Goal: Task Accomplishment & Management: Manage account settings

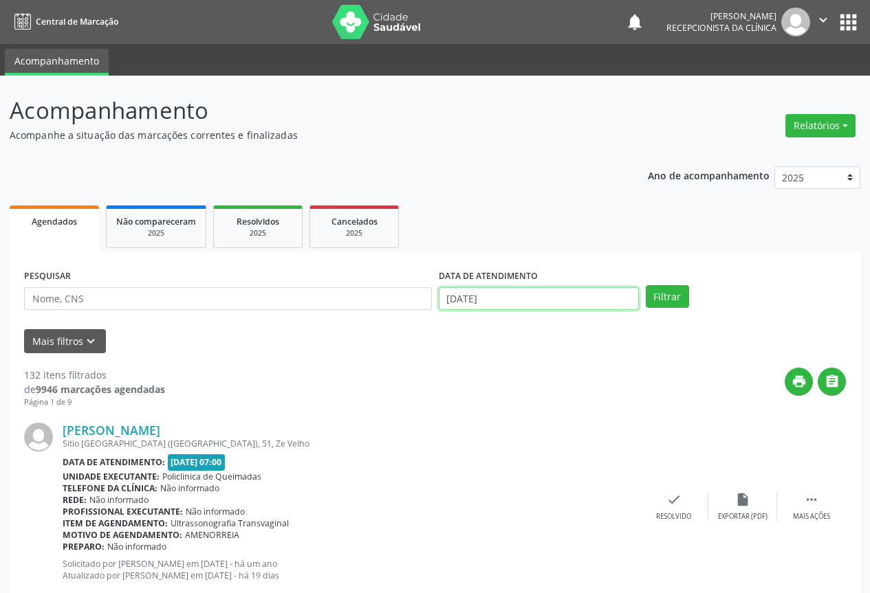
click at [557, 294] on input "[DATE]" at bounding box center [539, 298] width 200 height 23
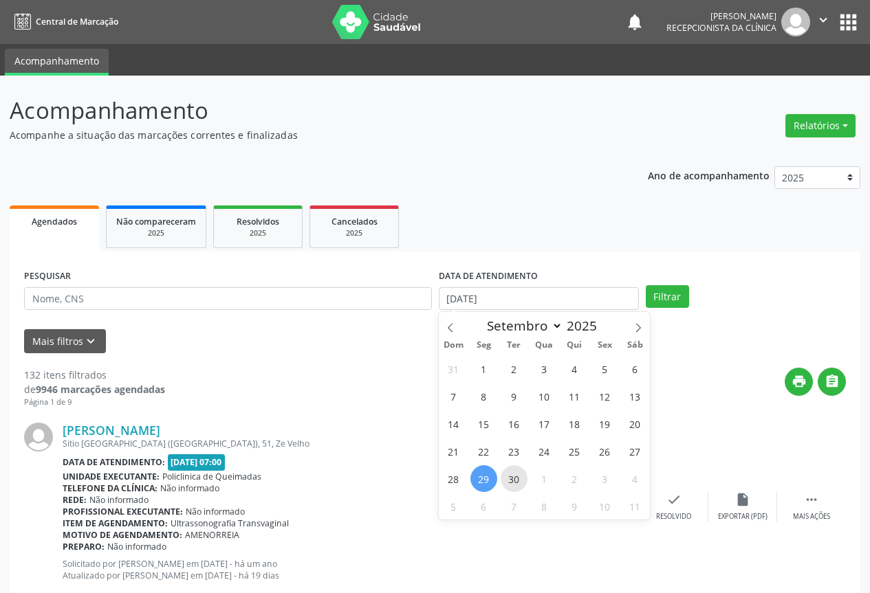
click at [518, 479] on span "30" at bounding box center [514, 479] width 27 height 27
type input "[DATE]"
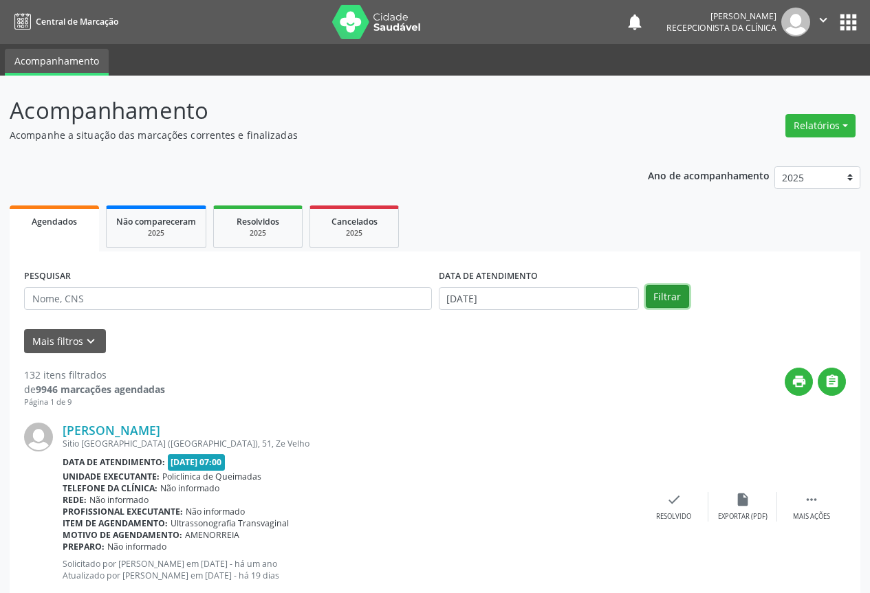
click at [669, 301] on button "Filtrar" at bounding box center [667, 296] width 43 height 23
click at [532, 293] on input "[DATE]" at bounding box center [539, 298] width 200 height 23
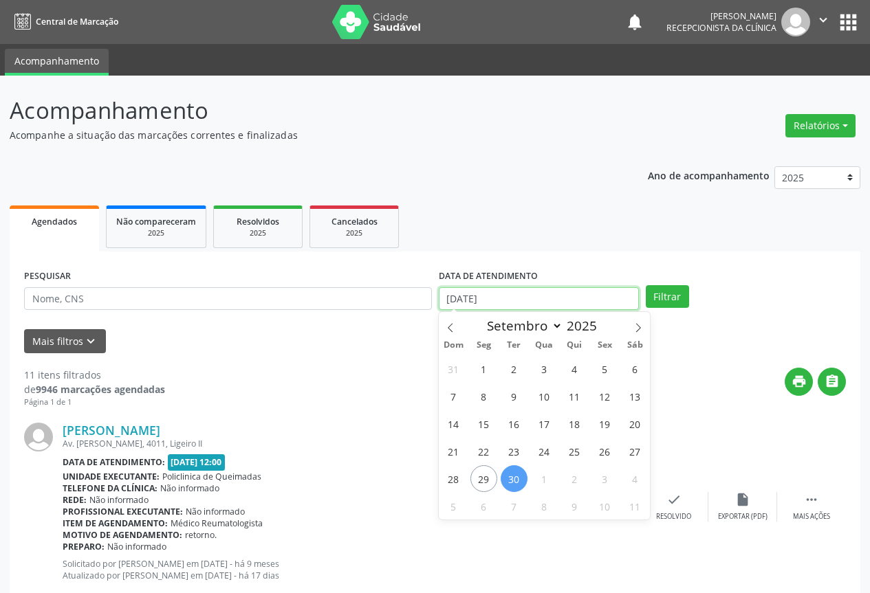
click at [598, 298] on input "[DATE]" at bounding box center [539, 298] width 200 height 23
click at [820, 380] on button "" at bounding box center [832, 382] width 28 height 28
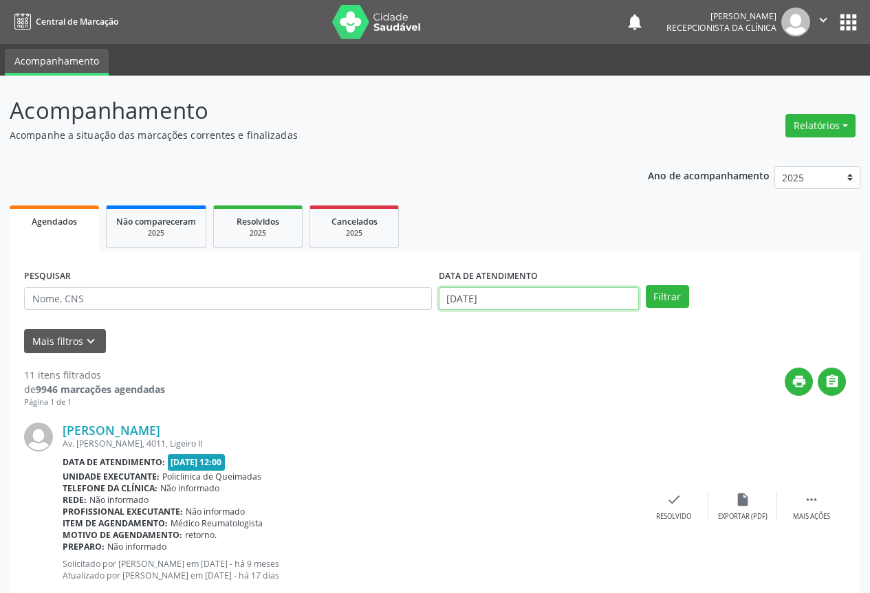
click at [532, 309] on body "Central de Marcação notifications Fernanda Natália Maciel Martins Recepcionista…" at bounding box center [435, 296] width 870 height 593
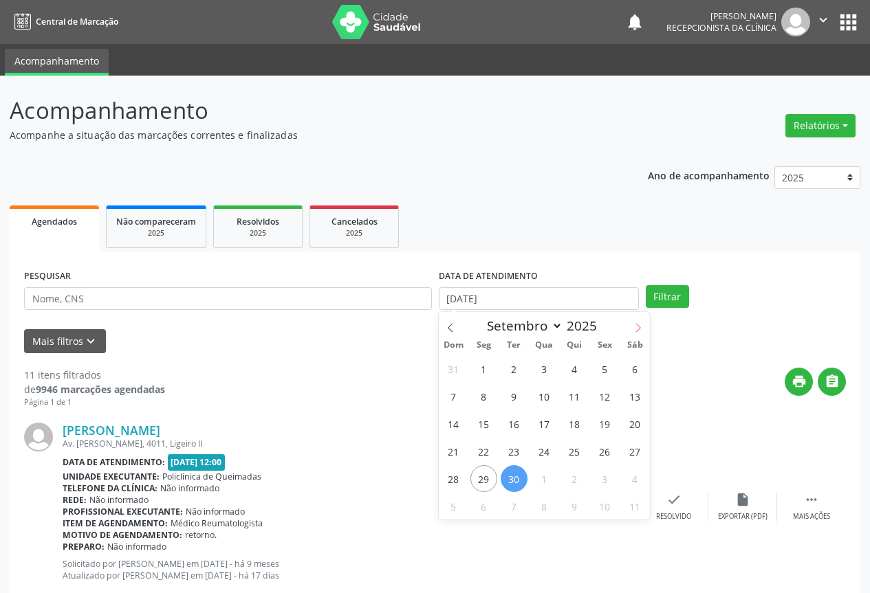
click at [636, 331] on icon at bounding box center [638, 328] width 10 height 10
select select "9"
click at [535, 368] on span "1" at bounding box center [544, 369] width 27 height 27
type input "01/10/2025"
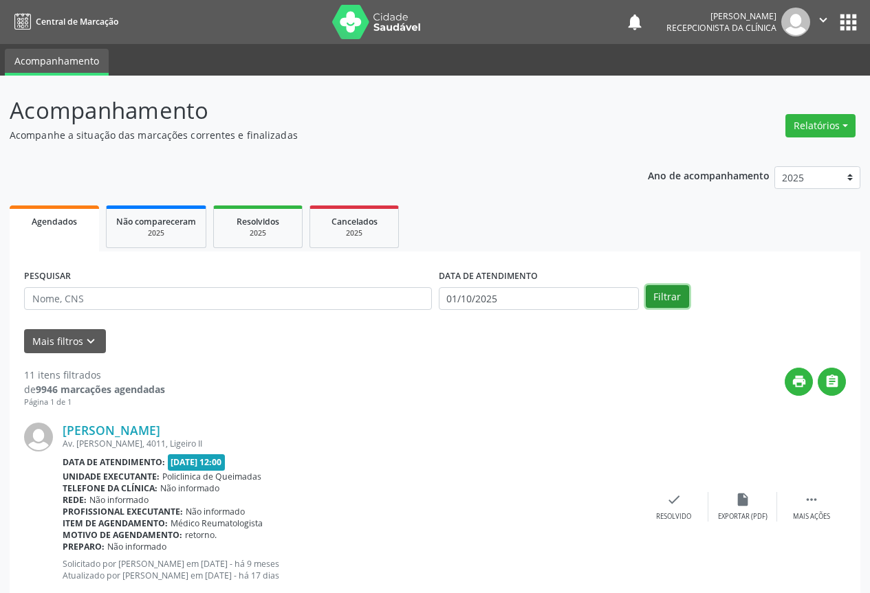
click at [655, 301] on button "Filtrar" at bounding box center [667, 296] width 43 height 23
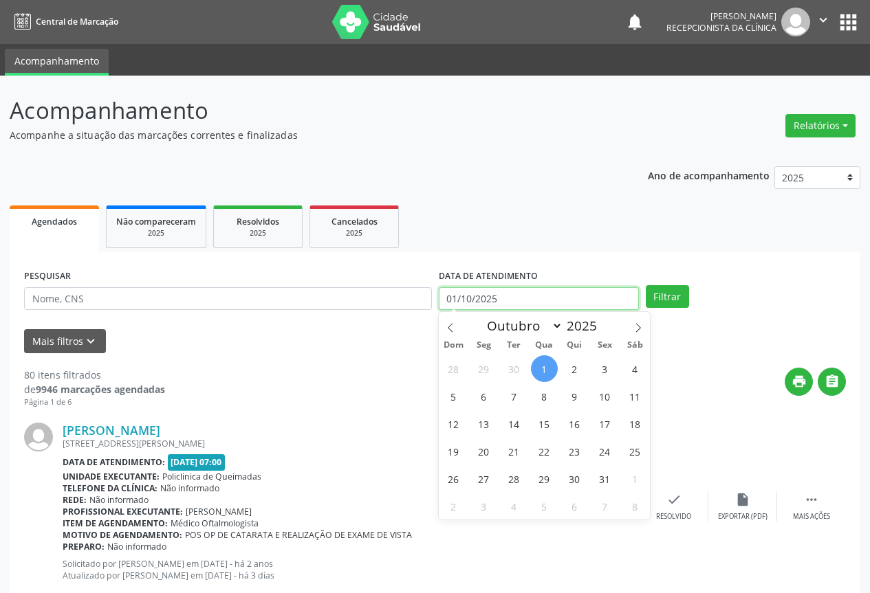
click at [523, 297] on input "01/10/2025" at bounding box center [539, 298] width 200 height 23
click at [546, 418] on span "15" at bounding box center [544, 424] width 27 height 27
type input "15/10/2025"
click at [626, 303] on input "15/10/2025" at bounding box center [539, 298] width 200 height 23
click at [456, 326] on span at bounding box center [450, 323] width 23 height 23
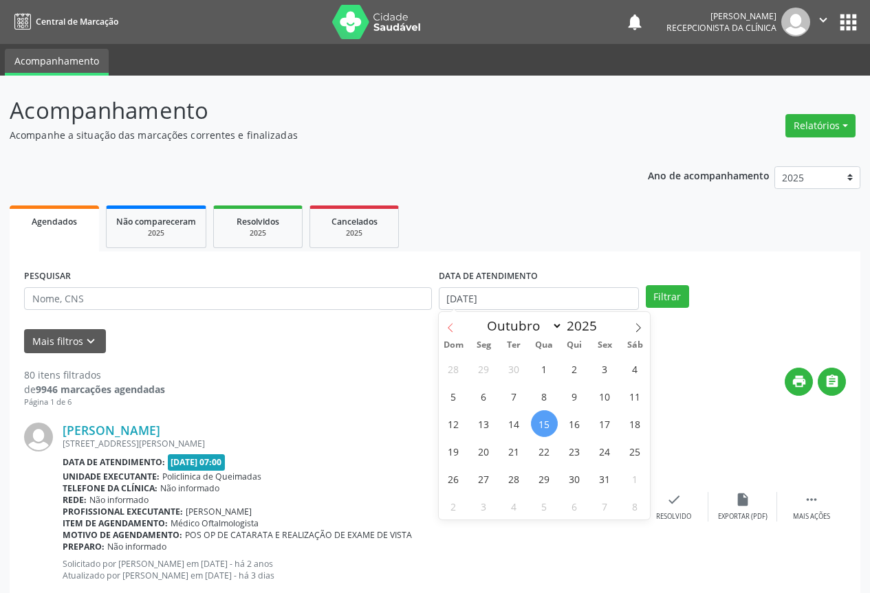
select select "8"
click at [489, 418] on span "15" at bounding box center [483, 424] width 27 height 27
type input "15/09/2025"
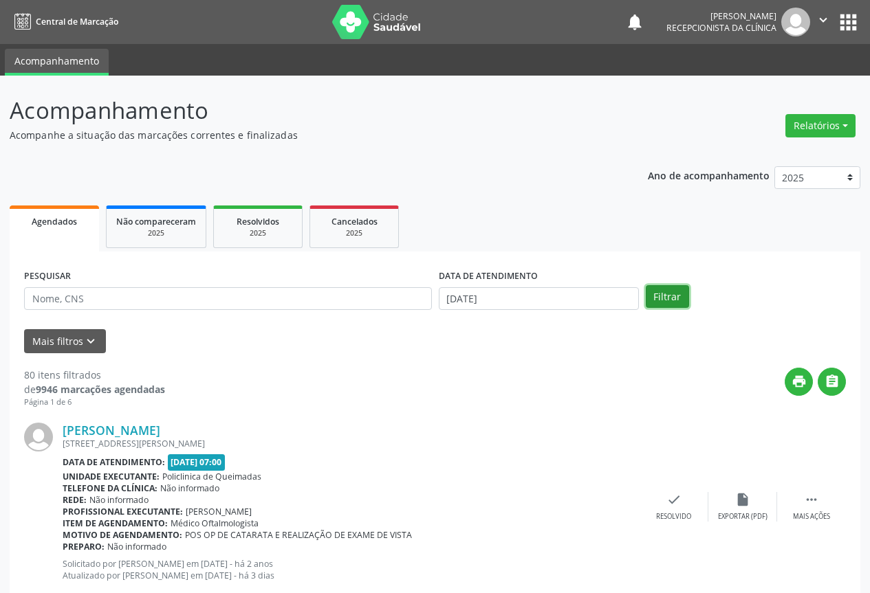
click at [677, 292] on button "Filtrar" at bounding box center [667, 296] width 43 height 23
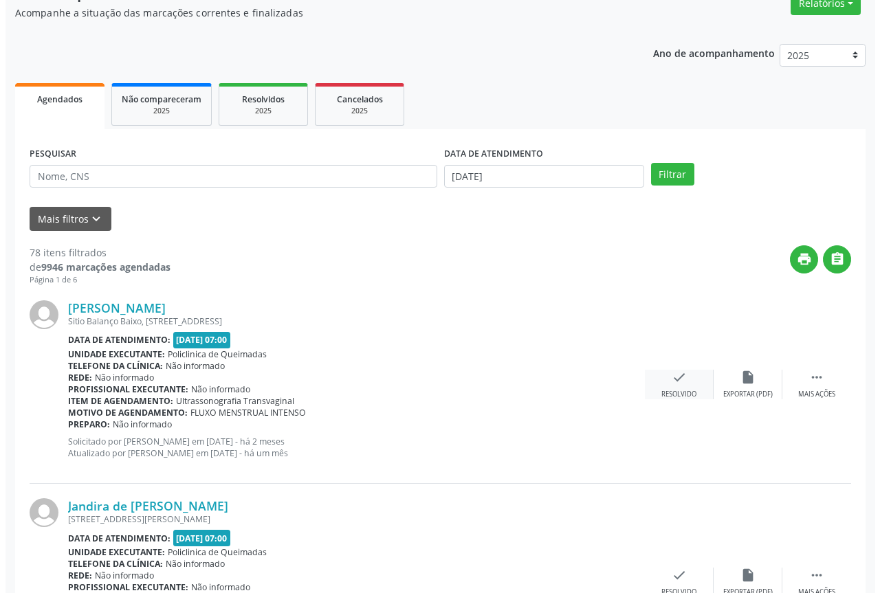
scroll to position [138, 0]
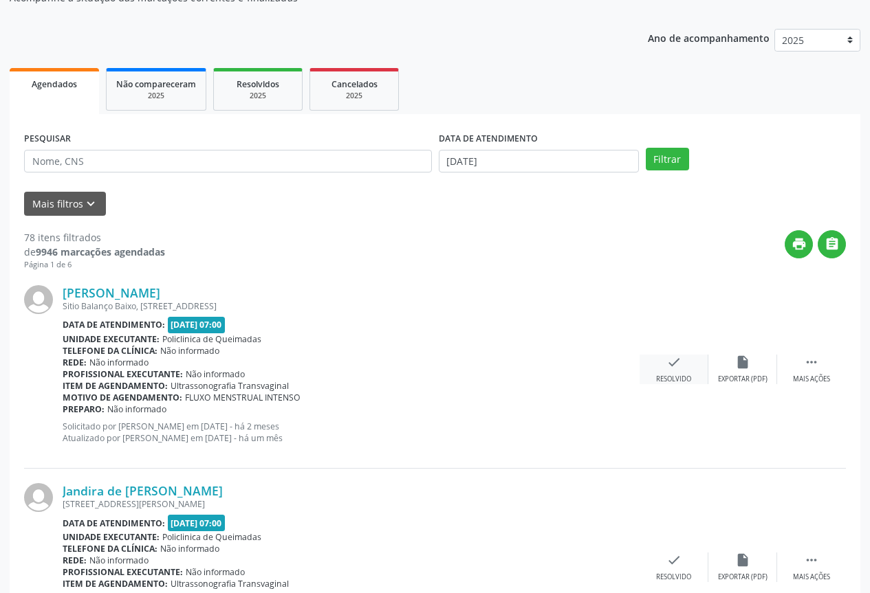
click at [658, 370] on div "check Resolvido" at bounding box center [674, 370] width 69 height 30
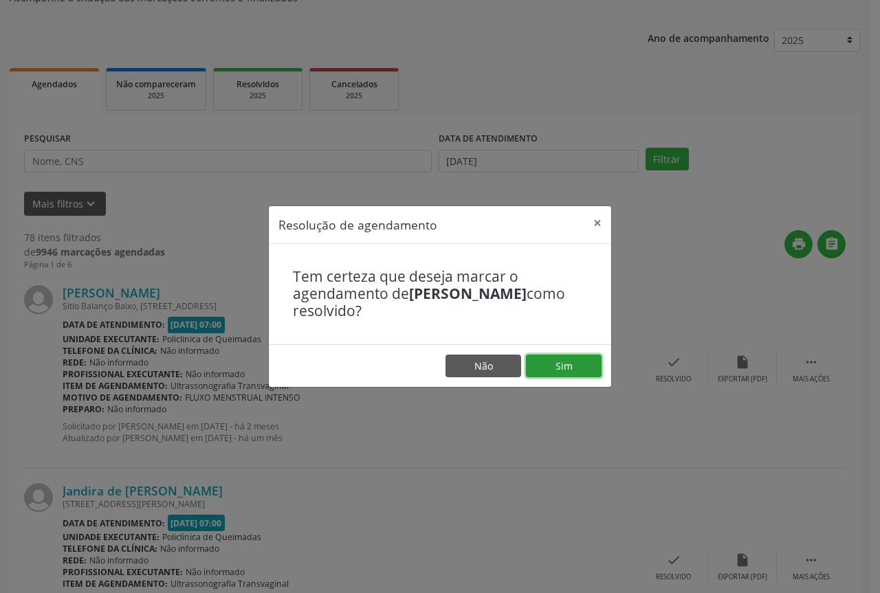
click at [577, 376] on button "Sim" at bounding box center [564, 366] width 76 height 23
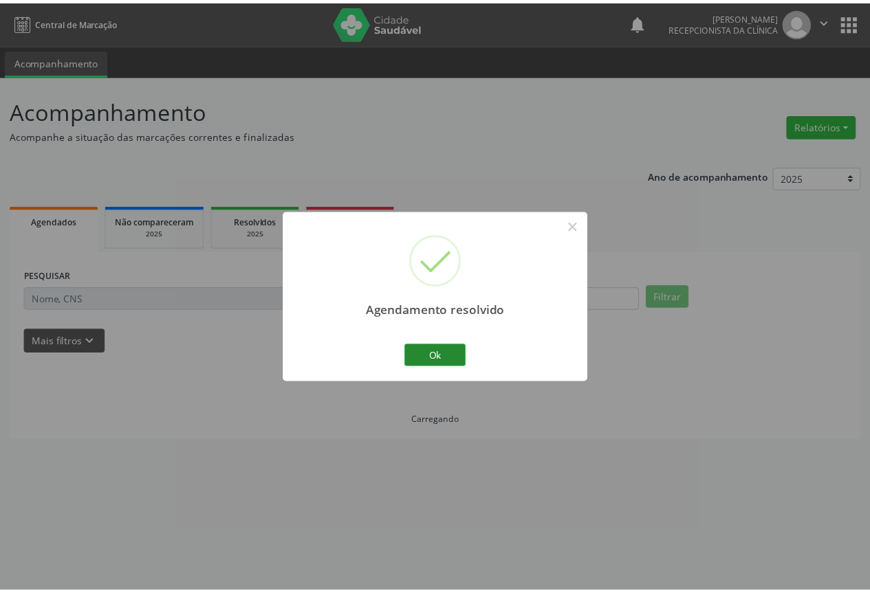
scroll to position [0, 0]
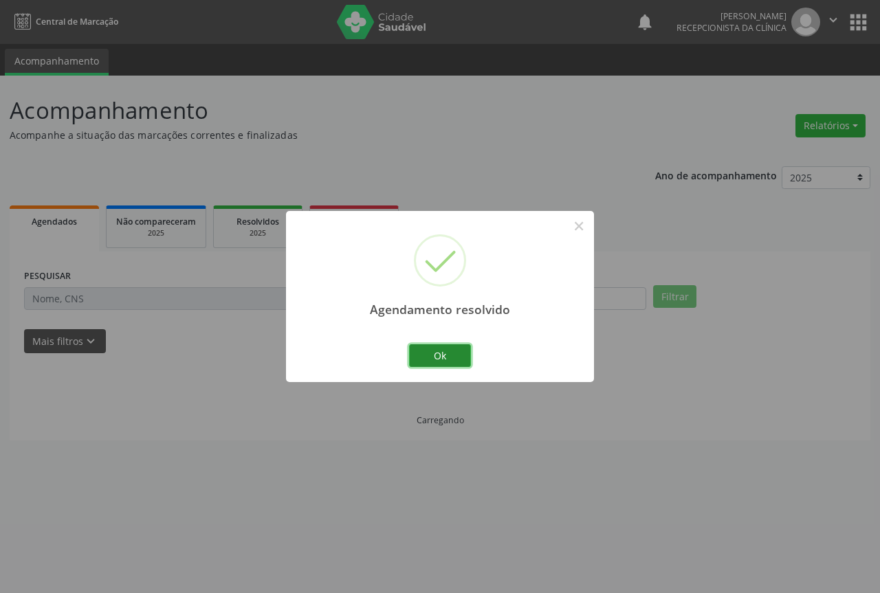
click at [461, 364] on button "Ok" at bounding box center [440, 356] width 62 height 23
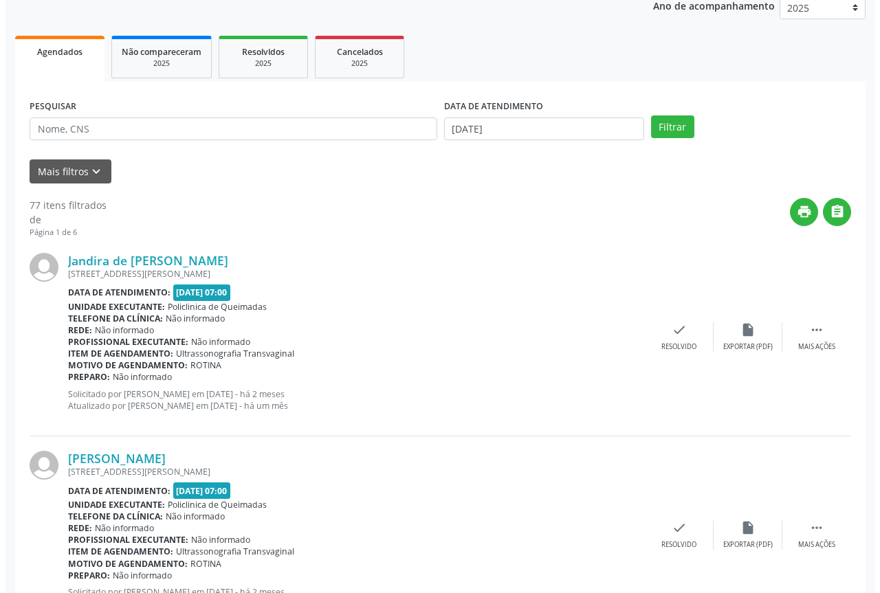
scroll to position [206, 0]
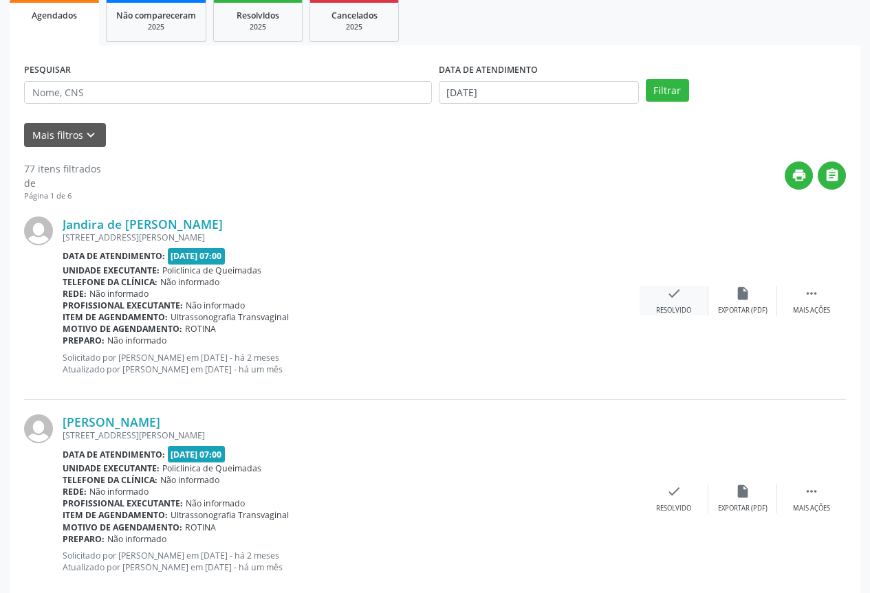
click at [671, 299] on icon "check" at bounding box center [673, 293] width 15 height 15
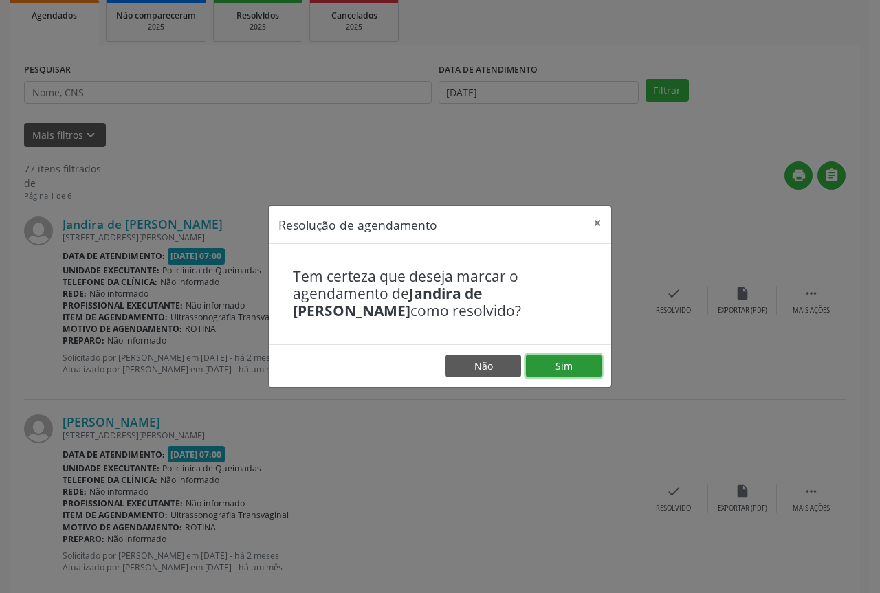
click at [598, 373] on button "Sim" at bounding box center [564, 366] width 76 height 23
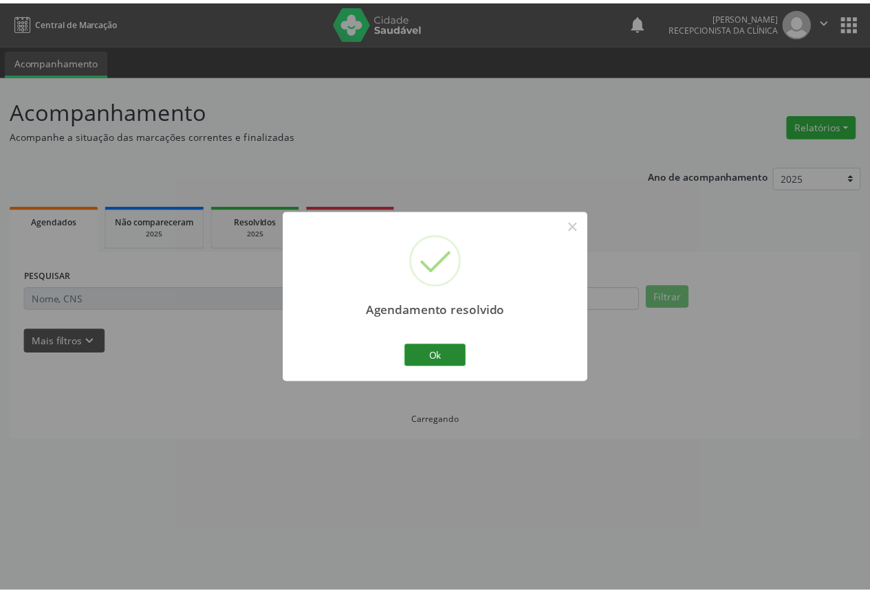
scroll to position [0, 0]
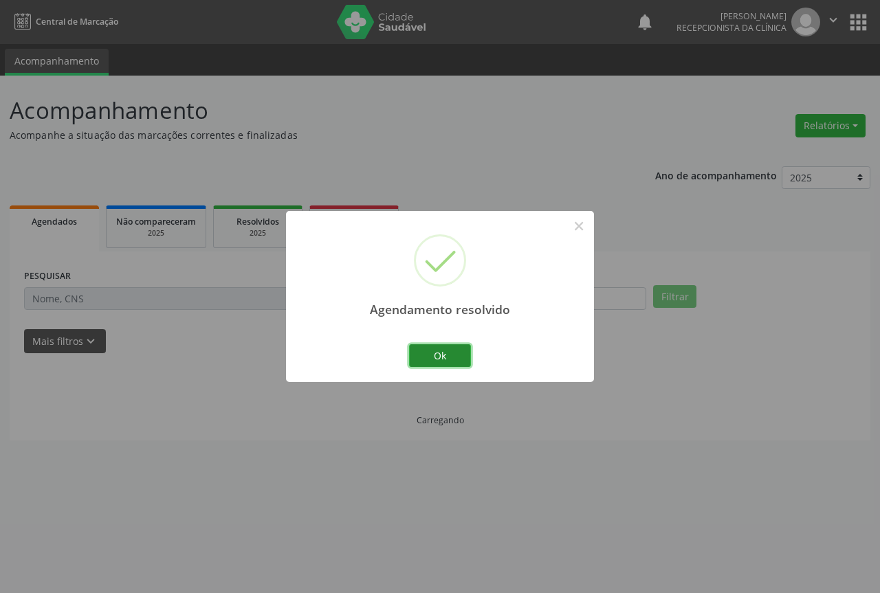
click at [430, 351] on button "Ok" at bounding box center [440, 356] width 62 height 23
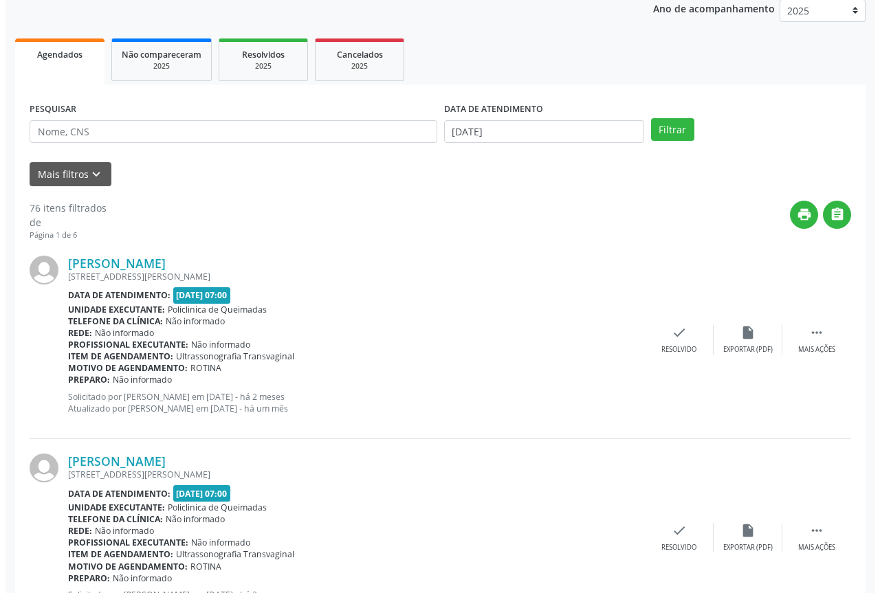
scroll to position [206, 0]
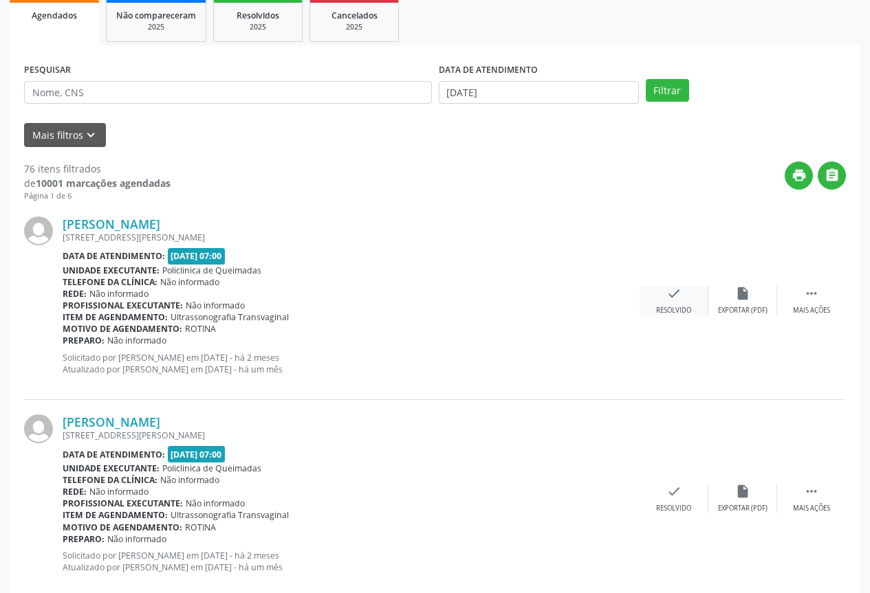
click at [662, 301] on div "check Resolvido" at bounding box center [674, 301] width 69 height 30
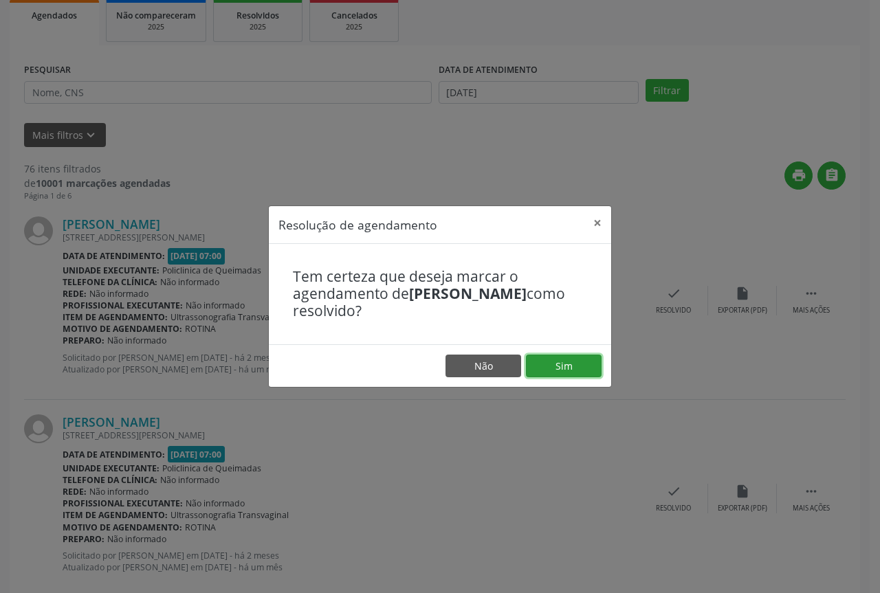
click at [549, 362] on button "Sim" at bounding box center [564, 366] width 76 height 23
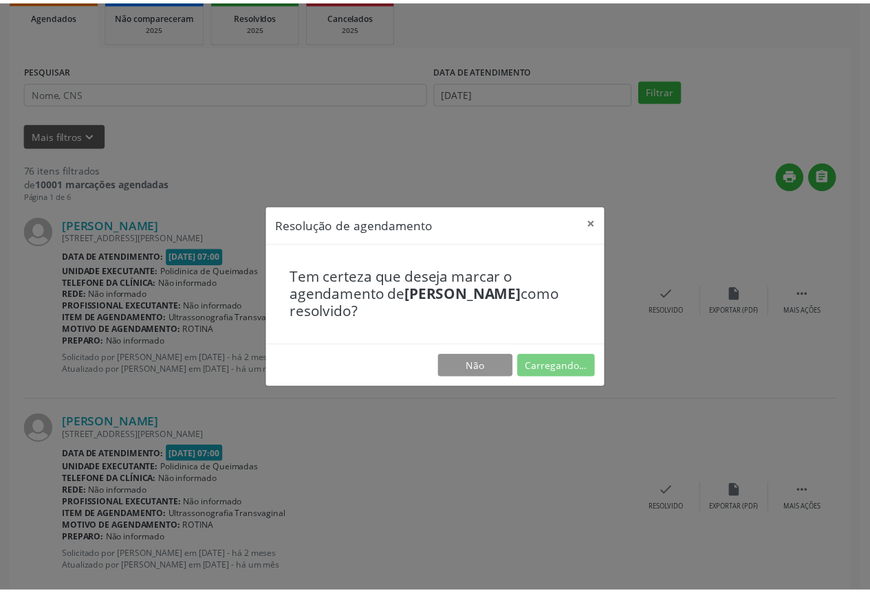
scroll to position [0, 0]
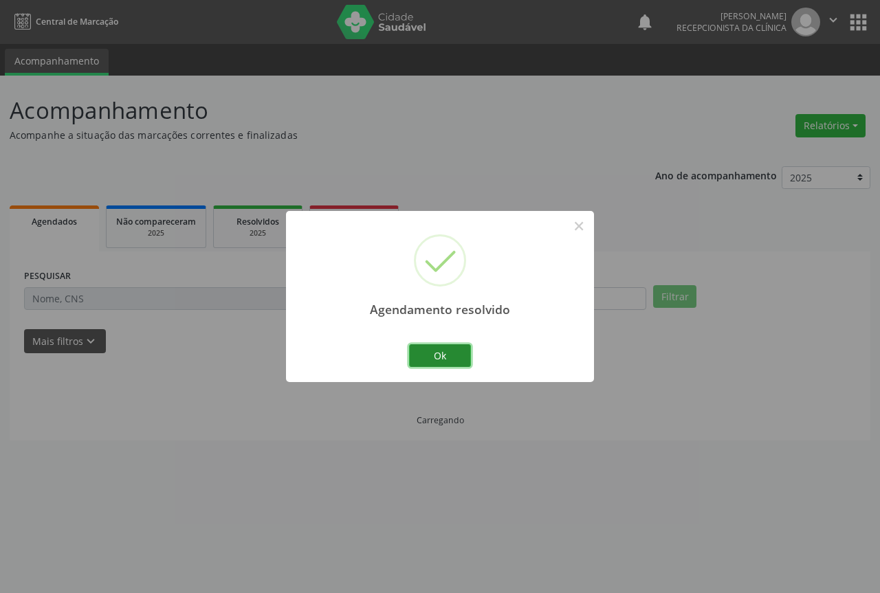
click at [455, 353] on button "Ok" at bounding box center [440, 356] width 62 height 23
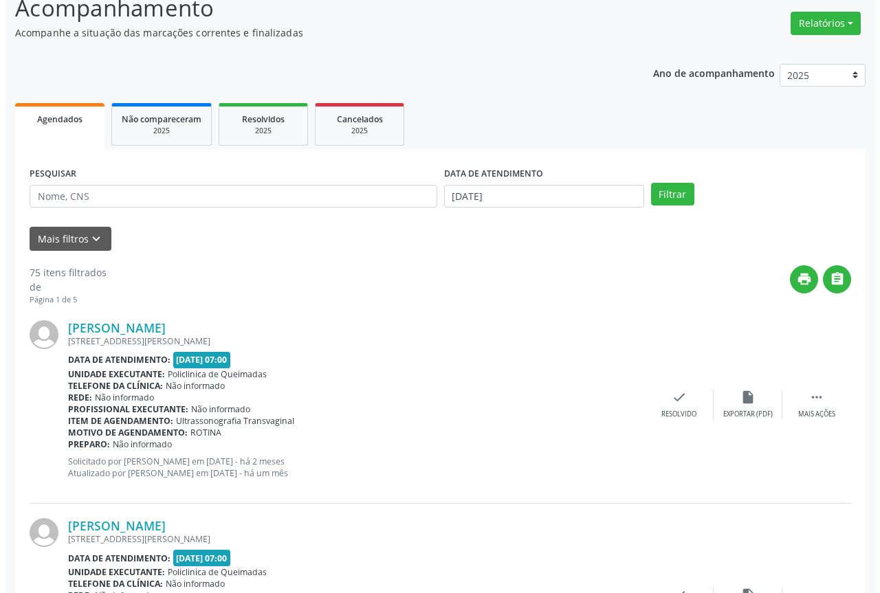
scroll to position [206, 0]
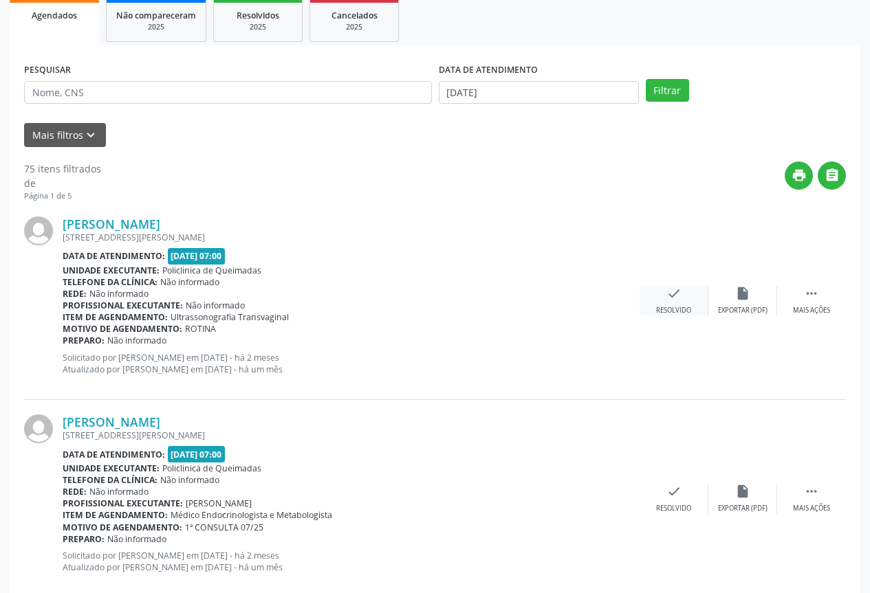
click at [682, 313] on div "Resolvido" at bounding box center [673, 311] width 35 height 10
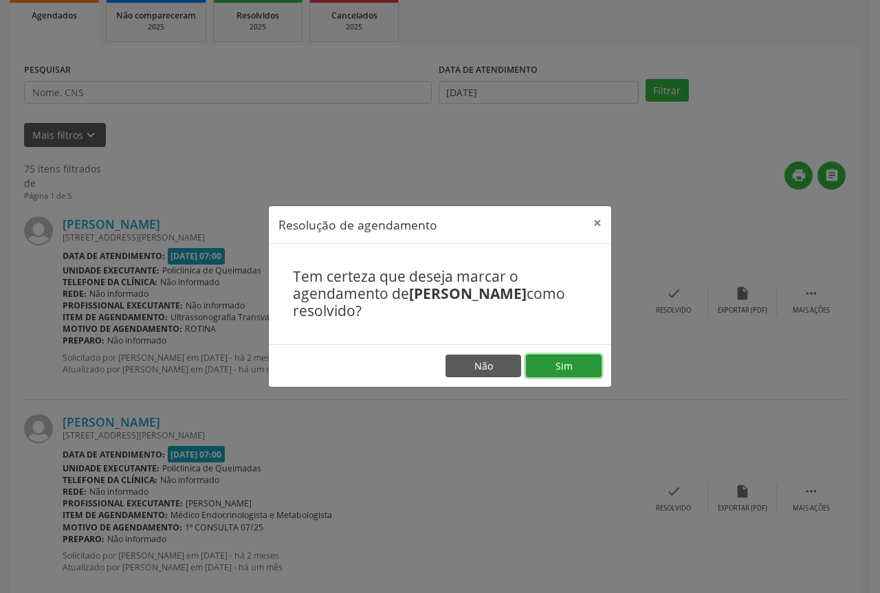
click at [563, 364] on button "Sim" at bounding box center [564, 366] width 76 height 23
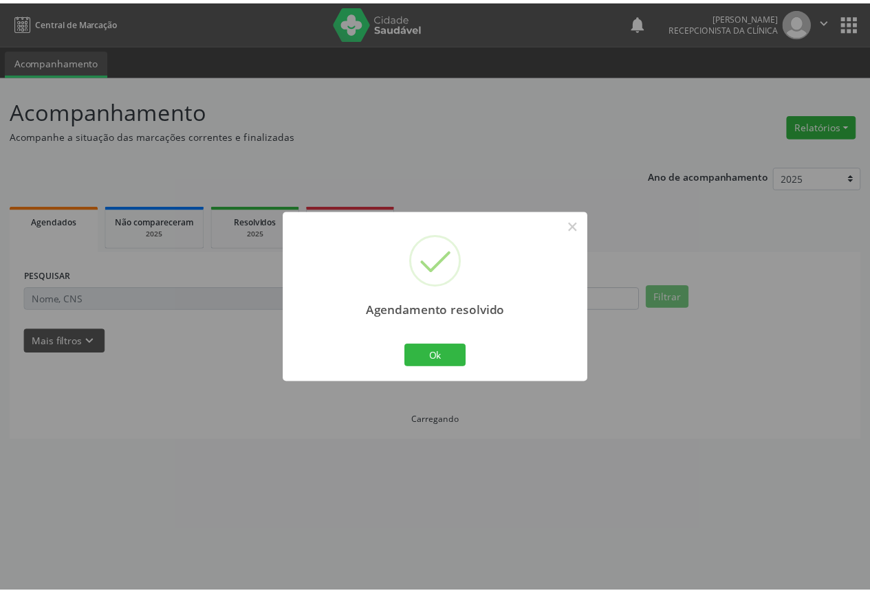
scroll to position [0, 0]
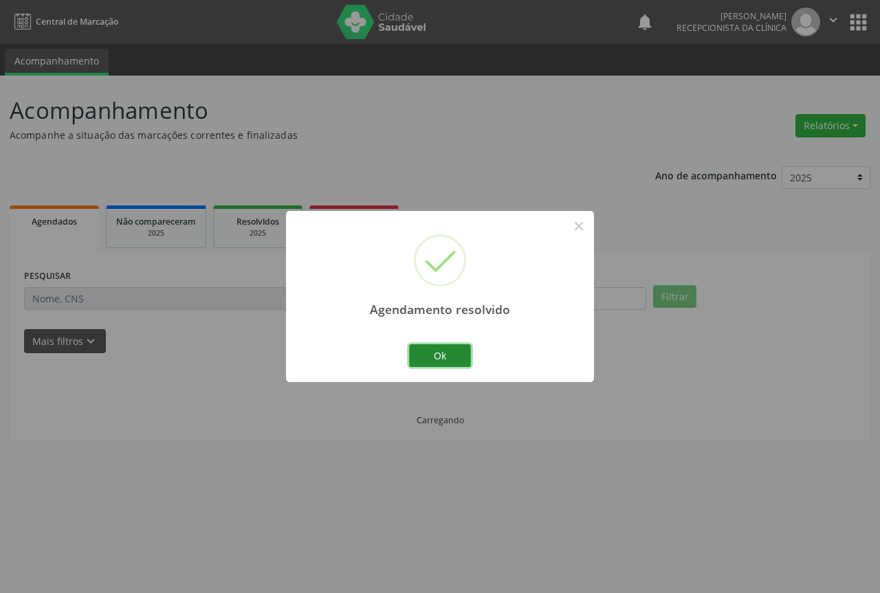
click at [428, 357] on button "Ok" at bounding box center [440, 356] width 62 height 23
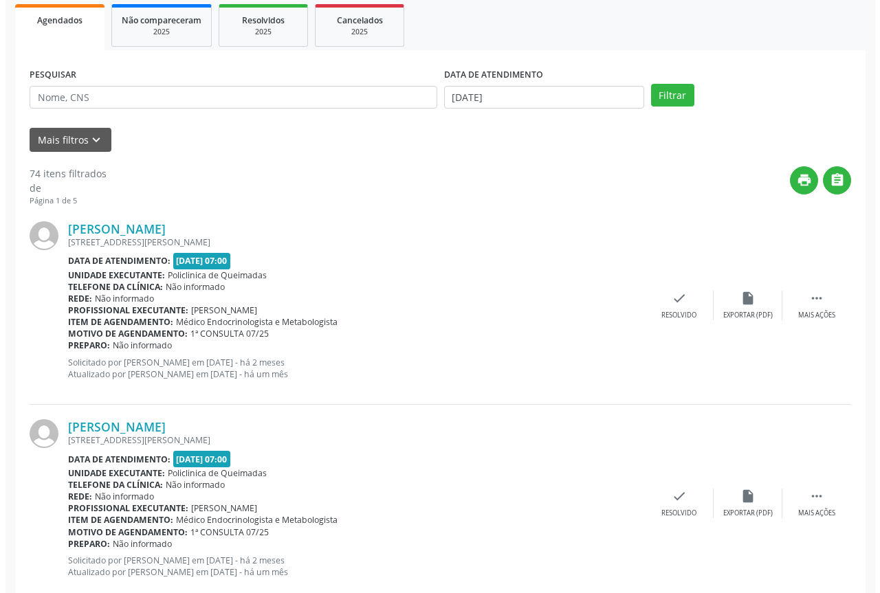
scroll to position [206, 0]
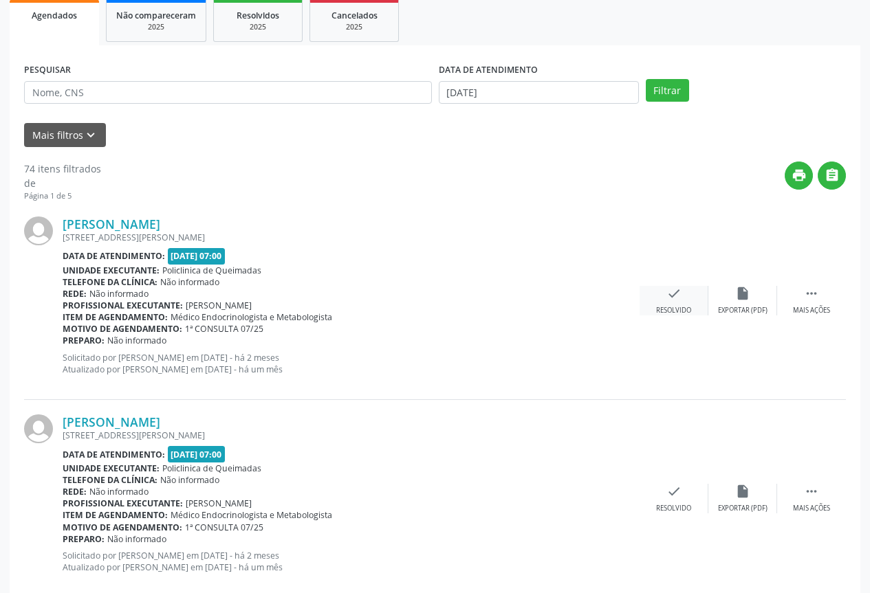
click at [673, 305] on div "check Resolvido" at bounding box center [674, 301] width 69 height 30
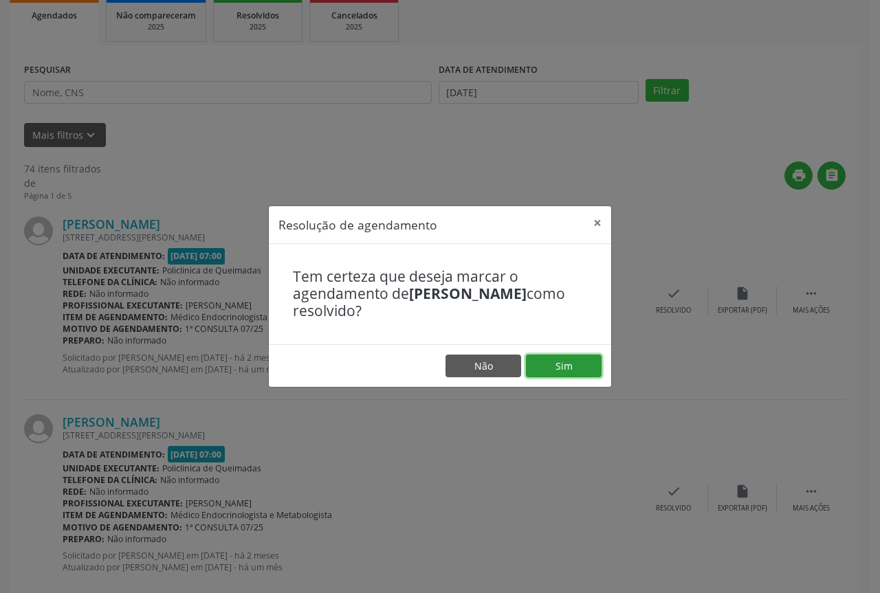
click at [573, 369] on button "Sim" at bounding box center [564, 366] width 76 height 23
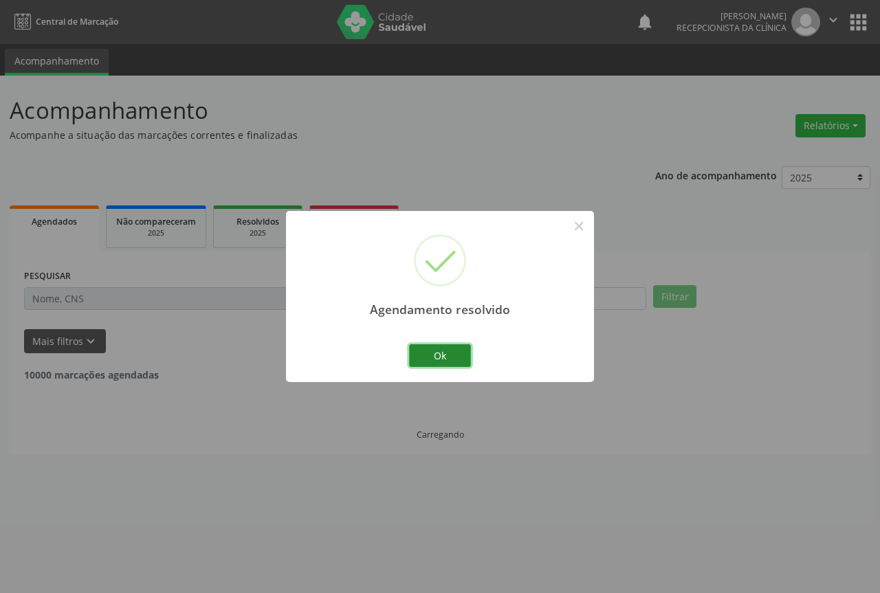
click at [446, 366] on button "Ok" at bounding box center [440, 356] width 62 height 23
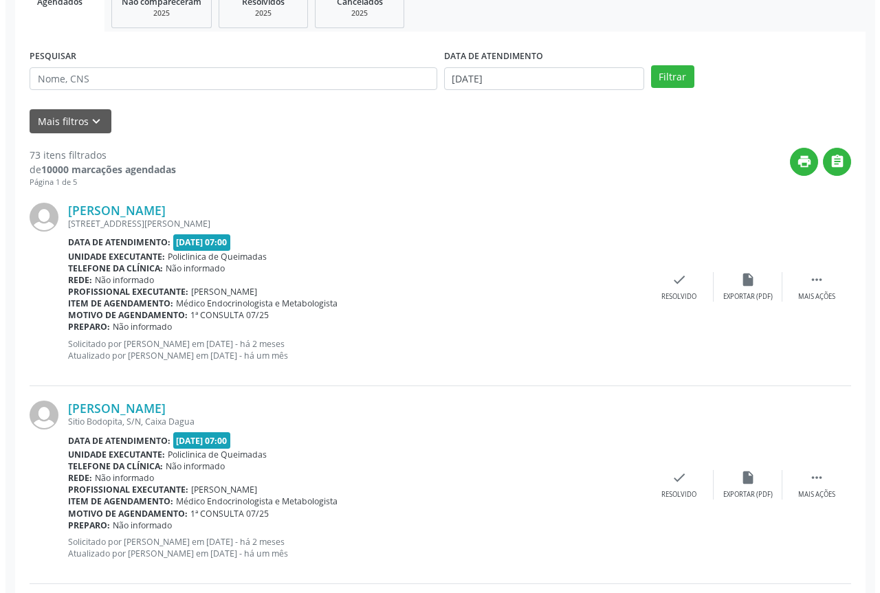
scroll to position [275, 0]
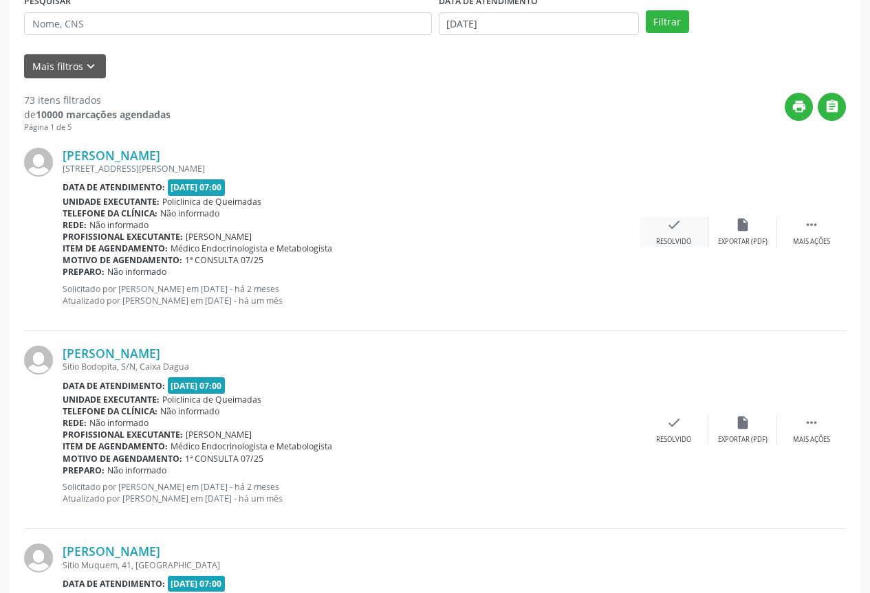
click at [670, 243] on div "Resolvido" at bounding box center [673, 242] width 35 height 10
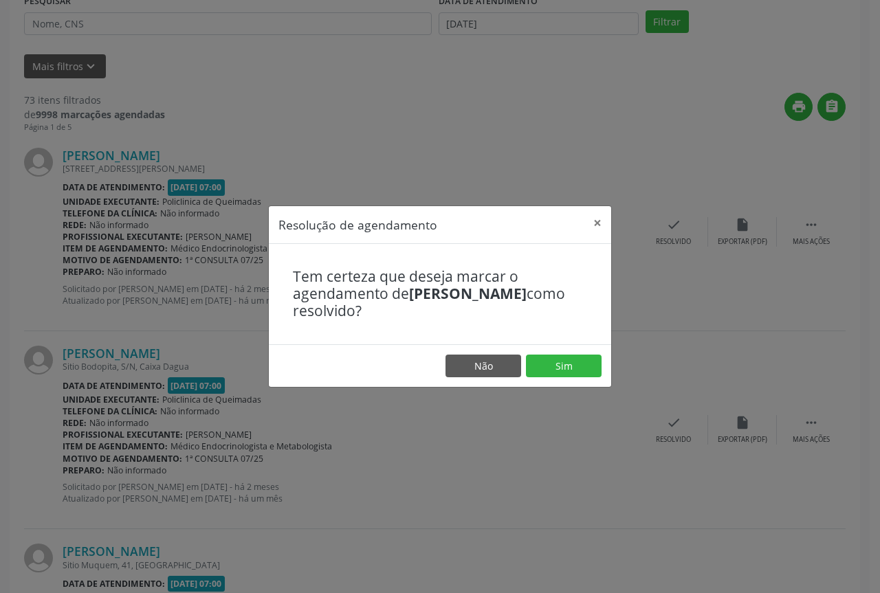
click at [531, 353] on footer "Não Sim" at bounding box center [440, 366] width 342 height 43
click at [536, 360] on button "Sim" at bounding box center [564, 366] width 76 height 23
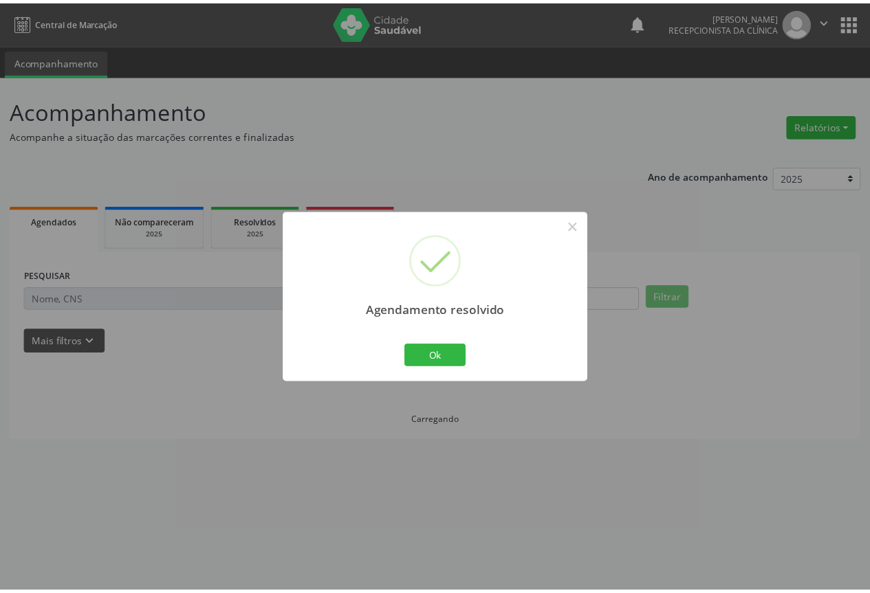
scroll to position [0, 0]
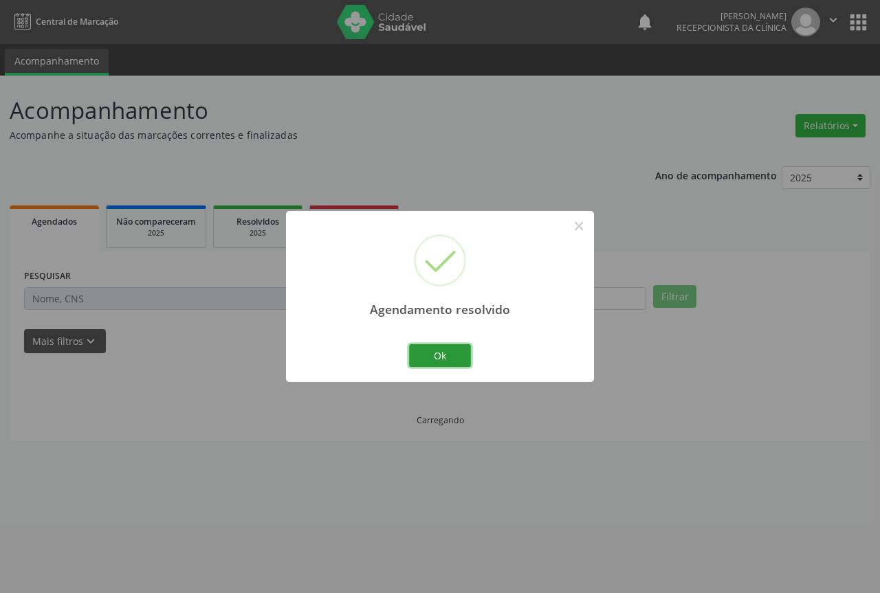
drag, startPoint x: 435, startPoint y: 356, endPoint x: 422, endPoint y: 339, distance: 20.6
click at [434, 356] on button "Ok" at bounding box center [440, 356] width 62 height 23
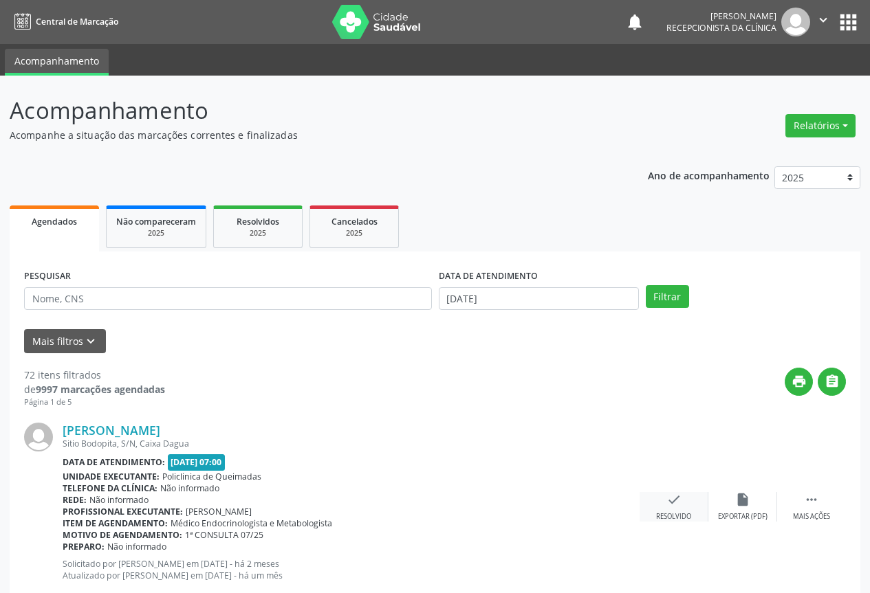
click at [661, 514] on div "Resolvido" at bounding box center [673, 517] width 35 height 10
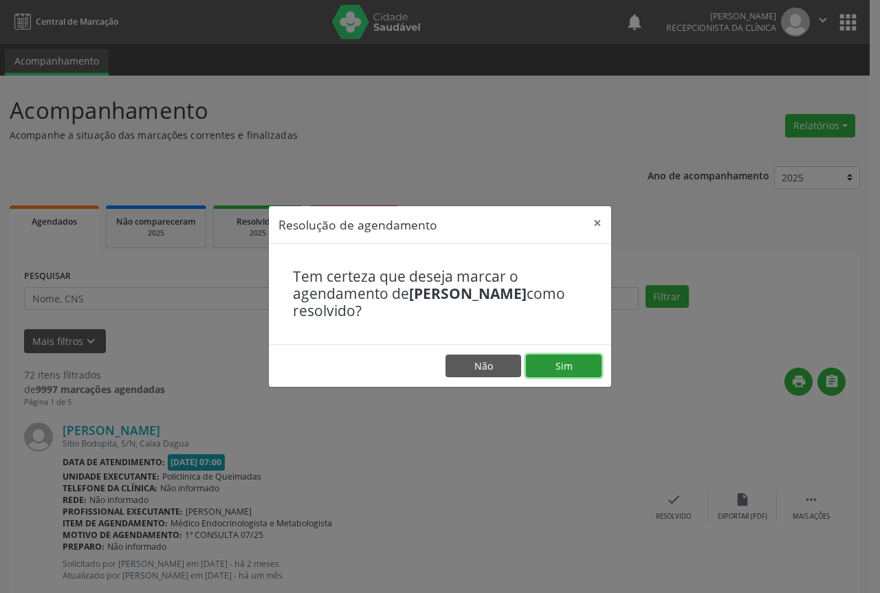
click at [590, 363] on button "Sim" at bounding box center [564, 366] width 76 height 23
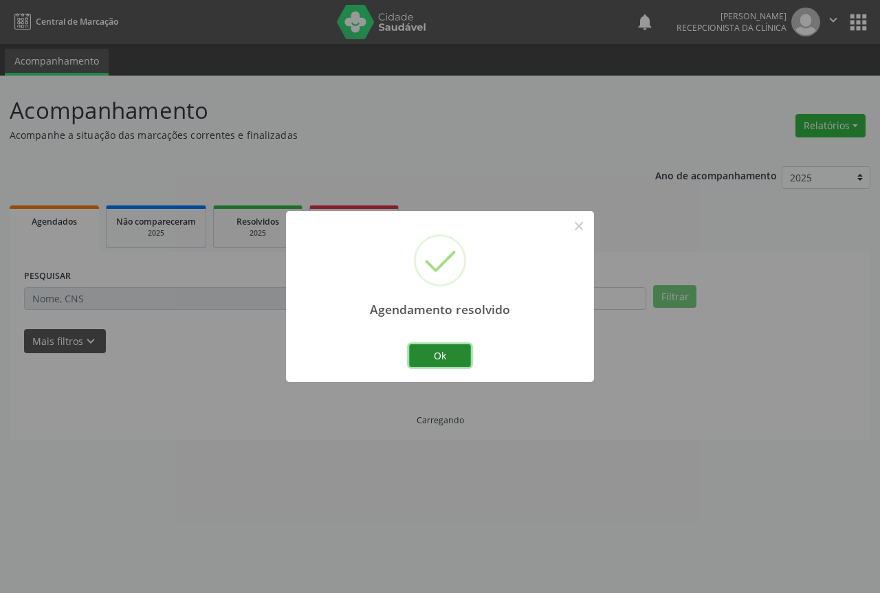
click at [429, 360] on button "Ok" at bounding box center [440, 356] width 62 height 23
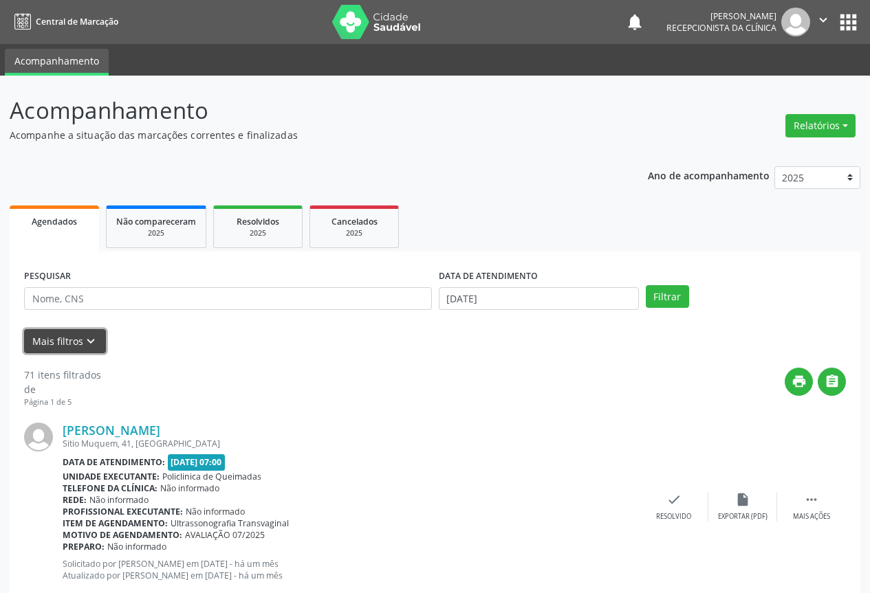
click at [83, 345] on icon "keyboard_arrow_down" at bounding box center [90, 341] width 15 height 15
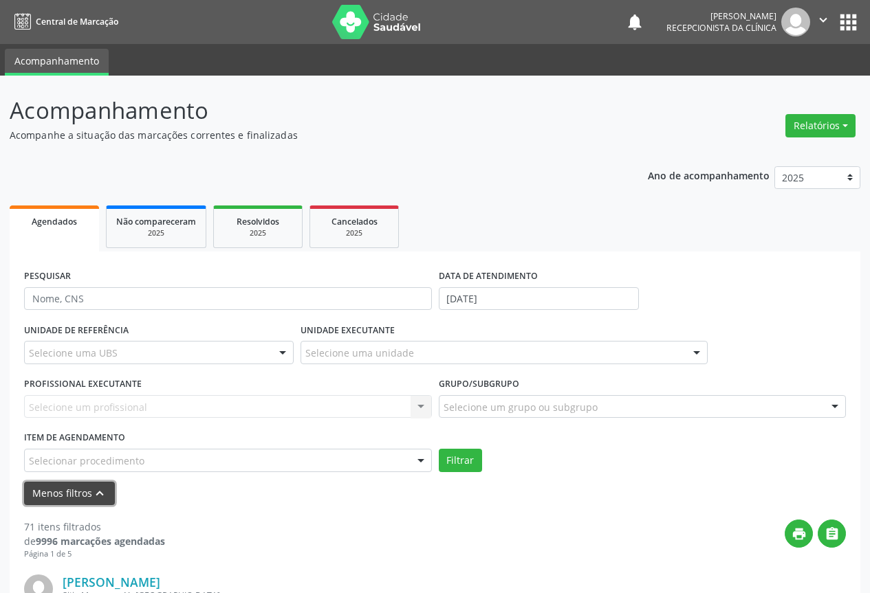
click at [102, 496] on icon "keyboard_arrow_up" at bounding box center [99, 493] width 15 height 15
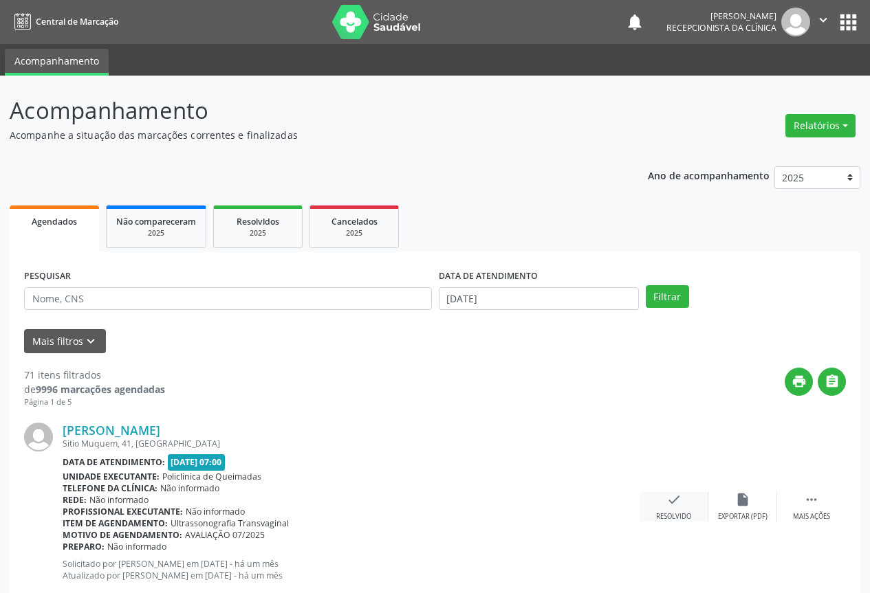
click at [688, 503] on div "check Resolvido" at bounding box center [674, 507] width 69 height 30
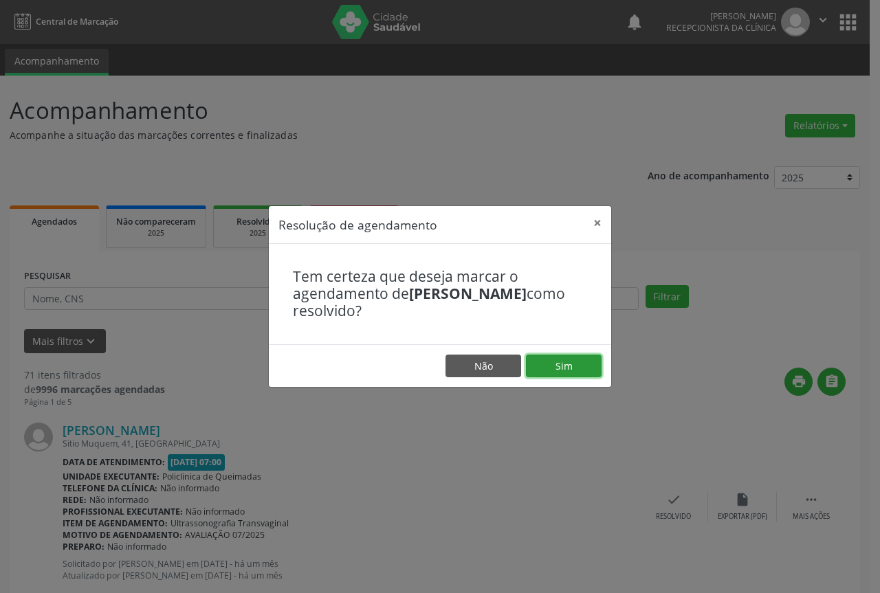
click at [599, 370] on button "Sim" at bounding box center [564, 366] width 76 height 23
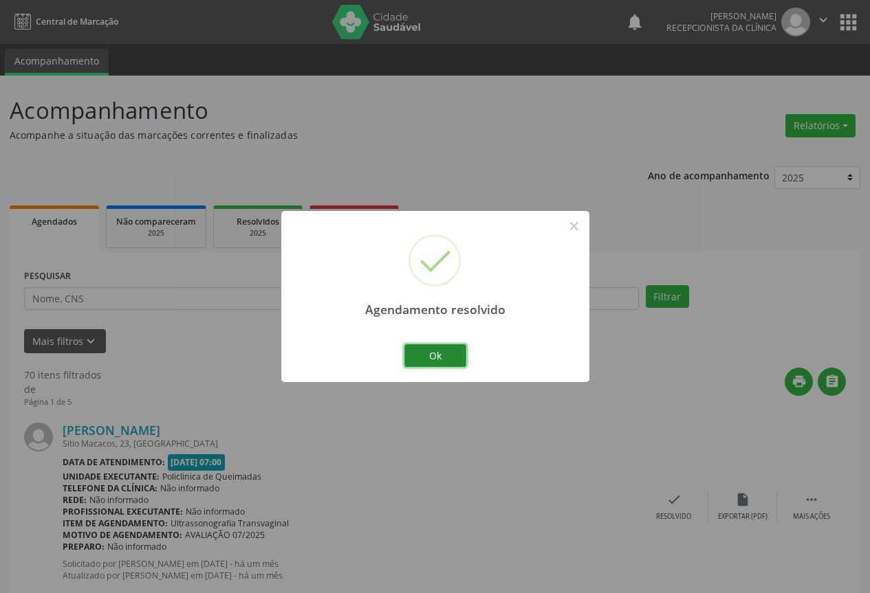
click at [443, 350] on button "Ok" at bounding box center [435, 356] width 62 height 23
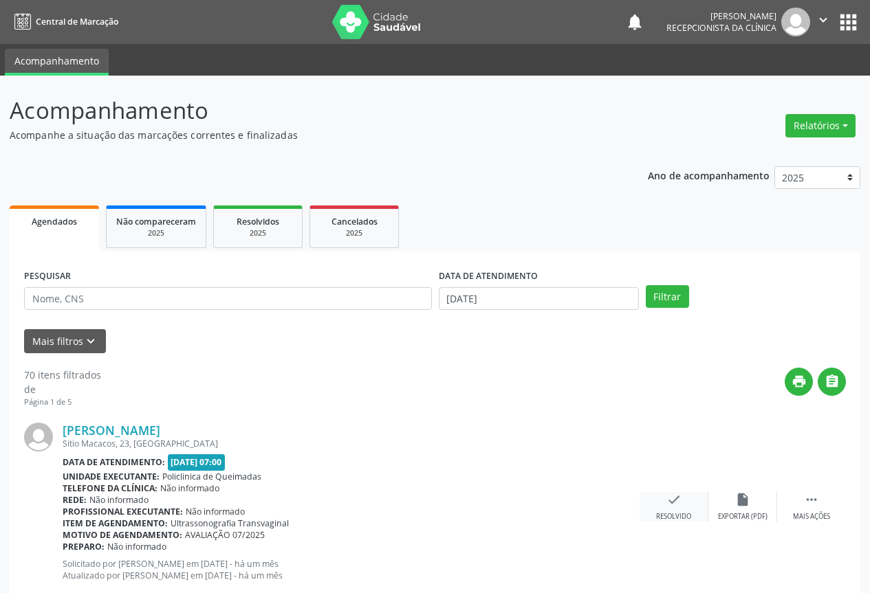
click at [679, 509] on div "check Resolvido" at bounding box center [674, 507] width 69 height 30
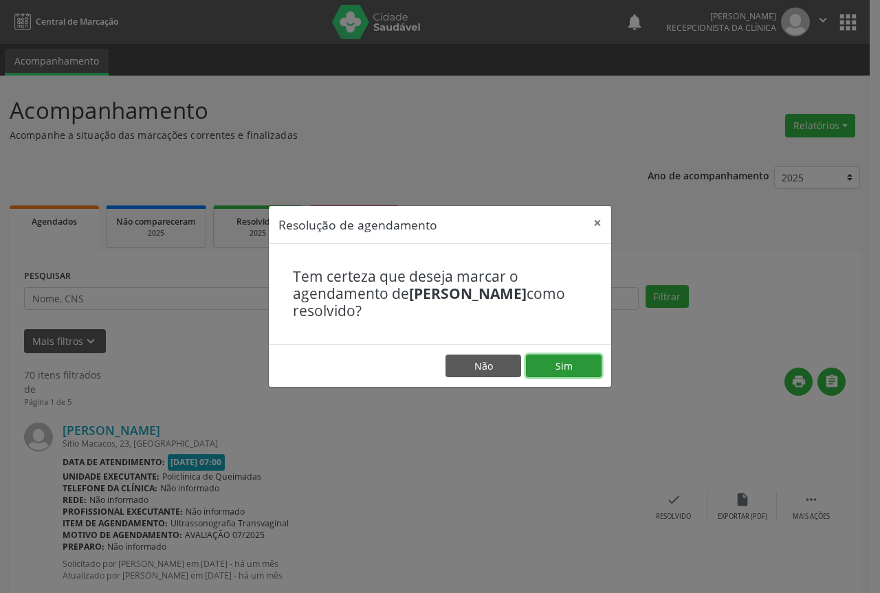
click at [538, 363] on button "Sim" at bounding box center [564, 366] width 76 height 23
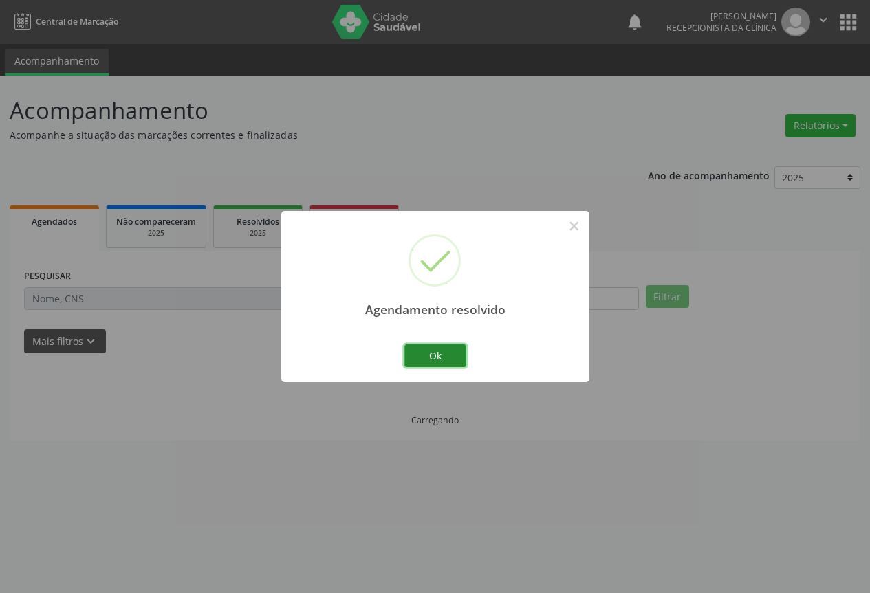
click at [435, 350] on button "Ok" at bounding box center [435, 356] width 62 height 23
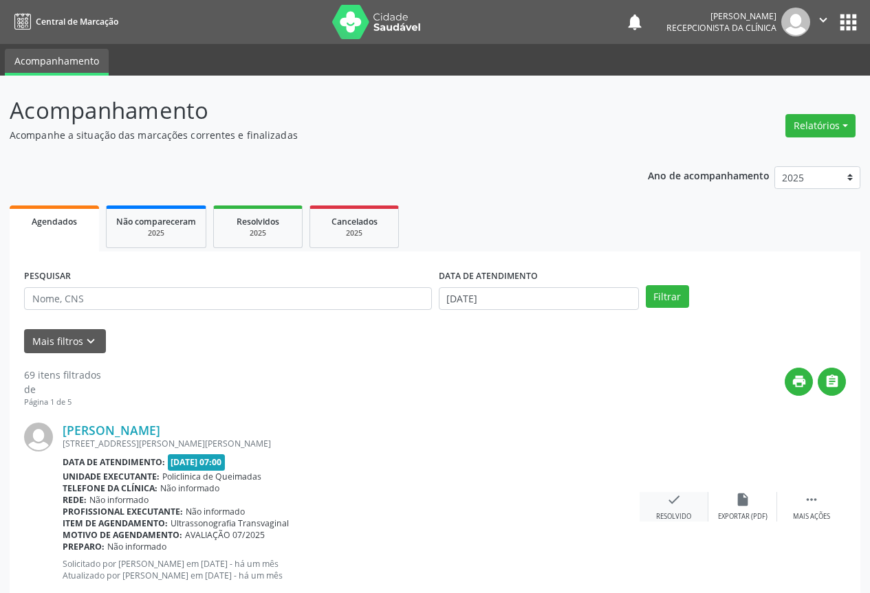
click at [681, 508] on div "check Resolvido" at bounding box center [674, 507] width 69 height 30
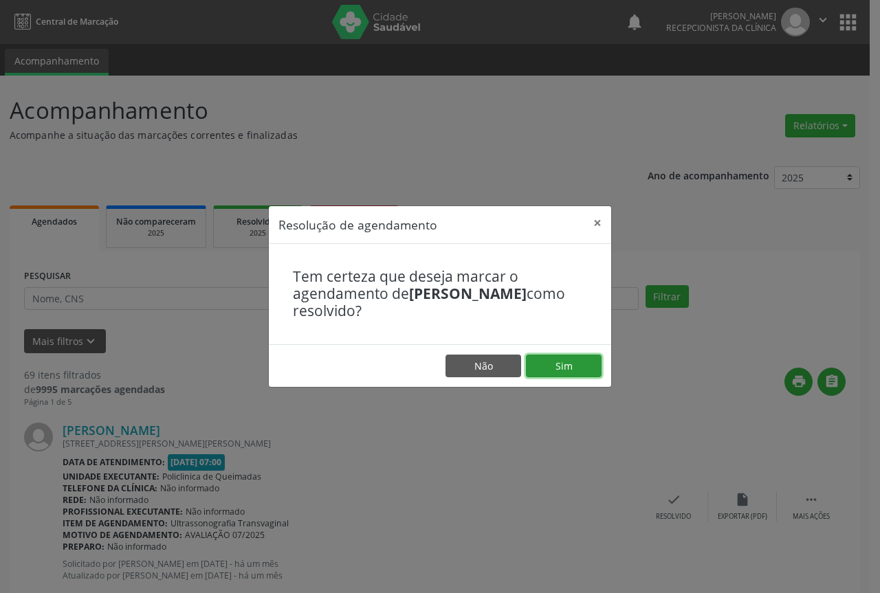
click at [546, 364] on button "Sim" at bounding box center [564, 366] width 76 height 23
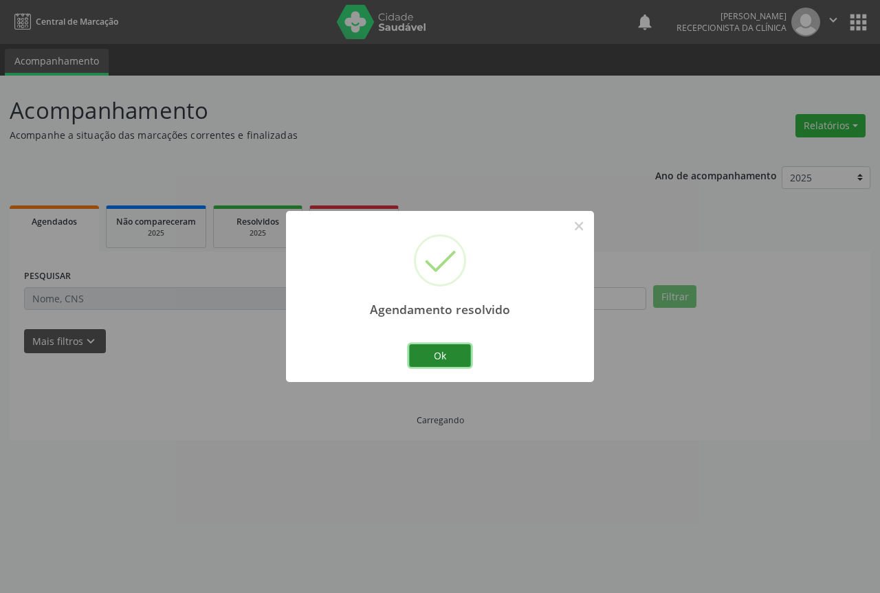
click at [439, 350] on button "Ok" at bounding box center [440, 356] width 62 height 23
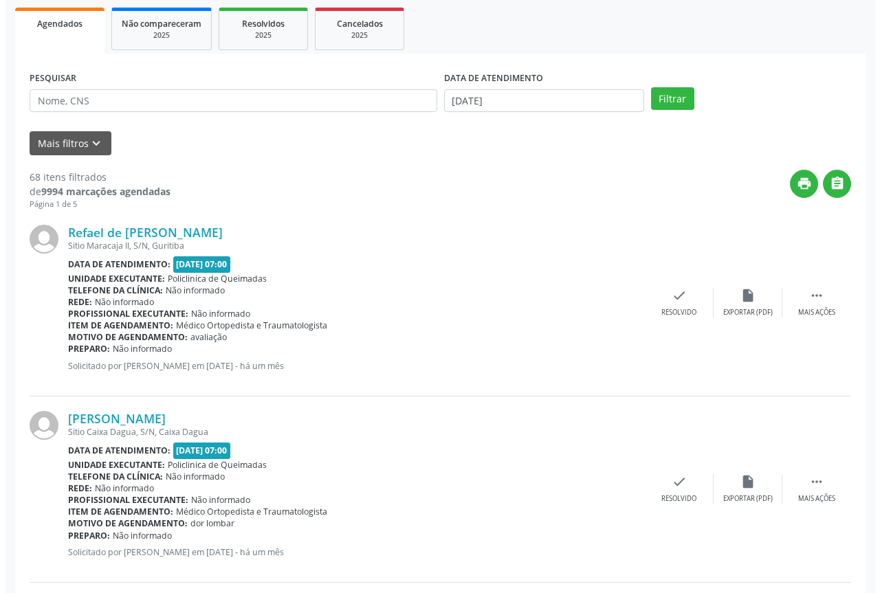
scroll to position [206, 0]
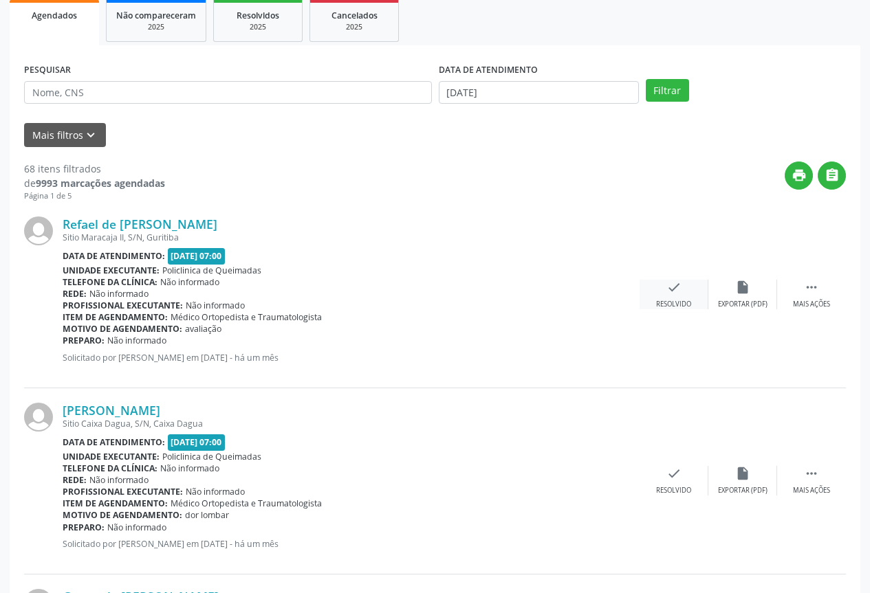
click at [664, 293] on div "check Resolvido" at bounding box center [674, 295] width 69 height 30
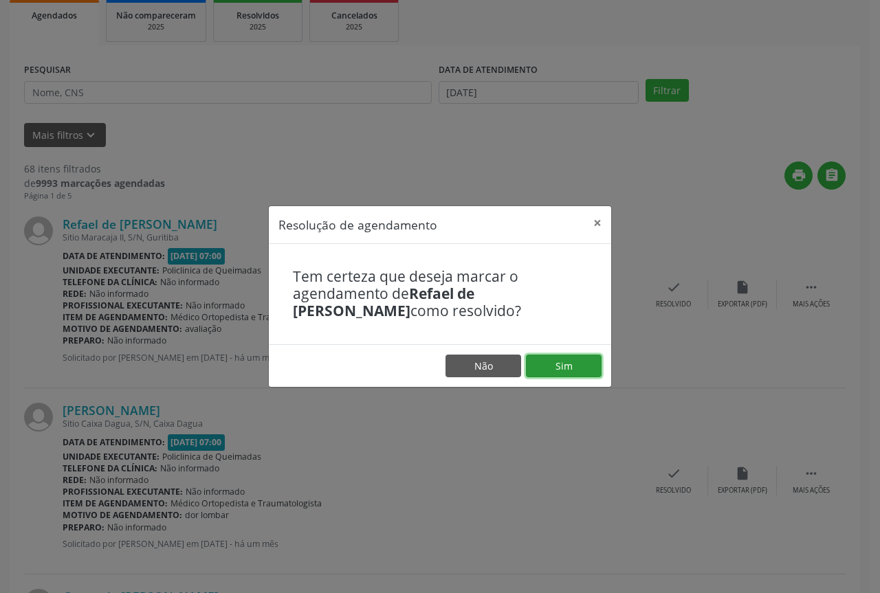
click at [596, 360] on button "Sim" at bounding box center [564, 366] width 76 height 23
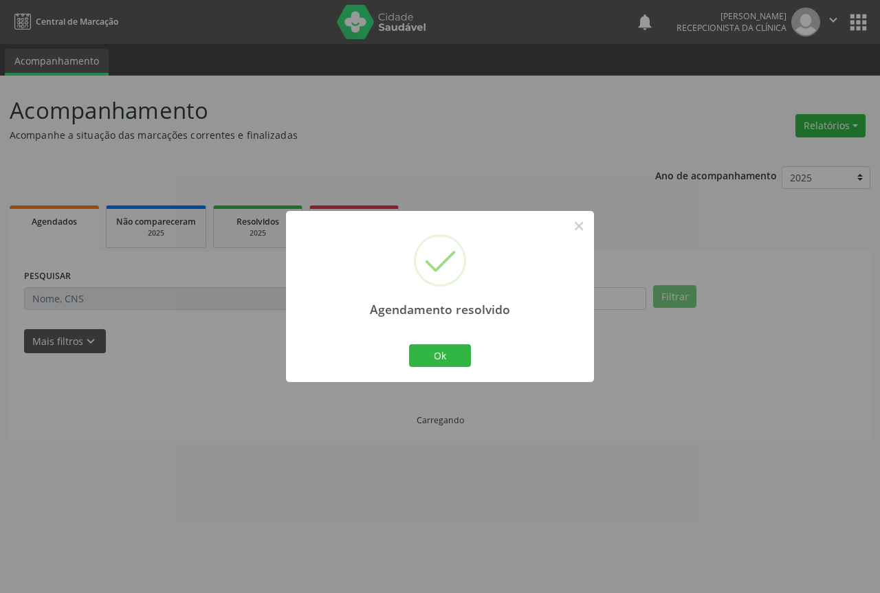
scroll to position [0, 0]
click at [435, 354] on button "Ok" at bounding box center [440, 356] width 62 height 23
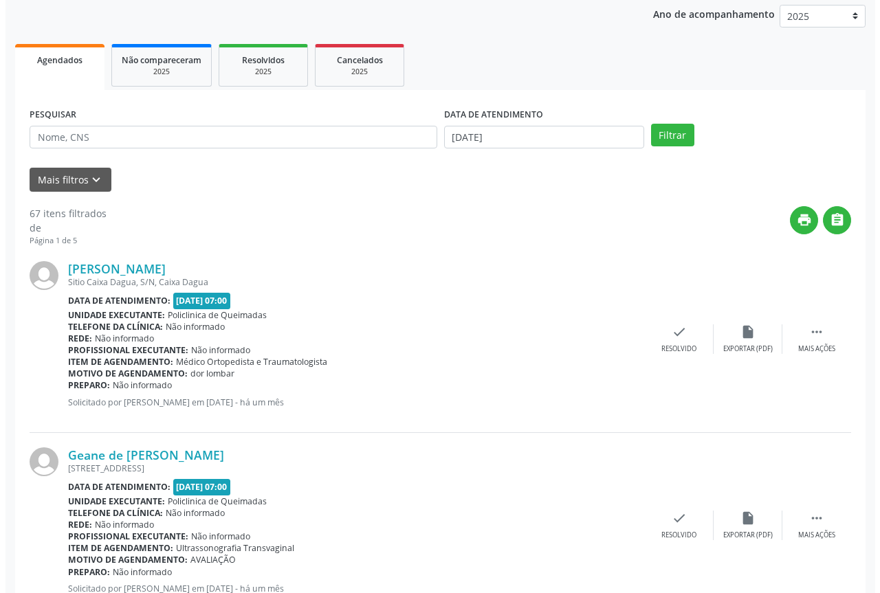
scroll to position [206, 0]
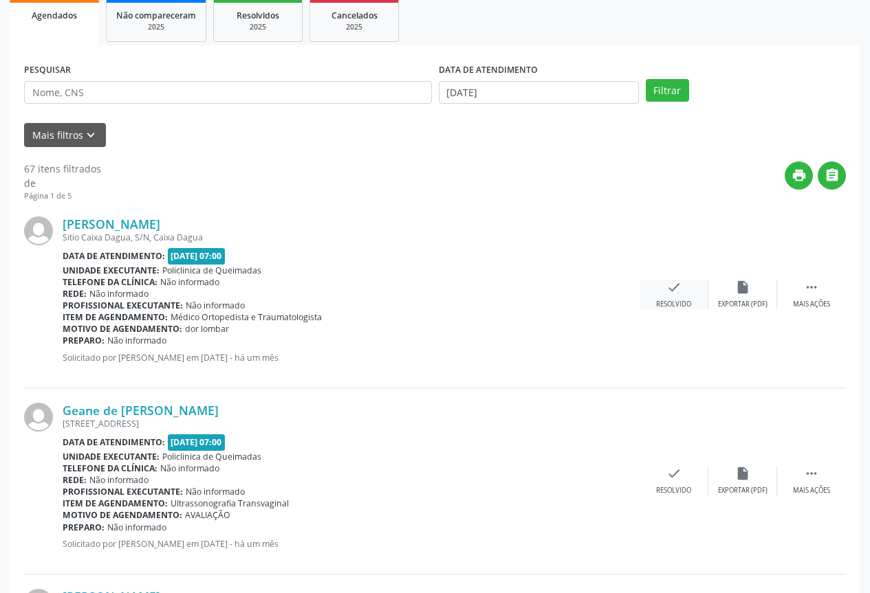
click at [671, 309] on div "Resolvido" at bounding box center [673, 305] width 35 height 10
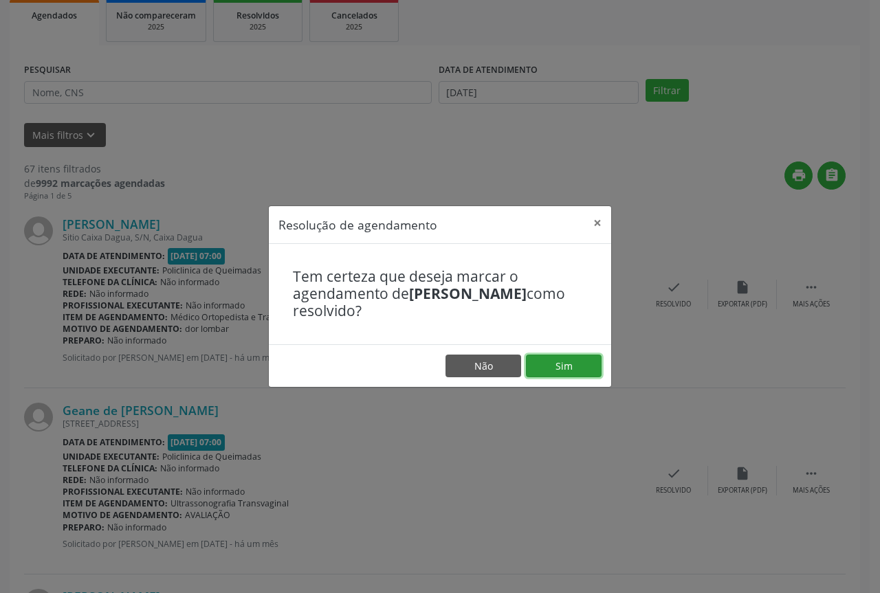
click at [576, 371] on button "Sim" at bounding box center [564, 366] width 76 height 23
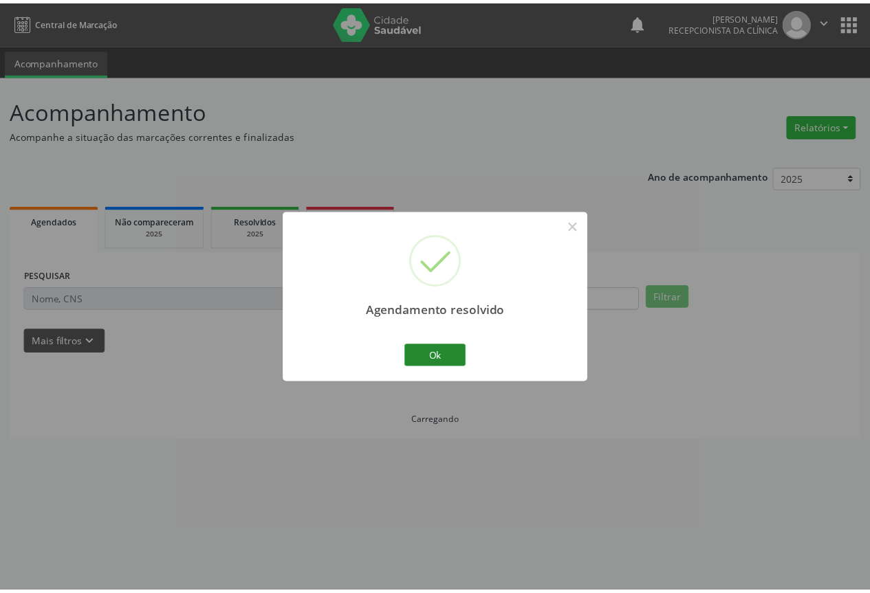
scroll to position [0, 0]
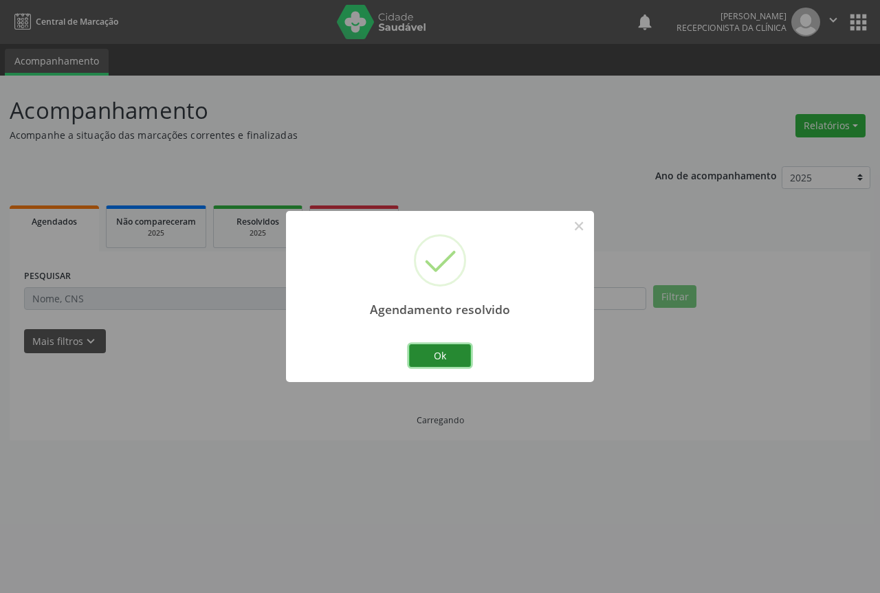
click at [430, 350] on button "Ok" at bounding box center [440, 356] width 62 height 23
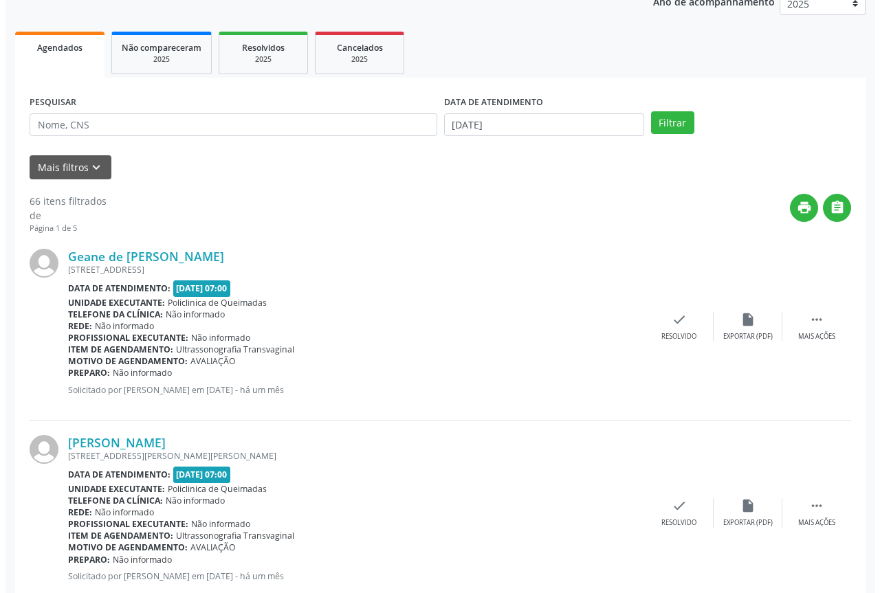
scroll to position [206, 0]
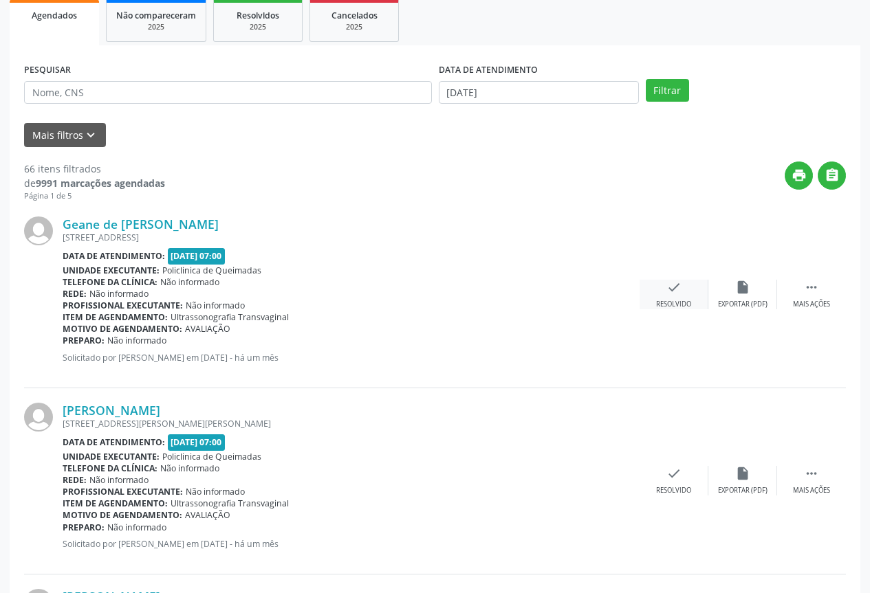
click at [671, 290] on icon "check" at bounding box center [673, 287] width 15 height 15
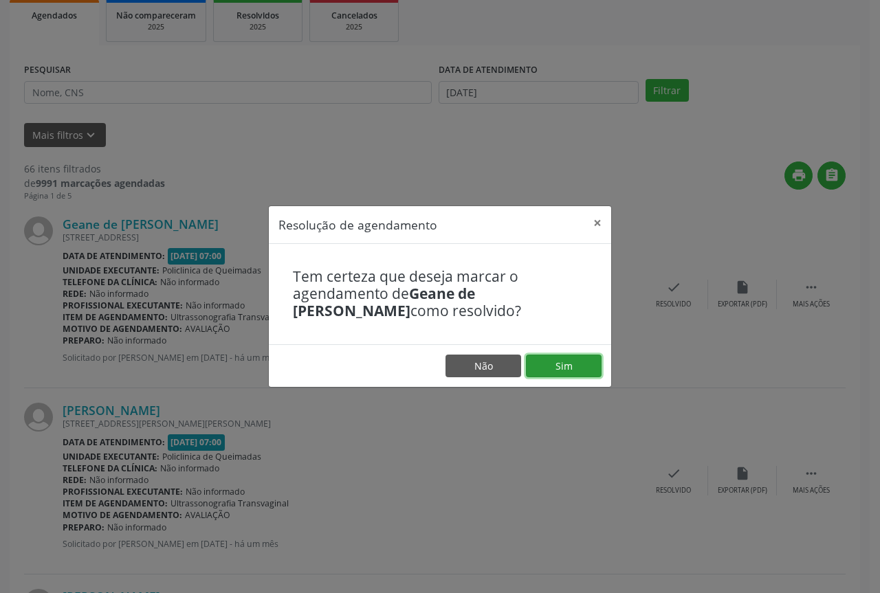
click at [549, 364] on button "Sim" at bounding box center [564, 366] width 76 height 23
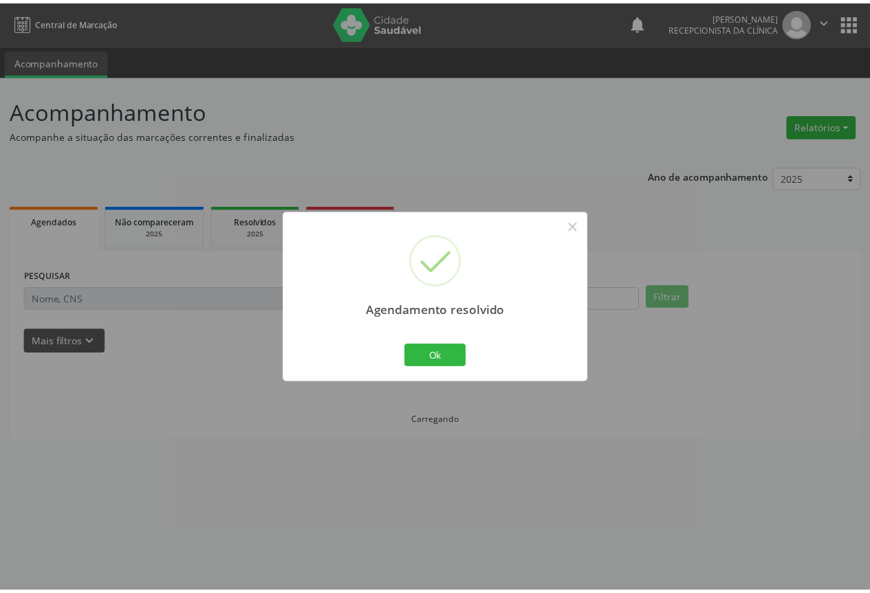
scroll to position [0, 0]
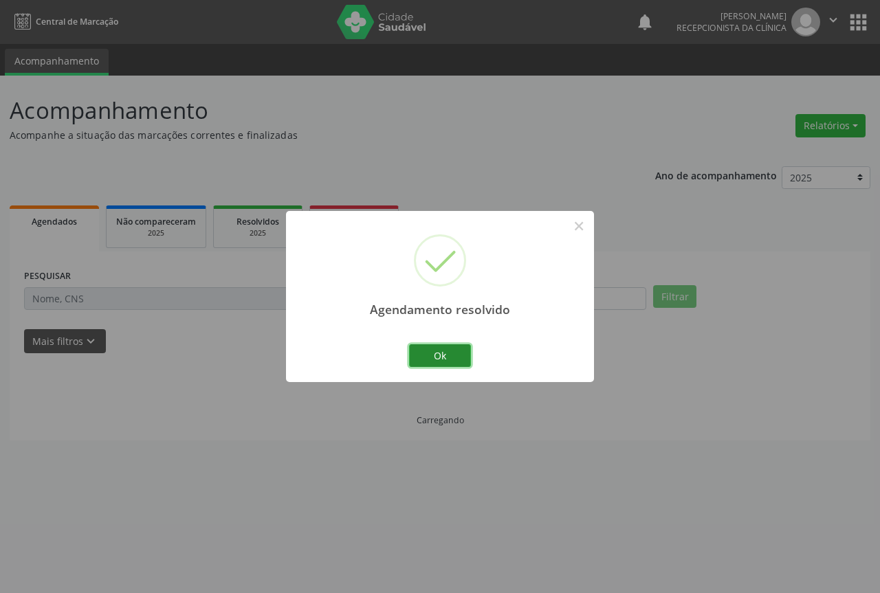
click at [433, 360] on button "Ok" at bounding box center [440, 356] width 62 height 23
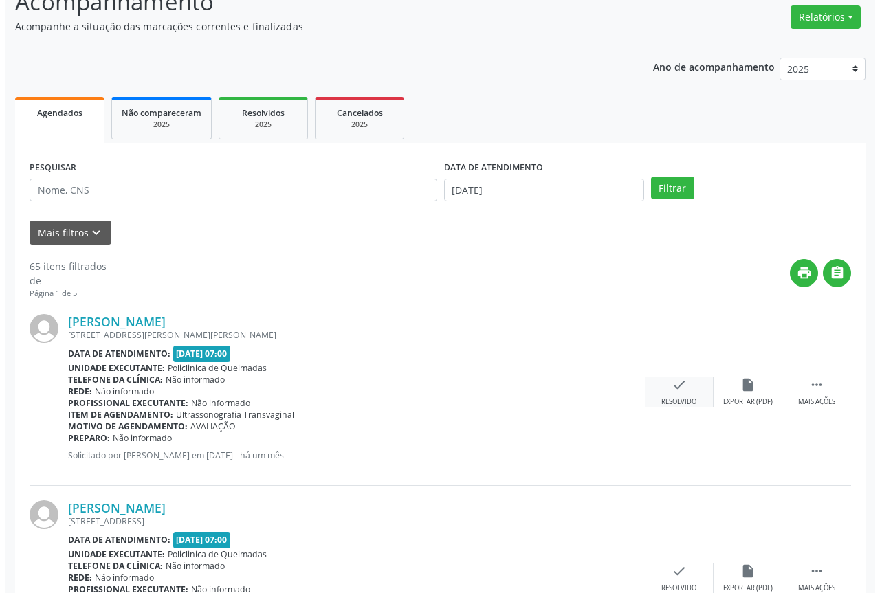
scroll to position [138, 0]
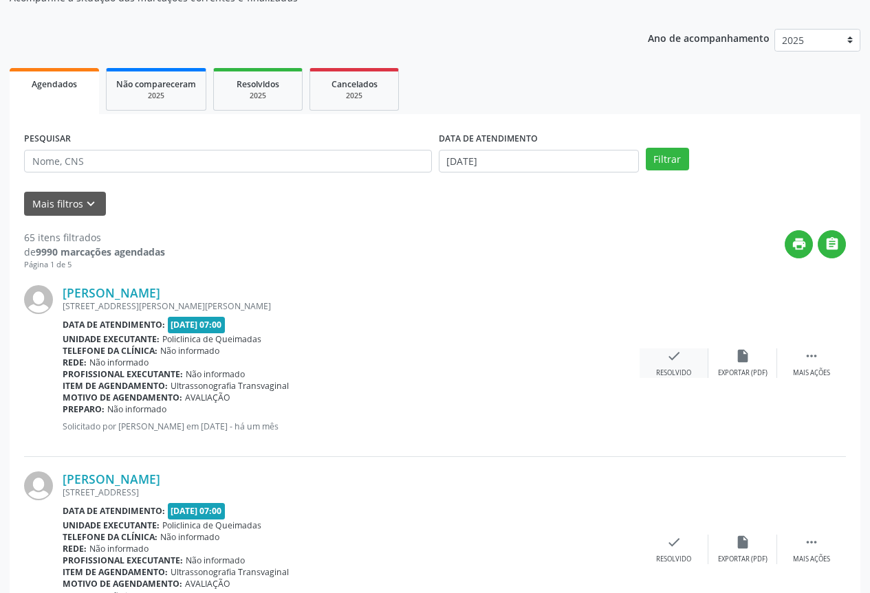
click at [670, 352] on icon "check" at bounding box center [673, 356] width 15 height 15
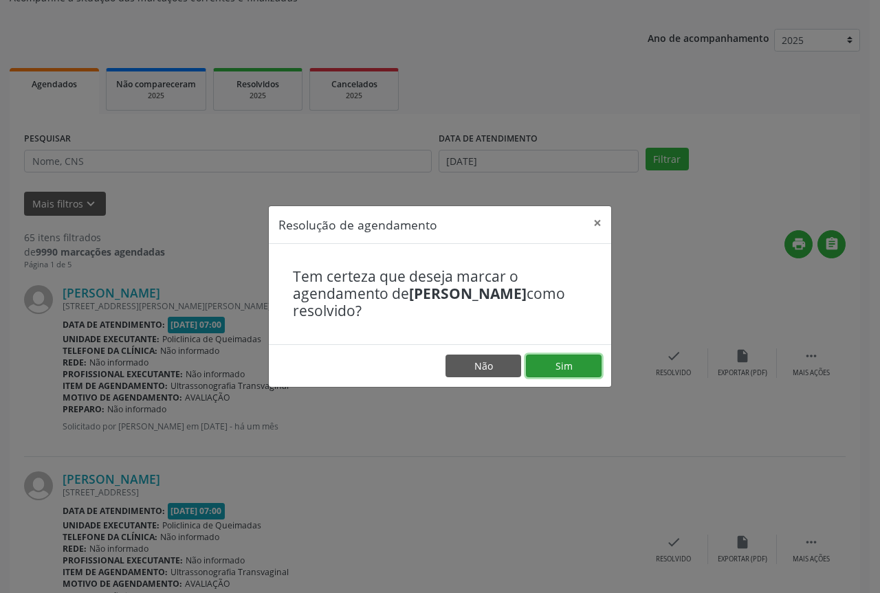
click at [558, 375] on button "Sim" at bounding box center [564, 366] width 76 height 23
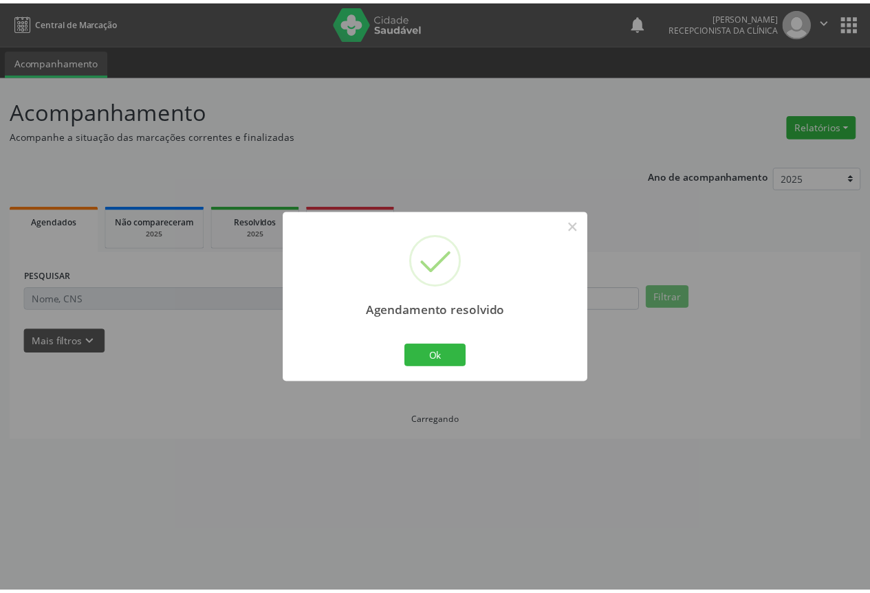
scroll to position [0, 0]
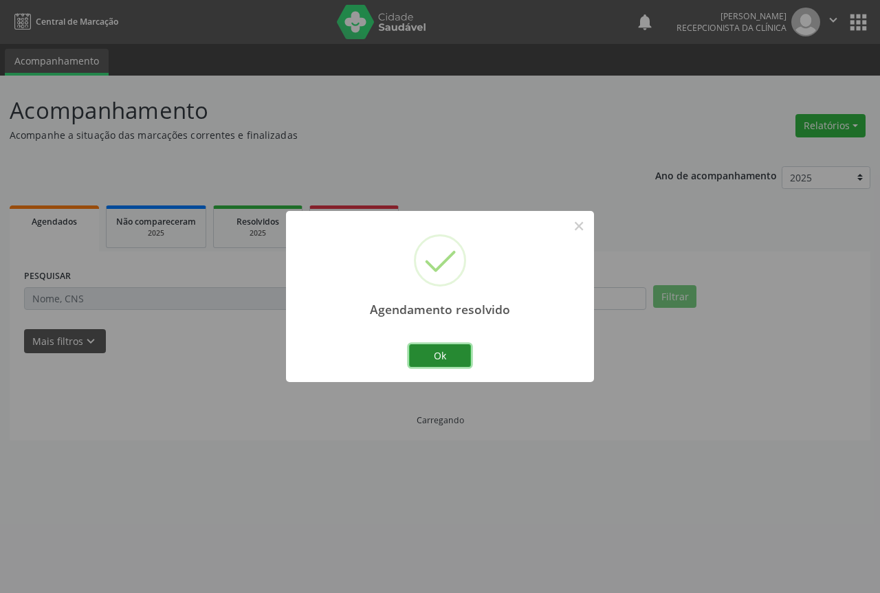
click at [441, 361] on button "Ok" at bounding box center [440, 356] width 62 height 23
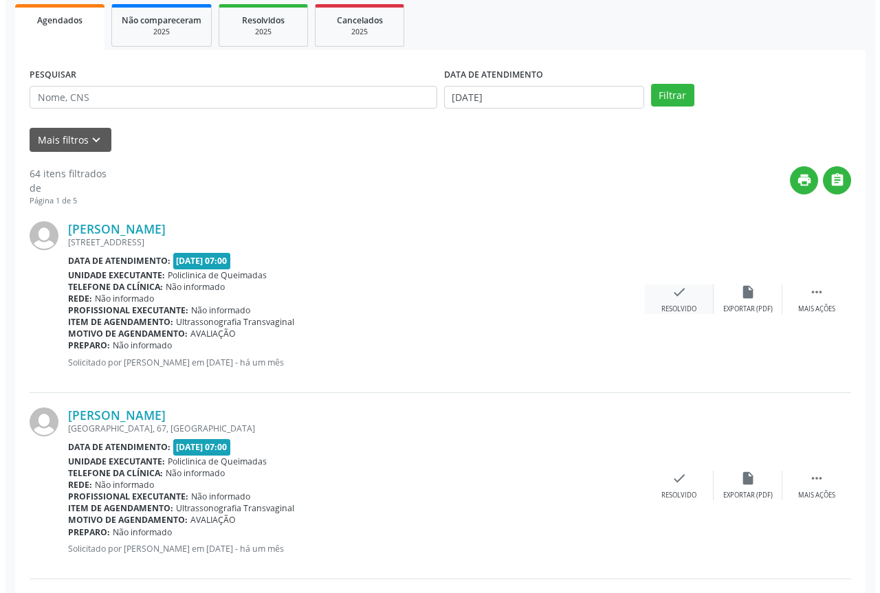
scroll to position [206, 0]
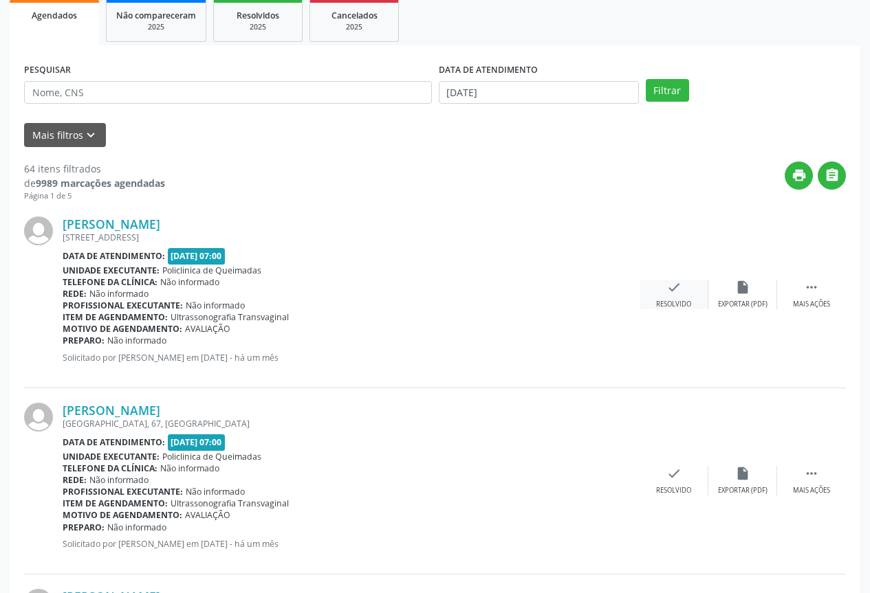
click at [677, 295] on icon "check" at bounding box center [673, 287] width 15 height 15
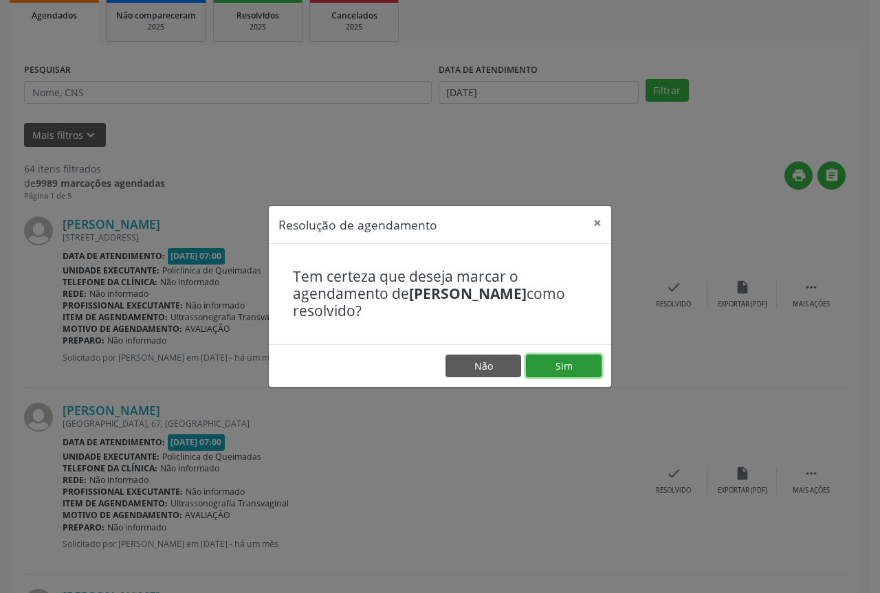
click at [569, 359] on button "Sim" at bounding box center [564, 366] width 76 height 23
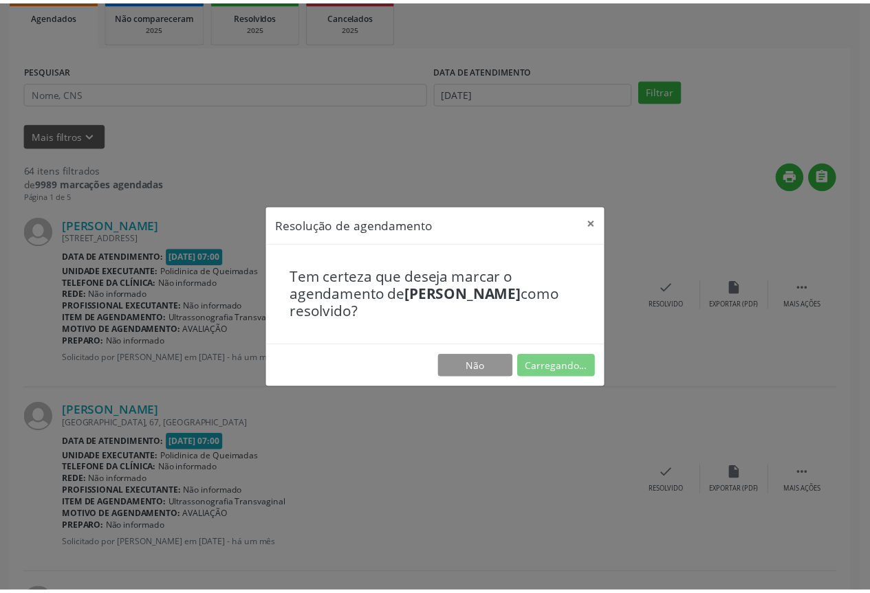
scroll to position [0, 0]
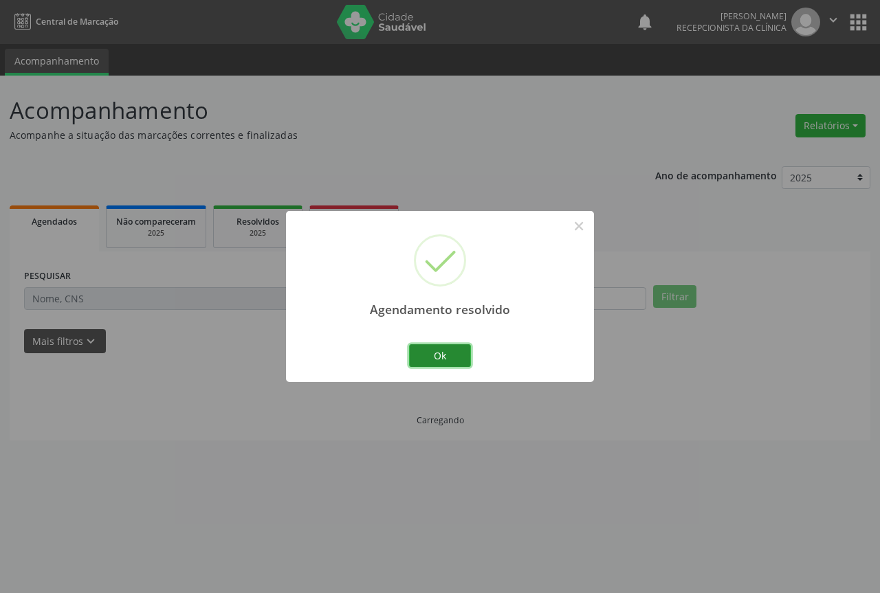
click at [441, 356] on button "Ok" at bounding box center [440, 356] width 62 height 23
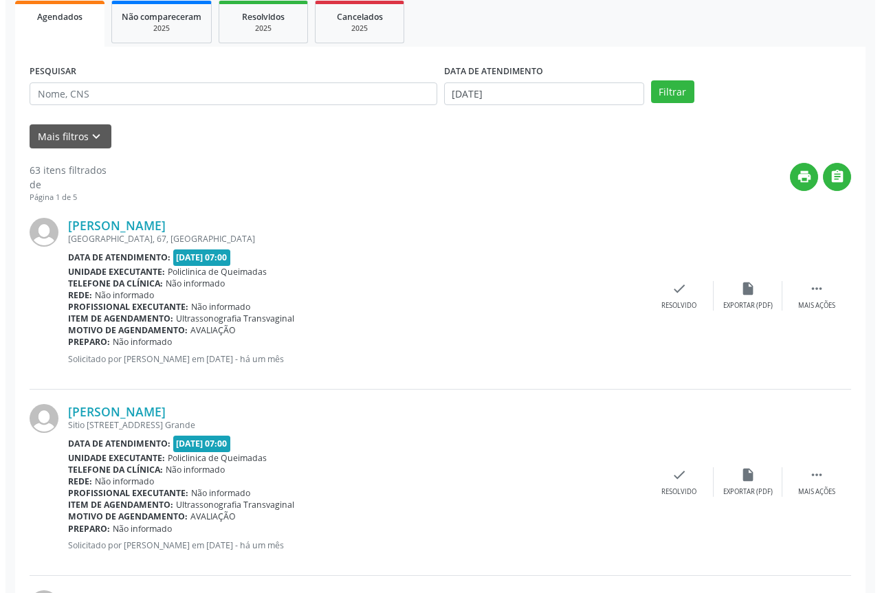
scroll to position [206, 0]
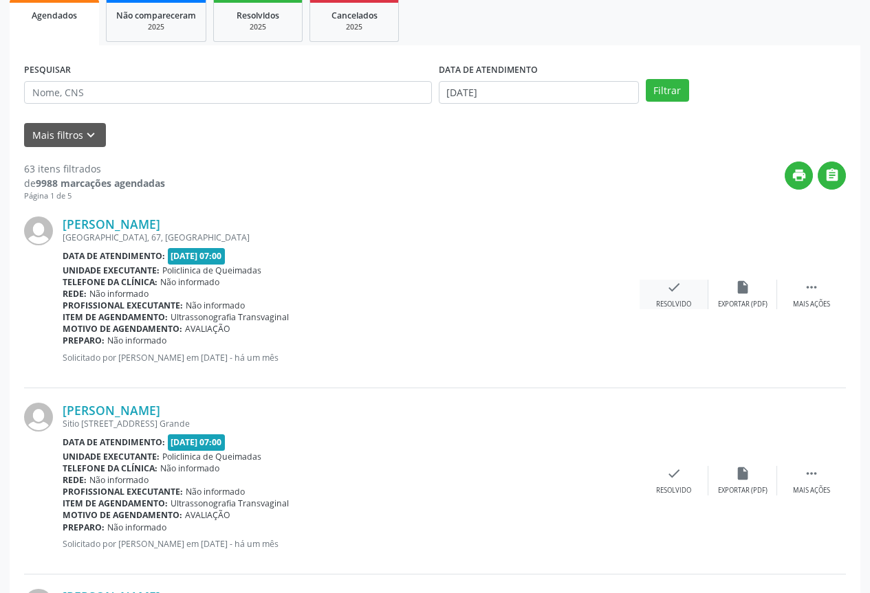
click at [668, 308] on div "Resolvido" at bounding box center [673, 305] width 35 height 10
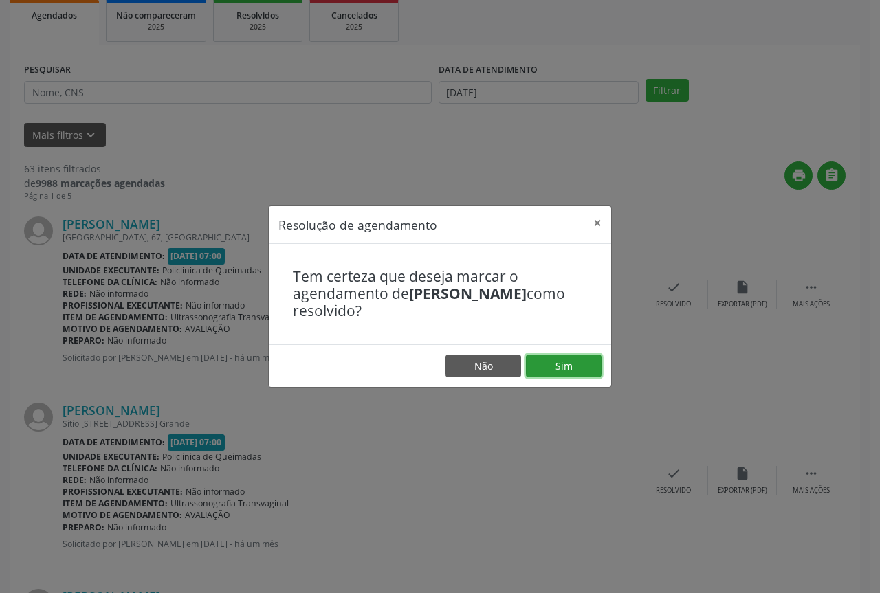
click at [577, 366] on button "Sim" at bounding box center [564, 366] width 76 height 23
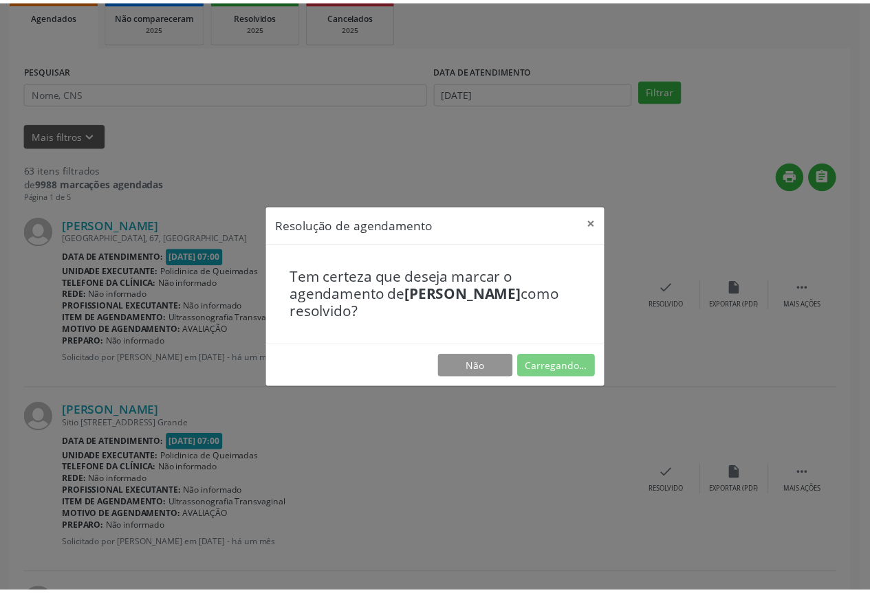
scroll to position [0, 0]
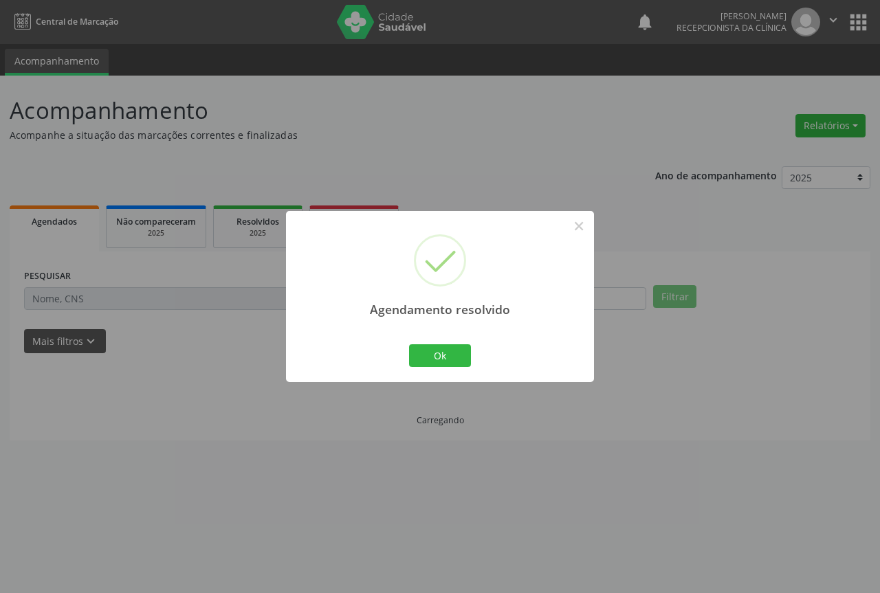
click at [408, 361] on div "Ok Cancel" at bounding box center [440, 355] width 68 height 29
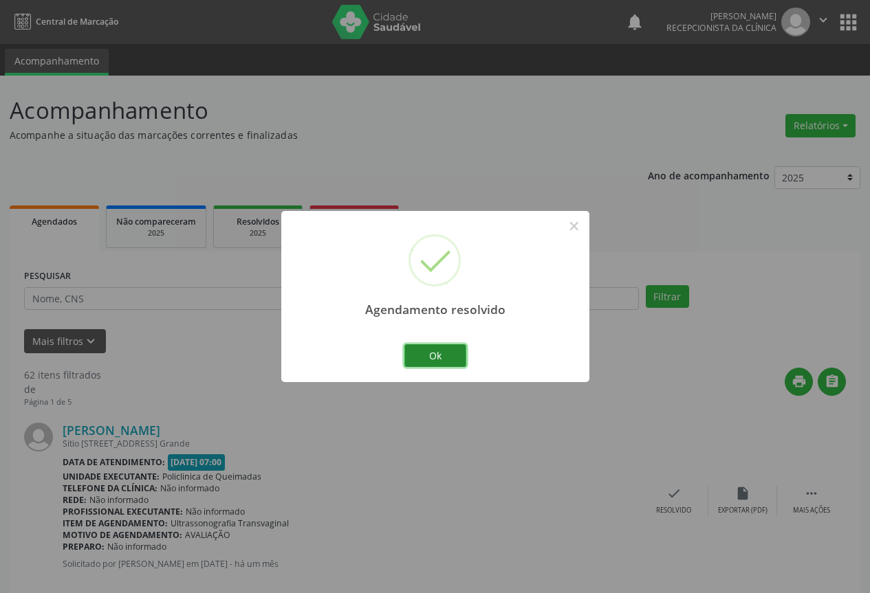
click at [427, 358] on button "Ok" at bounding box center [435, 356] width 62 height 23
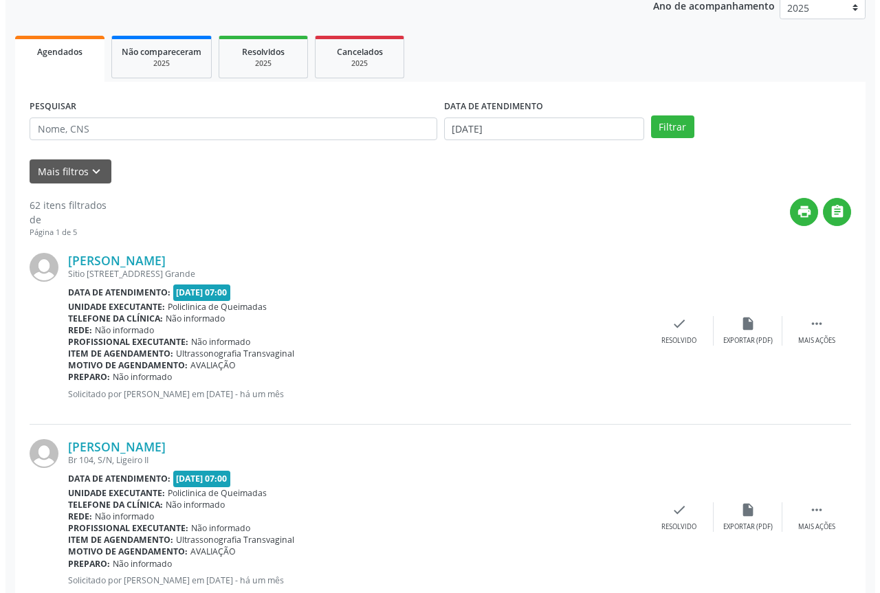
scroll to position [206, 0]
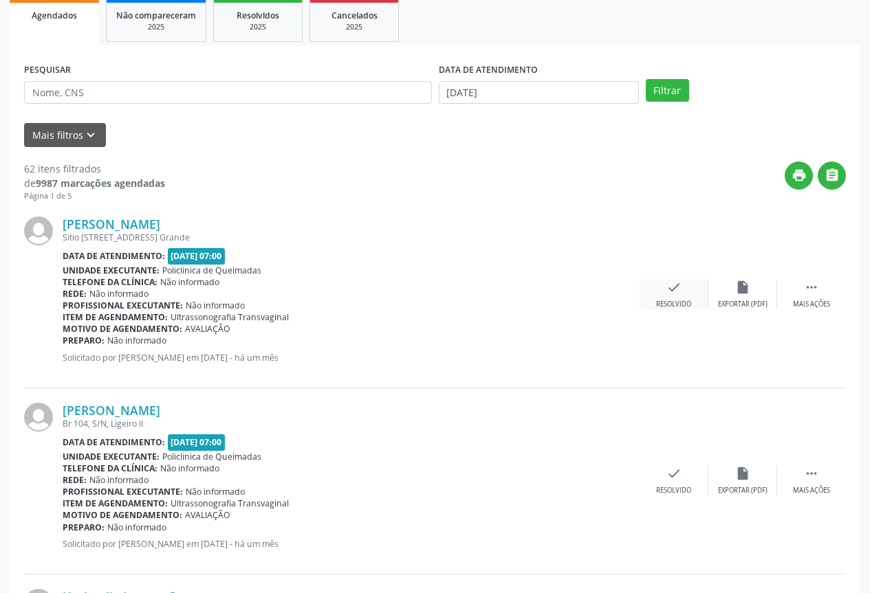
click at [677, 290] on icon "check" at bounding box center [673, 287] width 15 height 15
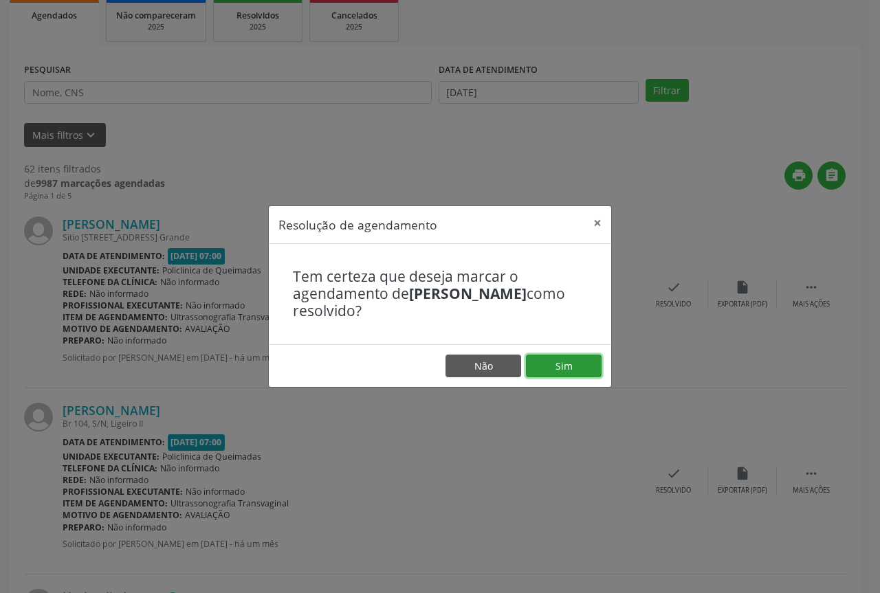
click at [531, 372] on button "Sim" at bounding box center [564, 366] width 76 height 23
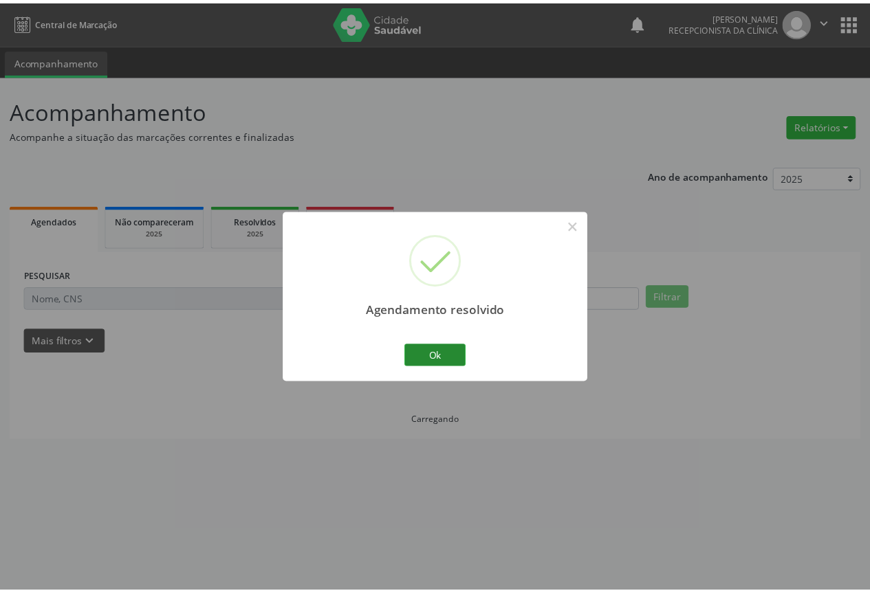
scroll to position [0, 0]
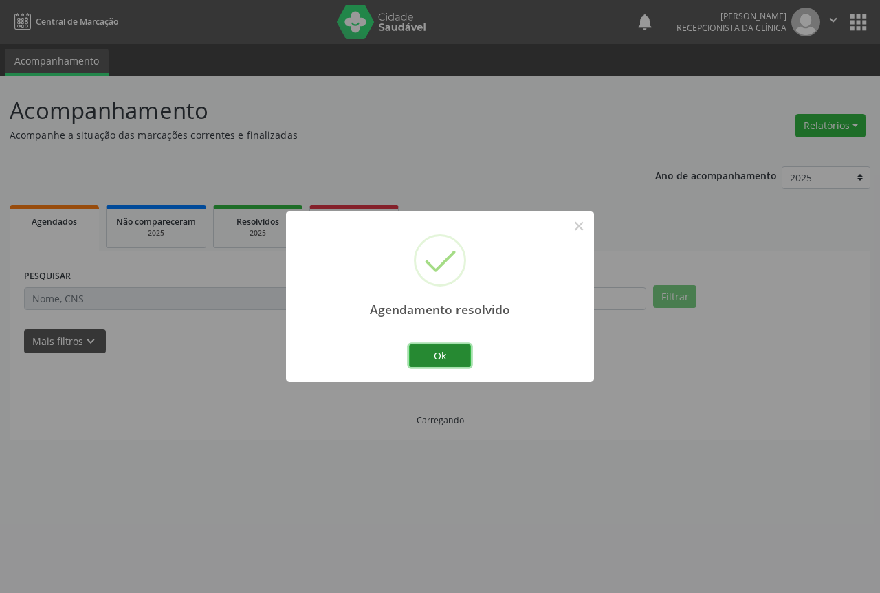
click at [435, 356] on button "Ok" at bounding box center [440, 356] width 62 height 23
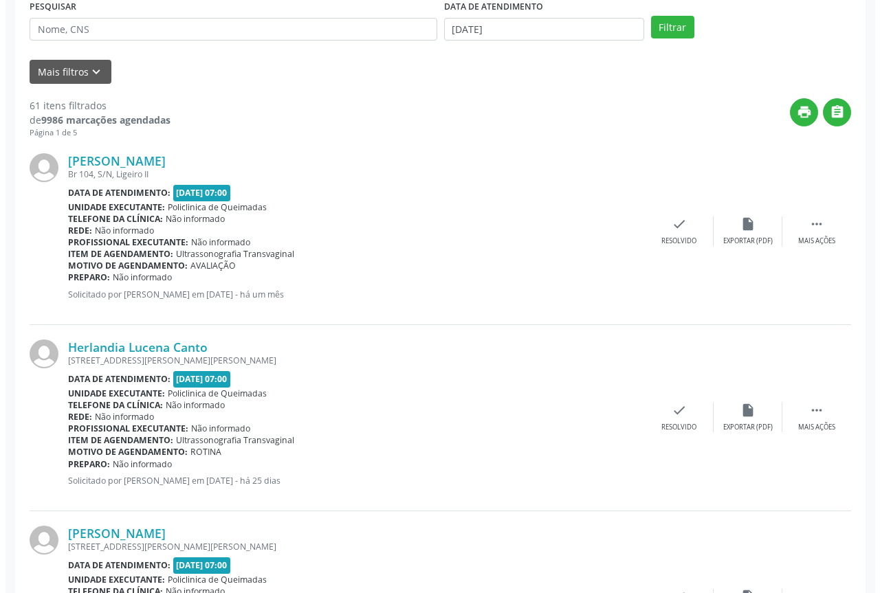
scroll to position [275, 0]
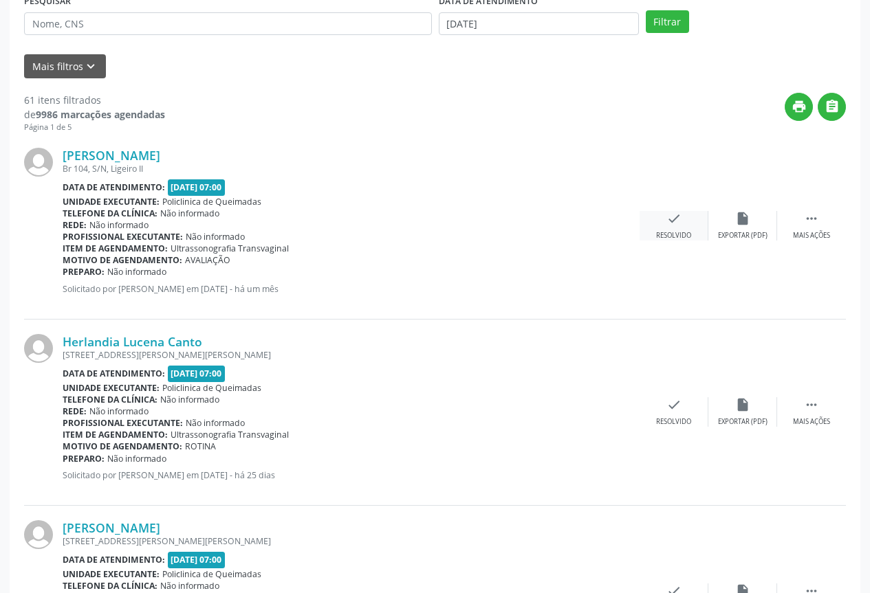
click at [666, 232] on div "Resolvido" at bounding box center [673, 236] width 35 height 10
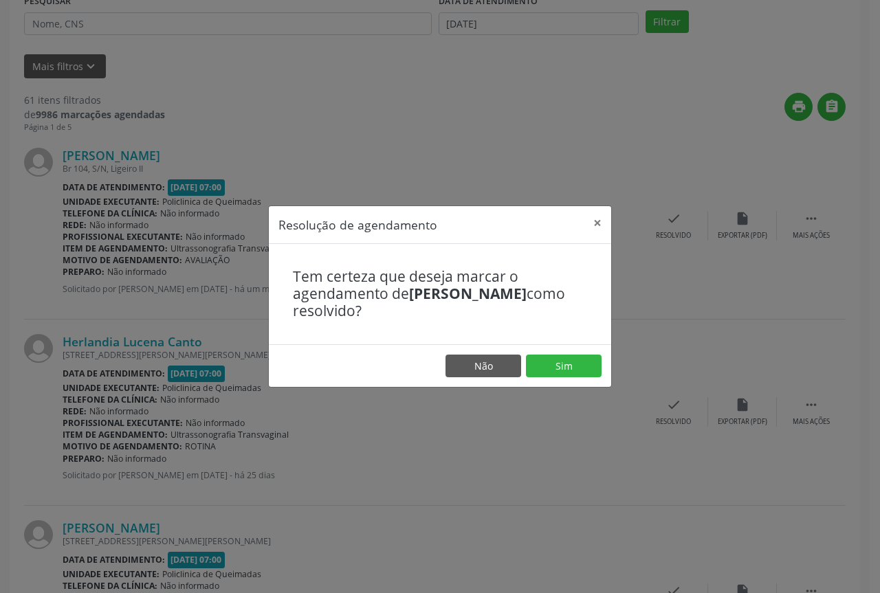
click at [600, 378] on footer "Não Sim" at bounding box center [440, 366] width 342 height 43
click at [566, 360] on button "Sim" at bounding box center [564, 366] width 76 height 23
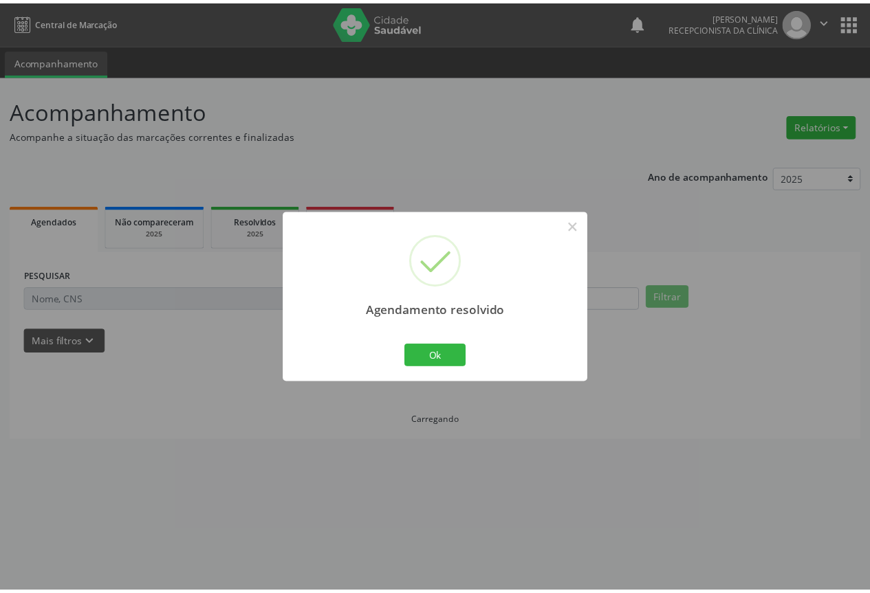
scroll to position [0, 0]
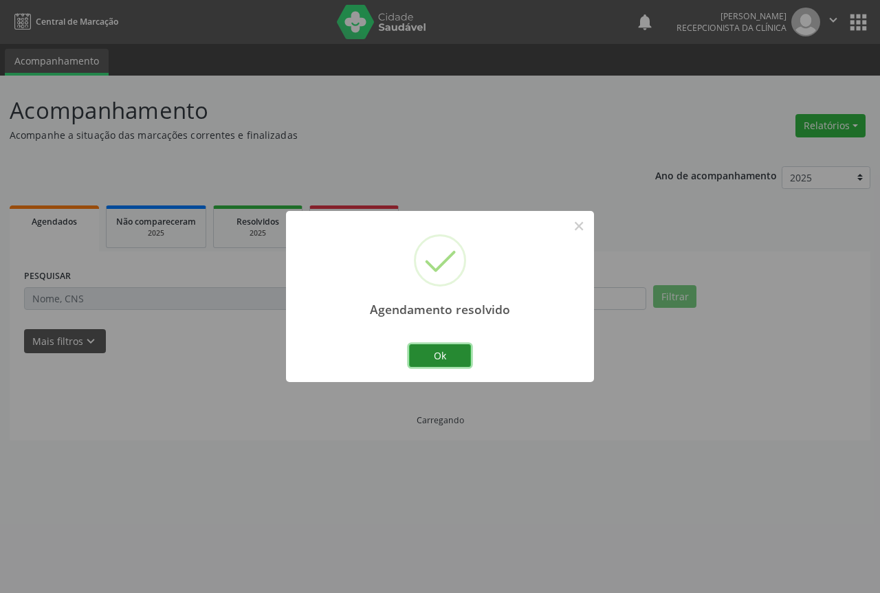
drag, startPoint x: 435, startPoint y: 349, endPoint x: 433, endPoint y: 335, distance: 13.8
click at [435, 345] on button "Ok" at bounding box center [440, 356] width 62 height 23
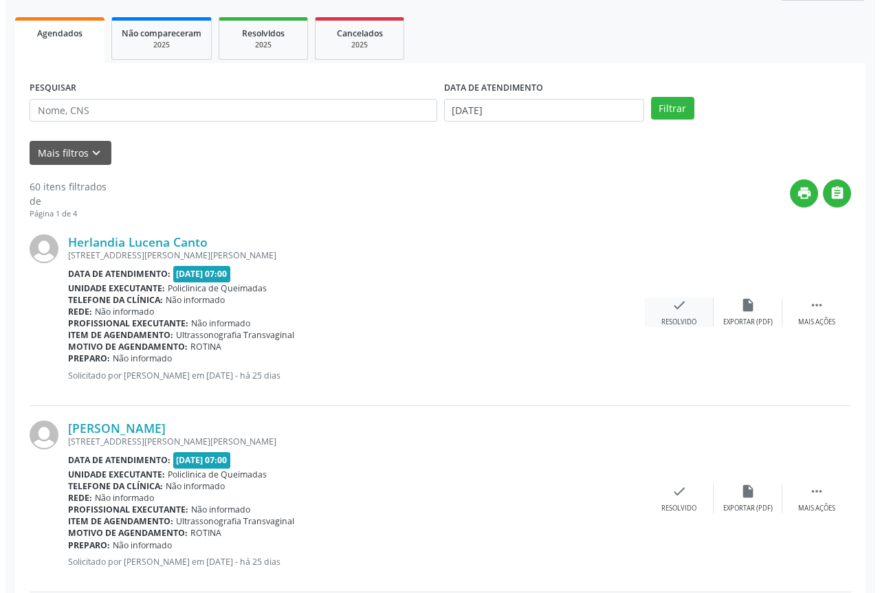
scroll to position [206, 0]
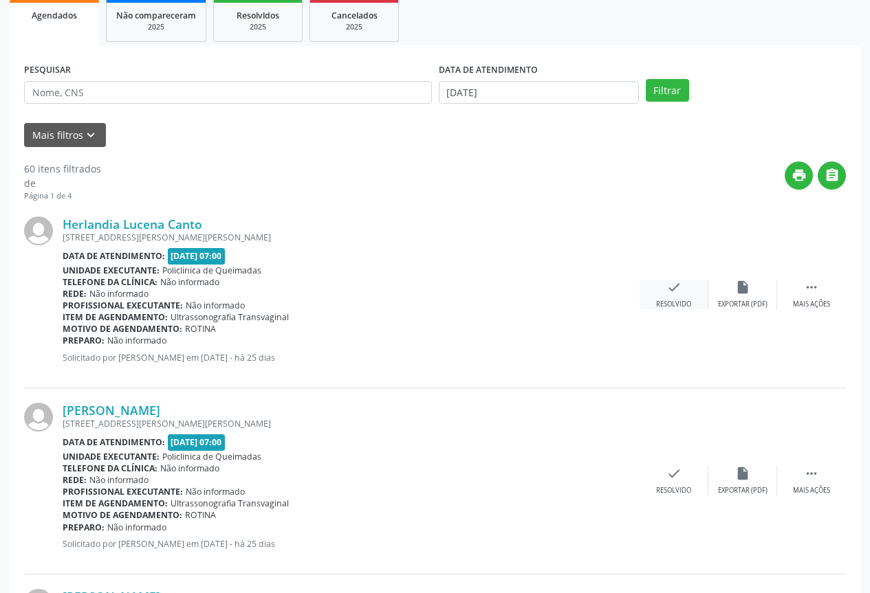
click at [680, 284] on icon "check" at bounding box center [673, 287] width 15 height 15
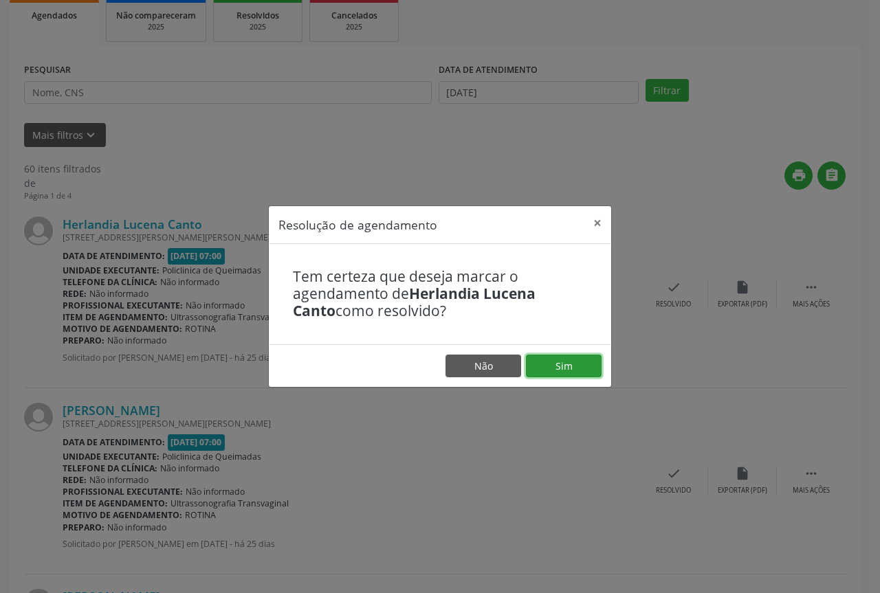
click at [539, 359] on button "Sim" at bounding box center [564, 366] width 76 height 23
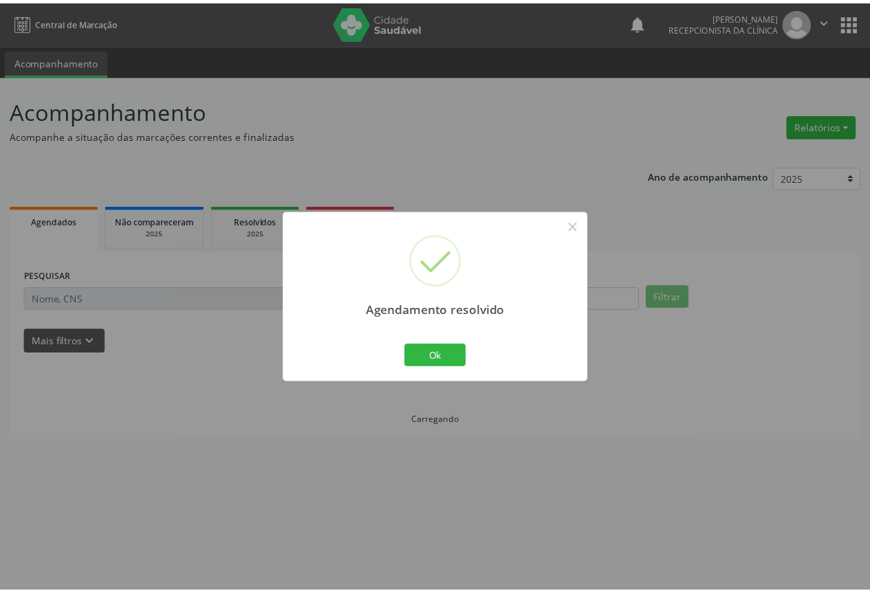
scroll to position [0, 0]
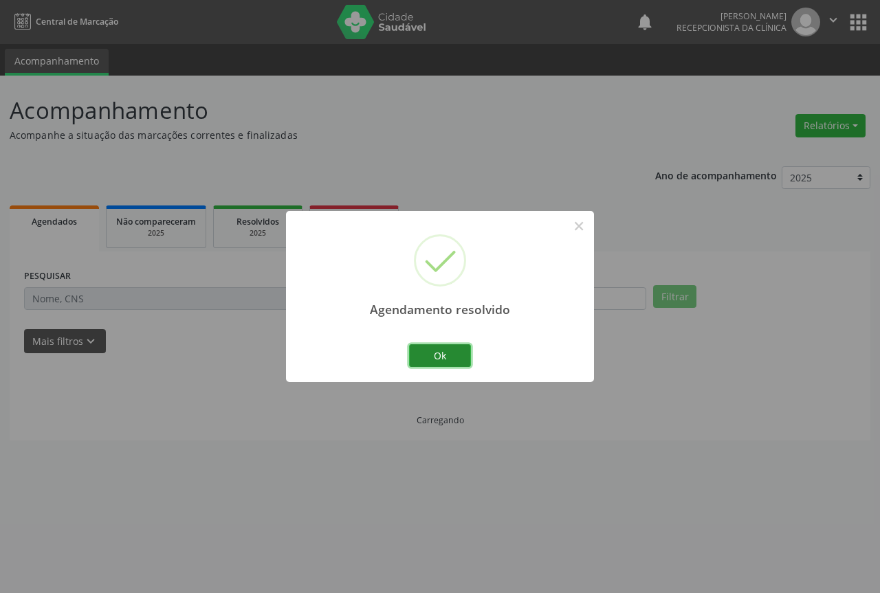
click at [429, 352] on button "Ok" at bounding box center [440, 356] width 62 height 23
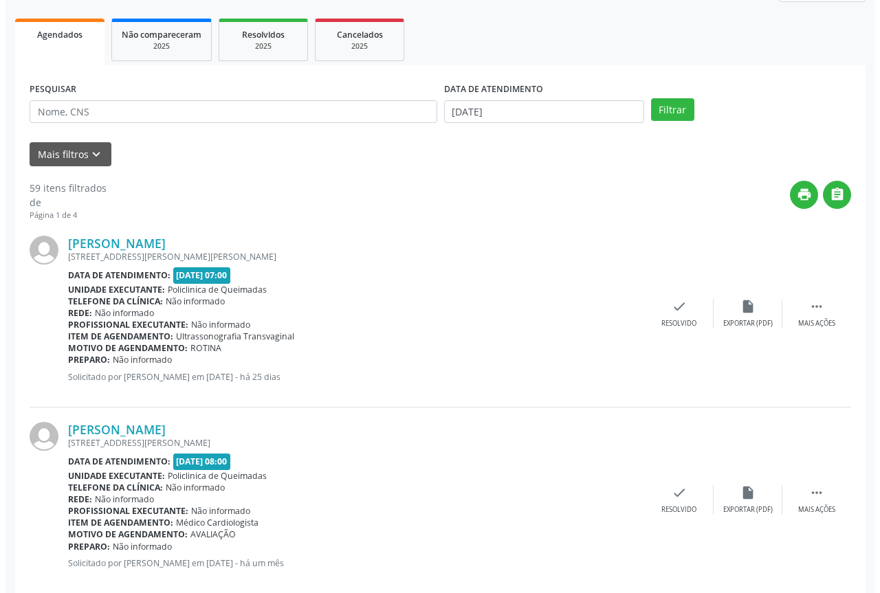
scroll to position [206, 0]
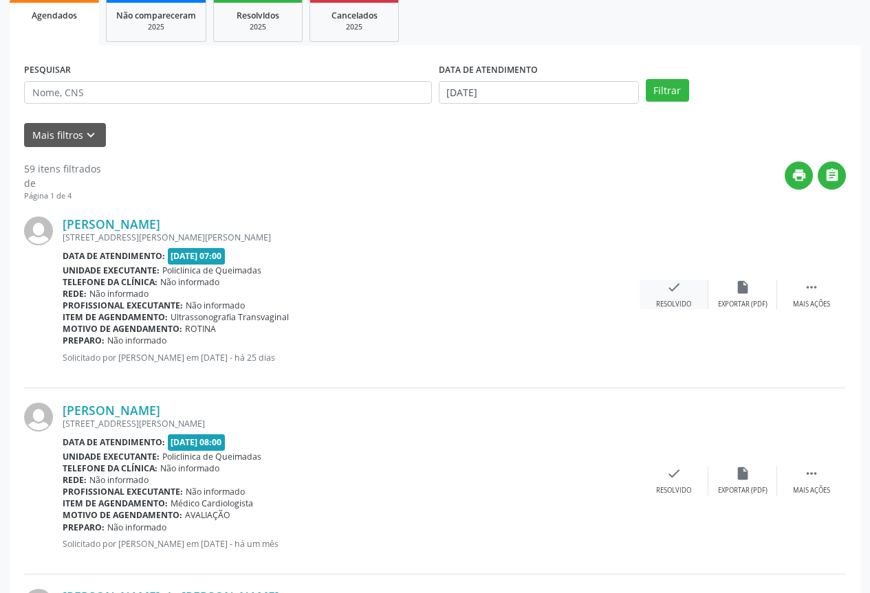
click at [666, 290] on icon "check" at bounding box center [673, 287] width 15 height 15
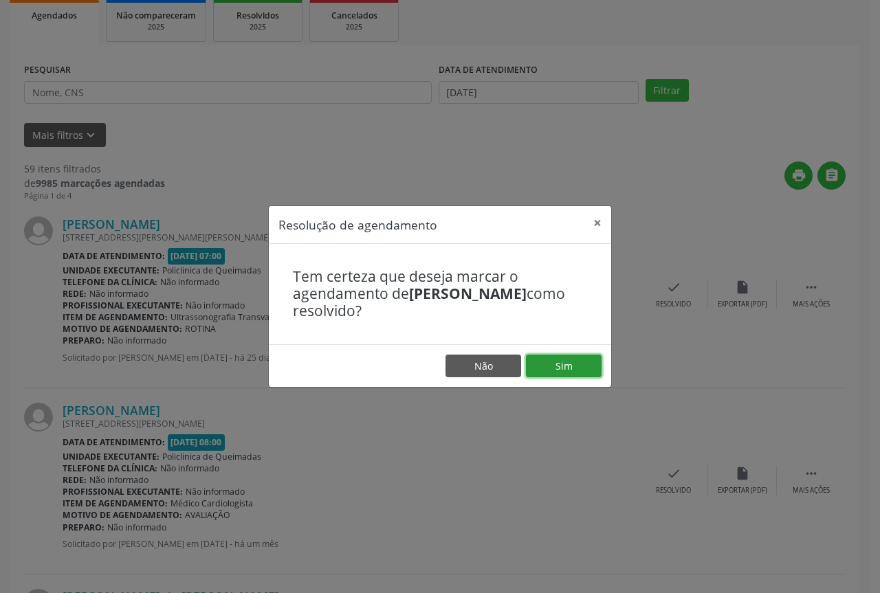
drag, startPoint x: 533, startPoint y: 360, endPoint x: 507, endPoint y: 353, distance: 27.0
click at [532, 360] on button "Sim" at bounding box center [564, 366] width 76 height 23
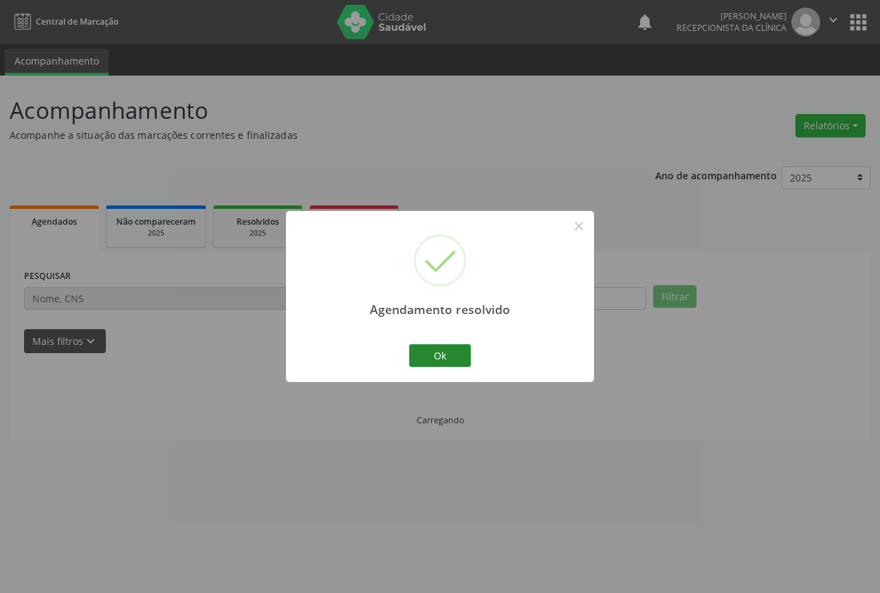
scroll to position [0, 0]
click at [424, 347] on button "Ok" at bounding box center [440, 356] width 62 height 23
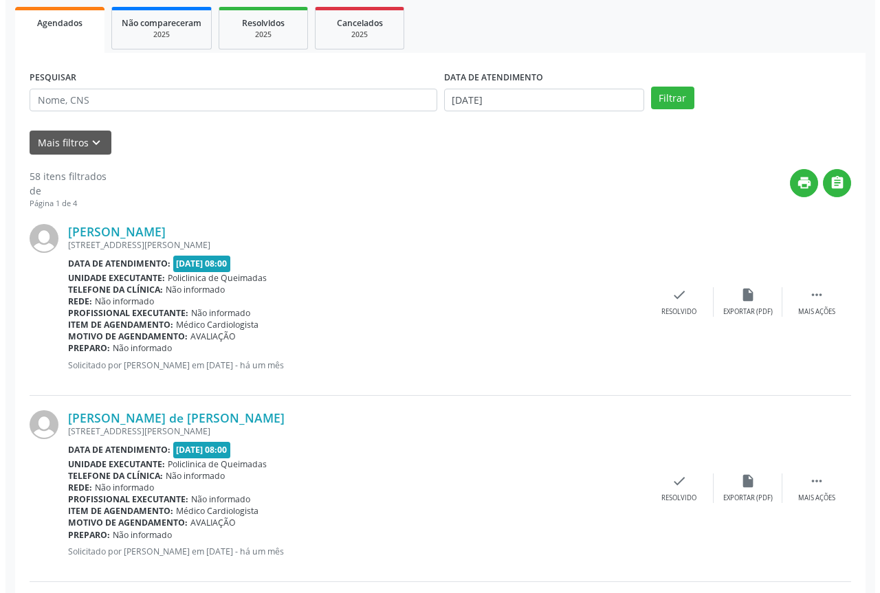
scroll to position [206, 0]
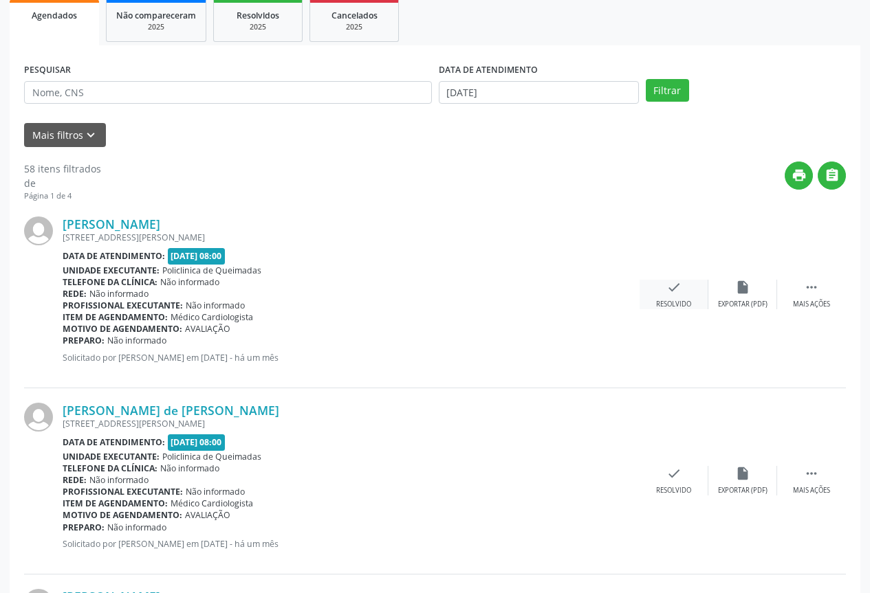
click at [675, 290] on icon "check" at bounding box center [673, 287] width 15 height 15
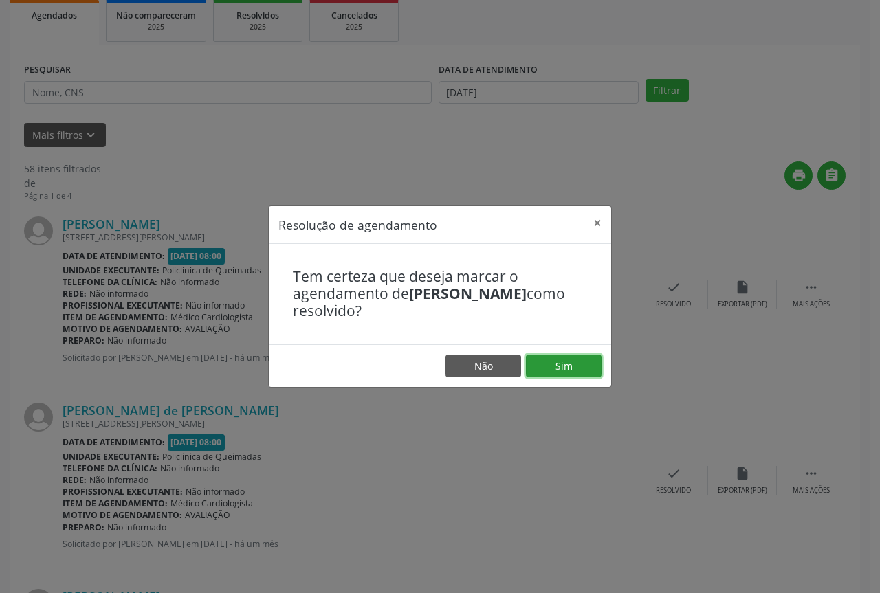
click at [534, 362] on button "Sim" at bounding box center [564, 366] width 76 height 23
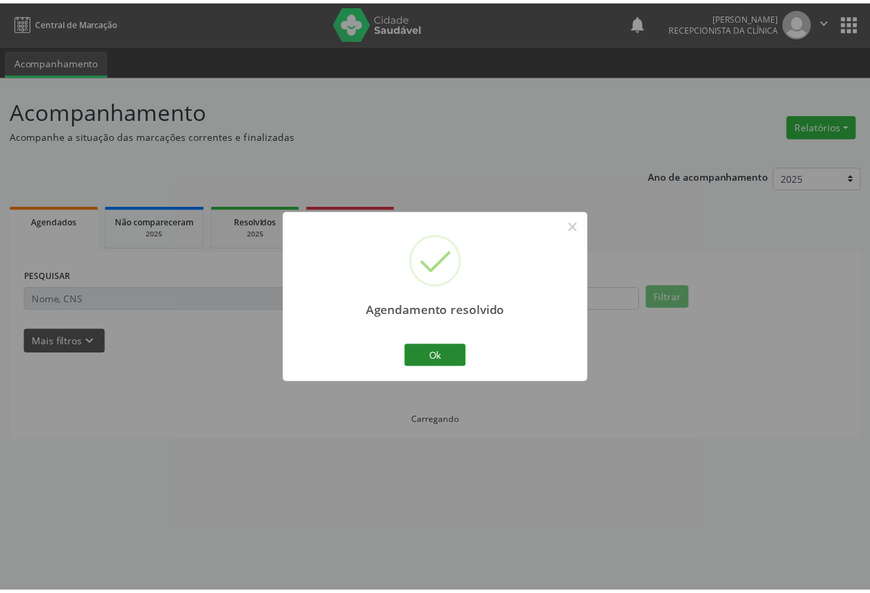
scroll to position [0, 0]
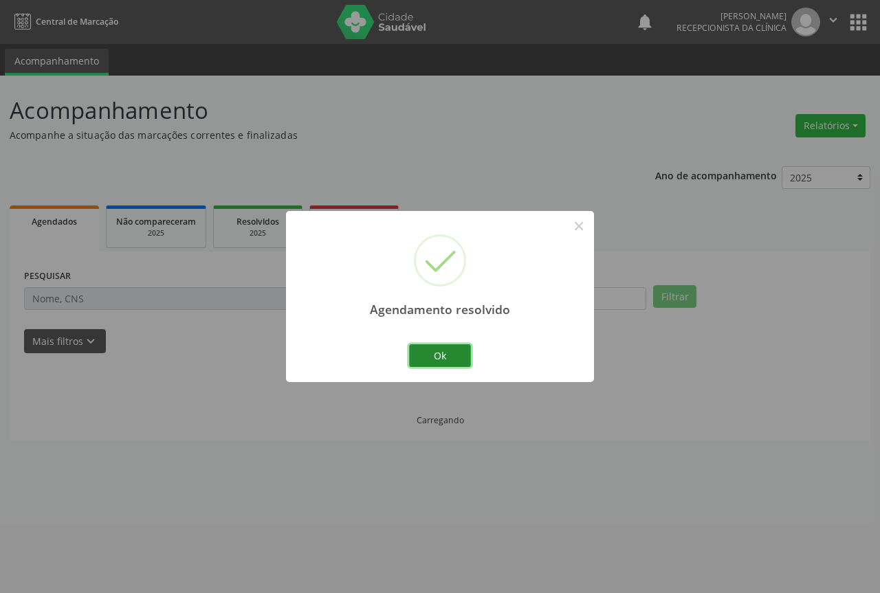
drag, startPoint x: 440, startPoint y: 350, endPoint x: 453, endPoint y: 354, distance: 13.7
click at [439, 350] on button "Ok" at bounding box center [440, 356] width 62 height 23
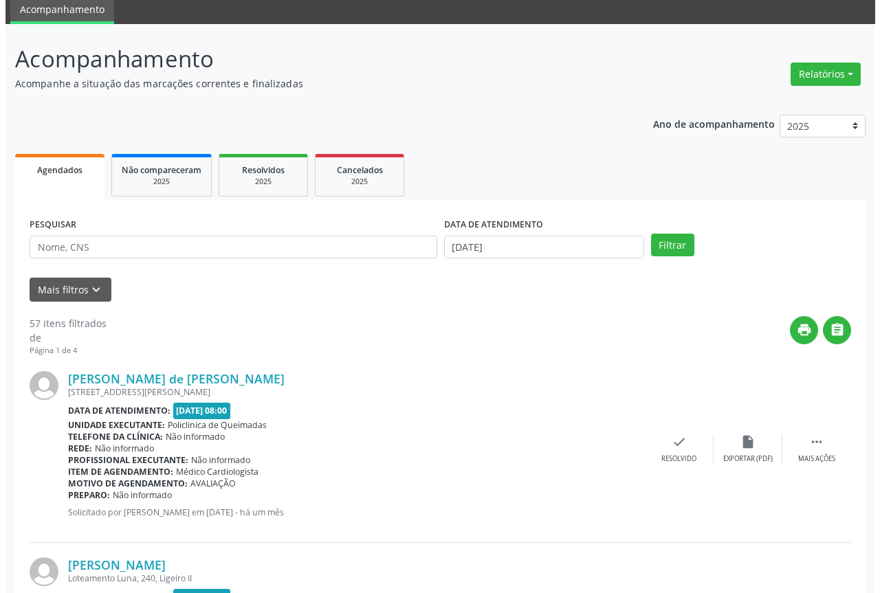
scroll to position [138, 0]
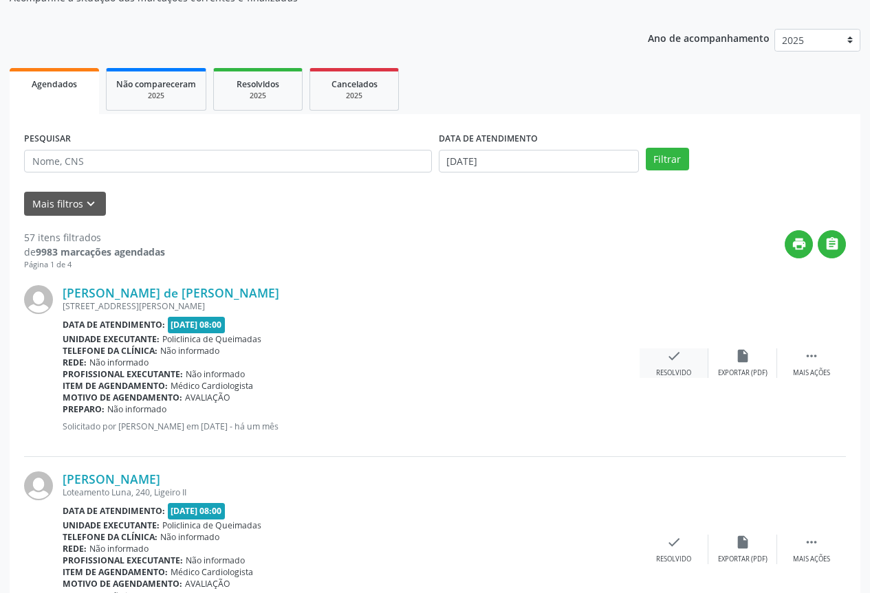
click at [686, 362] on div "check Resolvido" at bounding box center [674, 364] width 69 height 30
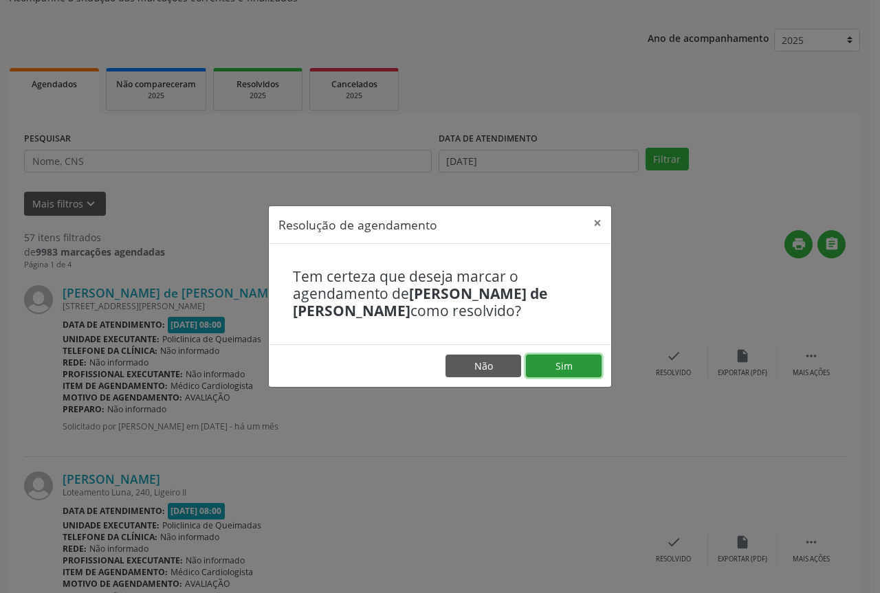
click at [565, 369] on button "Sim" at bounding box center [564, 366] width 76 height 23
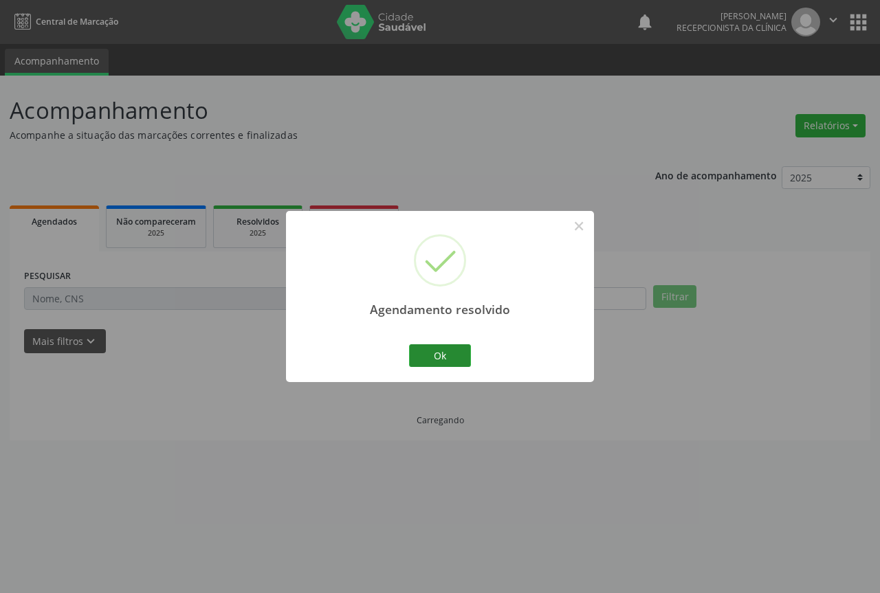
scroll to position [0, 0]
click at [447, 362] on button "Ok" at bounding box center [440, 356] width 62 height 23
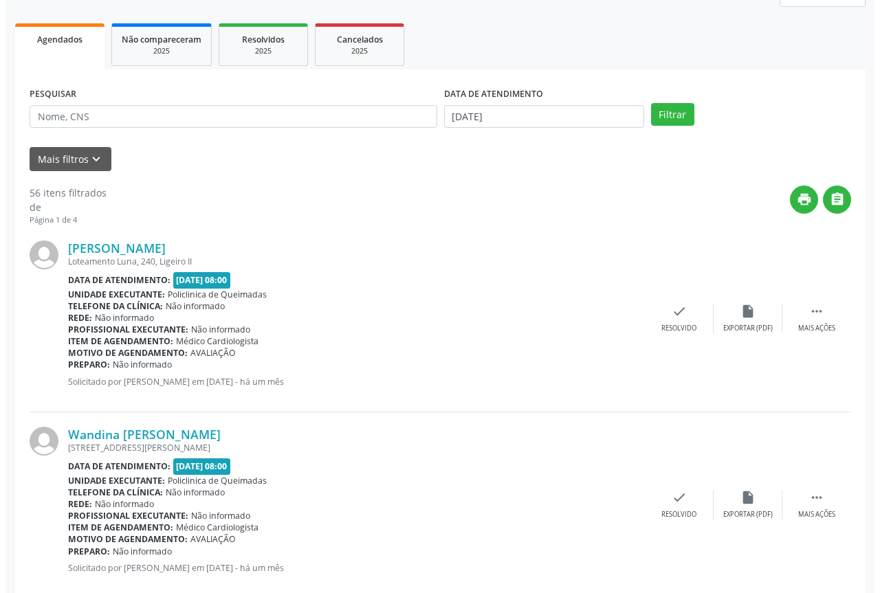
scroll to position [206, 0]
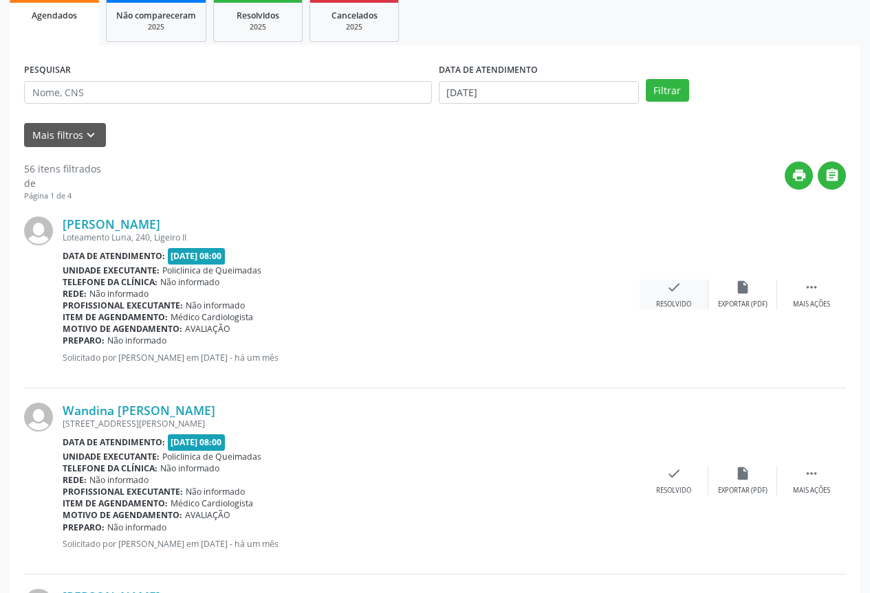
click at [673, 306] on div "Resolvido" at bounding box center [673, 305] width 35 height 10
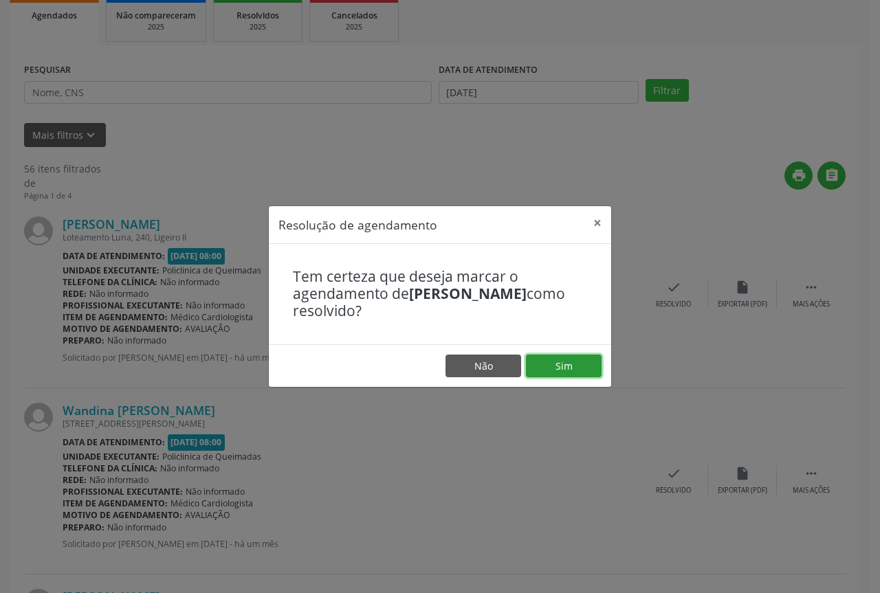
click at [570, 361] on button "Sim" at bounding box center [564, 366] width 76 height 23
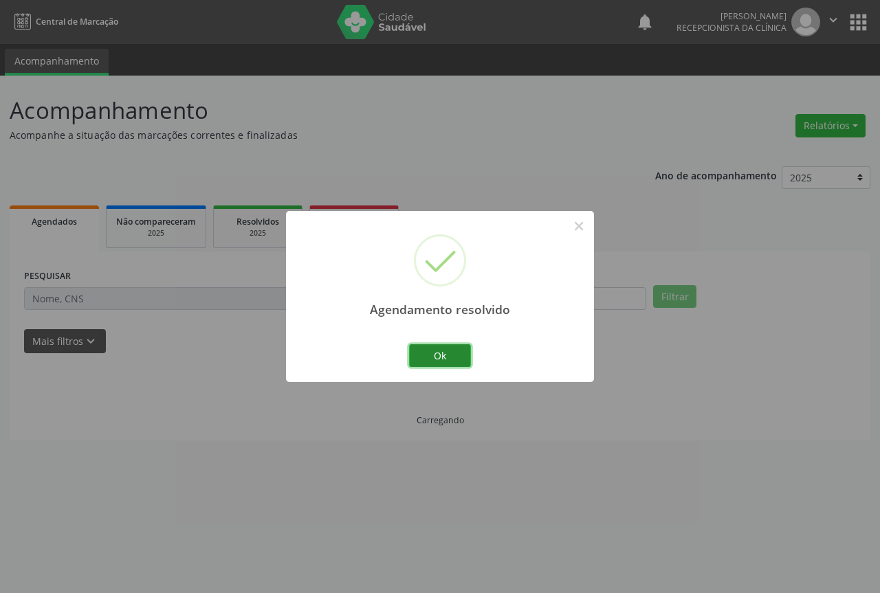
click at [448, 350] on button "Ok" at bounding box center [440, 356] width 62 height 23
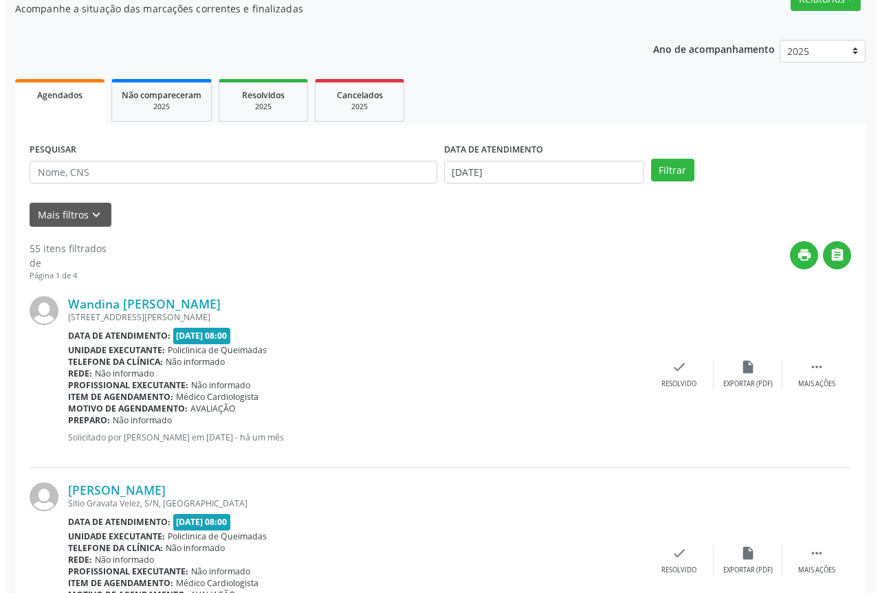
scroll to position [138, 0]
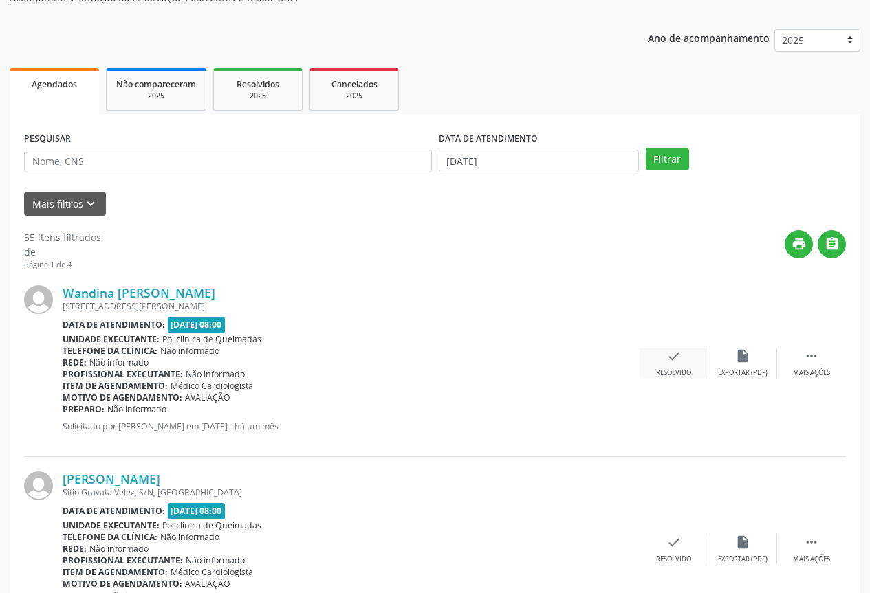
click at [666, 351] on icon "check" at bounding box center [673, 356] width 15 height 15
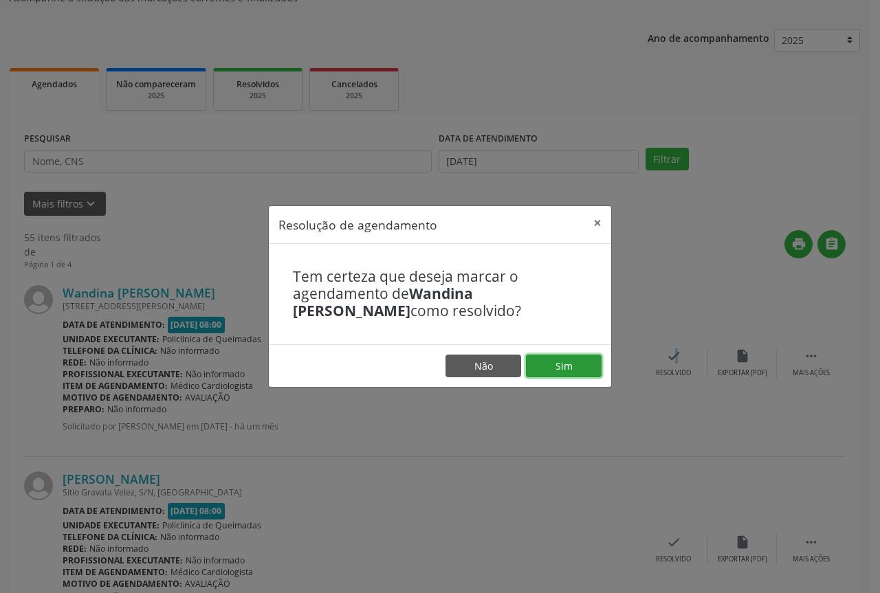
click at [540, 375] on button "Sim" at bounding box center [564, 366] width 76 height 23
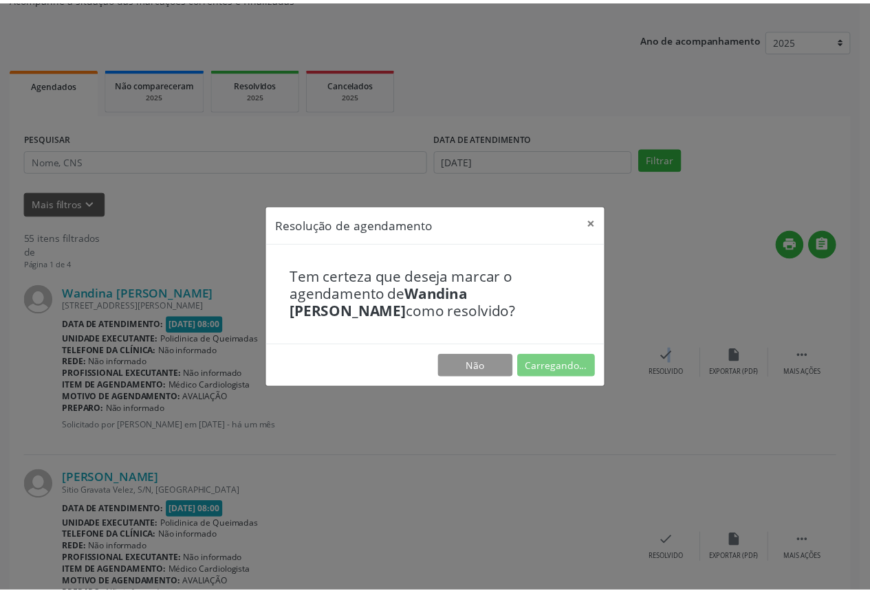
scroll to position [0, 0]
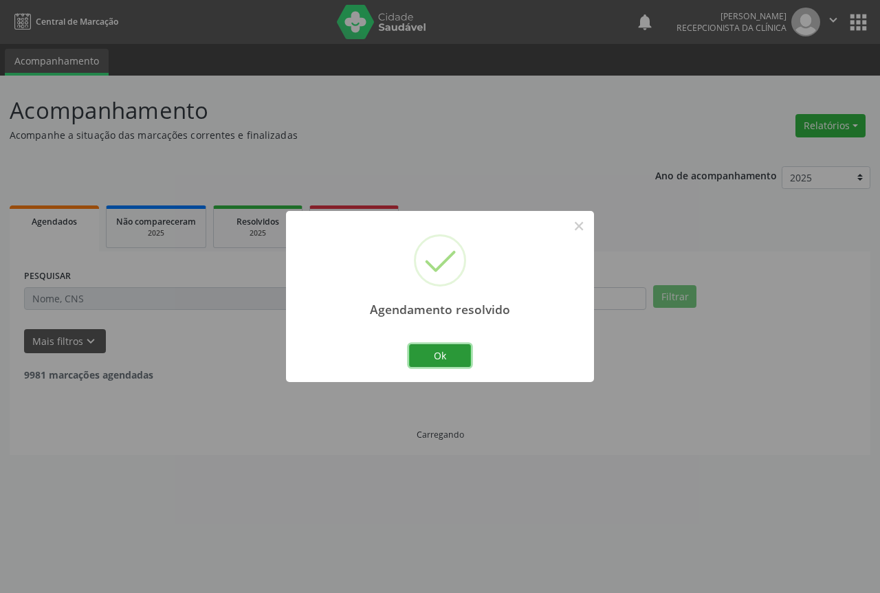
click at [432, 353] on button "Ok" at bounding box center [440, 356] width 62 height 23
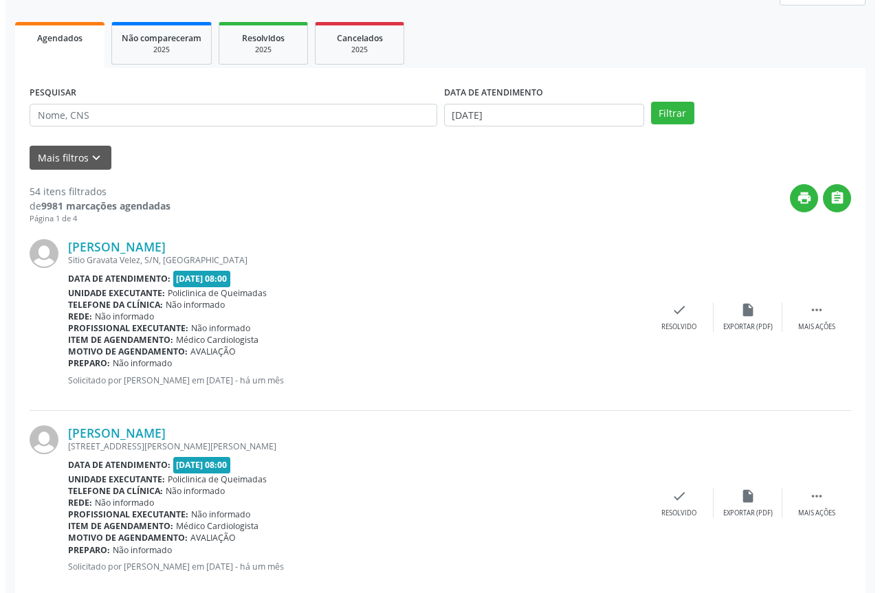
scroll to position [206, 0]
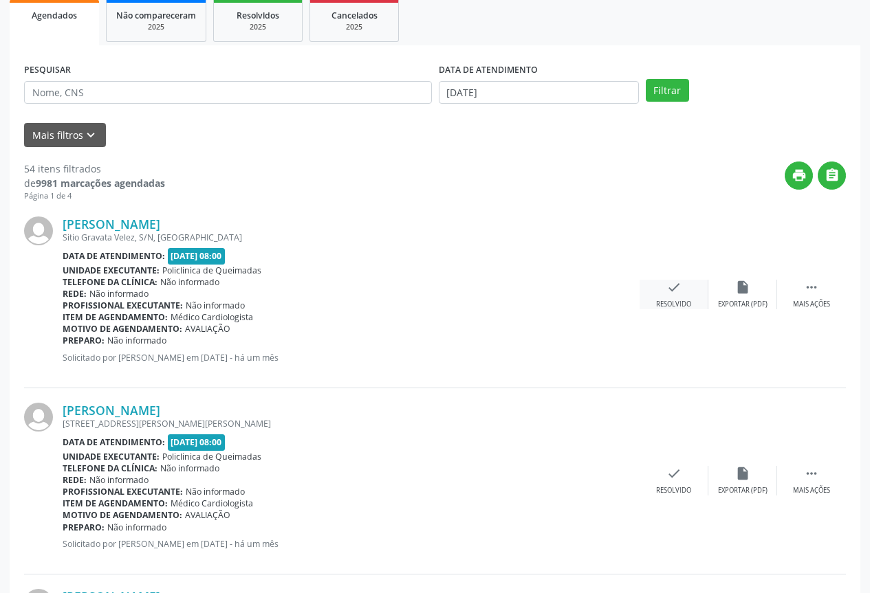
click at [668, 300] on div "Resolvido" at bounding box center [673, 305] width 35 height 10
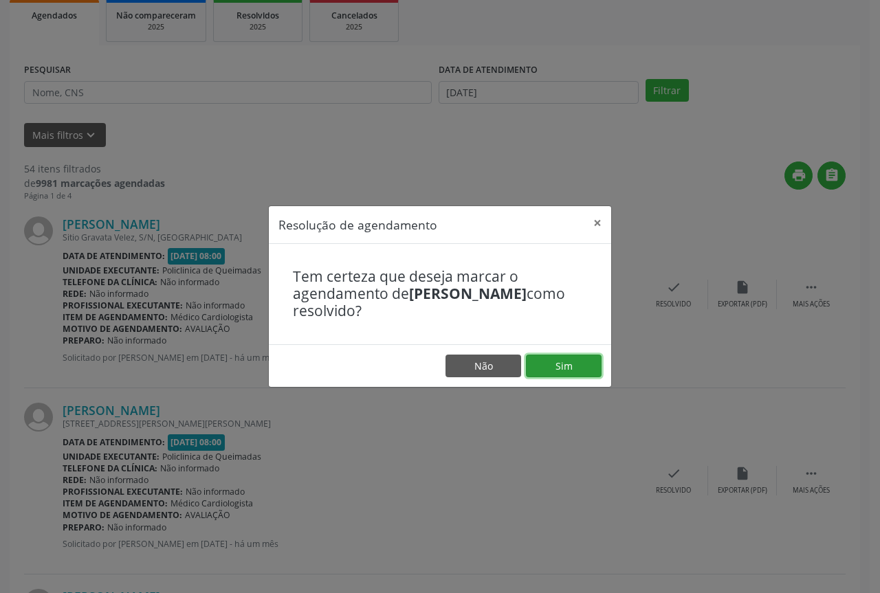
click at [556, 362] on button "Sim" at bounding box center [564, 366] width 76 height 23
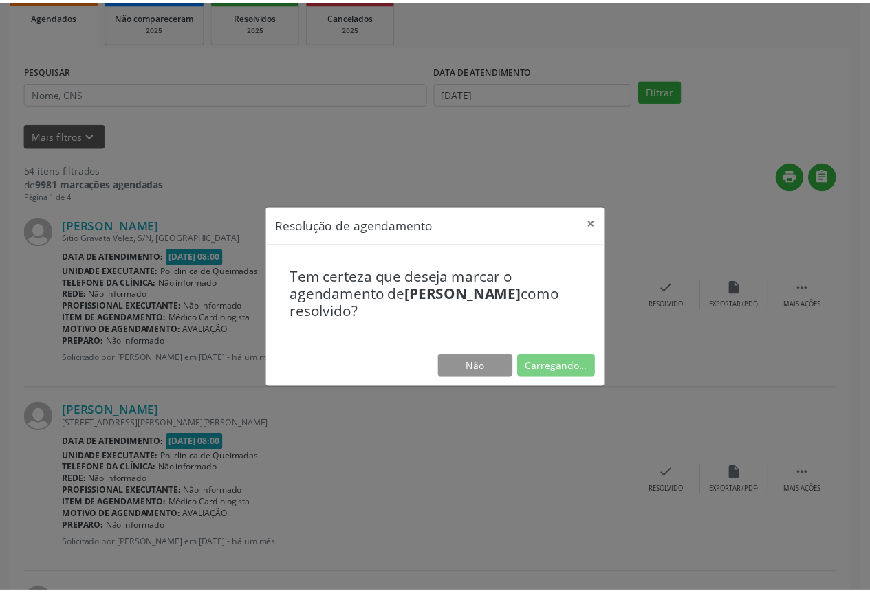
scroll to position [0, 0]
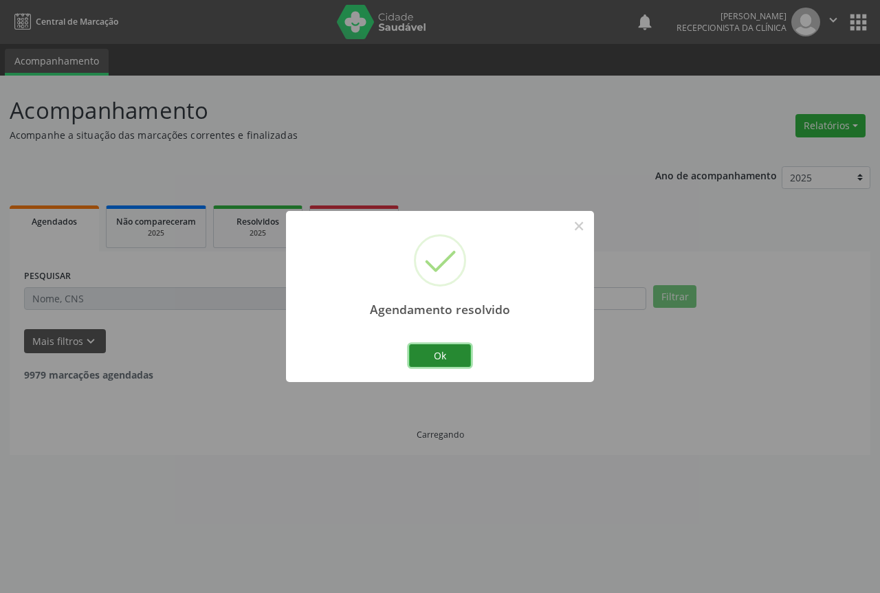
click at [447, 355] on button "Ok" at bounding box center [440, 356] width 62 height 23
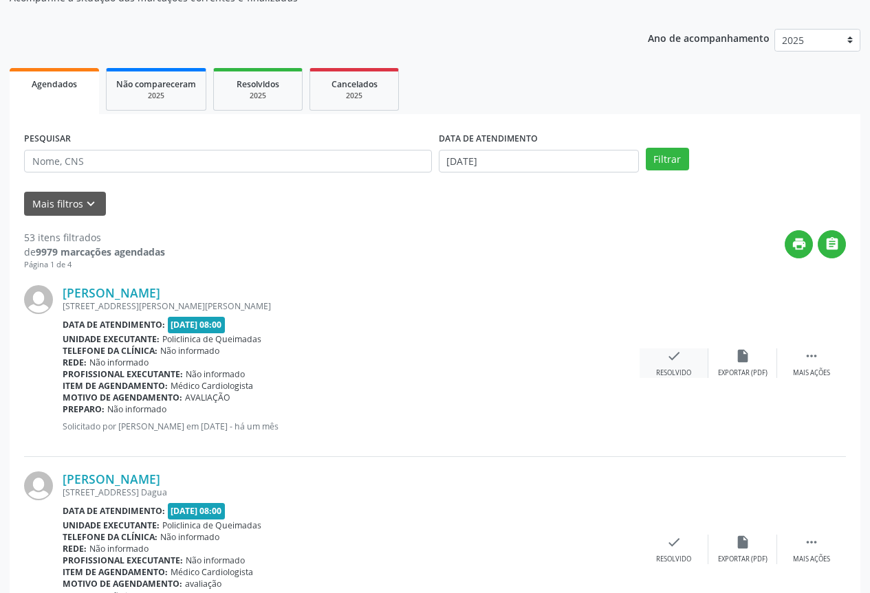
click at [677, 351] on icon "check" at bounding box center [673, 356] width 15 height 15
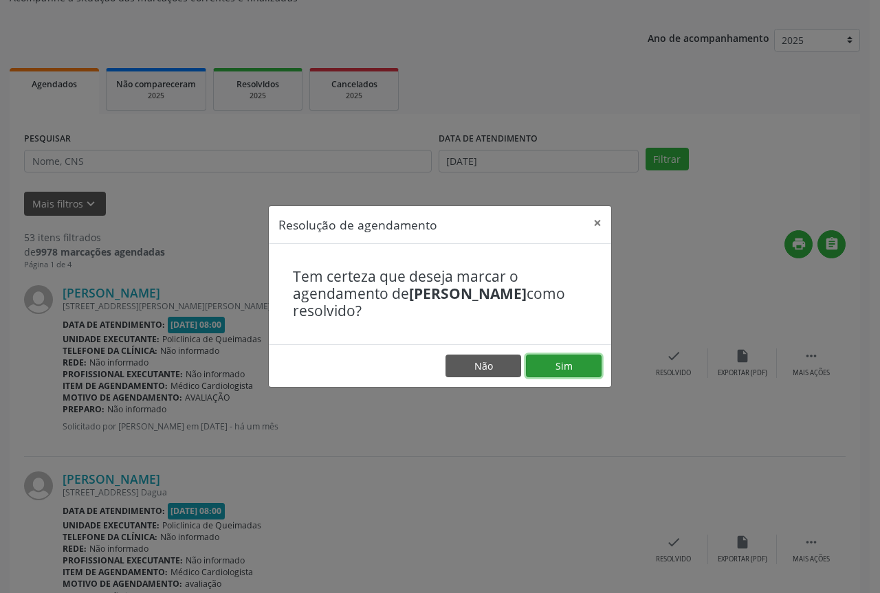
drag, startPoint x: 551, startPoint y: 369, endPoint x: 543, endPoint y: 368, distance: 8.4
click at [551, 369] on button "Sim" at bounding box center [564, 366] width 76 height 23
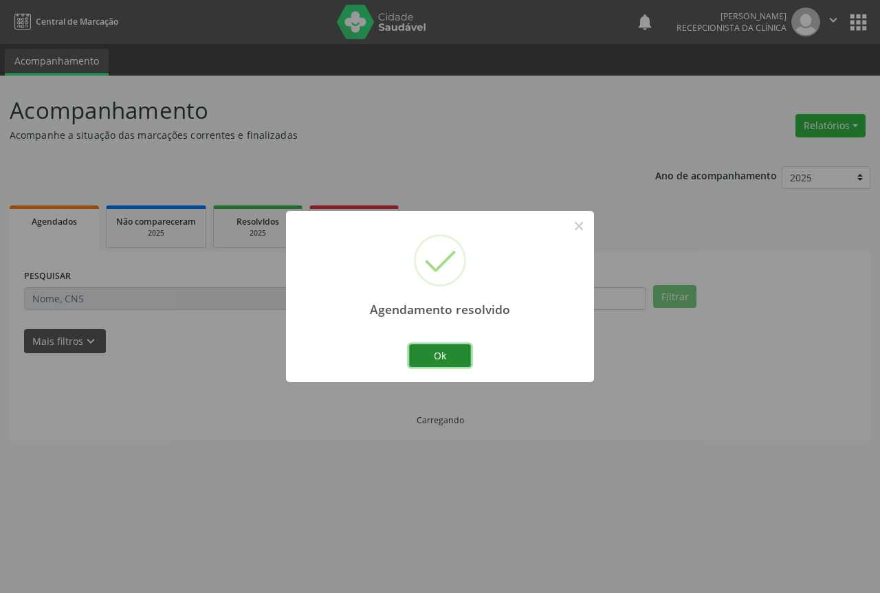
click at [439, 355] on button "Ok" at bounding box center [440, 356] width 62 height 23
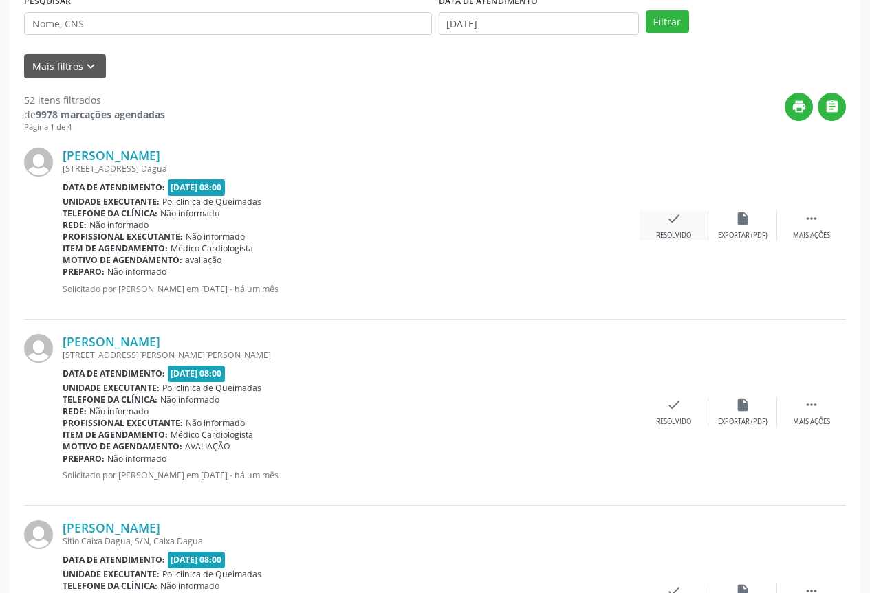
click at [668, 227] on div "check Resolvido" at bounding box center [674, 226] width 69 height 30
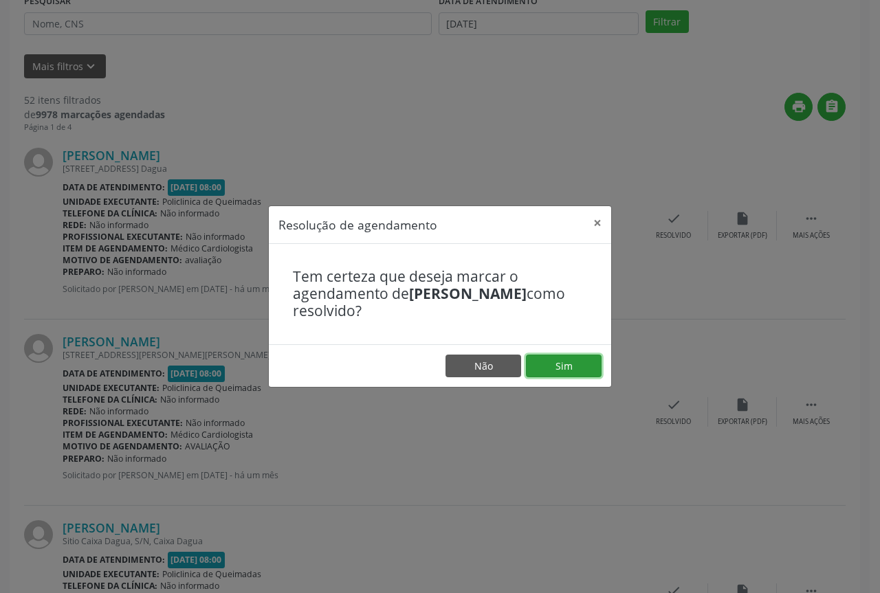
click at [547, 370] on button "Sim" at bounding box center [564, 366] width 76 height 23
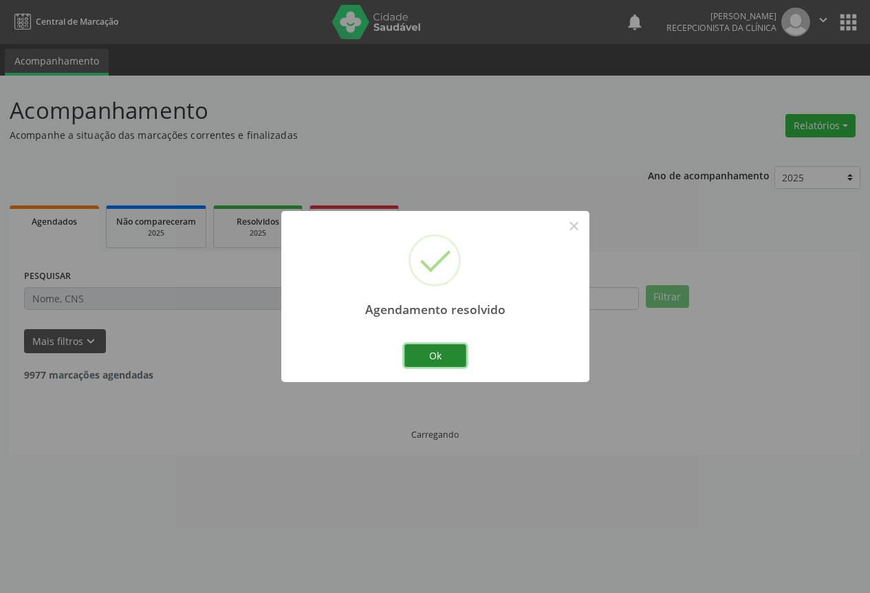
click at [433, 356] on button "Ok" at bounding box center [435, 356] width 62 height 23
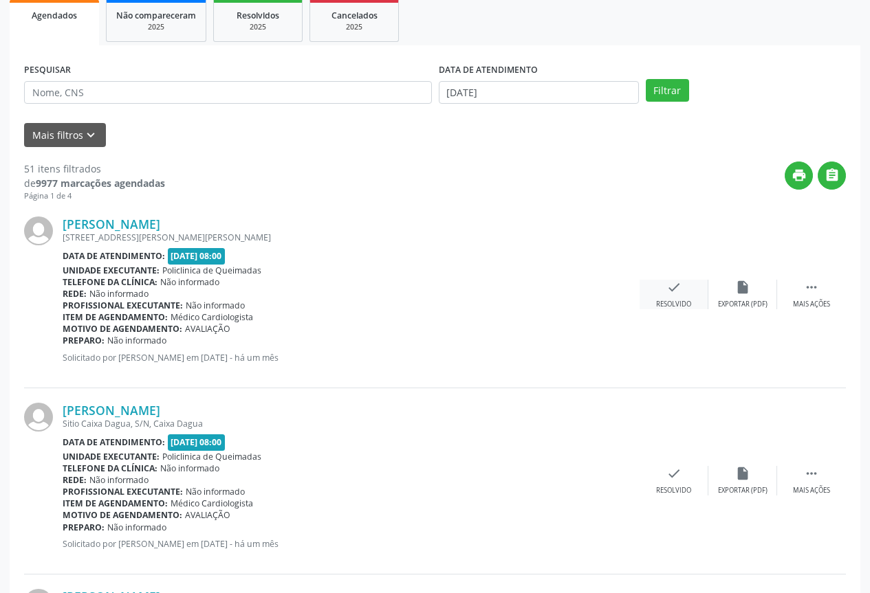
click at [653, 292] on div "check Resolvido" at bounding box center [674, 295] width 69 height 30
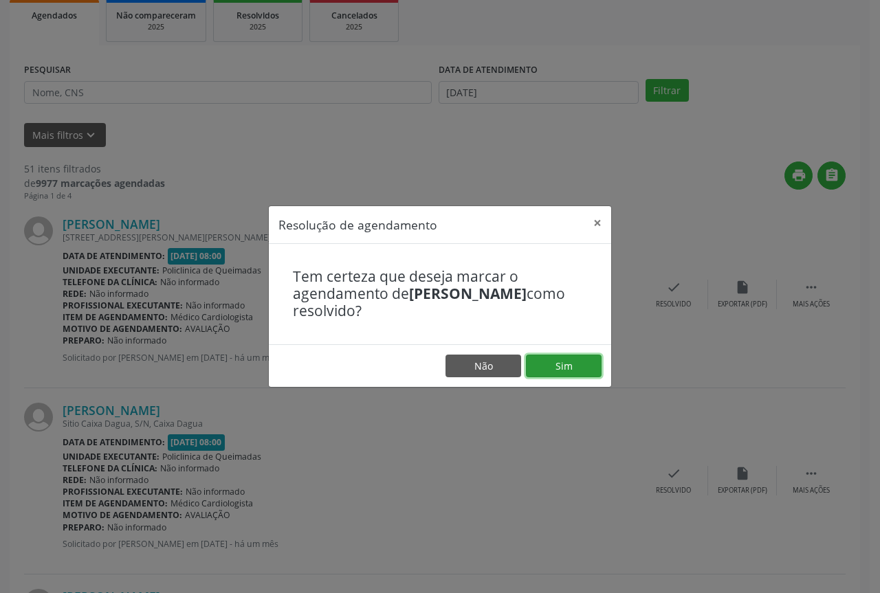
click at [554, 375] on button "Sim" at bounding box center [564, 366] width 76 height 23
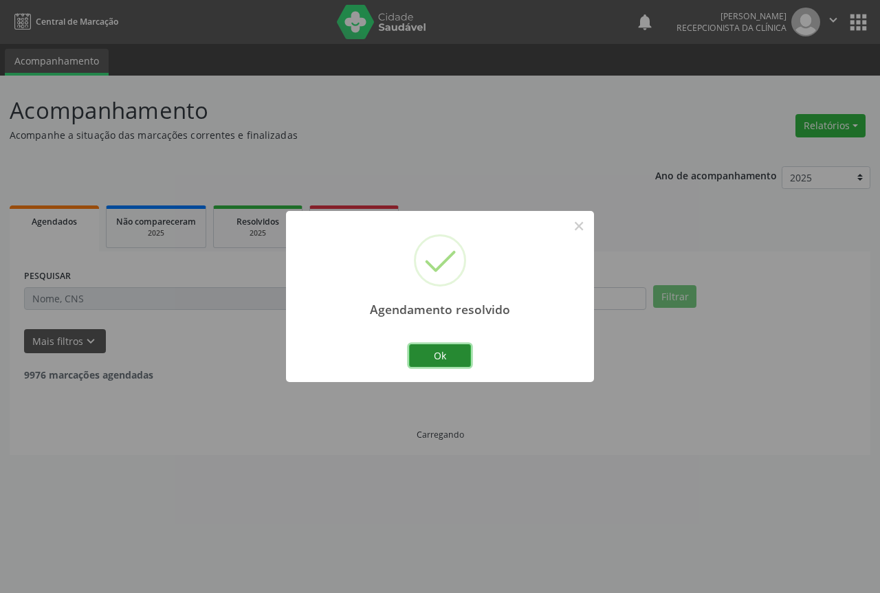
click at [430, 348] on button "Ok" at bounding box center [440, 356] width 62 height 23
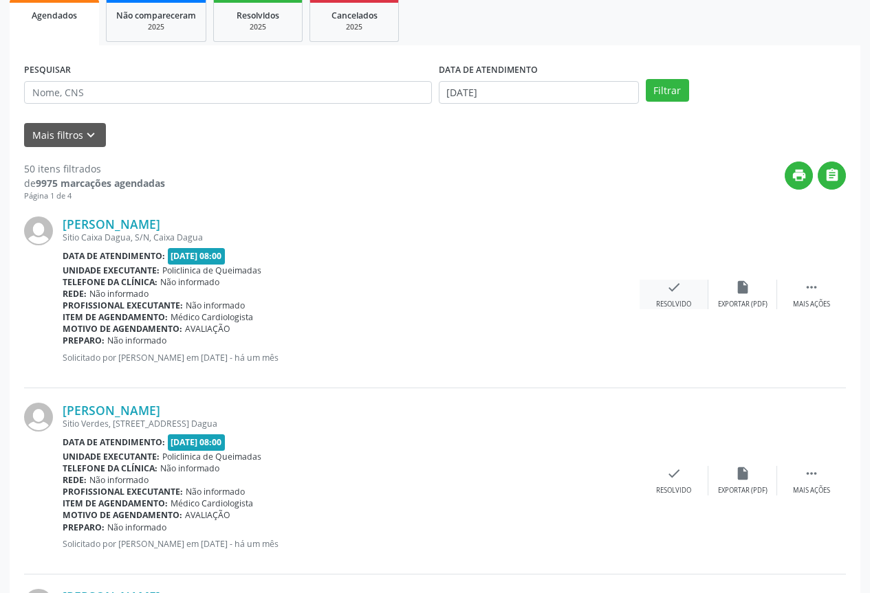
click at [678, 303] on div "Resolvido" at bounding box center [673, 305] width 35 height 10
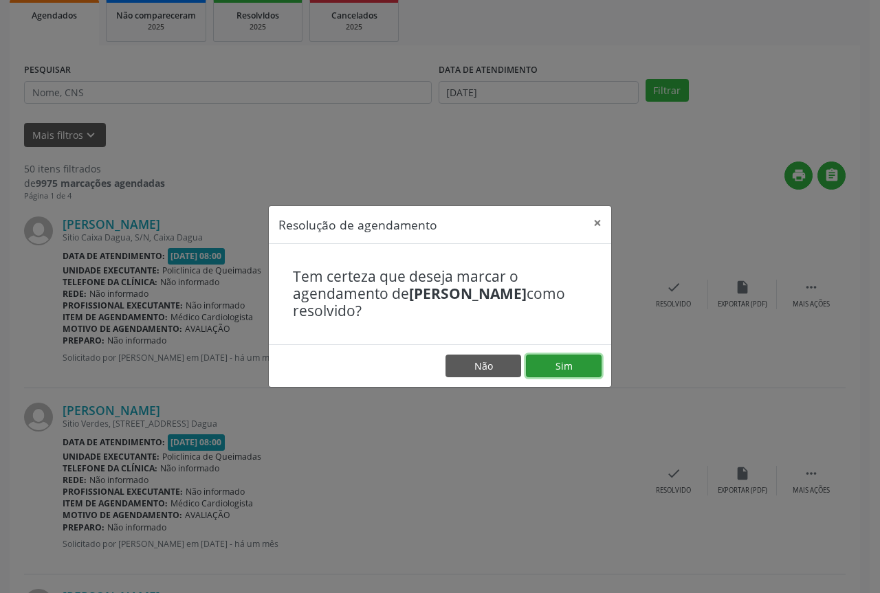
click at [574, 372] on button "Sim" at bounding box center [564, 366] width 76 height 23
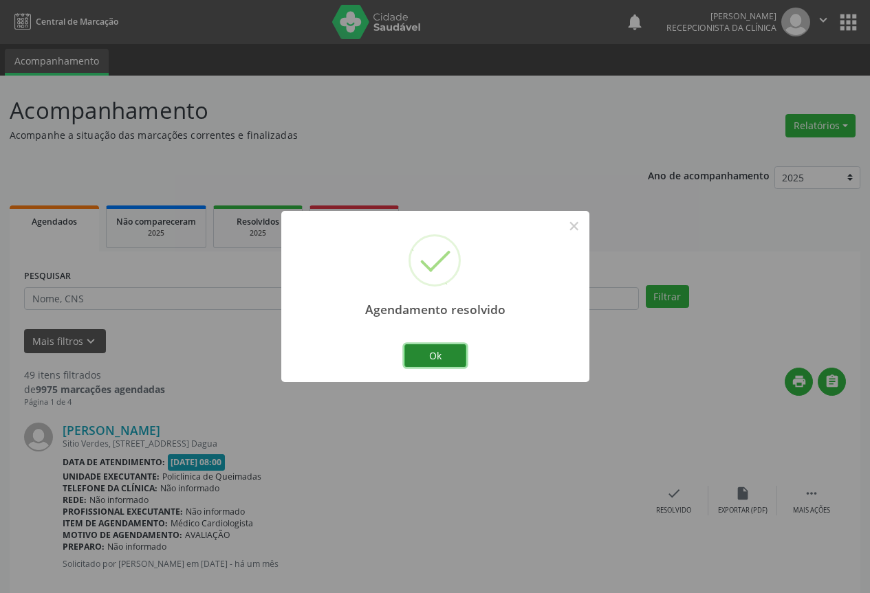
click at [448, 346] on button "Ok" at bounding box center [435, 356] width 62 height 23
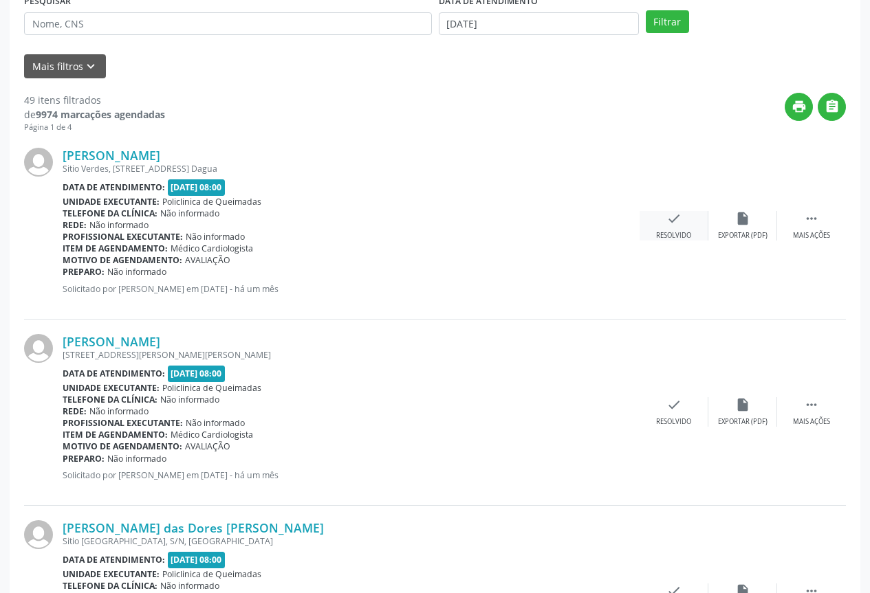
click at [676, 234] on div "Resolvido" at bounding box center [673, 236] width 35 height 10
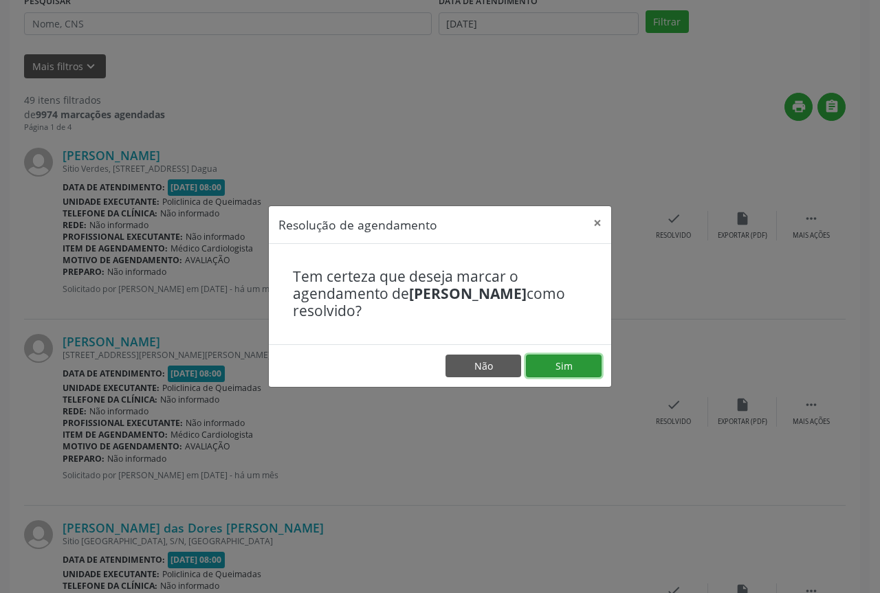
click at [558, 360] on button "Sim" at bounding box center [564, 366] width 76 height 23
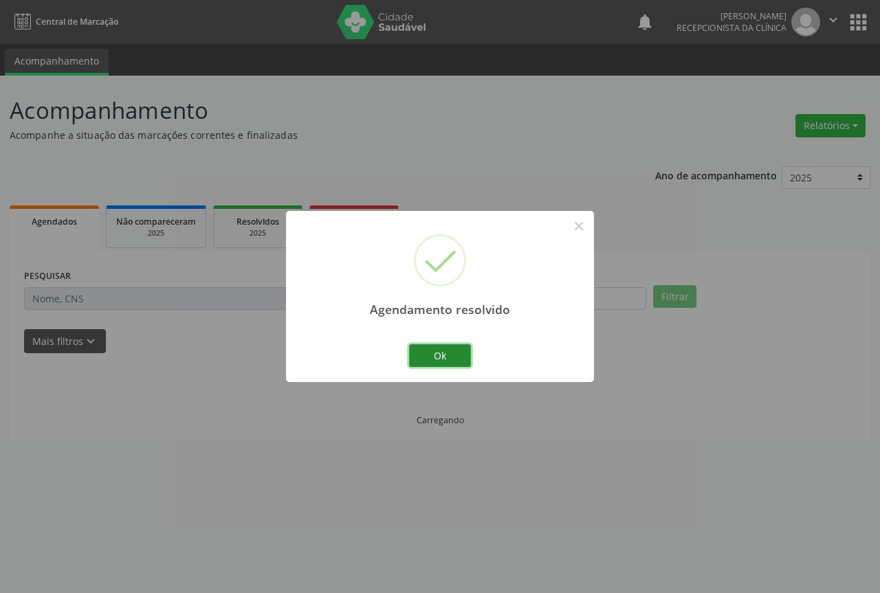
drag, startPoint x: 427, startPoint y: 348, endPoint x: 441, endPoint y: 348, distance: 14.4
click at [426, 348] on button "Ok" at bounding box center [440, 356] width 62 height 23
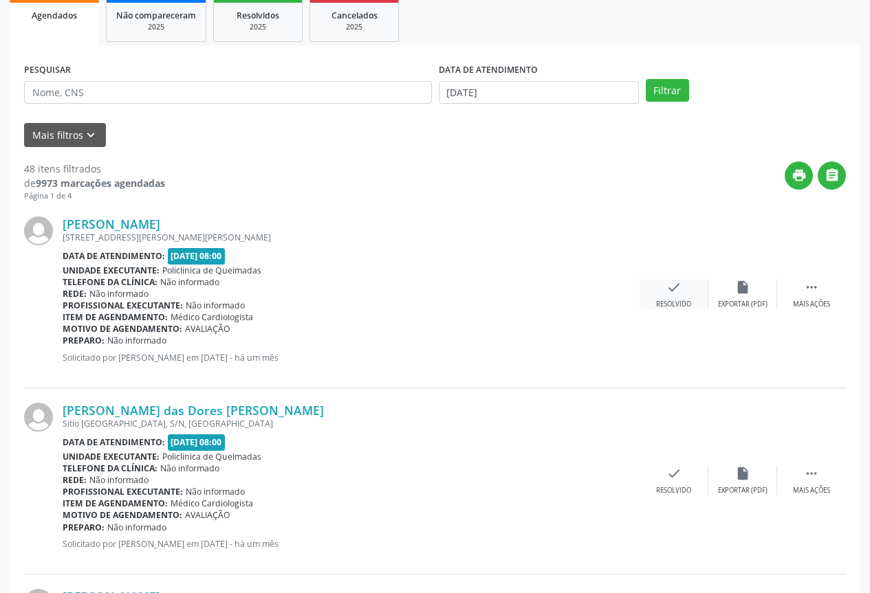
click at [670, 281] on icon "check" at bounding box center [673, 287] width 15 height 15
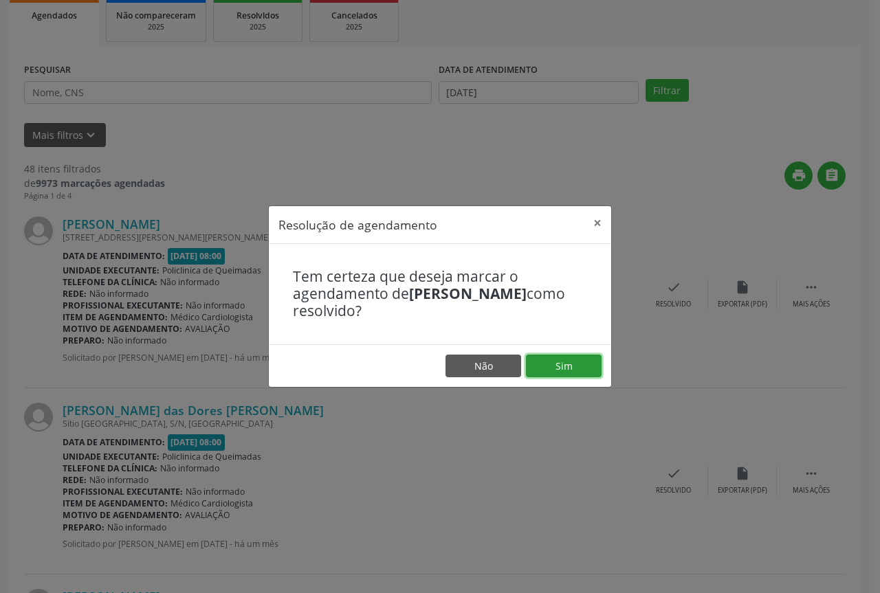
click at [569, 369] on button "Sim" at bounding box center [564, 366] width 76 height 23
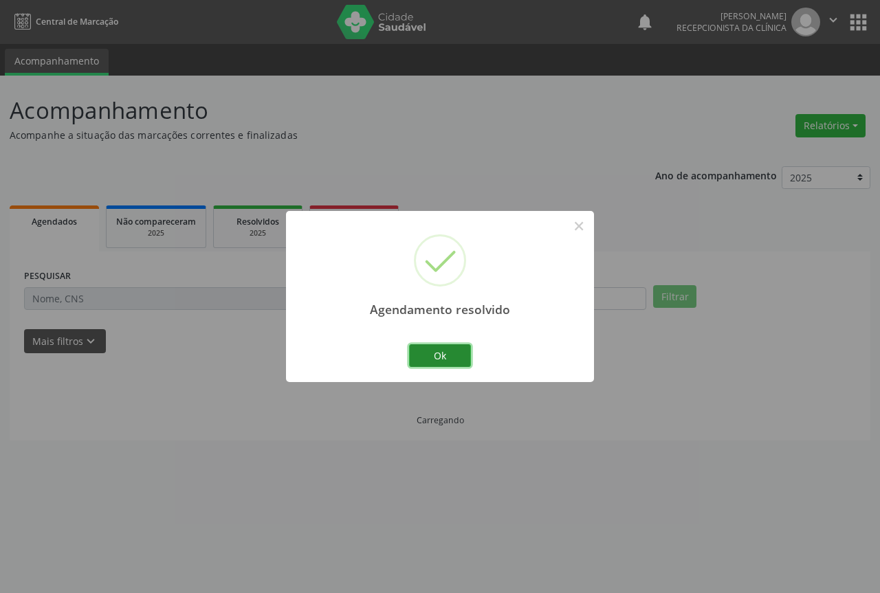
click at [454, 358] on button "Ok" at bounding box center [440, 356] width 62 height 23
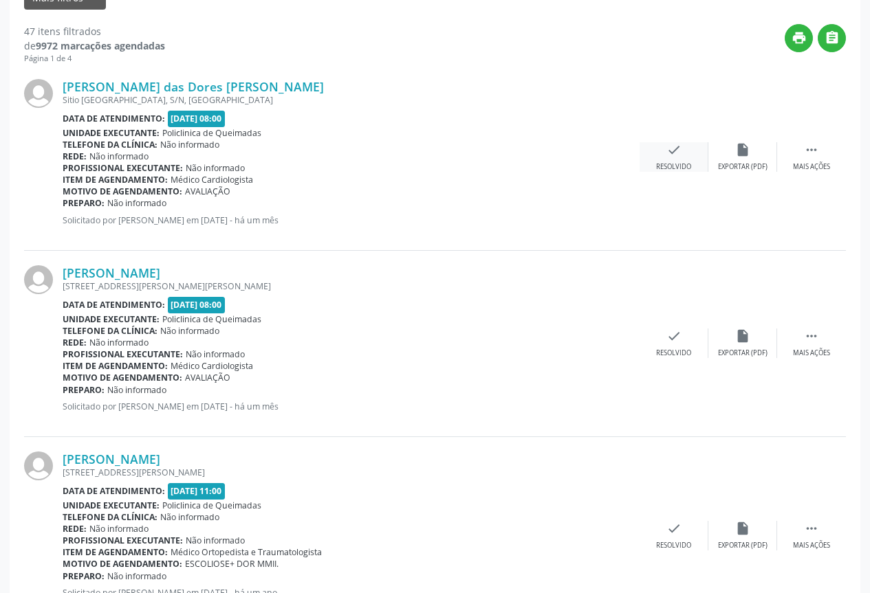
click at [677, 146] on icon "check" at bounding box center [673, 149] width 15 height 15
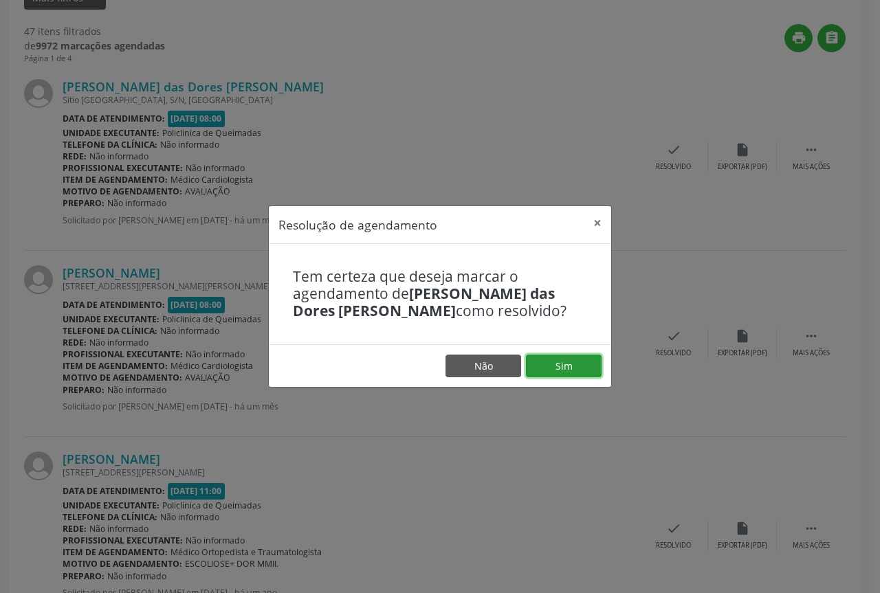
click at [558, 366] on button "Sim" at bounding box center [564, 366] width 76 height 23
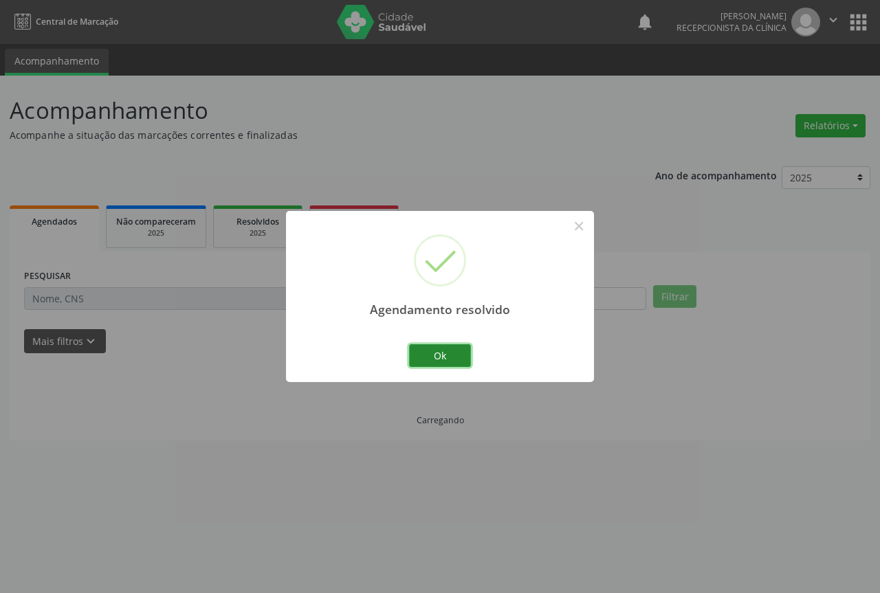
click at [430, 350] on button "Ok" at bounding box center [440, 356] width 62 height 23
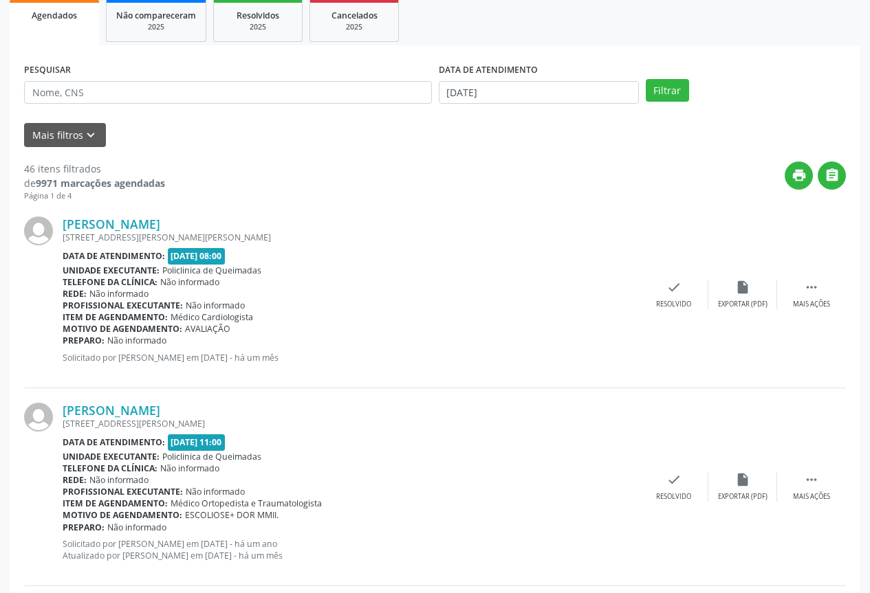
click at [657, 277] on div "Josefa Barbosa da Silva Marinho Rua Jose Barbosa Maia, 42, Anibal Teixeira Data…" at bounding box center [435, 295] width 822 height 186
click at [660, 285] on div "check Resolvido" at bounding box center [674, 295] width 69 height 30
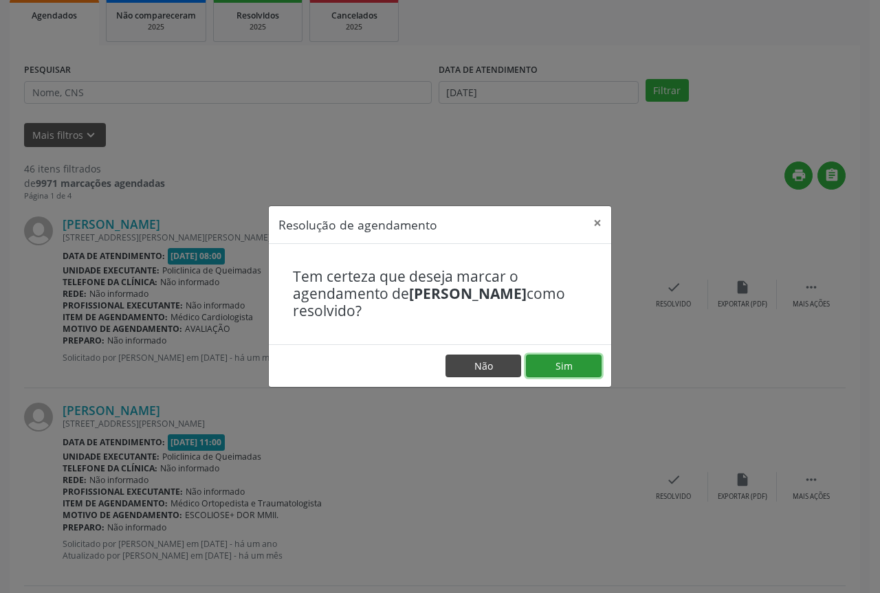
drag, startPoint x: 540, startPoint y: 369, endPoint x: 495, endPoint y: 361, distance: 45.3
click at [539, 369] on button "Sim" at bounding box center [564, 366] width 76 height 23
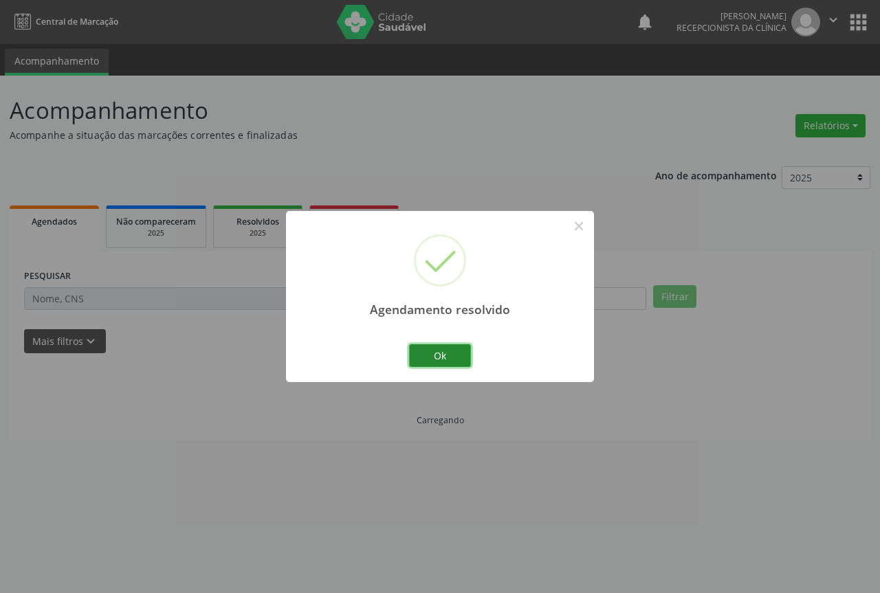
click at [417, 352] on button "Ok" at bounding box center [440, 356] width 62 height 23
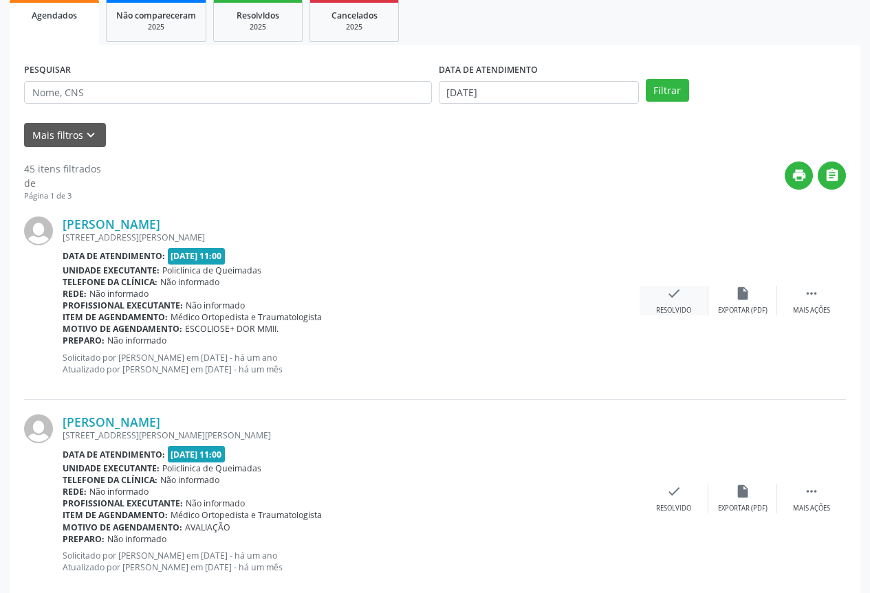
click at [693, 293] on div "check Resolvido" at bounding box center [674, 301] width 69 height 30
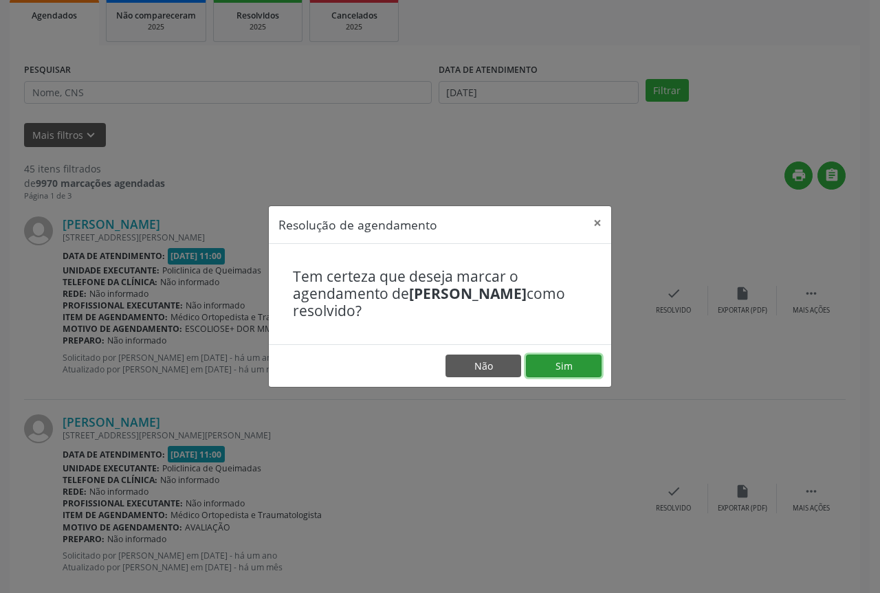
click at [545, 359] on button "Sim" at bounding box center [564, 366] width 76 height 23
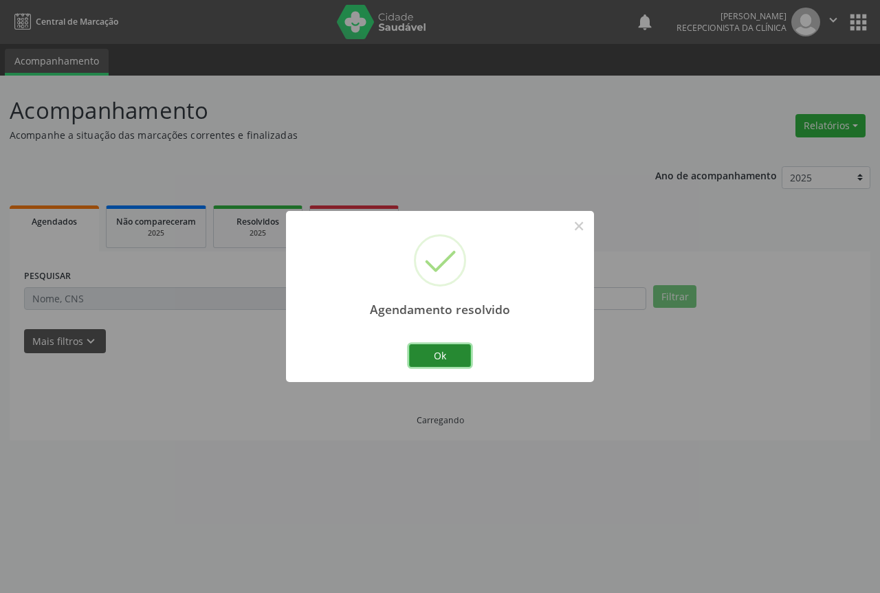
click at [452, 360] on button "Ok" at bounding box center [440, 356] width 62 height 23
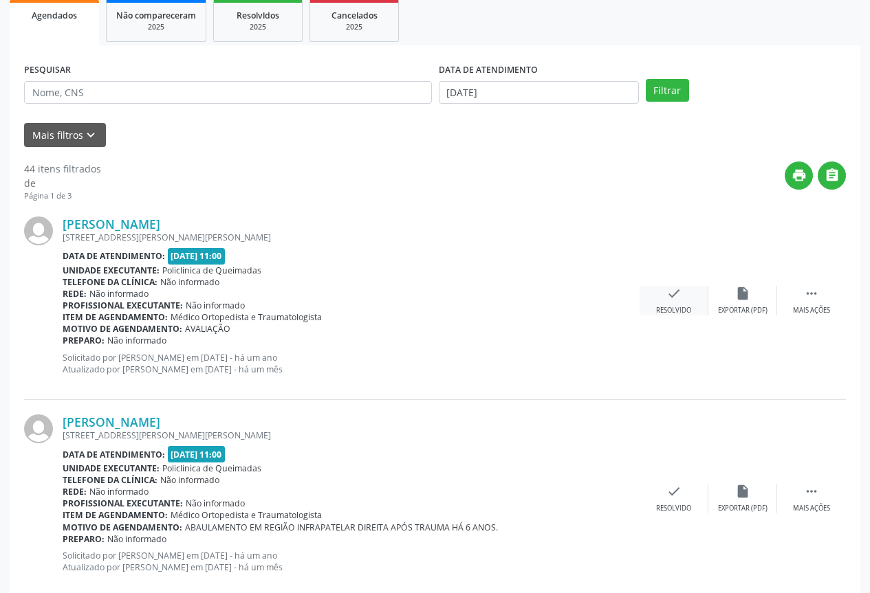
drag, startPoint x: 681, startPoint y: 280, endPoint x: 675, endPoint y: 294, distance: 15.4
click at [679, 288] on div "Rosylene Monteiro da Silva Rua Aurelio Trovão Leal, 20, Anibal Teixeira Data de…" at bounding box center [435, 301] width 822 height 198
click at [668, 300] on icon "check" at bounding box center [673, 293] width 15 height 15
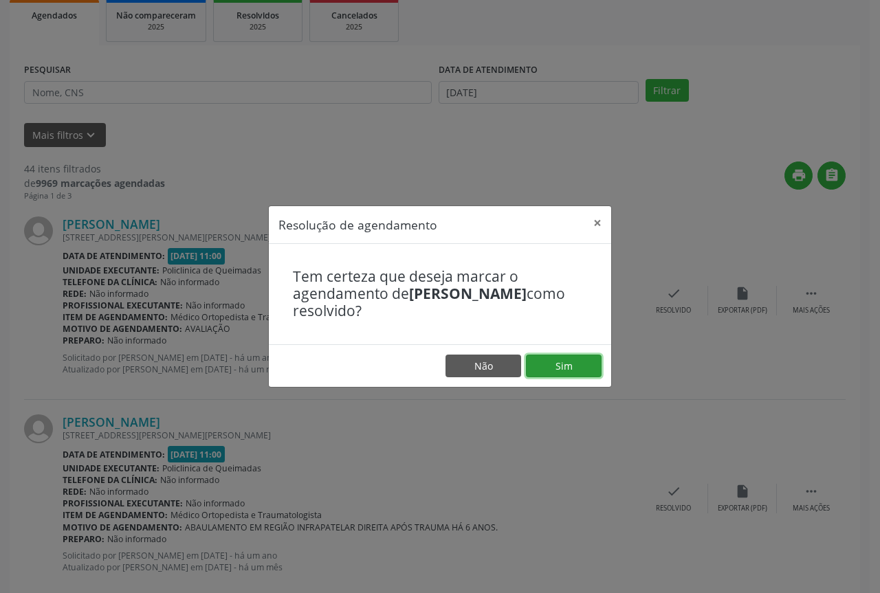
click at [542, 358] on button "Sim" at bounding box center [564, 366] width 76 height 23
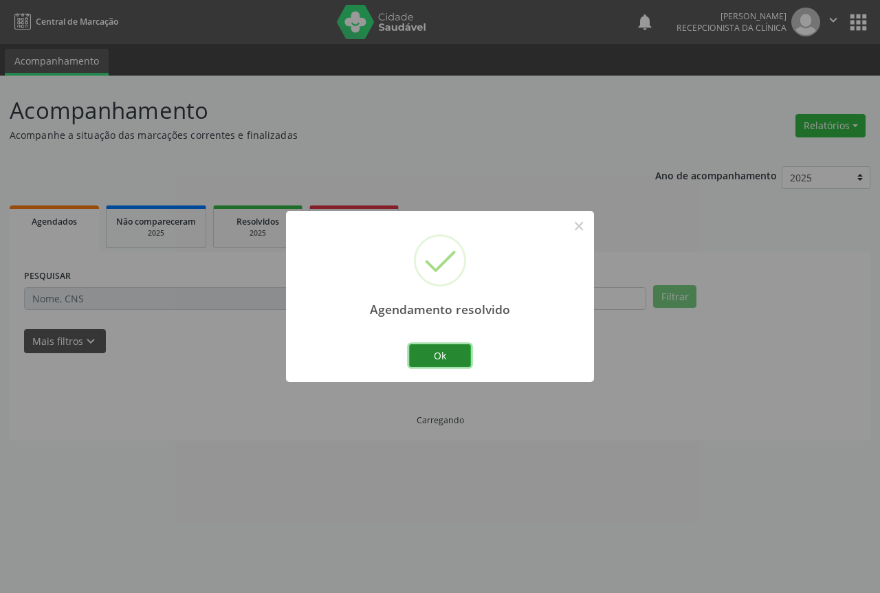
click at [426, 355] on button "Ok" at bounding box center [440, 356] width 62 height 23
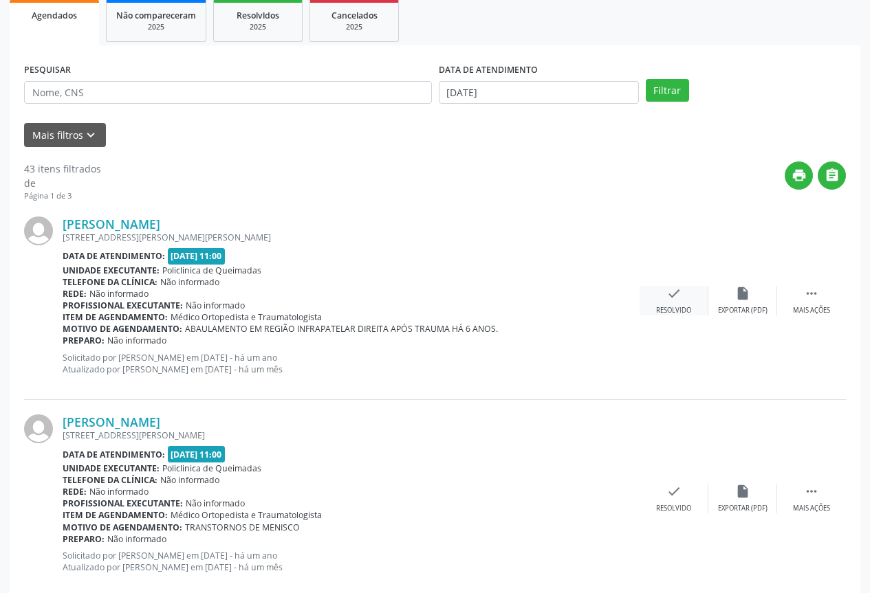
click at [670, 299] on icon "check" at bounding box center [673, 293] width 15 height 15
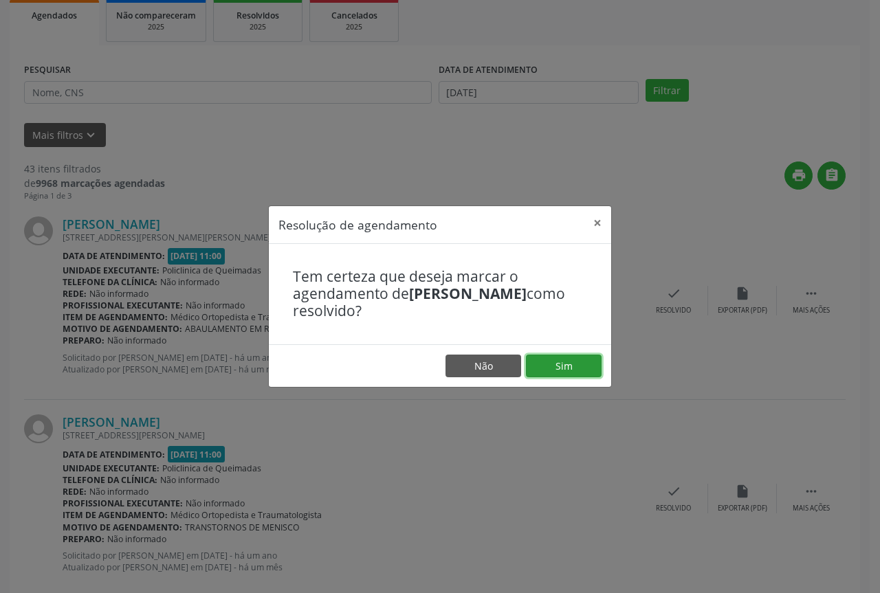
drag, startPoint x: 556, startPoint y: 362, endPoint x: 538, endPoint y: 358, distance: 18.3
click at [554, 362] on button "Sim" at bounding box center [564, 366] width 76 height 23
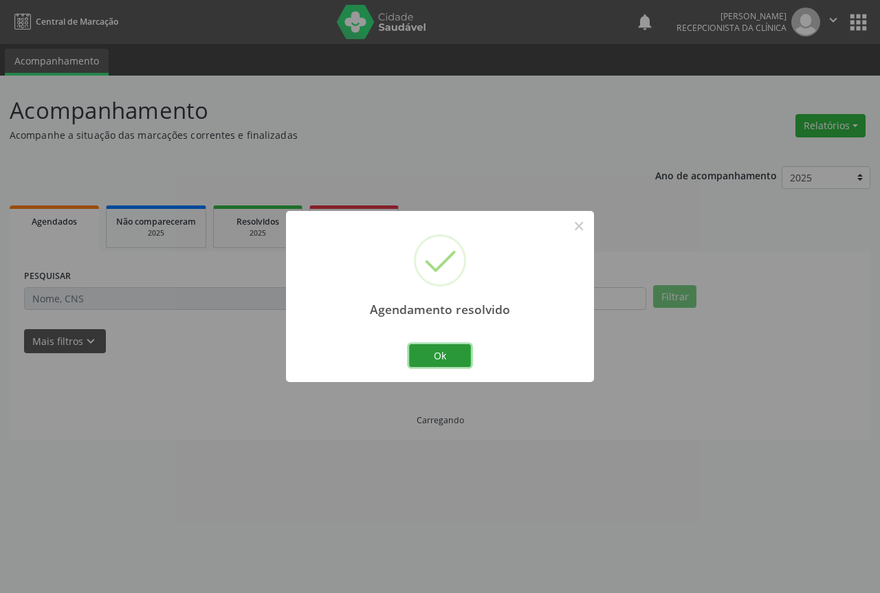
click at [456, 348] on button "Ok" at bounding box center [440, 356] width 62 height 23
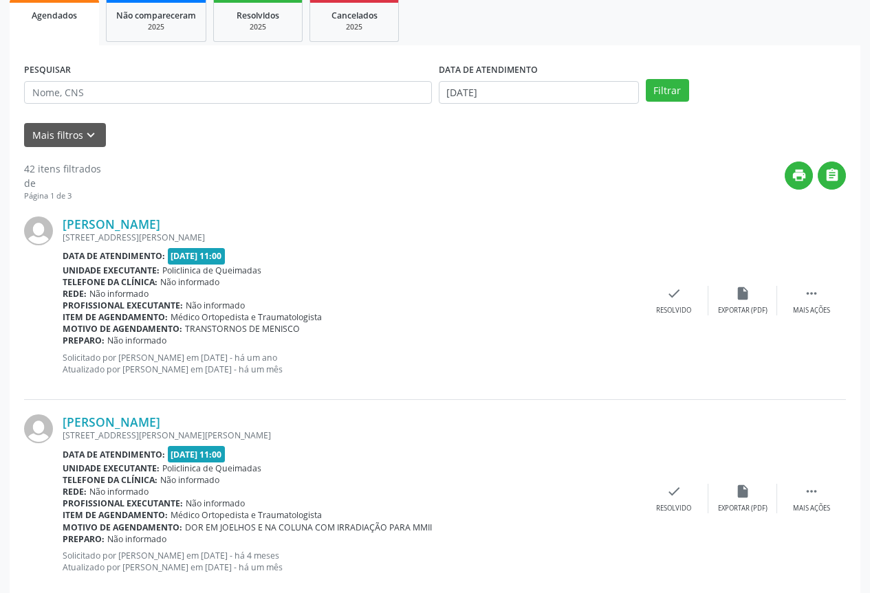
click at [677, 283] on div "José Fernando Mendes da Silva Rua George Pereira de Melo, 1436, Cidade Tião do …" at bounding box center [435, 301] width 822 height 198
click at [666, 292] on icon "check" at bounding box center [673, 293] width 15 height 15
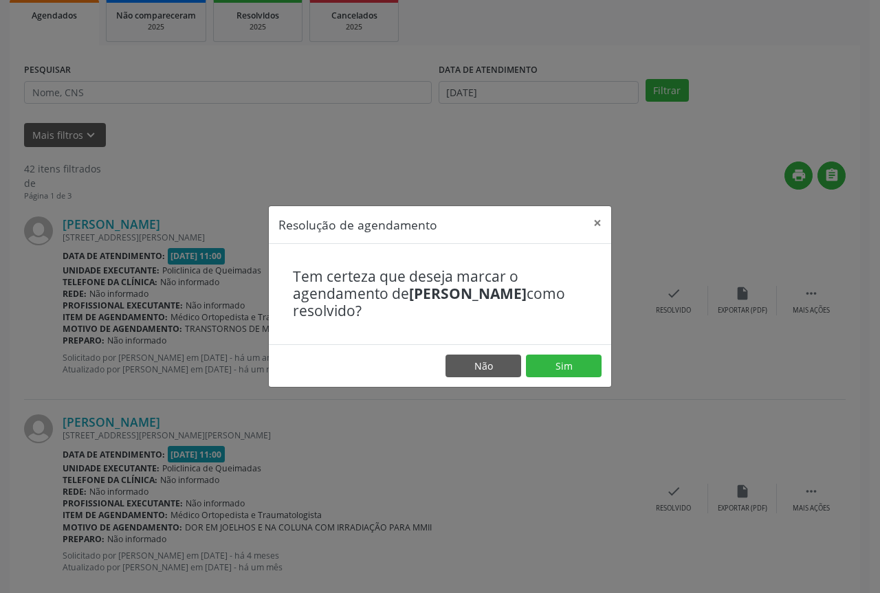
click at [544, 351] on footer "Não Sim" at bounding box center [440, 366] width 342 height 43
click at [543, 360] on button "Sim" at bounding box center [564, 366] width 76 height 23
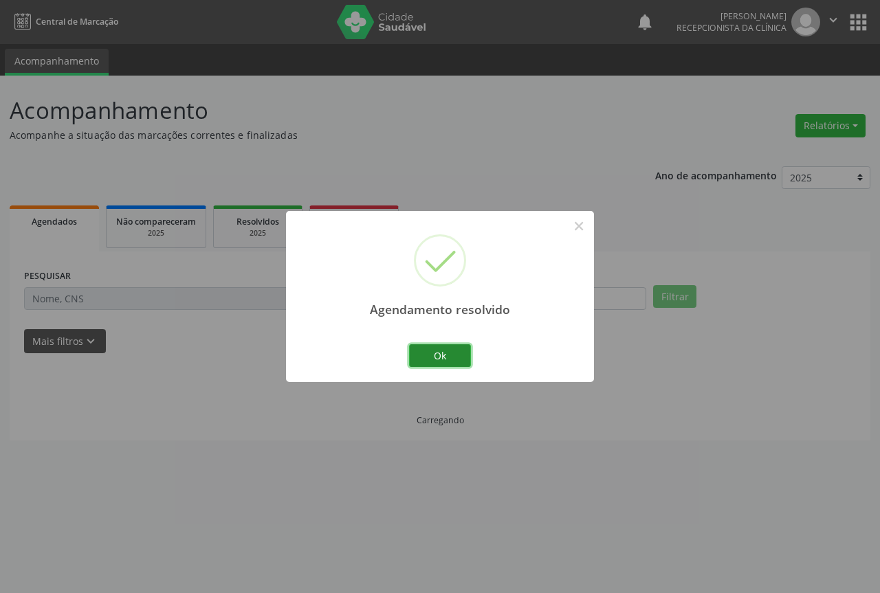
click at [455, 349] on button "Ok" at bounding box center [440, 356] width 62 height 23
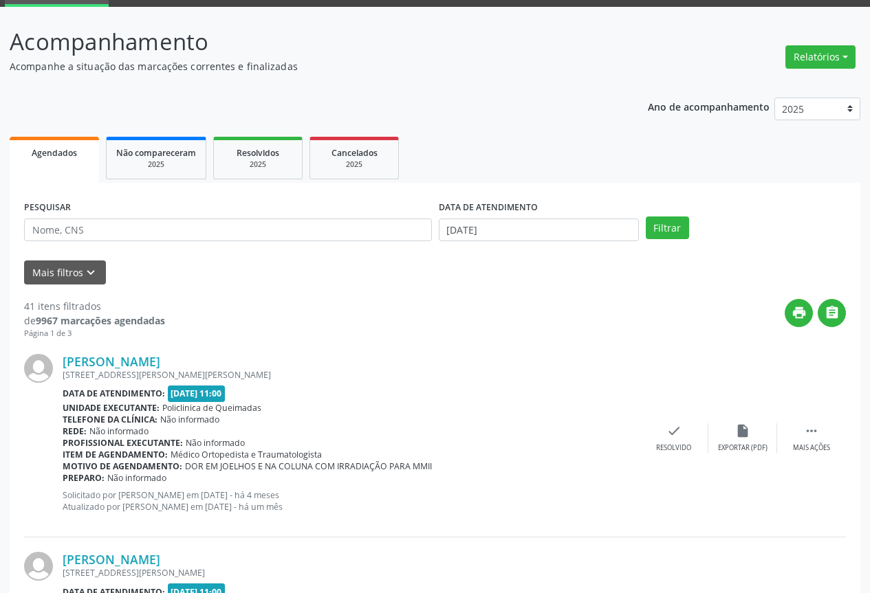
click at [679, 422] on div "Maria Ferreira Bezerra Rua Jose Barbosa Maia, 9, Anibal Teixeira Data de atendi…" at bounding box center [435, 439] width 822 height 198
click at [670, 434] on icon "check" at bounding box center [673, 431] width 15 height 15
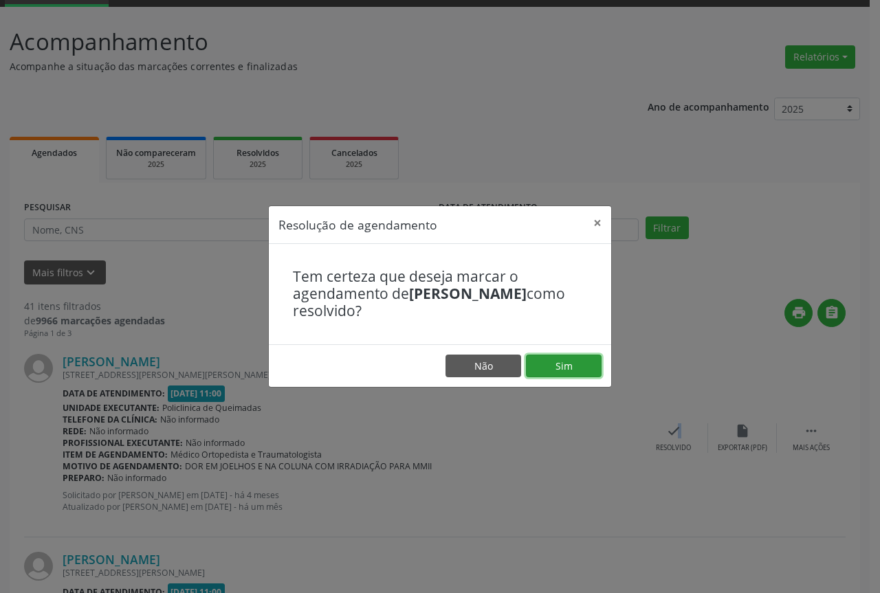
click at [536, 364] on button "Sim" at bounding box center [564, 366] width 76 height 23
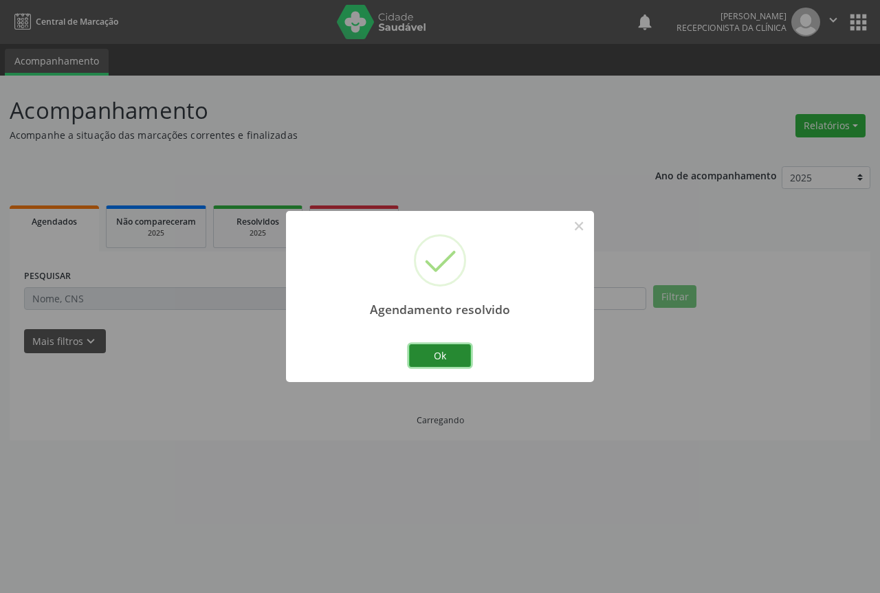
click at [437, 354] on button "Ok" at bounding box center [440, 356] width 62 height 23
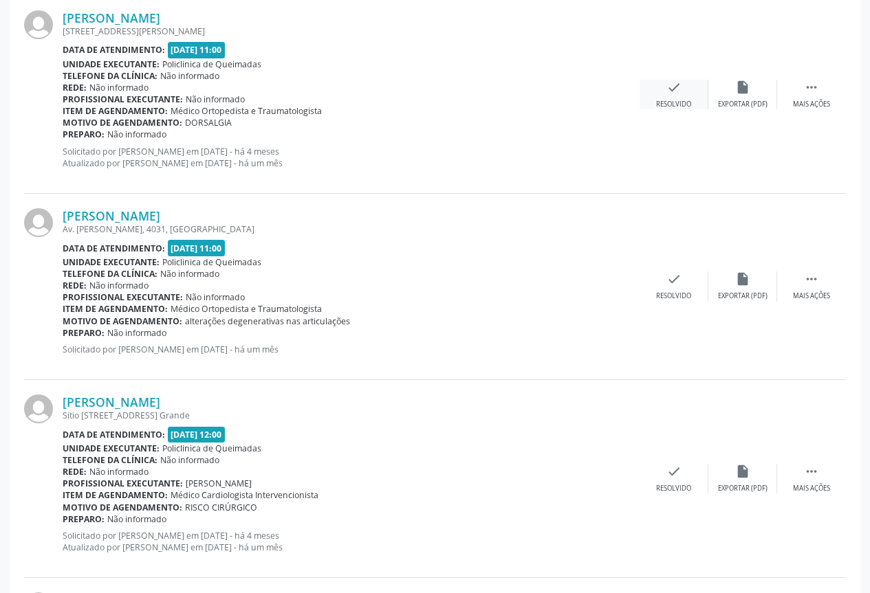
click at [677, 102] on div "Resolvido" at bounding box center [673, 105] width 35 height 10
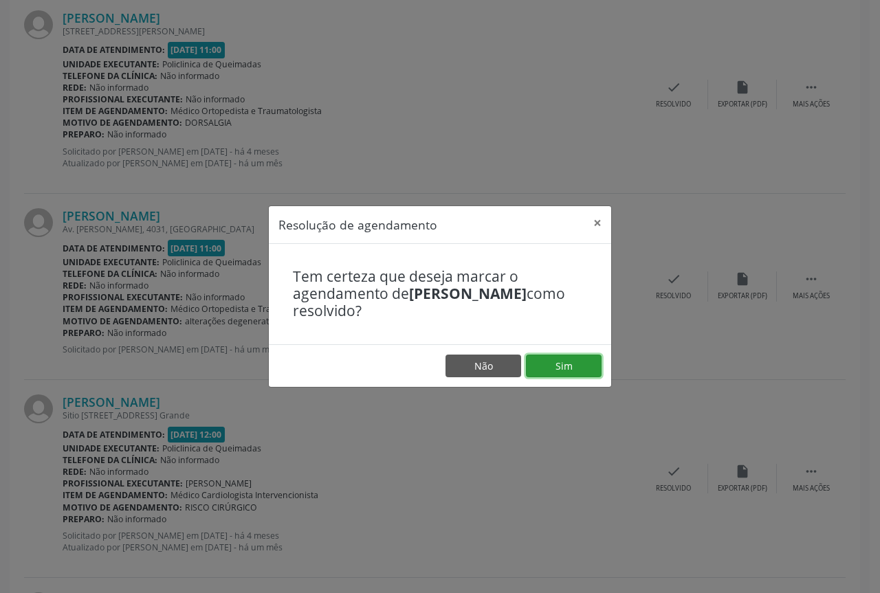
click at [566, 357] on button "Sim" at bounding box center [564, 366] width 76 height 23
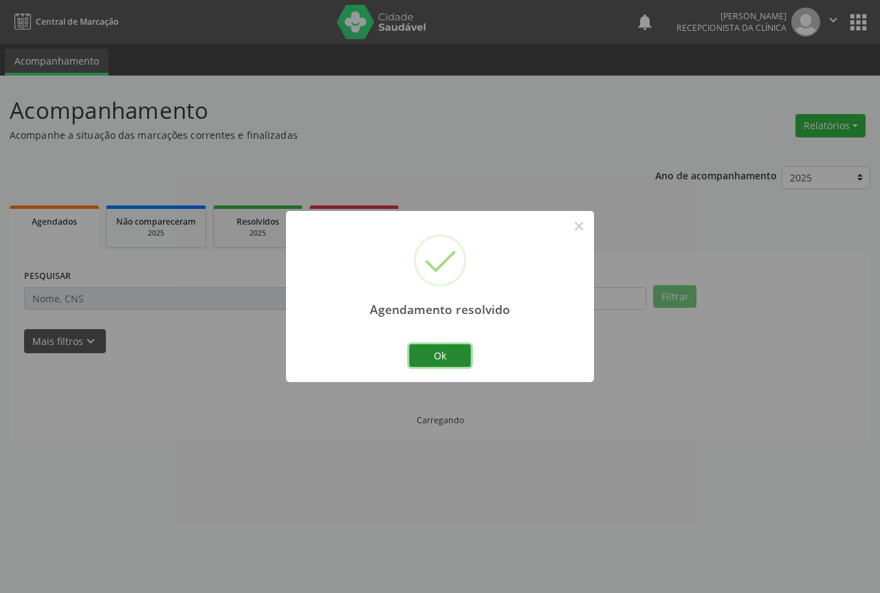
click at [464, 361] on button "Ok" at bounding box center [440, 356] width 62 height 23
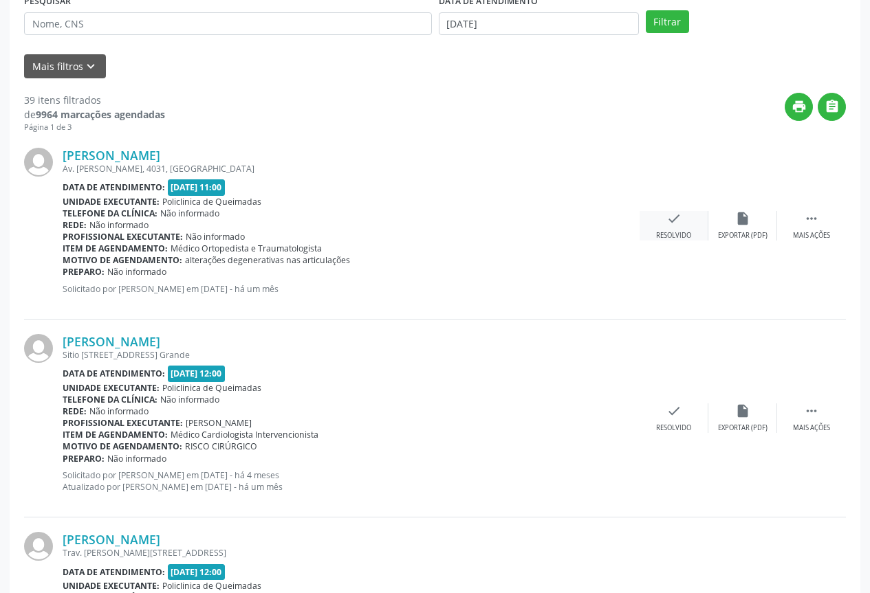
click at [693, 223] on div "check Resolvido" at bounding box center [674, 226] width 69 height 30
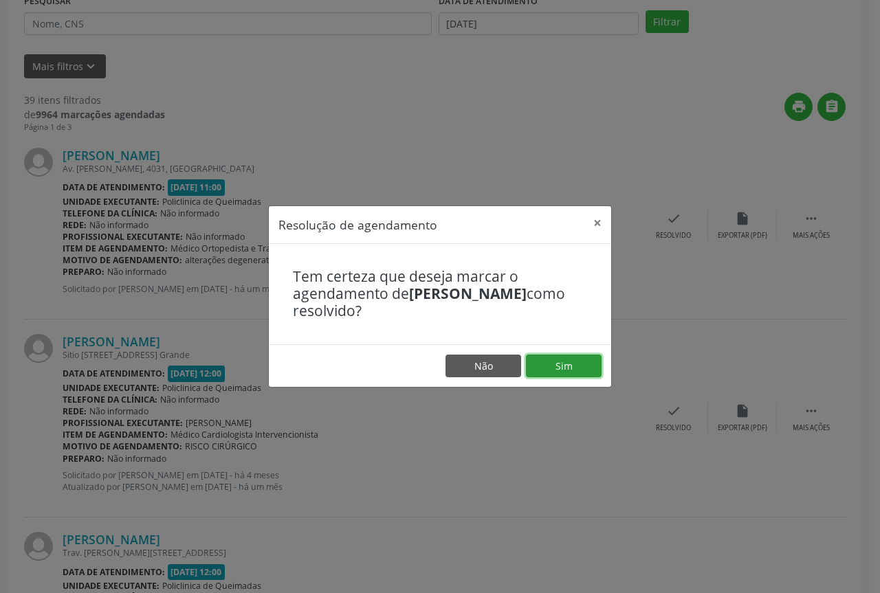
click at [562, 367] on button "Sim" at bounding box center [564, 366] width 76 height 23
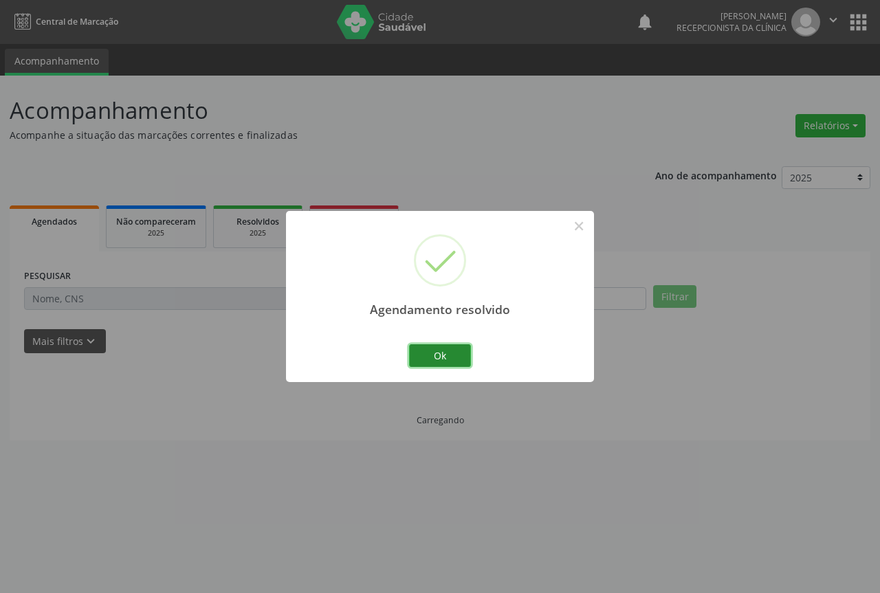
click at [445, 357] on button "Ok" at bounding box center [440, 356] width 62 height 23
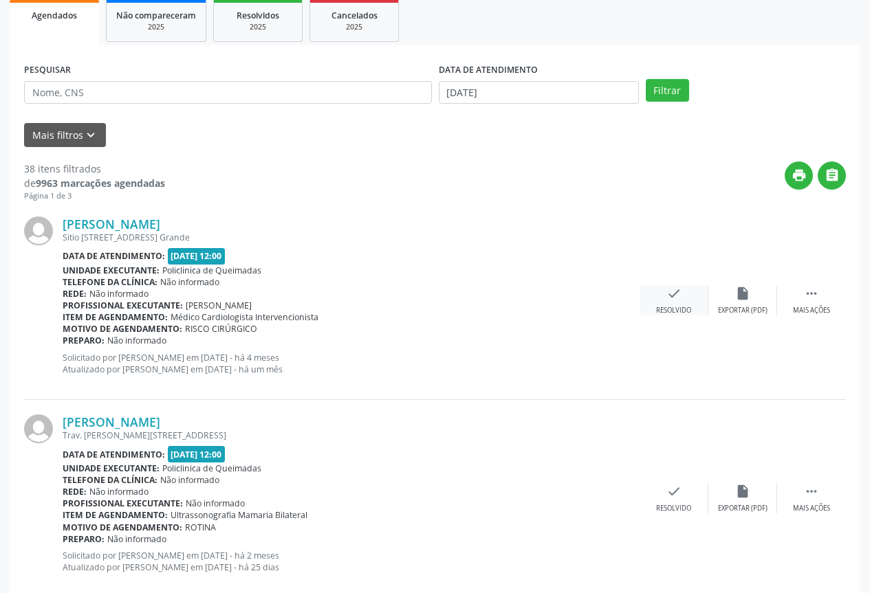
click at [677, 294] on div "José Clóvis da Silva Trigueiro Sitio Gravata dos Duartes, 25, Malhada Grande Da…" at bounding box center [435, 301] width 822 height 198
click at [677, 295] on icon "check" at bounding box center [673, 293] width 15 height 15
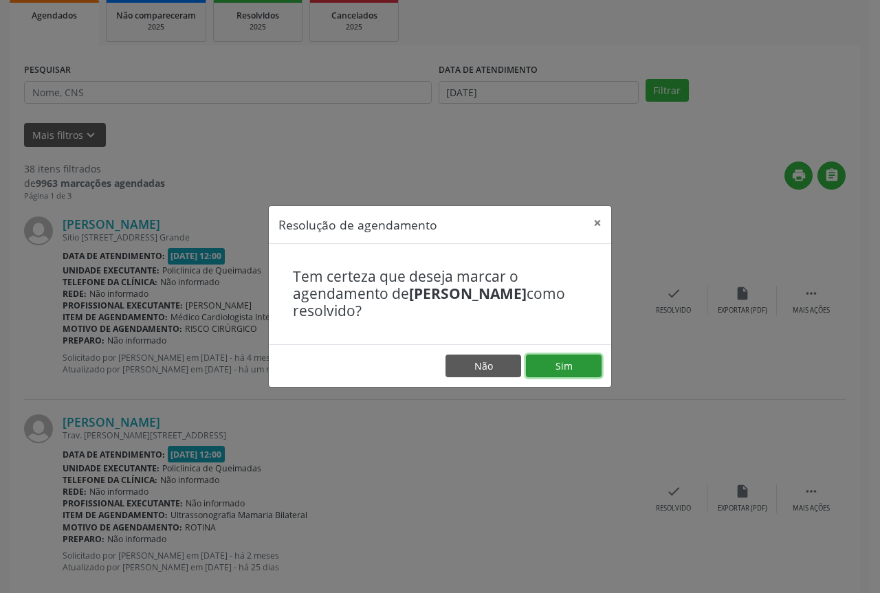
click at [595, 360] on button "Sim" at bounding box center [564, 366] width 76 height 23
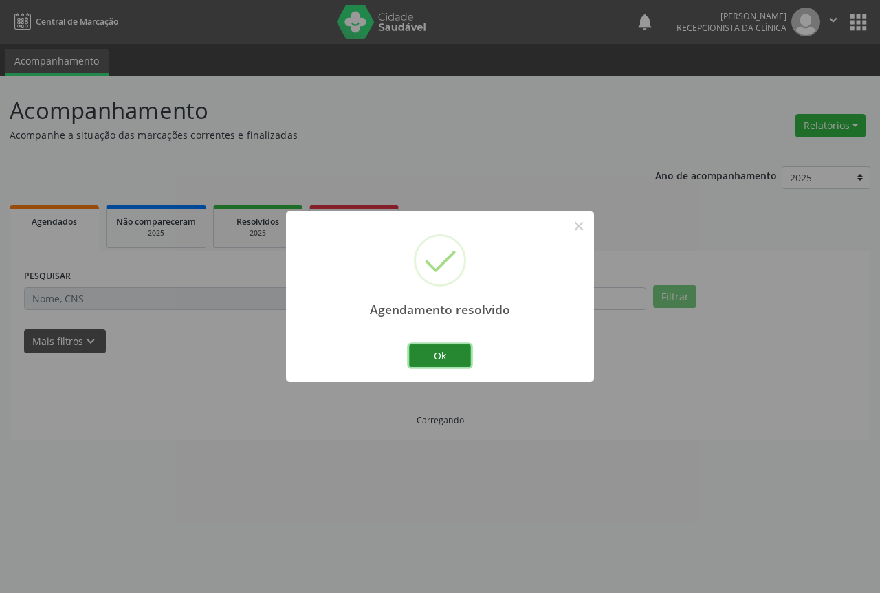
click at [446, 360] on button "Ok" at bounding box center [440, 356] width 62 height 23
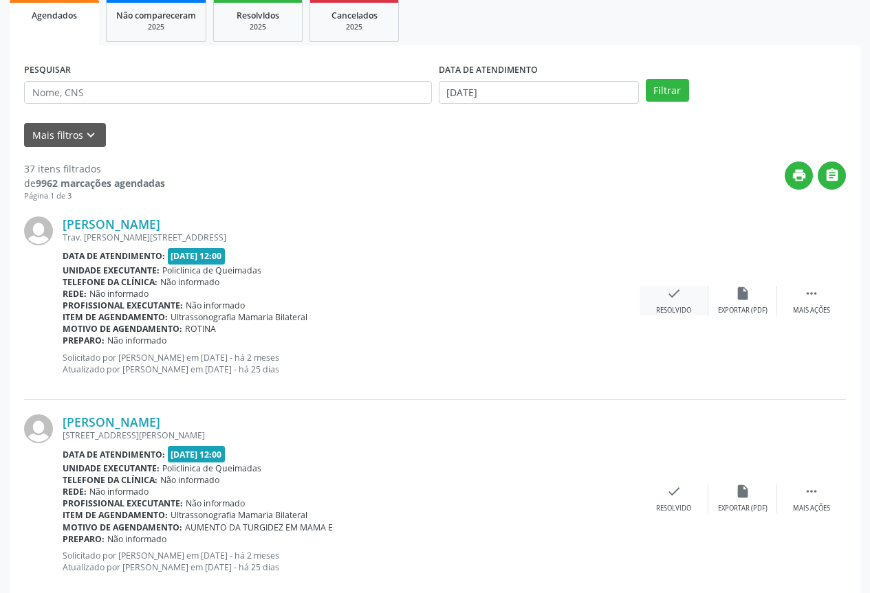
click at [666, 301] on icon "check" at bounding box center [673, 293] width 15 height 15
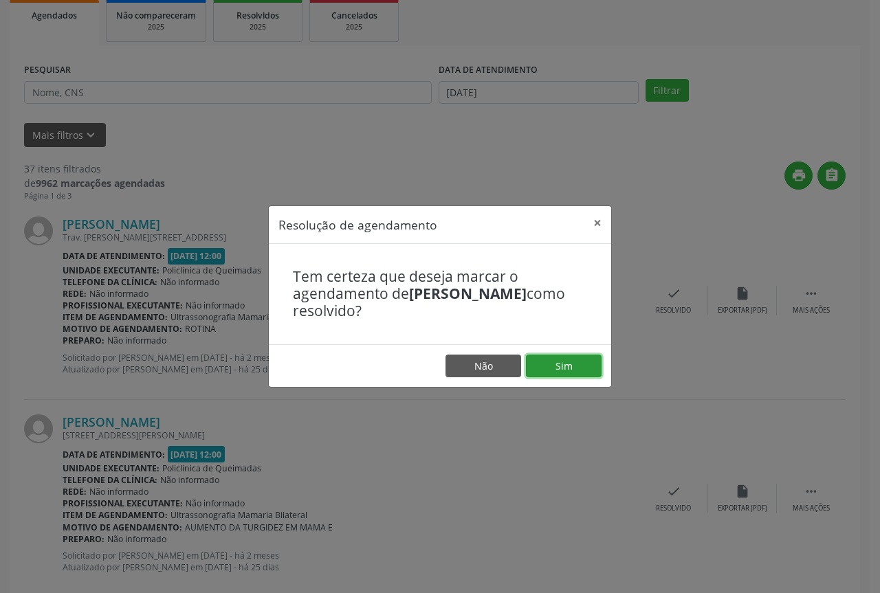
click at [558, 358] on button "Sim" at bounding box center [564, 366] width 76 height 23
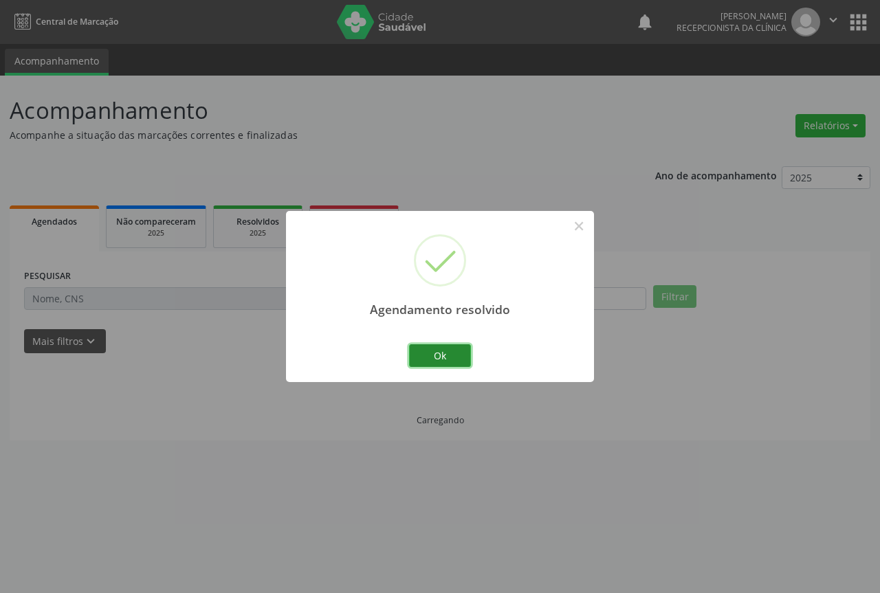
click at [446, 362] on button "Ok" at bounding box center [440, 356] width 62 height 23
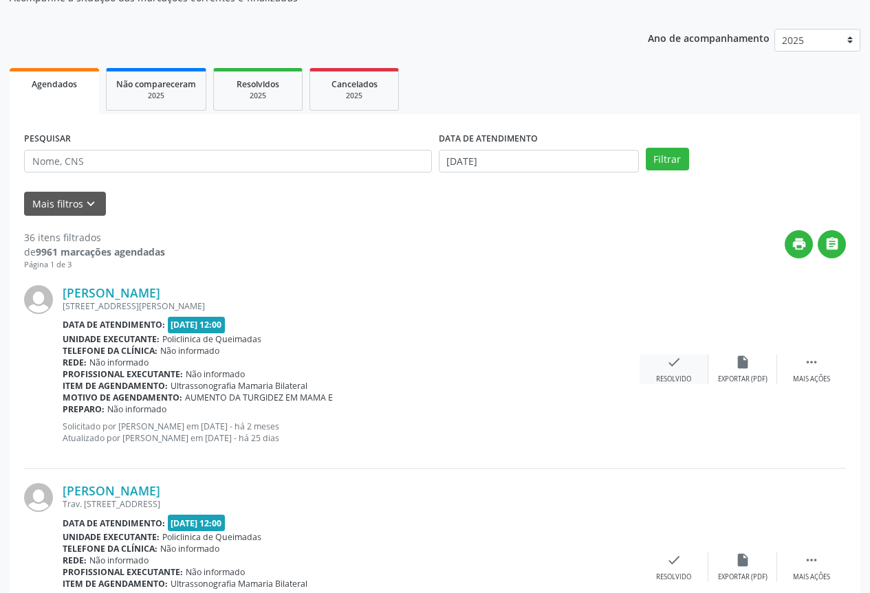
click at [663, 355] on div "check Resolvido" at bounding box center [674, 370] width 69 height 30
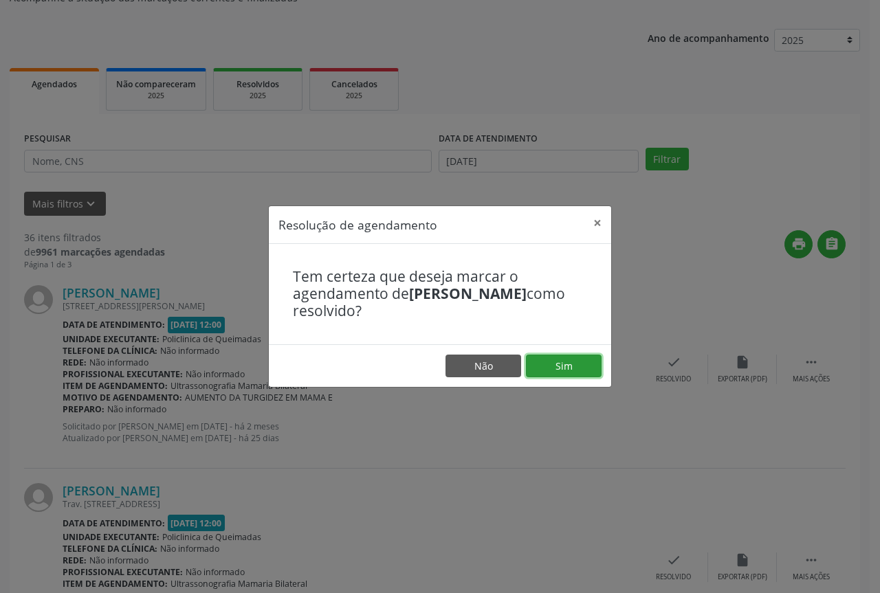
click at [553, 371] on button "Sim" at bounding box center [564, 366] width 76 height 23
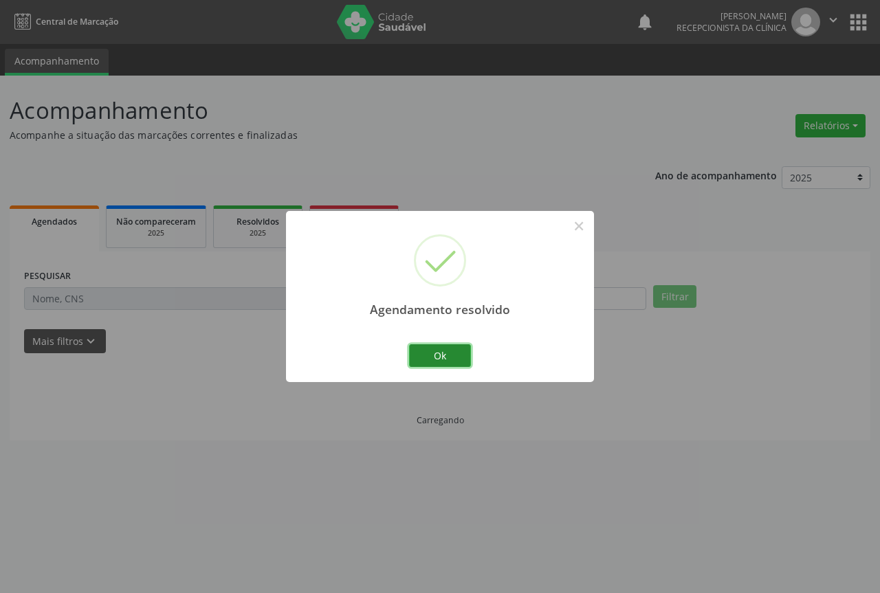
click at [446, 349] on button "Ok" at bounding box center [440, 356] width 62 height 23
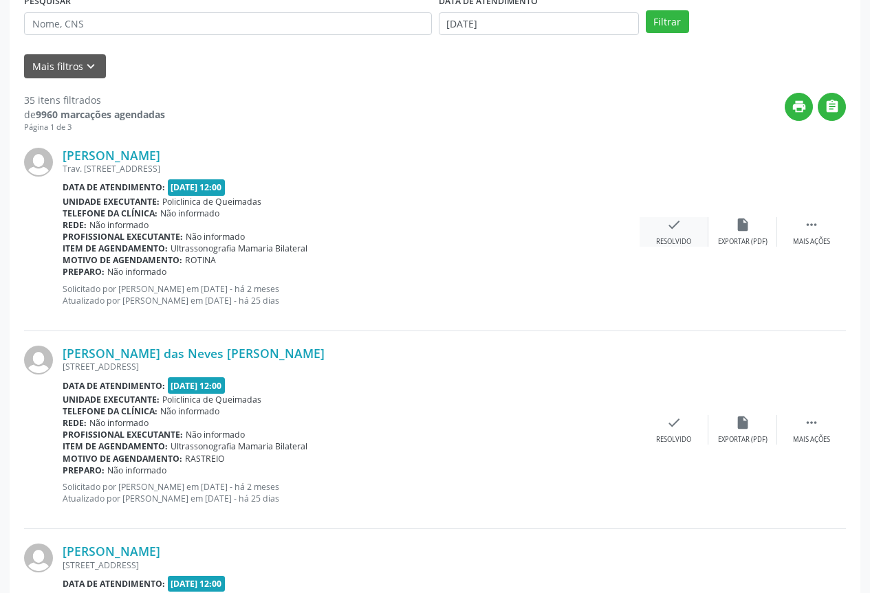
click at [677, 237] on div "Resolvido" at bounding box center [673, 242] width 35 height 10
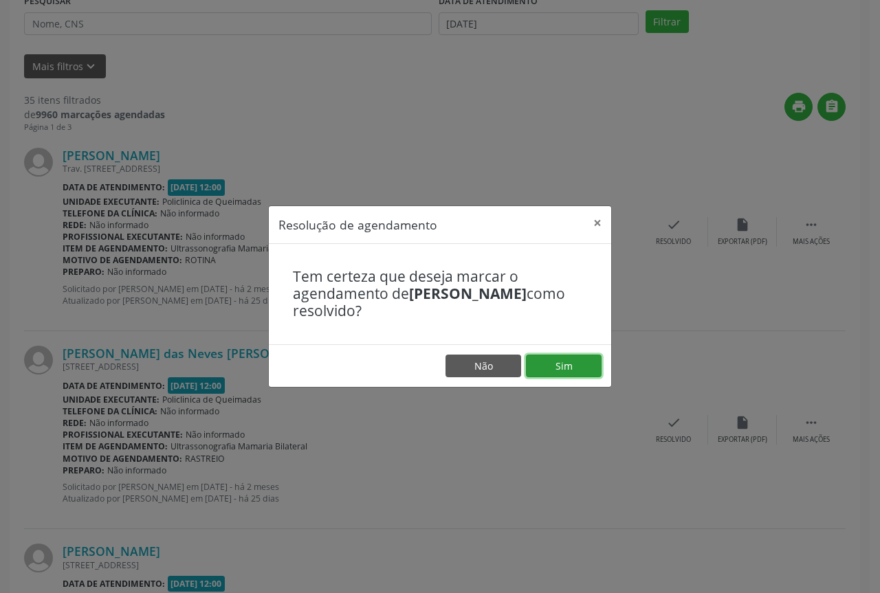
click at [559, 371] on button "Sim" at bounding box center [564, 366] width 76 height 23
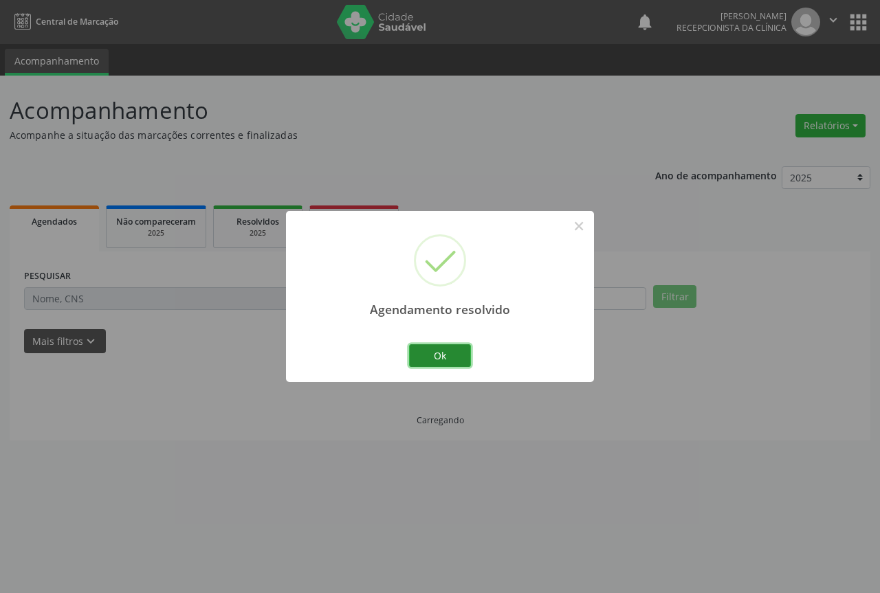
click at [445, 351] on button "Ok" at bounding box center [440, 356] width 62 height 23
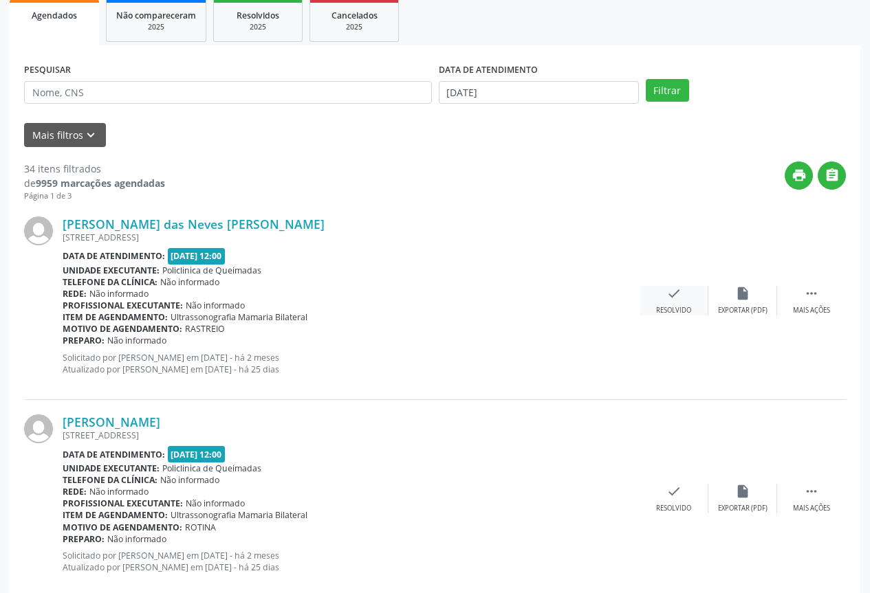
click at [657, 310] on div "Resolvido" at bounding box center [673, 311] width 35 height 10
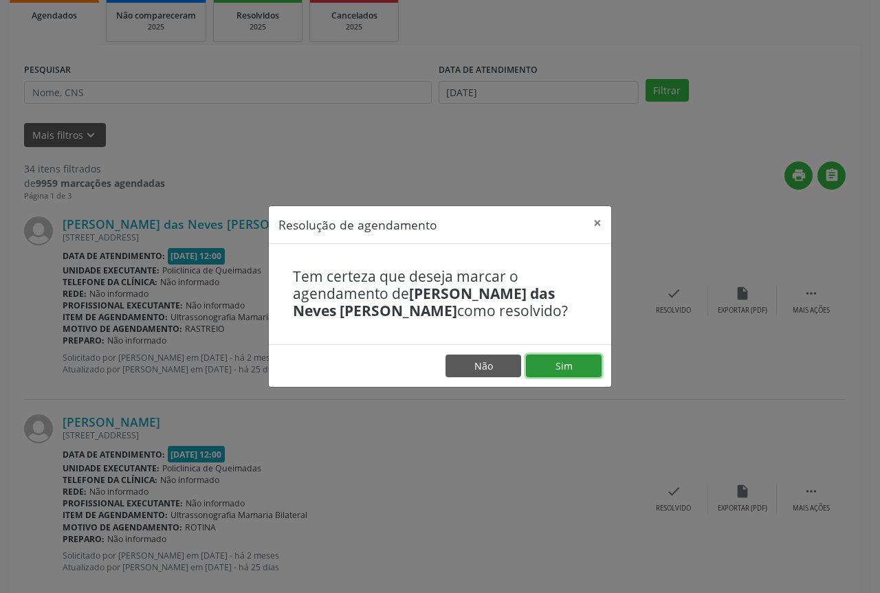
click at [544, 367] on button "Sim" at bounding box center [564, 366] width 76 height 23
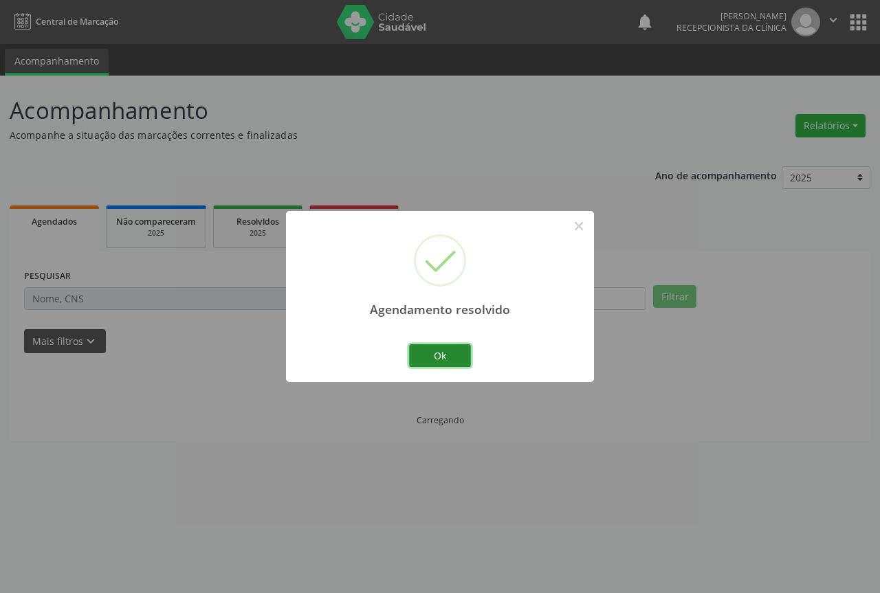
click at [454, 347] on button "Ok" at bounding box center [440, 356] width 62 height 23
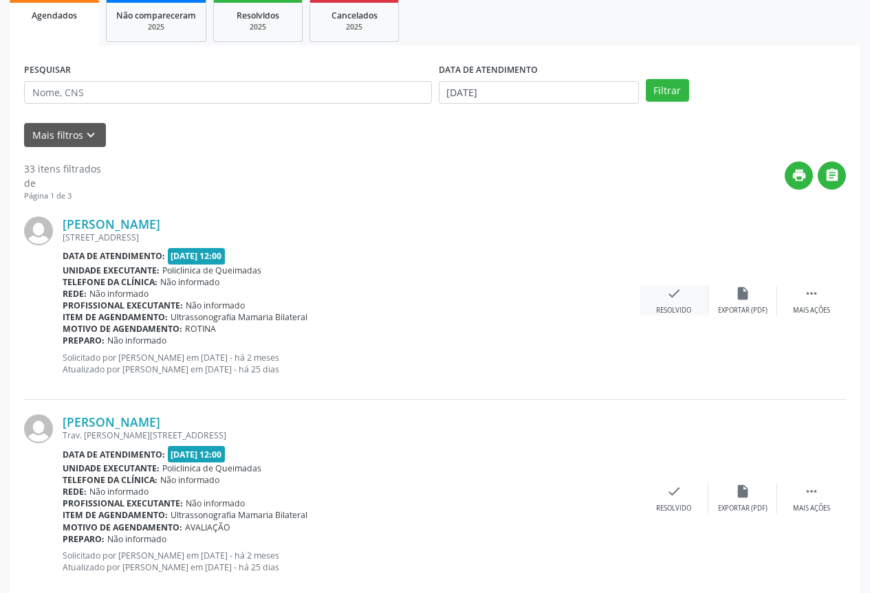
click at [661, 315] on div "Resolvido" at bounding box center [673, 311] width 35 height 10
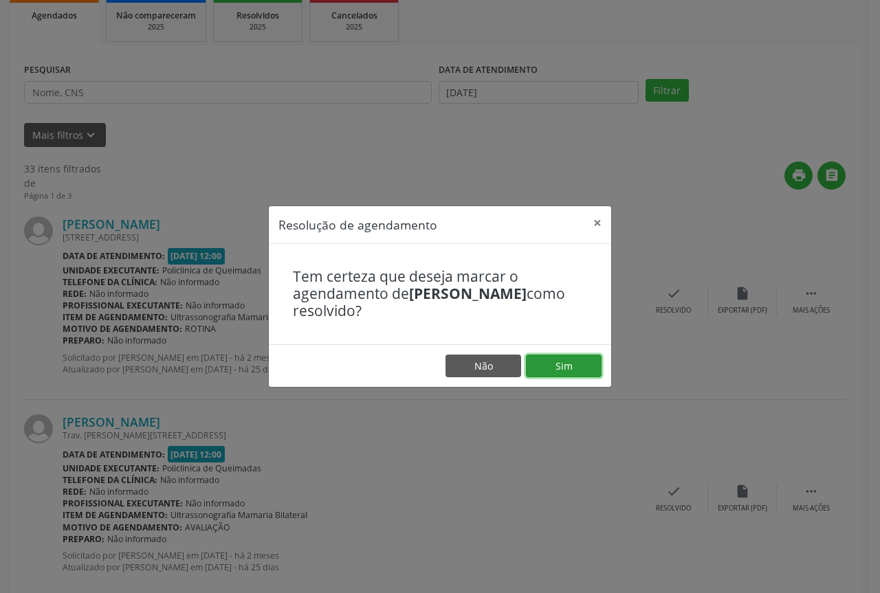
drag, startPoint x: 565, startPoint y: 369, endPoint x: 593, endPoint y: 354, distance: 31.7
click at [565, 368] on button "Sim" at bounding box center [564, 366] width 76 height 23
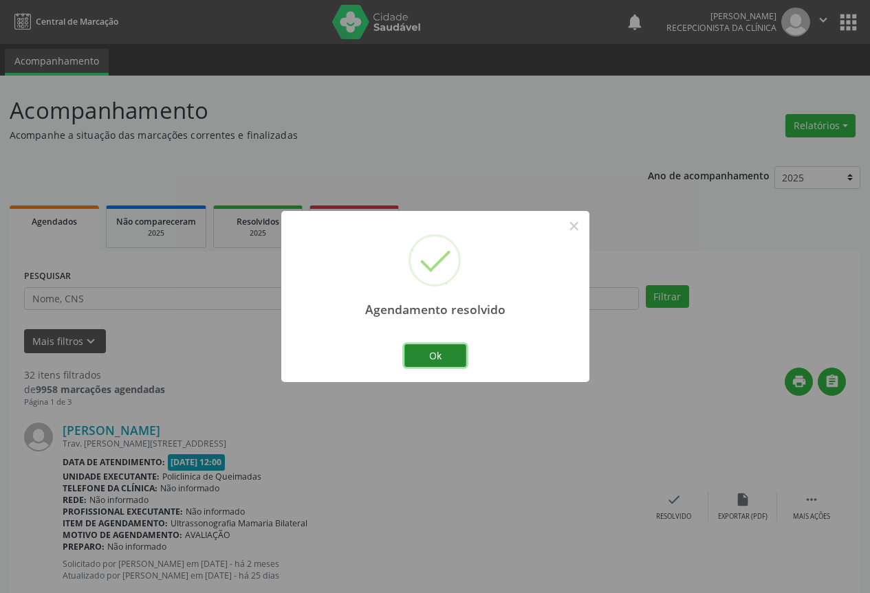
click at [430, 358] on button "Ok" at bounding box center [435, 356] width 62 height 23
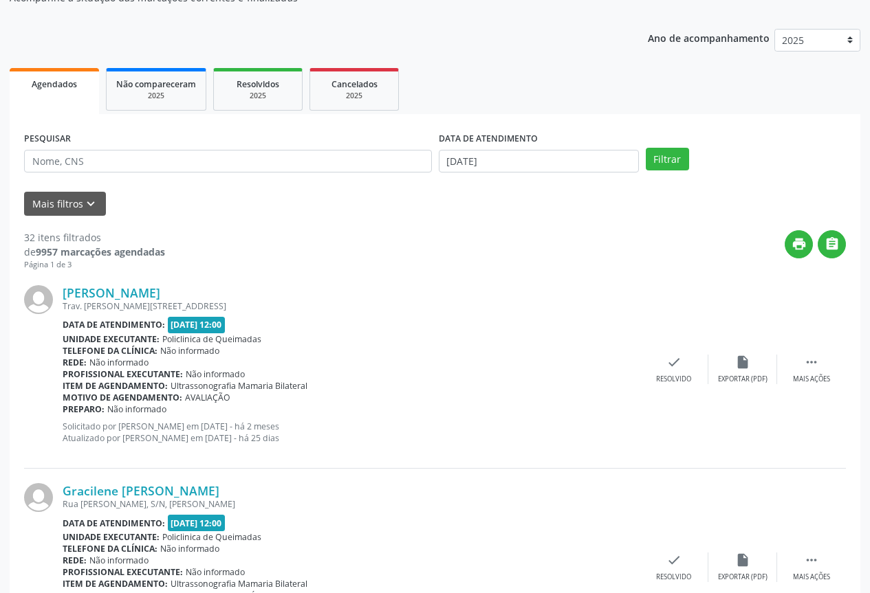
click at [668, 384] on div "Ângela Maria da Costa Cabral Trav. Fausto Pereira da Silva II, 26, Rua Nova Dat…" at bounding box center [435, 370] width 822 height 198
click at [666, 356] on icon "check" at bounding box center [673, 362] width 15 height 15
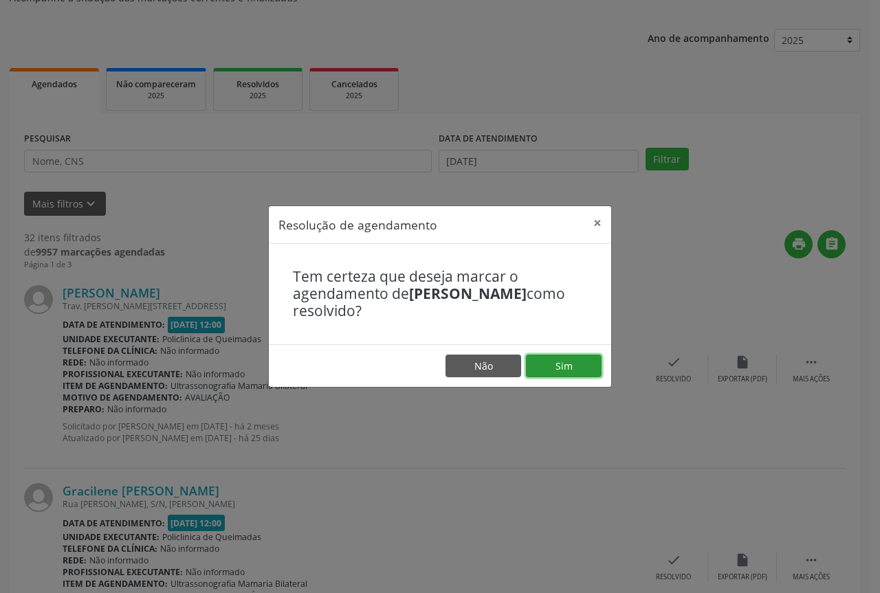
click at [526, 363] on button "Sim" at bounding box center [564, 366] width 76 height 23
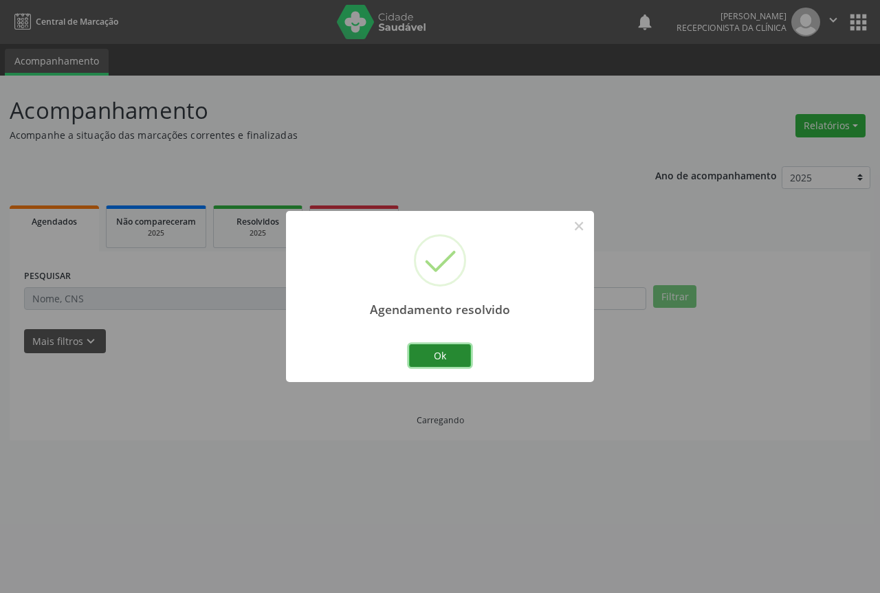
click at [424, 349] on button "Ok" at bounding box center [440, 356] width 62 height 23
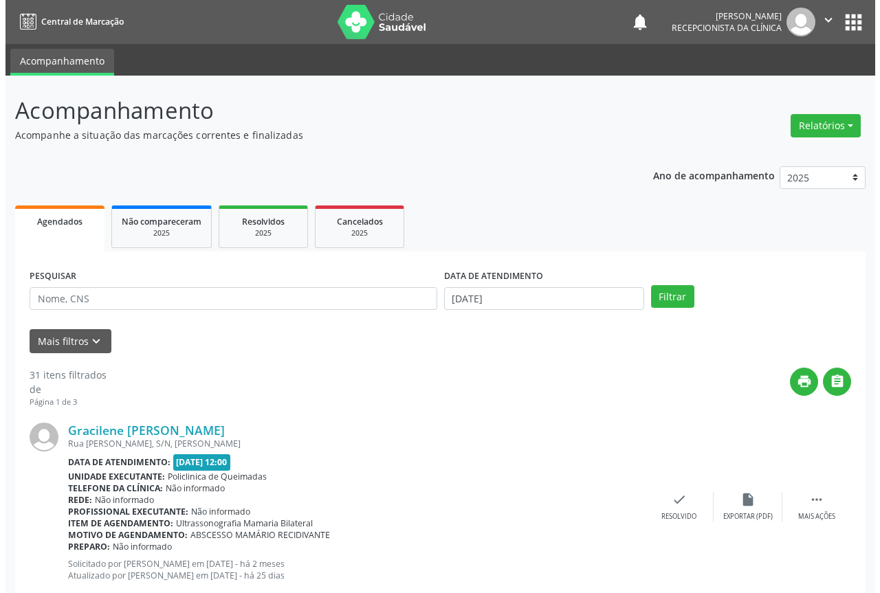
scroll to position [138, 0]
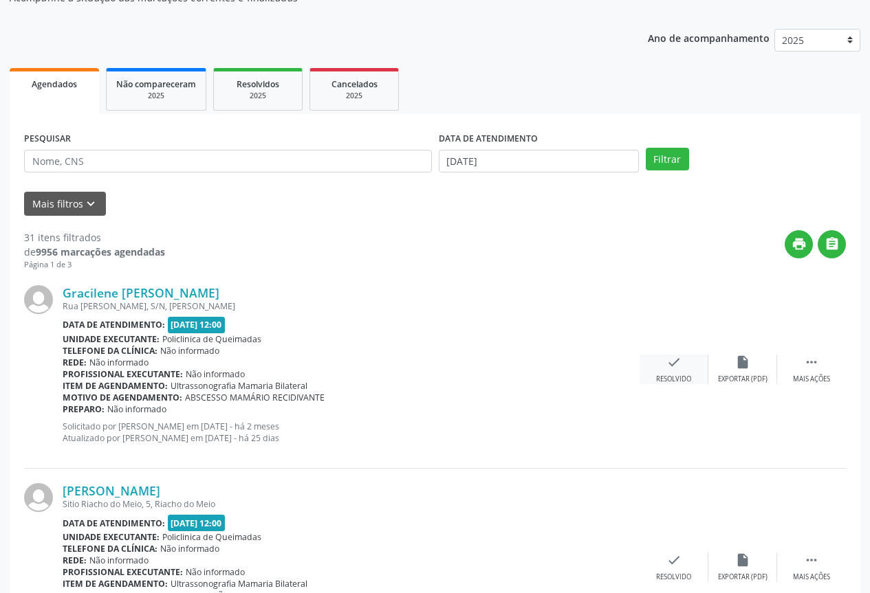
drag, startPoint x: 668, startPoint y: 385, endPoint x: 642, endPoint y: 376, distance: 27.6
click at [666, 384] on div "Gracilene Alexandre da Silva Rua Jose Cassimiro, S/N, Ze Velho Data de atendime…" at bounding box center [435, 370] width 822 height 198
click at [646, 367] on div "check Resolvido" at bounding box center [674, 370] width 69 height 30
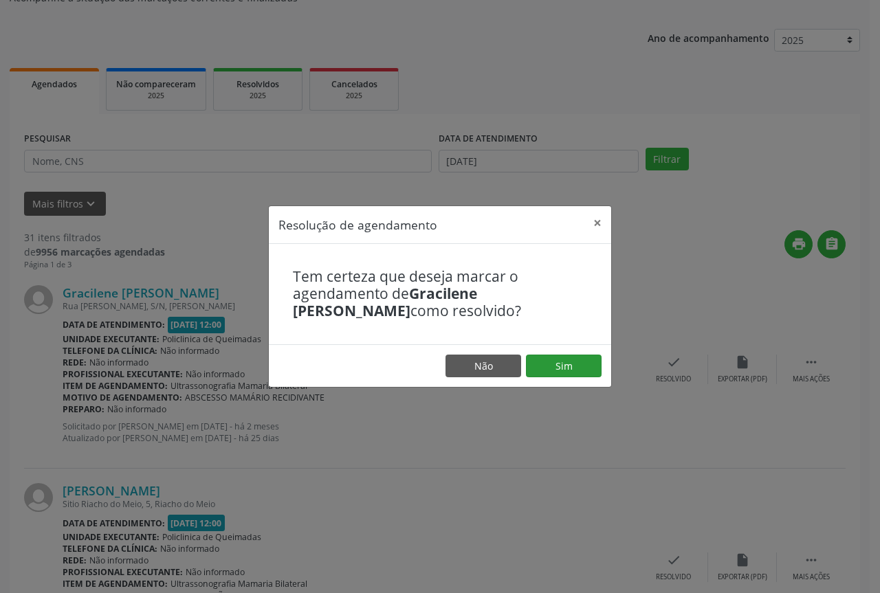
drag, startPoint x: 571, startPoint y: 378, endPoint x: 572, endPoint y: 364, distance: 13.8
click at [570, 376] on footer "Não Sim" at bounding box center [440, 366] width 342 height 43
click at [573, 364] on button "Sim" at bounding box center [564, 366] width 76 height 23
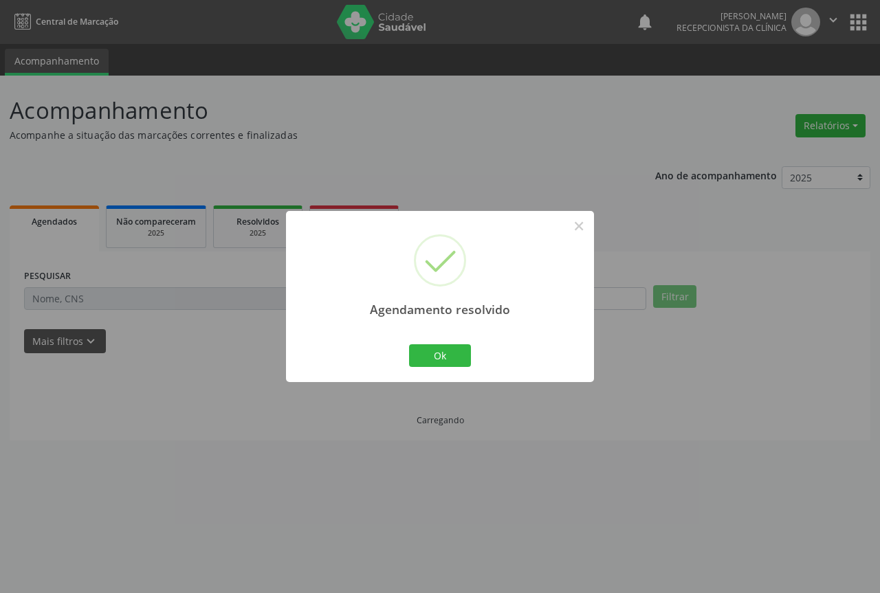
scroll to position [0, 0]
click at [450, 355] on button "Ok" at bounding box center [440, 356] width 62 height 23
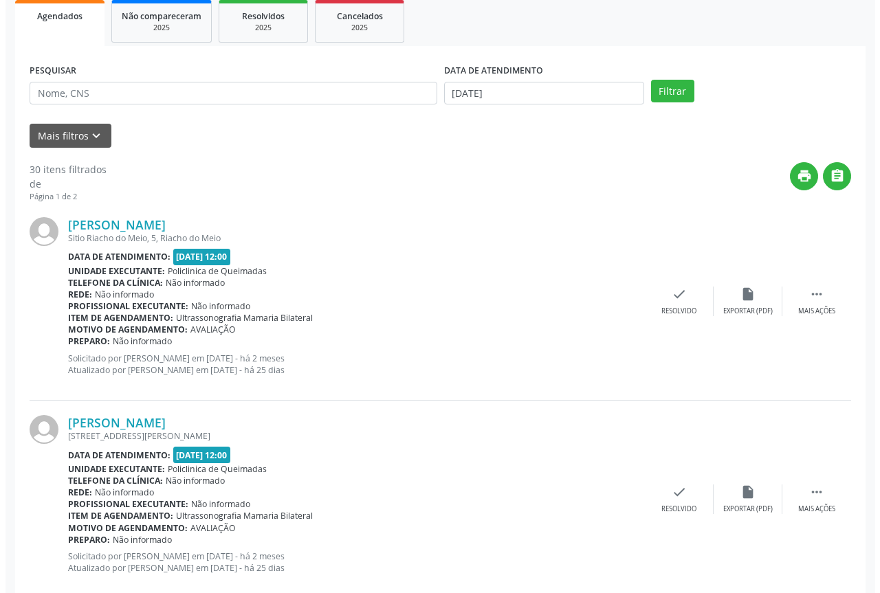
scroll to position [206, 0]
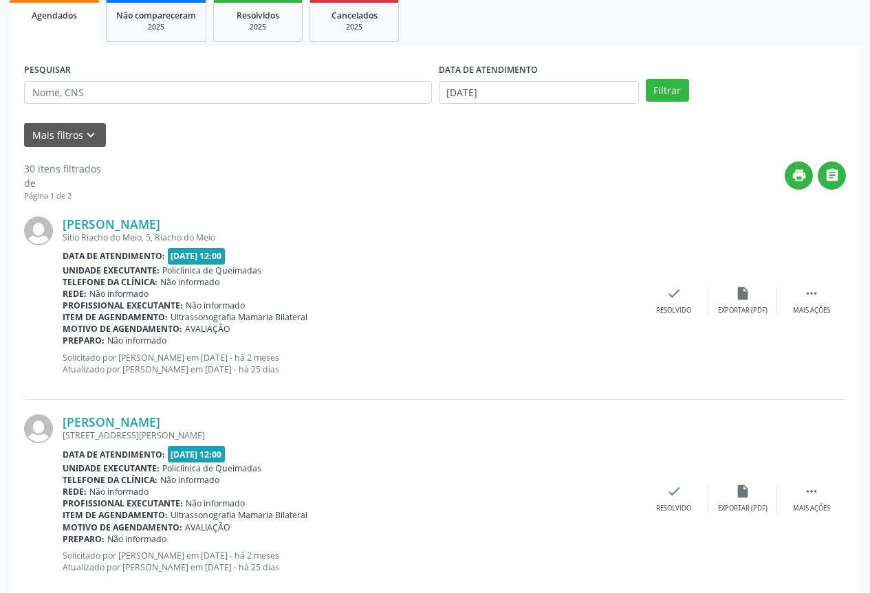
click at [681, 318] on div "Marta Maria do Nascimento Sitio Riacho do Meio, 5, Riacho do Meio Data de atend…" at bounding box center [435, 301] width 822 height 198
click at [673, 298] on icon "check" at bounding box center [673, 293] width 15 height 15
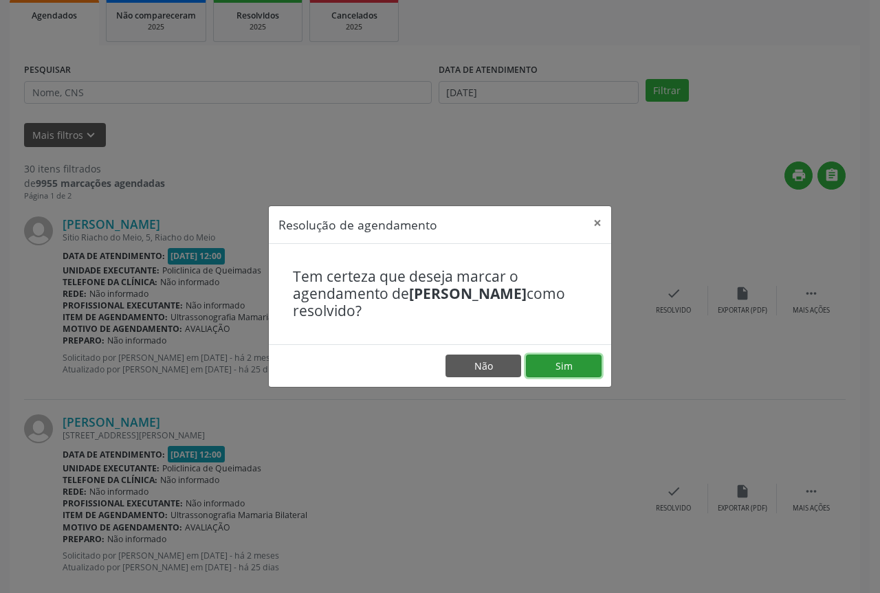
click at [547, 369] on button "Sim" at bounding box center [564, 366] width 76 height 23
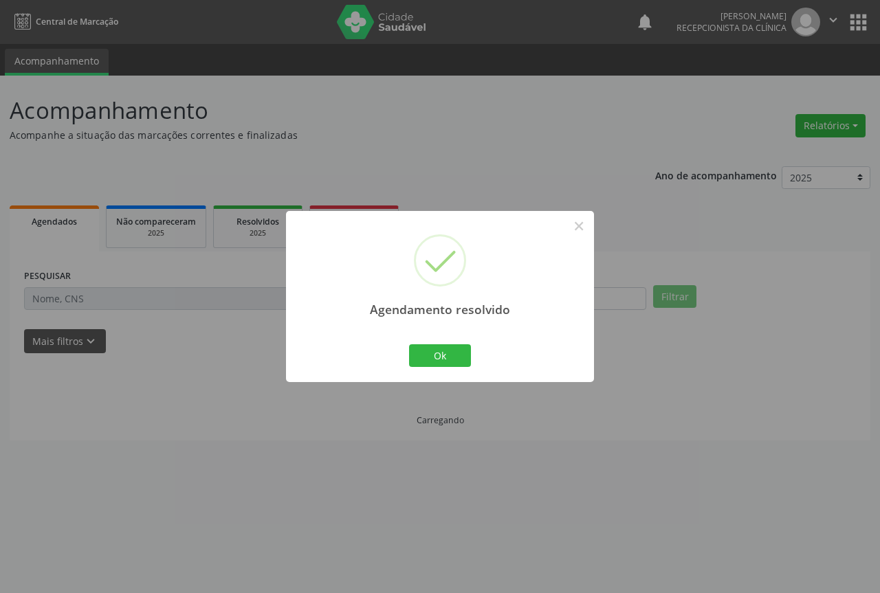
scroll to position [0, 0]
click at [417, 361] on button "Ok" at bounding box center [440, 356] width 62 height 23
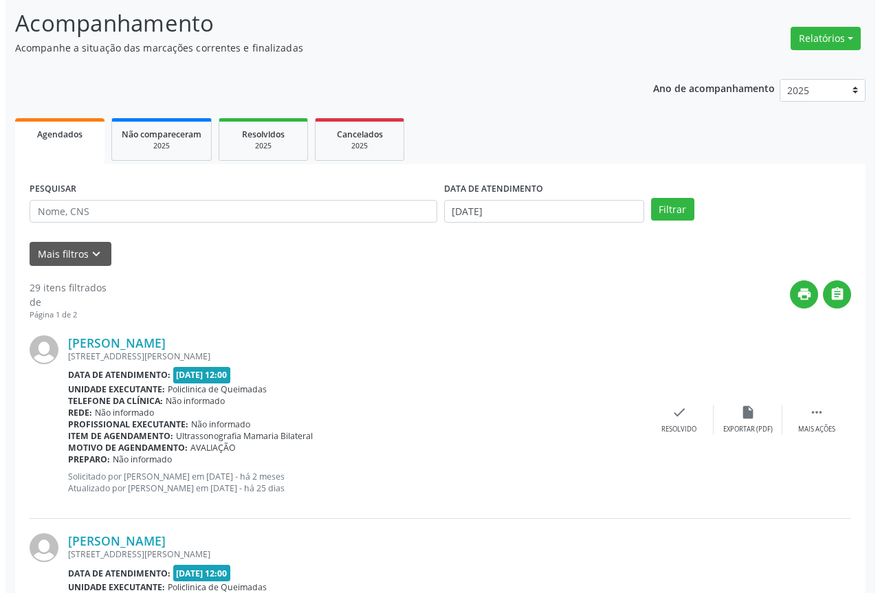
scroll to position [138, 0]
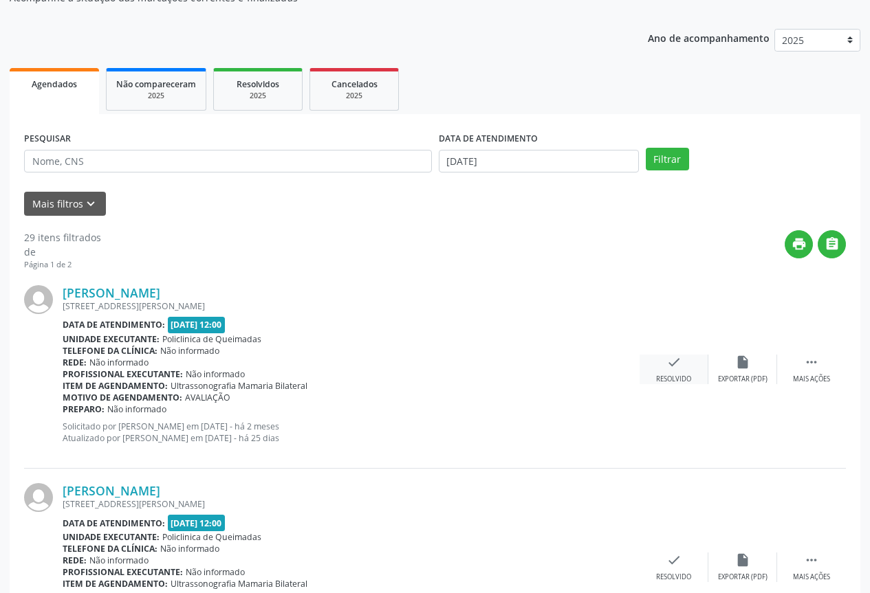
click at [666, 375] on div "Resolvido" at bounding box center [673, 380] width 35 height 10
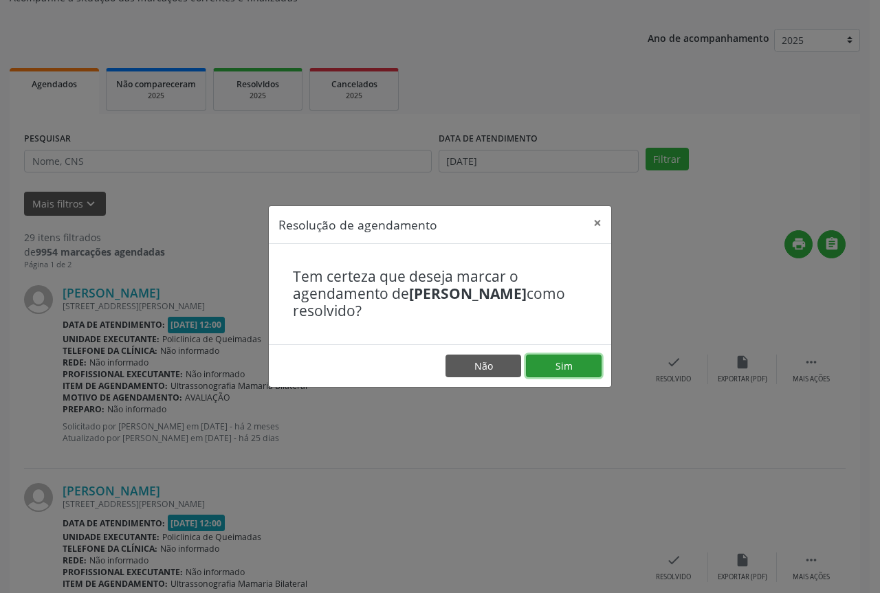
click at [571, 369] on button "Sim" at bounding box center [564, 366] width 76 height 23
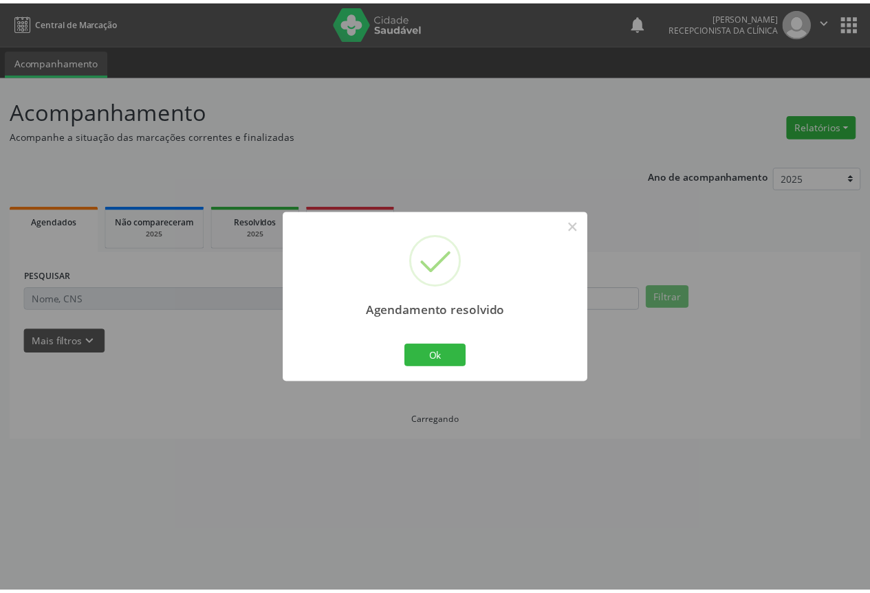
scroll to position [0, 0]
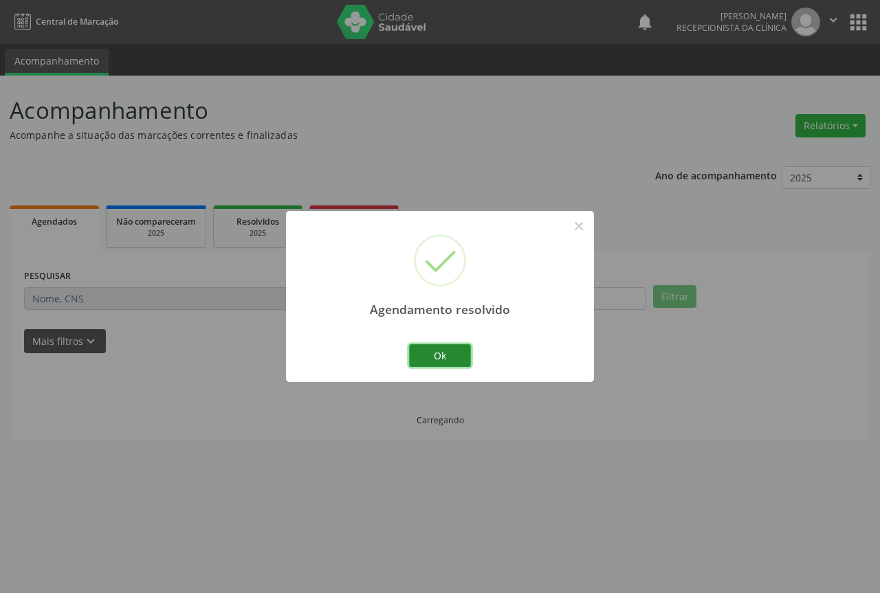
click at [431, 362] on button "Ok" at bounding box center [440, 356] width 62 height 23
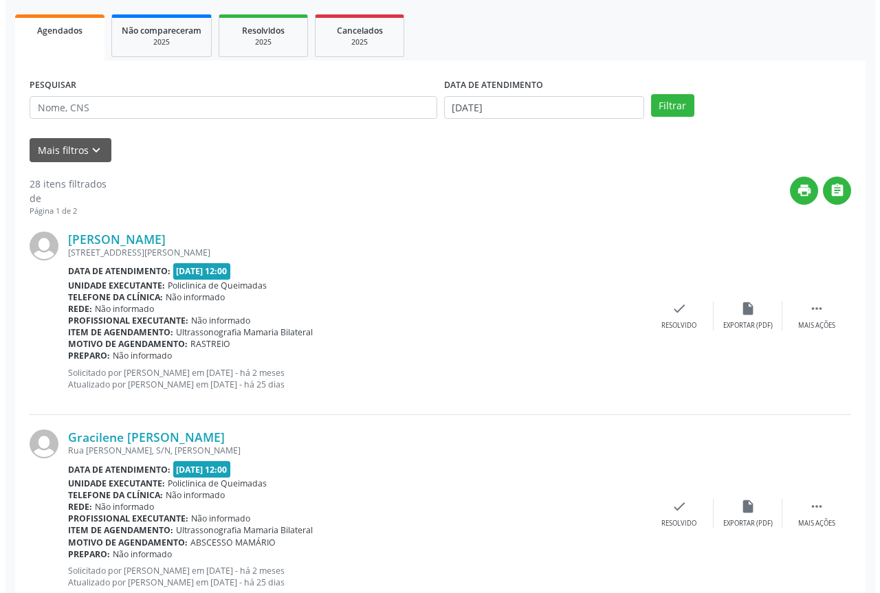
scroll to position [206, 0]
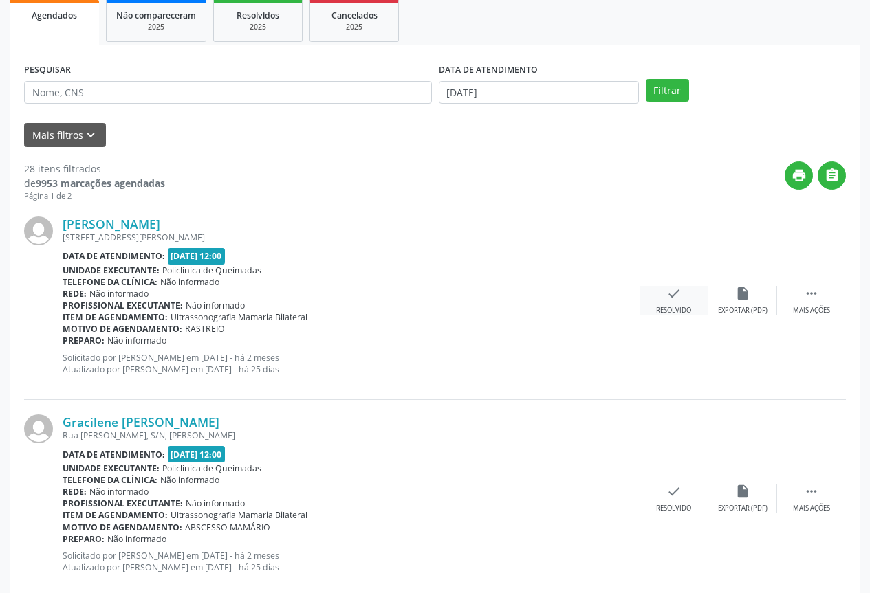
click at [677, 312] on div "Resolvido" at bounding box center [673, 311] width 35 height 10
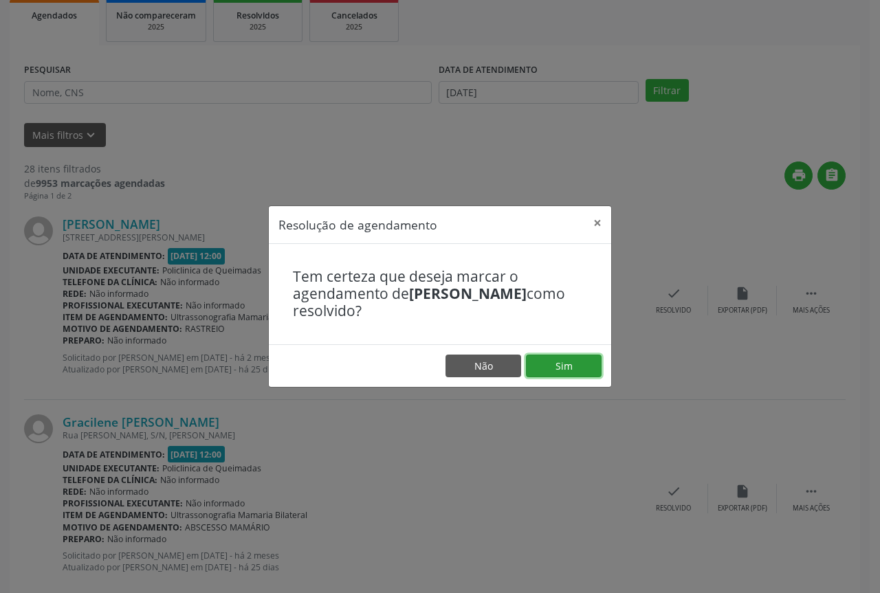
click at [569, 374] on button "Sim" at bounding box center [564, 366] width 76 height 23
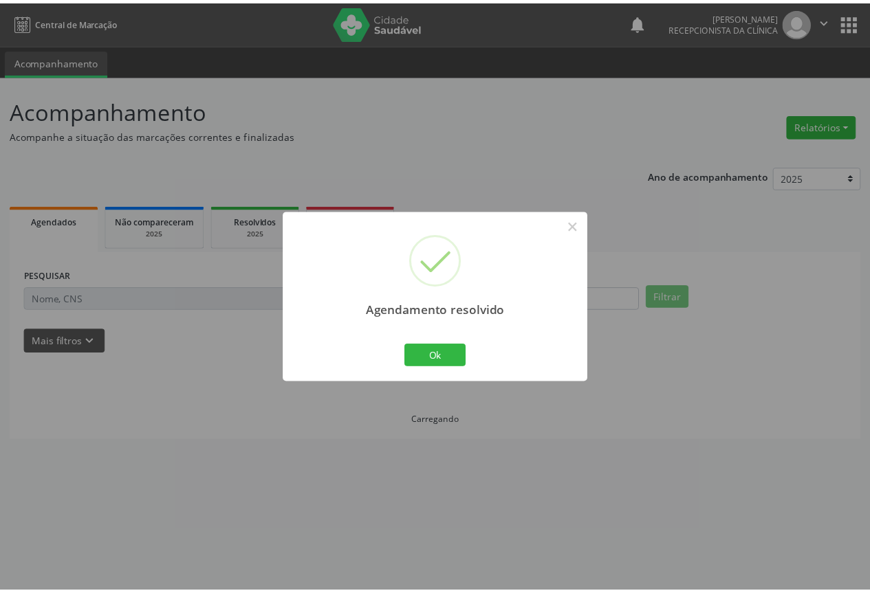
scroll to position [0, 0]
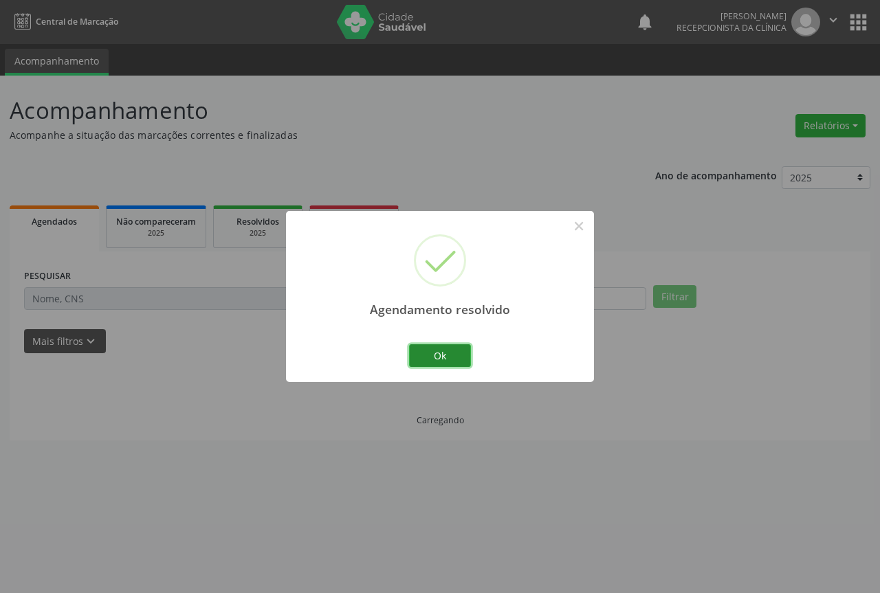
click at [437, 359] on button "Ok" at bounding box center [440, 356] width 62 height 23
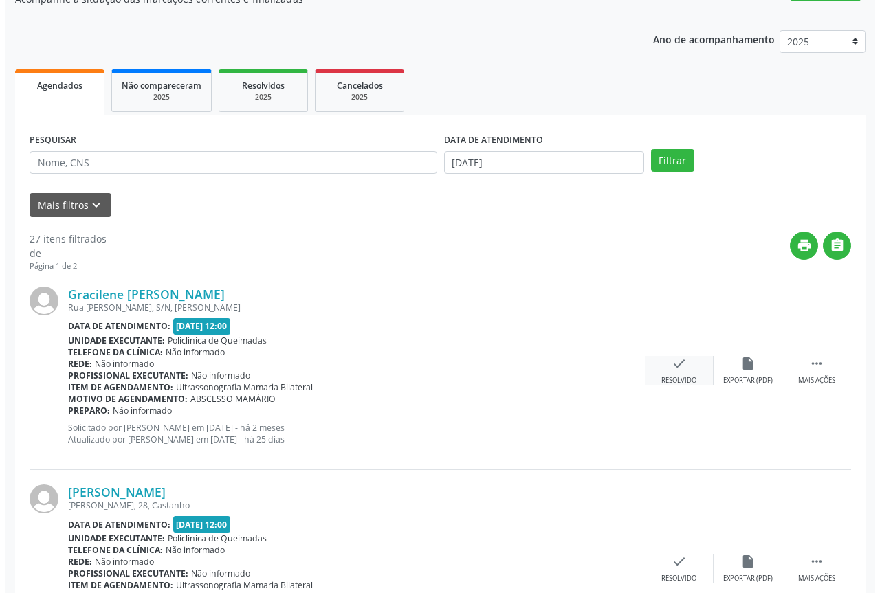
scroll to position [138, 0]
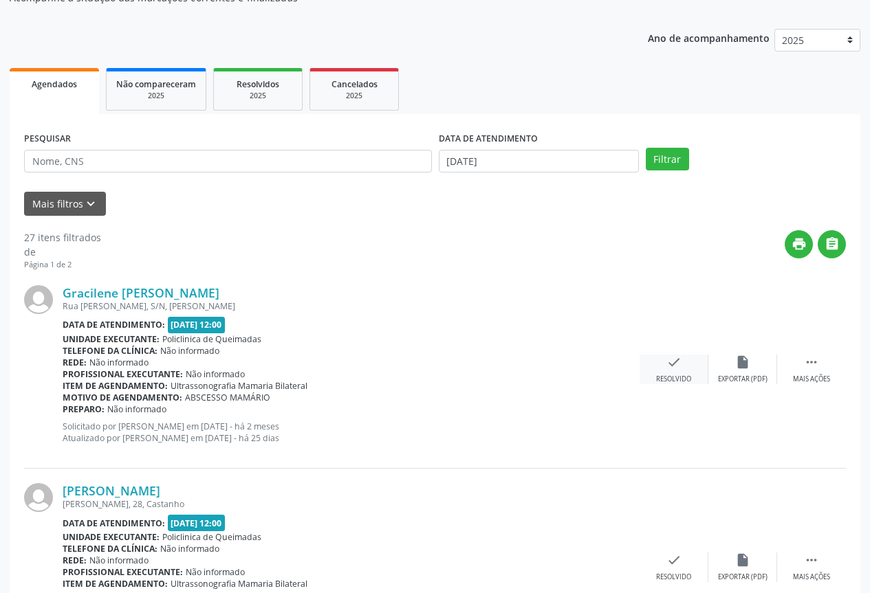
click at [674, 377] on div "Resolvido" at bounding box center [673, 380] width 35 height 10
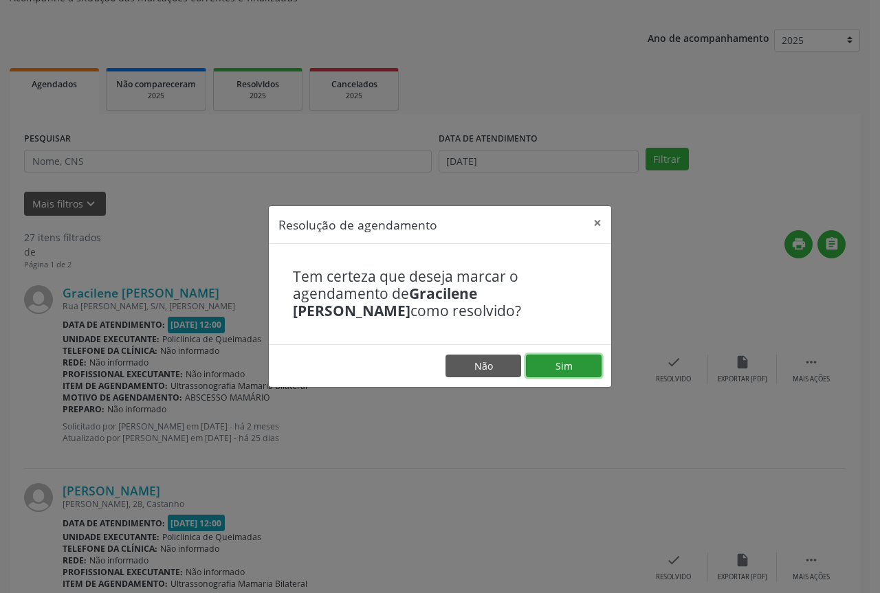
click at [558, 370] on button "Sim" at bounding box center [564, 366] width 76 height 23
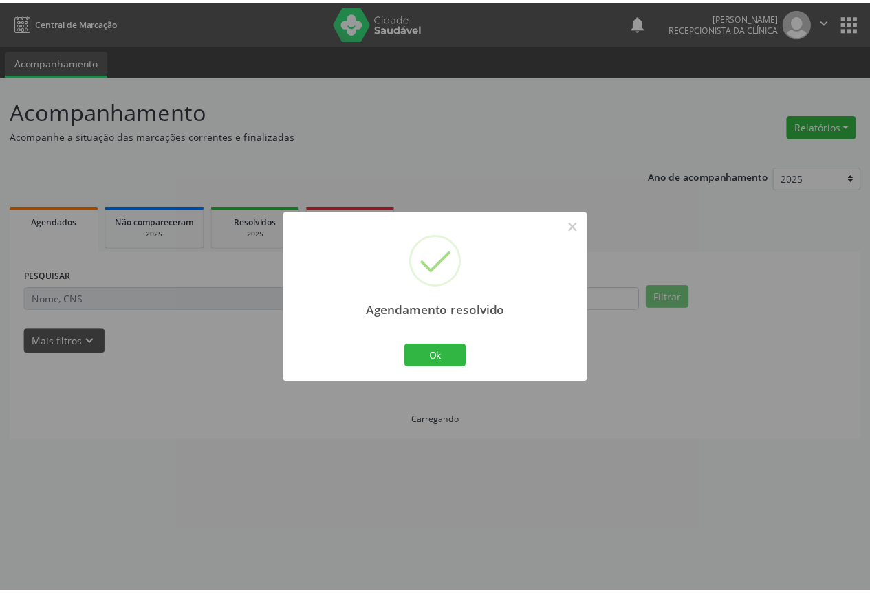
scroll to position [0, 0]
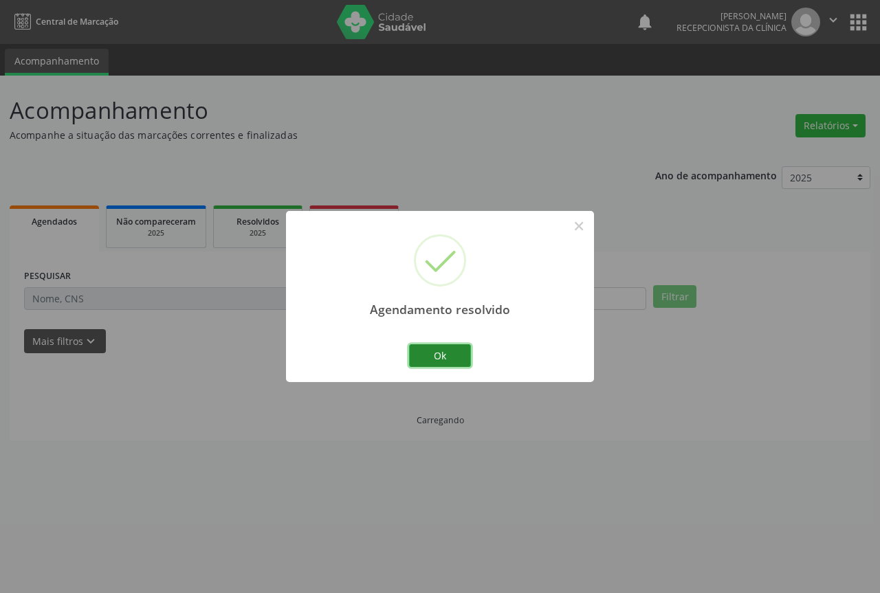
click at [433, 356] on button "Ok" at bounding box center [440, 356] width 62 height 23
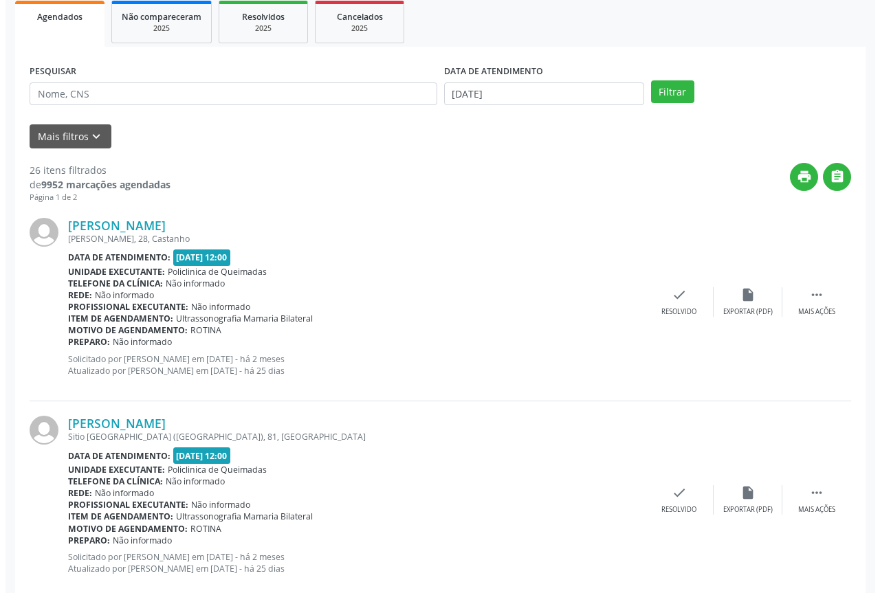
scroll to position [206, 0]
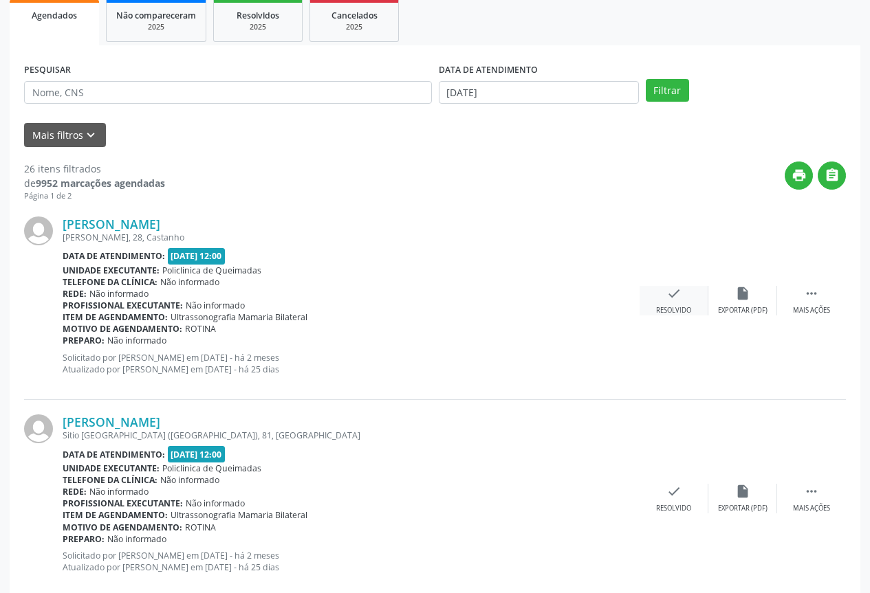
click at [688, 300] on div "check Resolvido" at bounding box center [674, 301] width 69 height 30
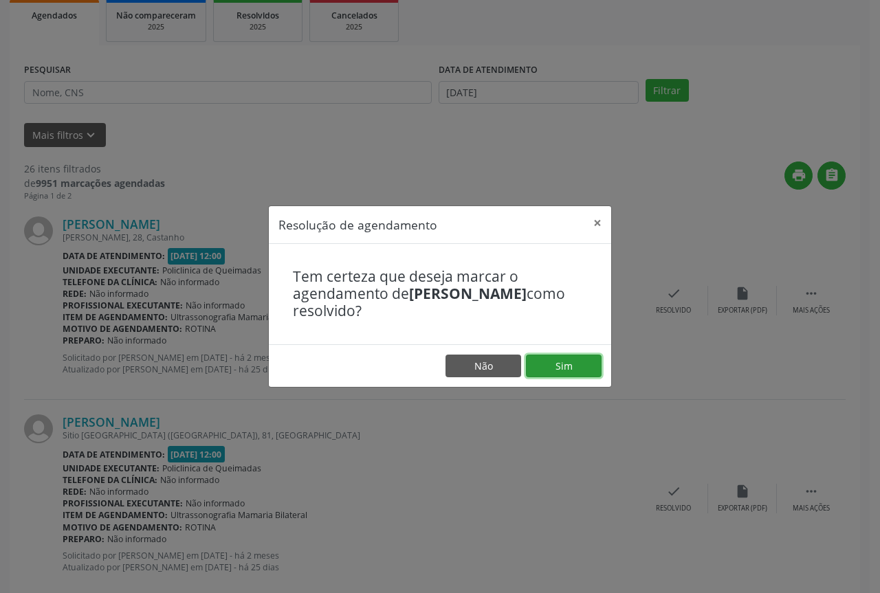
click at [565, 368] on button "Sim" at bounding box center [564, 366] width 76 height 23
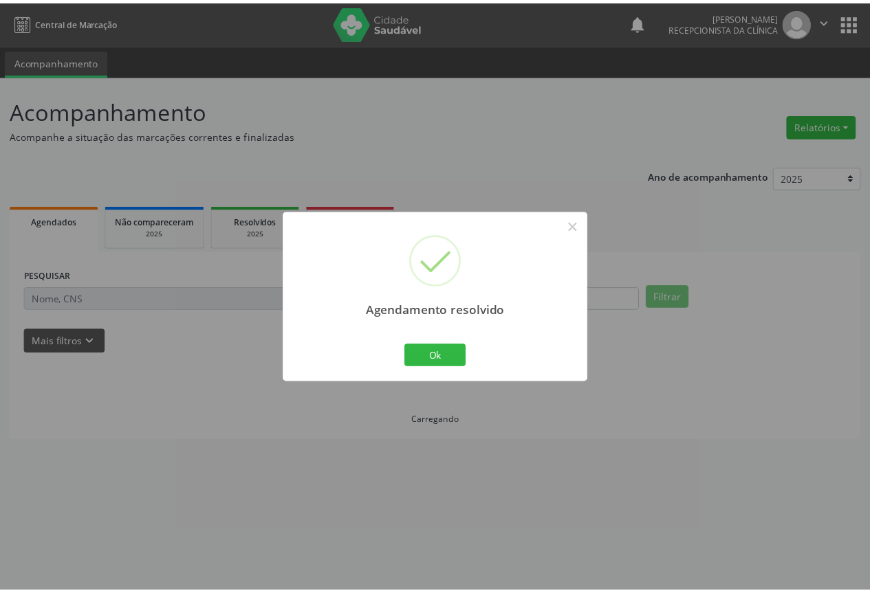
scroll to position [0, 0]
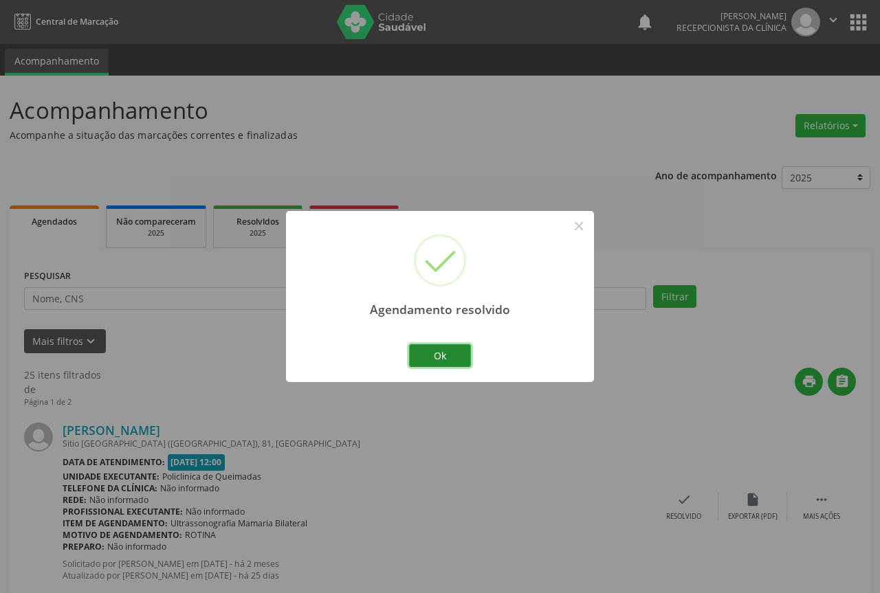
click at [448, 348] on button "Ok" at bounding box center [440, 356] width 62 height 23
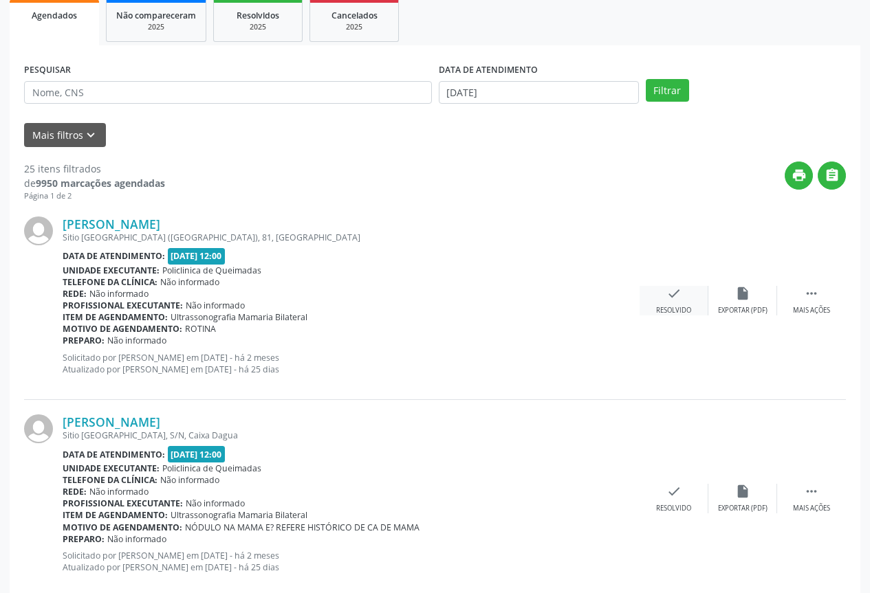
click at [664, 303] on div "check Resolvido" at bounding box center [674, 301] width 69 height 30
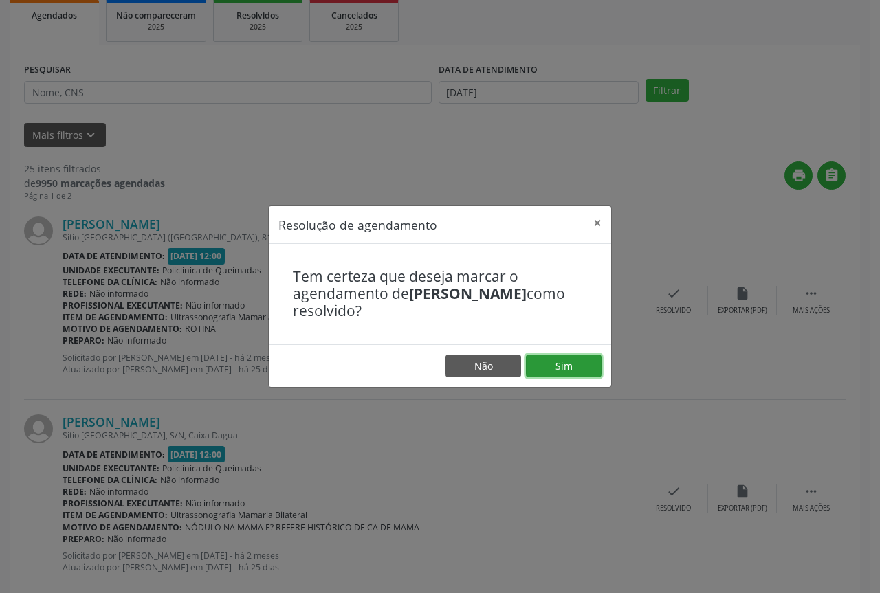
click at [539, 371] on button "Sim" at bounding box center [564, 366] width 76 height 23
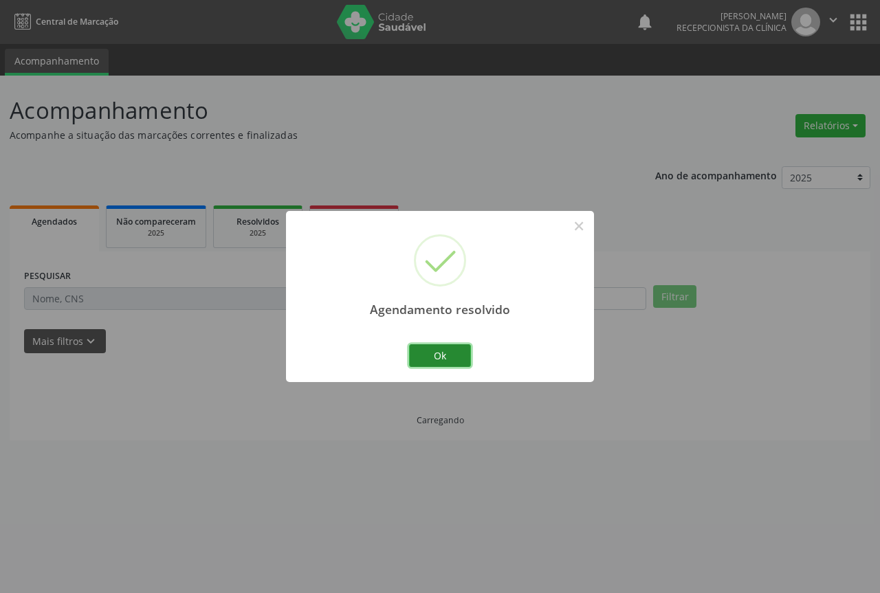
click at [457, 360] on button "Ok" at bounding box center [440, 356] width 62 height 23
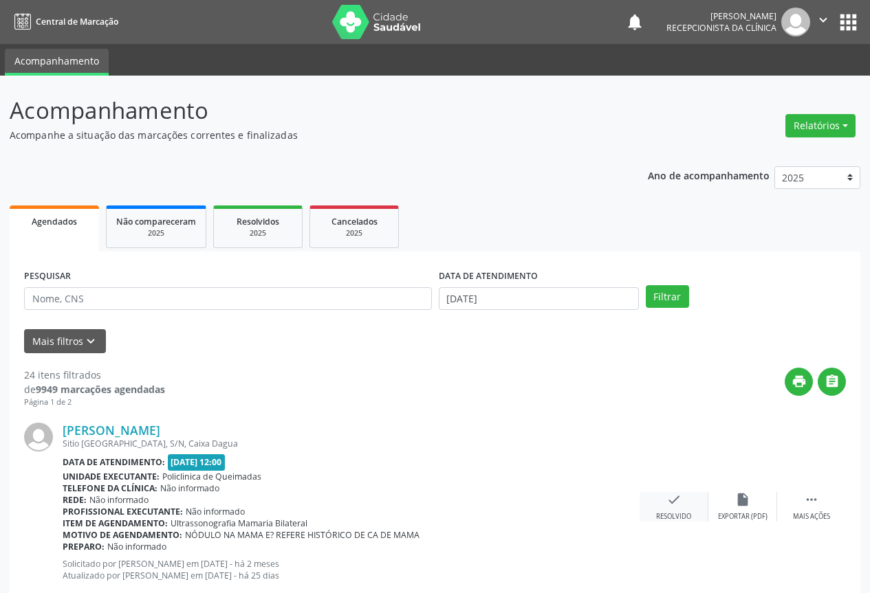
click at [670, 507] on div "check Resolvido" at bounding box center [674, 507] width 69 height 30
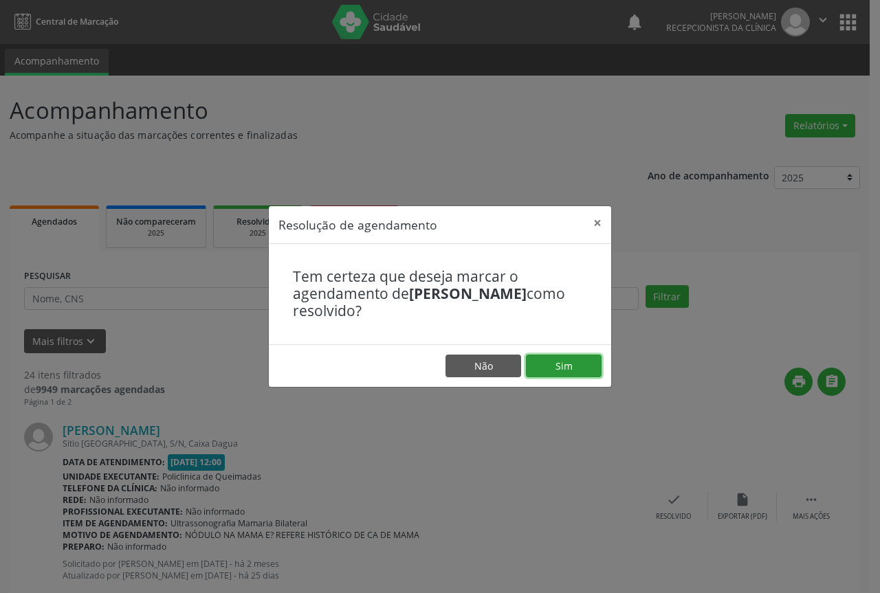
click at [562, 370] on button "Sim" at bounding box center [564, 366] width 76 height 23
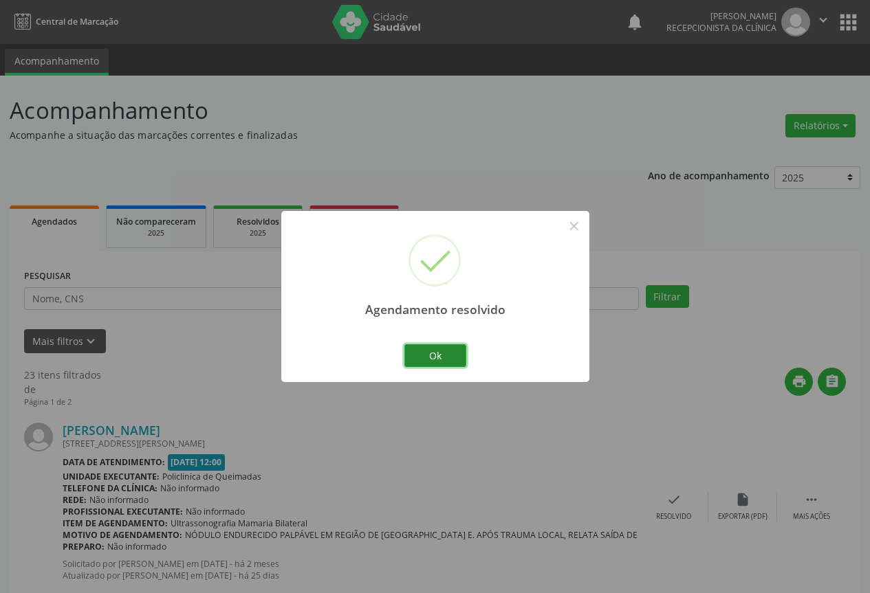
click at [436, 353] on button "Ok" at bounding box center [435, 356] width 62 height 23
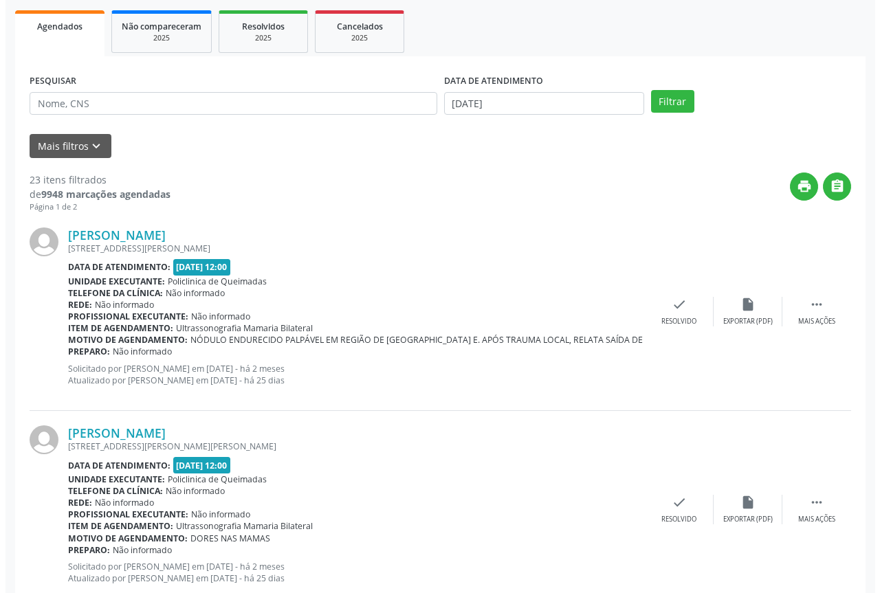
scroll to position [344, 0]
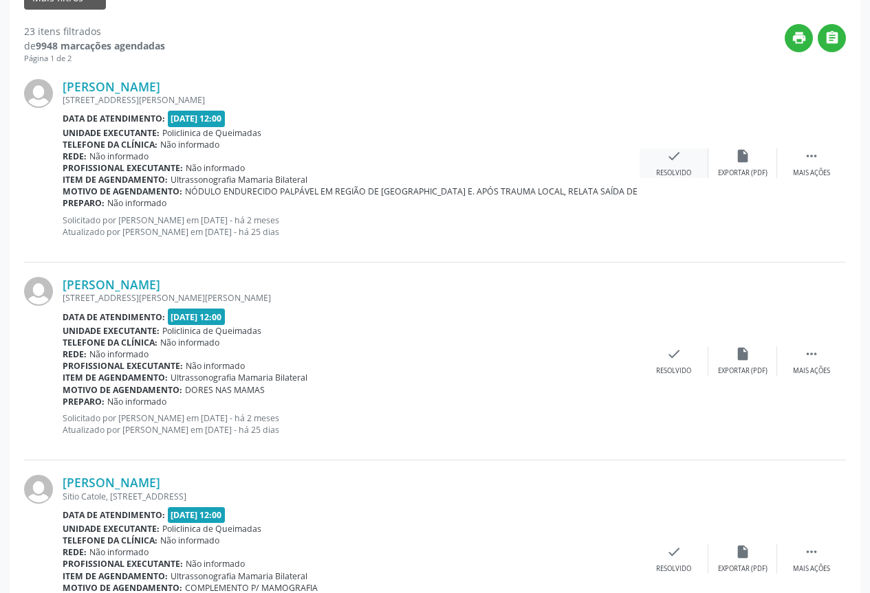
click at [690, 169] on div "Resolvido" at bounding box center [673, 173] width 35 height 10
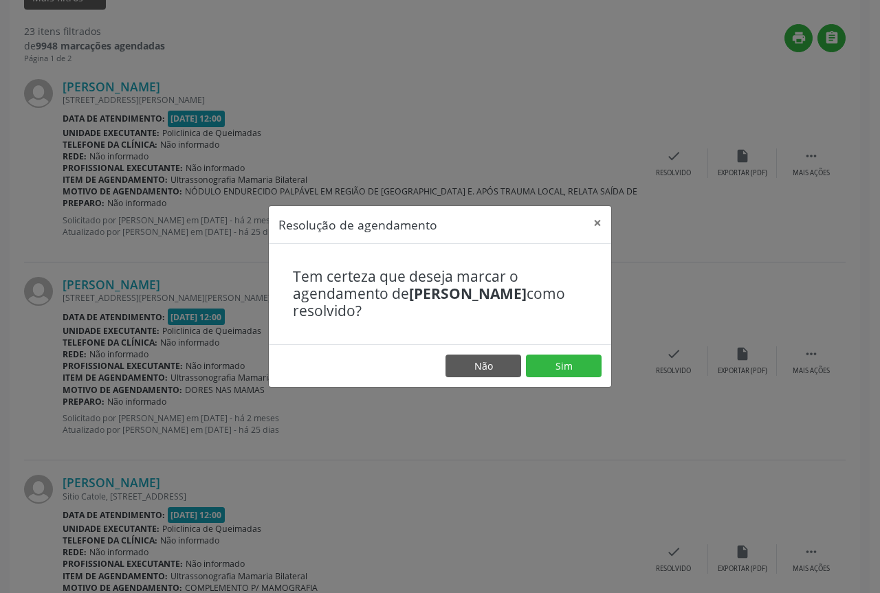
click at [543, 378] on footer "Não Sim" at bounding box center [440, 366] width 342 height 43
click at [543, 372] on button "Sim" at bounding box center [564, 366] width 76 height 23
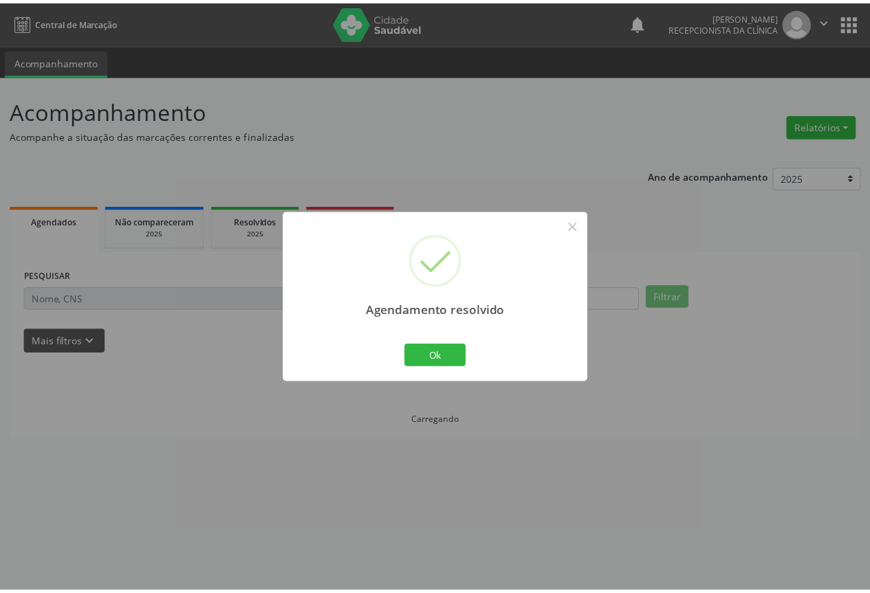
scroll to position [0, 0]
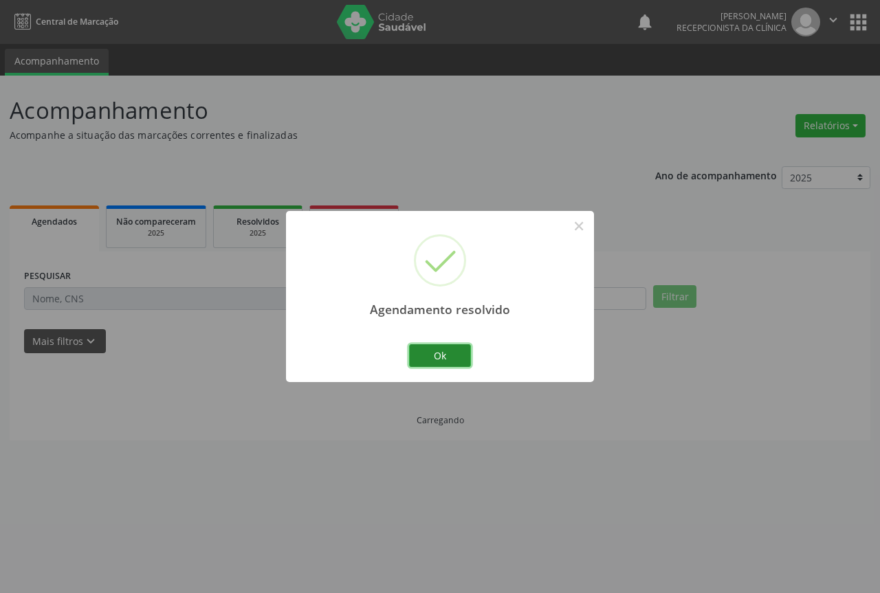
click at [437, 363] on button "Ok" at bounding box center [440, 356] width 62 height 23
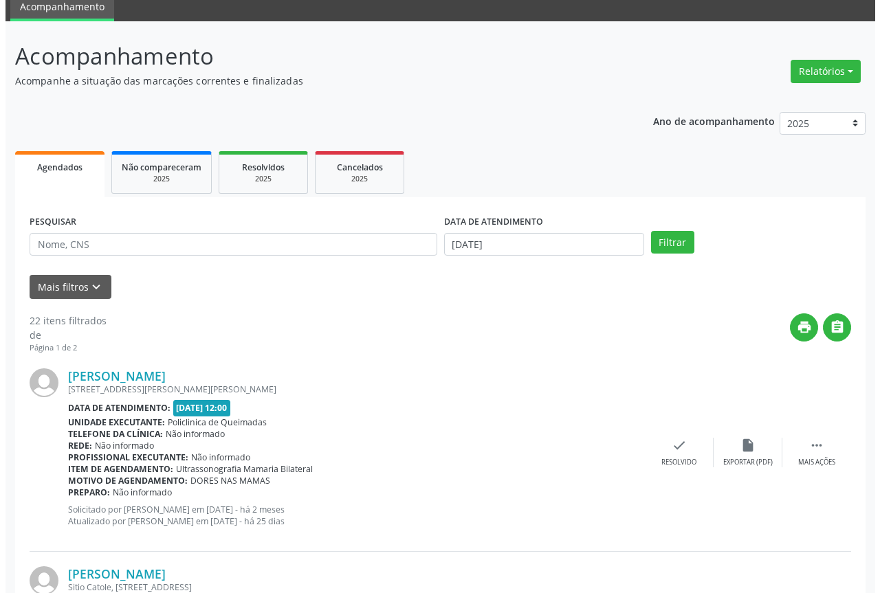
scroll to position [138, 0]
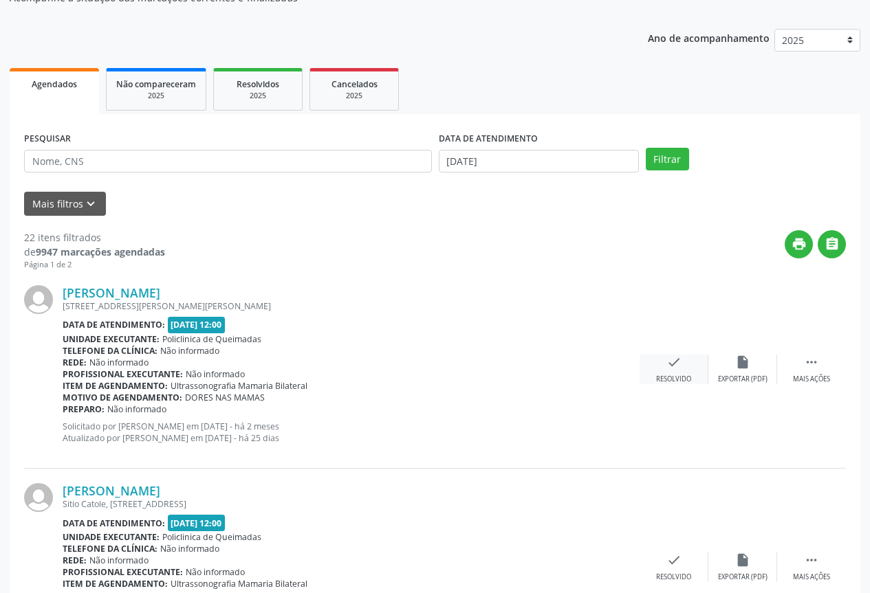
click at [672, 360] on icon "check" at bounding box center [673, 362] width 15 height 15
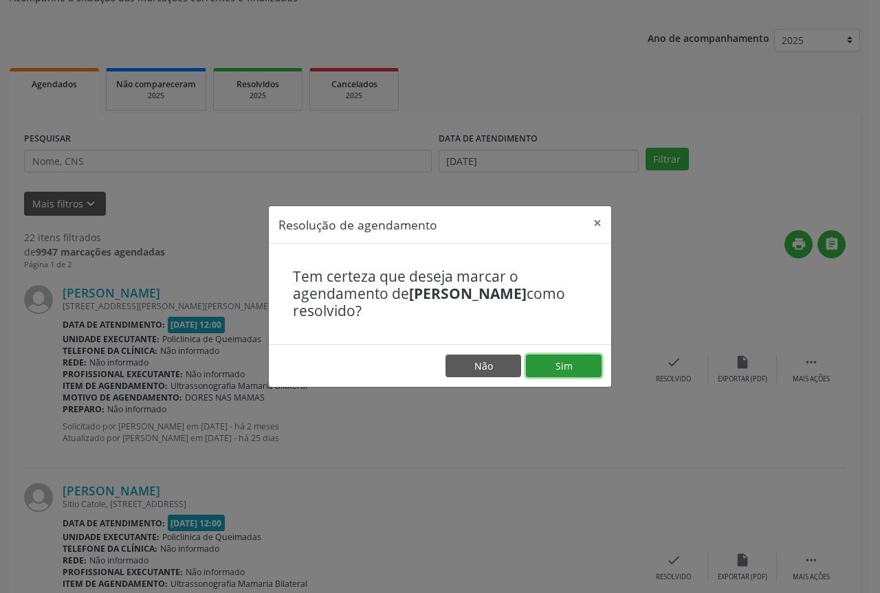
click at [565, 368] on button "Sim" at bounding box center [564, 366] width 76 height 23
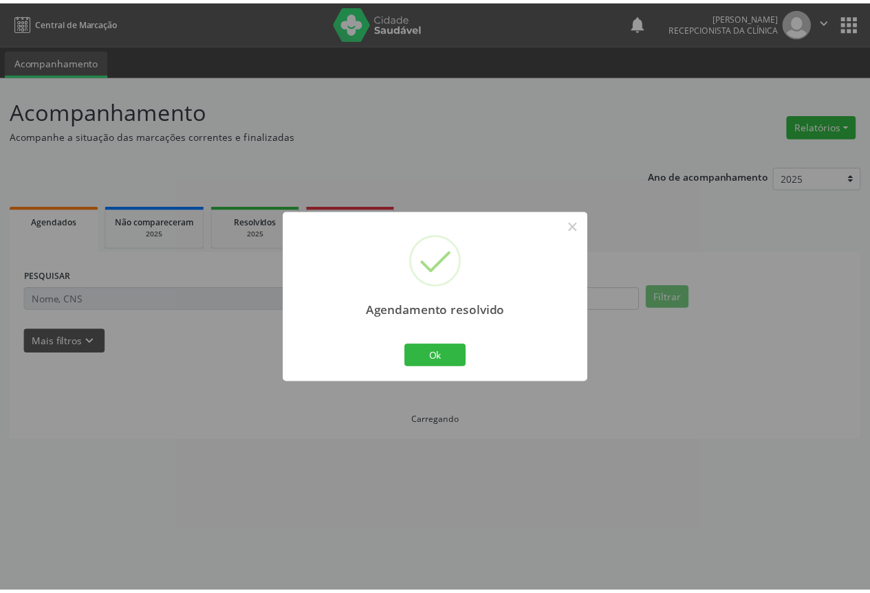
scroll to position [0, 0]
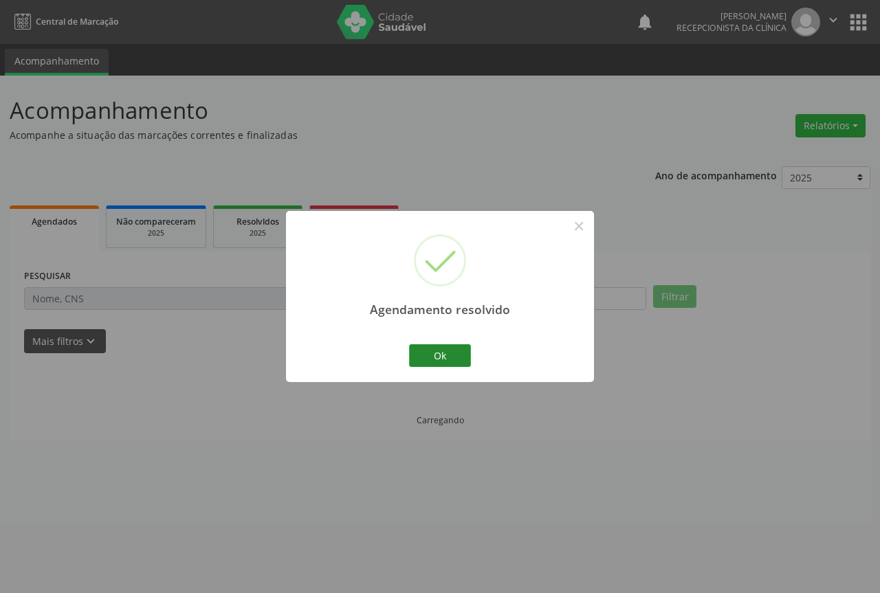
click at [440, 358] on button "Ok" at bounding box center [440, 356] width 62 height 23
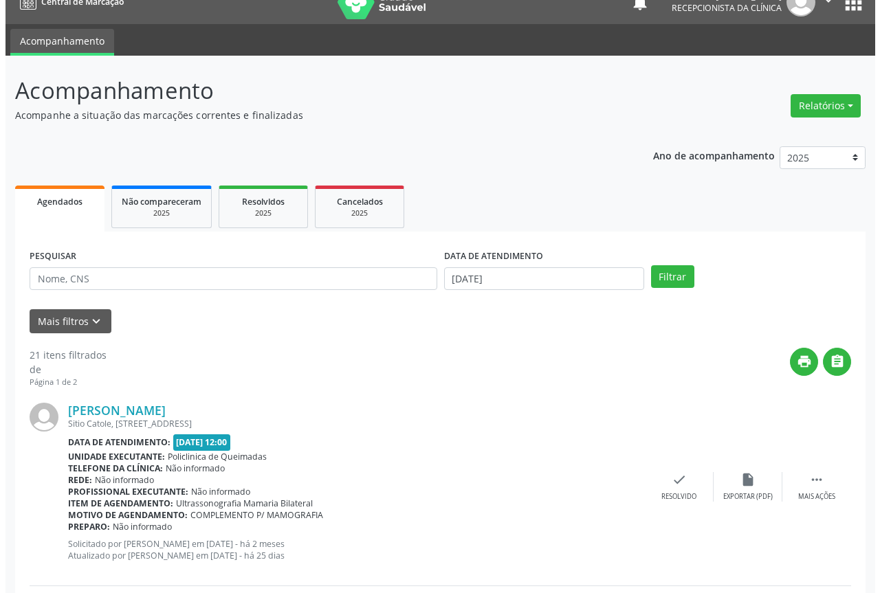
scroll to position [206, 0]
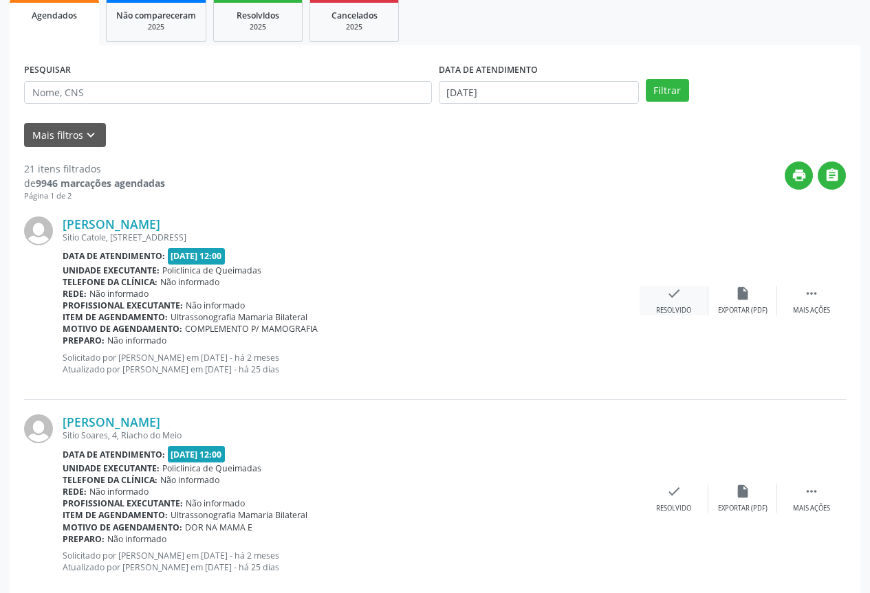
click at [668, 306] on div "Resolvido" at bounding box center [673, 311] width 35 height 10
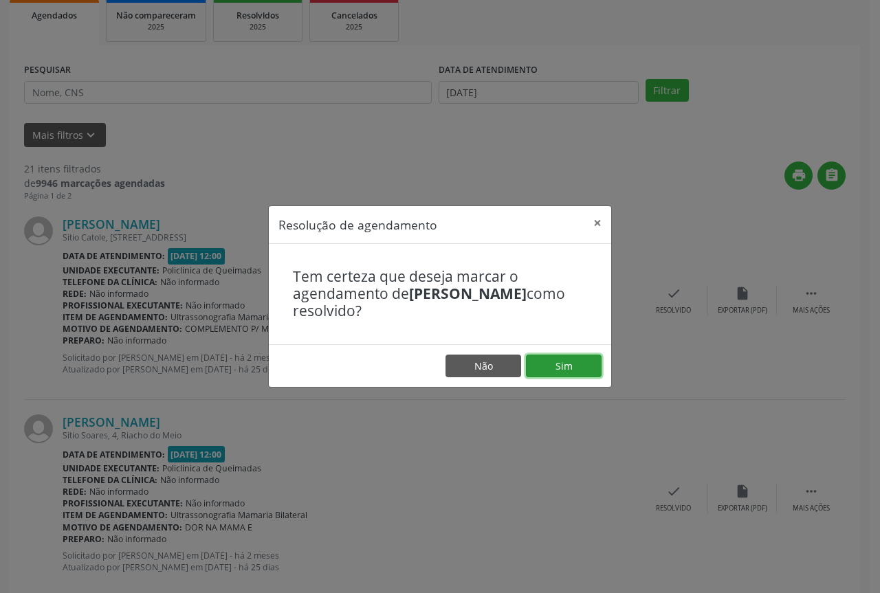
click at [545, 355] on button "Sim" at bounding box center [564, 366] width 76 height 23
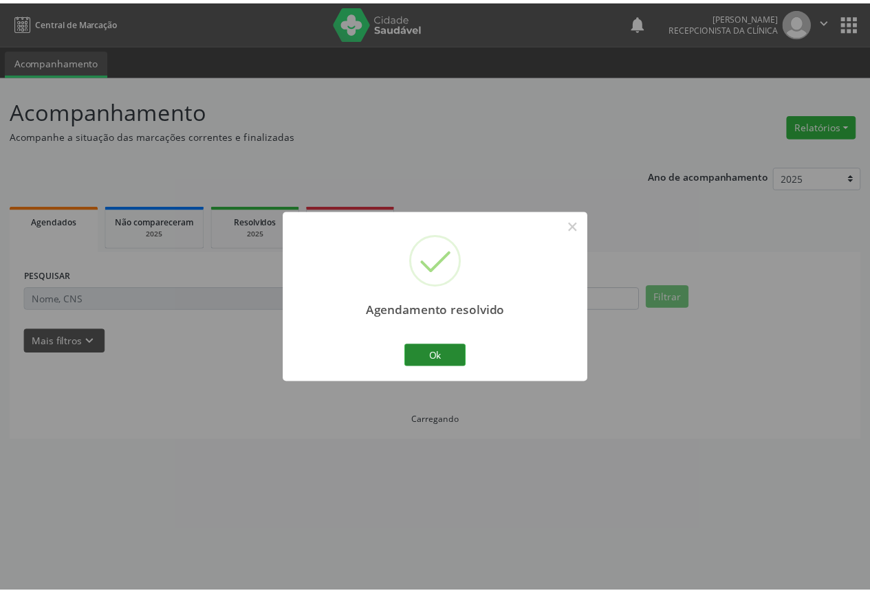
scroll to position [0, 0]
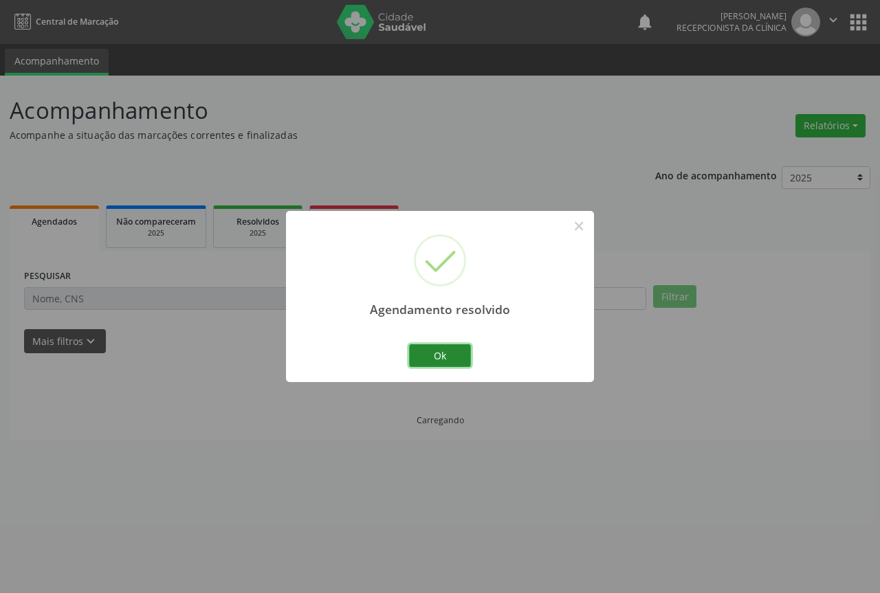
click at [435, 351] on button "Ok" at bounding box center [440, 356] width 62 height 23
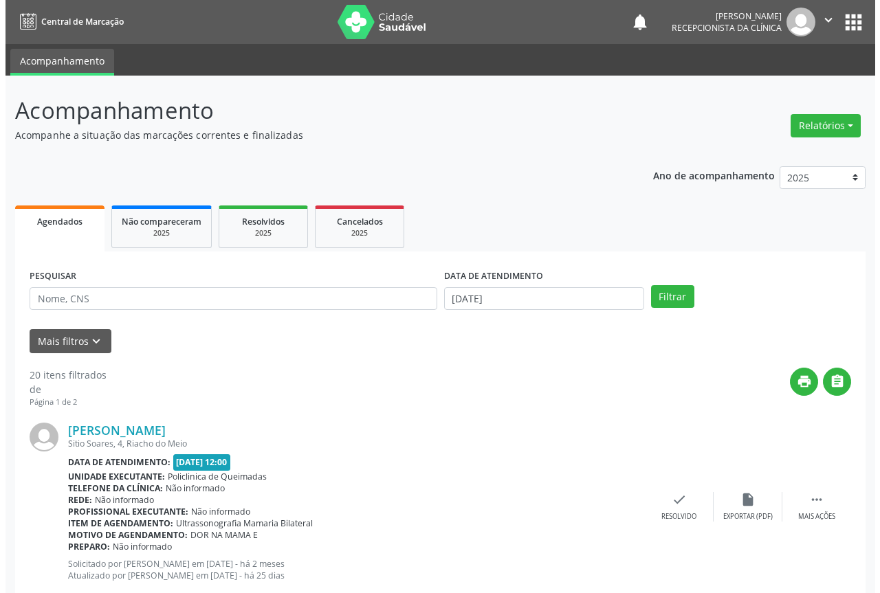
scroll to position [138, 0]
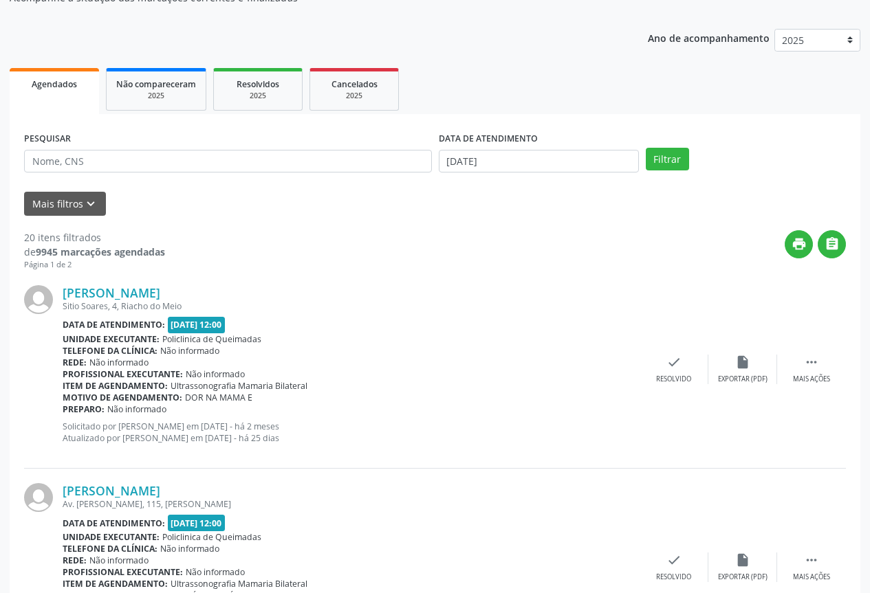
click at [669, 351] on div "Luciana Marinho Sitio Soares, 4, Riacho do Meio Data de atendimento: 15/09/2025…" at bounding box center [435, 370] width 822 height 198
click at [673, 364] on icon "check" at bounding box center [673, 362] width 15 height 15
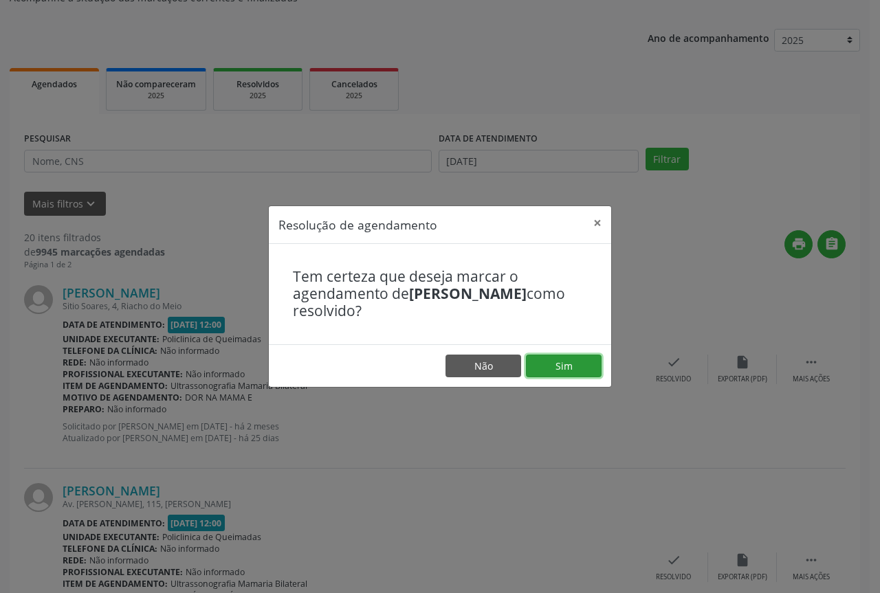
click at [542, 368] on button "Sim" at bounding box center [564, 366] width 76 height 23
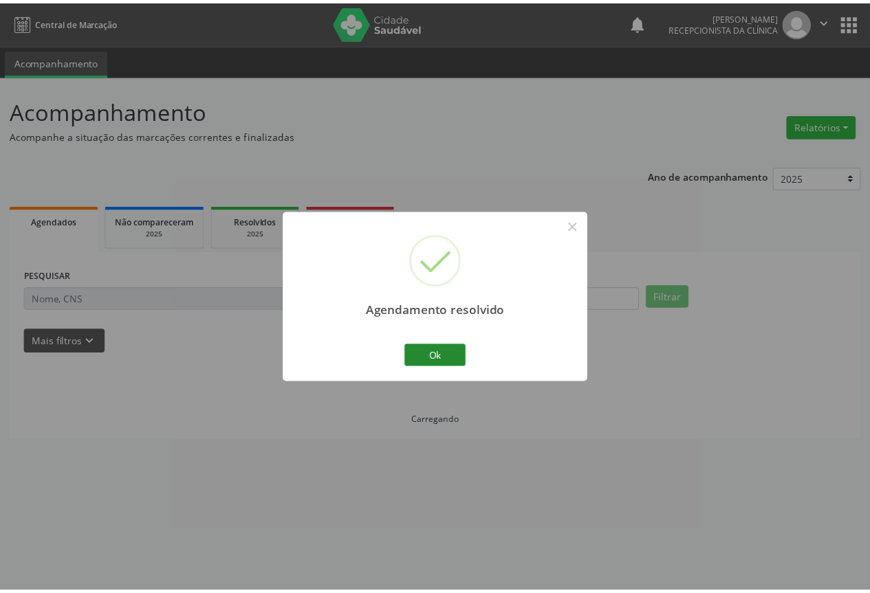
scroll to position [0, 0]
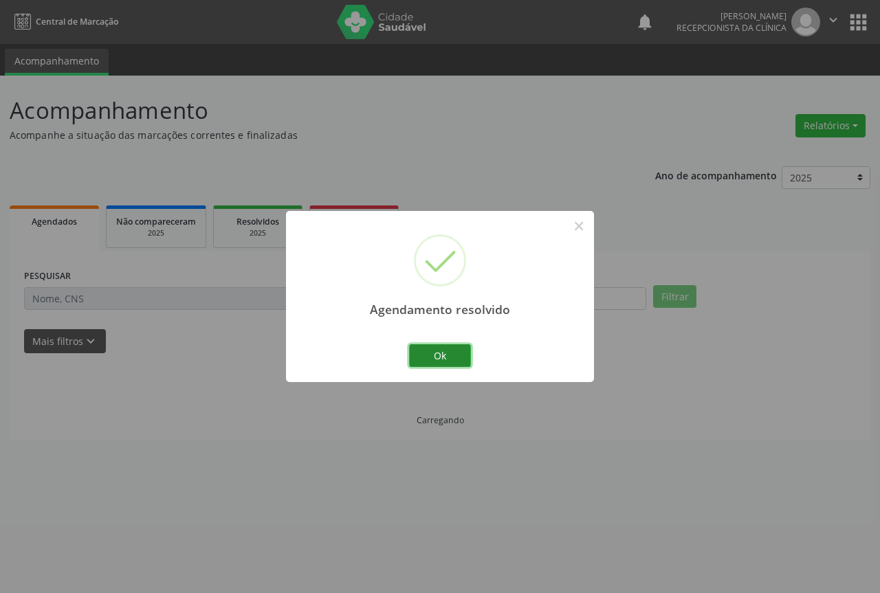
click at [433, 360] on button "Ok" at bounding box center [440, 356] width 62 height 23
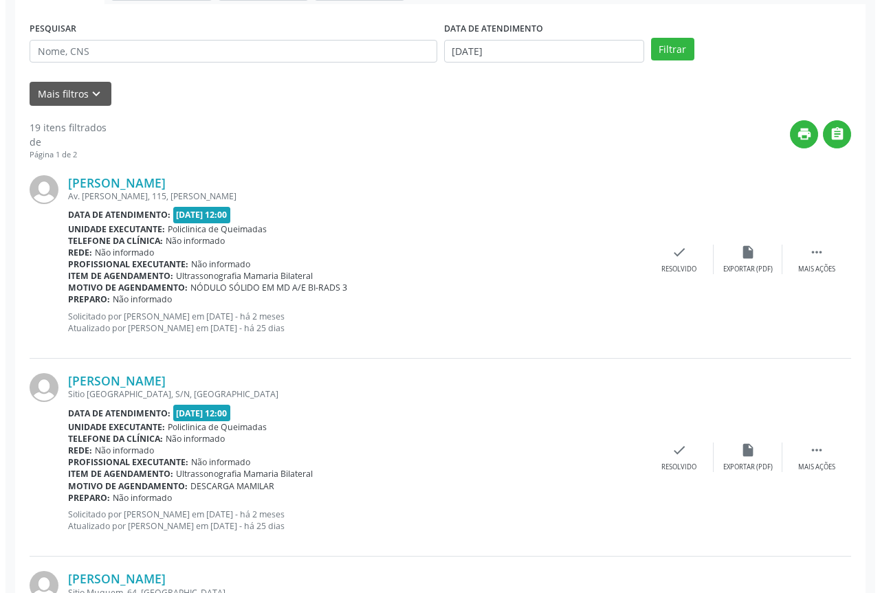
scroll to position [275, 0]
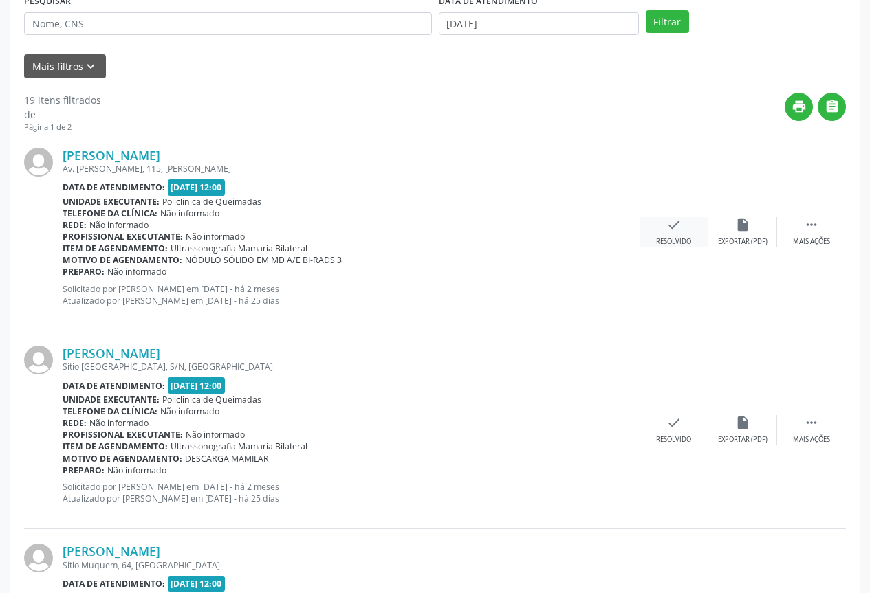
click at [684, 234] on div "check Resolvido" at bounding box center [674, 232] width 69 height 30
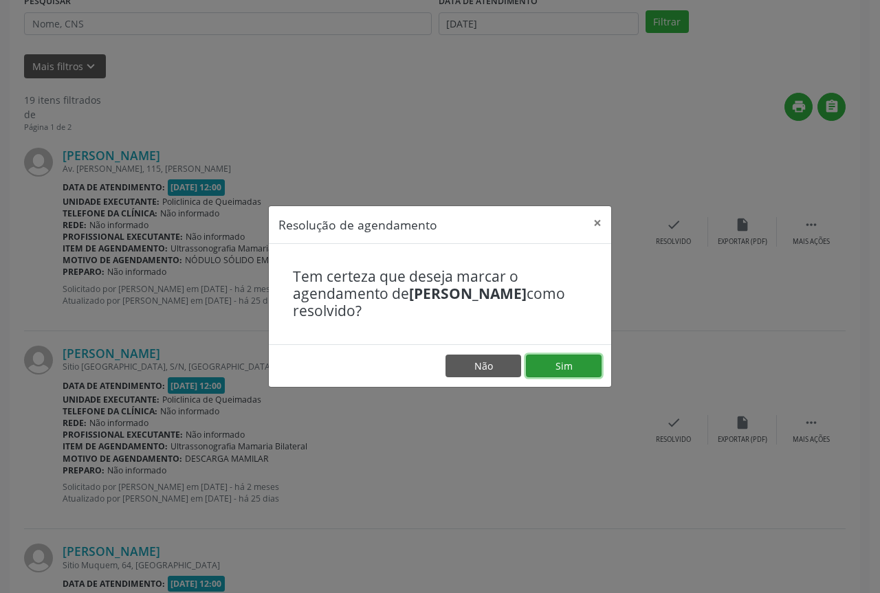
drag, startPoint x: 558, startPoint y: 364, endPoint x: 447, endPoint y: 346, distance: 112.1
click at [557, 364] on button "Sim" at bounding box center [564, 366] width 76 height 23
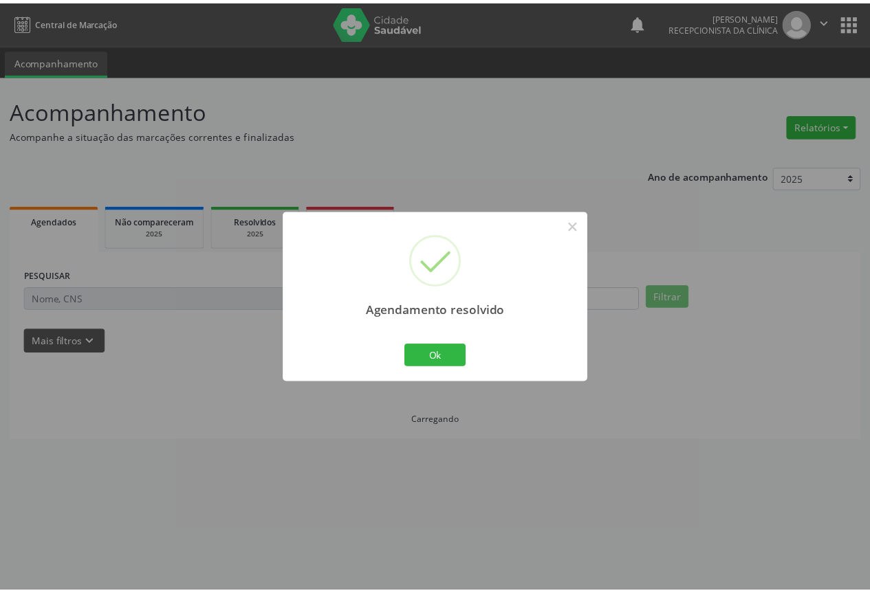
scroll to position [0, 0]
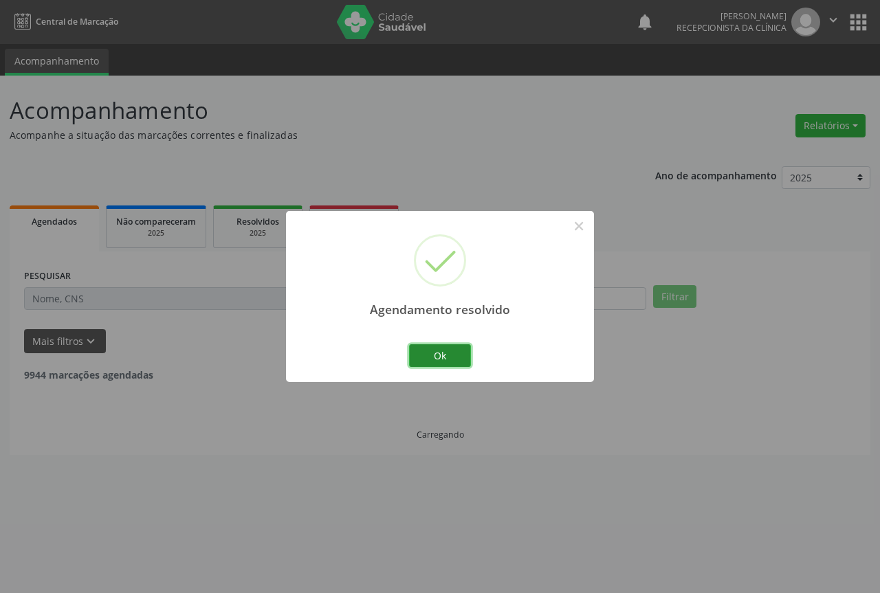
click at [429, 346] on button "Ok" at bounding box center [440, 356] width 62 height 23
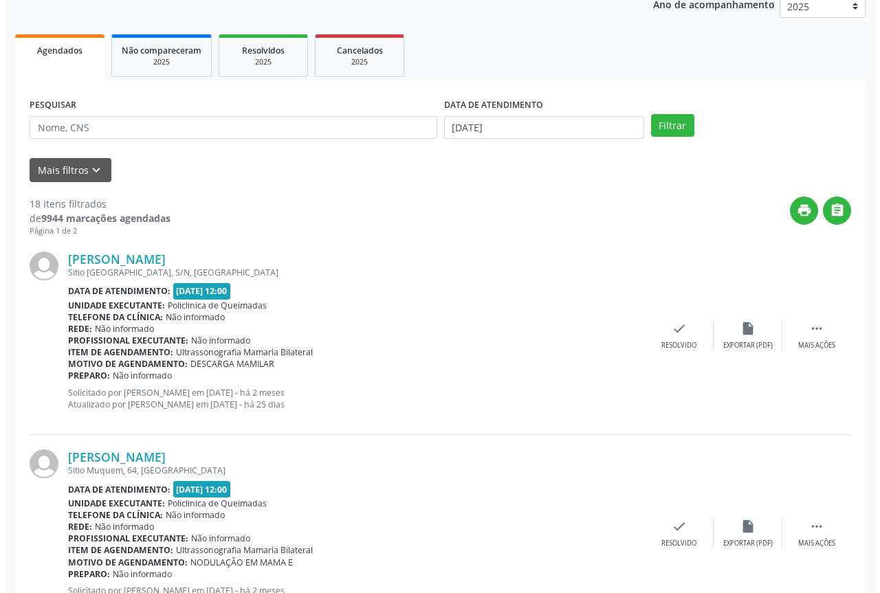
scroll to position [206, 0]
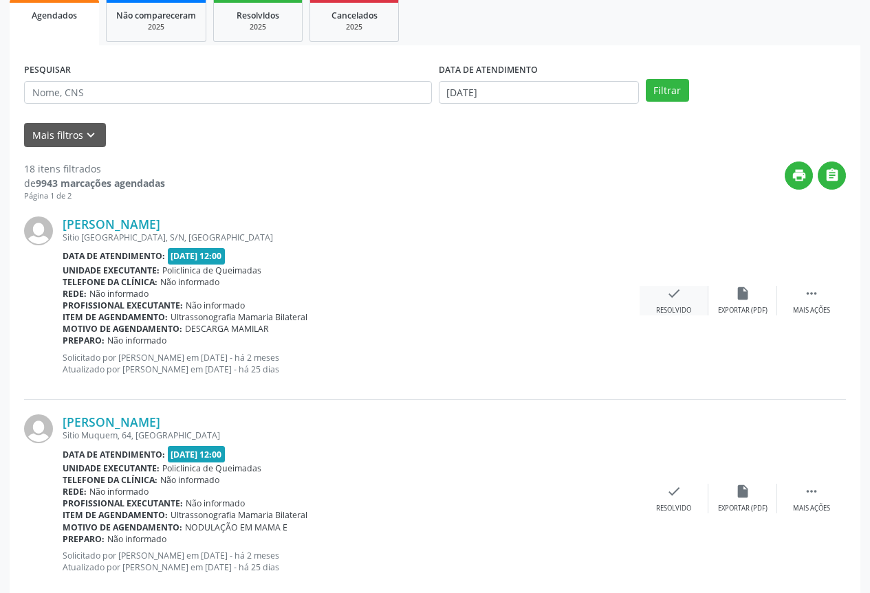
click at [679, 298] on icon "check" at bounding box center [673, 293] width 15 height 15
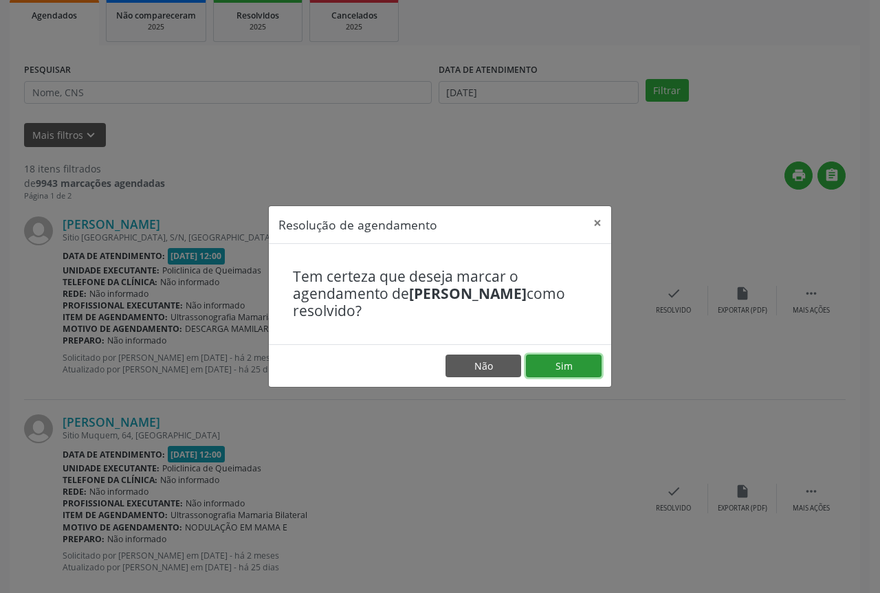
click at [529, 360] on button "Sim" at bounding box center [564, 366] width 76 height 23
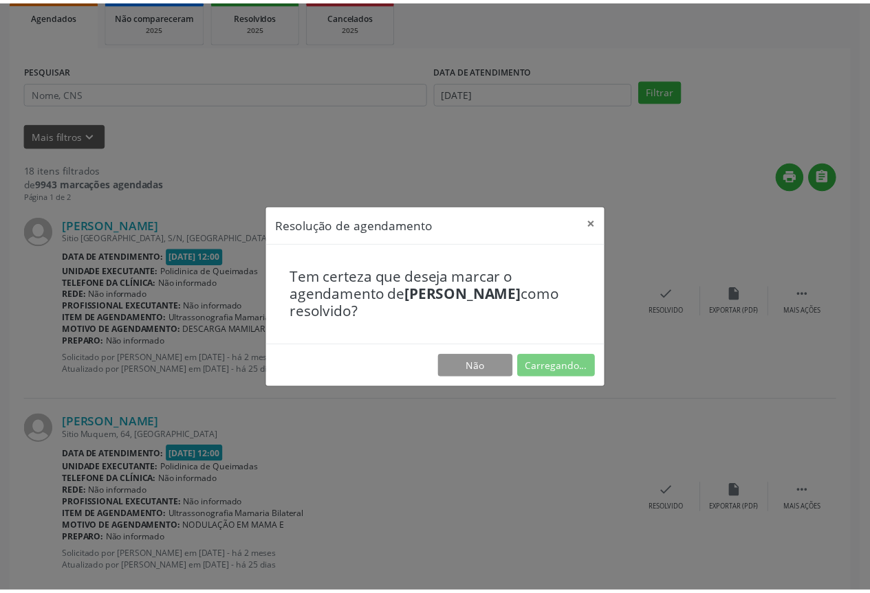
scroll to position [0, 0]
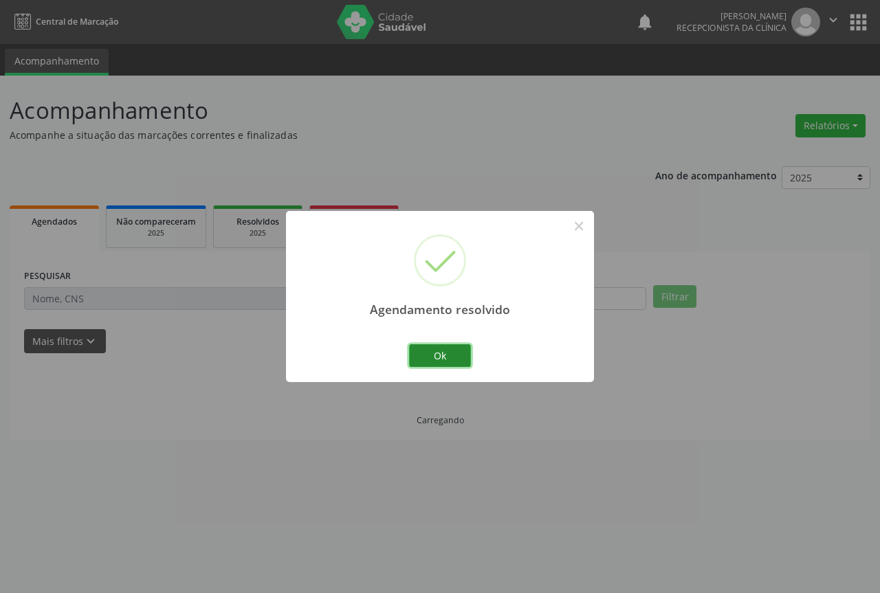
click at [419, 358] on button "Ok" at bounding box center [440, 356] width 62 height 23
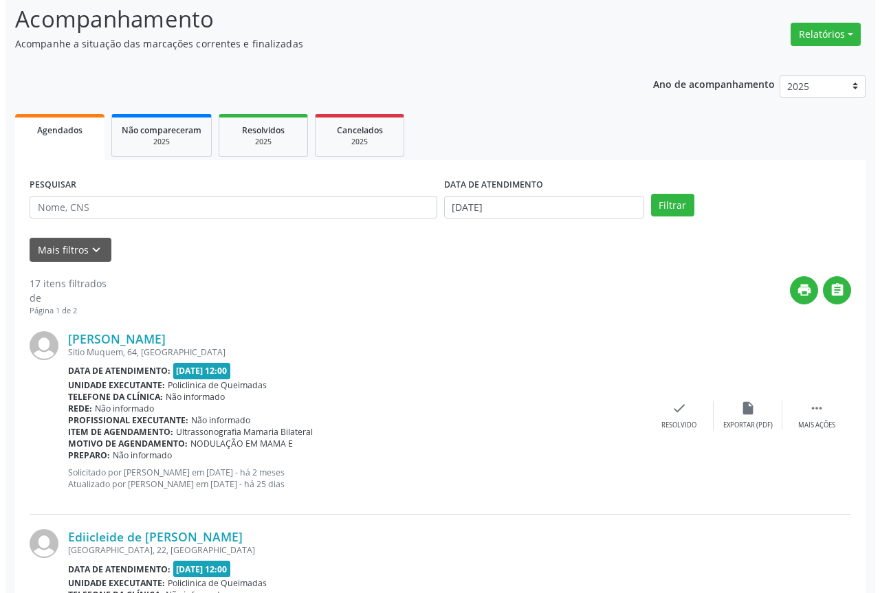
scroll to position [206, 0]
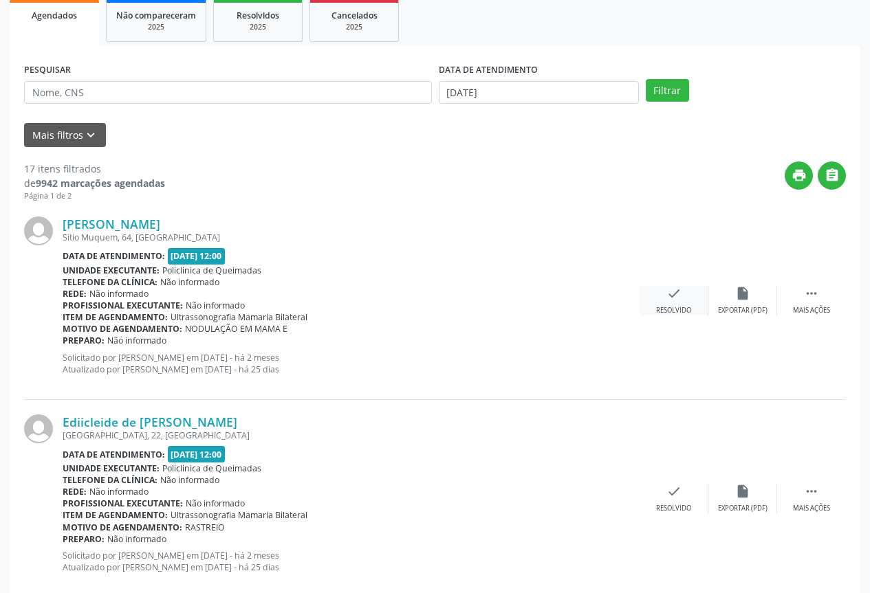
click at [686, 311] on div "Resolvido" at bounding box center [673, 311] width 35 height 10
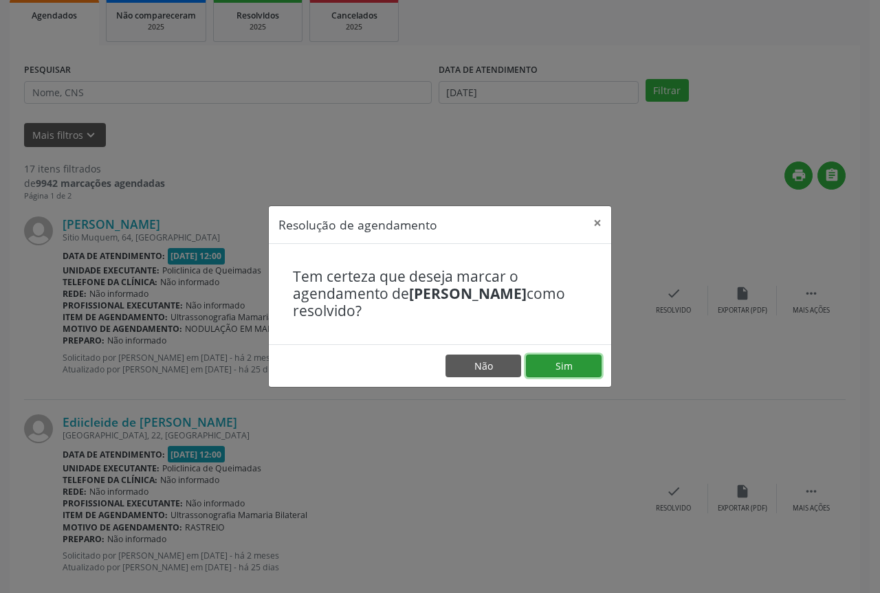
drag, startPoint x: 542, startPoint y: 356, endPoint x: 530, endPoint y: 355, distance: 11.7
click at [543, 356] on button "Sim" at bounding box center [564, 366] width 76 height 23
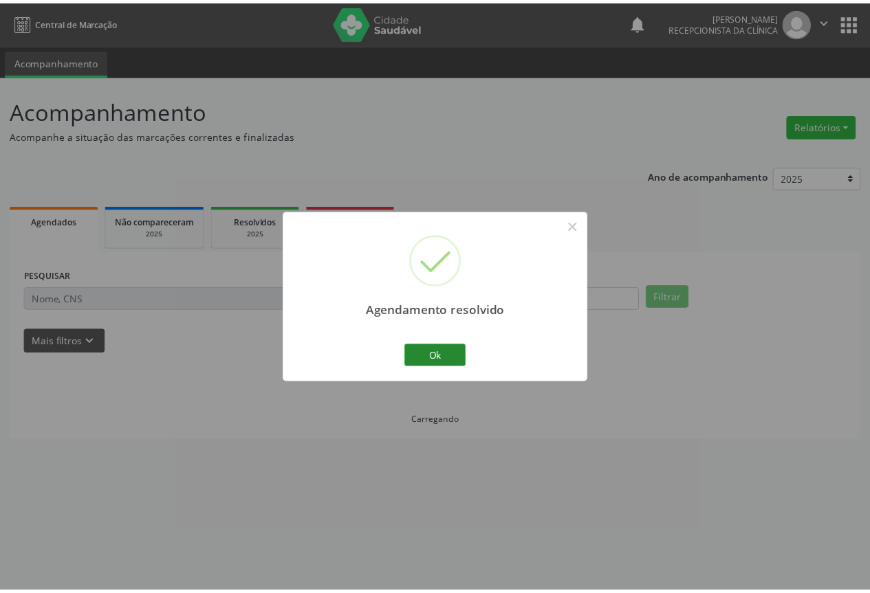
scroll to position [0, 0]
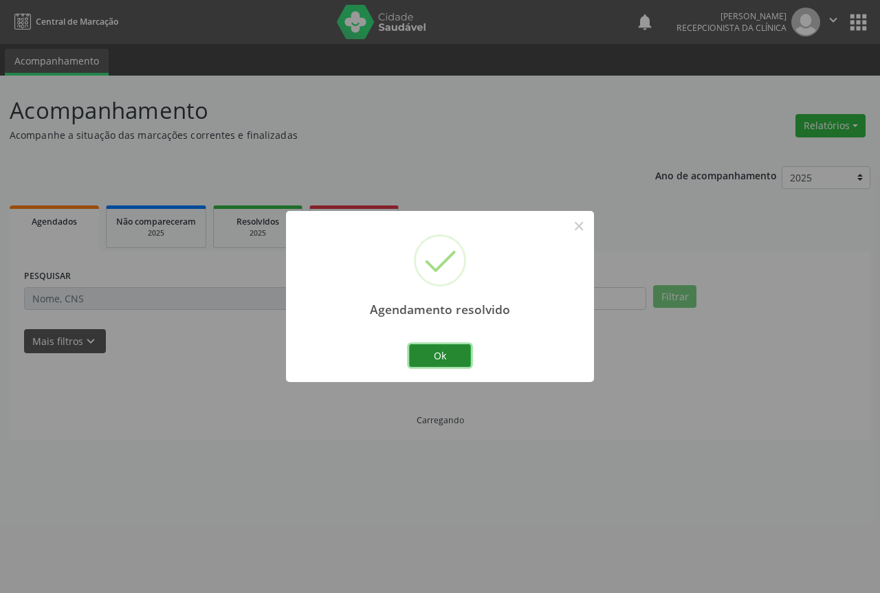
click at [428, 360] on button "Ok" at bounding box center [440, 356] width 62 height 23
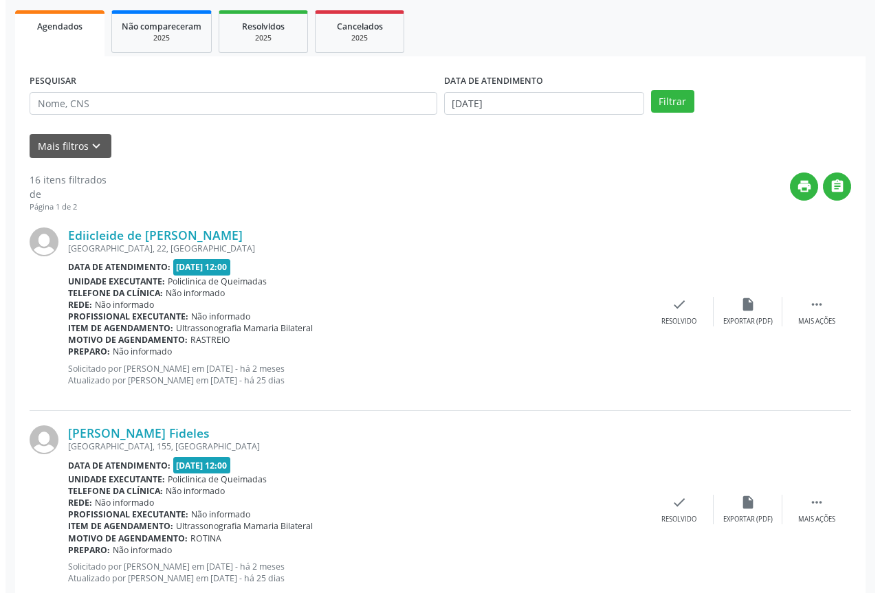
scroll to position [206, 0]
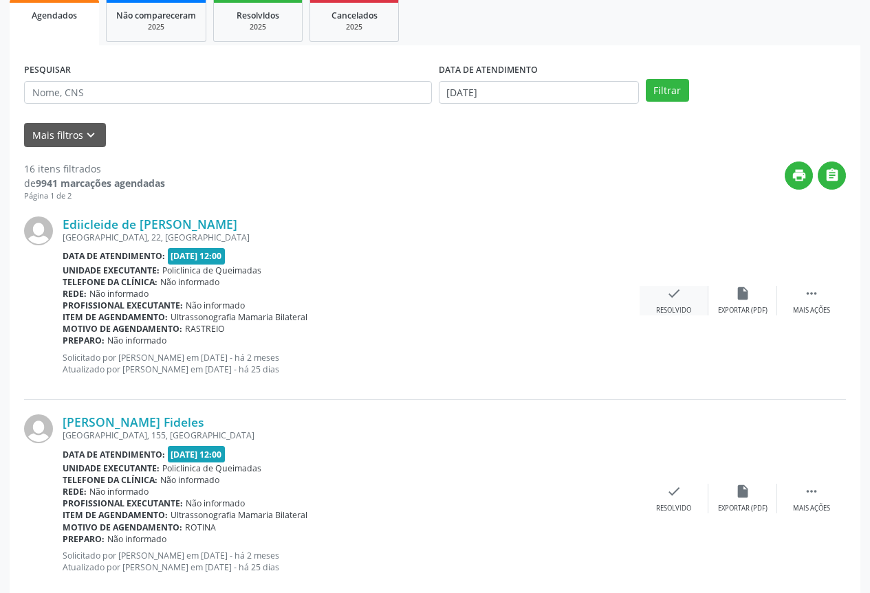
click at [684, 304] on div "check Resolvido" at bounding box center [674, 301] width 69 height 30
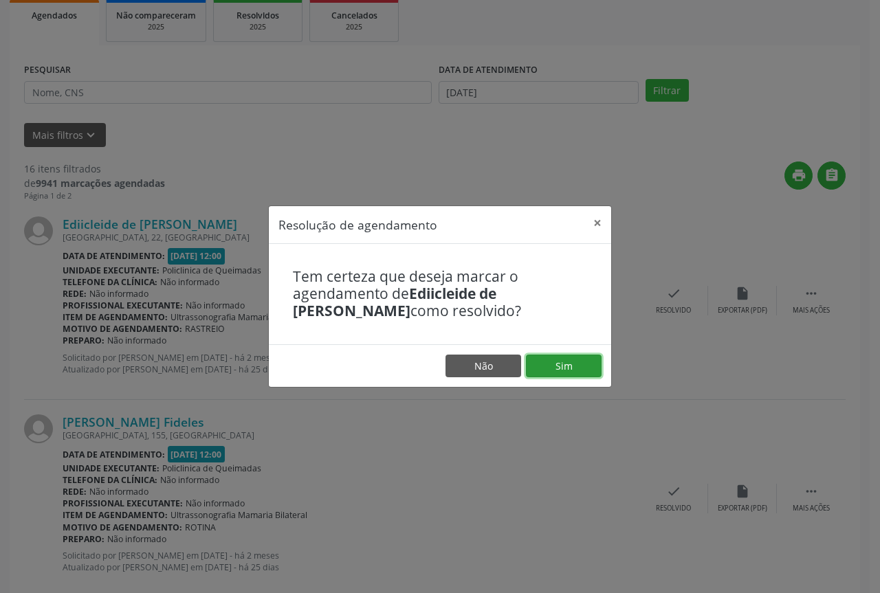
click at [580, 371] on button "Sim" at bounding box center [564, 366] width 76 height 23
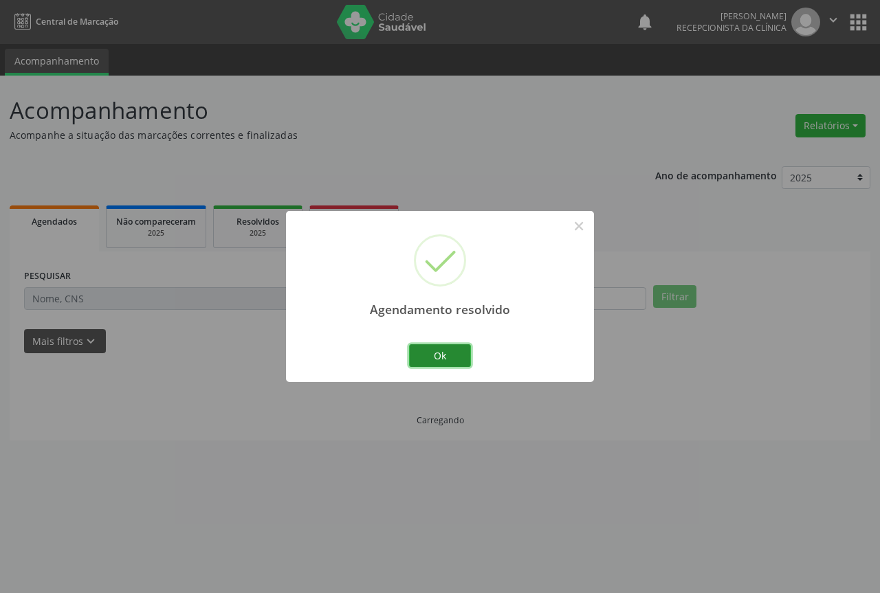
click at [426, 358] on button "Ok" at bounding box center [440, 356] width 62 height 23
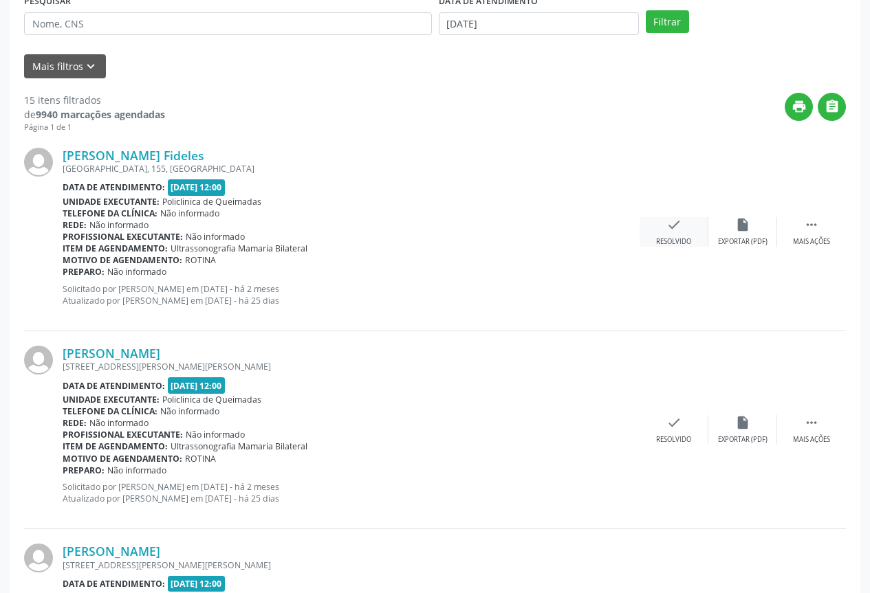
click at [681, 221] on icon "check" at bounding box center [673, 224] width 15 height 15
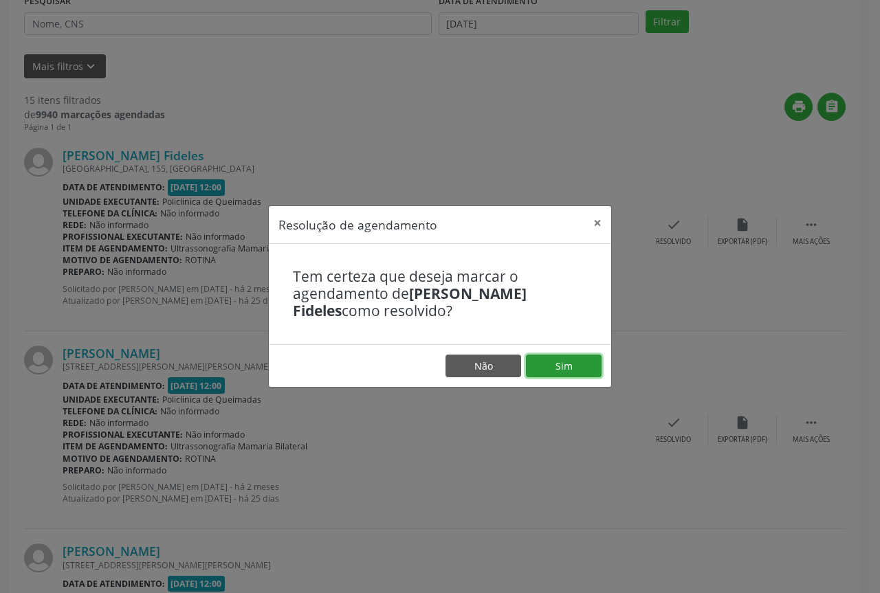
click at [553, 360] on button "Sim" at bounding box center [564, 366] width 76 height 23
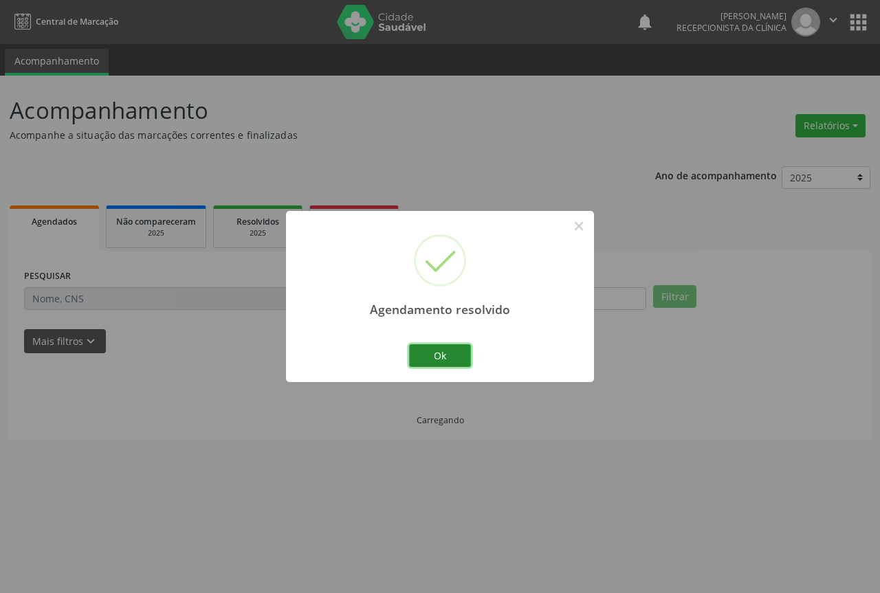
click at [433, 345] on button "Ok" at bounding box center [440, 356] width 62 height 23
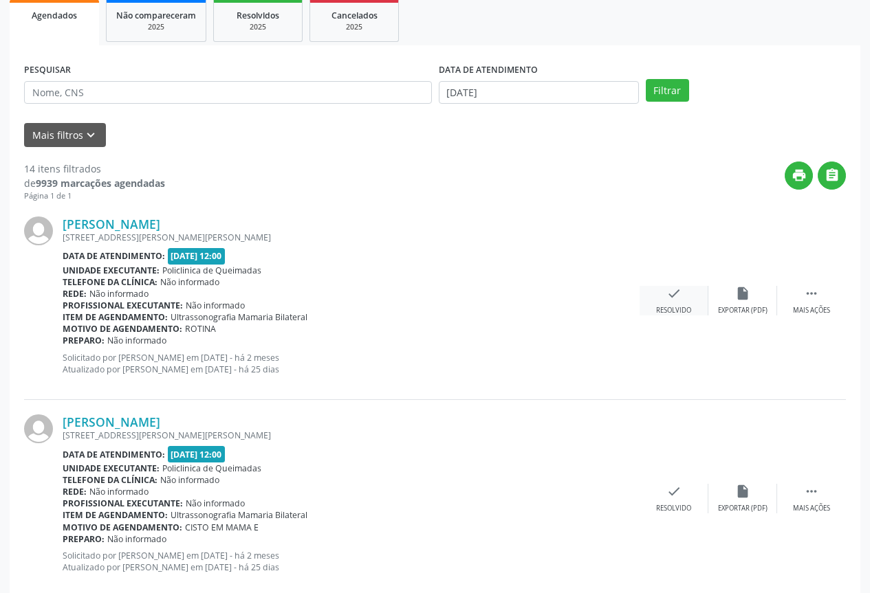
click at [674, 304] on div "check Resolvido" at bounding box center [674, 301] width 69 height 30
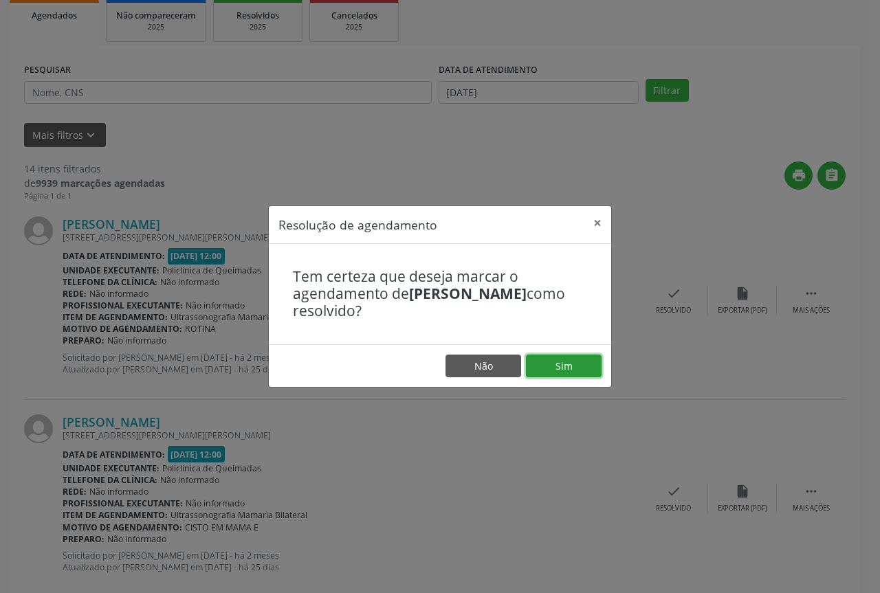
click at [552, 373] on button "Sim" at bounding box center [564, 366] width 76 height 23
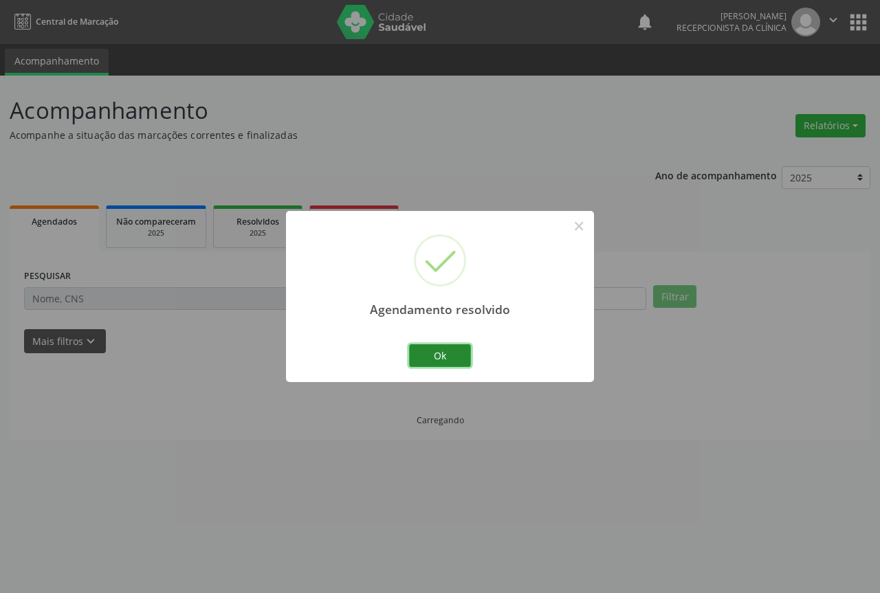
click at [417, 349] on button "Ok" at bounding box center [440, 356] width 62 height 23
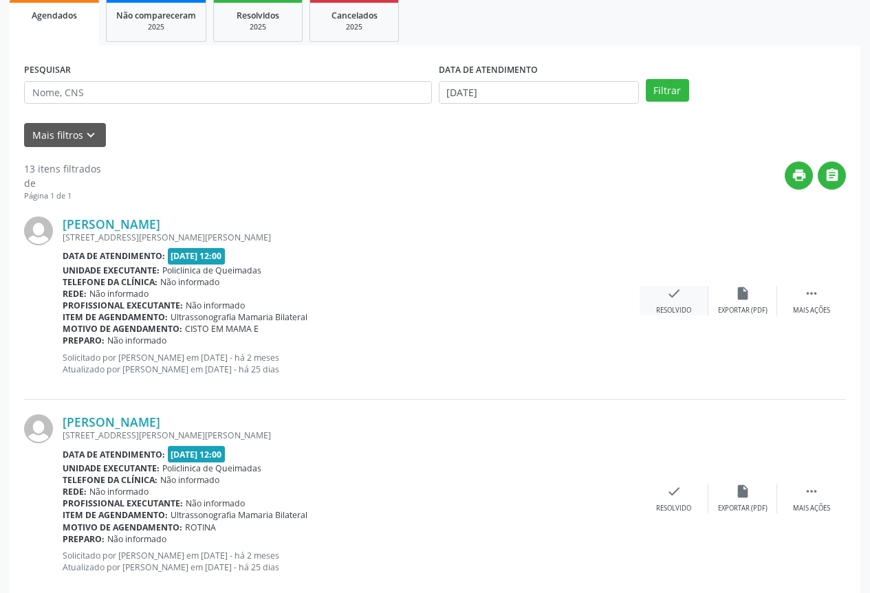
click at [673, 300] on icon "check" at bounding box center [673, 293] width 15 height 15
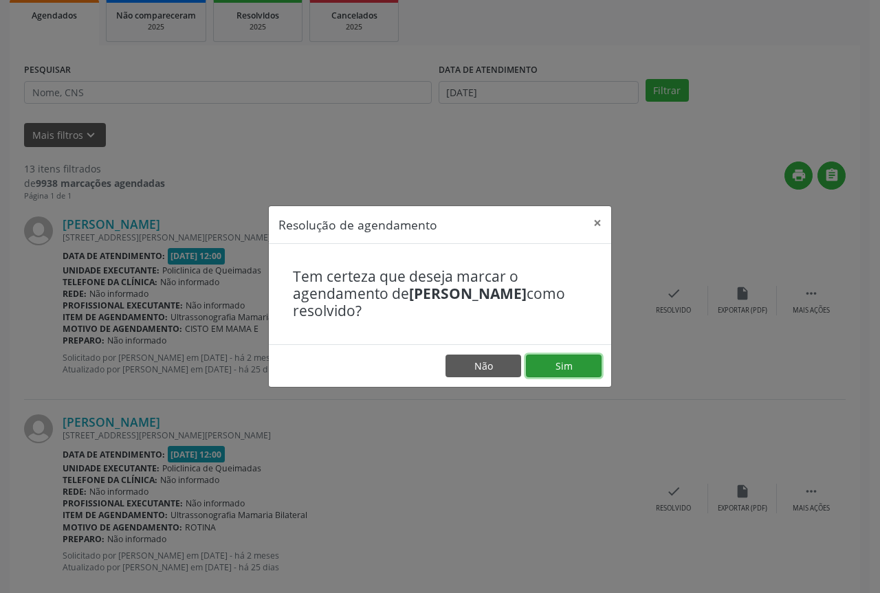
click at [548, 365] on button "Sim" at bounding box center [564, 366] width 76 height 23
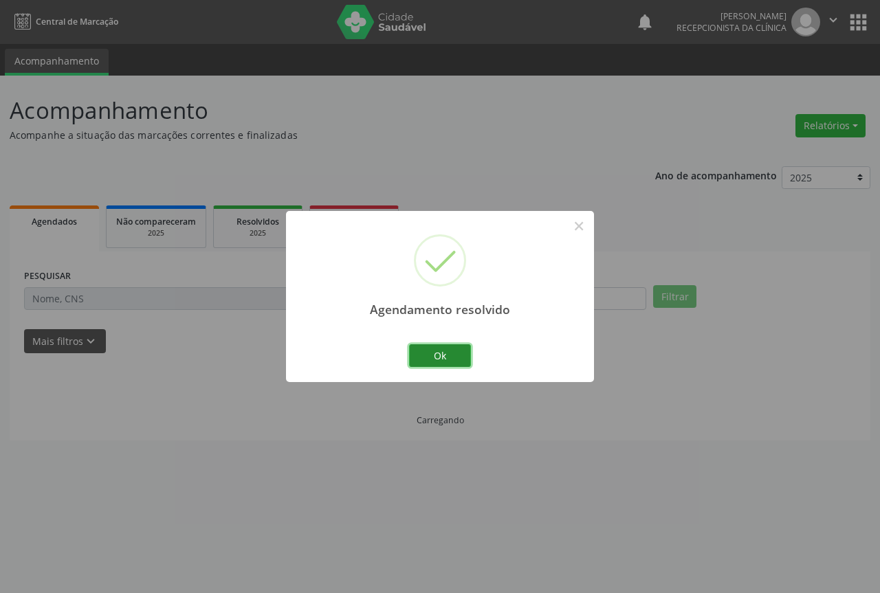
click at [424, 345] on button "Ok" at bounding box center [440, 356] width 62 height 23
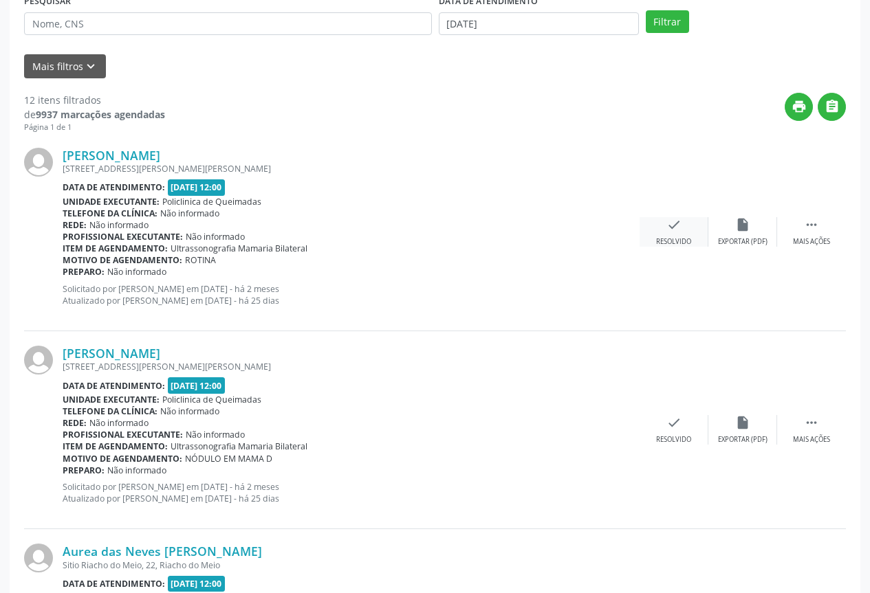
click at [649, 237] on div "check Resolvido" at bounding box center [674, 232] width 69 height 30
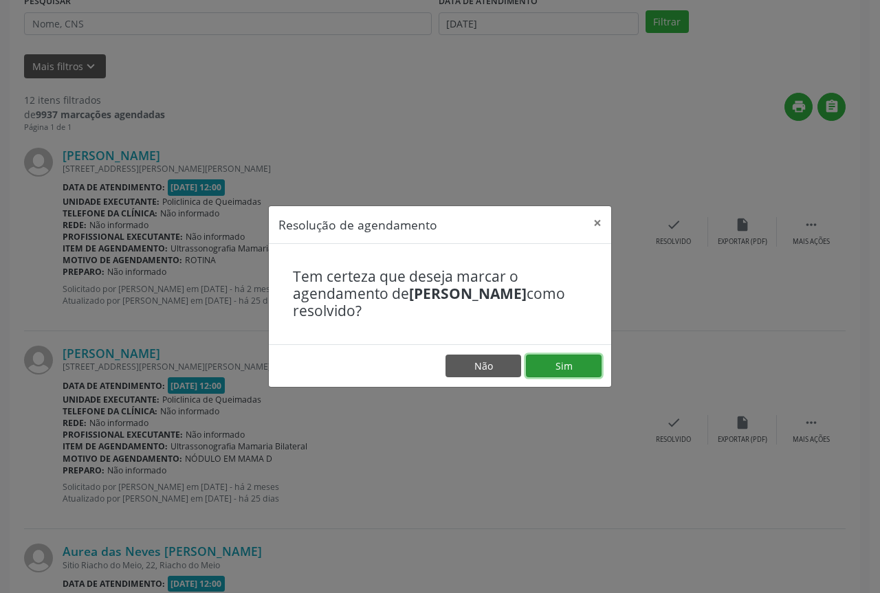
click at [534, 364] on button "Sim" at bounding box center [564, 366] width 76 height 23
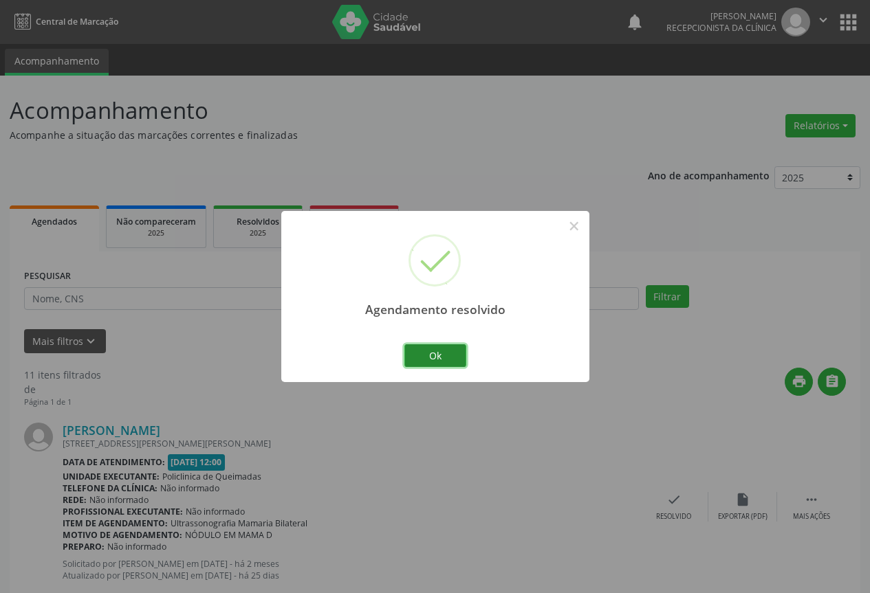
click at [428, 363] on button "Ok" at bounding box center [435, 356] width 62 height 23
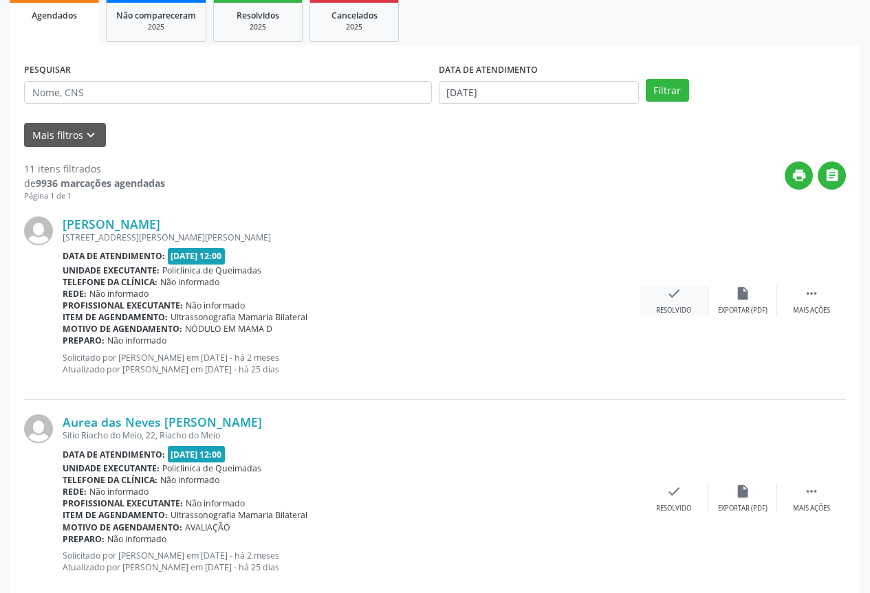
click at [659, 311] on div "Resolvido" at bounding box center [673, 311] width 35 height 10
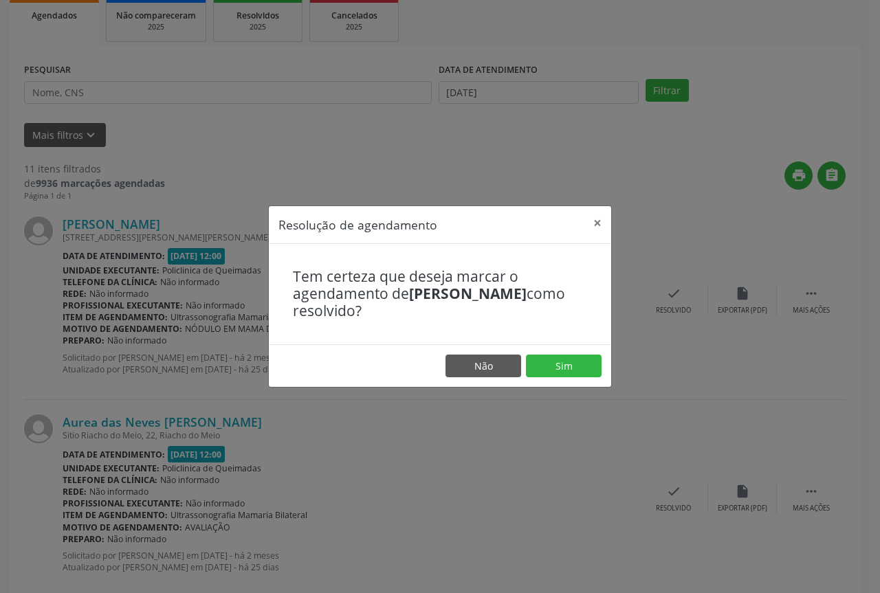
drag, startPoint x: 578, startPoint y: 382, endPoint x: 571, endPoint y: 373, distance: 12.2
click at [578, 382] on footer "Não Sim" at bounding box center [440, 366] width 342 height 43
click at [571, 373] on button "Sim" at bounding box center [564, 366] width 76 height 23
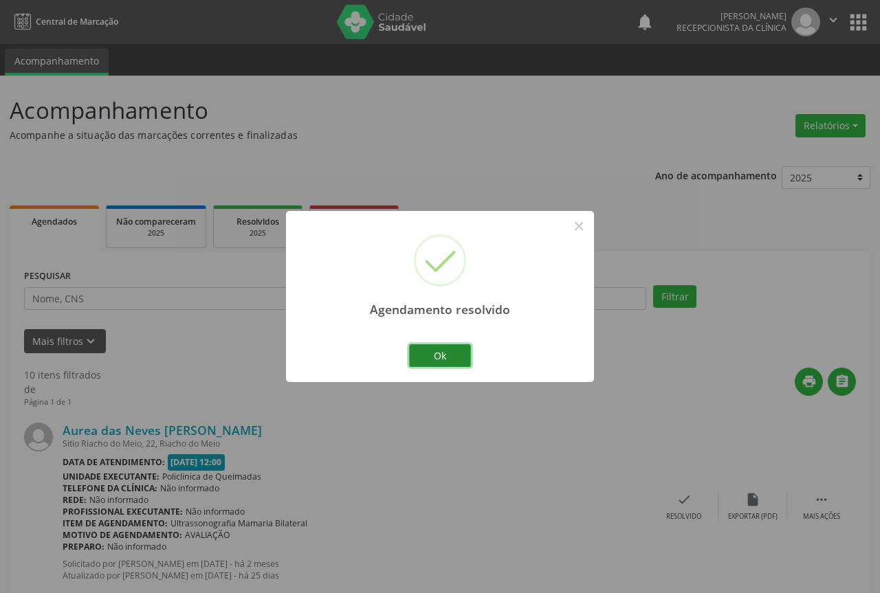
click at [461, 360] on button "Ok" at bounding box center [440, 356] width 62 height 23
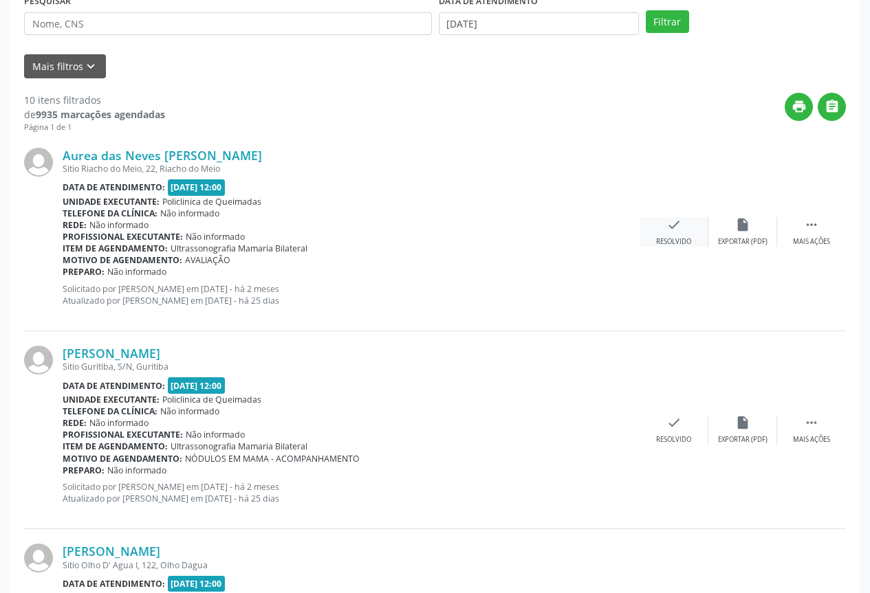
click at [674, 229] on icon "check" at bounding box center [673, 224] width 15 height 15
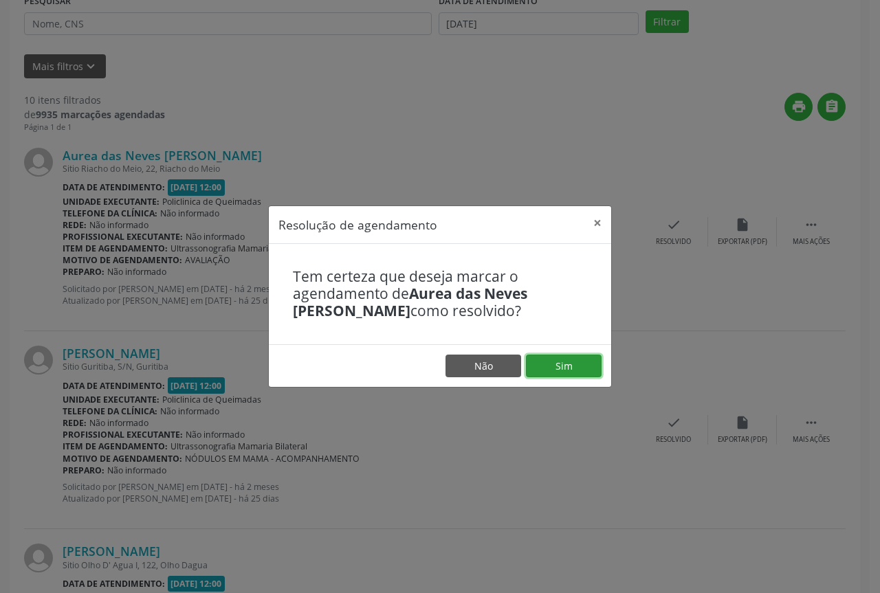
click at [545, 373] on button "Sim" at bounding box center [564, 366] width 76 height 23
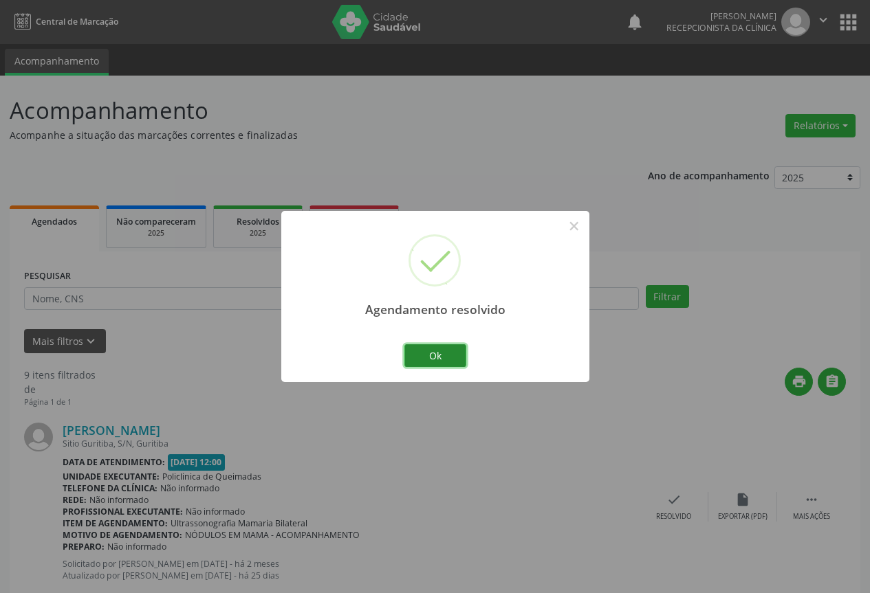
click at [439, 350] on button "Ok" at bounding box center [435, 356] width 62 height 23
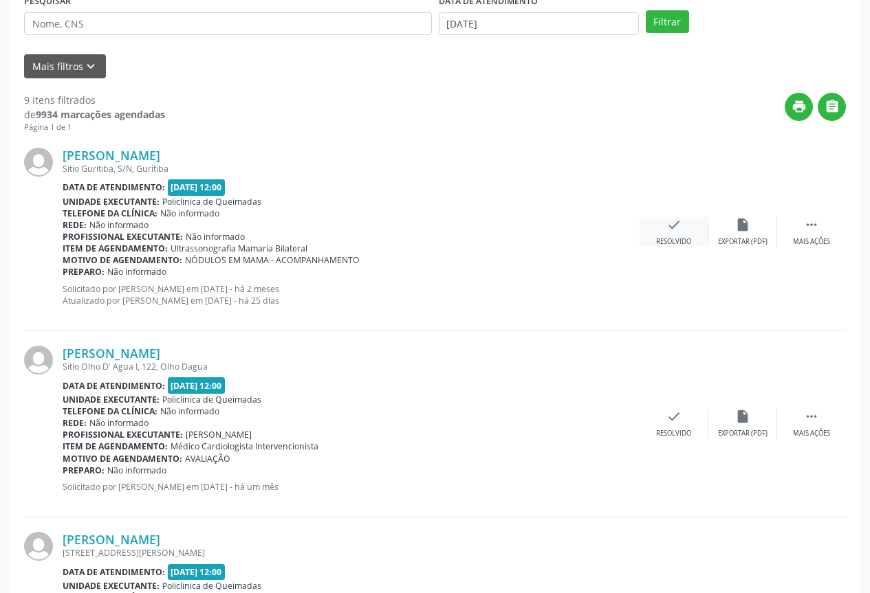
click at [657, 232] on div "check Resolvido" at bounding box center [674, 232] width 69 height 30
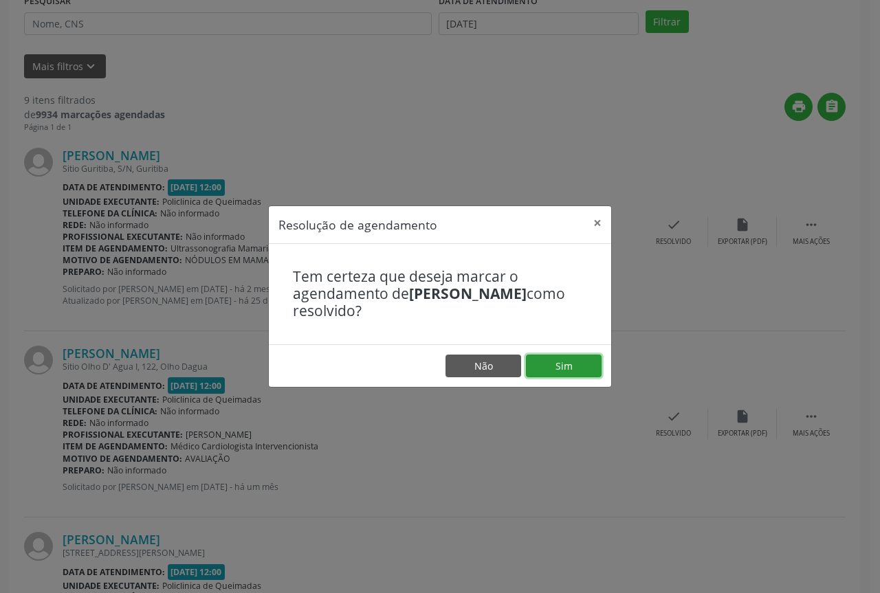
click at [554, 367] on button "Sim" at bounding box center [564, 366] width 76 height 23
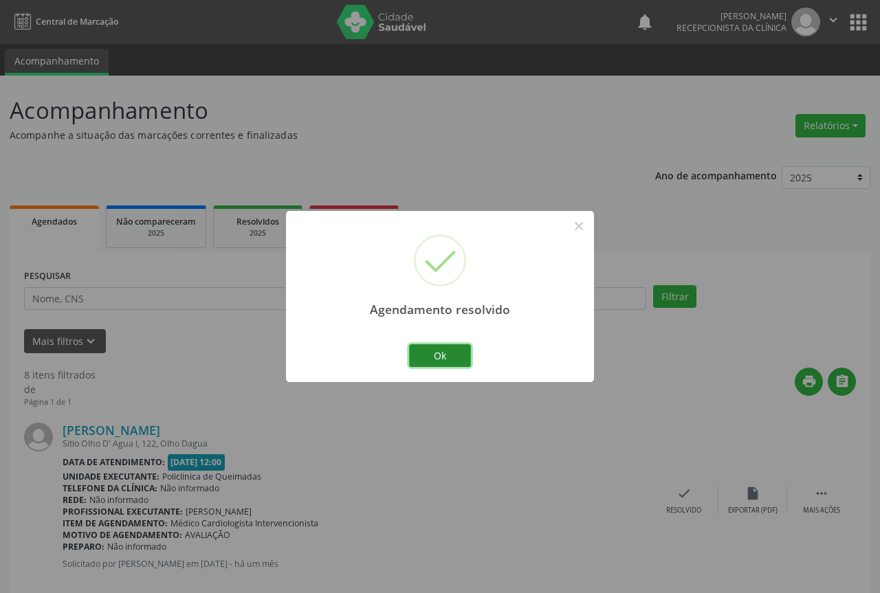
click at [466, 350] on button "Ok" at bounding box center [440, 356] width 62 height 23
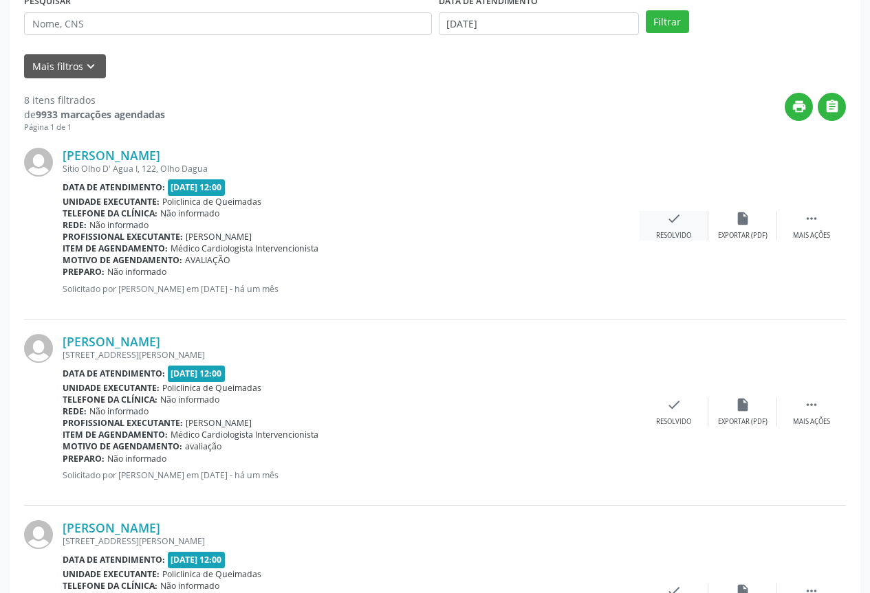
click at [679, 223] on icon "check" at bounding box center [673, 218] width 15 height 15
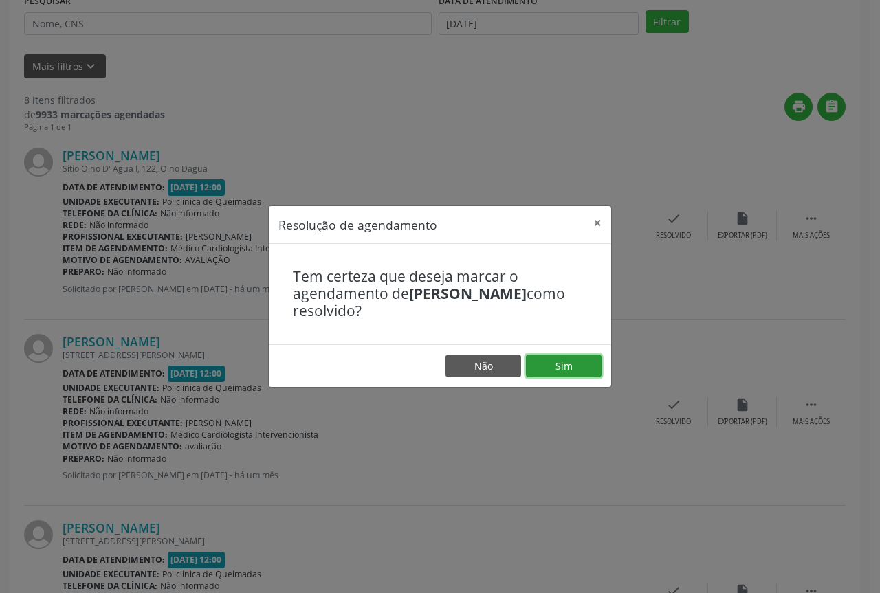
click at [566, 359] on button "Sim" at bounding box center [564, 366] width 76 height 23
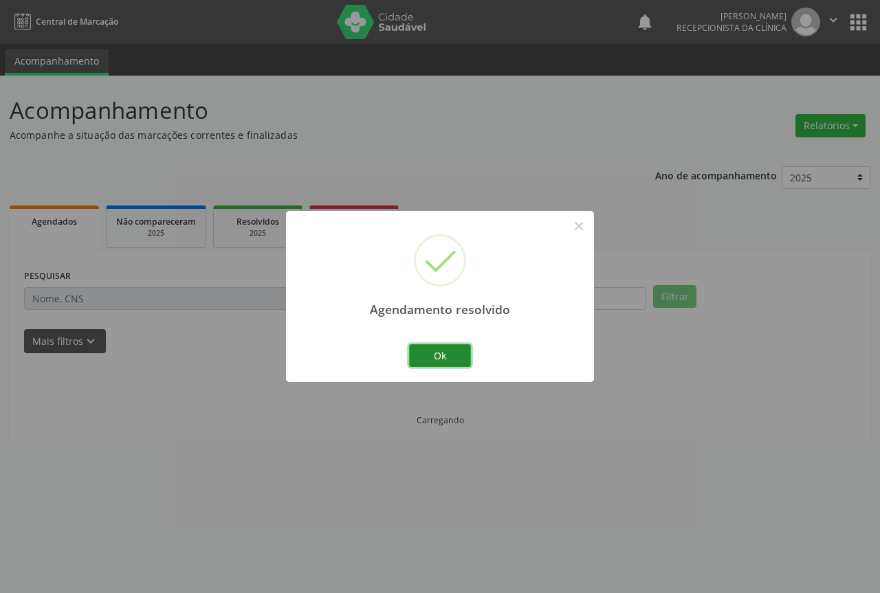
click at [459, 347] on button "Ok" at bounding box center [440, 356] width 62 height 23
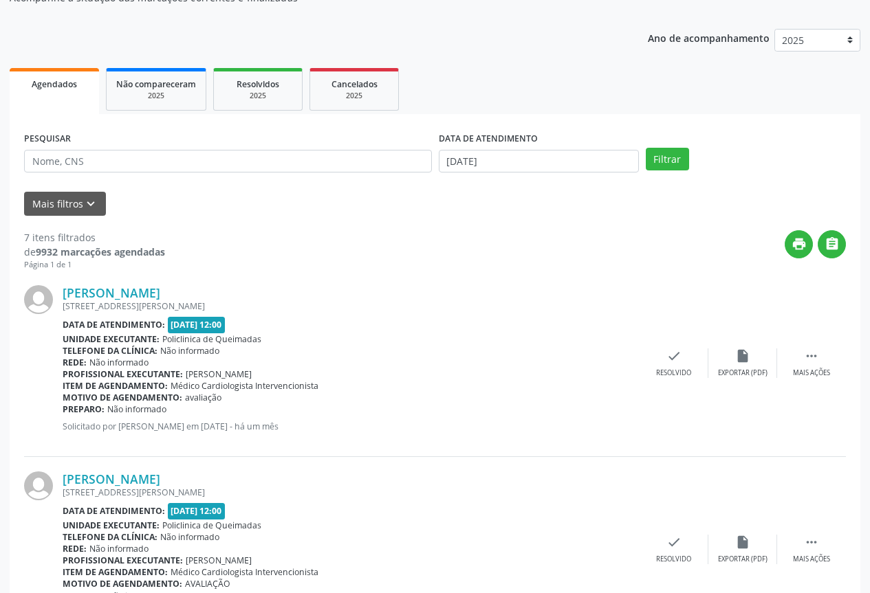
click at [673, 348] on div "Jose Ricardo Araujo dos Santos Rua Sebastiao Lucena, S/N, Centro Data de atendi…" at bounding box center [435, 364] width 822 height 186
click at [660, 372] on div "Resolvido" at bounding box center [673, 374] width 35 height 10
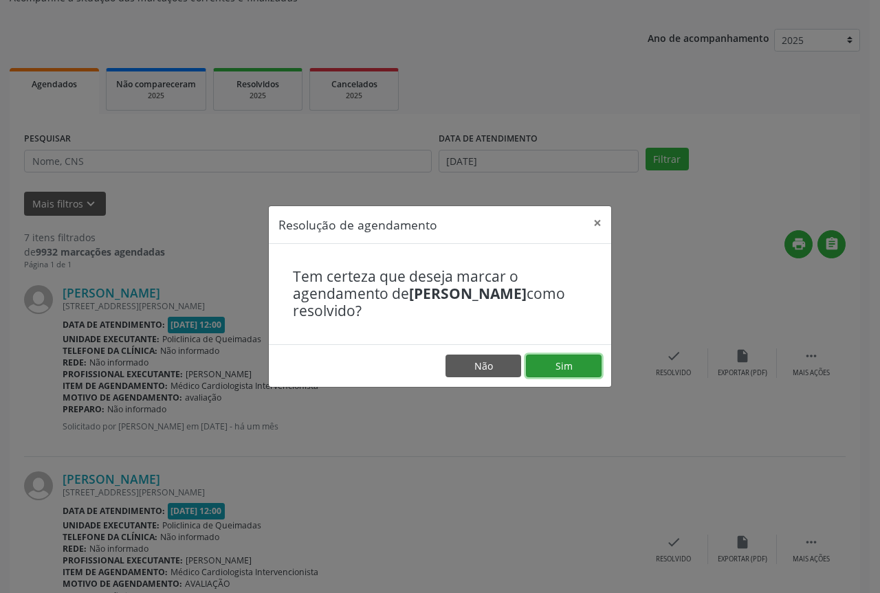
click at [557, 363] on button "Sim" at bounding box center [564, 366] width 76 height 23
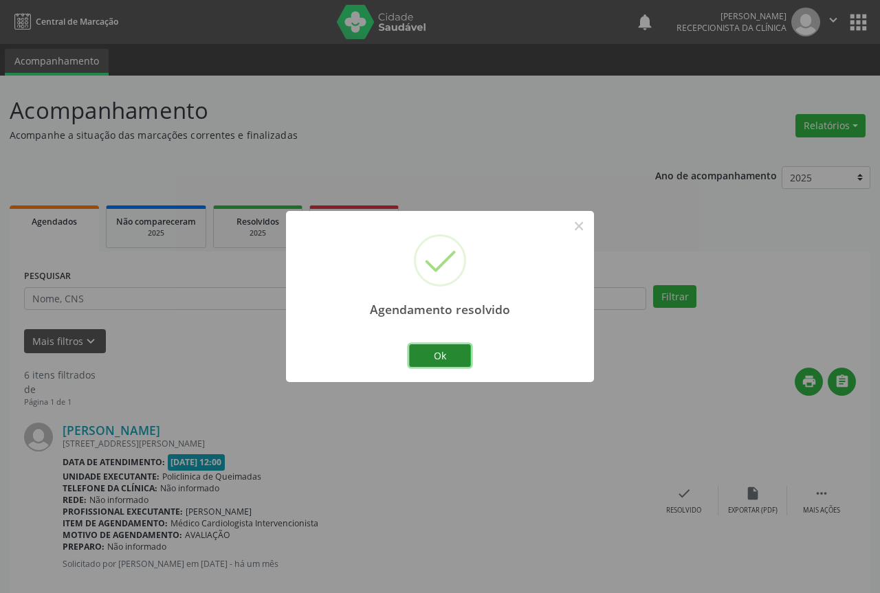
click at [415, 354] on button "Ok" at bounding box center [440, 356] width 62 height 23
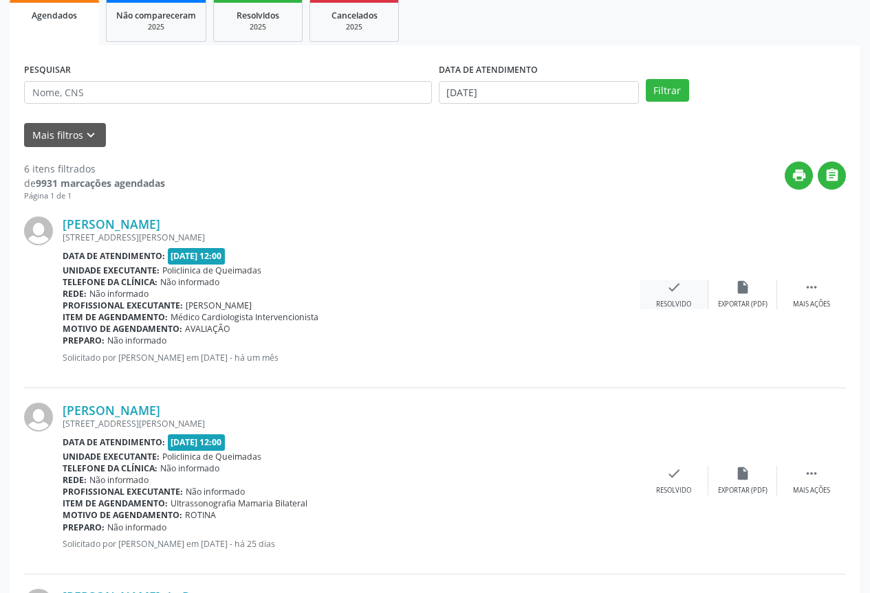
click at [668, 299] on div "check Resolvido" at bounding box center [674, 295] width 69 height 30
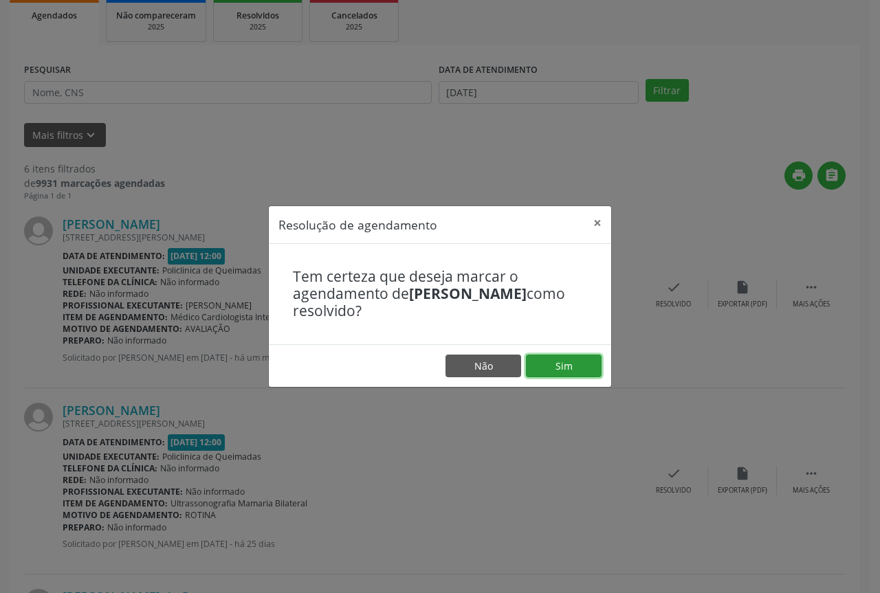
click at [552, 378] on button "Sim" at bounding box center [564, 366] width 76 height 23
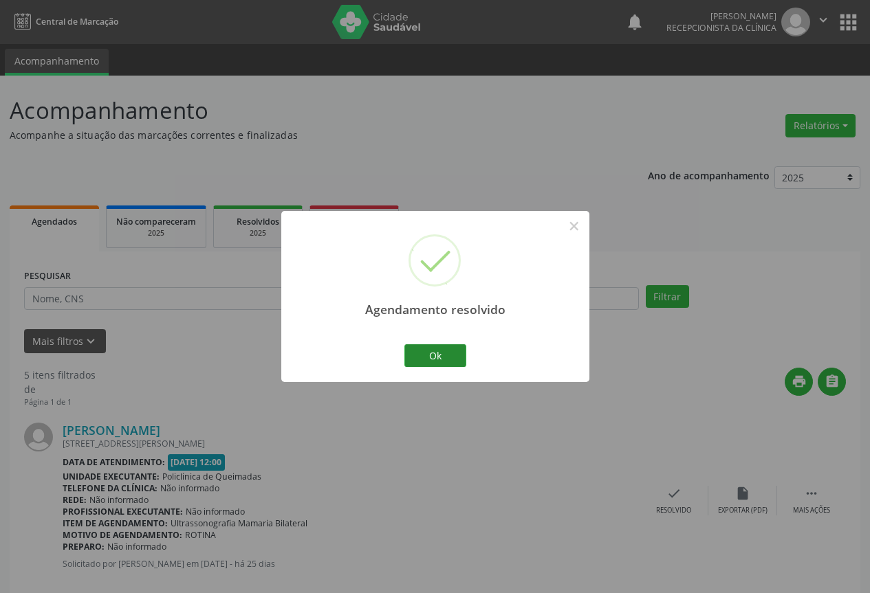
drag, startPoint x: 468, startPoint y: 358, endPoint x: 457, endPoint y: 354, distance: 11.8
click at [467, 358] on div "Ok Cancel" at bounding box center [435, 355] width 68 height 29
click at [457, 354] on button "Ok" at bounding box center [435, 356] width 62 height 23
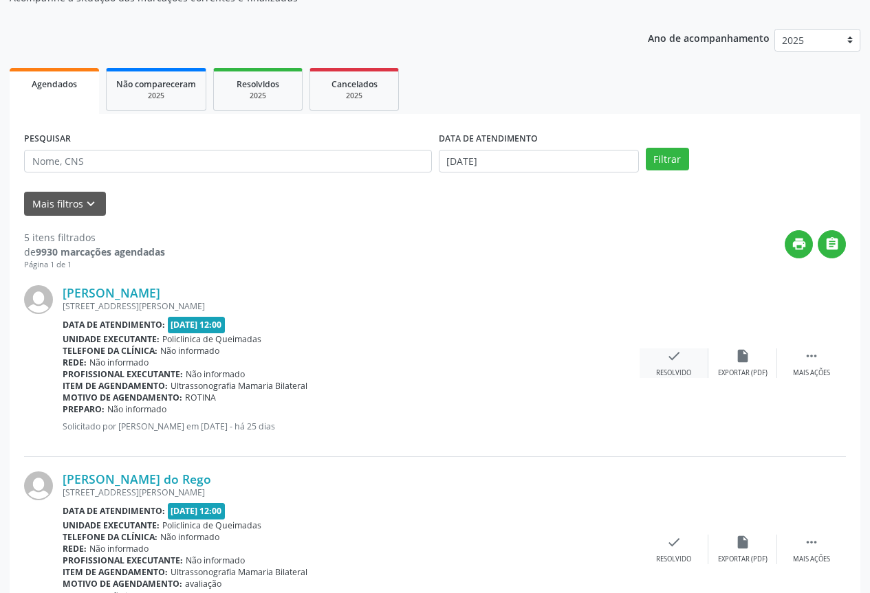
click at [662, 356] on div "check Resolvido" at bounding box center [674, 364] width 69 height 30
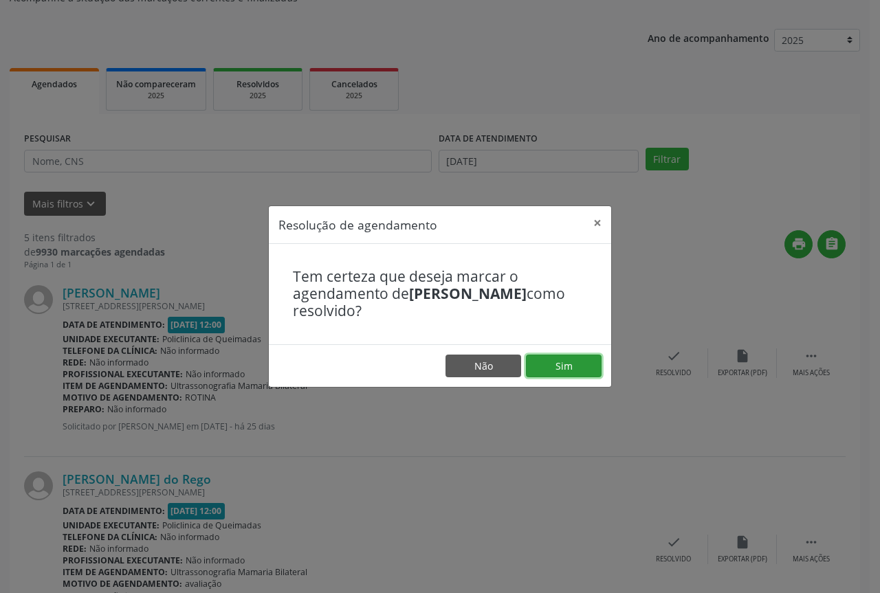
click at [580, 367] on button "Sim" at bounding box center [564, 366] width 76 height 23
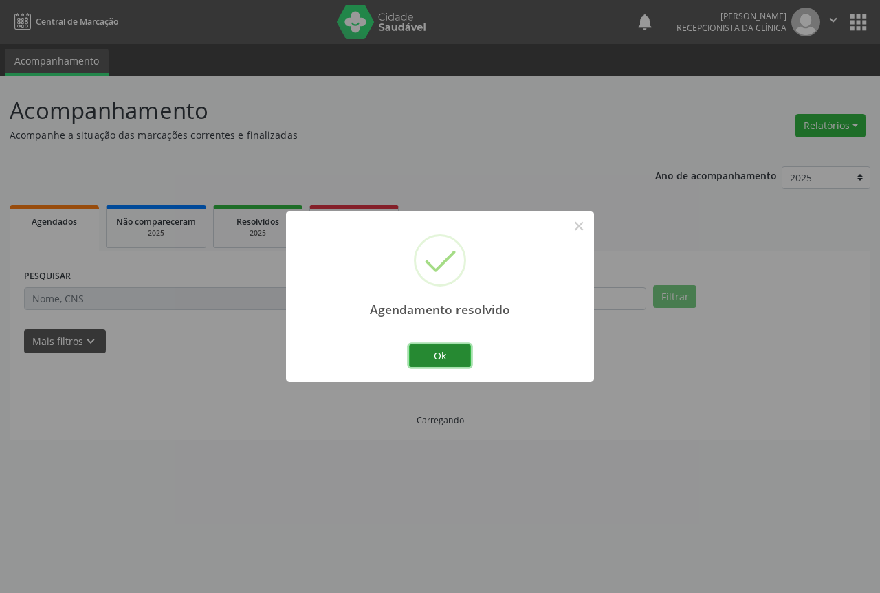
click at [446, 359] on button "Ok" at bounding box center [440, 356] width 62 height 23
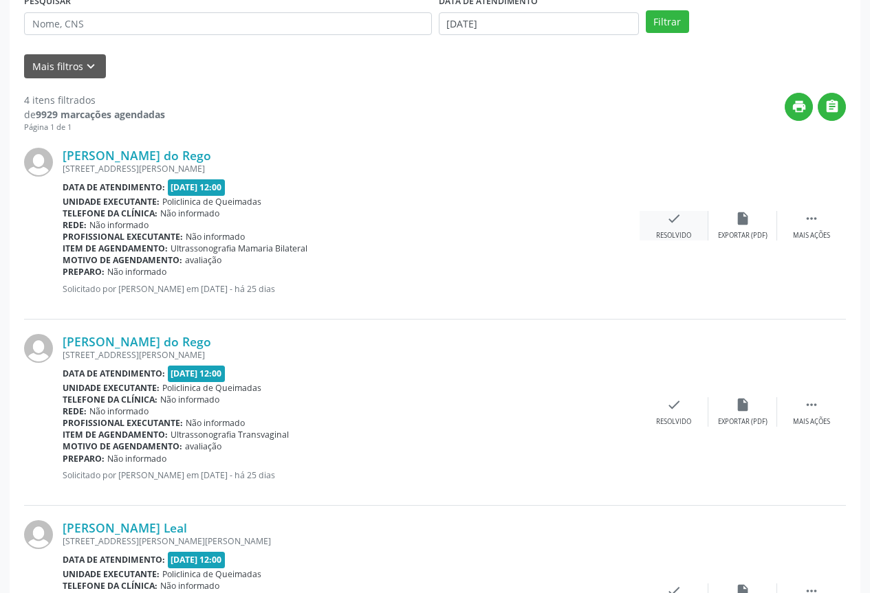
click at [666, 233] on div "Resolvido" at bounding box center [673, 236] width 35 height 10
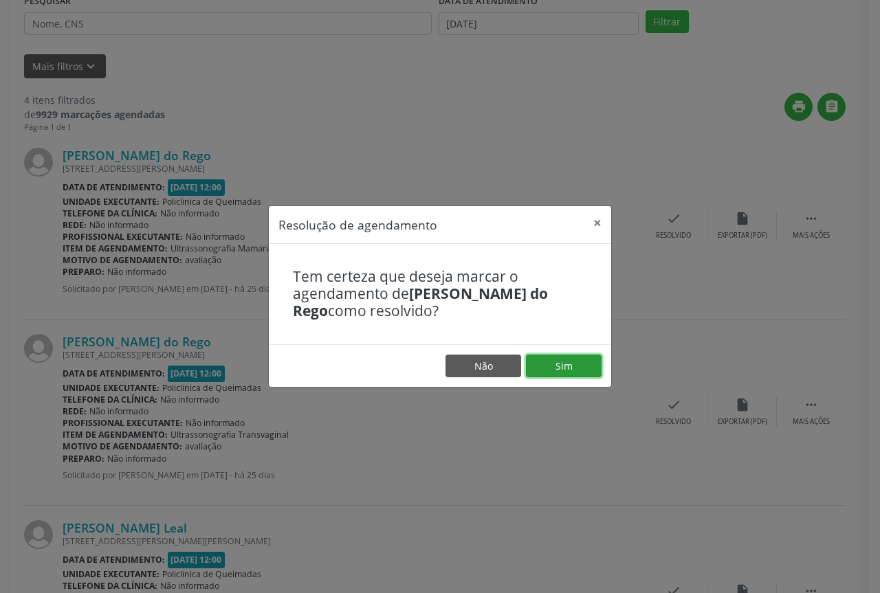
click at [539, 363] on button "Sim" at bounding box center [564, 366] width 76 height 23
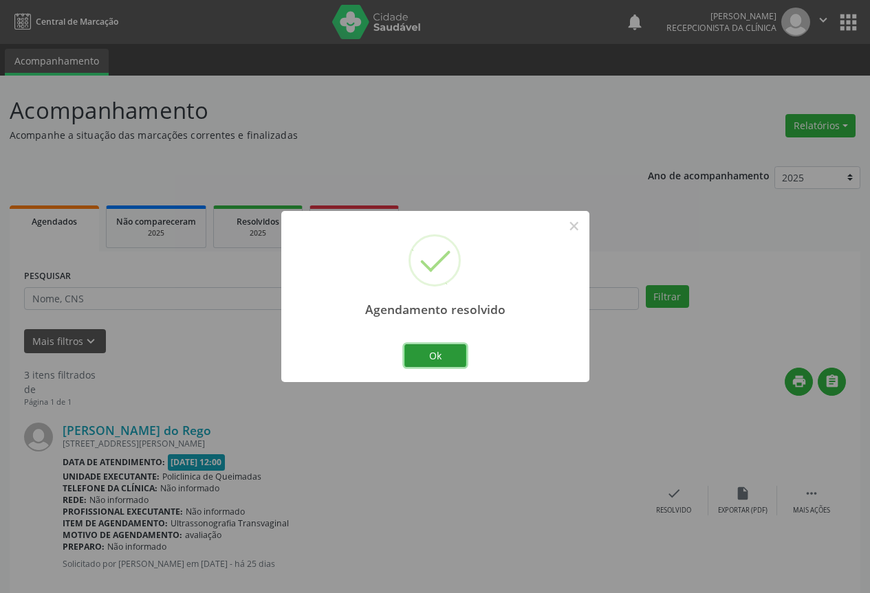
click at [433, 352] on button "Ok" at bounding box center [435, 356] width 62 height 23
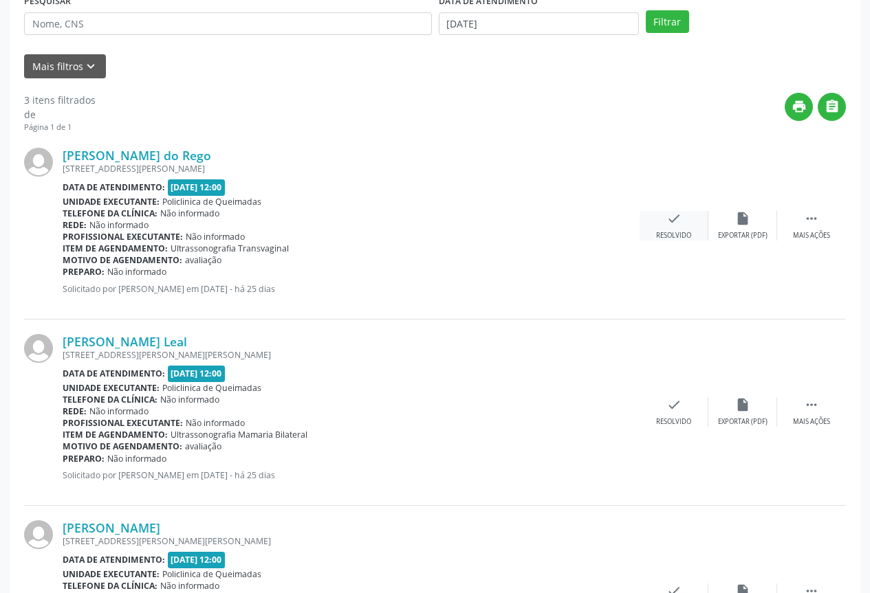
click at [666, 232] on div "Resolvido" at bounding box center [673, 236] width 35 height 10
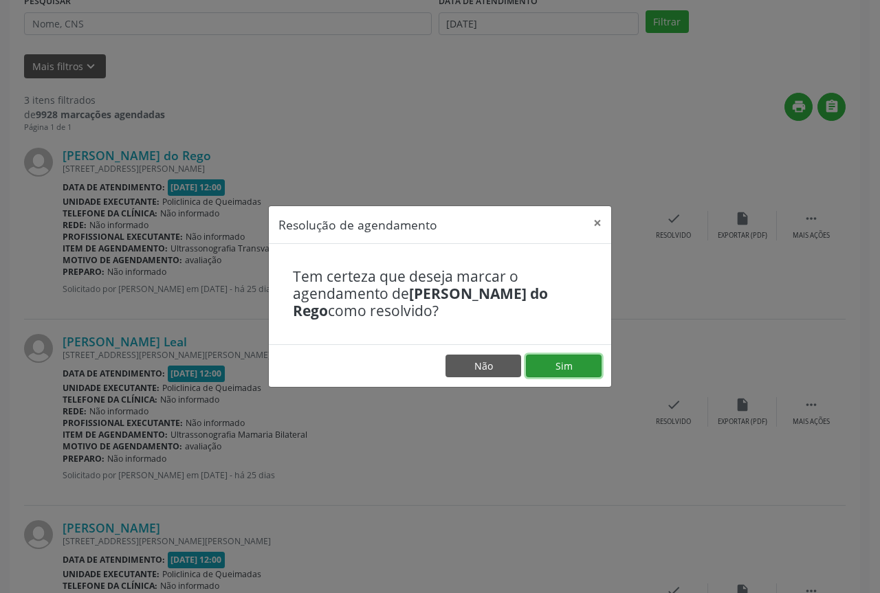
click at [585, 362] on button "Sim" at bounding box center [564, 366] width 76 height 23
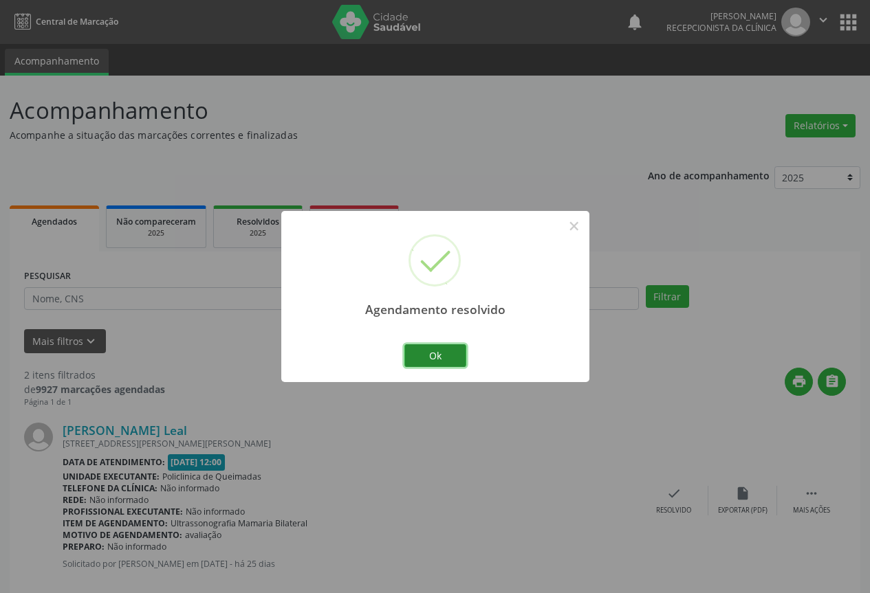
click at [441, 353] on button "Ok" at bounding box center [435, 356] width 62 height 23
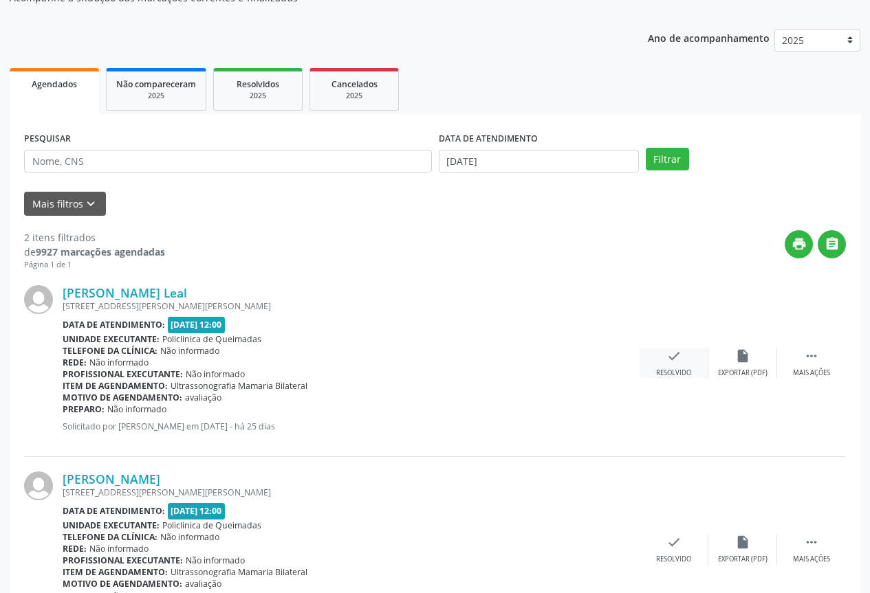
click at [668, 369] on div "Resolvido" at bounding box center [673, 374] width 35 height 10
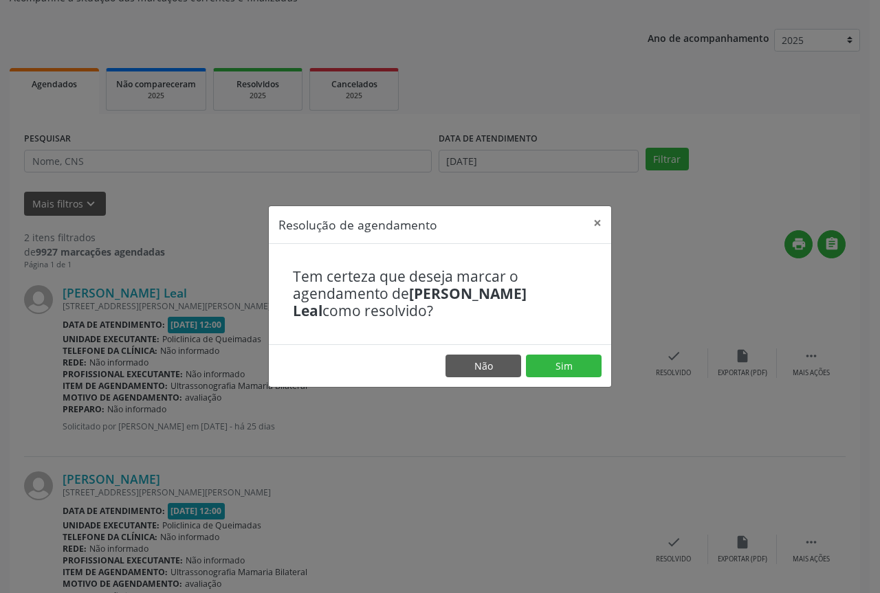
click at [579, 353] on footer "Não Sim" at bounding box center [440, 366] width 342 height 43
click at [574, 356] on button "Sim" at bounding box center [564, 366] width 76 height 23
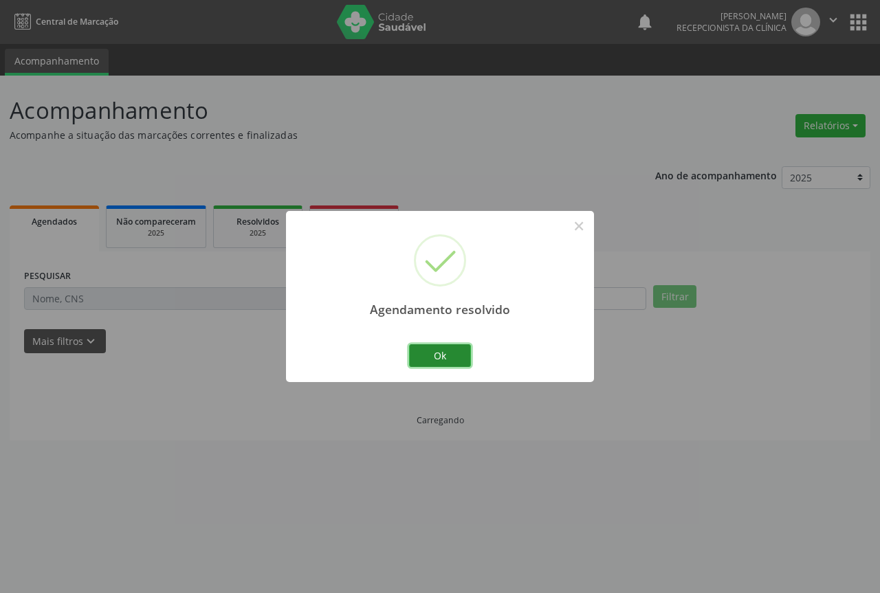
click at [454, 358] on button "Ok" at bounding box center [440, 356] width 62 height 23
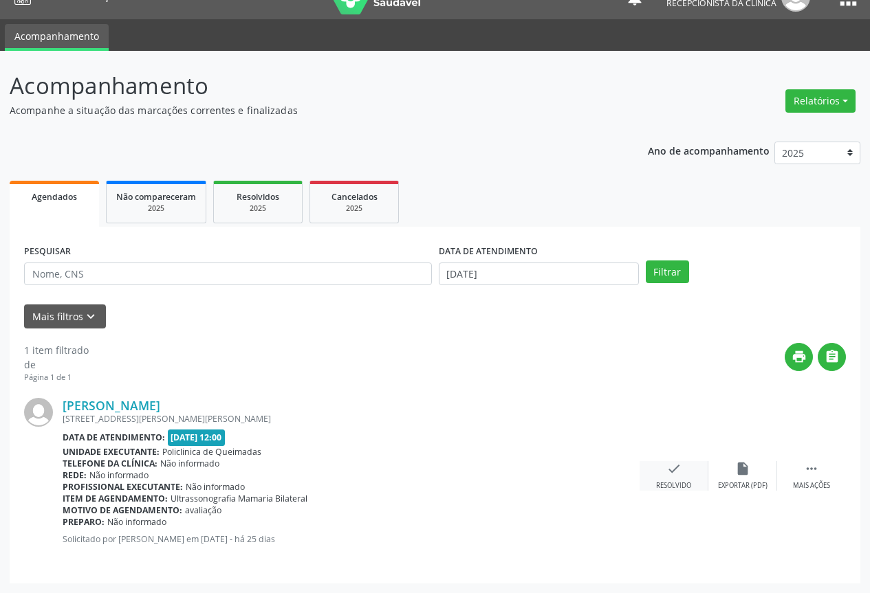
click at [669, 474] on icon "check" at bounding box center [673, 468] width 15 height 15
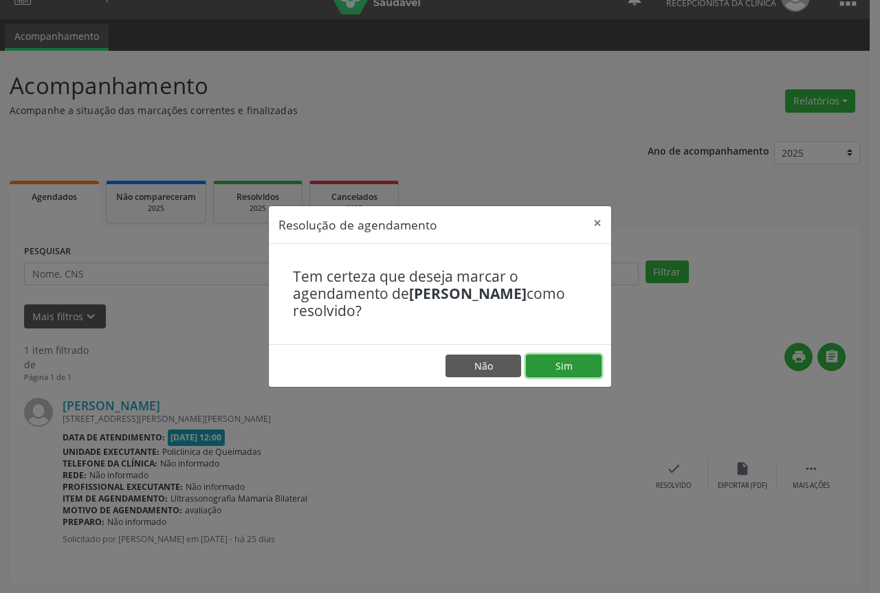
click at [559, 367] on button "Sim" at bounding box center [564, 366] width 76 height 23
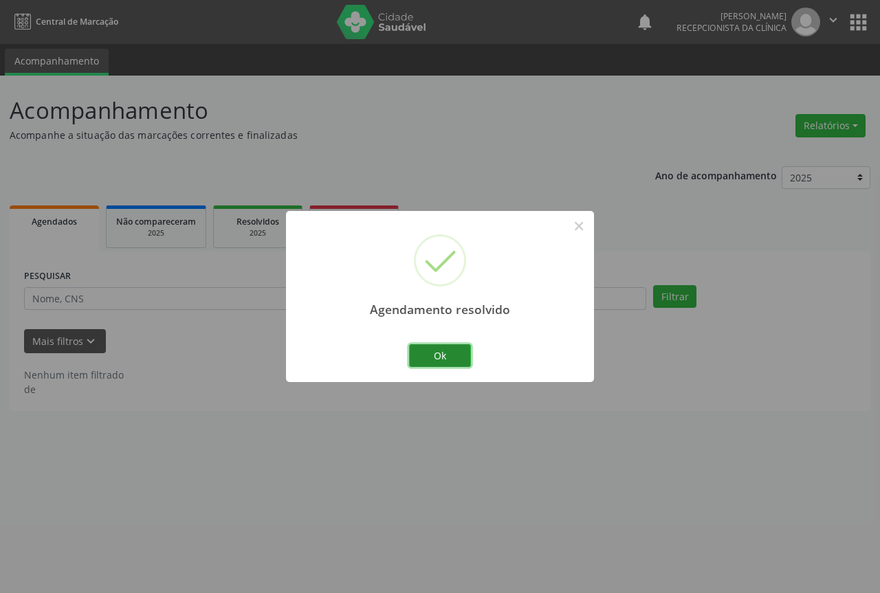
click at [438, 352] on button "Ok" at bounding box center [440, 356] width 62 height 23
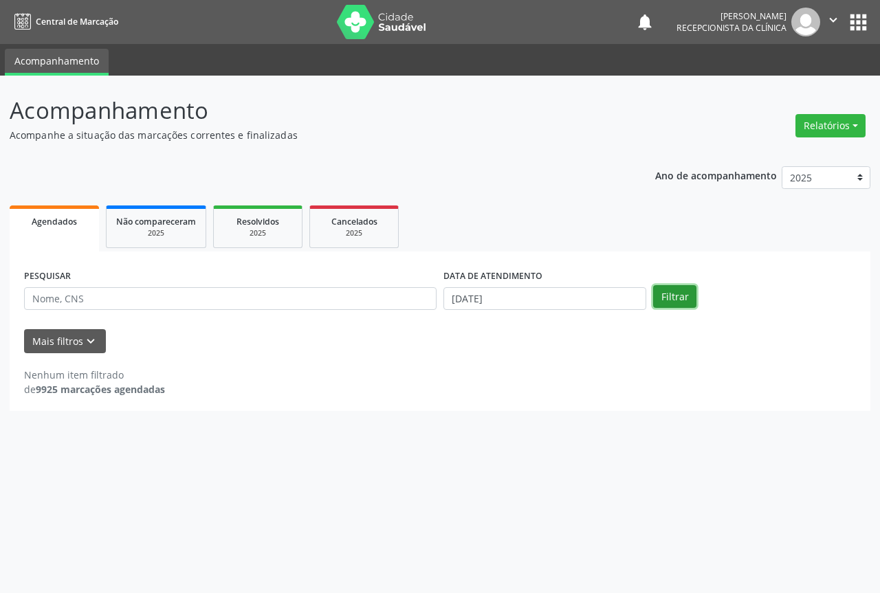
click at [659, 304] on button "Filtrar" at bounding box center [674, 296] width 43 height 23
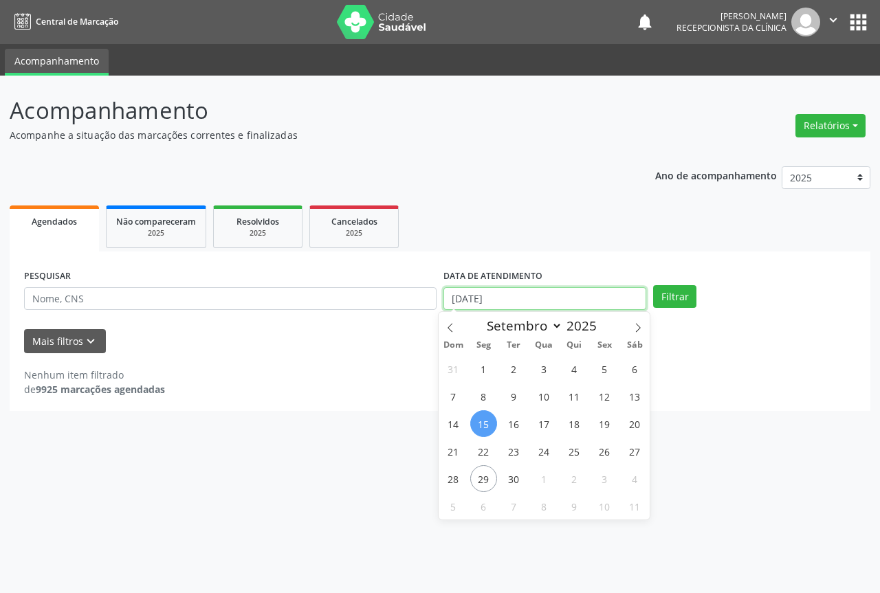
click at [539, 302] on input "15/09/2025" at bounding box center [545, 298] width 203 height 23
click at [514, 416] on span "16" at bounding box center [514, 424] width 27 height 27
type input "16/09/2025"
click at [514, 417] on span "16" at bounding box center [514, 424] width 27 height 27
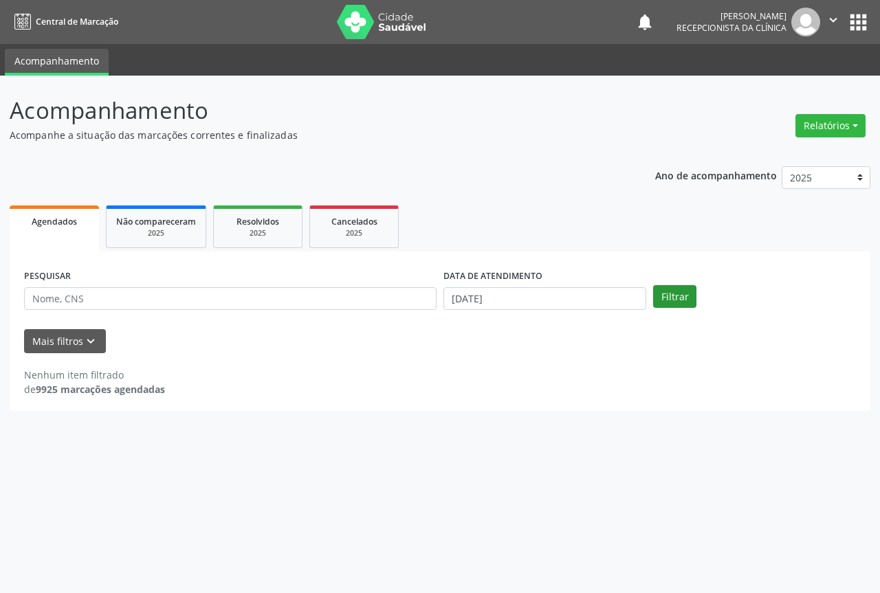
drag, startPoint x: 697, startPoint y: 282, endPoint x: 689, endPoint y: 290, distance: 11.7
click at [696, 283] on div "PESQUISAR DATA DE ATENDIMENTO 16/09/2025 Filtrar" at bounding box center [440, 293] width 839 height 54
click at [679, 306] on button "Filtrar" at bounding box center [674, 296] width 43 height 23
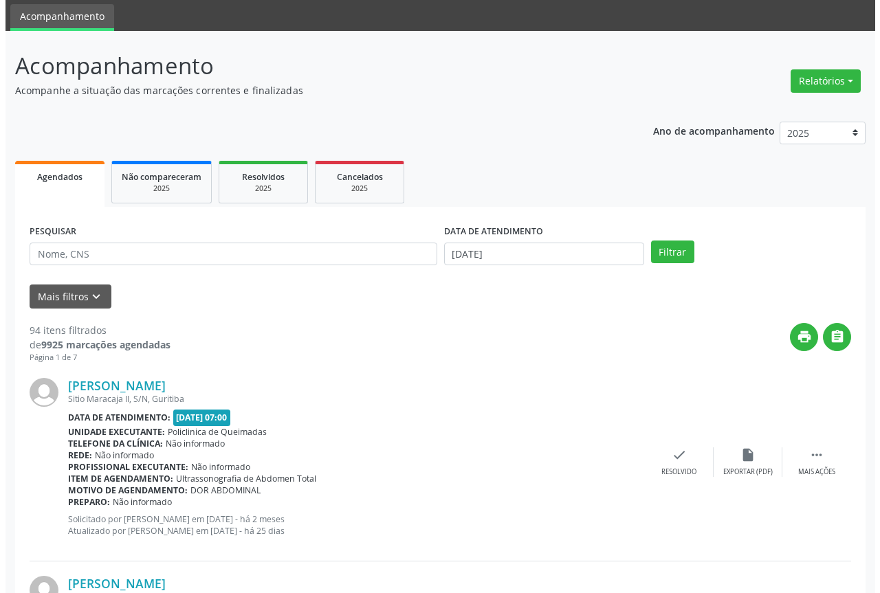
scroll to position [69, 0]
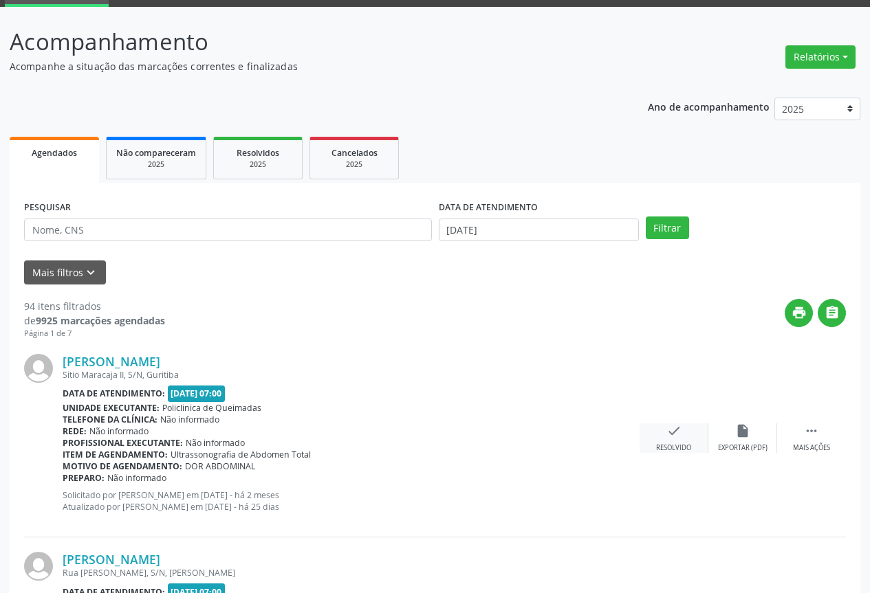
click at [670, 444] on div "Resolvido" at bounding box center [673, 449] width 35 height 10
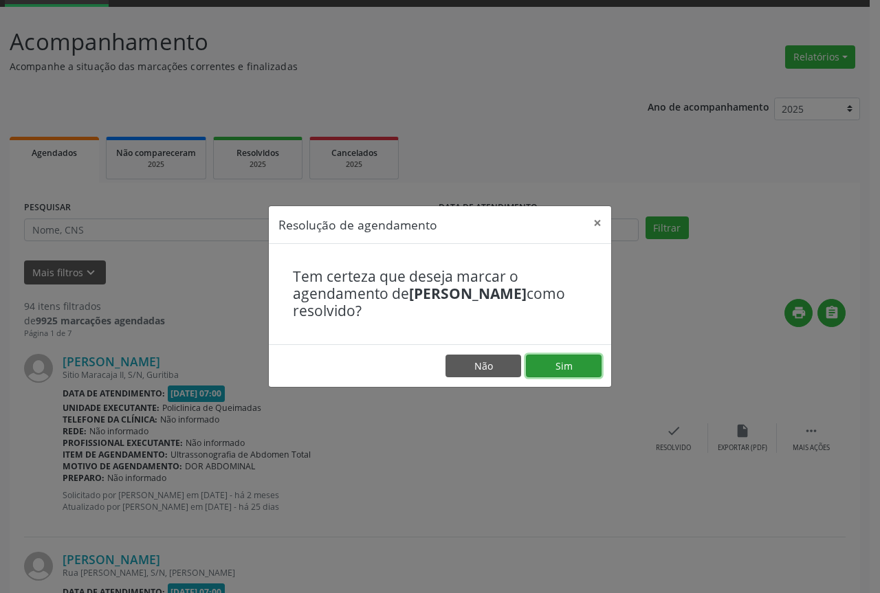
click at [575, 373] on button "Sim" at bounding box center [564, 366] width 76 height 23
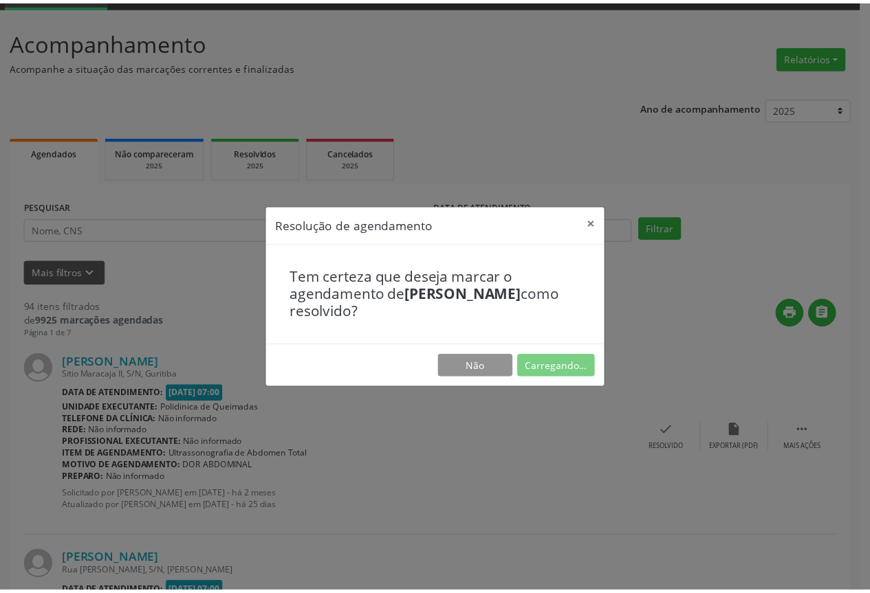
scroll to position [0, 0]
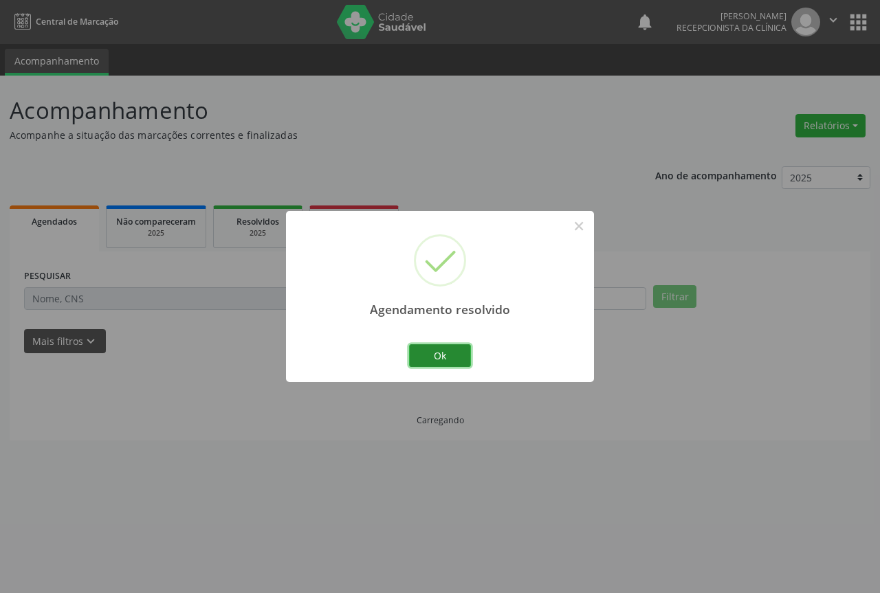
click at [427, 358] on button "Ok" at bounding box center [440, 356] width 62 height 23
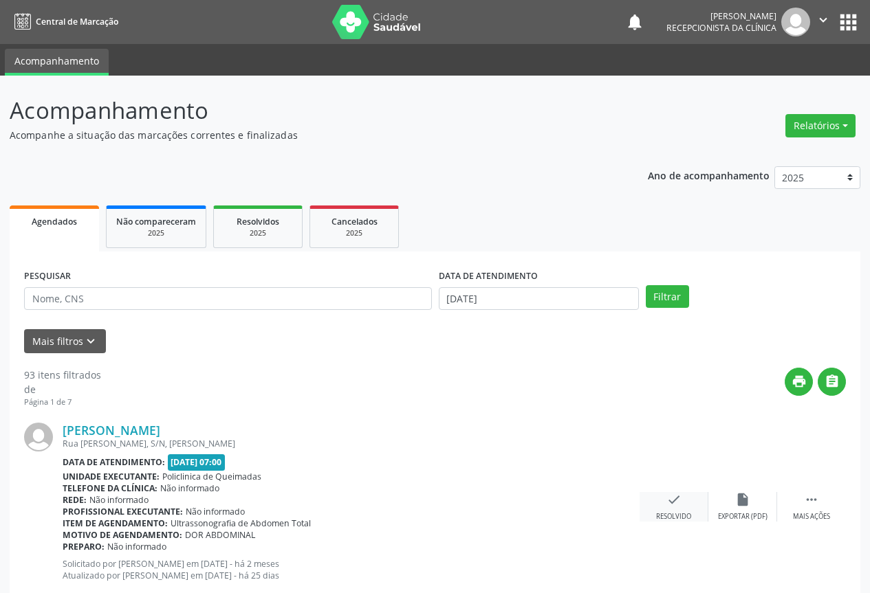
click at [670, 512] on div "Resolvido" at bounding box center [673, 517] width 35 height 10
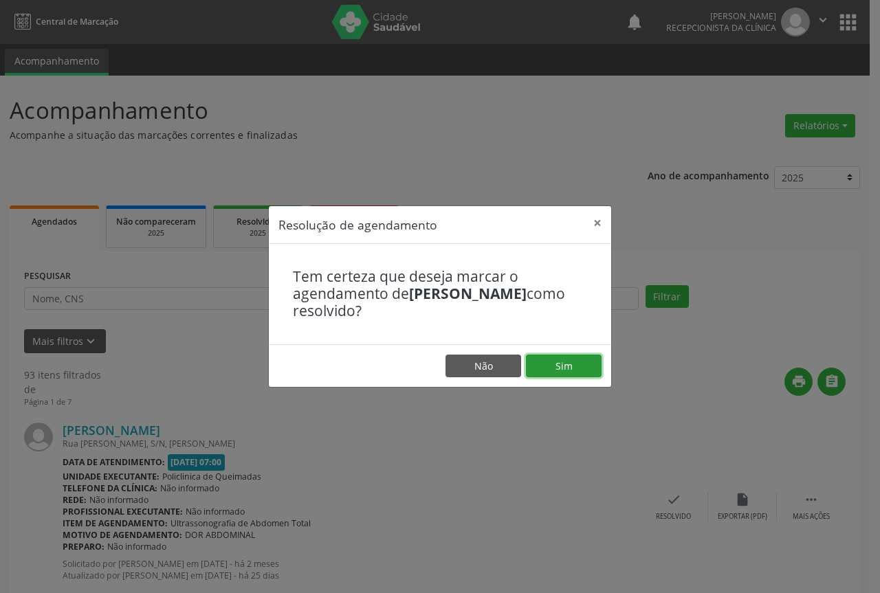
click at [550, 360] on button "Sim" at bounding box center [564, 366] width 76 height 23
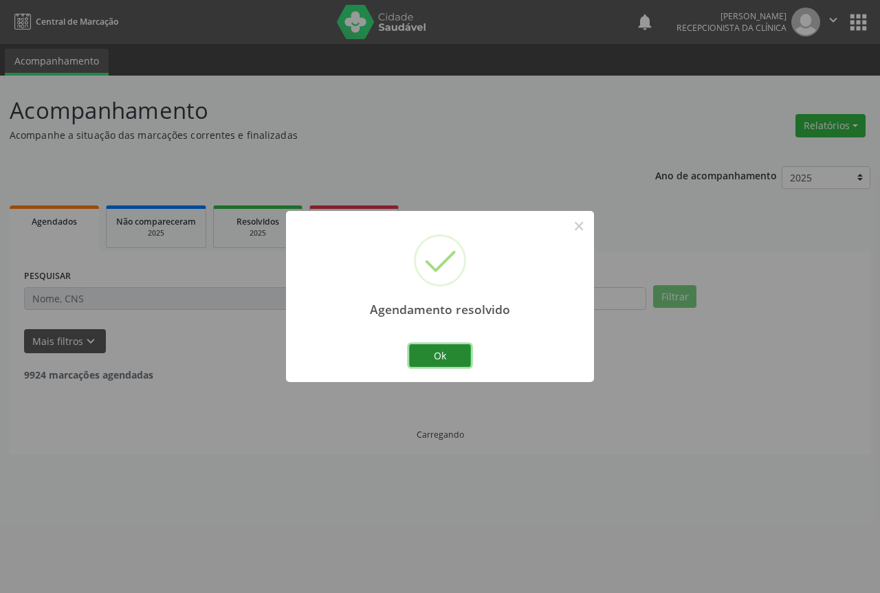
click at [430, 358] on button "Ok" at bounding box center [440, 356] width 62 height 23
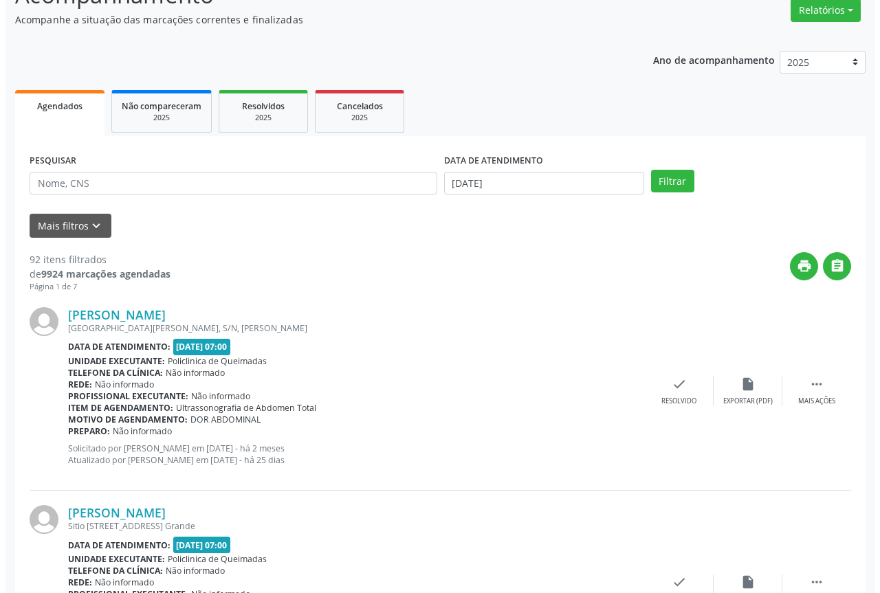
scroll to position [138, 0]
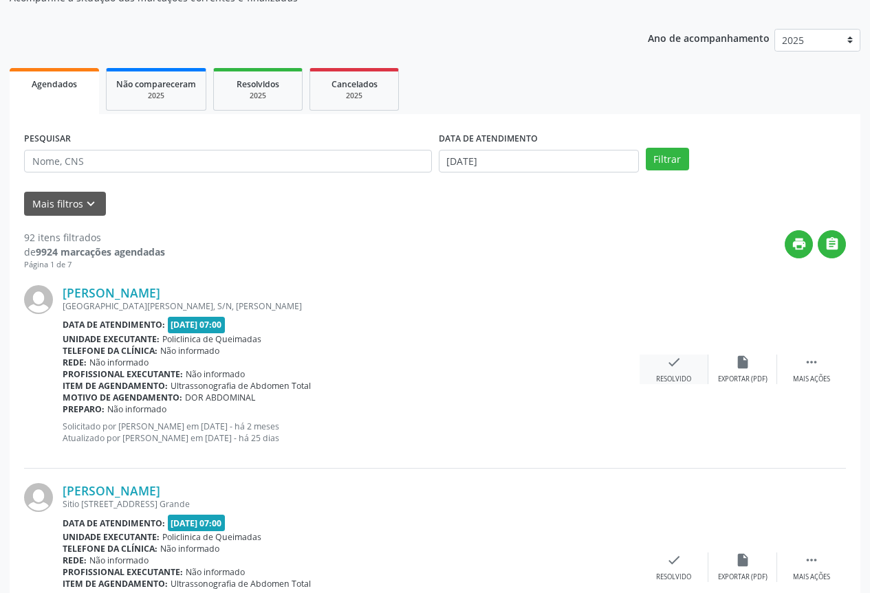
click at [657, 369] on div "check Resolvido" at bounding box center [674, 370] width 69 height 30
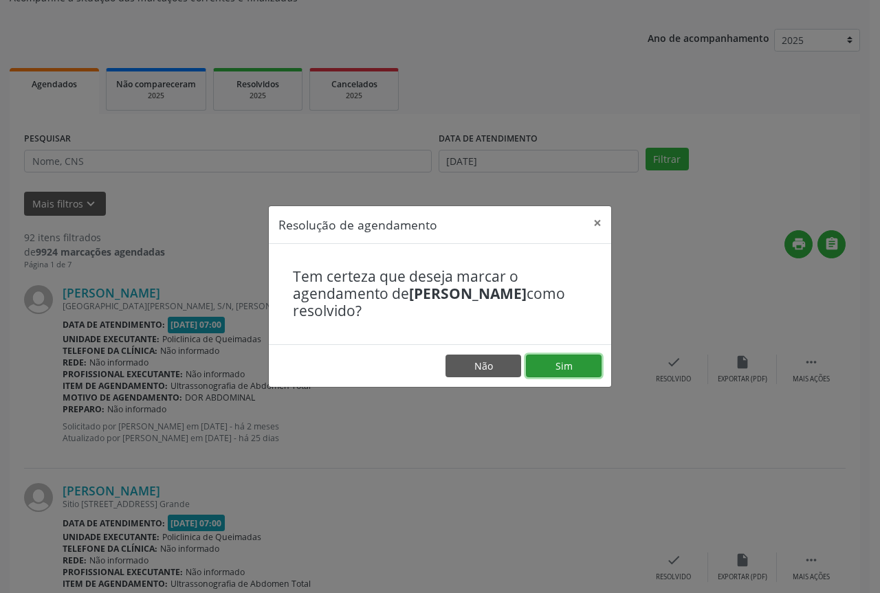
click at [550, 355] on button "Sim" at bounding box center [564, 366] width 76 height 23
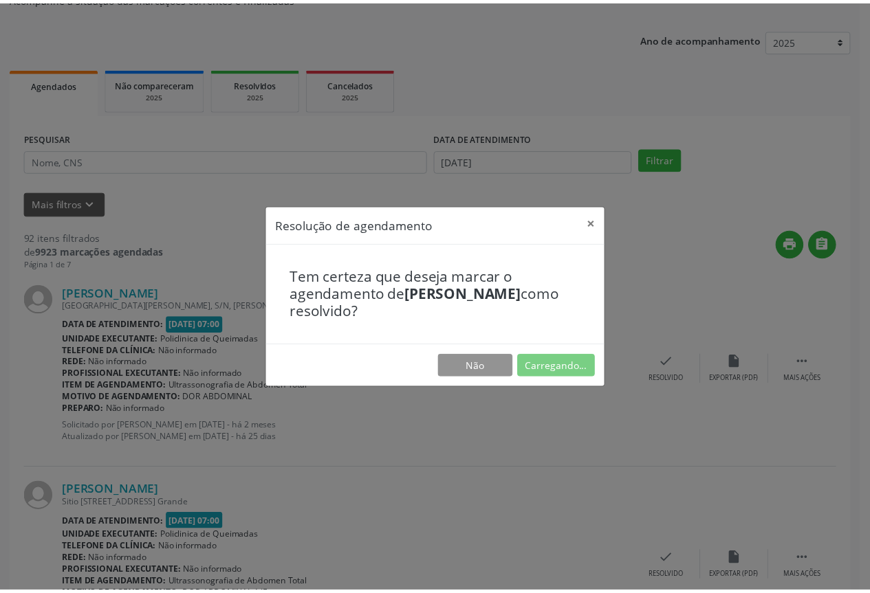
scroll to position [0, 0]
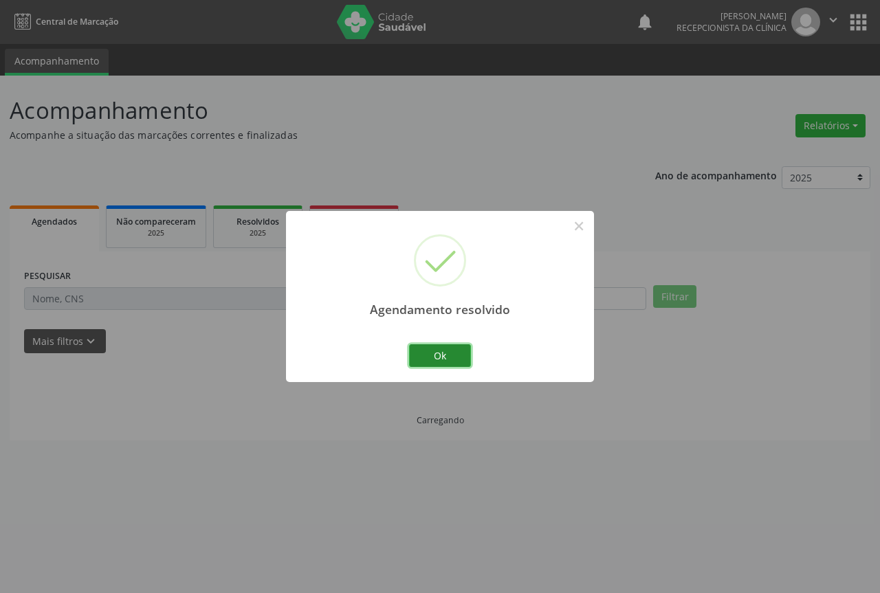
click at [449, 359] on button "Ok" at bounding box center [440, 356] width 62 height 23
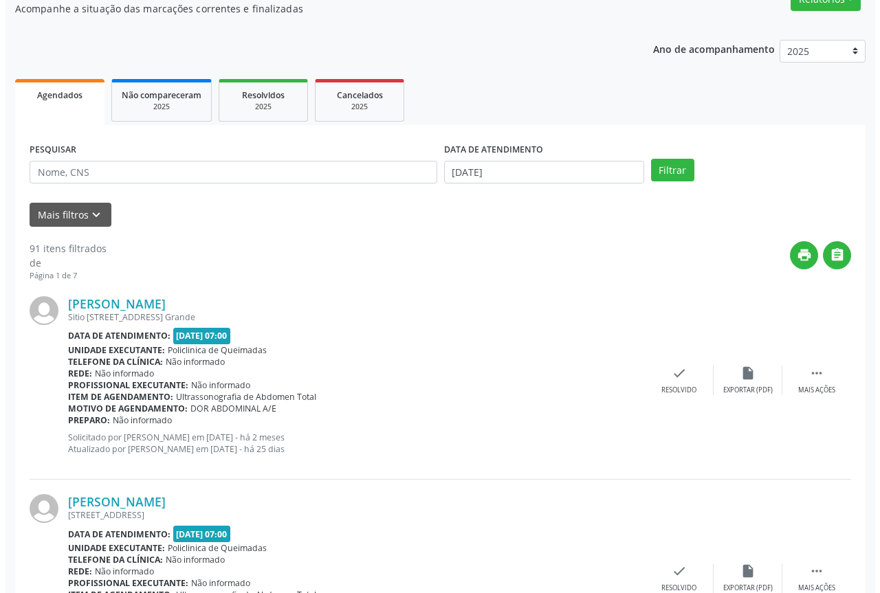
scroll to position [138, 0]
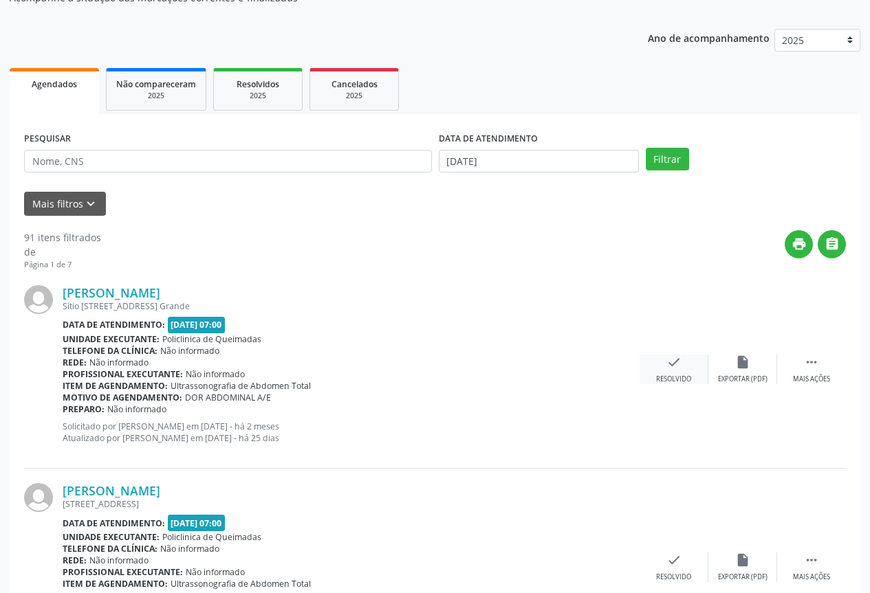
click at [650, 367] on div "check Resolvido" at bounding box center [674, 370] width 69 height 30
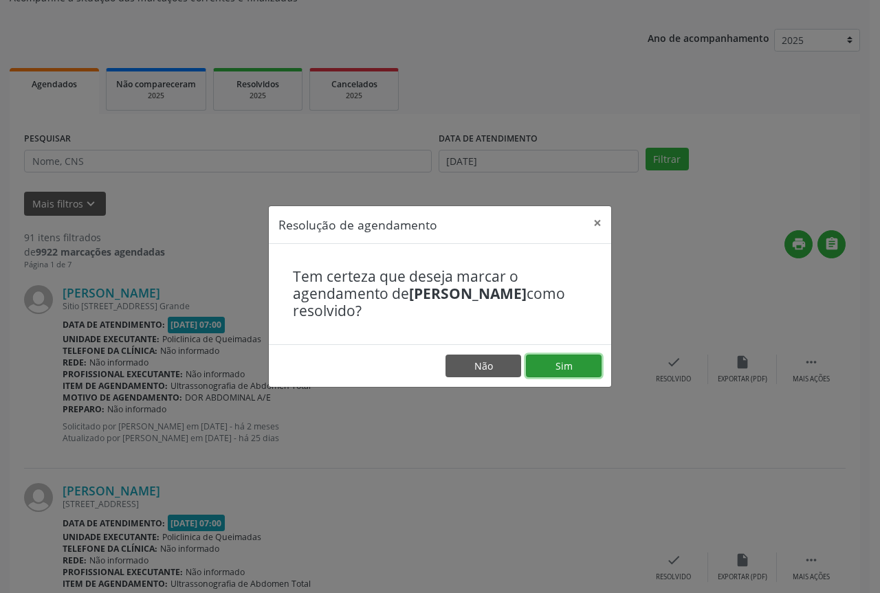
click at [554, 364] on button "Sim" at bounding box center [564, 366] width 76 height 23
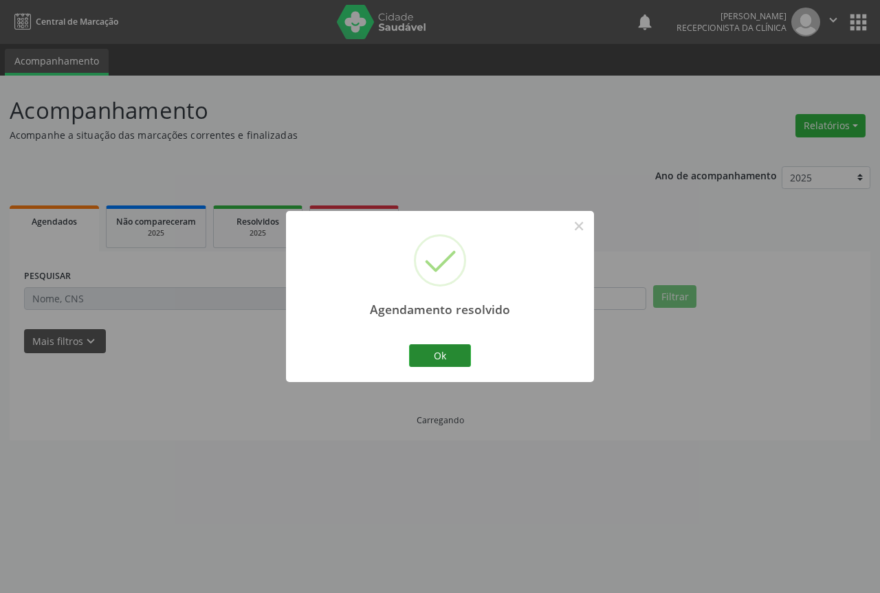
scroll to position [0, 0]
click at [433, 363] on button "Ok" at bounding box center [440, 356] width 62 height 23
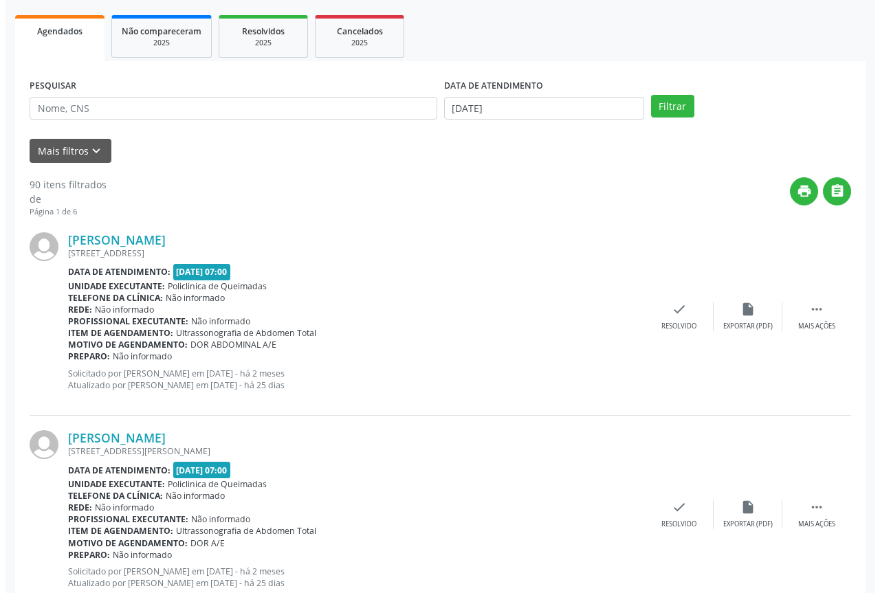
scroll to position [206, 0]
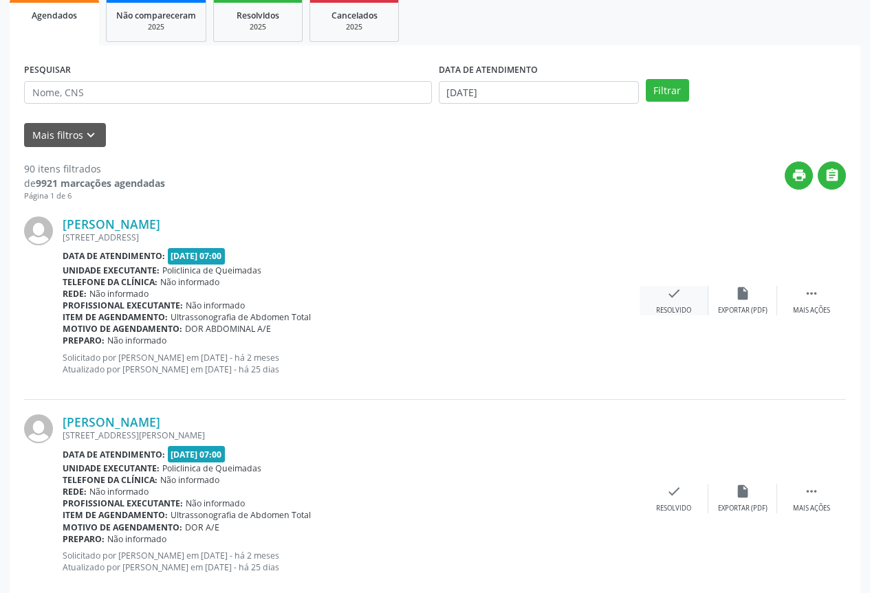
click at [677, 314] on div "Resolvido" at bounding box center [673, 311] width 35 height 10
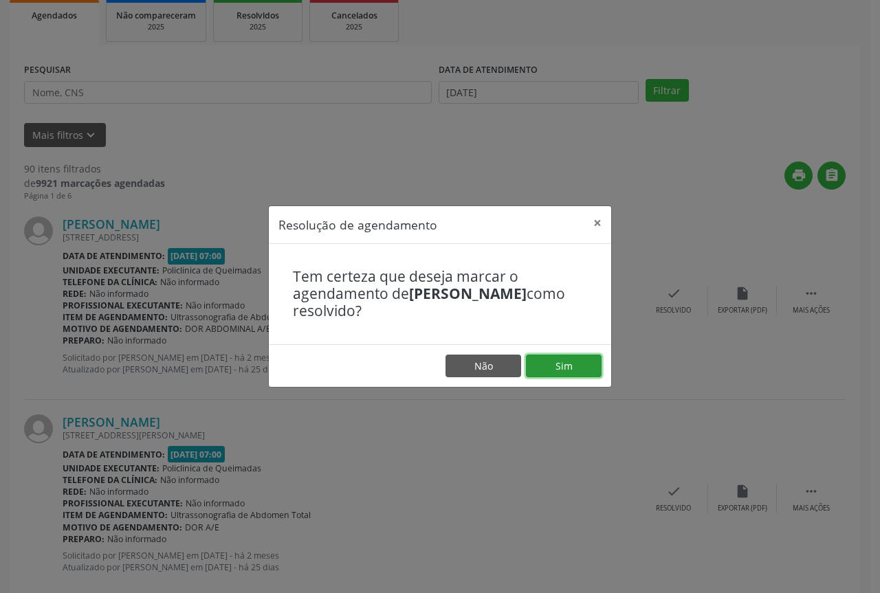
click at [568, 367] on button "Sim" at bounding box center [564, 366] width 76 height 23
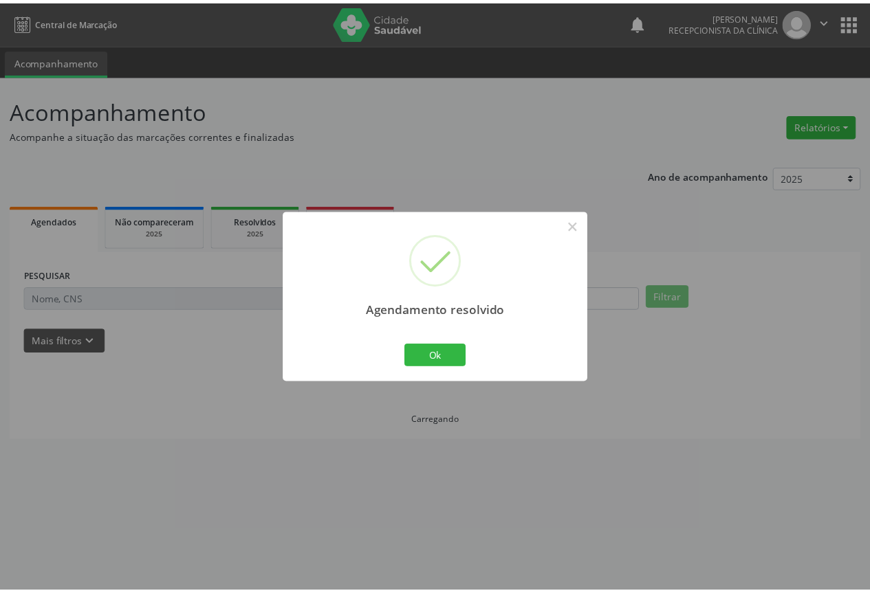
scroll to position [0, 0]
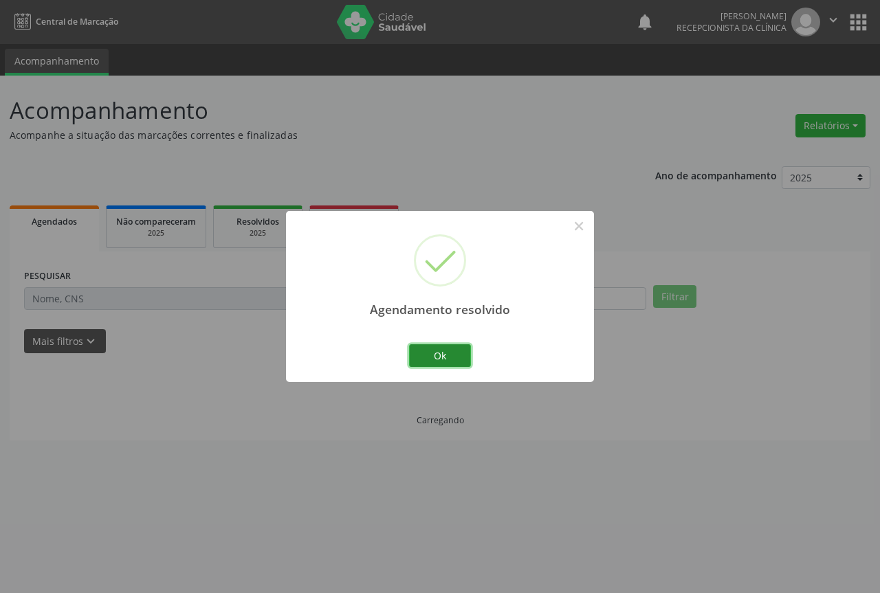
click at [429, 360] on button "Ok" at bounding box center [440, 356] width 62 height 23
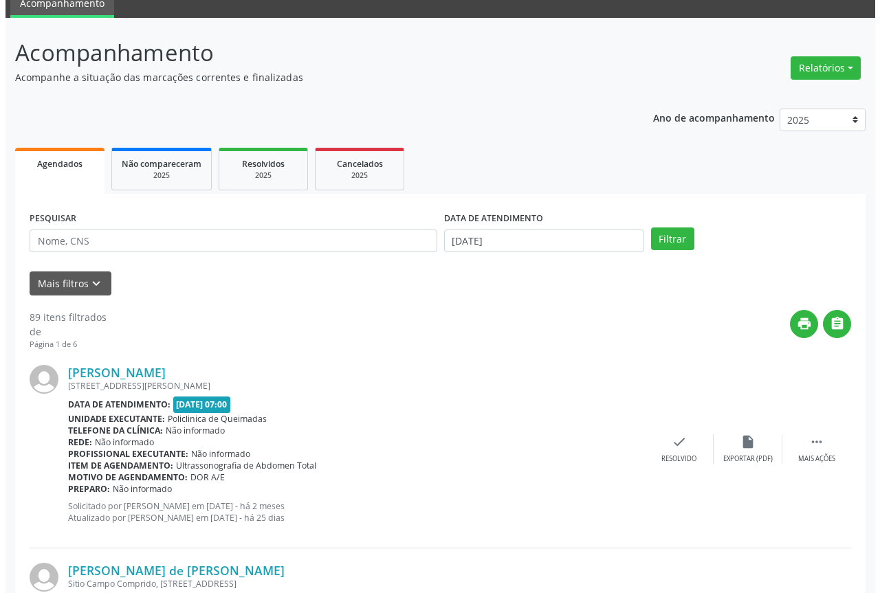
scroll to position [138, 0]
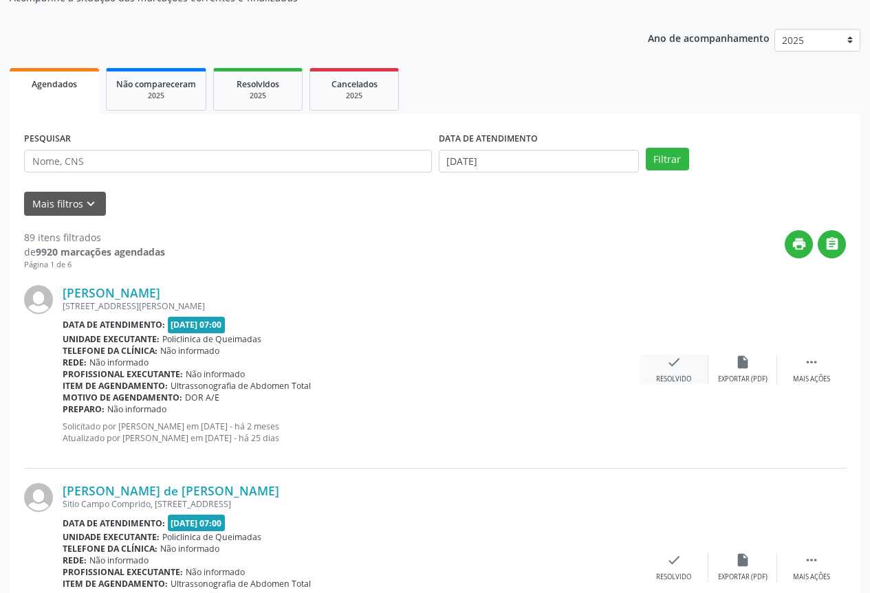
click at [682, 360] on div "check Resolvido" at bounding box center [674, 370] width 69 height 30
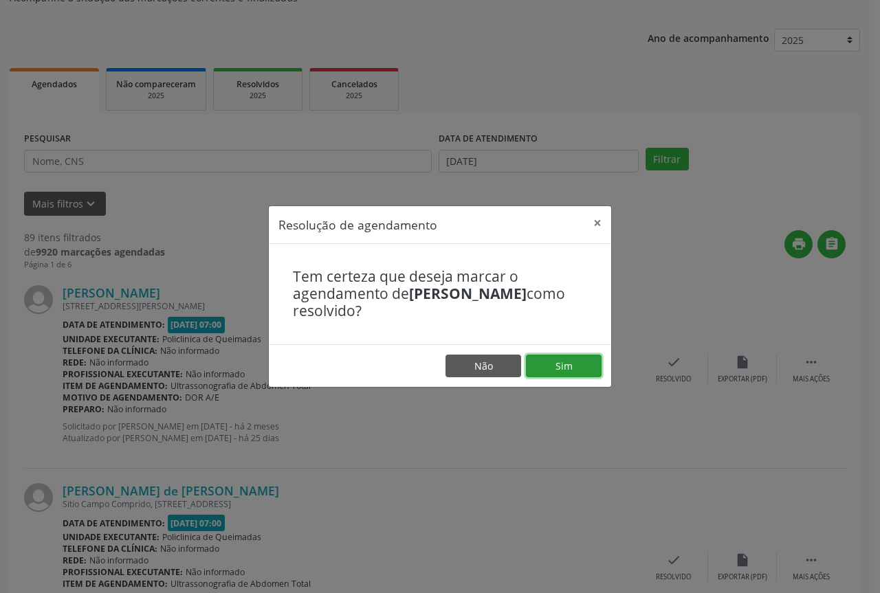
click at [528, 360] on button "Sim" at bounding box center [564, 366] width 76 height 23
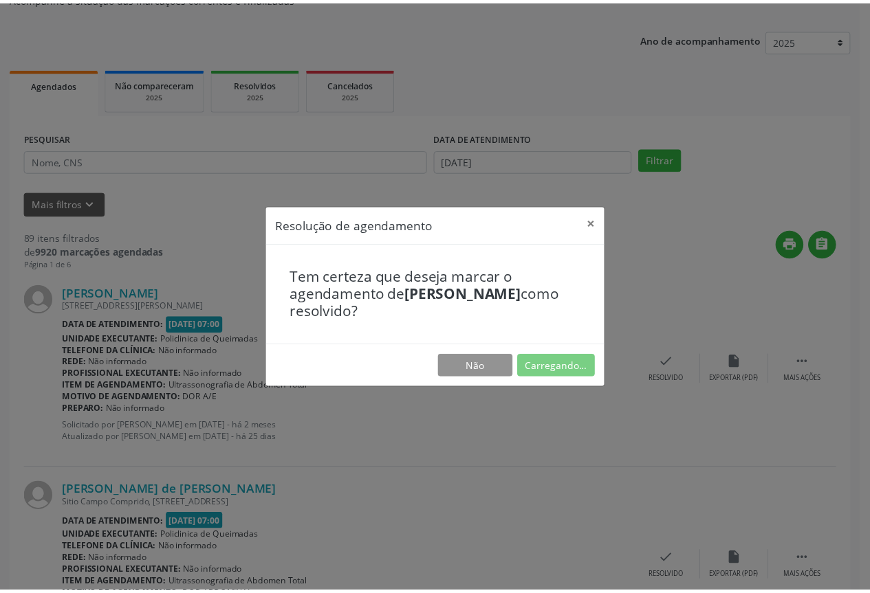
scroll to position [0, 0]
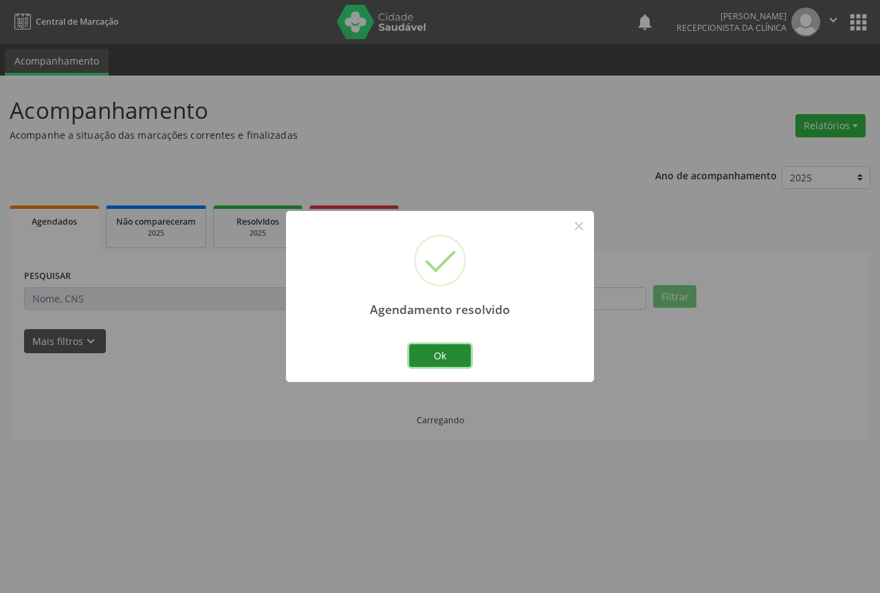
click at [446, 360] on button "Ok" at bounding box center [440, 356] width 62 height 23
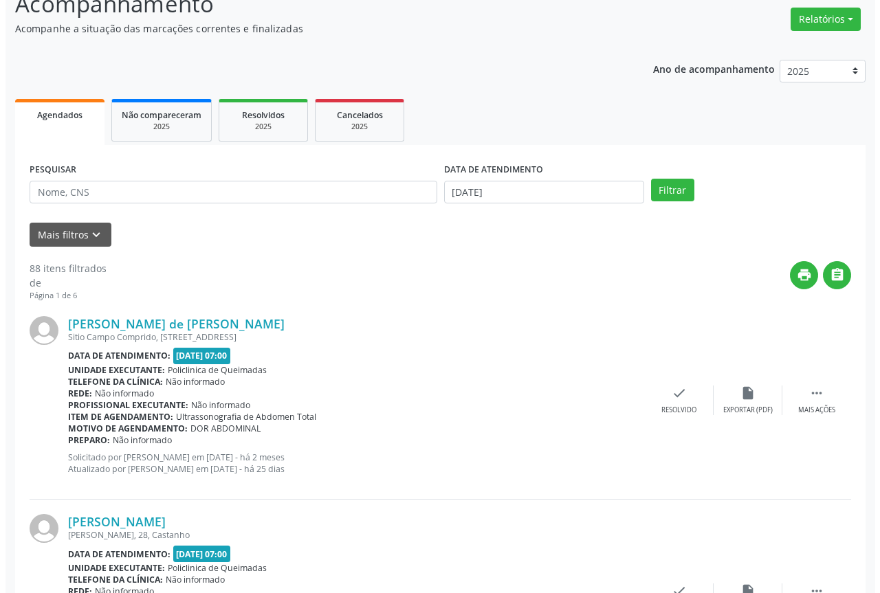
scroll to position [275, 0]
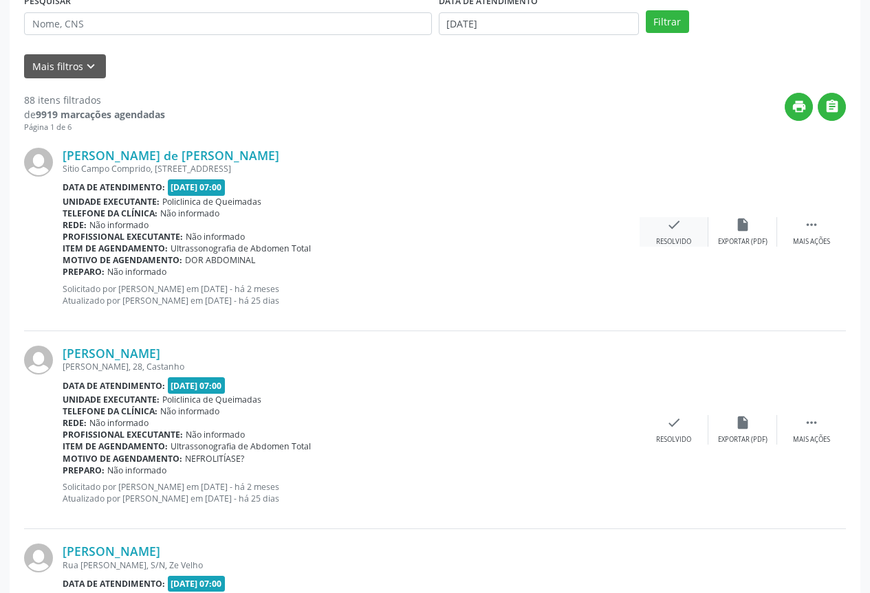
click at [668, 223] on icon "check" at bounding box center [673, 224] width 15 height 15
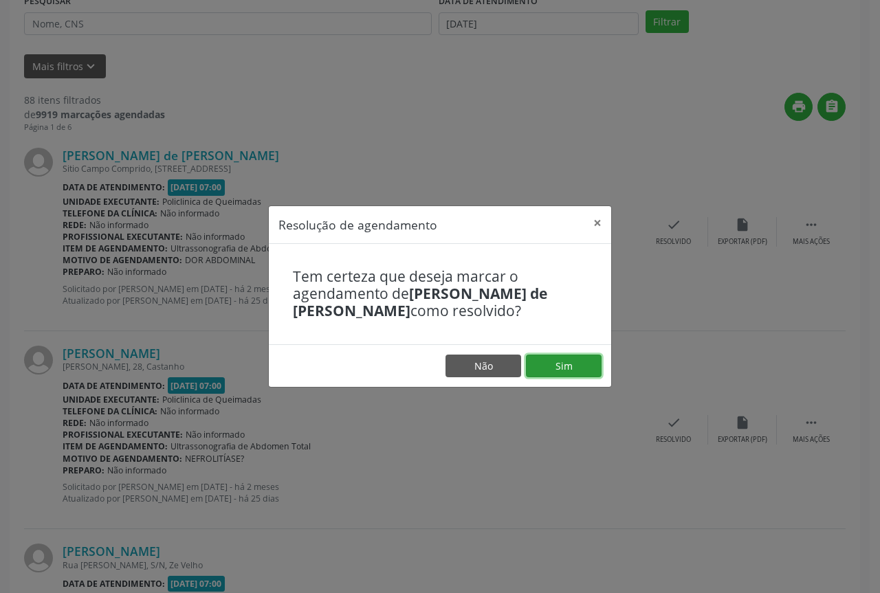
click at [542, 370] on button "Sim" at bounding box center [564, 366] width 76 height 23
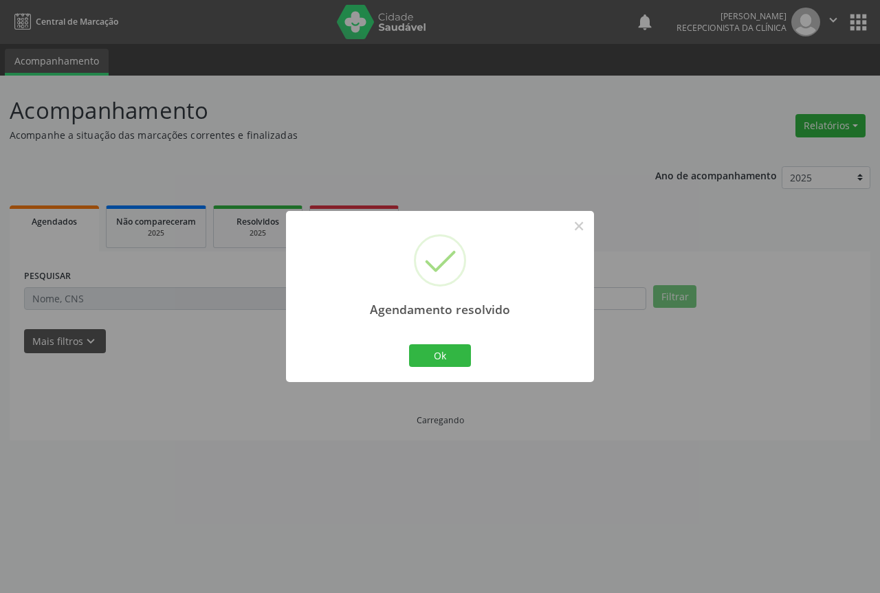
scroll to position [0, 0]
click at [438, 360] on button "Ok" at bounding box center [440, 356] width 62 height 23
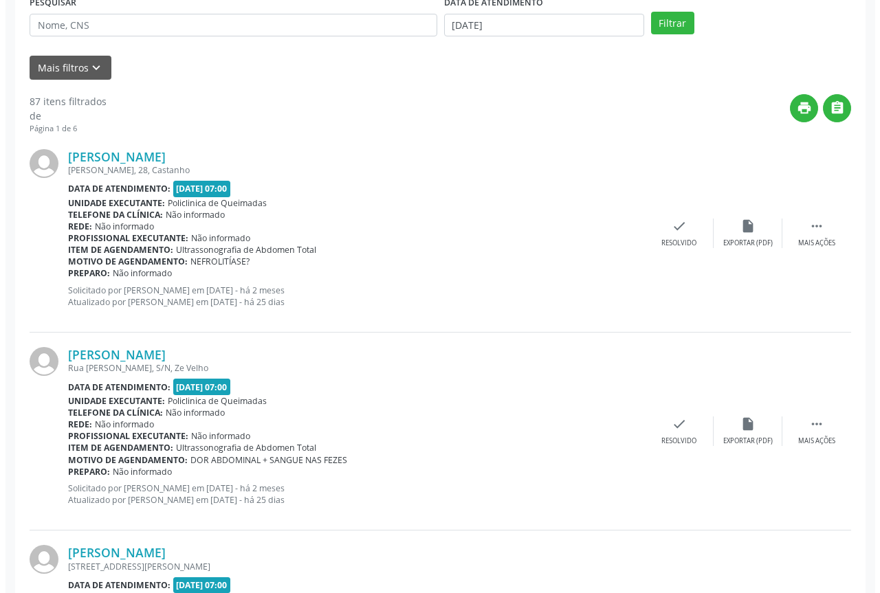
scroll to position [275, 0]
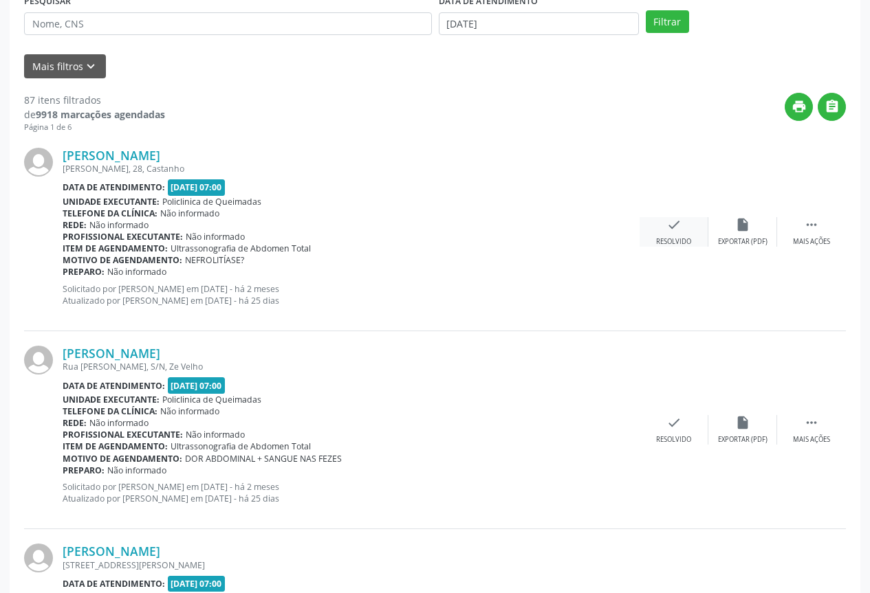
click at [662, 233] on div "check Resolvido" at bounding box center [674, 232] width 69 height 30
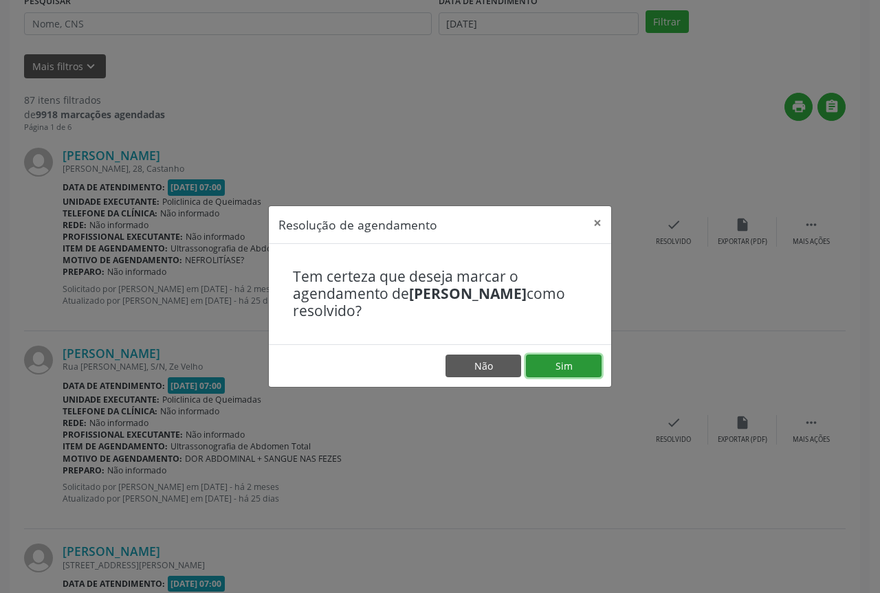
click at [538, 369] on button "Sim" at bounding box center [564, 366] width 76 height 23
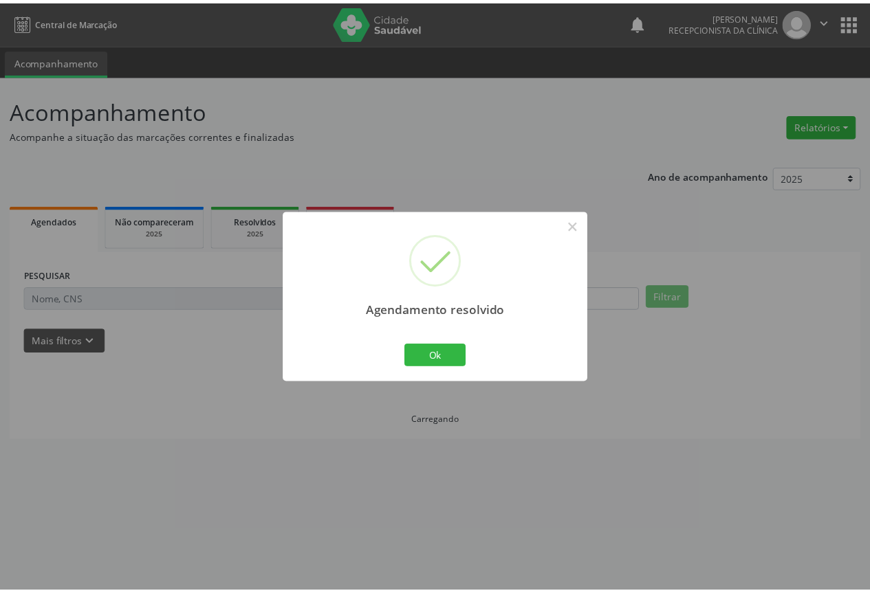
scroll to position [0, 0]
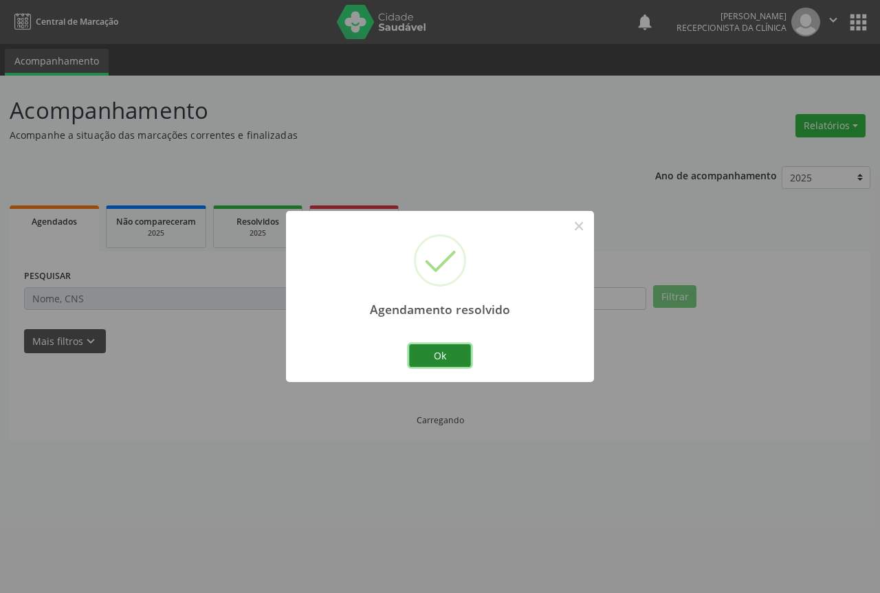
click at [459, 360] on button "Ok" at bounding box center [440, 356] width 62 height 23
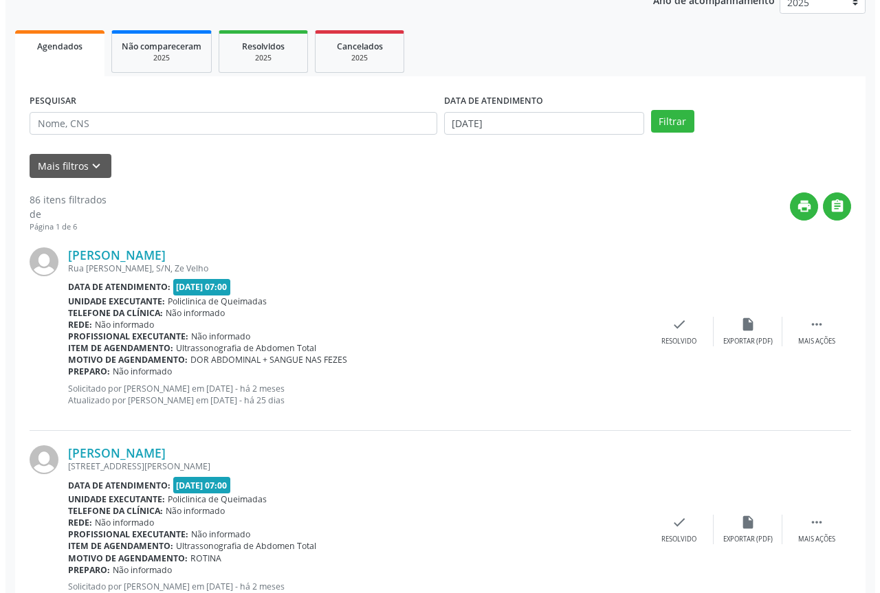
scroll to position [206, 0]
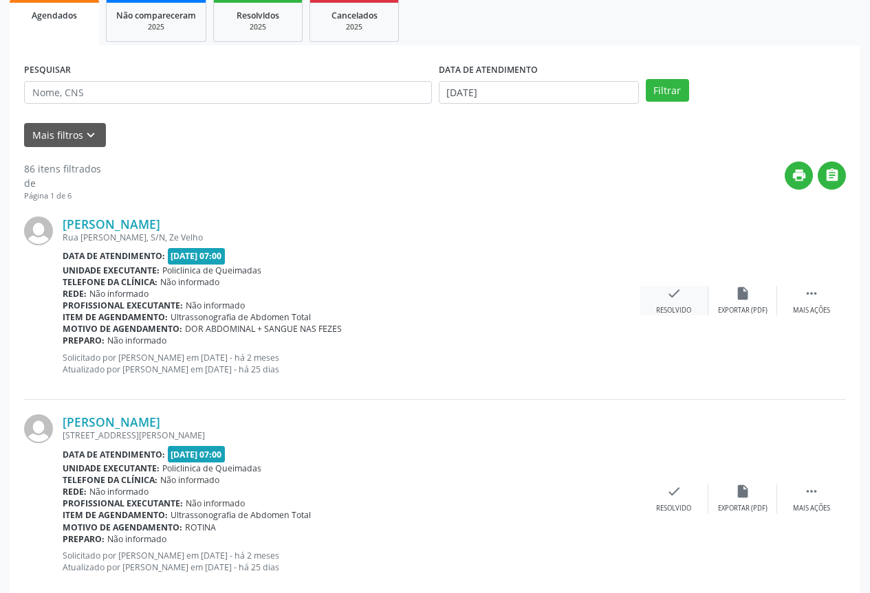
click at [686, 302] on div "check Resolvido" at bounding box center [674, 301] width 69 height 30
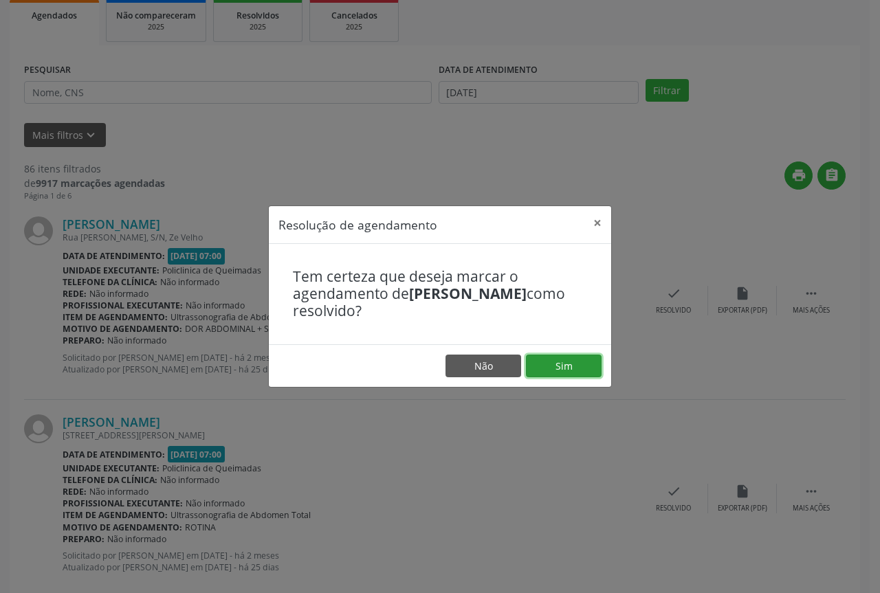
drag, startPoint x: 560, startPoint y: 369, endPoint x: 471, endPoint y: 367, distance: 89.4
click at [559, 369] on button "Sim" at bounding box center [564, 366] width 76 height 23
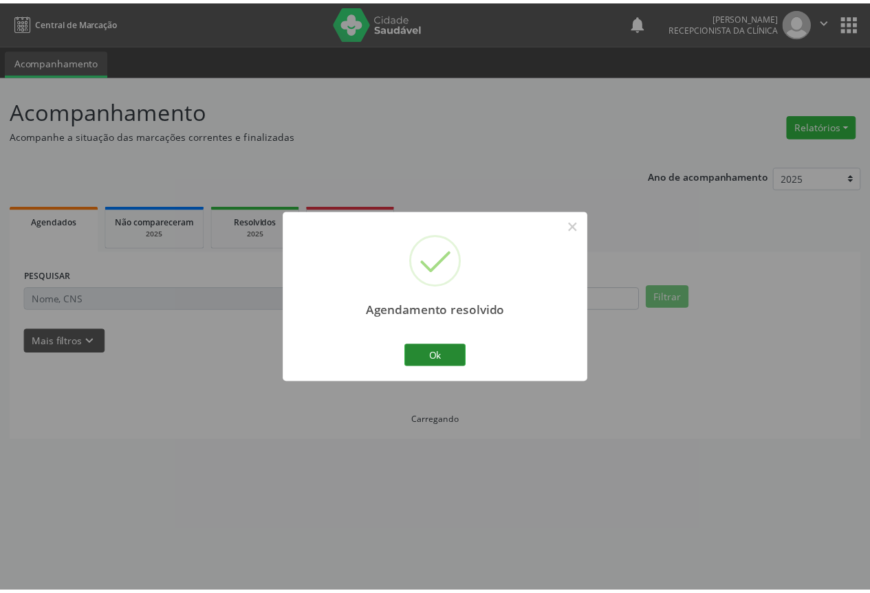
scroll to position [0, 0]
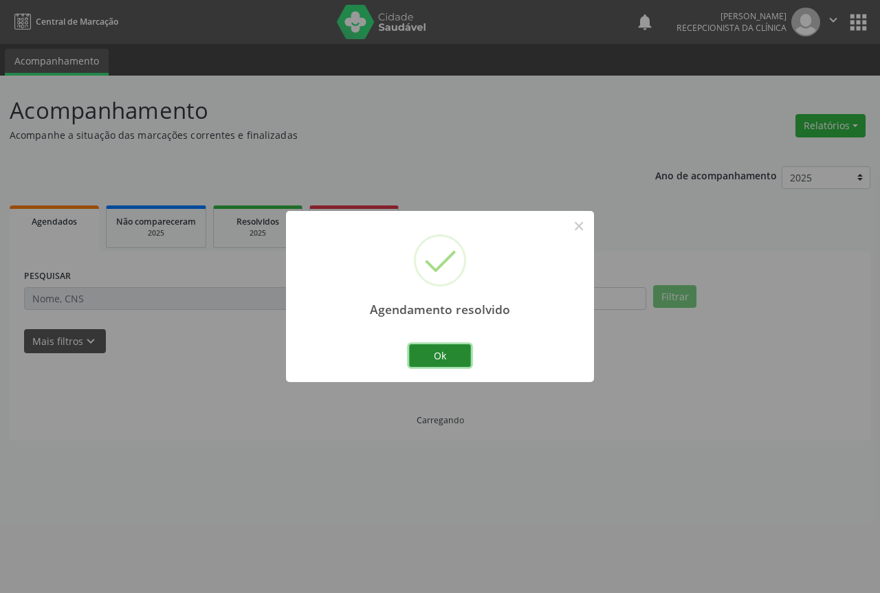
click at [435, 360] on button "Ok" at bounding box center [440, 356] width 62 height 23
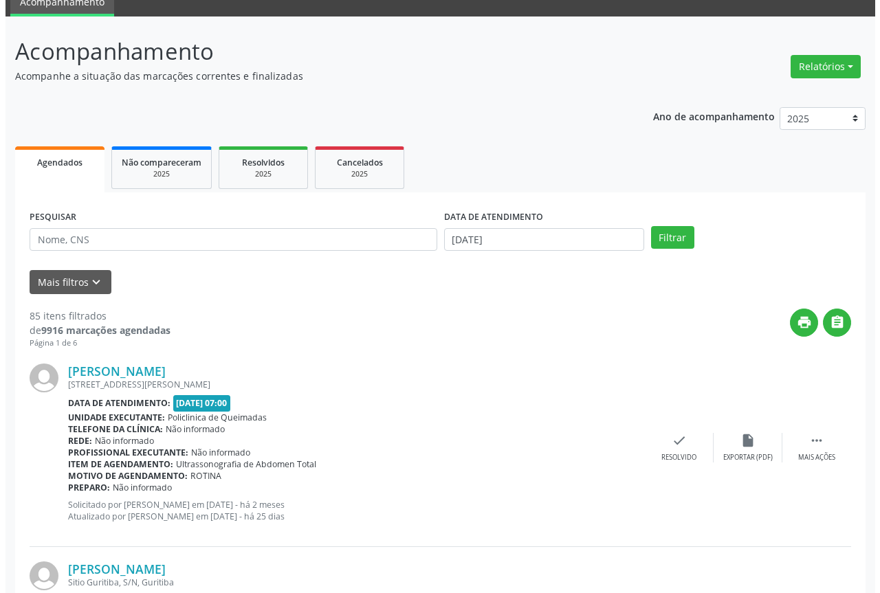
scroll to position [138, 0]
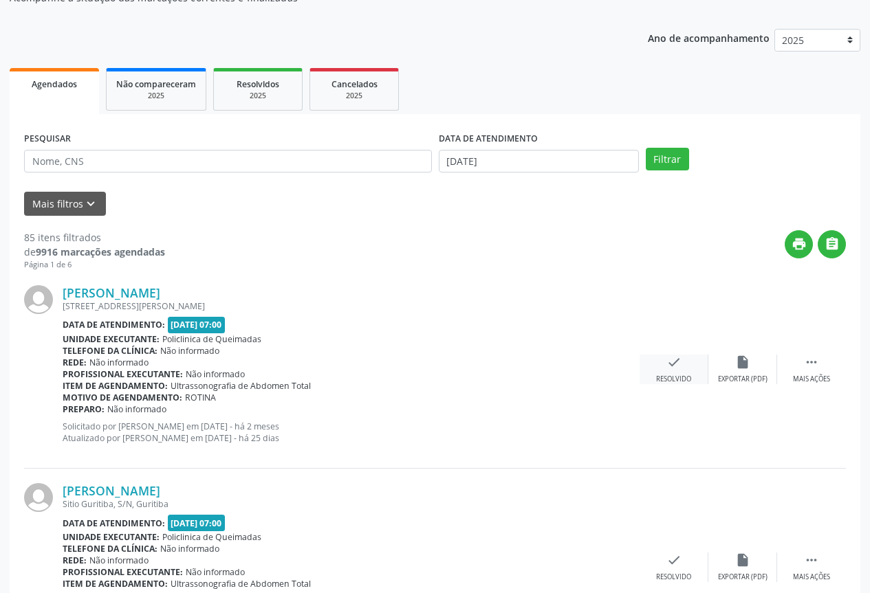
click at [662, 367] on div "check Resolvido" at bounding box center [674, 370] width 69 height 30
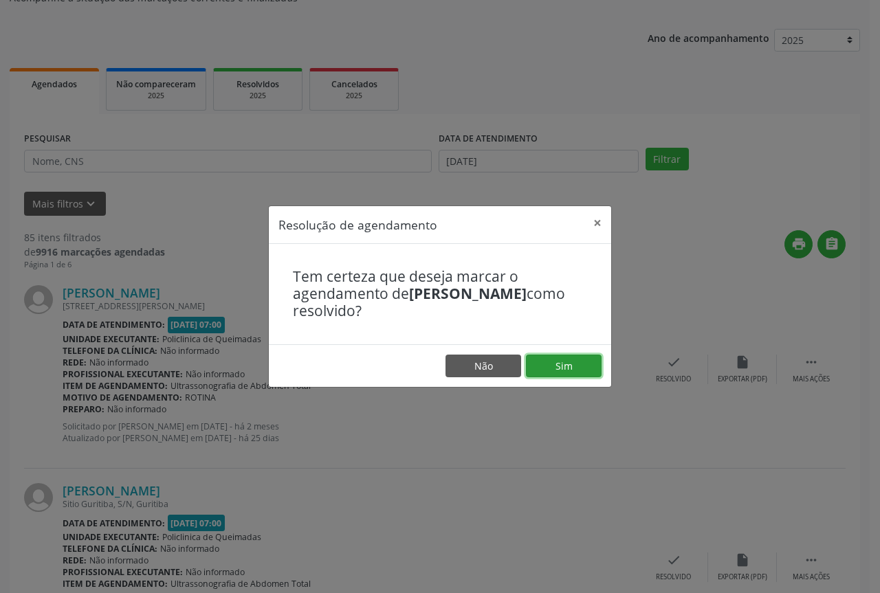
click at [560, 370] on button "Sim" at bounding box center [564, 366] width 76 height 23
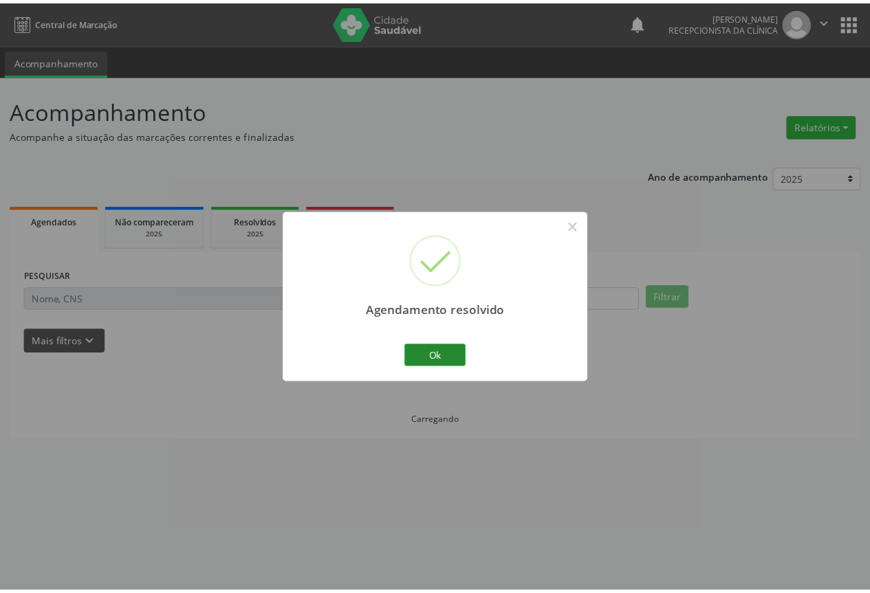
scroll to position [0, 0]
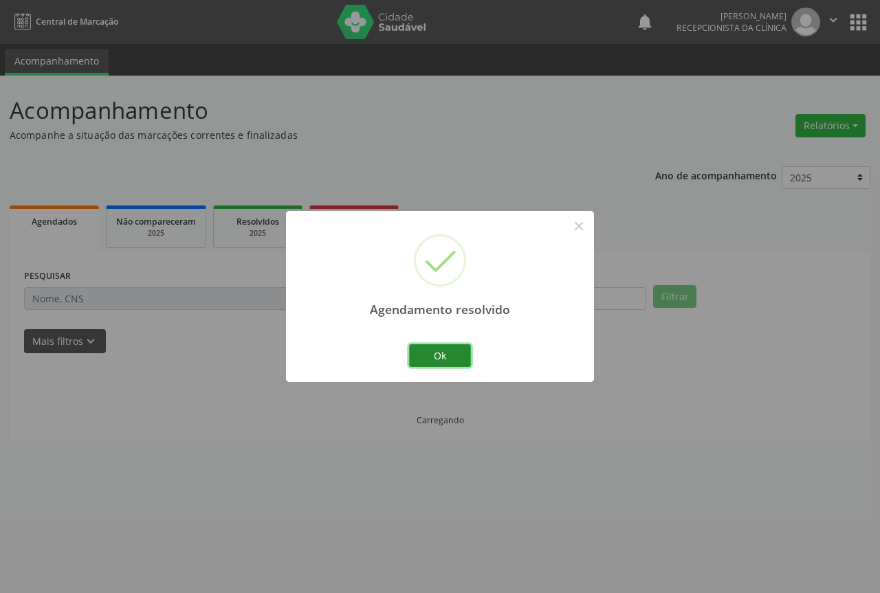
click at [430, 360] on button "Ok" at bounding box center [440, 356] width 62 height 23
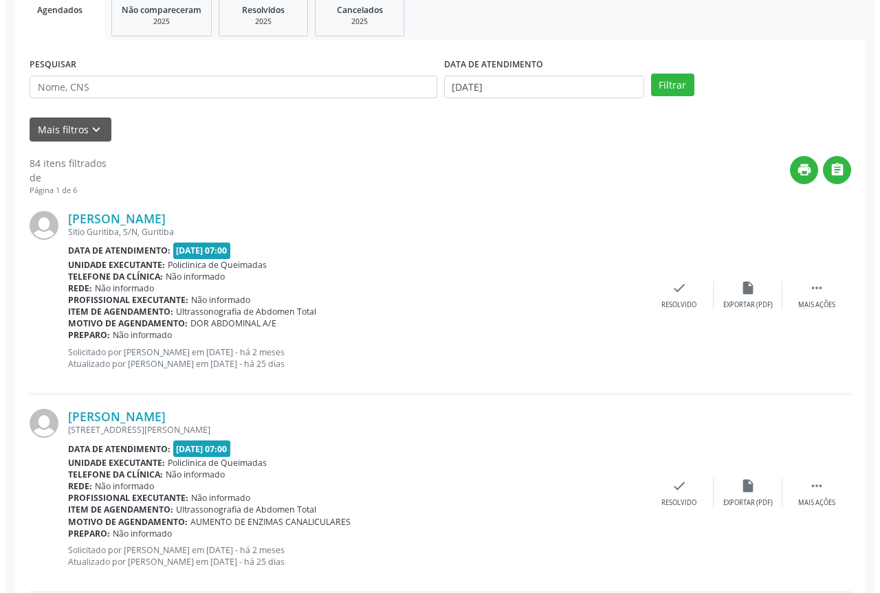
scroll to position [275, 0]
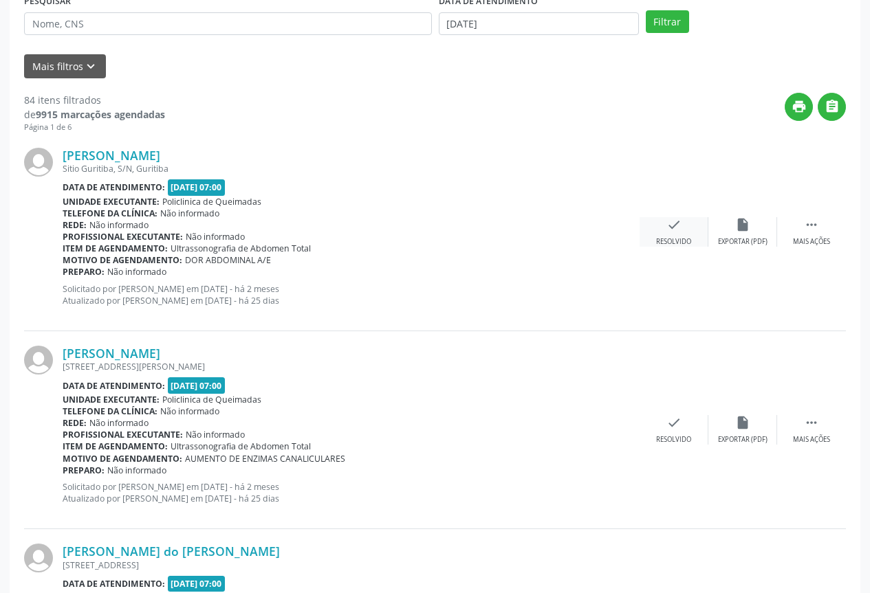
click at [677, 233] on div "check Resolvido" at bounding box center [674, 232] width 69 height 30
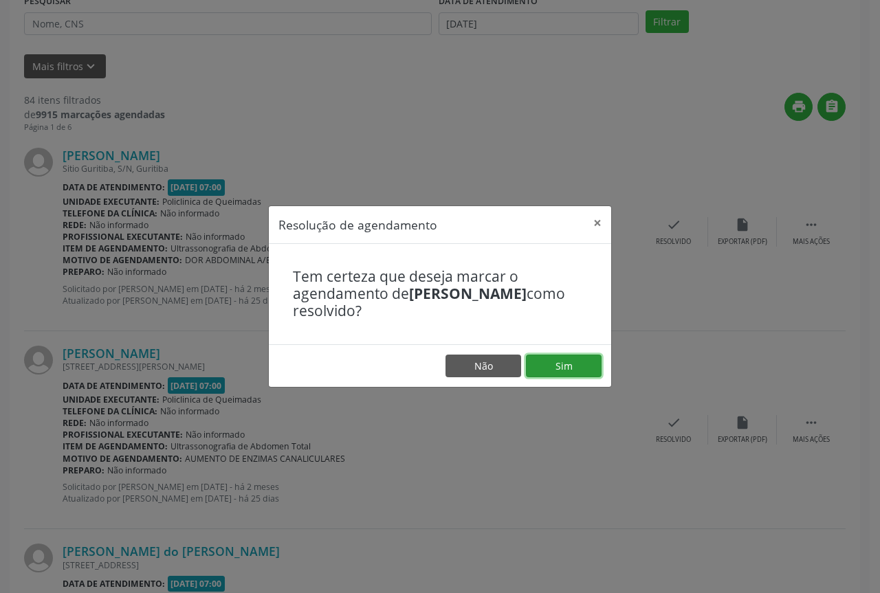
click at [566, 373] on button "Sim" at bounding box center [564, 366] width 76 height 23
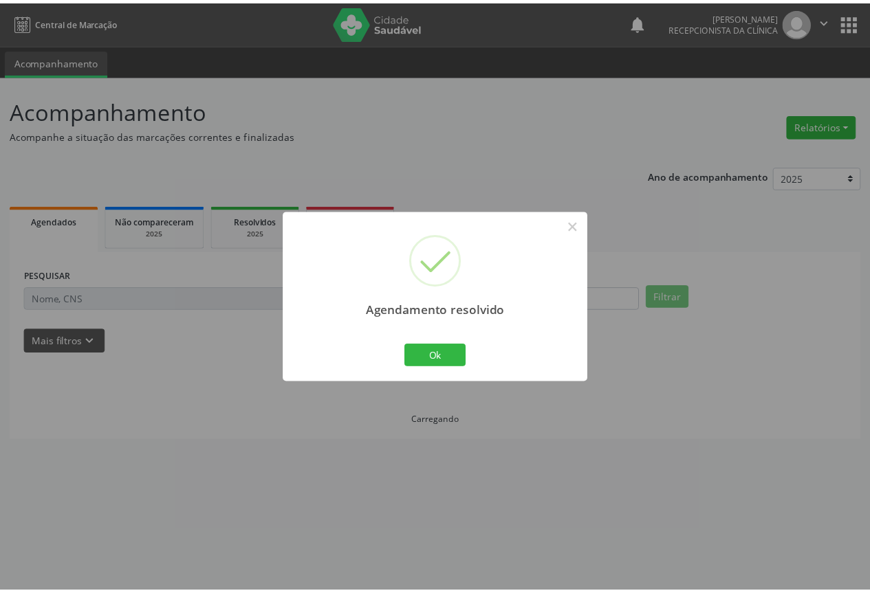
scroll to position [0, 0]
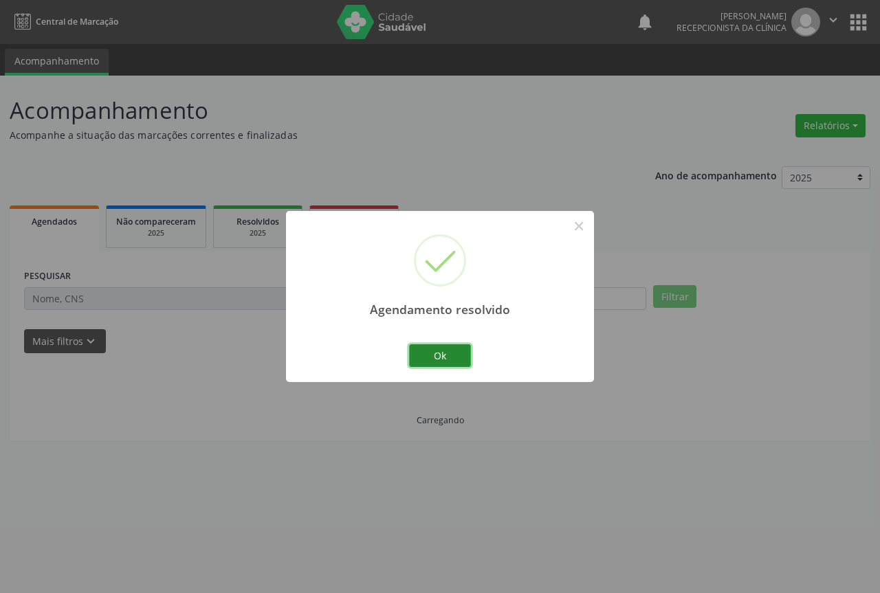
click at [426, 365] on button "Ok" at bounding box center [440, 356] width 62 height 23
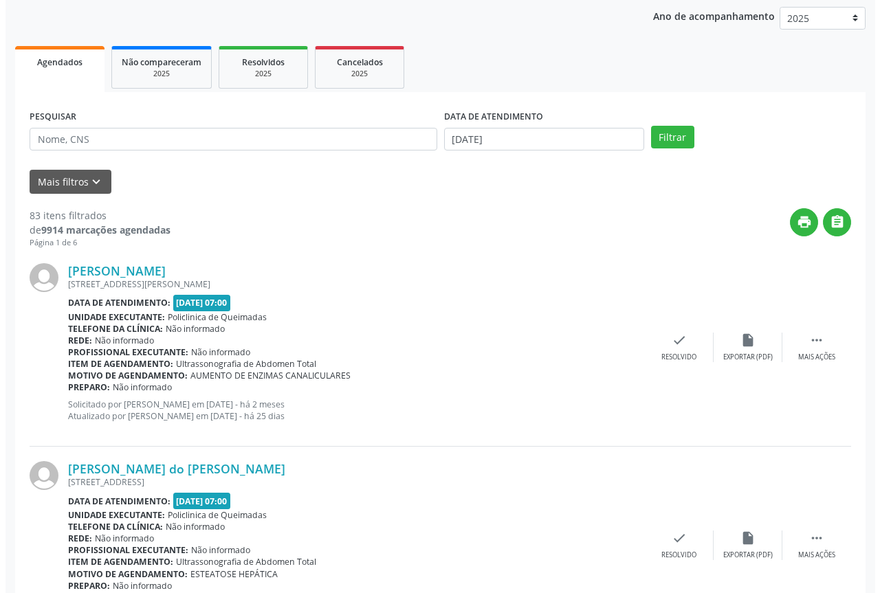
scroll to position [206, 0]
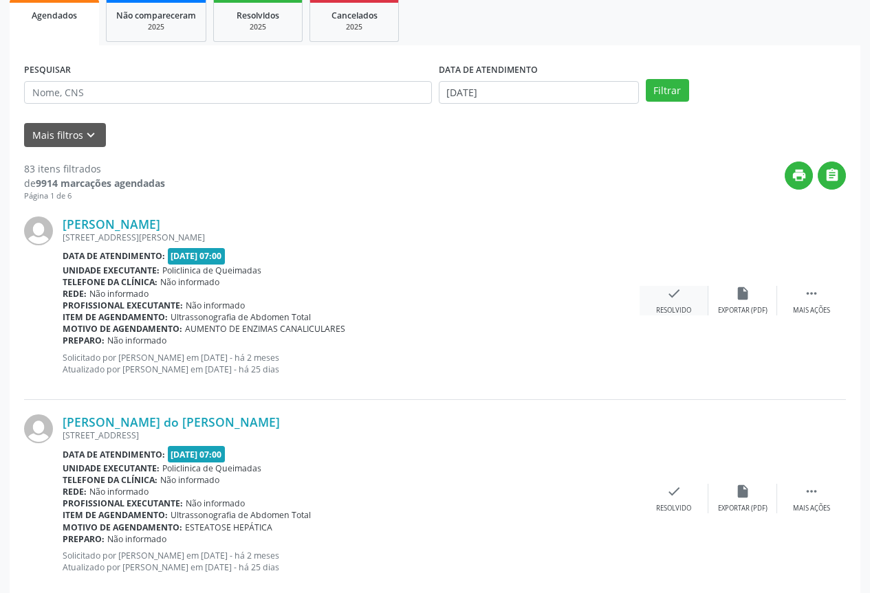
click at [666, 296] on icon "check" at bounding box center [673, 293] width 15 height 15
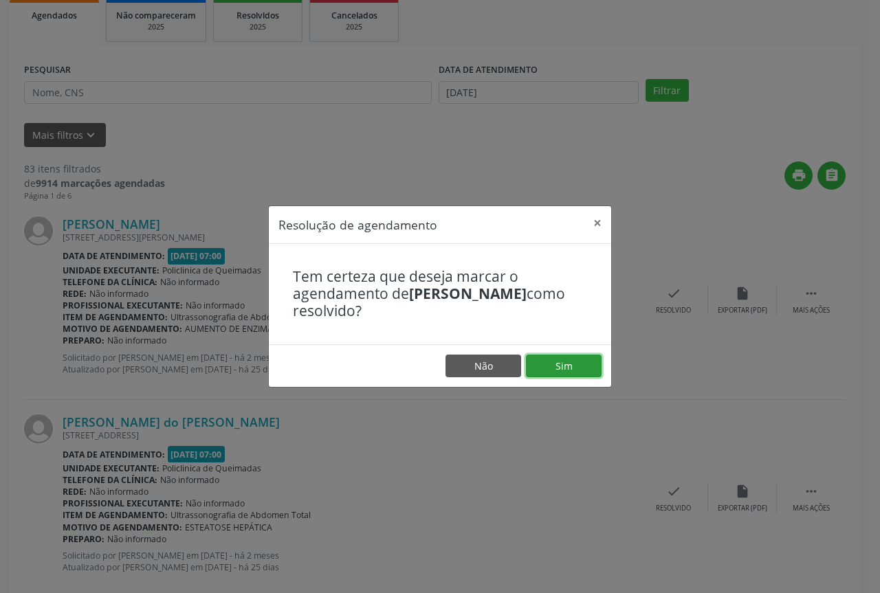
click at [549, 367] on button "Sim" at bounding box center [564, 366] width 76 height 23
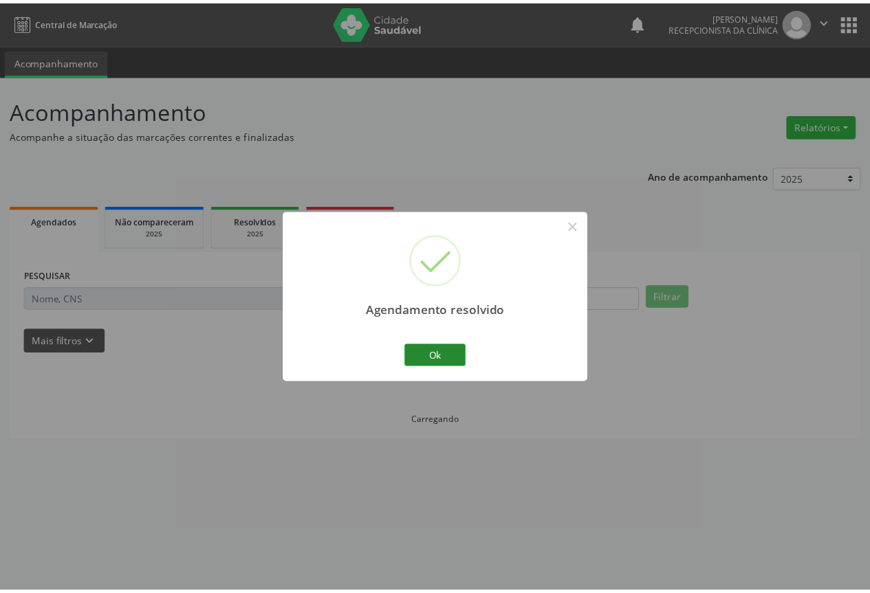
scroll to position [0, 0]
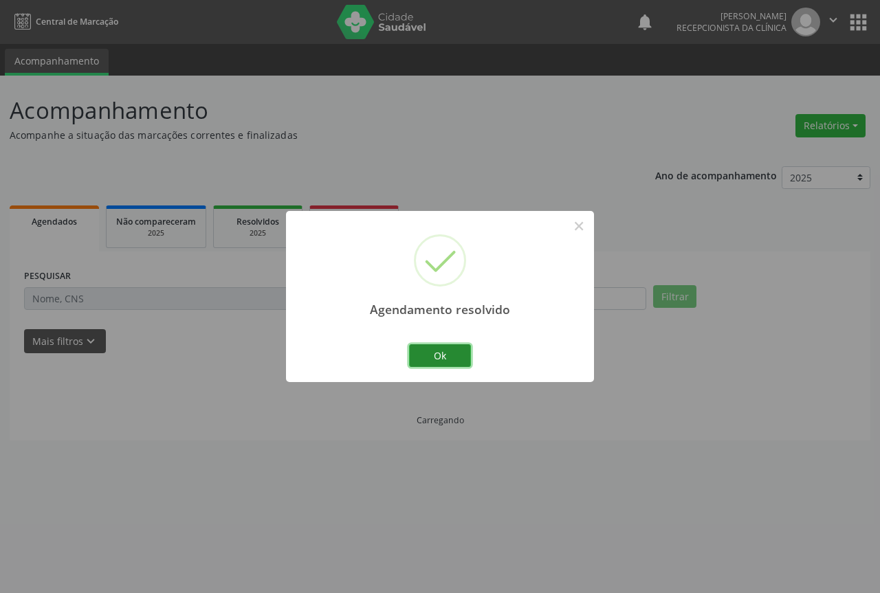
click at [435, 352] on button "Ok" at bounding box center [440, 356] width 62 height 23
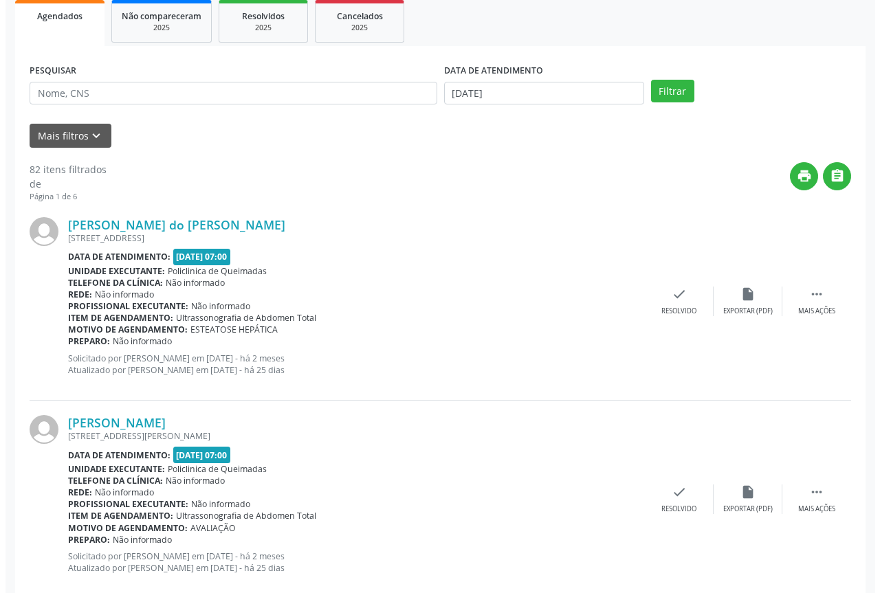
scroll to position [275, 0]
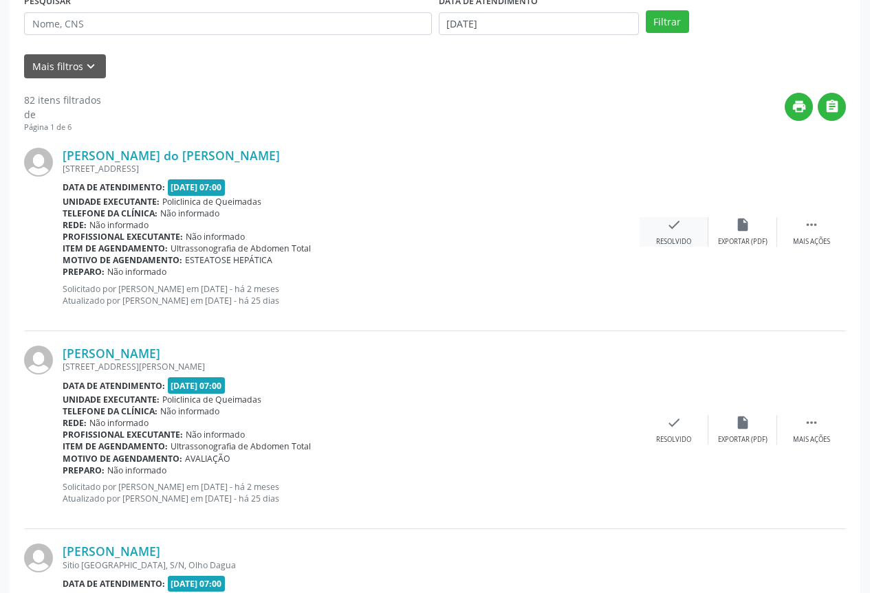
click at [665, 237] on div "Resolvido" at bounding box center [673, 242] width 35 height 10
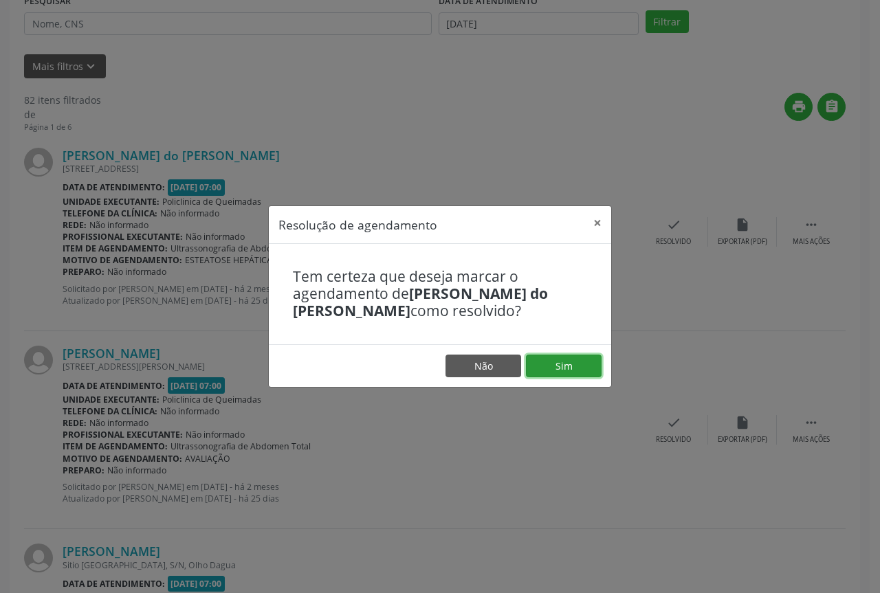
drag, startPoint x: 562, startPoint y: 378, endPoint x: 538, endPoint y: 373, distance: 24.4
click at [562, 378] on footer "Não Sim" at bounding box center [440, 366] width 342 height 43
click at [551, 370] on button "Sim" at bounding box center [564, 366] width 76 height 23
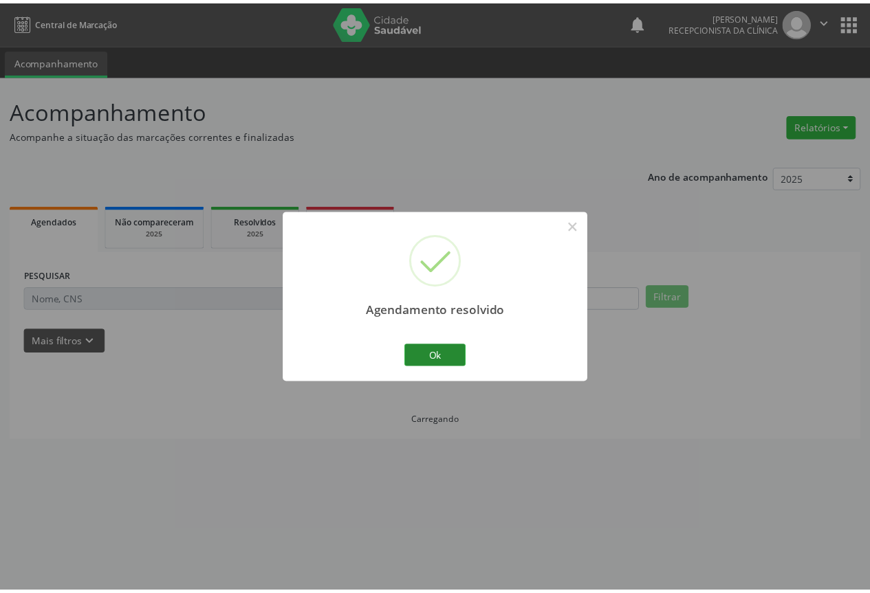
scroll to position [0, 0]
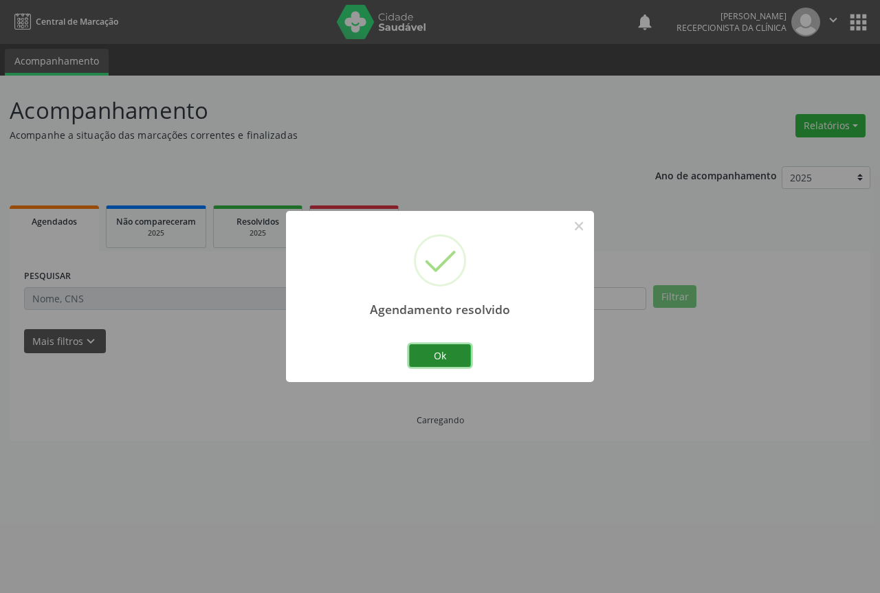
click at [433, 360] on button "Ok" at bounding box center [440, 356] width 62 height 23
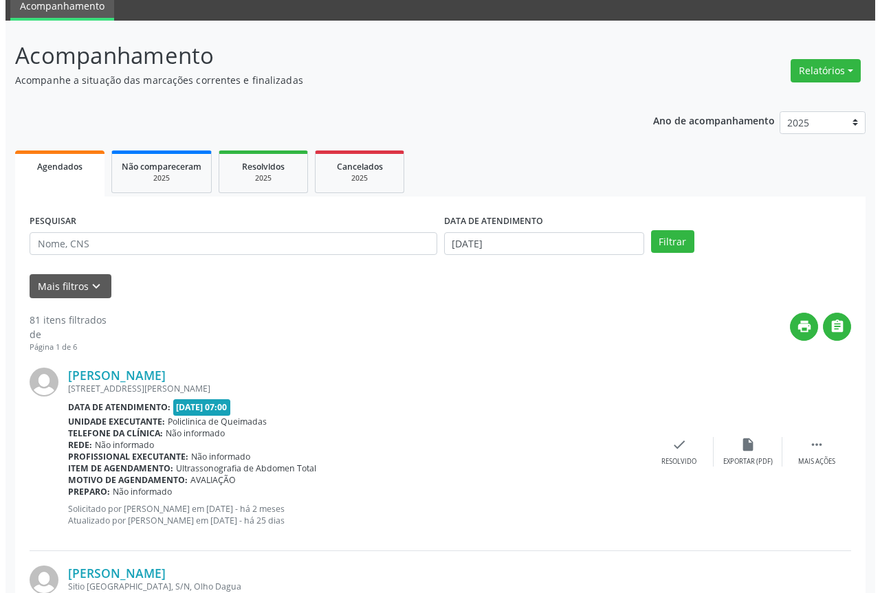
scroll to position [138, 0]
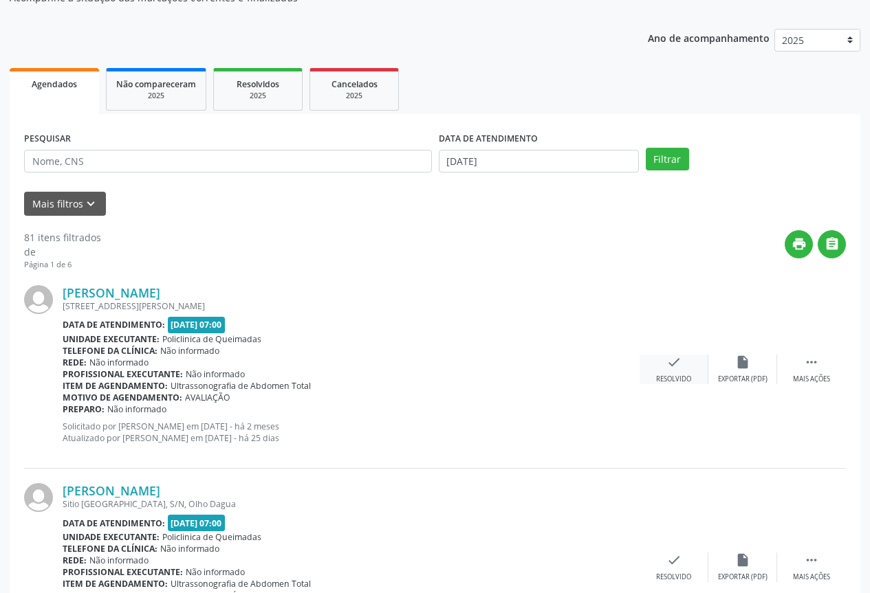
click at [668, 380] on div "Resolvido" at bounding box center [673, 380] width 35 height 10
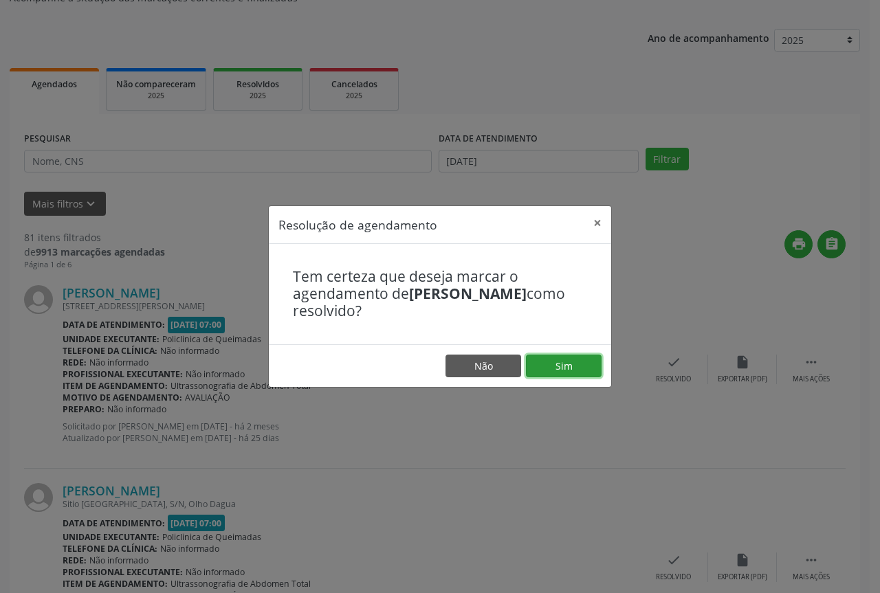
click at [585, 373] on button "Sim" at bounding box center [564, 366] width 76 height 23
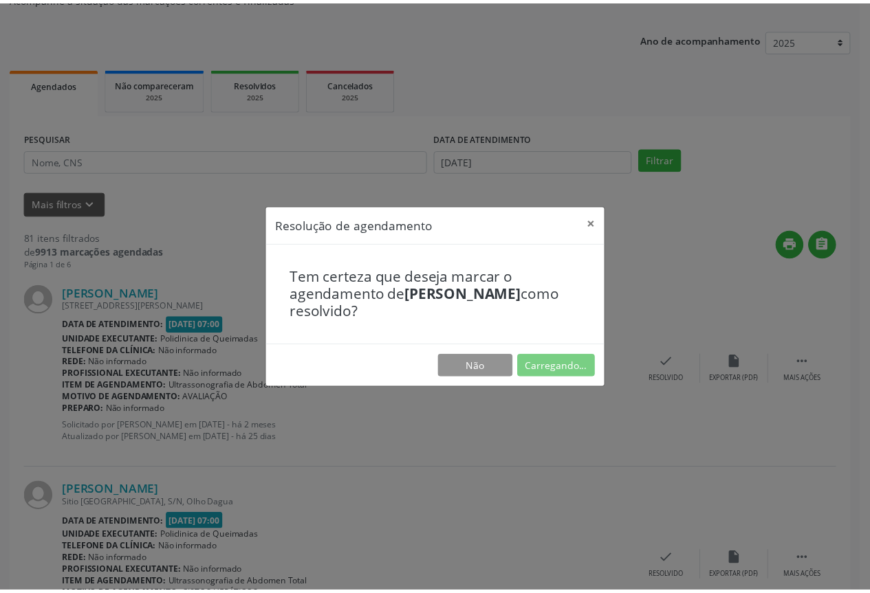
scroll to position [0, 0]
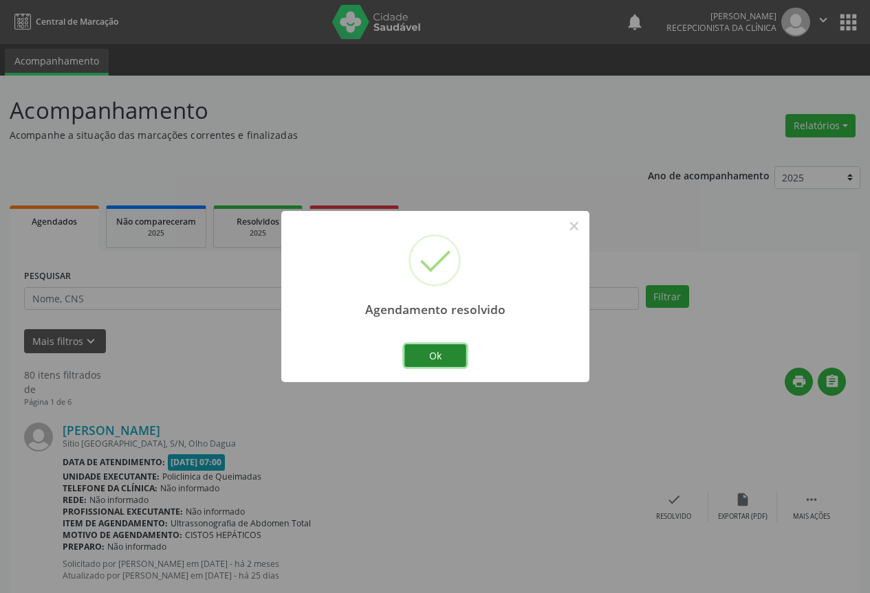
click at [445, 356] on button "Ok" at bounding box center [435, 356] width 62 height 23
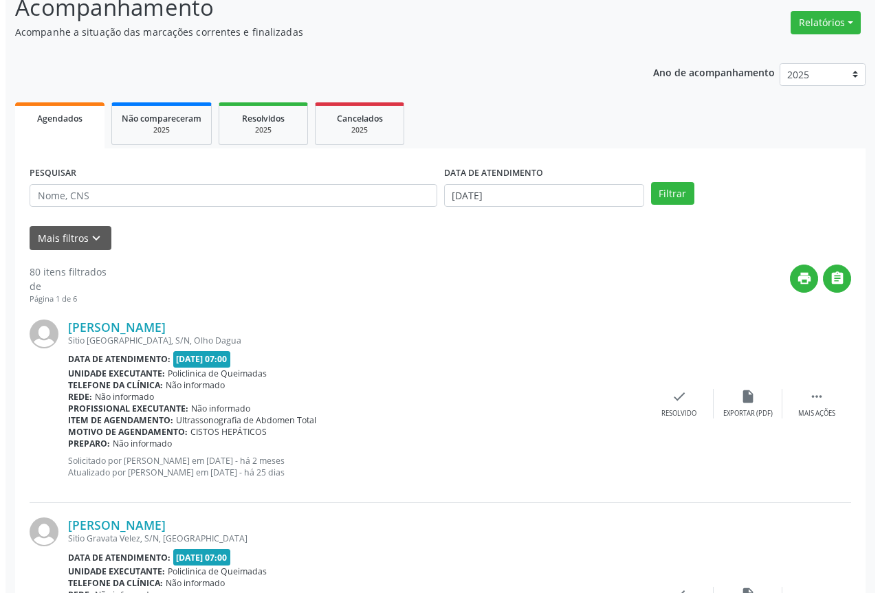
scroll to position [138, 0]
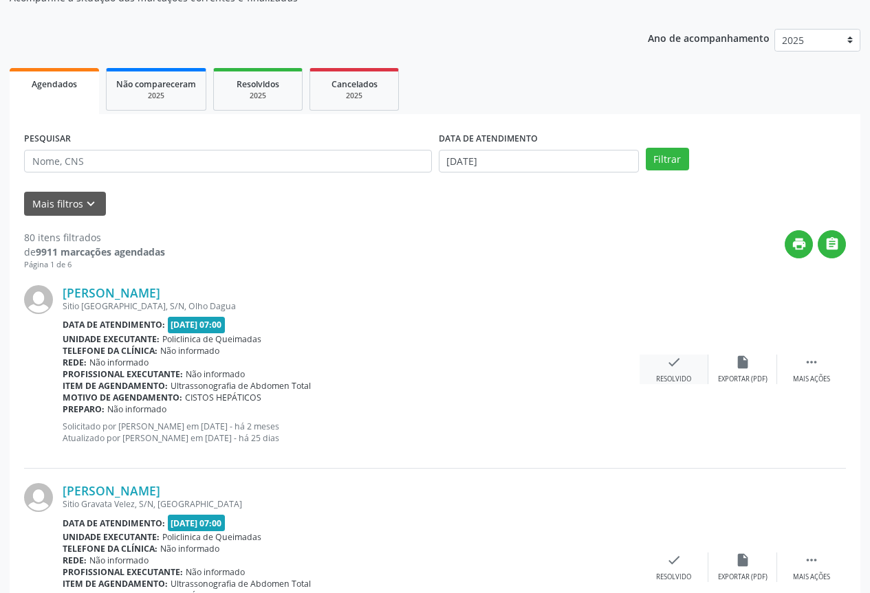
click at [663, 360] on div "check Resolvido" at bounding box center [674, 370] width 69 height 30
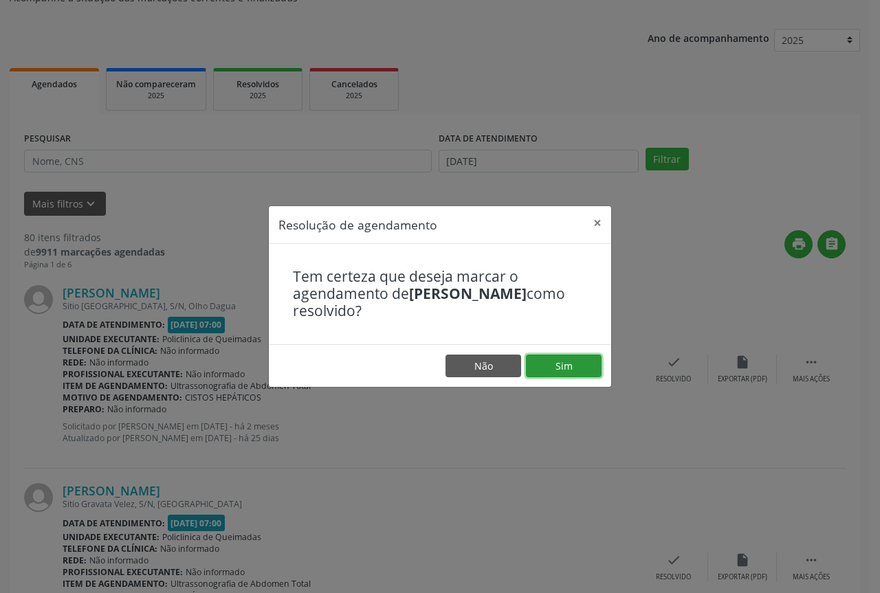
click at [560, 362] on button "Sim" at bounding box center [564, 366] width 76 height 23
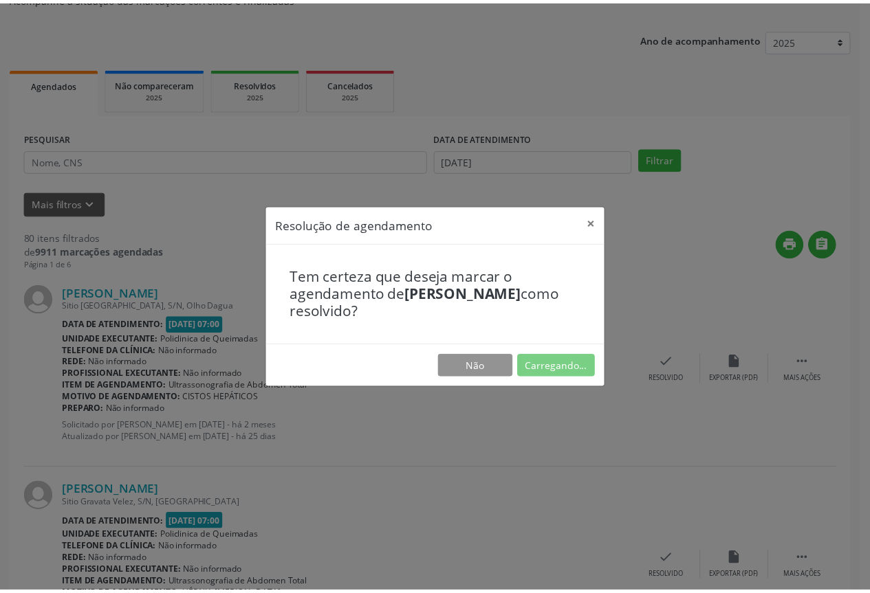
scroll to position [0, 0]
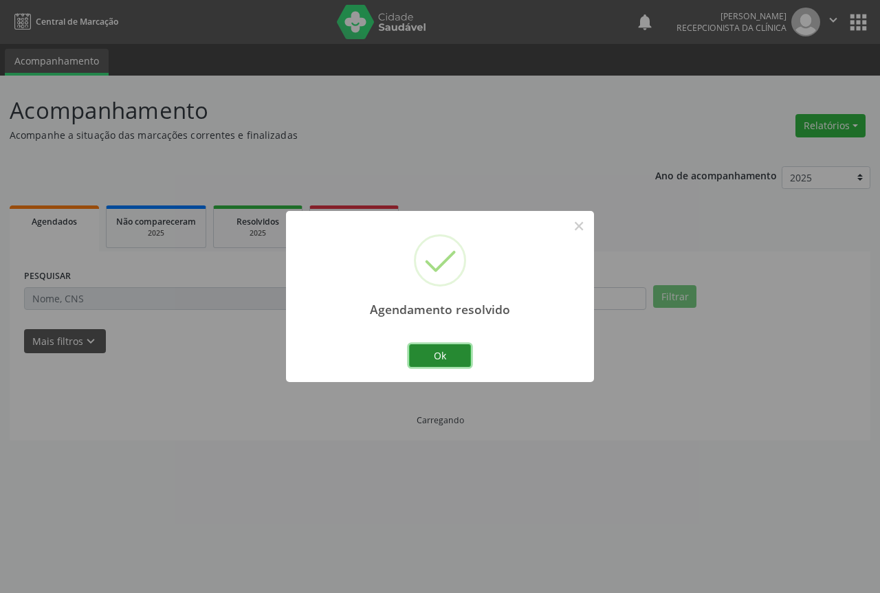
click at [424, 347] on button "Ok" at bounding box center [440, 356] width 62 height 23
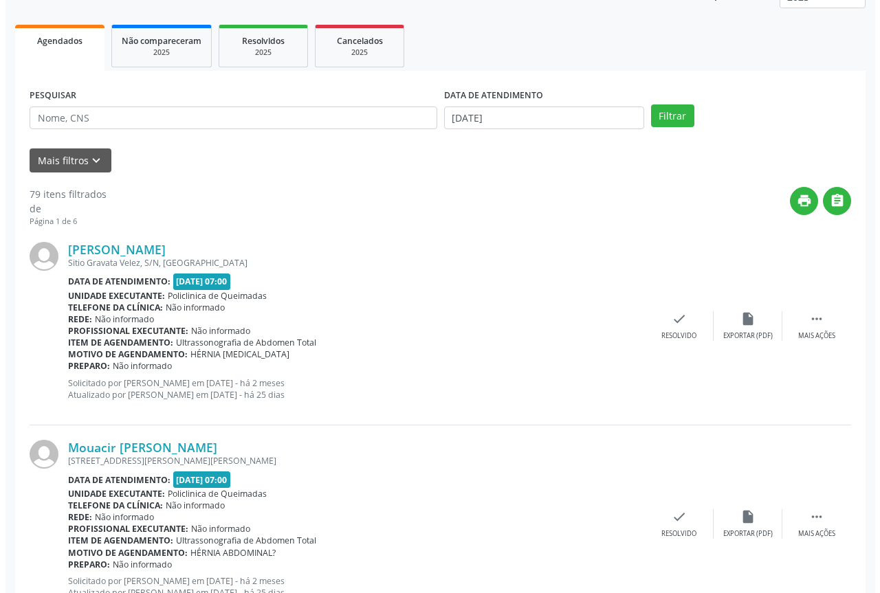
scroll to position [206, 0]
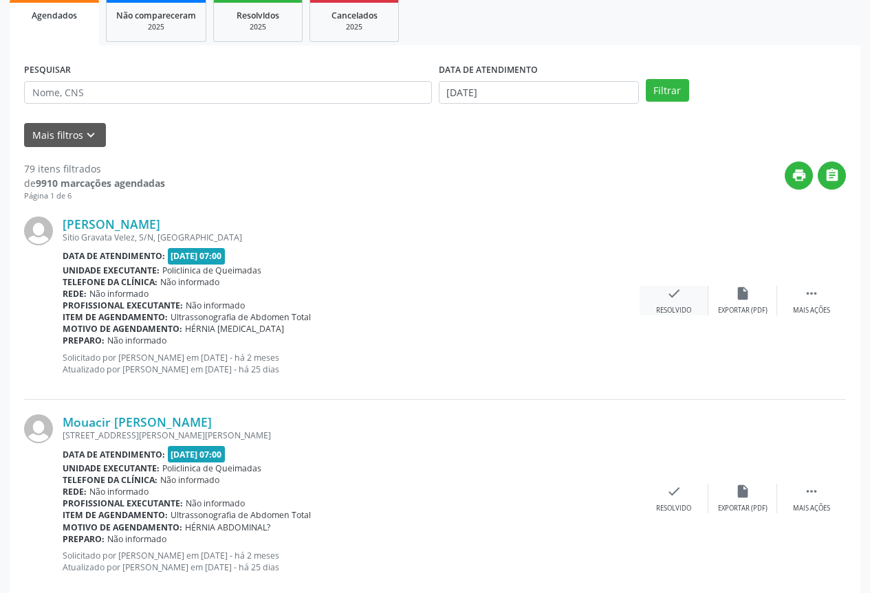
click at [674, 301] on div "check Resolvido" at bounding box center [674, 301] width 69 height 30
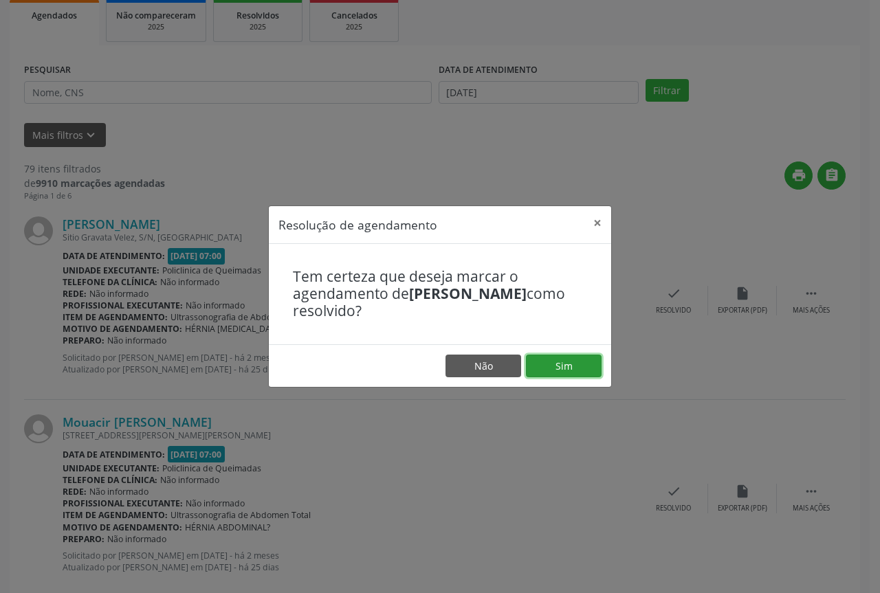
click at [565, 362] on button "Sim" at bounding box center [564, 366] width 76 height 23
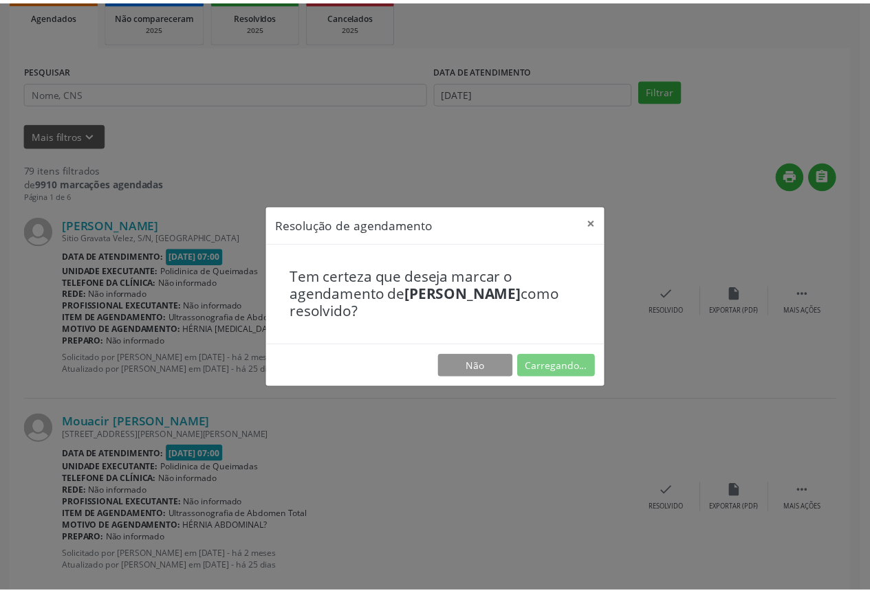
scroll to position [0, 0]
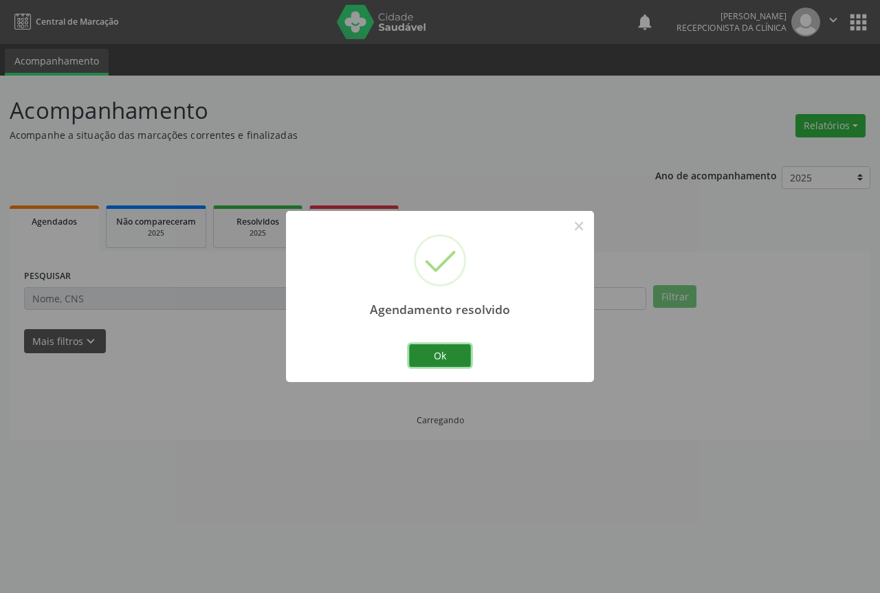
click at [445, 354] on button "Ok" at bounding box center [440, 356] width 62 height 23
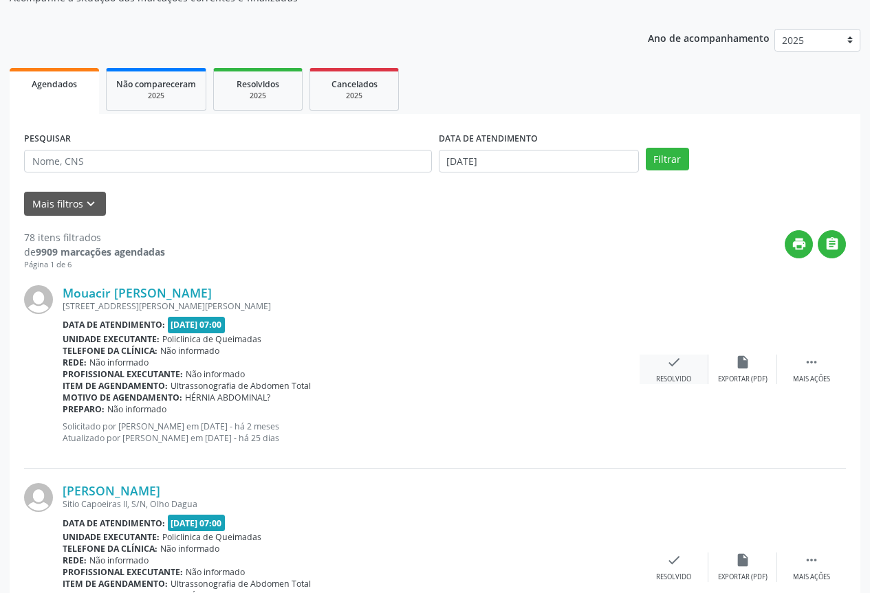
click at [675, 371] on div "check Resolvido" at bounding box center [674, 370] width 69 height 30
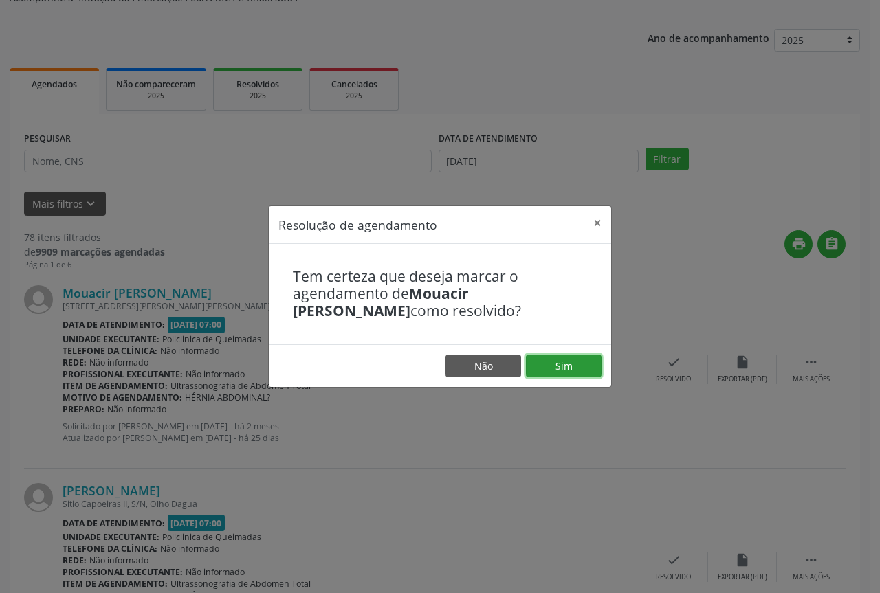
click at [561, 364] on button "Sim" at bounding box center [564, 366] width 76 height 23
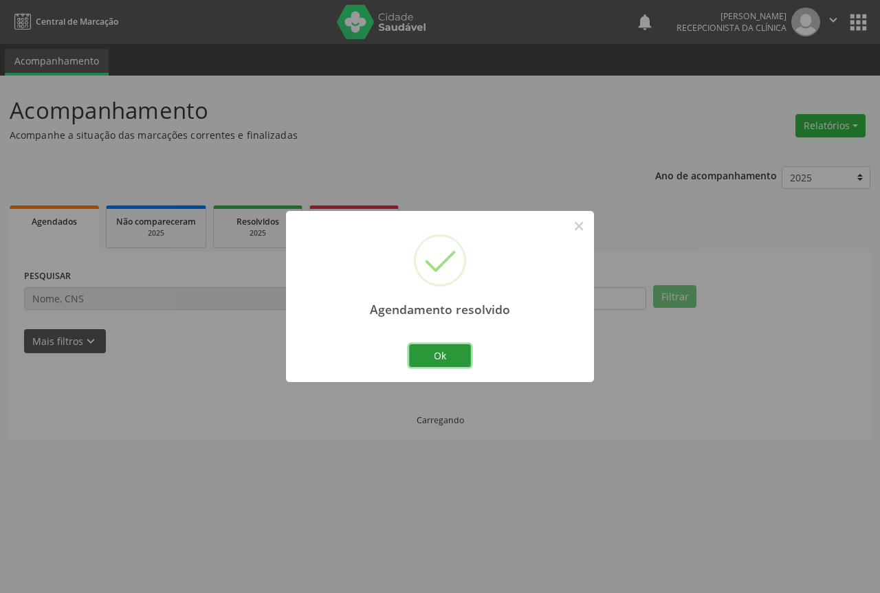
click at [424, 358] on button "Ok" at bounding box center [440, 356] width 62 height 23
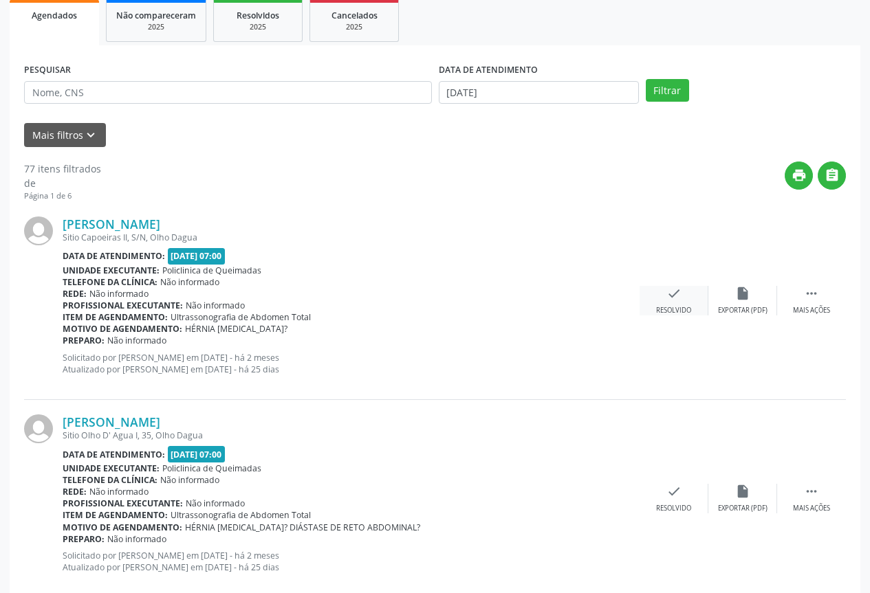
click at [662, 294] on div "check Resolvido" at bounding box center [674, 301] width 69 height 30
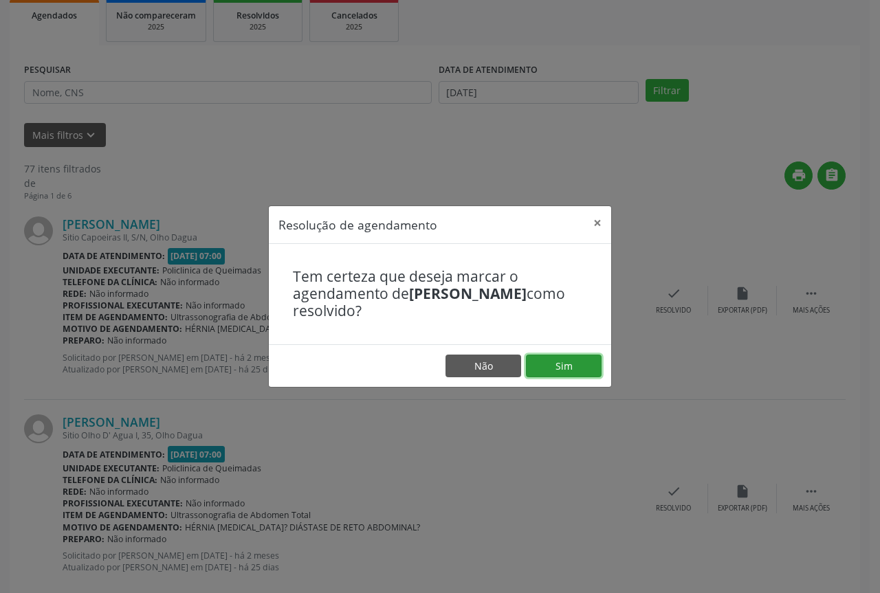
click at [541, 363] on button "Sim" at bounding box center [564, 366] width 76 height 23
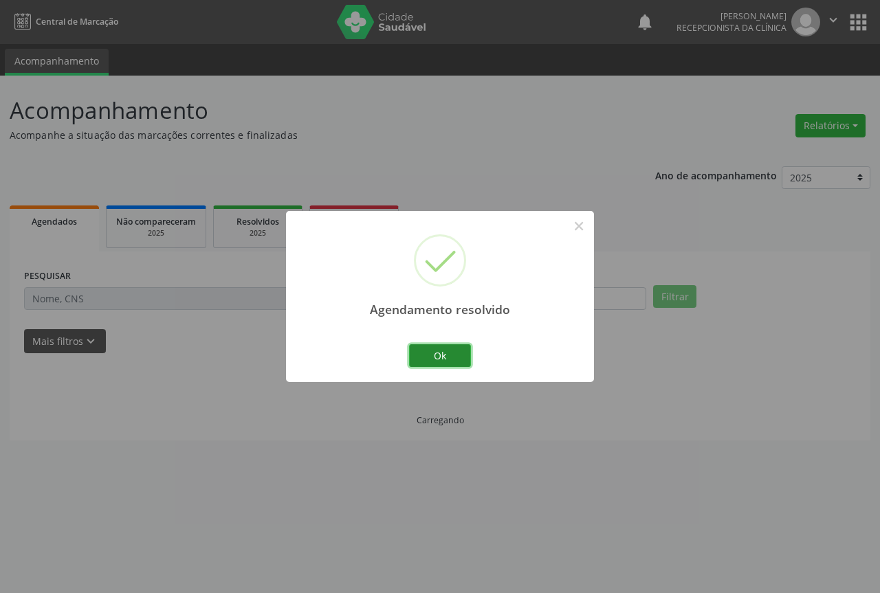
drag, startPoint x: 439, startPoint y: 355, endPoint x: 450, endPoint y: 351, distance: 11.5
click at [441, 354] on button "Ok" at bounding box center [440, 356] width 62 height 23
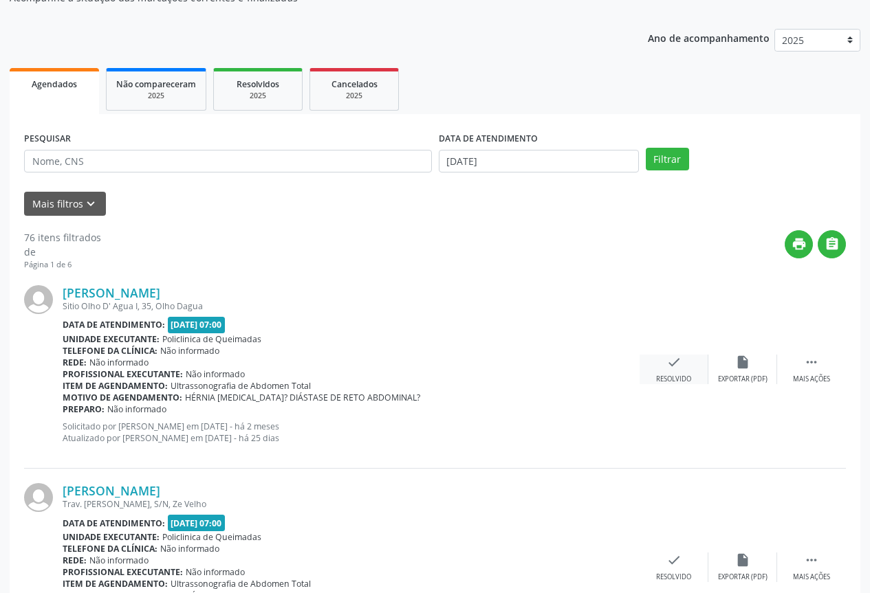
click at [659, 358] on div "check Resolvido" at bounding box center [674, 370] width 69 height 30
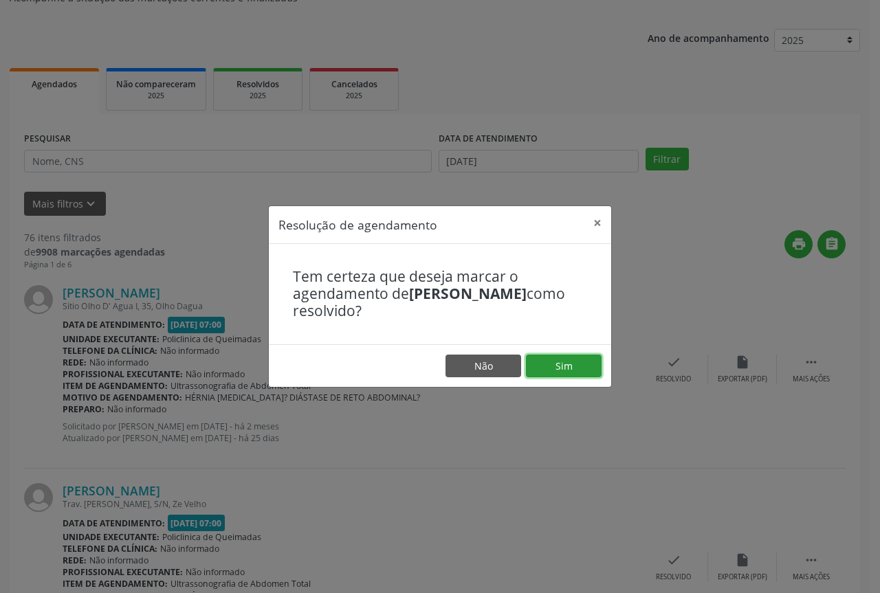
drag, startPoint x: 576, startPoint y: 358, endPoint x: 525, endPoint y: 358, distance: 50.9
click at [575, 358] on button "Sim" at bounding box center [564, 366] width 76 height 23
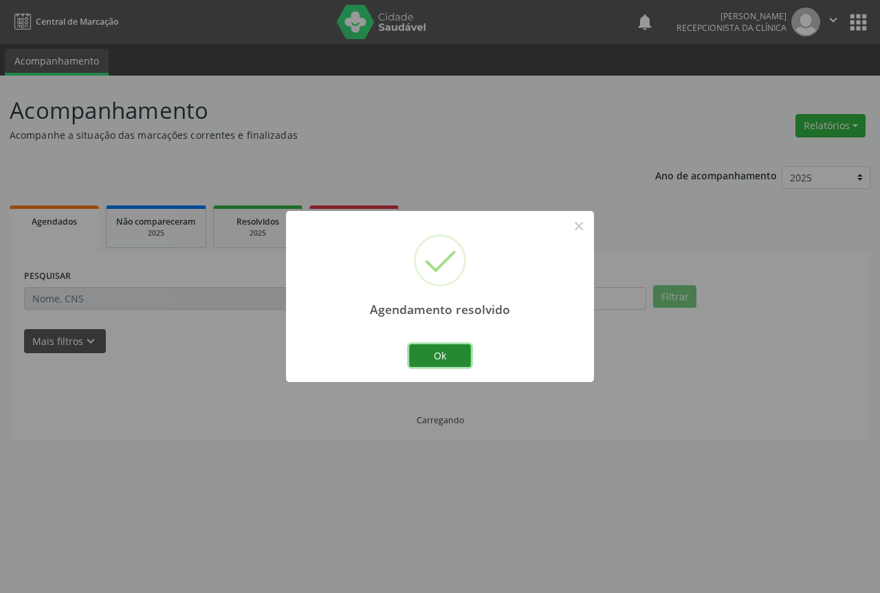
click at [440, 356] on button "Ok" at bounding box center [440, 356] width 62 height 23
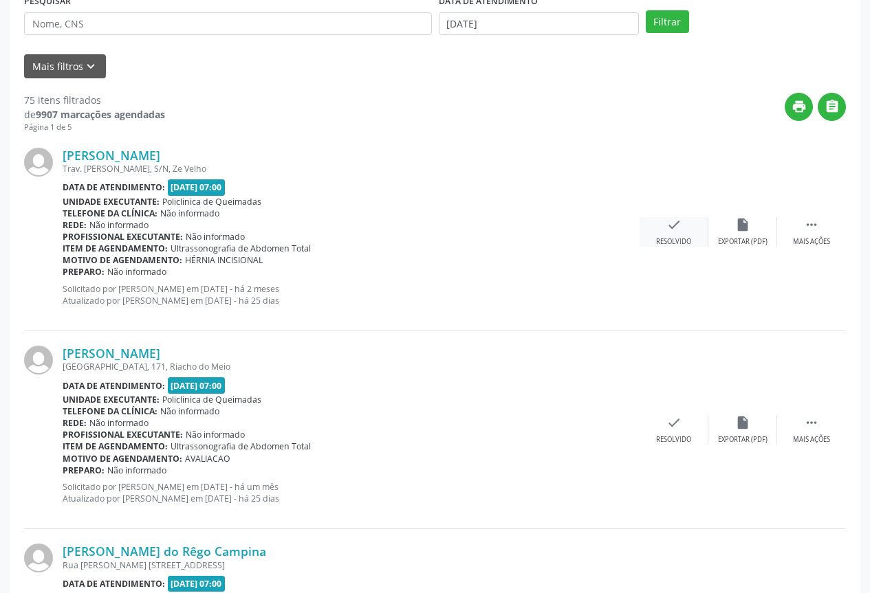
click at [677, 231] on icon "check" at bounding box center [673, 224] width 15 height 15
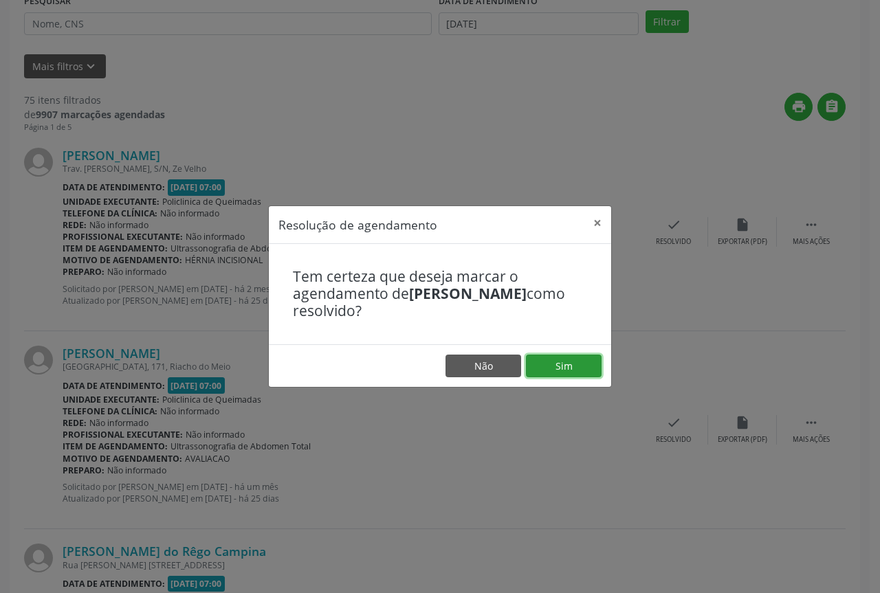
click at [569, 367] on button "Sim" at bounding box center [564, 366] width 76 height 23
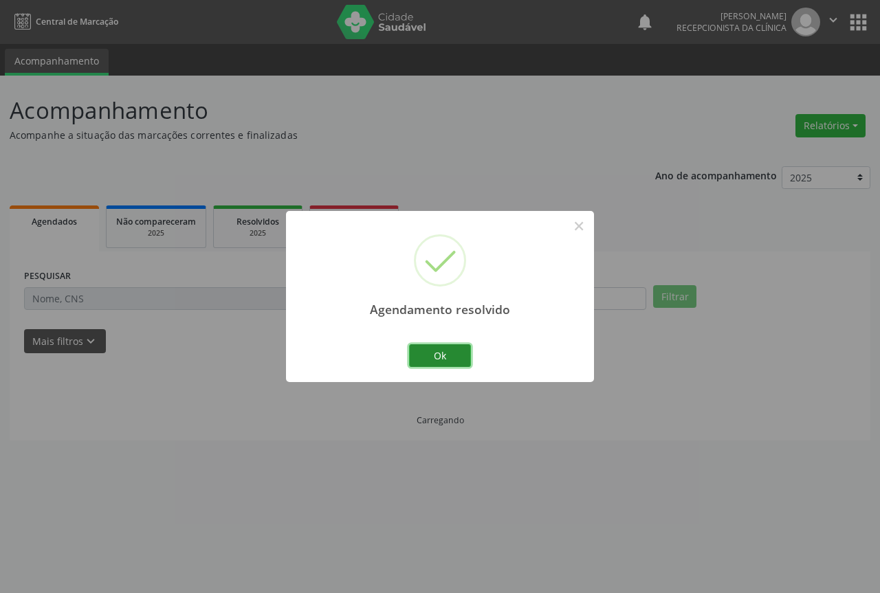
click at [462, 358] on button "Ok" at bounding box center [440, 356] width 62 height 23
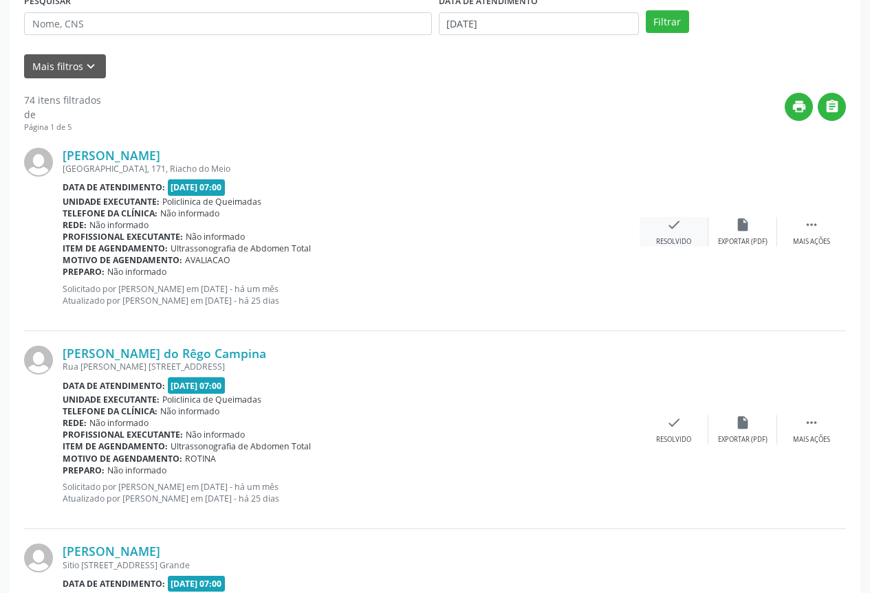
click at [675, 235] on div "check Resolvido" at bounding box center [674, 232] width 69 height 30
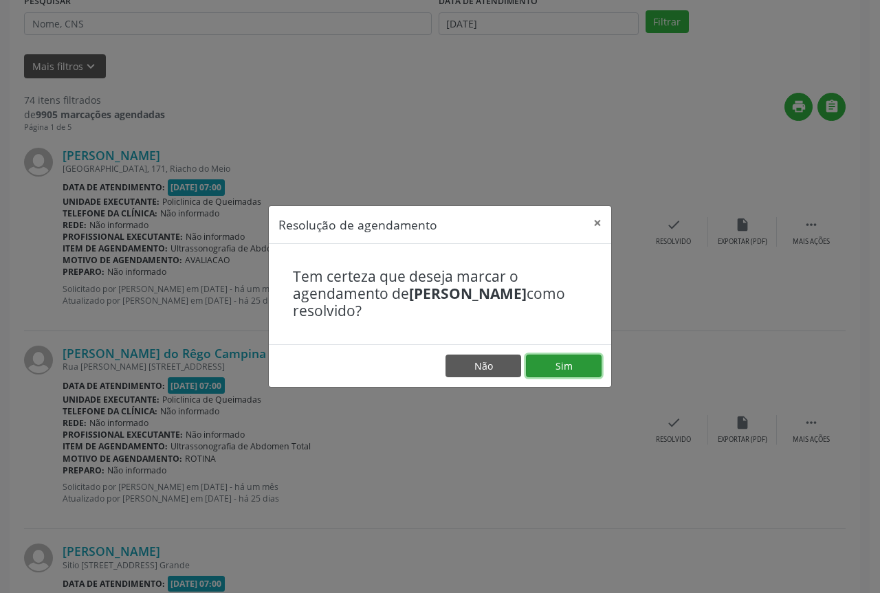
click at [572, 373] on button "Sim" at bounding box center [564, 366] width 76 height 23
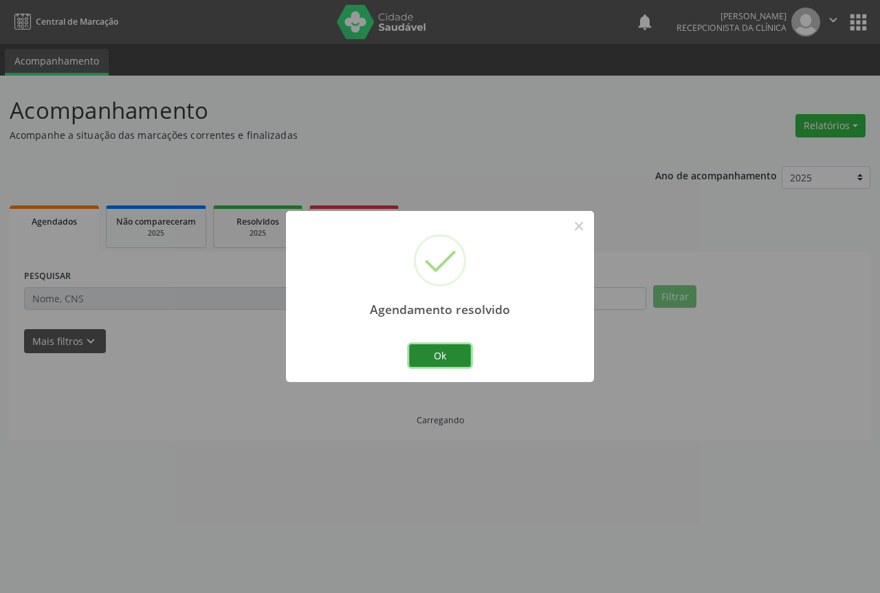
click at [454, 357] on button "Ok" at bounding box center [440, 356] width 62 height 23
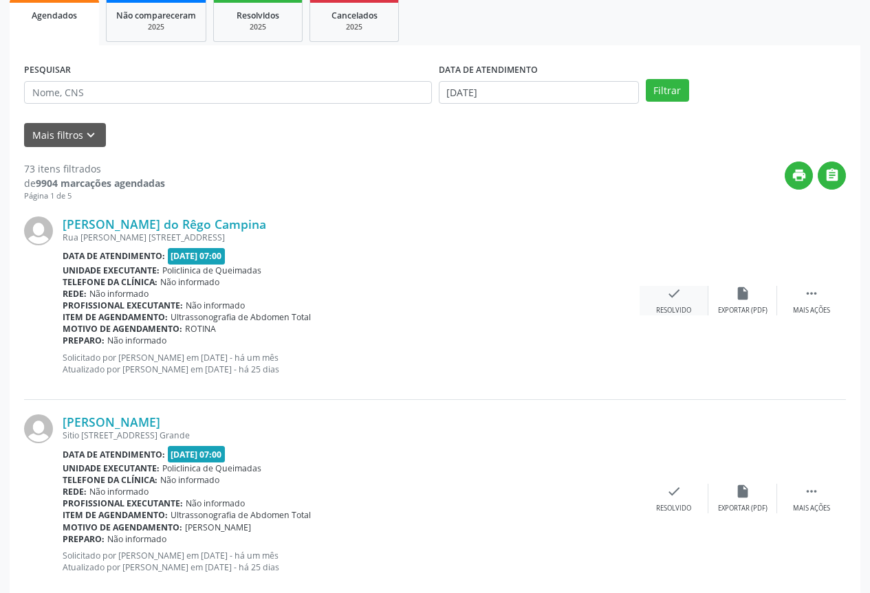
click at [679, 294] on icon "check" at bounding box center [673, 293] width 15 height 15
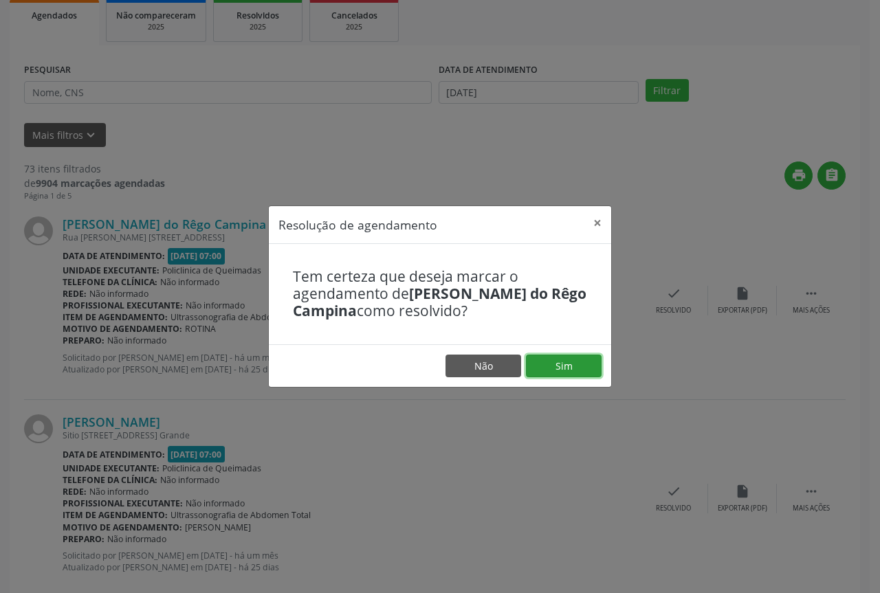
click at [586, 373] on button "Sim" at bounding box center [564, 366] width 76 height 23
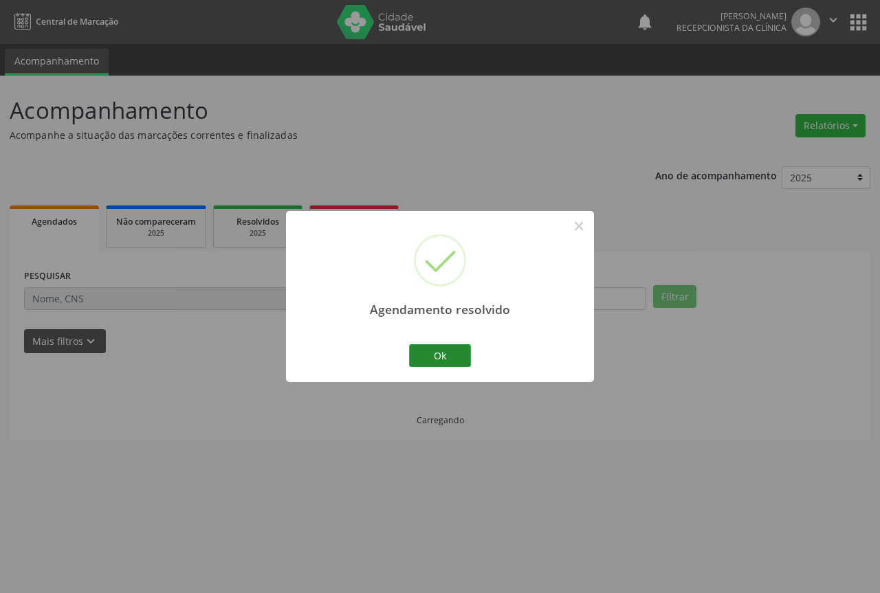
click at [426, 351] on button "Ok" at bounding box center [440, 356] width 62 height 23
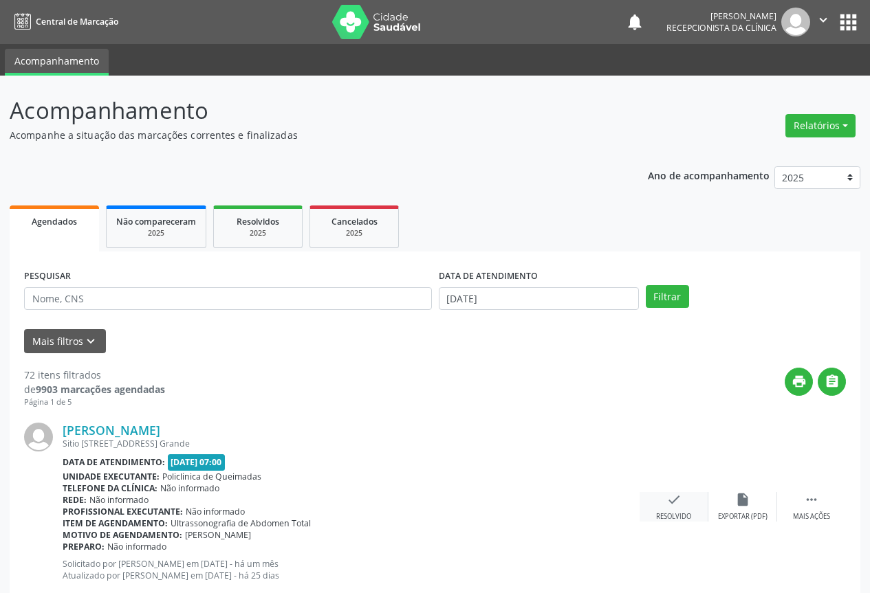
click at [675, 505] on icon "check" at bounding box center [673, 499] width 15 height 15
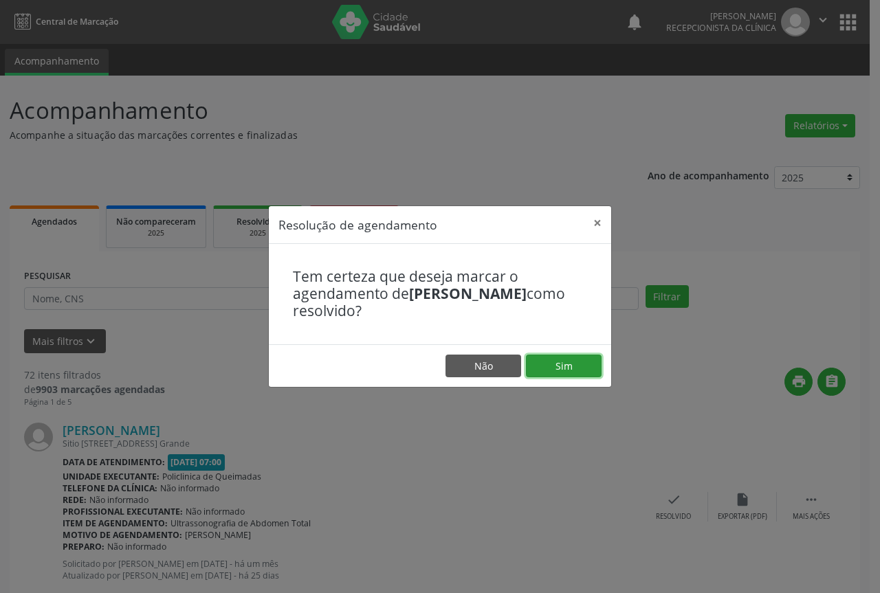
click at [557, 362] on button "Sim" at bounding box center [564, 366] width 76 height 23
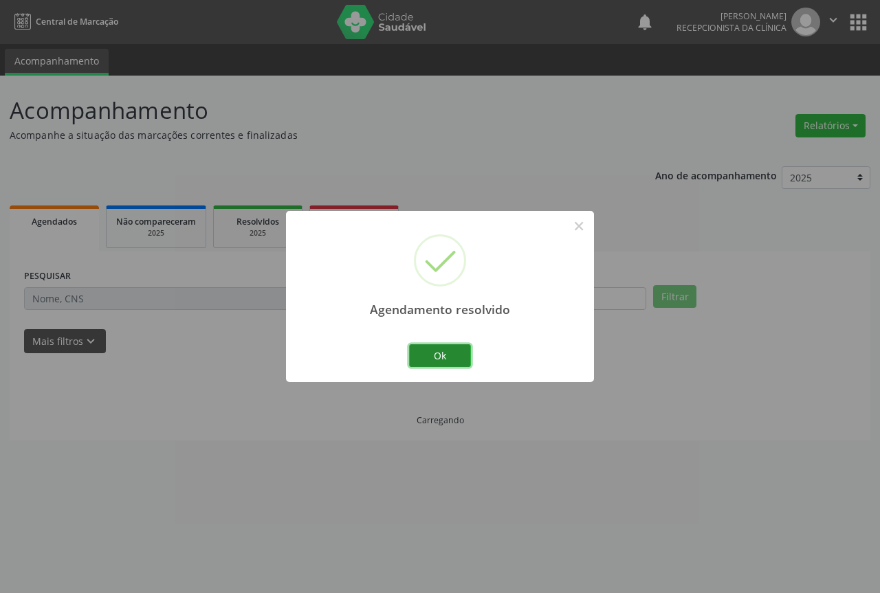
click at [424, 357] on button "Ok" at bounding box center [440, 356] width 62 height 23
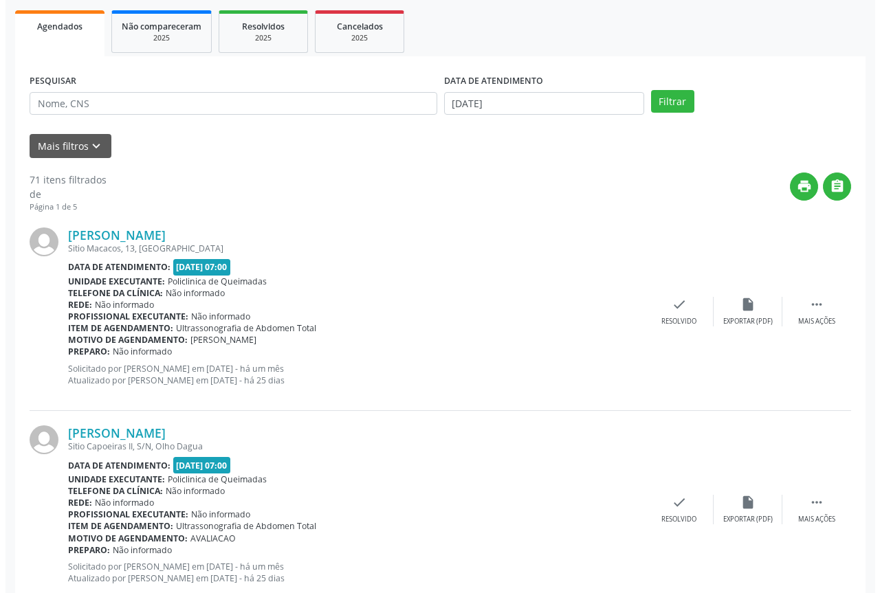
scroll to position [206, 0]
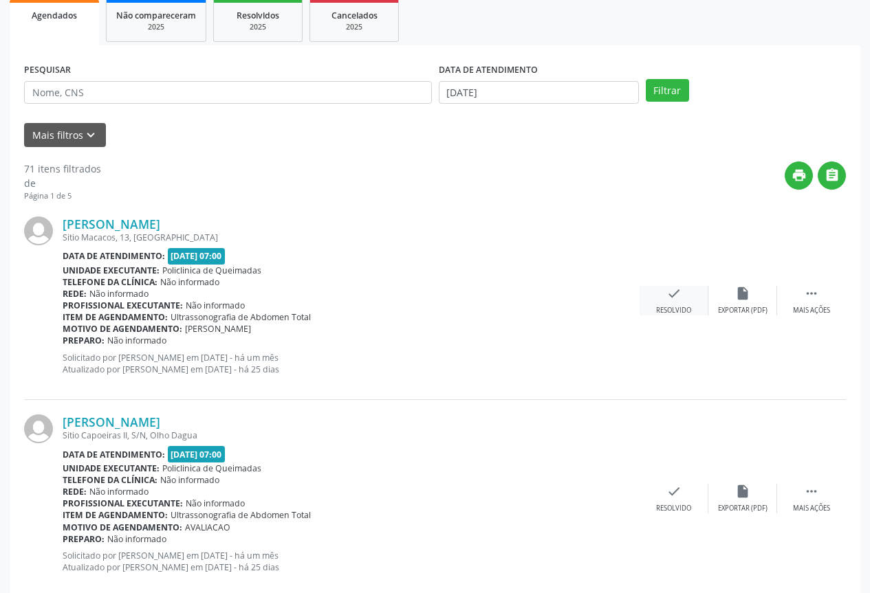
click at [663, 312] on div "Resolvido" at bounding box center [673, 311] width 35 height 10
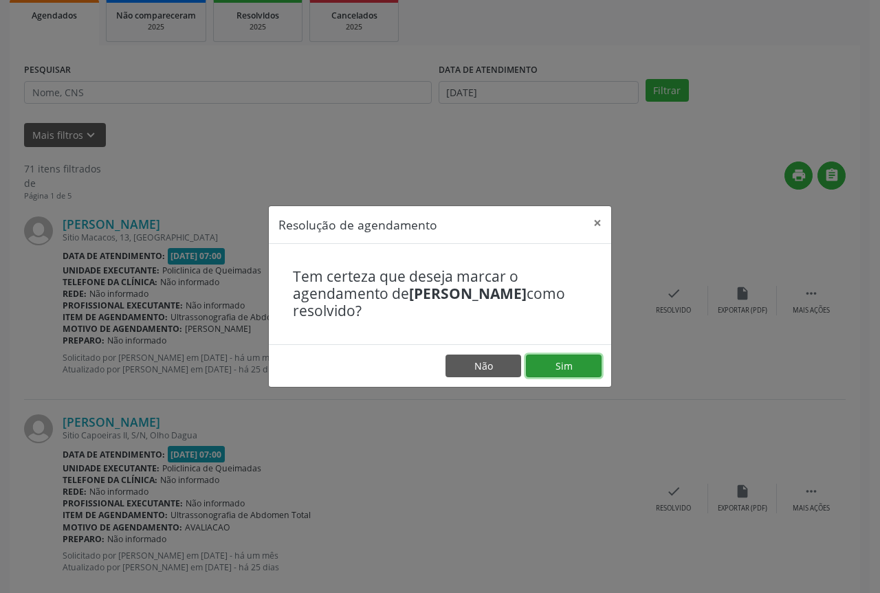
click at [555, 375] on button "Sim" at bounding box center [564, 366] width 76 height 23
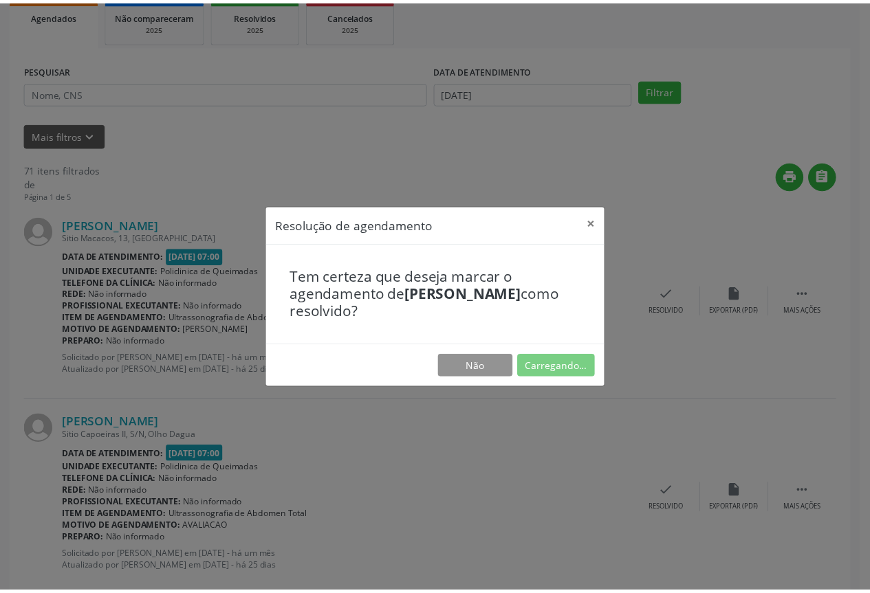
scroll to position [0, 0]
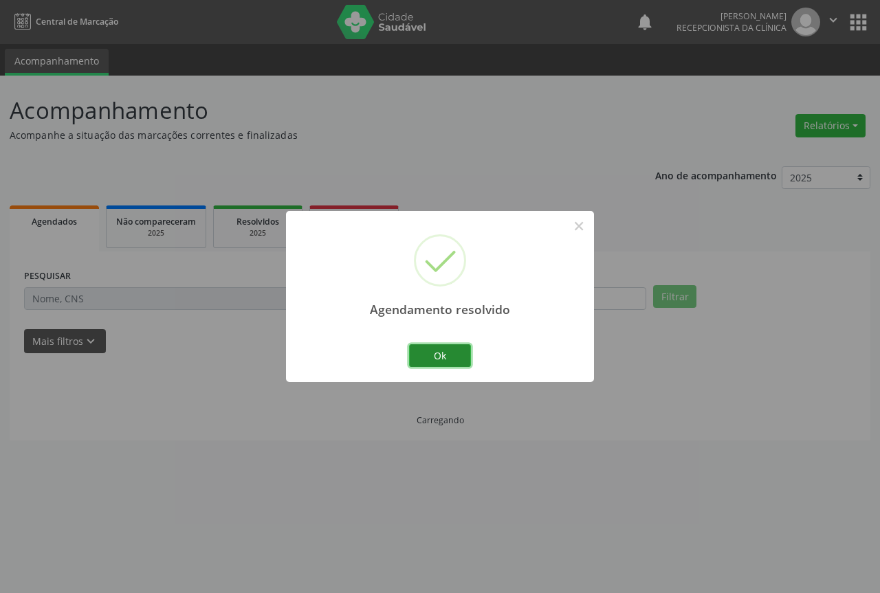
click at [444, 364] on button "Ok" at bounding box center [440, 356] width 62 height 23
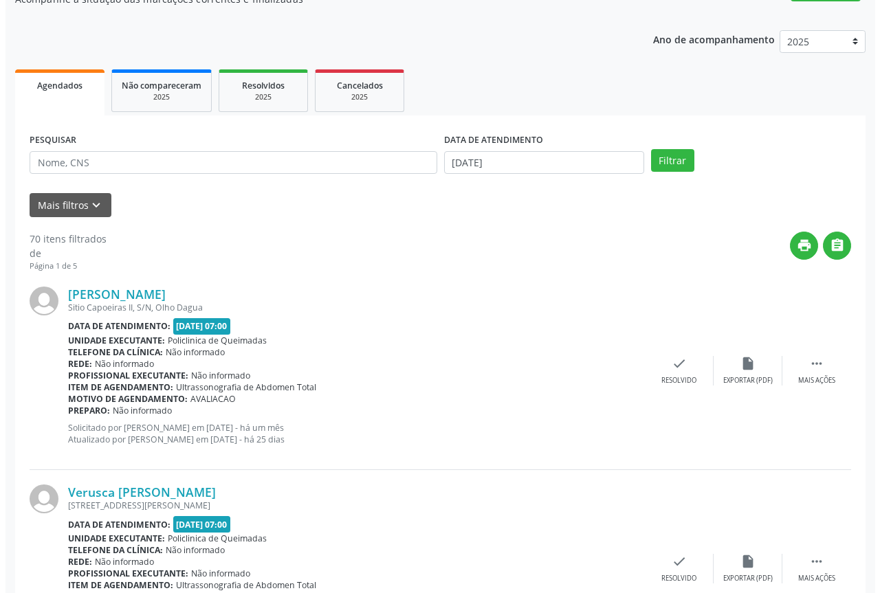
scroll to position [138, 0]
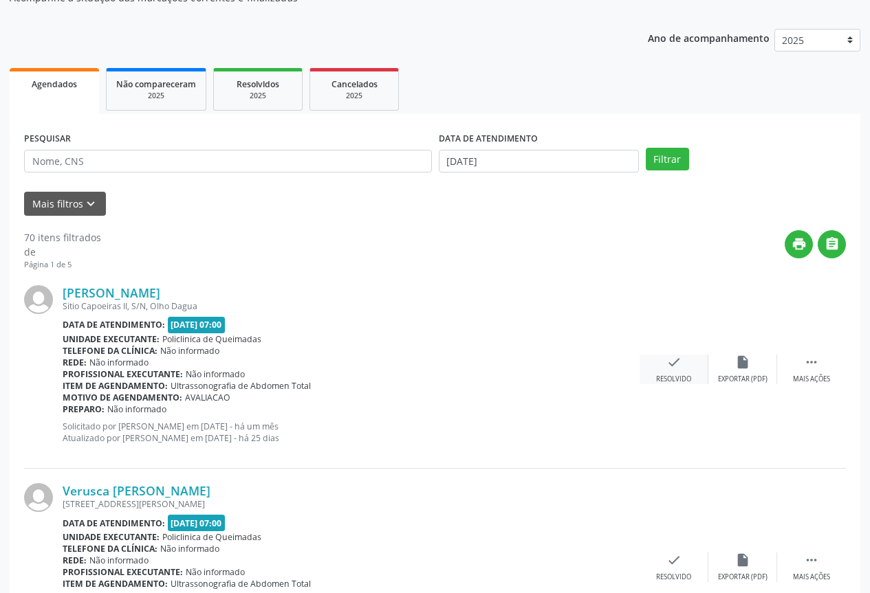
click at [671, 360] on icon "check" at bounding box center [673, 362] width 15 height 15
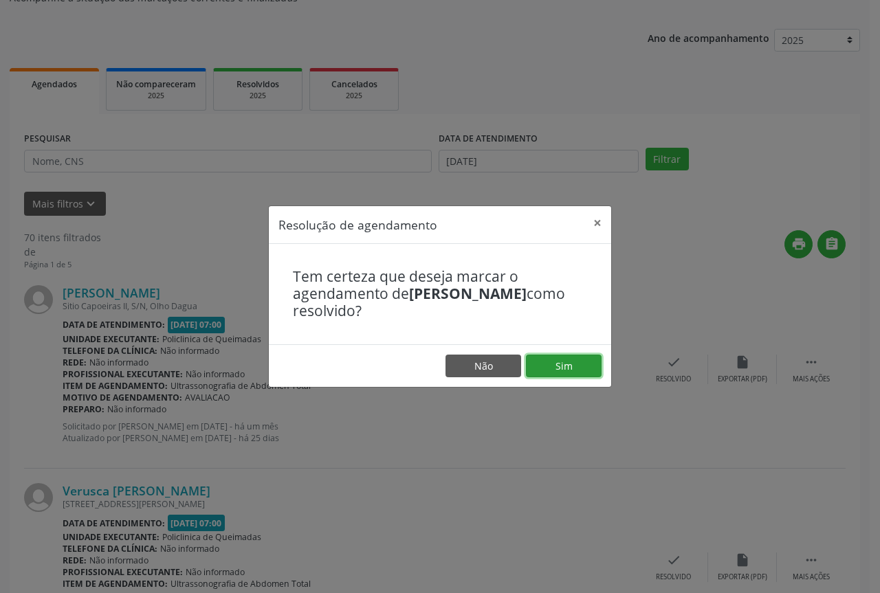
click at [559, 370] on button "Sim" at bounding box center [564, 366] width 76 height 23
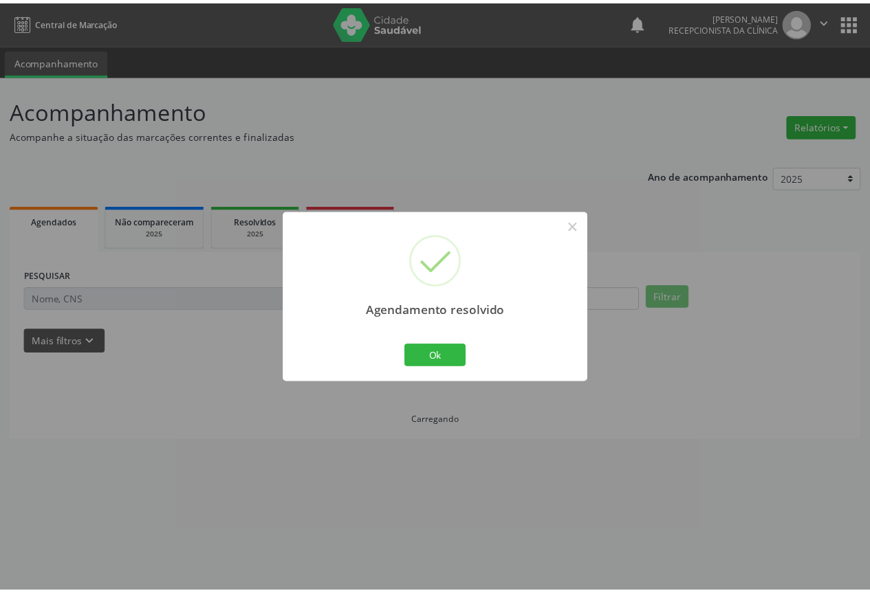
scroll to position [0, 0]
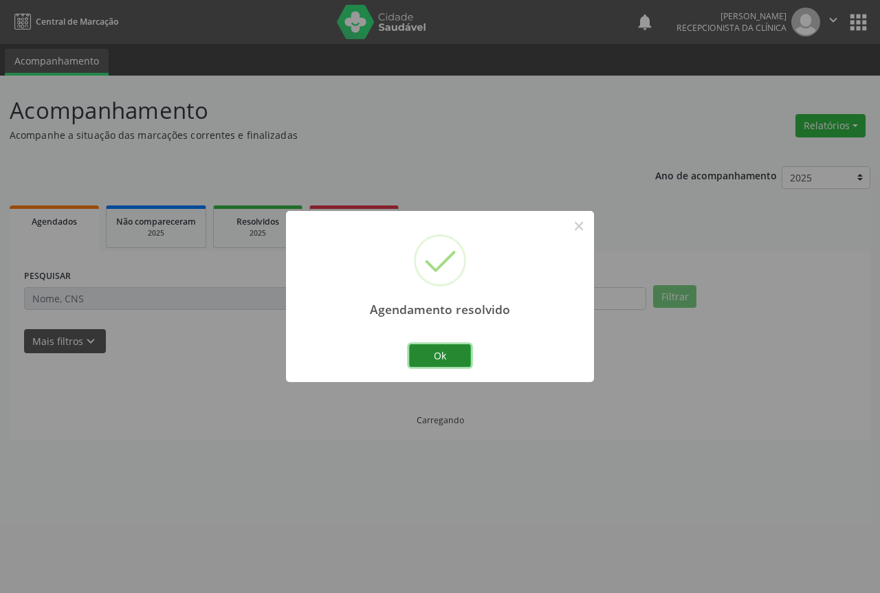
click at [434, 356] on button "Ok" at bounding box center [440, 356] width 62 height 23
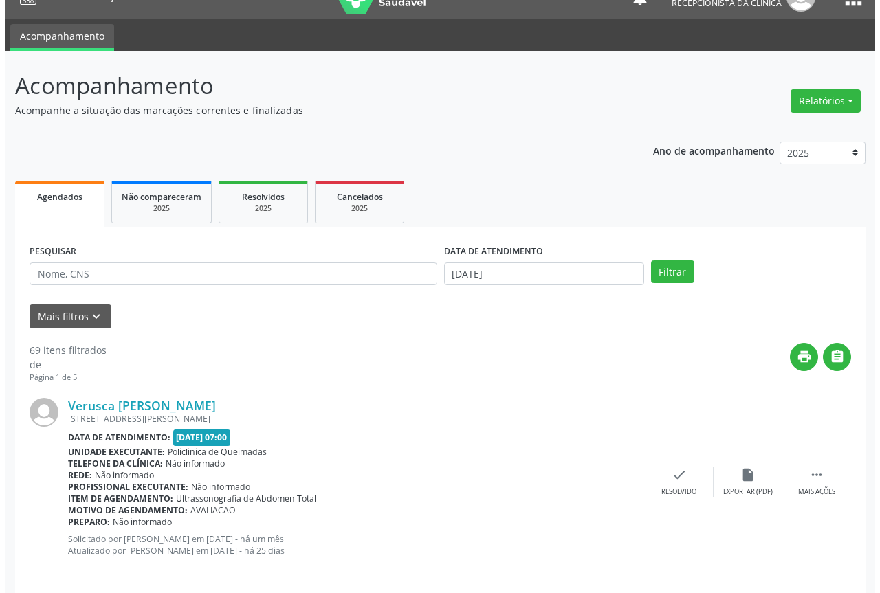
scroll to position [69, 0]
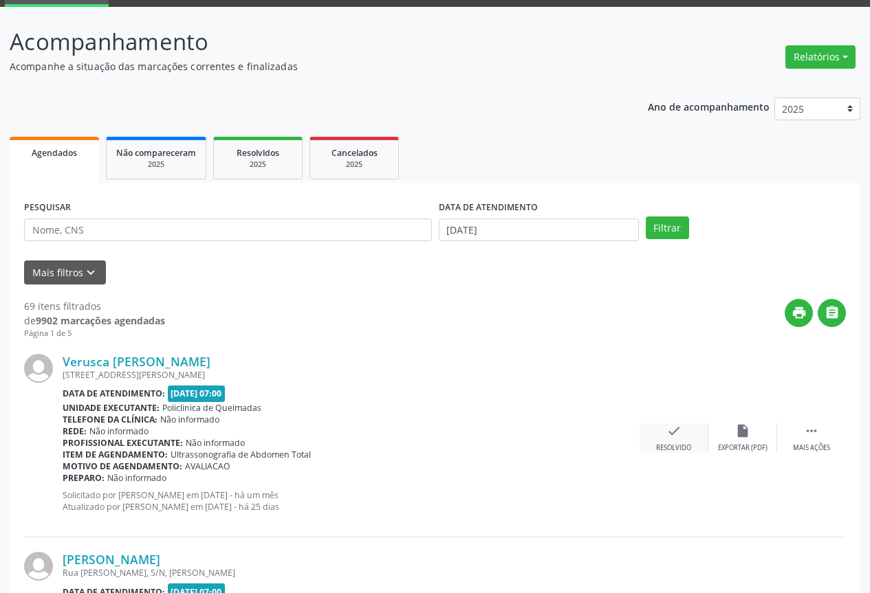
click at [669, 430] on icon "check" at bounding box center [673, 431] width 15 height 15
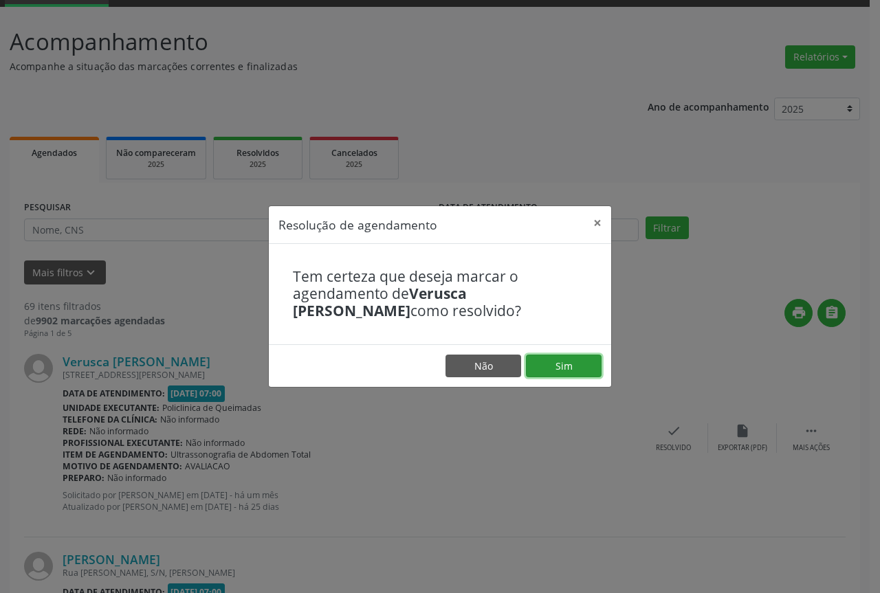
click at [527, 369] on button "Sim" at bounding box center [564, 366] width 76 height 23
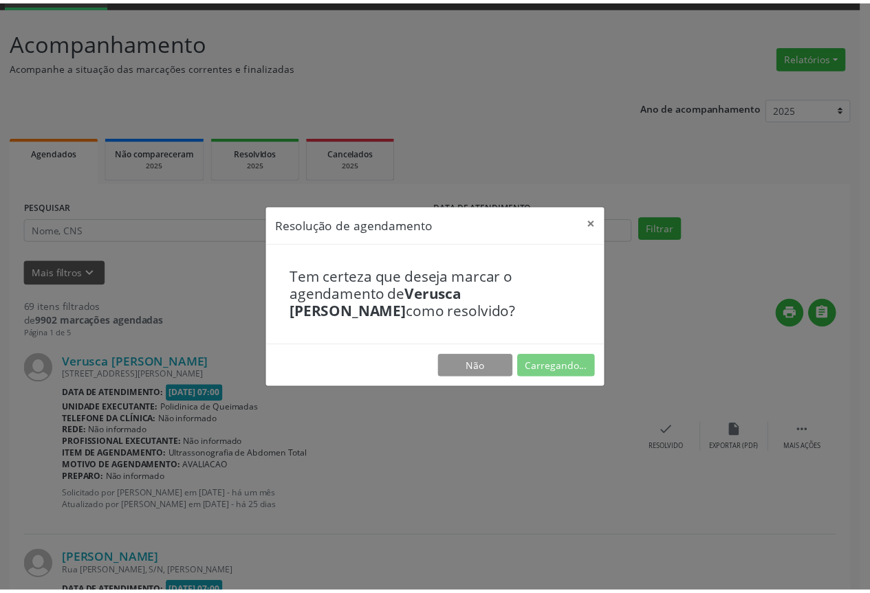
scroll to position [0, 0]
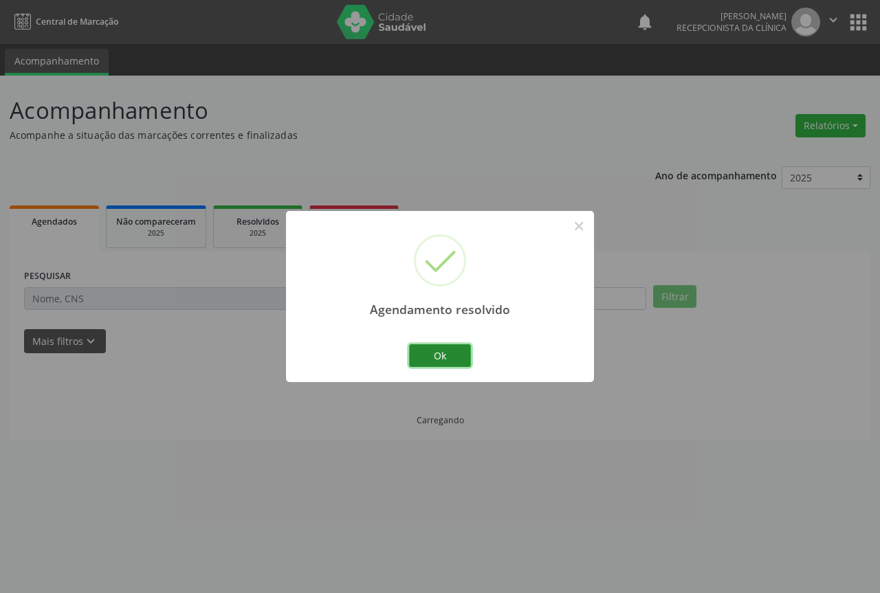
click at [435, 357] on button "Ok" at bounding box center [440, 356] width 62 height 23
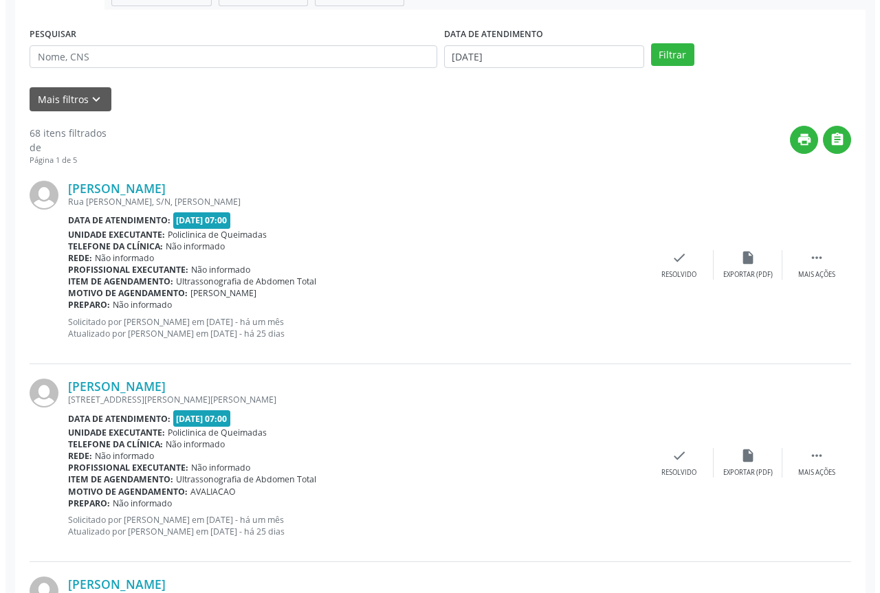
scroll to position [275, 0]
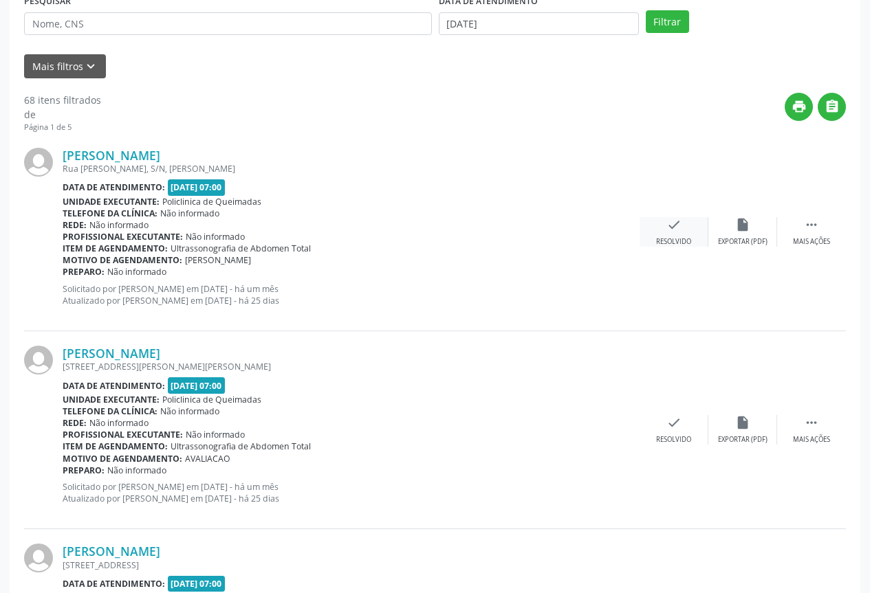
click at [686, 243] on div "Resolvido" at bounding box center [673, 242] width 35 height 10
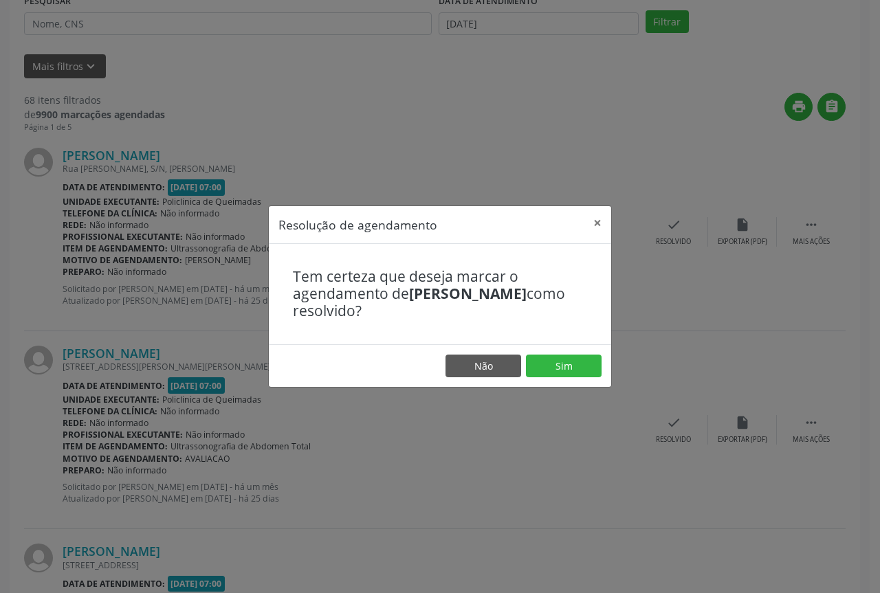
click at [565, 353] on footer "Não Sim" at bounding box center [440, 366] width 342 height 43
click at [560, 360] on button "Sim" at bounding box center [564, 366] width 76 height 23
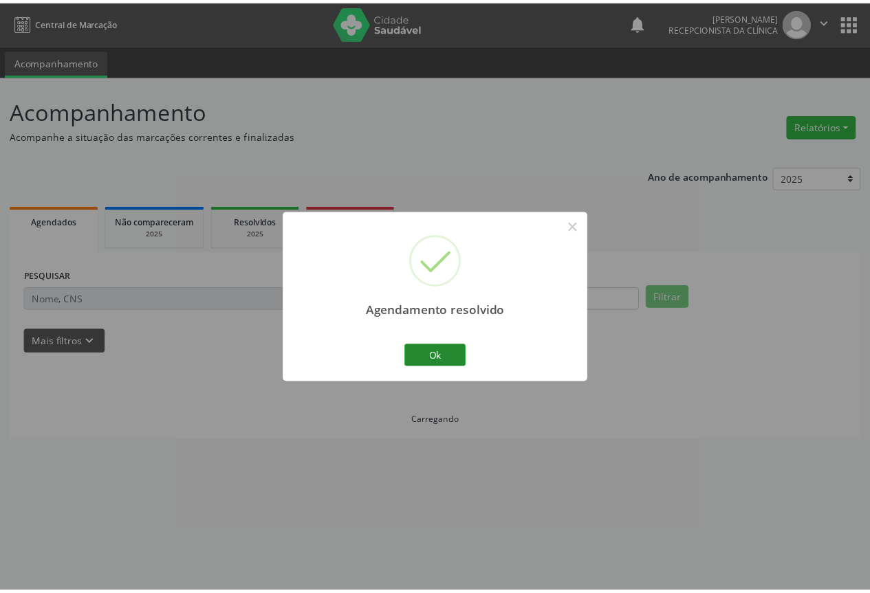
scroll to position [0, 0]
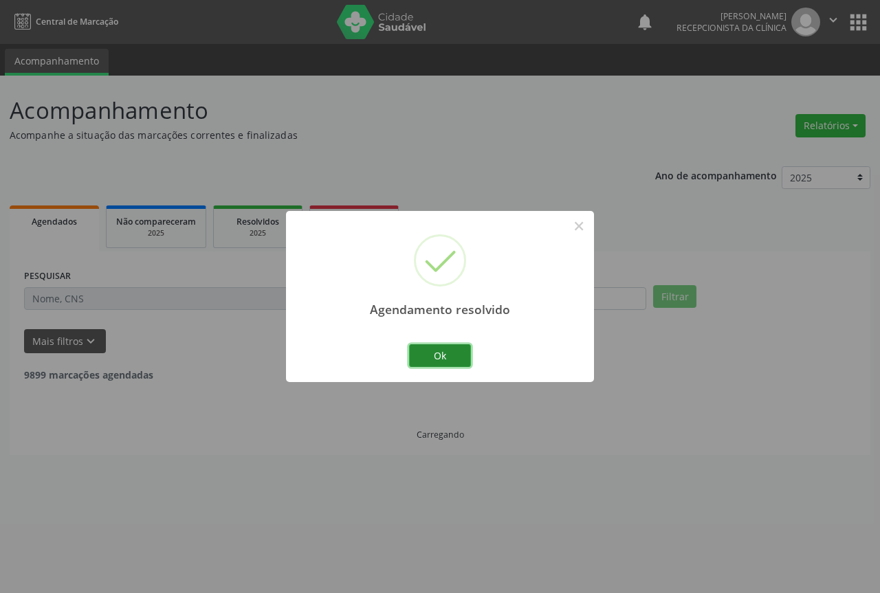
click at [421, 353] on button "Ok" at bounding box center [440, 356] width 62 height 23
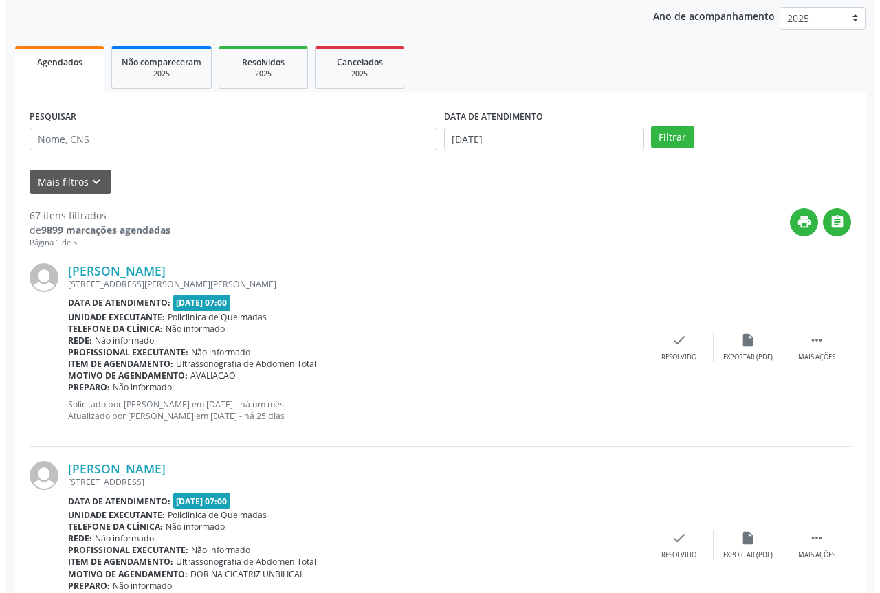
scroll to position [206, 0]
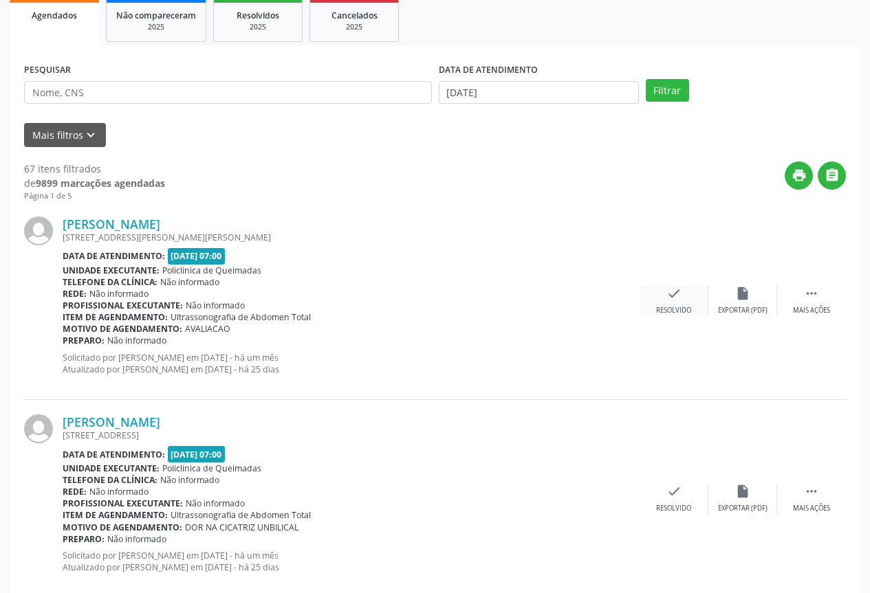
click at [688, 308] on div "Resolvido" at bounding box center [673, 311] width 35 height 10
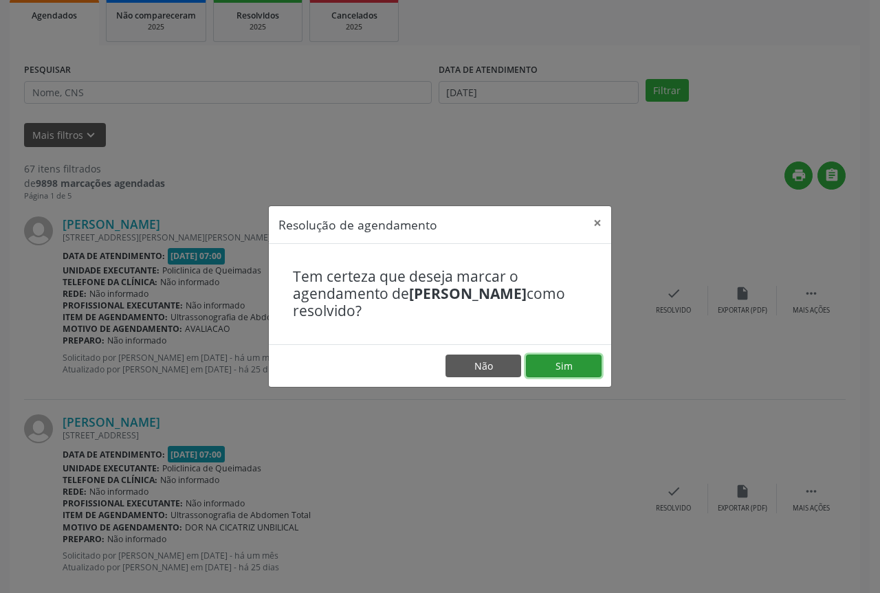
click at [559, 375] on button "Sim" at bounding box center [564, 366] width 76 height 23
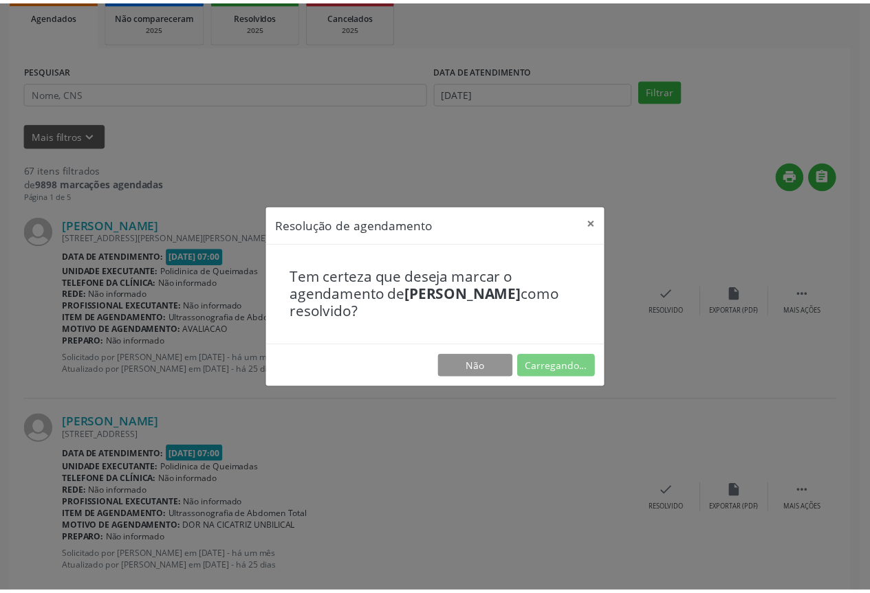
scroll to position [0, 0]
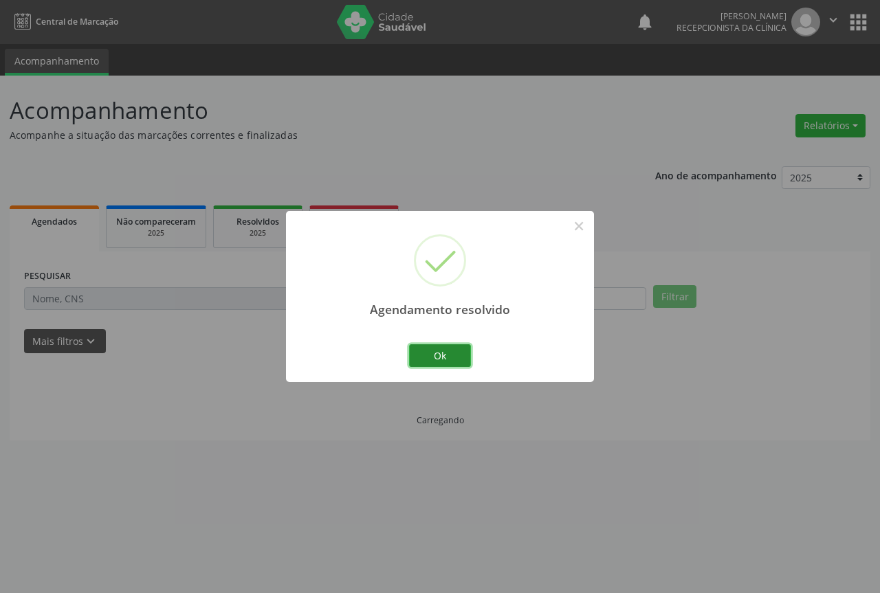
click at [440, 357] on button "Ok" at bounding box center [440, 356] width 62 height 23
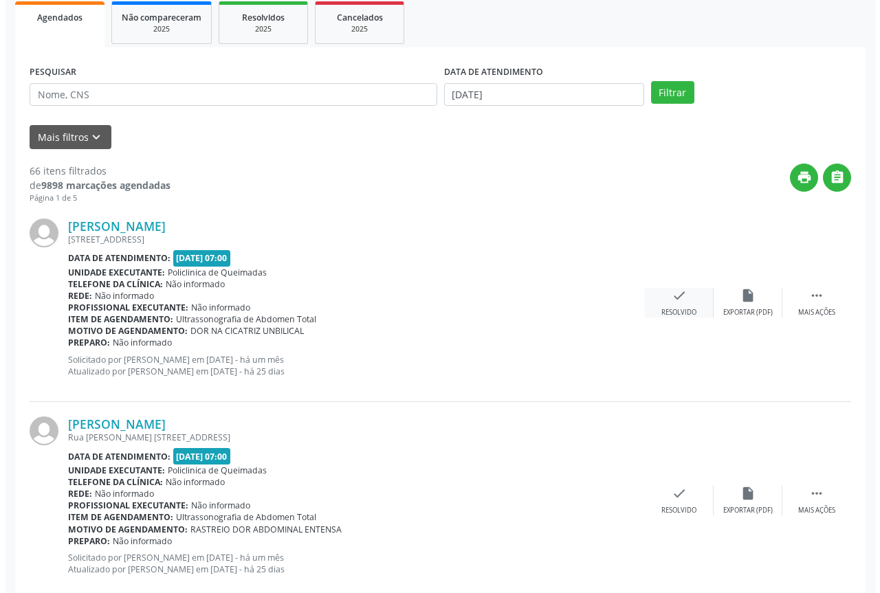
scroll to position [206, 0]
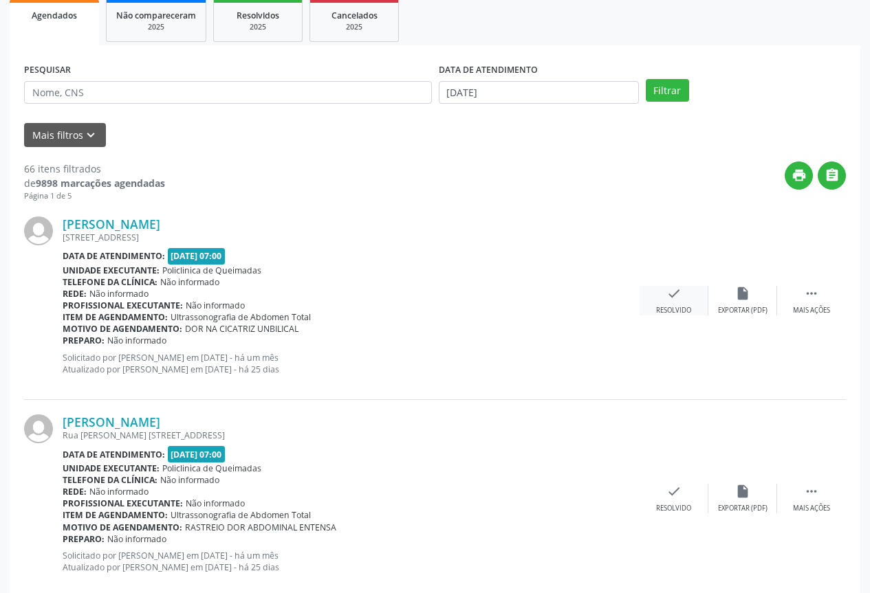
click at [662, 293] on div "check Resolvido" at bounding box center [674, 301] width 69 height 30
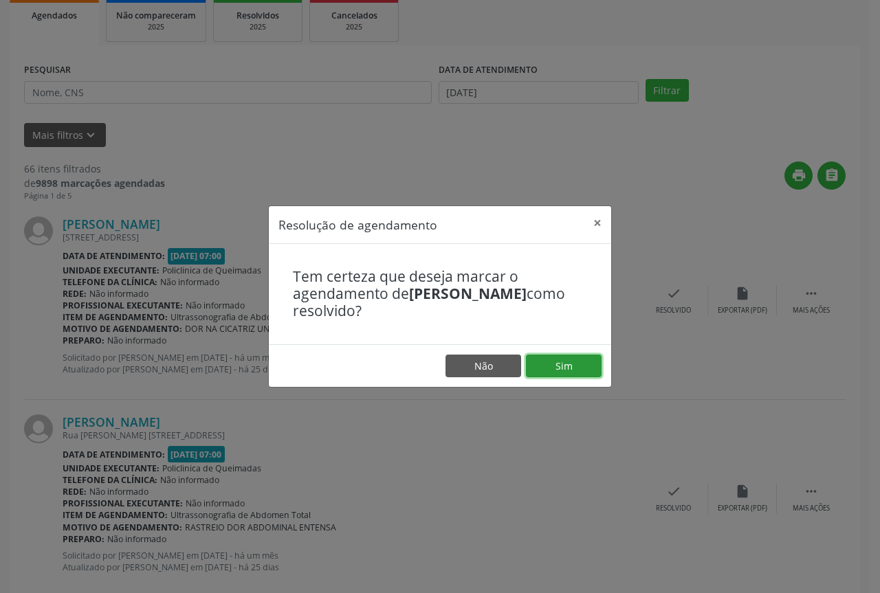
click at [554, 361] on button "Sim" at bounding box center [564, 366] width 76 height 23
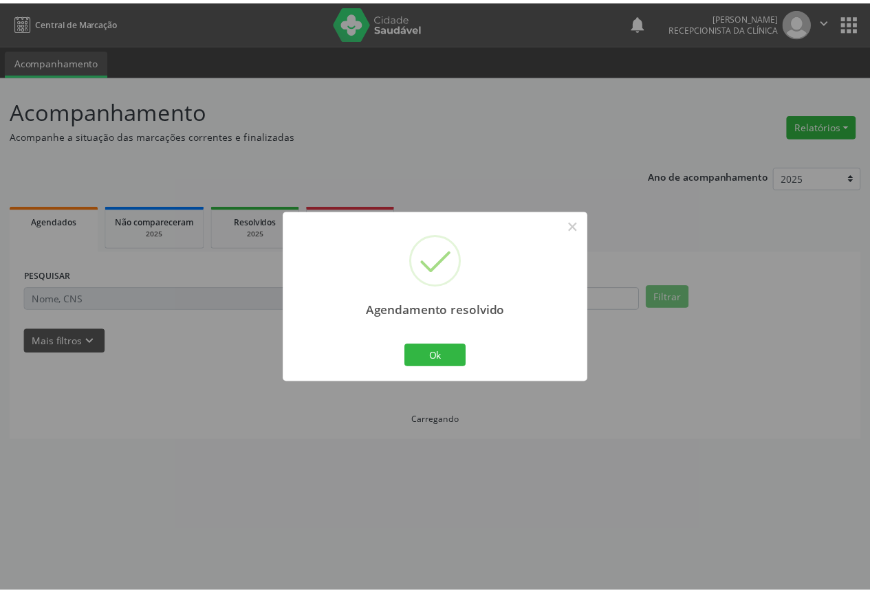
scroll to position [0, 0]
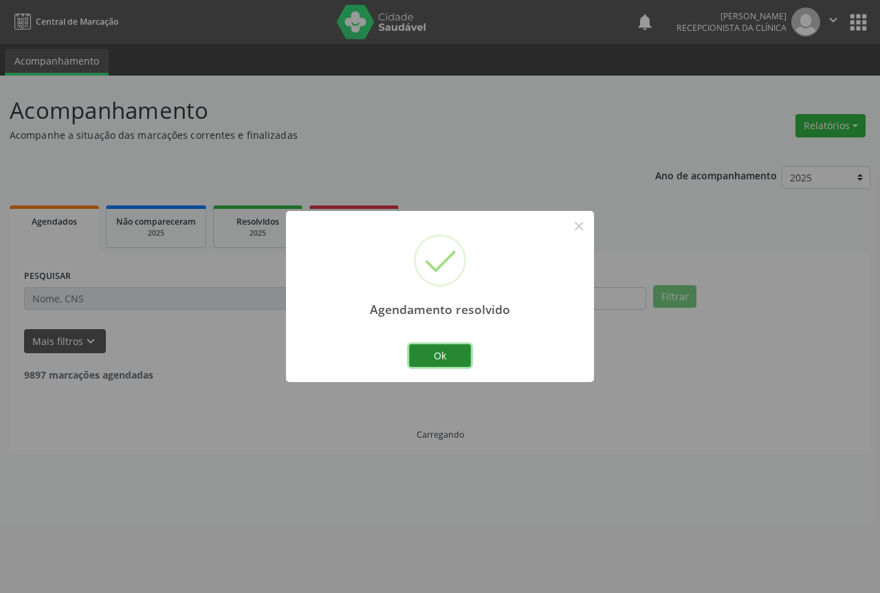
click at [428, 360] on button "Ok" at bounding box center [440, 356] width 62 height 23
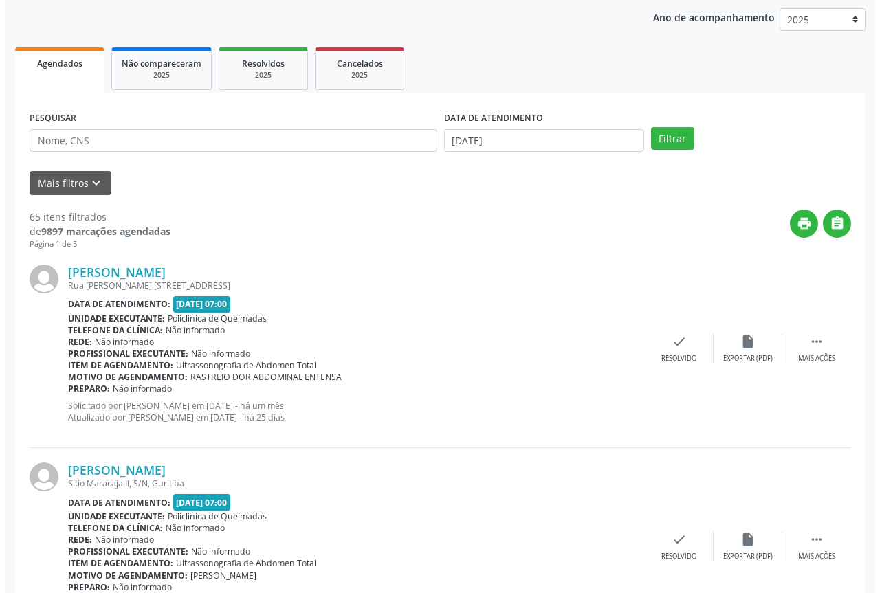
scroll to position [275, 0]
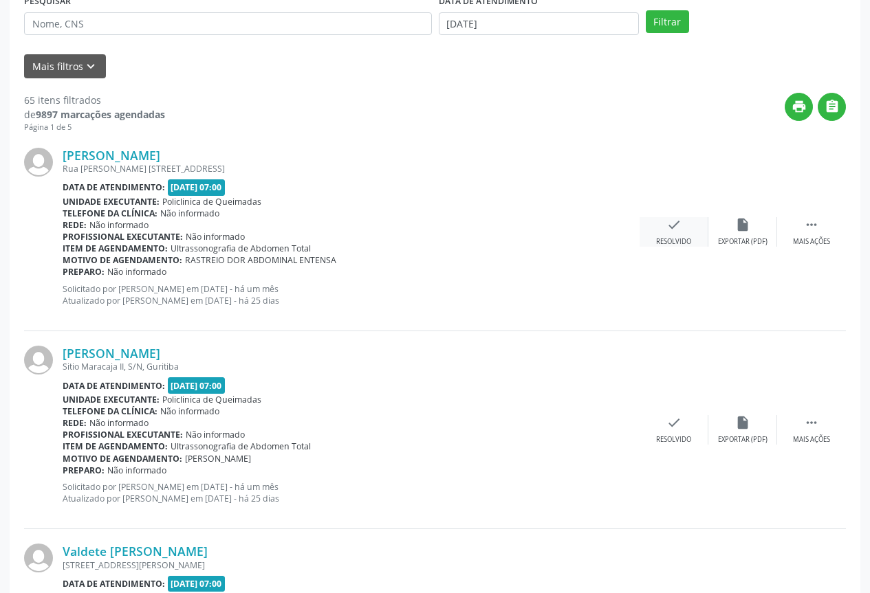
click at [665, 234] on div "check Resolvido" at bounding box center [674, 232] width 69 height 30
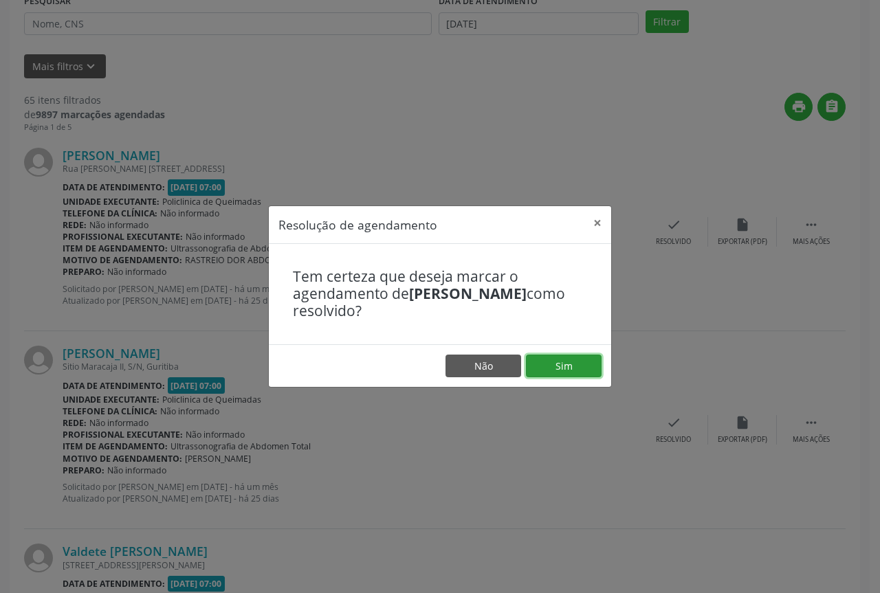
click at [530, 360] on button "Sim" at bounding box center [564, 366] width 76 height 23
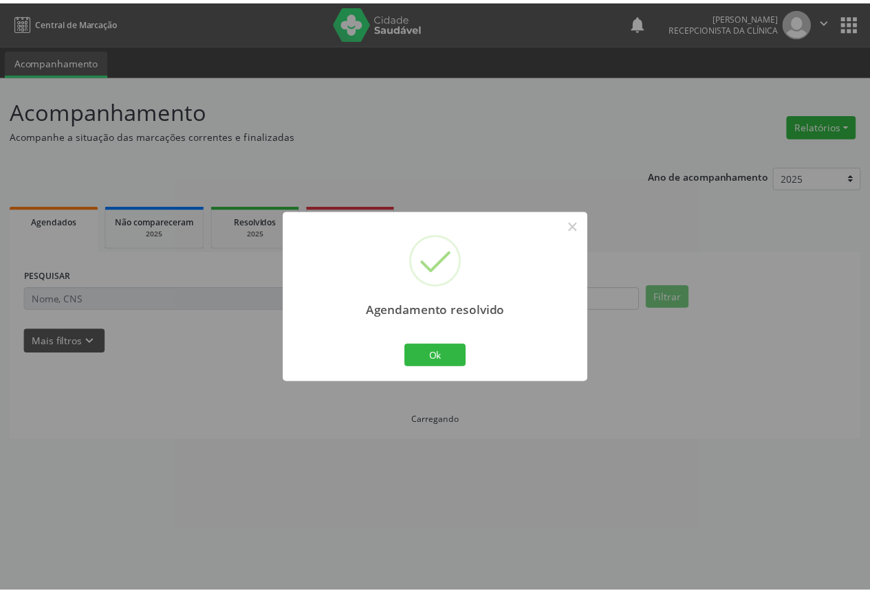
scroll to position [0, 0]
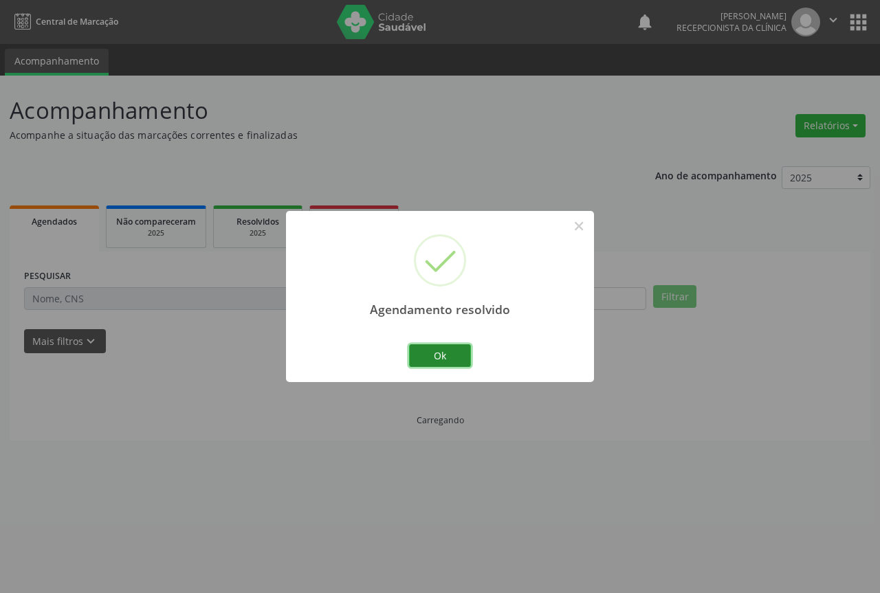
click at [443, 359] on button "Ok" at bounding box center [440, 356] width 62 height 23
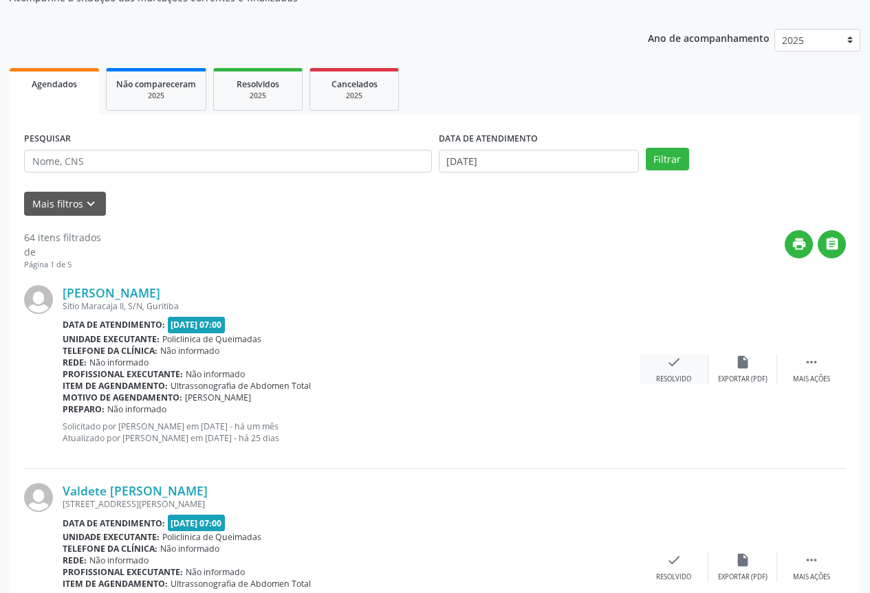
click at [673, 358] on icon "check" at bounding box center [673, 362] width 15 height 15
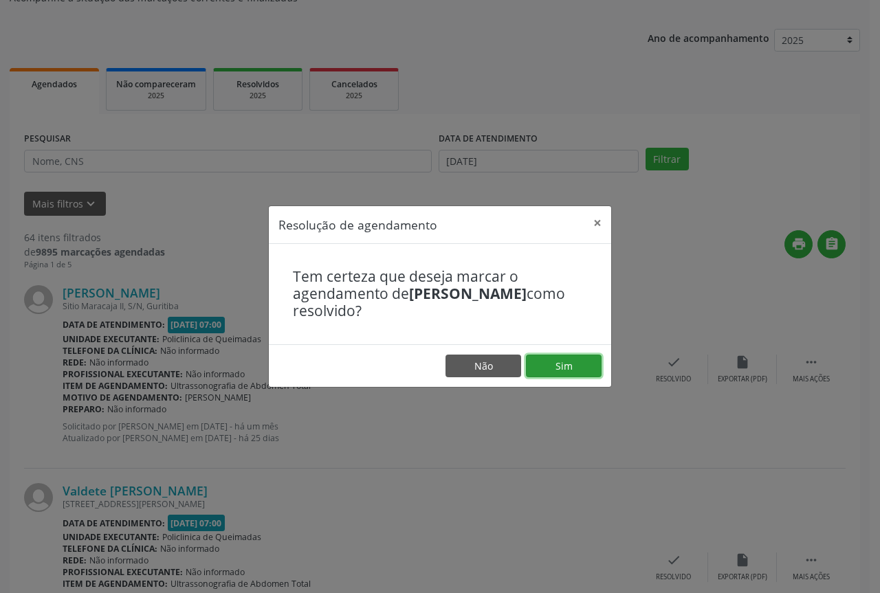
click at [561, 364] on button "Sim" at bounding box center [564, 366] width 76 height 23
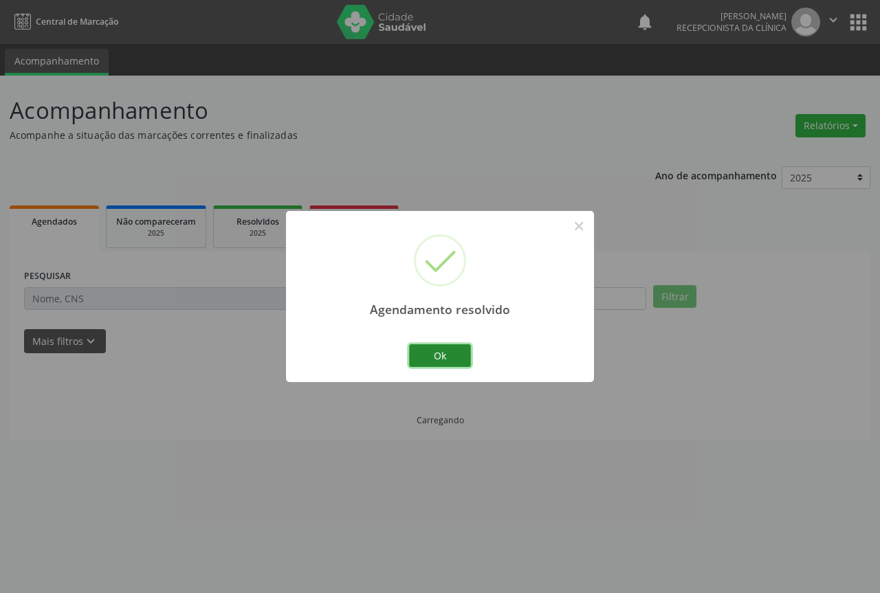
click at [419, 358] on button "Ok" at bounding box center [440, 356] width 62 height 23
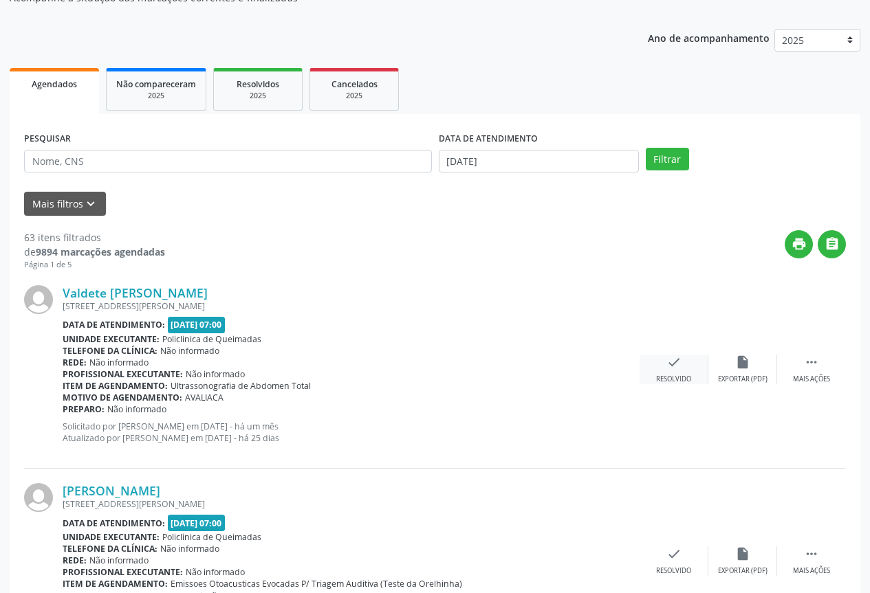
click at [661, 367] on div "check Resolvido" at bounding box center [674, 370] width 69 height 30
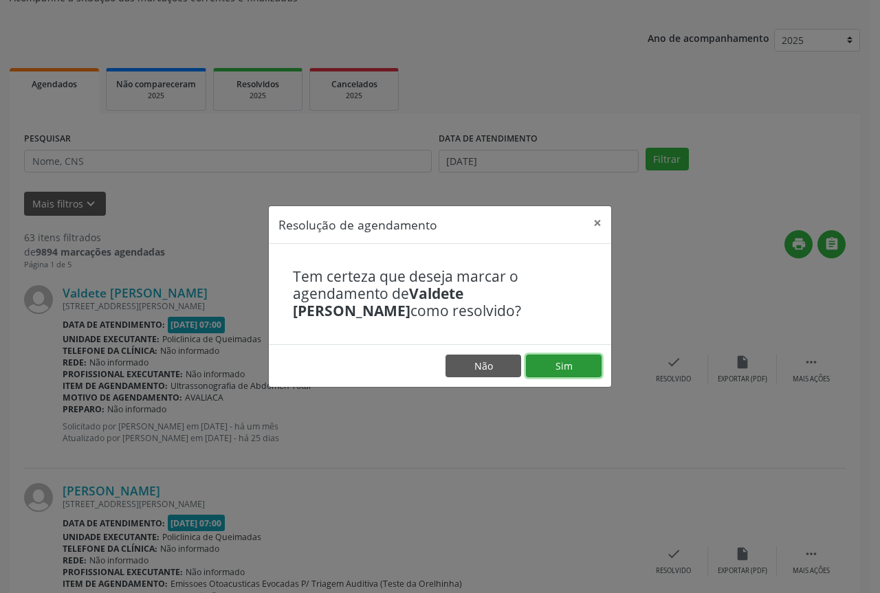
click at [560, 368] on button "Sim" at bounding box center [564, 366] width 76 height 23
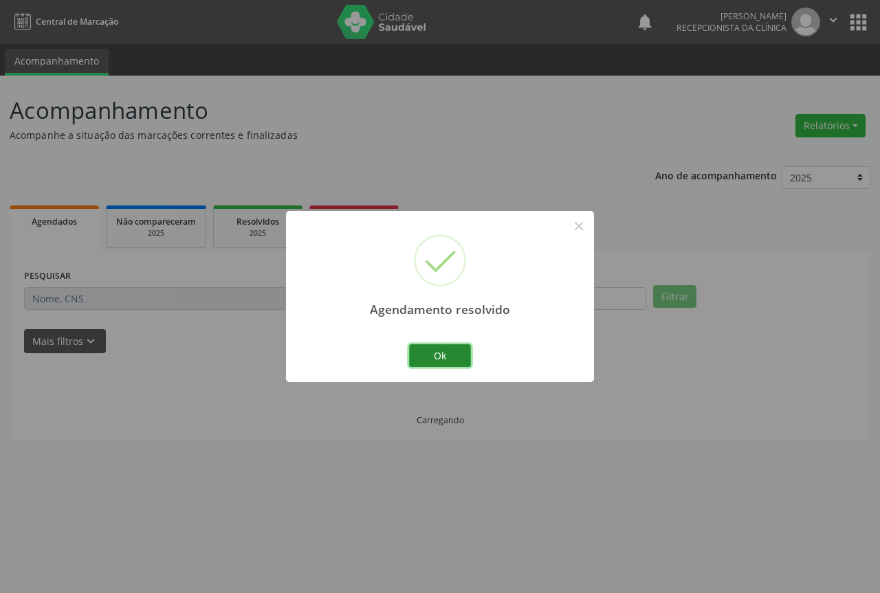
click at [440, 362] on button "Ok" at bounding box center [440, 356] width 62 height 23
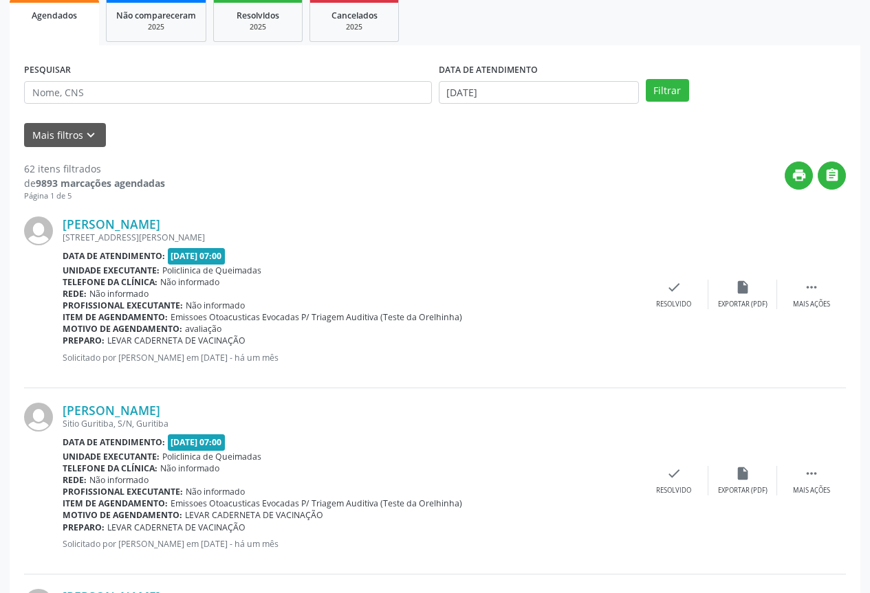
click at [675, 273] on div "Jose Eliabe Rodrigues de Araujo Rua Manoel Machado, S/N, Ze Velho Data de atend…" at bounding box center [435, 295] width 822 height 186
click at [669, 290] on icon "check" at bounding box center [673, 287] width 15 height 15
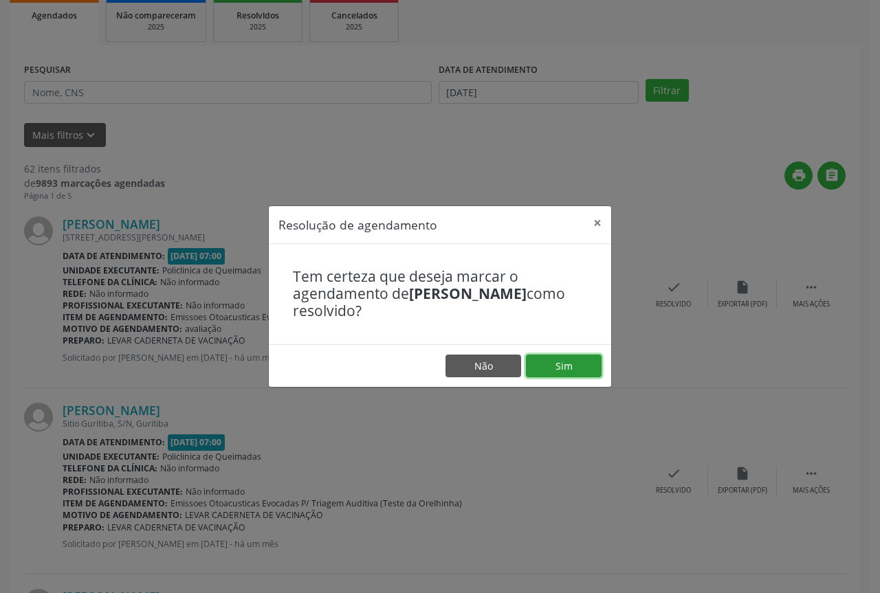
click at [585, 360] on button "Sim" at bounding box center [564, 366] width 76 height 23
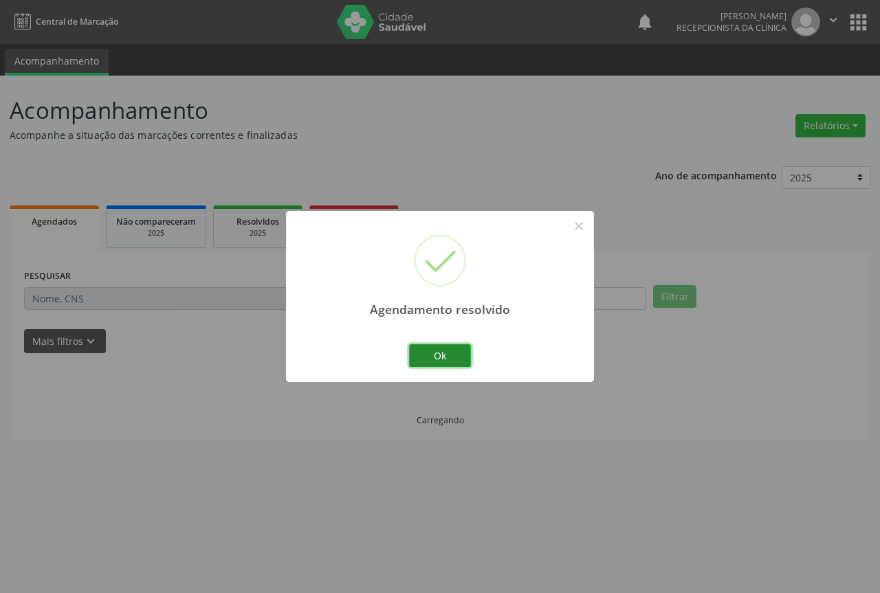
click at [436, 353] on button "Ok" at bounding box center [440, 356] width 62 height 23
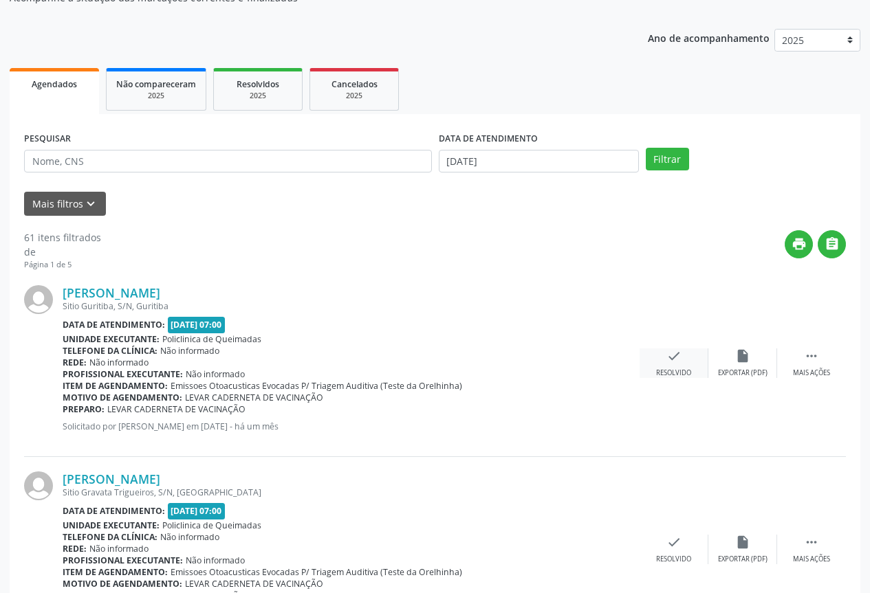
click at [662, 361] on div "check Resolvido" at bounding box center [674, 364] width 69 height 30
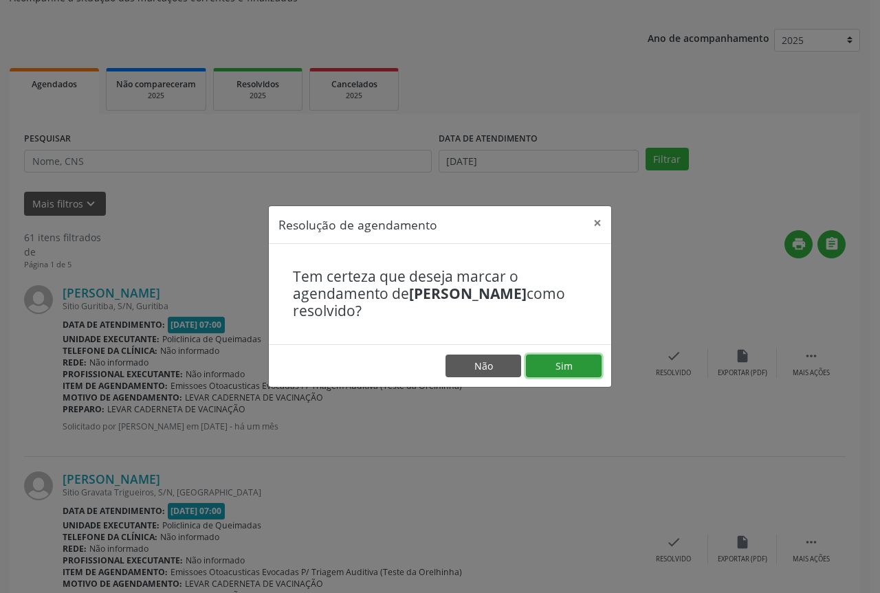
click at [553, 364] on button "Sim" at bounding box center [564, 366] width 76 height 23
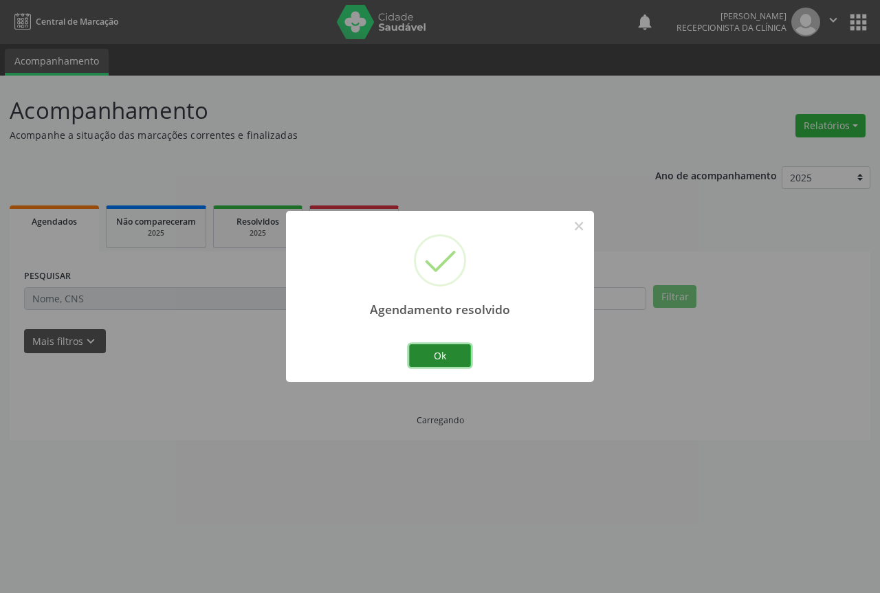
click at [439, 360] on button "Ok" at bounding box center [440, 356] width 62 height 23
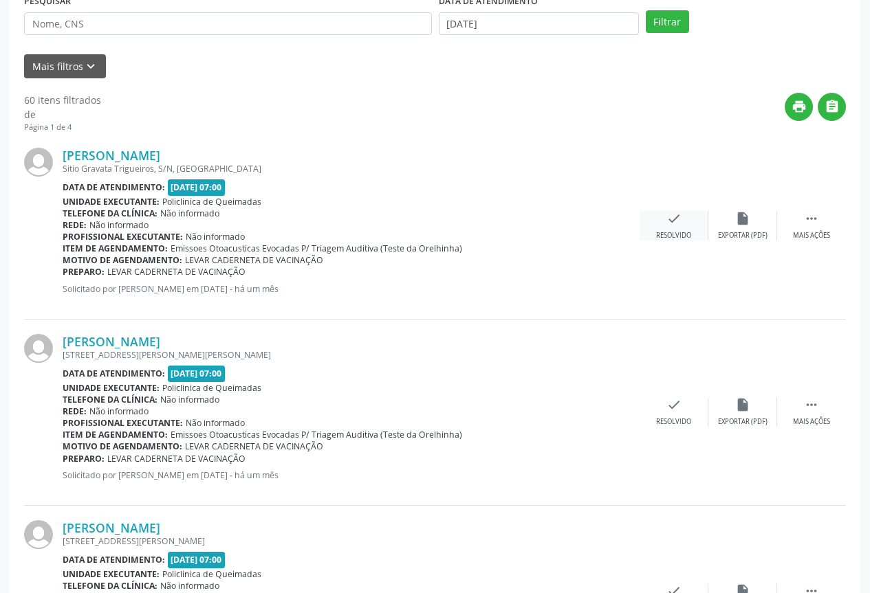
click at [690, 235] on div "Resolvido" at bounding box center [673, 236] width 35 height 10
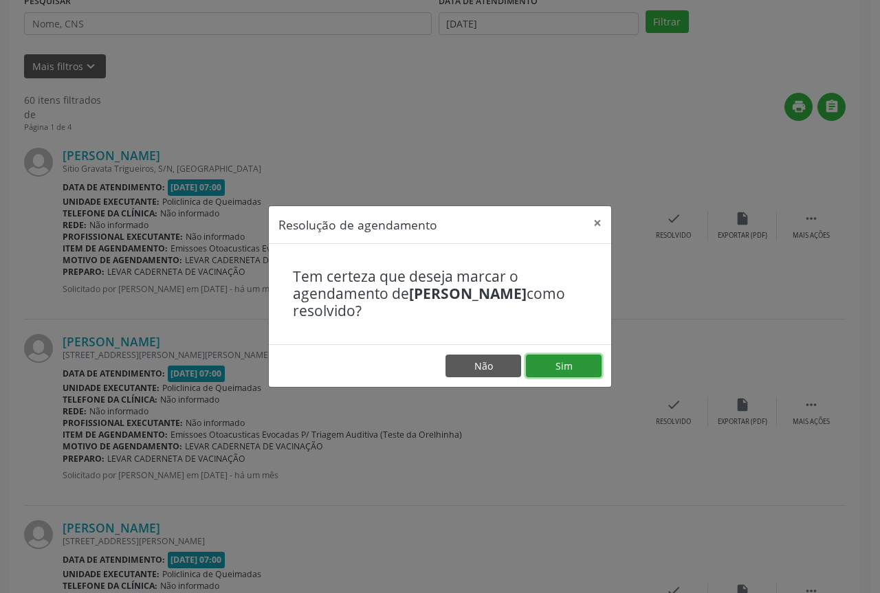
click at [576, 366] on button "Sim" at bounding box center [564, 366] width 76 height 23
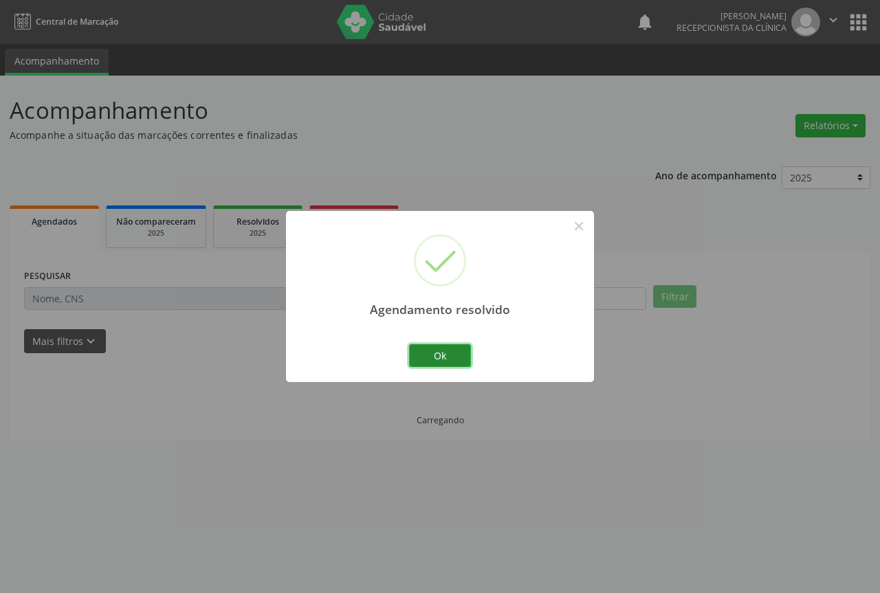
click at [448, 350] on button "Ok" at bounding box center [440, 356] width 62 height 23
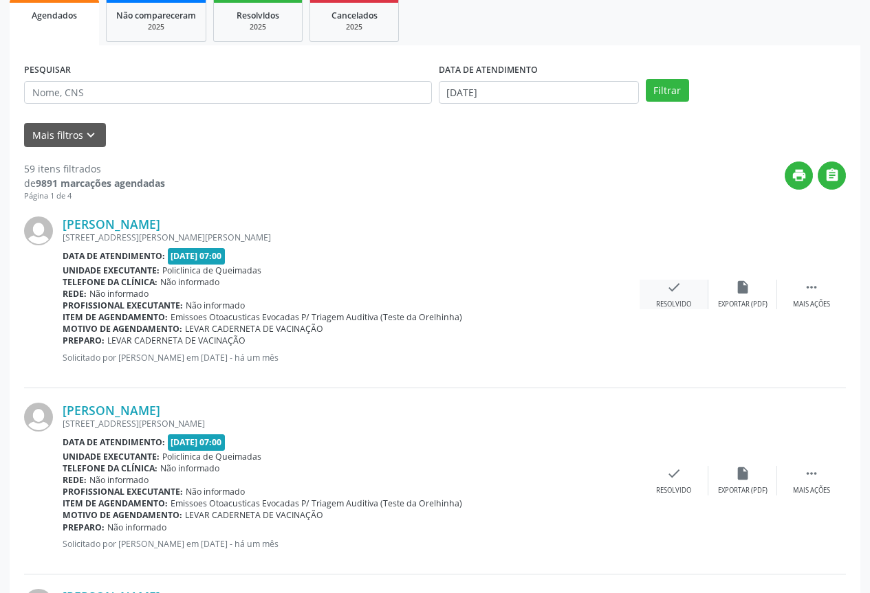
click at [672, 303] on div "Resolvido" at bounding box center [673, 305] width 35 height 10
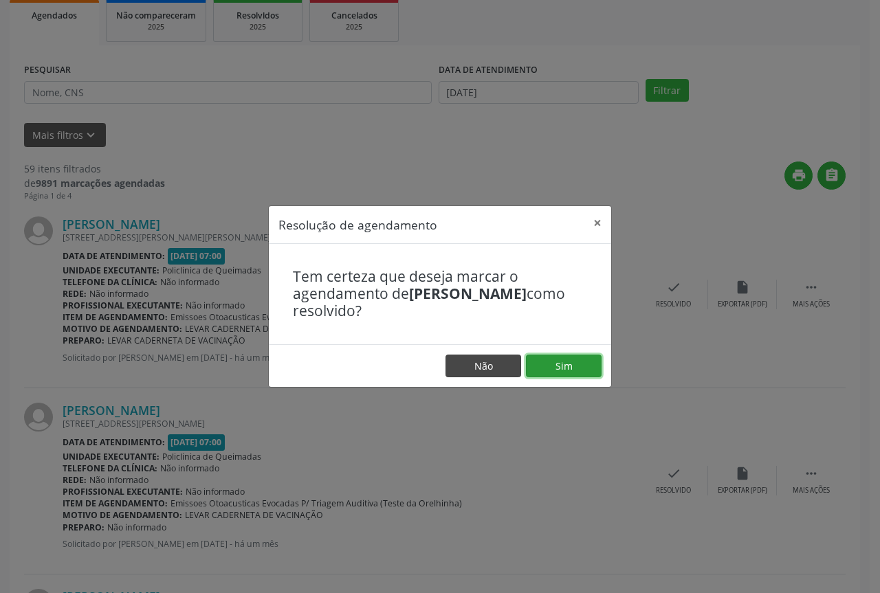
drag, startPoint x: 561, startPoint y: 361, endPoint x: 464, endPoint y: 361, distance: 97.0
click at [558, 361] on button "Sim" at bounding box center [564, 366] width 76 height 23
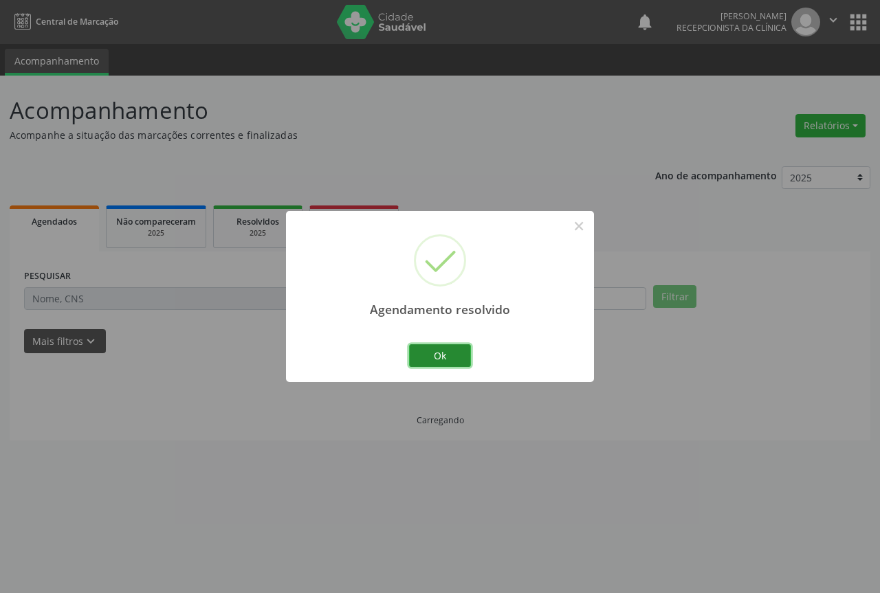
click at [444, 355] on button "Ok" at bounding box center [440, 356] width 62 height 23
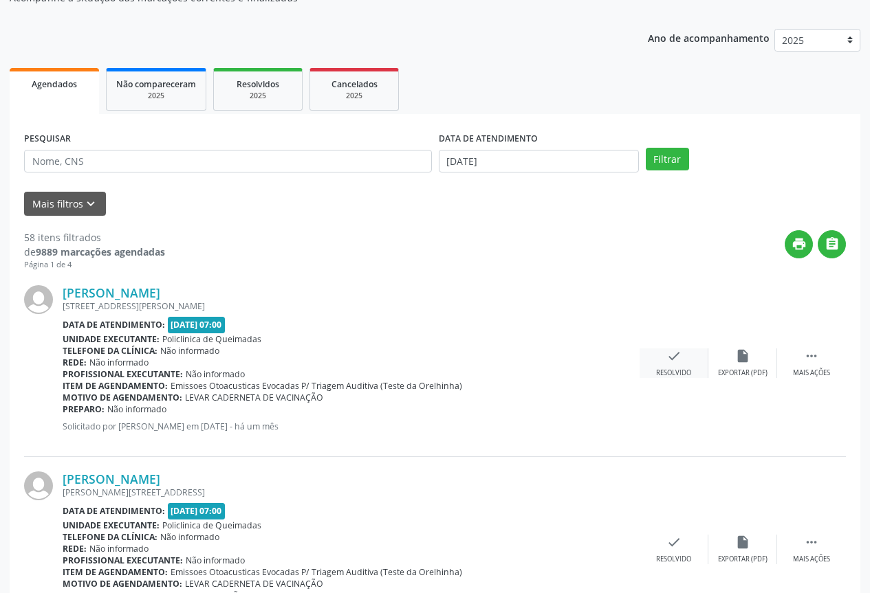
click at [672, 354] on icon "check" at bounding box center [673, 356] width 15 height 15
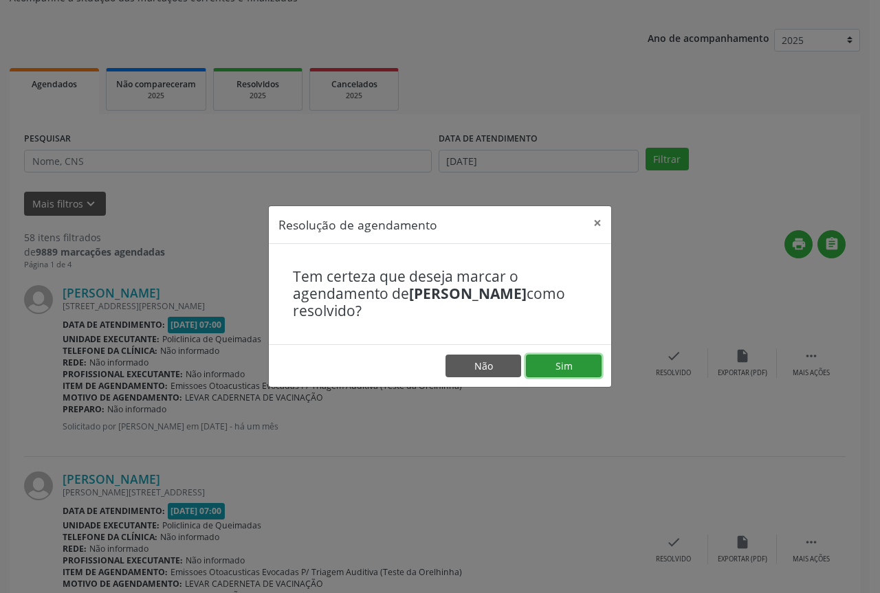
click at [556, 368] on button "Sim" at bounding box center [564, 366] width 76 height 23
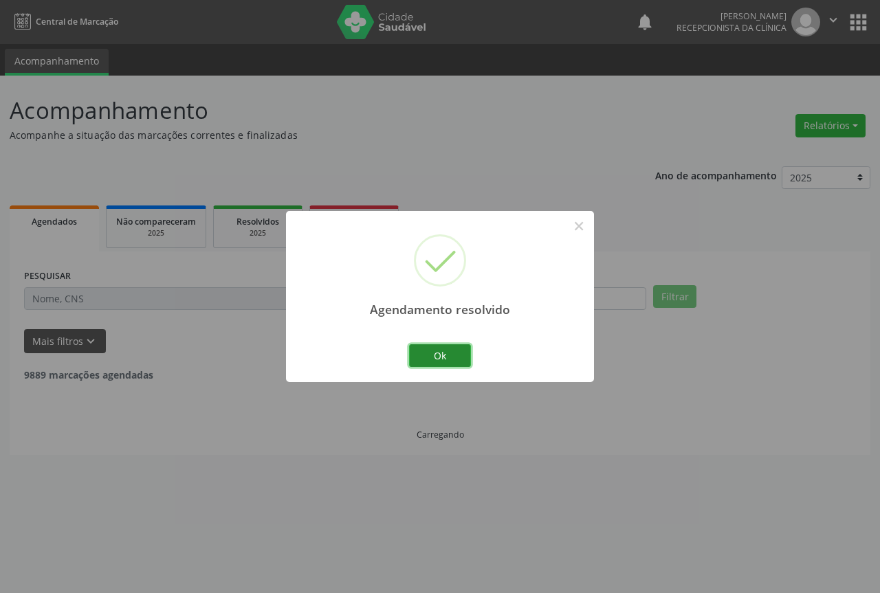
click at [444, 354] on button "Ok" at bounding box center [440, 356] width 62 height 23
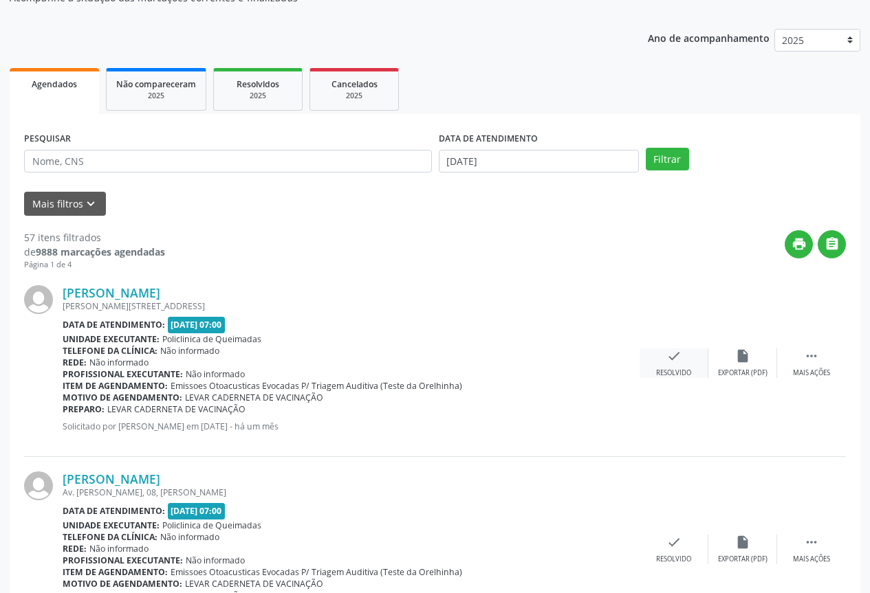
click at [674, 360] on icon "check" at bounding box center [673, 356] width 15 height 15
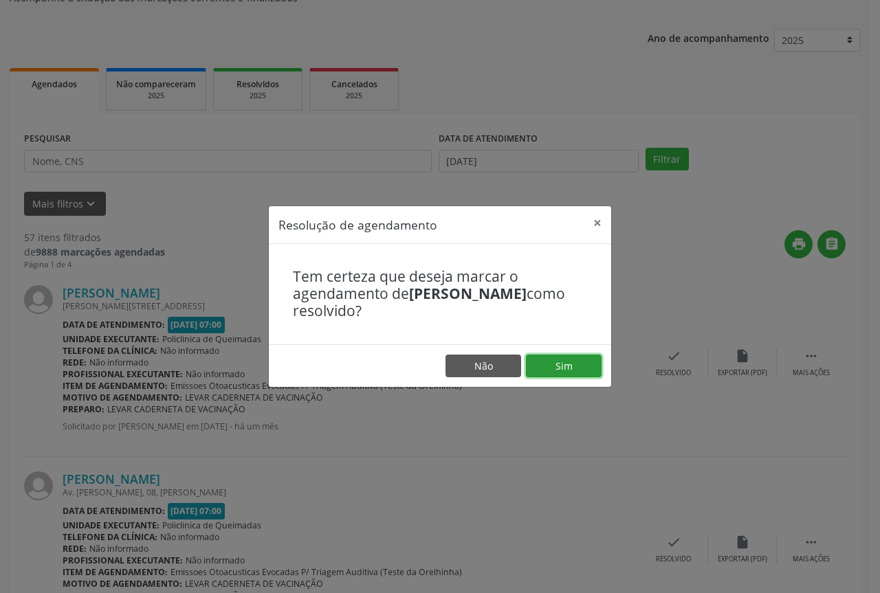
click at [527, 358] on button "Sim" at bounding box center [564, 366] width 76 height 23
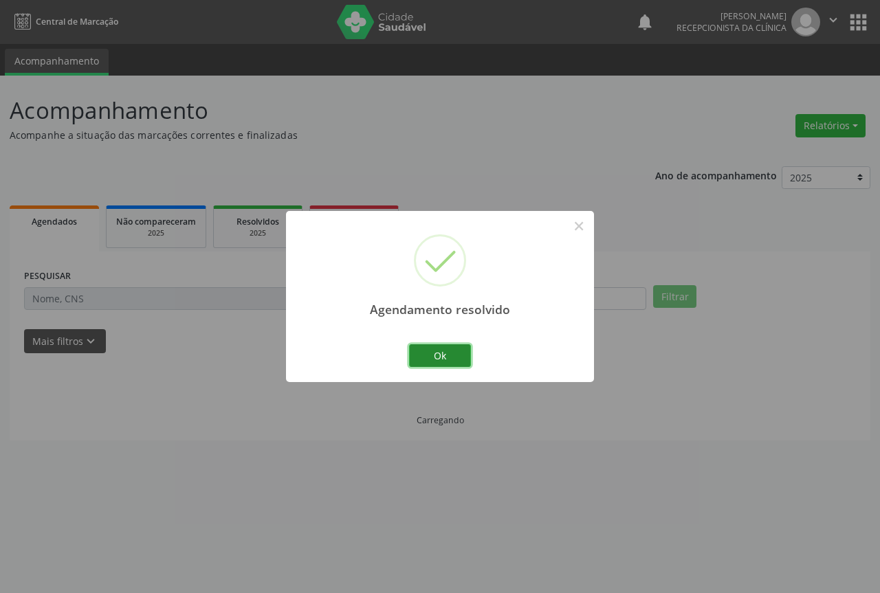
click at [447, 360] on button "Ok" at bounding box center [440, 356] width 62 height 23
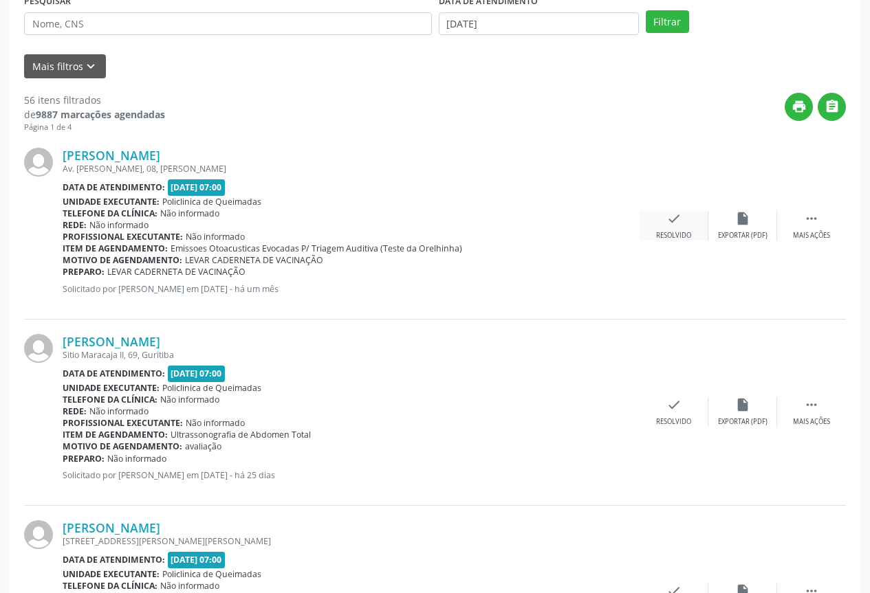
click at [665, 228] on div "check Resolvido" at bounding box center [674, 226] width 69 height 30
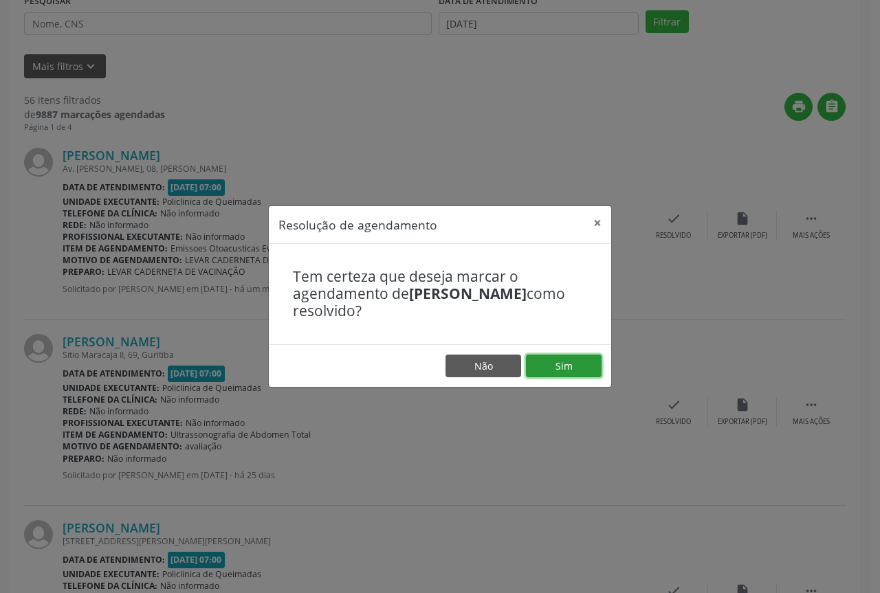
drag, startPoint x: 576, startPoint y: 368, endPoint x: 554, endPoint y: 361, distance: 23.1
click at [574, 367] on button "Sim" at bounding box center [564, 366] width 76 height 23
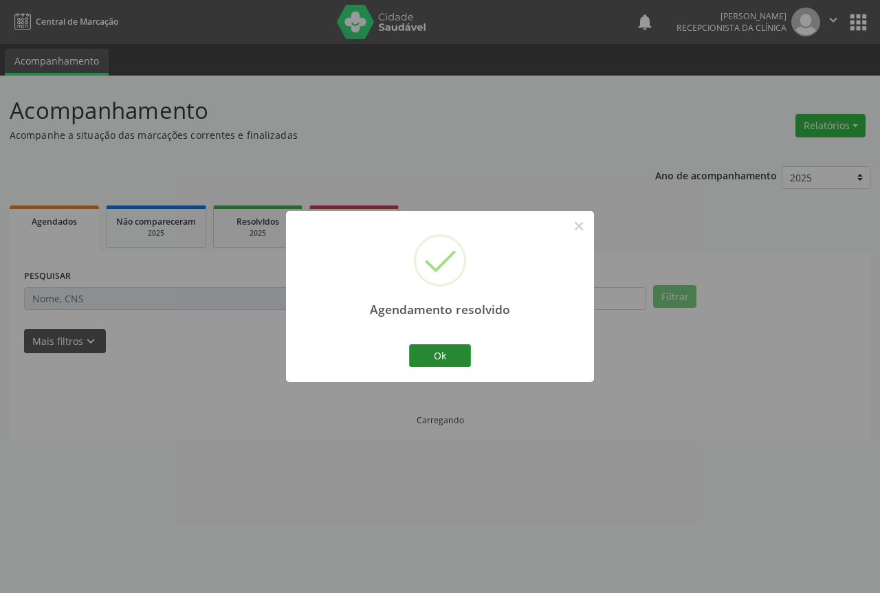
click at [423, 361] on button "Ok" at bounding box center [440, 356] width 62 height 23
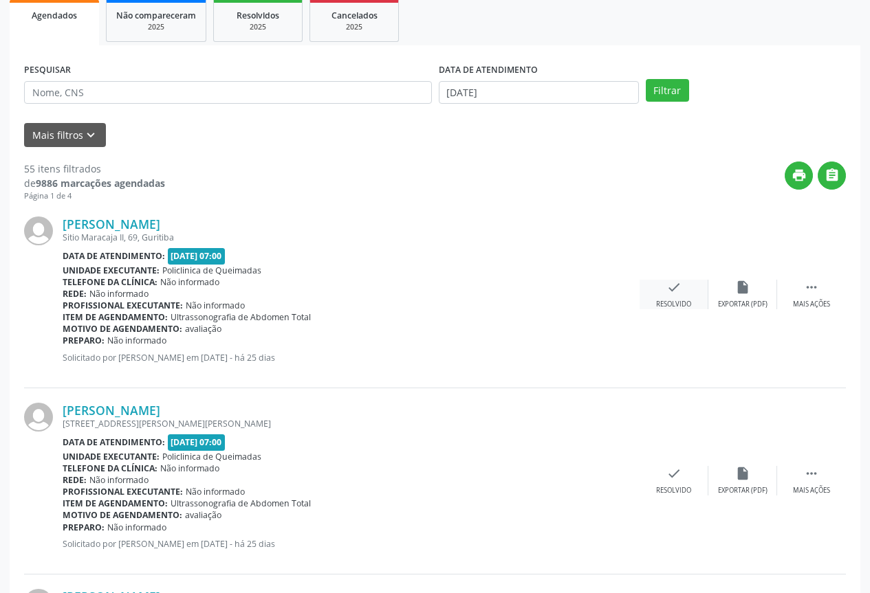
click at [661, 301] on div "Resolvido" at bounding box center [673, 305] width 35 height 10
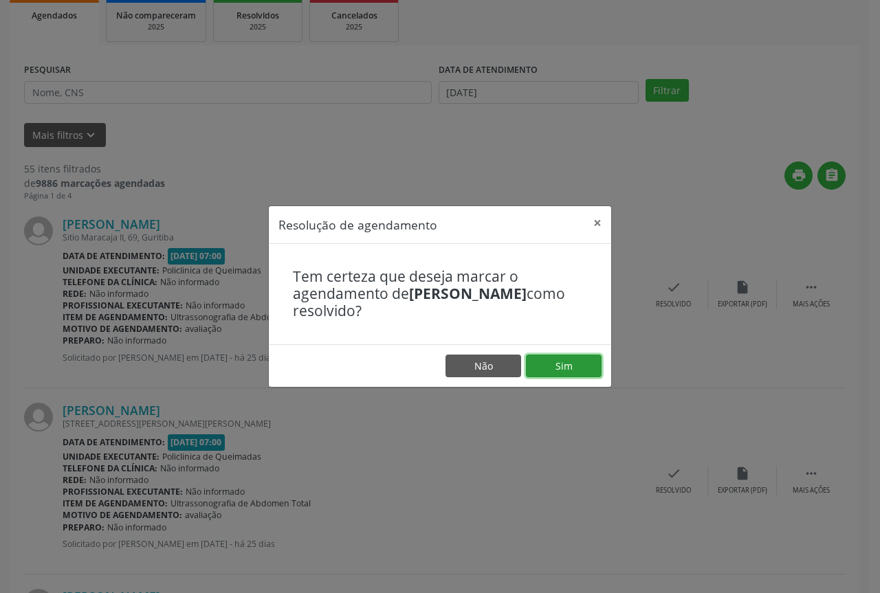
click at [550, 367] on button "Sim" at bounding box center [564, 366] width 76 height 23
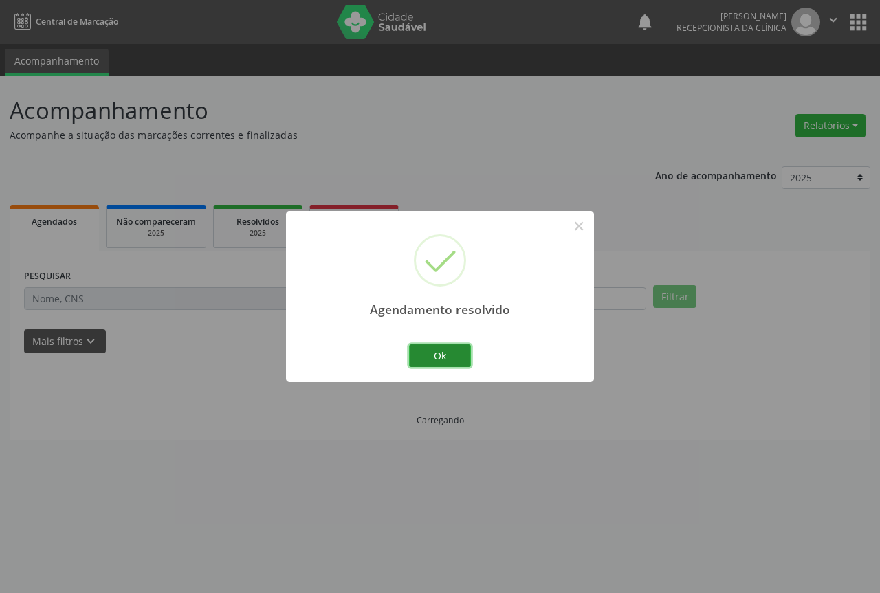
click at [454, 357] on button "Ok" at bounding box center [440, 356] width 62 height 23
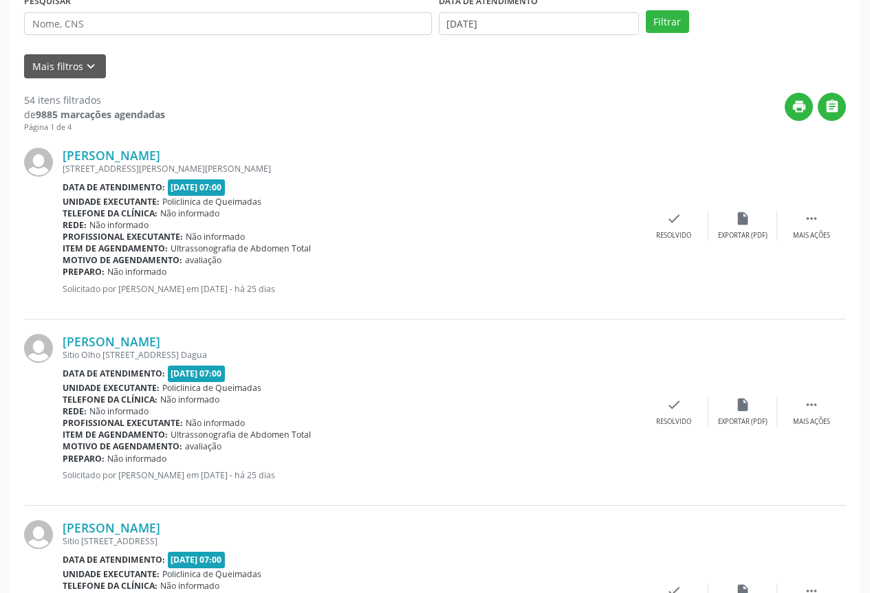
click at [685, 207] on div "Jeane Maiara Araujo Rua Jose Roberto Gomes, S/N, Ligeiro II Data de atendimento…" at bounding box center [435, 226] width 822 height 186
click at [675, 228] on div "check Resolvido" at bounding box center [674, 226] width 69 height 30
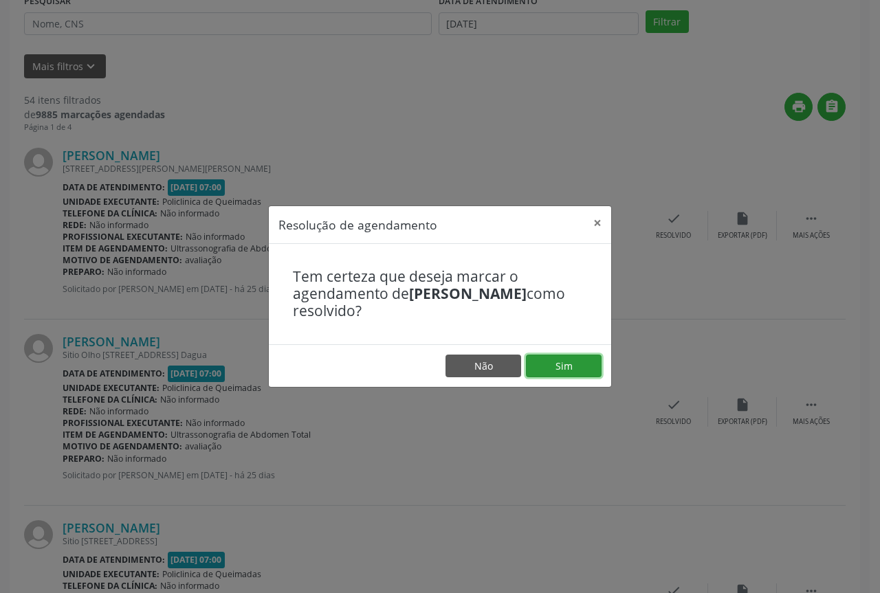
drag, startPoint x: 578, startPoint y: 358, endPoint x: 546, endPoint y: 357, distance: 32.3
click at [578, 359] on button "Sim" at bounding box center [564, 366] width 76 height 23
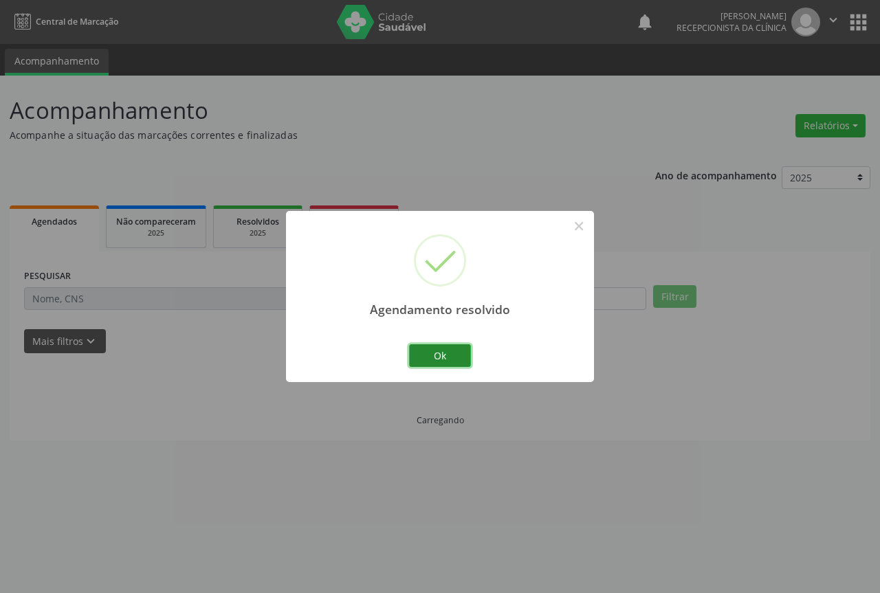
click at [448, 349] on button "Ok" at bounding box center [440, 356] width 62 height 23
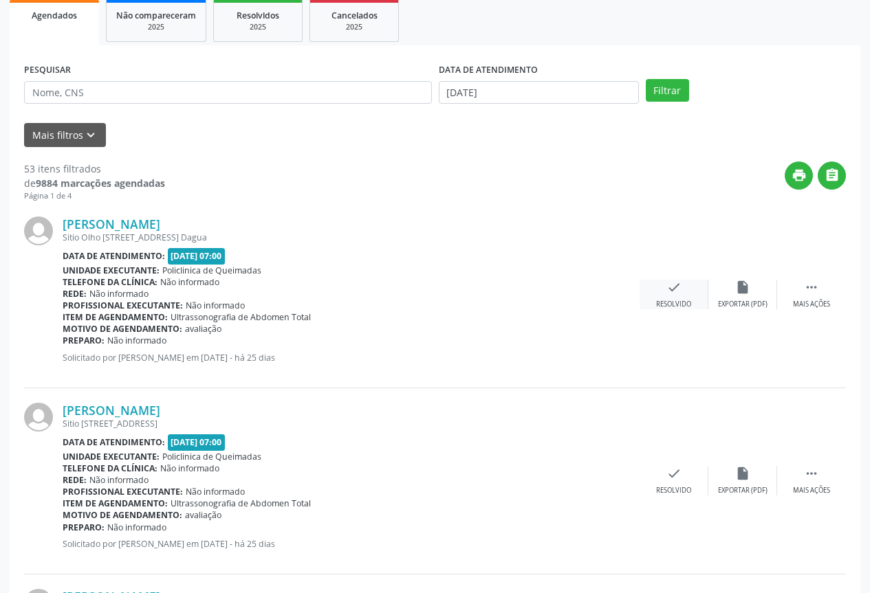
click at [670, 303] on div "Resolvido" at bounding box center [673, 305] width 35 height 10
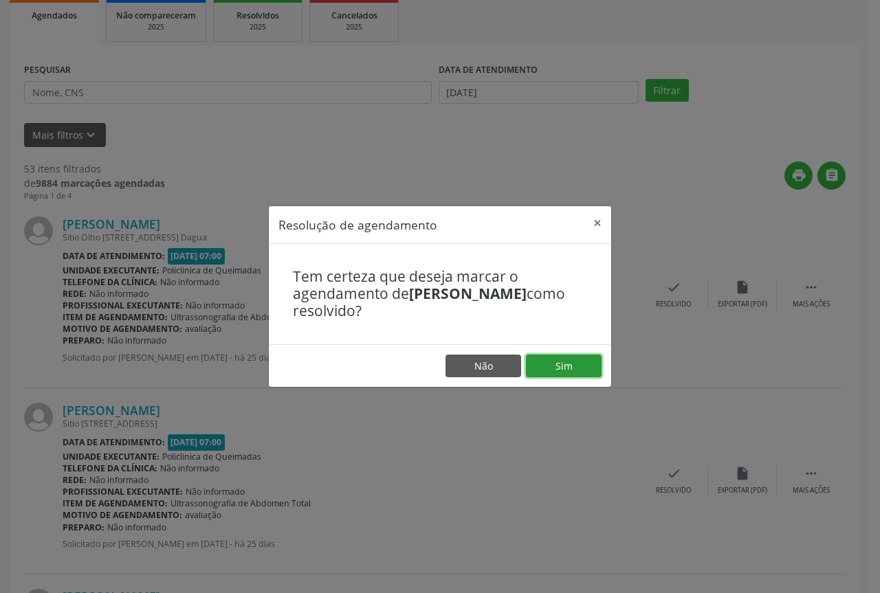
click at [573, 371] on button "Sim" at bounding box center [564, 366] width 76 height 23
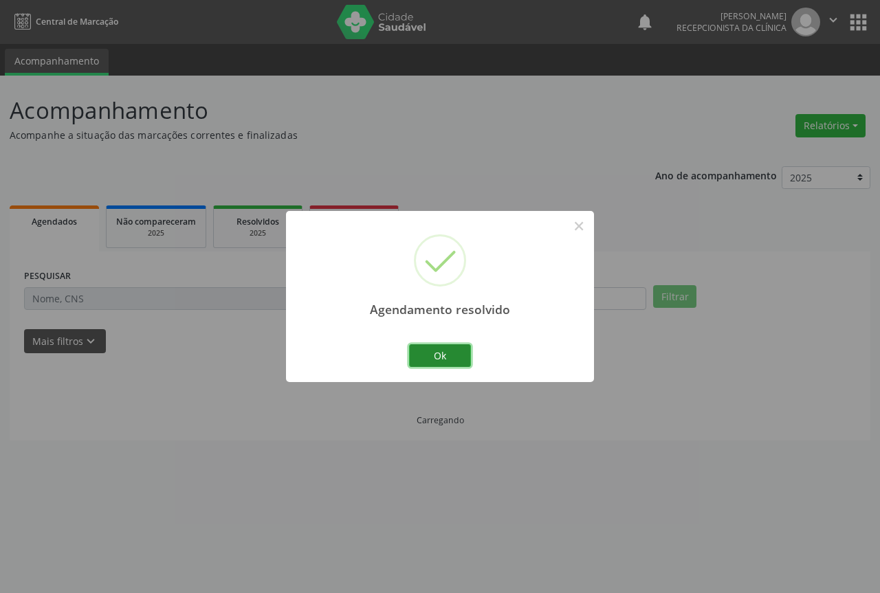
click at [437, 356] on button "Ok" at bounding box center [440, 356] width 62 height 23
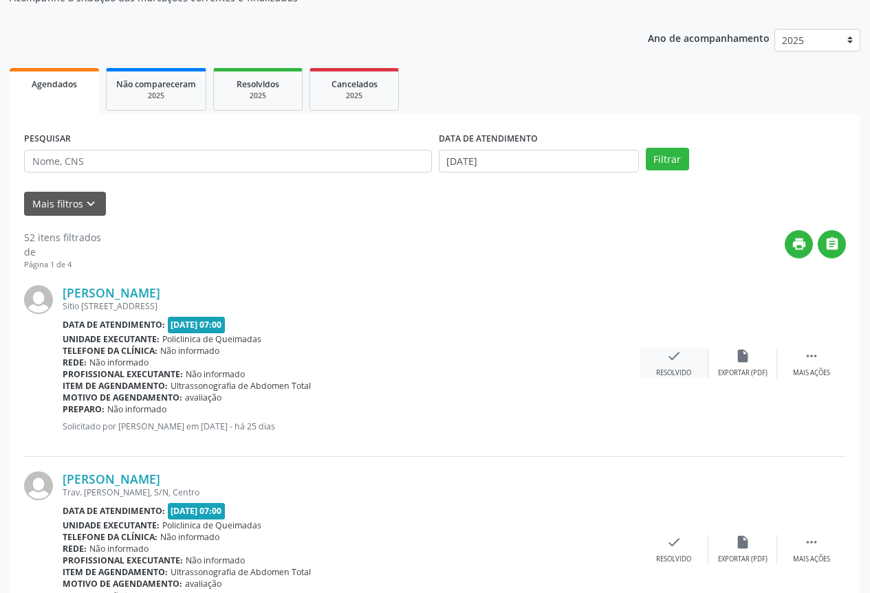
click at [668, 364] on div "check Resolvido" at bounding box center [674, 364] width 69 height 30
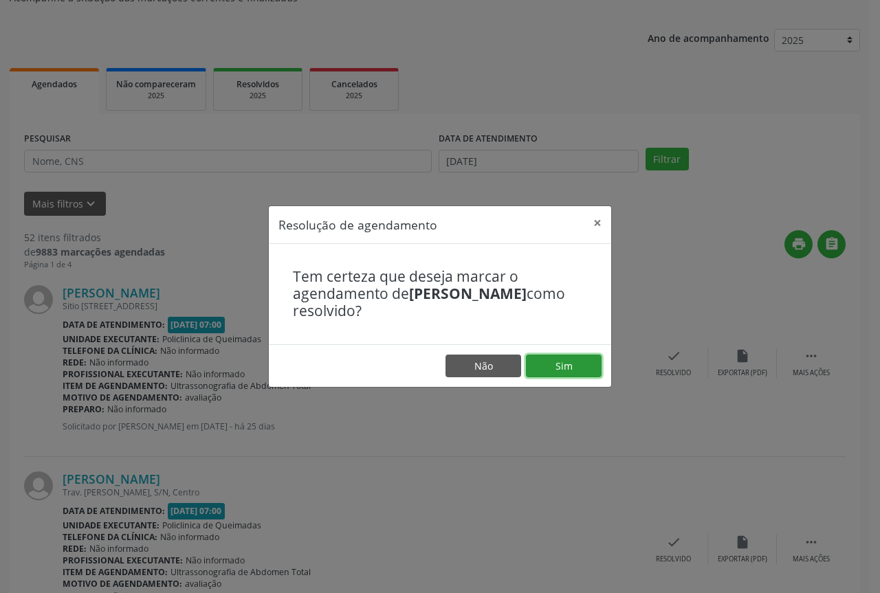
click at [562, 373] on button "Sim" at bounding box center [564, 366] width 76 height 23
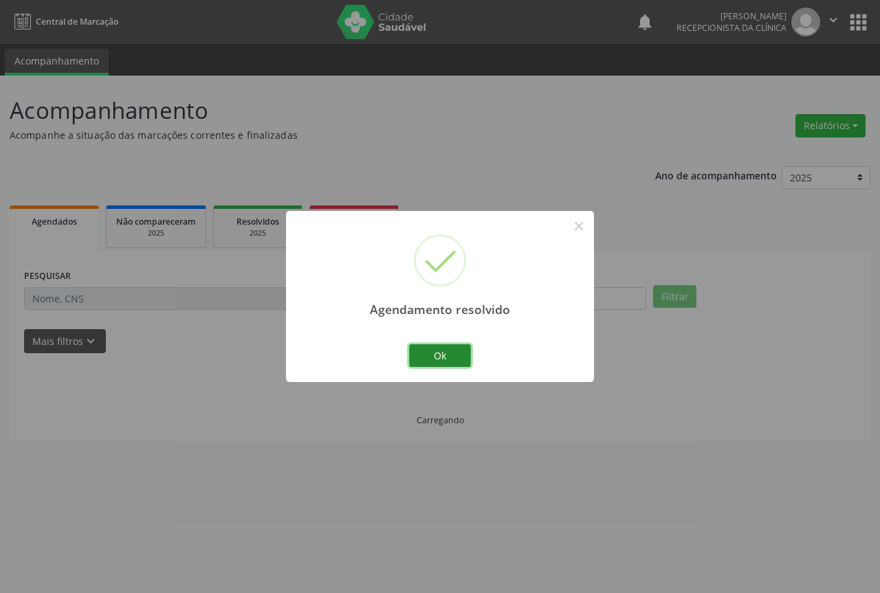
click at [442, 358] on button "Ok" at bounding box center [440, 356] width 62 height 23
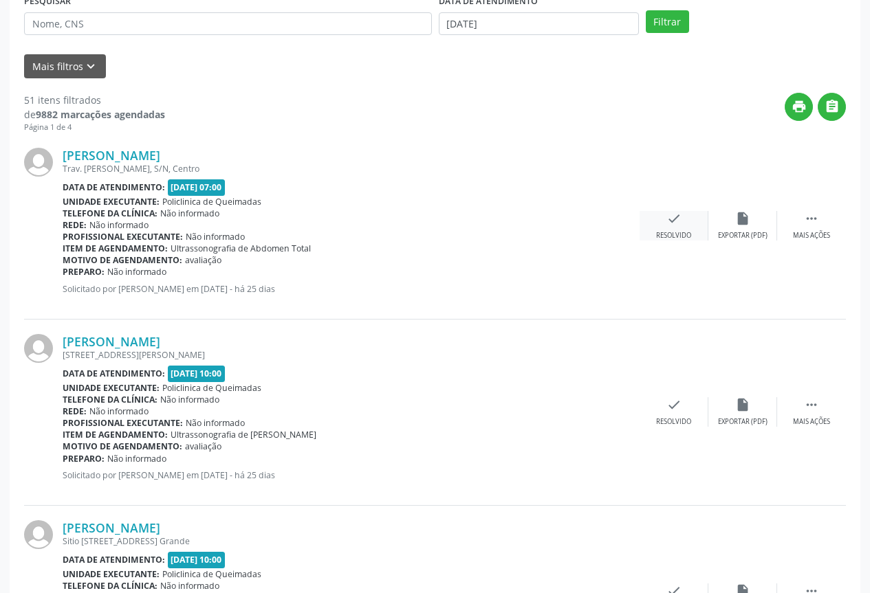
click at [677, 226] on icon "check" at bounding box center [673, 218] width 15 height 15
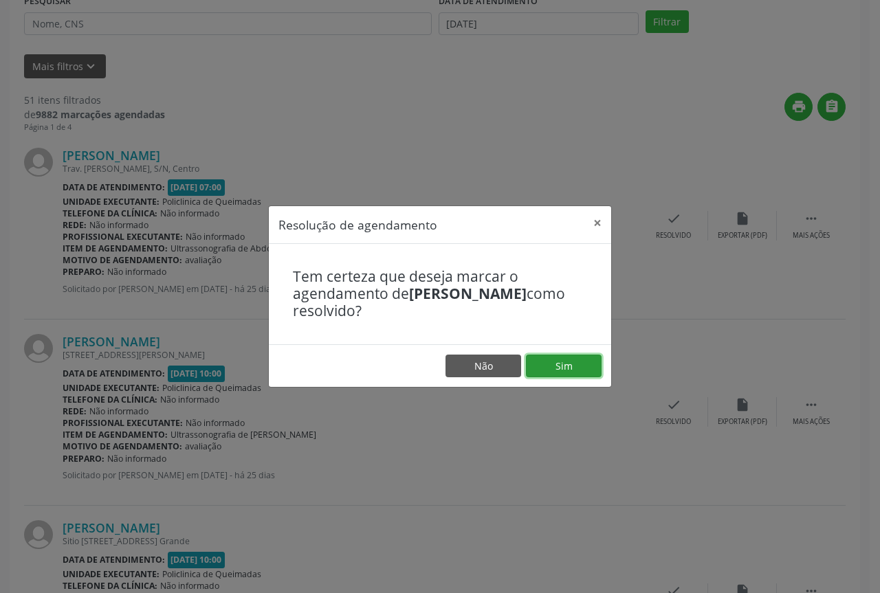
click at [562, 375] on button "Sim" at bounding box center [564, 366] width 76 height 23
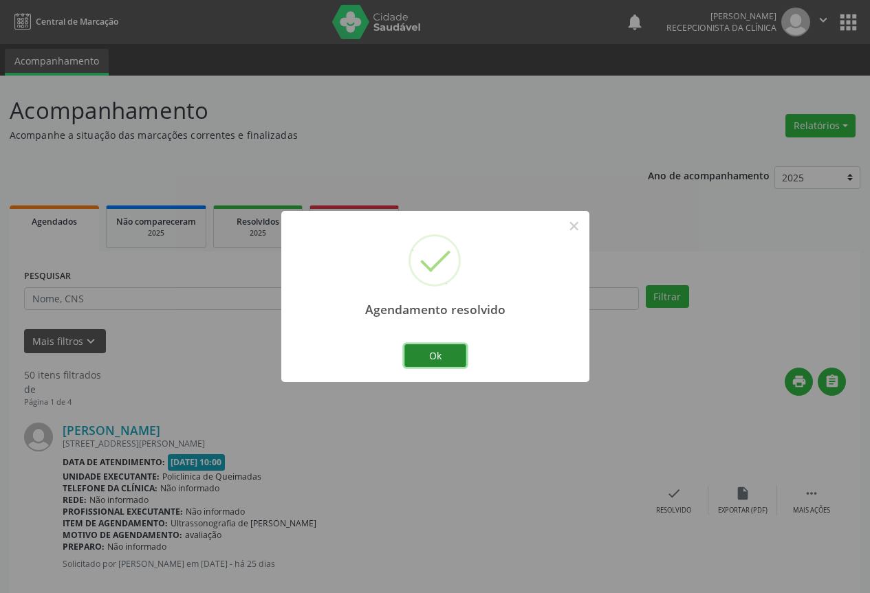
click at [430, 362] on button "Ok" at bounding box center [435, 356] width 62 height 23
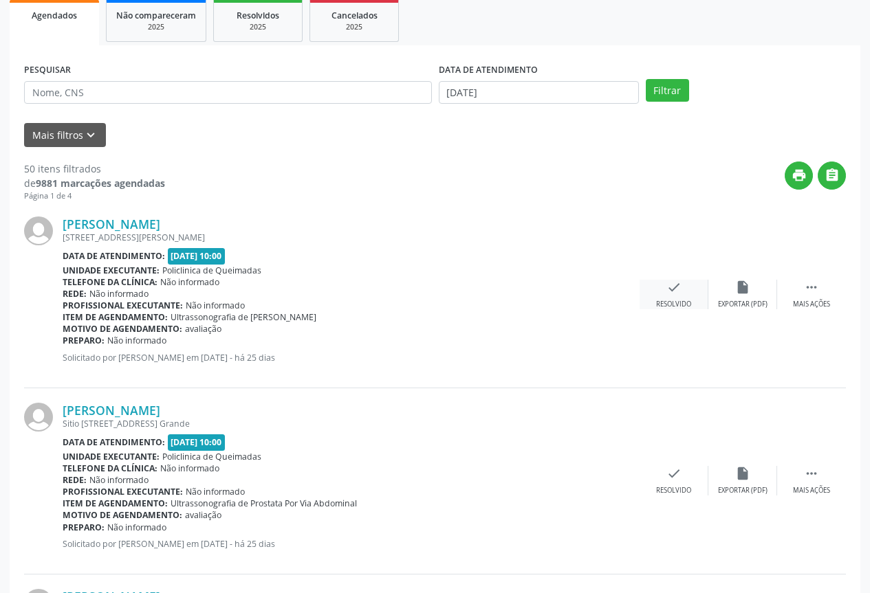
click at [670, 300] on div "Resolvido" at bounding box center [673, 305] width 35 height 10
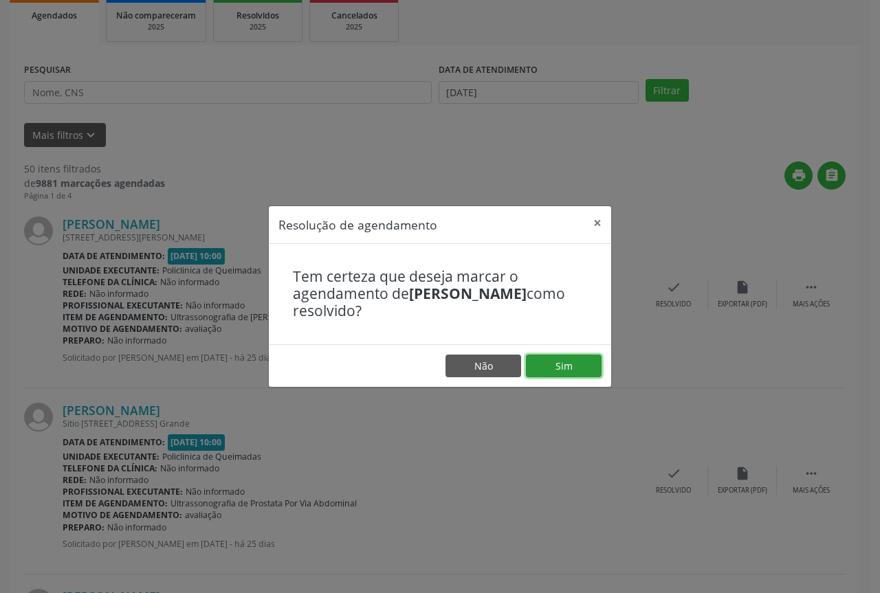
click at [569, 360] on button "Sim" at bounding box center [564, 366] width 76 height 23
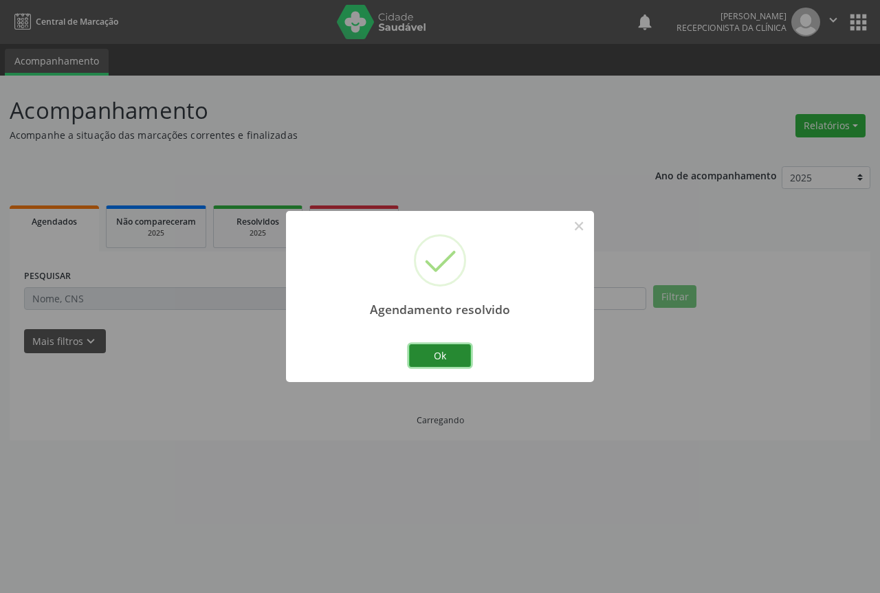
click at [447, 349] on button "Ok" at bounding box center [440, 356] width 62 height 23
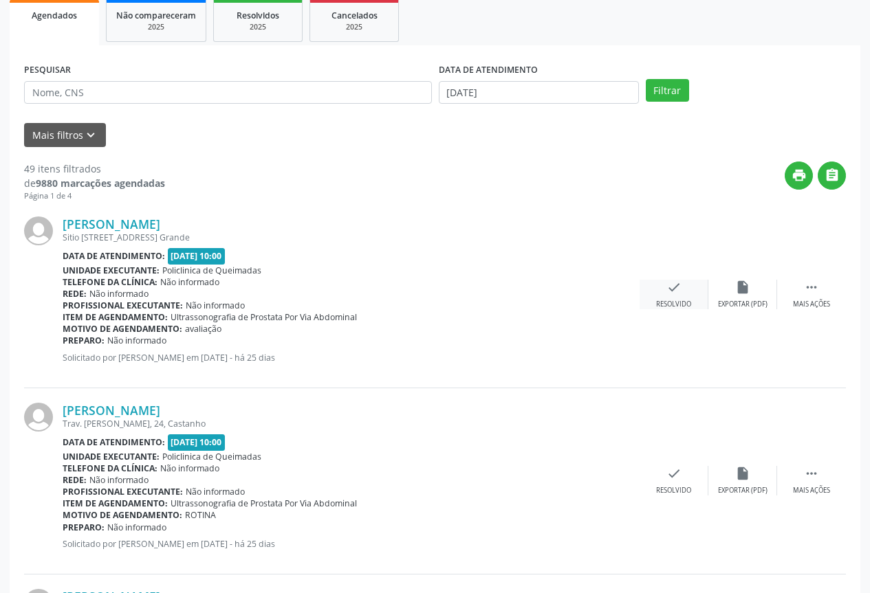
click at [663, 290] on div "check Resolvido" at bounding box center [674, 295] width 69 height 30
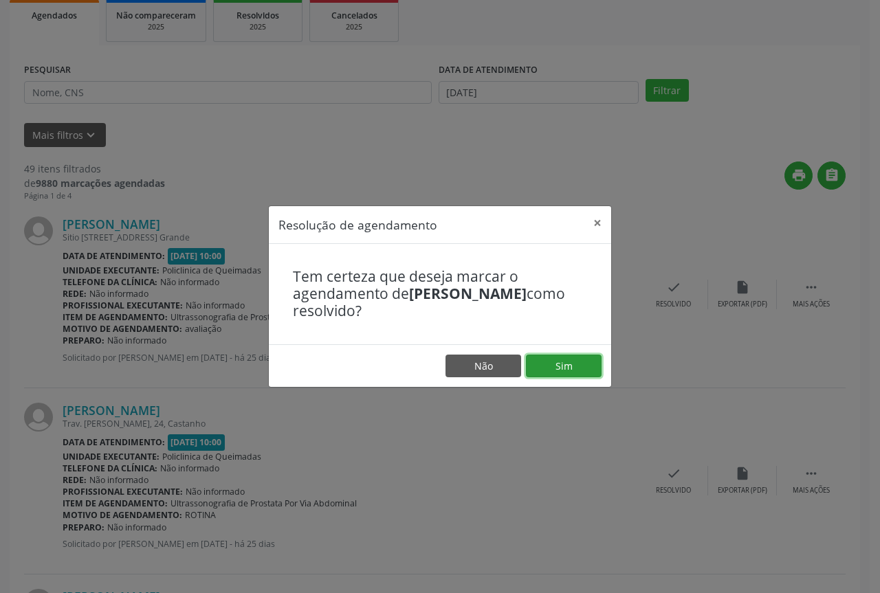
click at [547, 358] on button "Sim" at bounding box center [564, 366] width 76 height 23
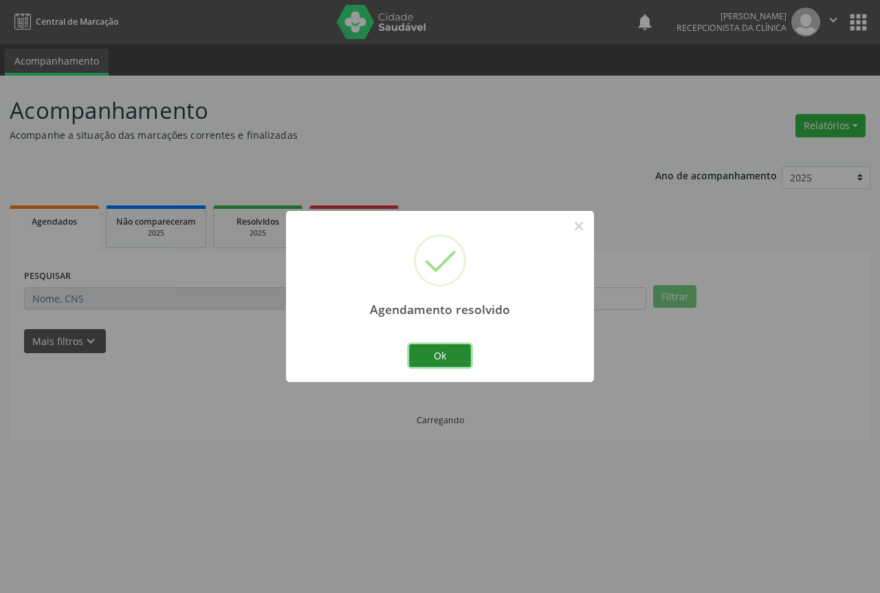
click at [435, 353] on button "Ok" at bounding box center [440, 356] width 62 height 23
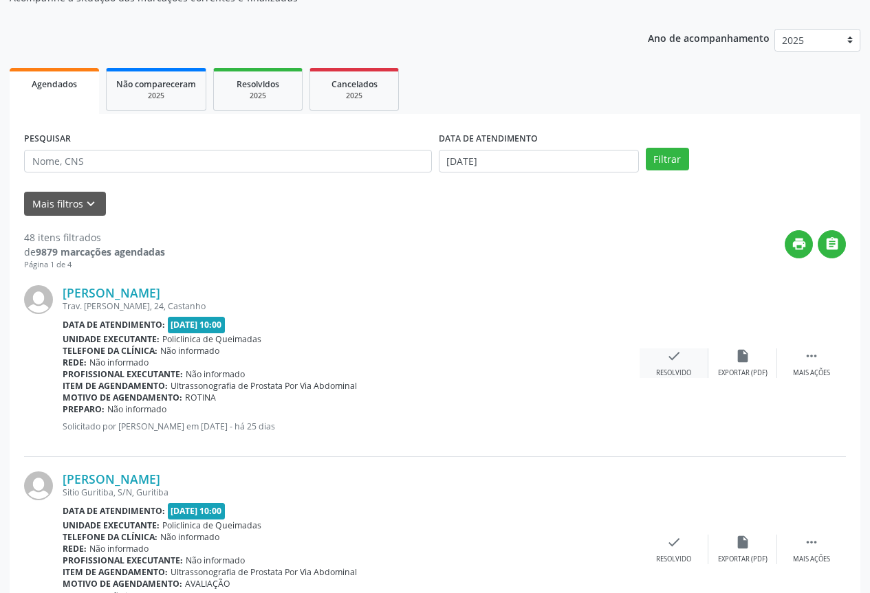
click at [670, 370] on div "Resolvido" at bounding box center [673, 374] width 35 height 10
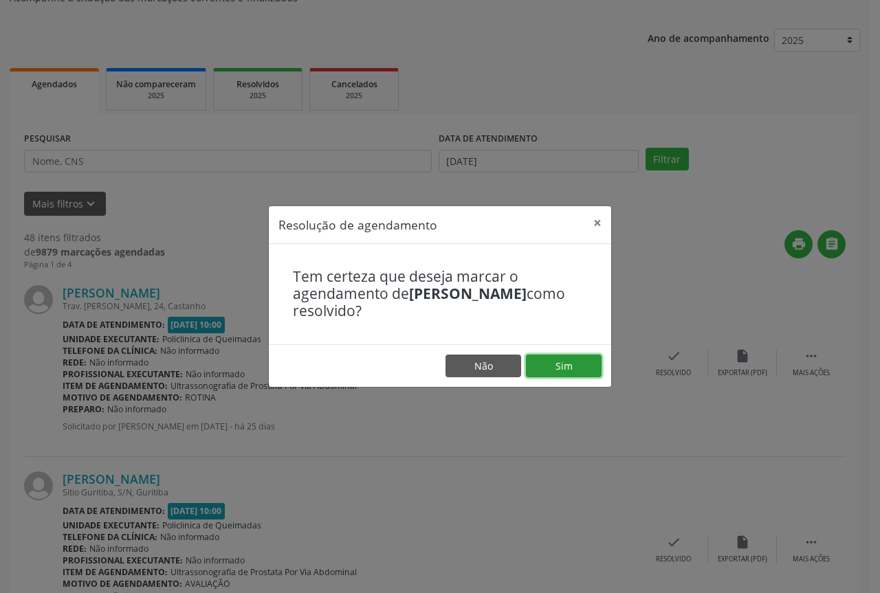
click at [532, 357] on button "Sim" at bounding box center [564, 366] width 76 height 23
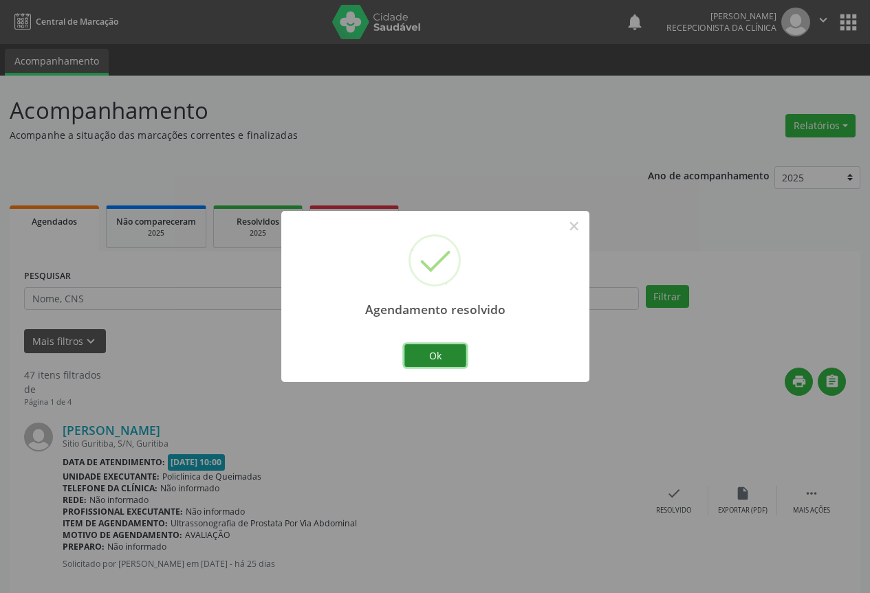
click at [430, 357] on button "Ok" at bounding box center [435, 356] width 62 height 23
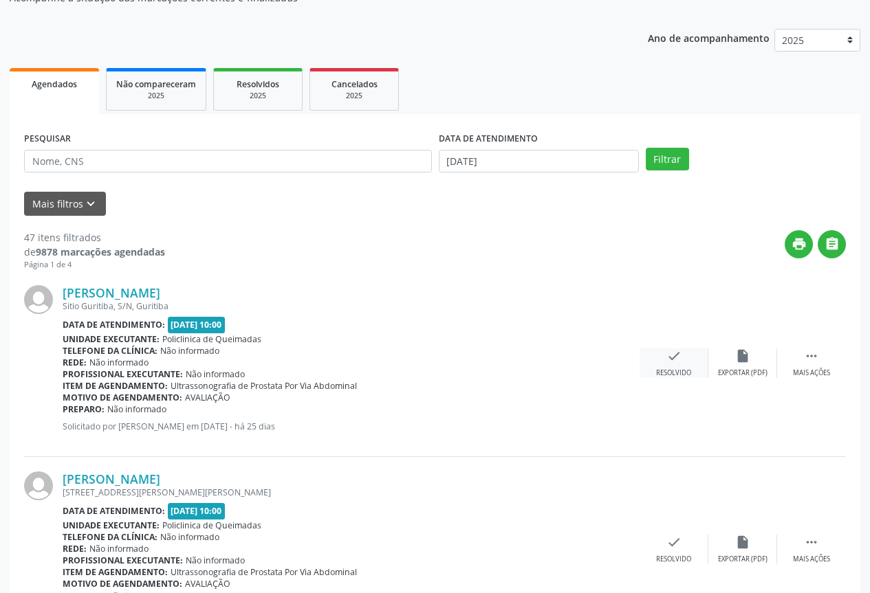
click at [657, 358] on div "check Resolvido" at bounding box center [674, 364] width 69 height 30
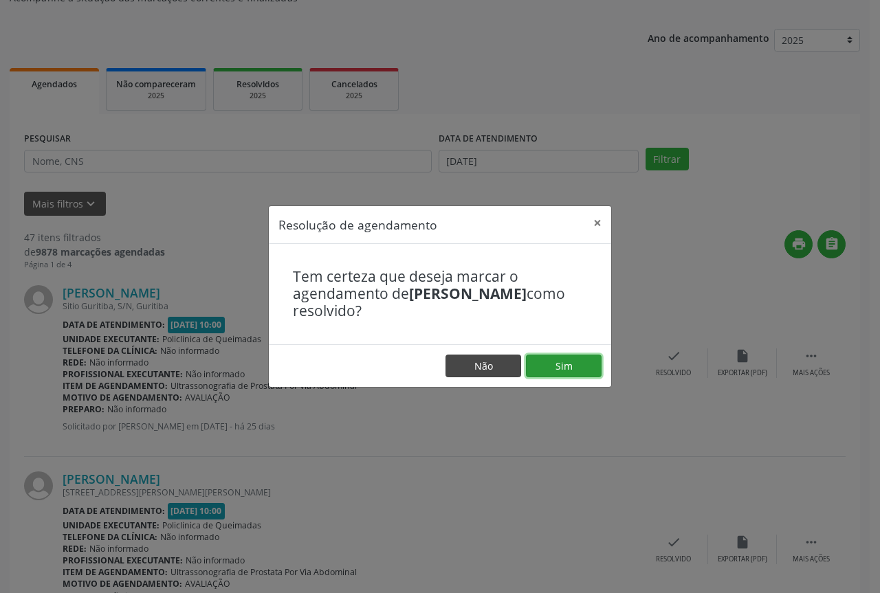
drag, startPoint x: 571, startPoint y: 362, endPoint x: 500, endPoint y: 358, distance: 70.9
click at [569, 363] on button "Sim" at bounding box center [564, 366] width 76 height 23
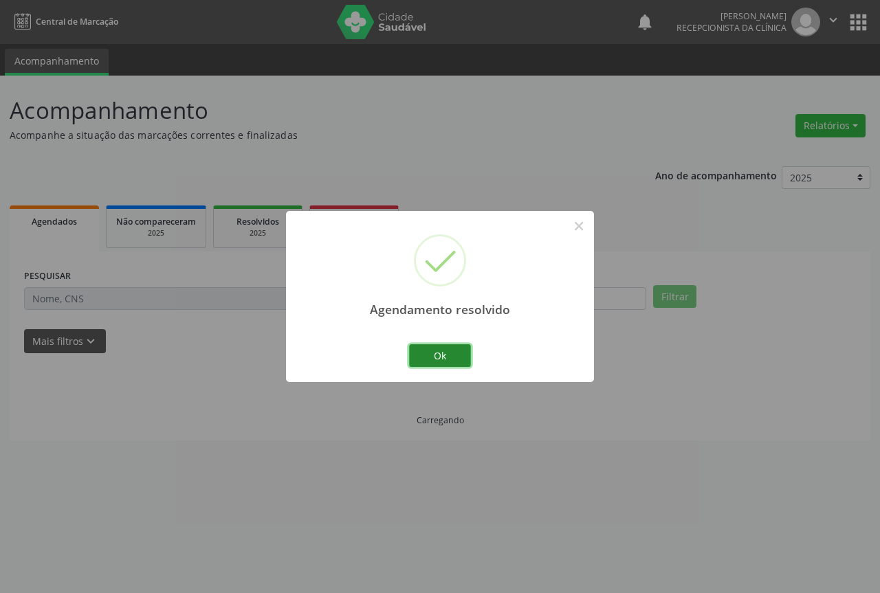
click at [450, 353] on button "Ok" at bounding box center [440, 356] width 62 height 23
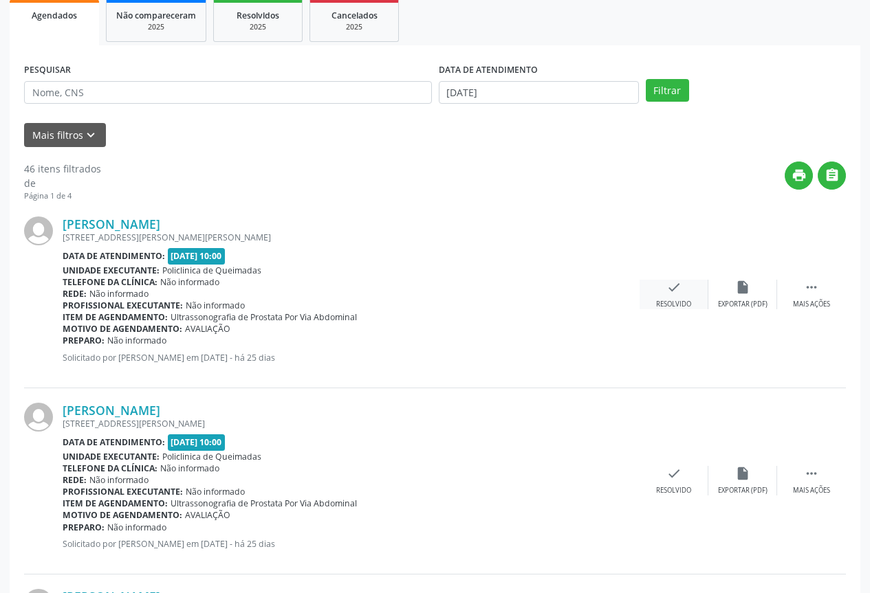
click at [694, 293] on div "check Resolvido" at bounding box center [674, 295] width 69 height 30
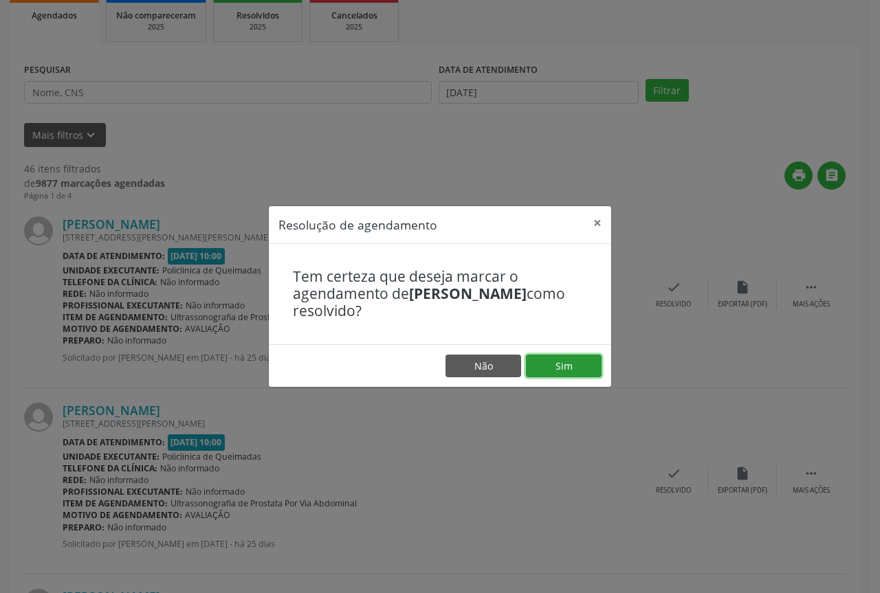
click at [581, 363] on button "Sim" at bounding box center [564, 366] width 76 height 23
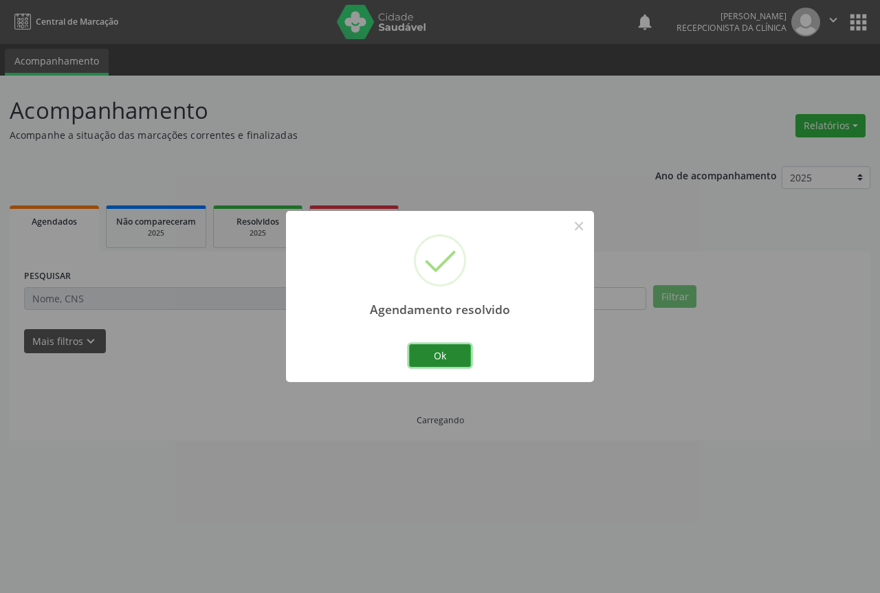
click at [444, 349] on button "Ok" at bounding box center [440, 356] width 62 height 23
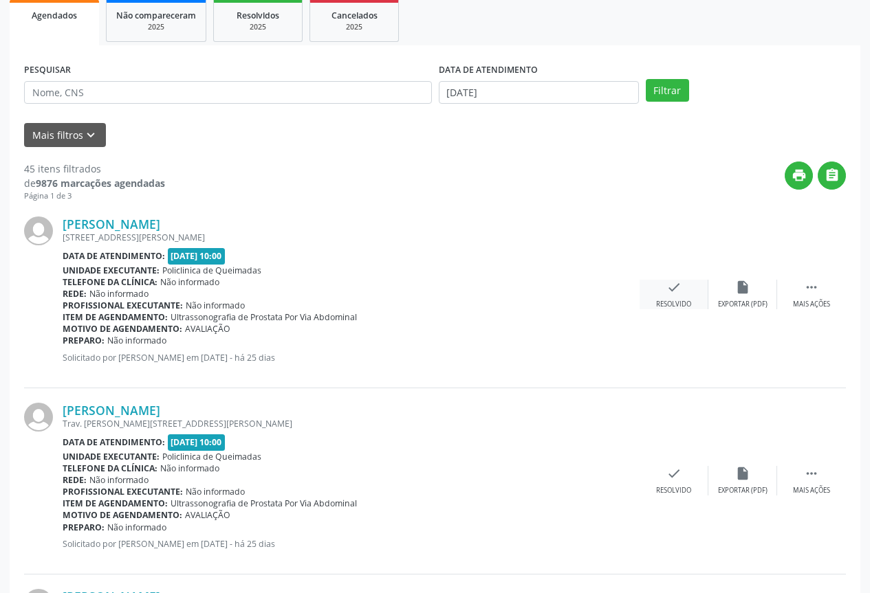
click at [680, 301] on div "Resolvido" at bounding box center [673, 305] width 35 height 10
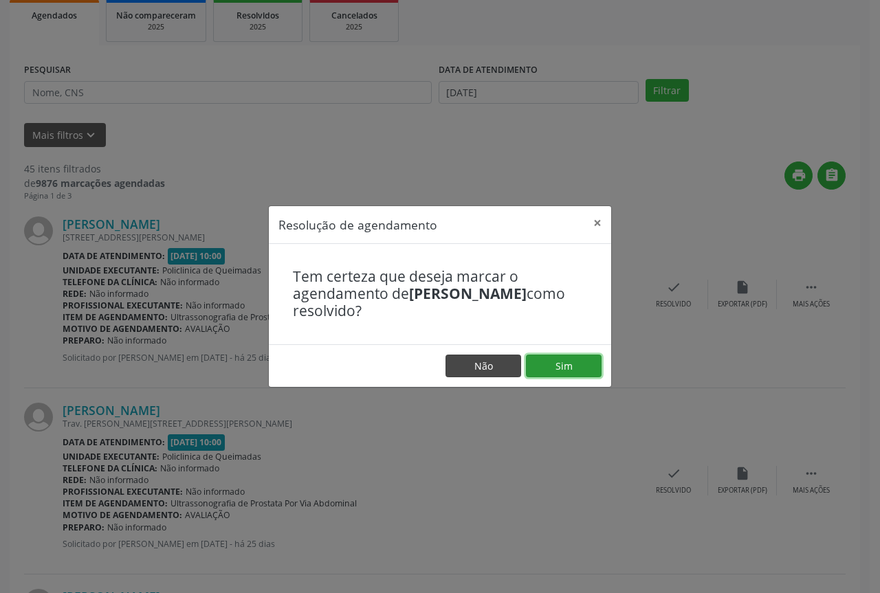
drag, startPoint x: 561, startPoint y: 362, endPoint x: 502, endPoint y: 358, distance: 59.2
click at [560, 362] on button "Sim" at bounding box center [564, 366] width 76 height 23
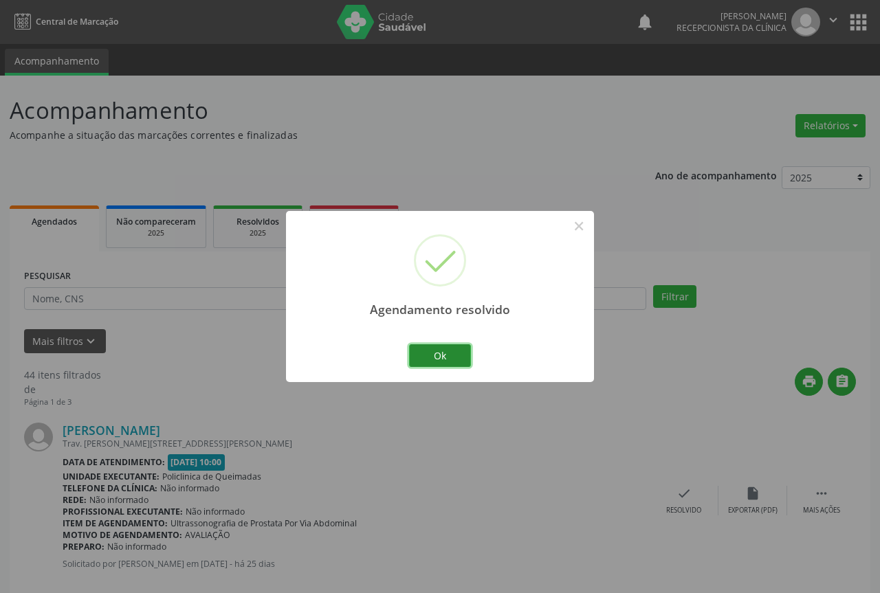
click at [428, 358] on button "Ok" at bounding box center [440, 356] width 62 height 23
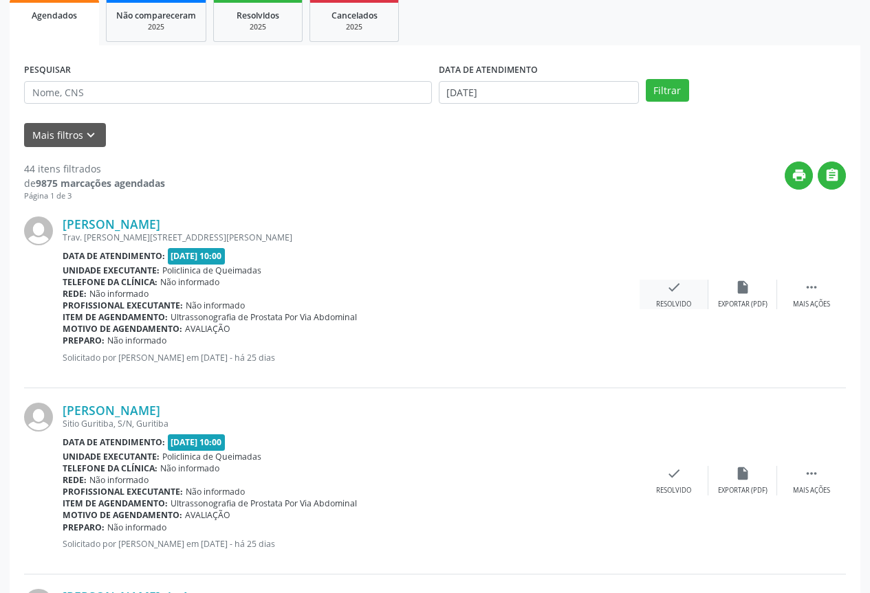
click at [673, 303] on div "Resolvido" at bounding box center [673, 305] width 35 height 10
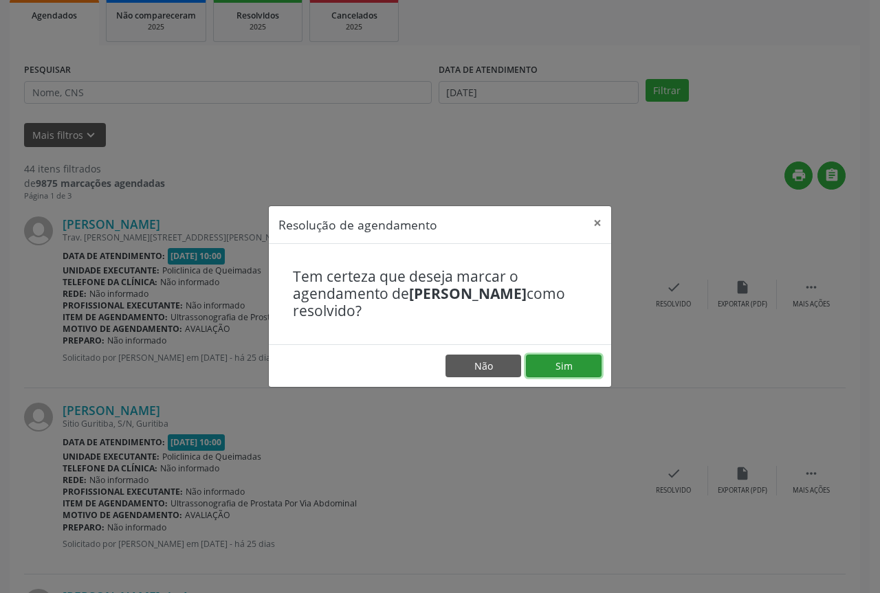
drag, startPoint x: 556, startPoint y: 376, endPoint x: 479, endPoint y: 358, distance: 78.4
click at [554, 375] on button "Sim" at bounding box center [564, 366] width 76 height 23
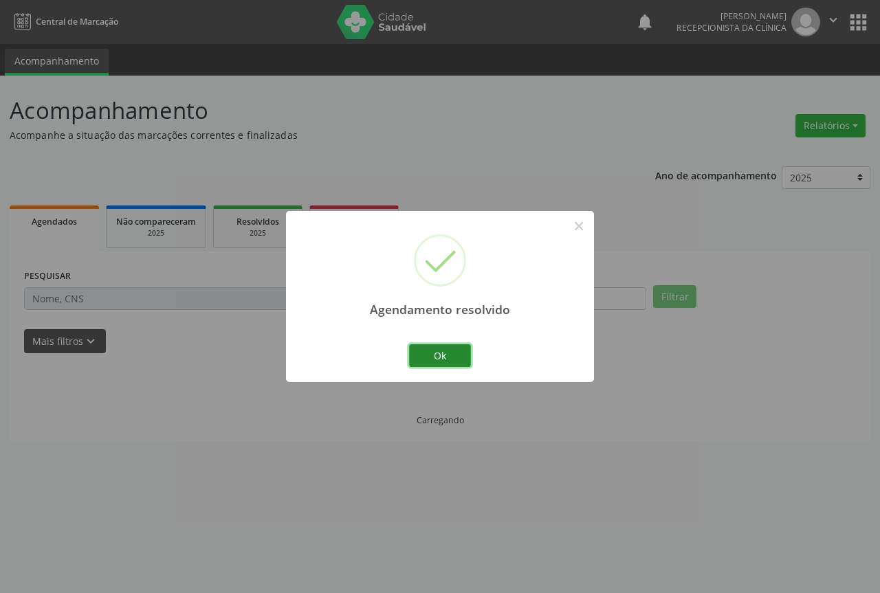
click at [427, 358] on button "Ok" at bounding box center [440, 356] width 62 height 23
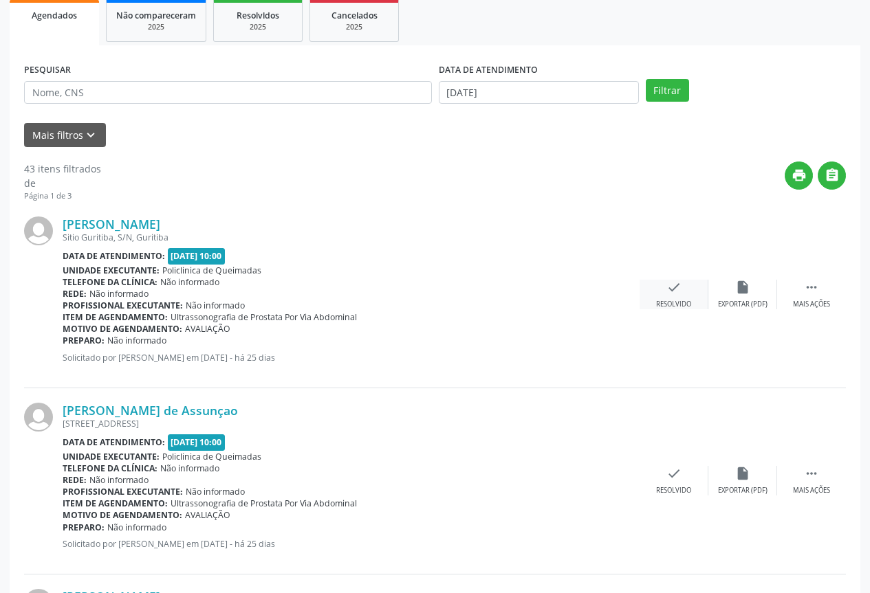
click at [692, 305] on div "check Resolvido" at bounding box center [674, 295] width 69 height 30
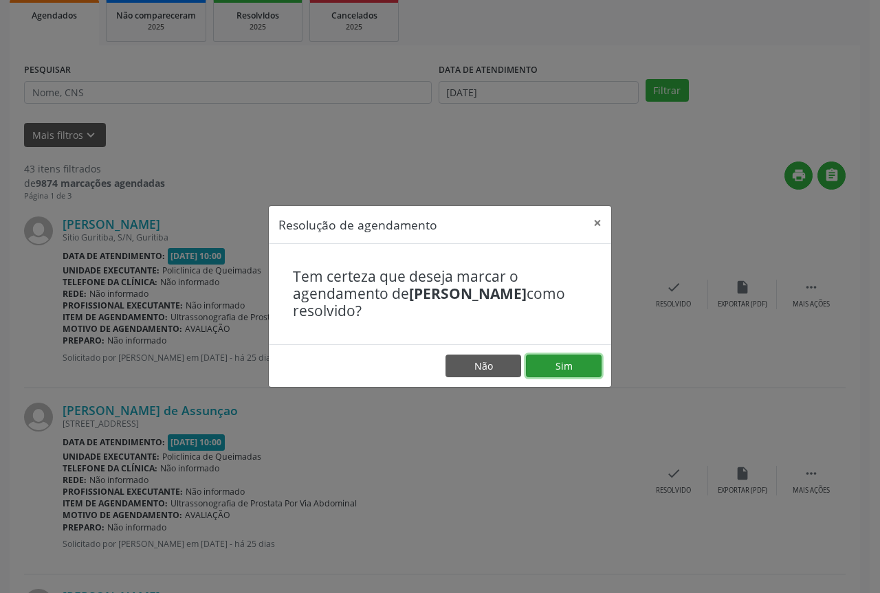
drag, startPoint x: 578, startPoint y: 369, endPoint x: 539, endPoint y: 360, distance: 40.1
click at [578, 369] on button "Sim" at bounding box center [564, 366] width 76 height 23
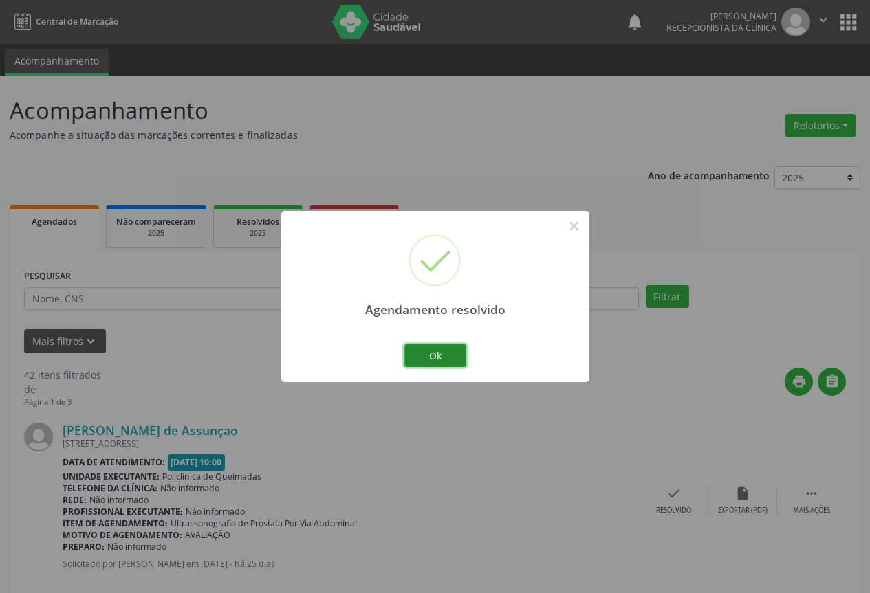
click at [413, 357] on button "Ok" at bounding box center [435, 356] width 62 height 23
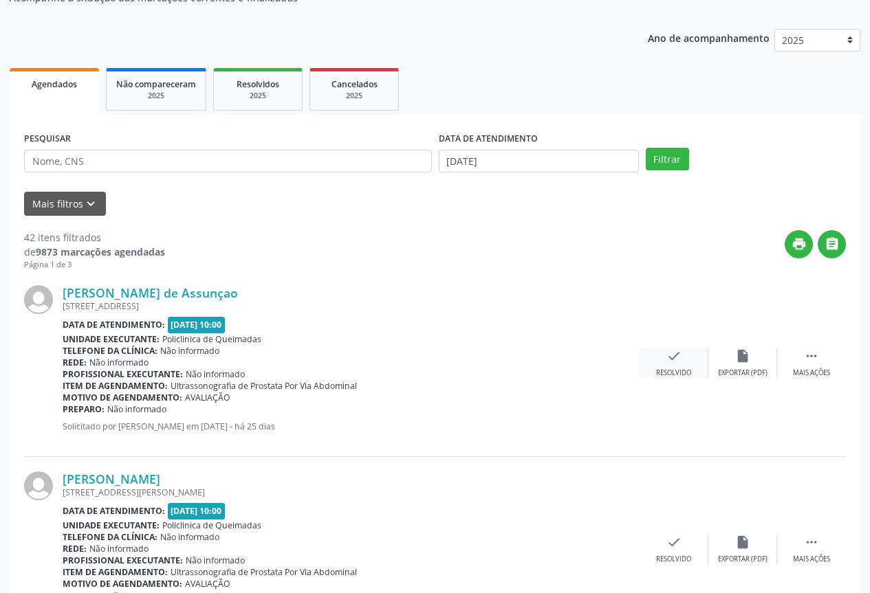
click at [654, 362] on div "check Resolvido" at bounding box center [674, 364] width 69 height 30
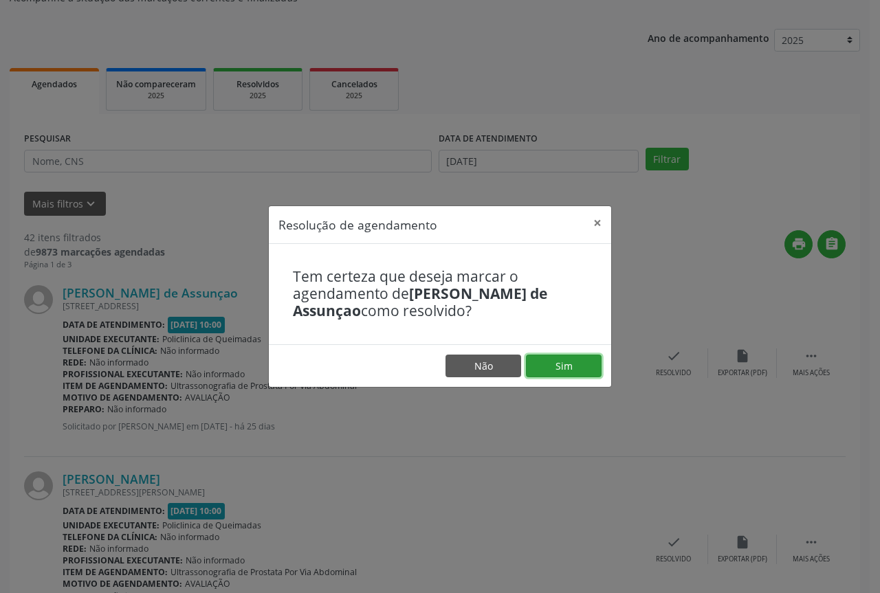
click at [562, 364] on button "Sim" at bounding box center [564, 366] width 76 height 23
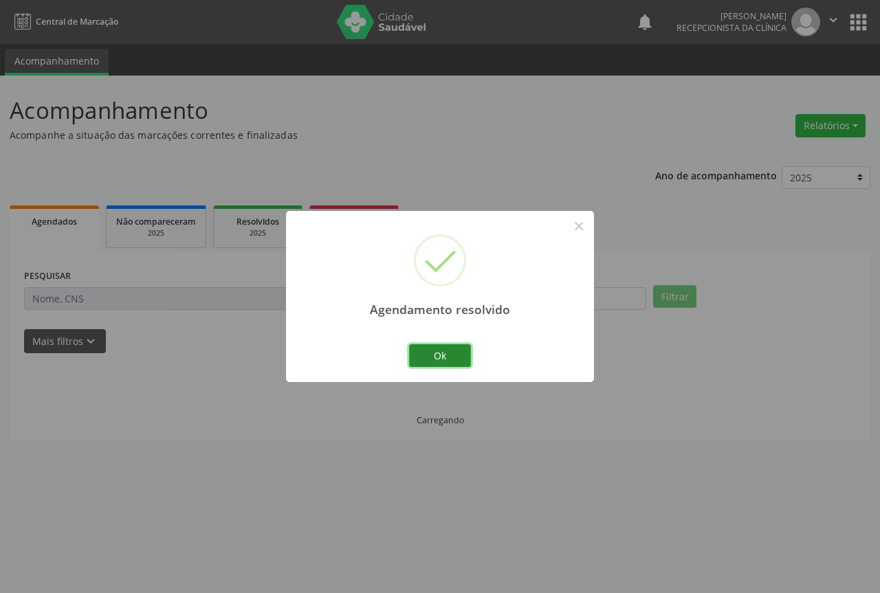
click at [437, 360] on button "Ok" at bounding box center [440, 356] width 62 height 23
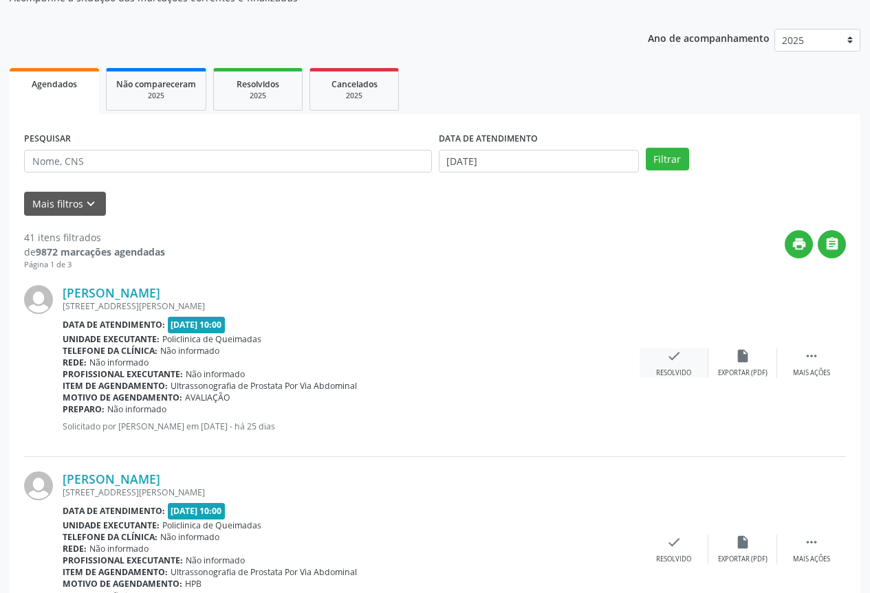
click at [664, 369] on div "Resolvido" at bounding box center [673, 374] width 35 height 10
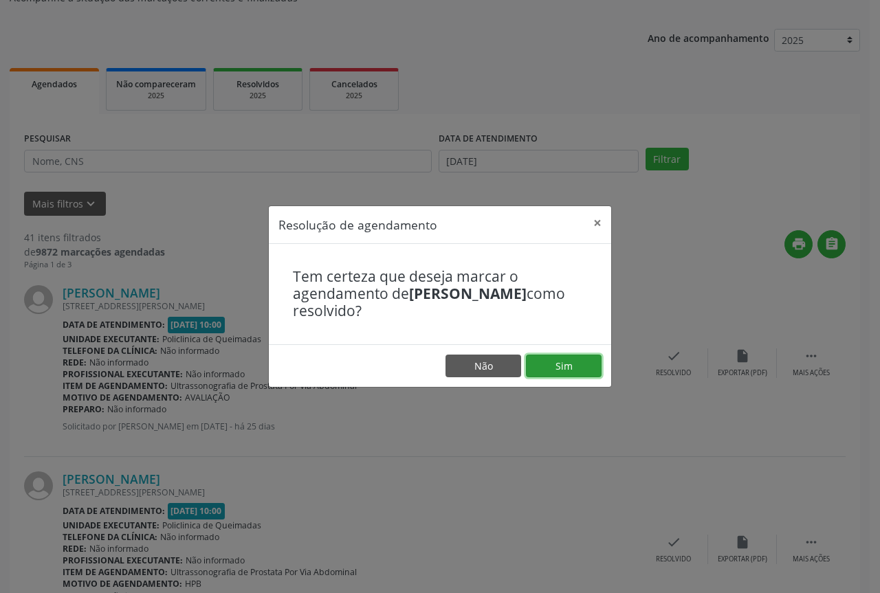
click at [542, 367] on button "Sim" at bounding box center [564, 366] width 76 height 23
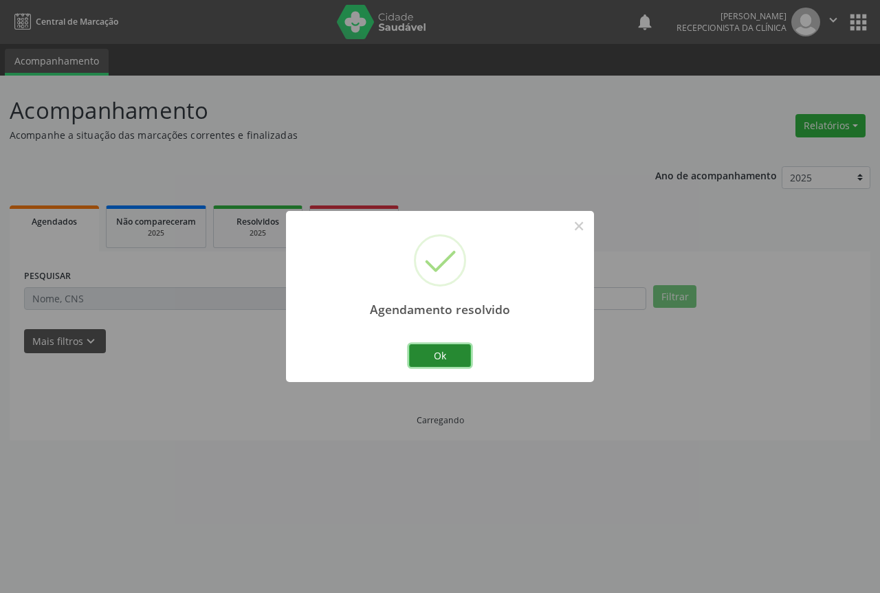
click at [425, 358] on button "Ok" at bounding box center [440, 356] width 62 height 23
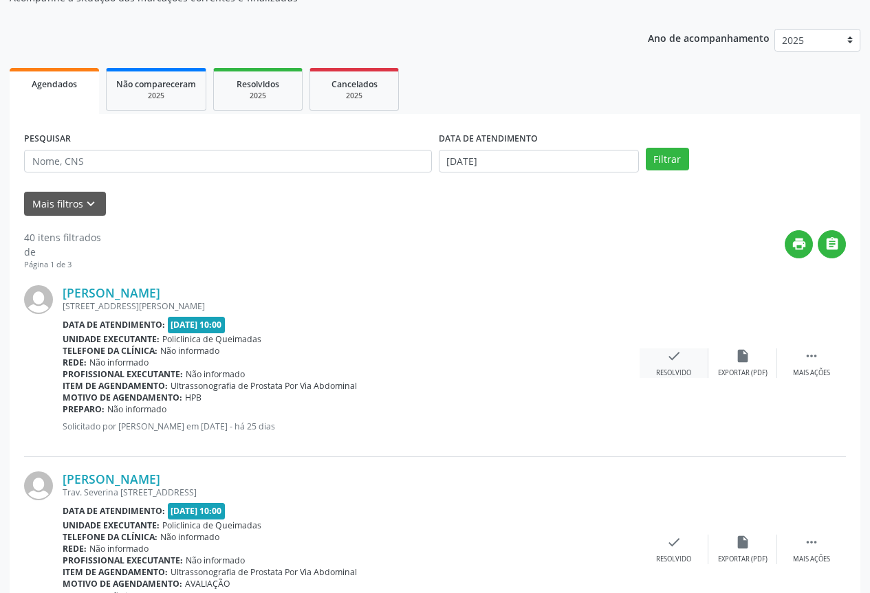
click at [683, 362] on div "check Resolvido" at bounding box center [674, 364] width 69 height 30
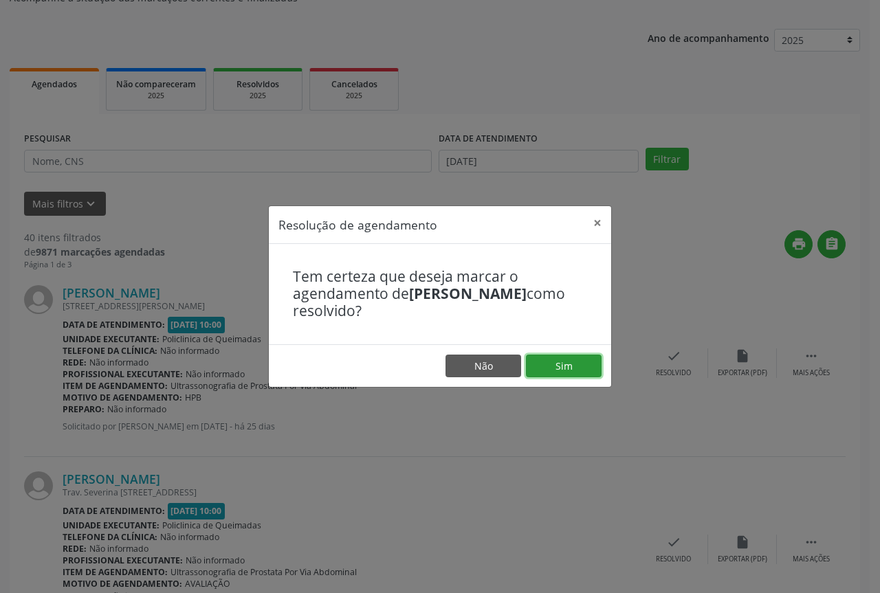
drag, startPoint x: 564, startPoint y: 358, endPoint x: 532, endPoint y: 356, distance: 32.4
click at [562, 358] on button "Sim" at bounding box center [564, 366] width 76 height 23
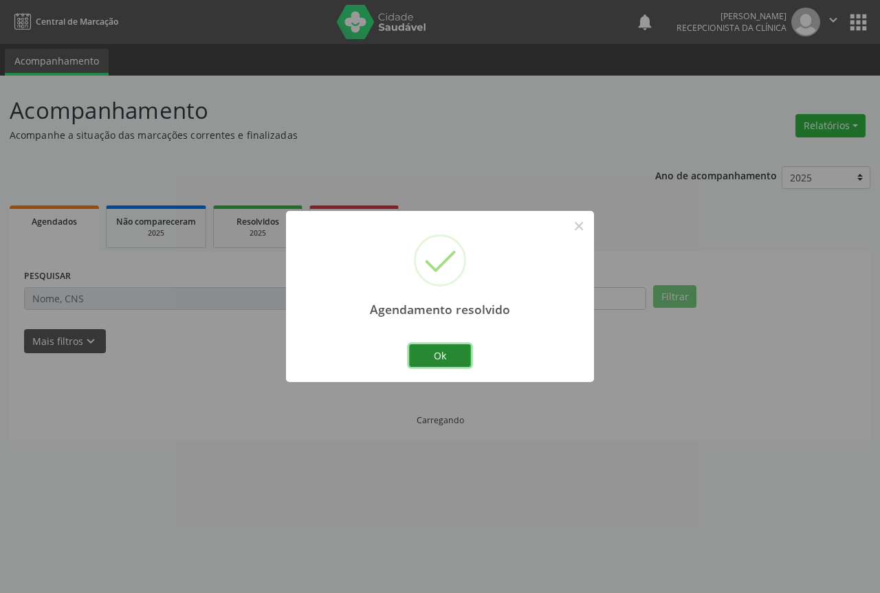
click at [433, 347] on button "Ok" at bounding box center [440, 356] width 62 height 23
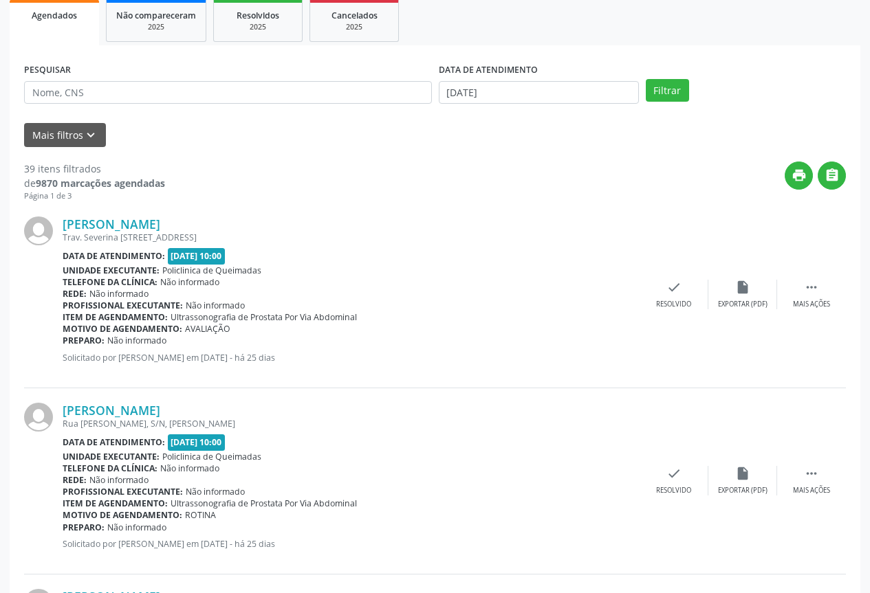
click at [697, 318] on div "Luciano Amaro Soares Trav. Severina Maria da Conceiçao, 15, Ligeiro II Data de …" at bounding box center [435, 295] width 822 height 186
click at [682, 313] on div "Luciano Amaro Soares Trav. Severina Maria da Conceiçao, 15, Ligeiro II Data de …" at bounding box center [435, 295] width 822 height 186
click at [677, 299] on div "check Resolvido" at bounding box center [674, 295] width 69 height 30
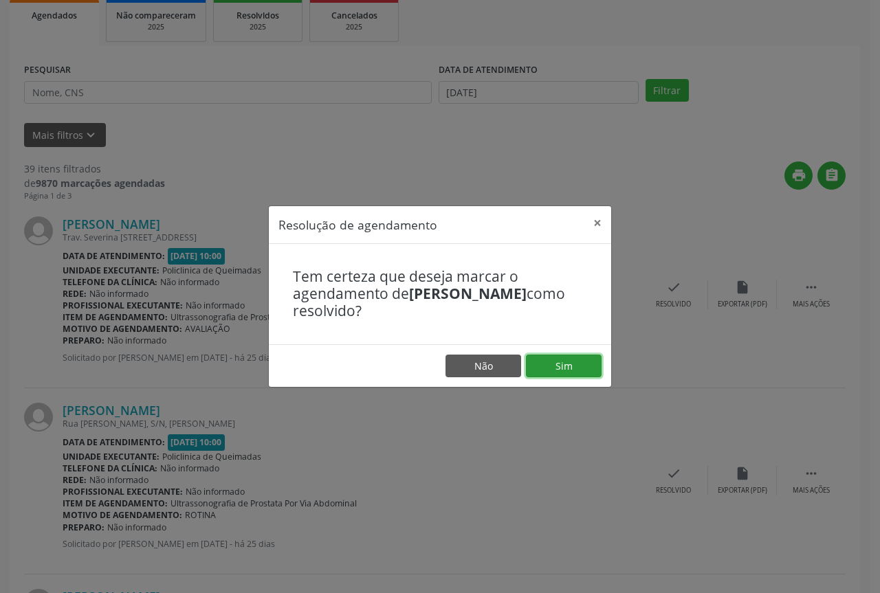
click at [578, 378] on button "Sim" at bounding box center [564, 366] width 76 height 23
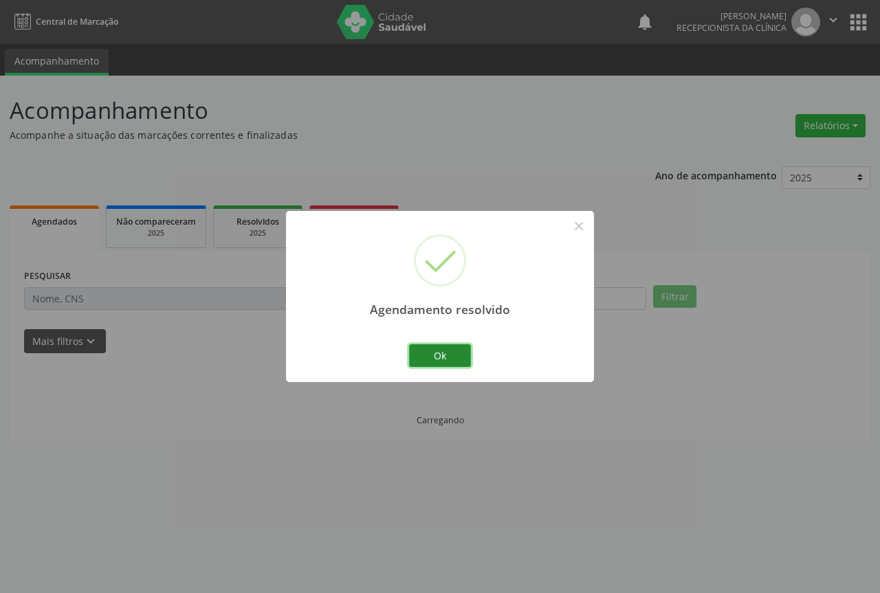
click at [441, 361] on button "Ok" at bounding box center [440, 356] width 62 height 23
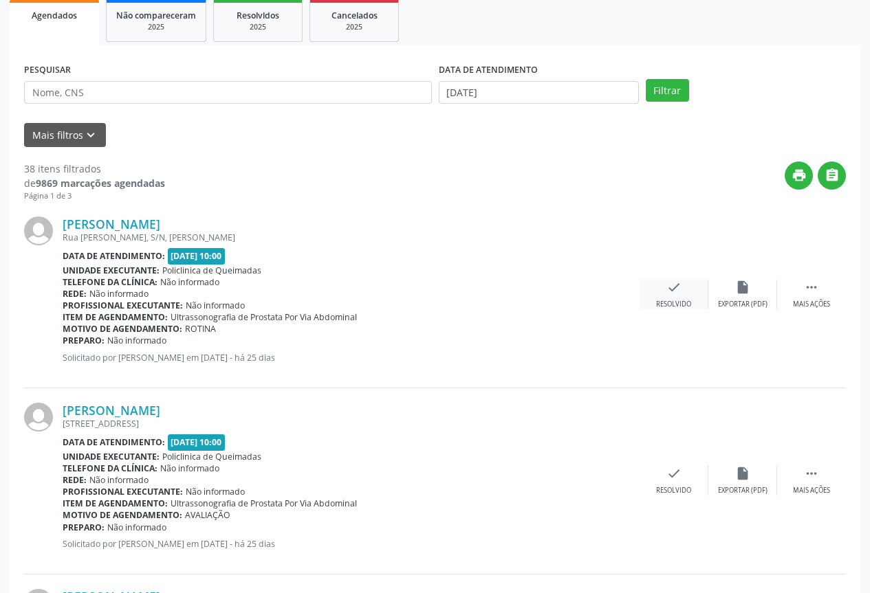
click at [697, 298] on div "check Resolvido" at bounding box center [674, 295] width 69 height 30
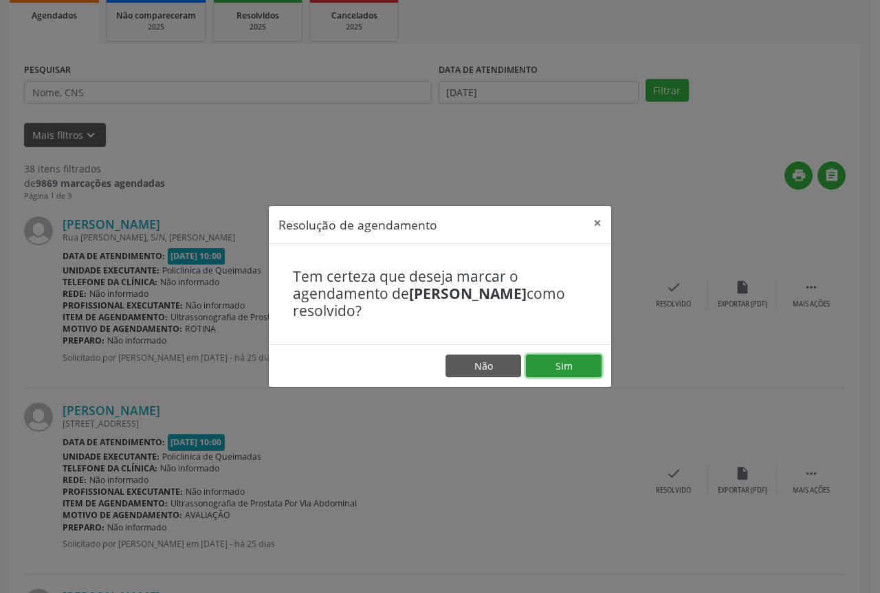
click at [580, 356] on button "Sim" at bounding box center [564, 366] width 76 height 23
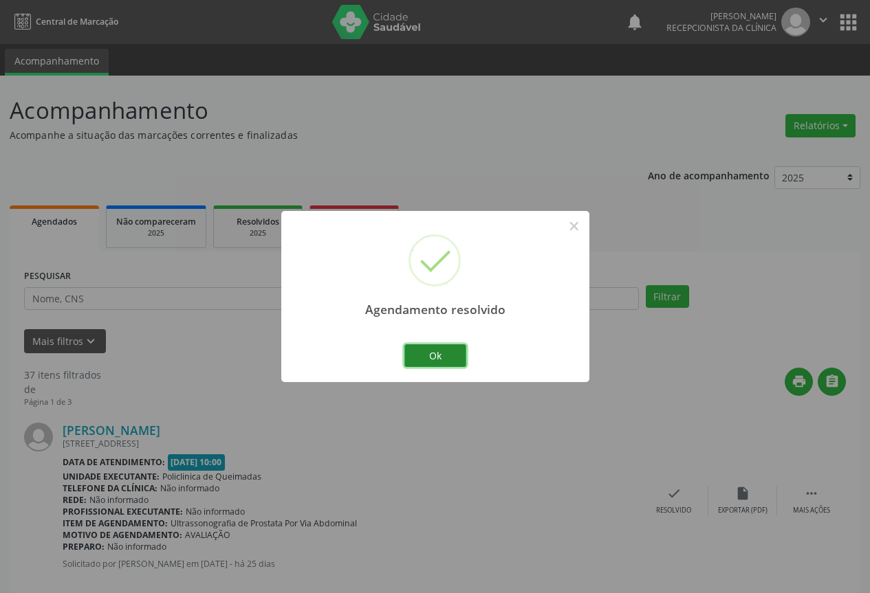
click at [435, 366] on button "Ok" at bounding box center [435, 356] width 62 height 23
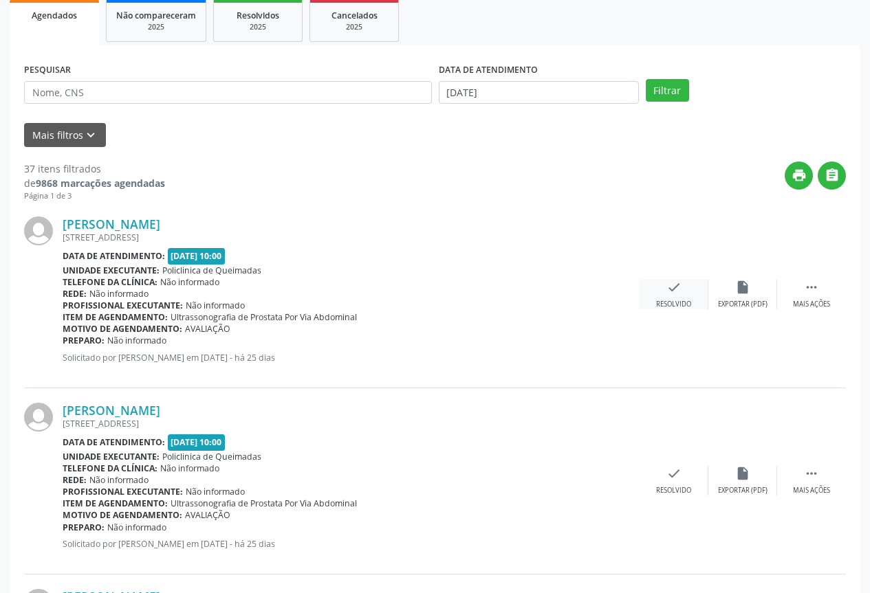
click at [659, 302] on div "Resolvido" at bounding box center [673, 305] width 35 height 10
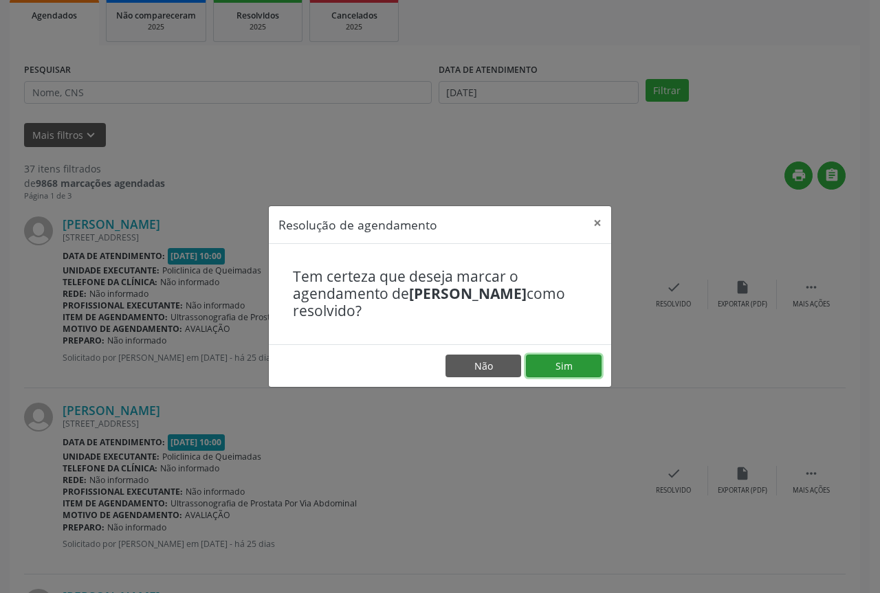
click at [571, 368] on button "Sim" at bounding box center [564, 366] width 76 height 23
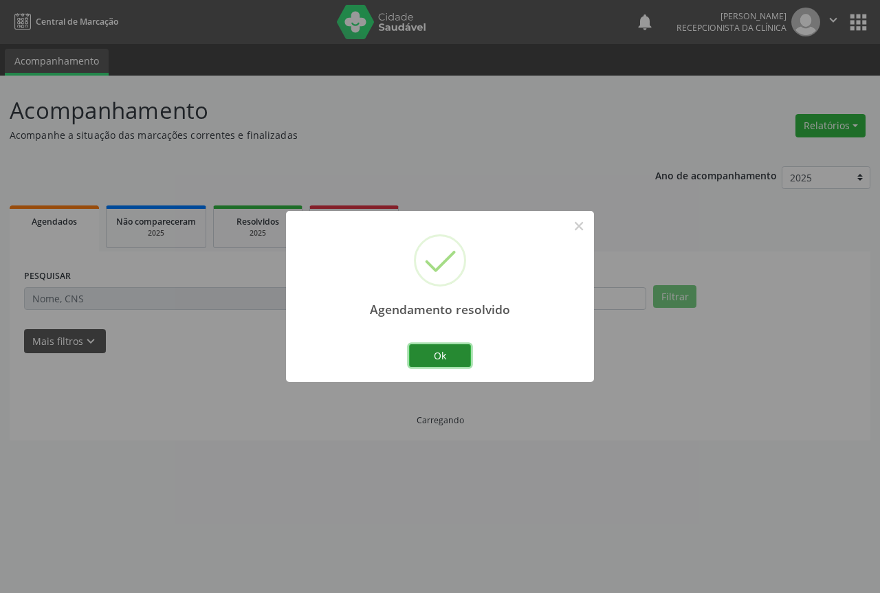
click at [421, 354] on button "Ok" at bounding box center [440, 356] width 62 height 23
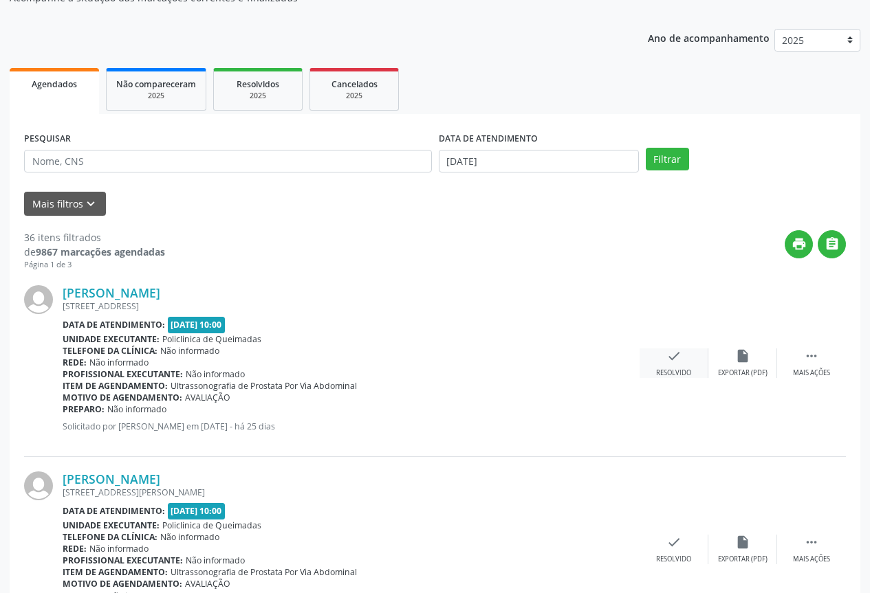
click at [653, 357] on div "check Resolvido" at bounding box center [674, 364] width 69 height 30
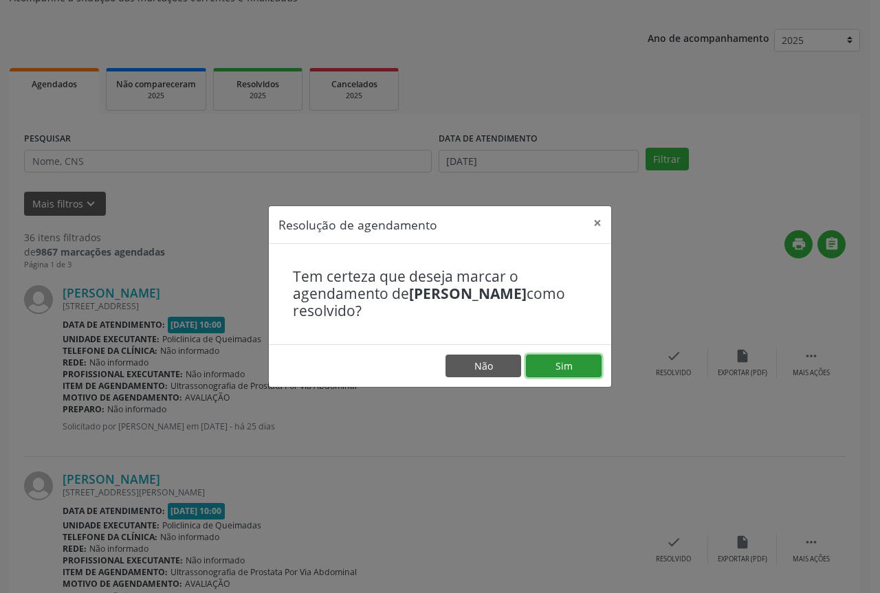
drag, startPoint x: 588, startPoint y: 375, endPoint x: 545, endPoint y: 368, distance: 43.3
click at [587, 375] on button "Sim" at bounding box center [564, 366] width 76 height 23
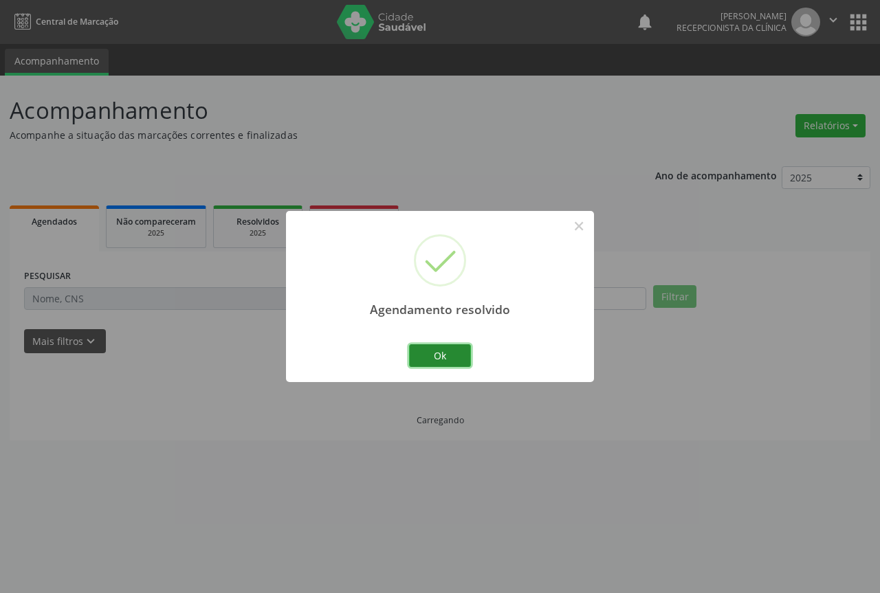
click at [460, 356] on button "Ok" at bounding box center [440, 356] width 62 height 23
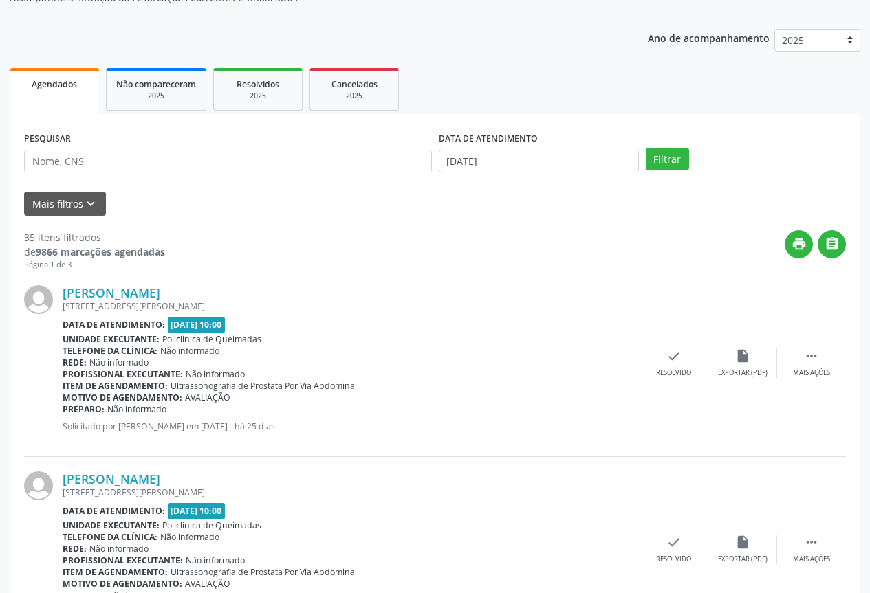
click at [664, 386] on div "Carlos Antonio Gomes da Silva Rua Jose Elias de Sousa, 11, Centro Data de atend…" at bounding box center [435, 364] width 822 height 186
click at [664, 369] on div "Resolvido" at bounding box center [673, 374] width 35 height 10
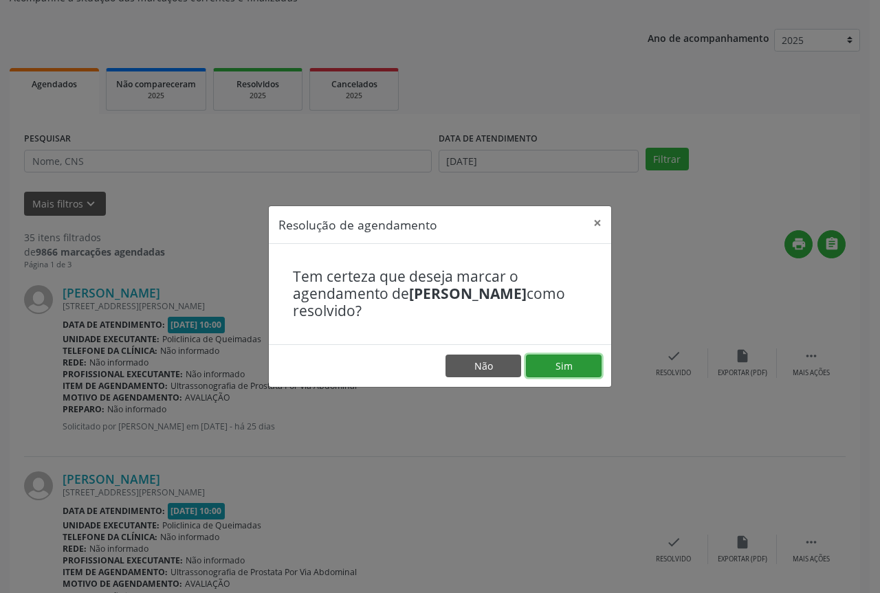
click at [582, 376] on button "Sim" at bounding box center [564, 366] width 76 height 23
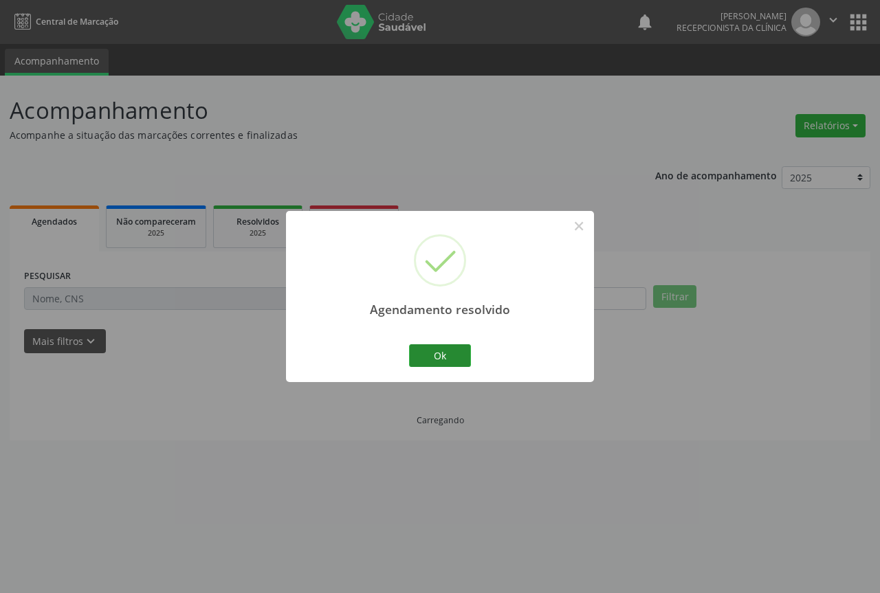
click at [450, 358] on button "Ok" at bounding box center [440, 356] width 62 height 23
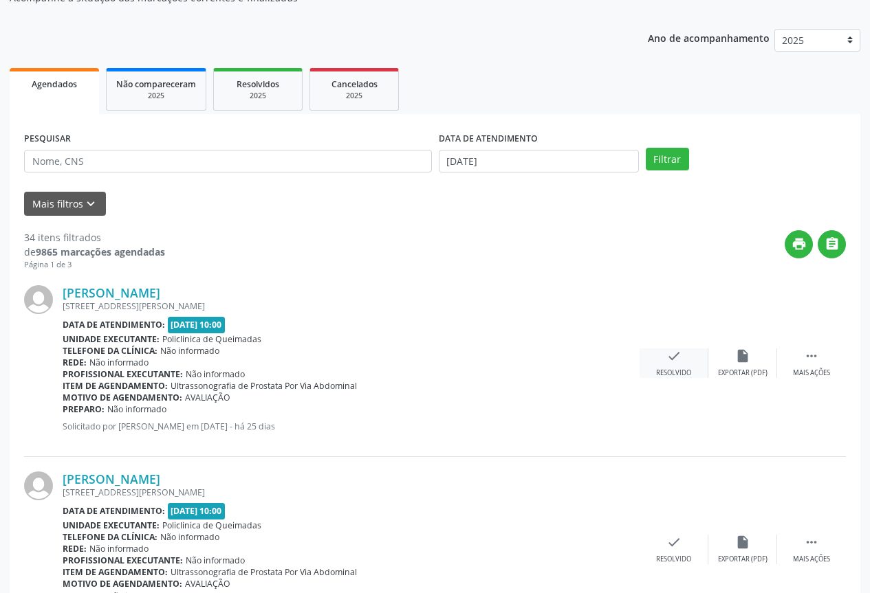
click at [660, 369] on div "Resolvido" at bounding box center [673, 374] width 35 height 10
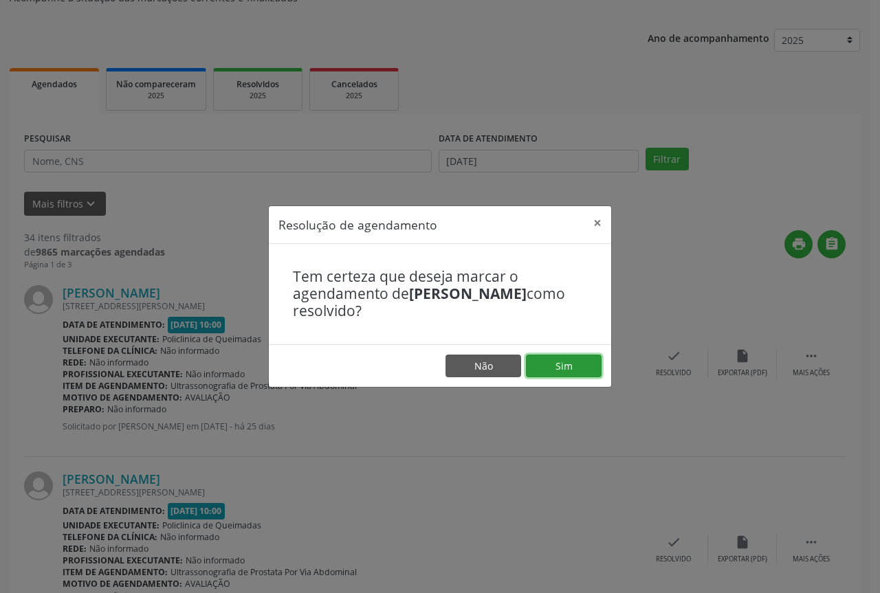
drag, startPoint x: 591, startPoint y: 367, endPoint x: 554, endPoint y: 362, distance: 38.1
click at [591, 367] on button "Sim" at bounding box center [564, 366] width 76 height 23
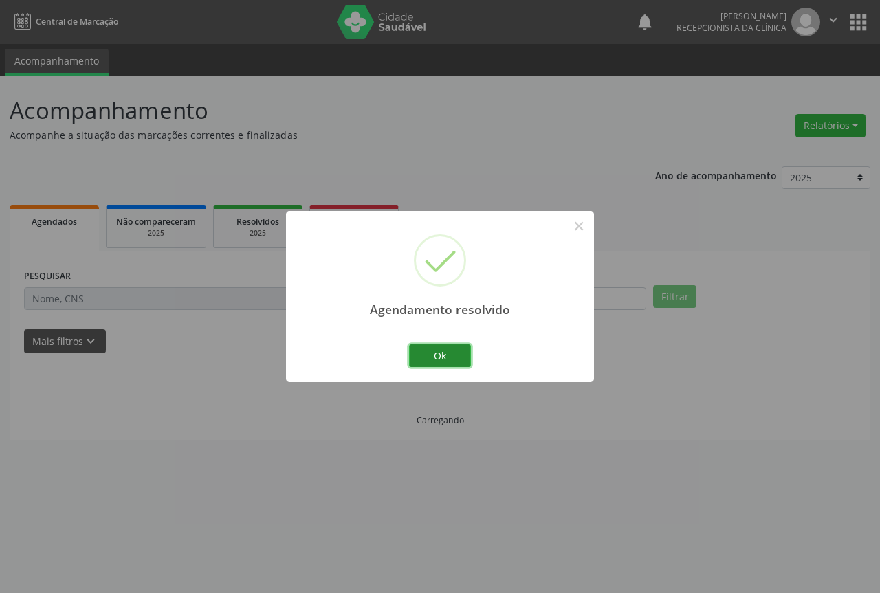
click at [433, 356] on button "Ok" at bounding box center [440, 356] width 62 height 23
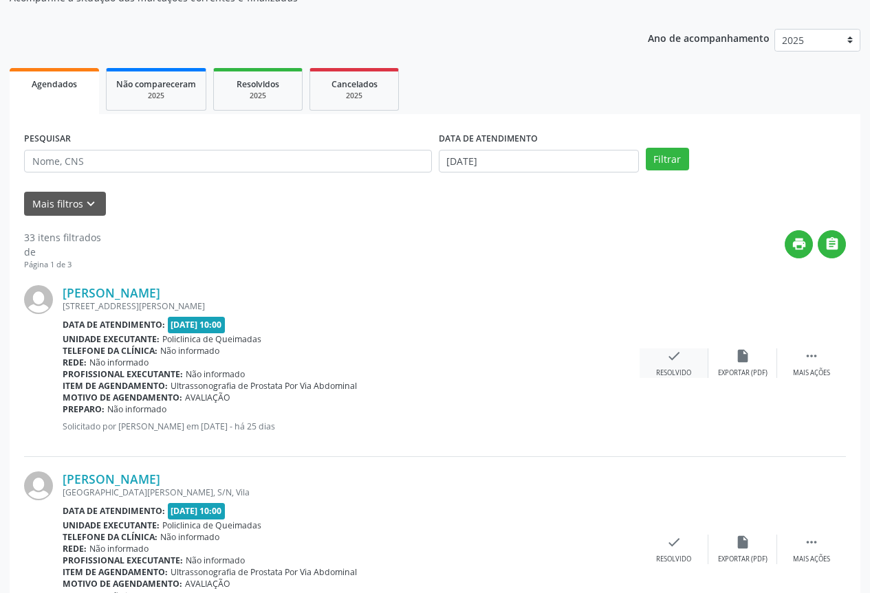
click at [661, 364] on div "check Resolvido" at bounding box center [674, 364] width 69 height 30
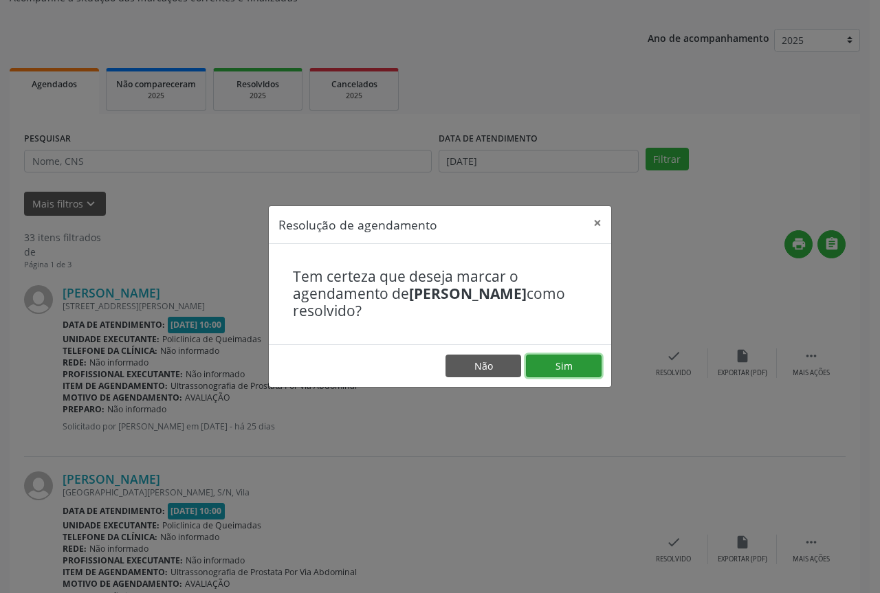
click at [553, 359] on button "Sim" at bounding box center [564, 366] width 76 height 23
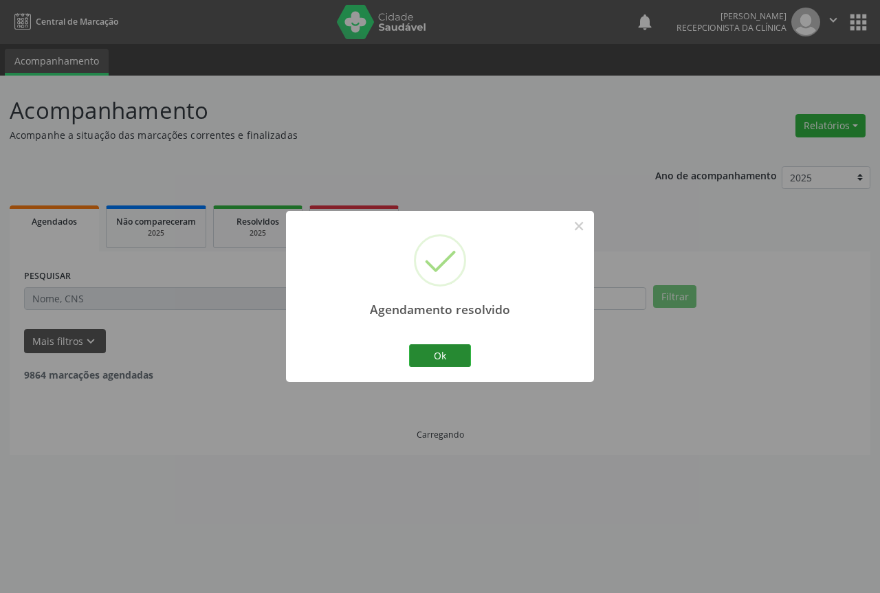
click at [450, 359] on button "Ok" at bounding box center [440, 356] width 62 height 23
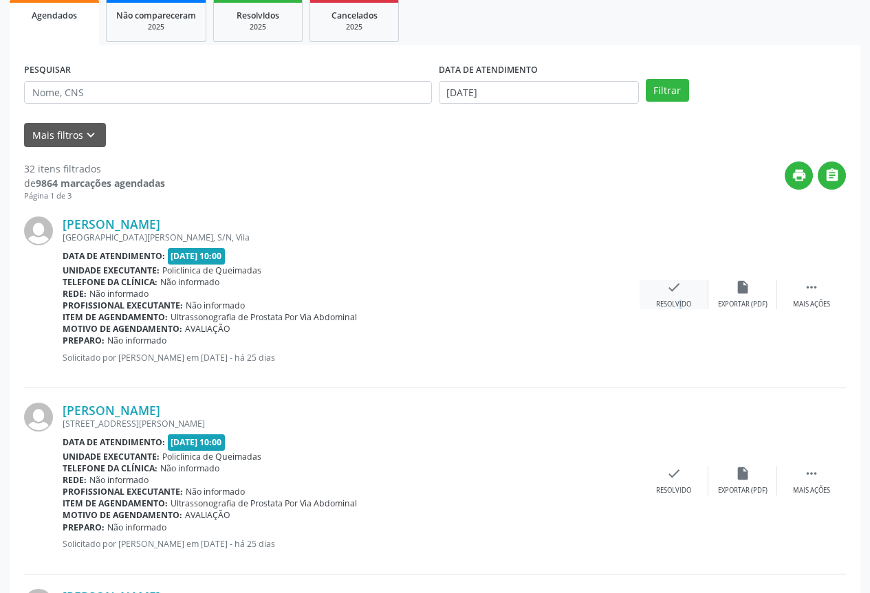
click at [670, 298] on div "check Resolvido" at bounding box center [674, 295] width 69 height 30
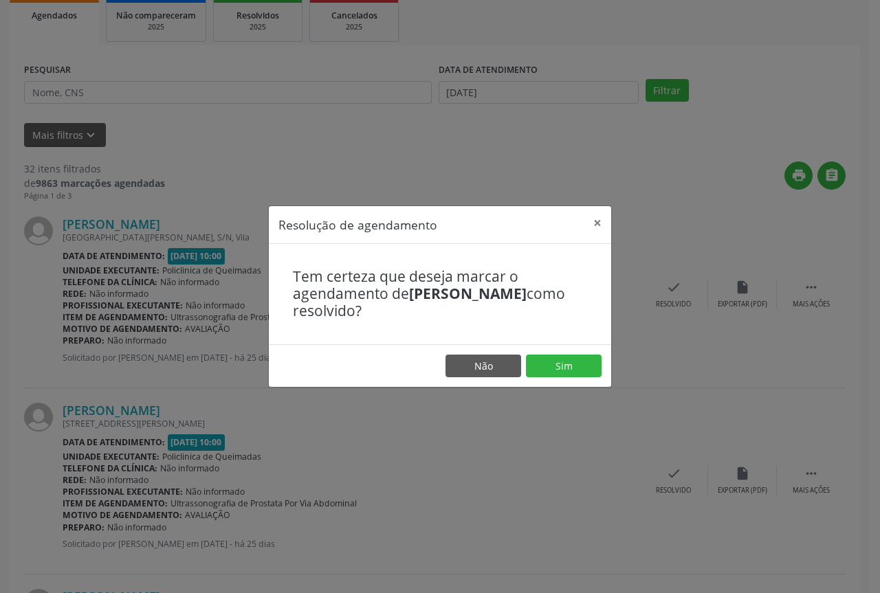
click at [538, 353] on footer "Não Sim" at bounding box center [440, 366] width 342 height 43
click at [535, 362] on button "Sim" at bounding box center [564, 366] width 76 height 23
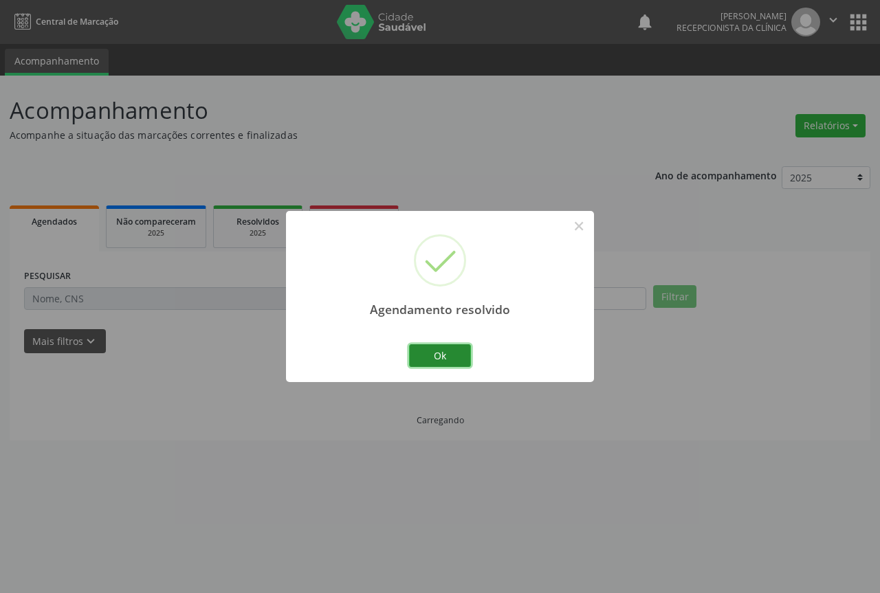
click at [421, 349] on button "Ok" at bounding box center [440, 356] width 62 height 23
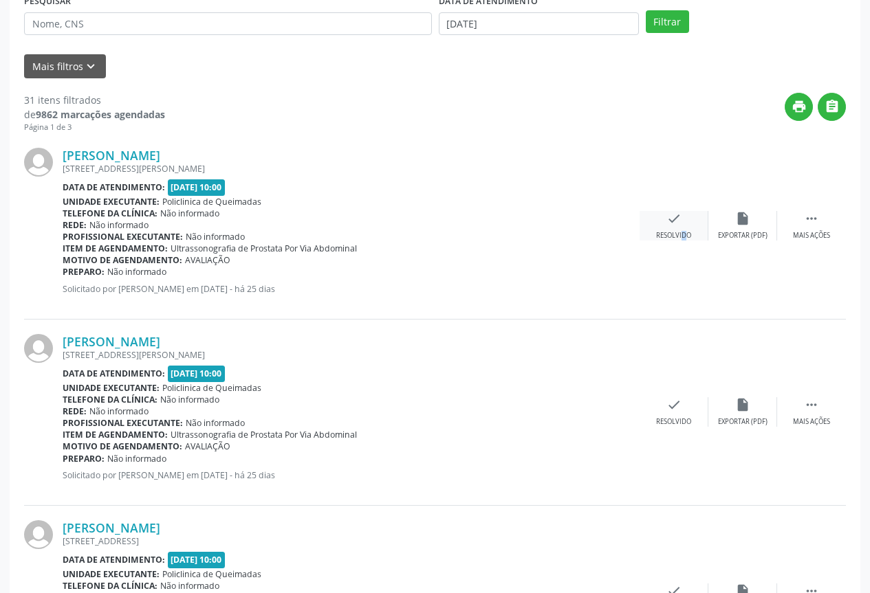
click at [675, 236] on div "Resolvido" at bounding box center [673, 236] width 35 height 10
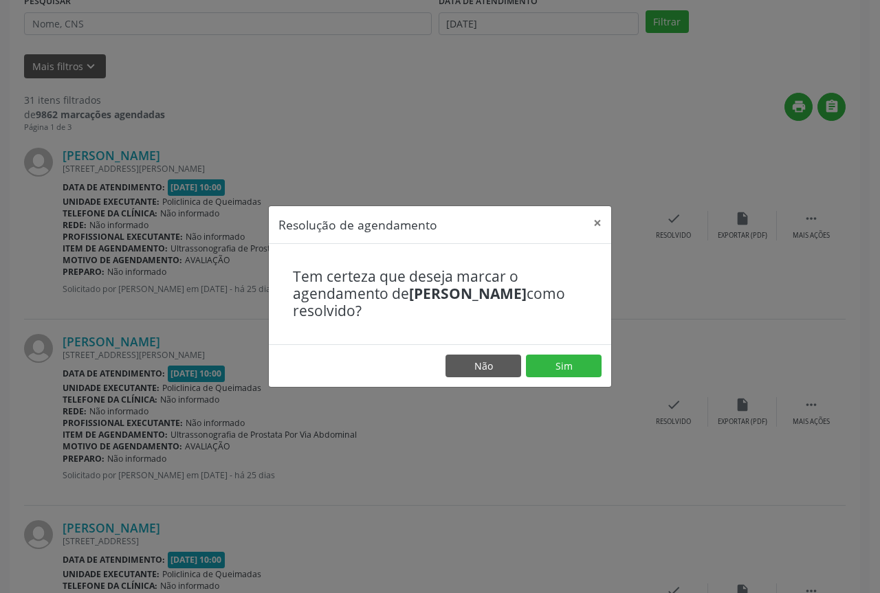
click at [525, 357] on footer "Não Sim" at bounding box center [440, 366] width 342 height 43
drag, startPoint x: 537, startPoint y: 381, endPoint x: 540, endPoint y: 367, distance: 14.0
click at [537, 382] on footer "Não Sim" at bounding box center [440, 366] width 342 height 43
click at [543, 358] on button "Sim" at bounding box center [564, 366] width 76 height 23
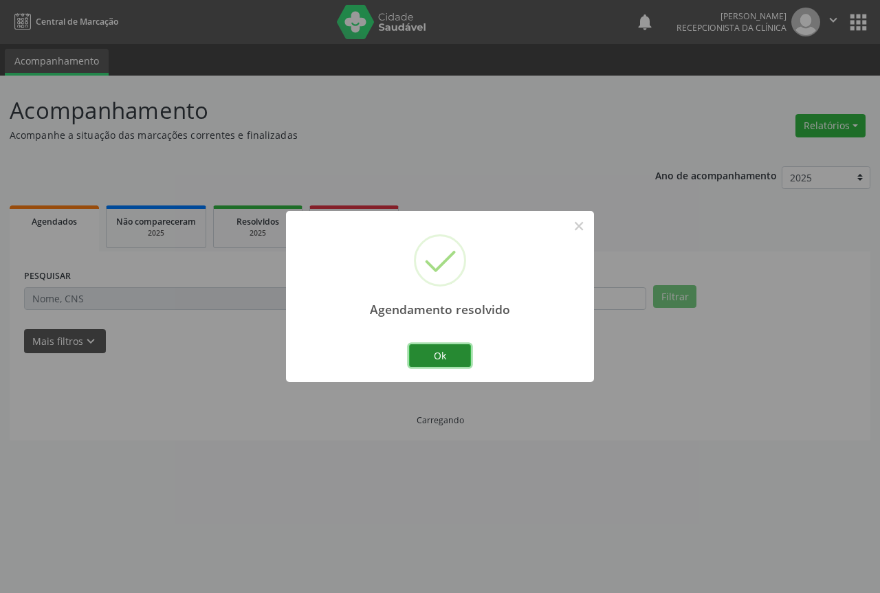
click at [425, 347] on button "Ok" at bounding box center [440, 356] width 62 height 23
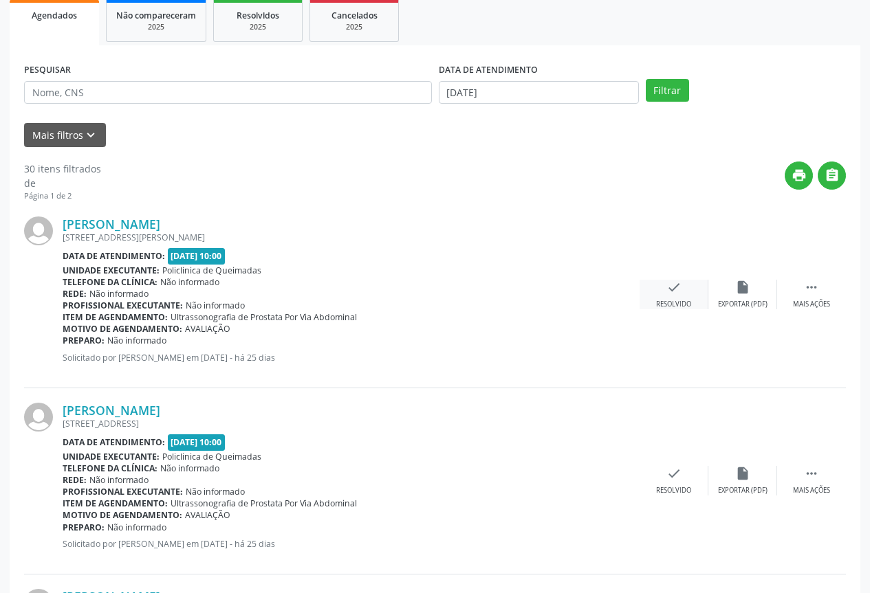
click at [674, 301] on div "Resolvido" at bounding box center [673, 305] width 35 height 10
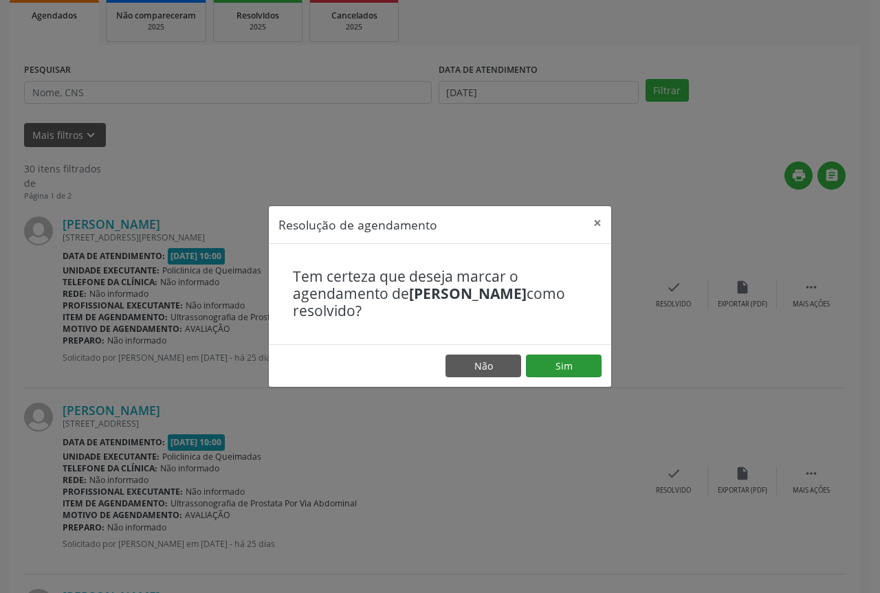
click at [592, 358] on footer "Não Sim" at bounding box center [440, 366] width 342 height 43
drag, startPoint x: 554, startPoint y: 365, endPoint x: 533, endPoint y: 365, distance: 21.3
click at [553, 365] on button "Sim" at bounding box center [564, 366] width 76 height 23
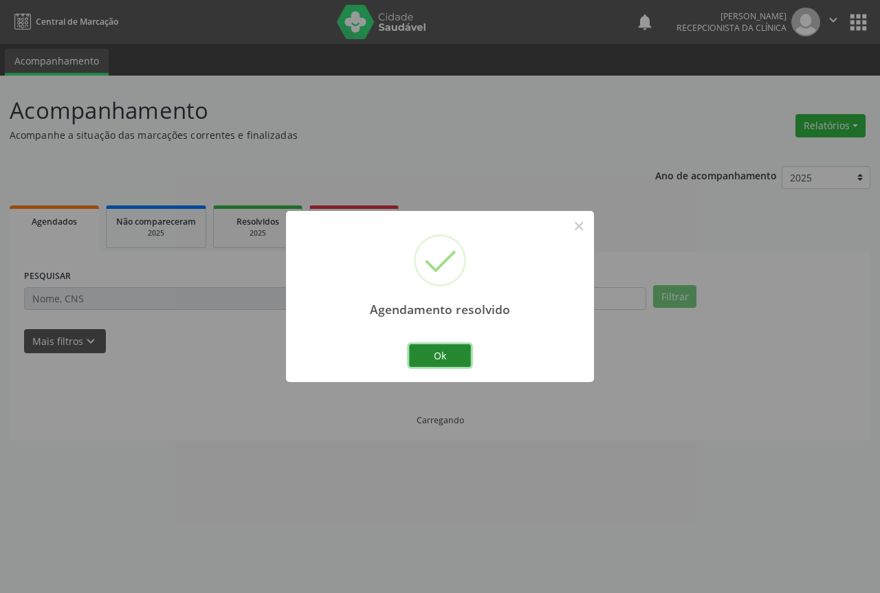
click at [431, 350] on button "Ok" at bounding box center [440, 356] width 62 height 23
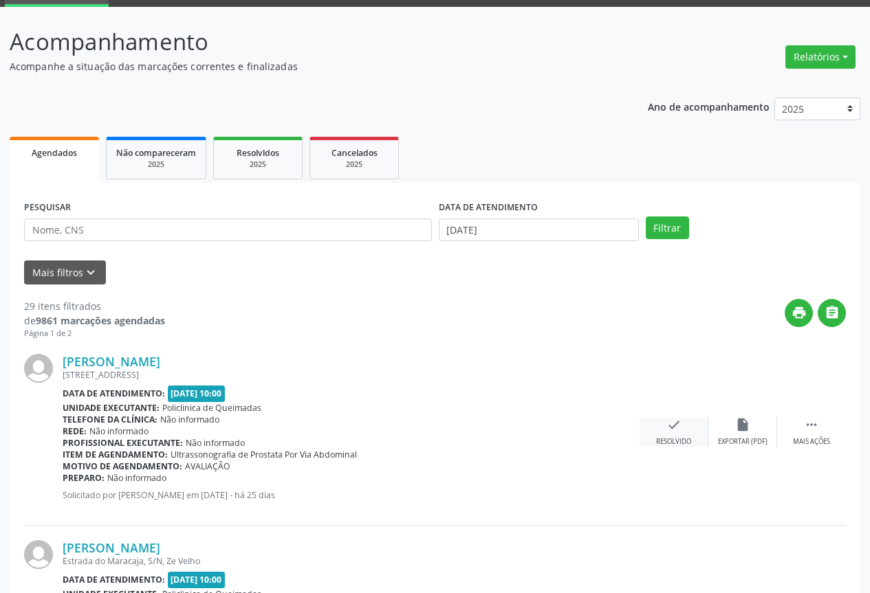
click at [679, 424] on icon "check" at bounding box center [673, 424] width 15 height 15
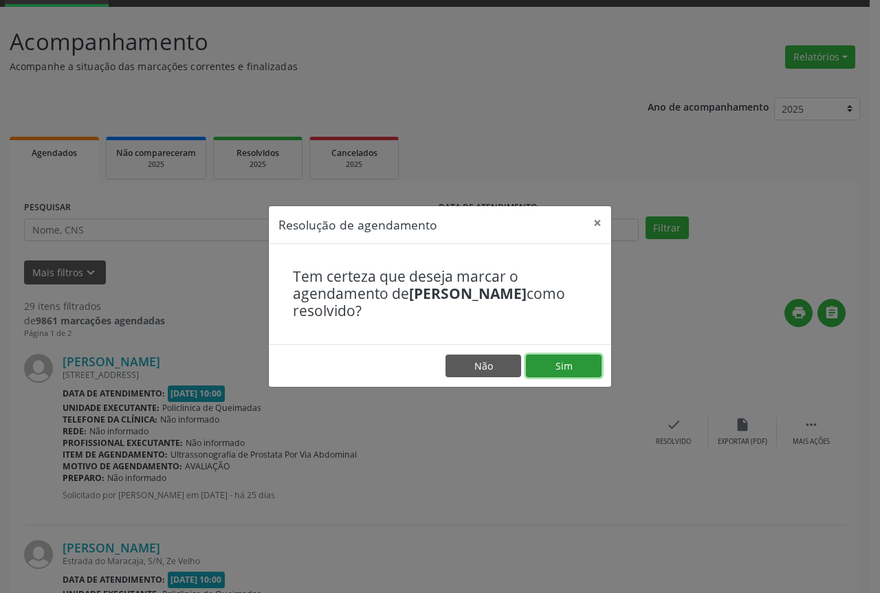
click at [558, 362] on button "Sim" at bounding box center [564, 366] width 76 height 23
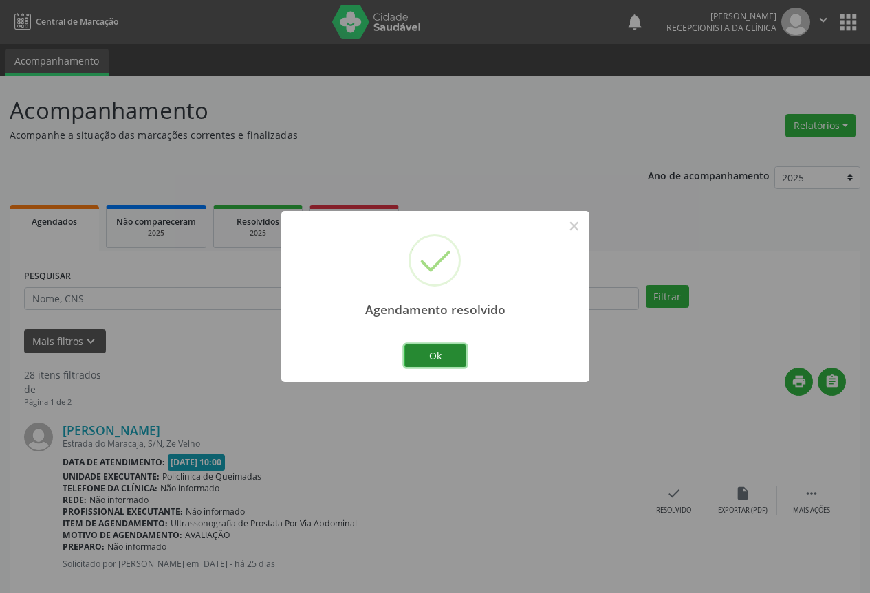
click at [439, 357] on button "Ok" at bounding box center [435, 356] width 62 height 23
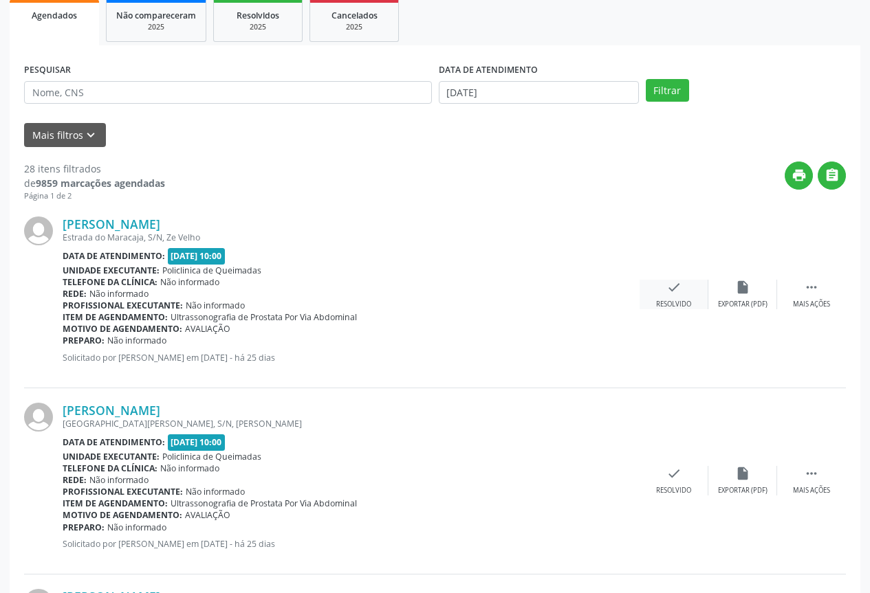
click at [653, 302] on div "check Resolvido" at bounding box center [674, 295] width 69 height 30
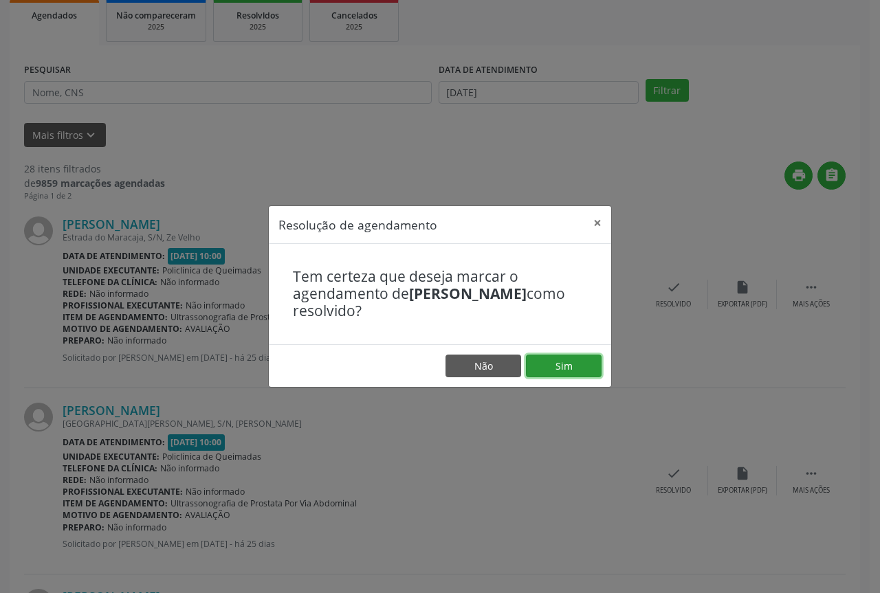
drag, startPoint x: 552, startPoint y: 364, endPoint x: 433, endPoint y: 342, distance: 121.1
click at [551, 365] on button "Sim" at bounding box center [564, 366] width 76 height 23
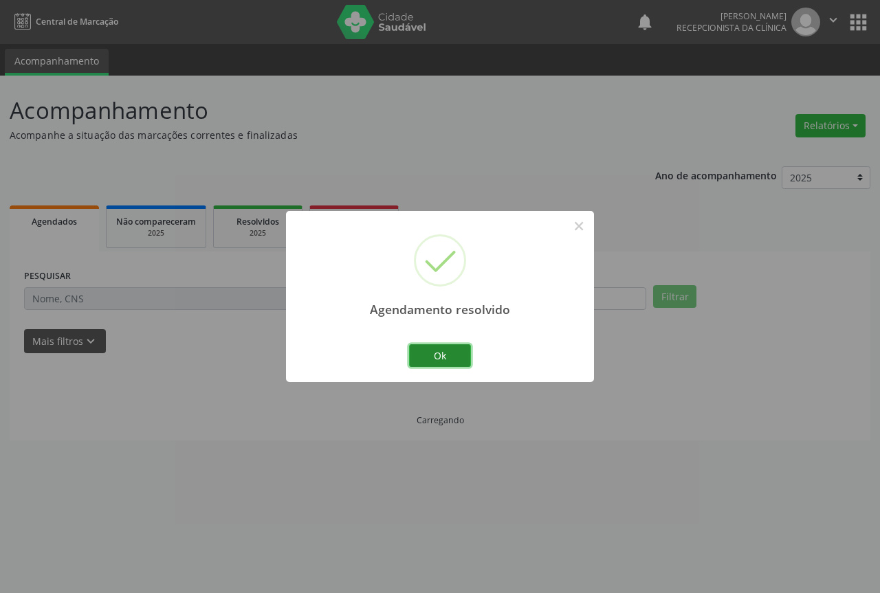
click at [430, 358] on button "Ok" at bounding box center [440, 356] width 62 height 23
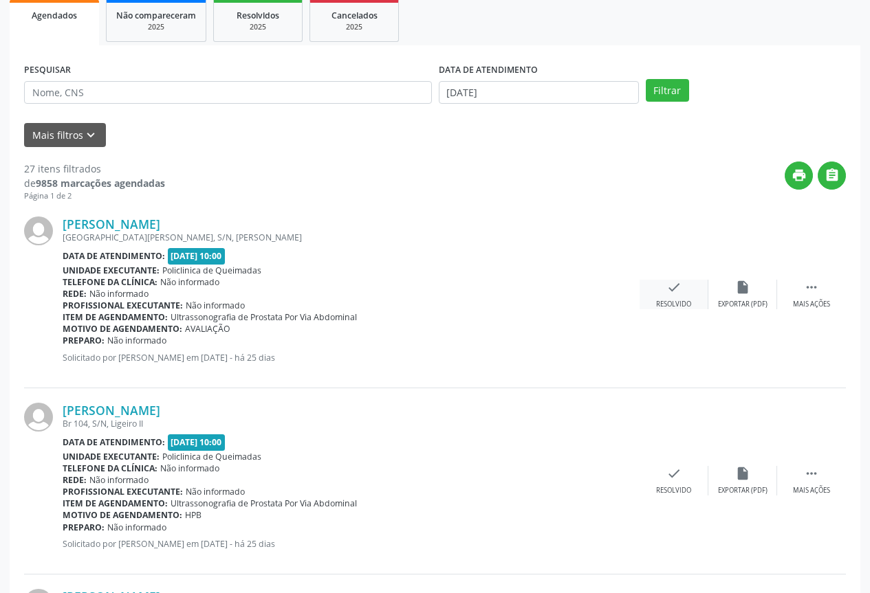
click at [665, 297] on div "check Resolvido" at bounding box center [674, 295] width 69 height 30
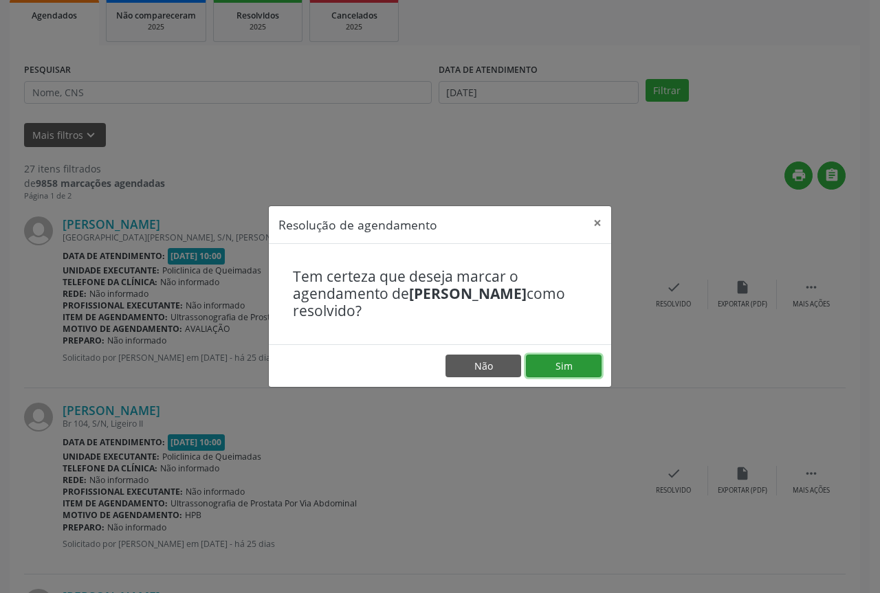
click at [551, 371] on button "Sim" at bounding box center [564, 366] width 76 height 23
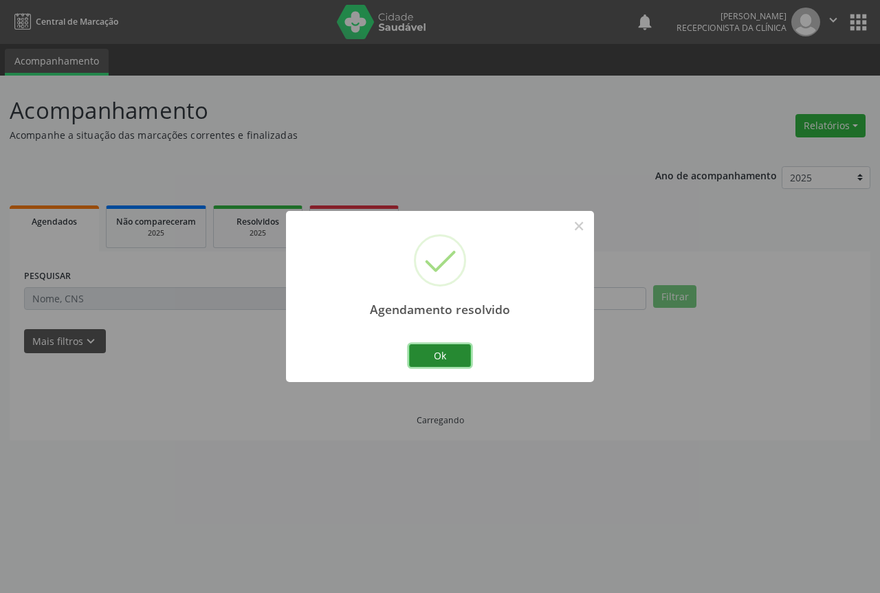
click at [413, 355] on button "Ok" at bounding box center [440, 356] width 62 height 23
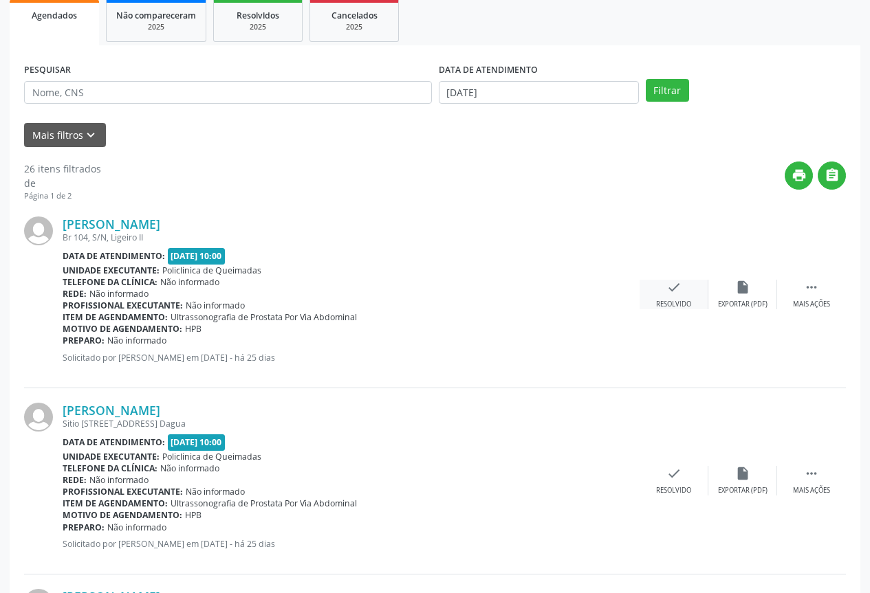
click at [666, 301] on div "Resolvido" at bounding box center [673, 305] width 35 height 10
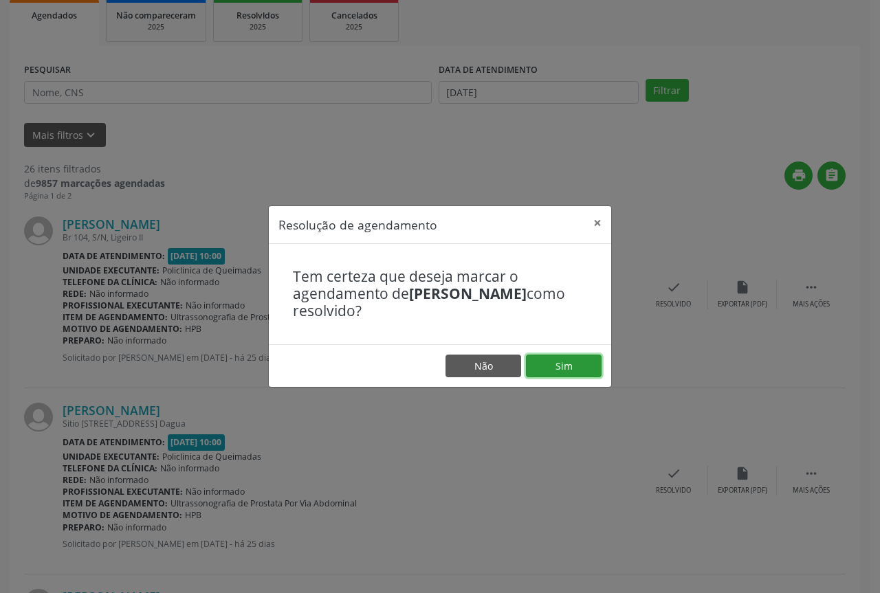
click at [553, 358] on button "Sim" at bounding box center [564, 366] width 76 height 23
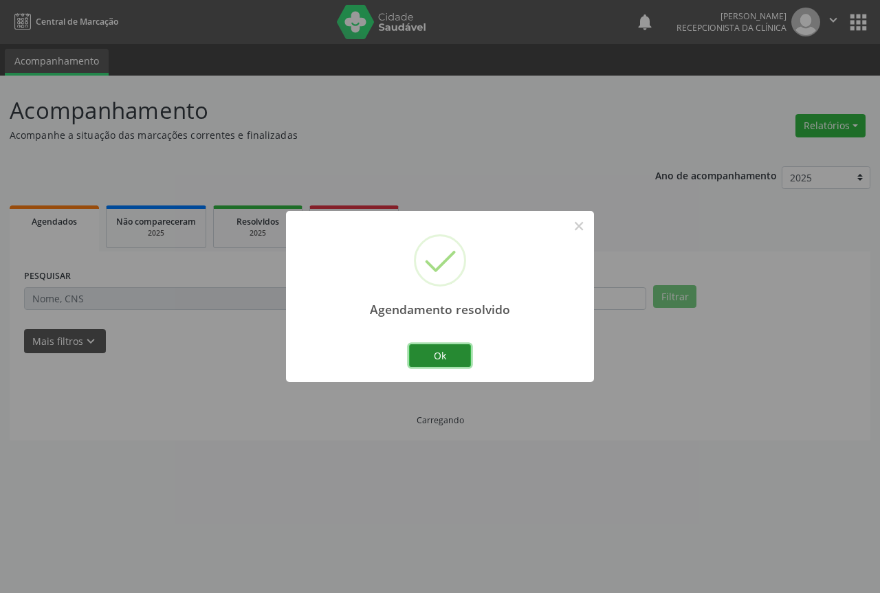
click at [441, 354] on button "Ok" at bounding box center [440, 356] width 62 height 23
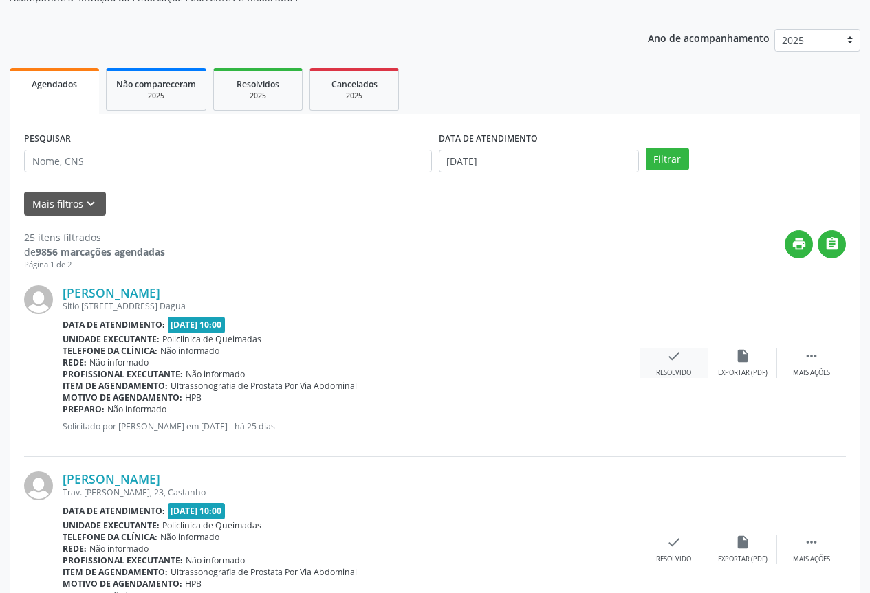
click at [647, 360] on div "check Resolvido" at bounding box center [674, 364] width 69 height 30
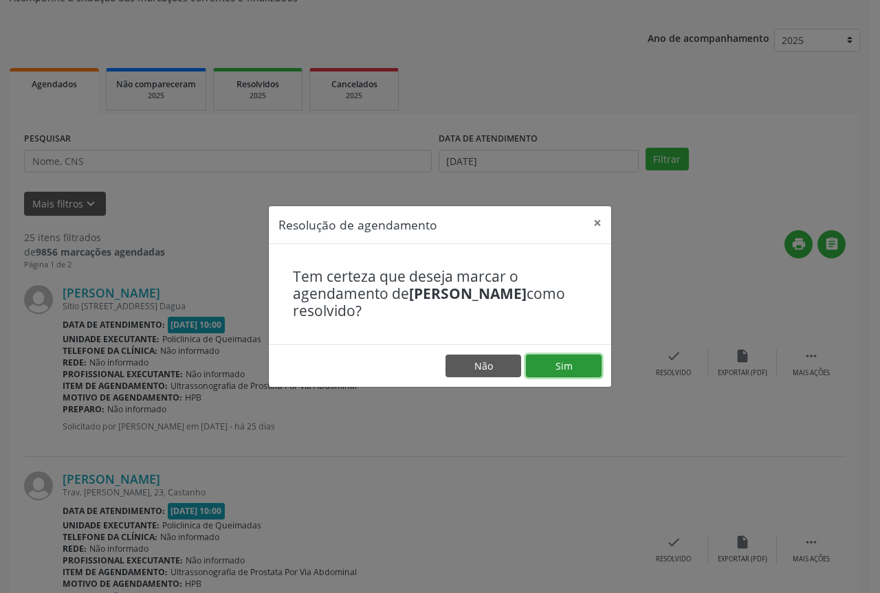
click at [547, 364] on button "Sim" at bounding box center [564, 366] width 76 height 23
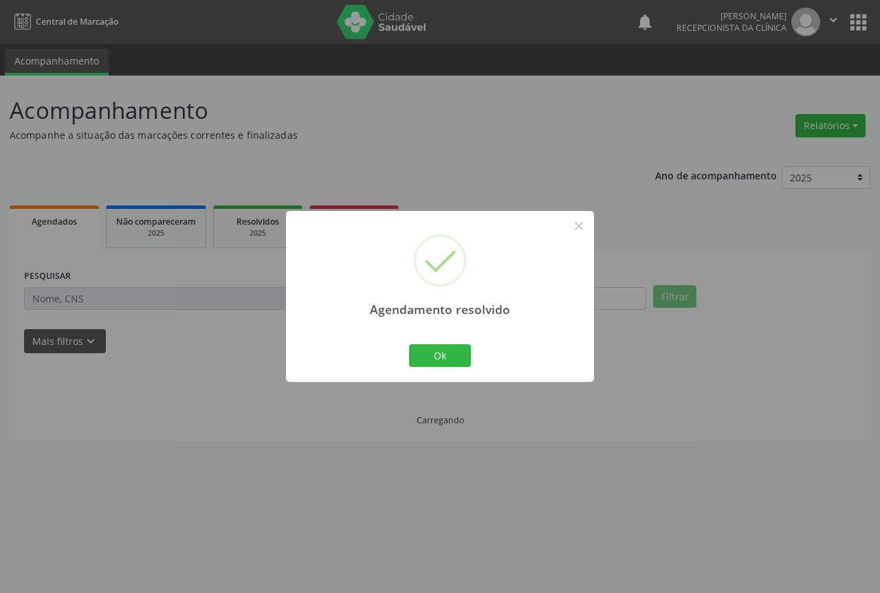
click at [407, 358] on div "Ok Cancel" at bounding box center [440, 355] width 68 height 29
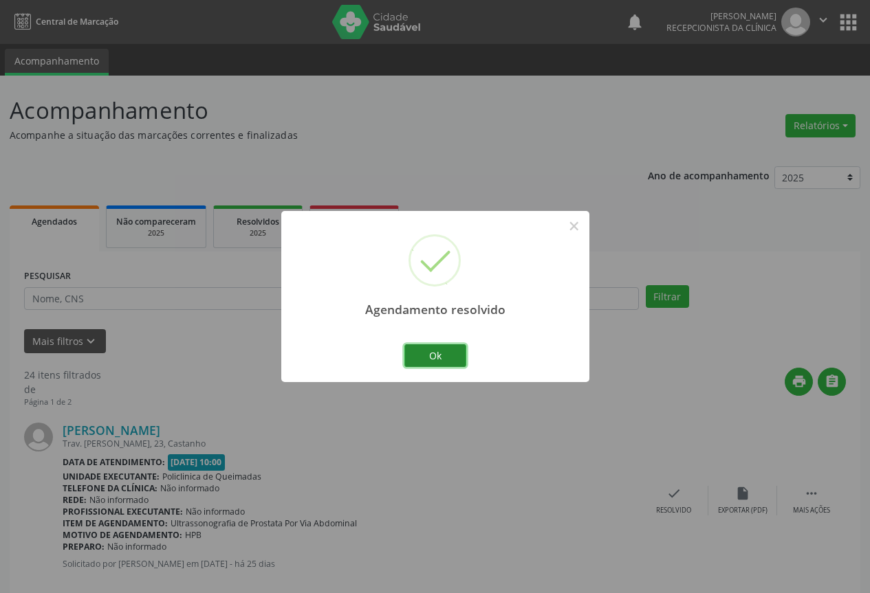
click at [422, 356] on button "Ok" at bounding box center [435, 356] width 62 height 23
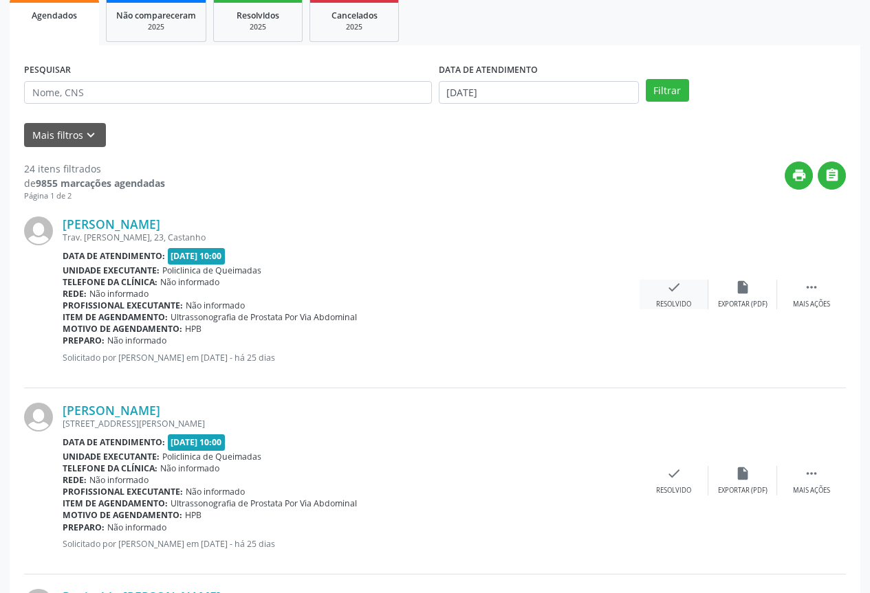
click at [647, 293] on div "check Resolvido" at bounding box center [674, 295] width 69 height 30
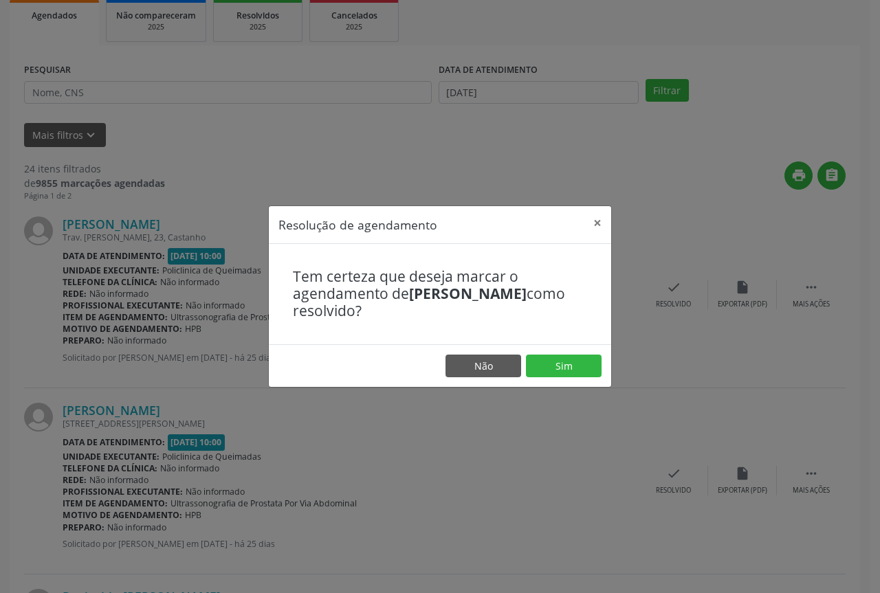
click at [521, 371] on footer "Não Sim" at bounding box center [440, 366] width 342 height 43
click at [532, 366] on button "Sim" at bounding box center [564, 366] width 76 height 23
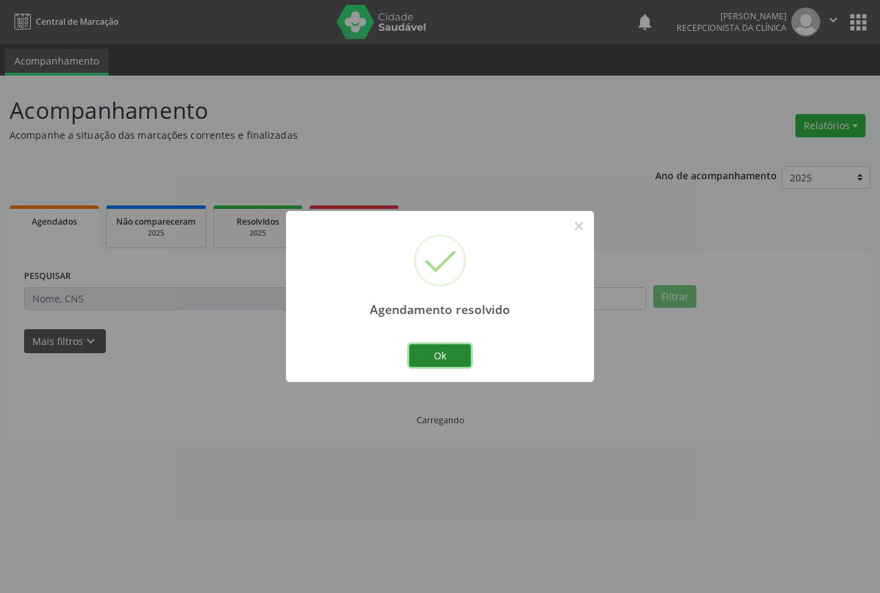
click at [422, 349] on button "Ok" at bounding box center [440, 356] width 62 height 23
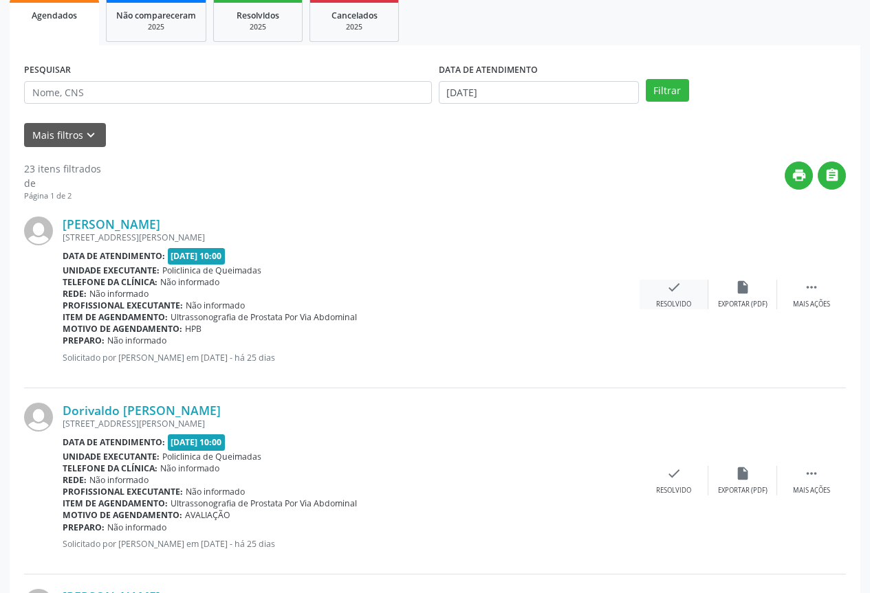
click at [666, 286] on icon "check" at bounding box center [673, 287] width 15 height 15
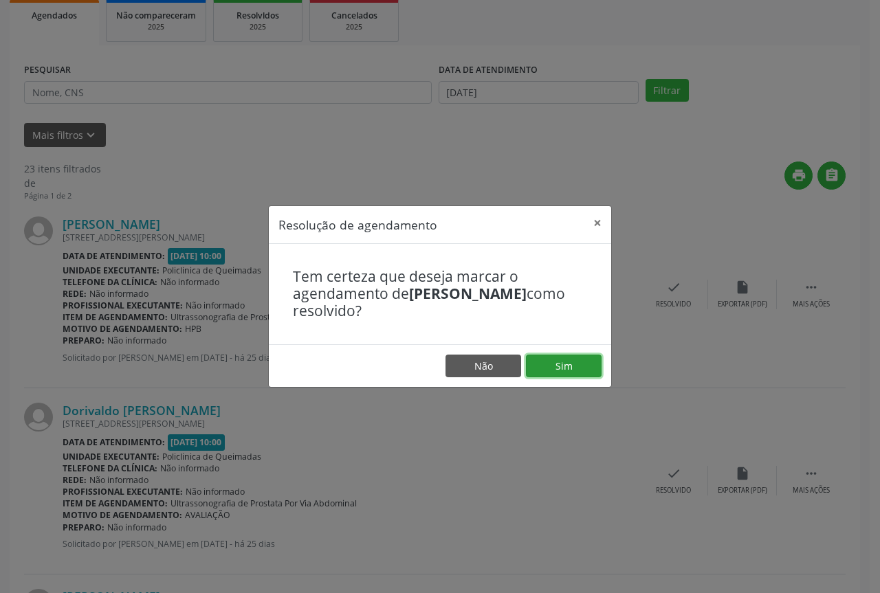
click at [579, 364] on button "Sim" at bounding box center [564, 366] width 76 height 23
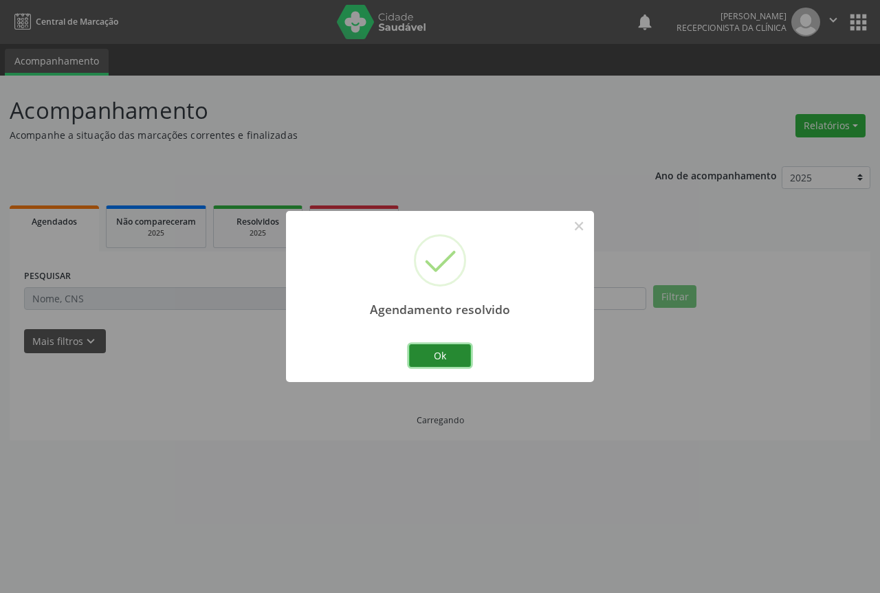
click at [452, 356] on button "Ok" at bounding box center [440, 356] width 62 height 23
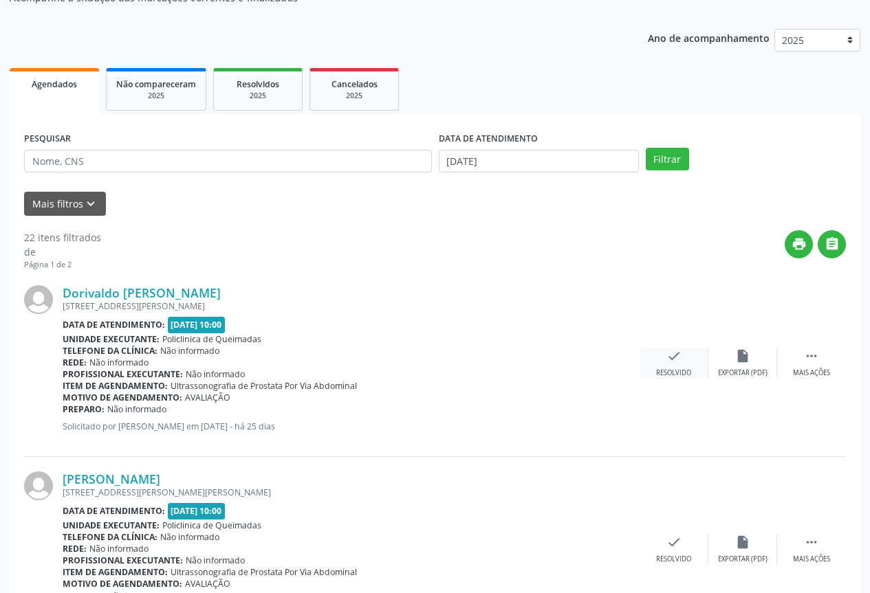
click at [666, 378] on div "Resolvido" at bounding box center [673, 374] width 35 height 10
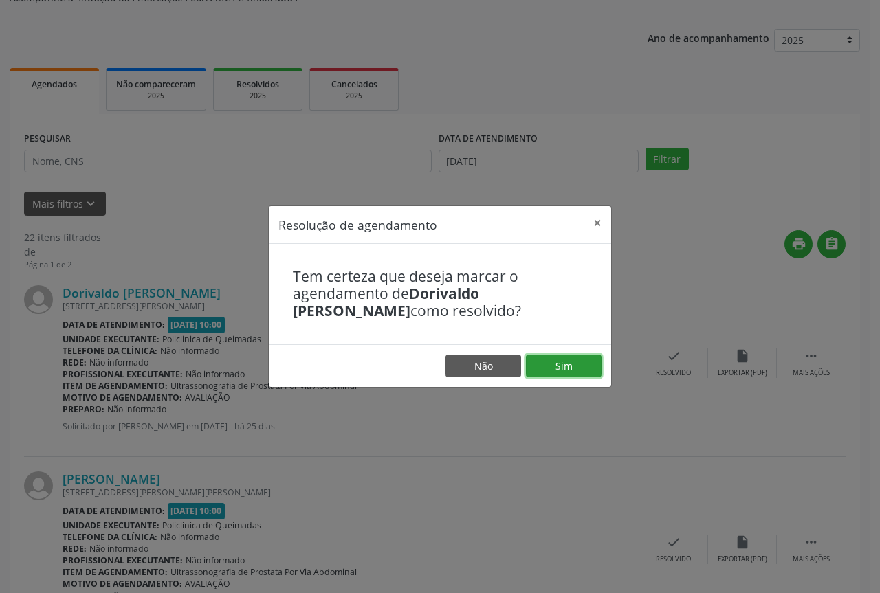
click at [571, 371] on button "Sim" at bounding box center [564, 366] width 76 height 23
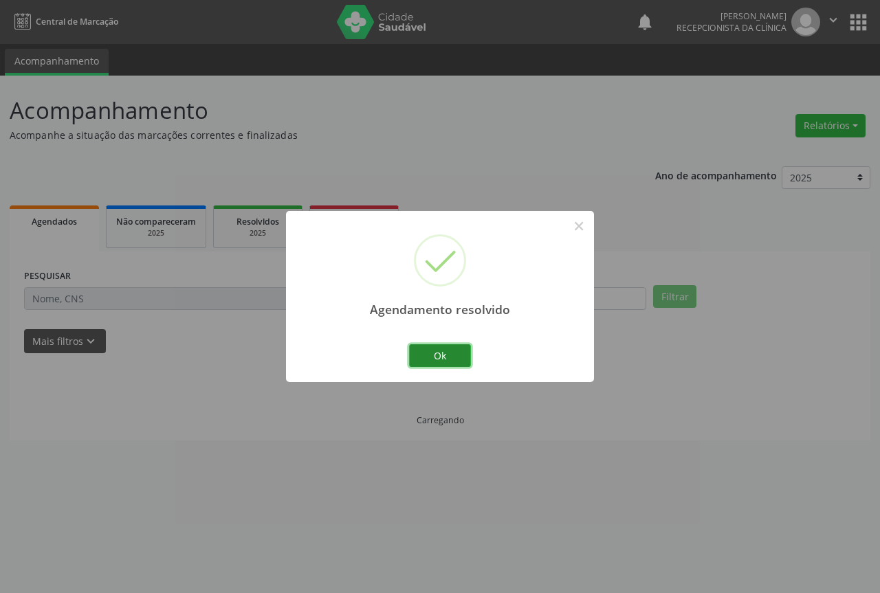
click at [441, 350] on button "Ok" at bounding box center [440, 356] width 62 height 23
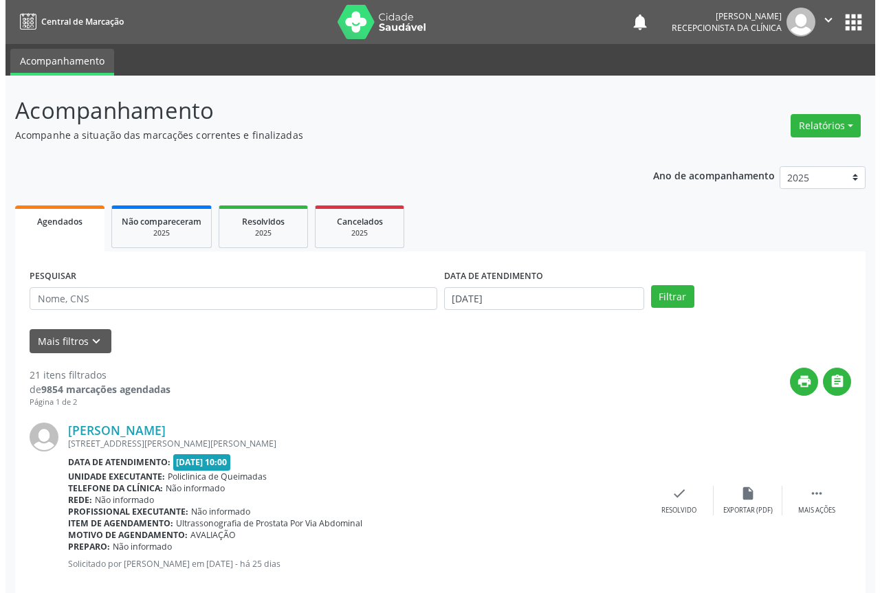
scroll to position [69, 0]
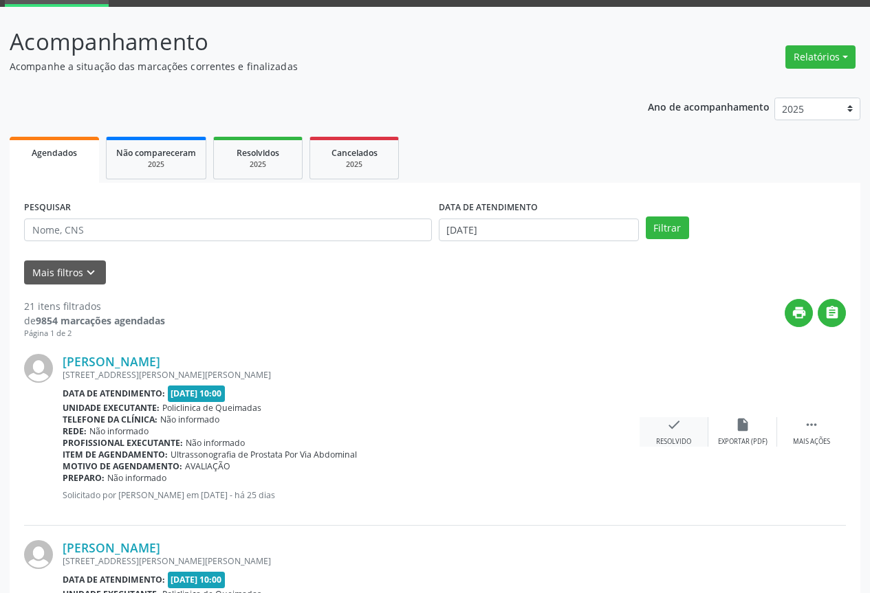
click at [675, 419] on icon "check" at bounding box center [673, 424] width 15 height 15
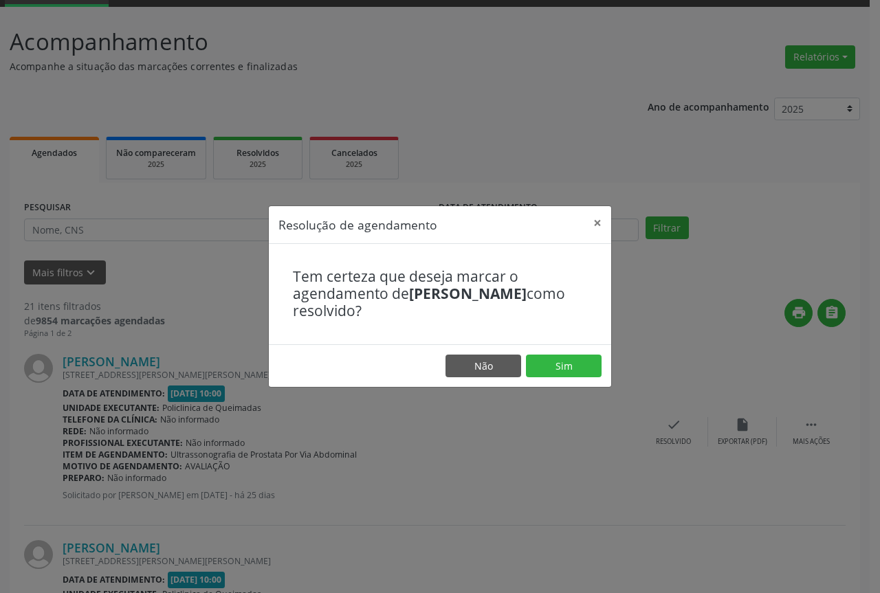
click at [575, 353] on footer "Não Sim" at bounding box center [440, 366] width 342 height 43
click at [558, 362] on button "Sim" at bounding box center [564, 366] width 76 height 23
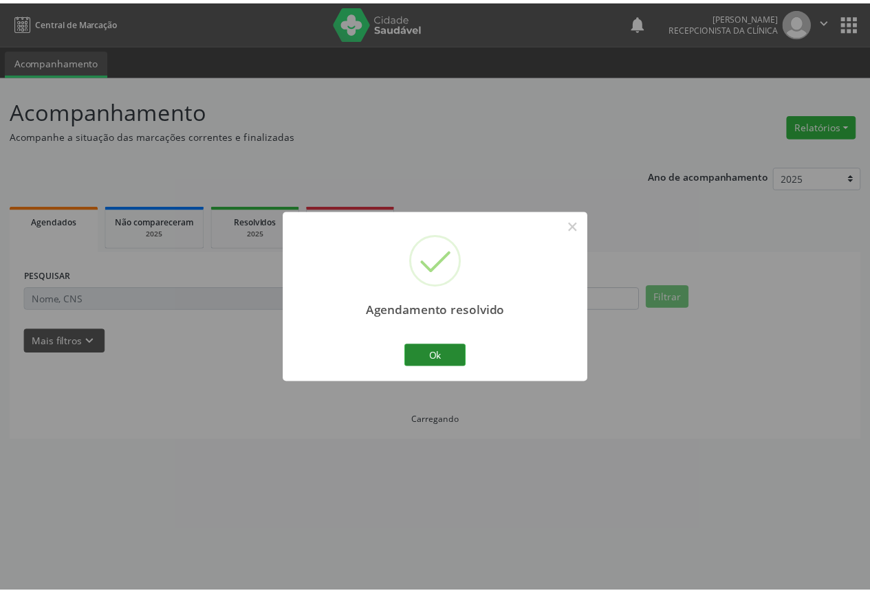
scroll to position [0, 0]
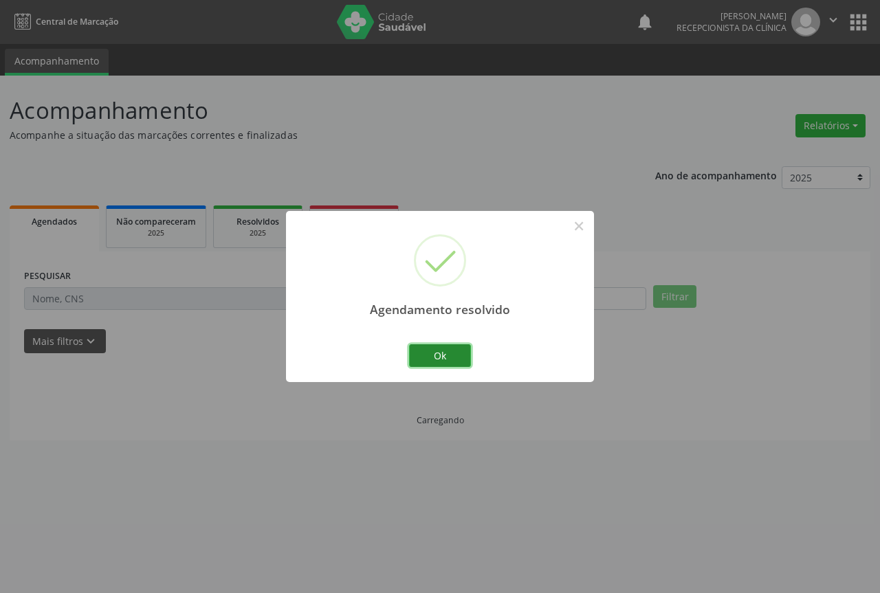
click at [422, 353] on button "Ok" at bounding box center [440, 356] width 62 height 23
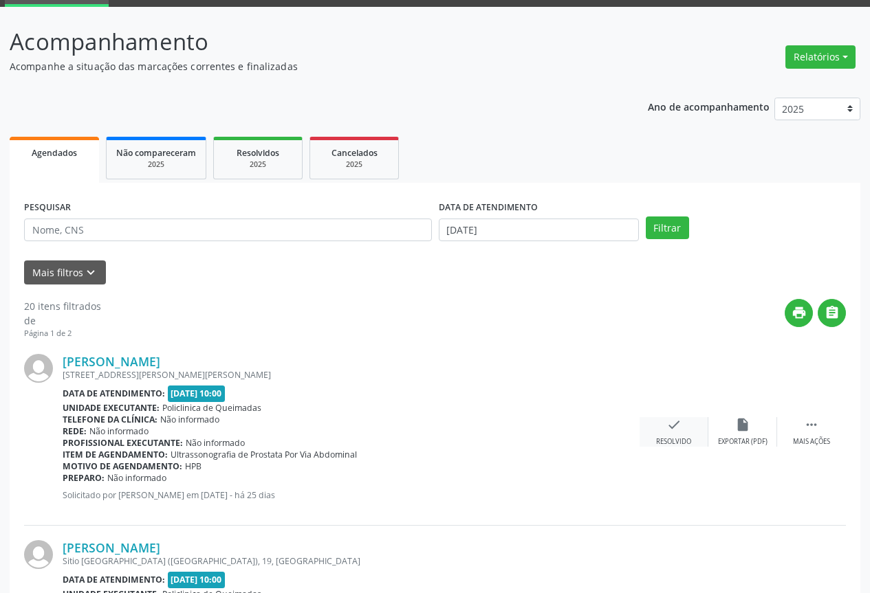
click at [667, 424] on icon "check" at bounding box center [673, 424] width 15 height 15
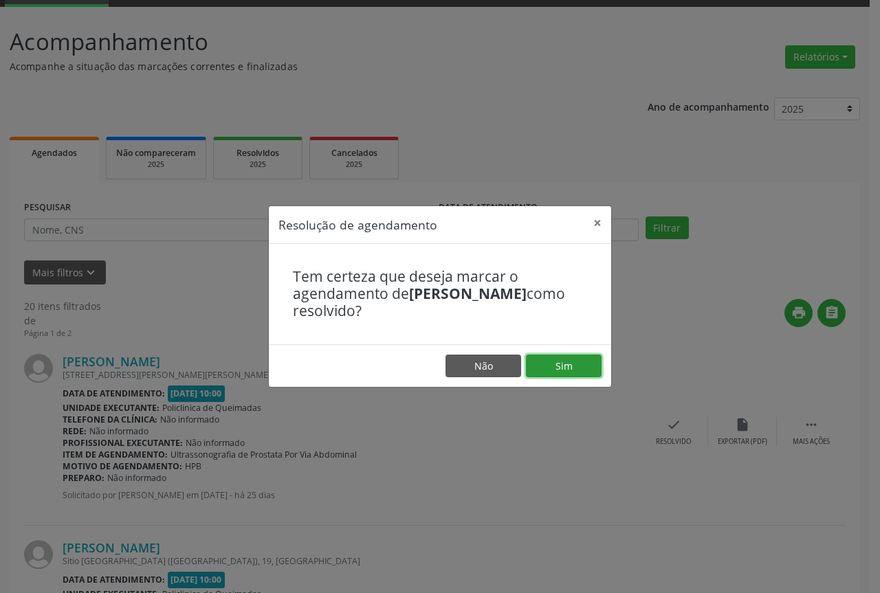
click at [580, 360] on button "Sim" at bounding box center [564, 366] width 76 height 23
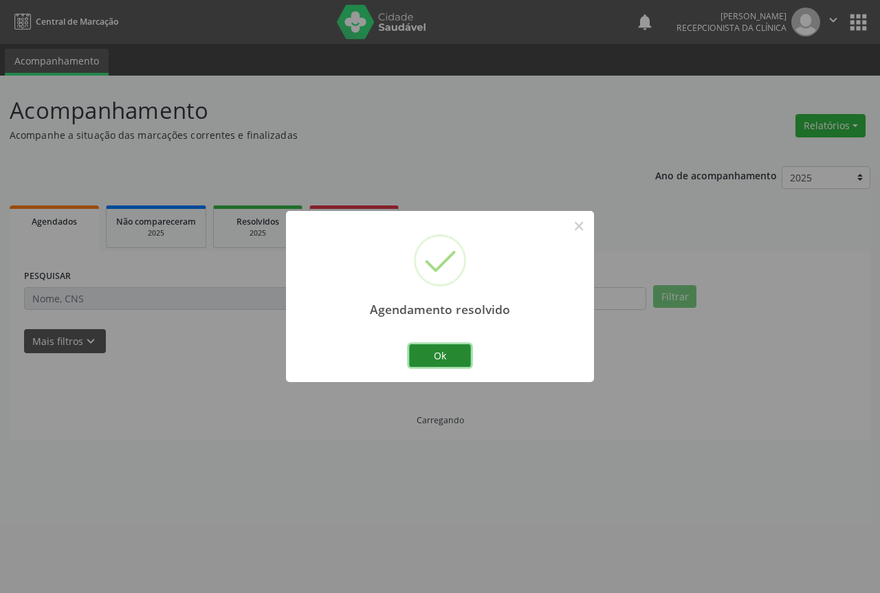
click at [435, 353] on button "Ok" at bounding box center [440, 356] width 62 height 23
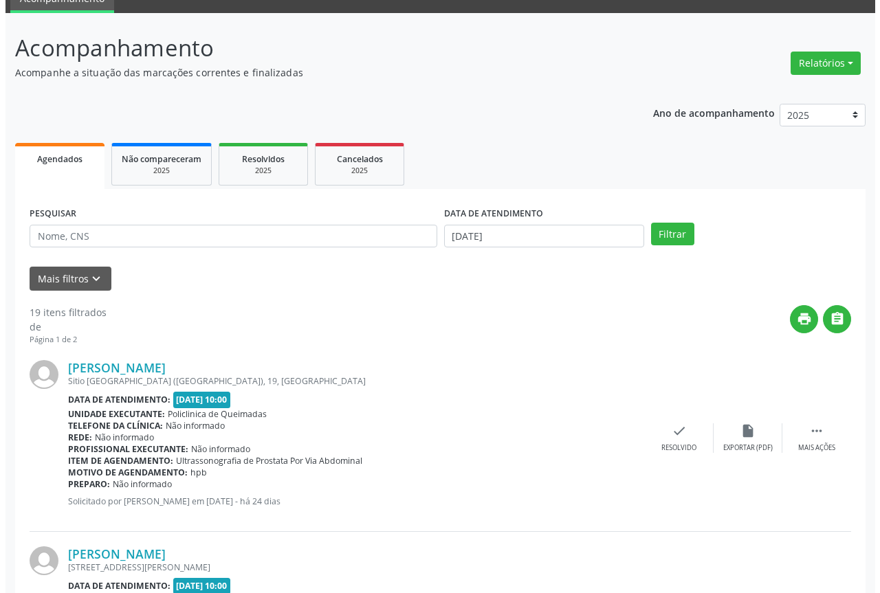
scroll to position [69, 0]
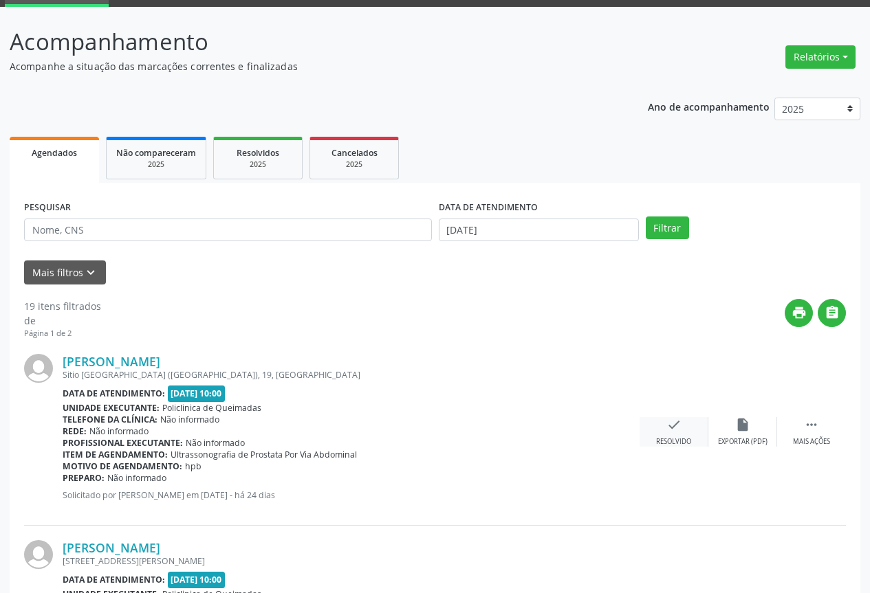
click at [668, 418] on icon "check" at bounding box center [673, 424] width 15 height 15
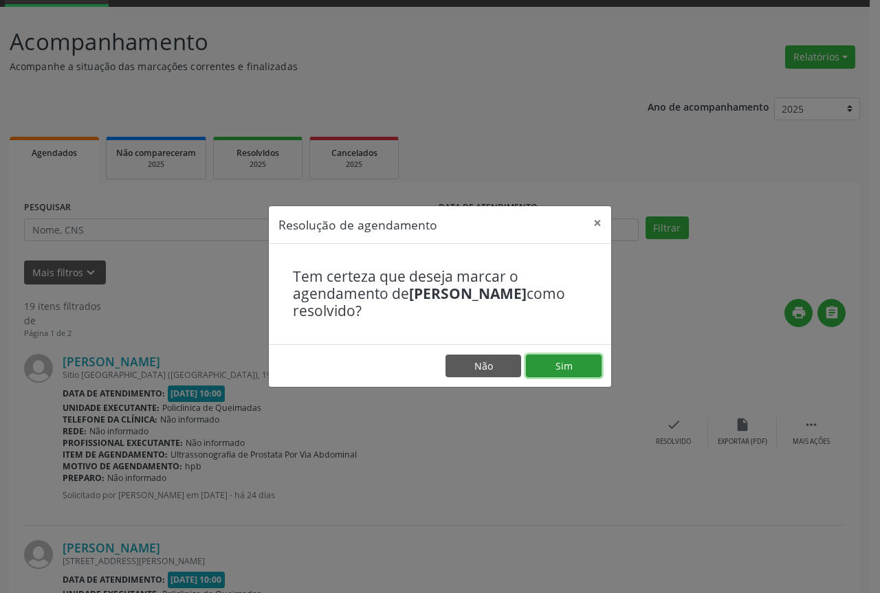
click at [555, 362] on button "Sim" at bounding box center [564, 366] width 76 height 23
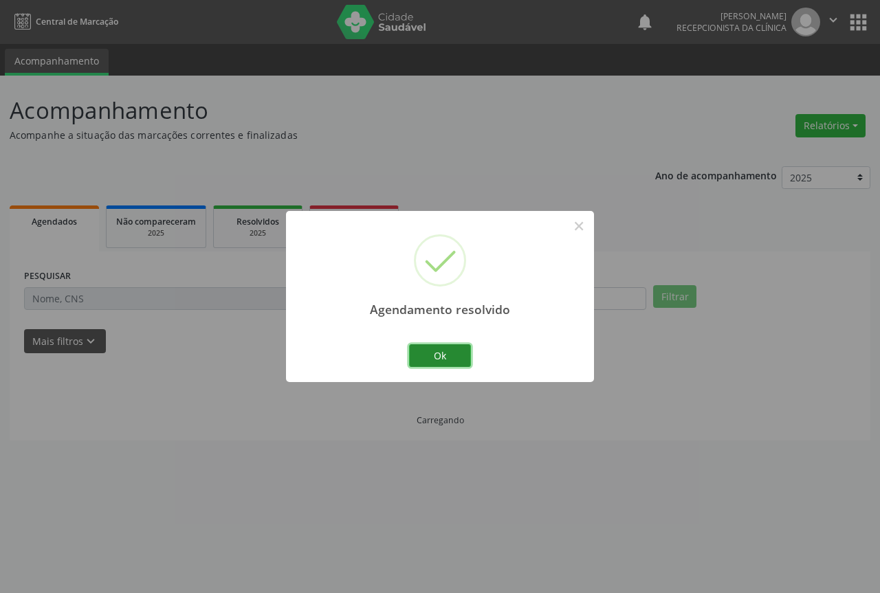
click at [426, 355] on button "Ok" at bounding box center [440, 356] width 62 height 23
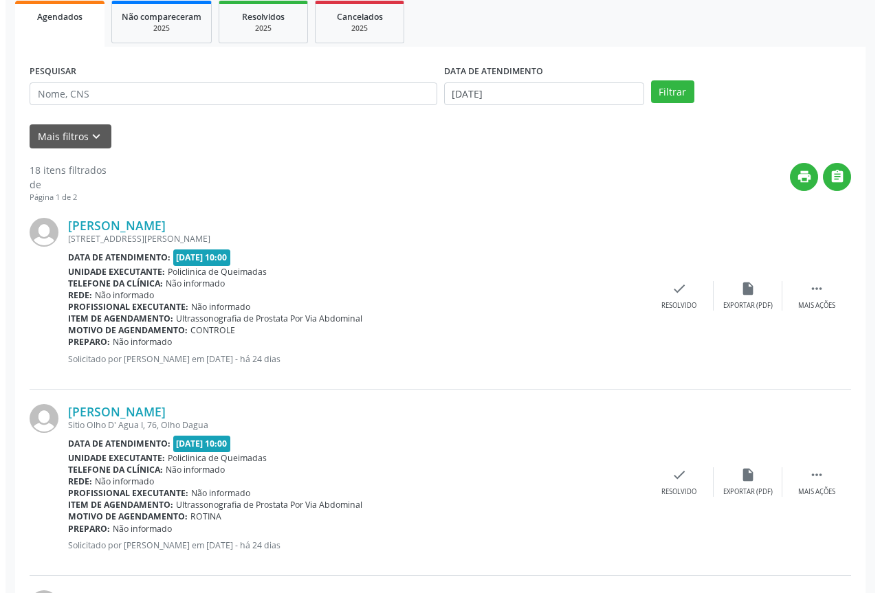
scroll to position [206, 0]
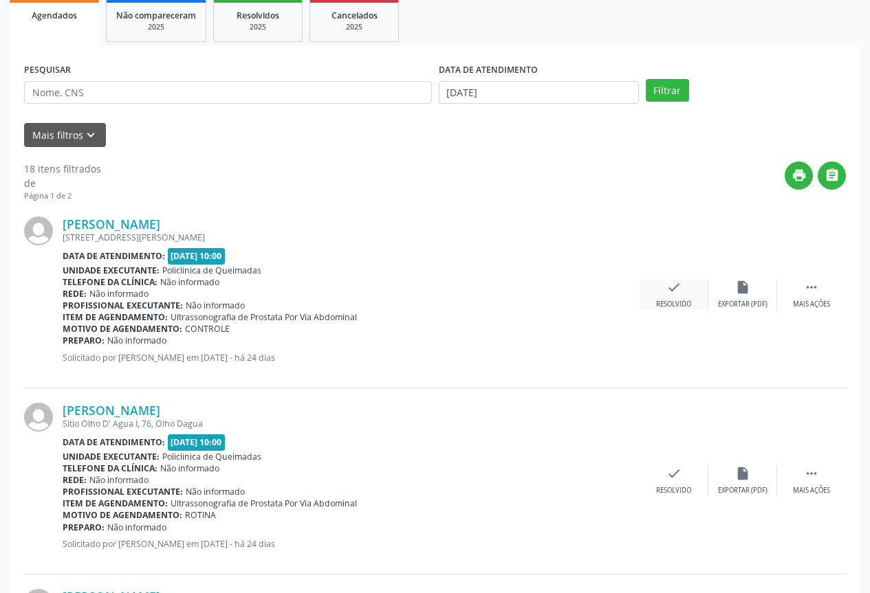
click at [674, 302] on div "Resolvido" at bounding box center [673, 305] width 35 height 10
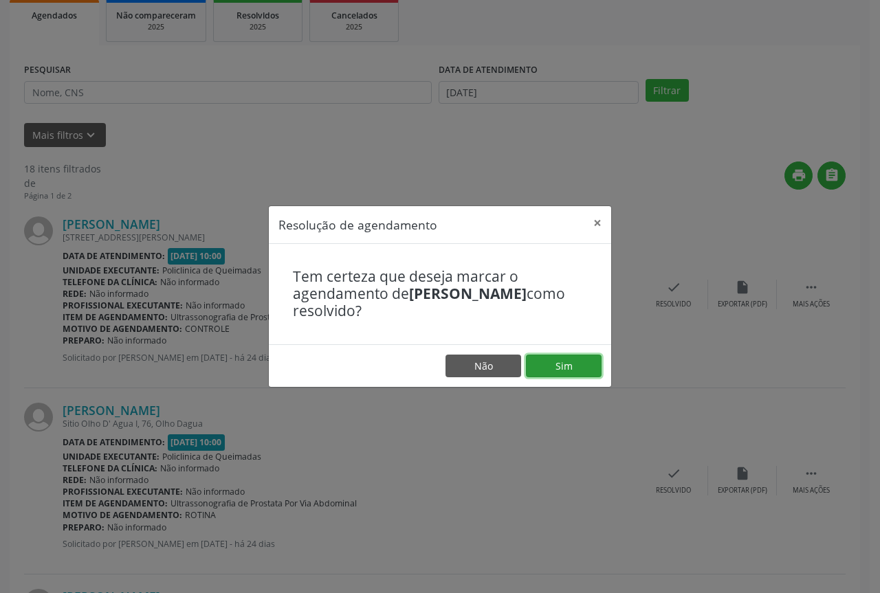
click at [551, 361] on button "Sim" at bounding box center [564, 366] width 76 height 23
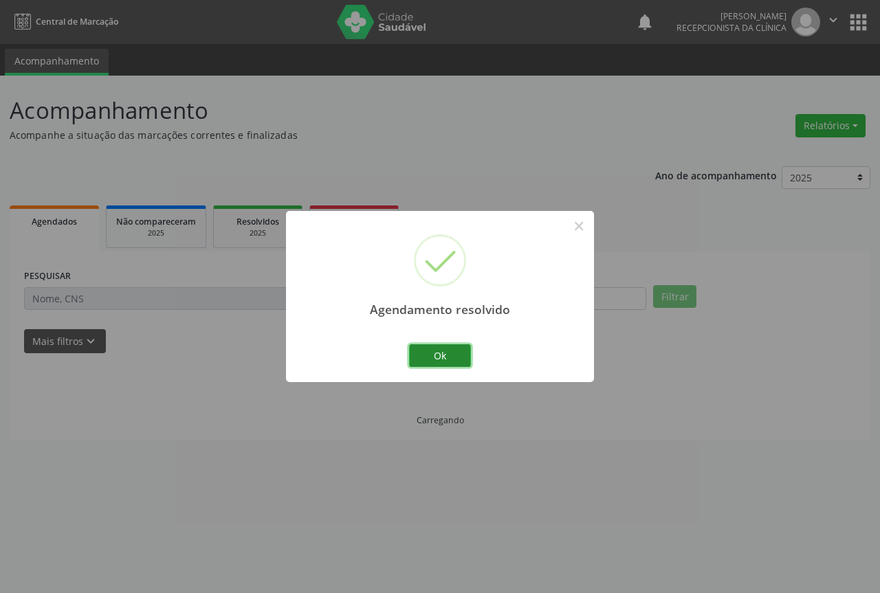
click at [424, 359] on button "Ok" at bounding box center [440, 356] width 62 height 23
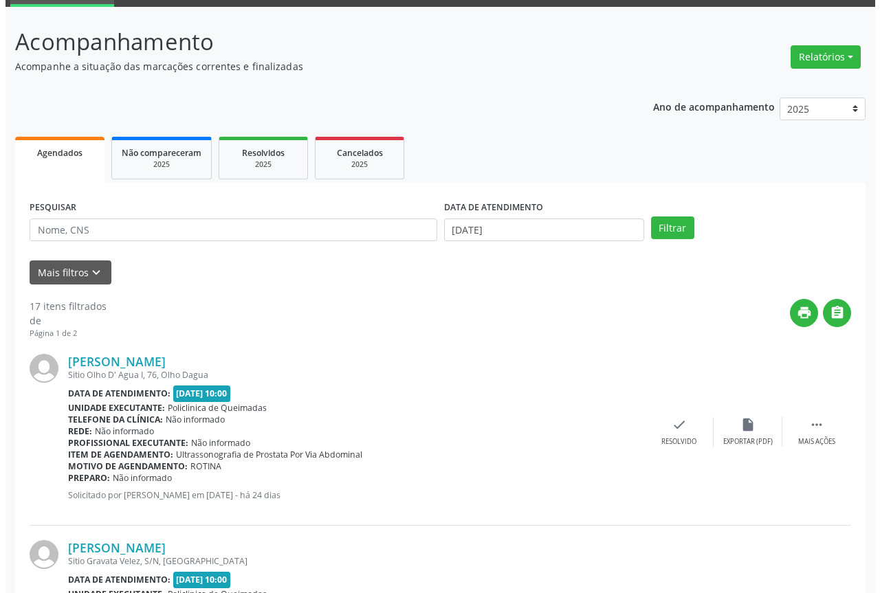
scroll to position [138, 0]
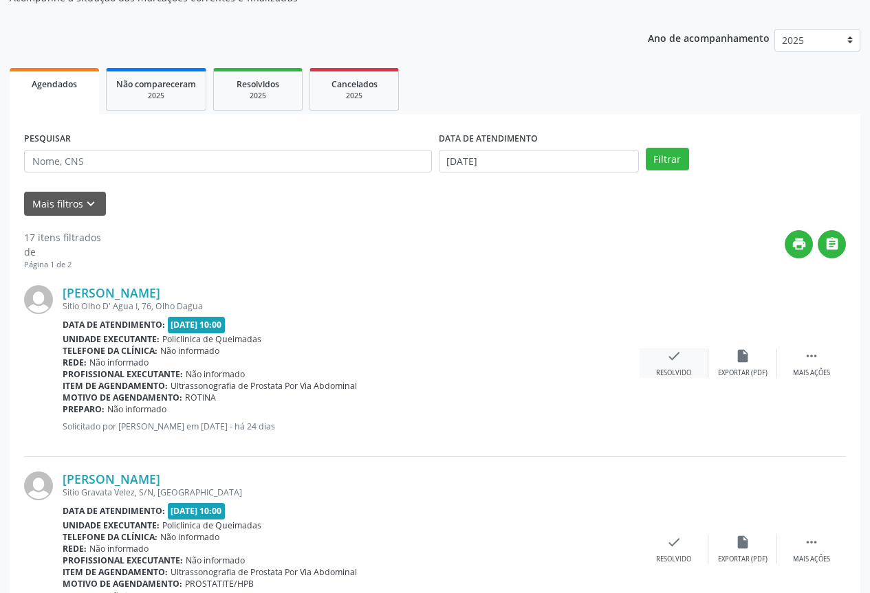
click at [679, 362] on icon "check" at bounding box center [673, 356] width 15 height 15
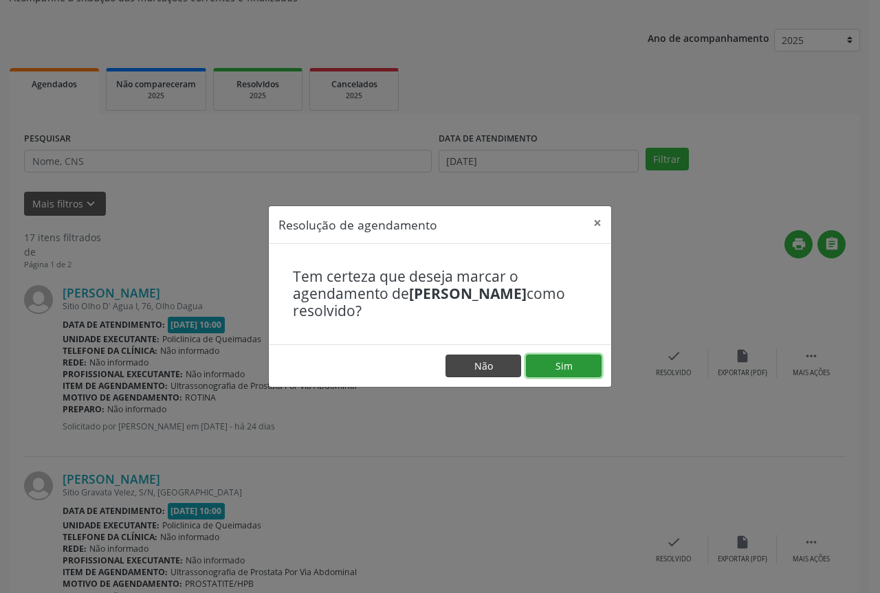
drag, startPoint x: 558, startPoint y: 361, endPoint x: 496, endPoint y: 362, distance: 62.6
click at [558, 362] on button "Sim" at bounding box center [564, 366] width 76 height 23
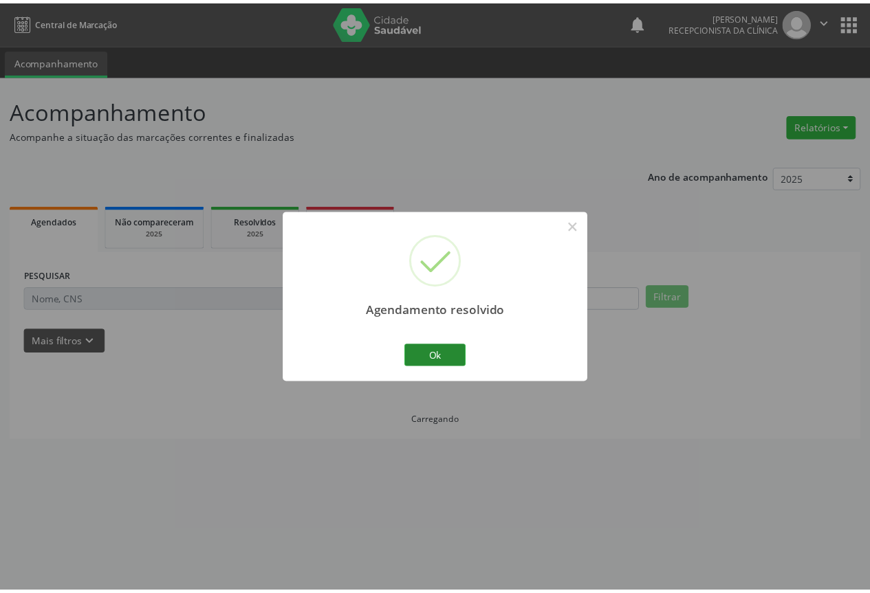
scroll to position [0, 0]
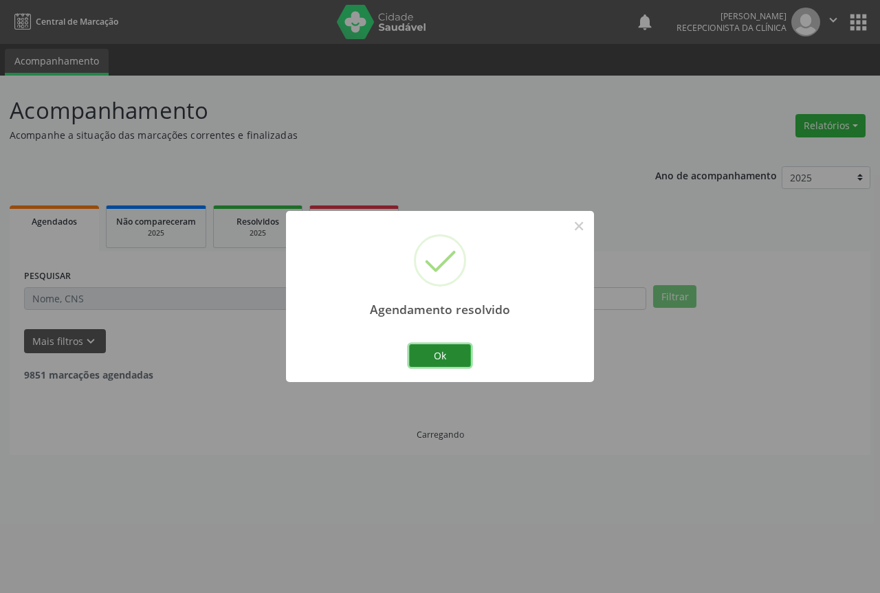
click at [424, 350] on button "Ok" at bounding box center [440, 356] width 62 height 23
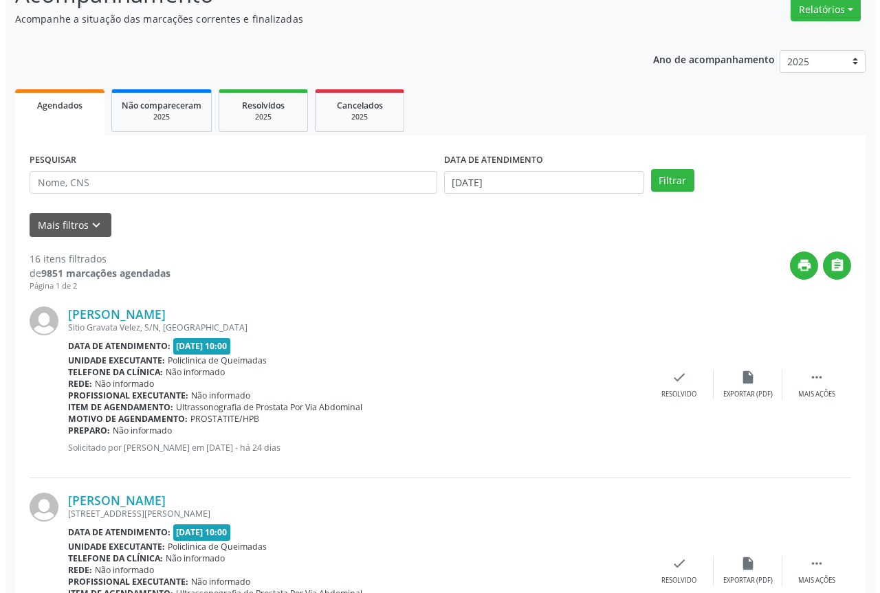
scroll to position [138, 0]
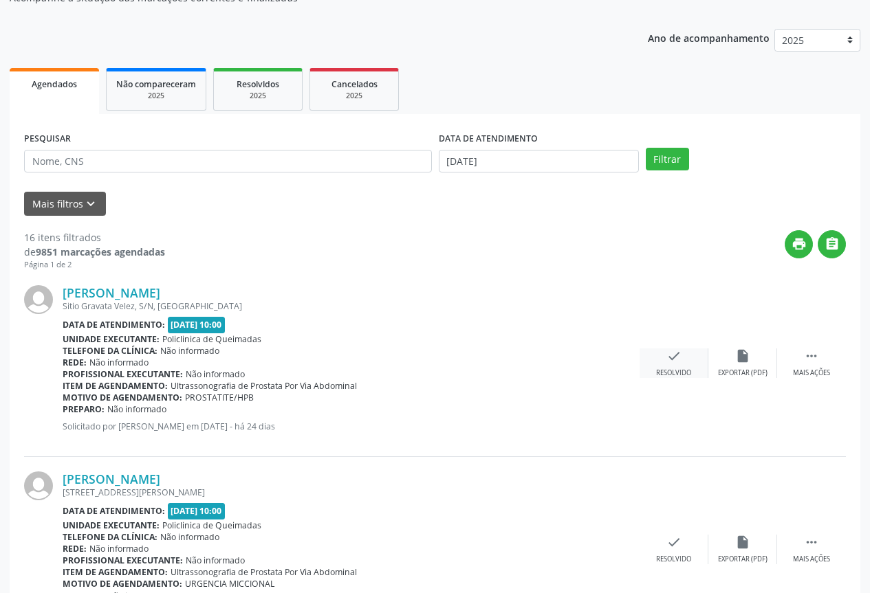
click at [651, 360] on div "check Resolvido" at bounding box center [674, 364] width 69 height 30
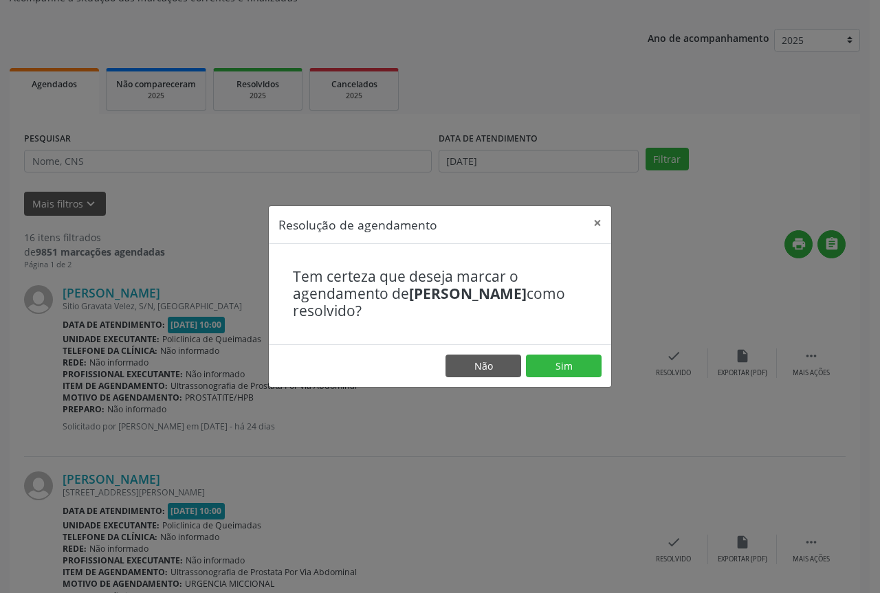
click at [566, 351] on footer "Não Sim" at bounding box center [440, 366] width 342 height 43
drag, startPoint x: 549, startPoint y: 361, endPoint x: 448, endPoint y: 362, distance: 101.1
click at [549, 362] on button "Sim" at bounding box center [564, 366] width 76 height 23
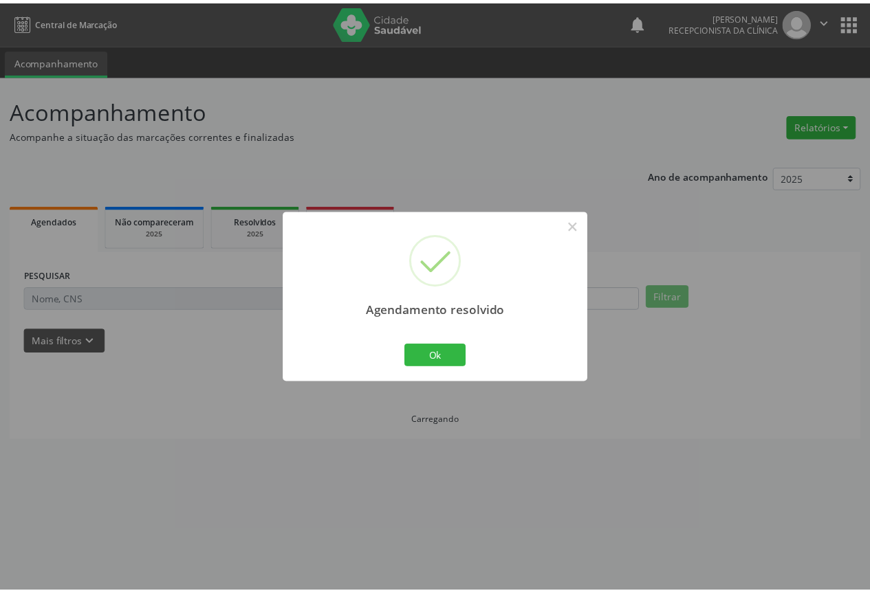
scroll to position [0, 0]
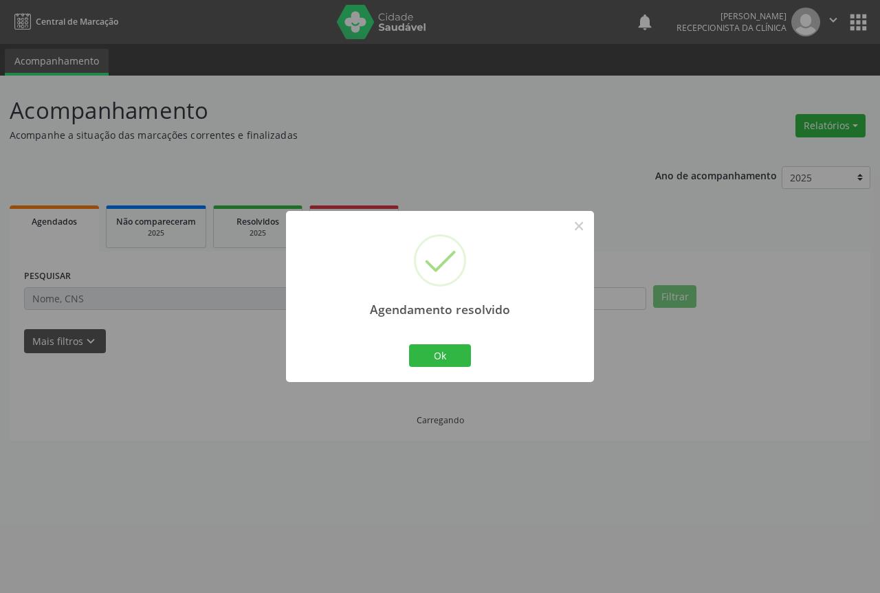
click at [450, 369] on div "Ok Cancel" at bounding box center [440, 355] width 68 height 29
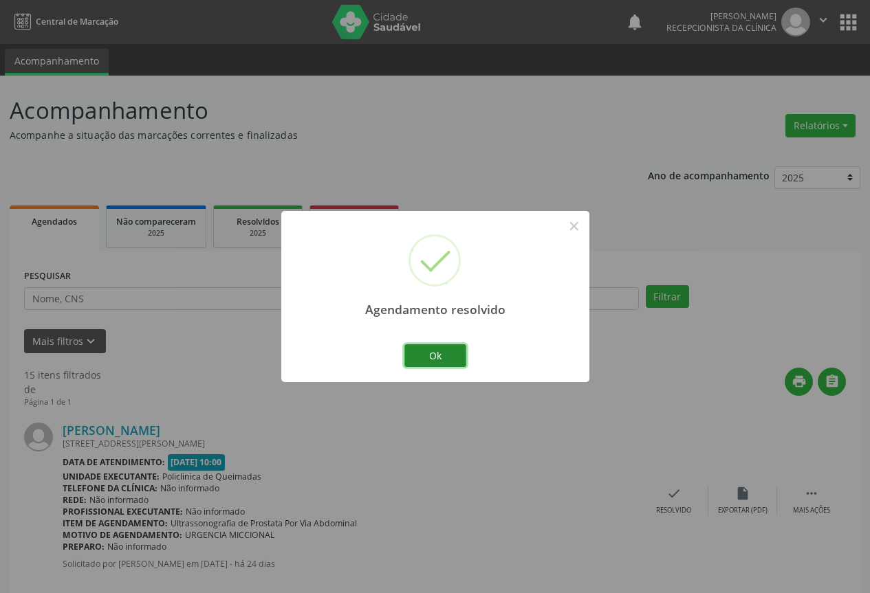
click at [450, 360] on button "Ok" at bounding box center [435, 356] width 62 height 23
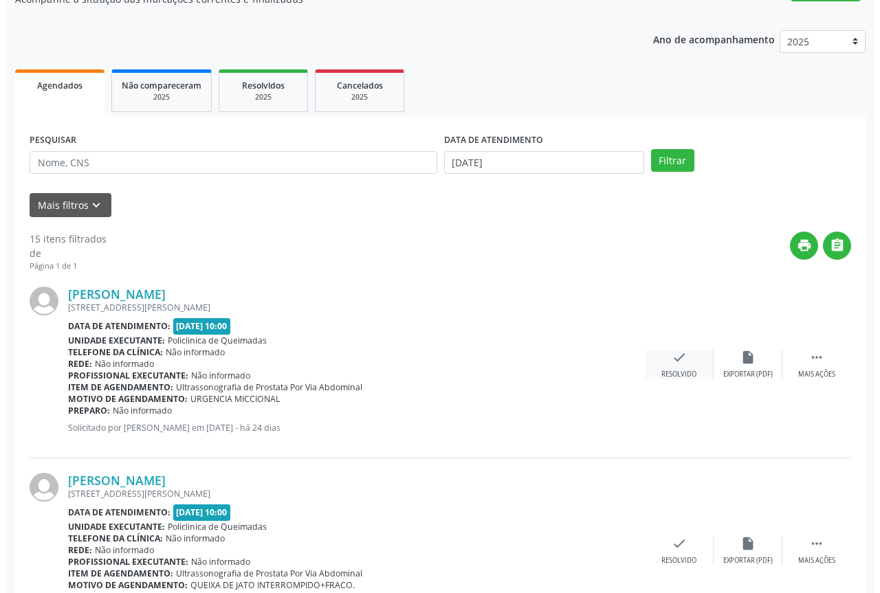
scroll to position [138, 0]
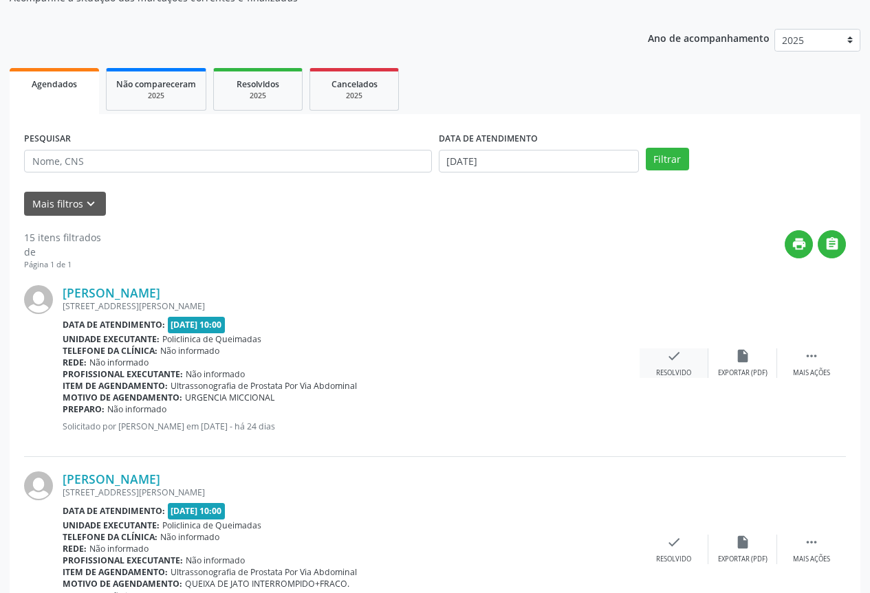
click at [679, 358] on icon "check" at bounding box center [673, 356] width 15 height 15
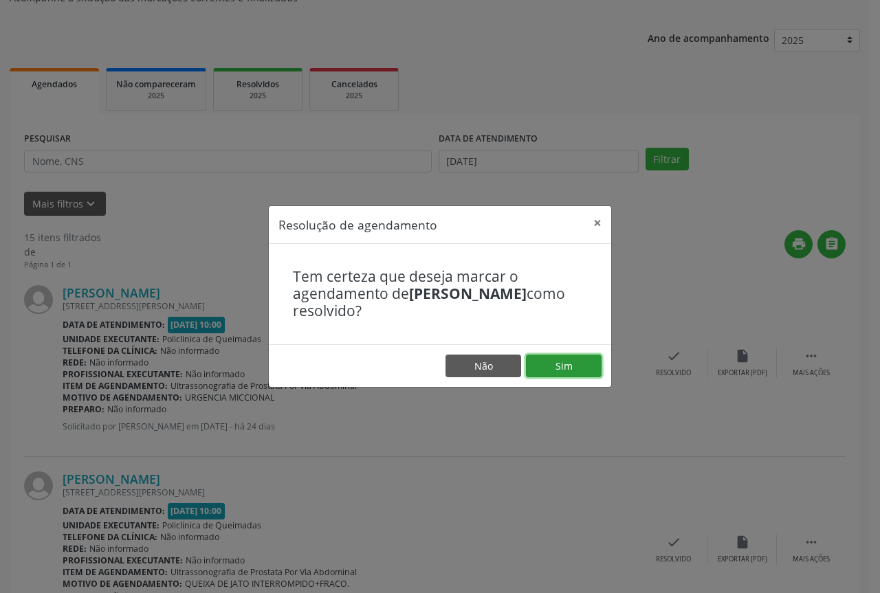
drag, startPoint x: 571, startPoint y: 363, endPoint x: 592, endPoint y: 364, distance: 20.6
click at [572, 363] on button "Sim" at bounding box center [564, 366] width 76 height 23
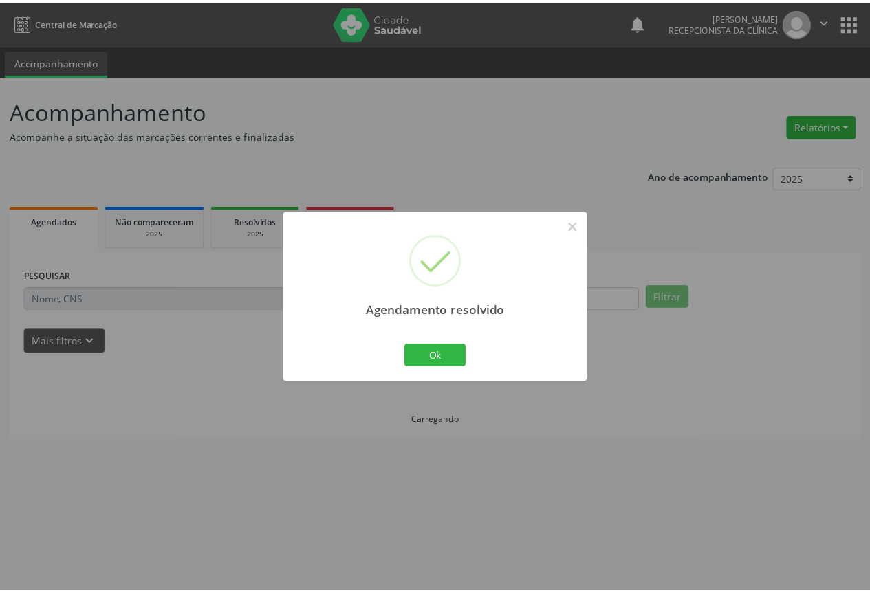
scroll to position [0, 0]
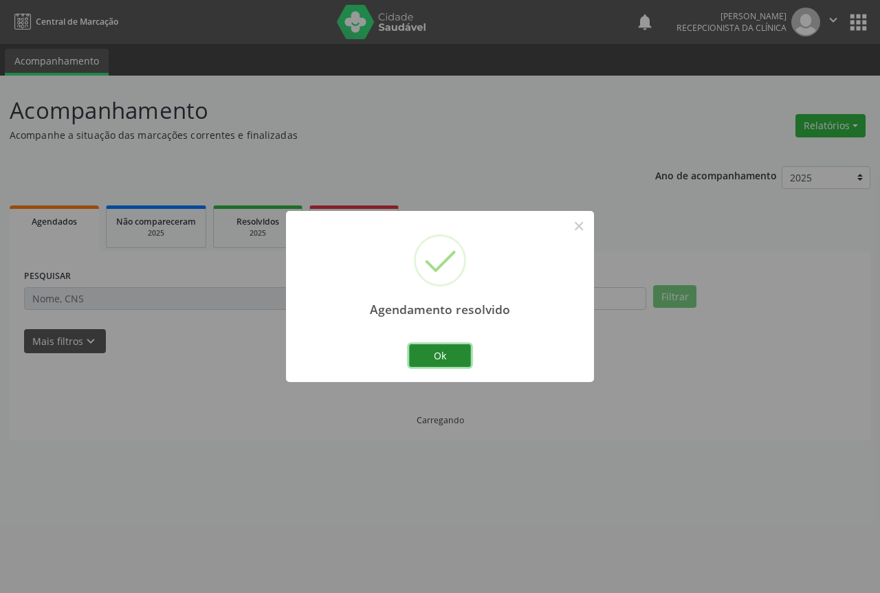
click at [446, 347] on button "Ok" at bounding box center [440, 356] width 62 height 23
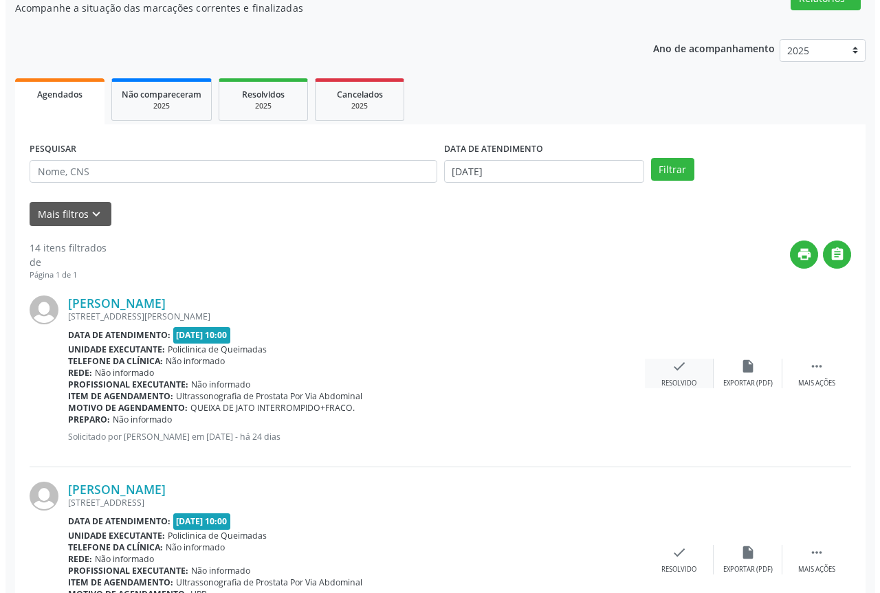
scroll to position [138, 0]
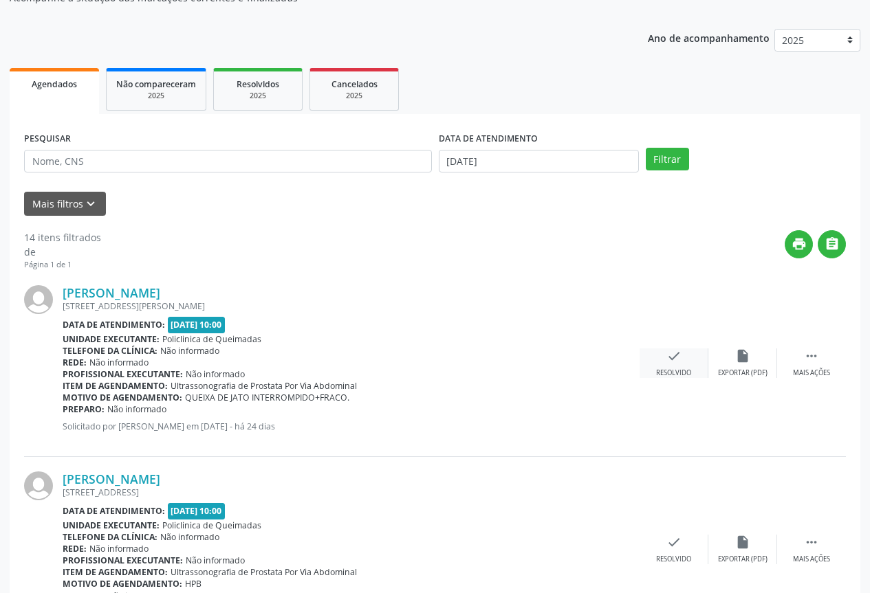
click at [685, 357] on div "check Resolvido" at bounding box center [674, 364] width 69 height 30
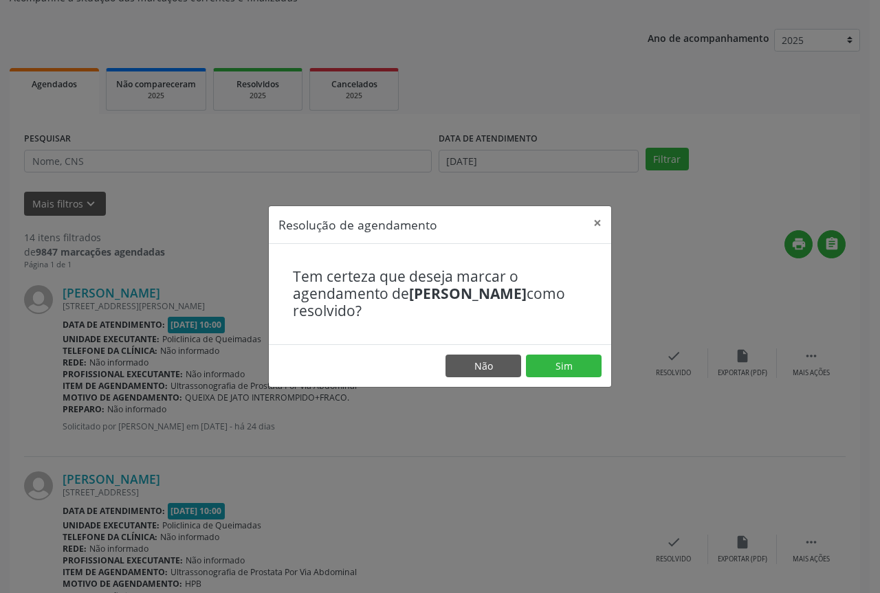
click at [547, 350] on footer "Não Sim" at bounding box center [440, 366] width 342 height 43
click at [549, 361] on button "Sim" at bounding box center [564, 366] width 76 height 23
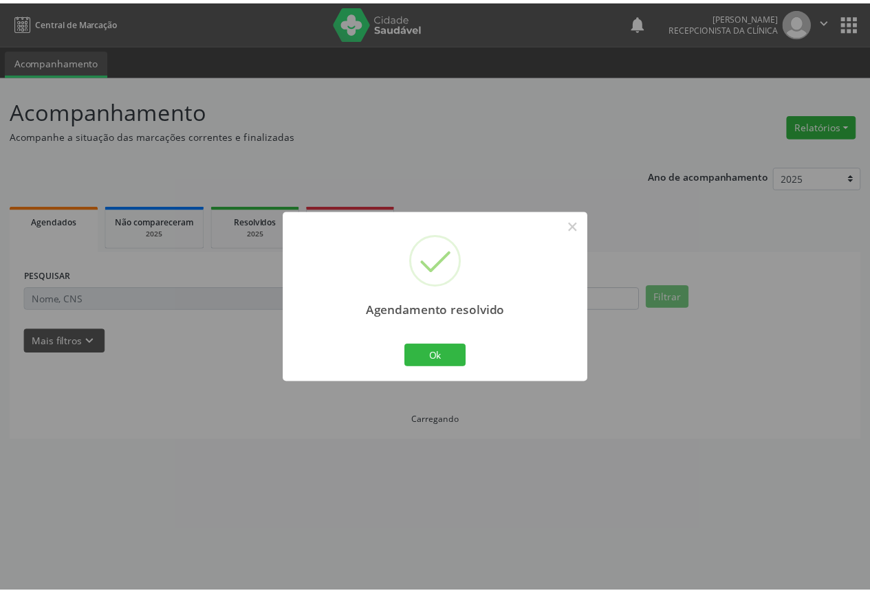
scroll to position [0, 0]
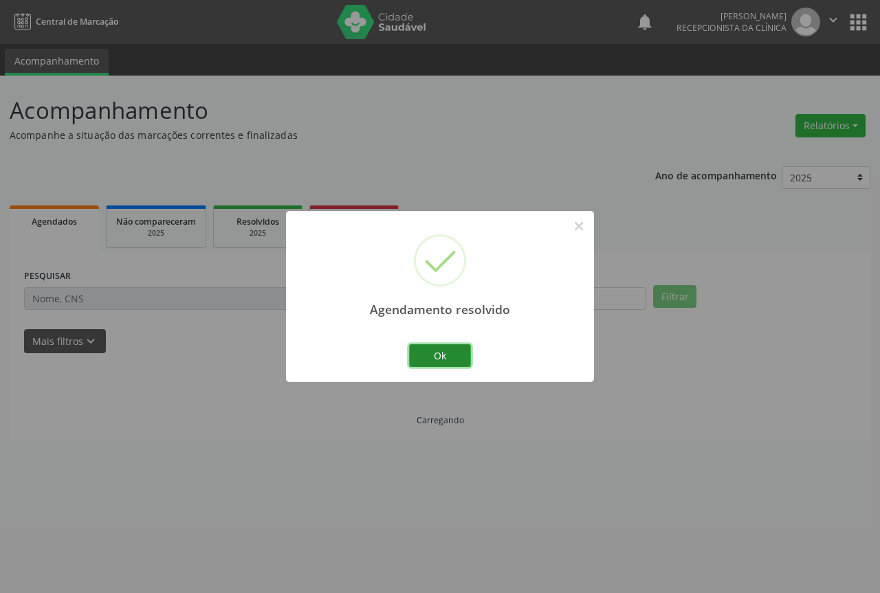
click at [433, 352] on button "Ok" at bounding box center [440, 356] width 62 height 23
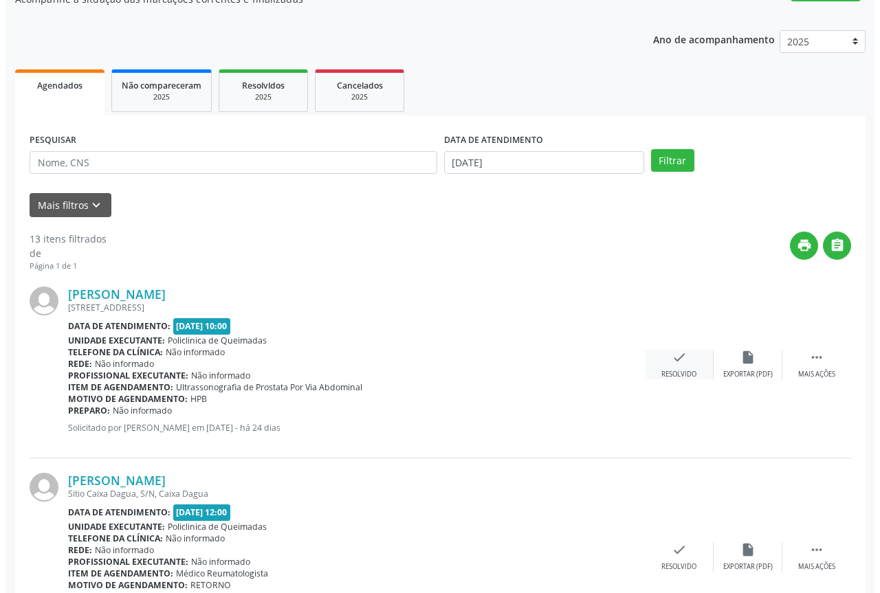
scroll to position [138, 0]
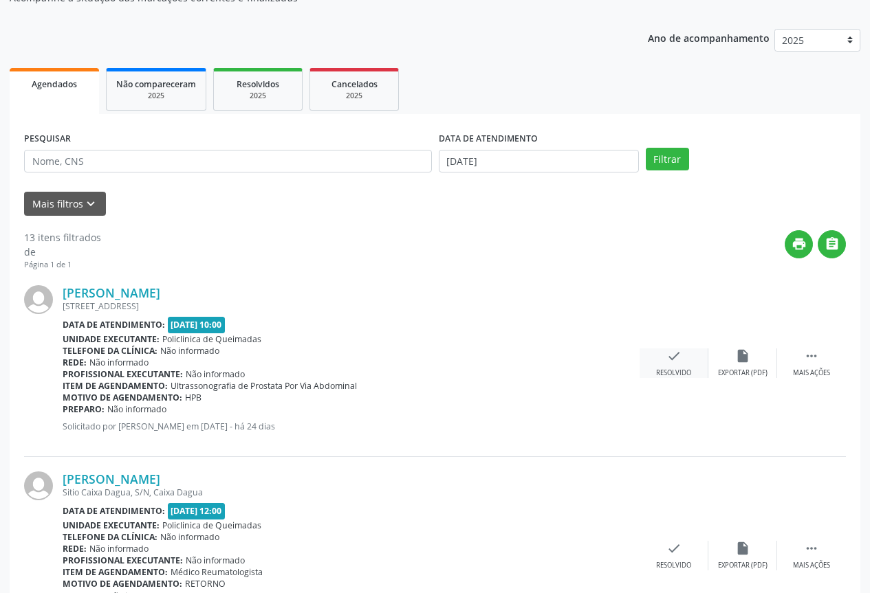
click at [659, 360] on div "check Resolvido" at bounding box center [674, 364] width 69 height 30
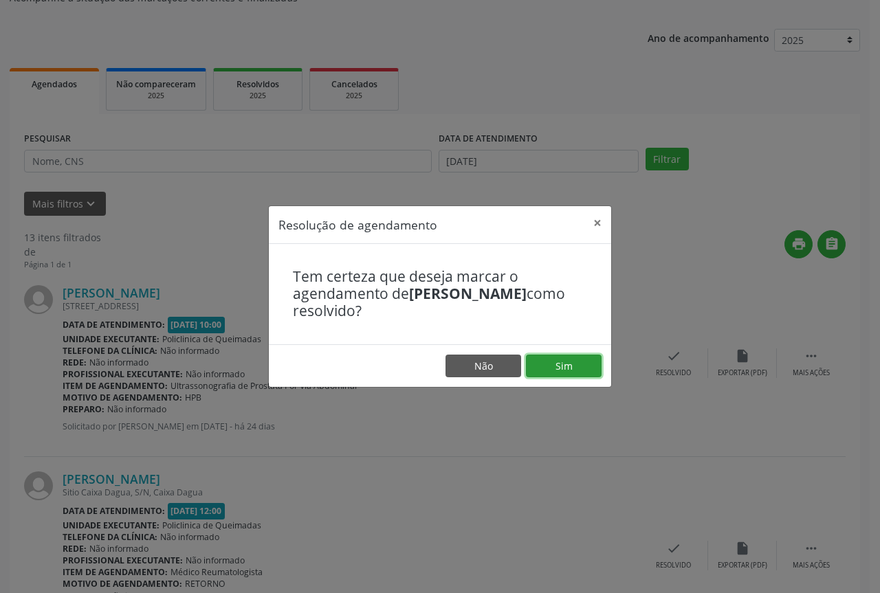
click at [562, 358] on button "Sim" at bounding box center [564, 366] width 76 height 23
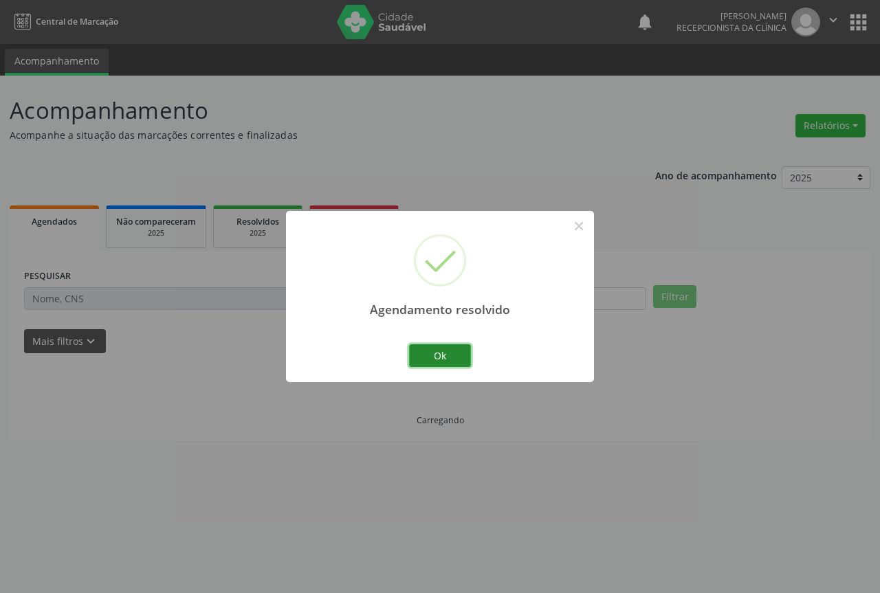
click at [463, 348] on button "Ok" at bounding box center [440, 356] width 62 height 23
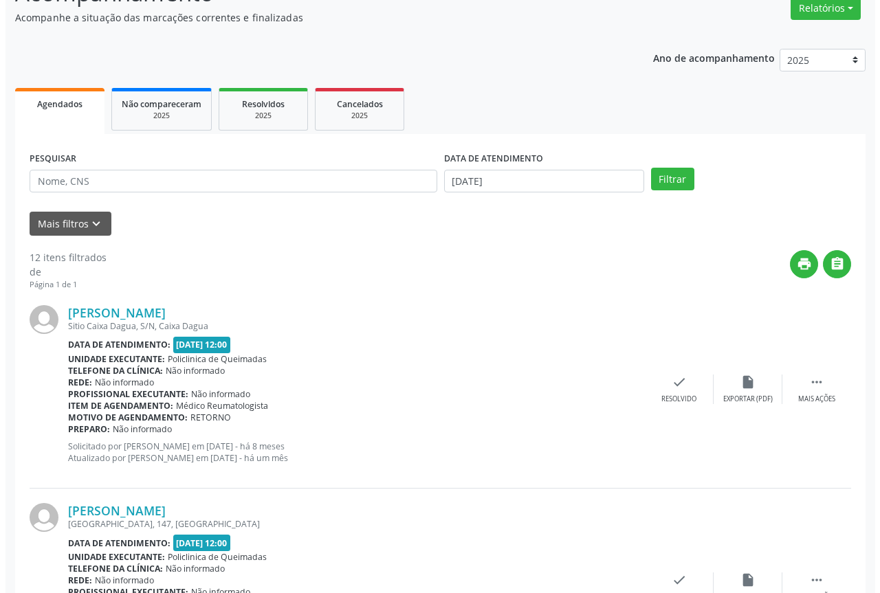
scroll to position [138, 0]
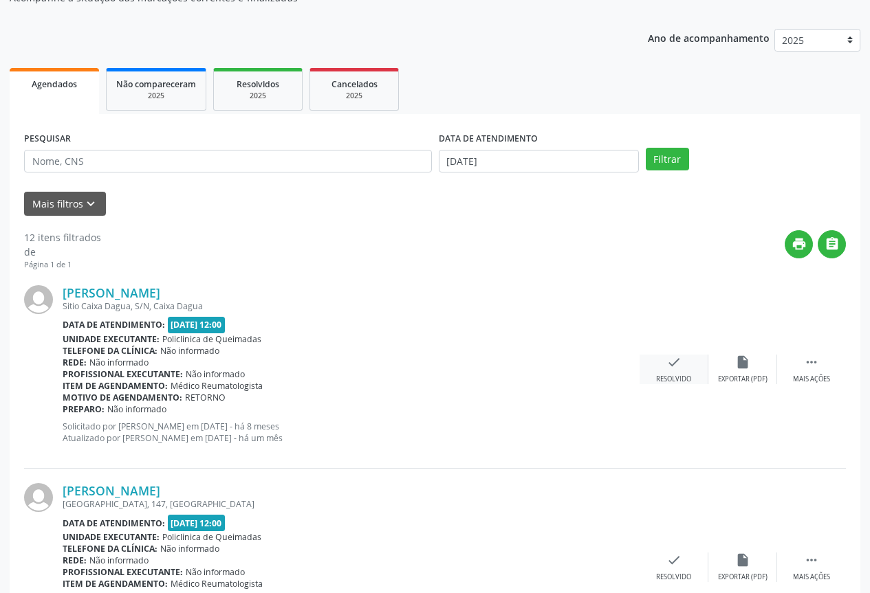
click at [655, 364] on div "check Resolvido" at bounding box center [674, 370] width 69 height 30
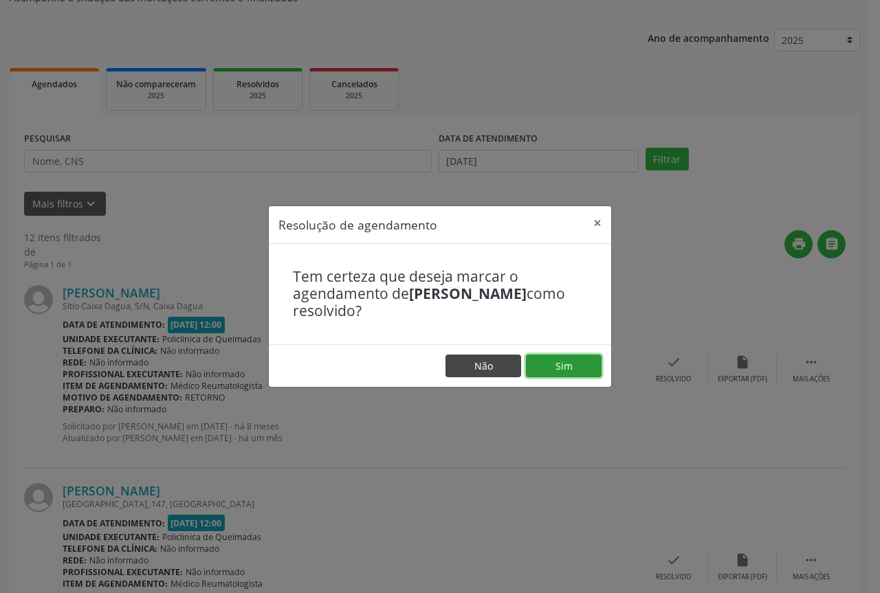
click at [534, 369] on button "Sim" at bounding box center [564, 366] width 76 height 23
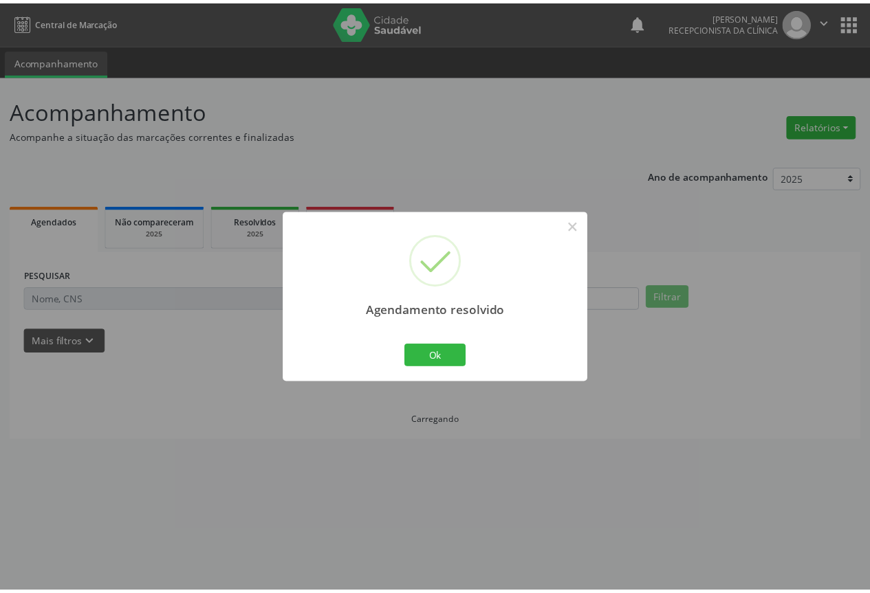
scroll to position [0, 0]
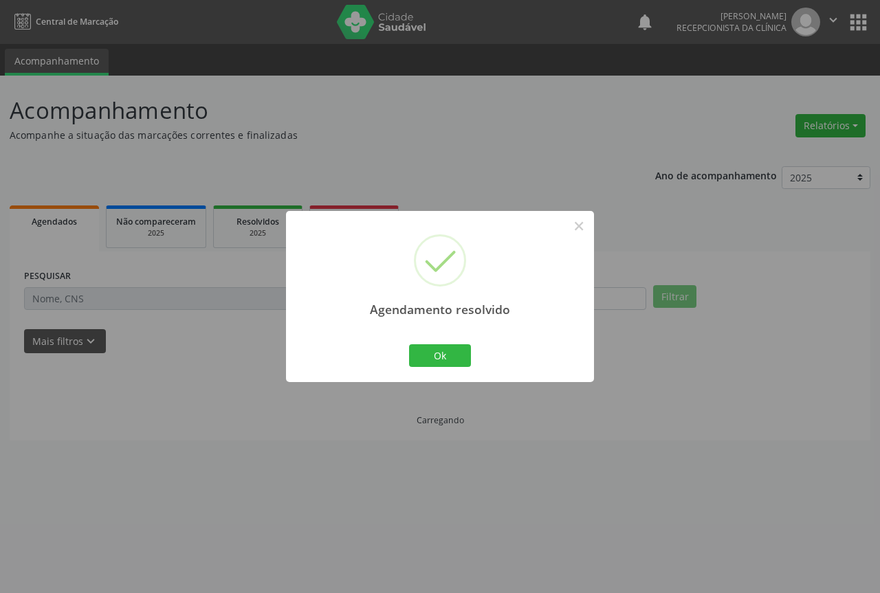
click at [472, 356] on div "Ok Cancel" at bounding box center [440, 355] width 68 height 29
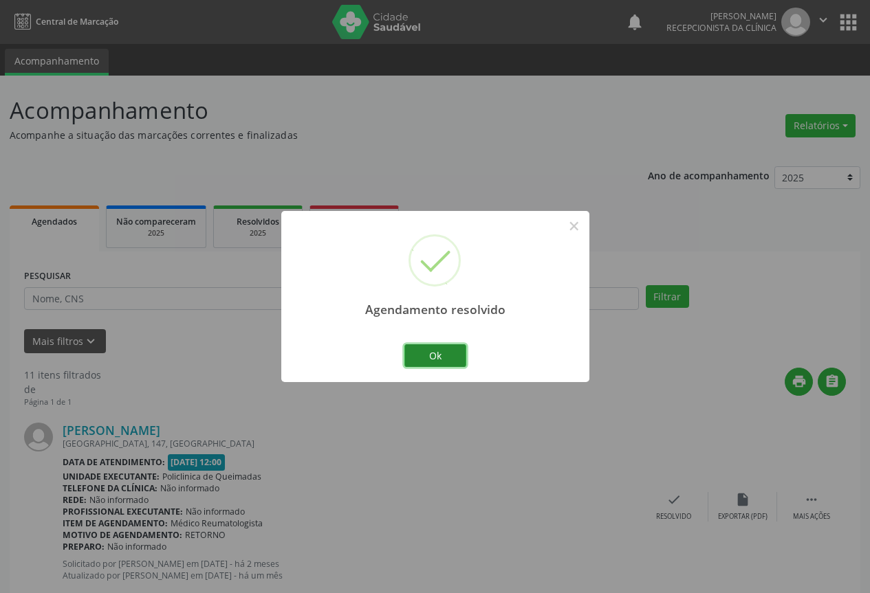
click at [459, 356] on button "Ok" at bounding box center [435, 356] width 62 height 23
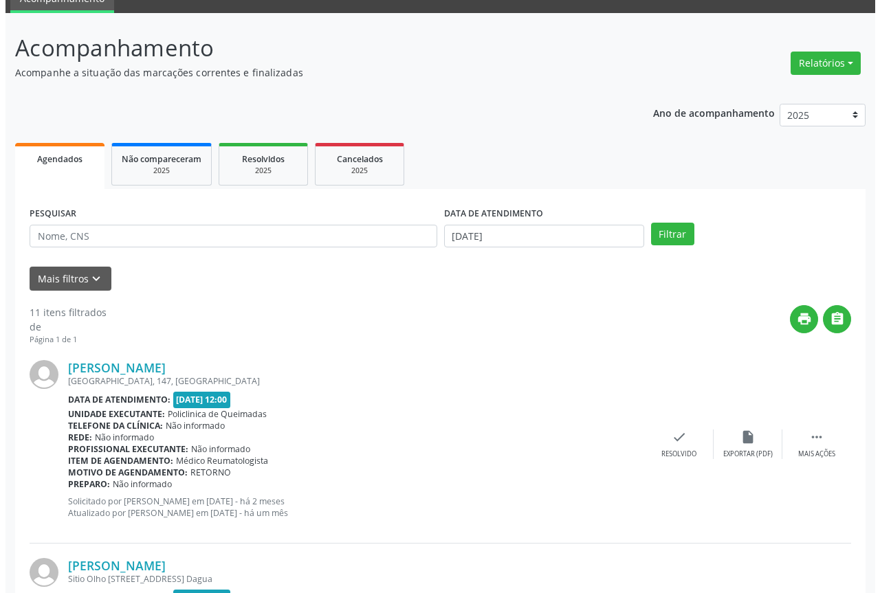
scroll to position [138, 0]
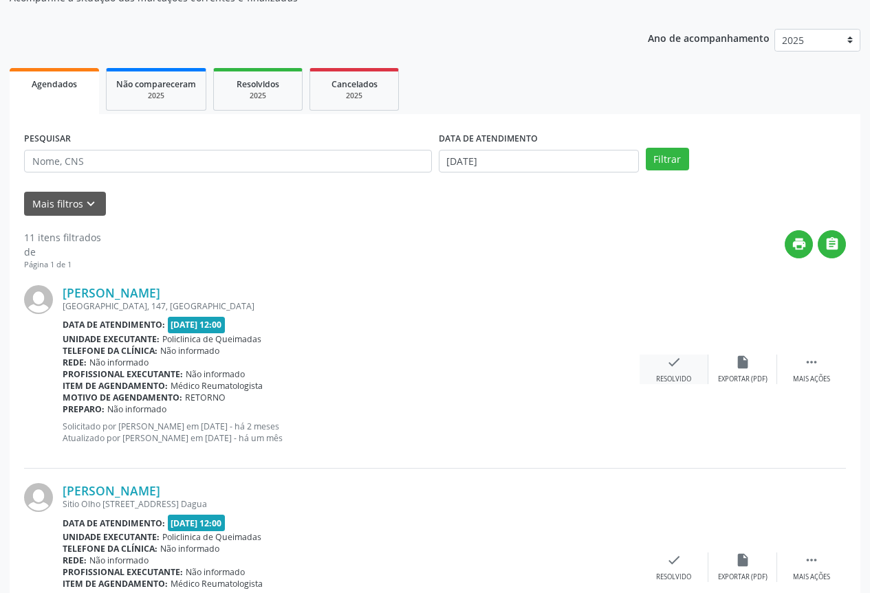
click at [684, 373] on div "check Resolvido" at bounding box center [674, 370] width 69 height 30
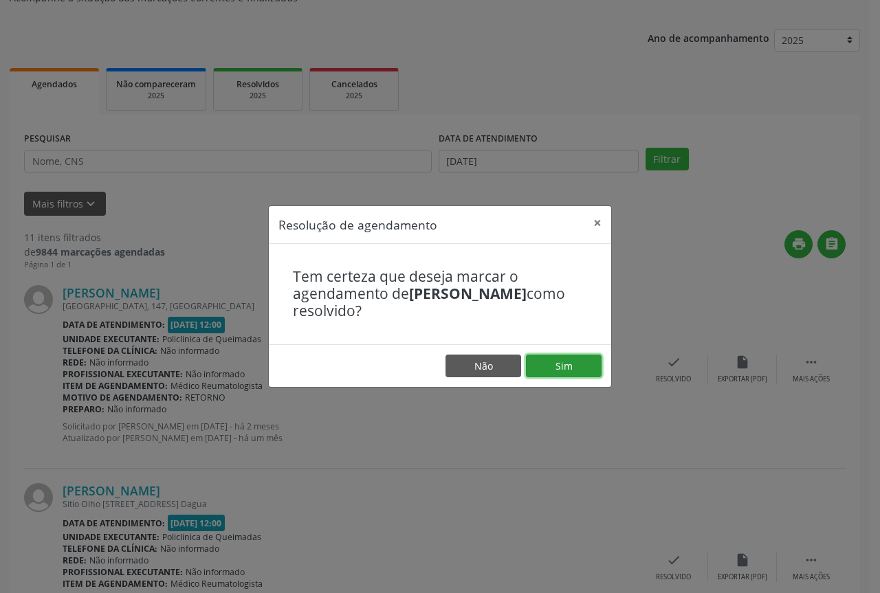
drag, startPoint x: 569, startPoint y: 358, endPoint x: 505, endPoint y: 347, distance: 65.5
click at [569, 358] on button "Sim" at bounding box center [564, 366] width 76 height 23
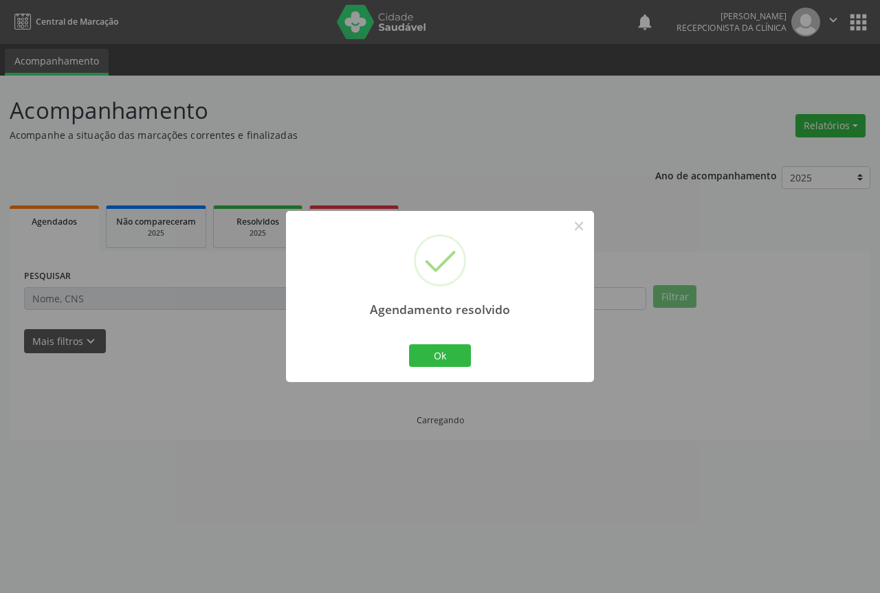
scroll to position [0, 0]
click at [448, 360] on button "Ok" at bounding box center [440, 356] width 62 height 23
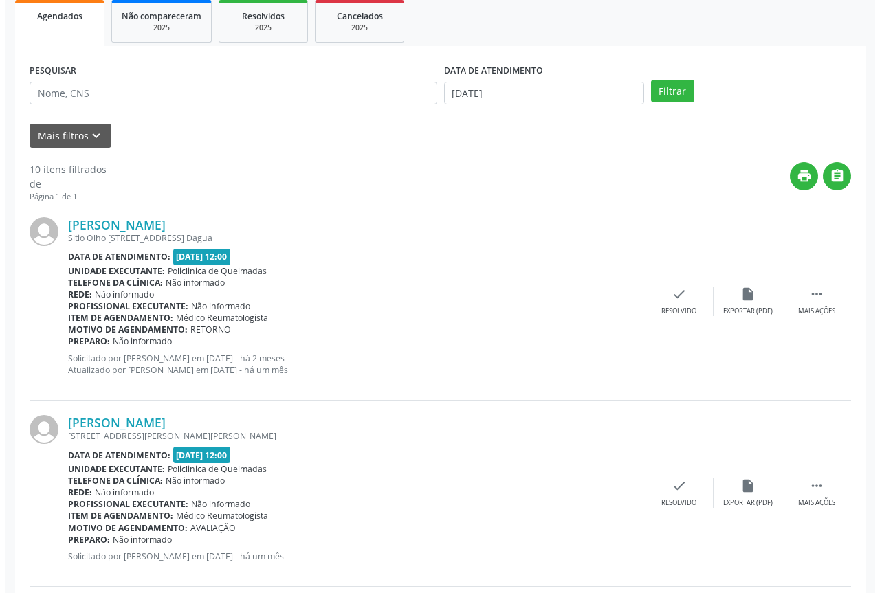
scroll to position [206, 0]
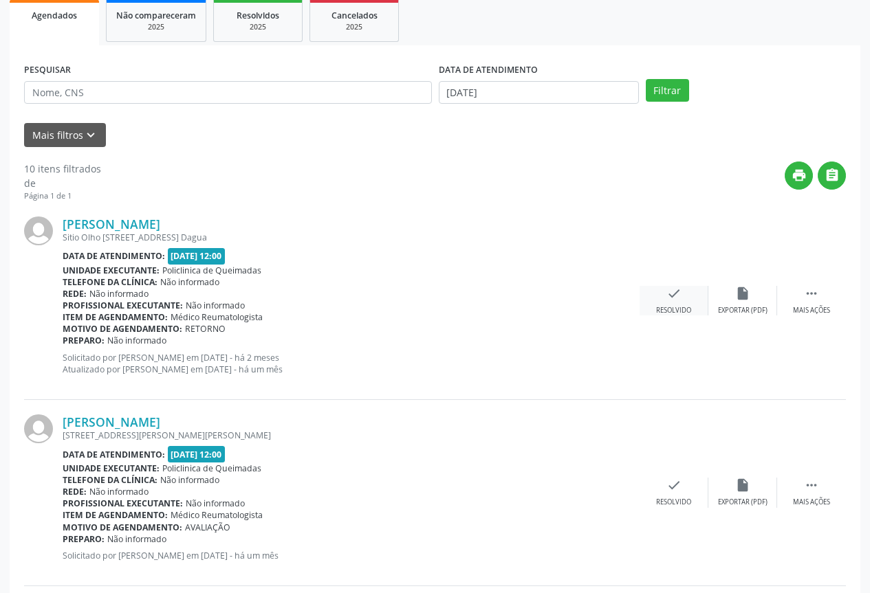
click at [667, 314] on div "Resolvido" at bounding box center [673, 311] width 35 height 10
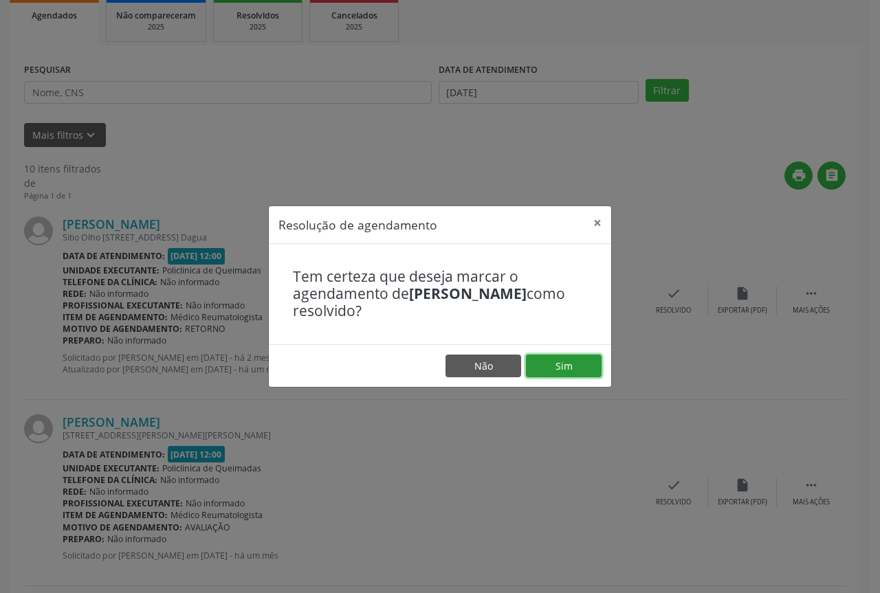
drag, startPoint x: 565, startPoint y: 370, endPoint x: 452, endPoint y: 347, distance: 115.2
click at [561, 370] on button "Sim" at bounding box center [564, 366] width 76 height 23
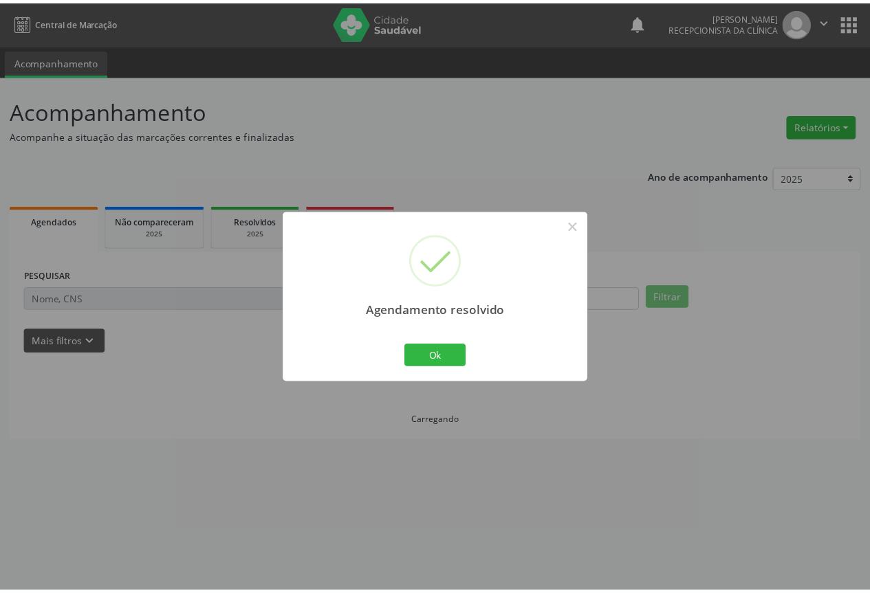
scroll to position [0, 0]
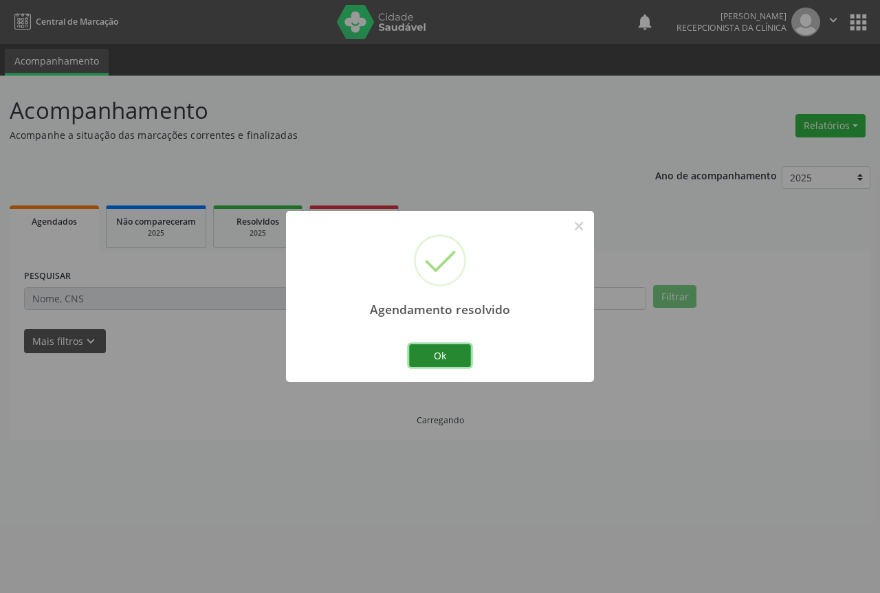
click at [430, 362] on button "Ok" at bounding box center [440, 356] width 62 height 23
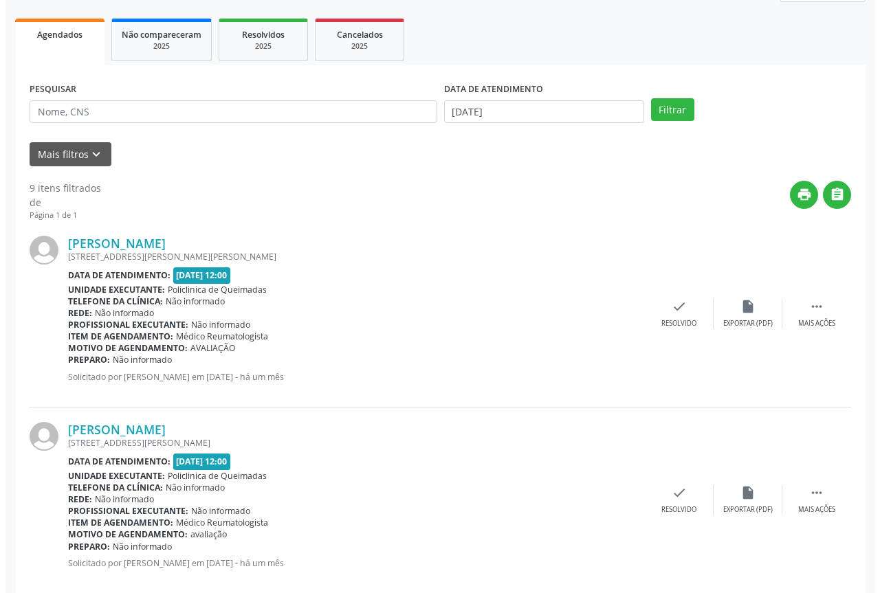
scroll to position [206, 0]
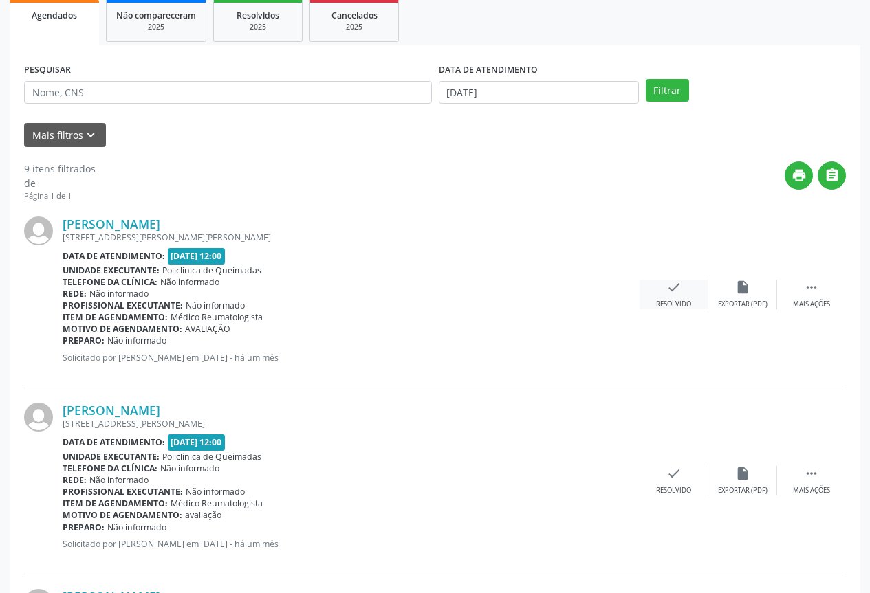
click at [686, 302] on div "Resolvido" at bounding box center [673, 305] width 35 height 10
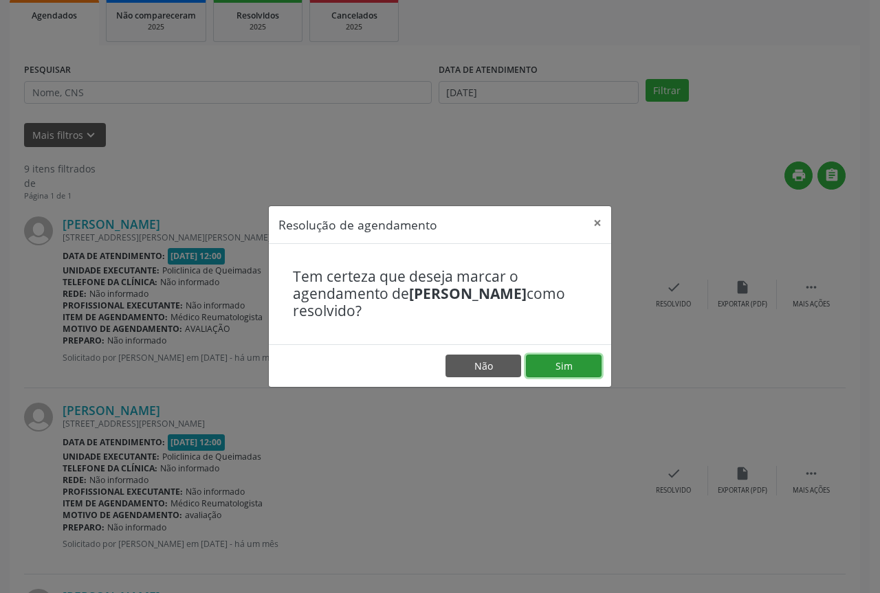
drag, startPoint x: 556, startPoint y: 365, endPoint x: 473, endPoint y: 345, distance: 84.9
click at [546, 362] on button "Sim" at bounding box center [564, 366] width 76 height 23
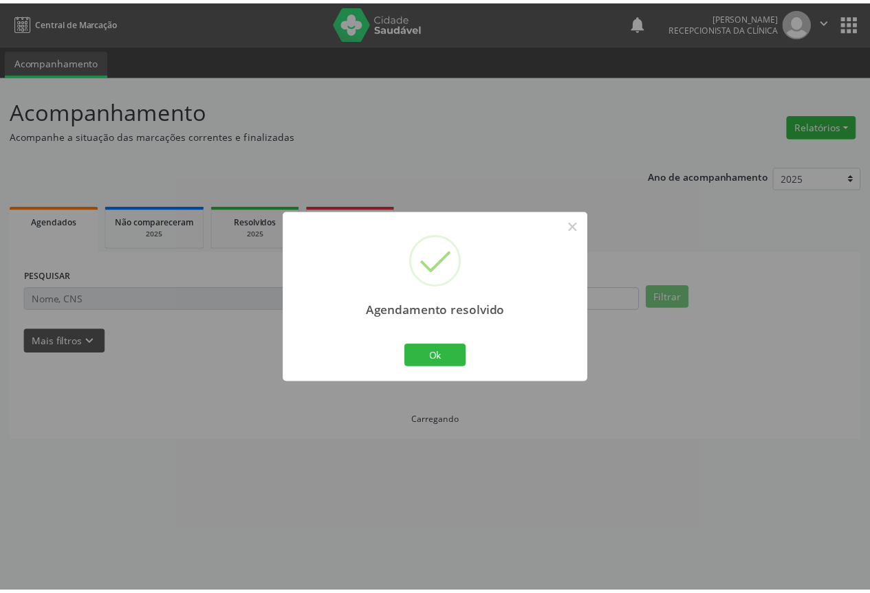
scroll to position [0, 0]
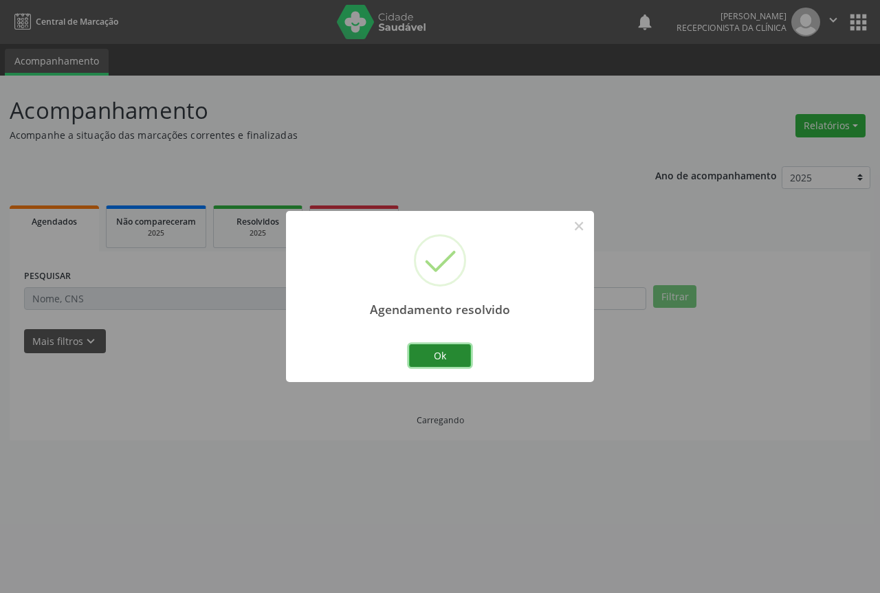
click at [448, 348] on button "Ok" at bounding box center [440, 356] width 62 height 23
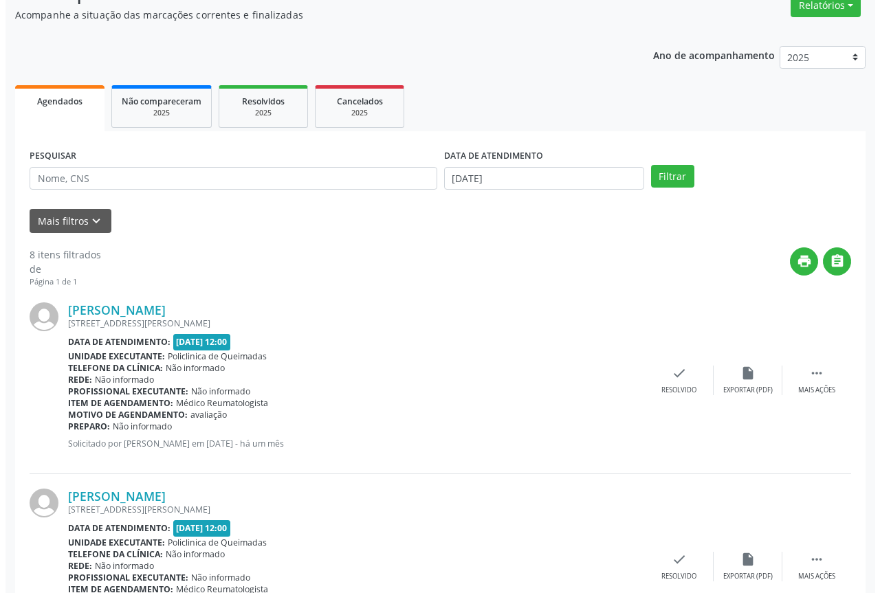
scroll to position [138, 0]
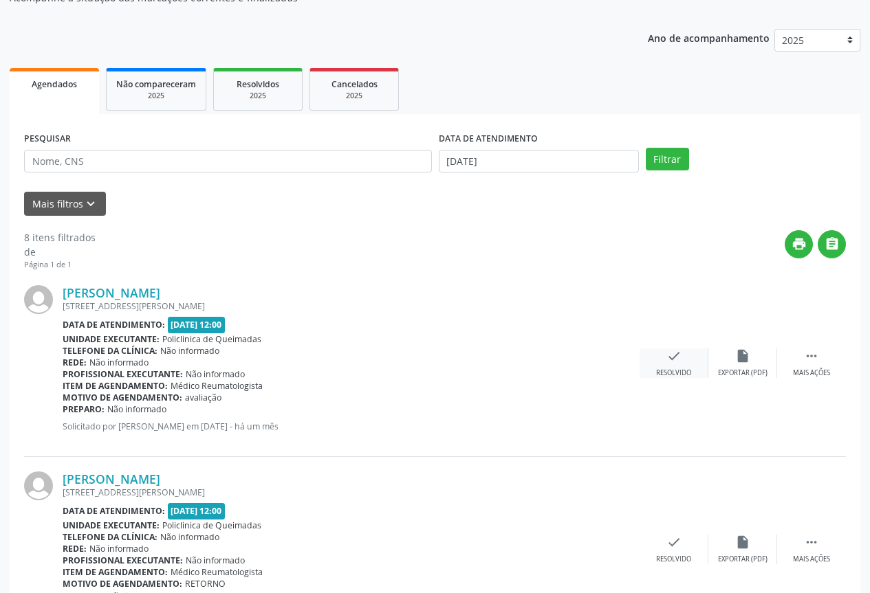
click at [670, 363] on icon "check" at bounding box center [673, 356] width 15 height 15
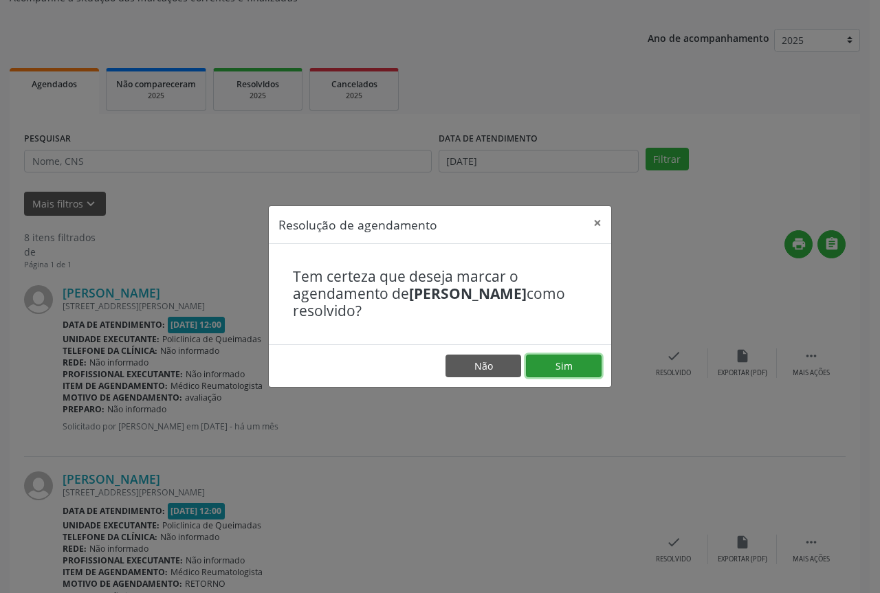
click at [562, 364] on button "Sim" at bounding box center [564, 366] width 76 height 23
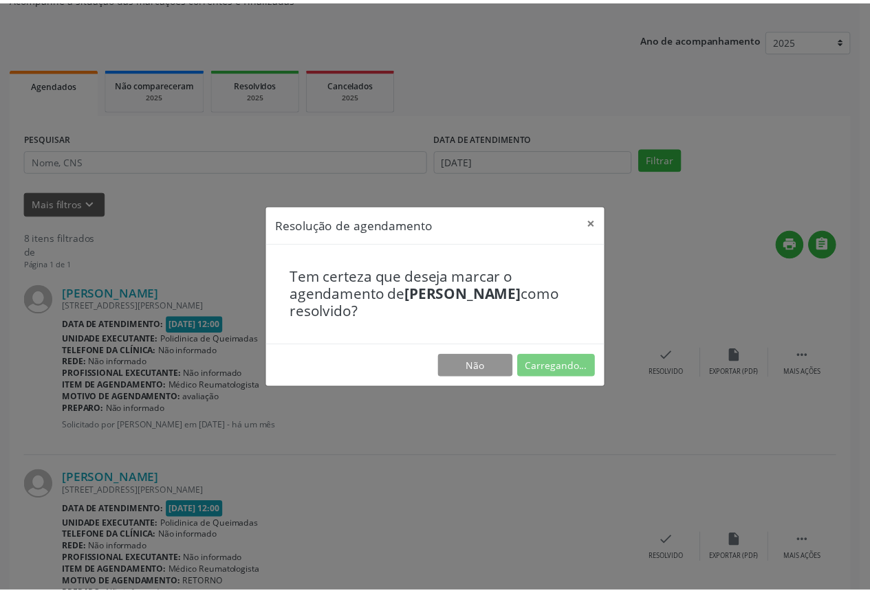
scroll to position [0, 0]
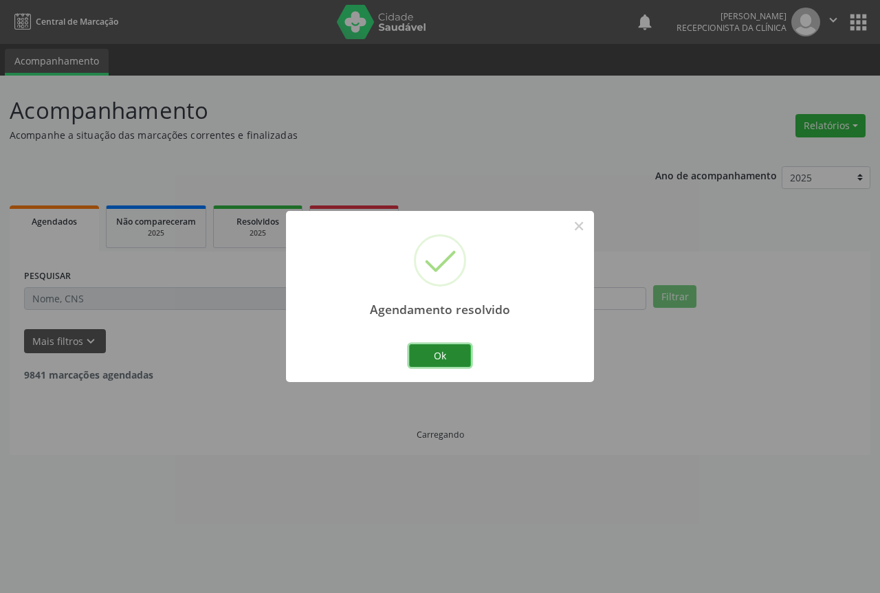
click at [431, 350] on button "Ok" at bounding box center [440, 356] width 62 height 23
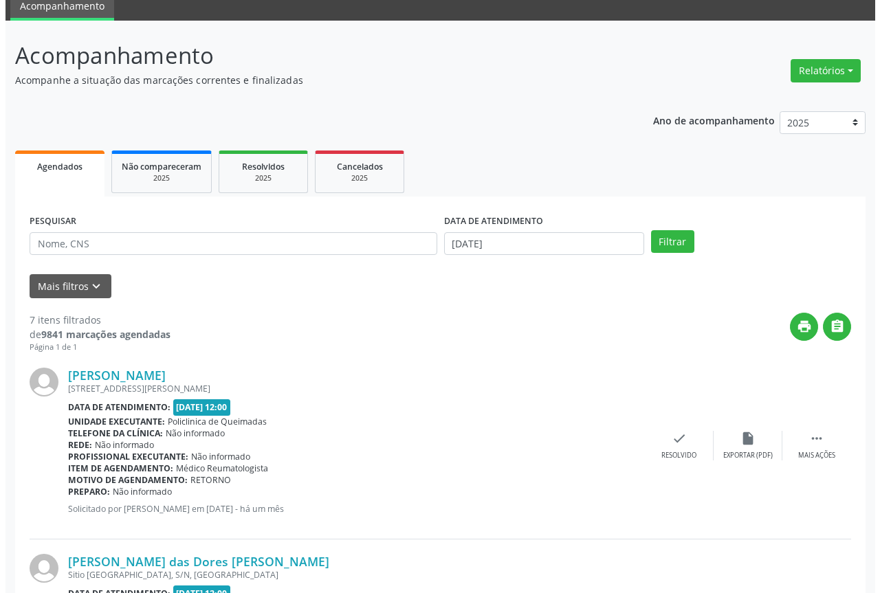
scroll to position [138, 0]
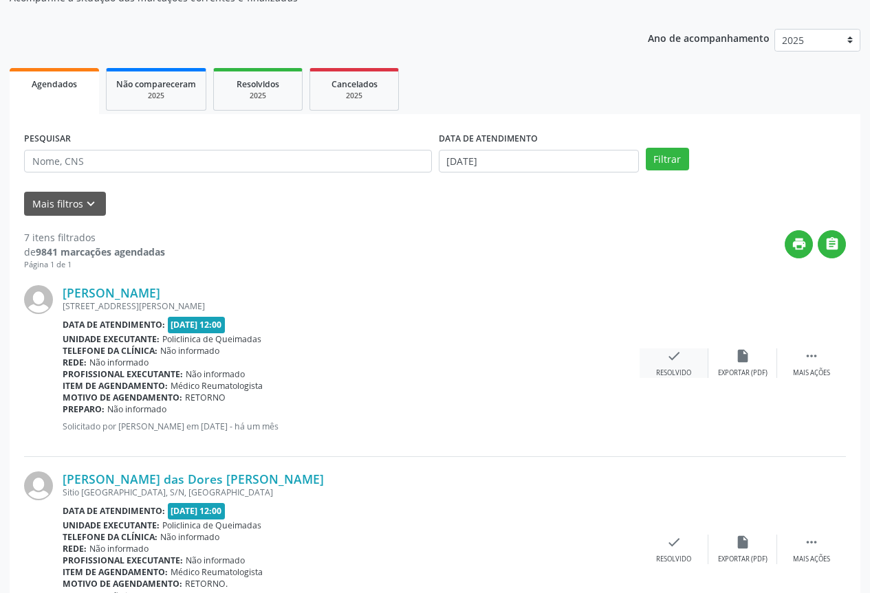
click at [671, 369] on div "Resolvido" at bounding box center [673, 374] width 35 height 10
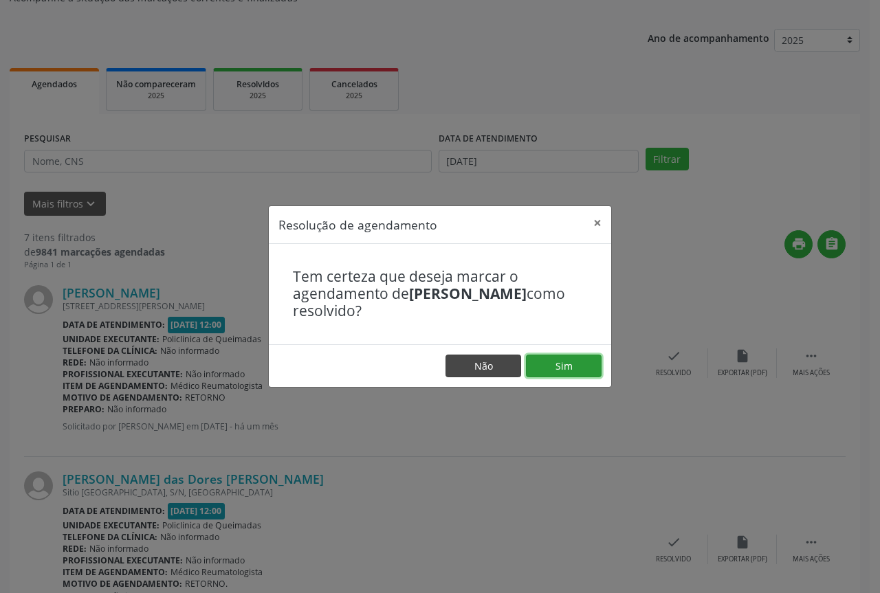
drag, startPoint x: 553, startPoint y: 367, endPoint x: 503, endPoint y: 366, distance: 50.2
click at [553, 366] on button "Sim" at bounding box center [564, 366] width 76 height 23
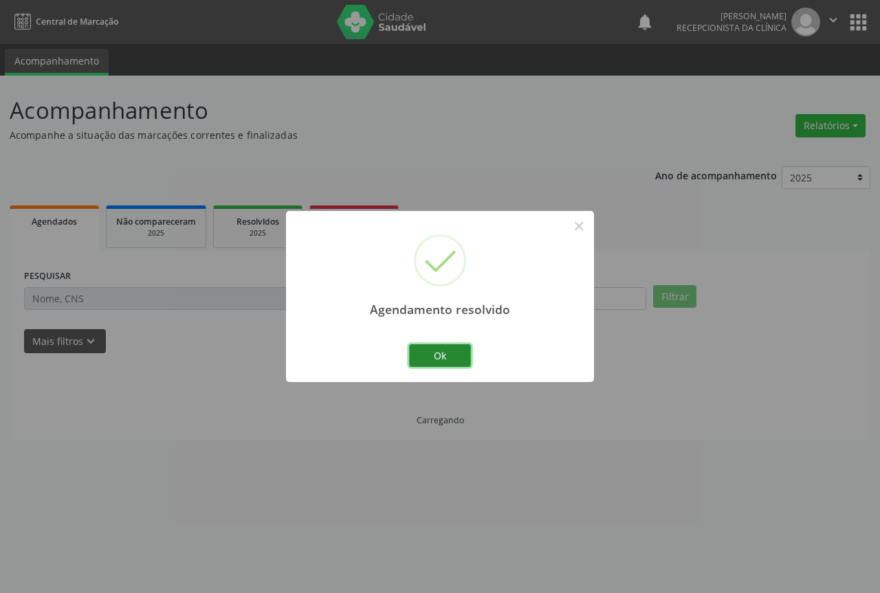
click at [438, 355] on button "Ok" at bounding box center [440, 356] width 62 height 23
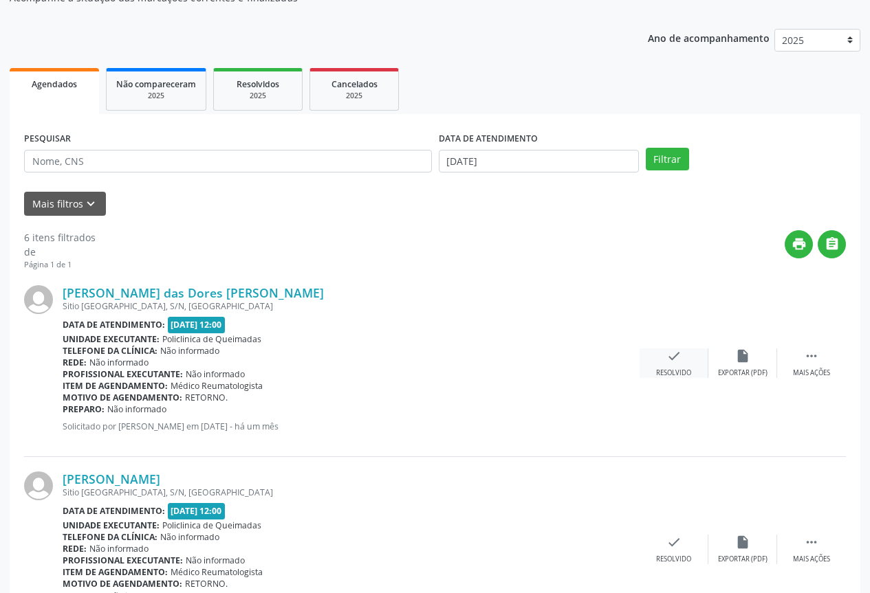
click at [654, 359] on div "check Resolvido" at bounding box center [674, 364] width 69 height 30
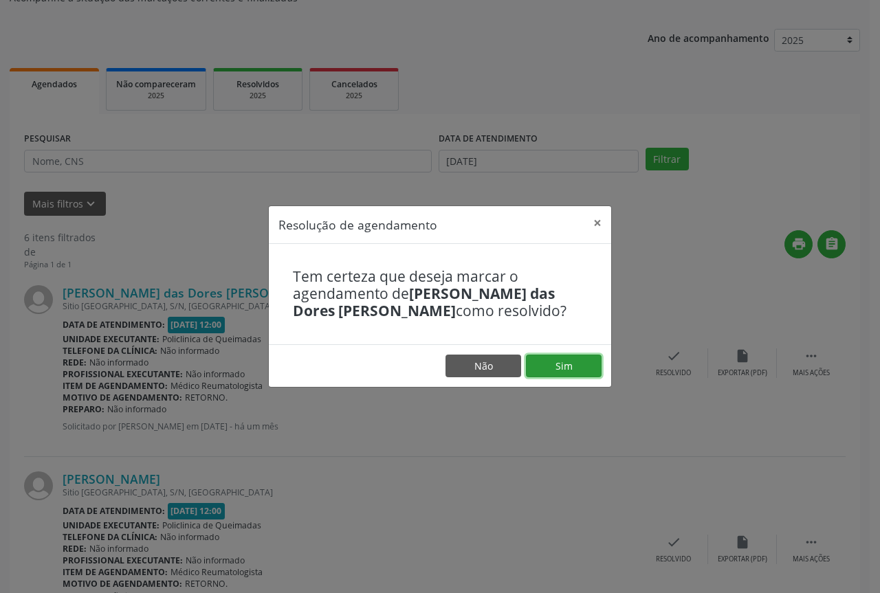
drag, startPoint x: 557, startPoint y: 359, endPoint x: 482, endPoint y: 357, distance: 75.0
click at [556, 358] on button "Sim" at bounding box center [564, 366] width 76 height 23
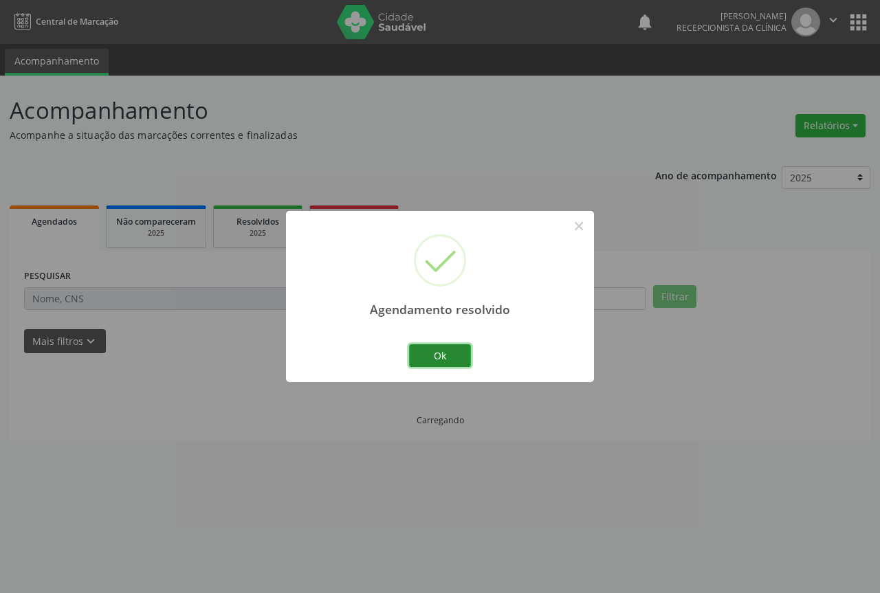
click at [415, 346] on button "Ok" at bounding box center [440, 356] width 62 height 23
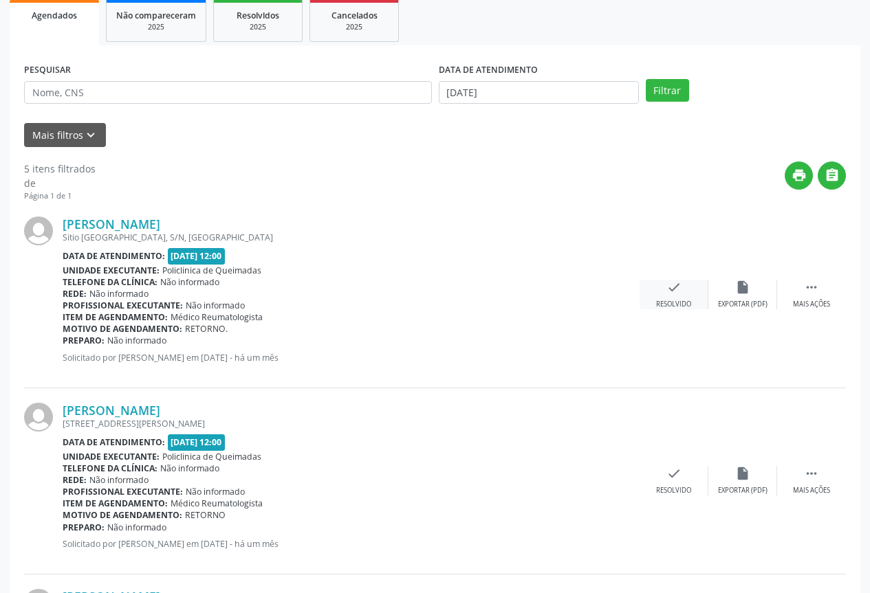
click at [679, 299] on div "check Resolvido" at bounding box center [674, 295] width 69 height 30
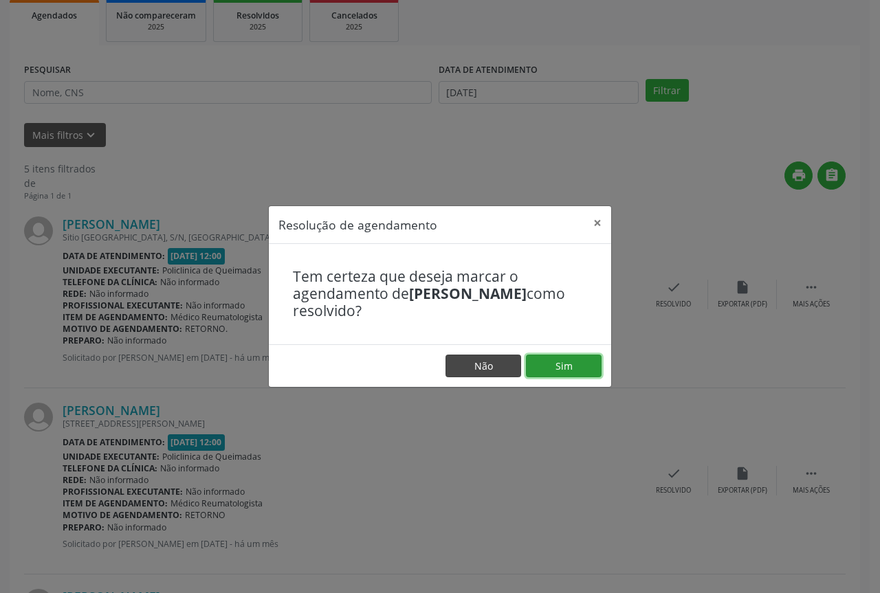
click at [557, 368] on button "Sim" at bounding box center [564, 366] width 76 height 23
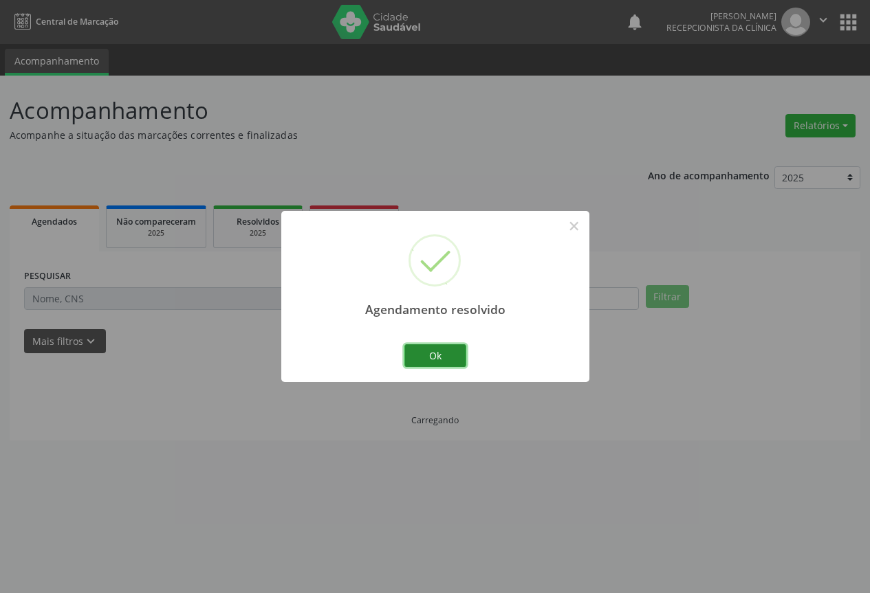
click at [415, 356] on button "Ok" at bounding box center [435, 356] width 62 height 23
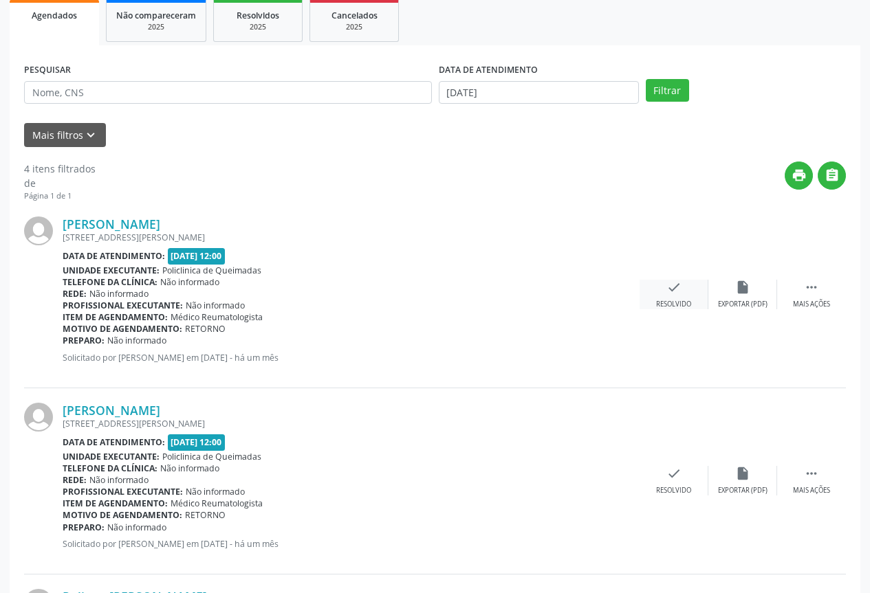
click at [666, 299] on div "check Resolvido" at bounding box center [674, 295] width 69 height 30
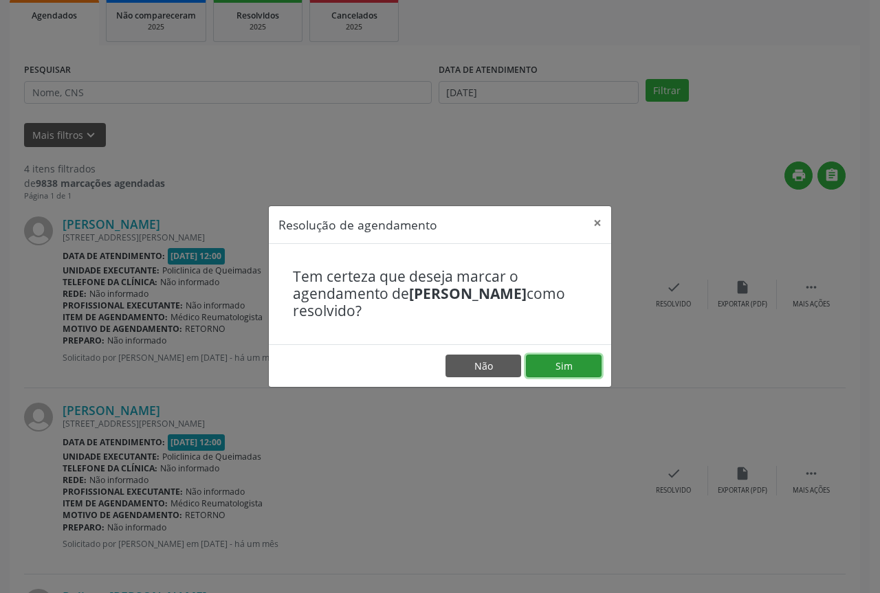
click at [564, 369] on button "Sim" at bounding box center [564, 366] width 76 height 23
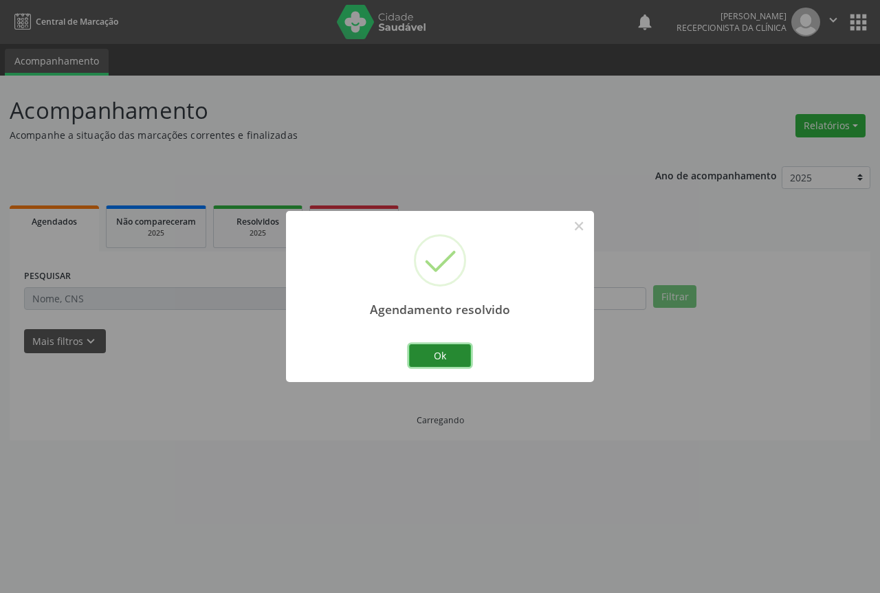
click at [416, 356] on button "Ok" at bounding box center [440, 356] width 62 height 23
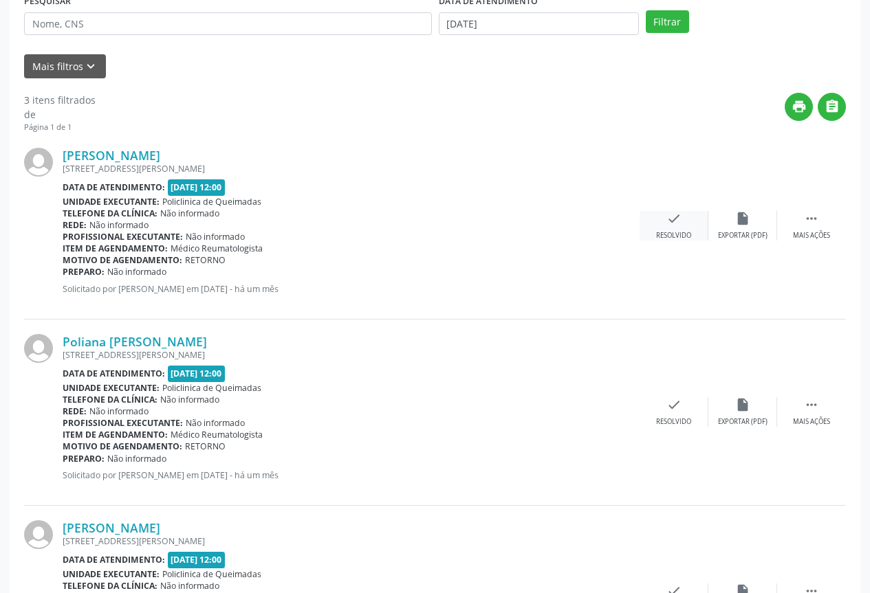
click at [675, 232] on div "Resolvido" at bounding box center [673, 236] width 35 height 10
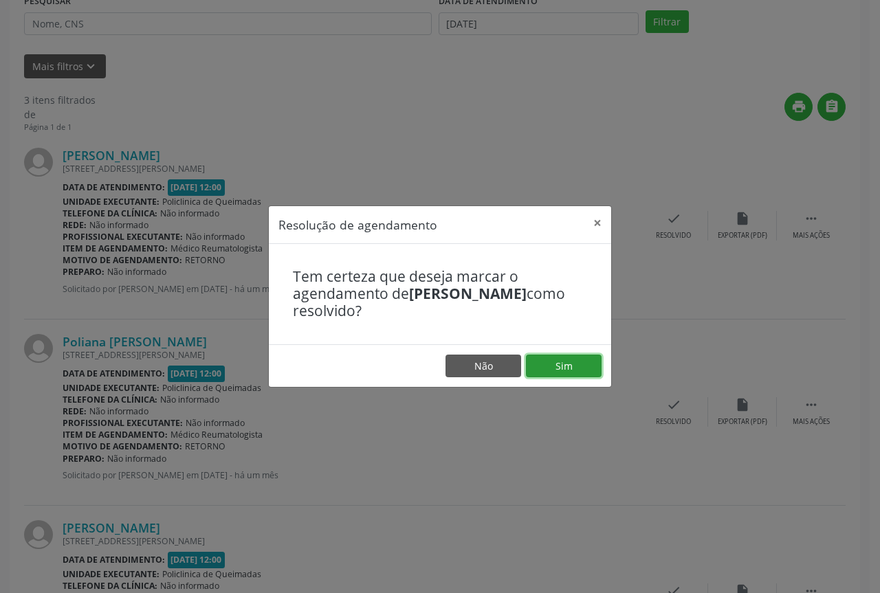
click at [570, 362] on button "Sim" at bounding box center [564, 366] width 76 height 23
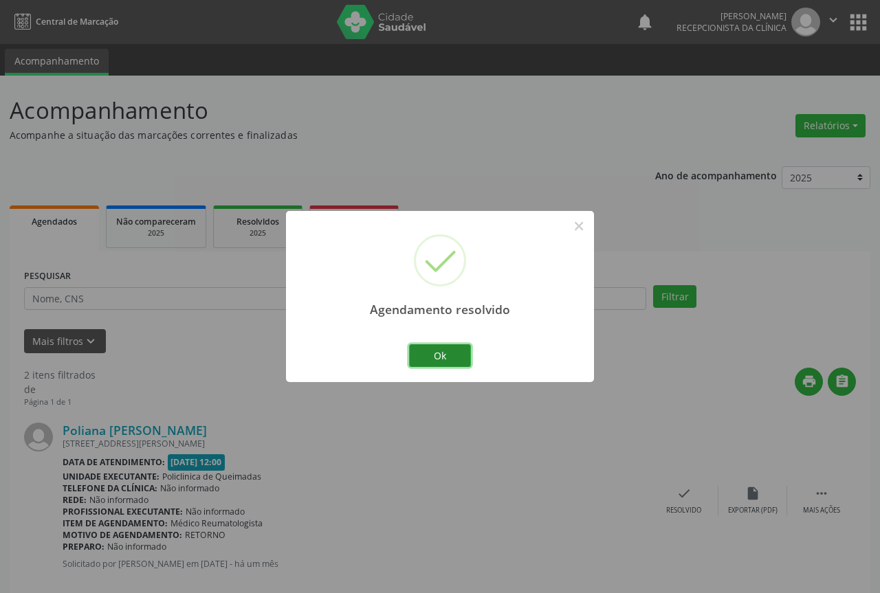
click at [427, 348] on button "Ok" at bounding box center [440, 356] width 62 height 23
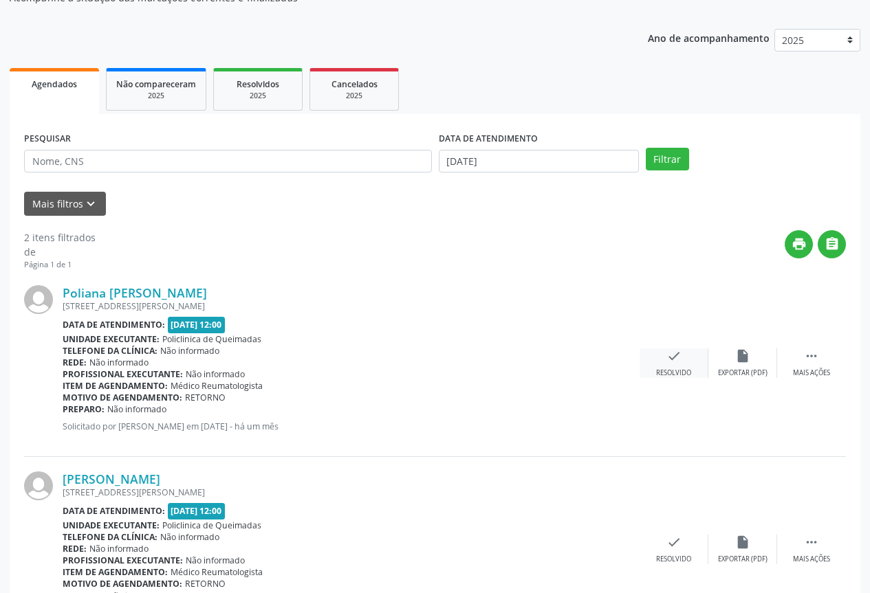
click at [679, 350] on icon "check" at bounding box center [673, 356] width 15 height 15
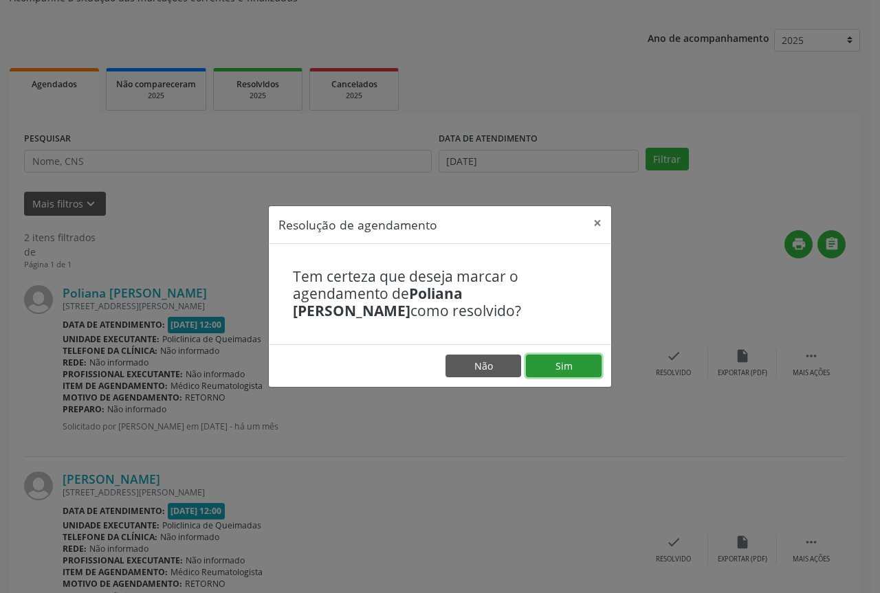
drag, startPoint x: 565, startPoint y: 369, endPoint x: 487, endPoint y: 362, distance: 78.0
click at [565, 368] on button "Sim" at bounding box center [564, 366] width 76 height 23
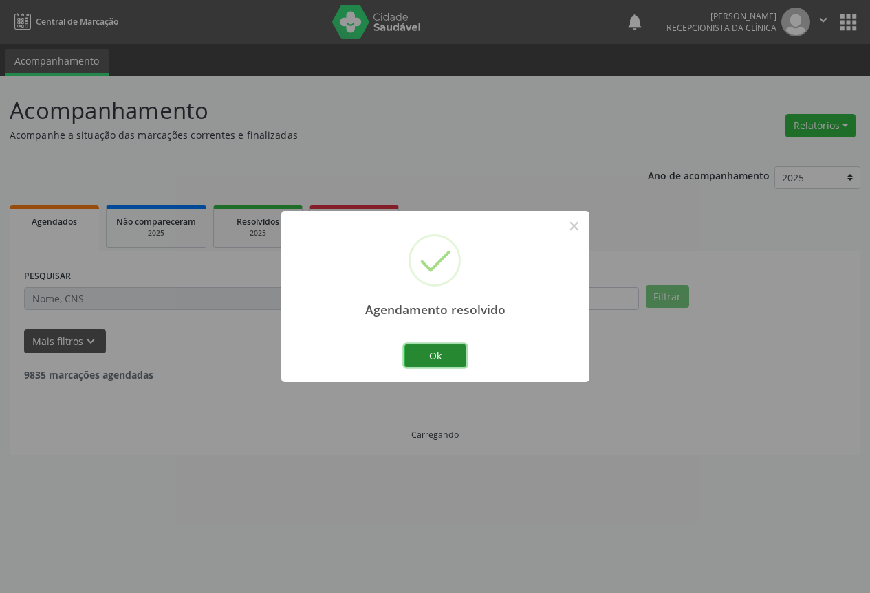
click at [423, 353] on button "Ok" at bounding box center [435, 356] width 62 height 23
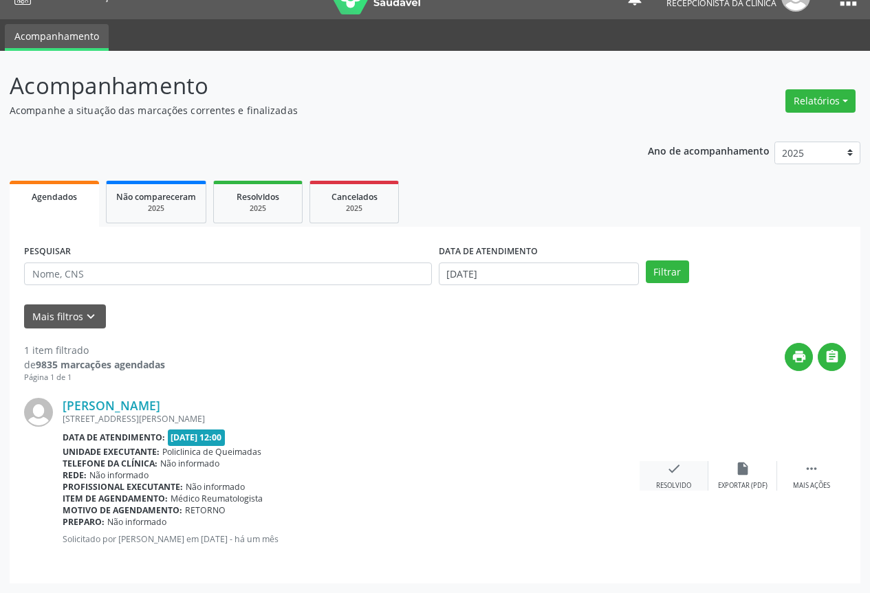
click at [672, 472] on icon "check" at bounding box center [673, 468] width 15 height 15
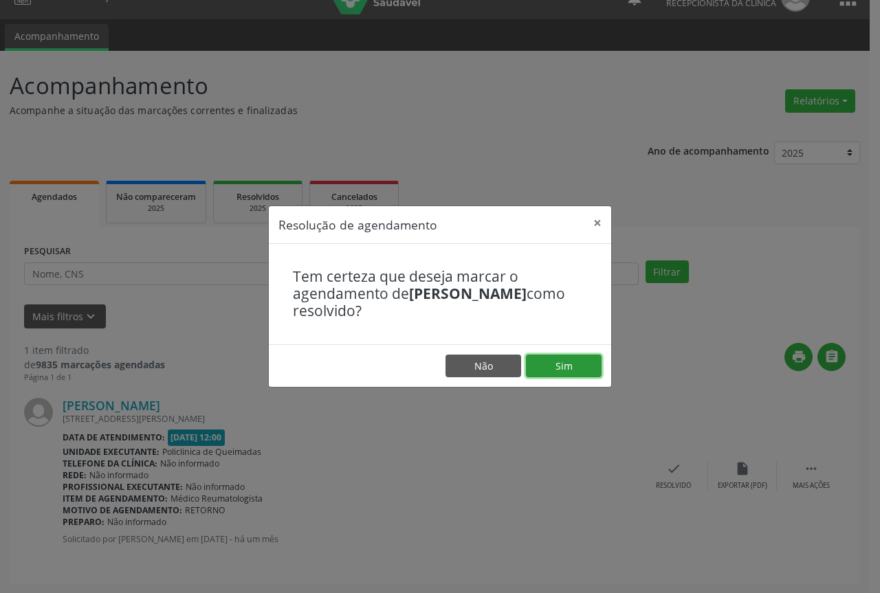
click at [542, 370] on button "Sim" at bounding box center [564, 366] width 76 height 23
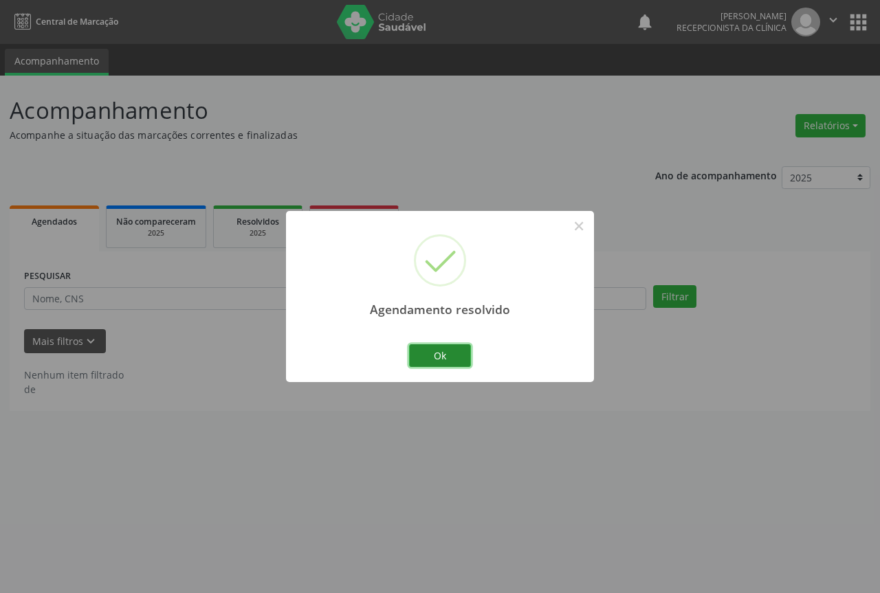
click at [433, 356] on button "Ok" at bounding box center [440, 356] width 62 height 23
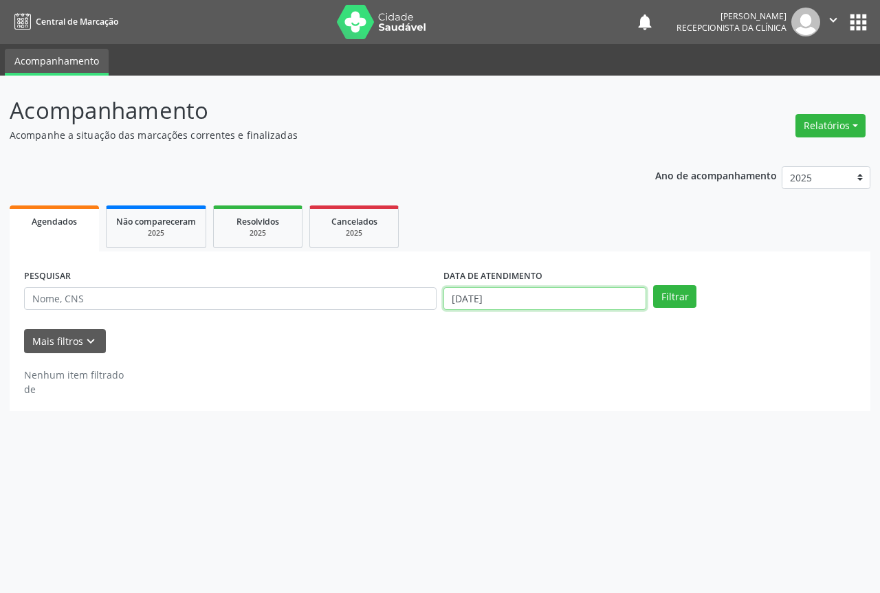
click at [515, 307] on body "Central de Marcação notifications Fernanda Natália Maciel Martins Recepcionista…" at bounding box center [440, 296] width 880 height 593
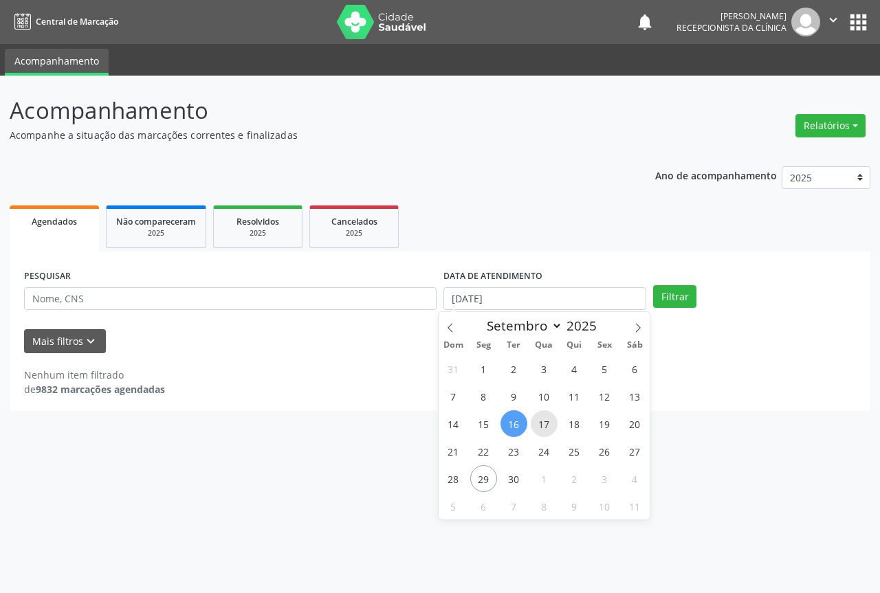
click at [538, 430] on span "17" at bounding box center [544, 424] width 27 height 27
type input "17/09/2025"
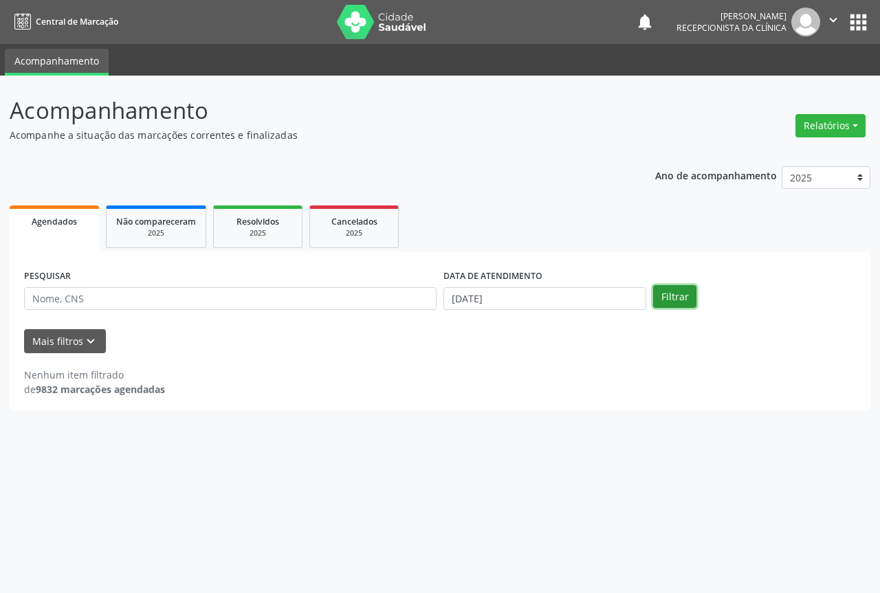
click at [687, 301] on button "Filtrar" at bounding box center [674, 296] width 43 height 23
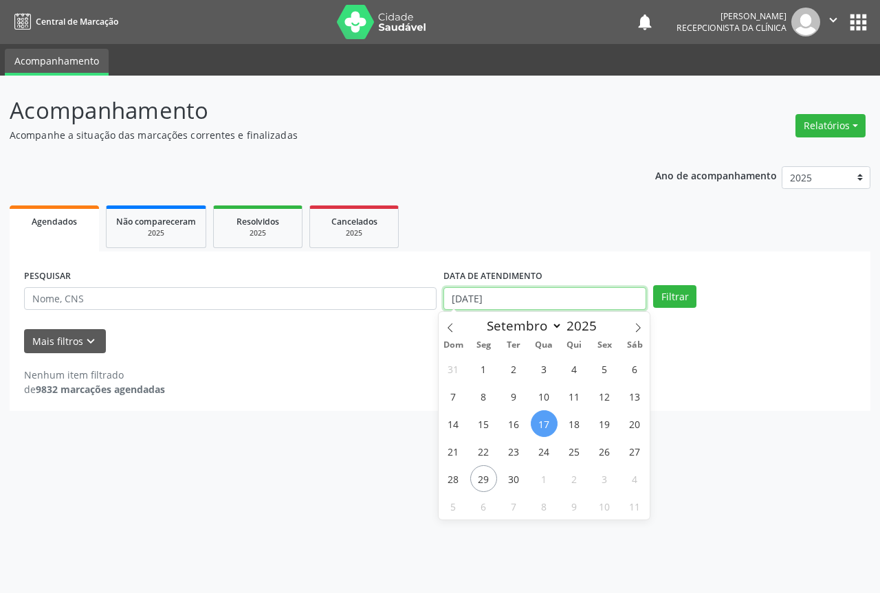
click at [537, 301] on input "17/09/2025" at bounding box center [545, 298] width 203 height 23
click at [580, 422] on span "18" at bounding box center [574, 424] width 27 height 27
type input "18/09/2025"
click at [580, 422] on span "18" at bounding box center [574, 424] width 27 height 27
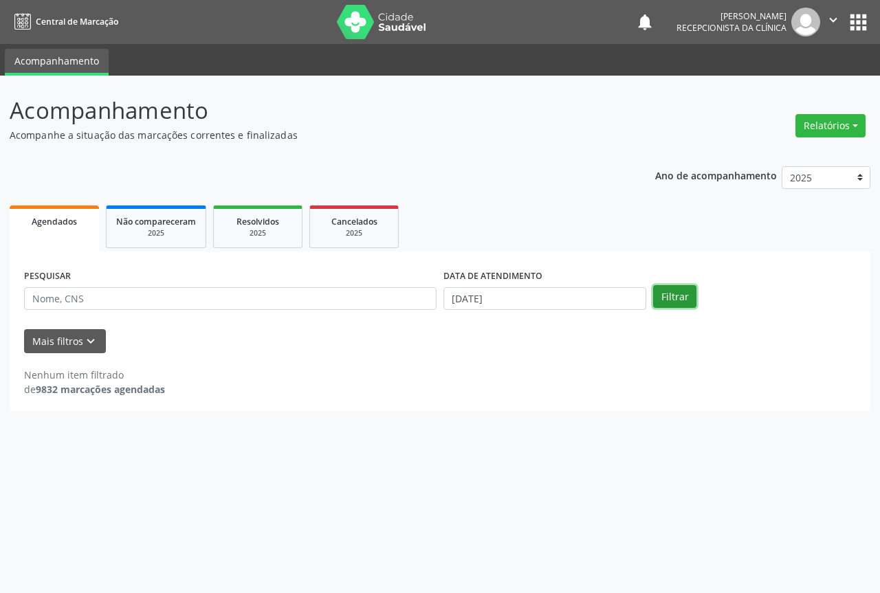
click at [689, 294] on button "Filtrar" at bounding box center [674, 296] width 43 height 23
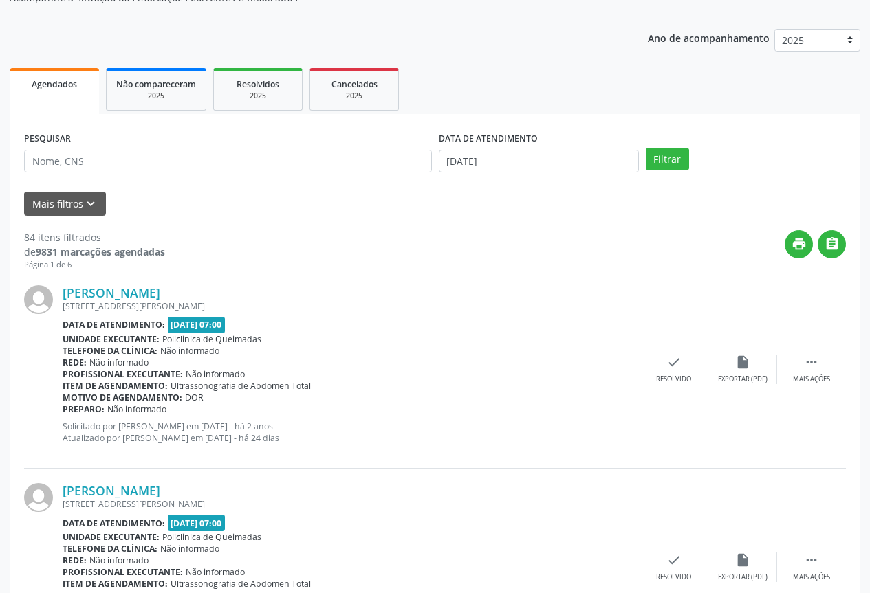
click at [667, 353] on div "Maria Jose Matilde Alves Silva Rua Cesar Ribeiro, 265, Centro Data de atendimen…" at bounding box center [435, 370] width 822 height 198
click at [659, 380] on div "Resolvido" at bounding box center [673, 380] width 35 height 10
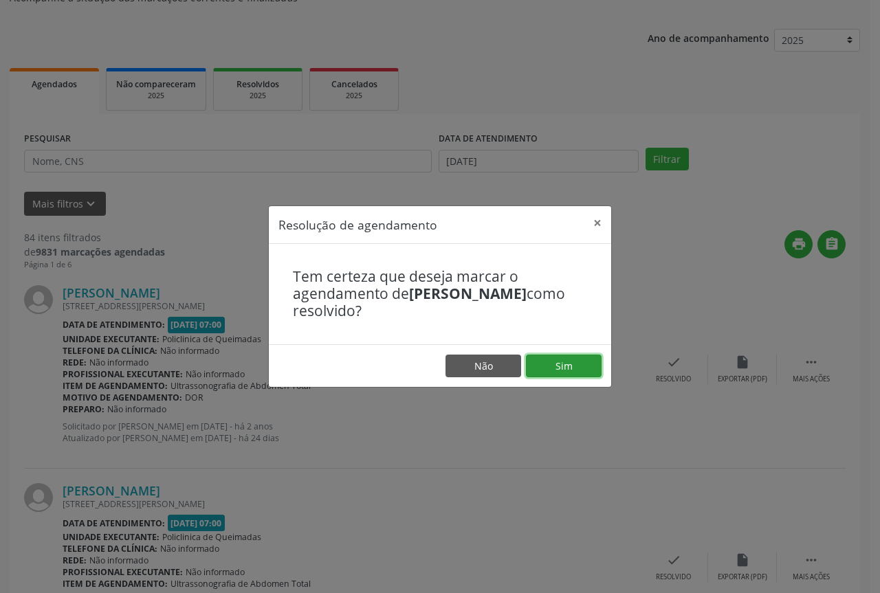
click at [576, 371] on button "Sim" at bounding box center [564, 366] width 76 height 23
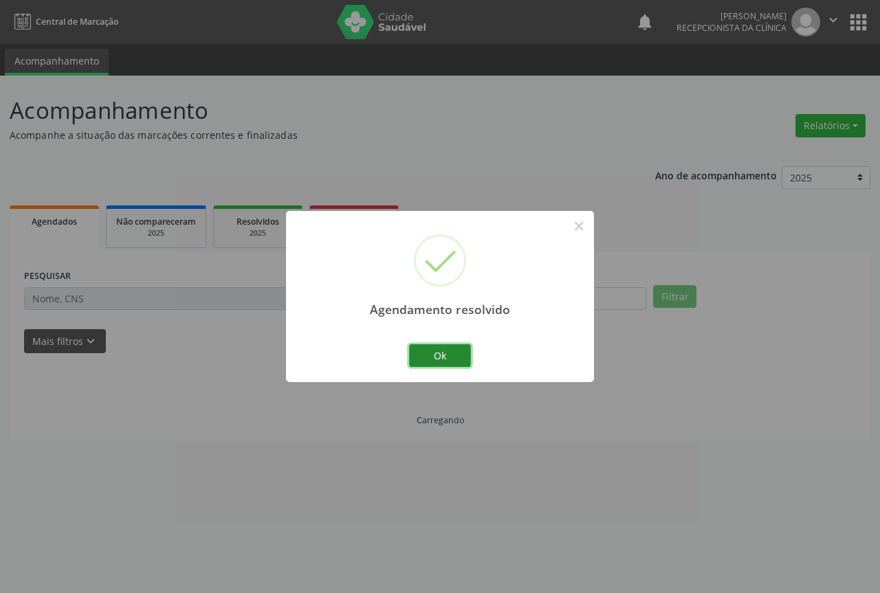
click at [443, 361] on button "Ok" at bounding box center [440, 356] width 62 height 23
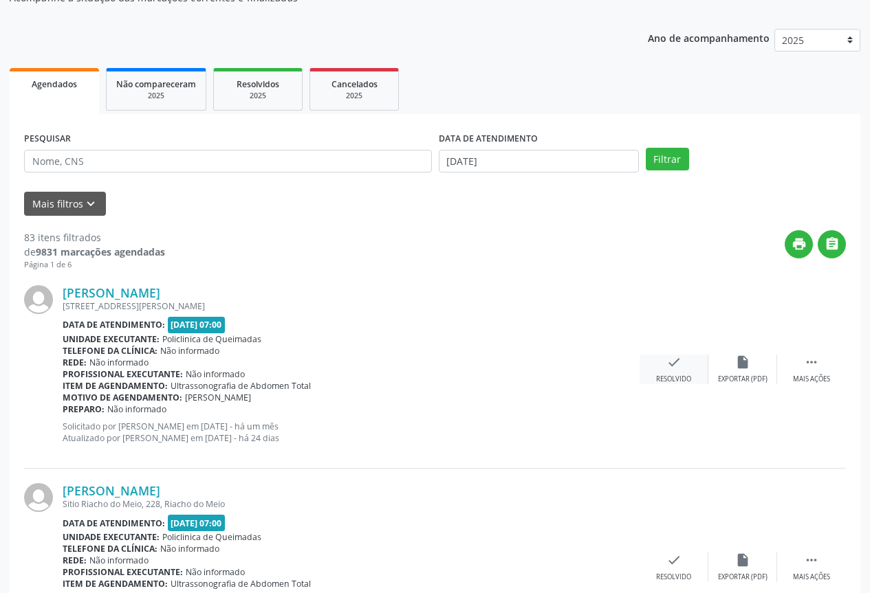
click at [680, 373] on div "check Resolvido" at bounding box center [674, 370] width 69 height 30
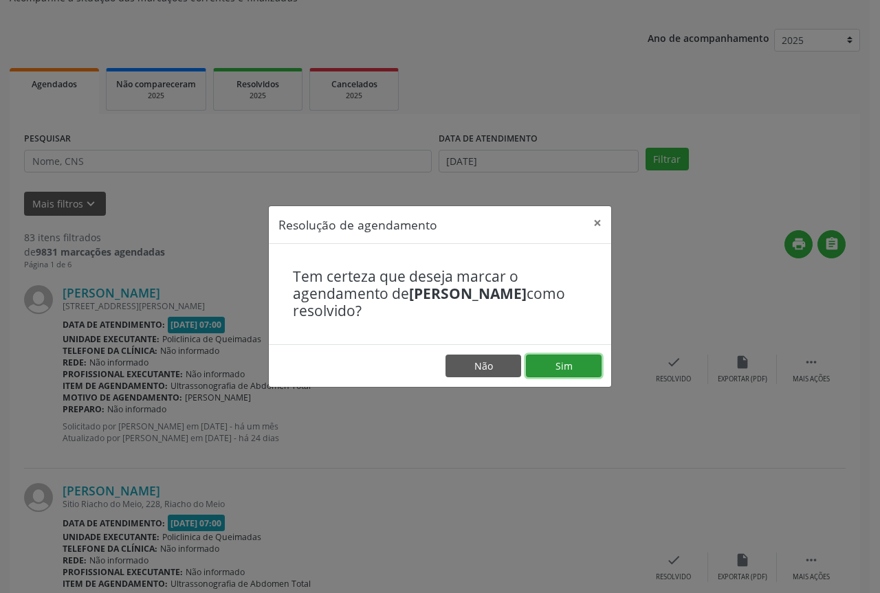
click at [575, 372] on button "Sim" at bounding box center [564, 366] width 76 height 23
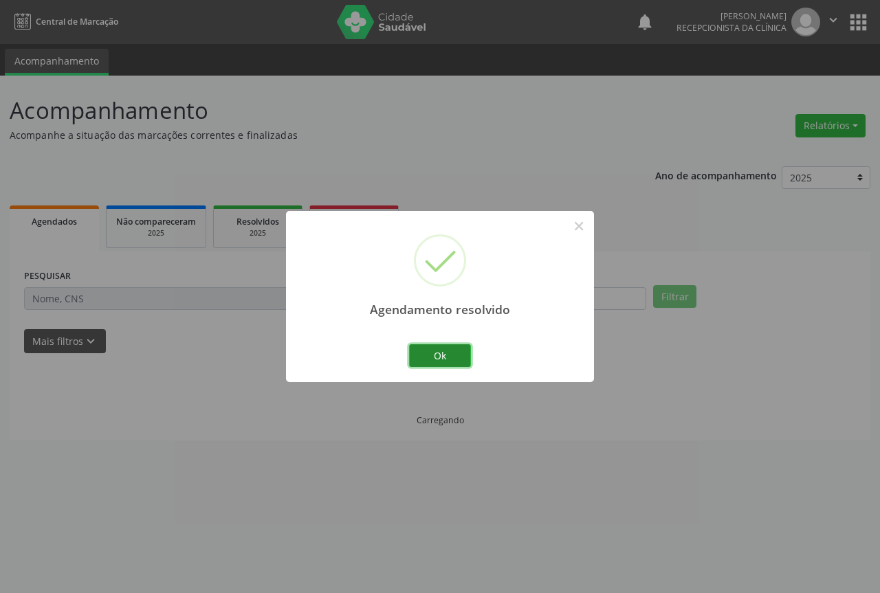
click at [437, 358] on button "Ok" at bounding box center [440, 356] width 62 height 23
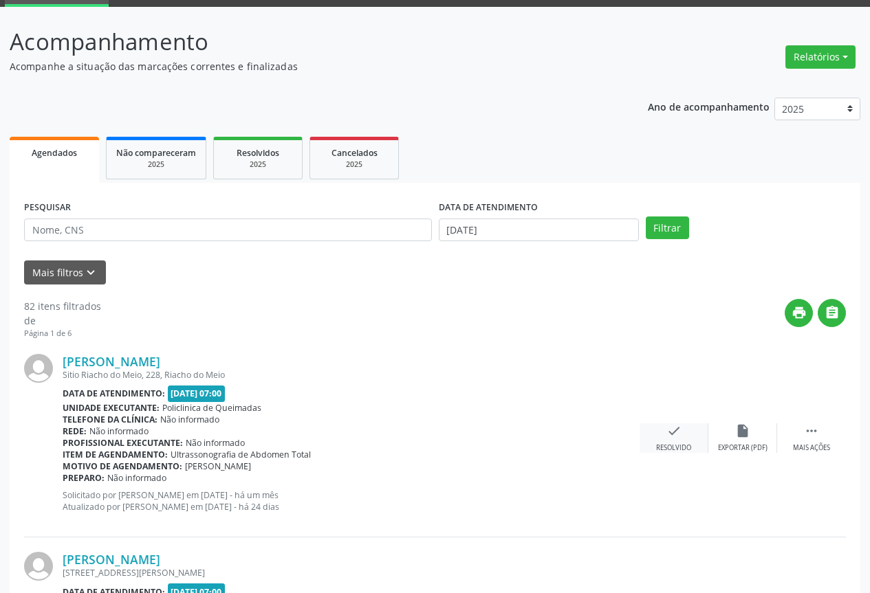
click at [674, 431] on icon "check" at bounding box center [673, 431] width 15 height 15
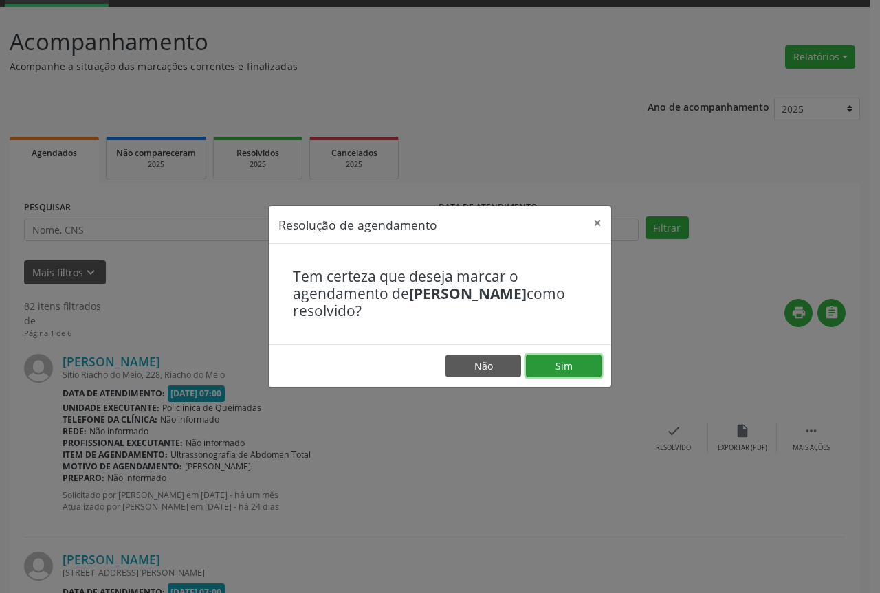
click at [565, 362] on button "Sim" at bounding box center [564, 366] width 76 height 23
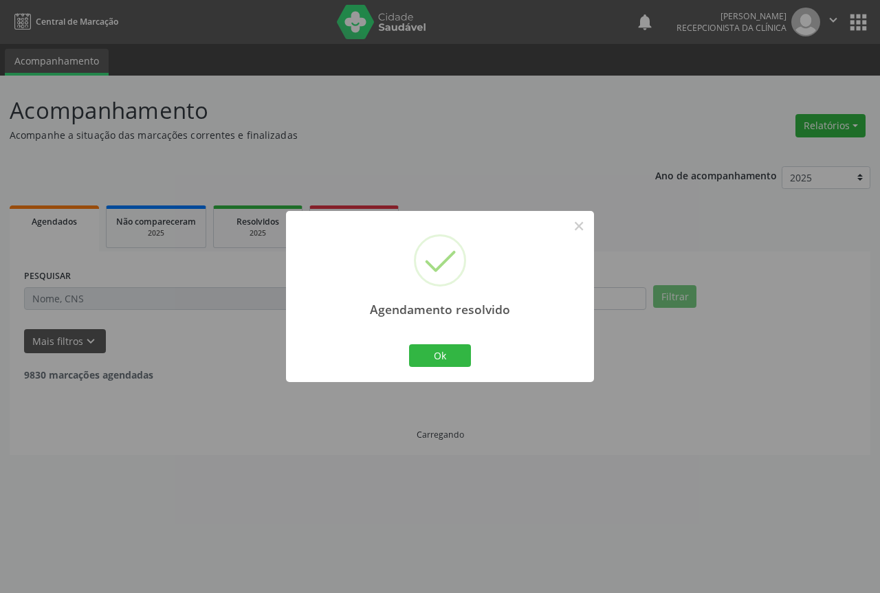
click at [409, 357] on button "Ok" at bounding box center [440, 356] width 62 height 23
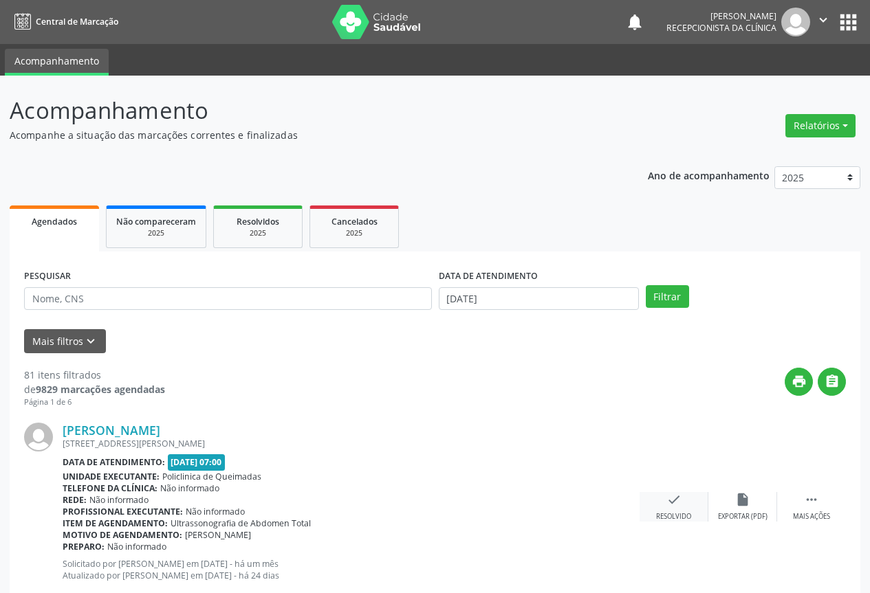
click at [688, 512] on div "Resolvido" at bounding box center [673, 517] width 35 height 10
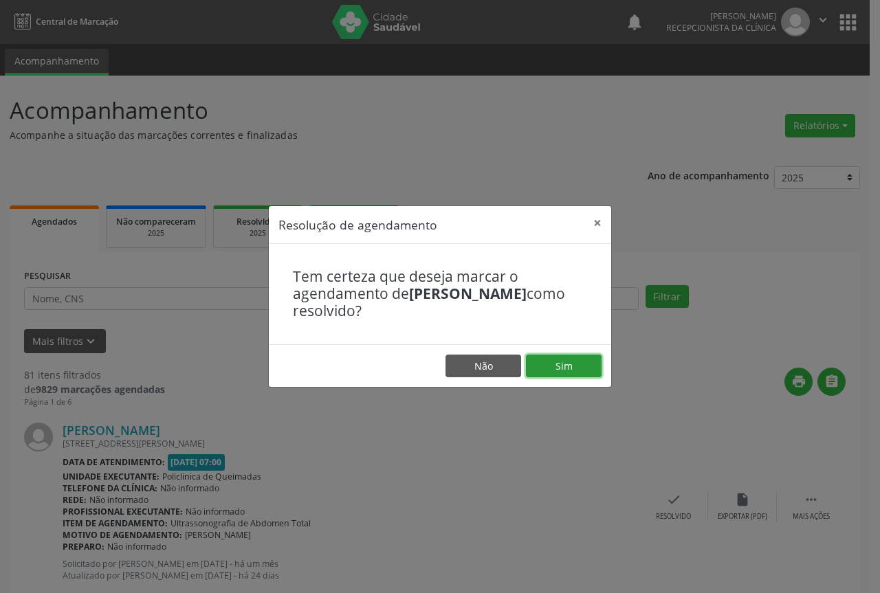
click at [547, 371] on button "Sim" at bounding box center [564, 366] width 76 height 23
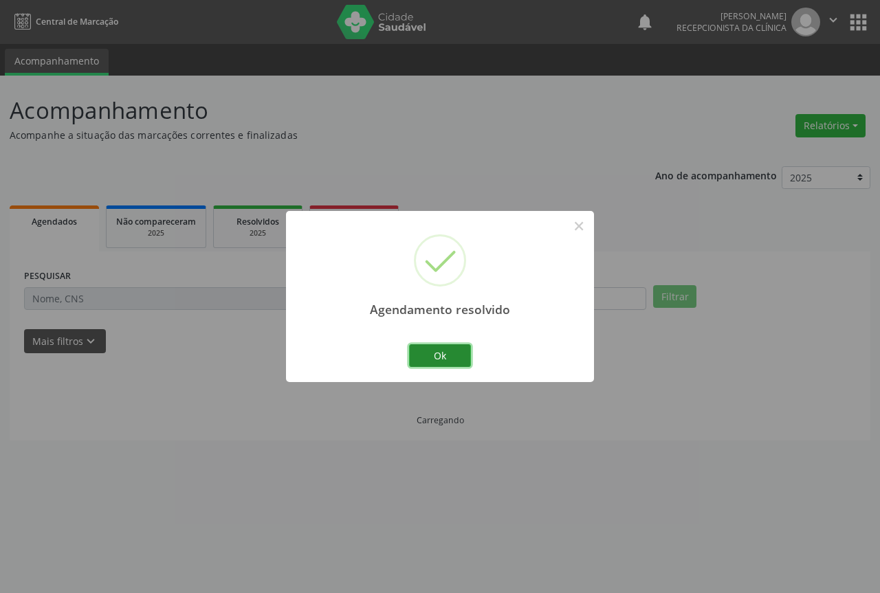
click at [433, 364] on button "Ok" at bounding box center [440, 356] width 62 height 23
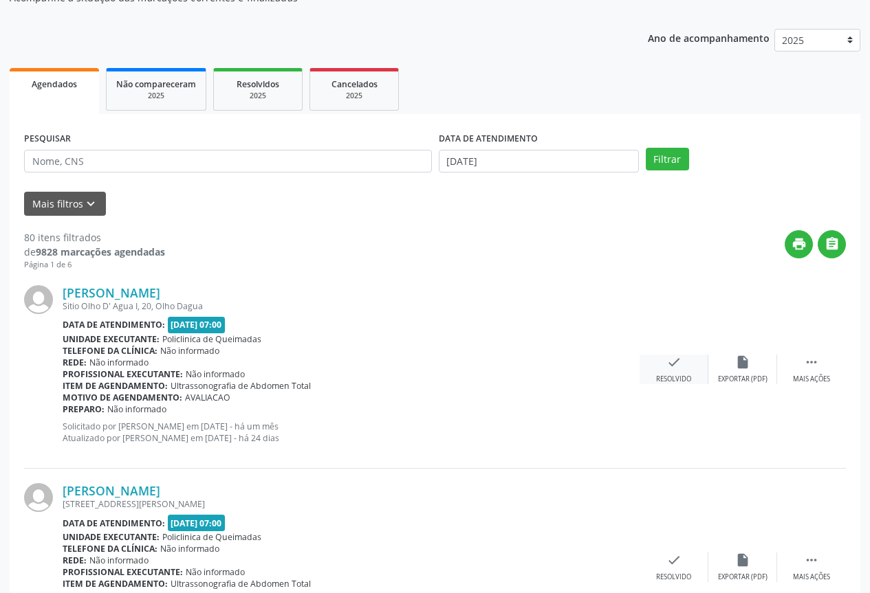
click at [666, 360] on icon "check" at bounding box center [673, 362] width 15 height 15
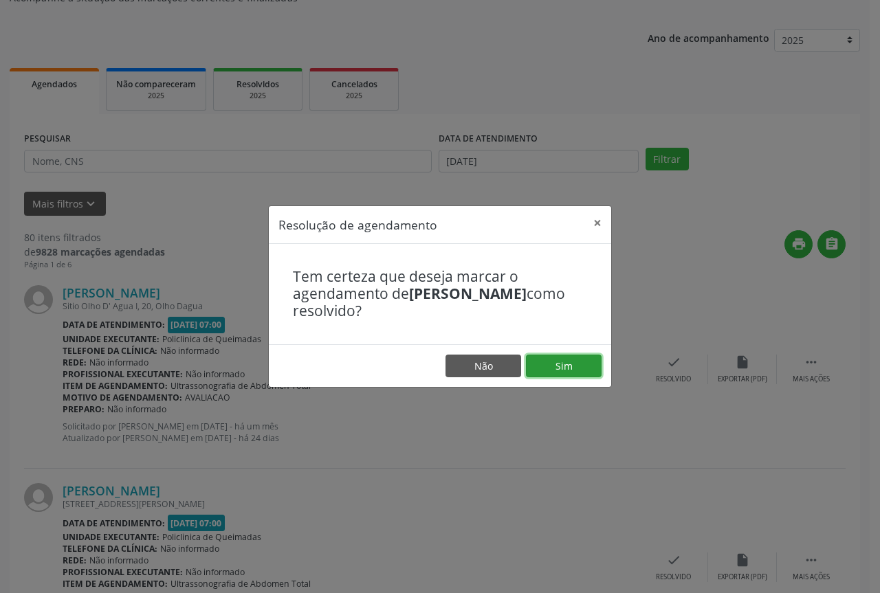
click at [582, 365] on button "Sim" at bounding box center [564, 366] width 76 height 23
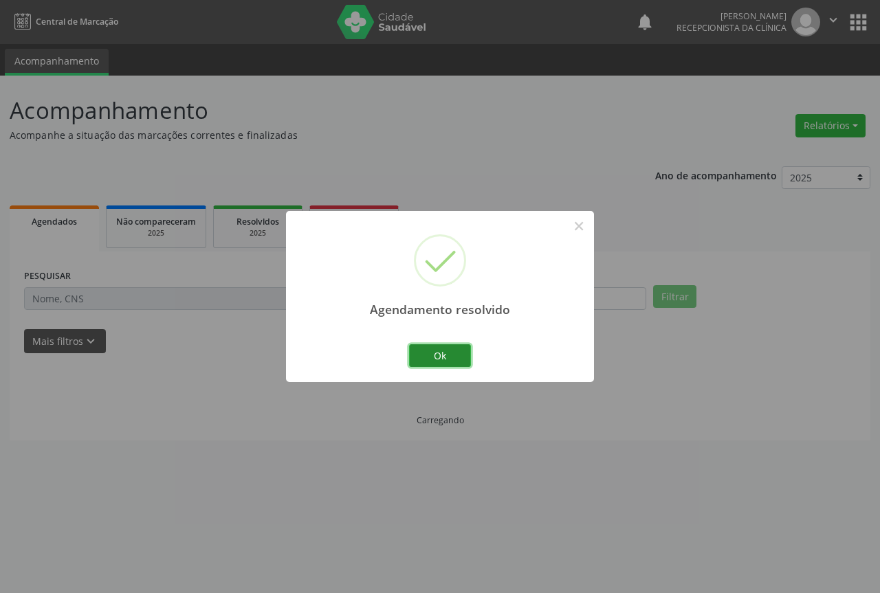
click at [450, 354] on button "Ok" at bounding box center [440, 356] width 62 height 23
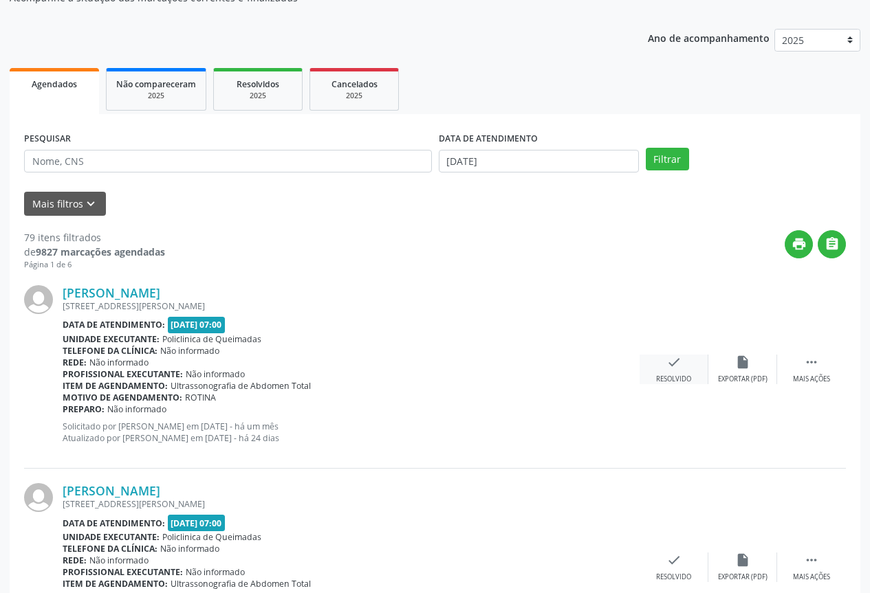
click at [663, 367] on div "check Resolvido" at bounding box center [674, 370] width 69 height 30
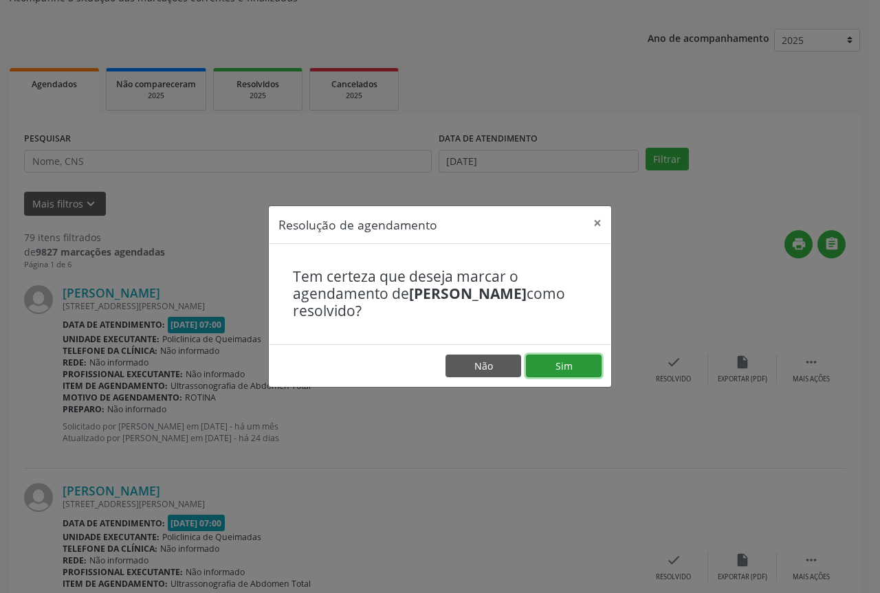
drag, startPoint x: 565, startPoint y: 366, endPoint x: 531, endPoint y: 360, distance: 34.8
click at [556, 364] on button "Sim" at bounding box center [564, 366] width 76 height 23
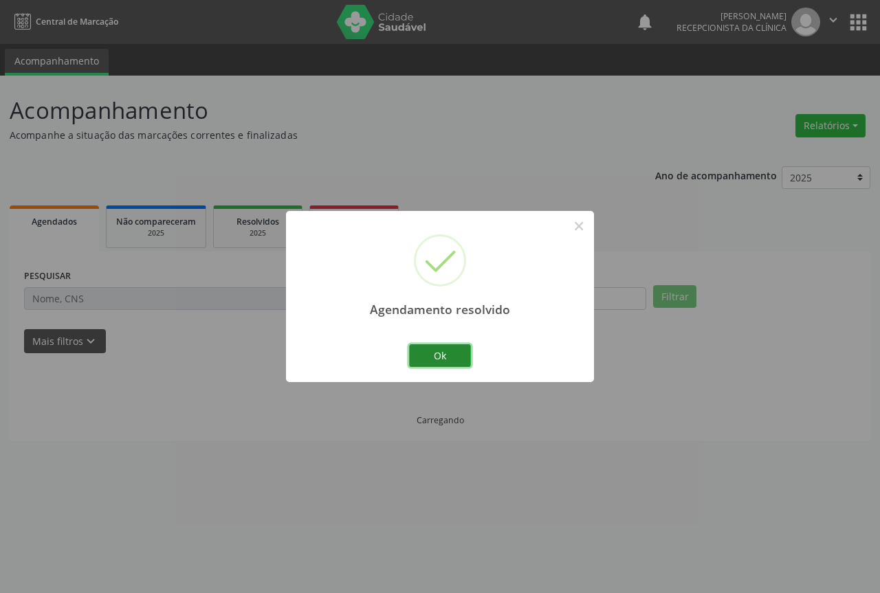
click at [441, 350] on button "Ok" at bounding box center [440, 356] width 62 height 23
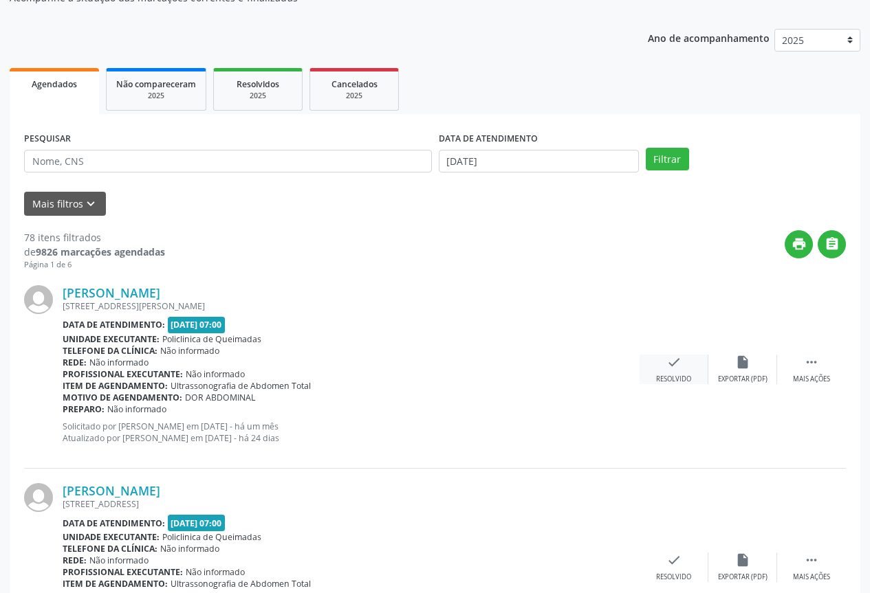
click at [681, 362] on icon "check" at bounding box center [673, 362] width 15 height 15
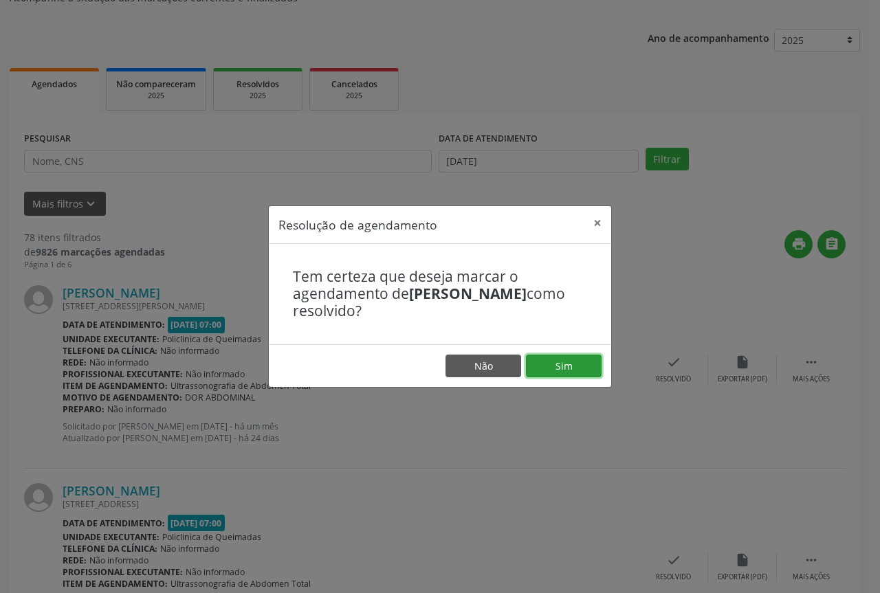
drag, startPoint x: 547, startPoint y: 358, endPoint x: 489, endPoint y: 347, distance: 58.8
click at [546, 358] on button "Sim" at bounding box center [564, 366] width 76 height 23
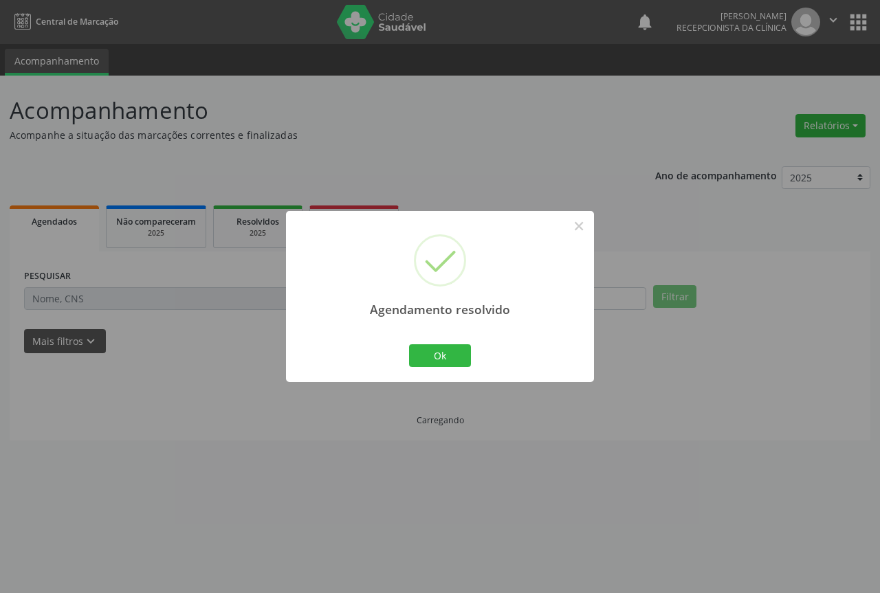
click at [428, 343] on div "Agendamento resolvido × Ok Cancel" at bounding box center [440, 296] width 308 height 171
click at [430, 350] on button "Ok" at bounding box center [440, 356] width 62 height 23
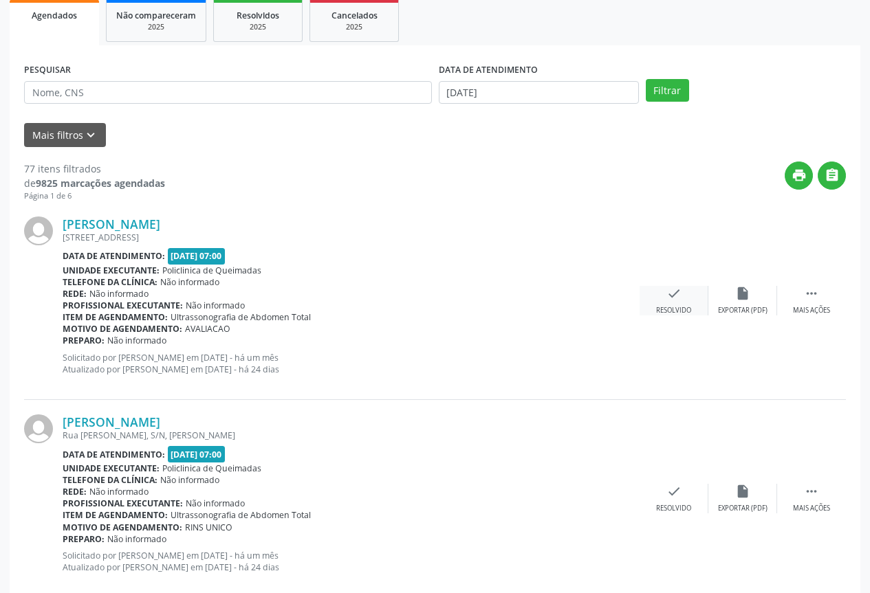
click at [681, 304] on div "check Resolvido" at bounding box center [674, 301] width 69 height 30
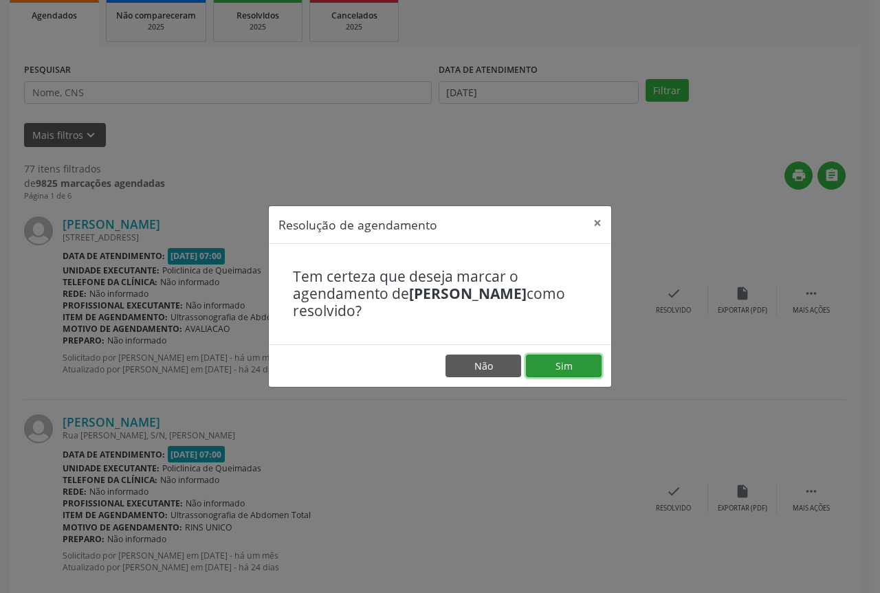
drag, startPoint x: 554, startPoint y: 368, endPoint x: 457, endPoint y: 353, distance: 98.1
click at [549, 367] on button "Sim" at bounding box center [564, 366] width 76 height 23
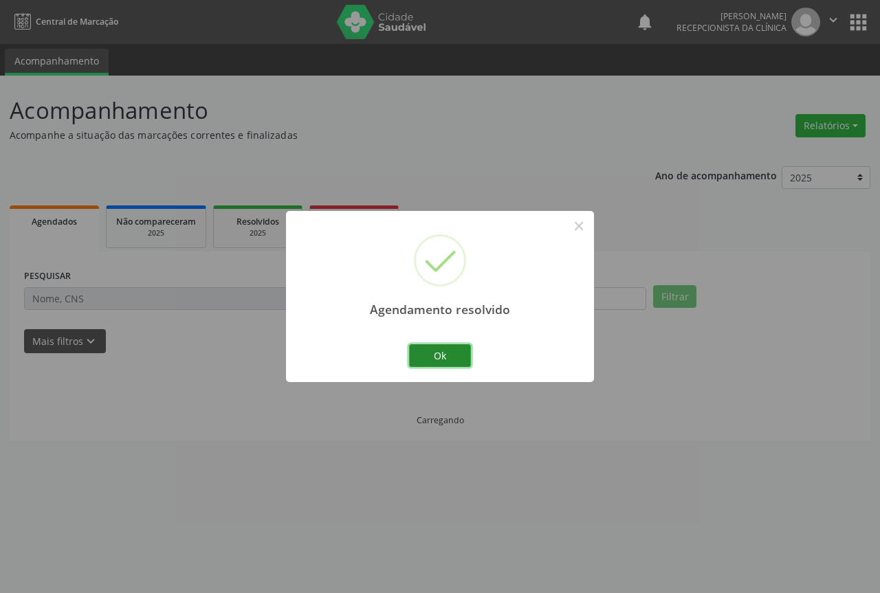
click at [448, 362] on button "Ok" at bounding box center [440, 356] width 62 height 23
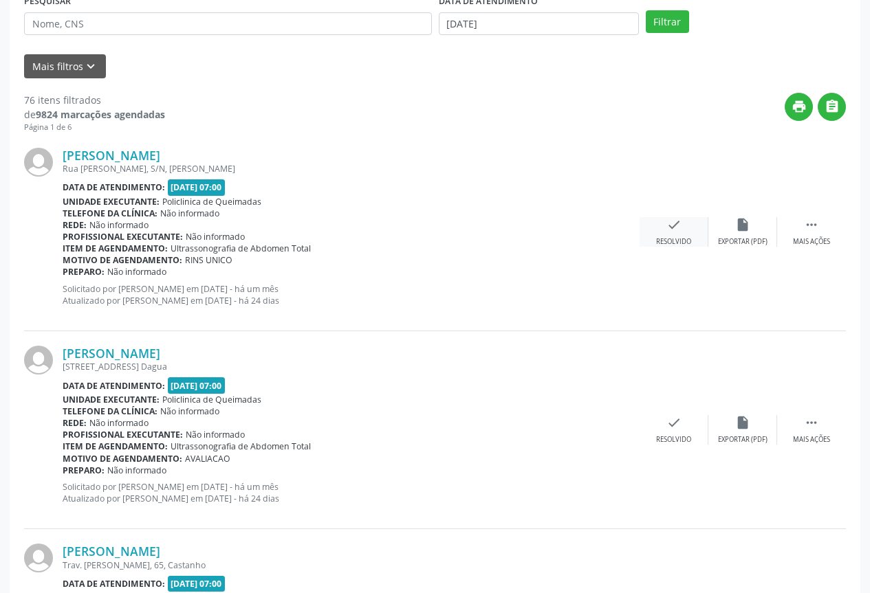
click at [668, 239] on div "Resolvido" at bounding box center [673, 242] width 35 height 10
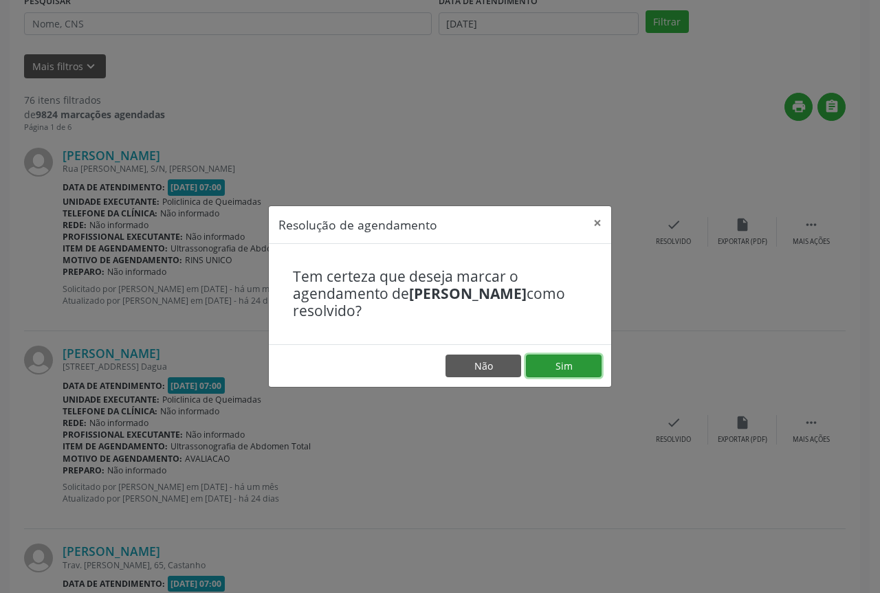
click at [543, 366] on button "Sim" at bounding box center [564, 366] width 76 height 23
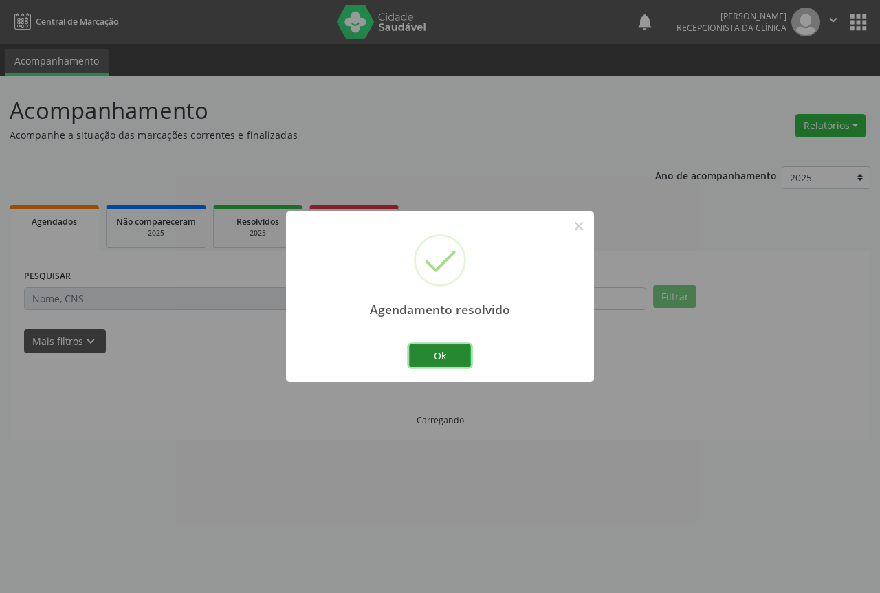
click at [450, 351] on button "Ok" at bounding box center [440, 356] width 62 height 23
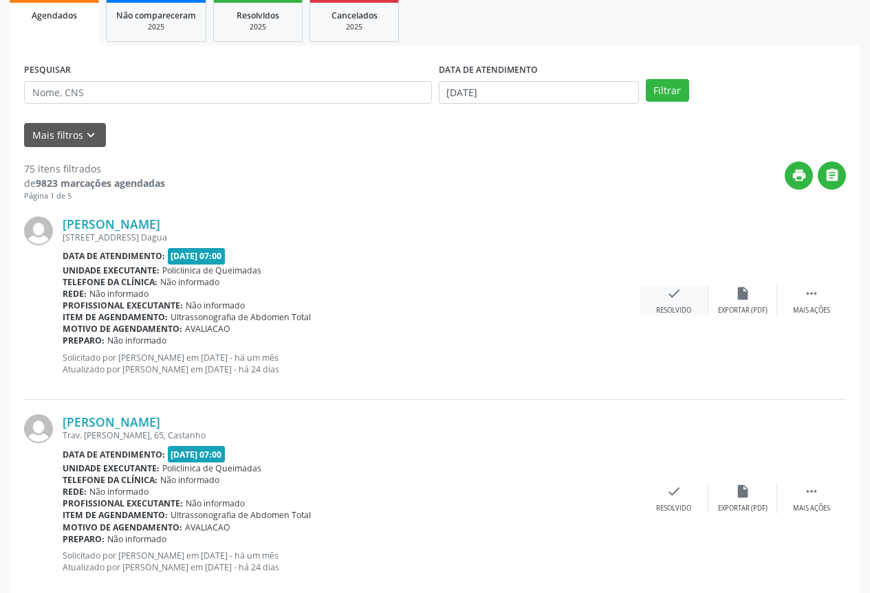
click at [662, 300] on div "check Resolvido" at bounding box center [674, 301] width 69 height 30
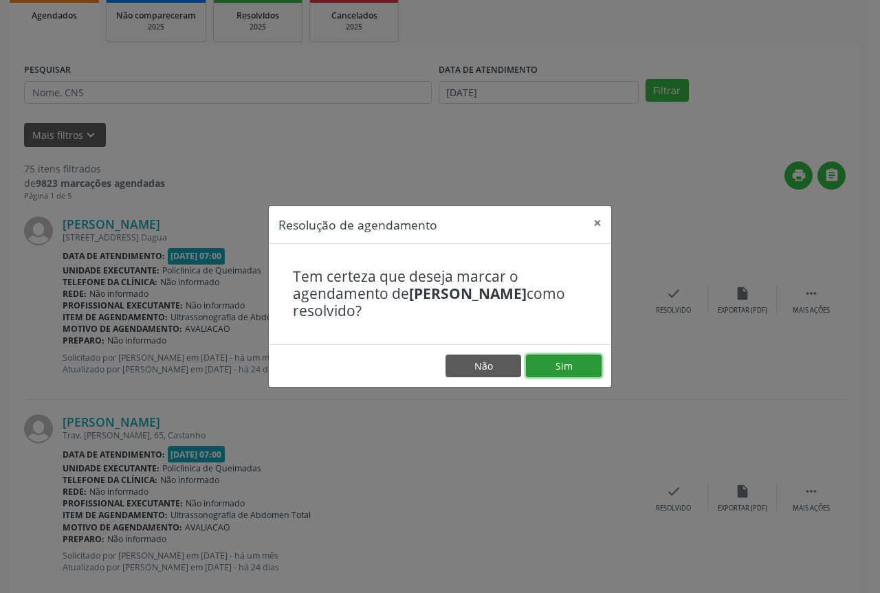
click at [562, 360] on button "Sim" at bounding box center [564, 366] width 76 height 23
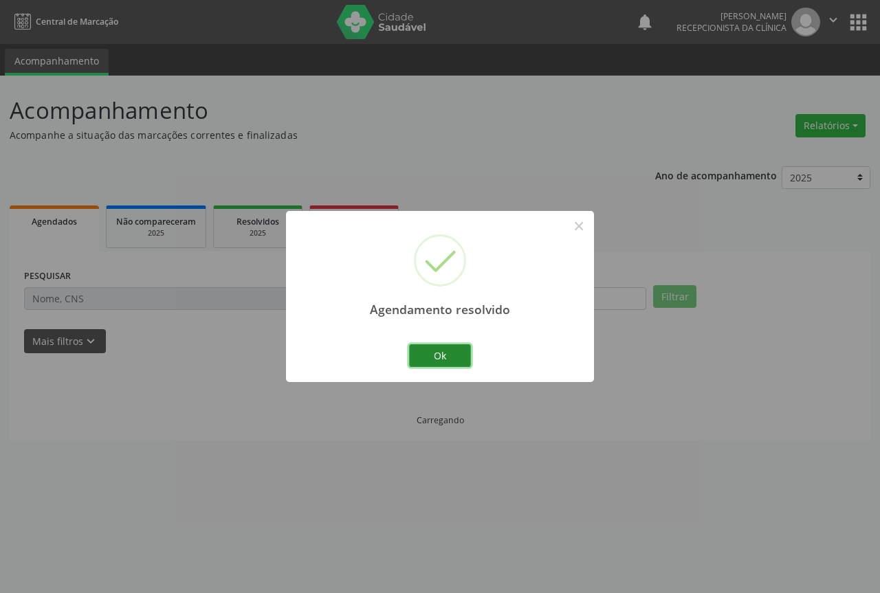
click at [424, 356] on button "Ok" at bounding box center [440, 356] width 62 height 23
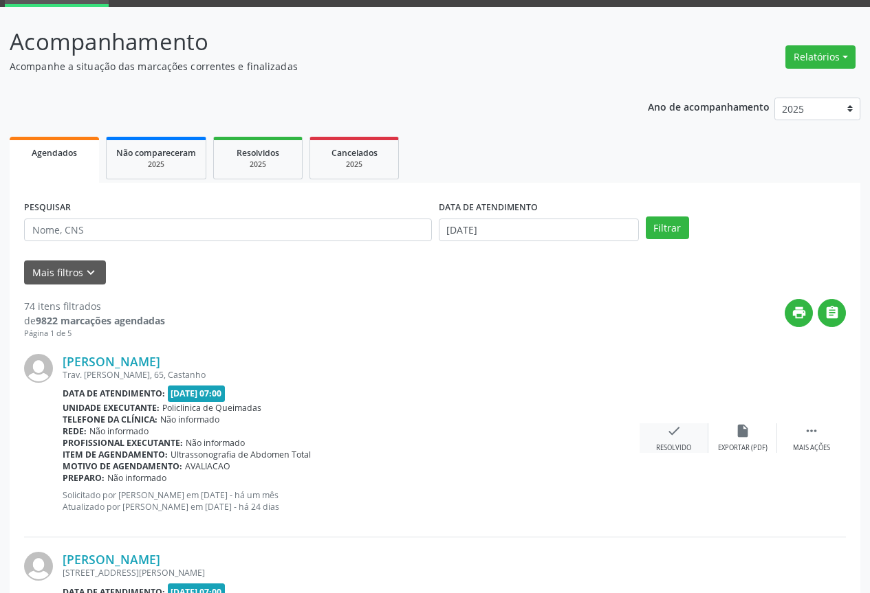
click at [670, 442] on div "check Resolvido" at bounding box center [674, 439] width 69 height 30
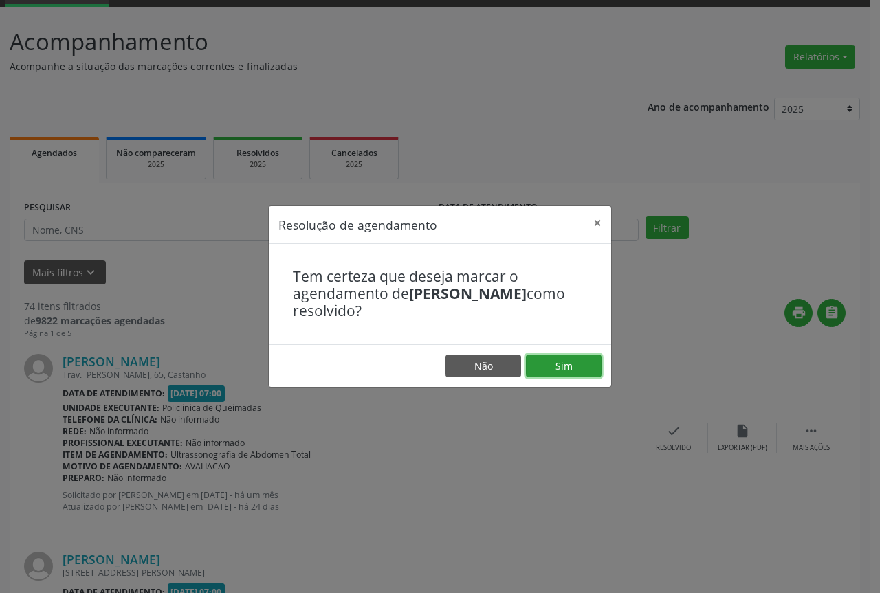
click at [547, 376] on button "Sim" at bounding box center [564, 366] width 76 height 23
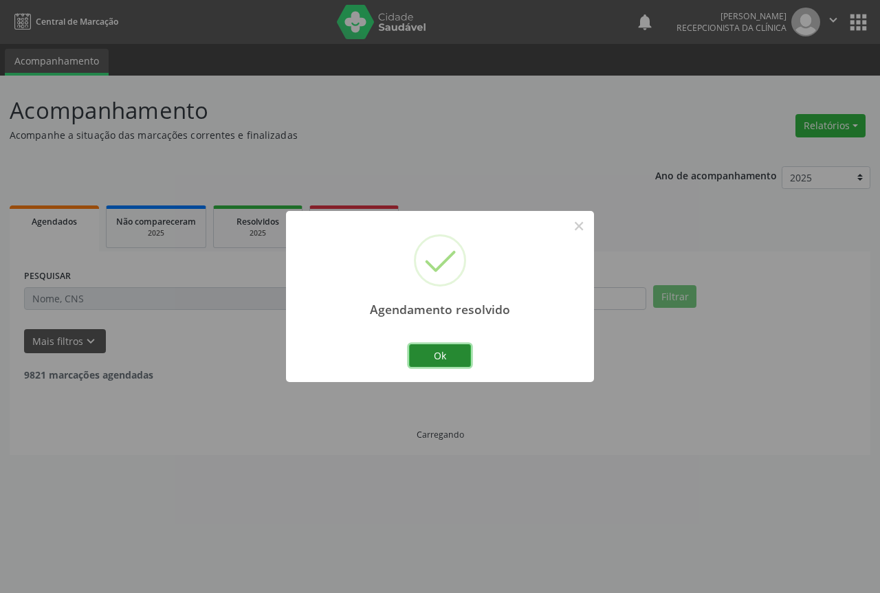
click at [435, 356] on button "Ok" at bounding box center [440, 356] width 62 height 23
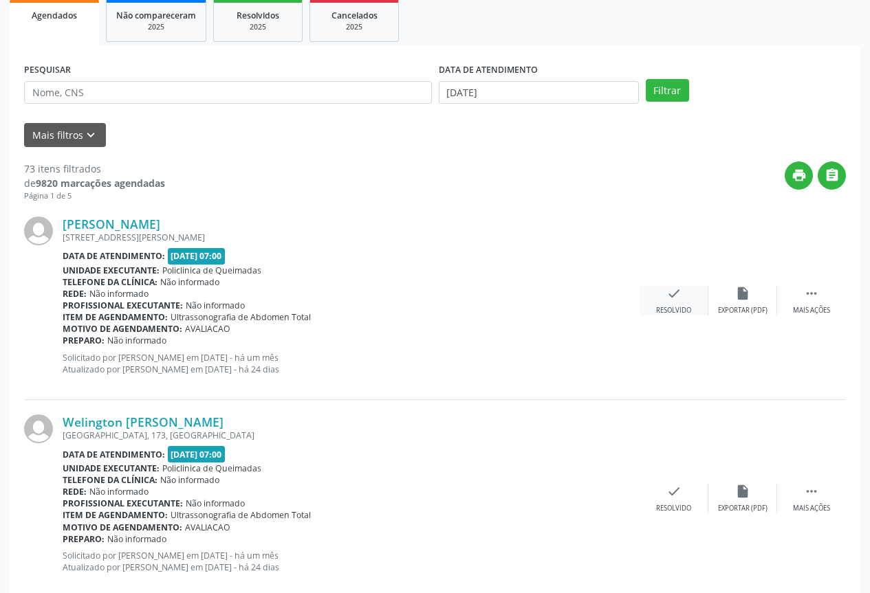
click at [686, 312] on div "Resolvido" at bounding box center [673, 311] width 35 height 10
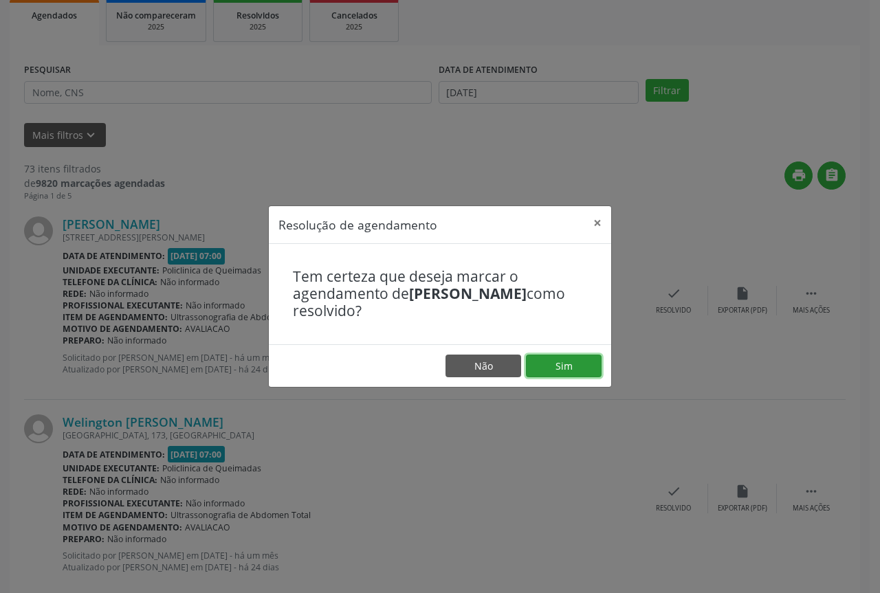
click at [583, 377] on button "Sim" at bounding box center [564, 366] width 76 height 23
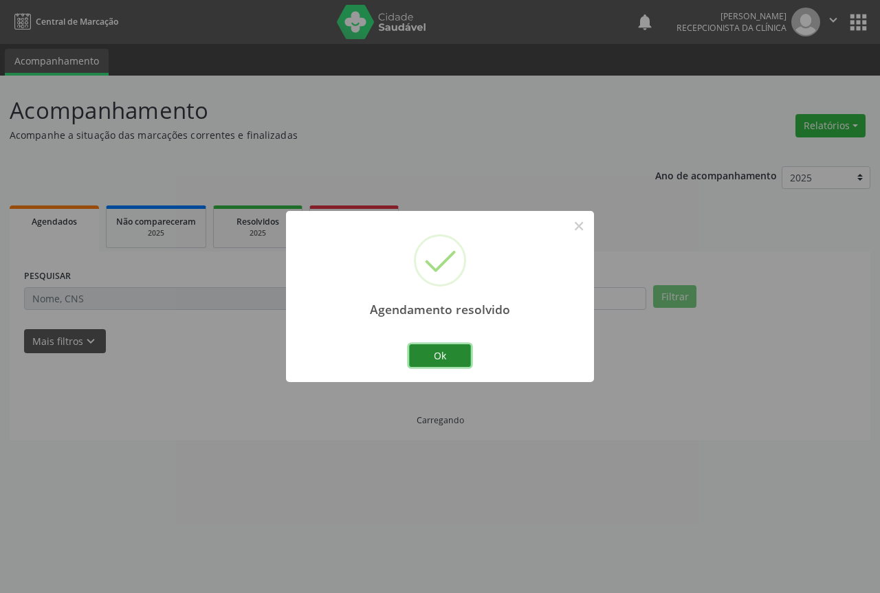
click at [428, 346] on button "Ok" at bounding box center [440, 356] width 62 height 23
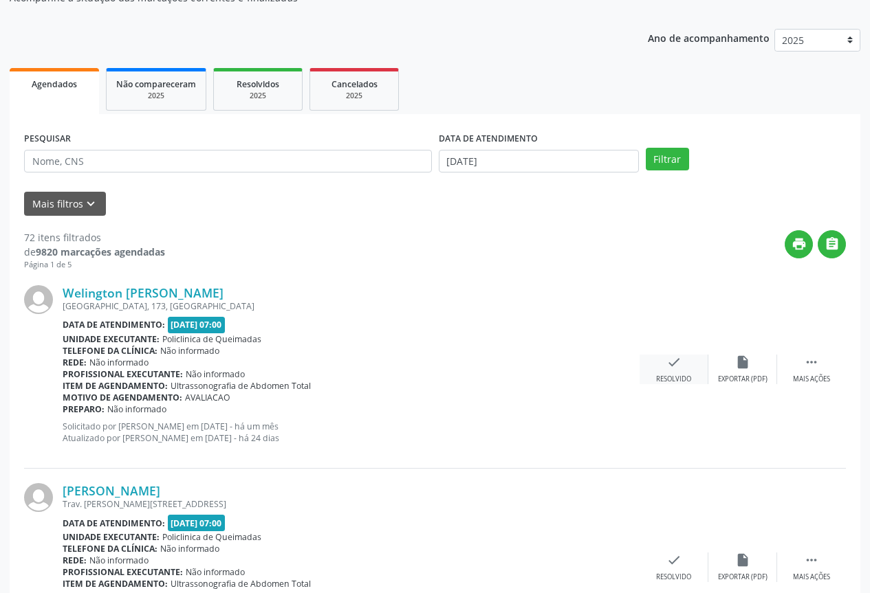
click at [659, 364] on div "check Resolvido" at bounding box center [674, 370] width 69 height 30
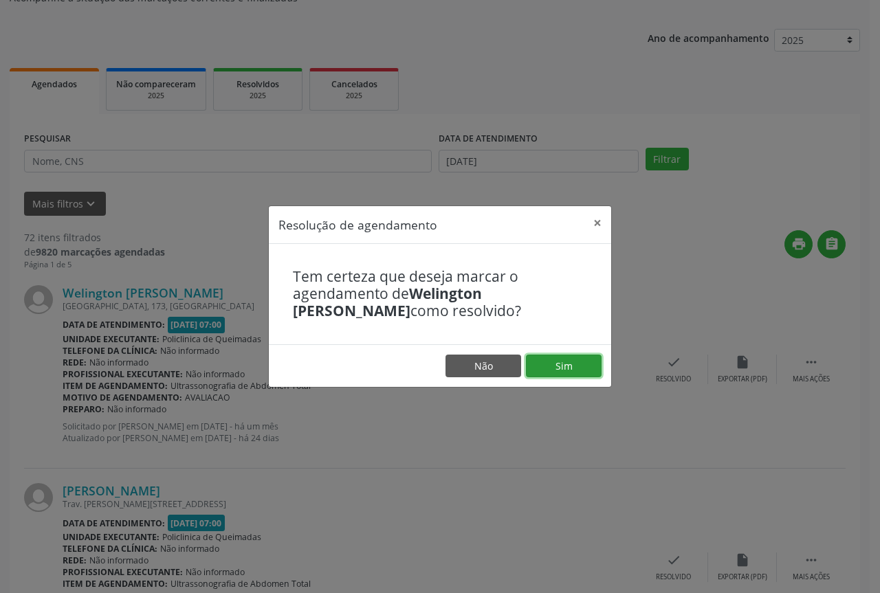
click at [570, 362] on button "Sim" at bounding box center [564, 366] width 76 height 23
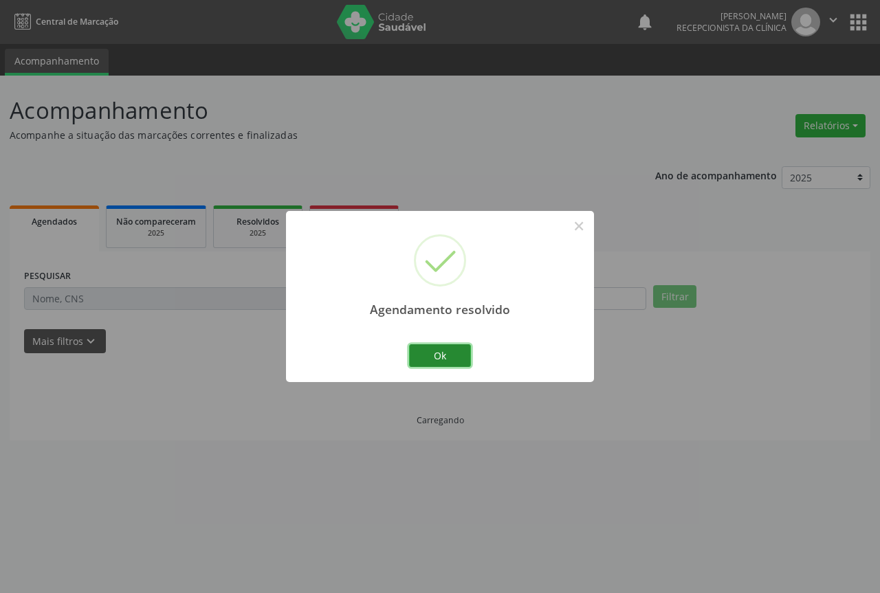
click at [446, 353] on button "Ok" at bounding box center [440, 356] width 62 height 23
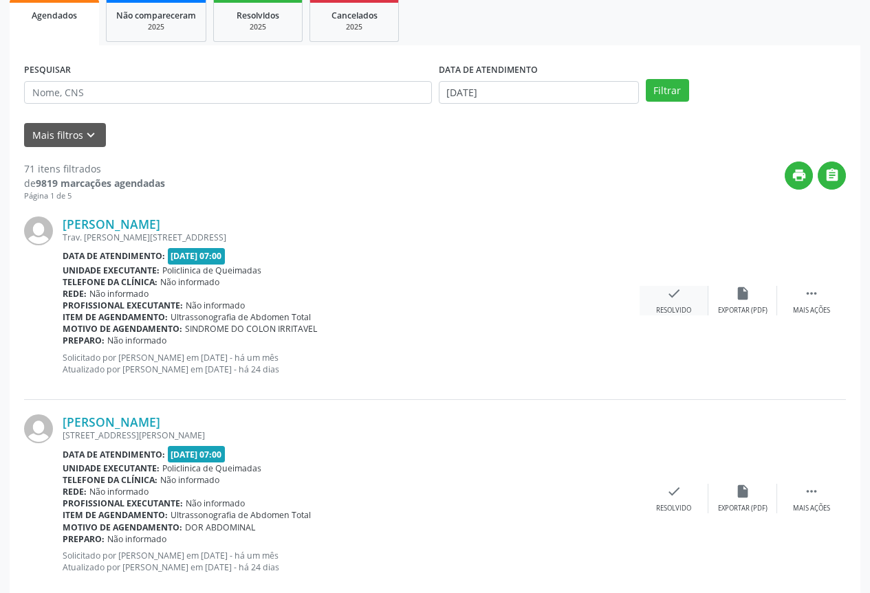
click at [659, 298] on div "check Resolvido" at bounding box center [674, 301] width 69 height 30
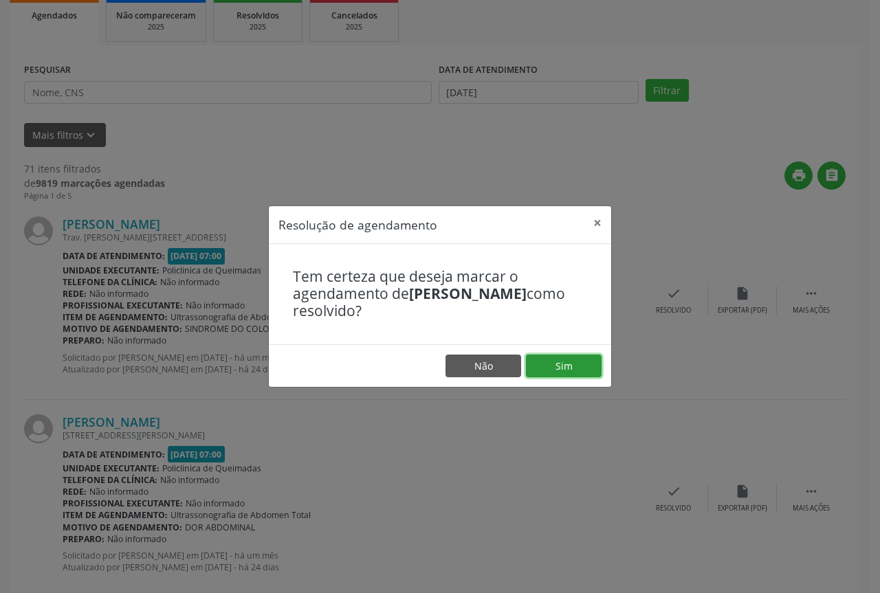
drag, startPoint x: 539, startPoint y: 371, endPoint x: 512, endPoint y: 359, distance: 30.2
click at [538, 371] on button "Sim" at bounding box center [564, 366] width 76 height 23
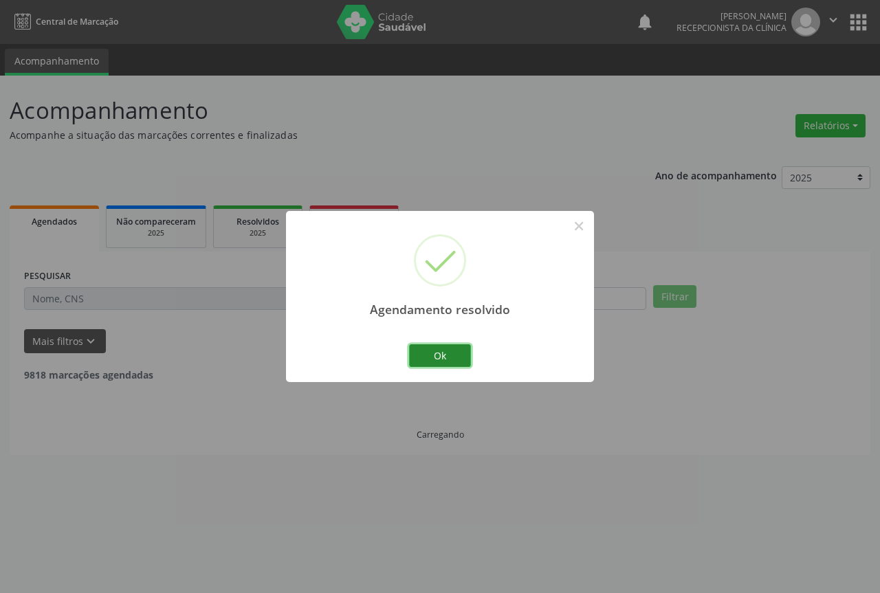
click at [421, 355] on button "Ok" at bounding box center [440, 356] width 62 height 23
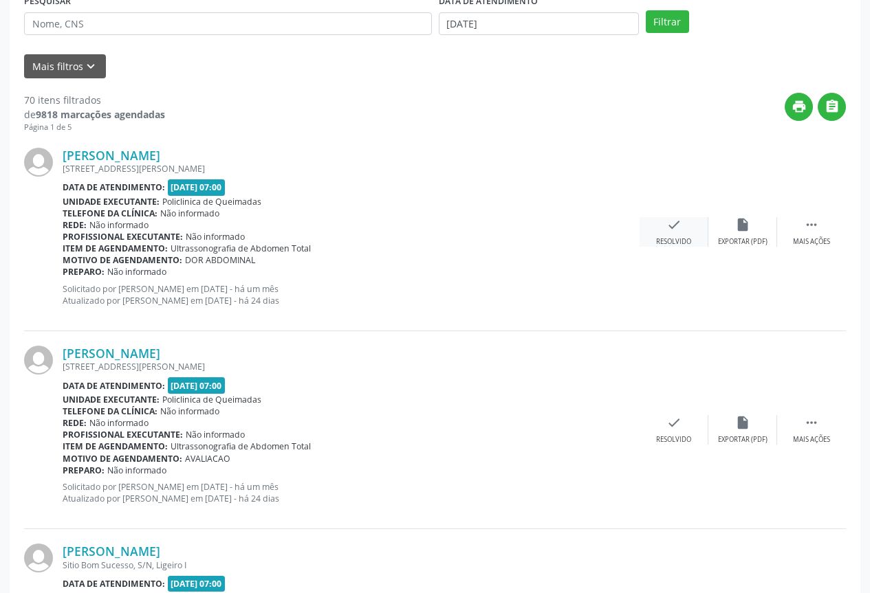
click at [686, 234] on div "check Resolvido" at bounding box center [674, 232] width 69 height 30
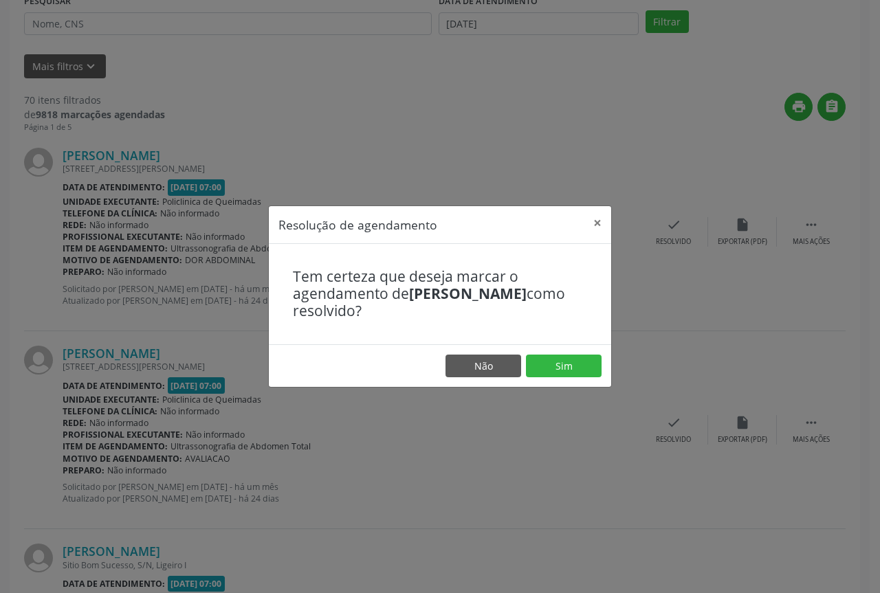
click at [562, 381] on footer "Não Sim" at bounding box center [440, 366] width 342 height 43
click at [547, 366] on button "Sim" at bounding box center [564, 366] width 76 height 23
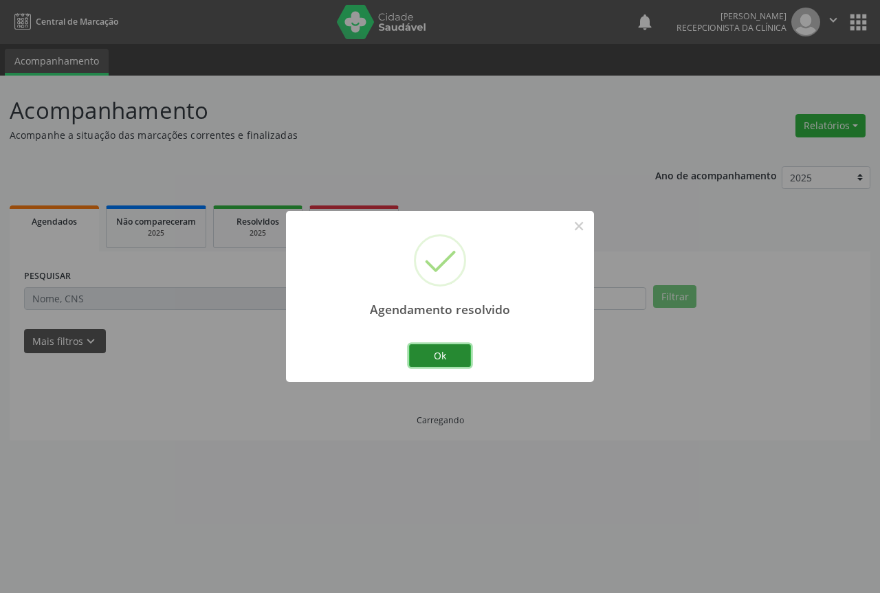
click at [438, 357] on button "Ok" at bounding box center [440, 356] width 62 height 23
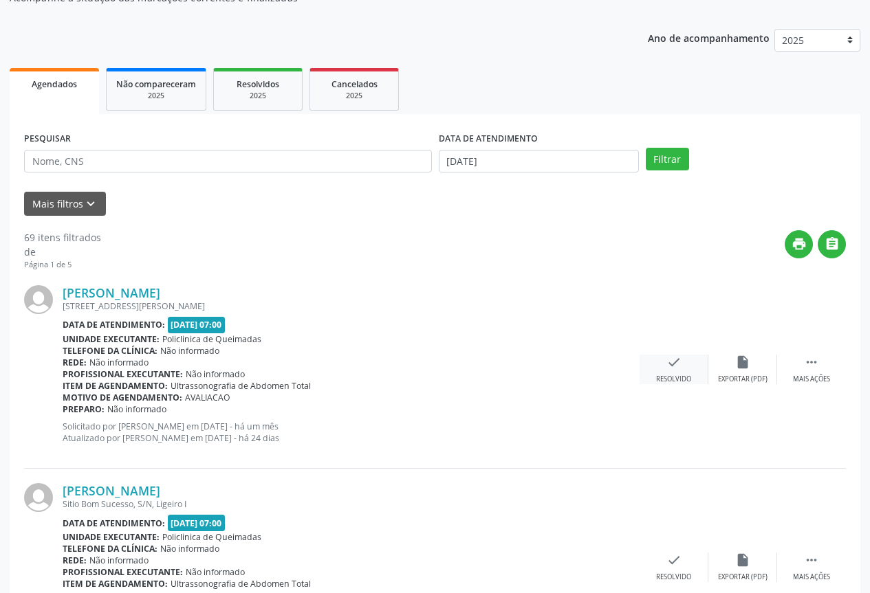
click at [661, 377] on div "Resolvido" at bounding box center [673, 380] width 35 height 10
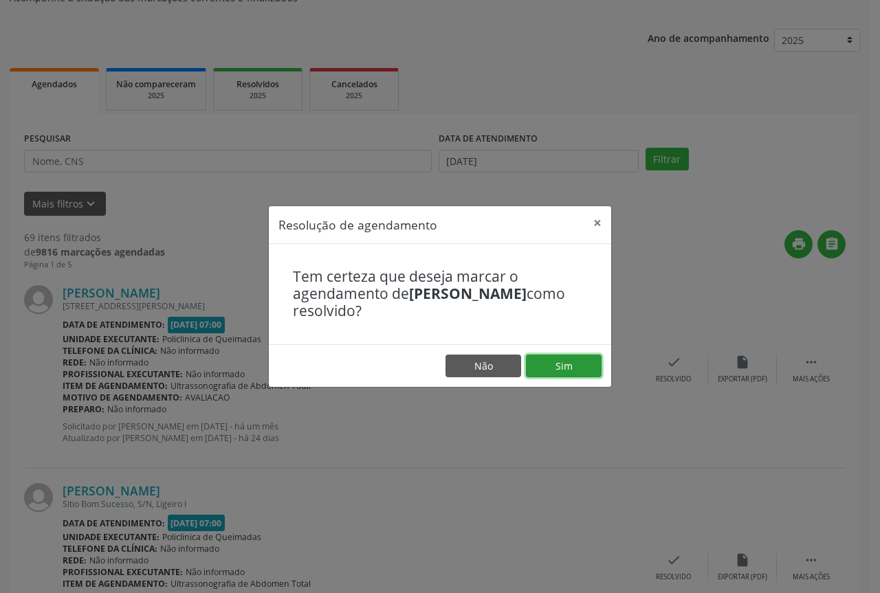
click at [569, 364] on button "Sim" at bounding box center [564, 366] width 76 height 23
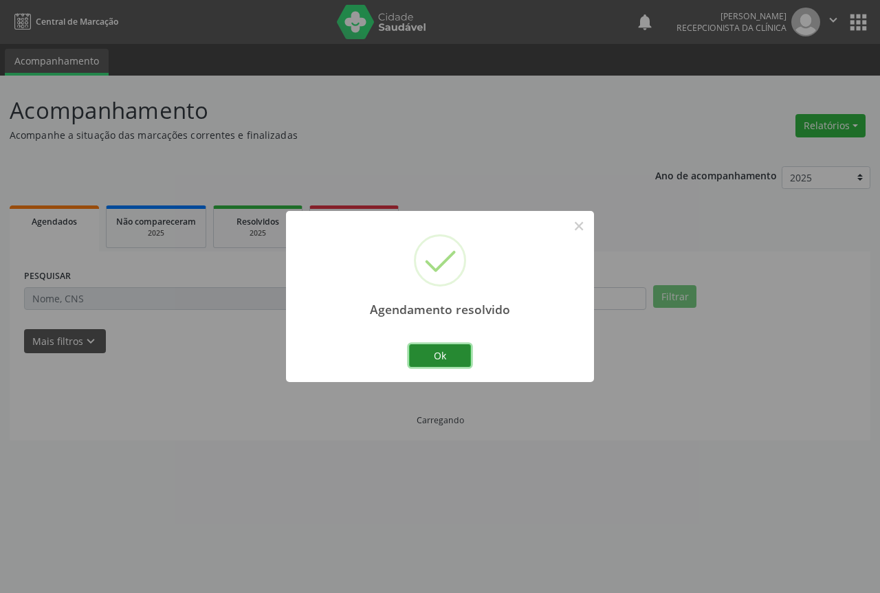
click at [427, 356] on button "Ok" at bounding box center [440, 356] width 62 height 23
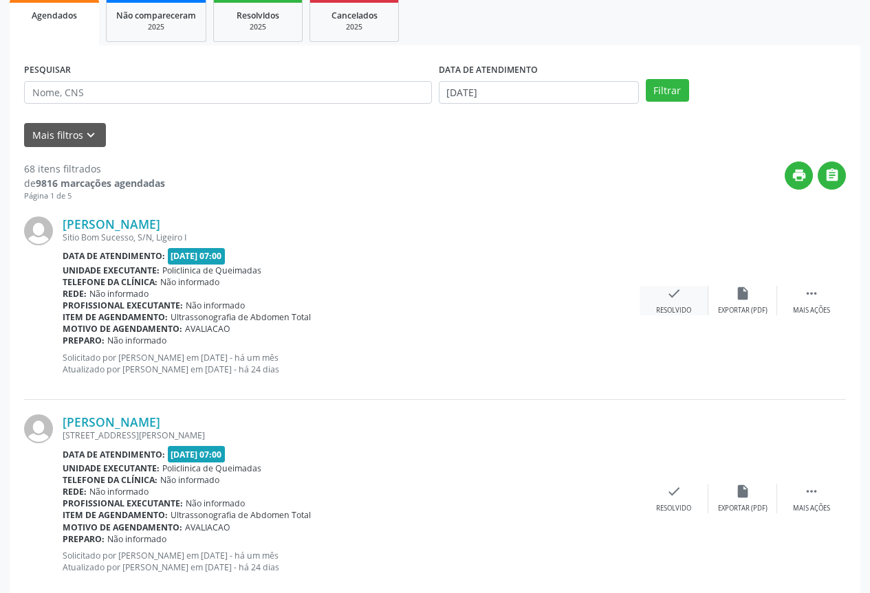
click at [656, 315] on div "Resolvido" at bounding box center [673, 311] width 35 height 10
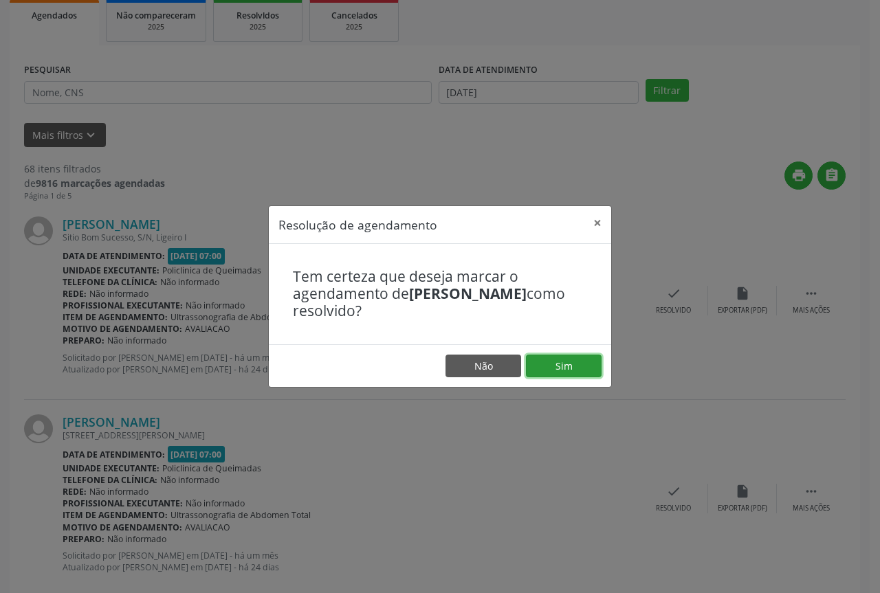
click at [578, 361] on button "Sim" at bounding box center [564, 366] width 76 height 23
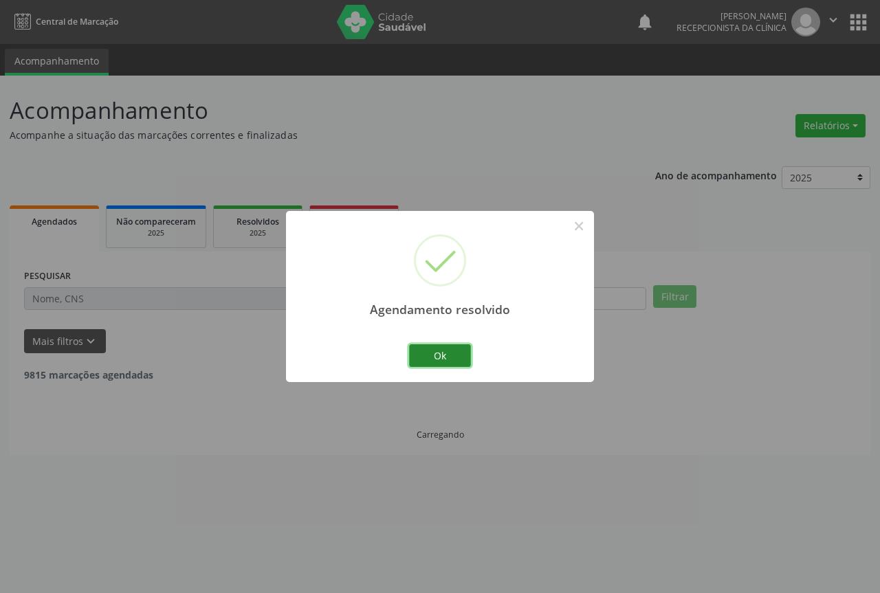
click at [426, 364] on button "Ok" at bounding box center [440, 356] width 62 height 23
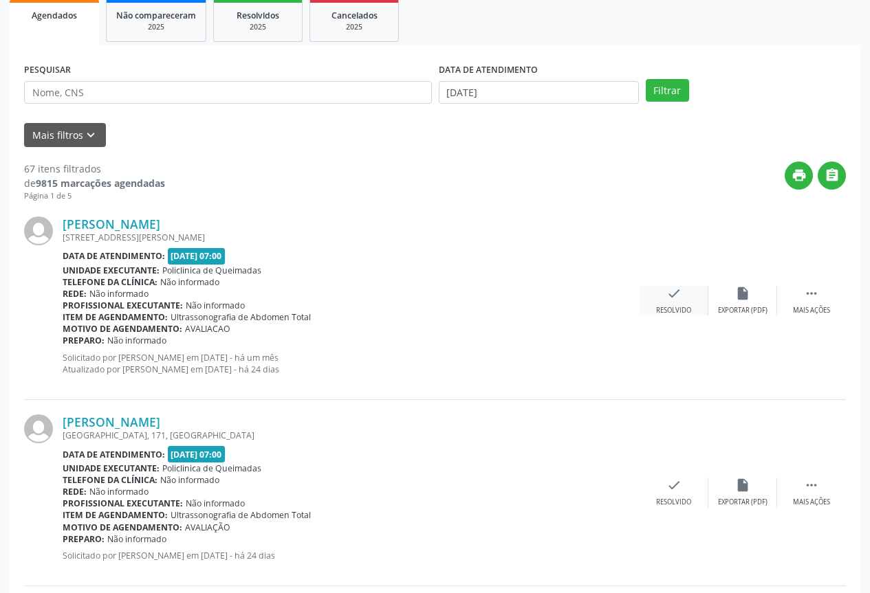
click at [651, 305] on div "check Resolvido" at bounding box center [674, 301] width 69 height 30
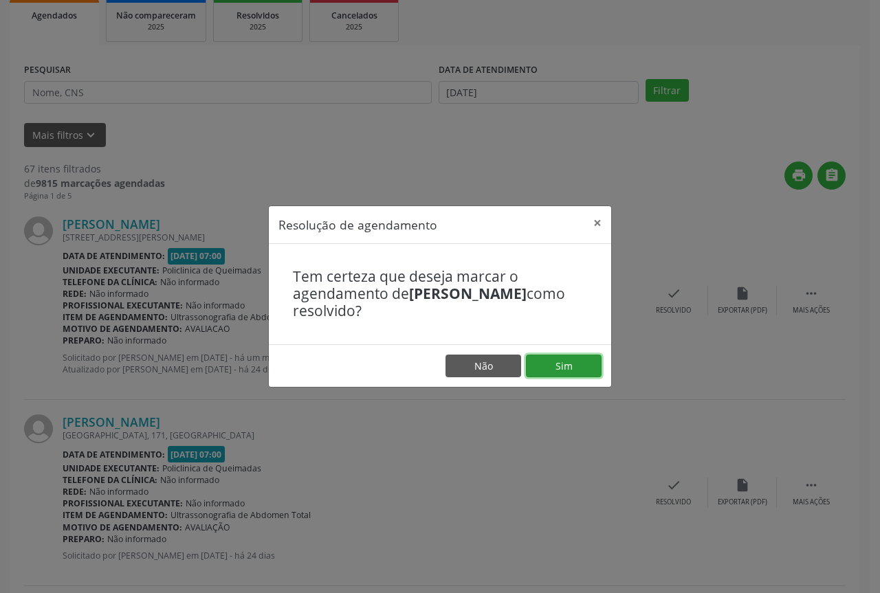
click at [544, 358] on button "Sim" at bounding box center [564, 366] width 76 height 23
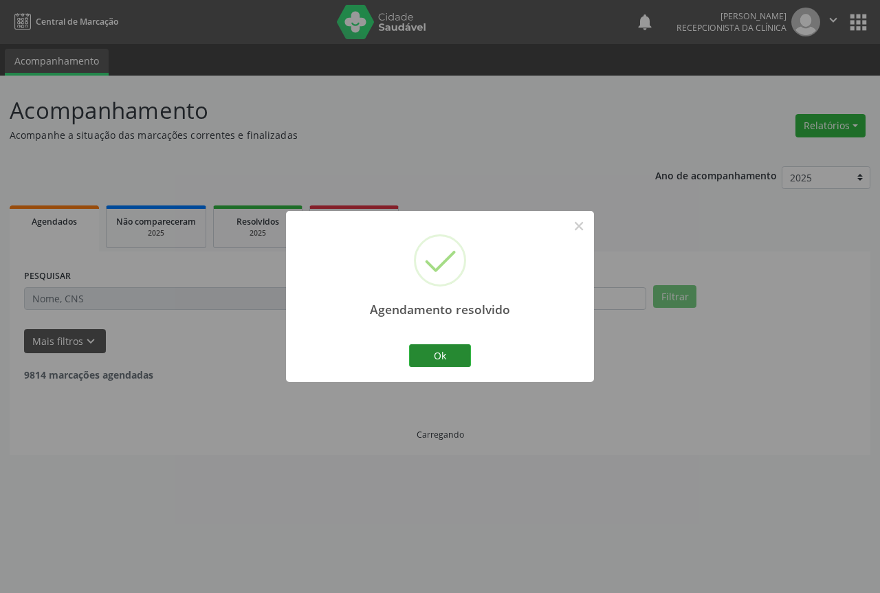
drag, startPoint x: 409, startPoint y: 360, endPoint x: 422, endPoint y: 360, distance: 13.1
click at [411, 360] on div "Ok Cancel" at bounding box center [440, 355] width 68 height 29
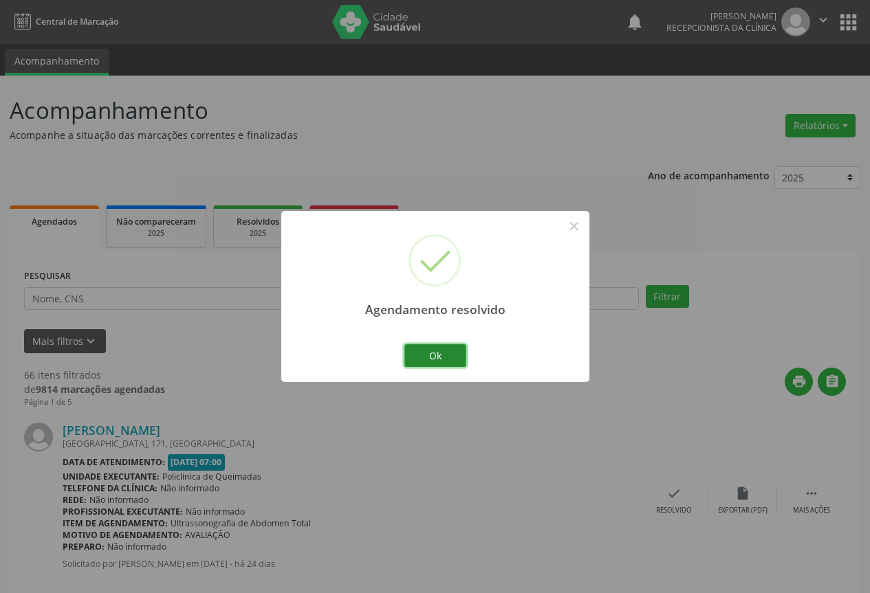
click at [424, 359] on button "Ok" at bounding box center [435, 356] width 62 height 23
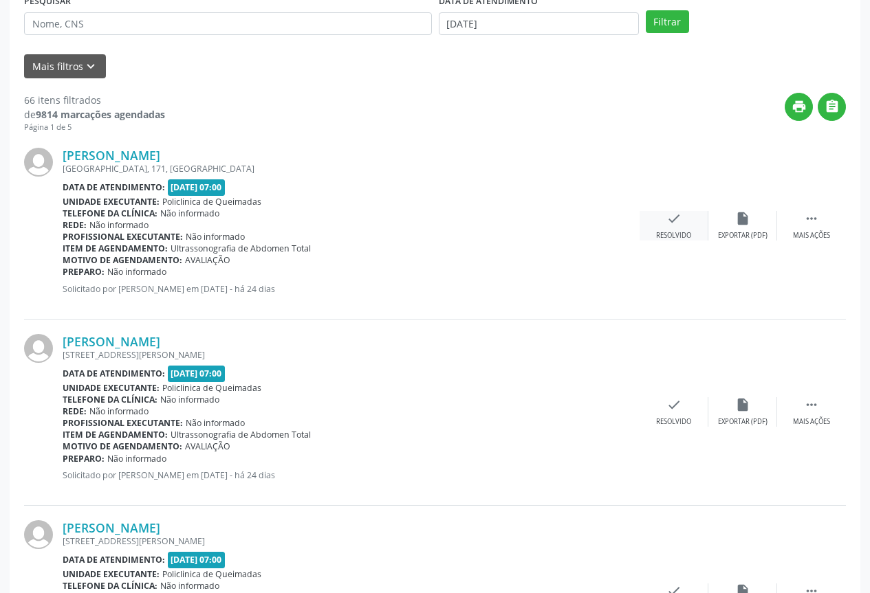
click at [675, 239] on div "Resolvido" at bounding box center [673, 236] width 35 height 10
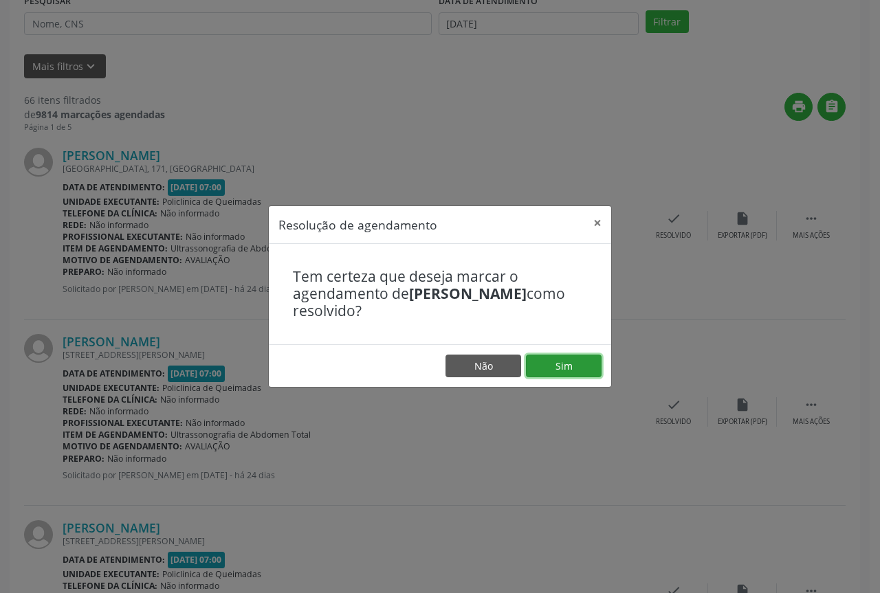
click at [549, 366] on button "Sim" at bounding box center [564, 366] width 76 height 23
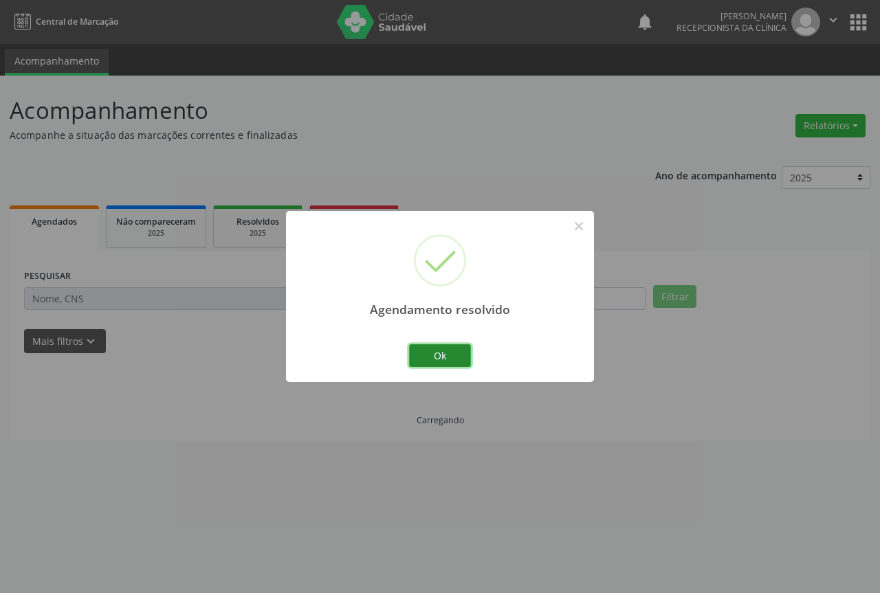
click at [431, 360] on button "Ok" at bounding box center [440, 356] width 62 height 23
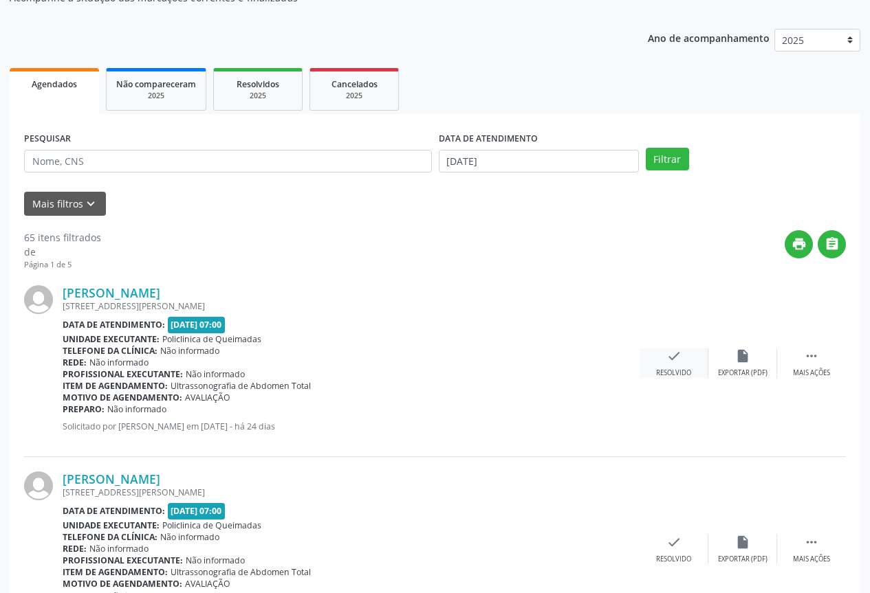
click at [686, 351] on div "check Resolvido" at bounding box center [674, 364] width 69 height 30
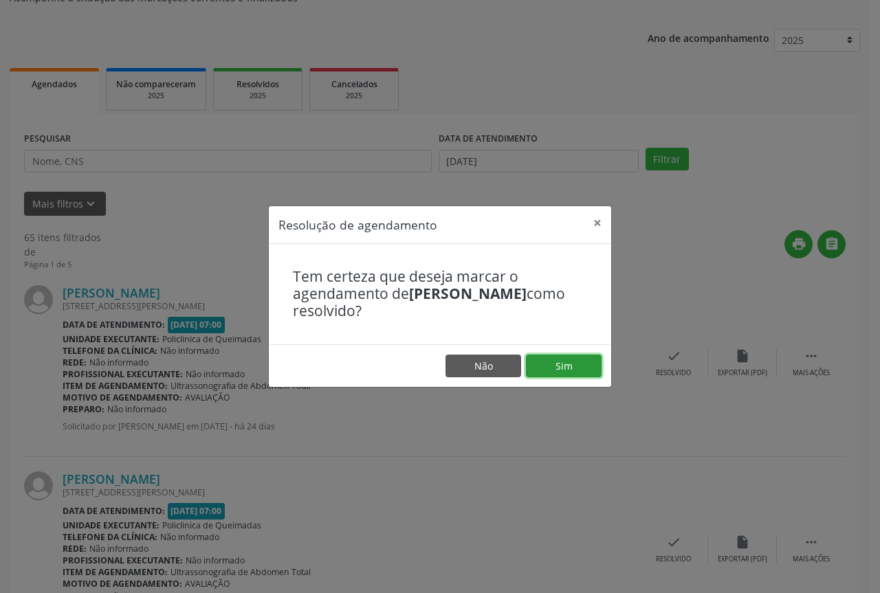
click at [537, 355] on button "Sim" at bounding box center [564, 366] width 76 height 23
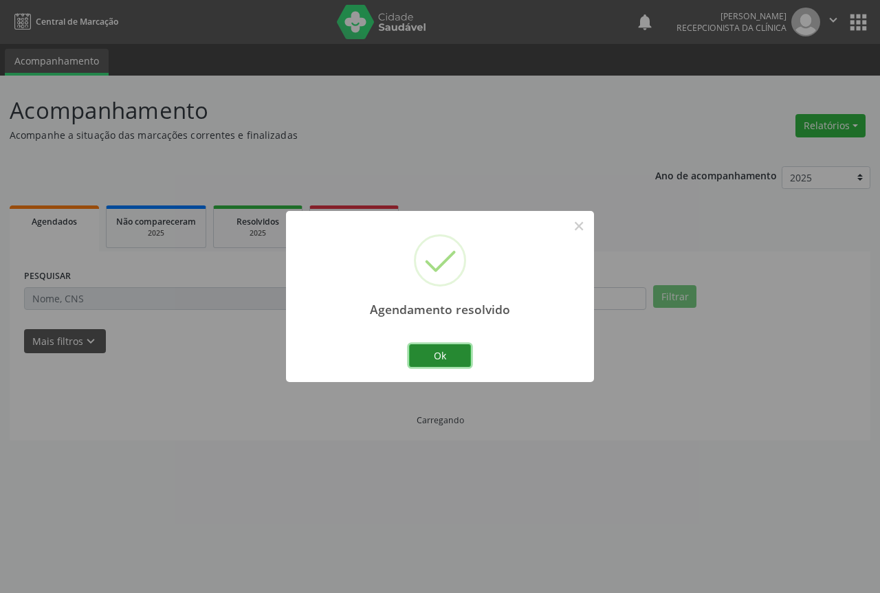
click at [450, 360] on button "Ok" at bounding box center [440, 356] width 62 height 23
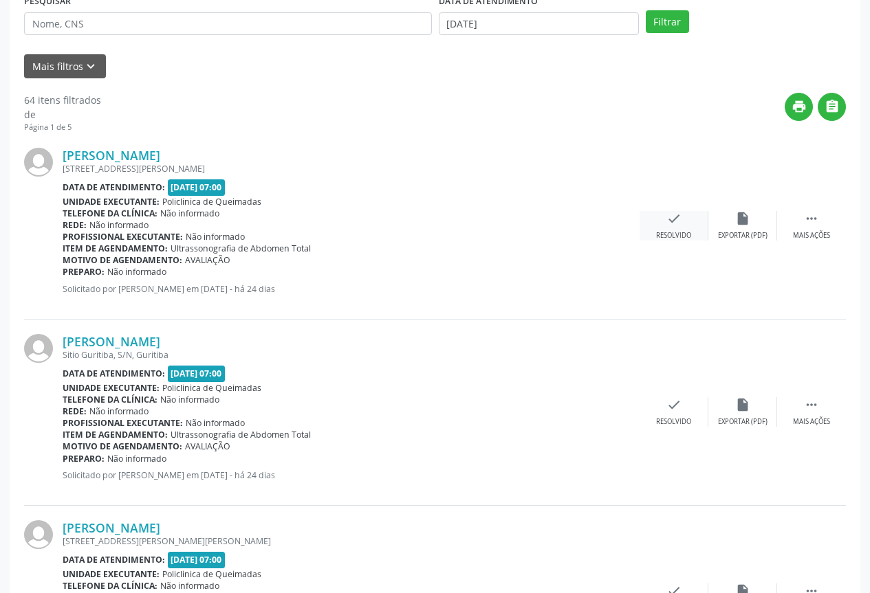
click at [662, 238] on div "Resolvido" at bounding box center [673, 236] width 35 height 10
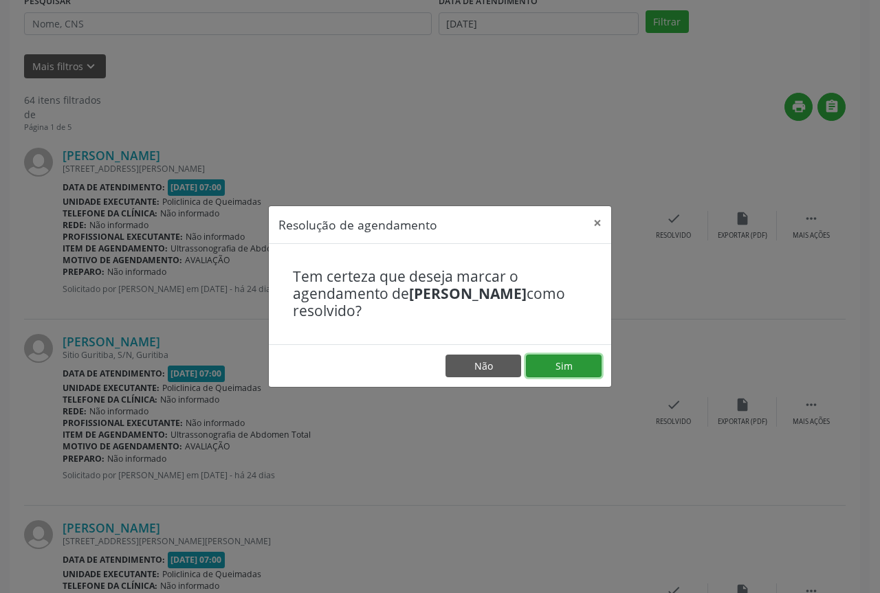
click at [528, 367] on button "Sim" at bounding box center [564, 366] width 76 height 23
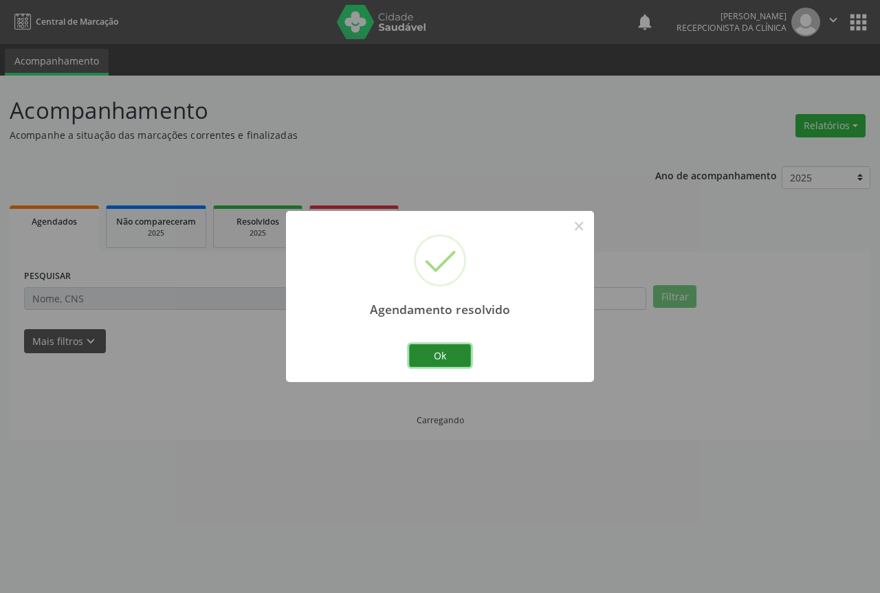
click at [427, 352] on button "Ok" at bounding box center [440, 356] width 62 height 23
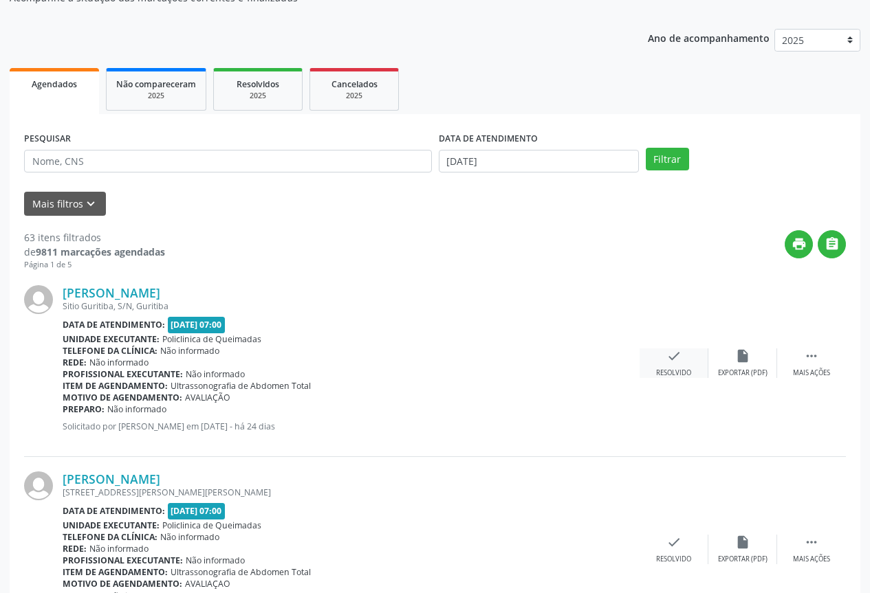
click at [684, 367] on div "check Resolvido" at bounding box center [674, 364] width 69 height 30
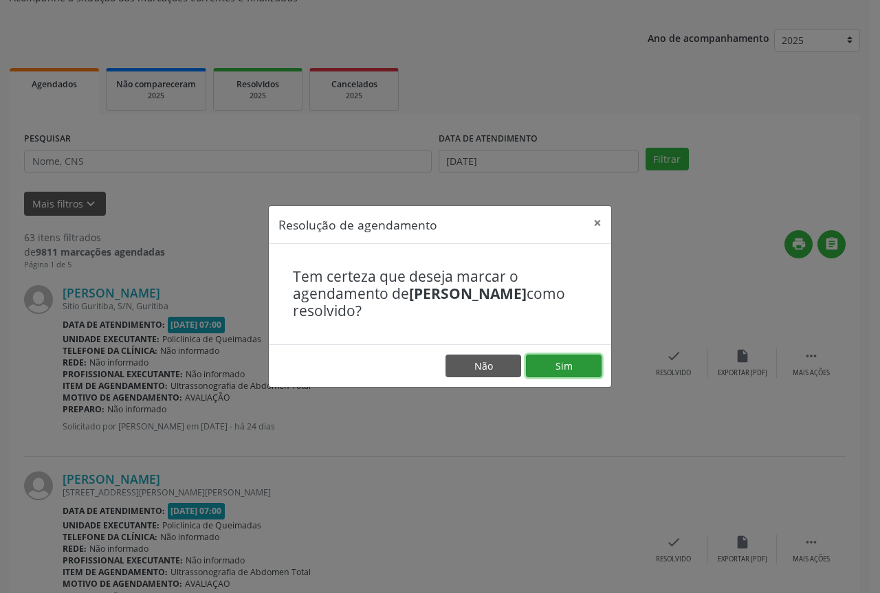
click at [571, 371] on button "Sim" at bounding box center [564, 366] width 76 height 23
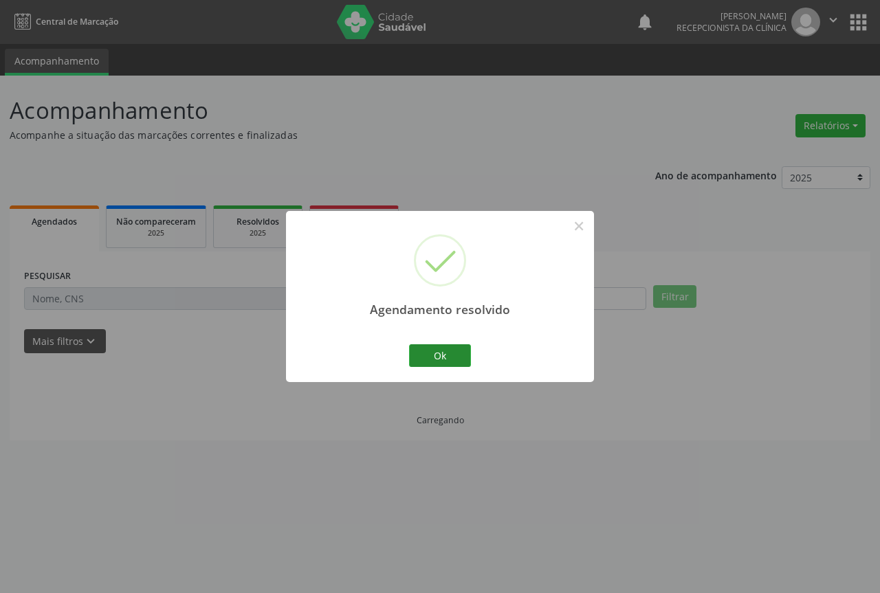
click at [413, 358] on button "Ok" at bounding box center [440, 356] width 62 height 23
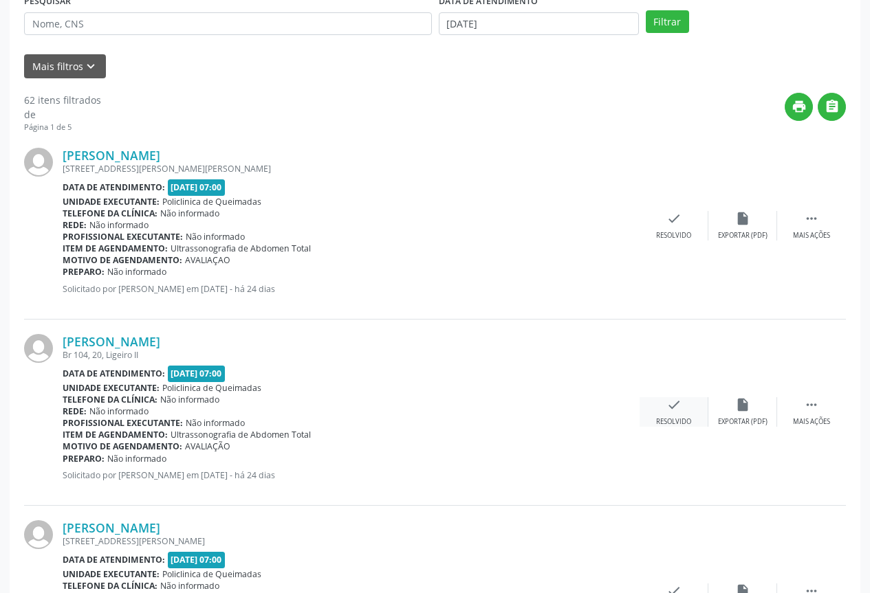
click at [681, 411] on div "check Resolvido" at bounding box center [674, 412] width 69 height 30
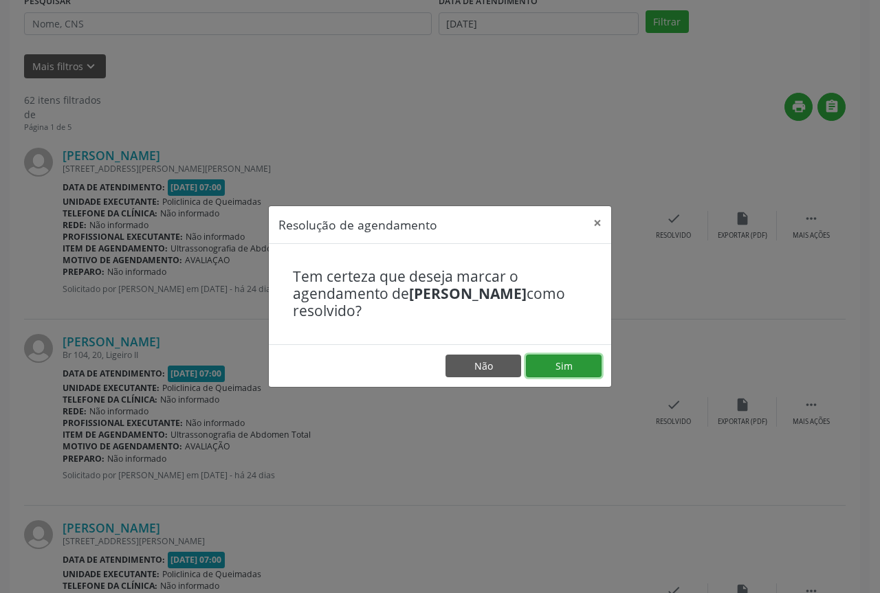
click at [582, 371] on button "Sim" at bounding box center [564, 366] width 76 height 23
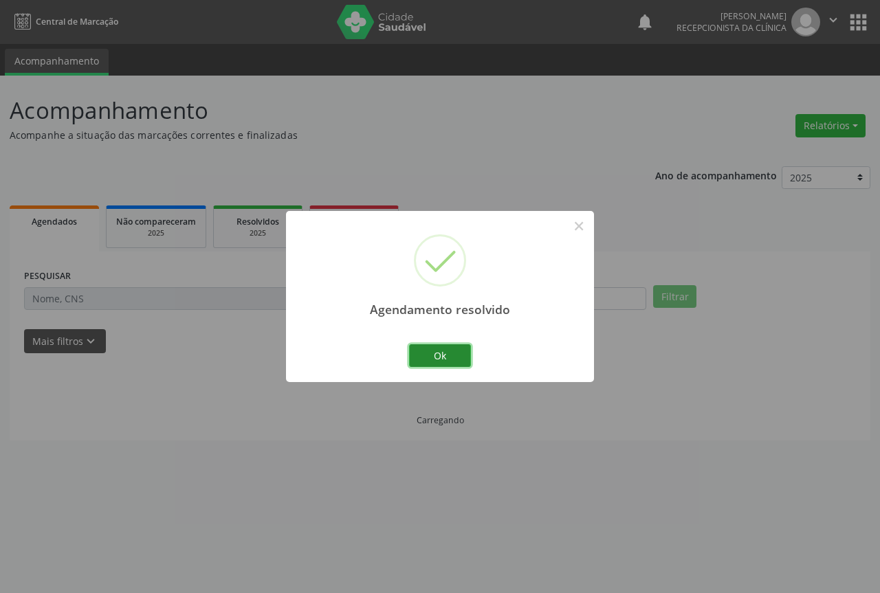
click at [442, 356] on button "Ok" at bounding box center [440, 356] width 62 height 23
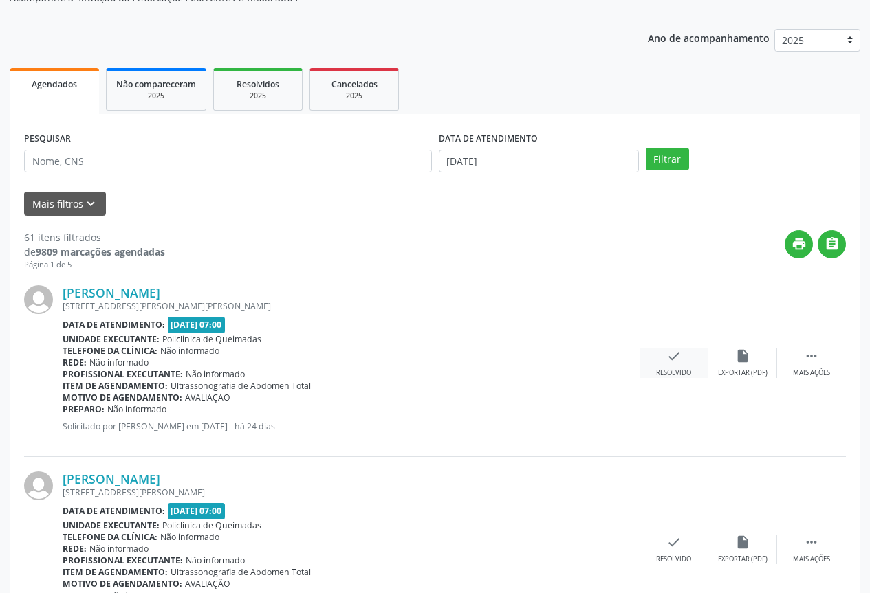
click at [668, 369] on div "Resolvido" at bounding box center [673, 374] width 35 height 10
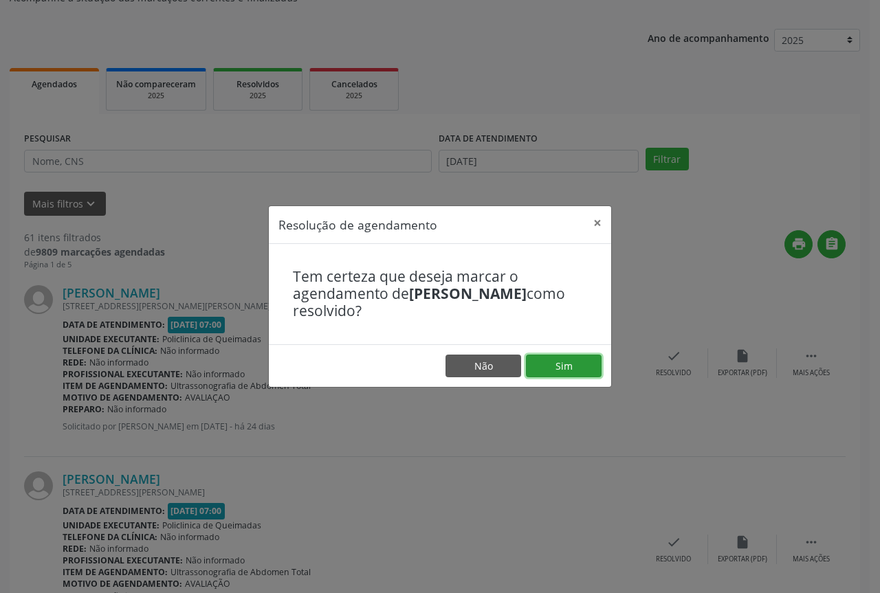
click at [546, 360] on button "Sim" at bounding box center [564, 366] width 76 height 23
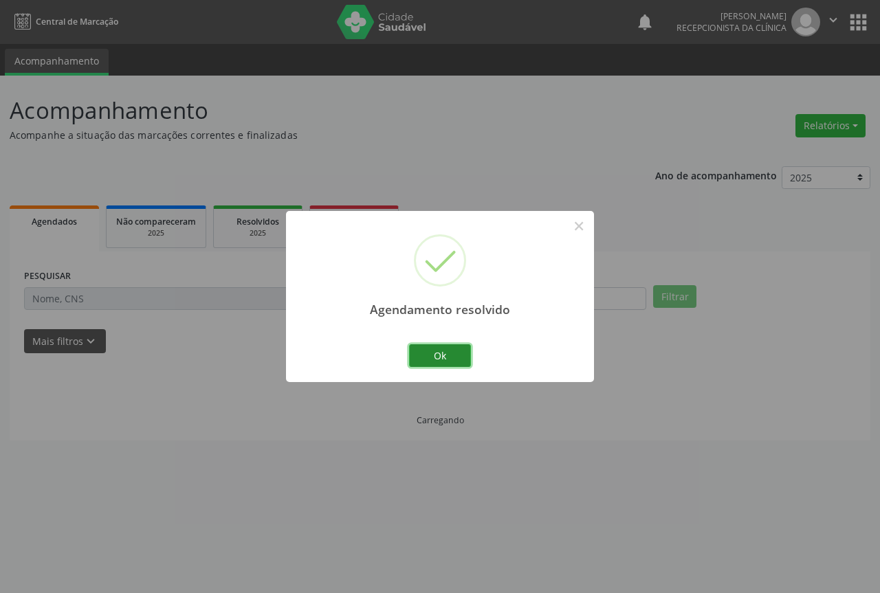
click at [424, 353] on button "Ok" at bounding box center [440, 356] width 62 height 23
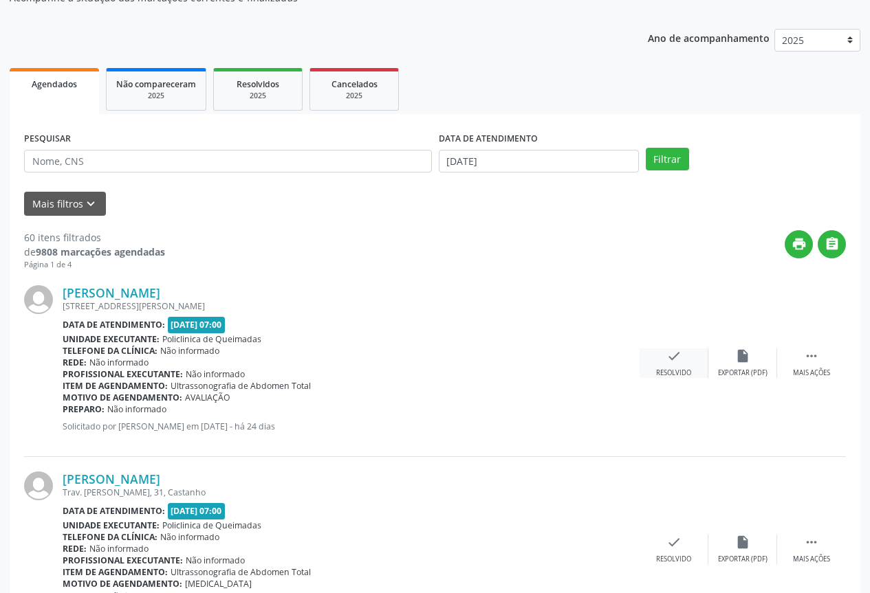
click at [687, 367] on div "check Resolvido" at bounding box center [674, 364] width 69 height 30
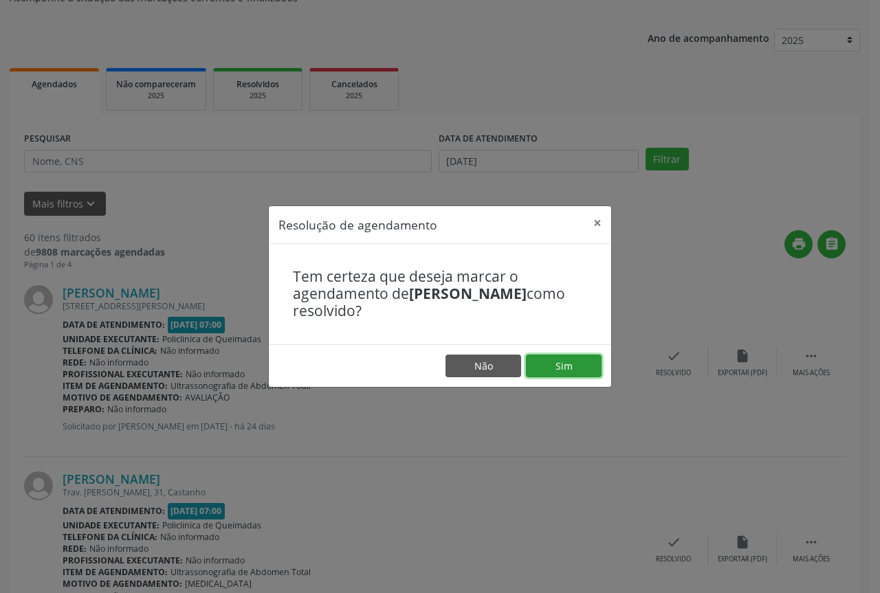
click at [563, 363] on button "Sim" at bounding box center [564, 366] width 76 height 23
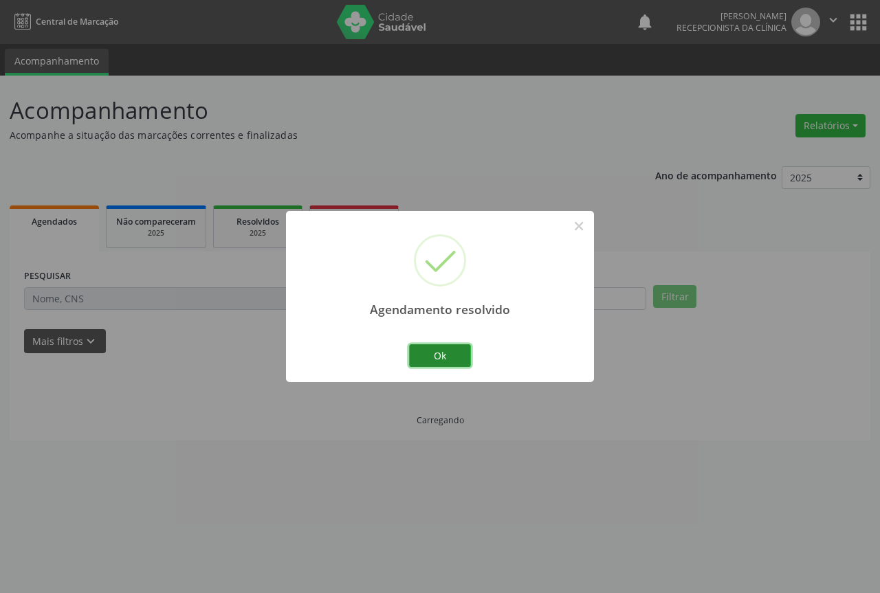
click at [444, 360] on button "Ok" at bounding box center [440, 356] width 62 height 23
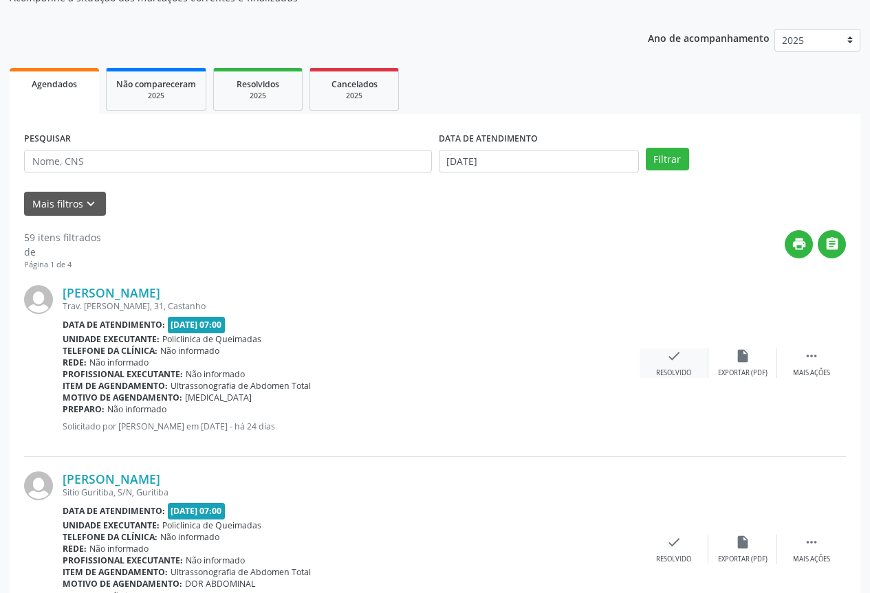
click at [666, 366] on div "check Resolvido" at bounding box center [674, 364] width 69 height 30
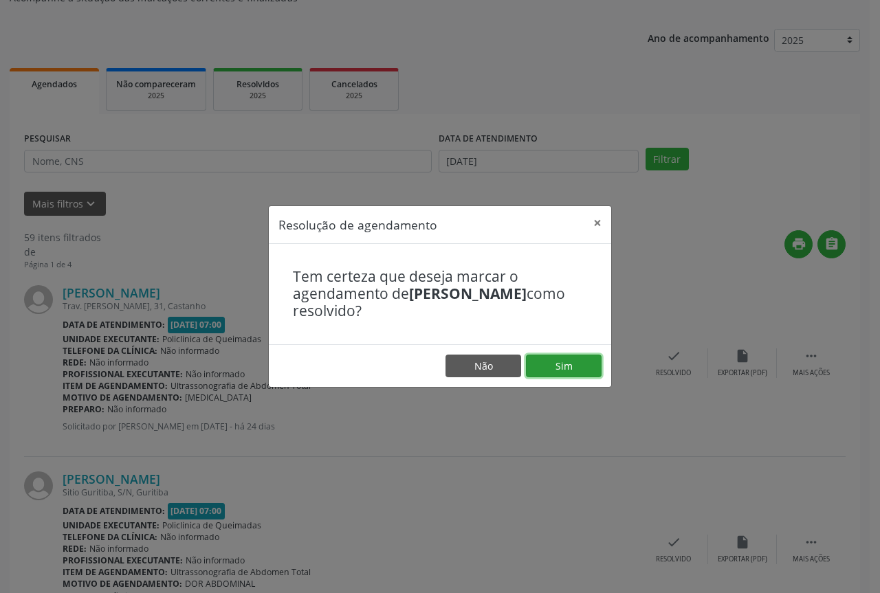
click at [572, 362] on button "Sim" at bounding box center [564, 366] width 76 height 23
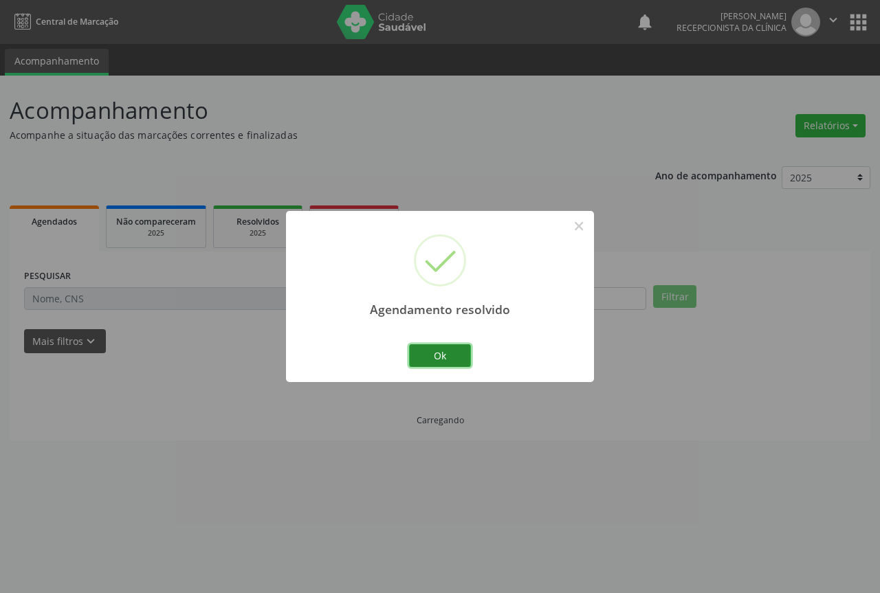
click at [456, 359] on button "Ok" at bounding box center [440, 356] width 62 height 23
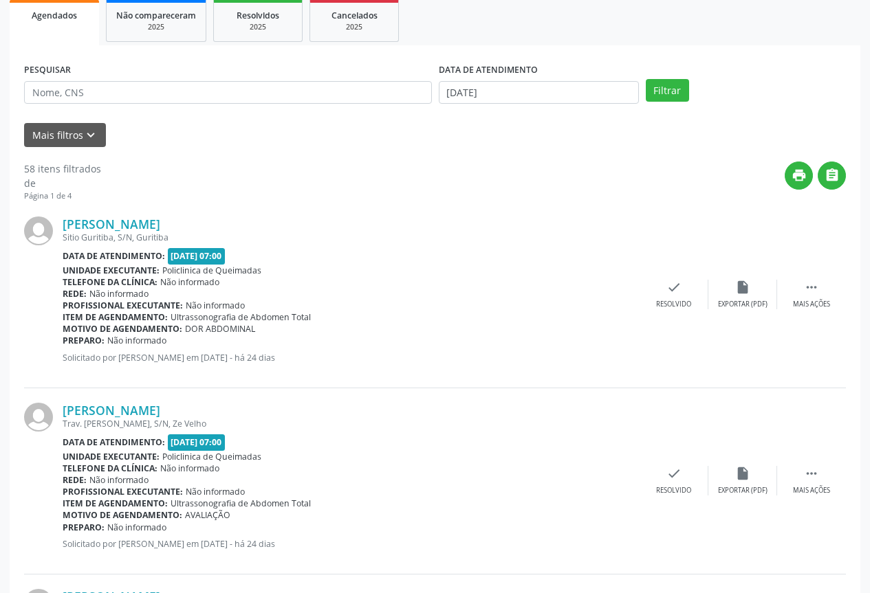
click at [651, 315] on div "Edmilson Galdino da Silva Sitio Guritiba, S/N, Guritiba Data de atendimento: 18…" at bounding box center [435, 295] width 822 height 186
click at [698, 294] on div "check Resolvido" at bounding box center [674, 295] width 69 height 30
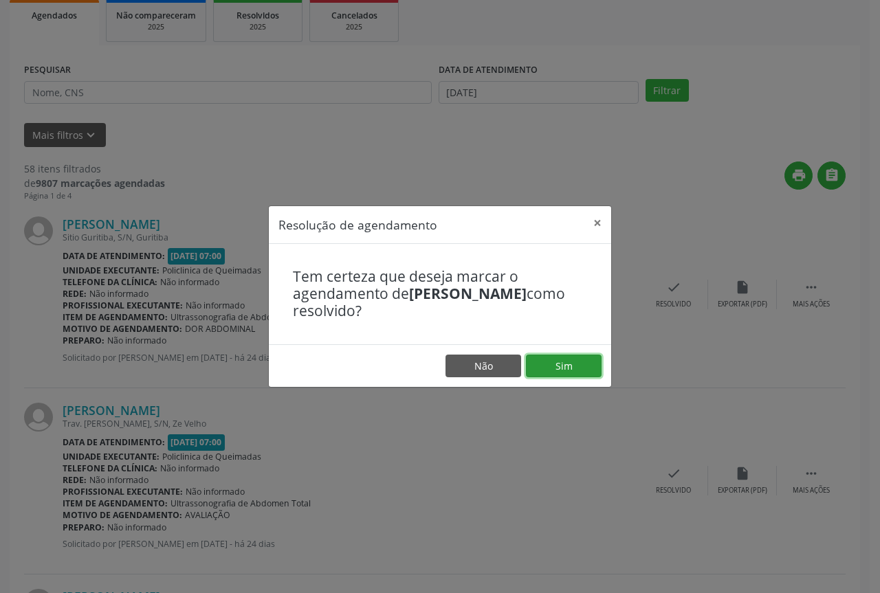
click at [574, 373] on button "Sim" at bounding box center [564, 366] width 76 height 23
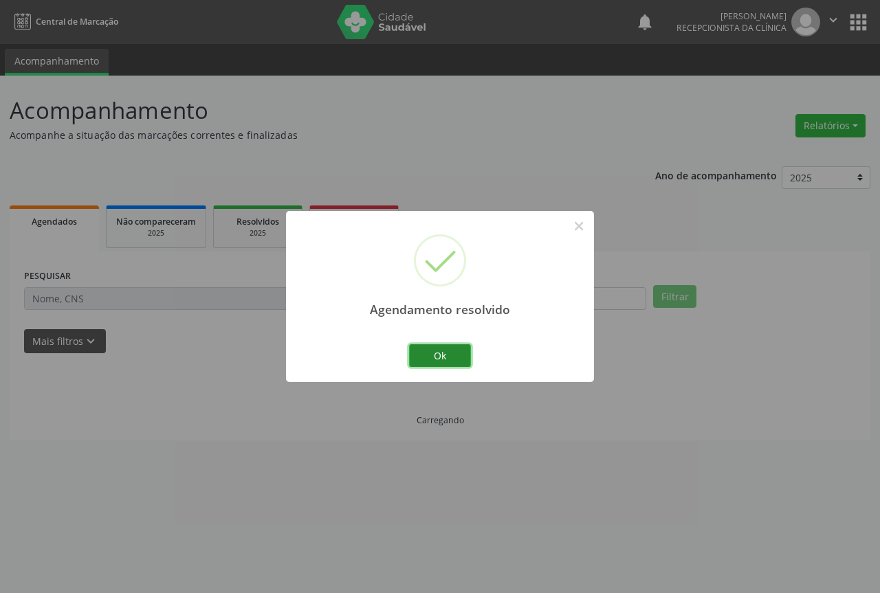
click at [462, 357] on button "Ok" at bounding box center [440, 356] width 62 height 23
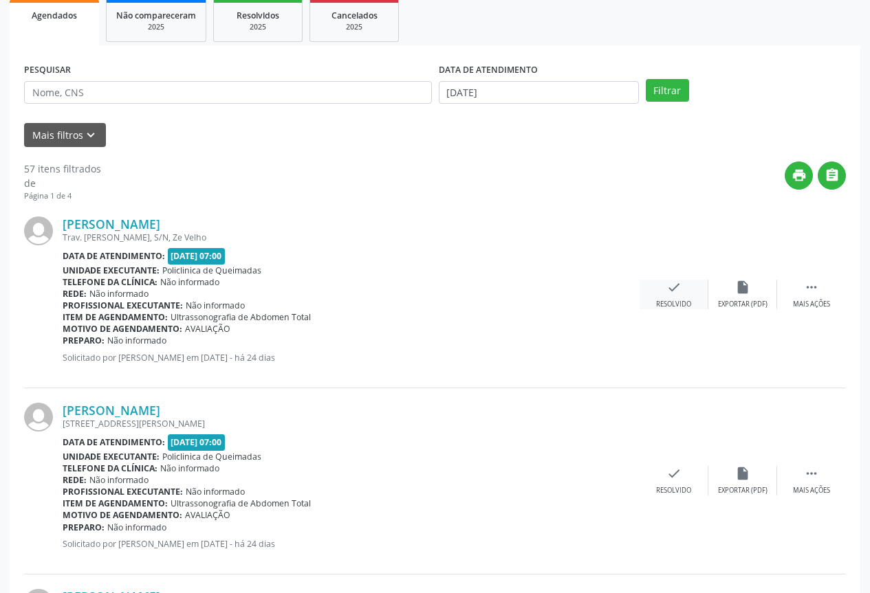
click at [671, 297] on div "check Resolvido" at bounding box center [674, 295] width 69 height 30
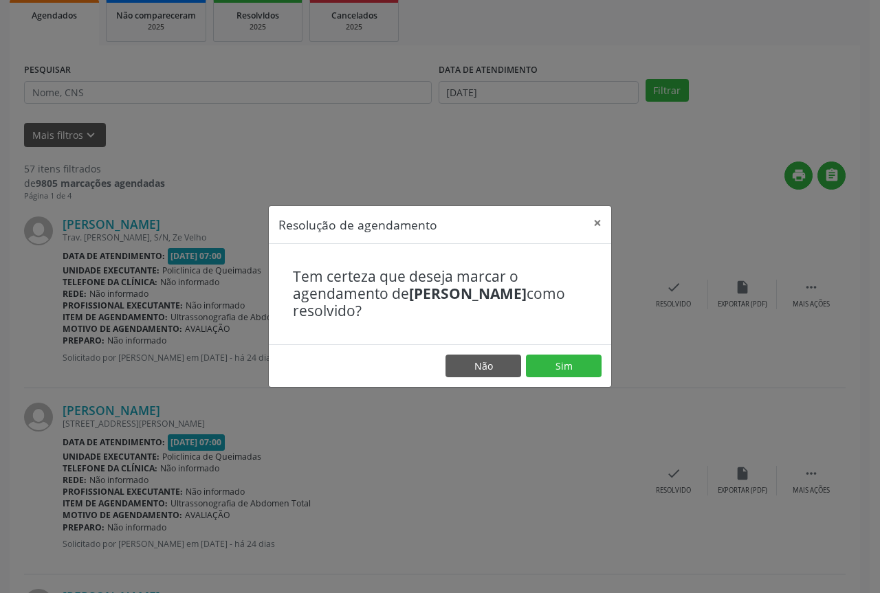
drag, startPoint x: 548, startPoint y: 381, endPoint x: 547, endPoint y: 373, distance: 8.3
click at [547, 380] on footer "Não Sim" at bounding box center [440, 366] width 342 height 43
click at [547, 370] on button "Sim" at bounding box center [564, 366] width 76 height 23
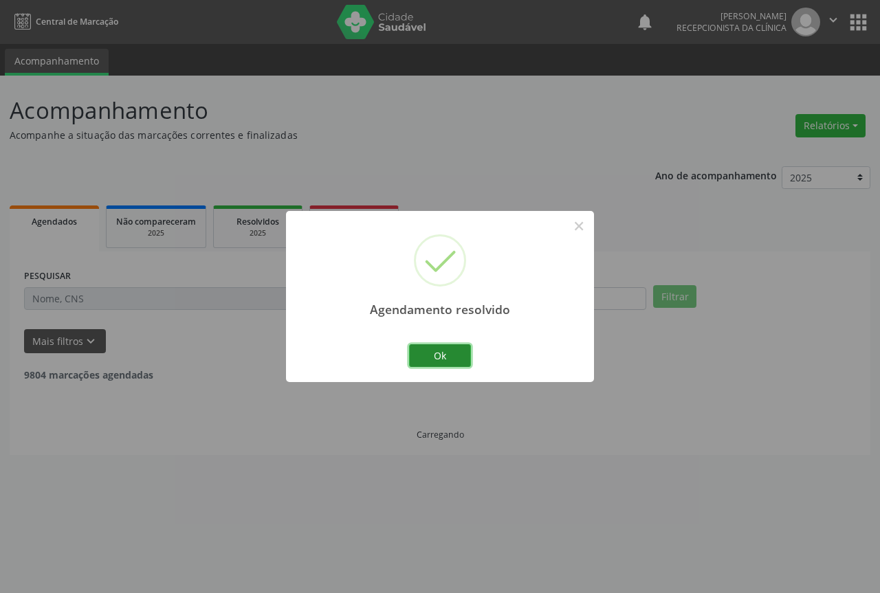
click at [435, 360] on button "Ok" at bounding box center [440, 356] width 62 height 23
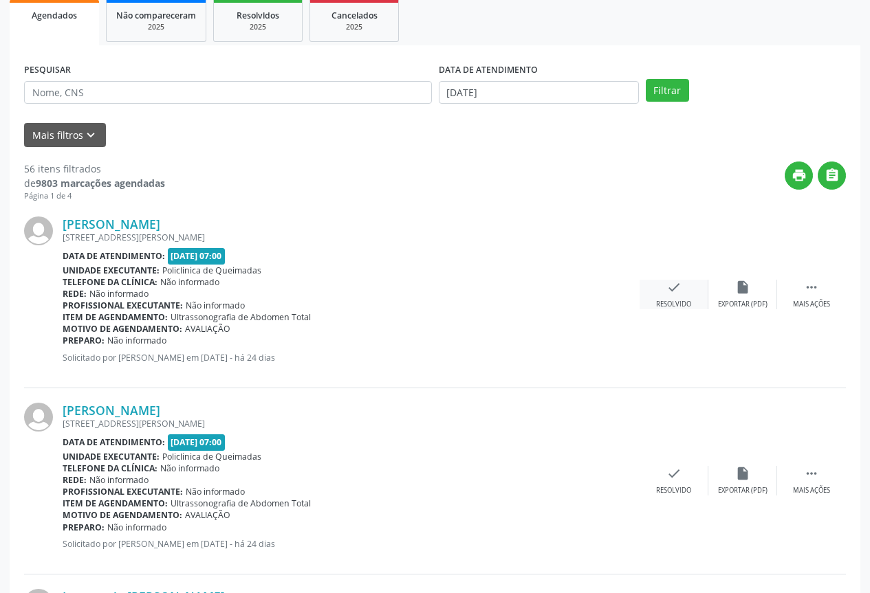
click at [684, 285] on div "check Resolvido" at bounding box center [674, 295] width 69 height 30
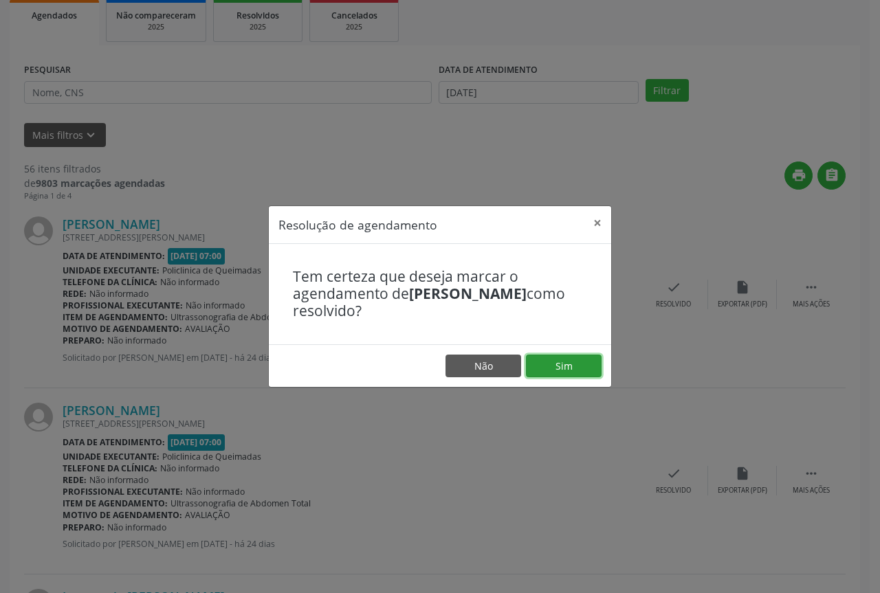
click at [571, 355] on button "Sim" at bounding box center [564, 366] width 76 height 23
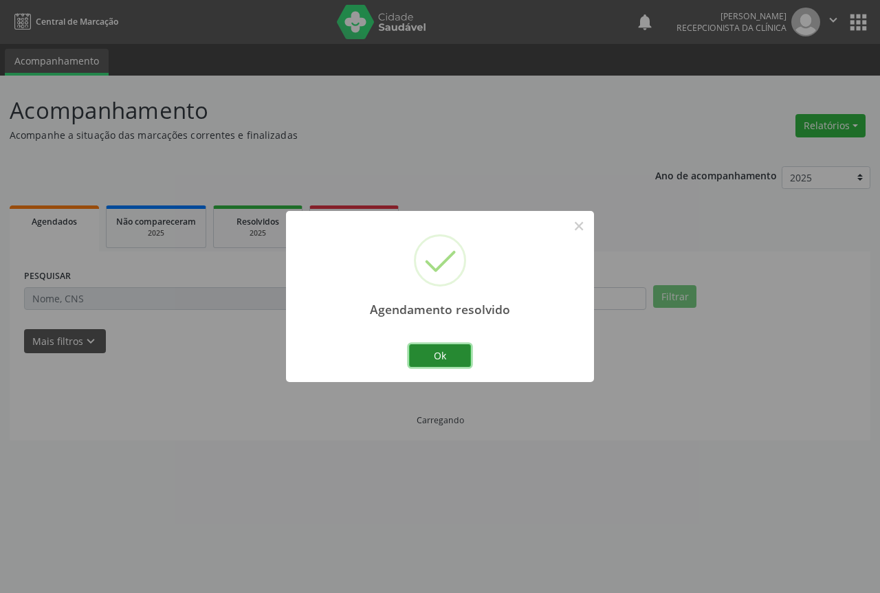
click at [426, 360] on button "Ok" at bounding box center [440, 356] width 62 height 23
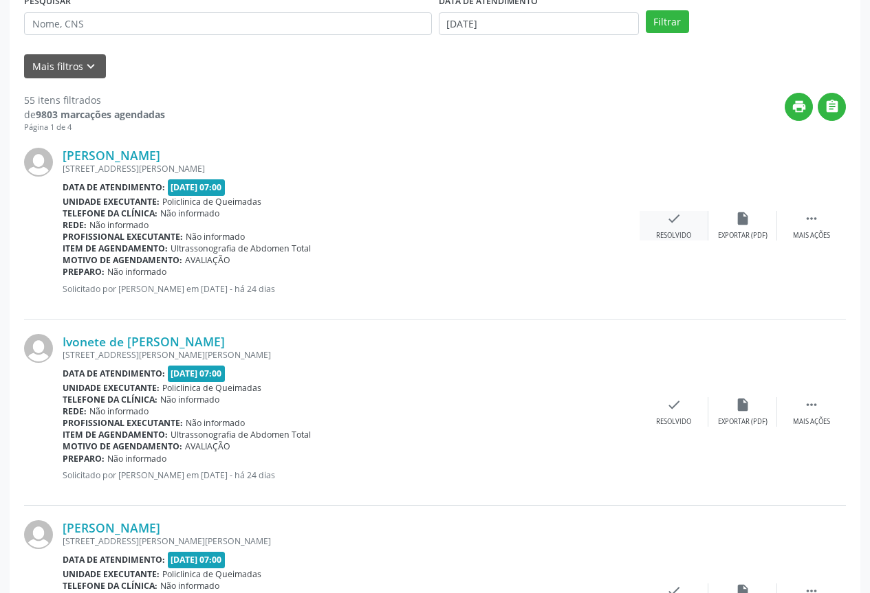
click at [677, 239] on div "Resolvido" at bounding box center [673, 236] width 35 height 10
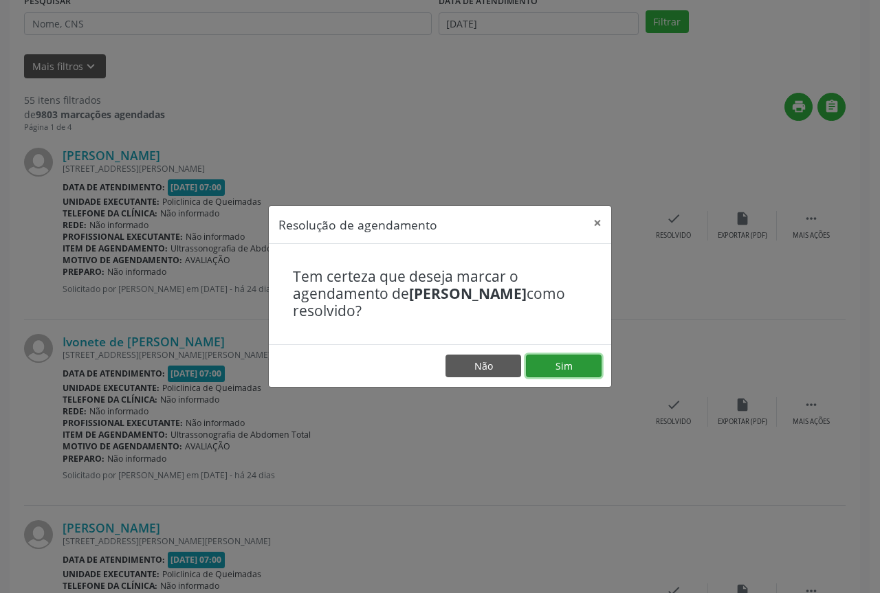
click at [577, 371] on button "Sim" at bounding box center [564, 366] width 76 height 23
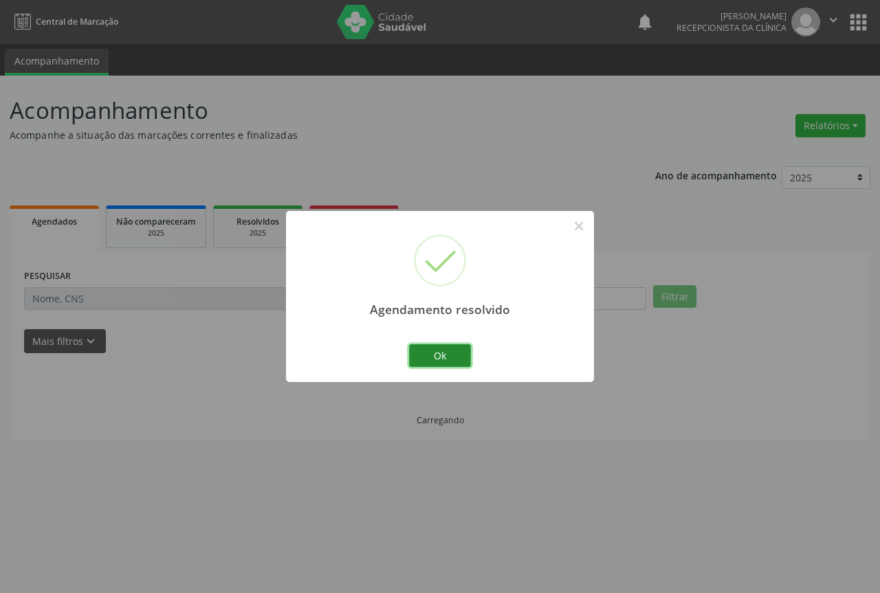
click at [422, 350] on button "Ok" at bounding box center [440, 356] width 62 height 23
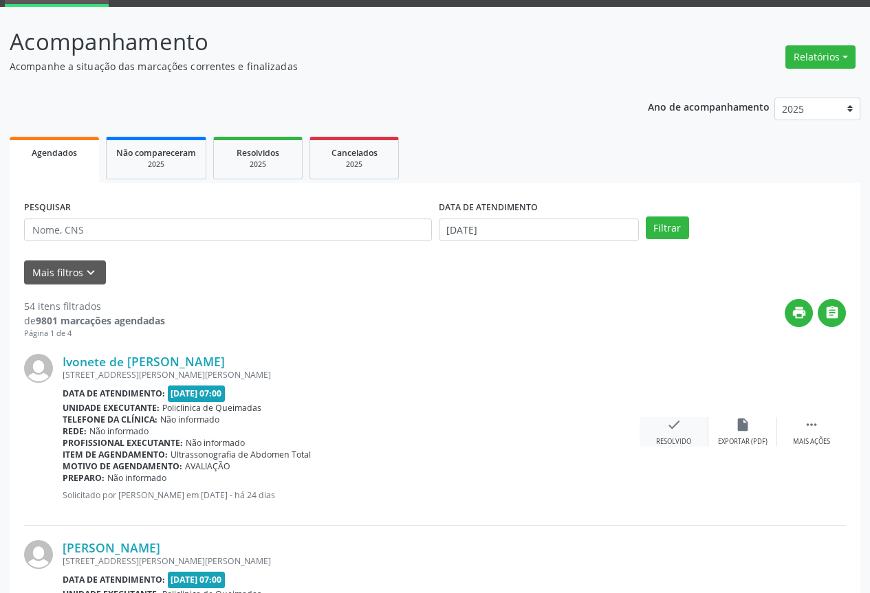
click at [661, 428] on div "check Resolvido" at bounding box center [674, 432] width 69 height 30
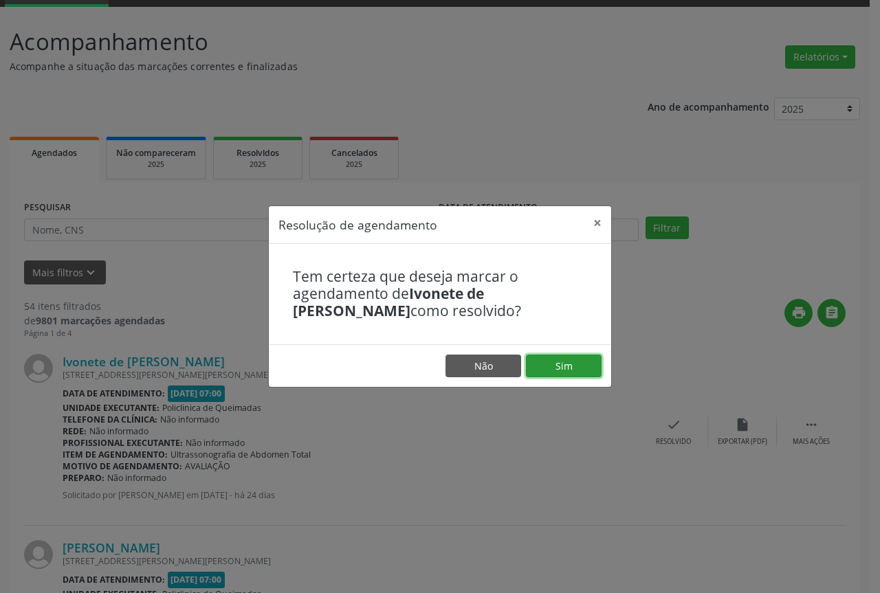
click at [589, 373] on button "Sim" at bounding box center [564, 366] width 76 height 23
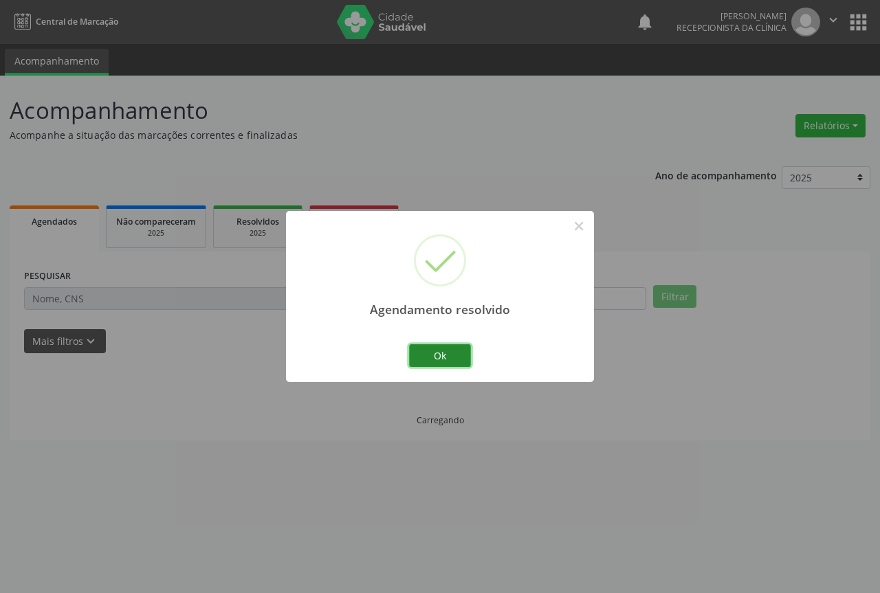
click at [448, 349] on button "Ok" at bounding box center [440, 356] width 62 height 23
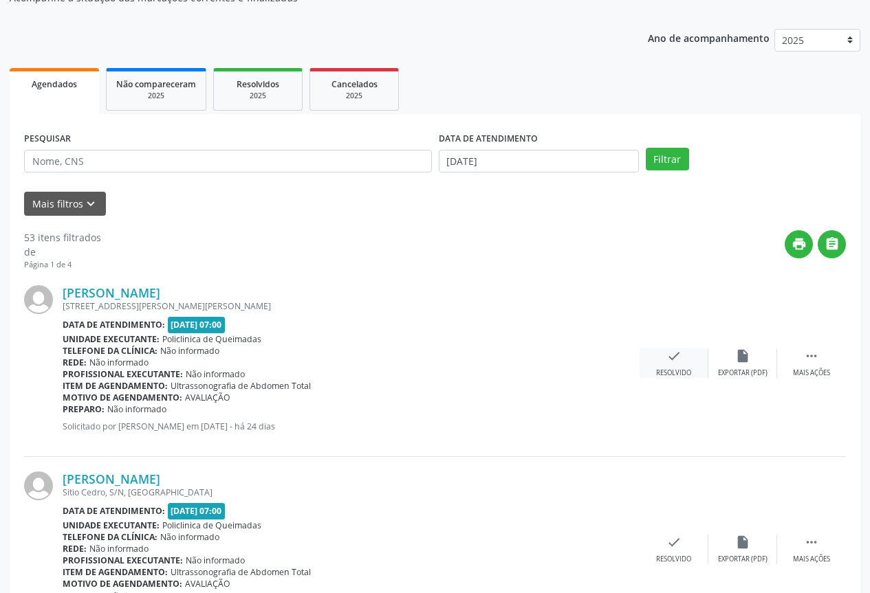
click at [675, 362] on icon "check" at bounding box center [673, 356] width 15 height 15
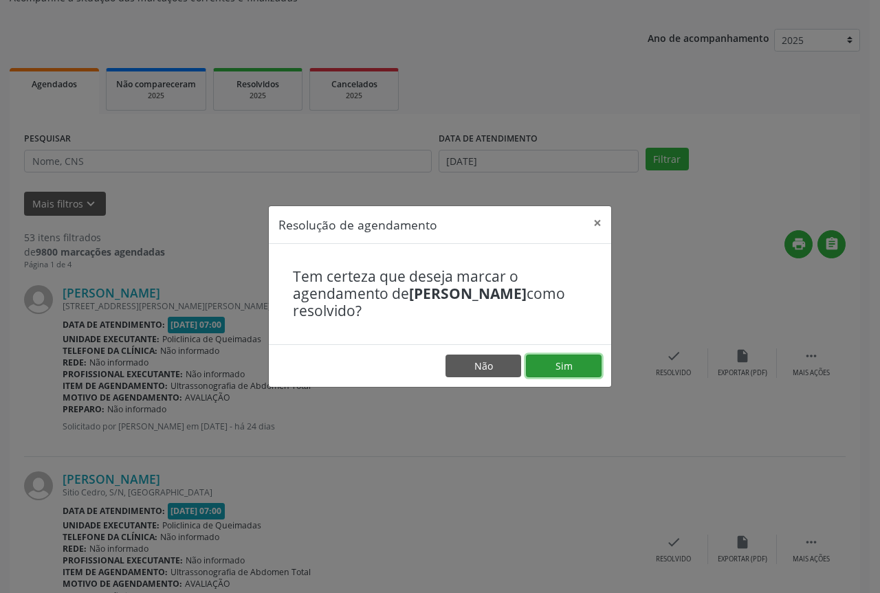
click at [565, 362] on button "Sim" at bounding box center [564, 366] width 76 height 23
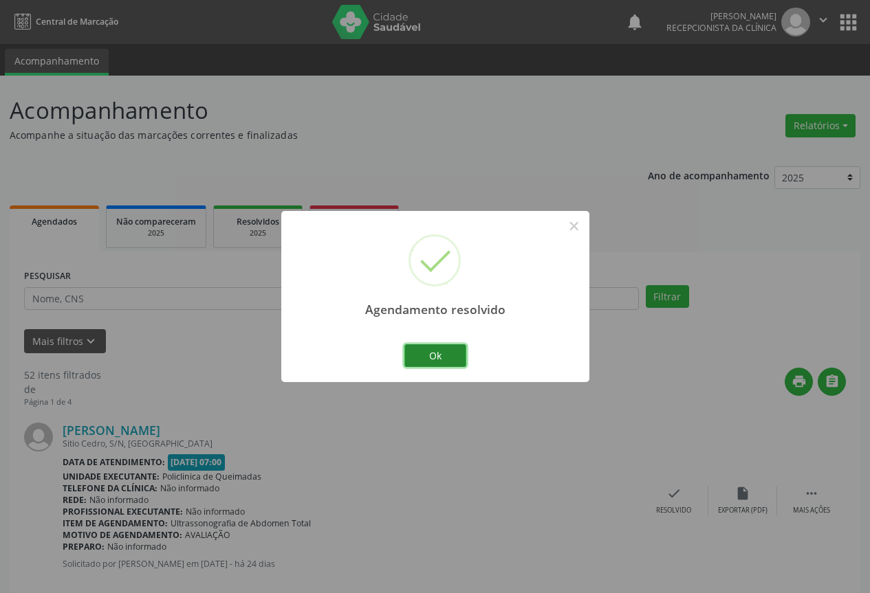
click at [425, 351] on button "Ok" at bounding box center [435, 356] width 62 height 23
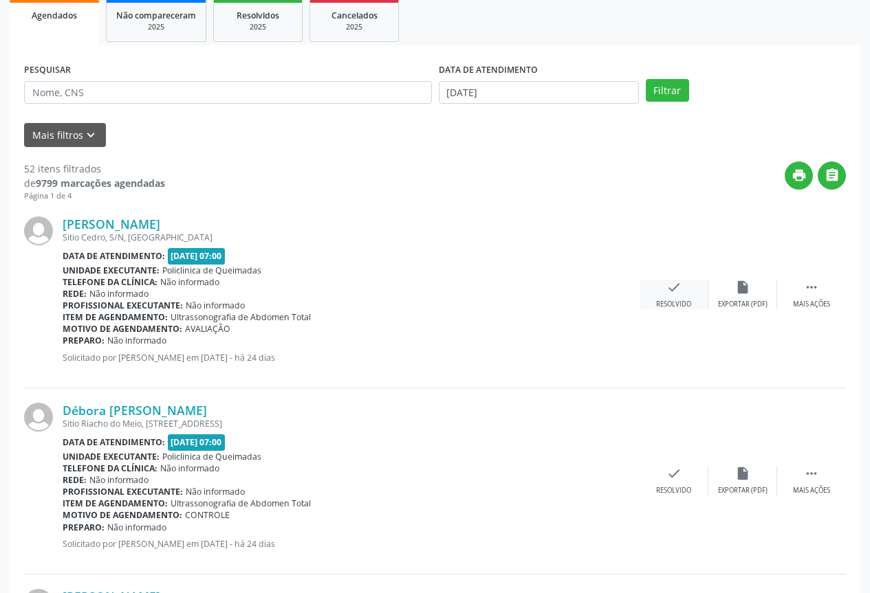
click at [673, 309] on div "Resolvido" at bounding box center [673, 305] width 35 height 10
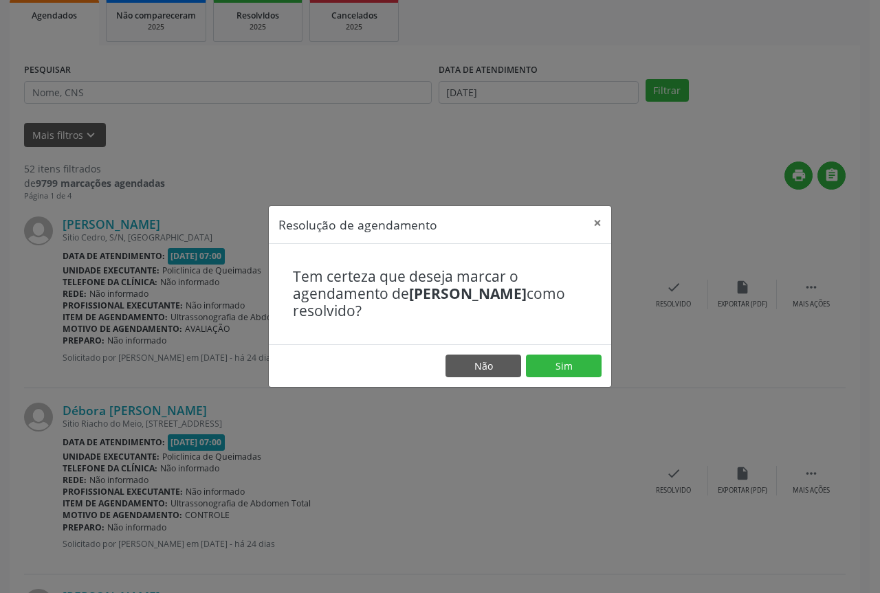
click at [558, 381] on footer "Não Sim" at bounding box center [440, 366] width 342 height 43
click at [556, 373] on button "Sim" at bounding box center [564, 366] width 76 height 23
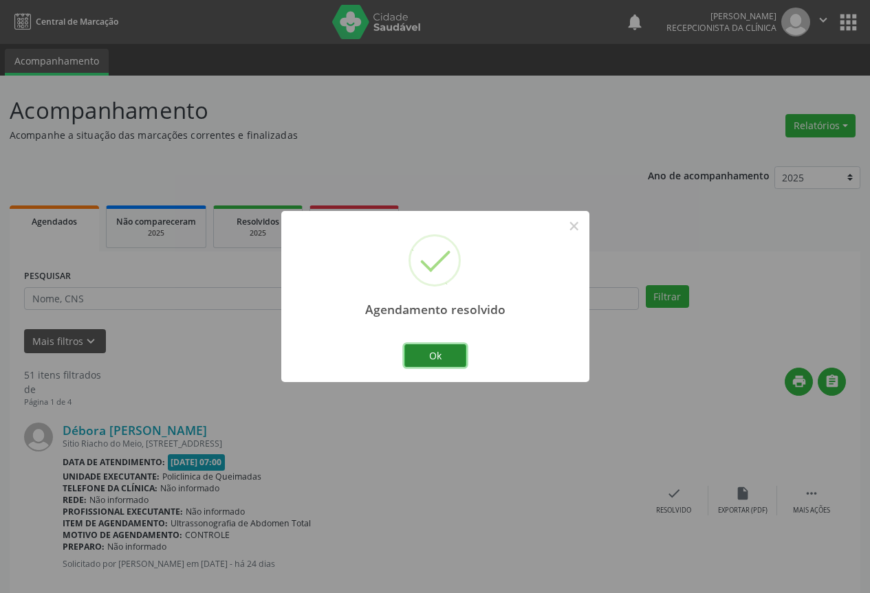
click at [459, 360] on button "Ok" at bounding box center [435, 356] width 62 height 23
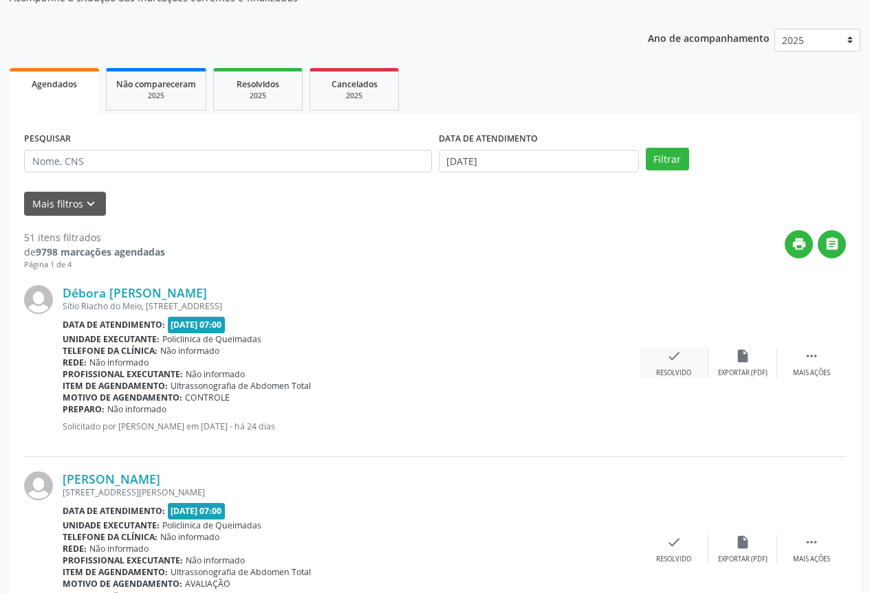
click at [676, 358] on icon "check" at bounding box center [673, 356] width 15 height 15
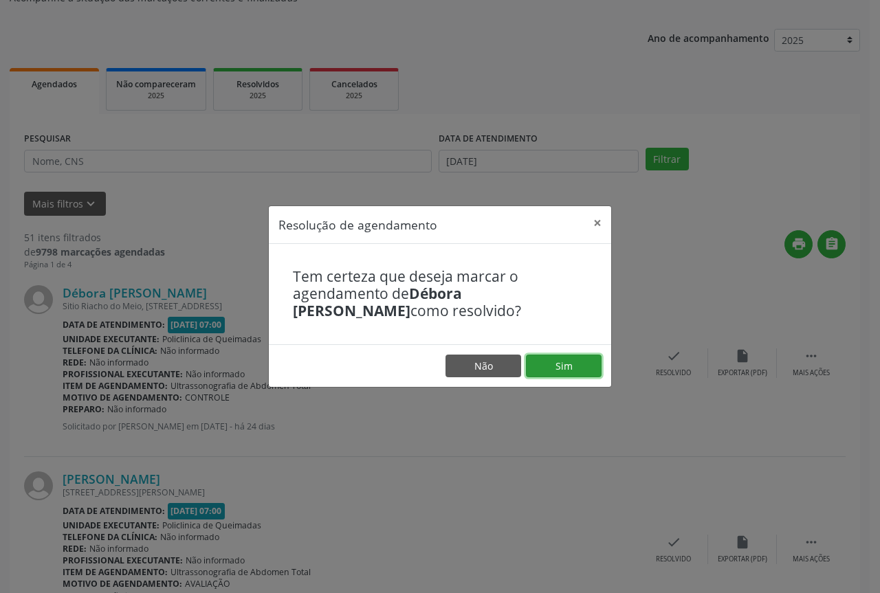
click at [553, 362] on button "Sim" at bounding box center [564, 366] width 76 height 23
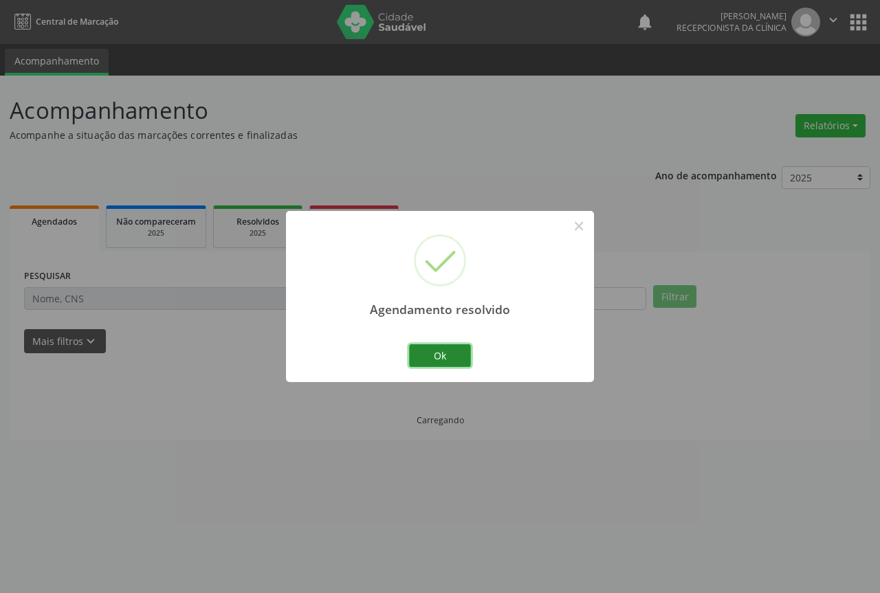
click at [432, 350] on button "Ok" at bounding box center [440, 356] width 62 height 23
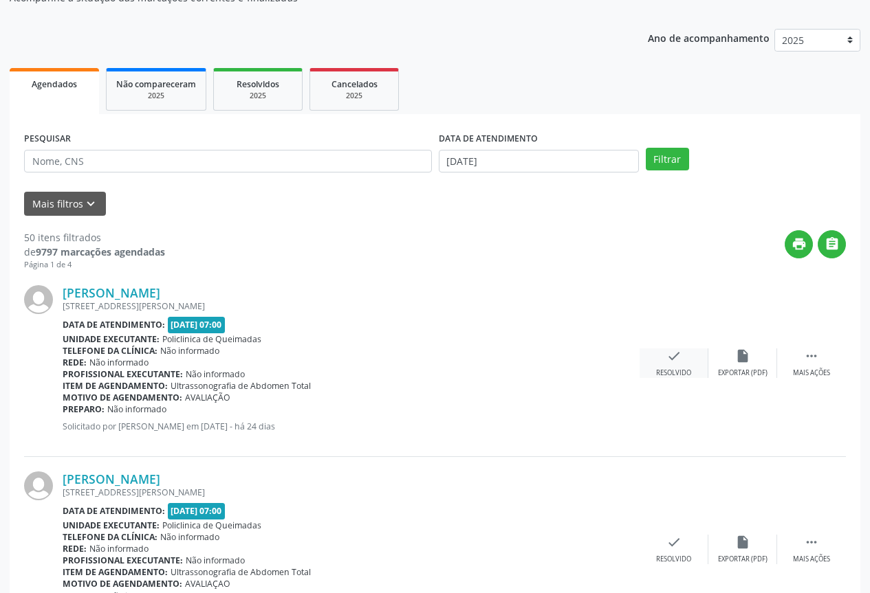
click at [653, 356] on div "check Resolvido" at bounding box center [674, 364] width 69 height 30
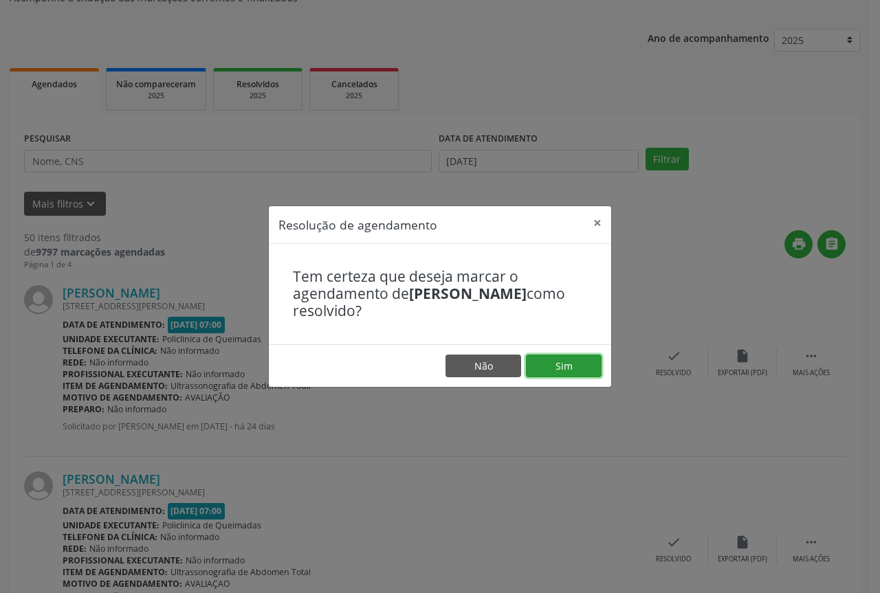
click at [563, 361] on button "Sim" at bounding box center [564, 366] width 76 height 23
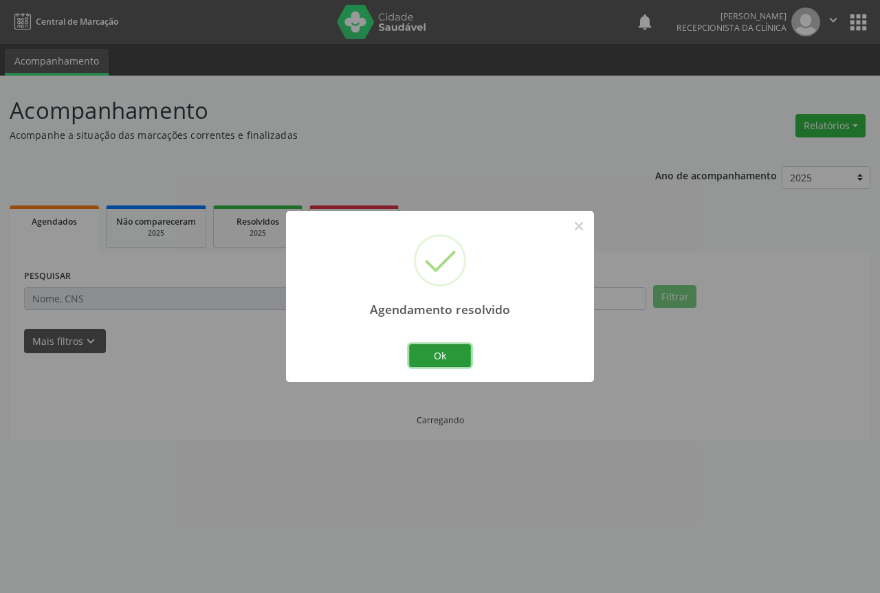
click at [440, 353] on button "Ok" at bounding box center [440, 356] width 62 height 23
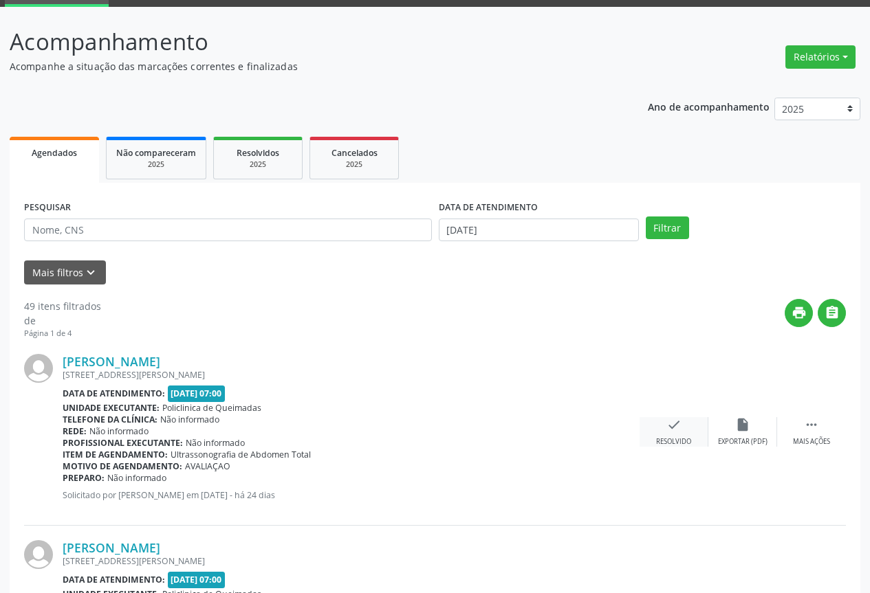
click at [673, 428] on icon "check" at bounding box center [673, 424] width 15 height 15
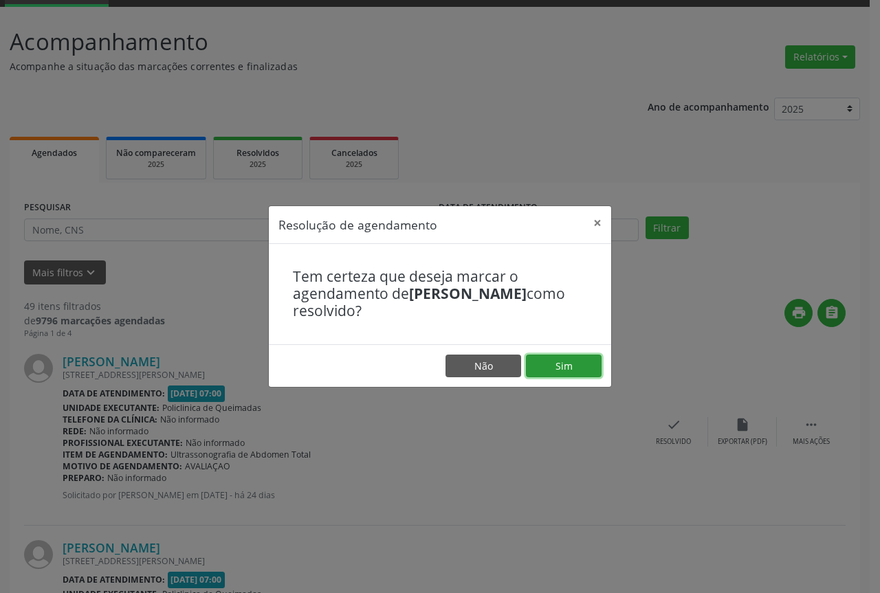
drag, startPoint x: 572, startPoint y: 367, endPoint x: 462, endPoint y: 358, distance: 110.4
click at [571, 367] on button "Sim" at bounding box center [564, 366] width 76 height 23
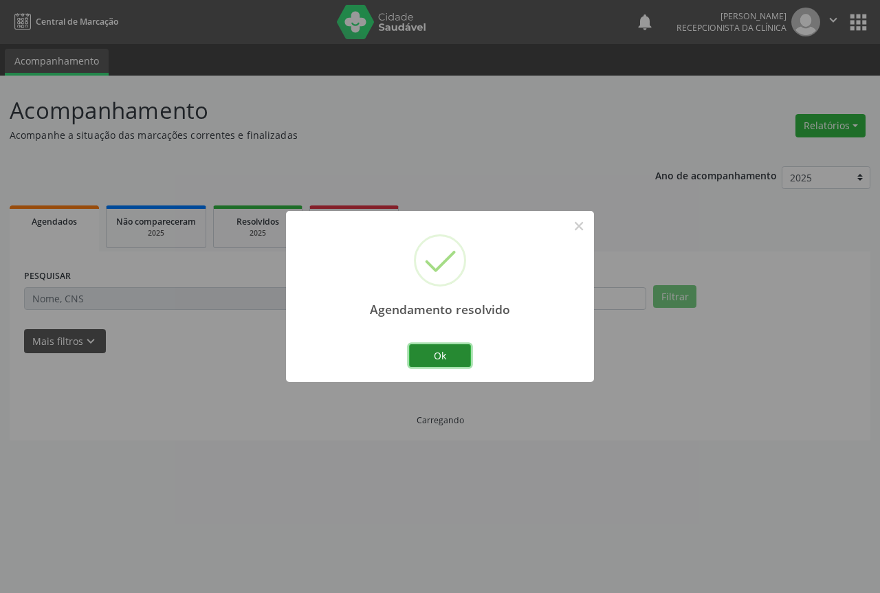
click at [443, 356] on button "Ok" at bounding box center [440, 356] width 62 height 23
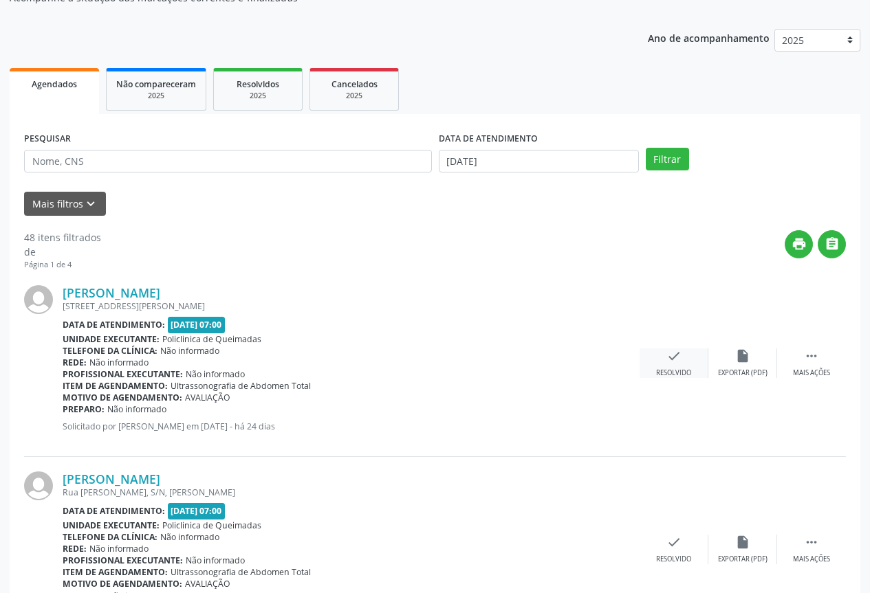
click at [673, 367] on div "check Resolvido" at bounding box center [674, 364] width 69 height 30
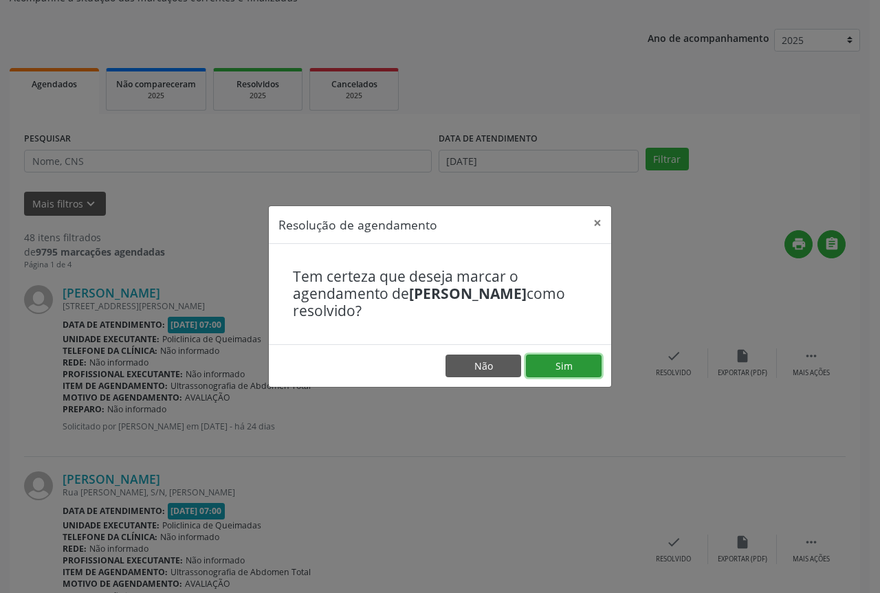
click at [551, 360] on button "Sim" at bounding box center [564, 366] width 76 height 23
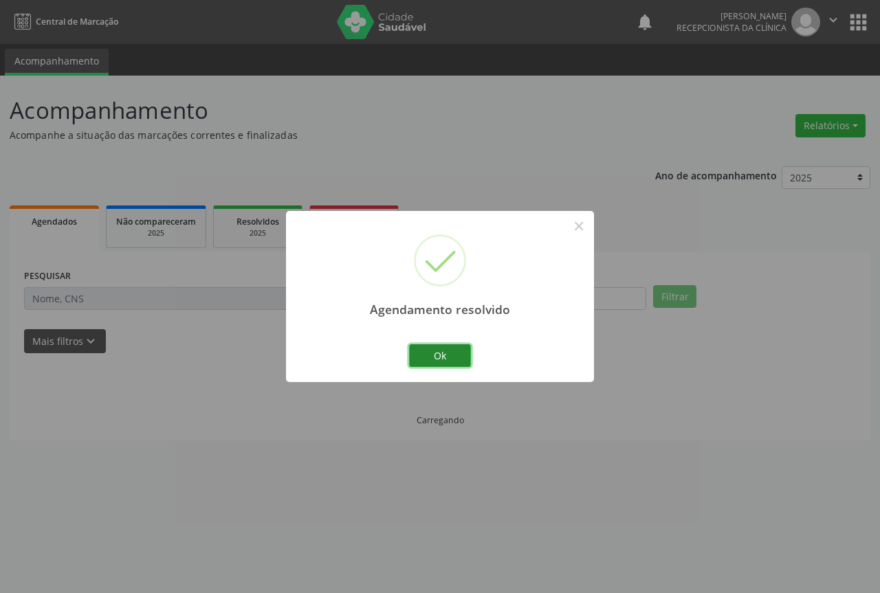
click at [457, 357] on button "Ok" at bounding box center [440, 356] width 62 height 23
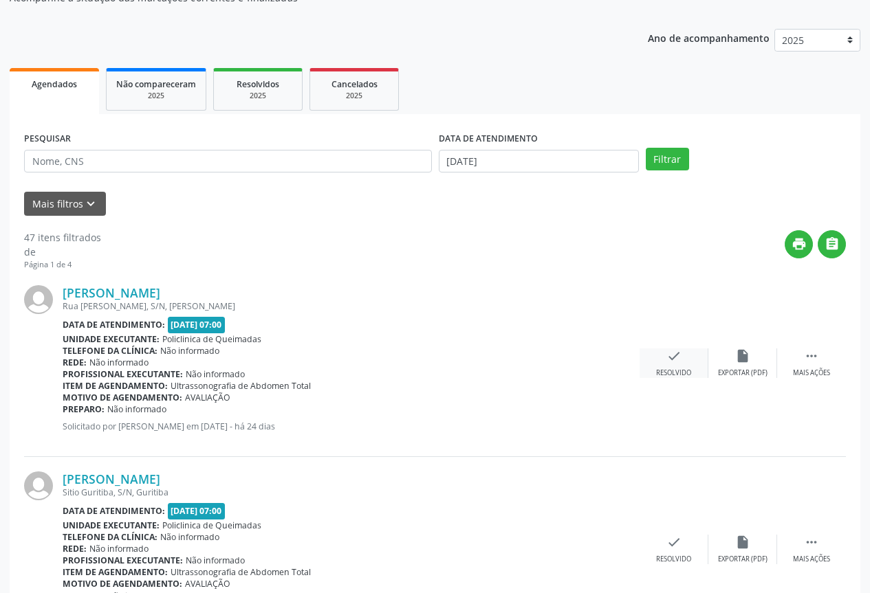
click at [668, 370] on div "Resolvido" at bounding box center [673, 374] width 35 height 10
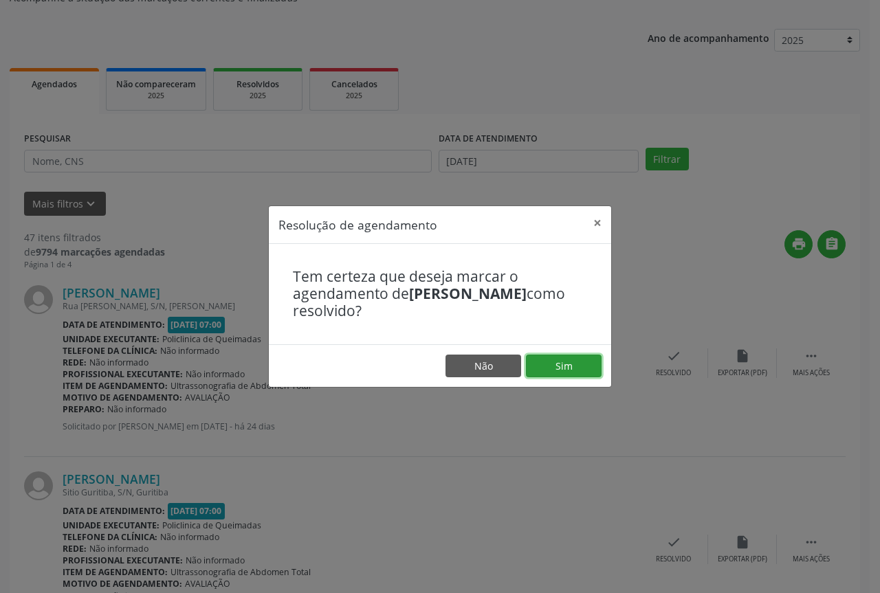
click at [562, 357] on button "Sim" at bounding box center [564, 366] width 76 height 23
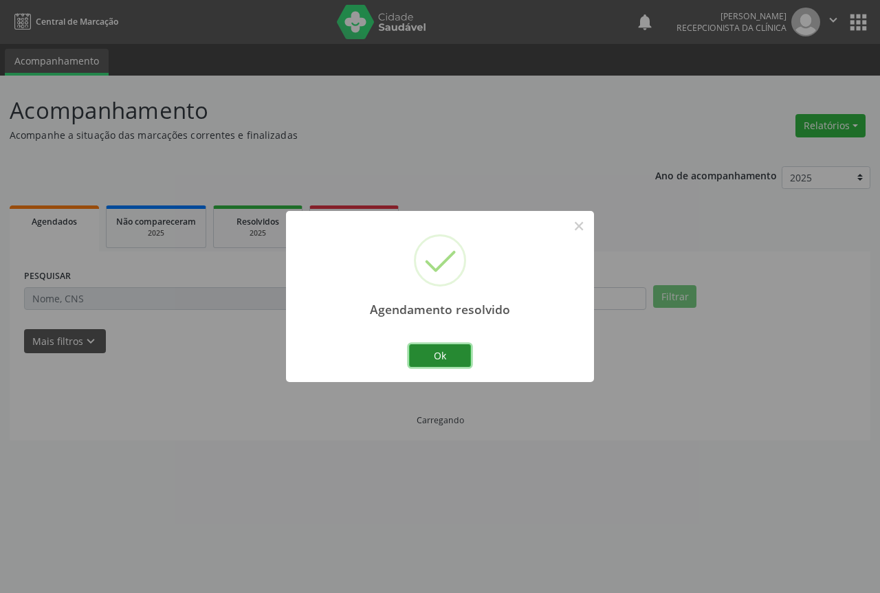
click at [424, 357] on button "Ok" at bounding box center [440, 356] width 62 height 23
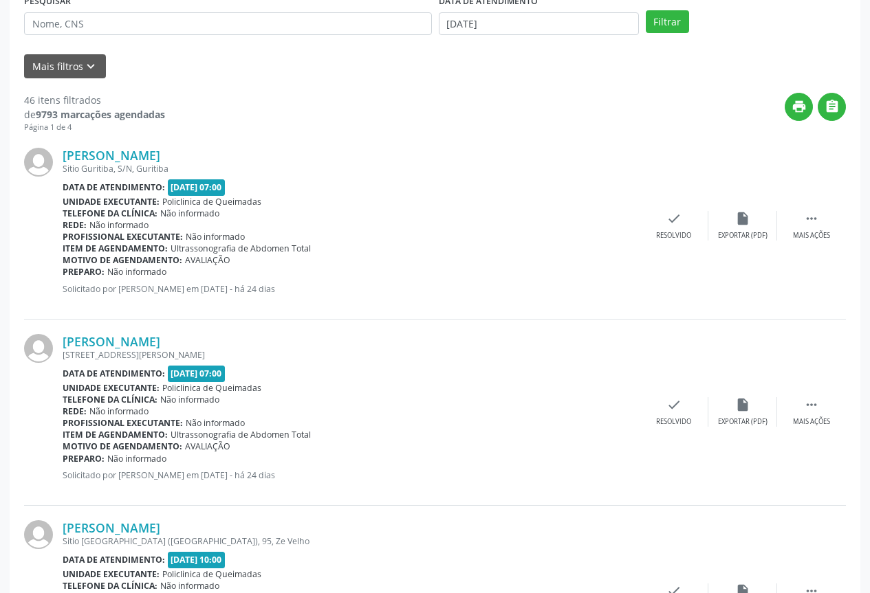
click at [667, 243] on div "Marilene da Silva Aragão Sitio Guritiba, S/N, Guritiba Data de atendimento: 18/…" at bounding box center [435, 226] width 822 height 186
click at [670, 229] on div "check Resolvido" at bounding box center [674, 226] width 69 height 30
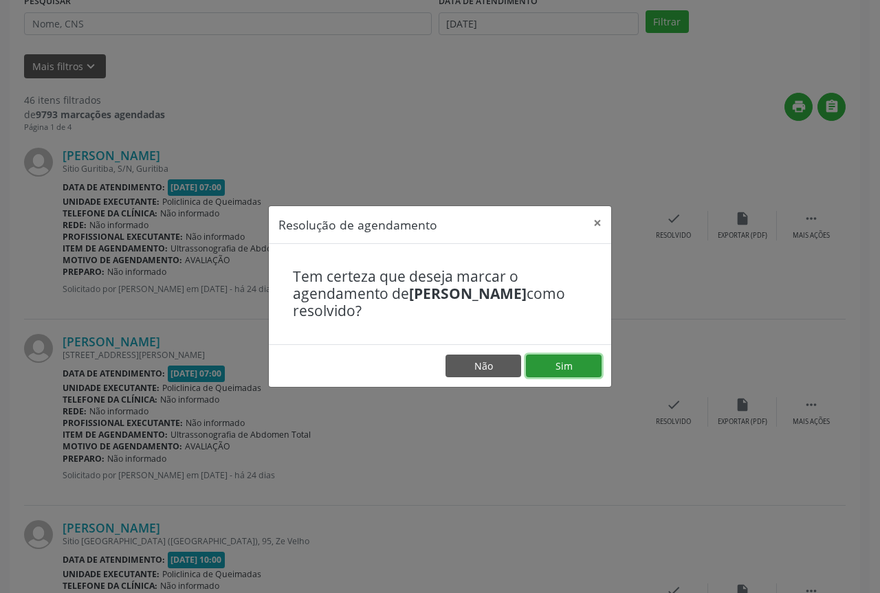
click at [587, 369] on button "Sim" at bounding box center [564, 366] width 76 height 23
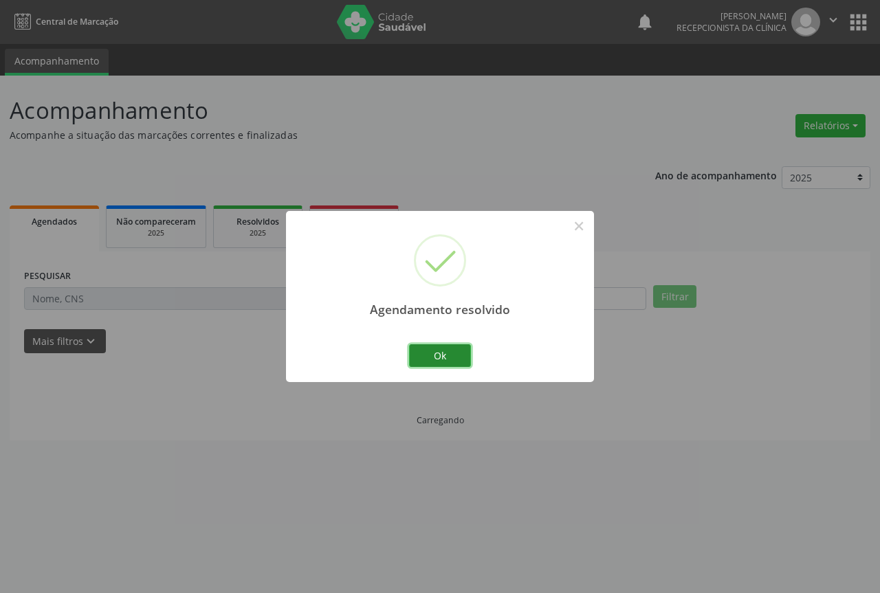
click at [454, 354] on button "Ok" at bounding box center [440, 356] width 62 height 23
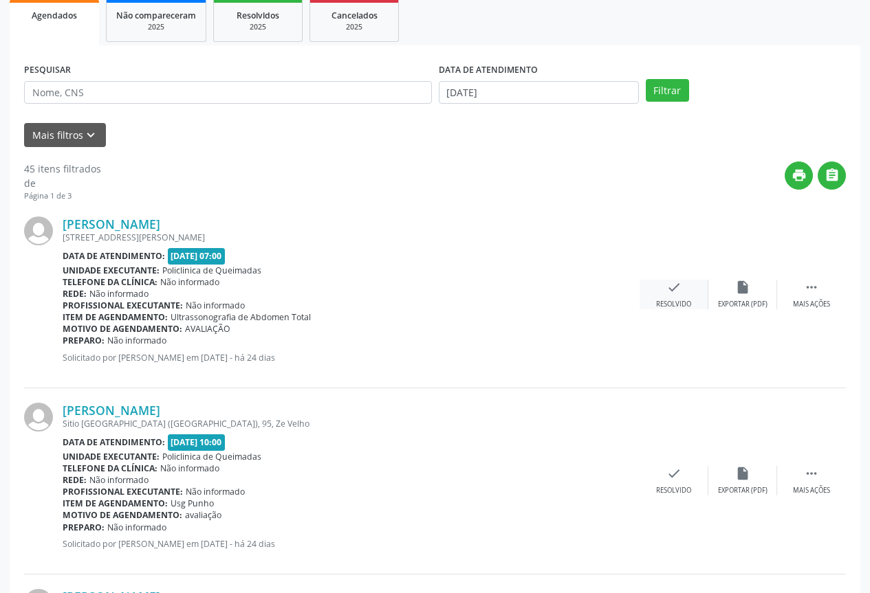
click at [686, 285] on div "check Resolvido" at bounding box center [674, 295] width 69 height 30
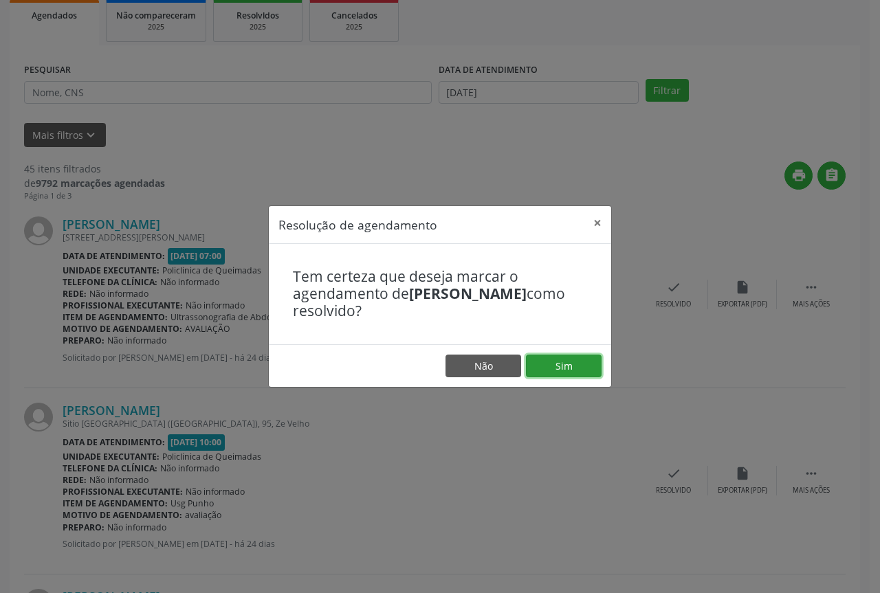
click at [565, 366] on button "Sim" at bounding box center [564, 366] width 76 height 23
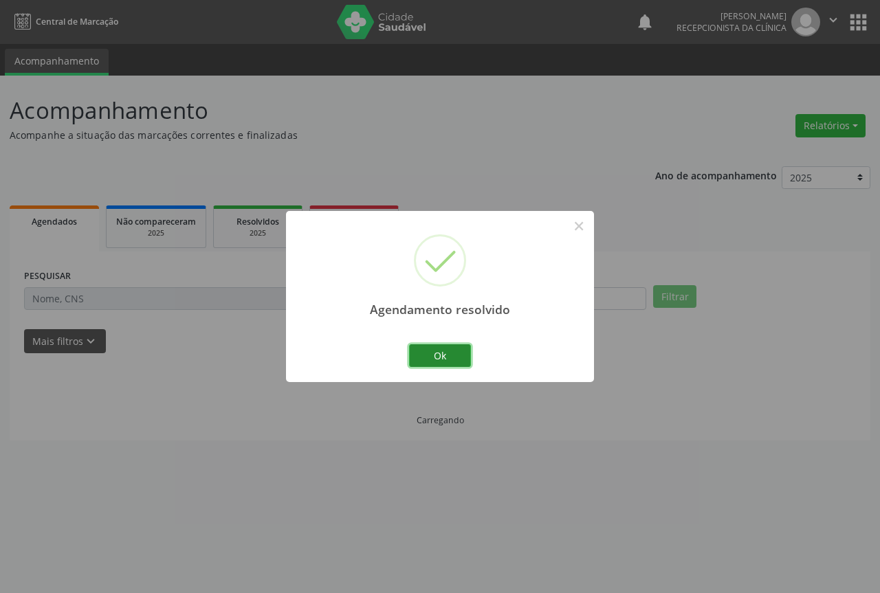
click at [445, 353] on button "Ok" at bounding box center [440, 356] width 62 height 23
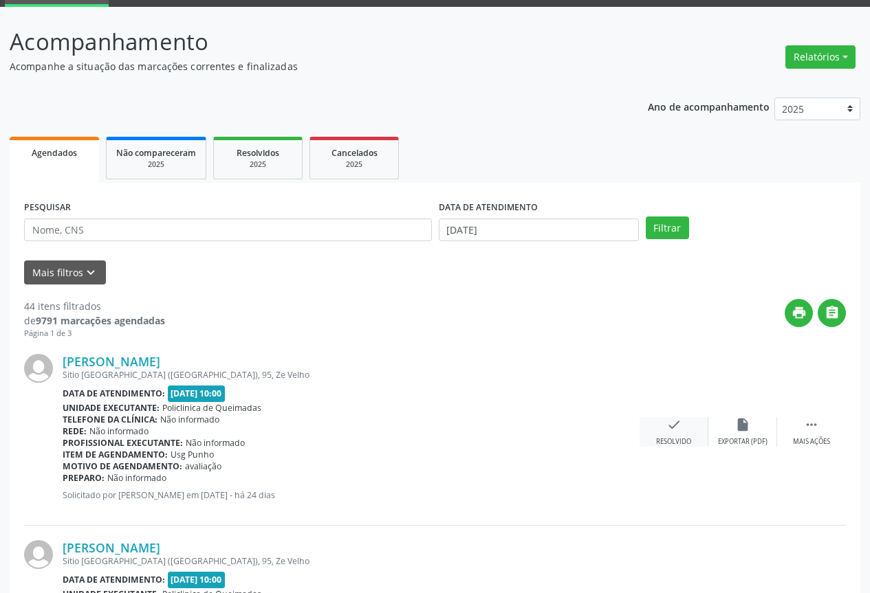
click at [668, 425] on icon "check" at bounding box center [673, 424] width 15 height 15
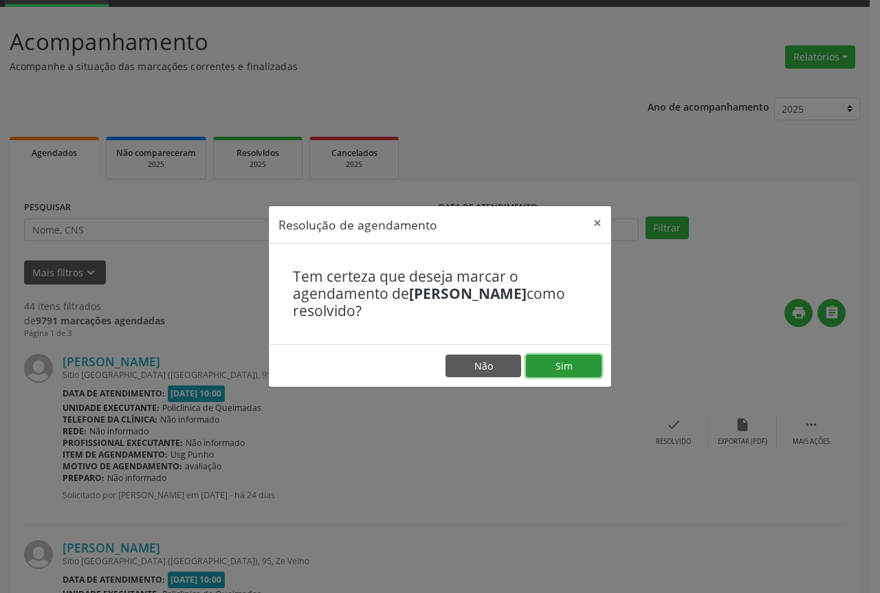
click at [558, 373] on button "Sim" at bounding box center [564, 366] width 76 height 23
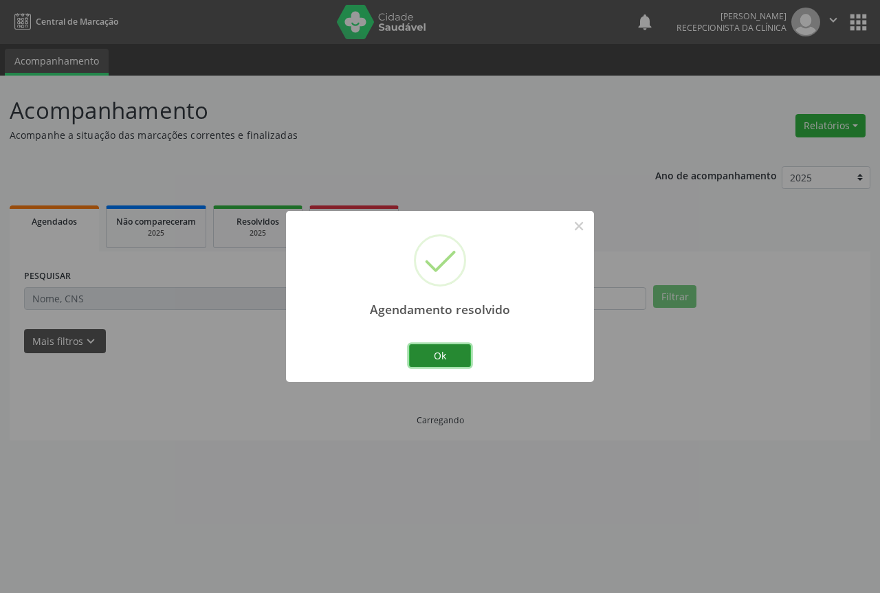
click at [446, 359] on button "Ok" at bounding box center [440, 356] width 62 height 23
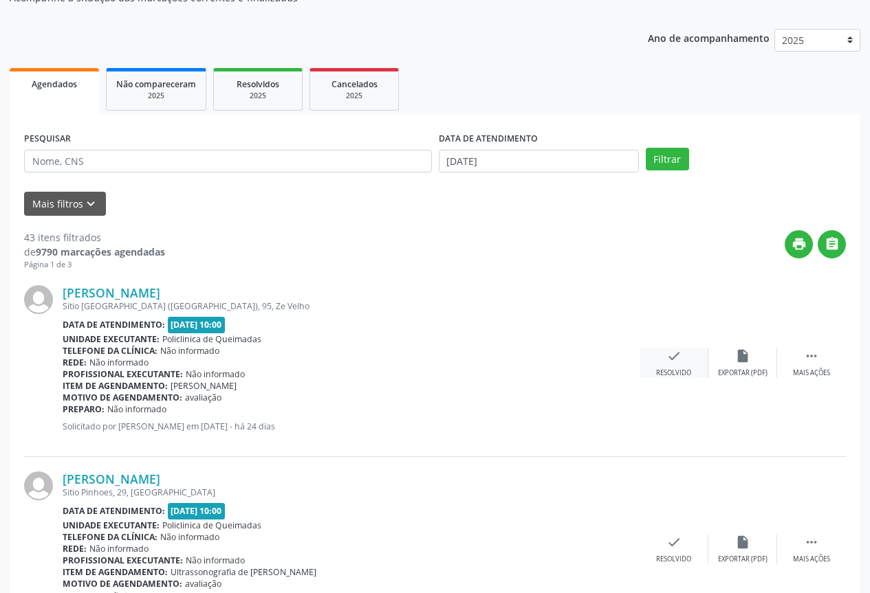
click at [686, 369] on div "Resolvido" at bounding box center [673, 374] width 35 height 10
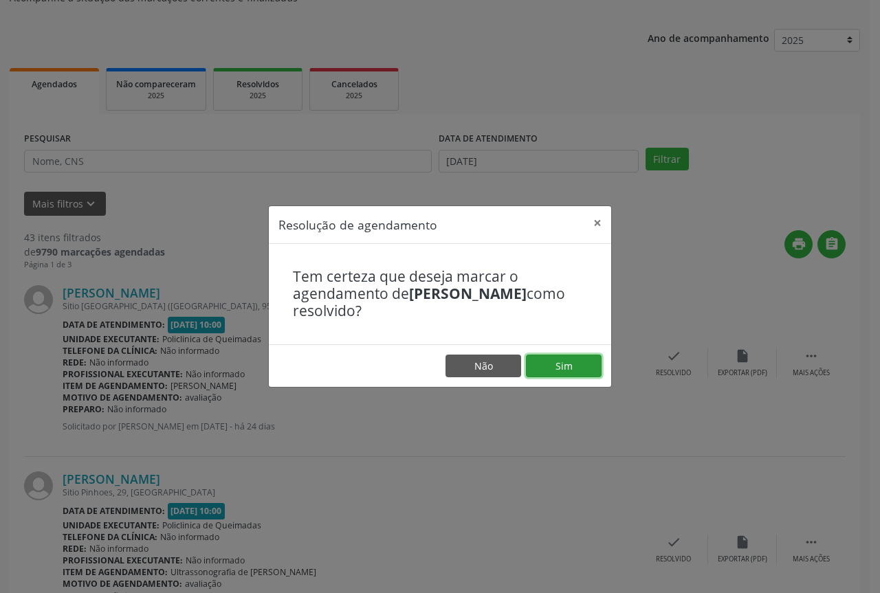
click at [574, 367] on button "Sim" at bounding box center [564, 366] width 76 height 23
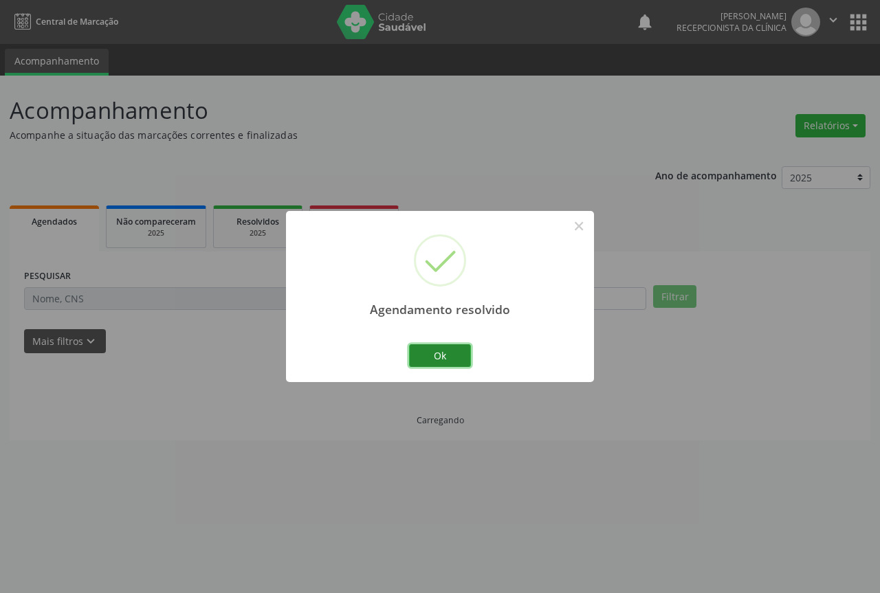
click at [444, 364] on button "Ok" at bounding box center [440, 356] width 62 height 23
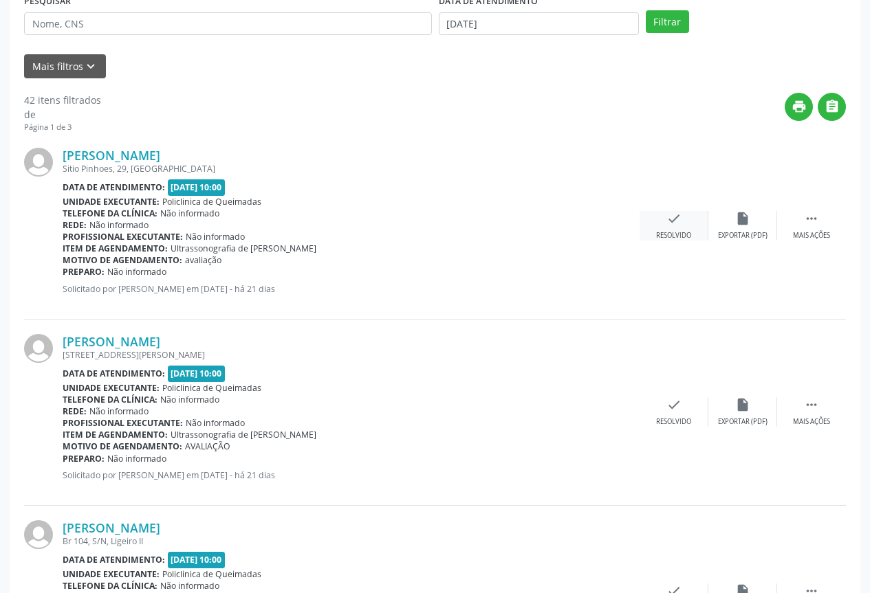
click at [648, 240] on div "check Resolvido" at bounding box center [674, 226] width 69 height 30
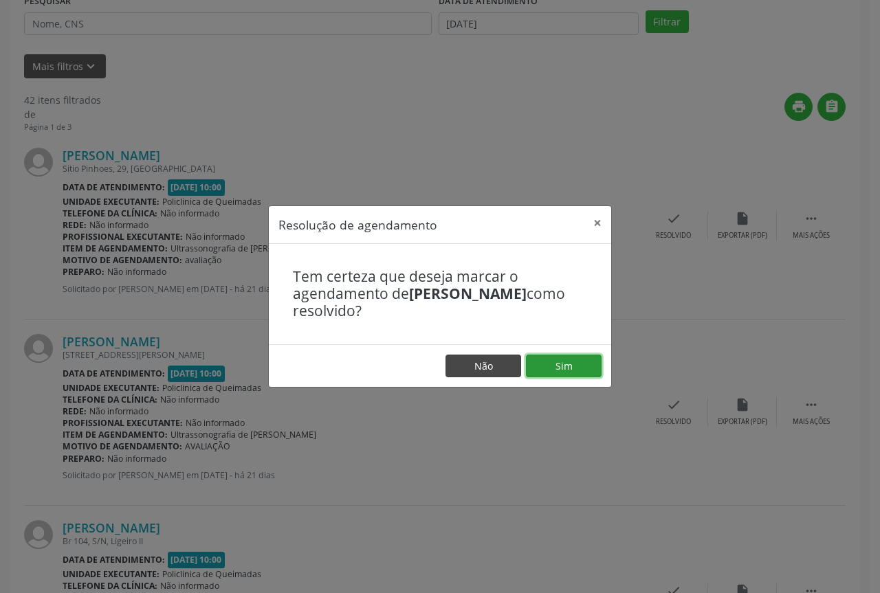
drag, startPoint x: 572, startPoint y: 366, endPoint x: 464, endPoint y: 362, distance: 108.0
click at [571, 367] on button "Sim" at bounding box center [564, 366] width 76 height 23
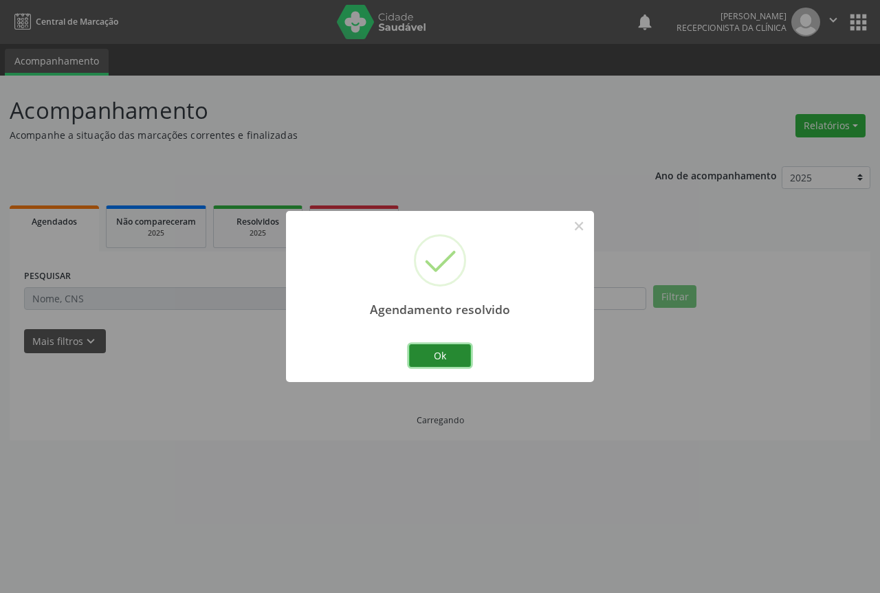
click at [439, 352] on button "Ok" at bounding box center [440, 356] width 62 height 23
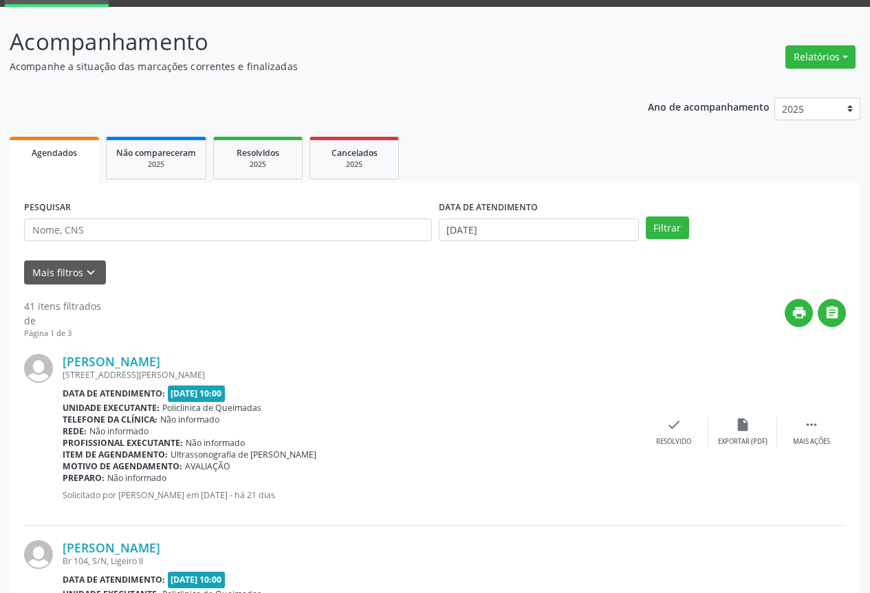
click at [661, 414] on div "Ana Carla Silva Cândido Rua Geraldo José dos Santos, 95, Vila Data de atendimen…" at bounding box center [435, 433] width 822 height 186
click at [670, 428] on icon "check" at bounding box center [673, 424] width 15 height 15
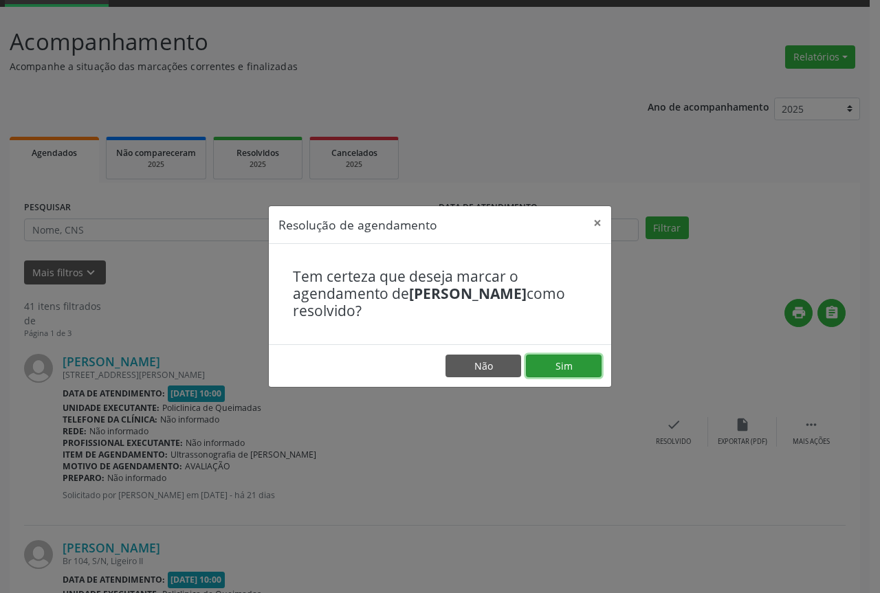
click at [554, 368] on button "Sim" at bounding box center [564, 366] width 76 height 23
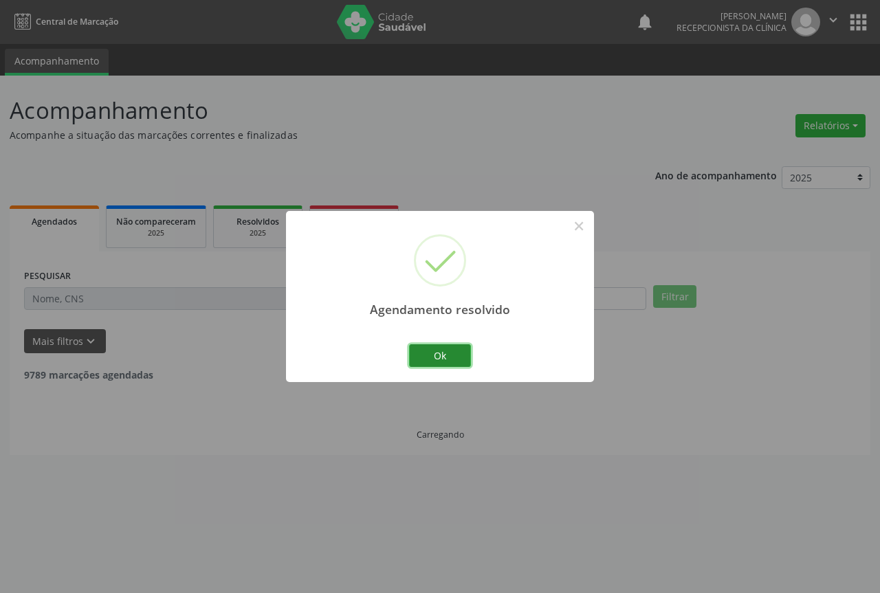
click at [443, 354] on button "Ok" at bounding box center [440, 356] width 62 height 23
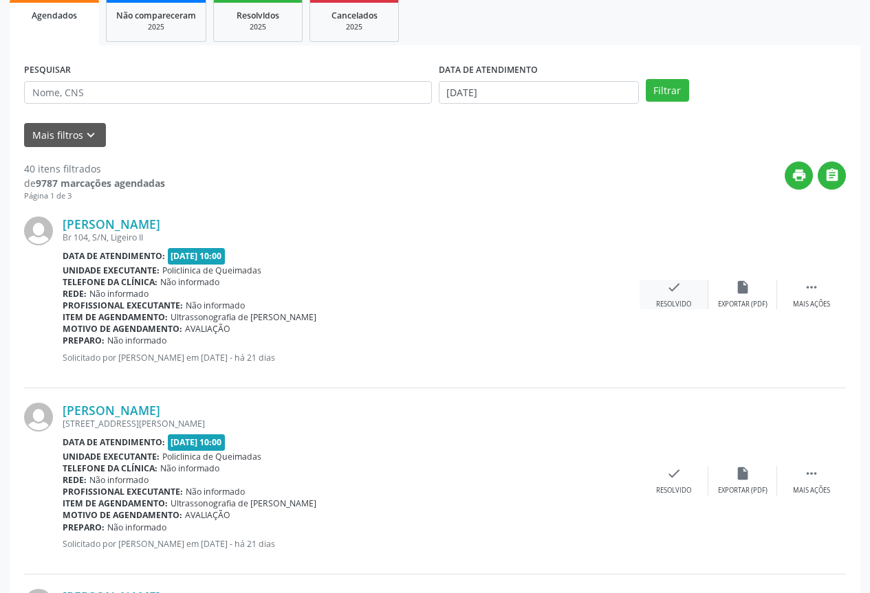
click at [664, 290] on div "check Resolvido" at bounding box center [674, 295] width 69 height 30
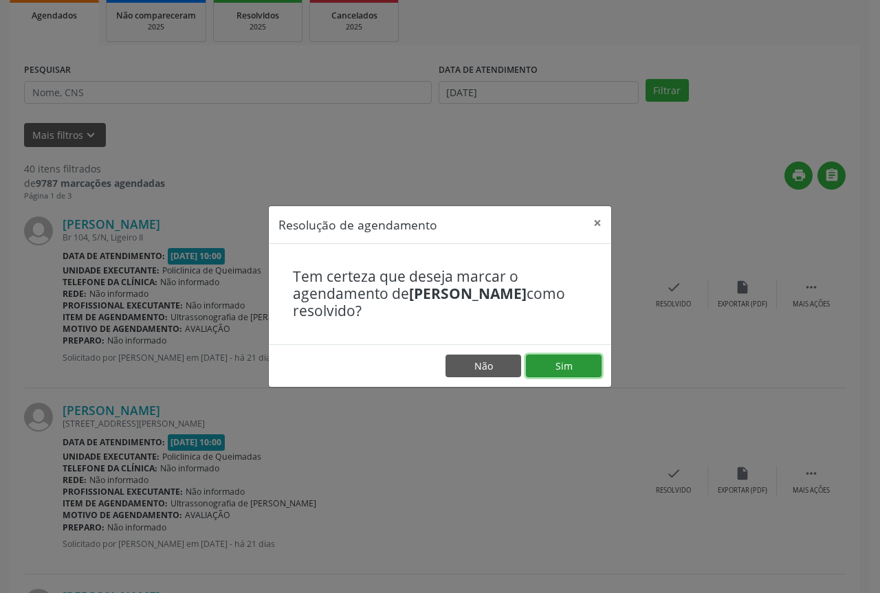
click at [568, 367] on button "Sim" at bounding box center [564, 366] width 76 height 23
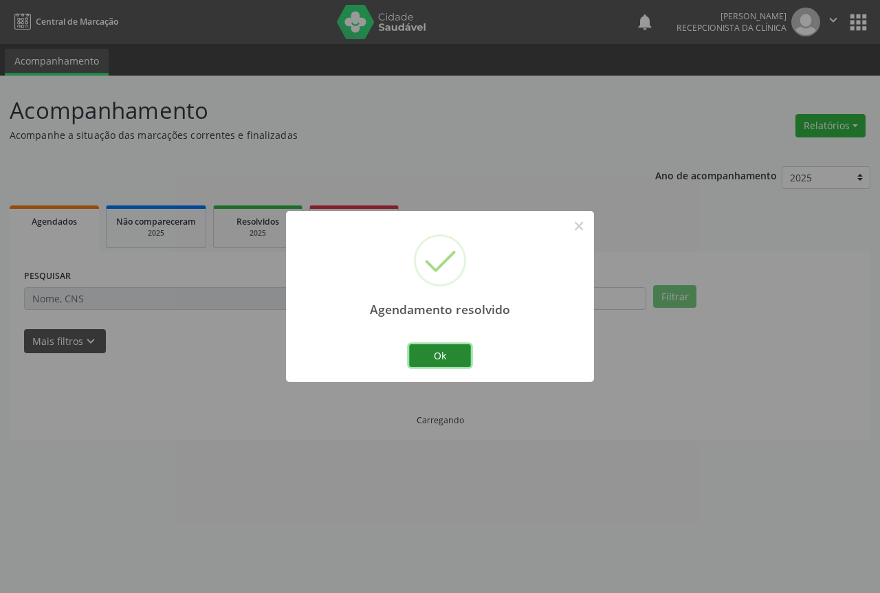
click at [428, 350] on button "Ok" at bounding box center [440, 356] width 62 height 23
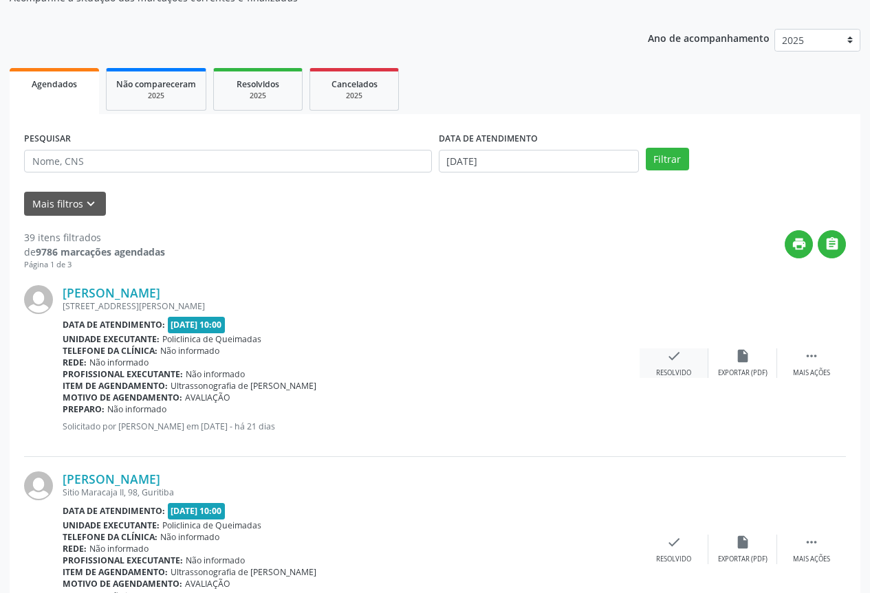
click at [674, 373] on div "Resolvido" at bounding box center [673, 374] width 35 height 10
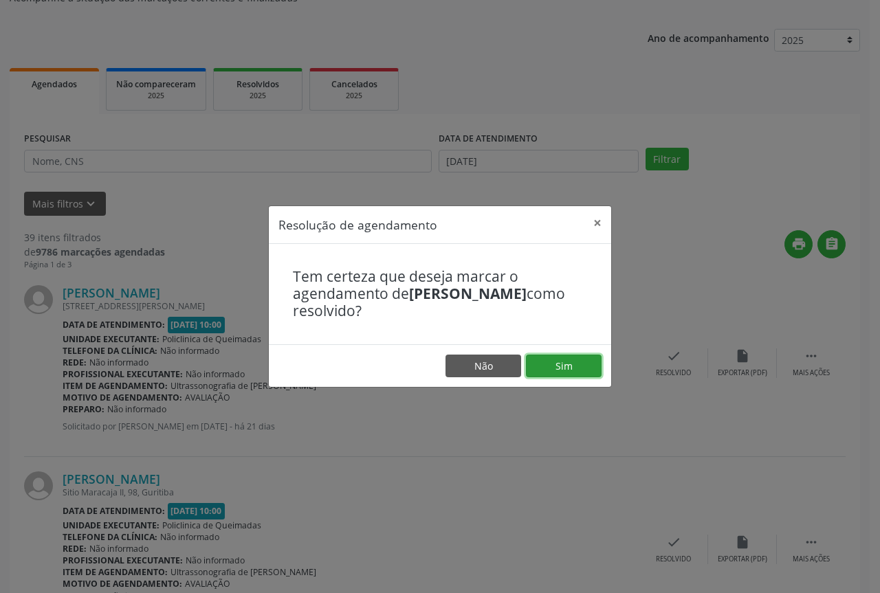
click at [572, 367] on button "Sim" at bounding box center [564, 366] width 76 height 23
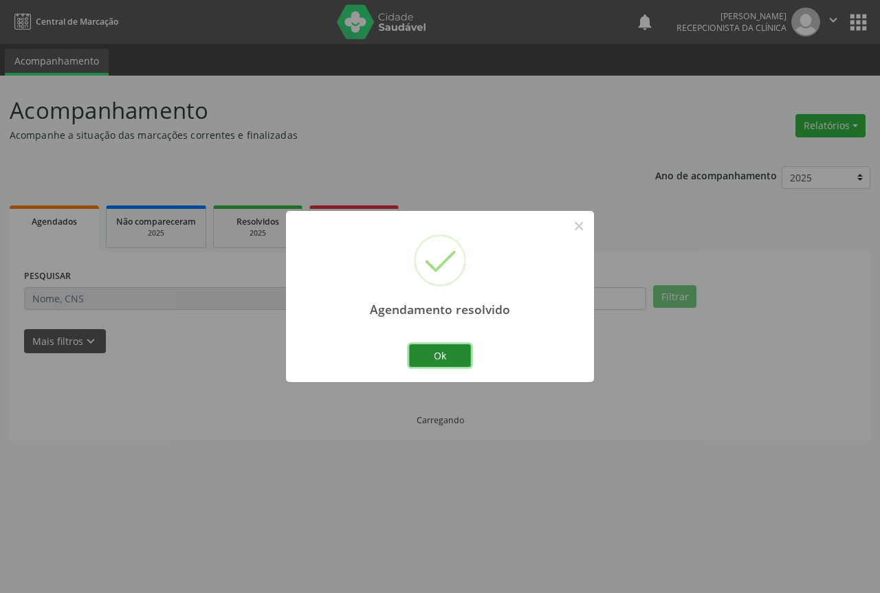
click at [446, 357] on button "Ok" at bounding box center [440, 356] width 62 height 23
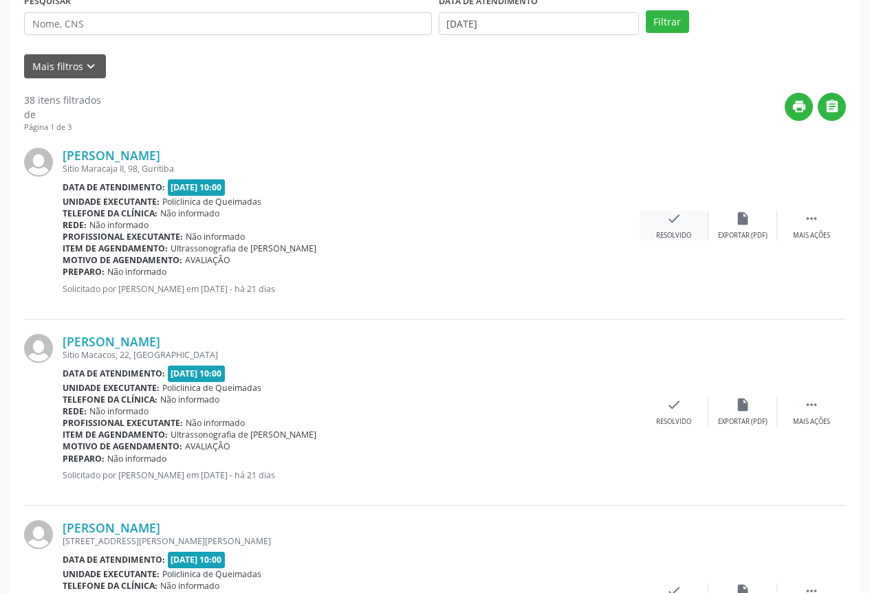
click at [660, 215] on div "check Resolvido" at bounding box center [674, 226] width 69 height 30
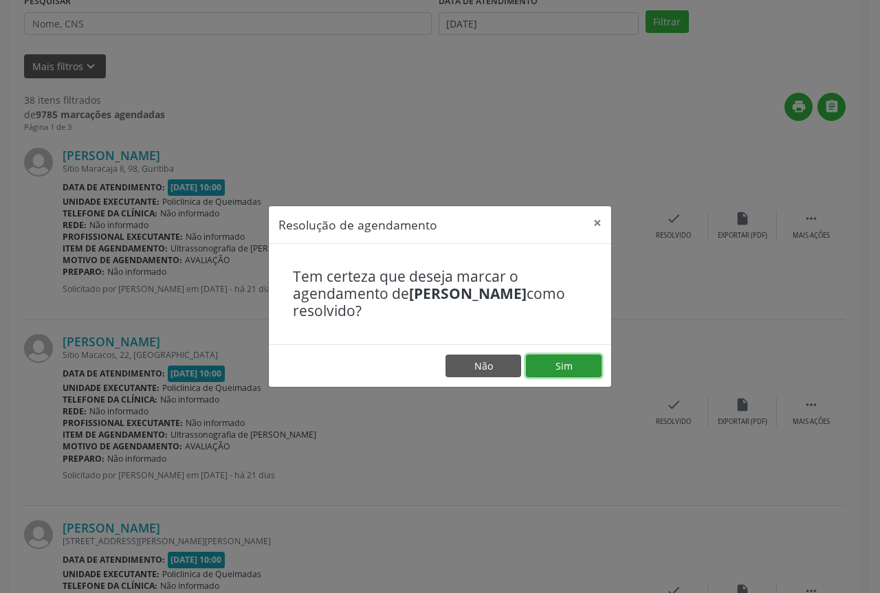
click at [536, 371] on button "Sim" at bounding box center [564, 366] width 76 height 23
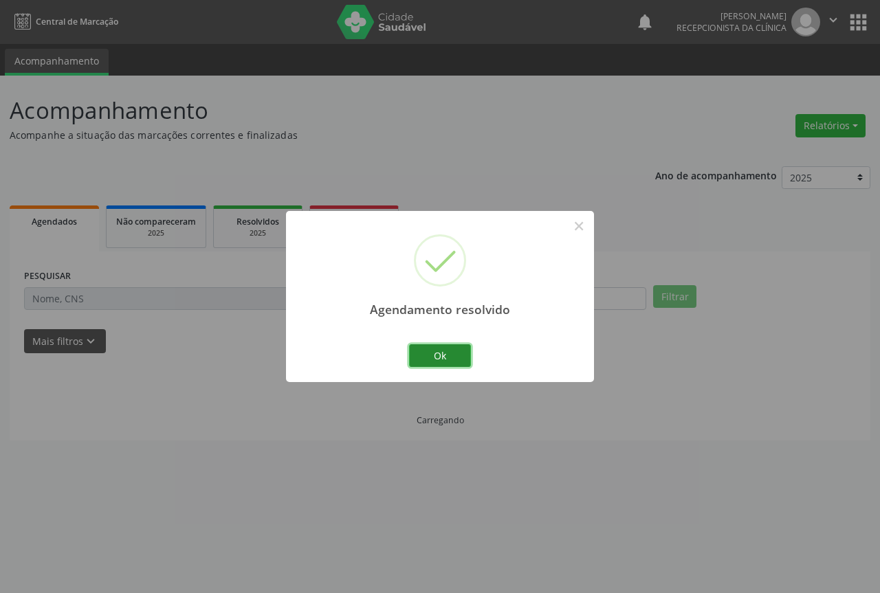
click at [437, 358] on button "Ok" at bounding box center [440, 356] width 62 height 23
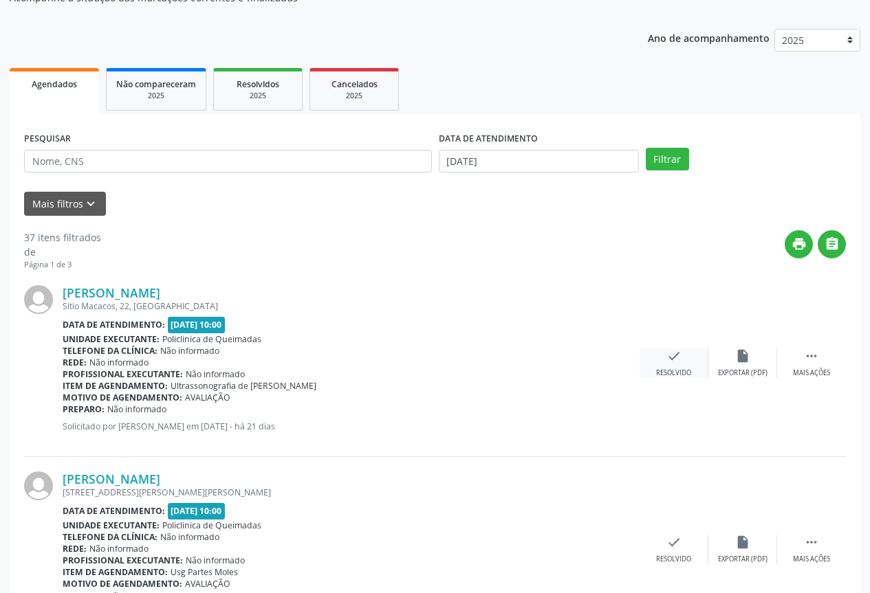
click at [678, 363] on icon "check" at bounding box center [673, 356] width 15 height 15
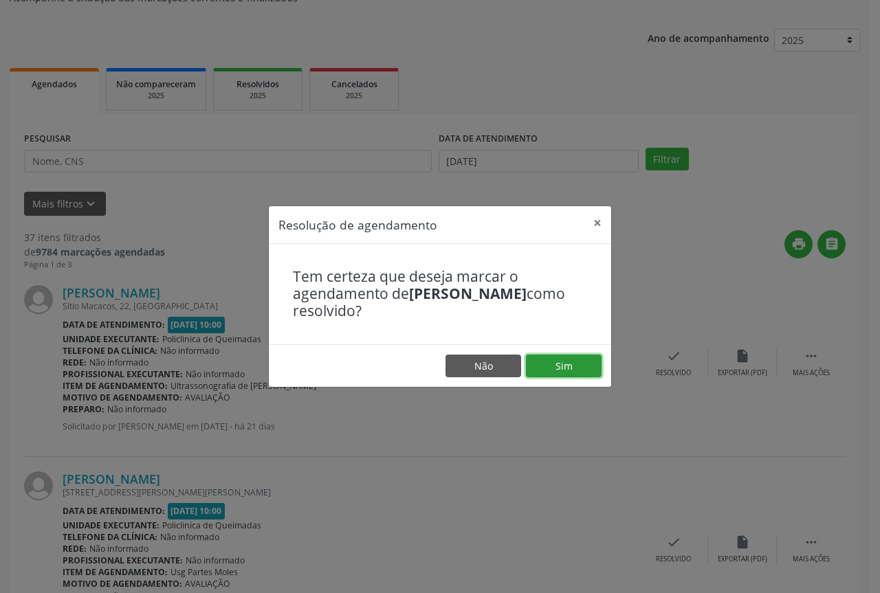
drag, startPoint x: 570, startPoint y: 365, endPoint x: 547, endPoint y: 364, distance: 22.7
click at [558, 365] on button "Sim" at bounding box center [564, 366] width 76 height 23
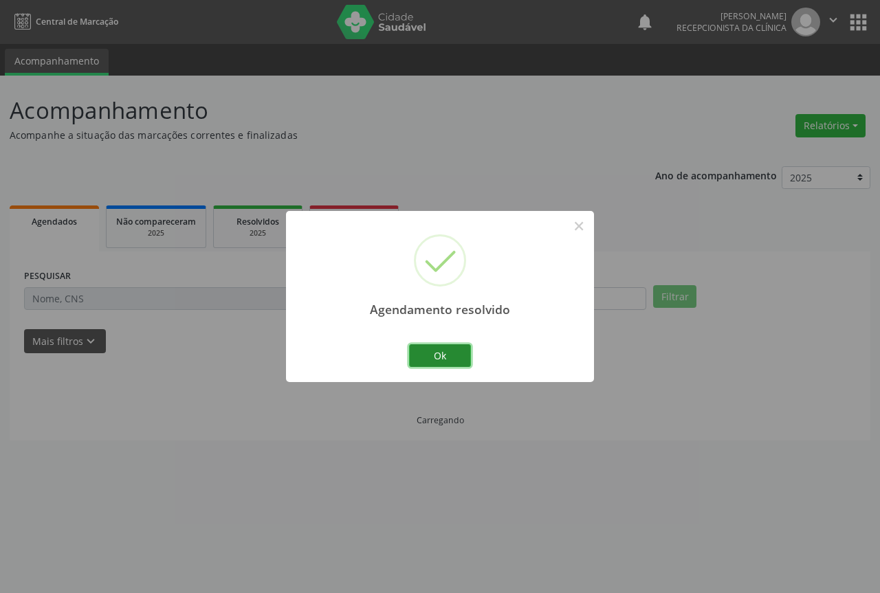
click at [451, 363] on button "Ok" at bounding box center [440, 356] width 62 height 23
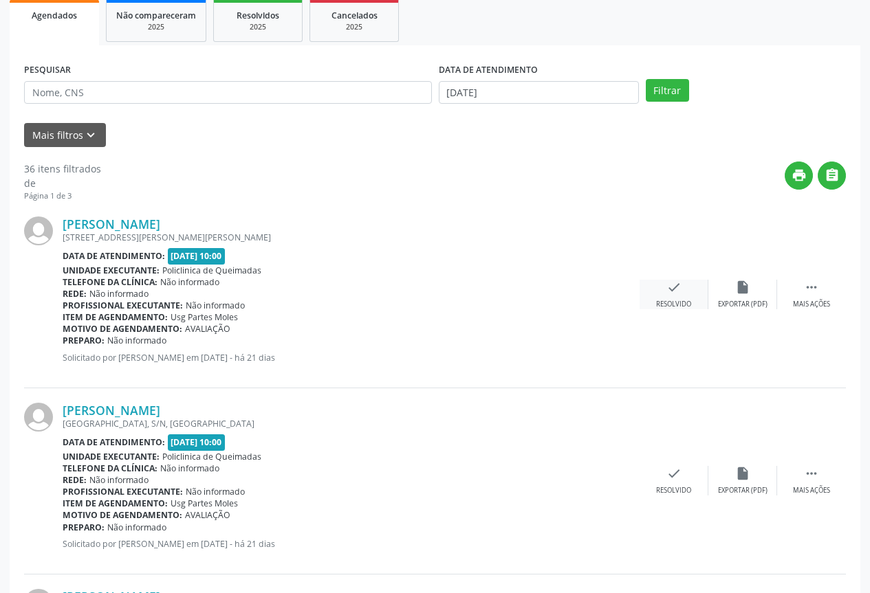
click at [679, 296] on div "check Resolvido" at bounding box center [674, 295] width 69 height 30
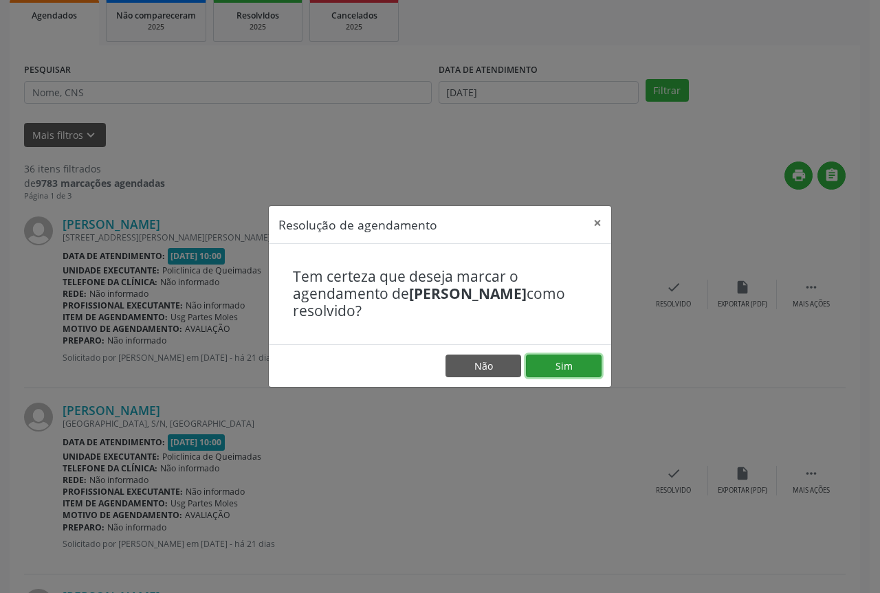
click at [584, 371] on button "Sim" at bounding box center [564, 366] width 76 height 23
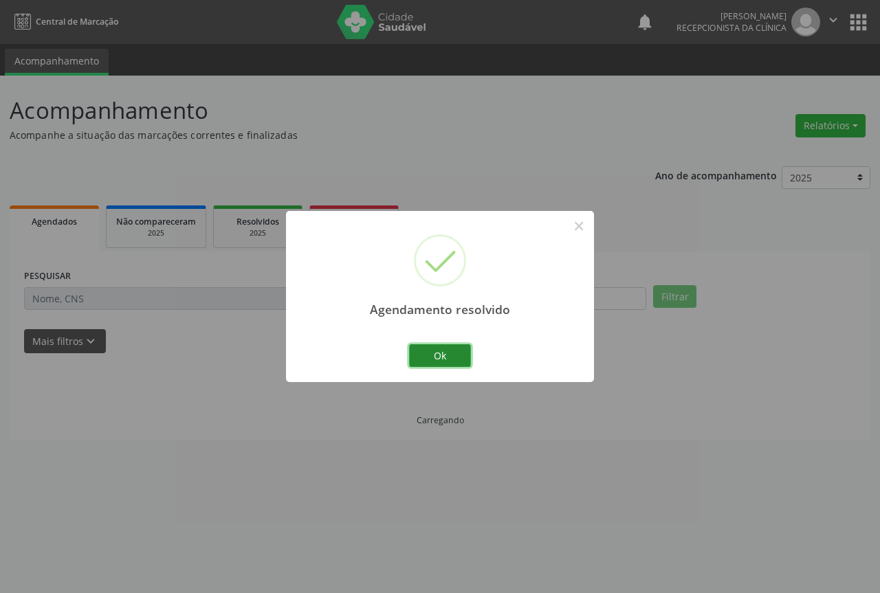
click at [461, 362] on button "Ok" at bounding box center [440, 356] width 62 height 23
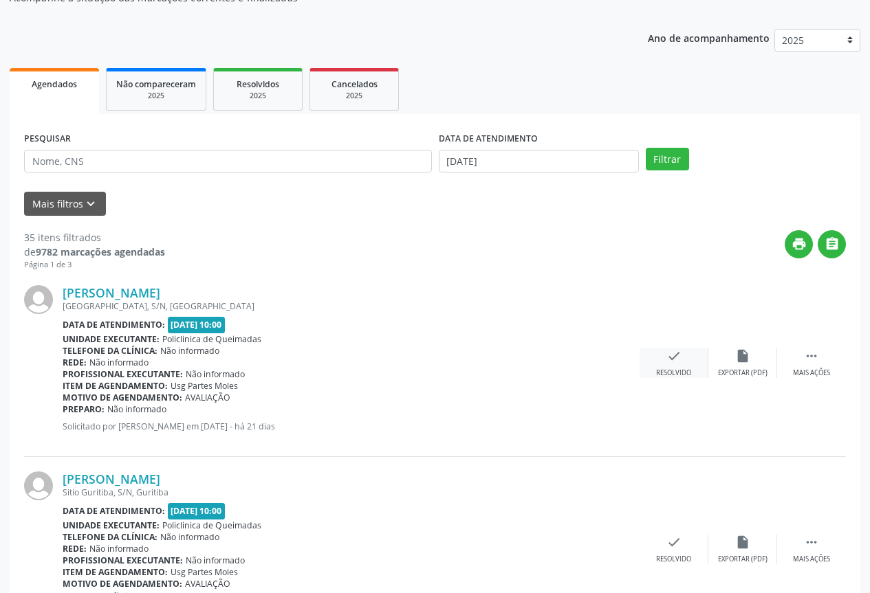
click at [666, 356] on icon "check" at bounding box center [673, 356] width 15 height 15
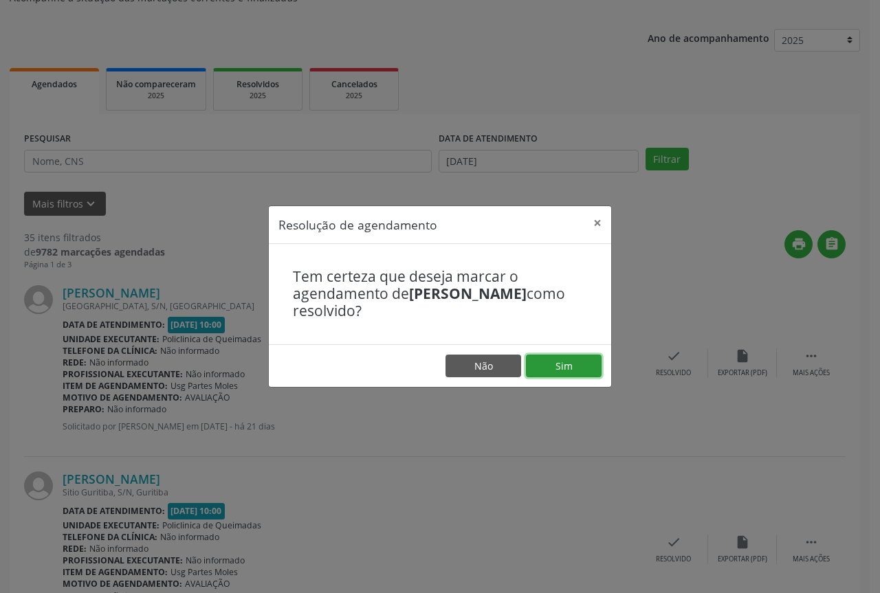
click at [558, 360] on button "Sim" at bounding box center [564, 366] width 76 height 23
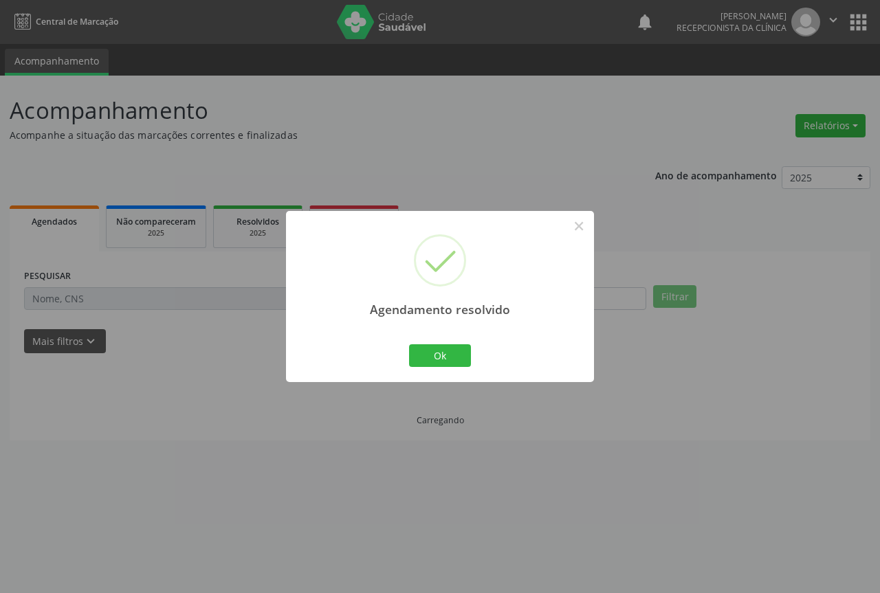
click at [437, 371] on div "Agendamento resolvido × Ok Cancel" at bounding box center [440, 296] width 308 height 171
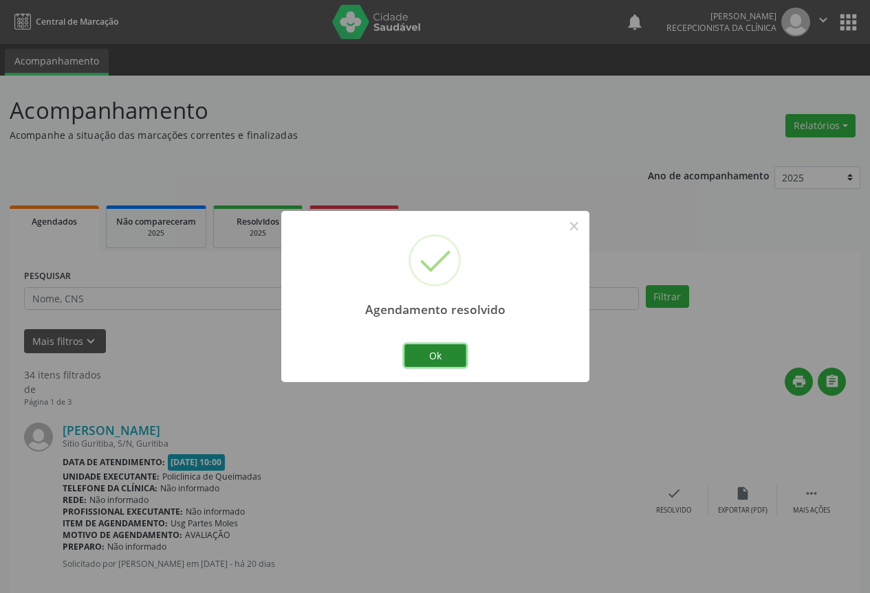
click at [437, 354] on button "Ok" at bounding box center [435, 356] width 62 height 23
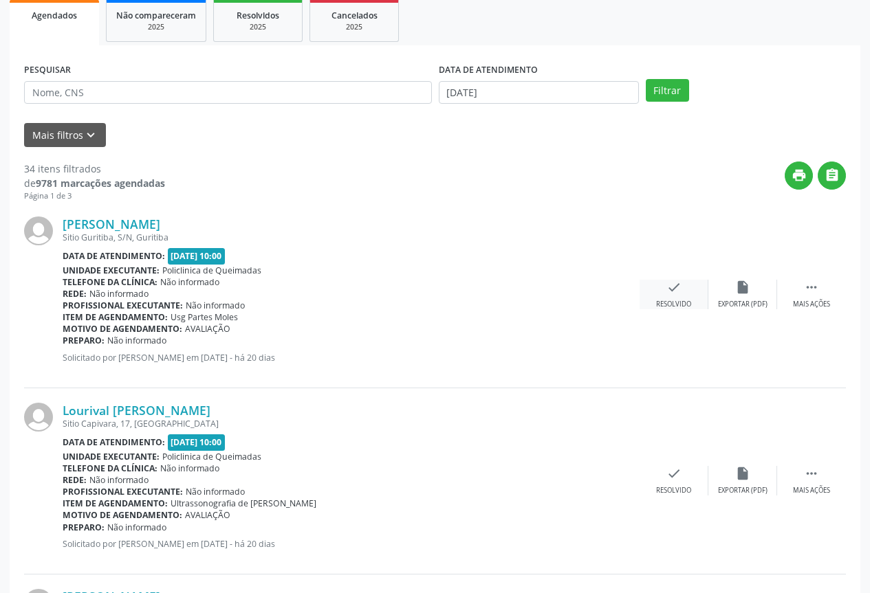
click at [680, 301] on div "Resolvido" at bounding box center [673, 305] width 35 height 10
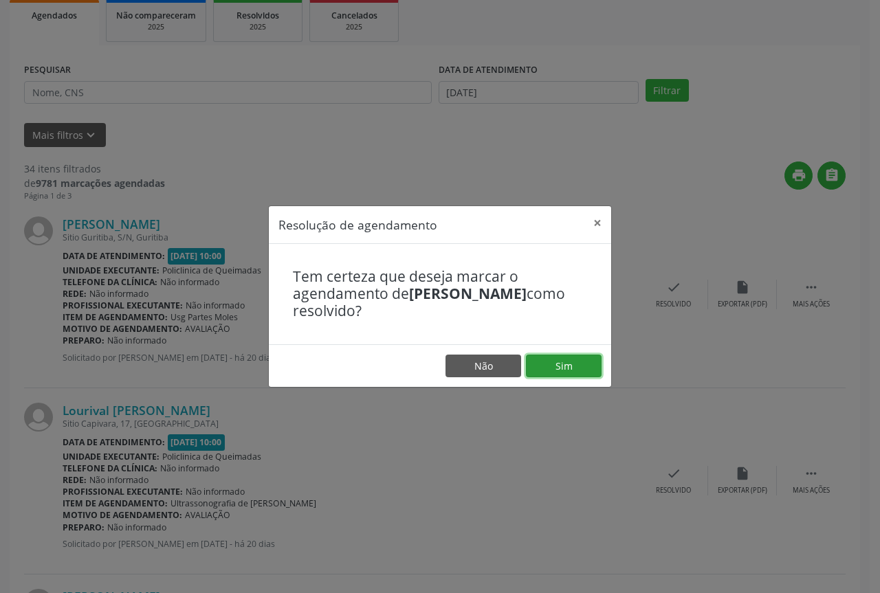
click at [582, 366] on button "Sim" at bounding box center [564, 366] width 76 height 23
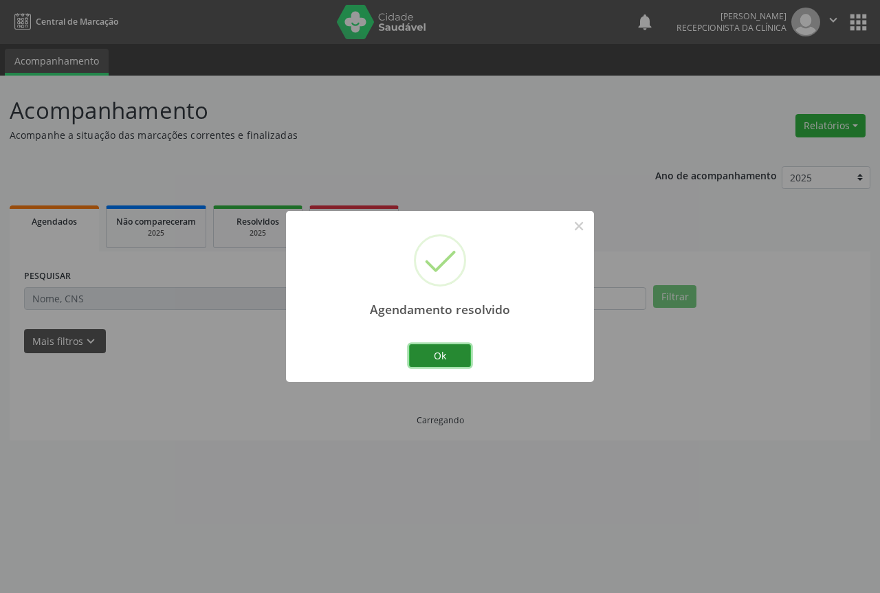
click at [459, 363] on button "Ok" at bounding box center [440, 356] width 62 height 23
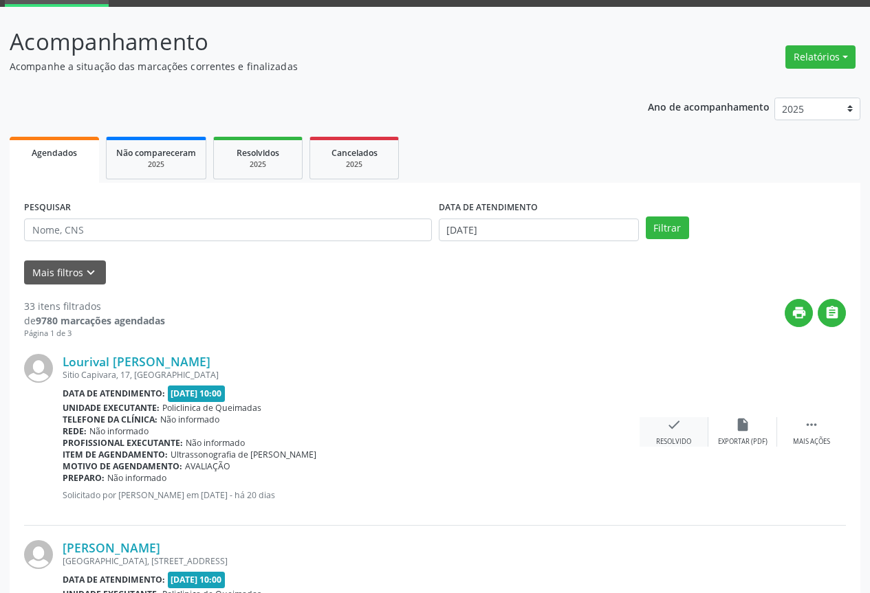
click at [674, 425] on icon "check" at bounding box center [673, 424] width 15 height 15
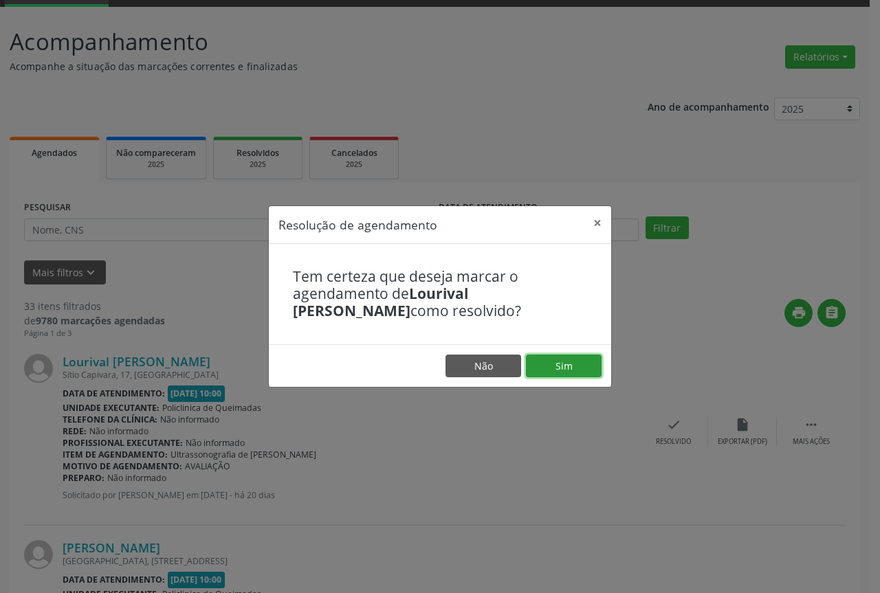
click at [586, 371] on button "Sim" at bounding box center [564, 366] width 76 height 23
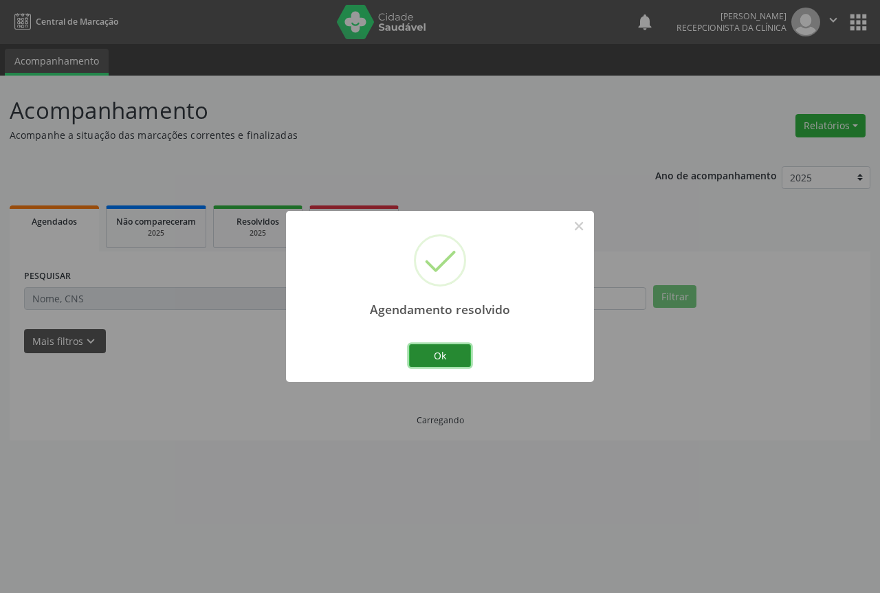
click at [425, 352] on button "Ok" at bounding box center [440, 356] width 62 height 23
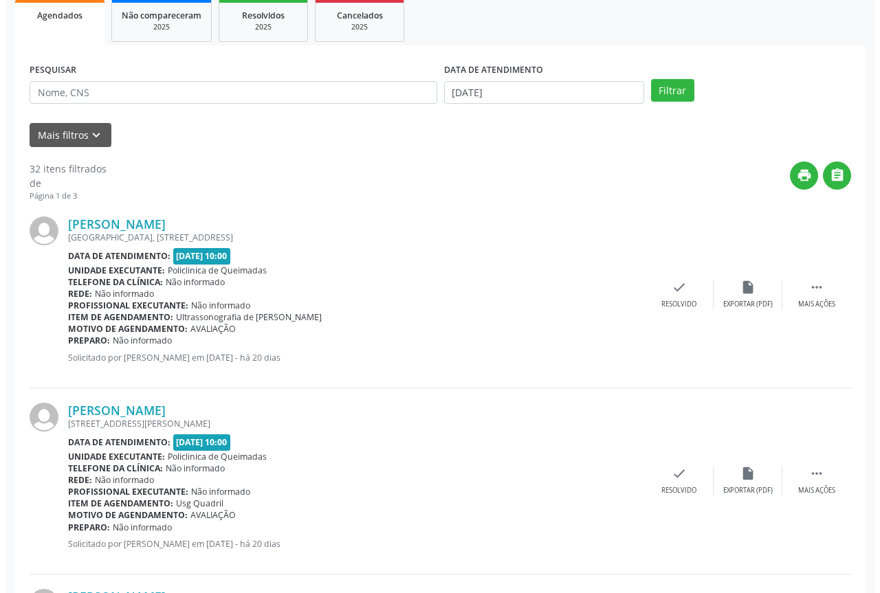
click
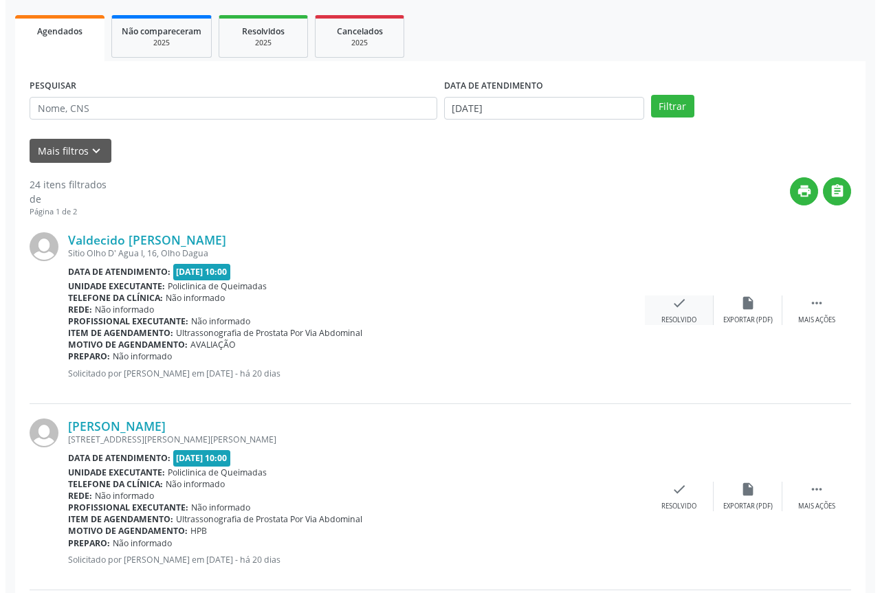
scroll to position [206, 0]
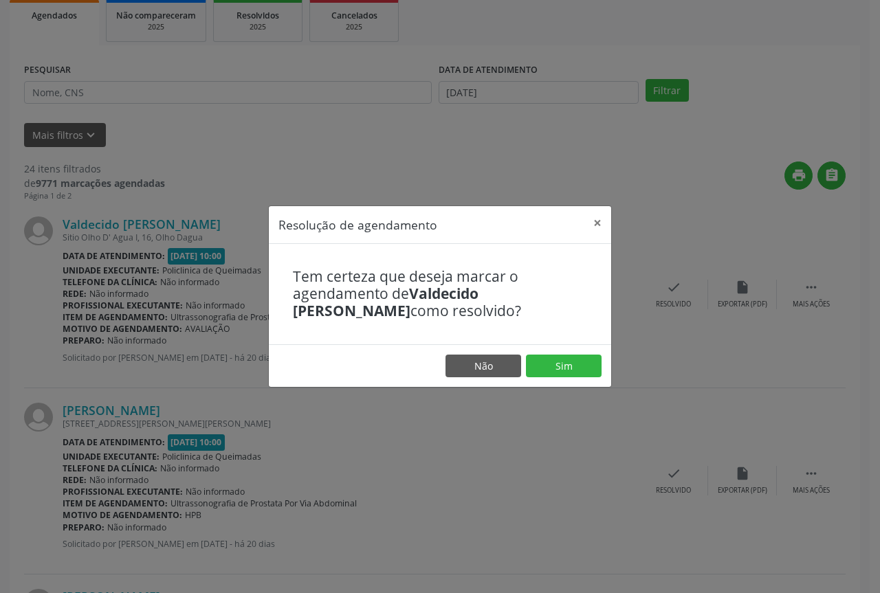
drag, startPoint x: 549, startPoint y: 353, endPoint x: 547, endPoint y: 363, distance: 9.7
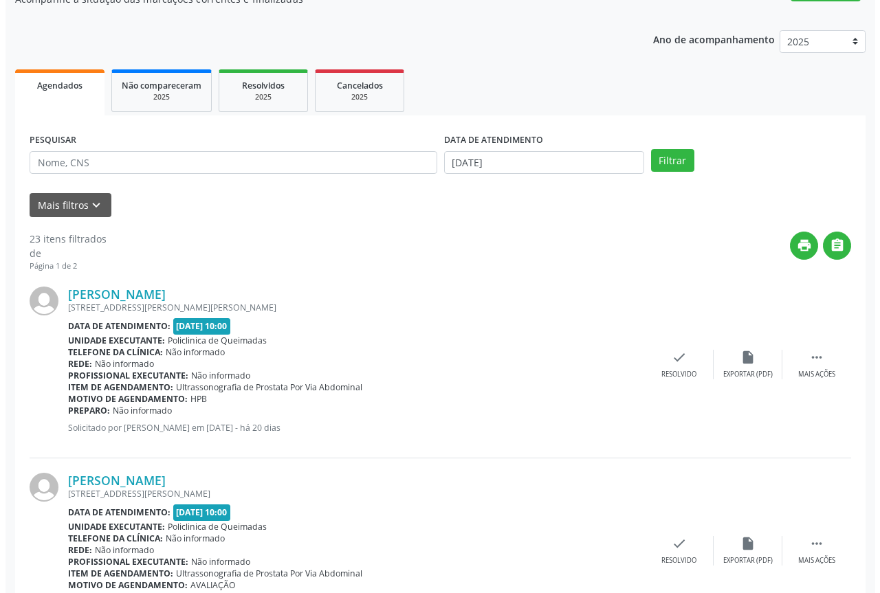
scroll to position [138, 0]
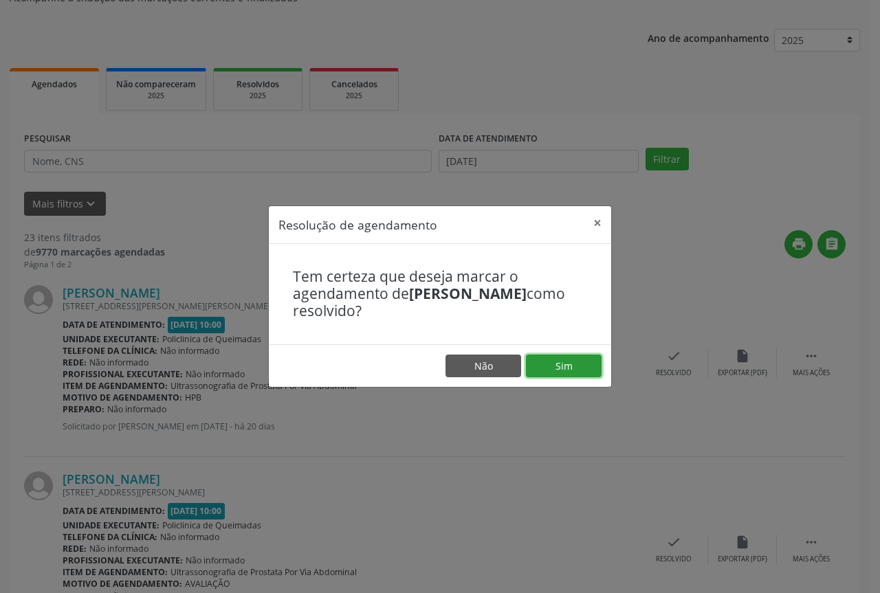
drag, startPoint x: 569, startPoint y: 354, endPoint x: 503, endPoint y: 353, distance: 66.7
drag, startPoint x: 549, startPoint y: 367, endPoint x: 540, endPoint y: 366, distance: 9.7
drag, startPoint x: 547, startPoint y: 362, endPoint x: 396, endPoint y: 347, distance: 152.1
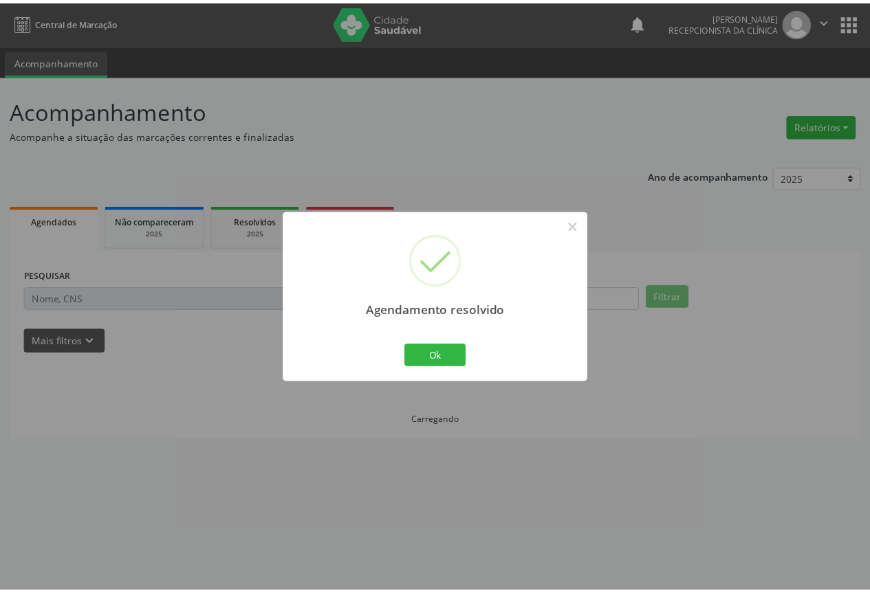
scroll to position [0, 0]
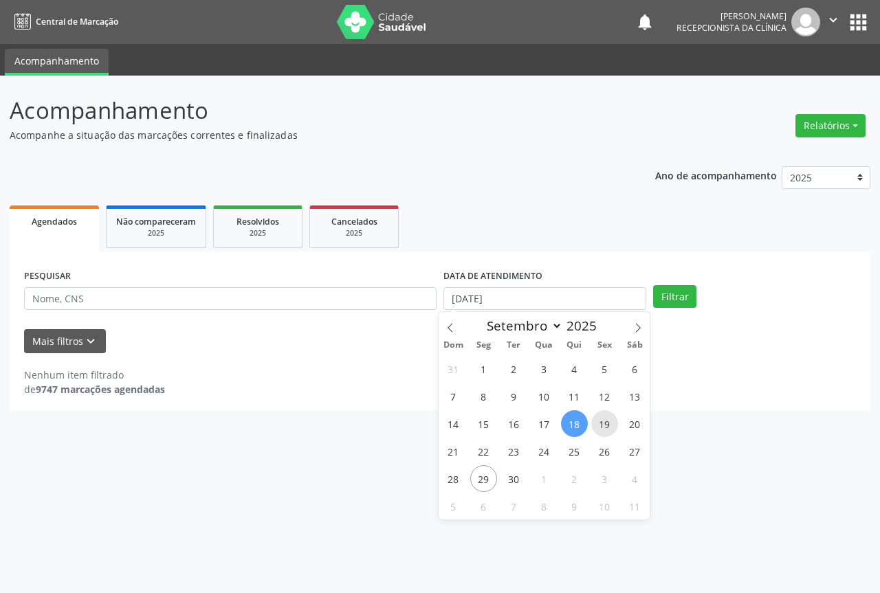
type input "19/09/2025"
select select "8"
type input "19/09/2025"
type input "20/09/2025"
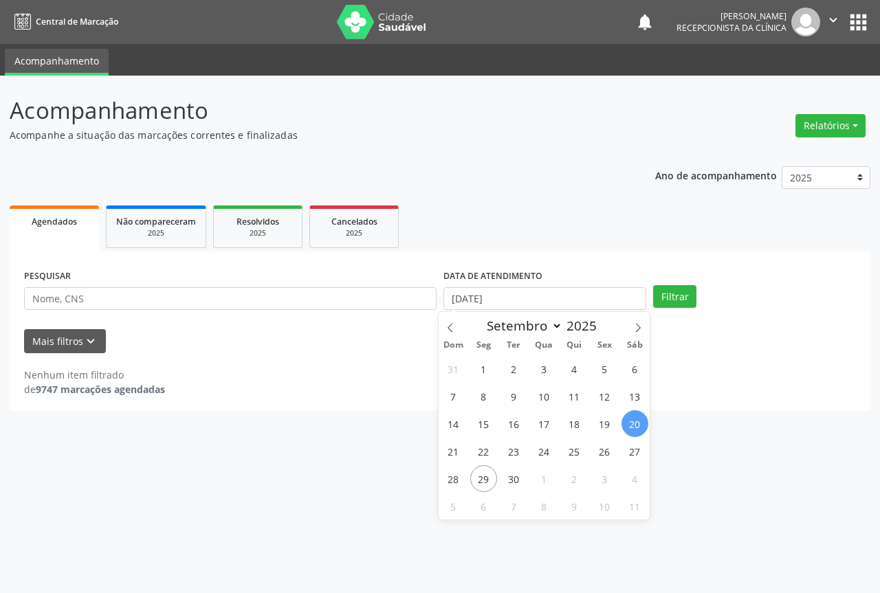
select select "8"
type input "22/09/2025"
type input "23/09/2025"
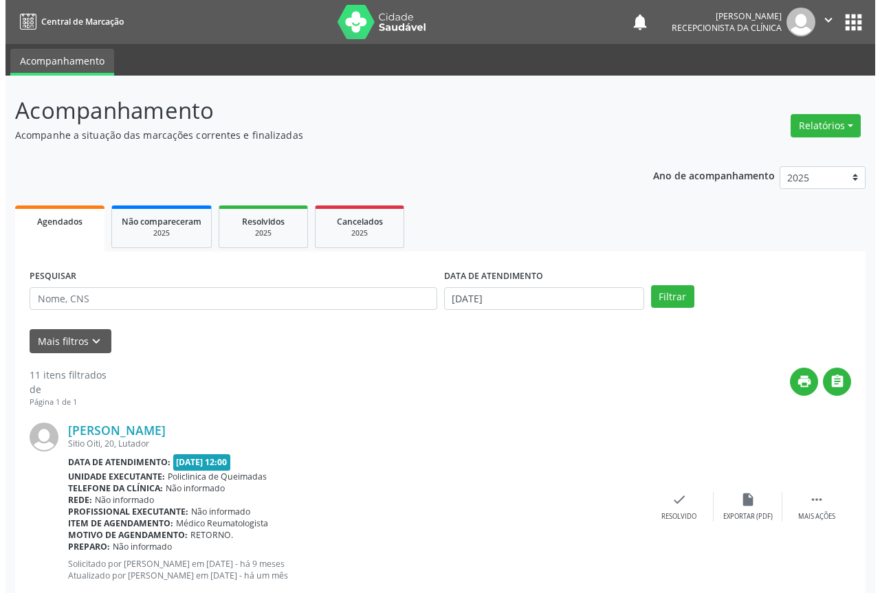
scroll to position [69, 0]
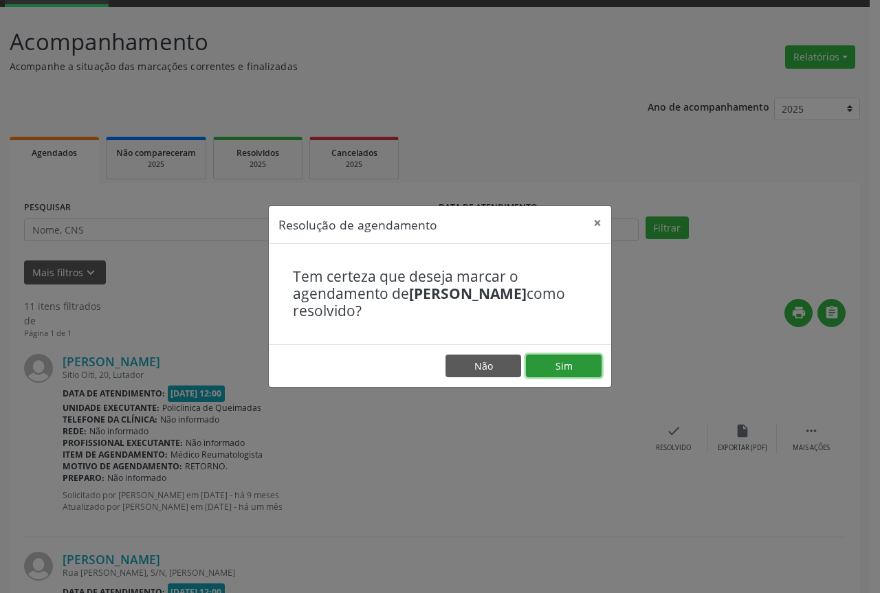
drag, startPoint x: 591, startPoint y: 373, endPoint x: 578, endPoint y: 371, distance: 12.5
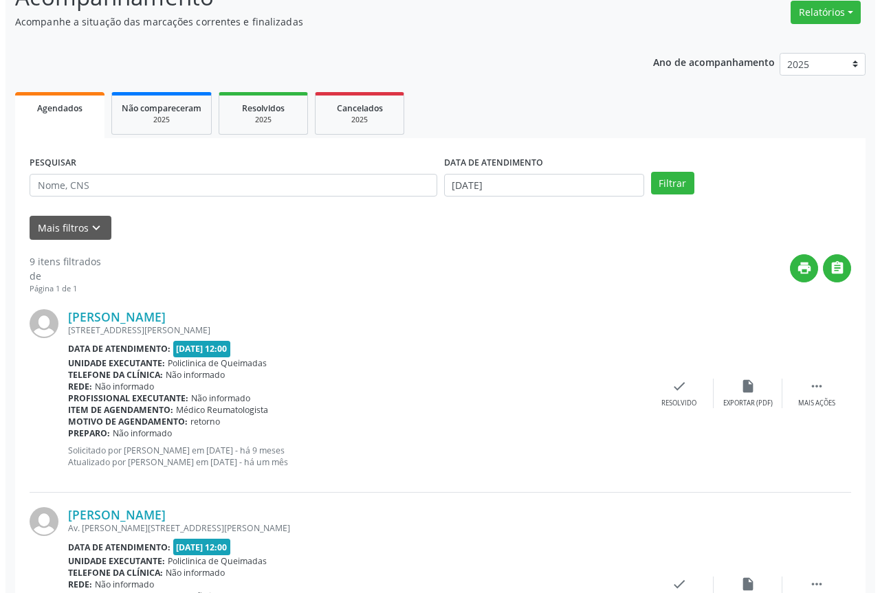
scroll to position [138, 0]
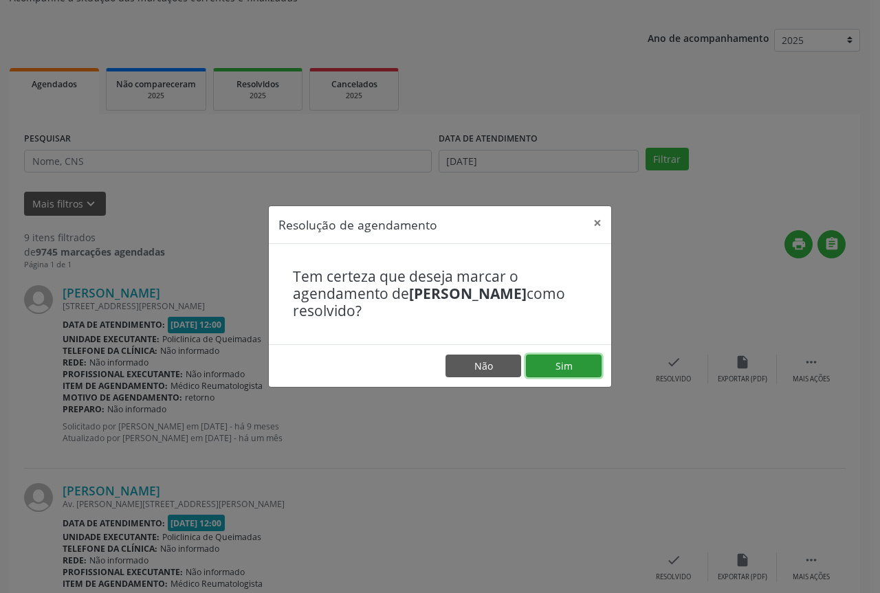
drag, startPoint x: 569, startPoint y: 367, endPoint x: 560, endPoint y: 367, distance: 8.9
drag, startPoint x: 574, startPoint y: 369, endPoint x: 527, endPoint y: 369, distance: 47.4
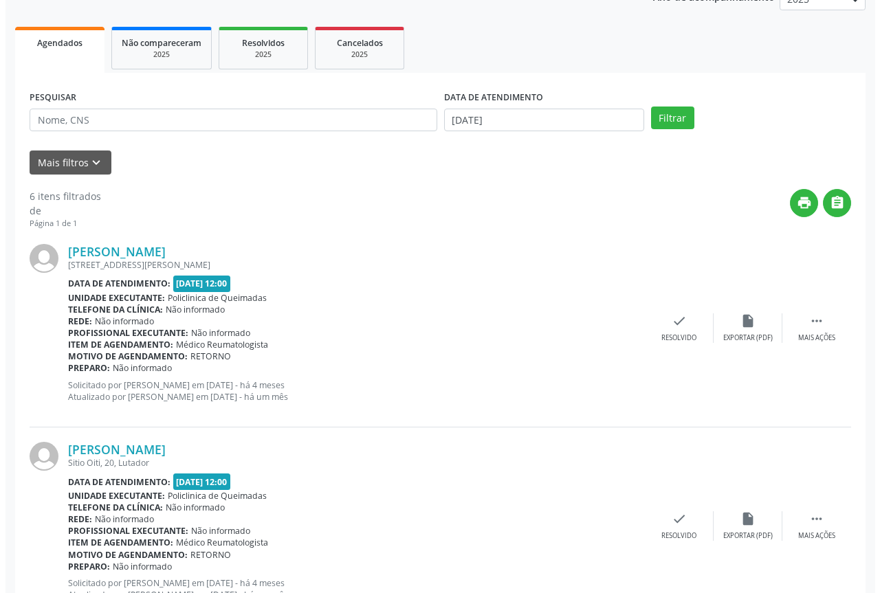
scroll to position [206, 0]
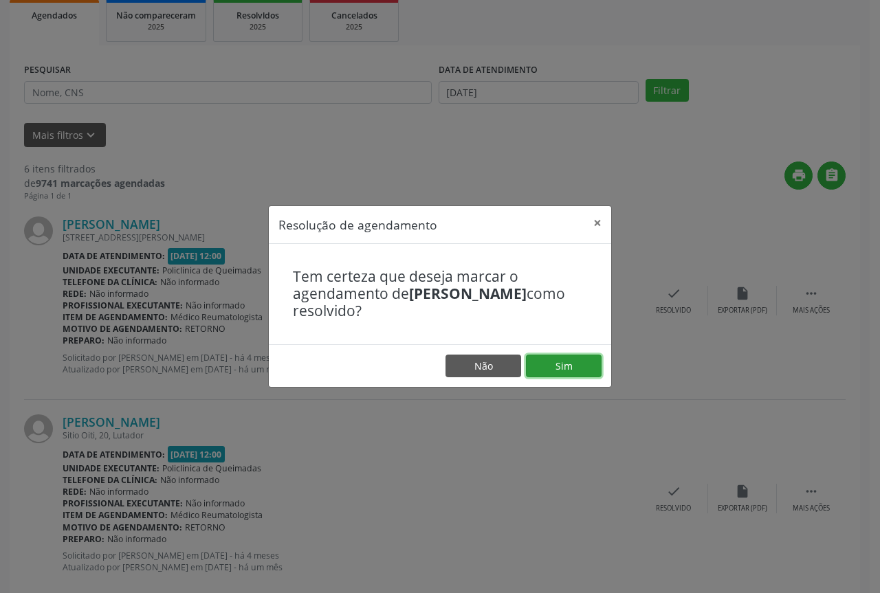
drag, startPoint x: 562, startPoint y: 371, endPoint x: 524, endPoint y: 368, distance: 38.0
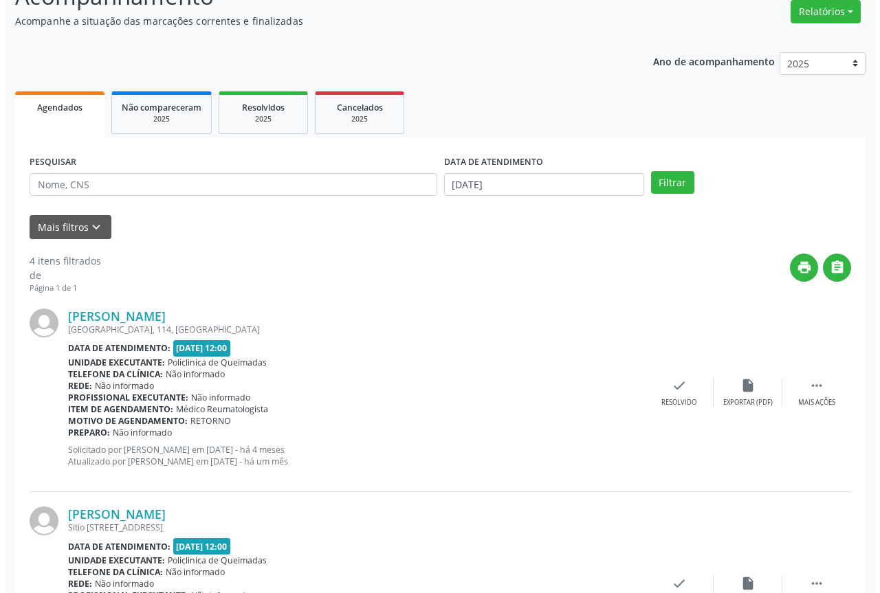
scroll to position [138, 0]
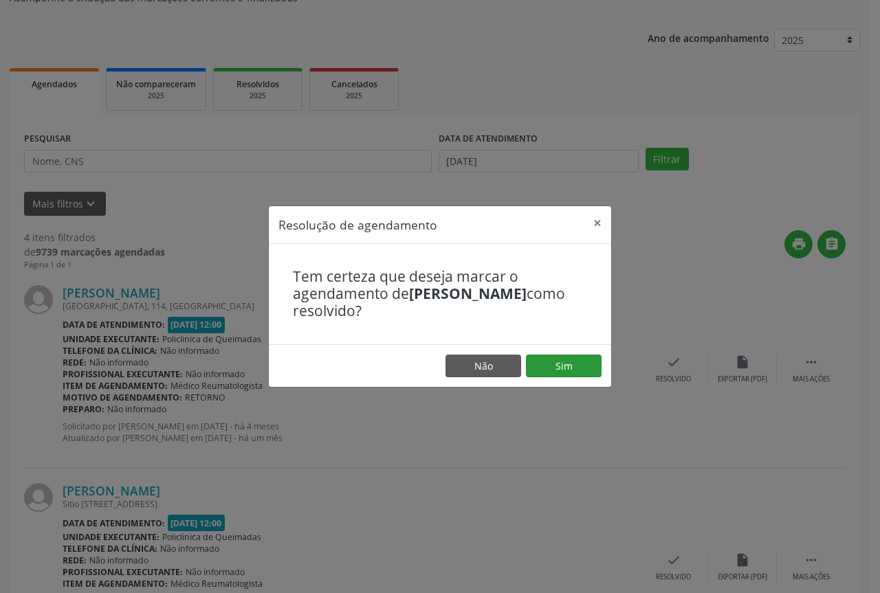
drag, startPoint x: 609, startPoint y: 374, endPoint x: 565, endPoint y: 368, distance: 45.1
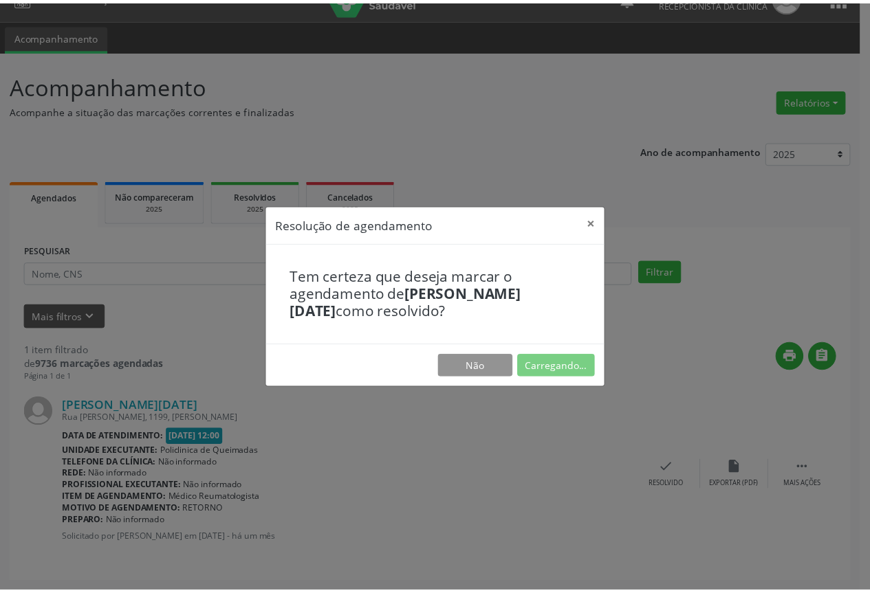
scroll to position [0, 0]
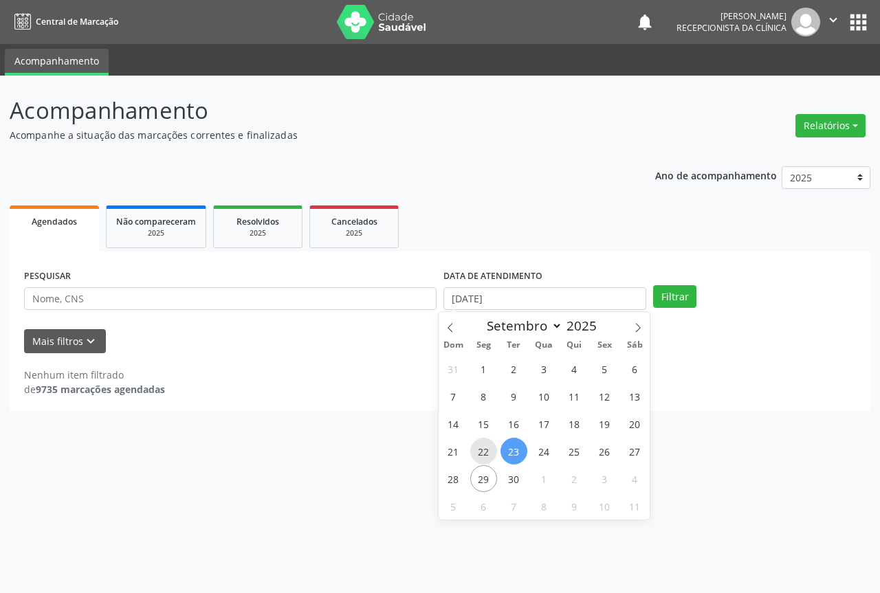
type input "22/09/2025"
select select "8"
type input "23/09/2025"
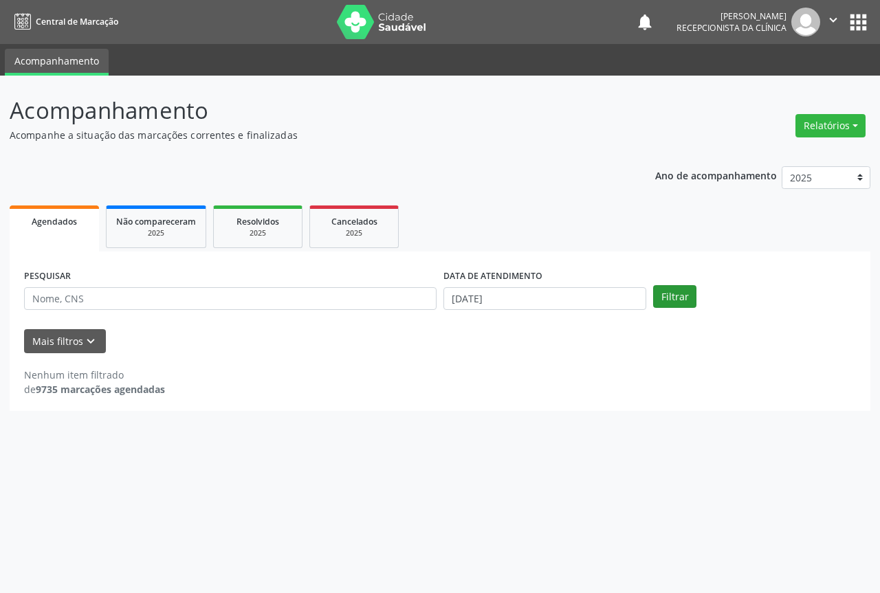
drag, startPoint x: 687, startPoint y: 277, endPoint x: 675, endPoint y: 290, distance: 17.5
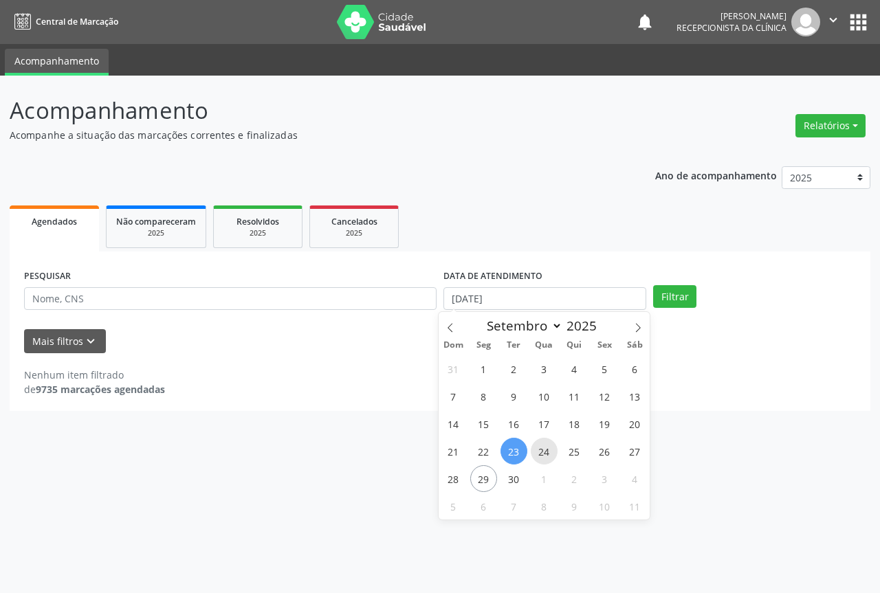
type input "24/09/2025"
type input "25/09/2025"
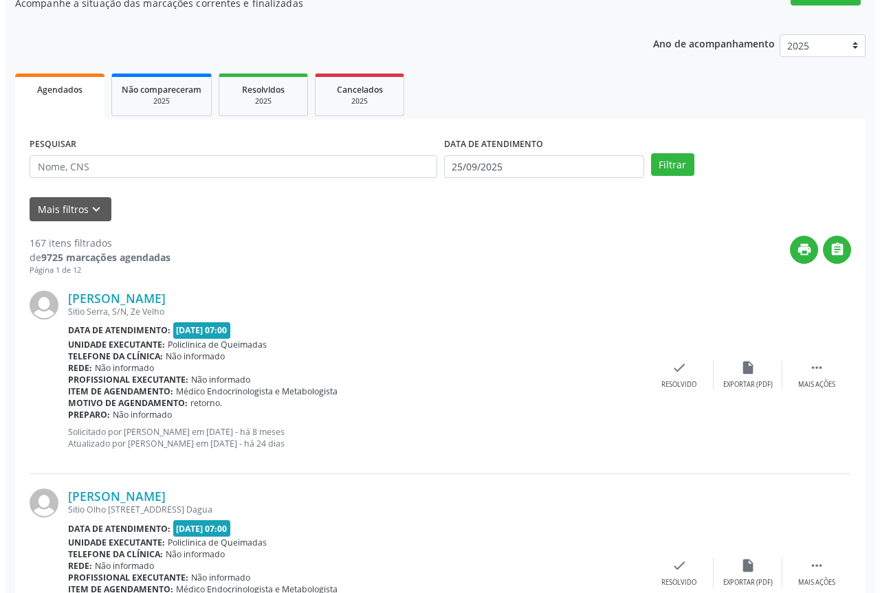
scroll to position [138, 0]
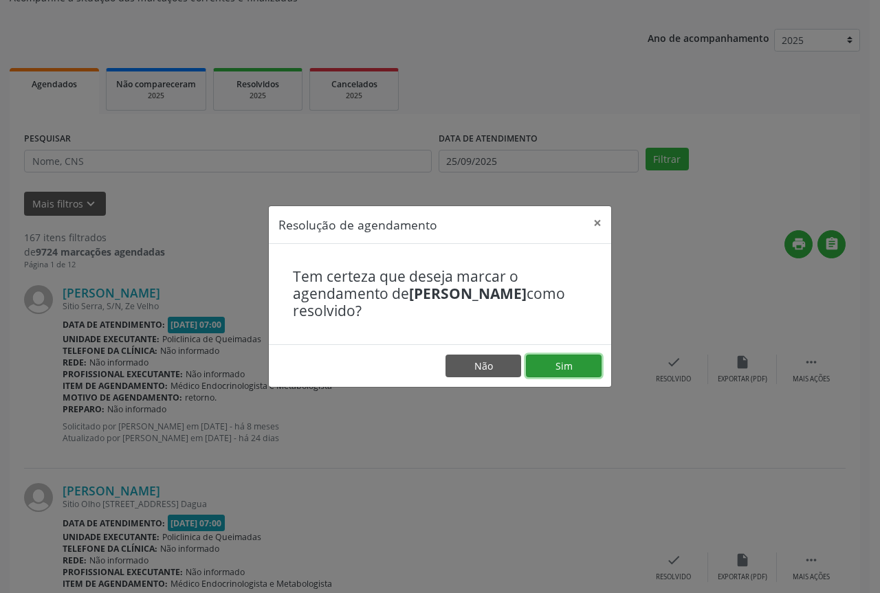
drag, startPoint x: 591, startPoint y: 377, endPoint x: 585, endPoint y: 373, distance: 7.4
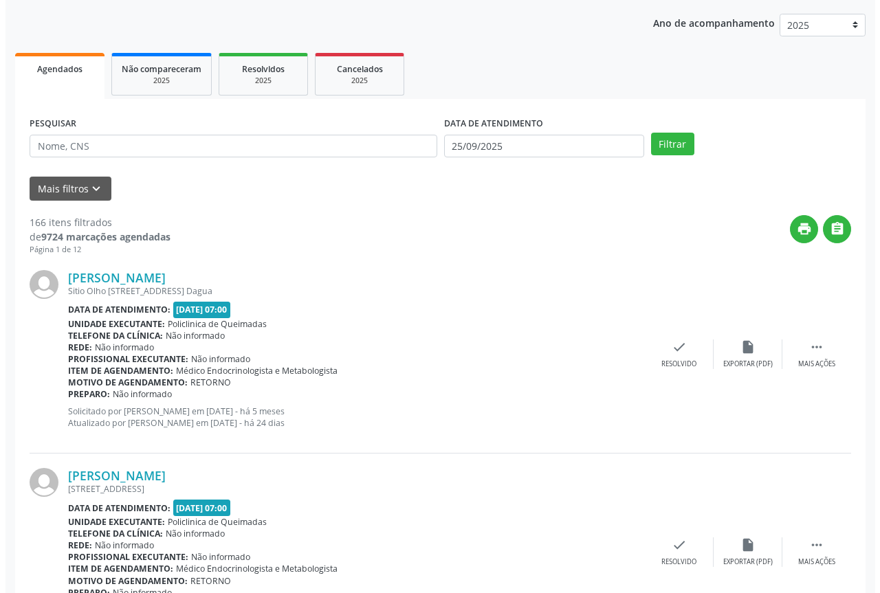
scroll to position [206, 0]
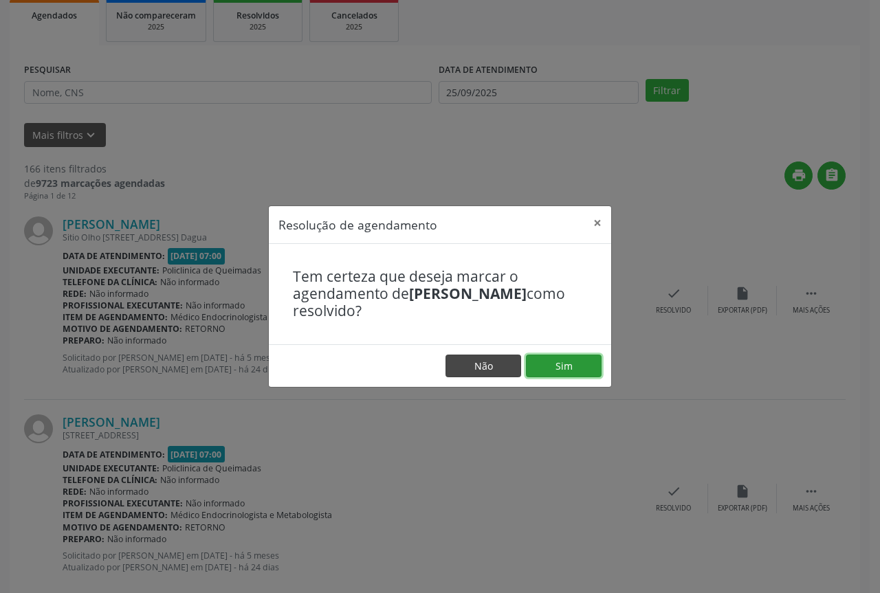
drag, startPoint x: 559, startPoint y: 364, endPoint x: 509, endPoint y: 364, distance: 50.2
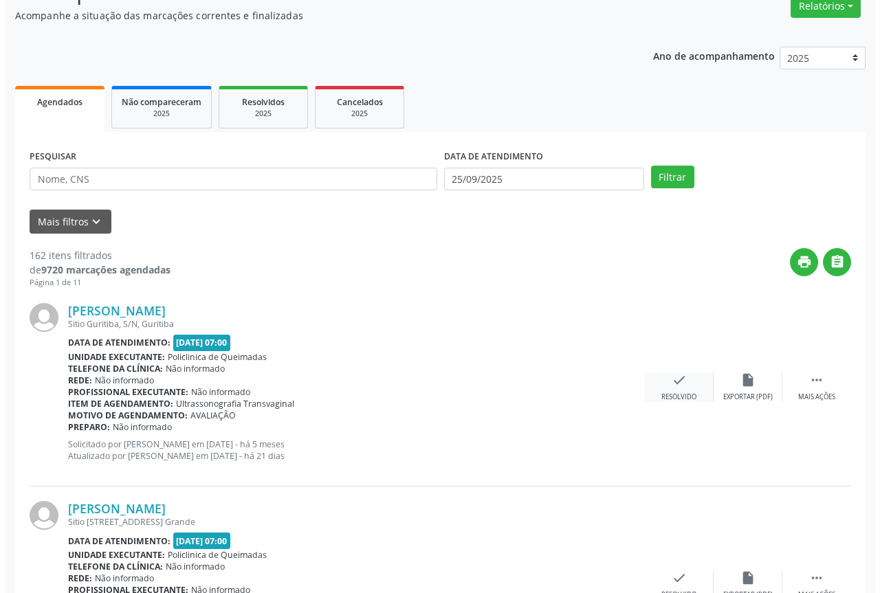
scroll to position [138, 0]
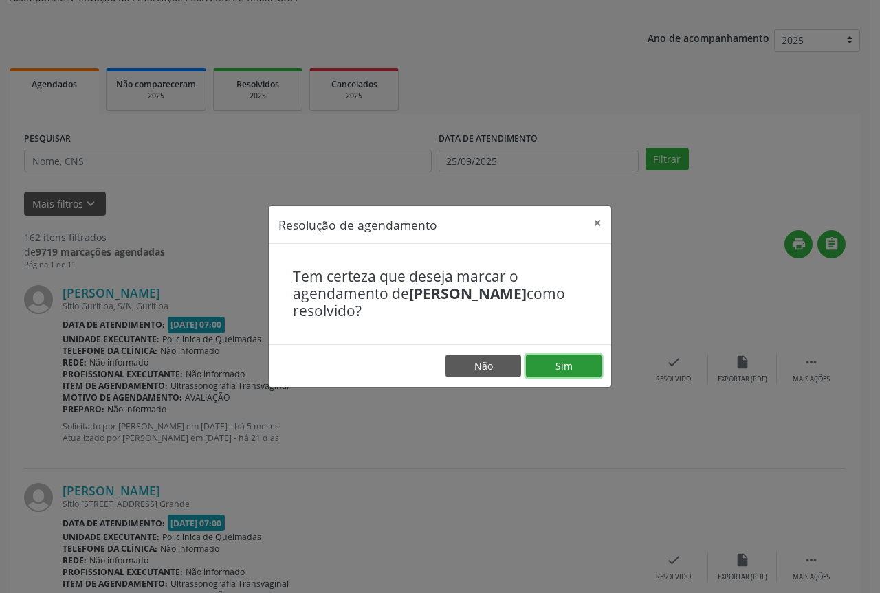
drag, startPoint x: 590, startPoint y: 362, endPoint x: 522, endPoint y: 355, distance: 68.4
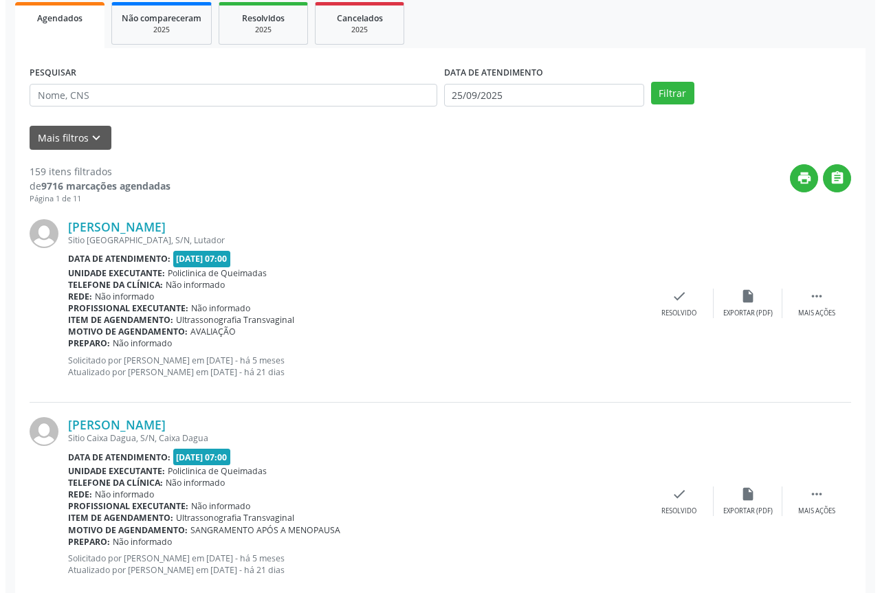
scroll to position [206, 0]
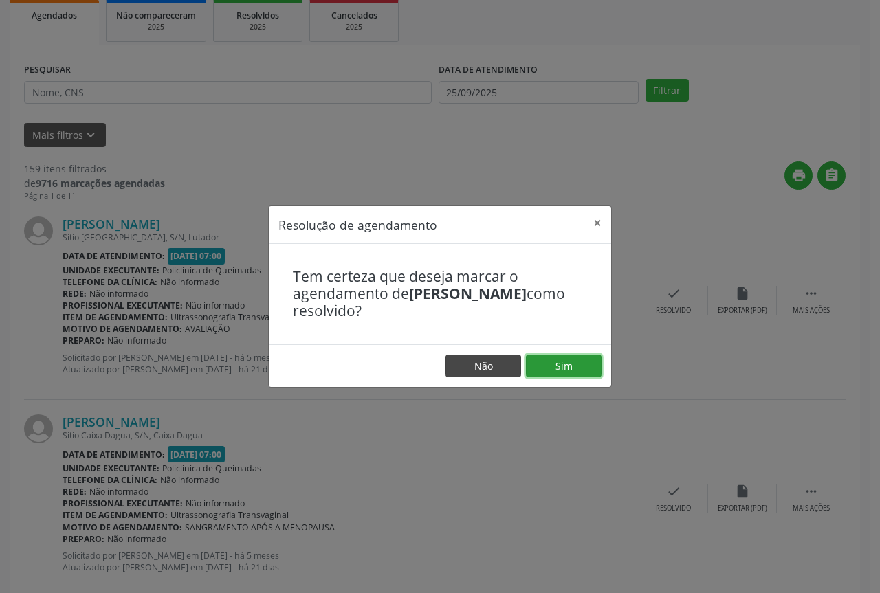
drag, startPoint x: 561, startPoint y: 362, endPoint x: 481, endPoint y: 362, distance: 79.8
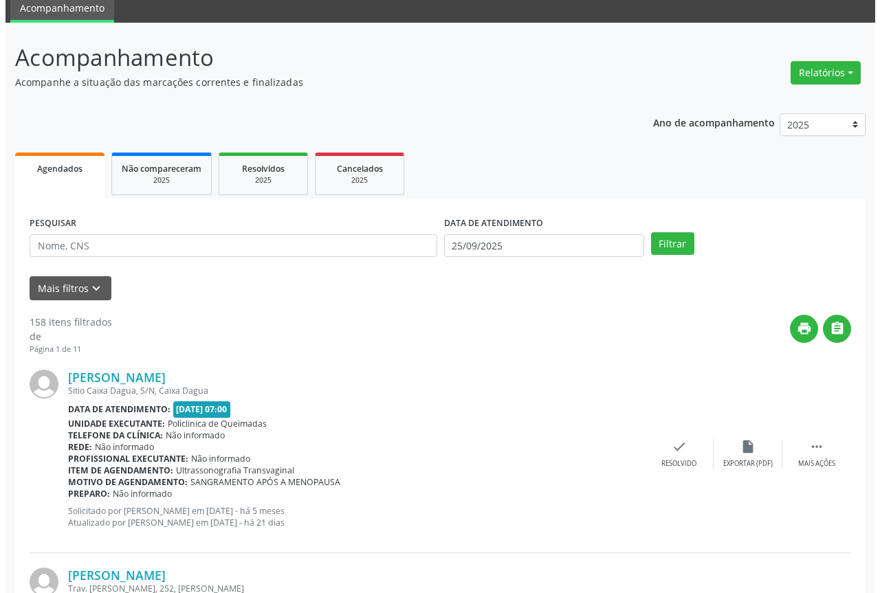
scroll to position [138, 0]
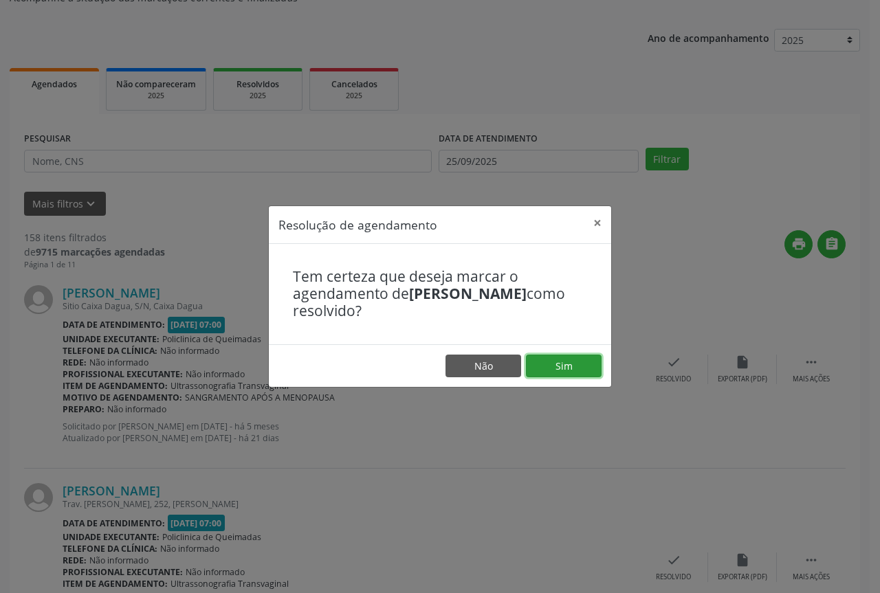
drag, startPoint x: 574, startPoint y: 365, endPoint x: 509, endPoint y: 365, distance: 65.3
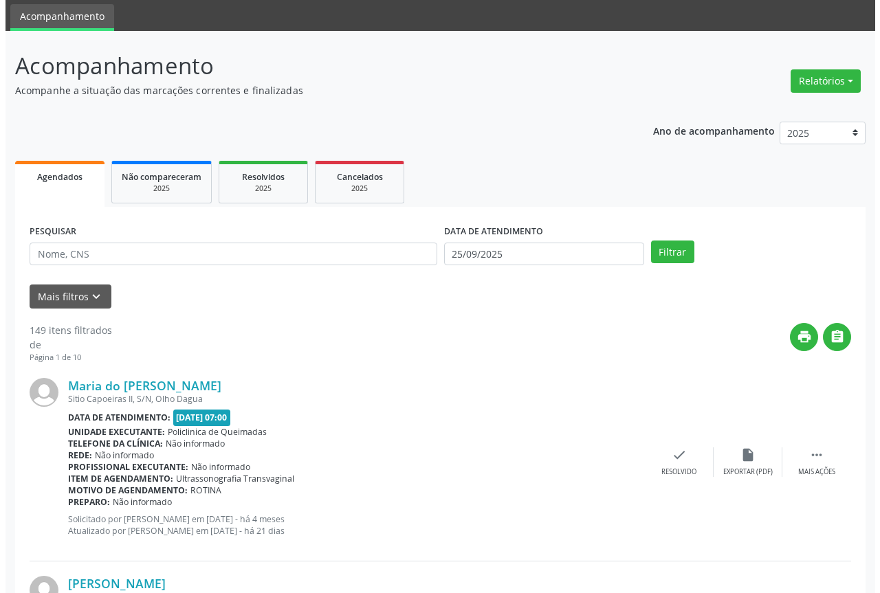
scroll to position [69, 0]
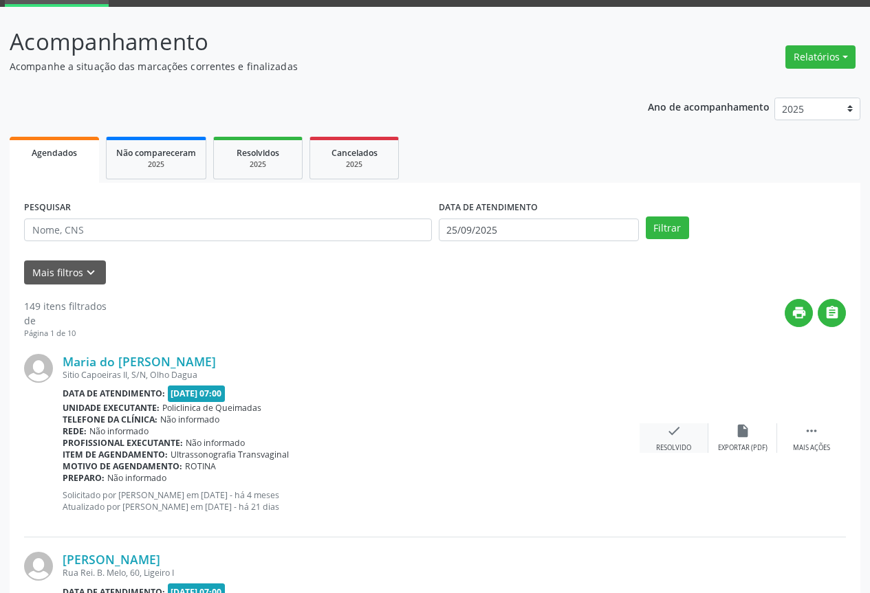
drag, startPoint x: 606, startPoint y: 397, endPoint x: 651, endPoint y: 423, distance: 51.8
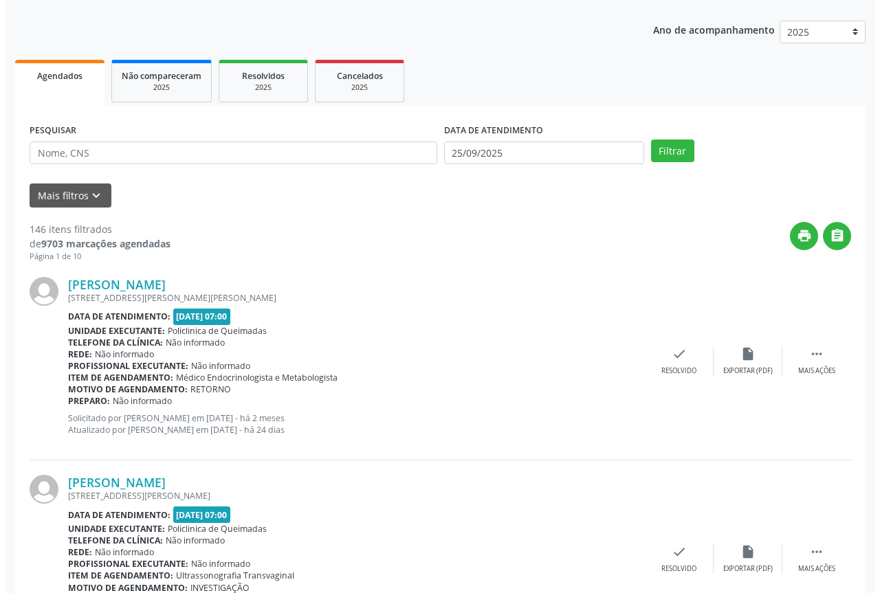
scroll to position [206, 0]
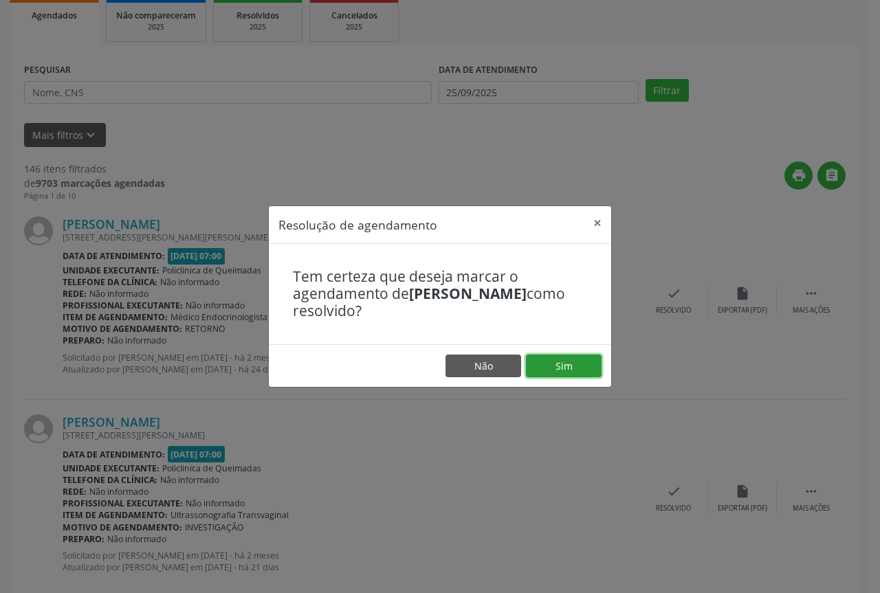
drag, startPoint x: 599, startPoint y: 375, endPoint x: 559, endPoint y: 369, distance: 40.4
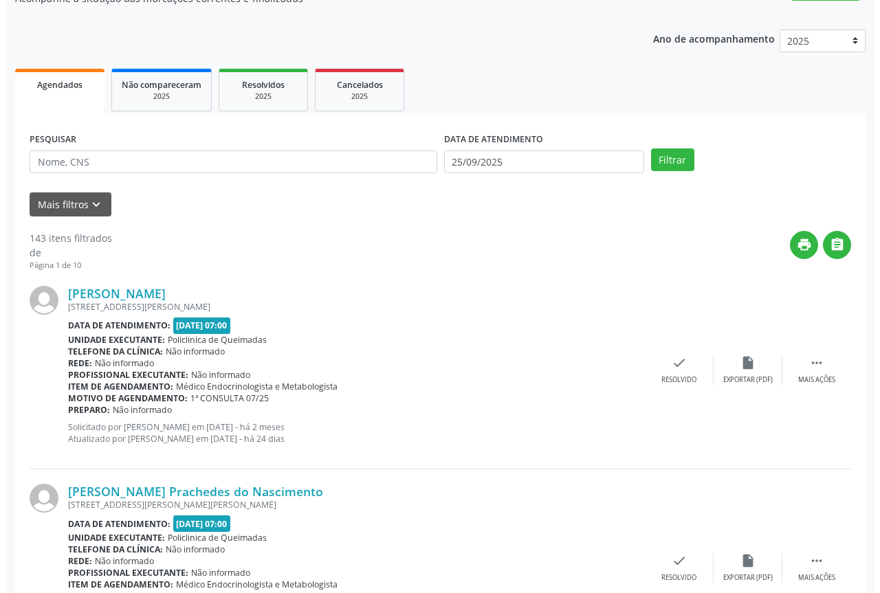
scroll to position [138, 0]
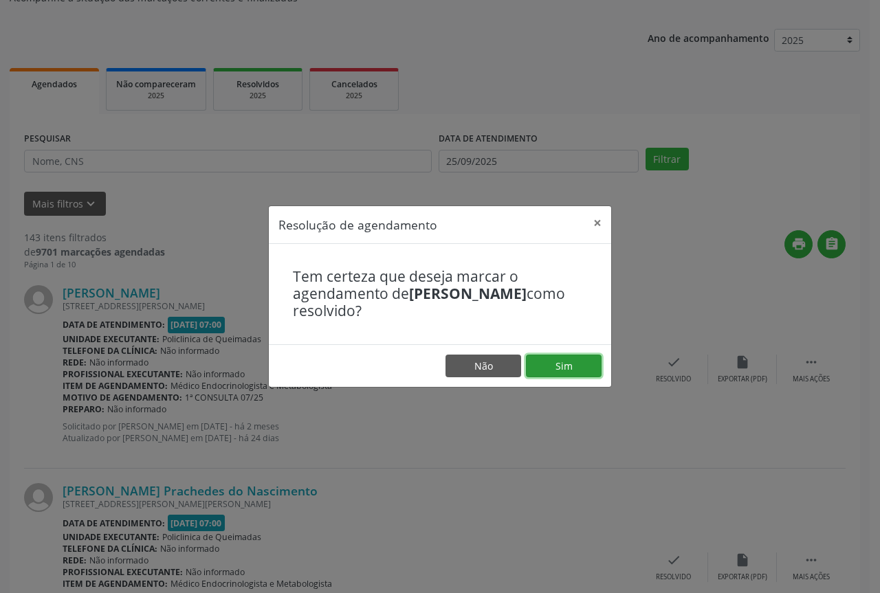
drag, startPoint x: 578, startPoint y: 367, endPoint x: 571, endPoint y: 367, distance: 7.6
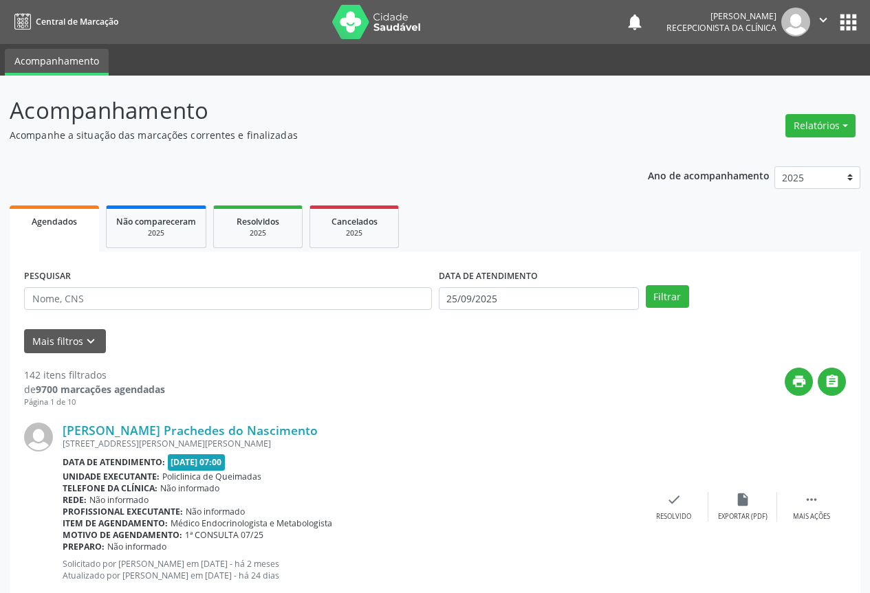
drag, startPoint x: 657, startPoint y: 489, endPoint x: 659, endPoint y: 496, distance: 8.0
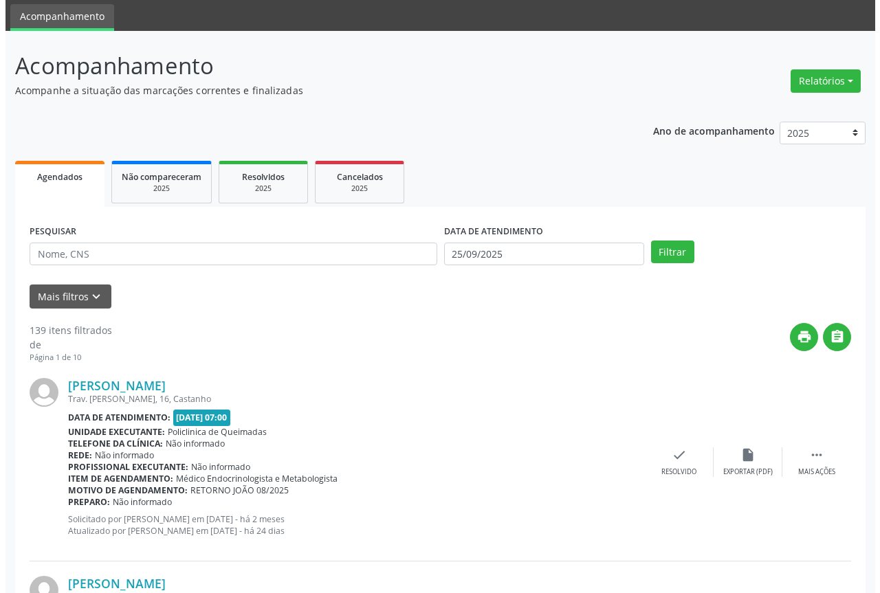
scroll to position [69, 0]
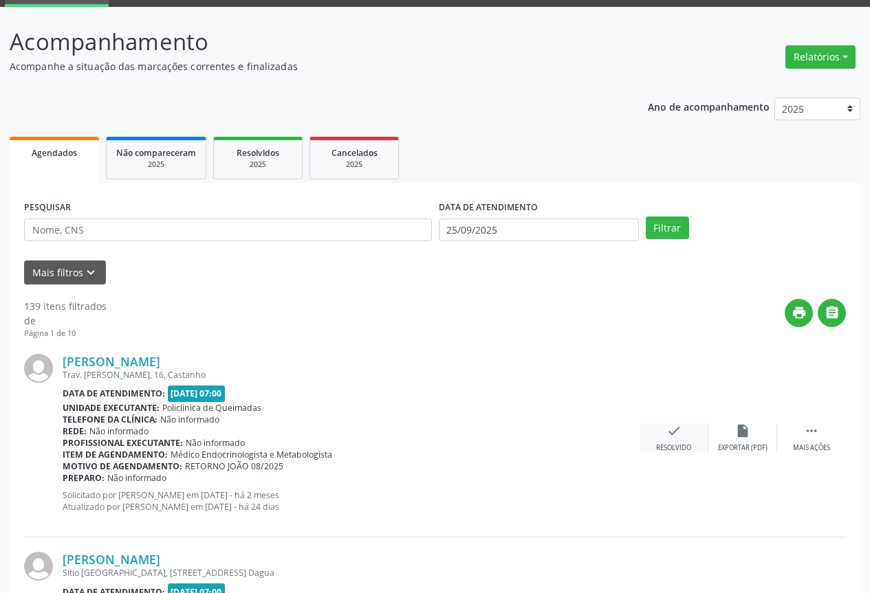
drag, startPoint x: 670, startPoint y: 463, endPoint x: 662, endPoint y: 428, distance: 35.4
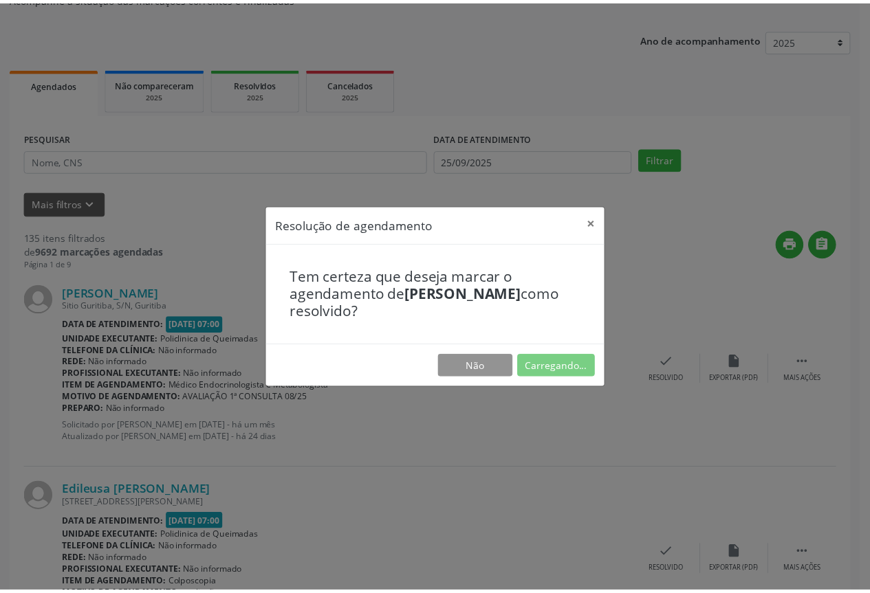
scroll to position [0, 0]
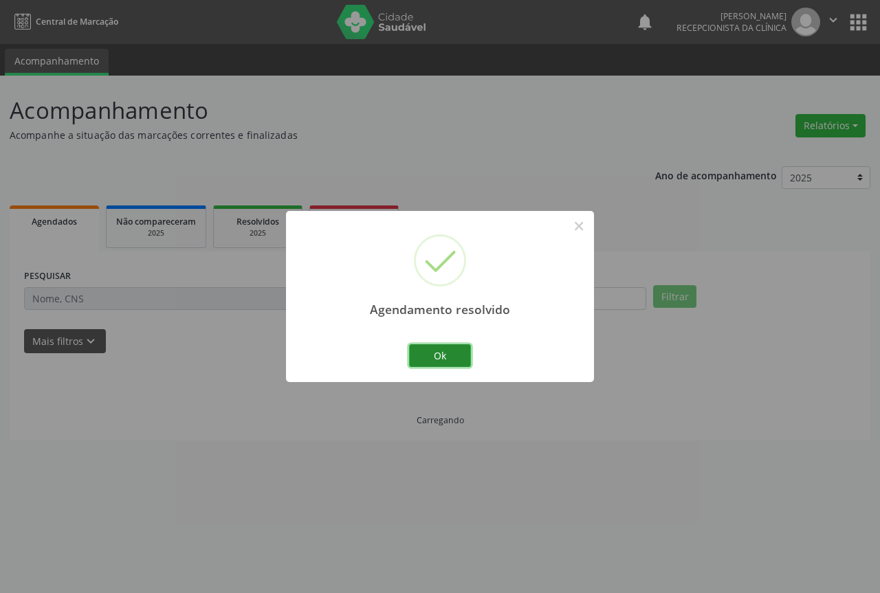
drag, startPoint x: 440, startPoint y: 360, endPoint x: 457, endPoint y: 364, distance: 17.0
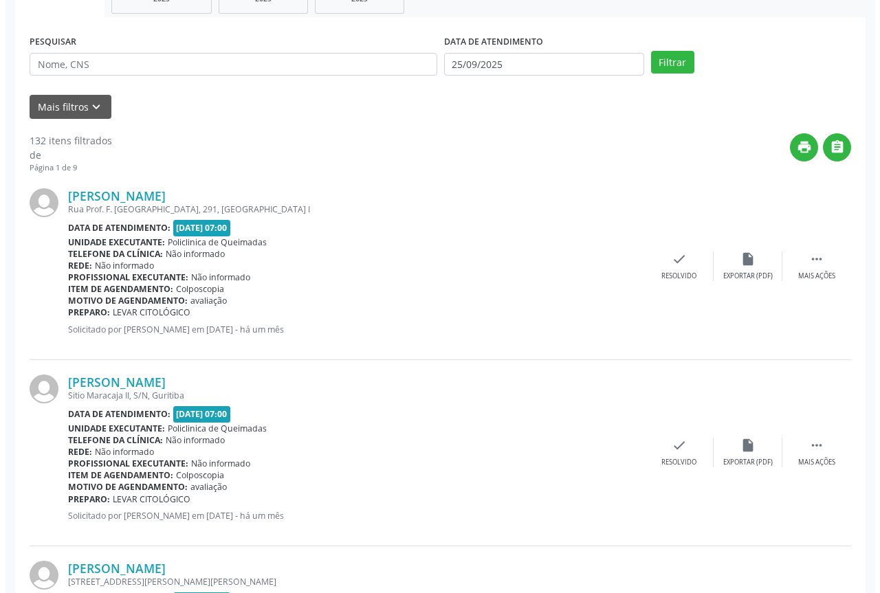
scroll to position [275, 0]
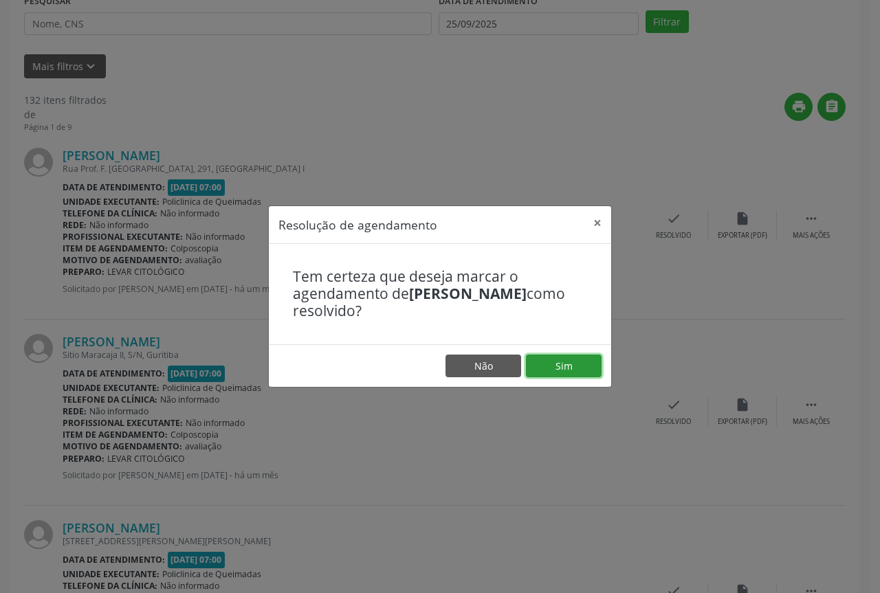
drag, startPoint x: 559, startPoint y: 362, endPoint x: 477, endPoint y: 347, distance: 83.1
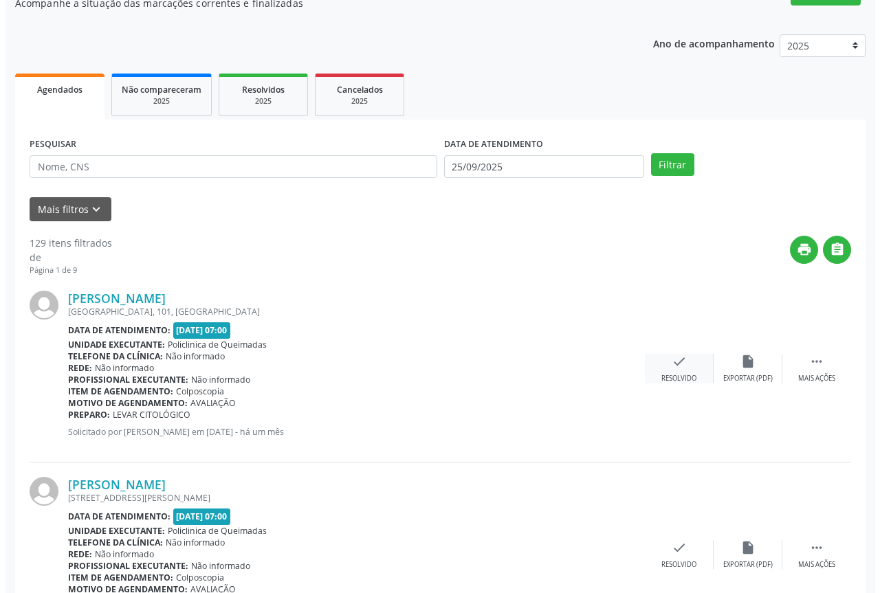
scroll to position [138, 0]
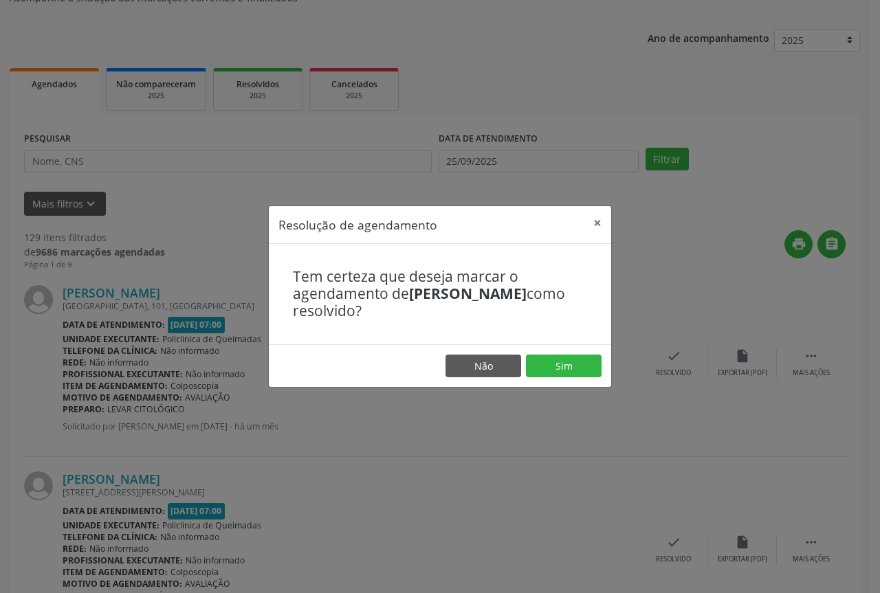
drag, startPoint x: 567, startPoint y: 351, endPoint x: 545, endPoint y: 353, distance: 21.4
drag, startPoint x: 560, startPoint y: 359, endPoint x: 501, endPoint y: 350, distance: 60.5
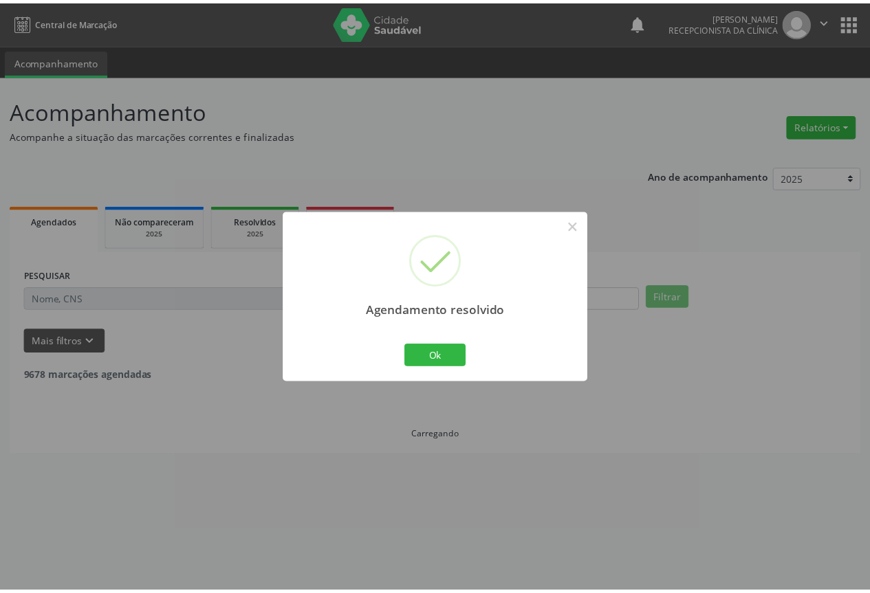
scroll to position [0, 0]
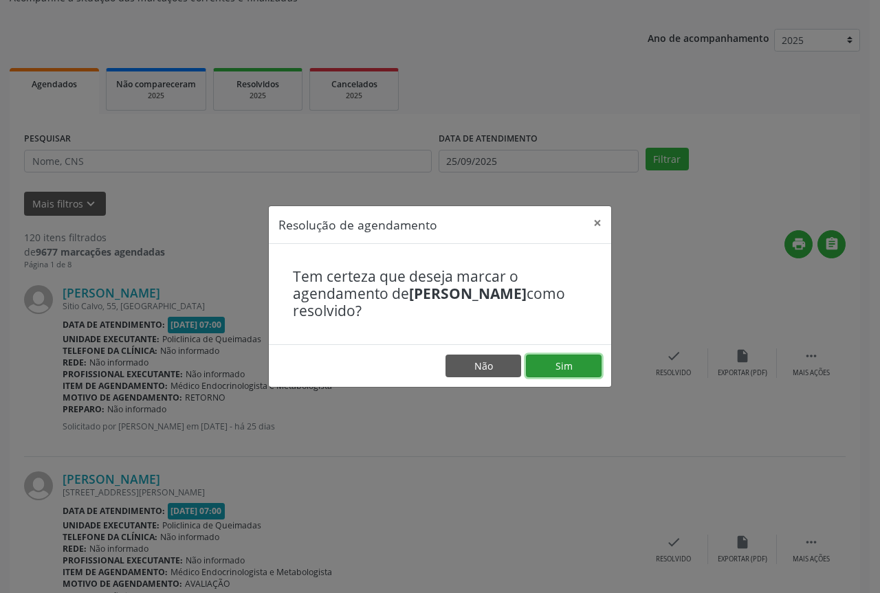
drag, startPoint x: 565, startPoint y: 360, endPoint x: 494, endPoint y: 360, distance: 71.5
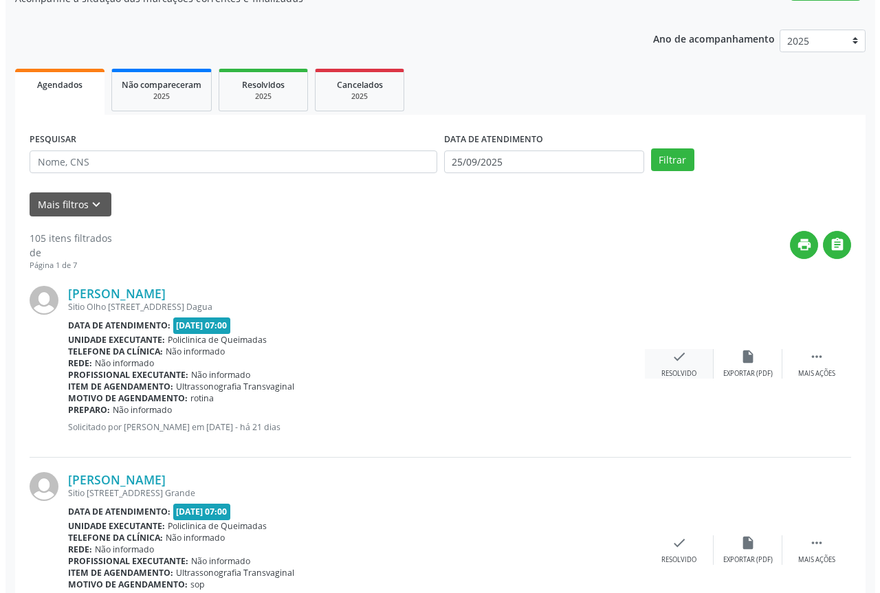
scroll to position [138, 0]
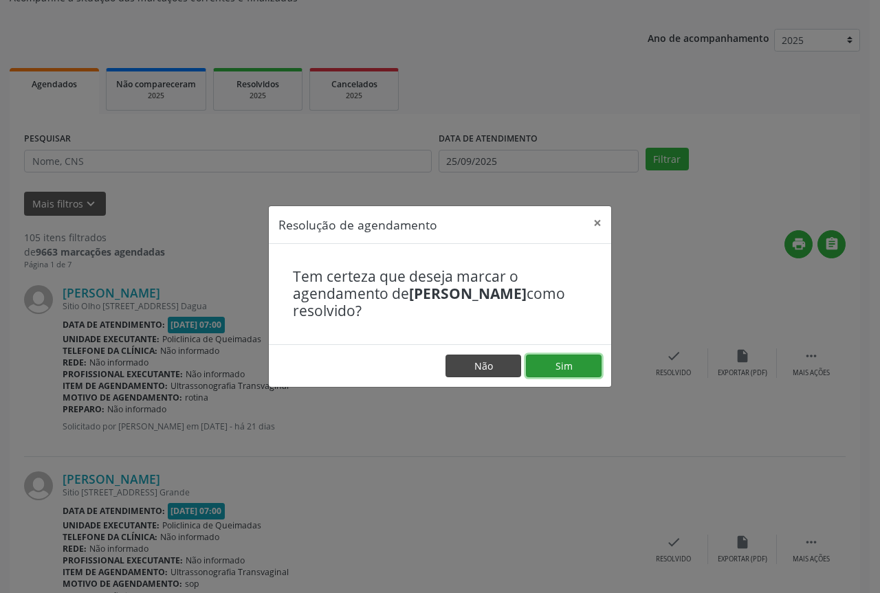
drag, startPoint x: 579, startPoint y: 368, endPoint x: 492, endPoint y: 368, distance: 87.3
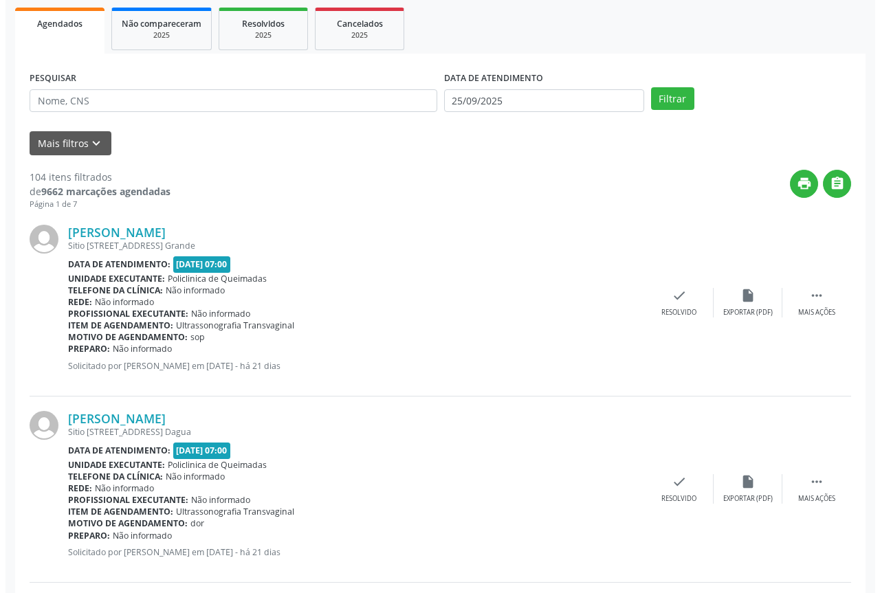
scroll to position [206, 0]
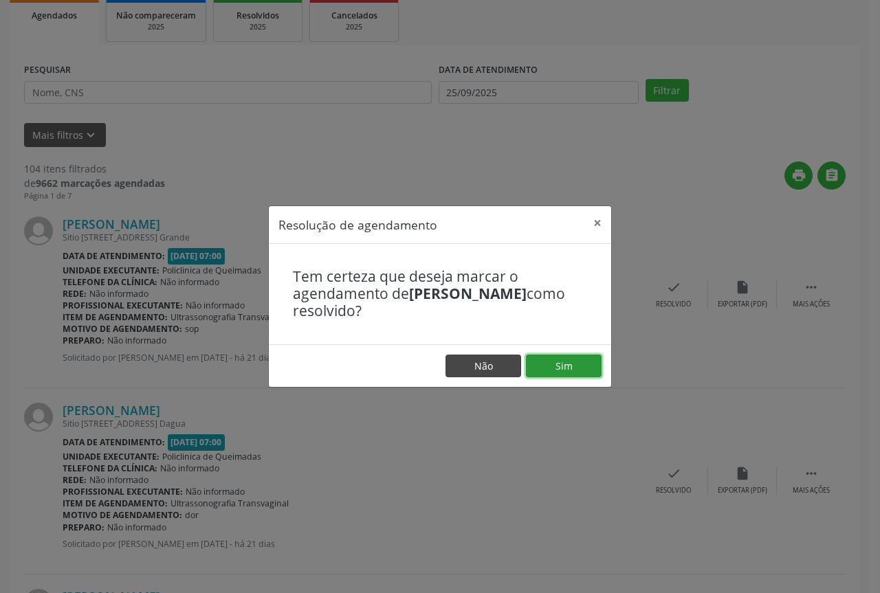
drag, startPoint x: 562, startPoint y: 366, endPoint x: 459, endPoint y: 364, distance: 102.5
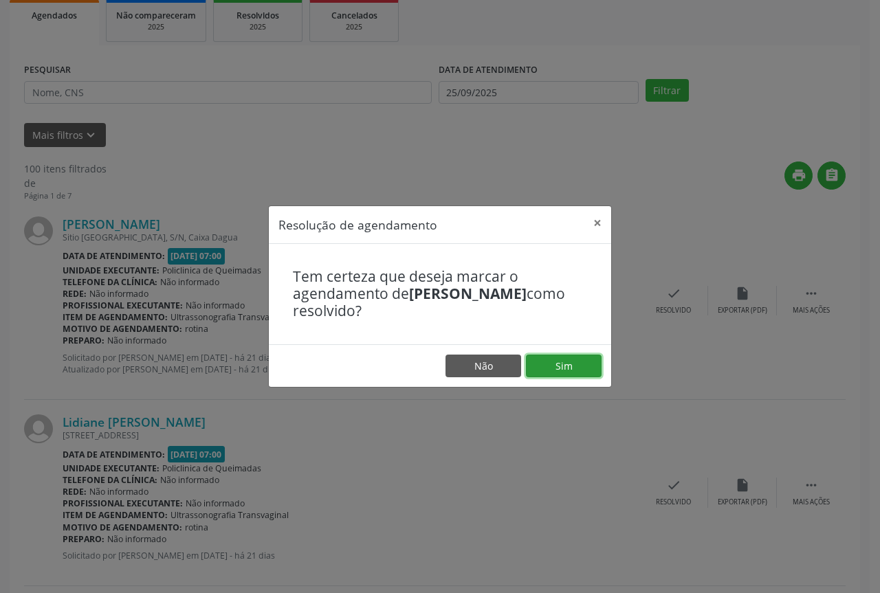
drag, startPoint x: 558, startPoint y: 362, endPoint x: 527, endPoint y: 363, distance: 31.6
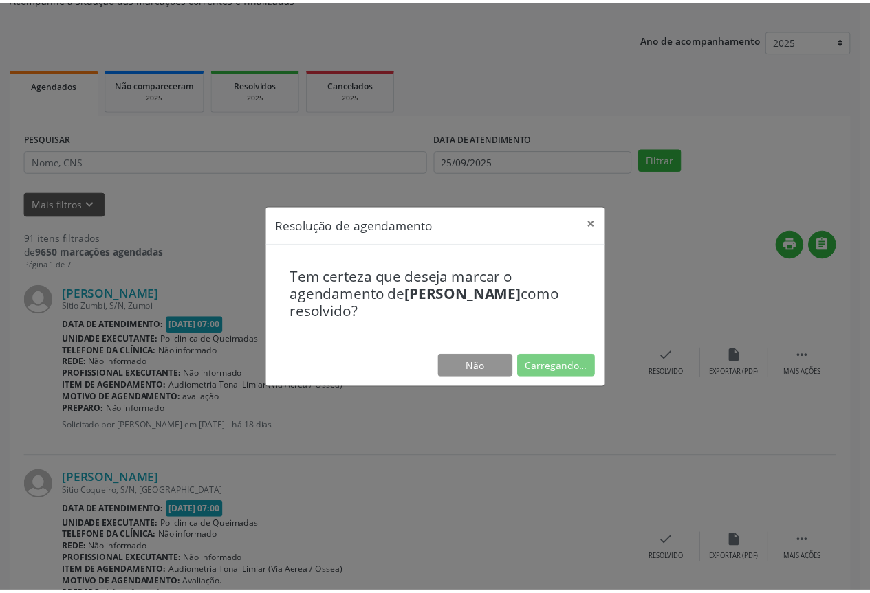
scroll to position [0, 0]
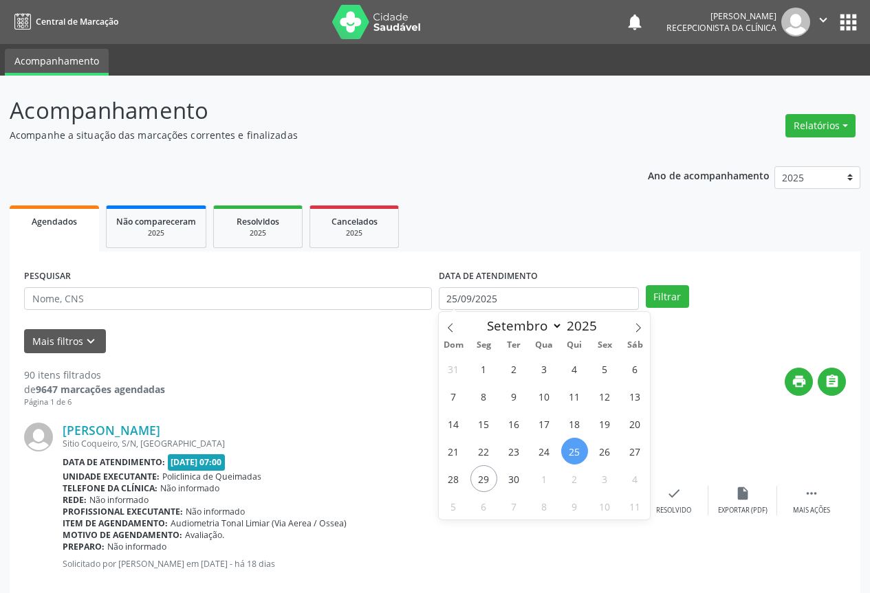
type input "25/09/2025"
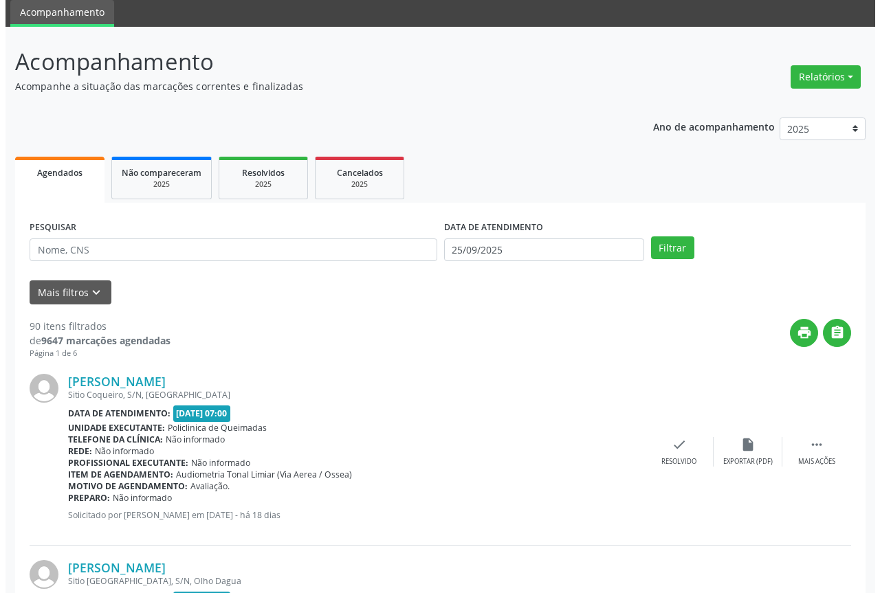
scroll to position [138, 0]
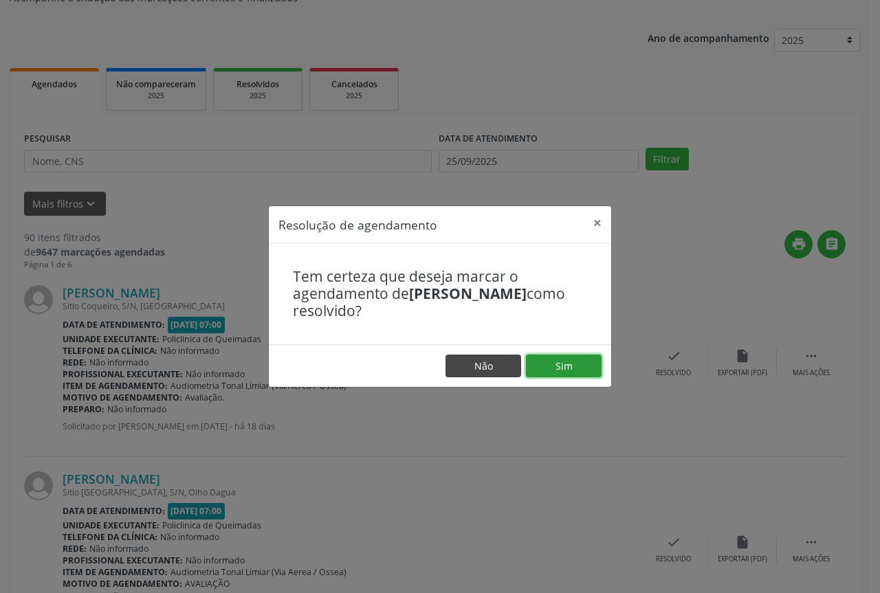
drag, startPoint x: 549, startPoint y: 362, endPoint x: 490, endPoint y: 363, distance: 59.8
drag, startPoint x: 556, startPoint y: 372, endPoint x: 510, endPoint y: 364, distance: 46.8
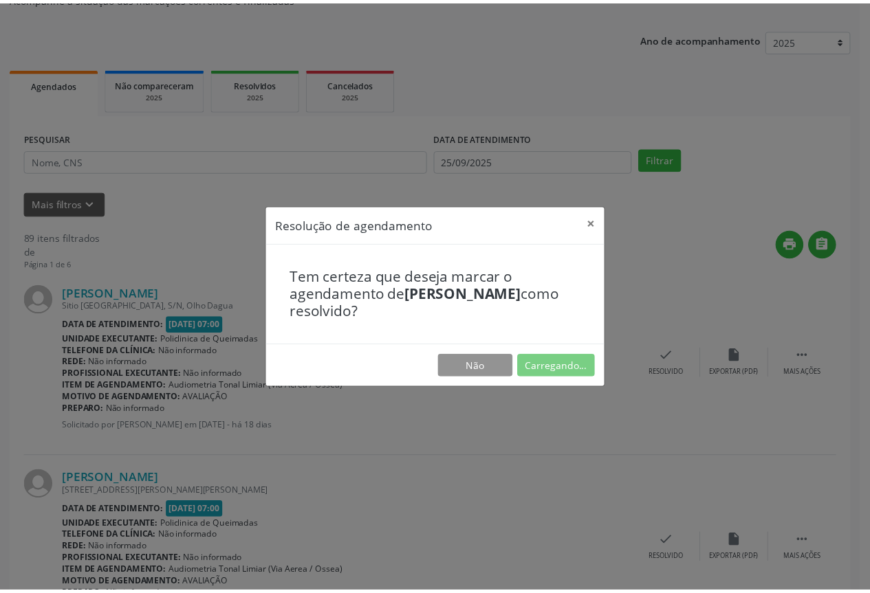
scroll to position [0, 0]
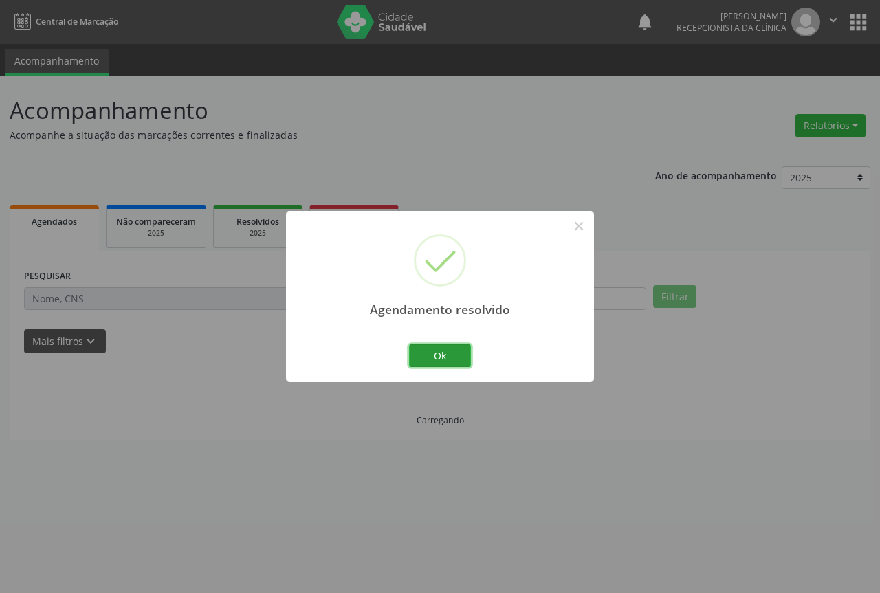
drag, startPoint x: 443, startPoint y: 360, endPoint x: 447, endPoint y: 369, distance: 9.8
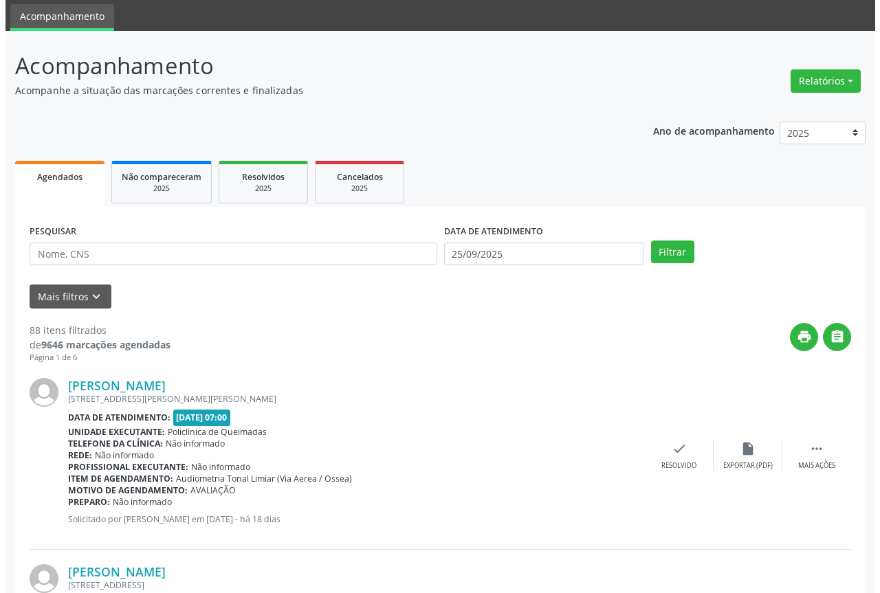
scroll to position [69, 0]
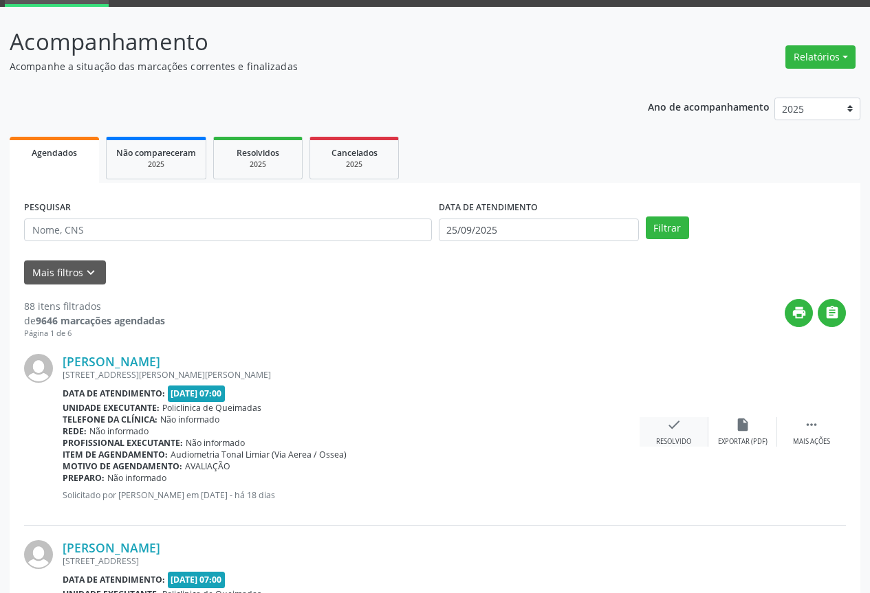
drag, startPoint x: 685, startPoint y: 415, endPoint x: 679, endPoint y: 419, distance: 7.4
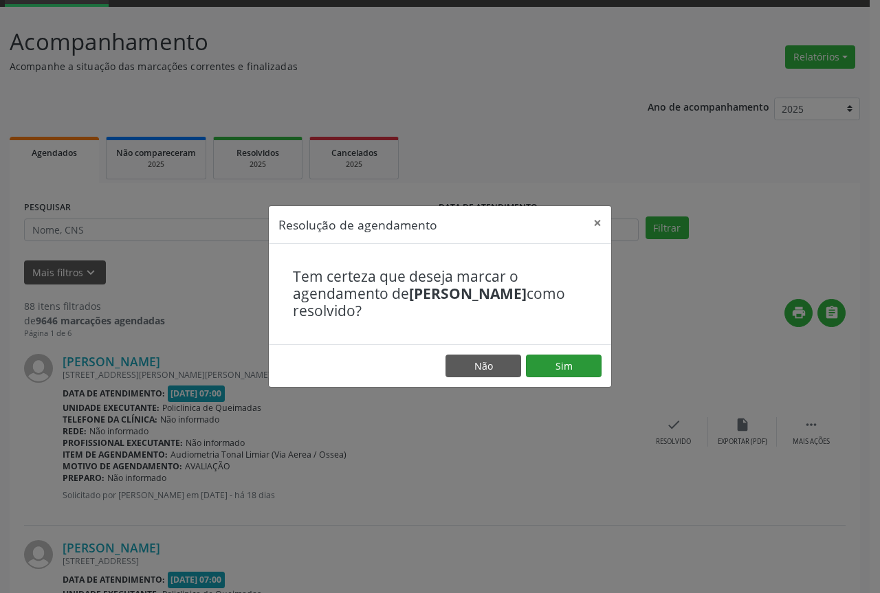
drag, startPoint x: 562, startPoint y: 348, endPoint x: 552, endPoint y: 356, distance: 13.2
drag, startPoint x: 551, startPoint y: 357, endPoint x: 486, endPoint y: 356, distance: 65.3
drag, startPoint x: 563, startPoint y: 362, endPoint x: 525, endPoint y: 369, distance: 39.1
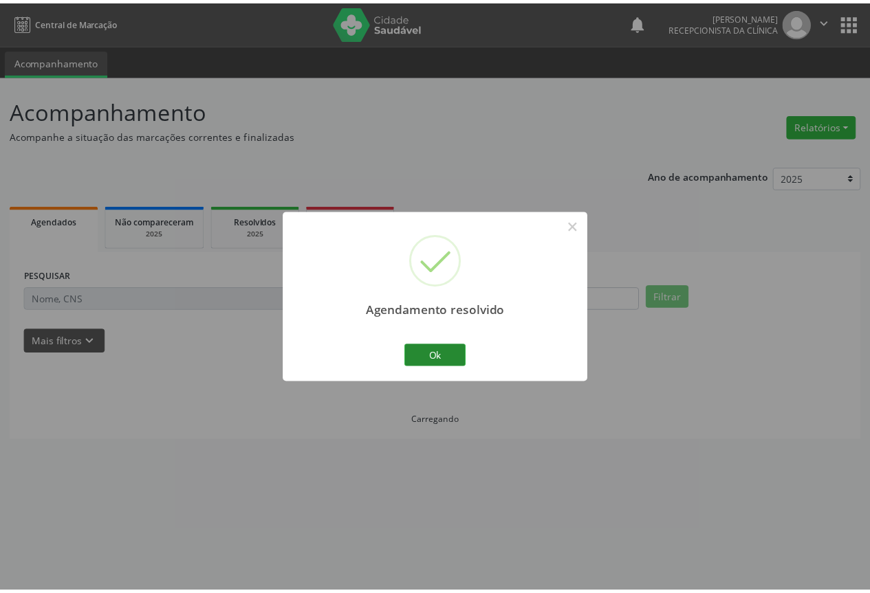
scroll to position [0, 0]
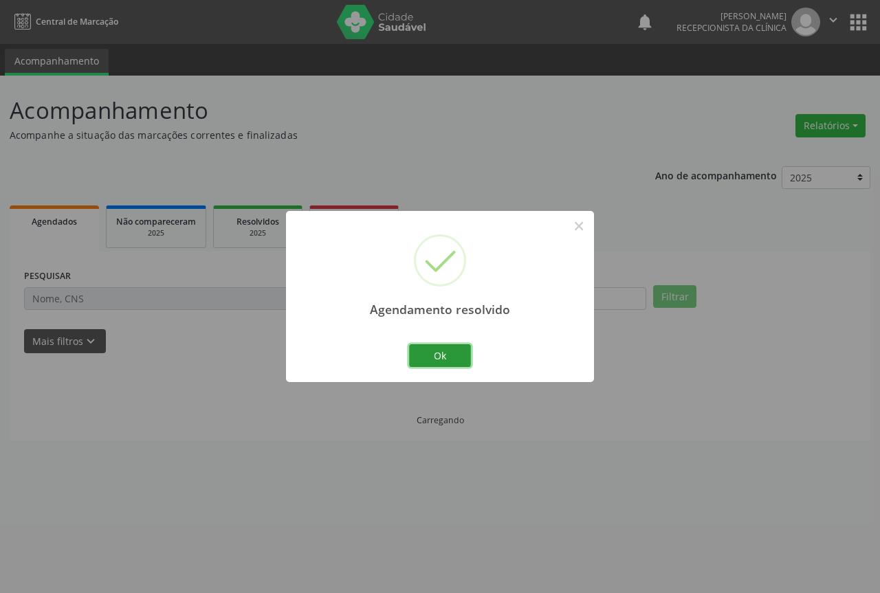
drag, startPoint x: 437, startPoint y: 362, endPoint x: 467, endPoint y: 362, distance: 29.6
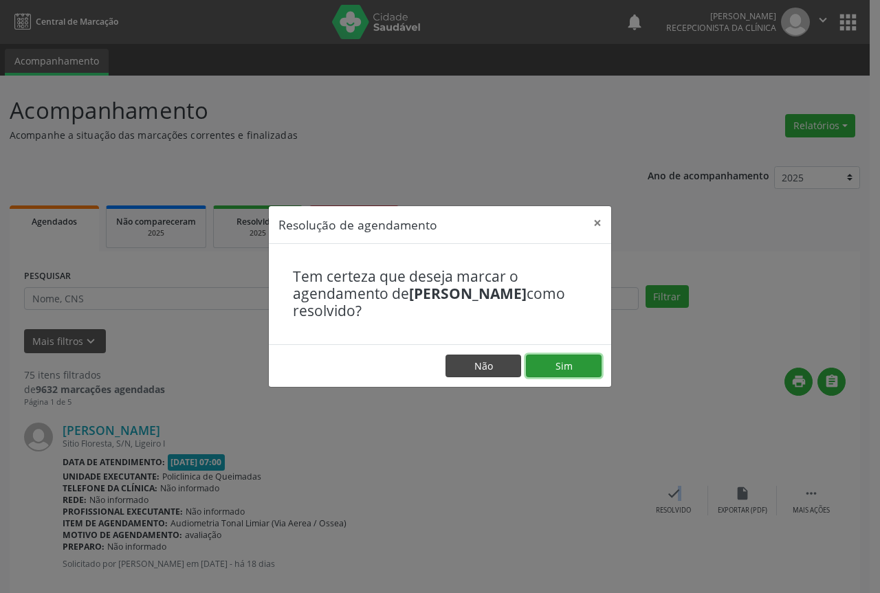
drag, startPoint x: 540, startPoint y: 371, endPoint x: 472, endPoint y: 369, distance: 68.1
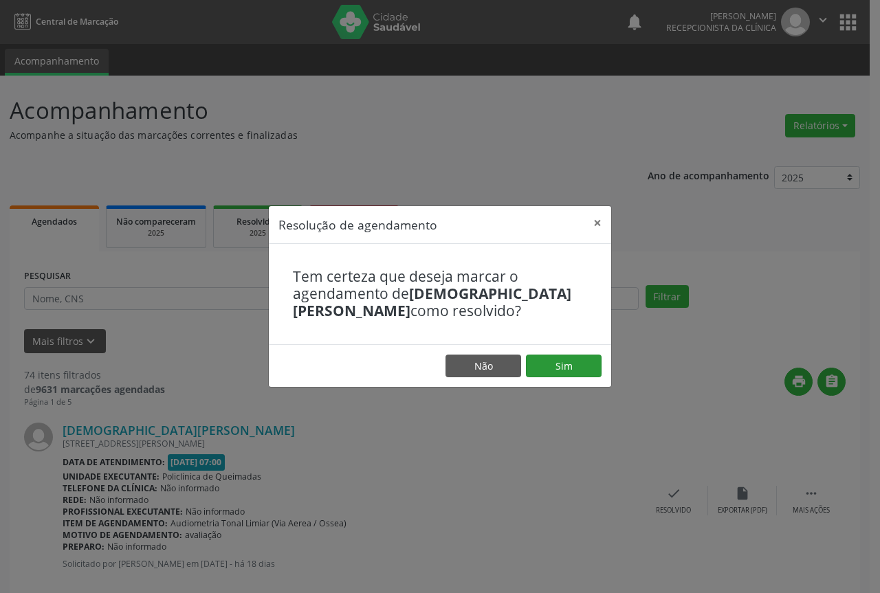
drag, startPoint x: 561, startPoint y: 382, endPoint x: 558, endPoint y: 356, distance: 27.0
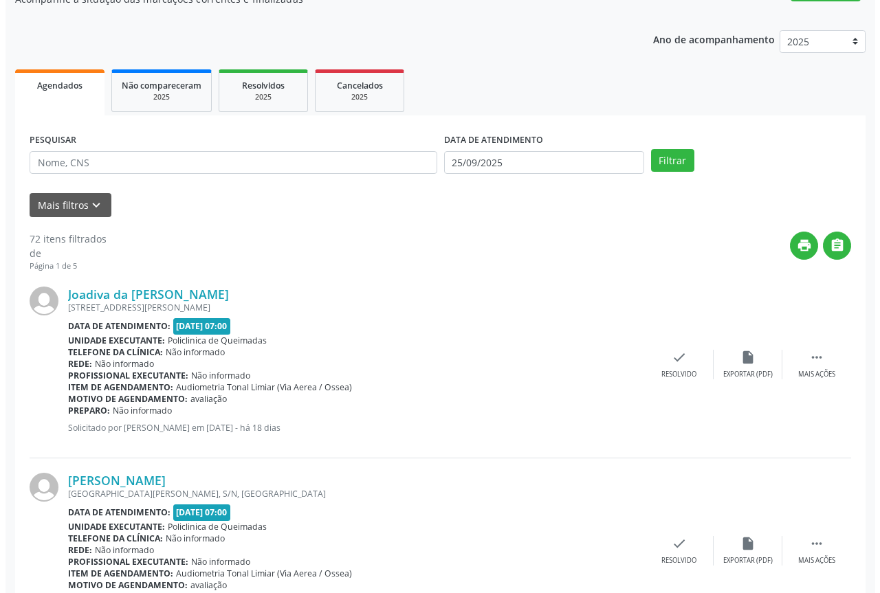
scroll to position [138, 0]
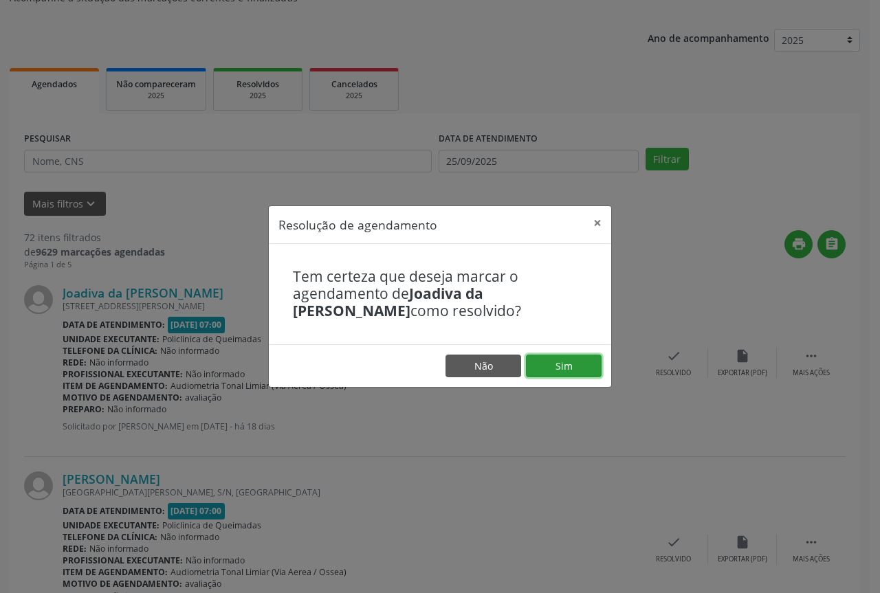
drag, startPoint x: 593, startPoint y: 368, endPoint x: 534, endPoint y: 369, distance: 58.5
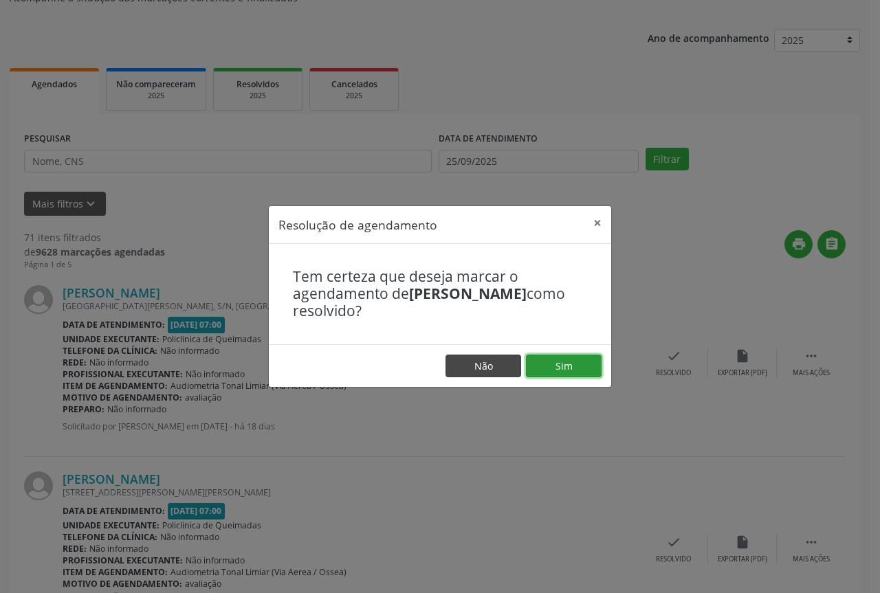
drag, startPoint x: 580, startPoint y: 356, endPoint x: 511, endPoint y: 356, distance: 68.8
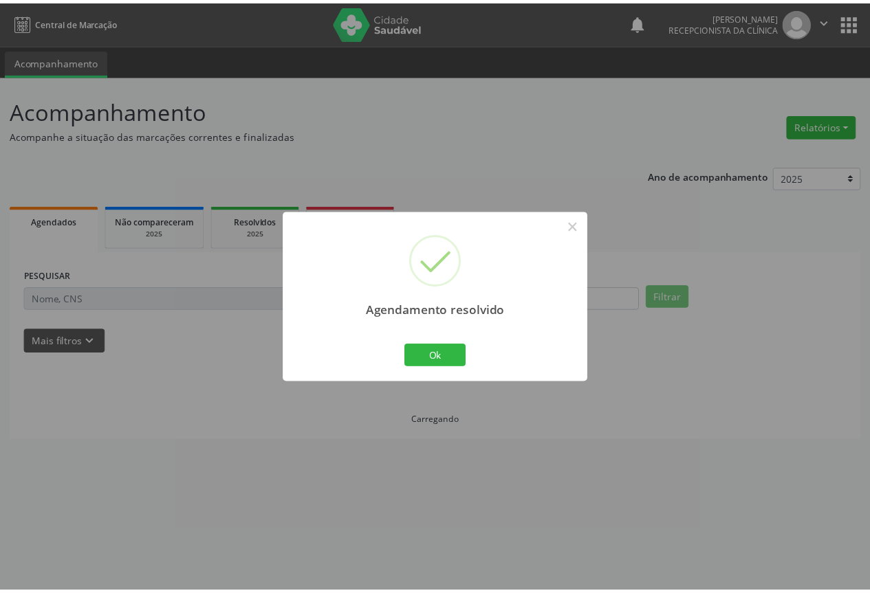
scroll to position [0, 0]
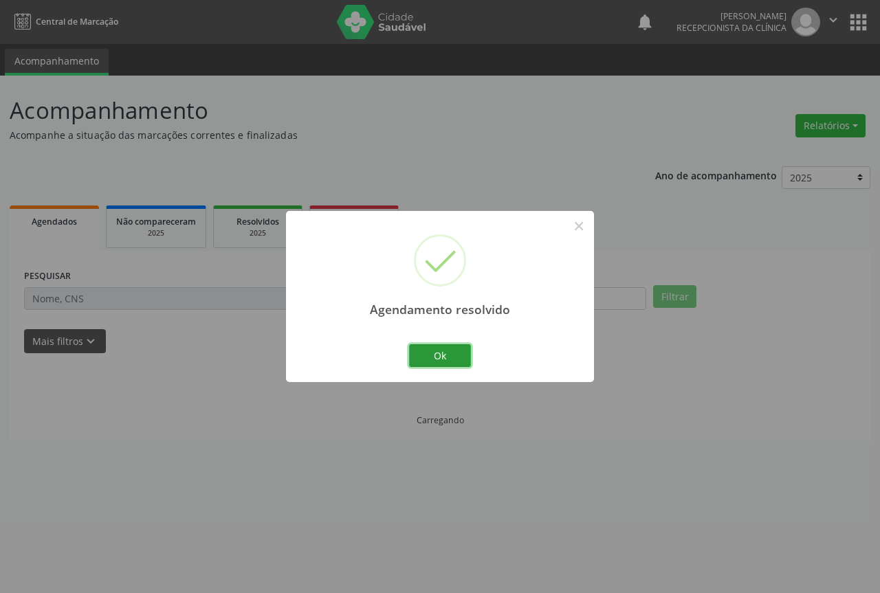
drag, startPoint x: 451, startPoint y: 353, endPoint x: 465, endPoint y: 364, distance: 17.2
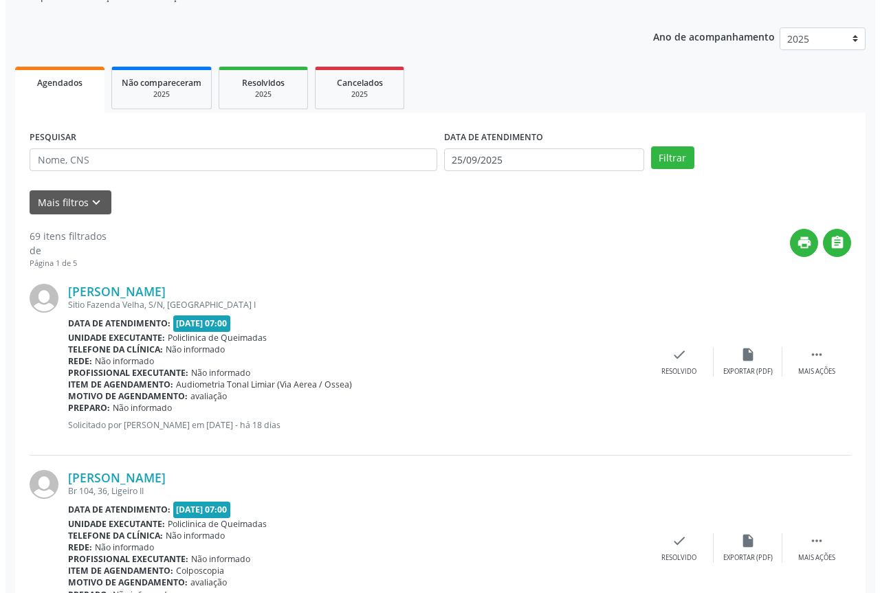
scroll to position [206, 0]
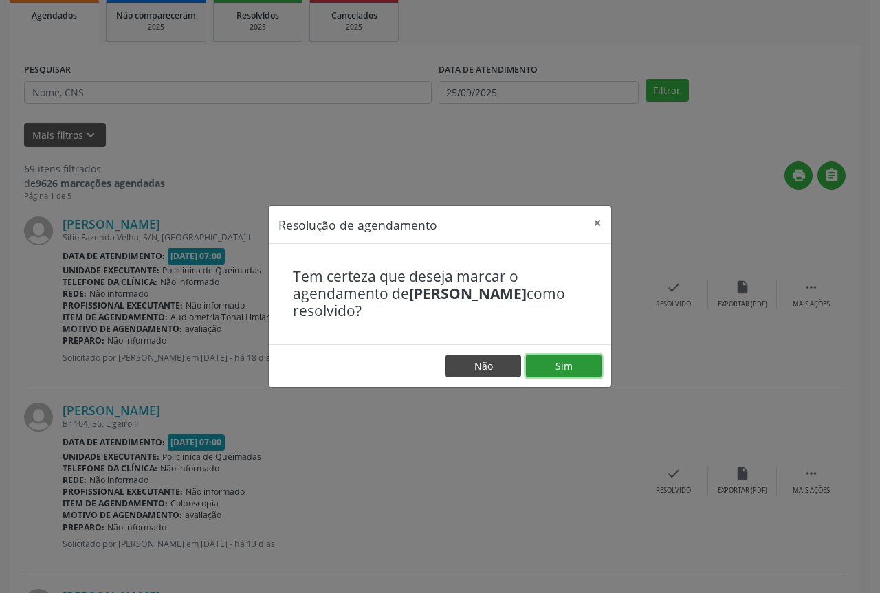
drag, startPoint x: 567, startPoint y: 365, endPoint x: 494, endPoint y: 356, distance: 72.8
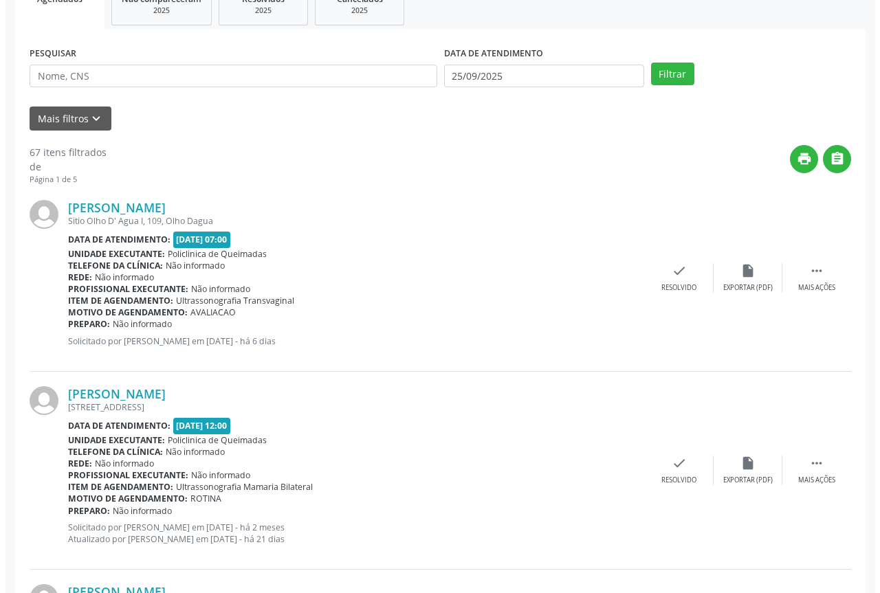
scroll to position [275, 0]
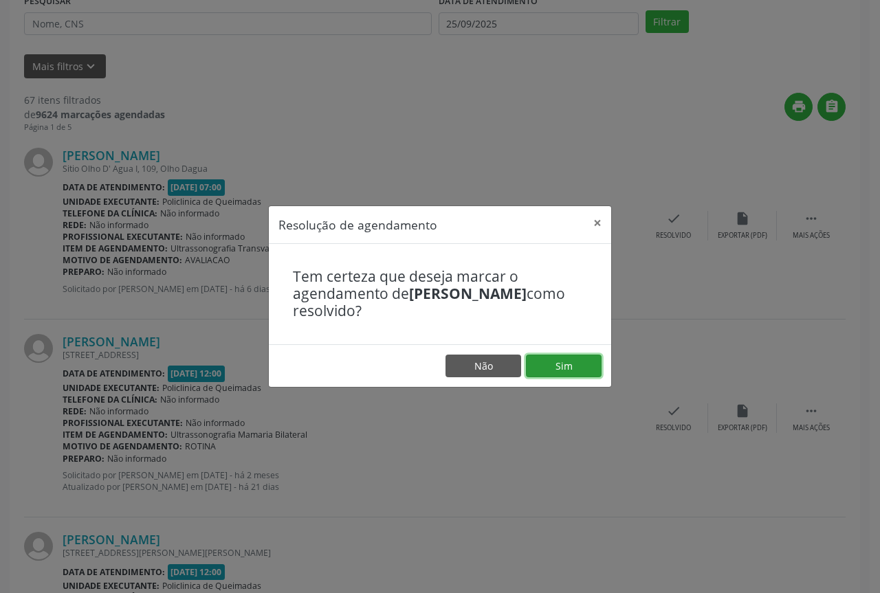
drag, startPoint x: 576, startPoint y: 360, endPoint x: 556, endPoint y: 363, distance: 20.1
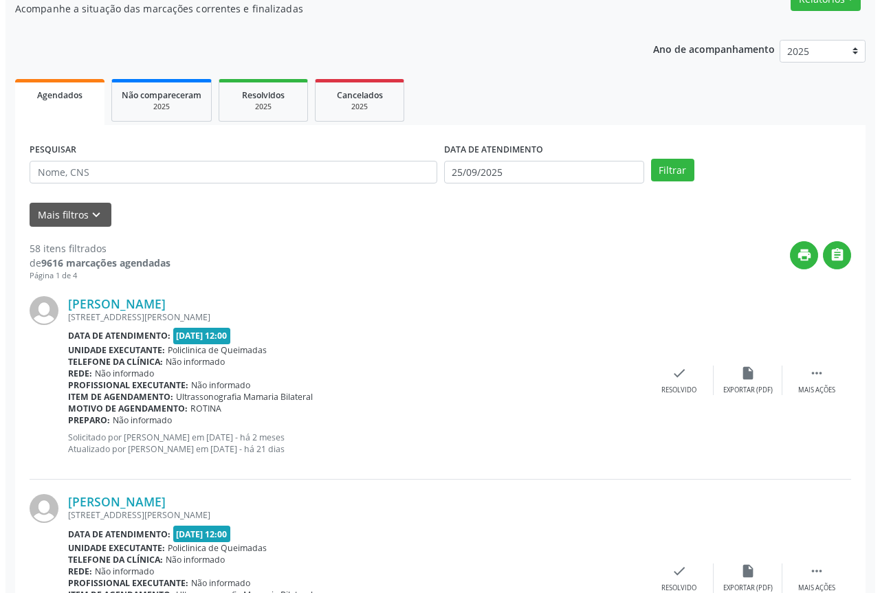
scroll to position [138, 0]
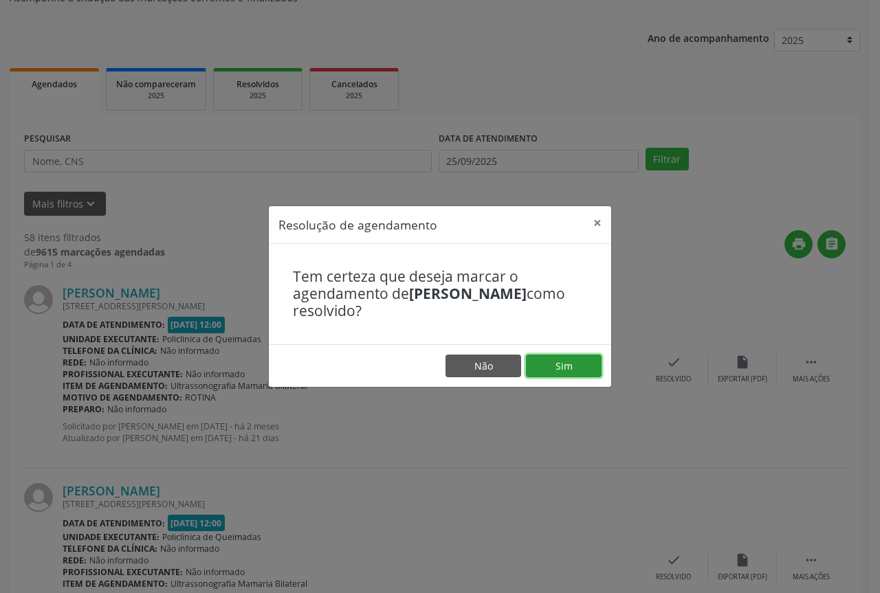
drag, startPoint x: 587, startPoint y: 367, endPoint x: 521, endPoint y: 358, distance: 66.6
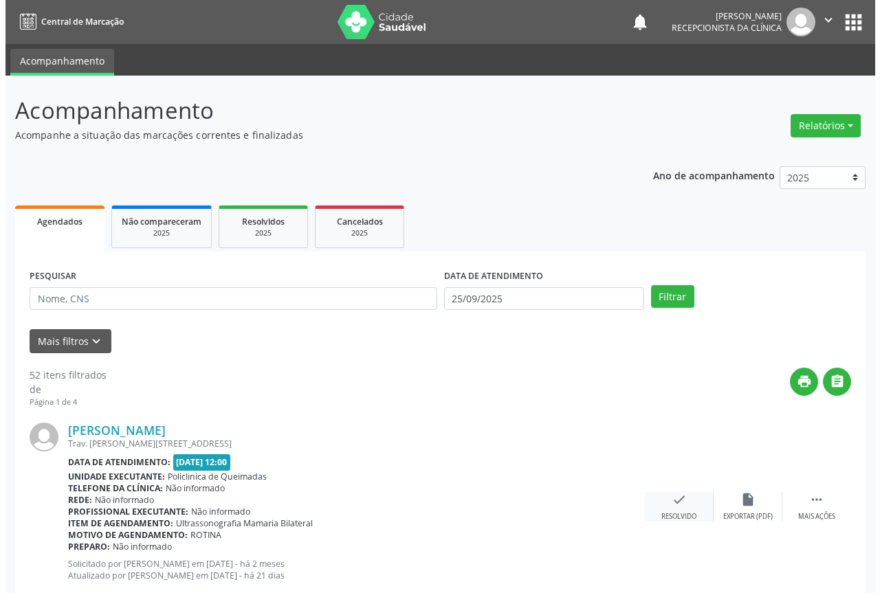
scroll to position [138, 0]
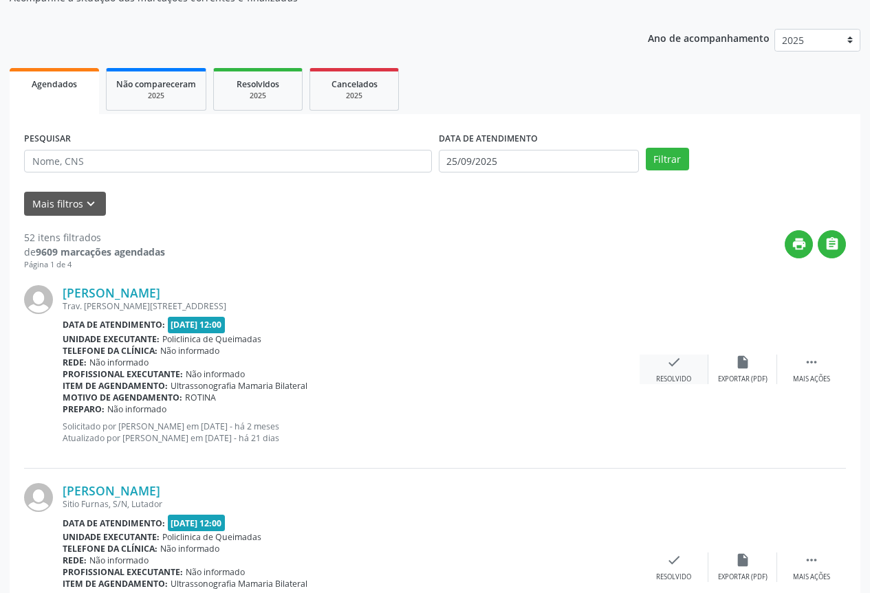
click at [664, 362] on div "check Resolvido" at bounding box center [674, 370] width 69 height 30
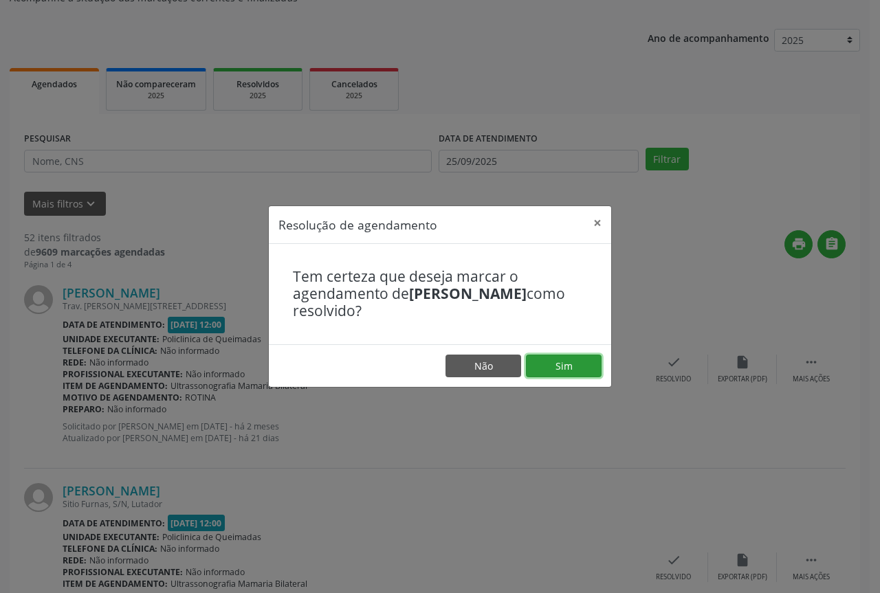
click at [567, 363] on button "Sim" at bounding box center [564, 366] width 76 height 23
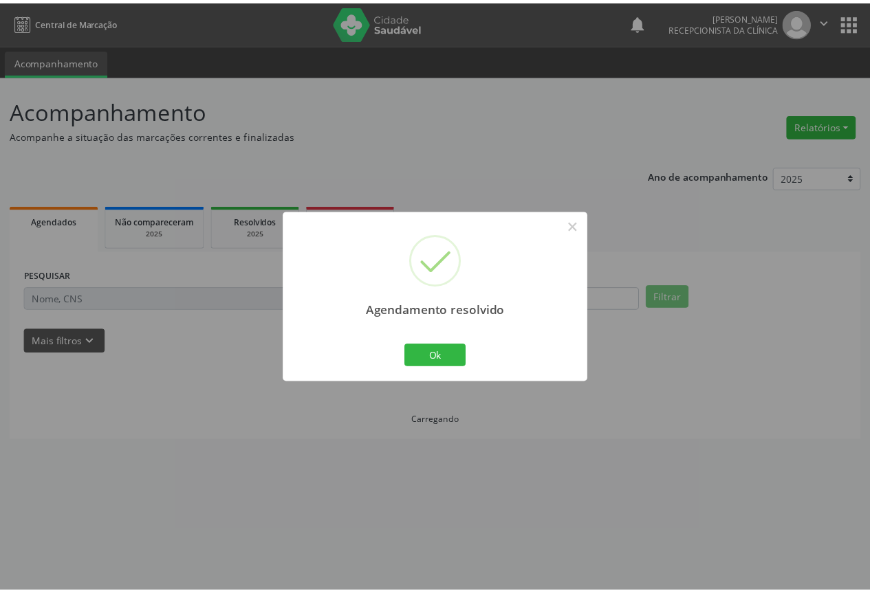
scroll to position [0, 0]
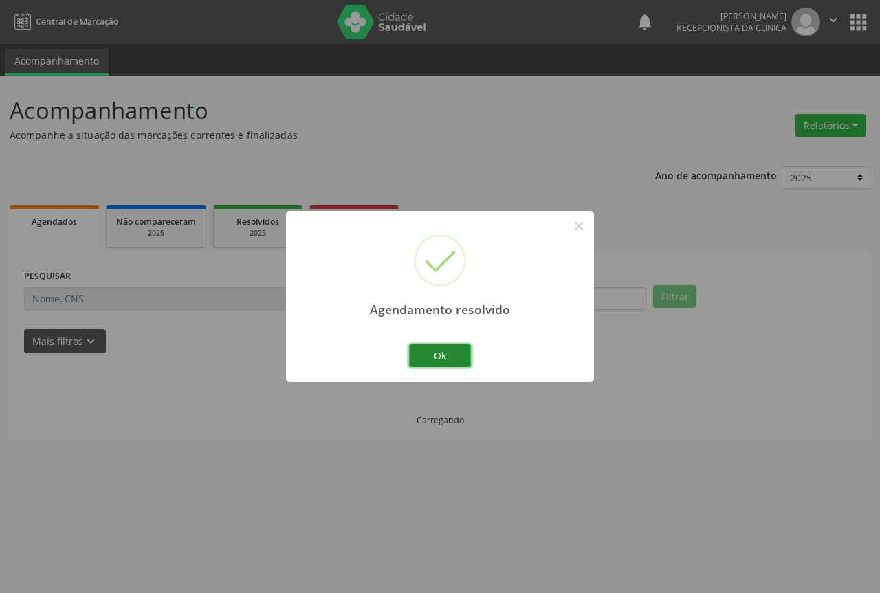
click at [431, 358] on button "Ok" at bounding box center [440, 356] width 62 height 23
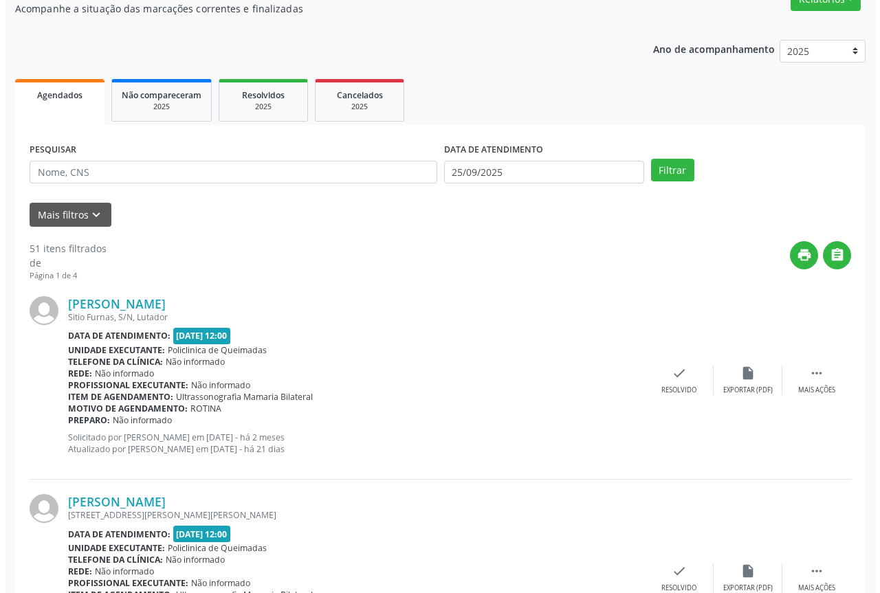
scroll to position [138, 0]
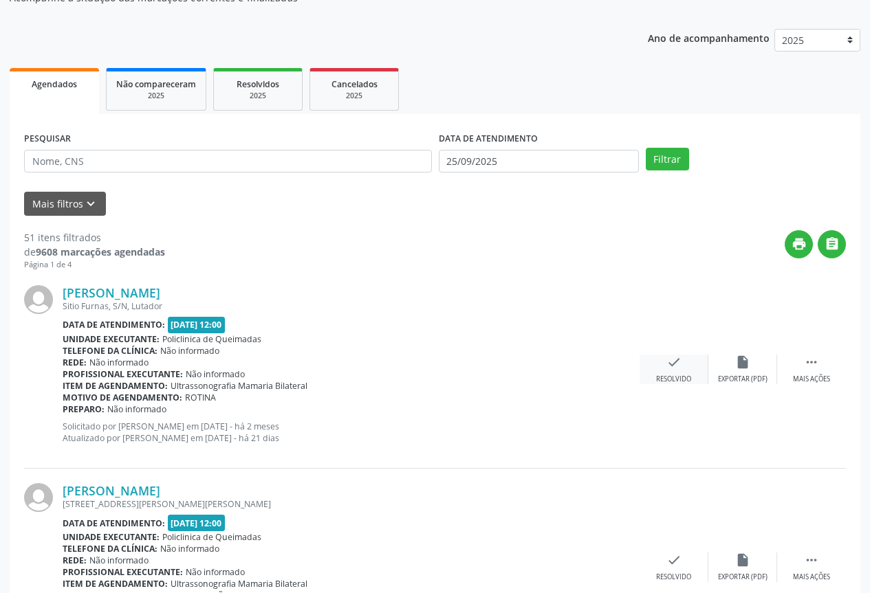
click at [667, 383] on div "Resolvido" at bounding box center [673, 380] width 35 height 10
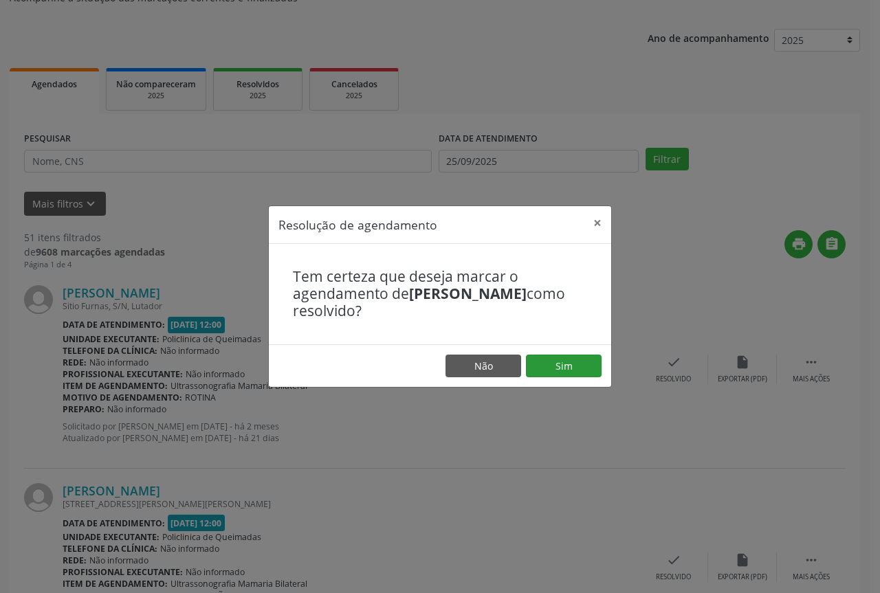
click at [560, 378] on footer "Não Sim" at bounding box center [440, 366] width 342 height 43
click at [560, 377] on button "Sim" at bounding box center [564, 366] width 76 height 23
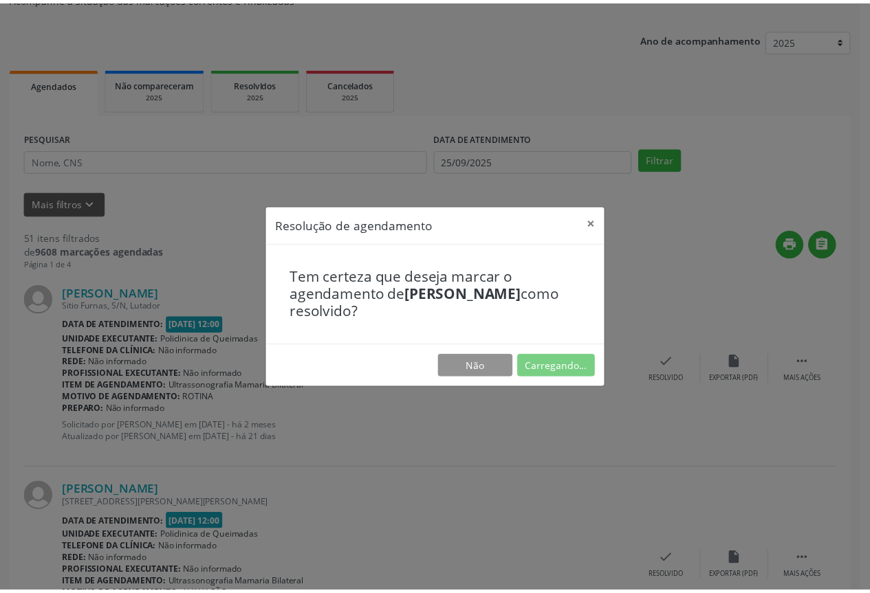
scroll to position [0, 0]
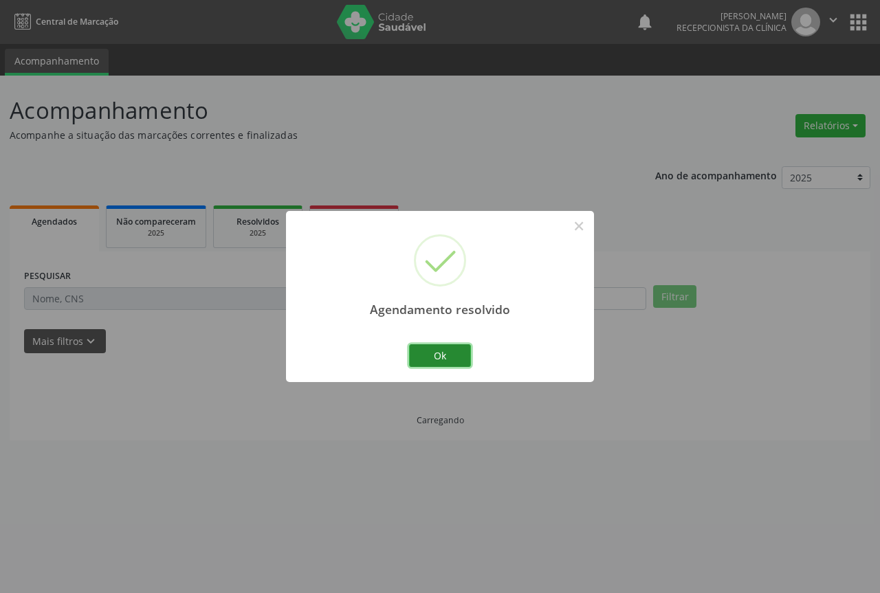
click at [427, 362] on button "Ok" at bounding box center [440, 356] width 62 height 23
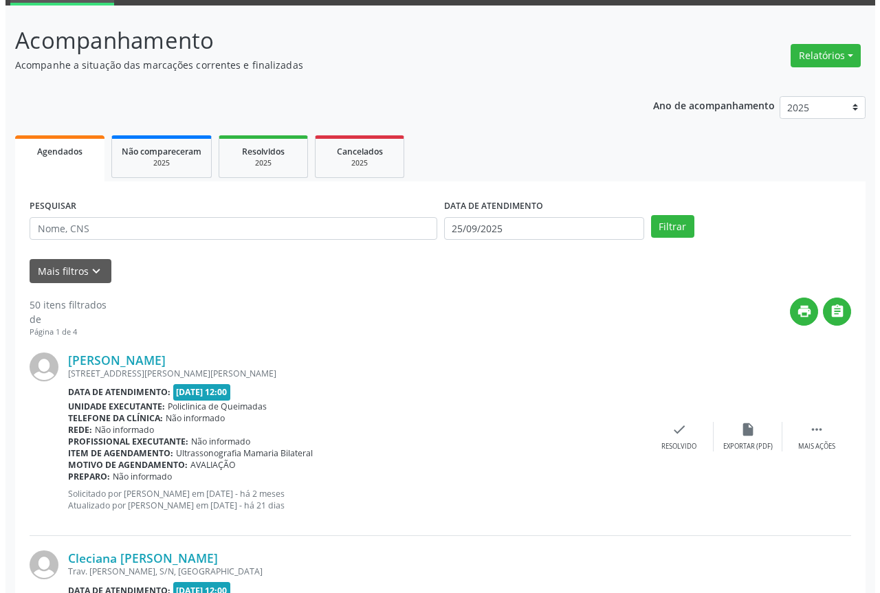
scroll to position [138, 0]
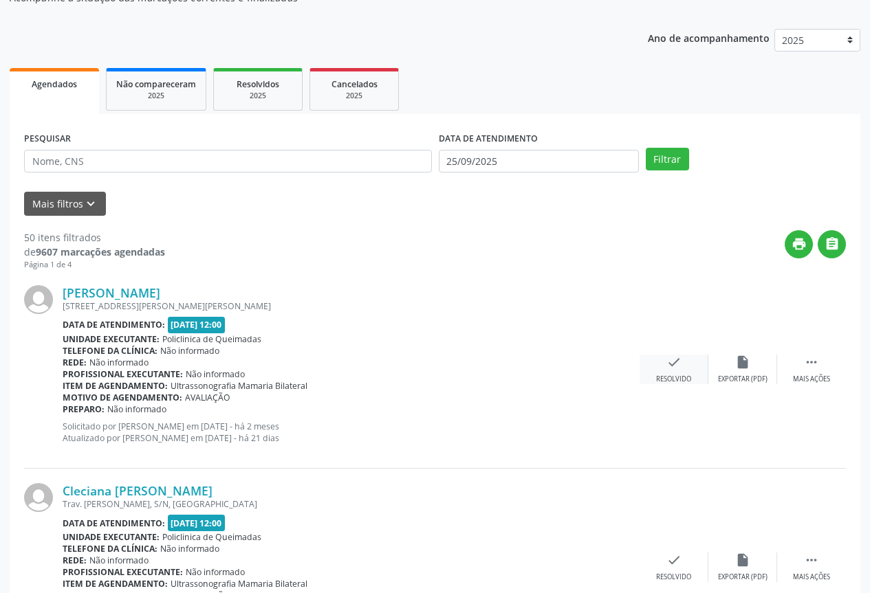
click at [664, 360] on div "check Resolvido" at bounding box center [674, 370] width 69 height 30
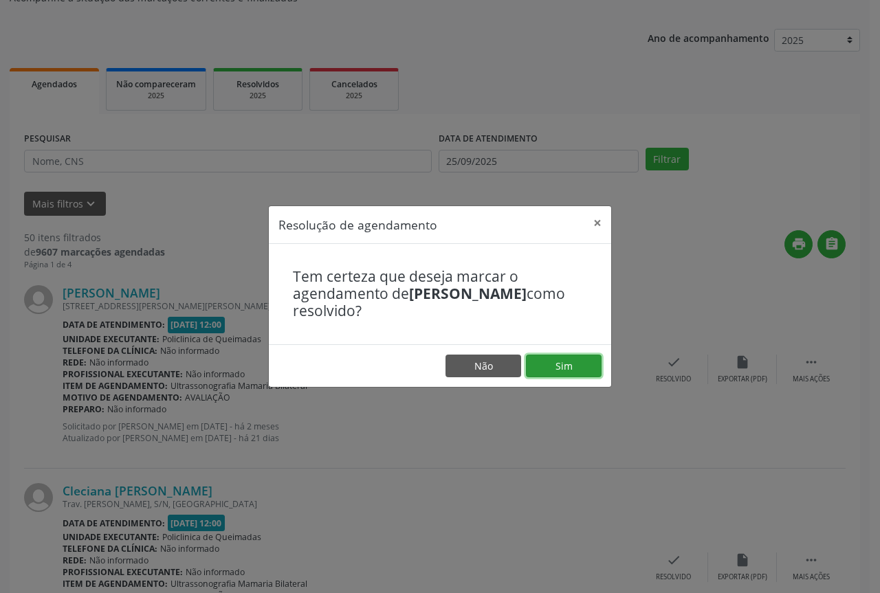
click at [576, 356] on button "Sim" at bounding box center [564, 366] width 76 height 23
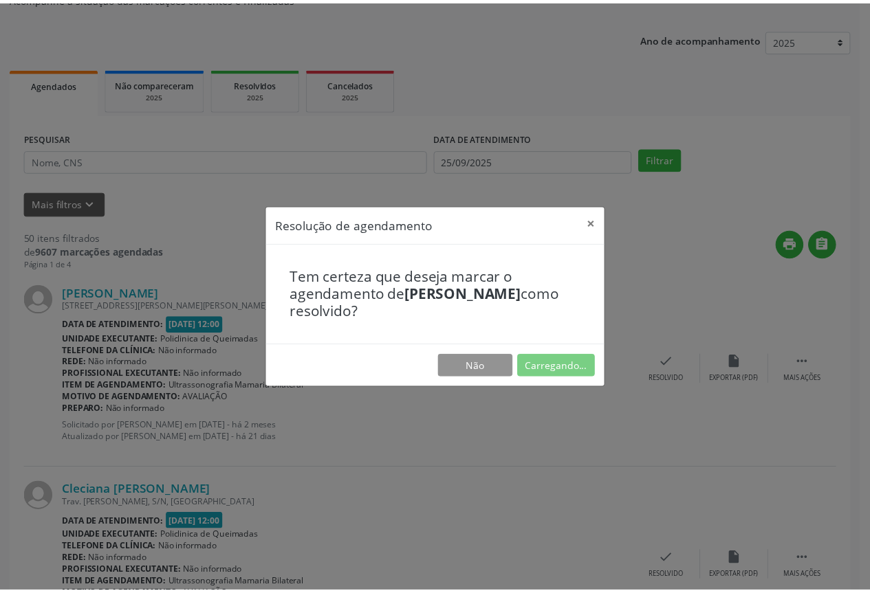
scroll to position [0, 0]
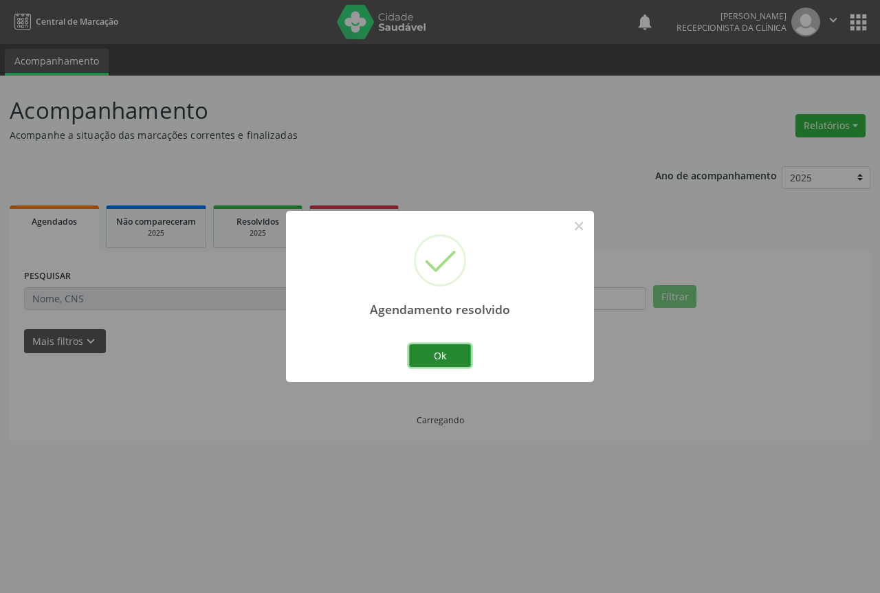
click at [434, 354] on button "Ok" at bounding box center [440, 356] width 62 height 23
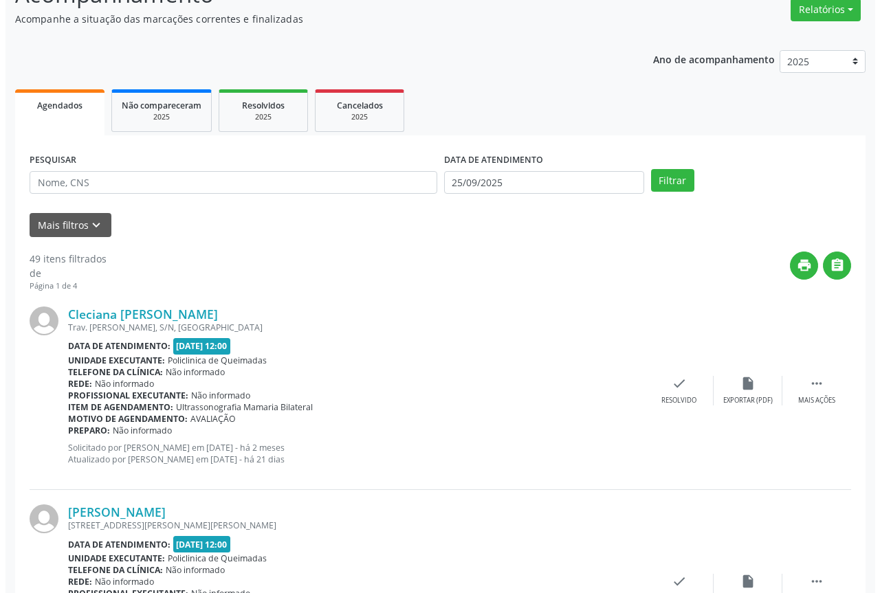
scroll to position [206, 0]
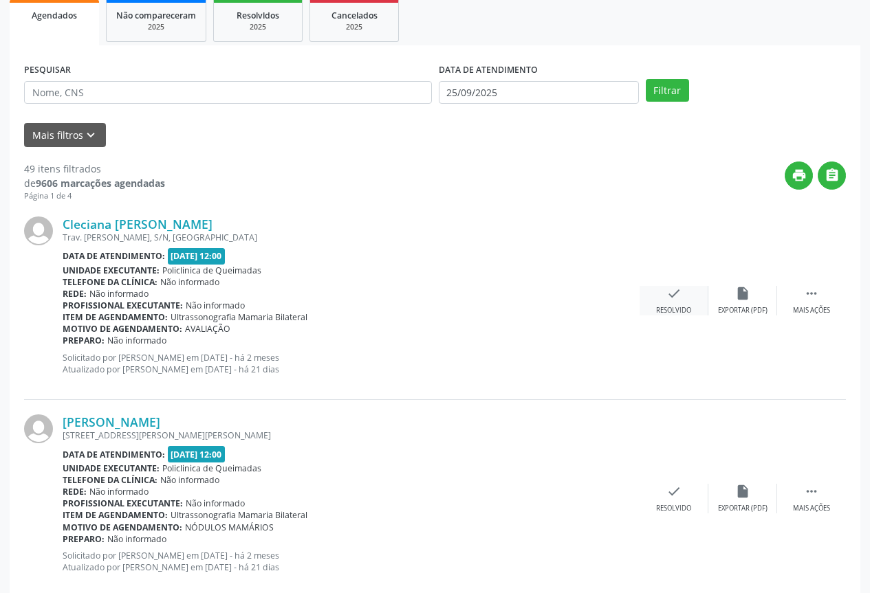
click at [661, 299] on div "check Resolvido" at bounding box center [674, 301] width 69 height 30
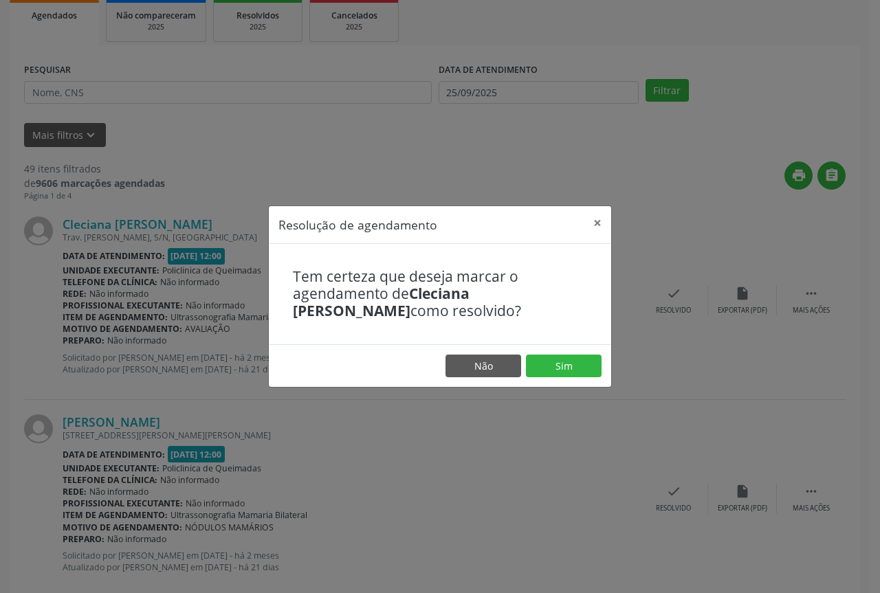
click at [561, 382] on footer "Não Sim" at bounding box center [440, 366] width 342 height 43
click at [557, 369] on button "Sim" at bounding box center [564, 366] width 76 height 23
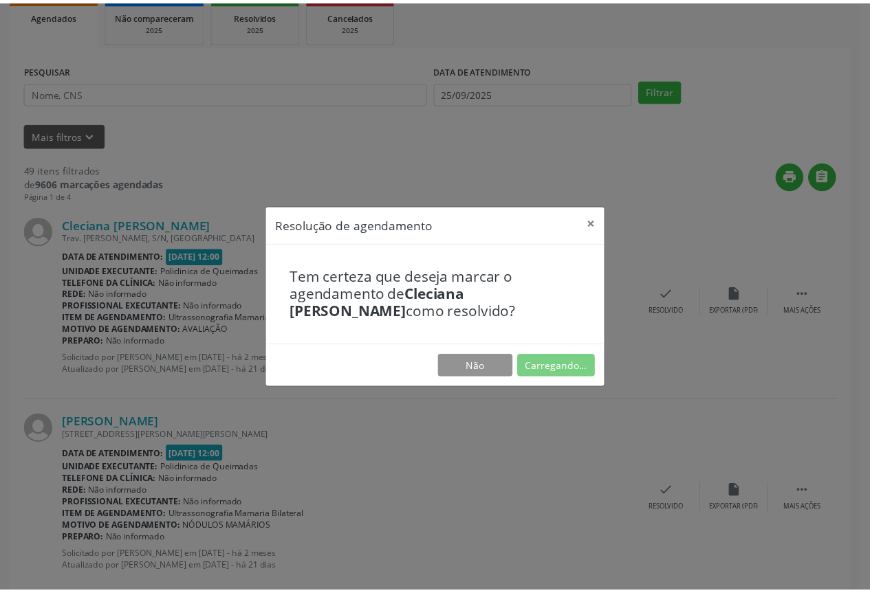
scroll to position [0, 0]
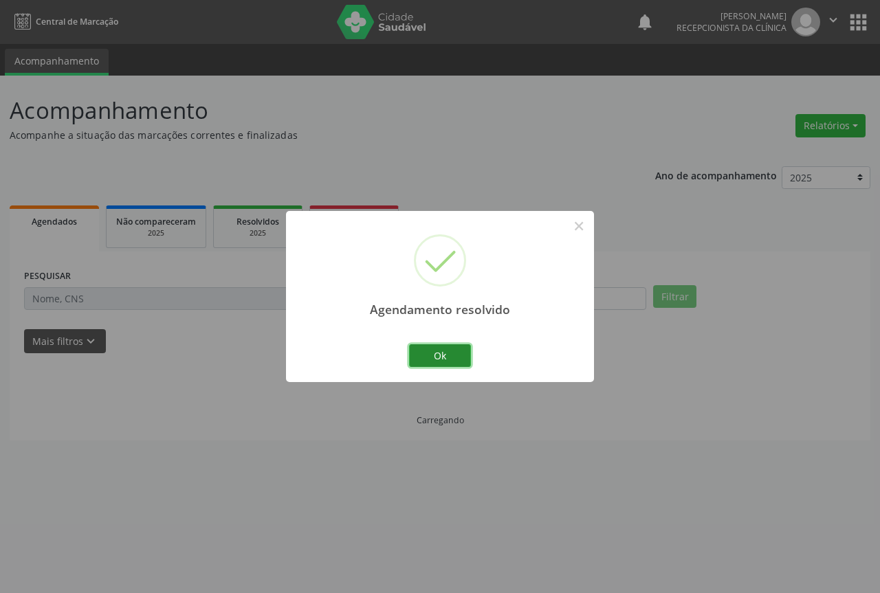
click at [441, 356] on button "Ok" at bounding box center [440, 356] width 62 height 23
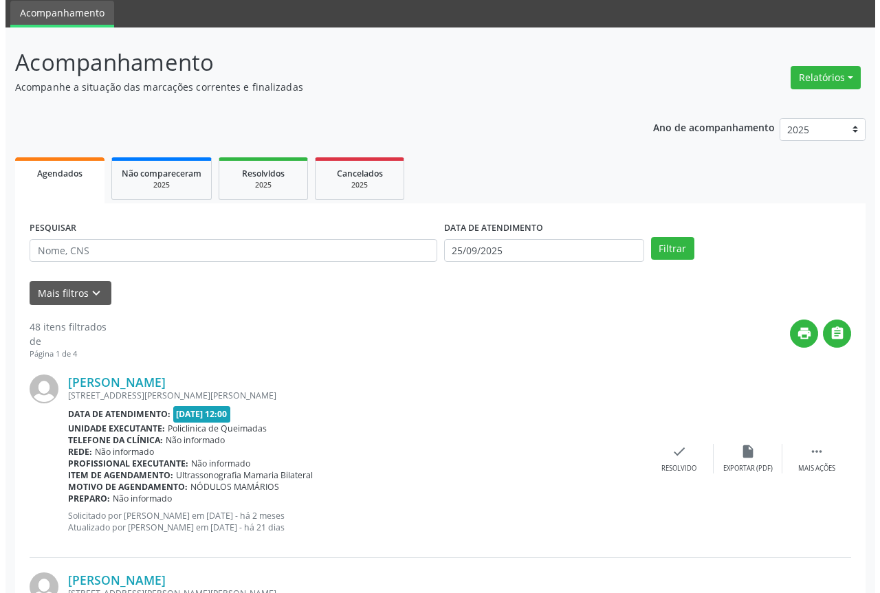
scroll to position [69, 0]
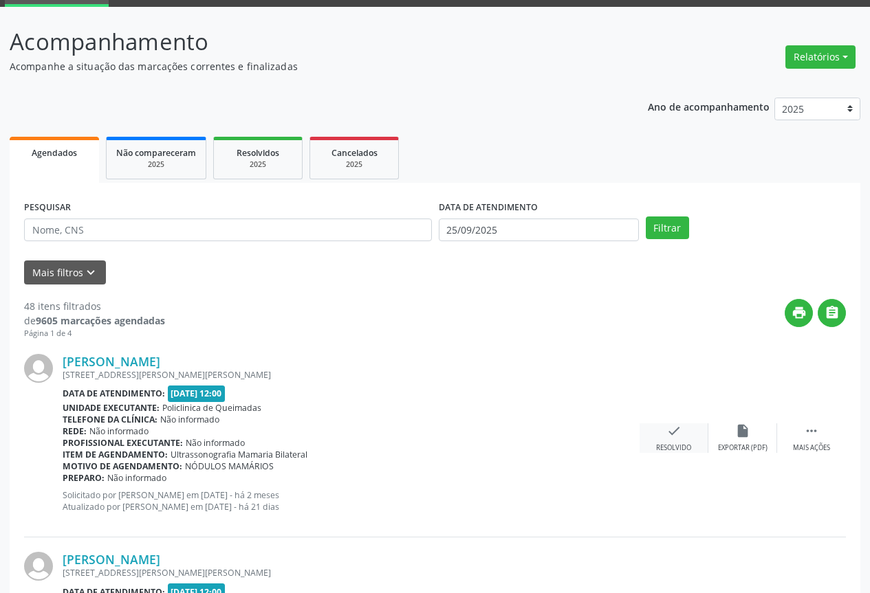
click at [668, 431] on icon "check" at bounding box center [673, 431] width 15 height 15
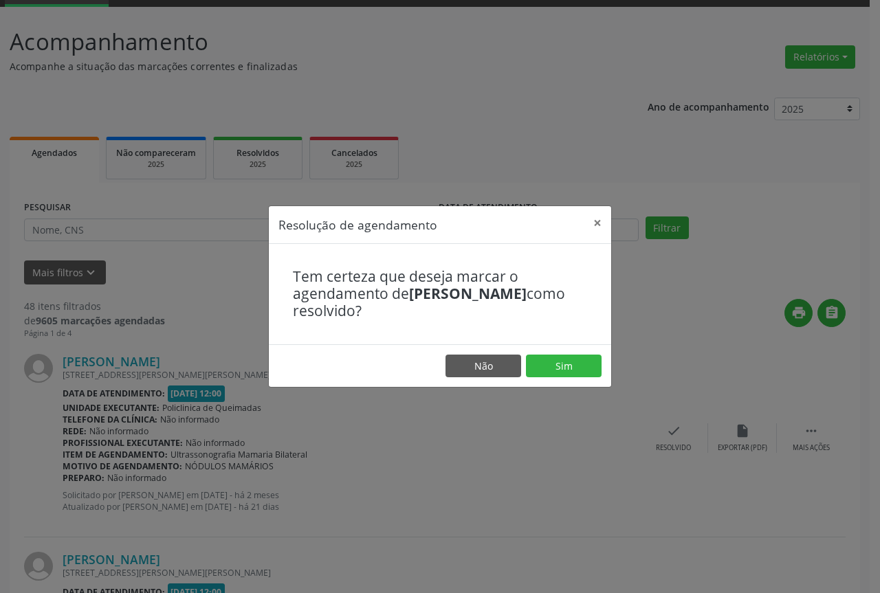
click at [543, 350] on footer "Não Sim" at bounding box center [440, 366] width 342 height 43
click at [540, 360] on button "Sim" at bounding box center [564, 366] width 76 height 23
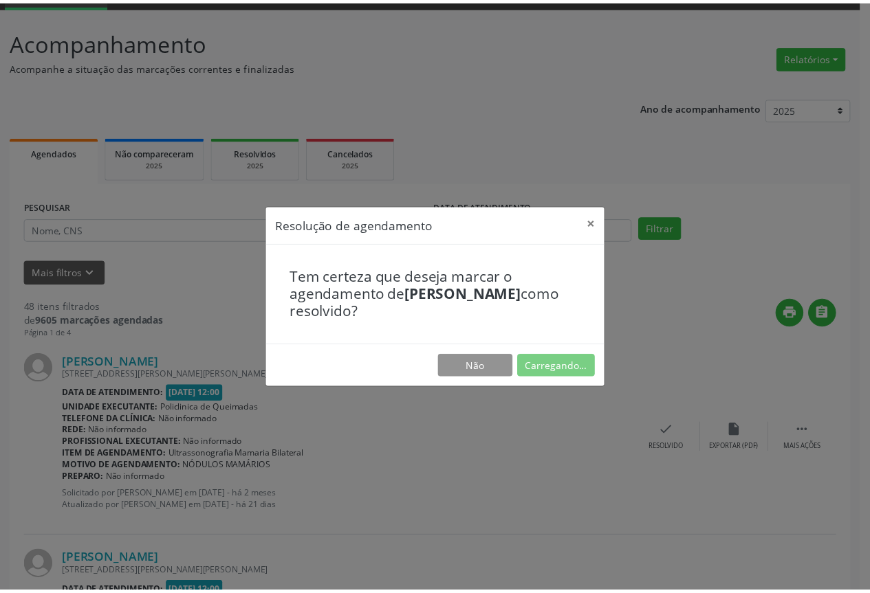
scroll to position [0, 0]
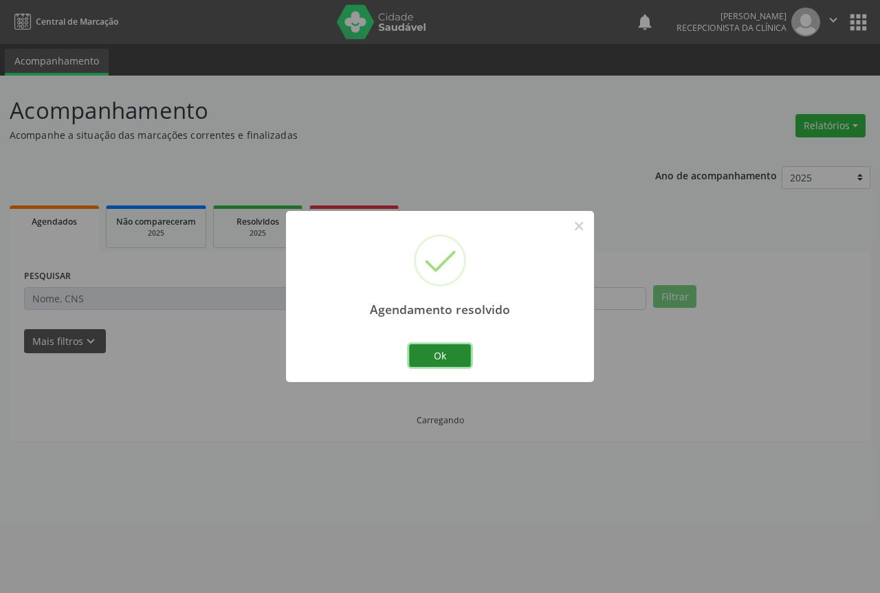
click at [437, 348] on button "Ok" at bounding box center [440, 356] width 62 height 23
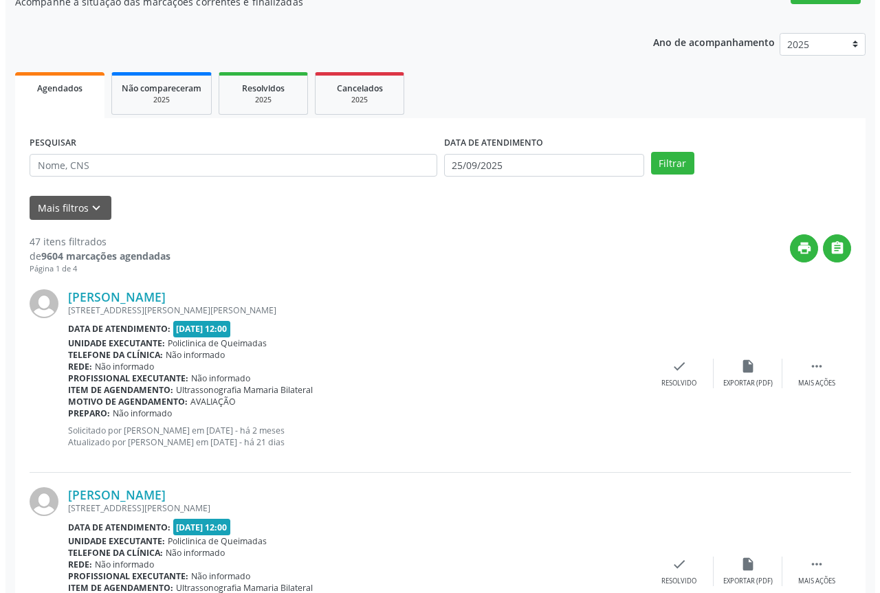
scroll to position [138, 0]
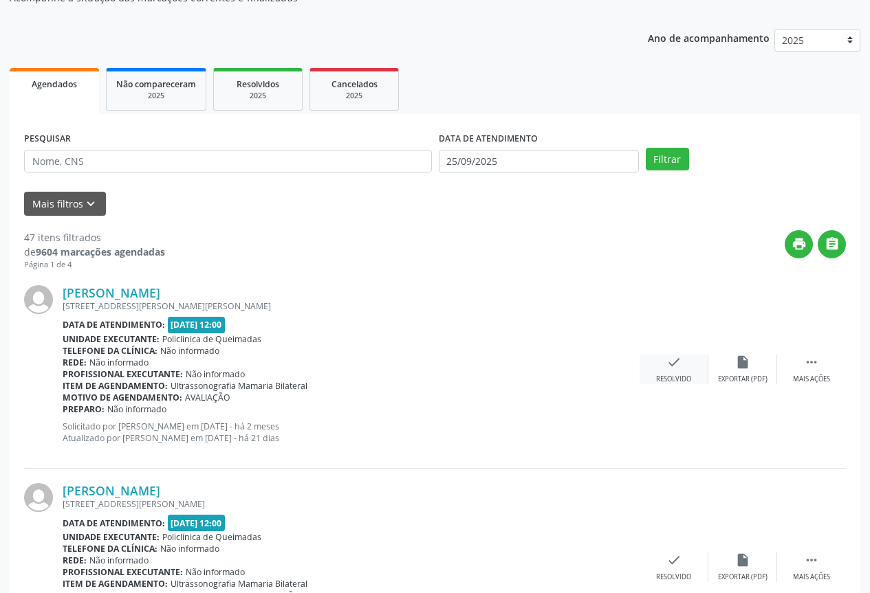
click at [670, 367] on icon "check" at bounding box center [673, 362] width 15 height 15
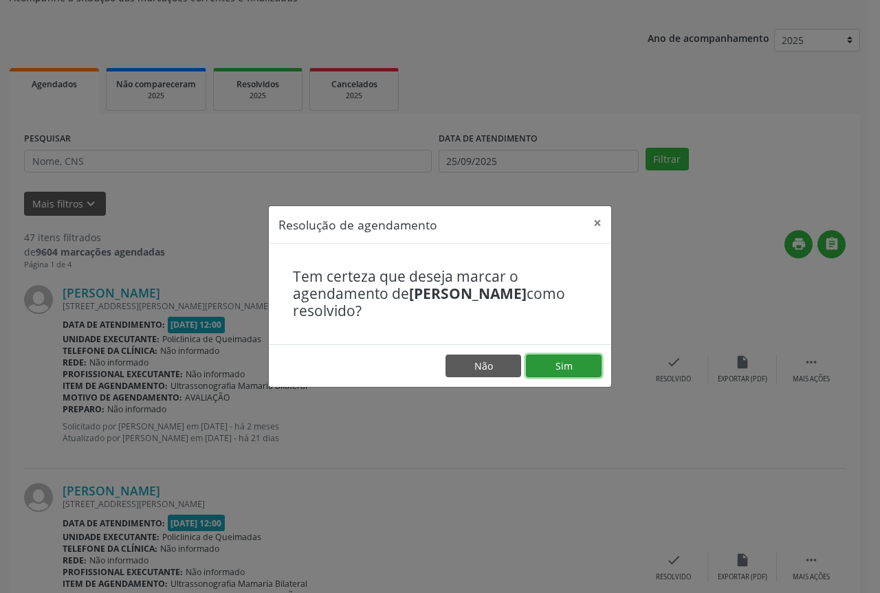
click at [543, 362] on button "Sim" at bounding box center [564, 366] width 76 height 23
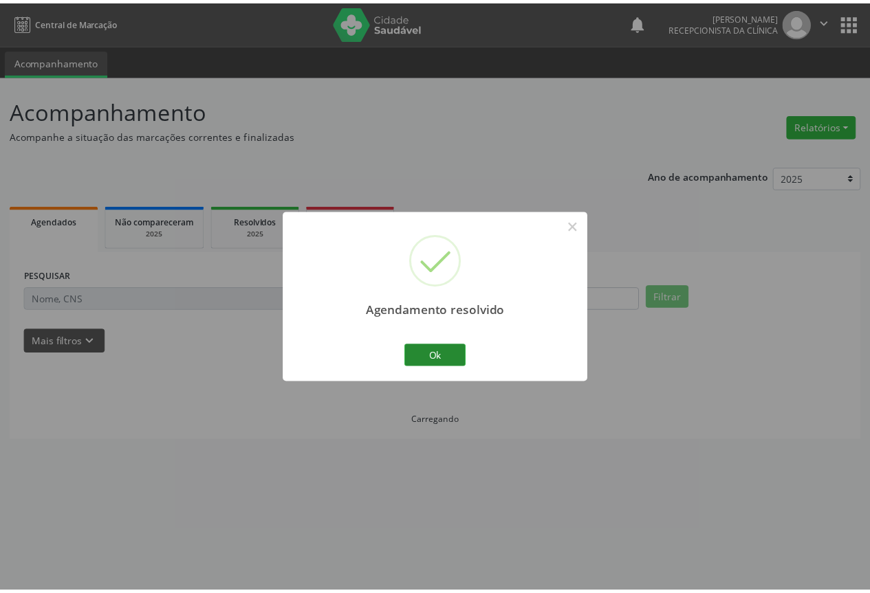
scroll to position [0, 0]
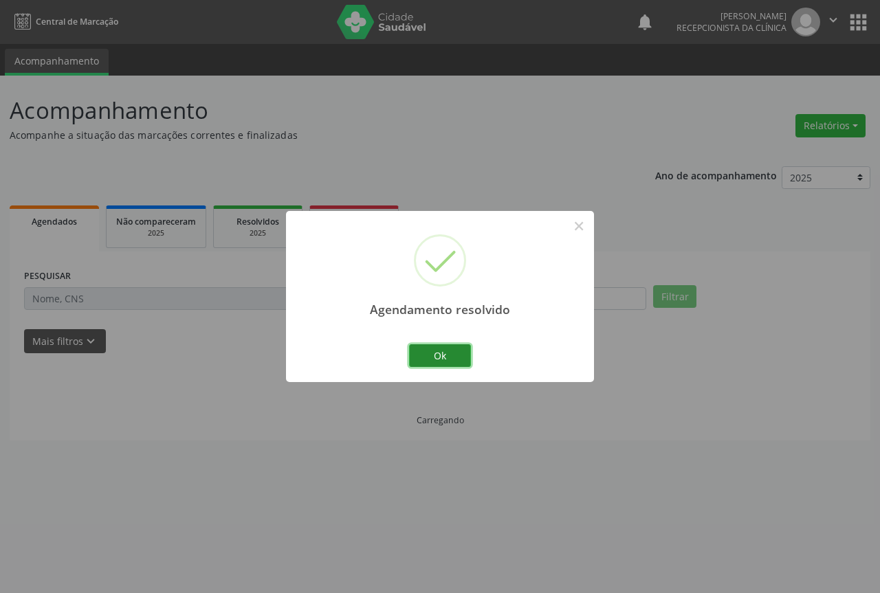
click at [451, 355] on button "Ok" at bounding box center [440, 356] width 62 height 23
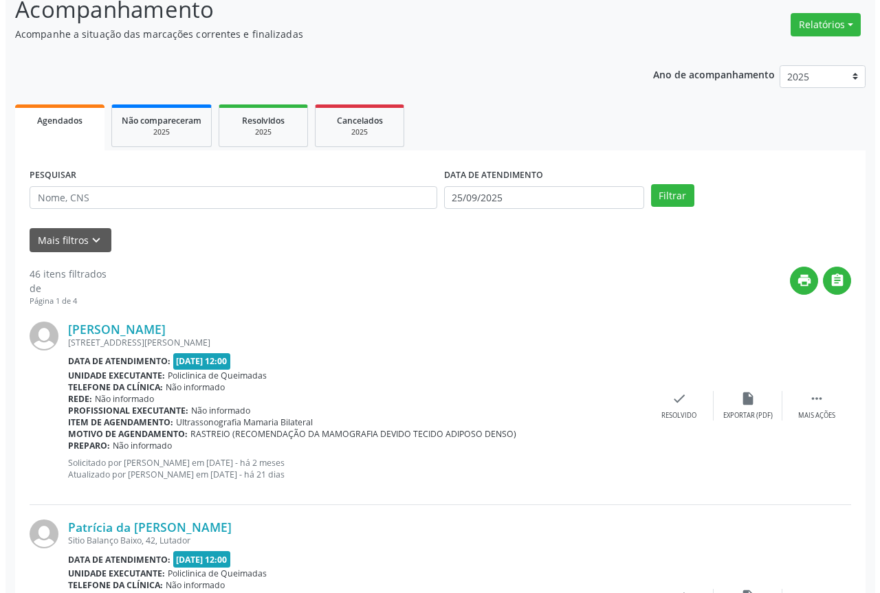
scroll to position [138, 0]
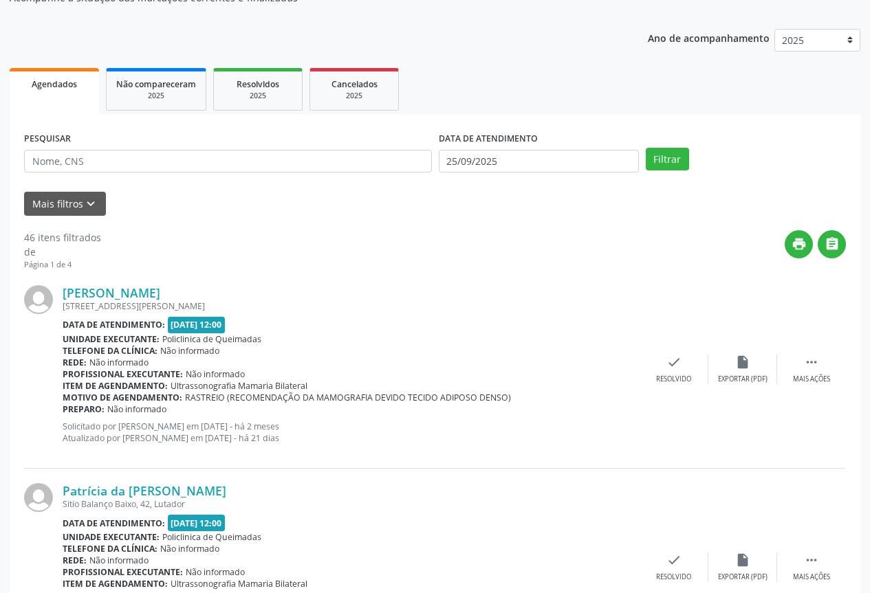
click at [637, 372] on div "Profissional executante: Não informado" at bounding box center [351, 375] width 577 height 12
click at [679, 373] on div "check Resolvido" at bounding box center [674, 370] width 69 height 30
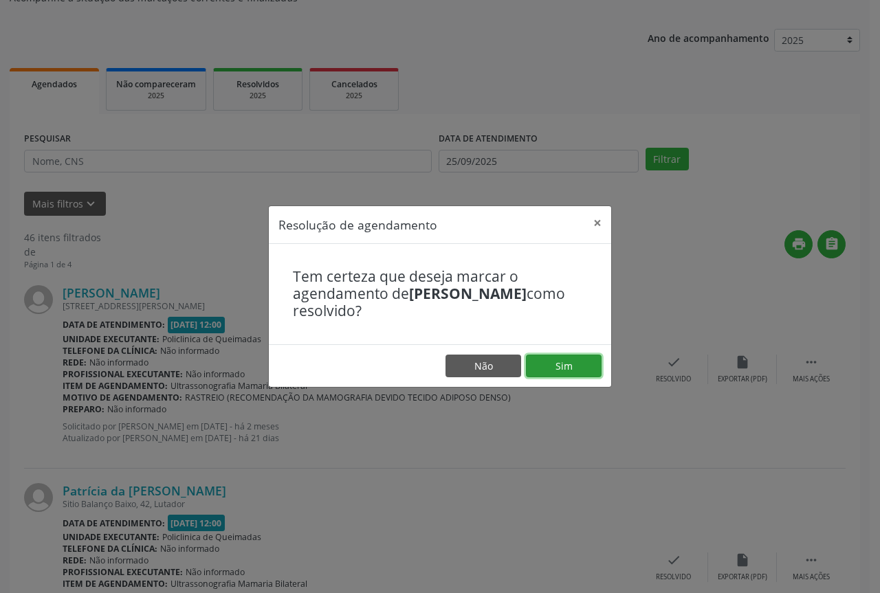
click at [587, 369] on button "Sim" at bounding box center [564, 366] width 76 height 23
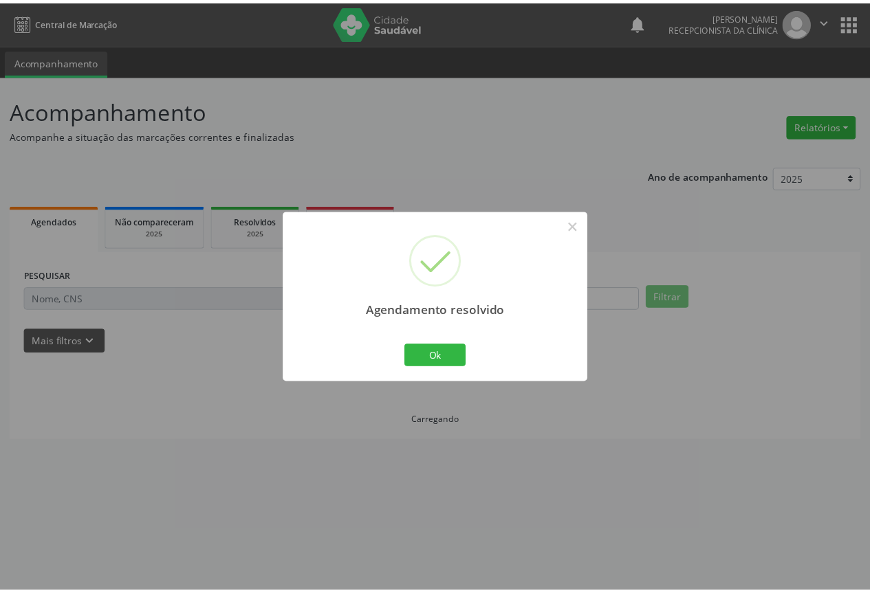
scroll to position [0, 0]
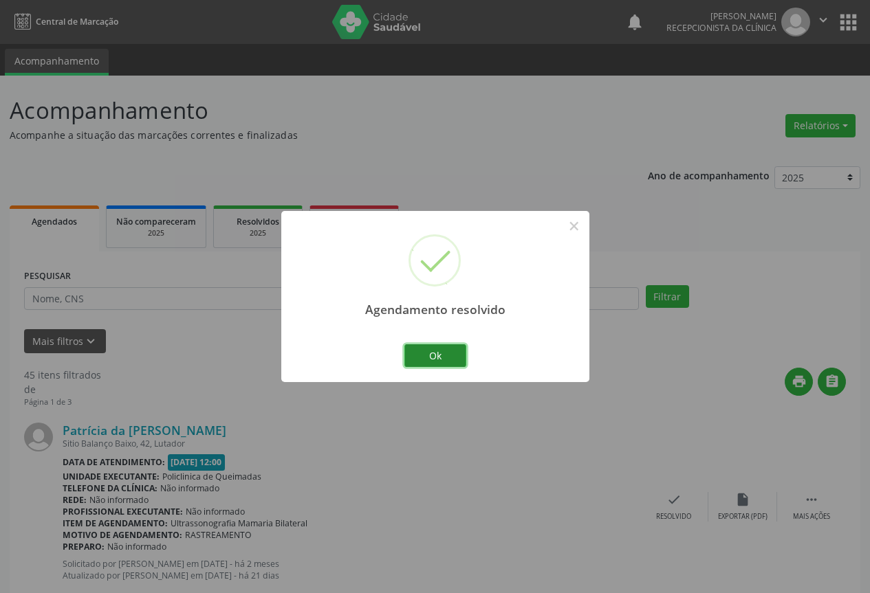
click at [456, 360] on button "Ok" at bounding box center [435, 356] width 62 height 23
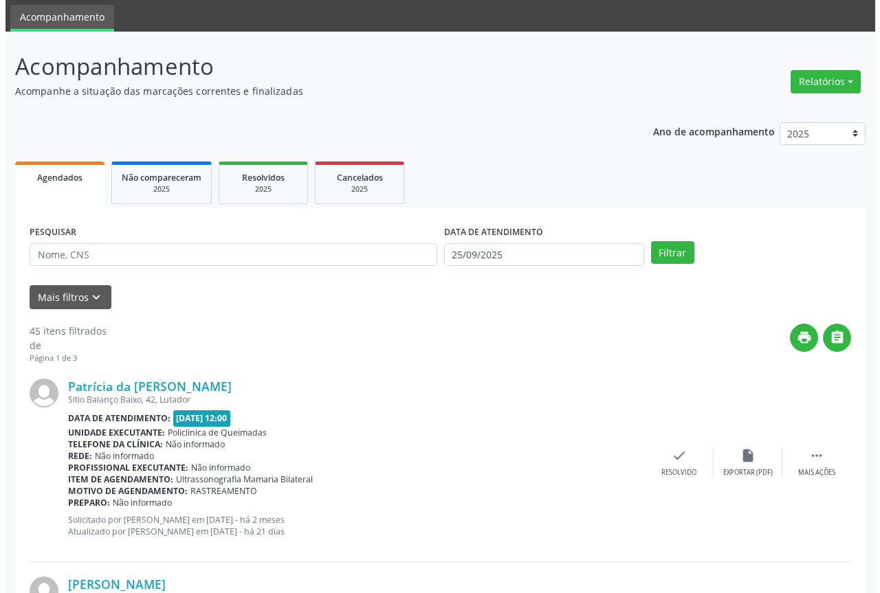
scroll to position [69, 0]
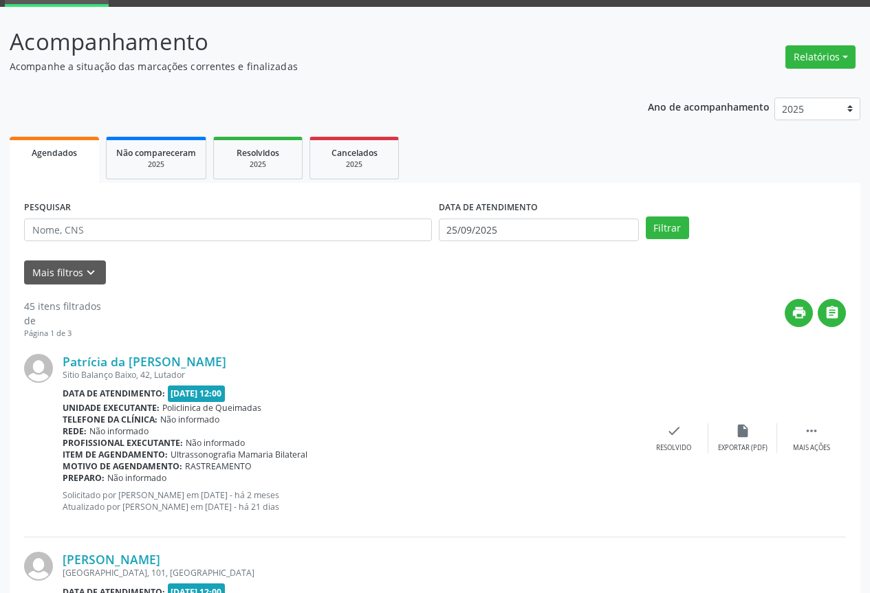
click at [675, 422] on div "Patrícia da [PERSON_NAME] Sitio Balanço Baixo, [STREET_ADDRESS] Data de atendim…" at bounding box center [435, 439] width 822 height 198
drag, startPoint x: 667, startPoint y: 433, endPoint x: 658, endPoint y: 442, distance: 12.6
click at [658, 442] on div "check Resolvido" at bounding box center [674, 439] width 69 height 30
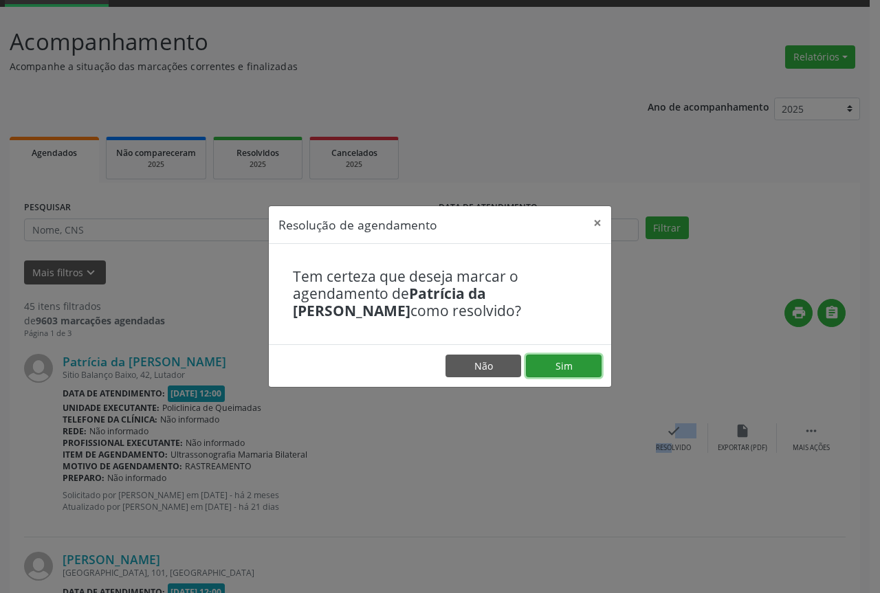
click at [587, 367] on button "Sim" at bounding box center [564, 366] width 76 height 23
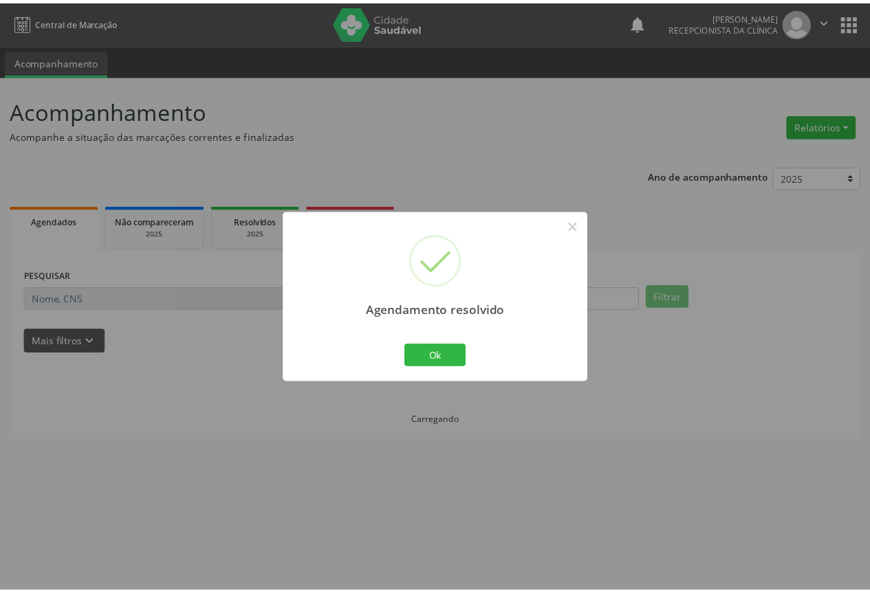
scroll to position [0, 0]
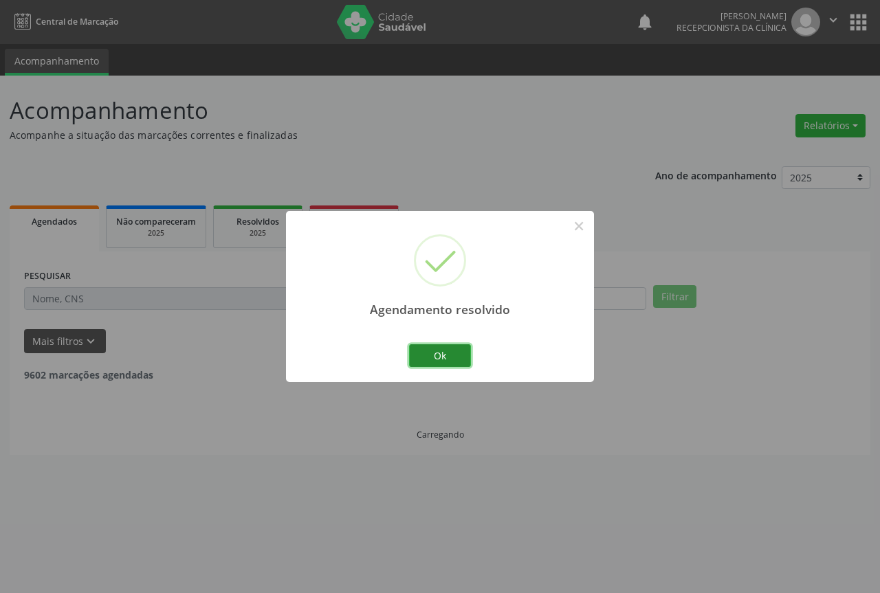
click at [430, 353] on button "Ok" at bounding box center [440, 356] width 62 height 23
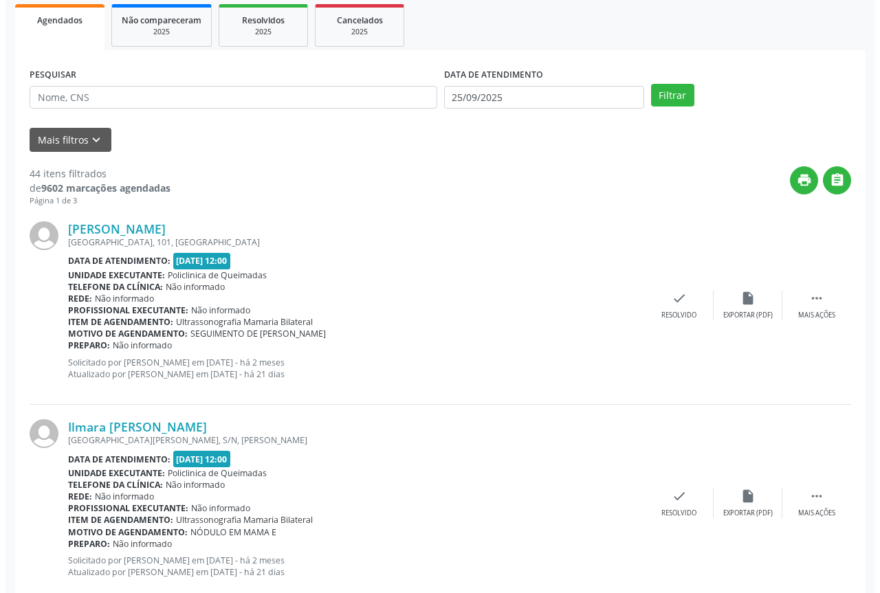
scroll to position [206, 0]
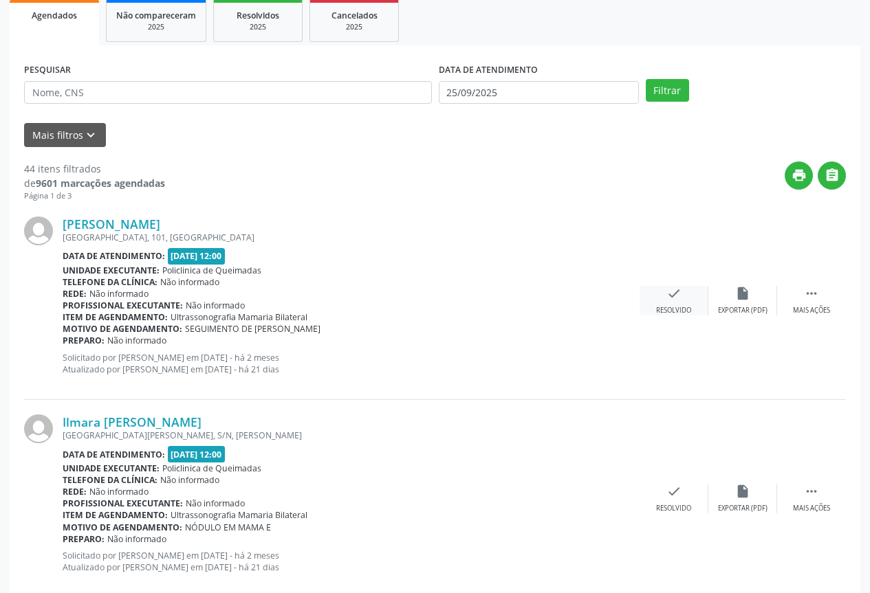
click at [661, 306] on div "Resolvido" at bounding box center [673, 311] width 35 height 10
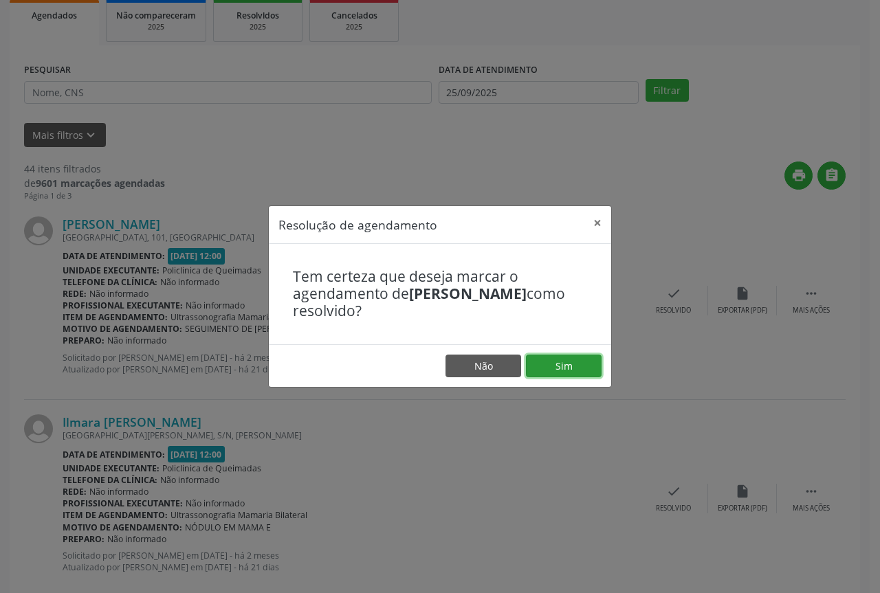
click at [565, 363] on button "Sim" at bounding box center [564, 366] width 76 height 23
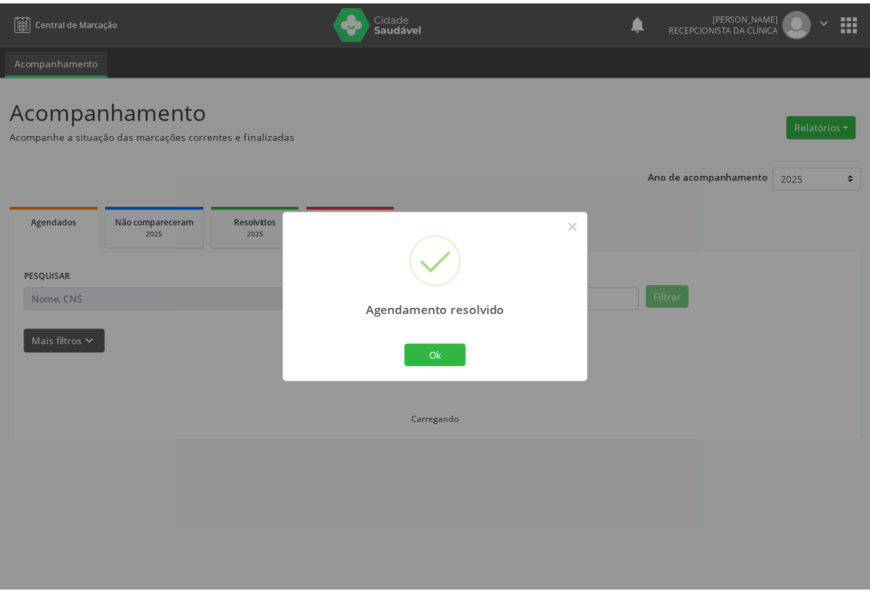
scroll to position [0, 0]
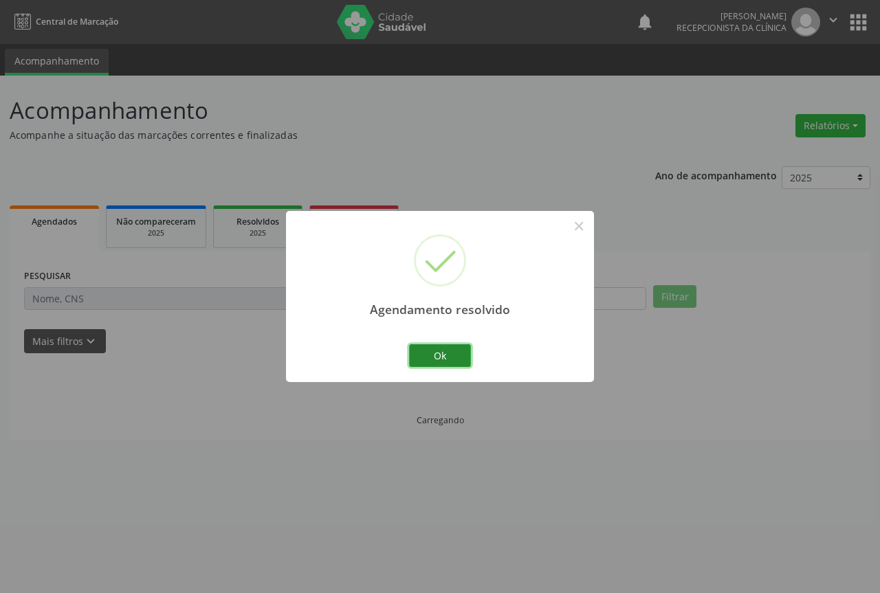
click at [436, 358] on button "Ok" at bounding box center [440, 356] width 62 height 23
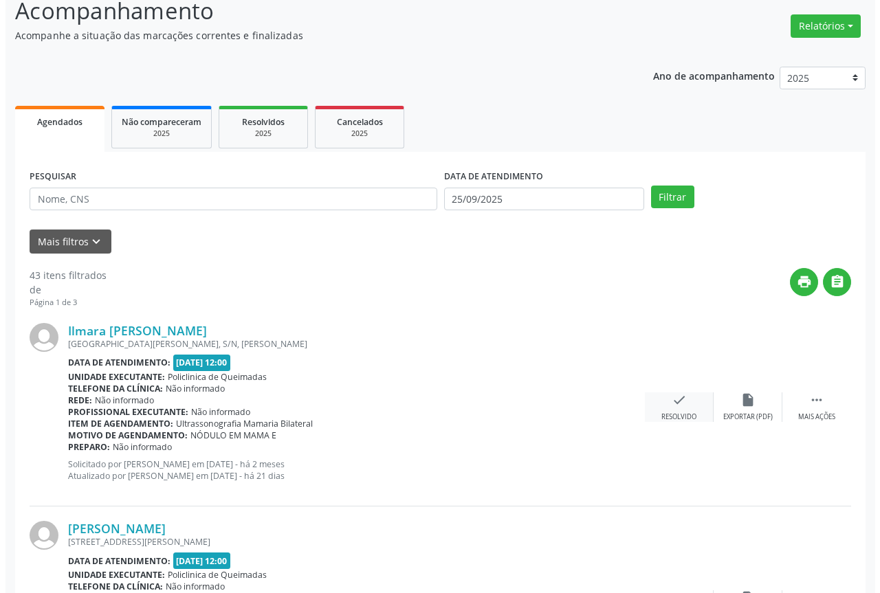
scroll to position [138, 0]
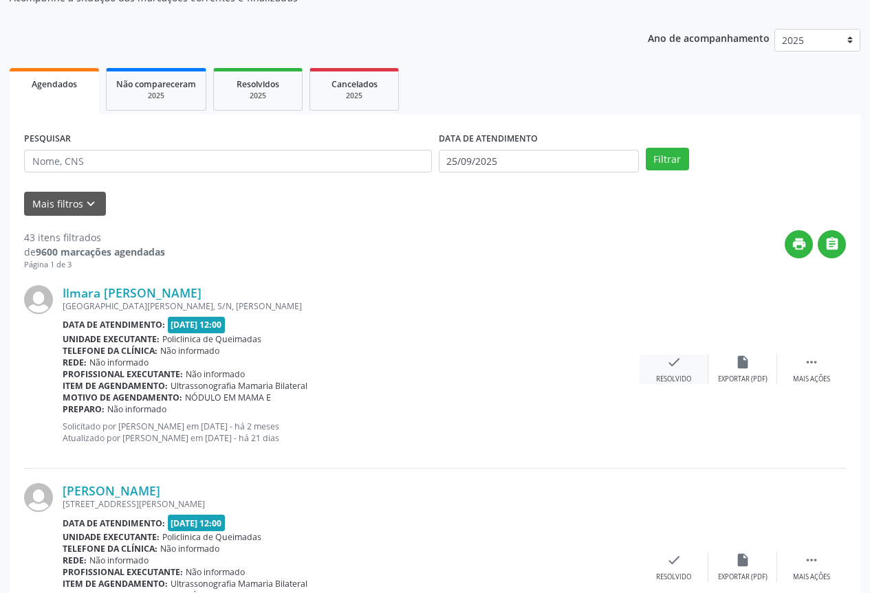
click at [684, 356] on div "check Resolvido" at bounding box center [674, 370] width 69 height 30
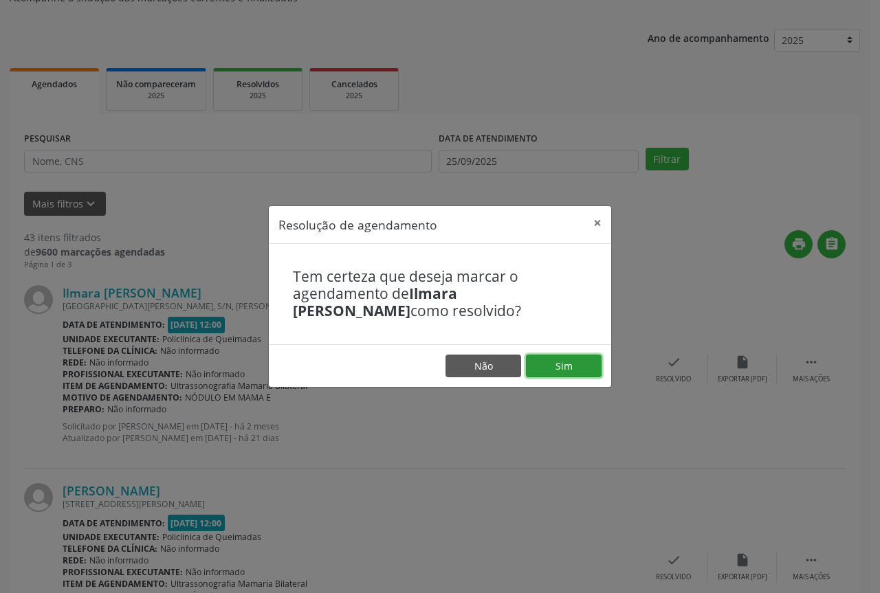
click at [527, 362] on button "Sim" at bounding box center [564, 366] width 76 height 23
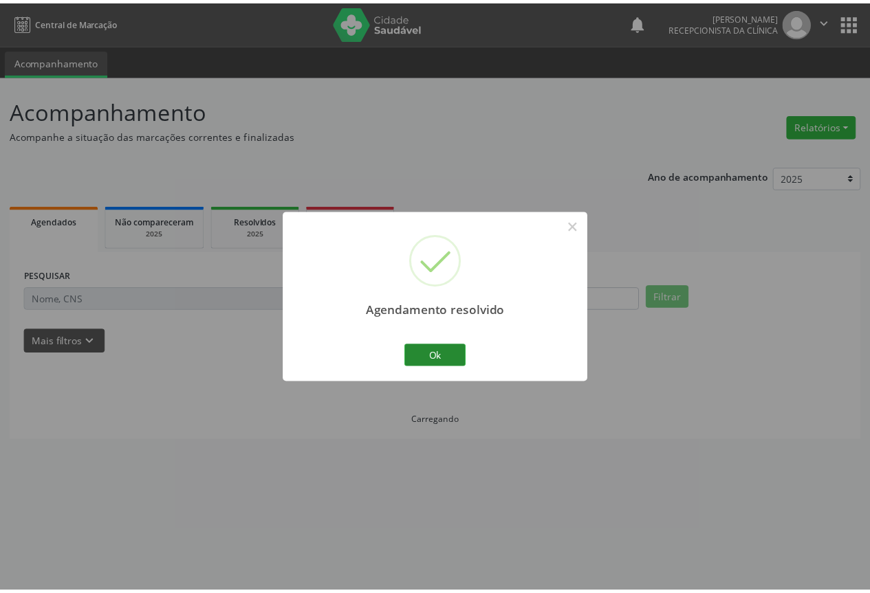
scroll to position [0, 0]
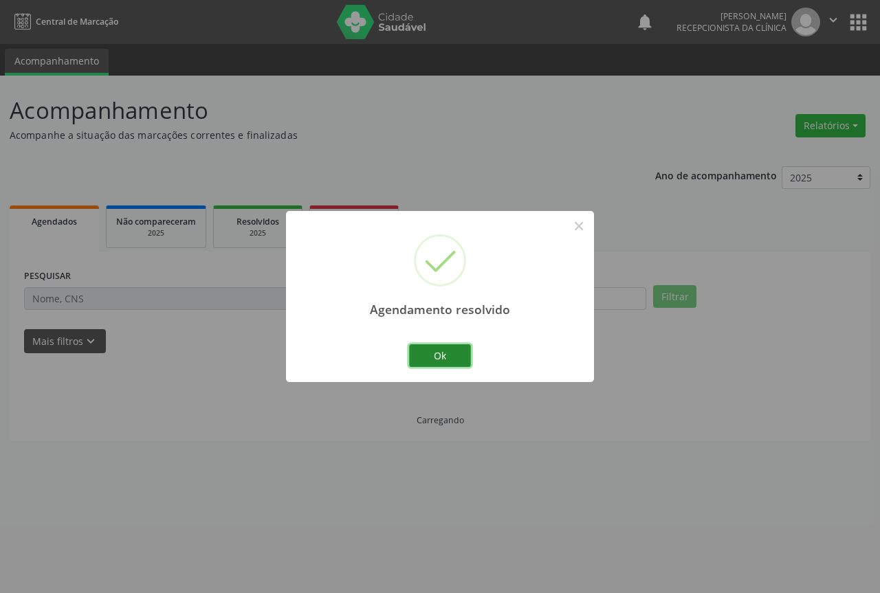
click at [426, 351] on button "Ok" at bounding box center [440, 356] width 62 height 23
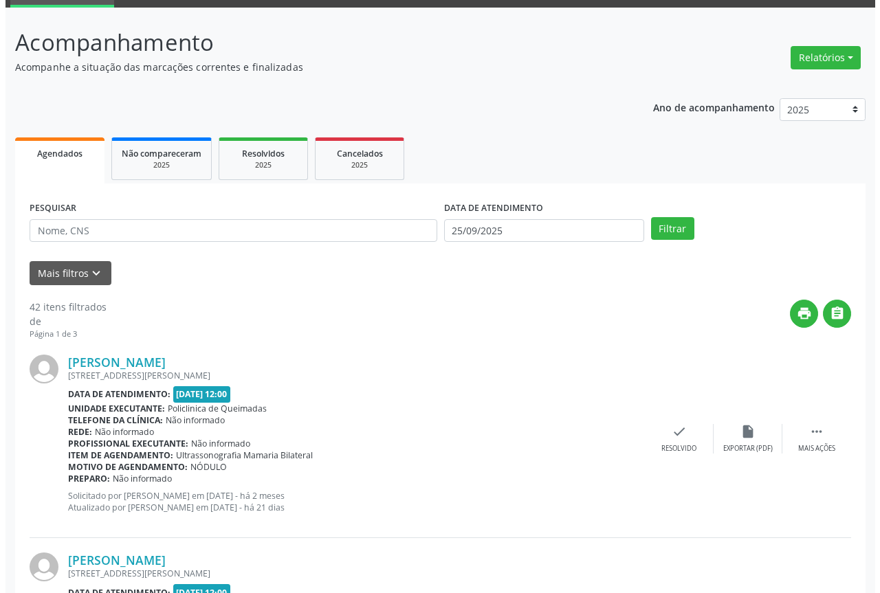
scroll to position [69, 0]
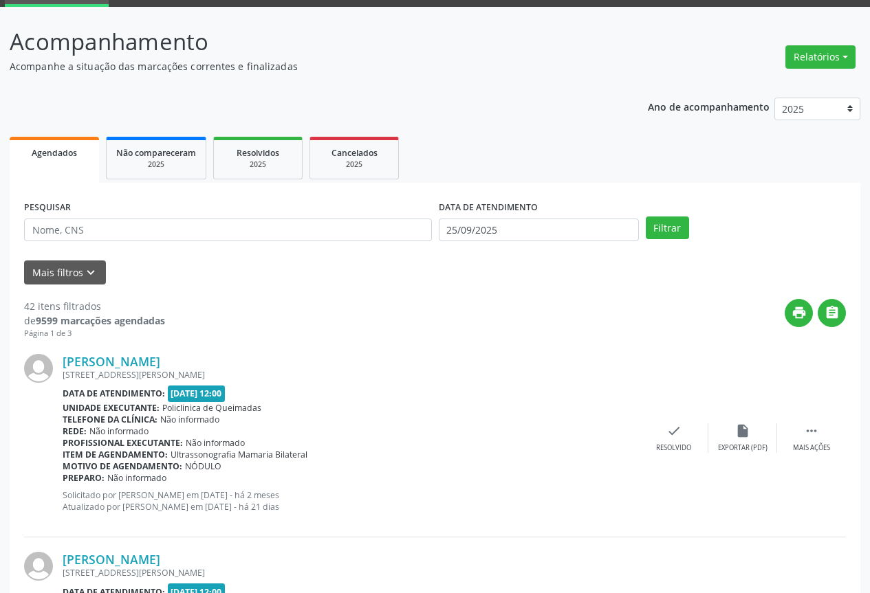
click at [666, 419] on div "[PERSON_NAME] [STREET_ADDRESS][PERSON_NAME] Data de atendimento: [DATE] 12:00 U…" at bounding box center [435, 439] width 822 height 198
click at [661, 440] on div "check Resolvido" at bounding box center [674, 439] width 69 height 30
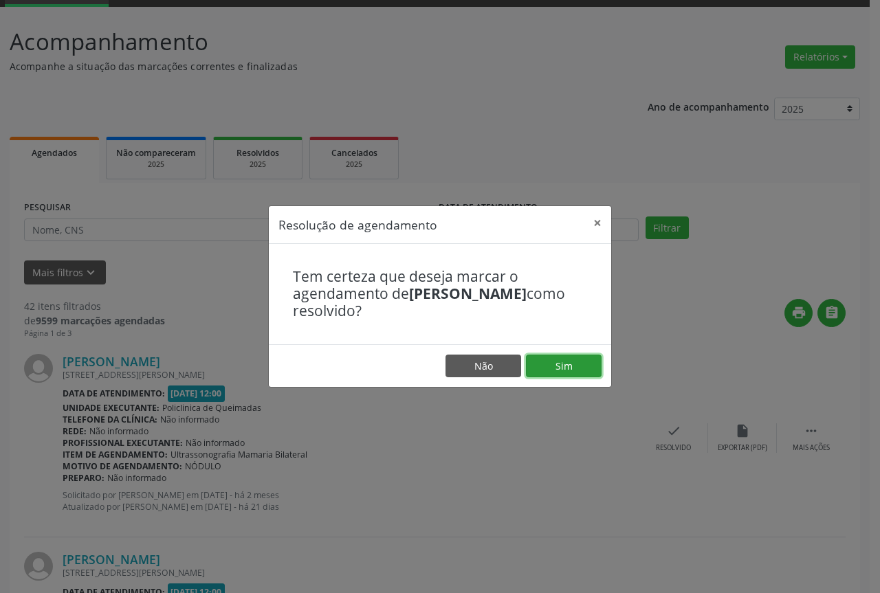
click at [557, 365] on button "Sim" at bounding box center [564, 366] width 76 height 23
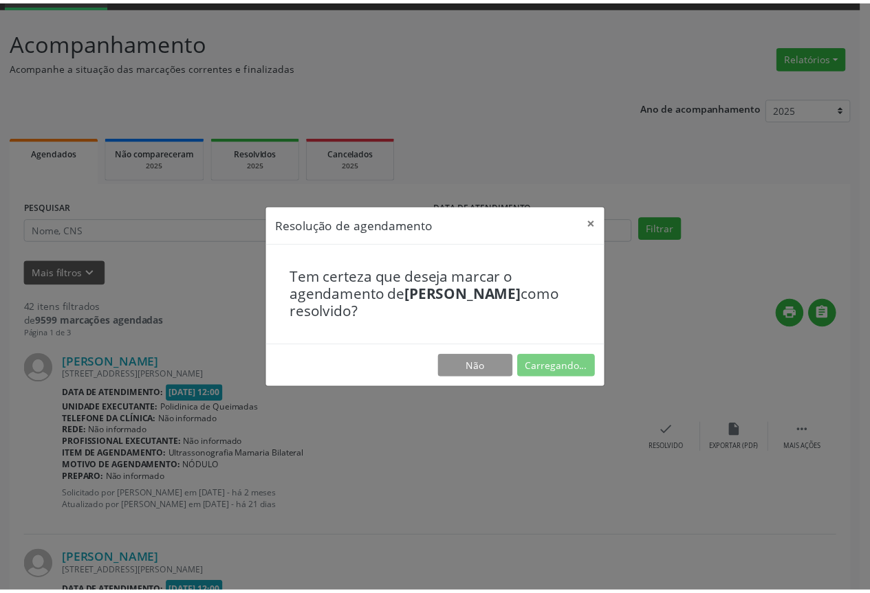
scroll to position [0, 0]
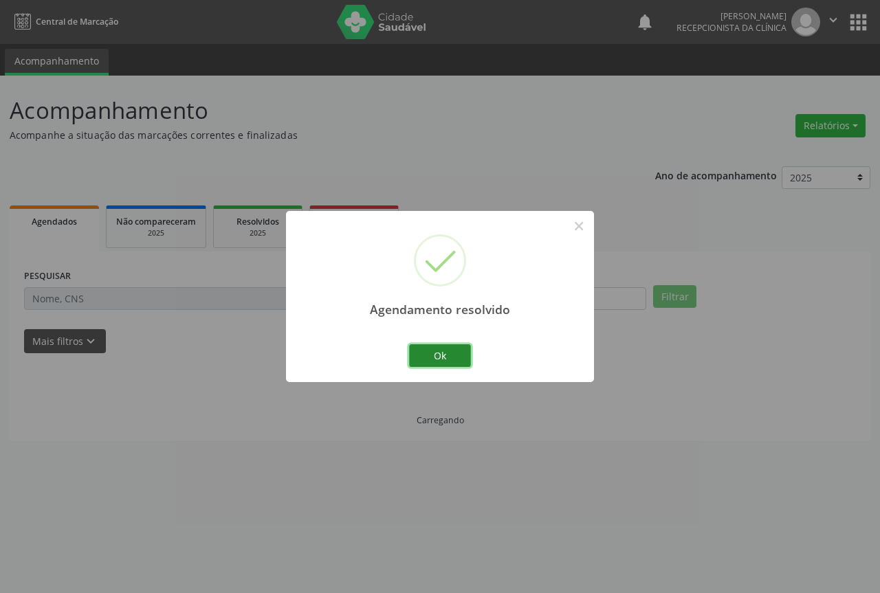
drag, startPoint x: 433, startPoint y: 349, endPoint x: 440, endPoint y: 353, distance: 8.6
click at [433, 349] on button "Ok" at bounding box center [440, 356] width 62 height 23
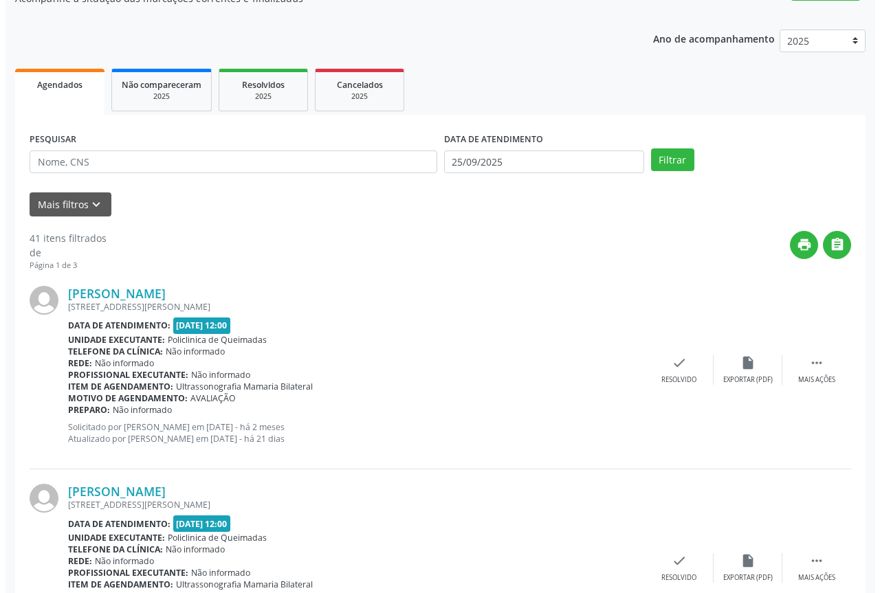
scroll to position [138, 0]
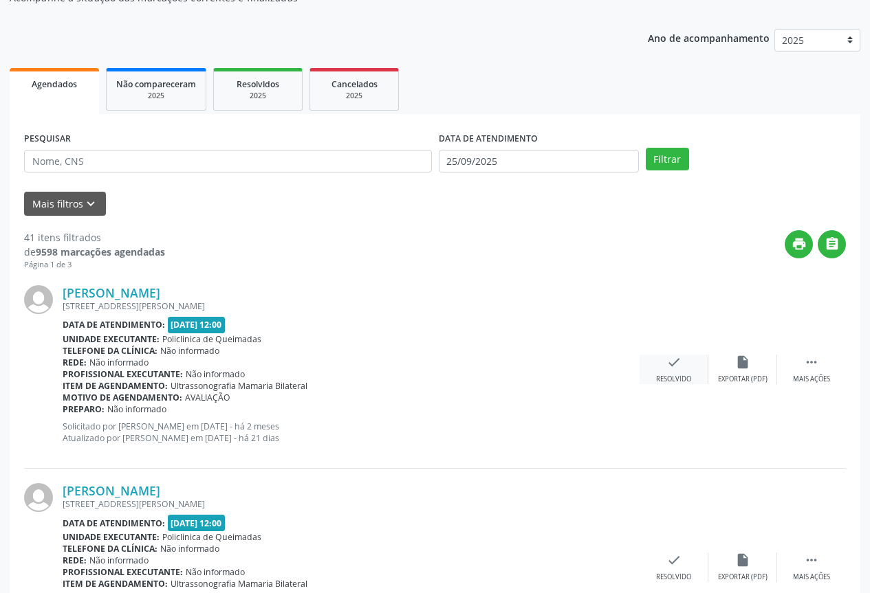
click at [689, 371] on div "check Resolvido" at bounding box center [674, 370] width 69 height 30
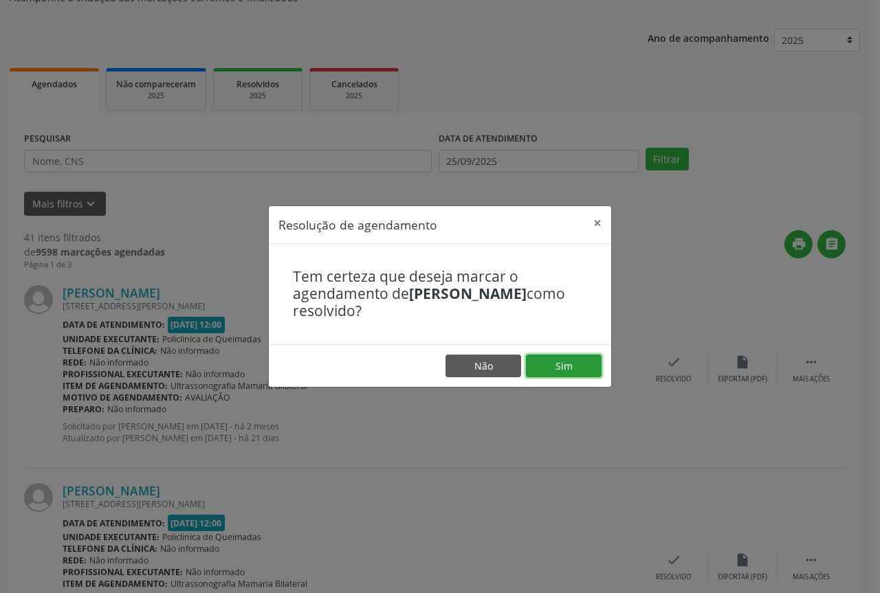
click at [589, 365] on button "Sim" at bounding box center [564, 366] width 76 height 23
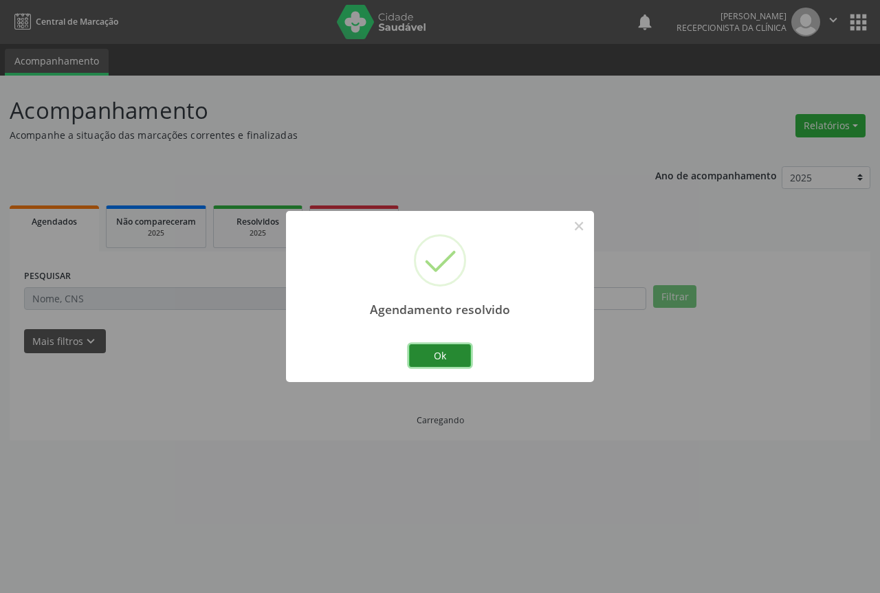
click at [425, 358] on button "Ok" at bounding box center [440, 356] width 62 height 23
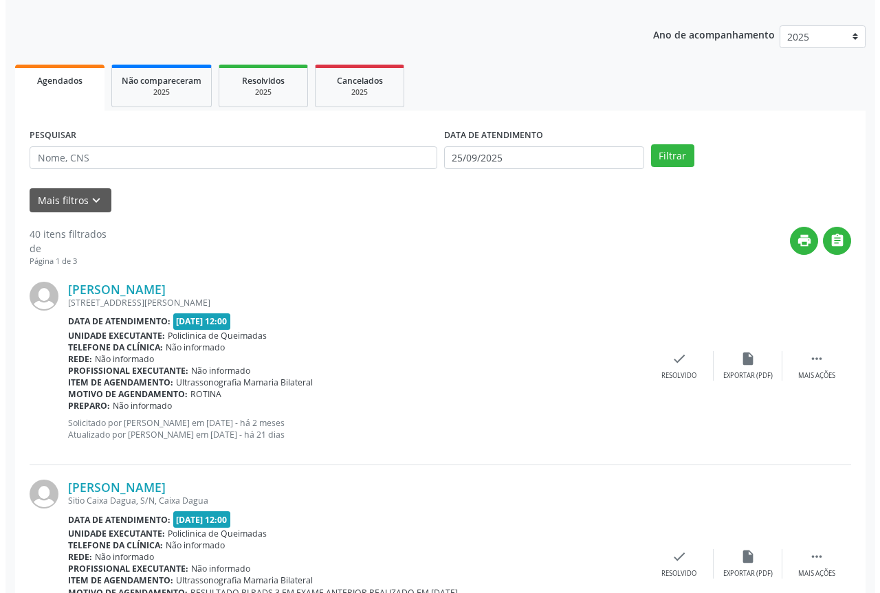
scroll to position [206, 0]
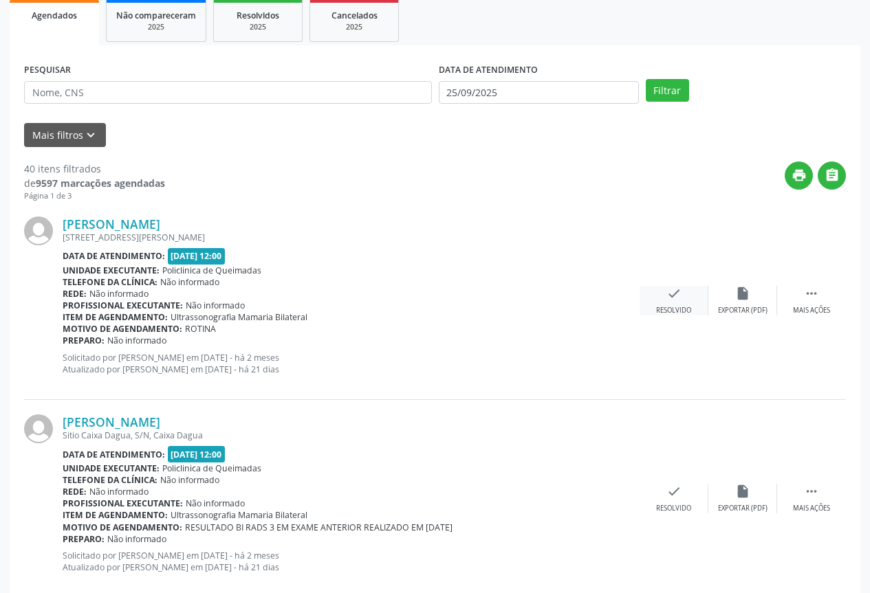
click at [676, 307] on div "Resolvido" at bounding box center [673, 311] width 35 height 10
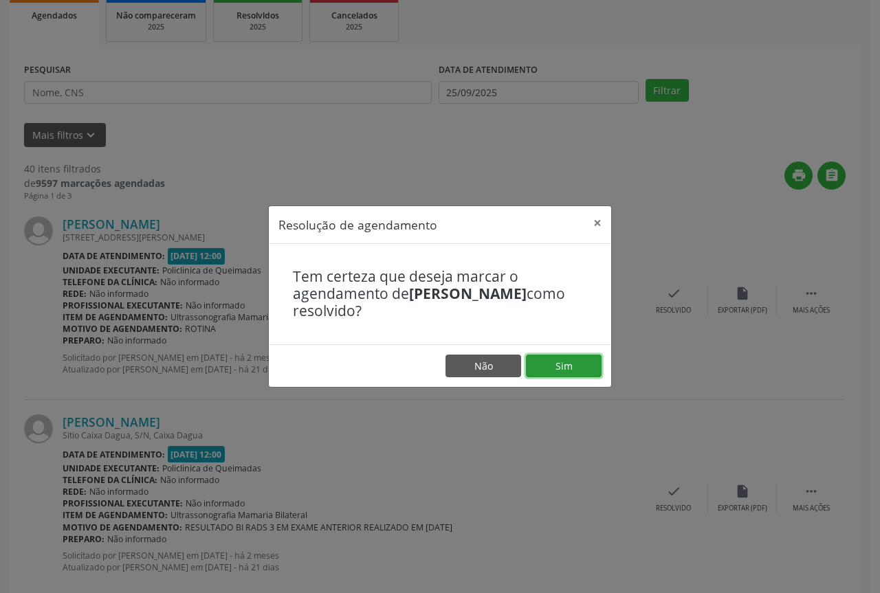
drag, startPoint x: 559, startPoint y: 362, endPoint x: 424, endPoint y: 355, distance: 135.0
click at [547, 362] on button "Sim" at bounding box center [564, 366] width 76 height 23
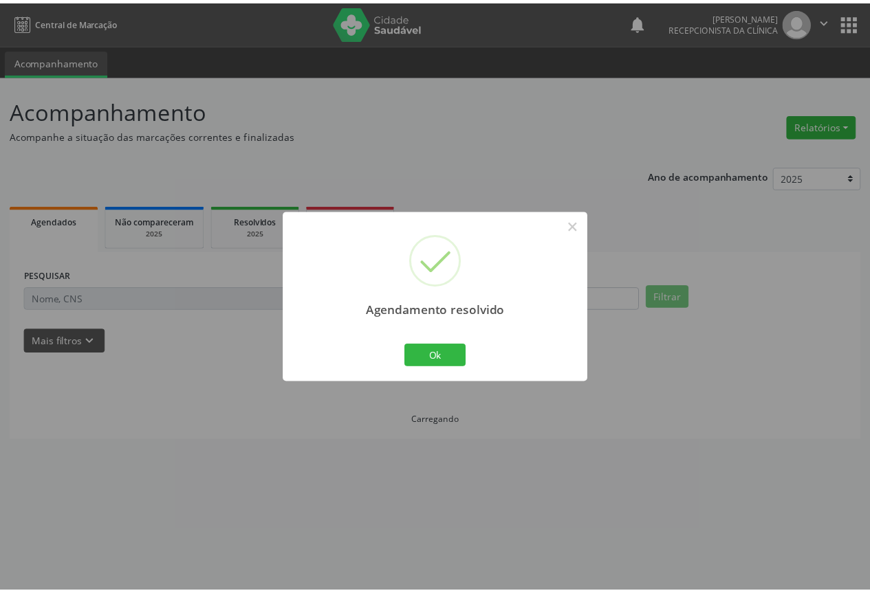
scroll to position [0, 0]
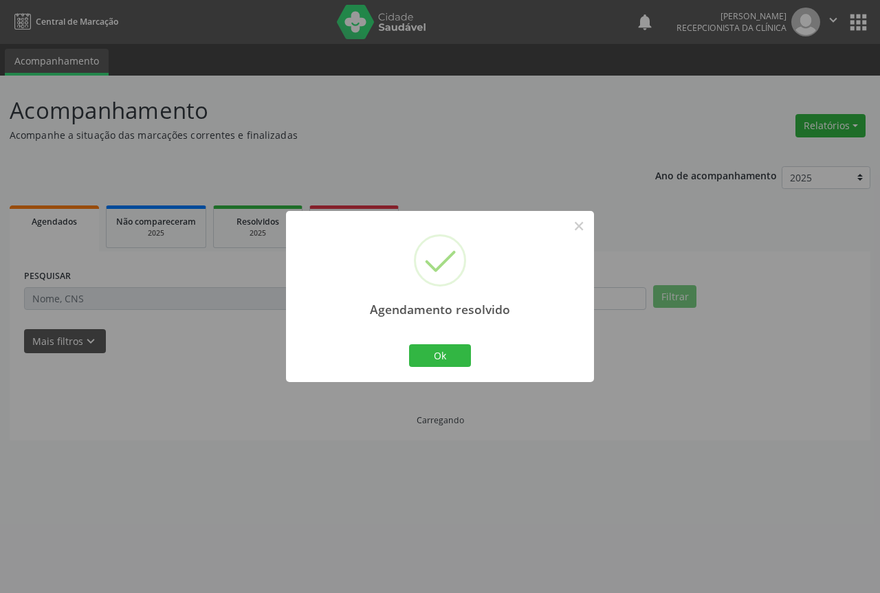
click at [436, 369] on div "Ok Cancel" at bounding box center [440, 355] width 68 height 29
click at [438, 364] on button "Ok" at bounding box center [440, 356] width 62 height 23
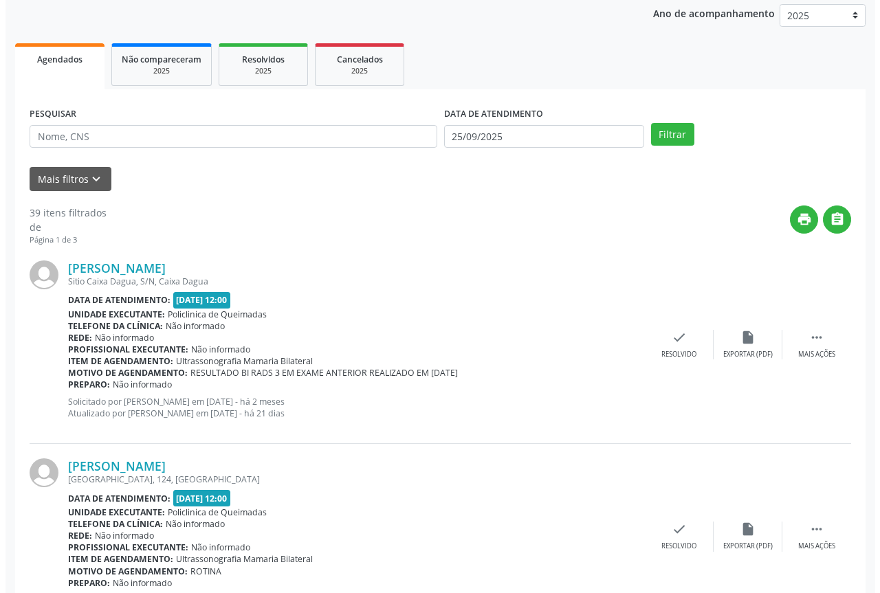
scroll to position [206, 0]
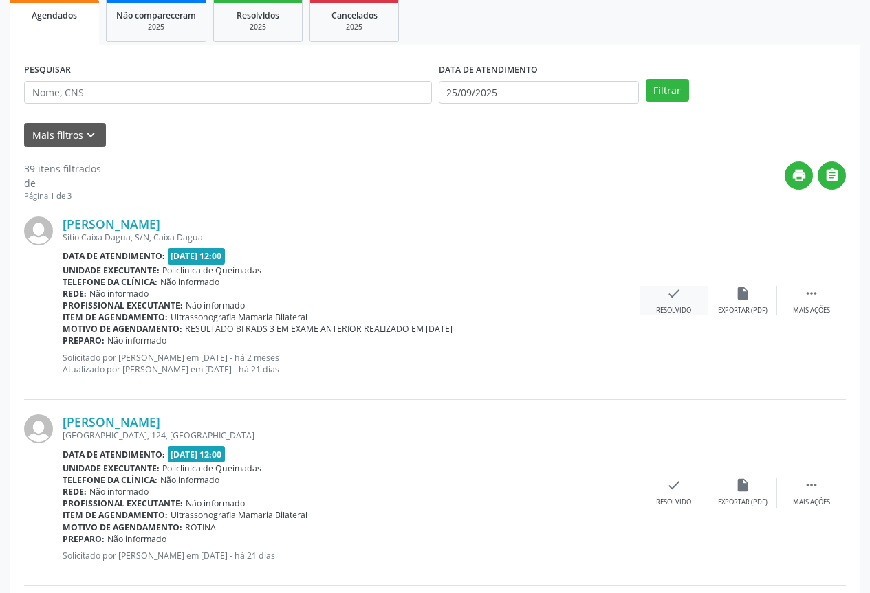
click at [651, 296] on div "check Resolvido" at bounding box center [674, 301] width 69 height 30
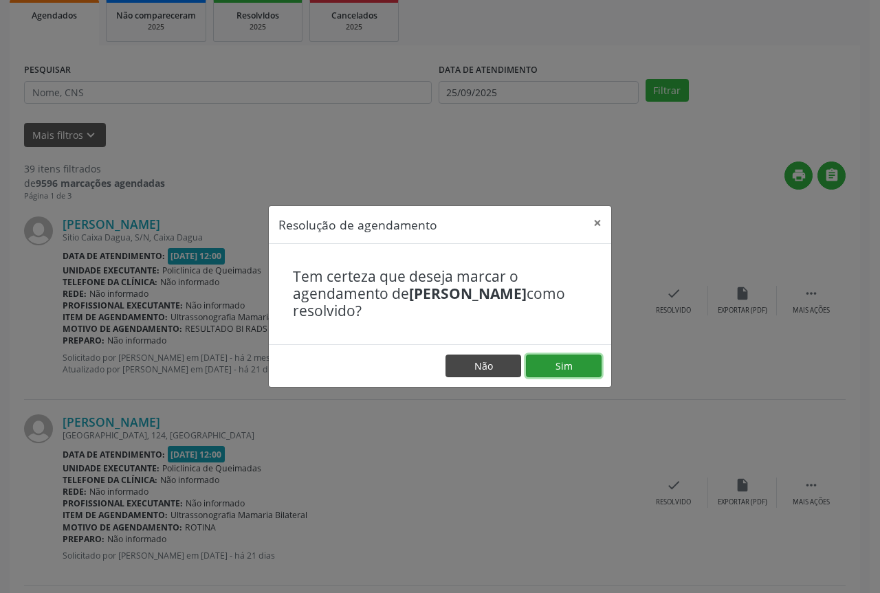
drag, startPoint x: 555, startPoint y: 361, endPoint x: 488, endPoint y: 356, distance: 67.6
click at [551, 362] on button "Sim" at bounding box center [564, 366] width 76 height 23
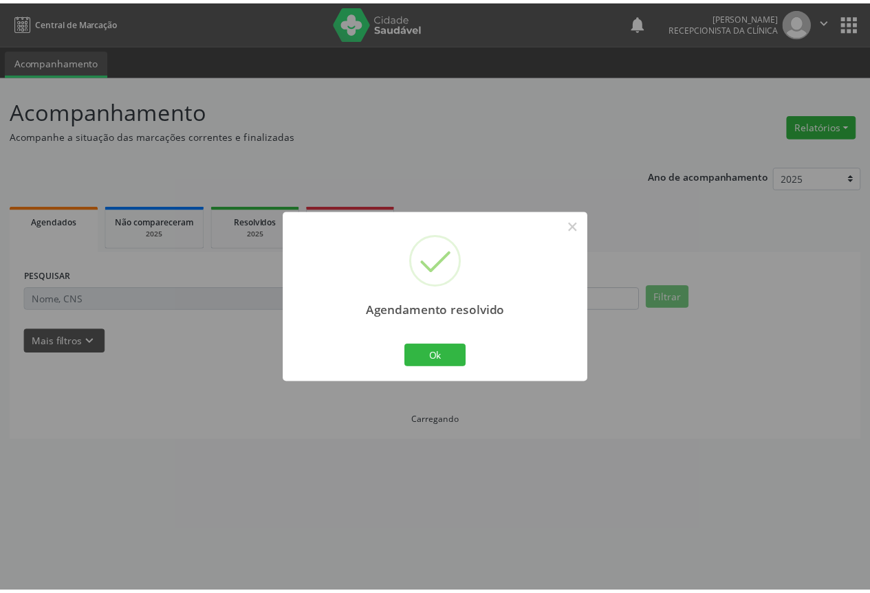
scroll to position [0, 0]
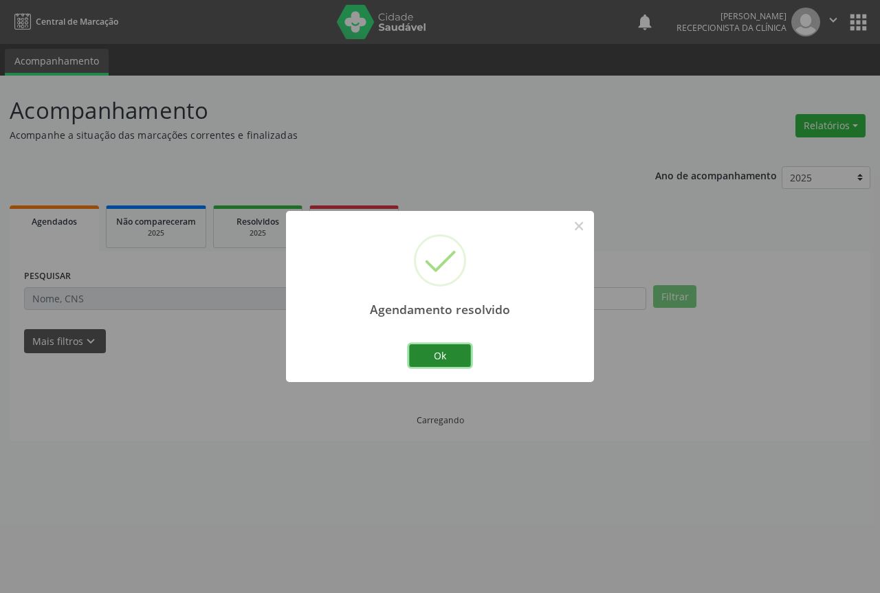
click at [448, 354] on button "Ok" at bounding box center [440, 356] width 62 height 23
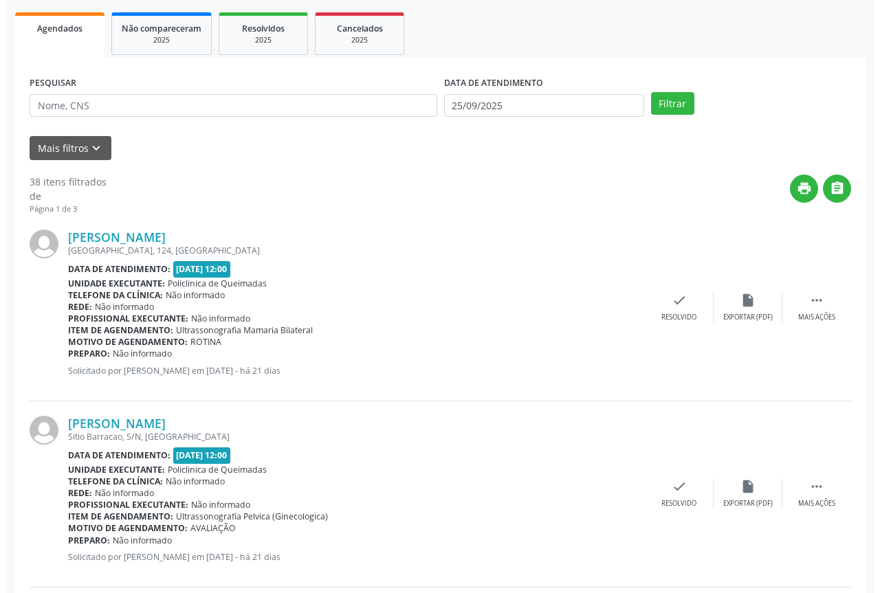
scroll to position [206, 0]
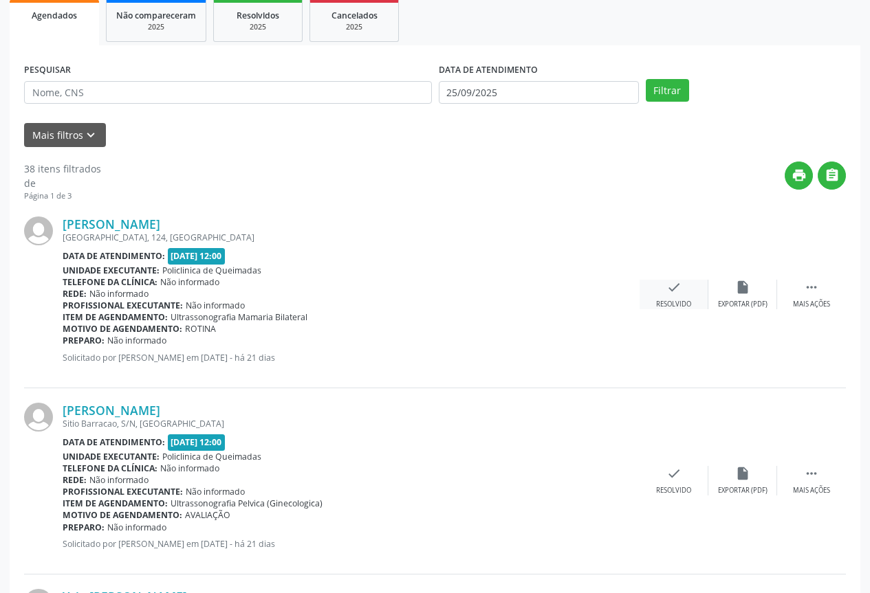
click at [686, 307] on div "Resolvido" at bounding box center [673, 305] width 35 height 10
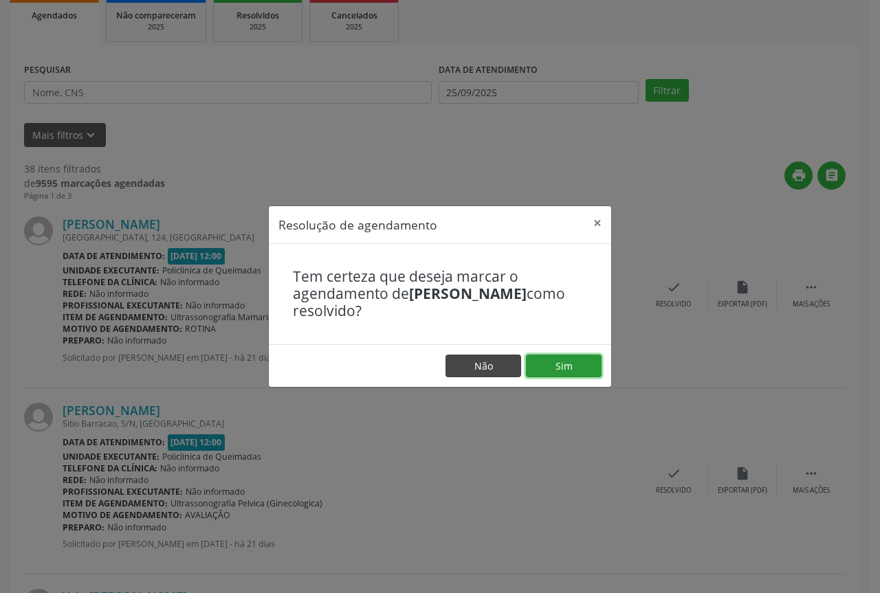
drag, startPoint x: 548, startPoint y: 364, endPoint x: 511, endPoint y: 367, distance: 37.3
click at [547, 364] on button "Sim" at bounding box center [564, 366] width 76 height 23
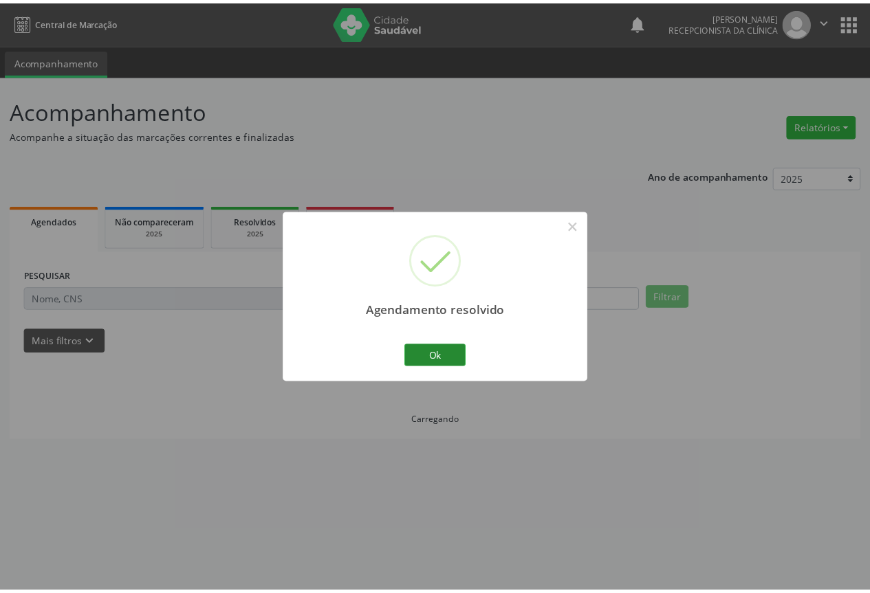
scroll to position [0, 0]
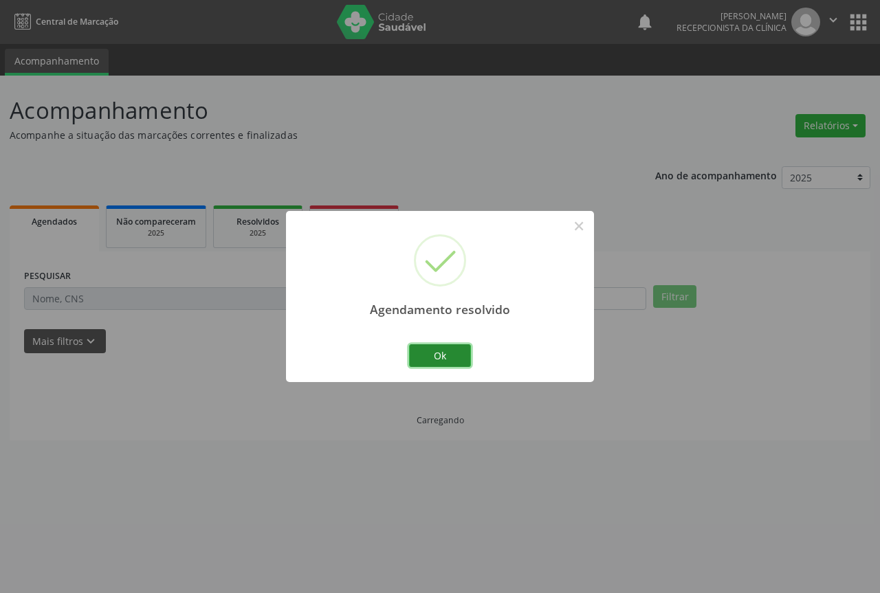
click at [435, 352] on button "Ok" at bounding box center [440, 356] width 62 height 23
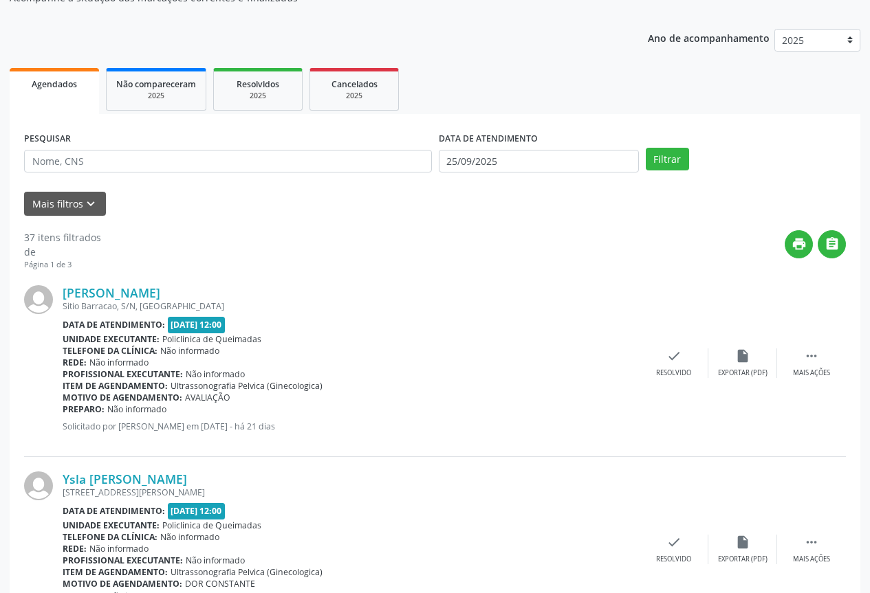
click at [656, 386] on div "[PERSON_NAME] [GEOGRAPHIC_DATA], S/N, [GEOGRAPHIC_DATA] Data de atendimento: [D…" at bounding box center [435, 364] width 822 height 186
click at [657, 375] on div "Resolvido" at bounding box center [673, 374] width 35 height 10
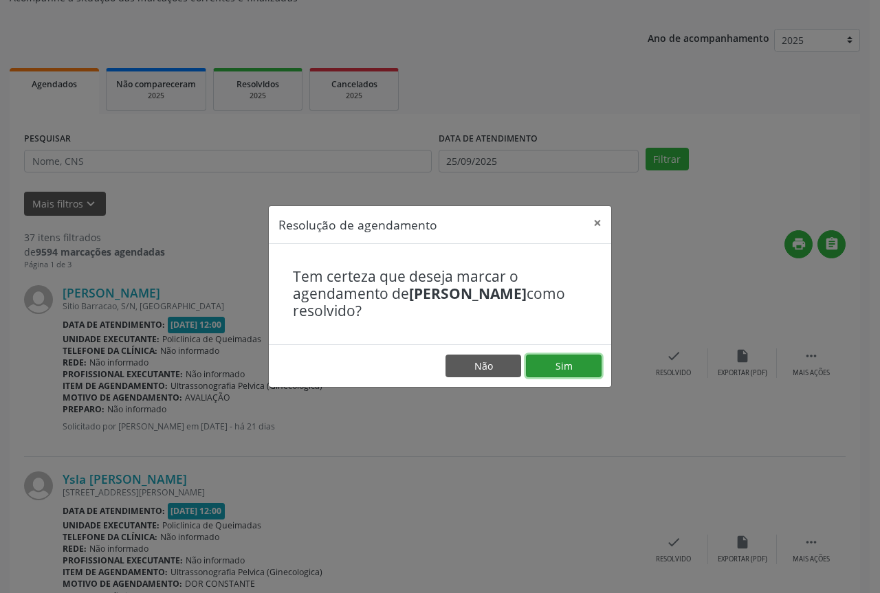
click at [529, 364] on button "Sim" at bounding box center [564, 366] width 76 height 23
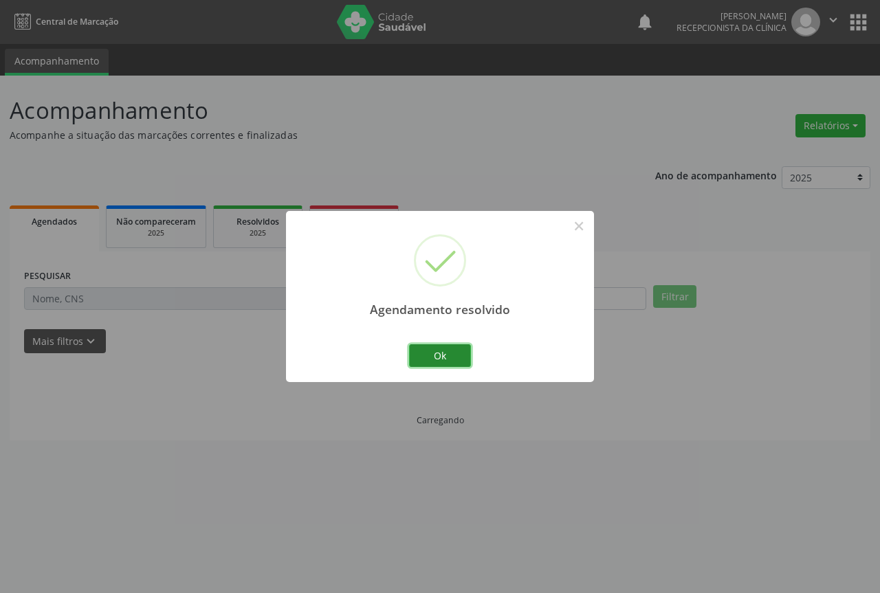
click at [445, 353] on button "Ok" at bounding box center [440, 356] width 62 height 23
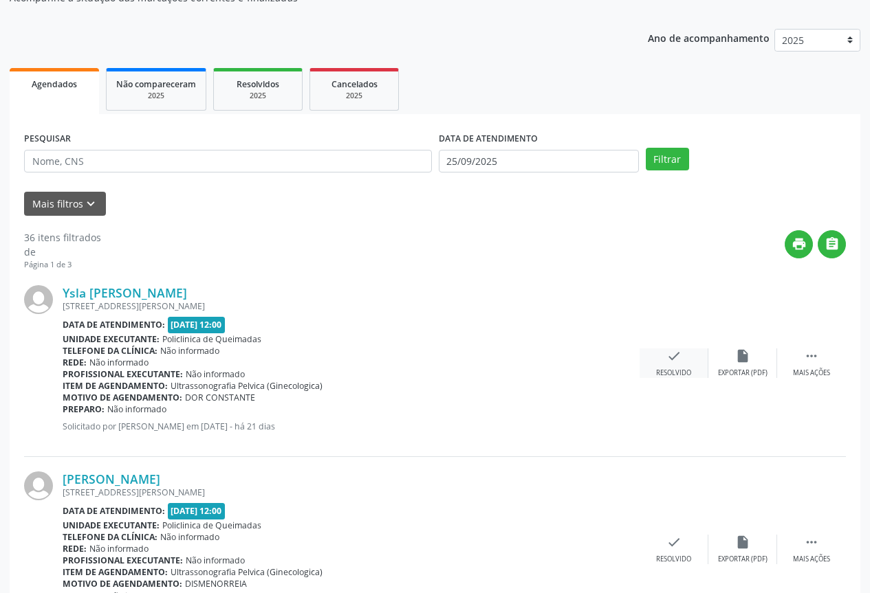
click at [664, 358] on div "check Resolvido" at bounding box center [674, 364] width 69 height 30
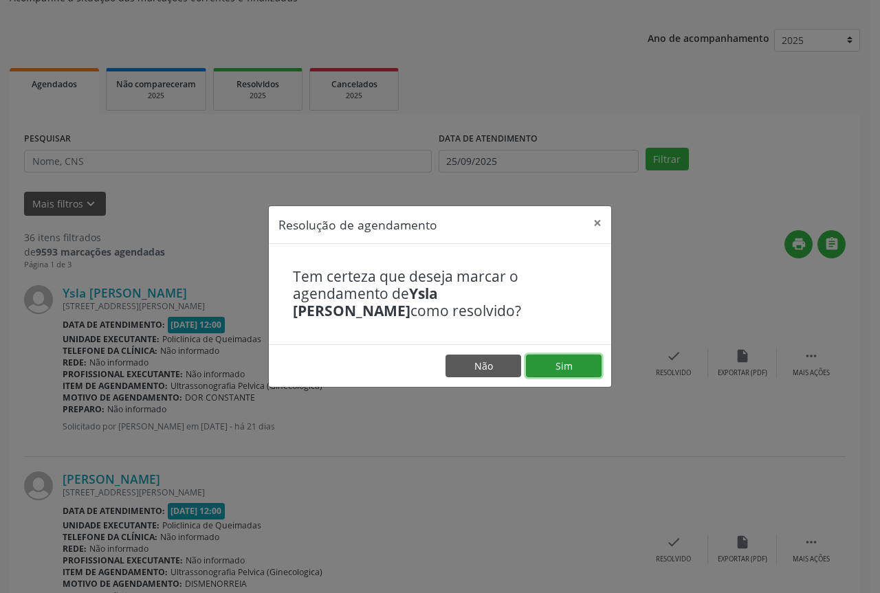
click at [565, 366] on button "Sim" at bounding box center [564, 366] width 76 height 23
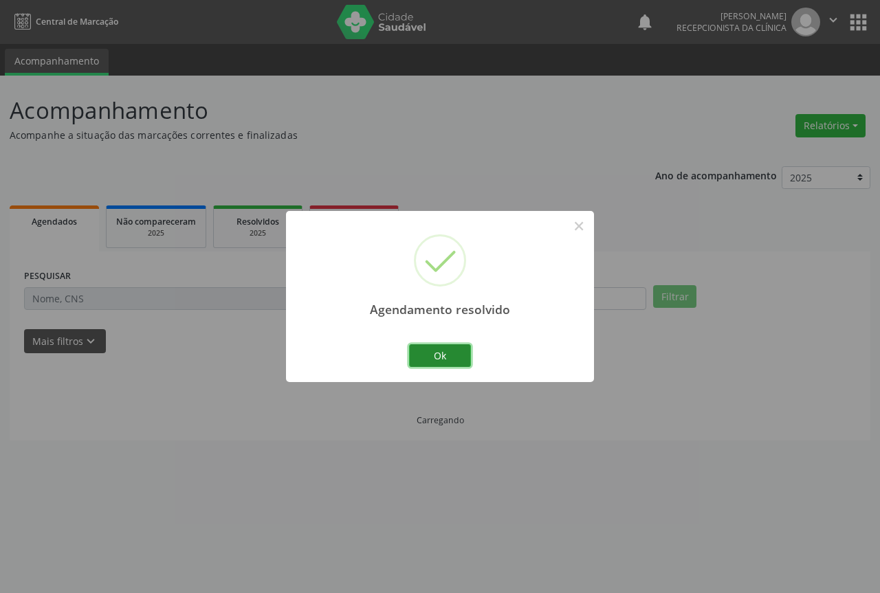
click at [444, 358] on button "Ok" at bounding box center [440, 356] width 62 height 23
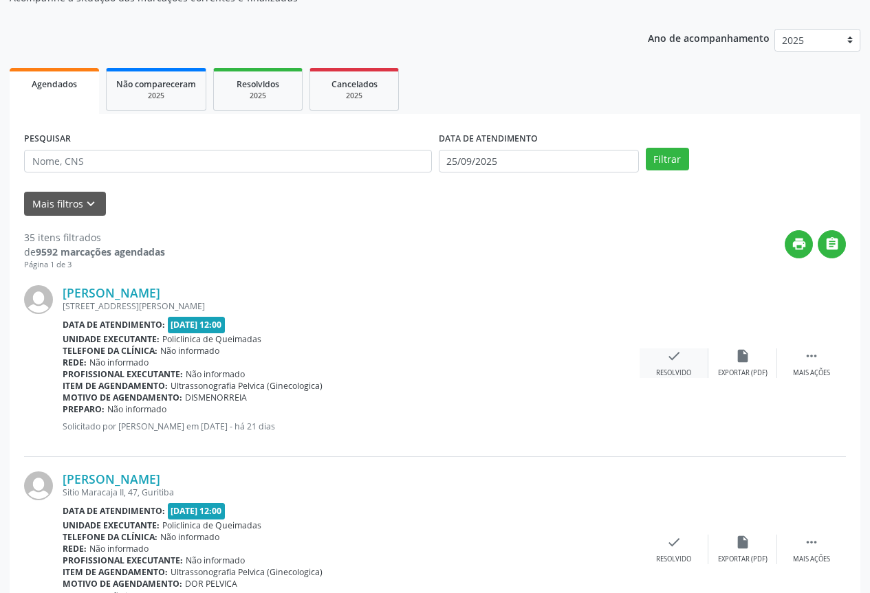
drag, startPoint x: 670, startPoint y: 382, endPoint x: 672, endPoint y: 364, distance: 18.7
click at [669, 379] on div "[PERSON_NAME] [STREET_ADDRESS][PERSON_NAME] Data de atendimento: [DATE] 12:00 U…" at bounding box center [435, 364] width 822 height 186
click at [672, 364] on icon "check" at bounding box center [673, 356] width 15 height 15
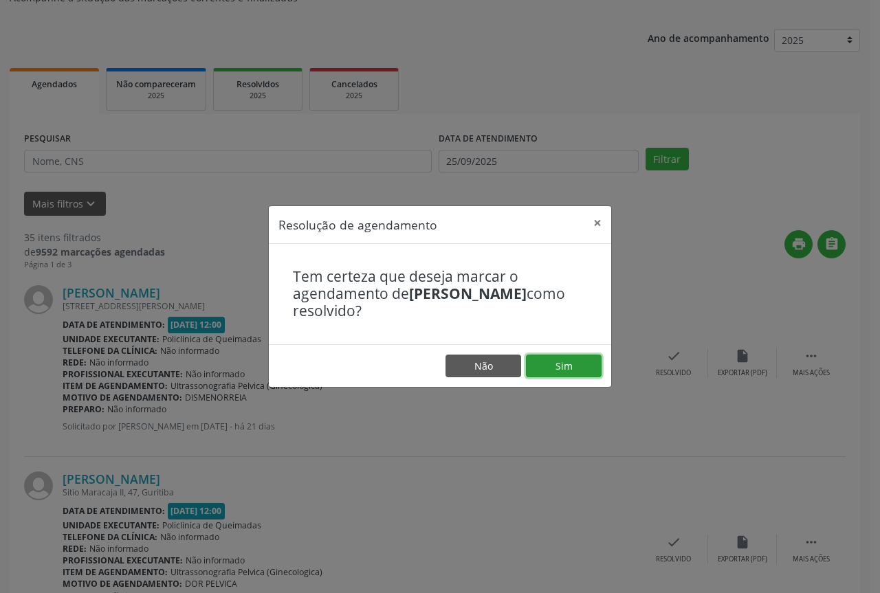
drag, startPoint x: 578, startPoint y: 362, endPoint x: 545, endPoint y: 362, distance: 33.0
click at [578, 362] on button "Sim" at bounding box center [564, 366] width 76 height 23
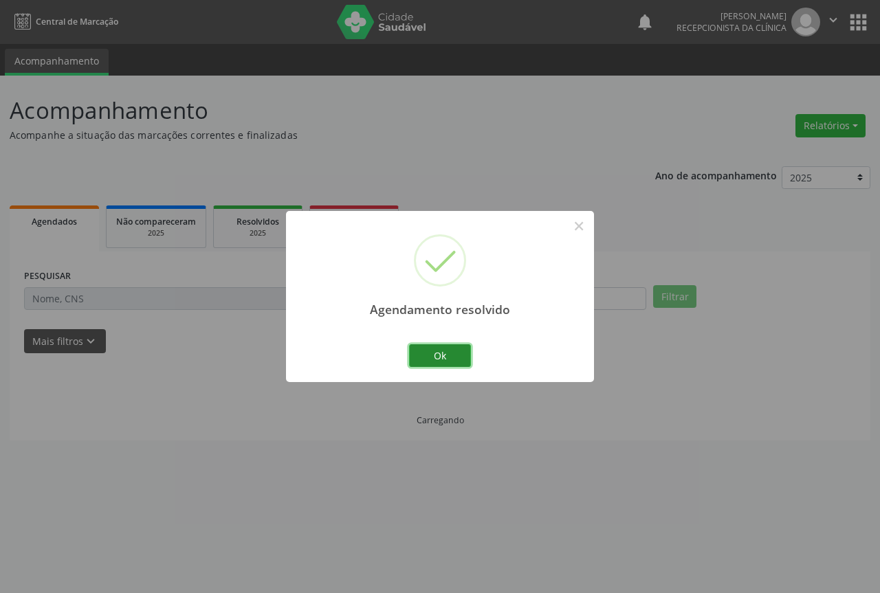
click at [428, 353] on button "Ok" at bounding box center [440, 356] width 62 height 23
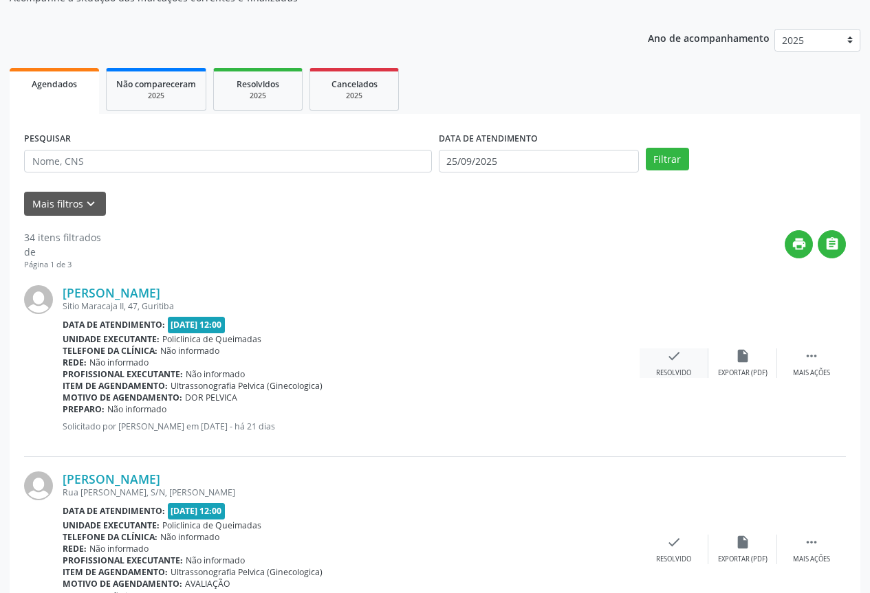
click at [691, 374] on div "Resolvido" at bounding box center [673, 374] width 35 height 10
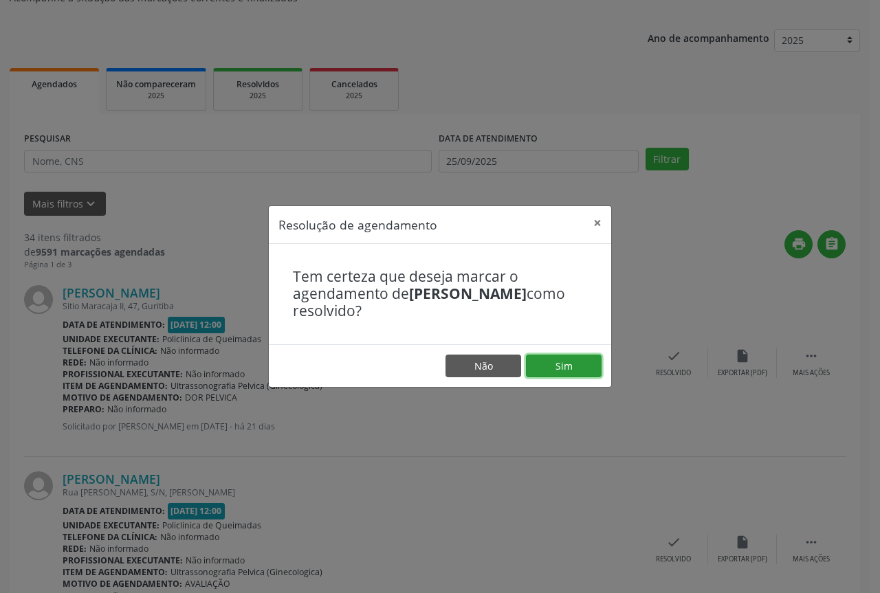
click at [547, 360] on button "Sim" at bounding box center [564, 366] width 76 height 23
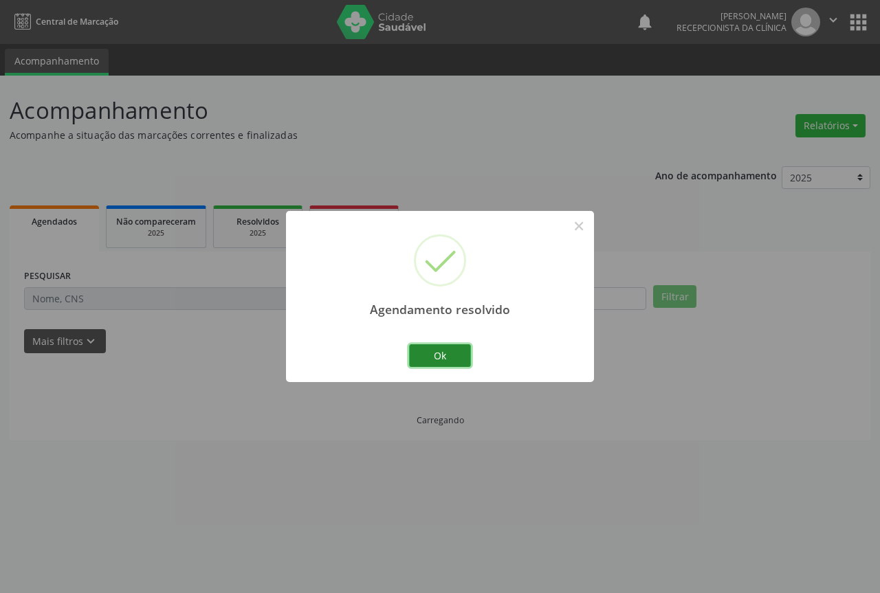
click at [436, 357] on button "Ok" at bounding box center [440, 356] width 62 height 23
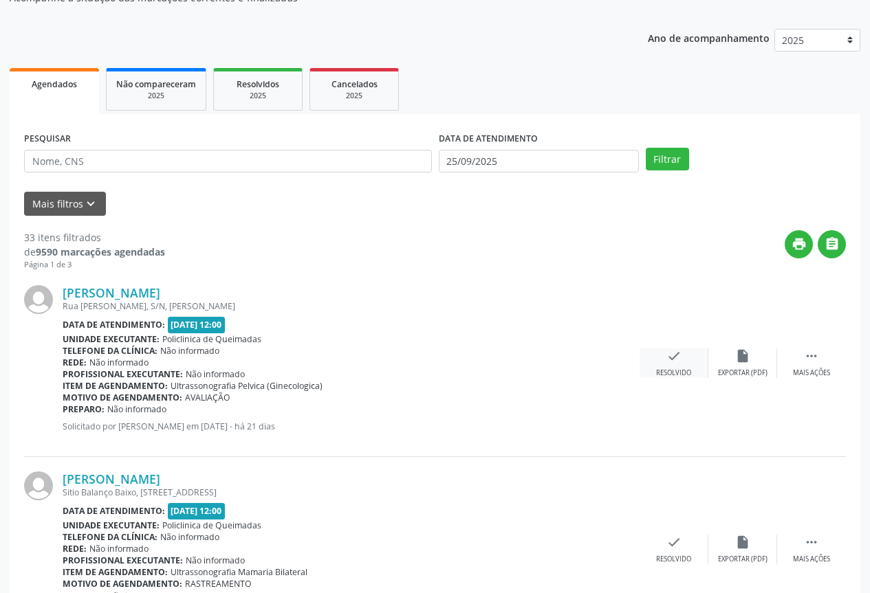
click at [644, 365] on div "check Resolvido" at bounding box center [674, 364] width 69 height 30
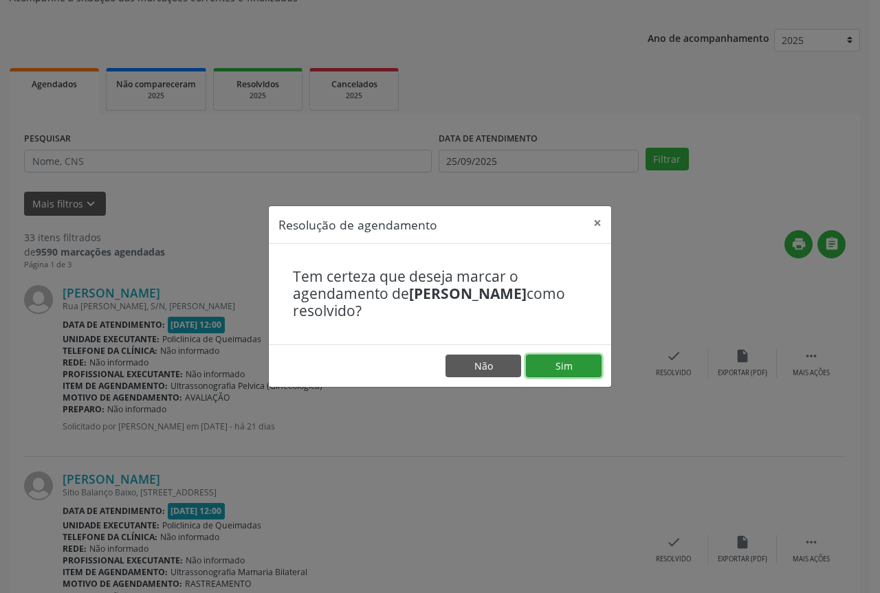
drag, startPoint x: 555, startPoint y: 375, endPoint x: 535, endPoint y: 377, distance: 20.0
click at [554, 375] on button "Sim" at bounding box center [564, 366] width 76 height 23
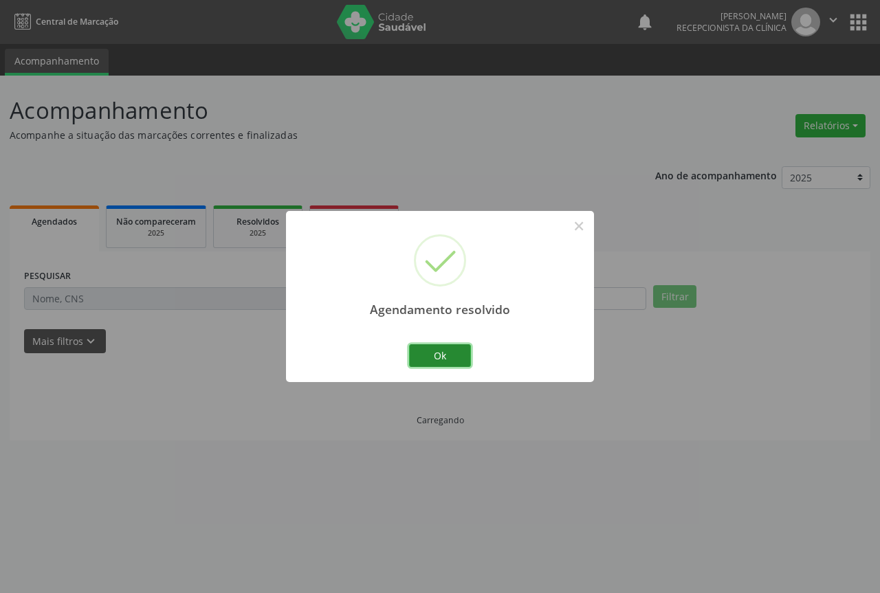
click at [421, 354] on button "Ok" at bounding box center [440, 356] width 62 height 23
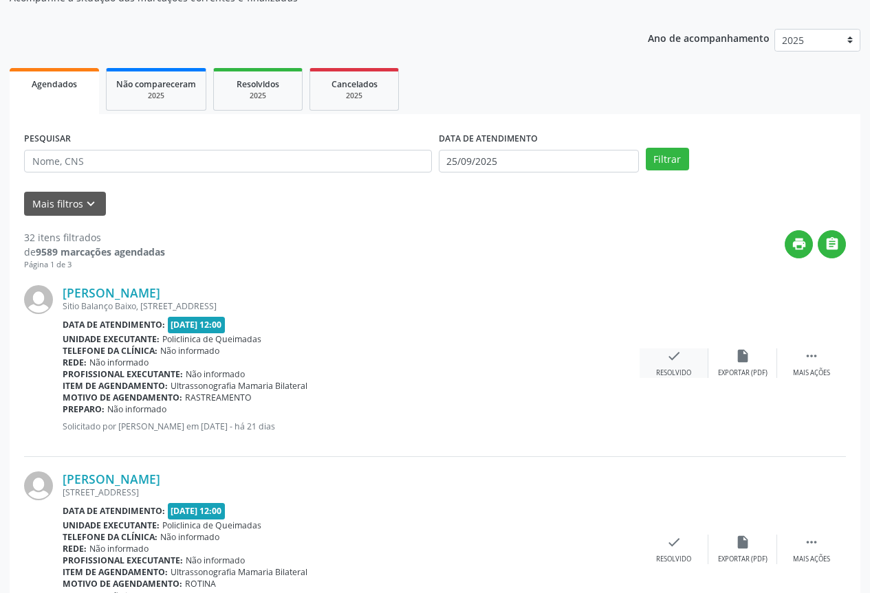
click at [681, 356] on icon "check" at bounding box center [673, 356] width 15 height 15
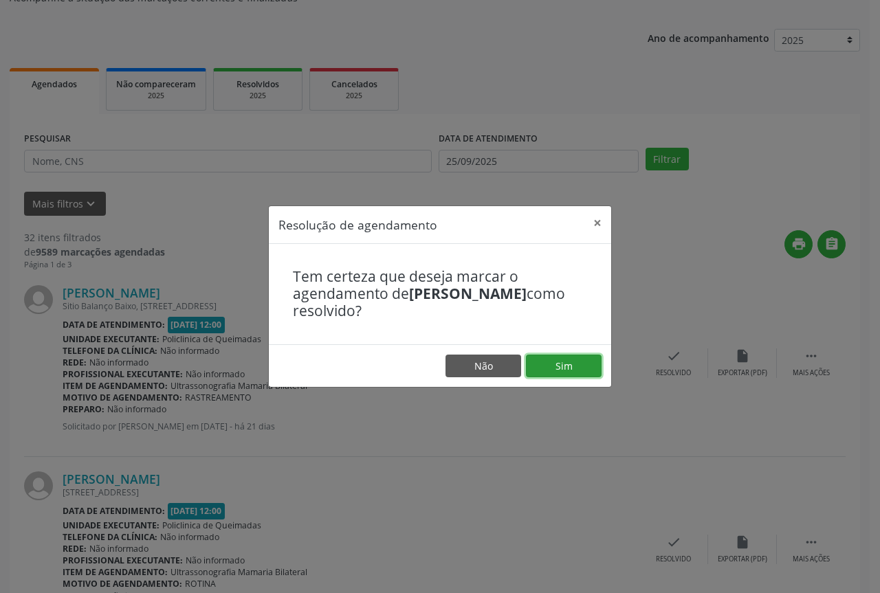
click at [558, 369] on button "Sim" at bounding box center [564, 366] width 76 height 23
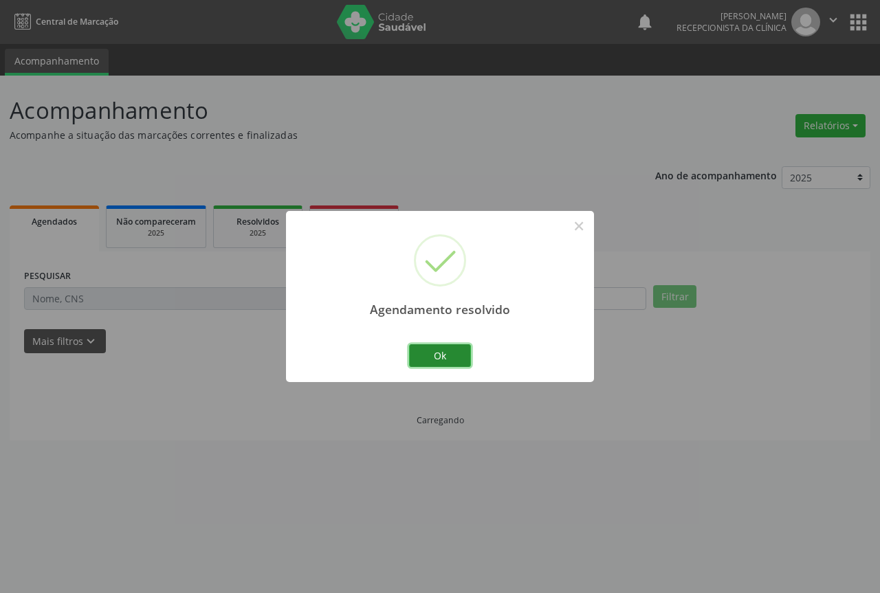
click at [443, 361] on button "Ok" at bounding box center [440, 356] width 62 height 23
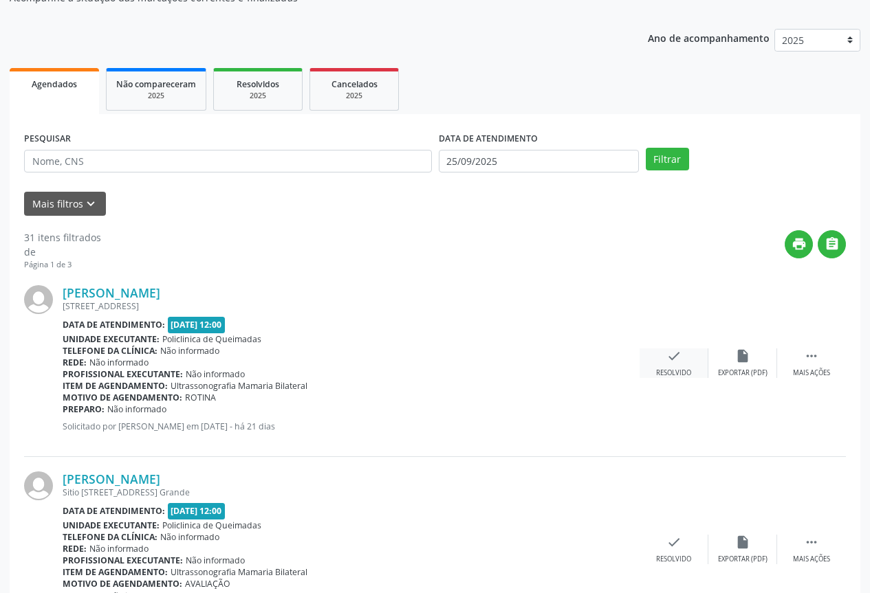
click at [682, 364] on div "check Resolvido" at bounding box center [674, 364] width 69 height 30
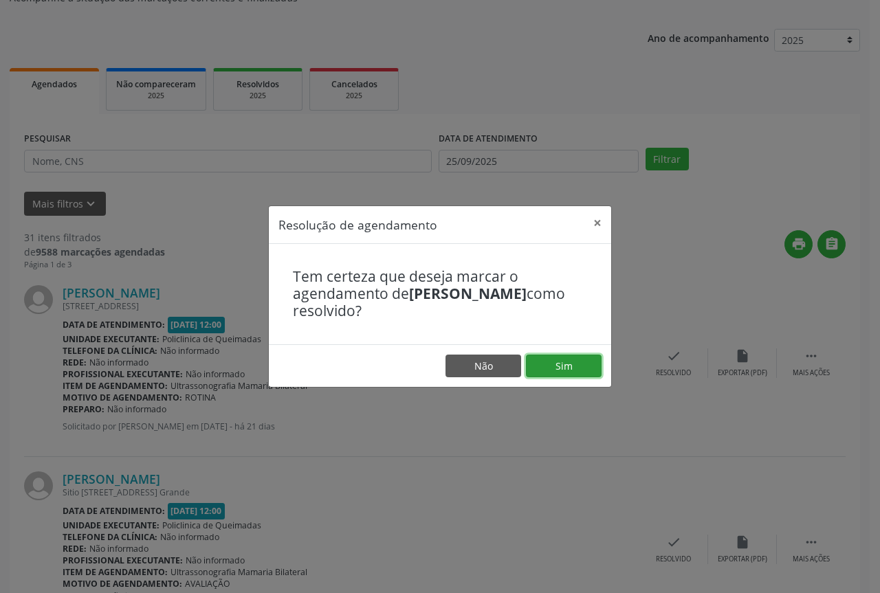
click at [550, 364] on button "Sim" at bounding box center [564, 366] width 76 height 23
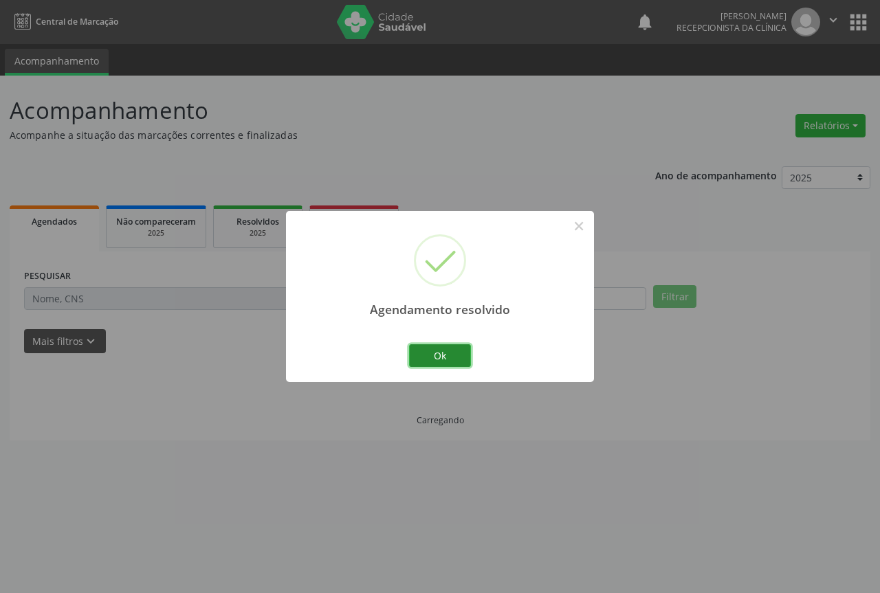
click at [449, 355] on button "Ok" at bounding box center [440, 356] width 62 height 23
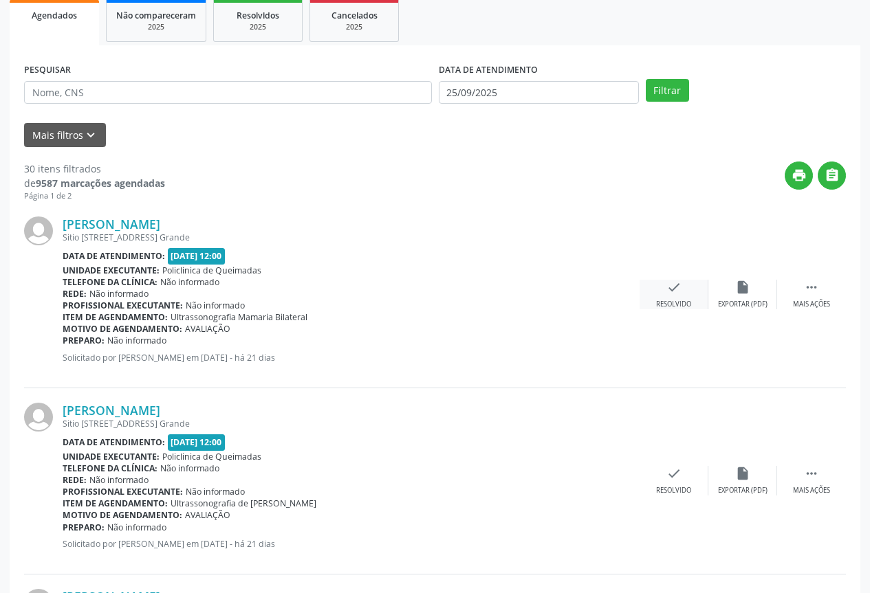
click at [667, 296] on div "check Resolvido" at bounding box center [674, 295] width 69 height 30
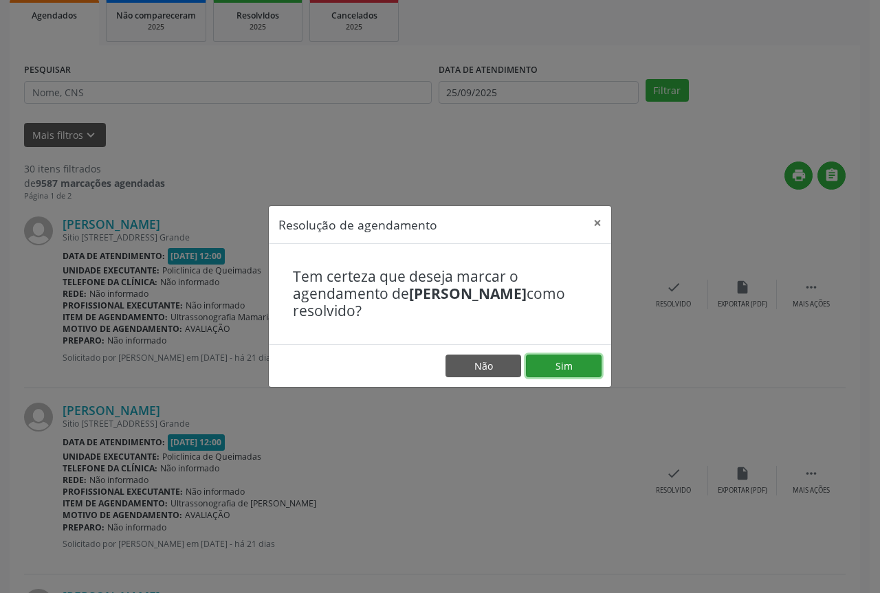
click at [554, 370] on button "Sim" at bounding box center [564, 366] width 76 height 23
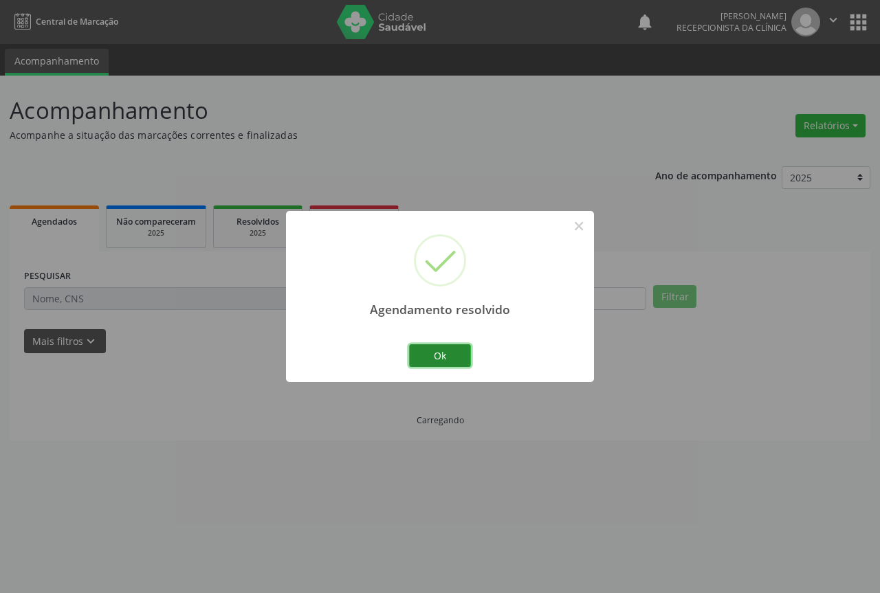
click at [452, 357] on button "Ok" at bounding box center [440, 356] width 62 height 23
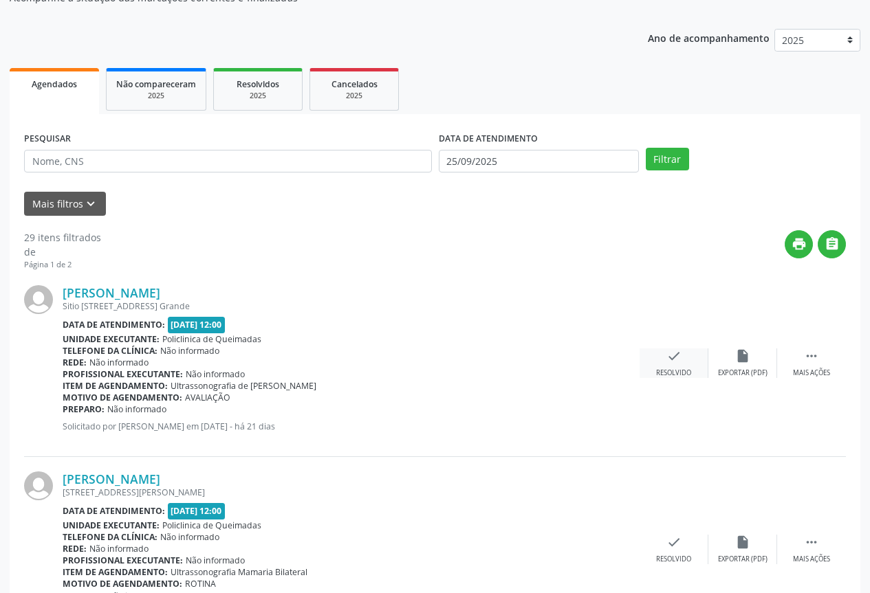
click at [668, 349] on icon "check" at bounding box center [673, 356] width 15 height 15
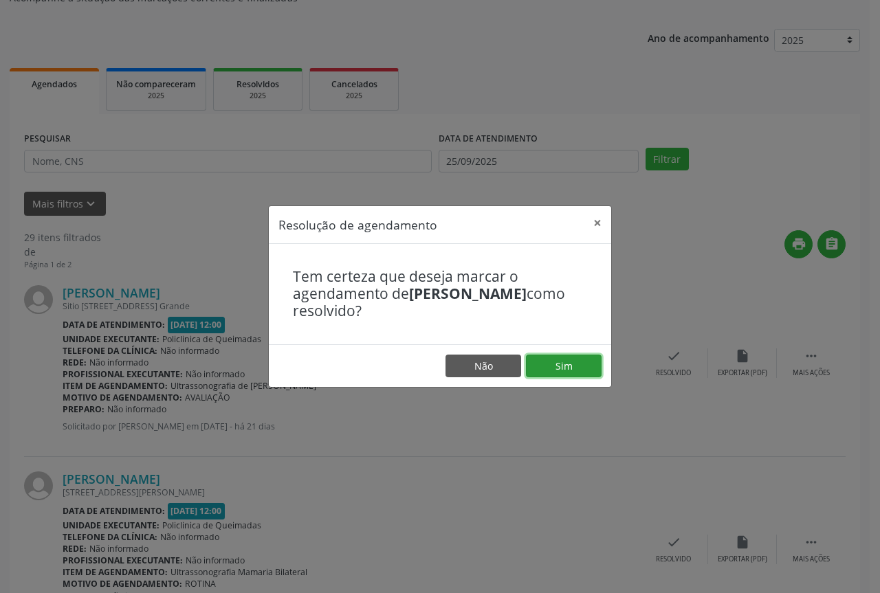
click at [567, 367] on button "Sim" at bounding box center [564, 366] width 76 height 23
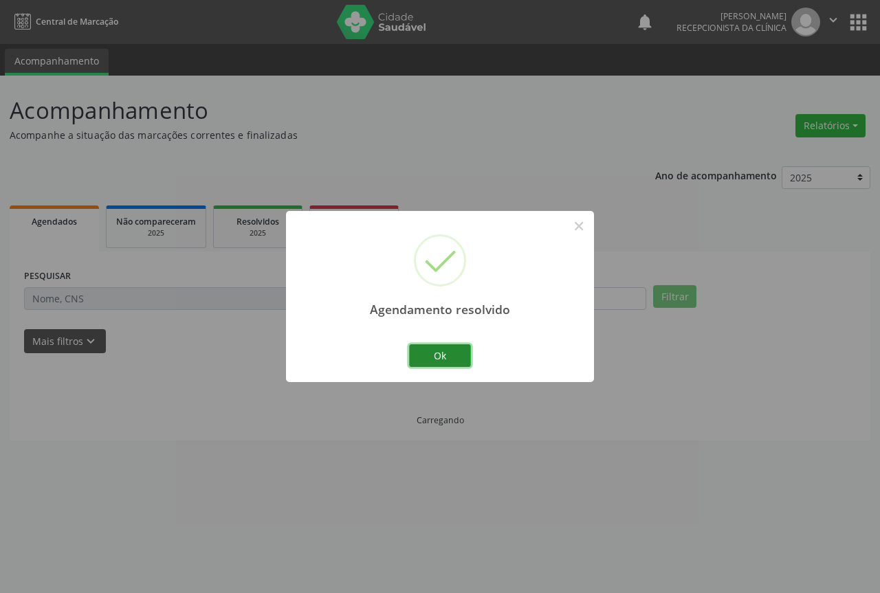
click at [457, 348] on button "Ok" at bounding box center [440, 356] width 62 height 23
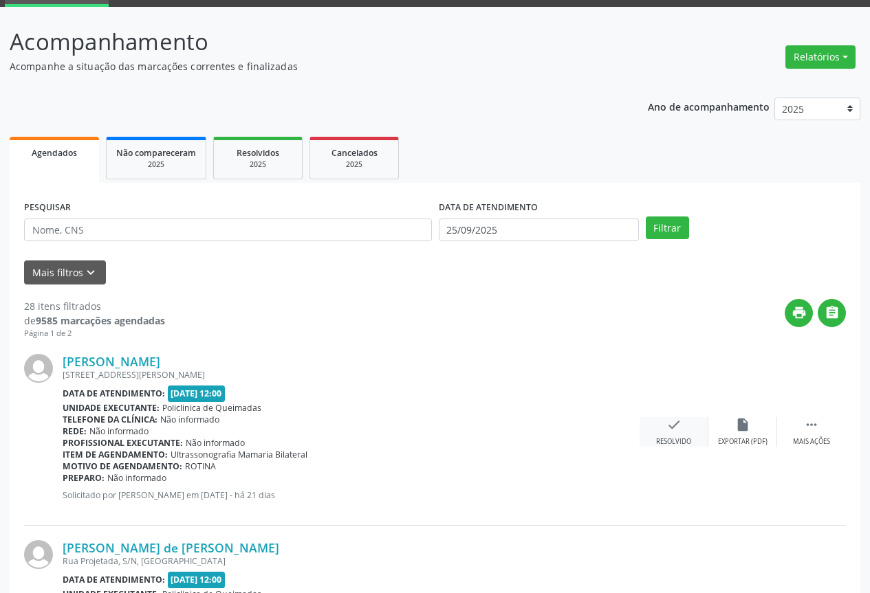
click at [679, 422] on icon "check" at bounding box center [673, 424] width 15 height 15
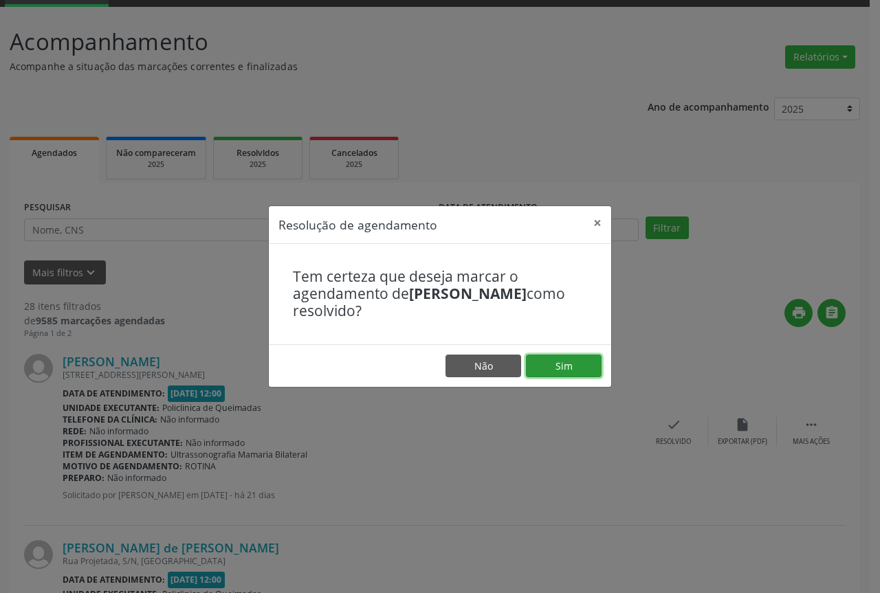
click at [550, 367] on button "Sim" at bounding box center [564, 366] width 76 height 23
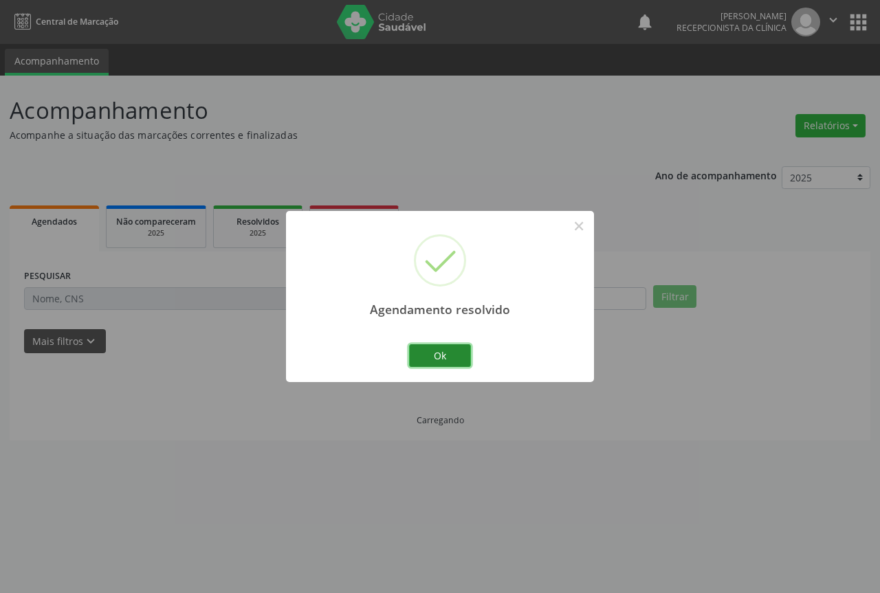
click at [461, 357] on button "Ok" at bounding box center [440, 356] width 62 height 23
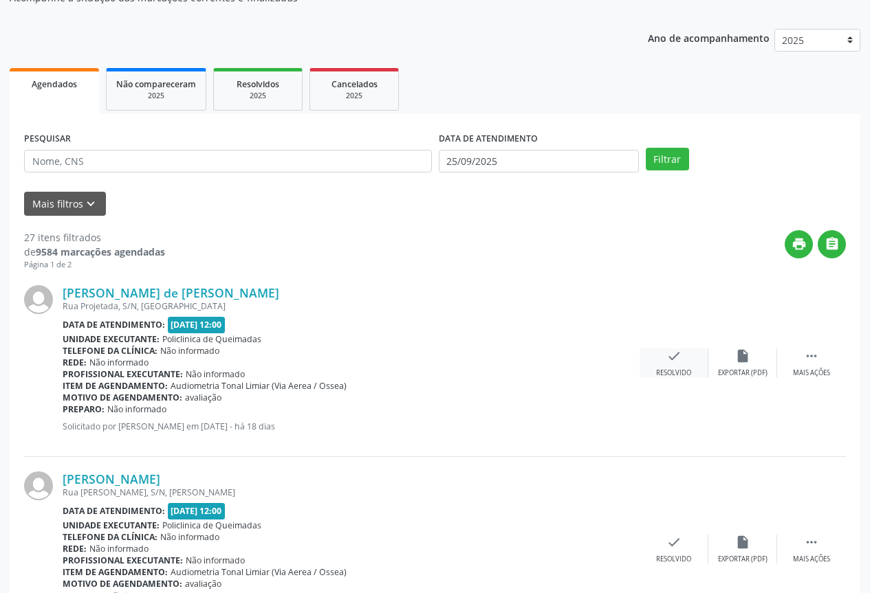
click at [659, 369] on div "Resolvido" at bounding box center [673, 374] width 35 height 10
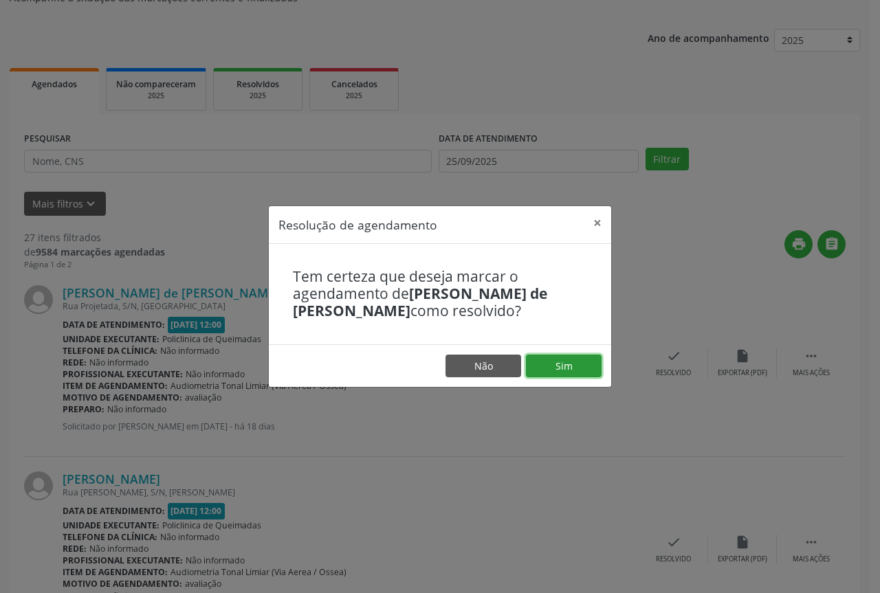
click at [573, 369] on button "Sim" at bounding box center [564, 366] width 76 height 23
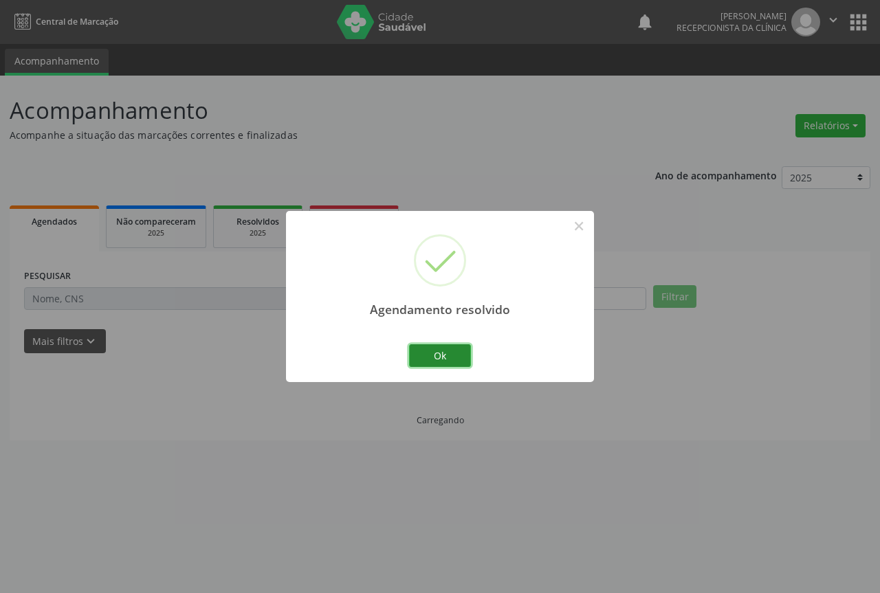
click at [461, 356] on button "Ok" at bounding box center [440, 356] width 62 height 23
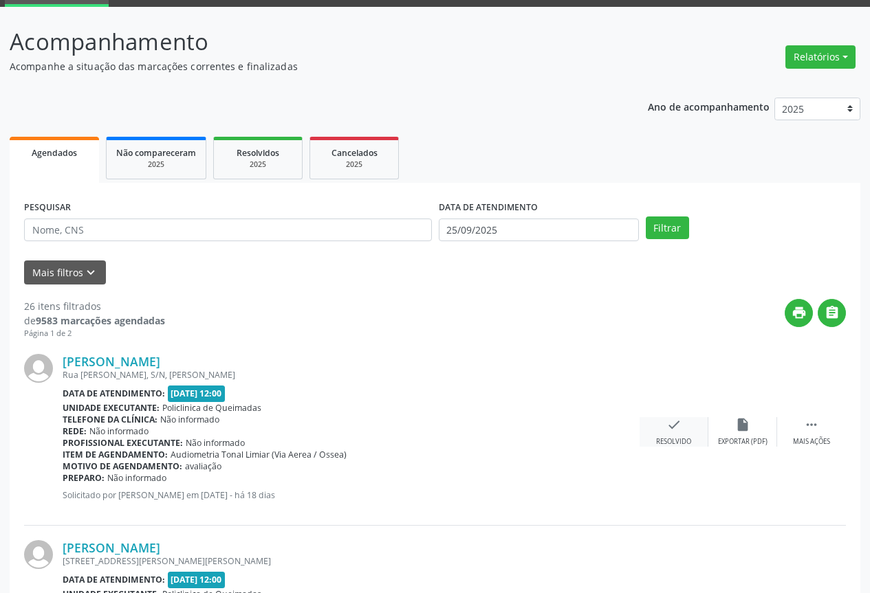
click at [663, 424] on div "check Resolvido" at bounding box center [674, 432] width 69 height 30
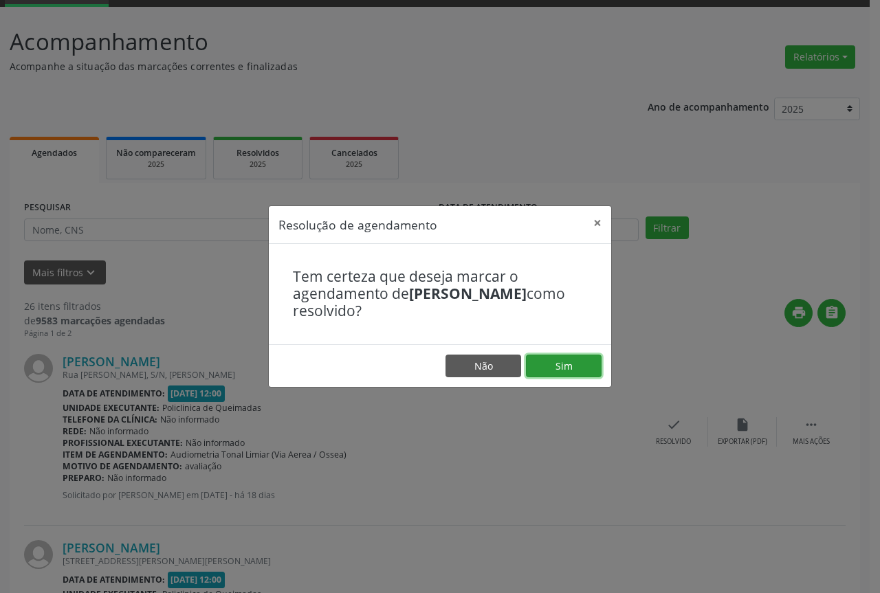
click at [576, 371] on button "Sim" at bounding box center [564, 366] width 76 height 23
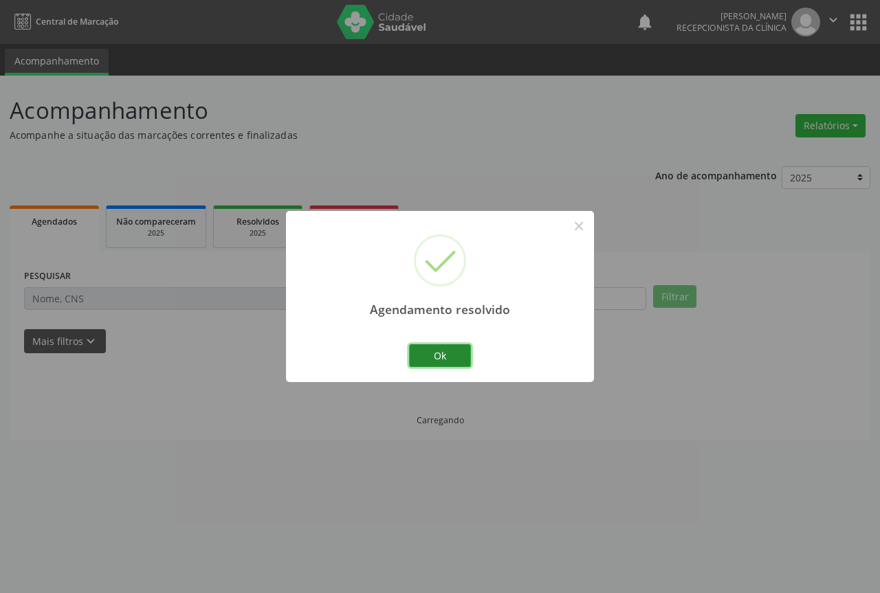
click at [468, 354] on button "Ok" at bounding box center [440, 356] width 62 height 23
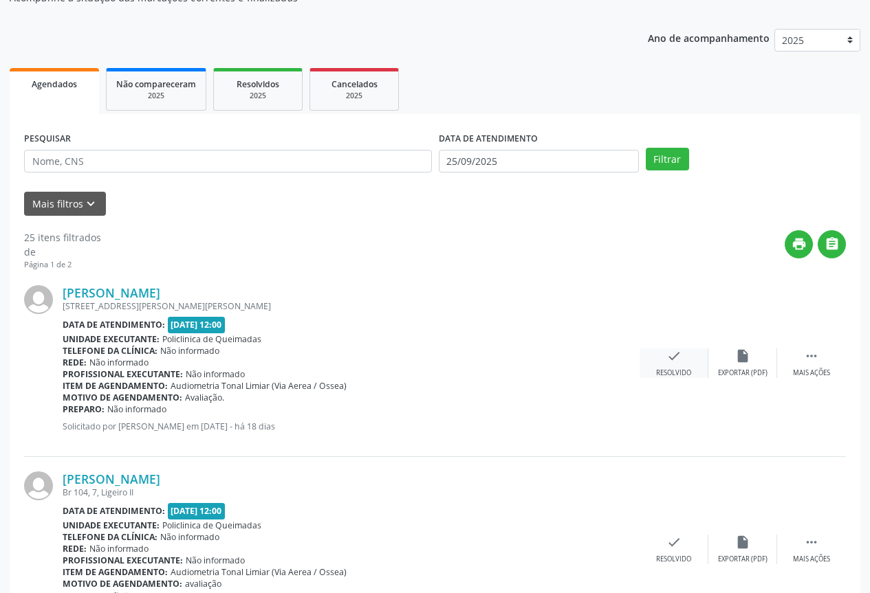
click at [666, 369] on div "Resolvido" at bounding box center [673, 374] width 35 height 10
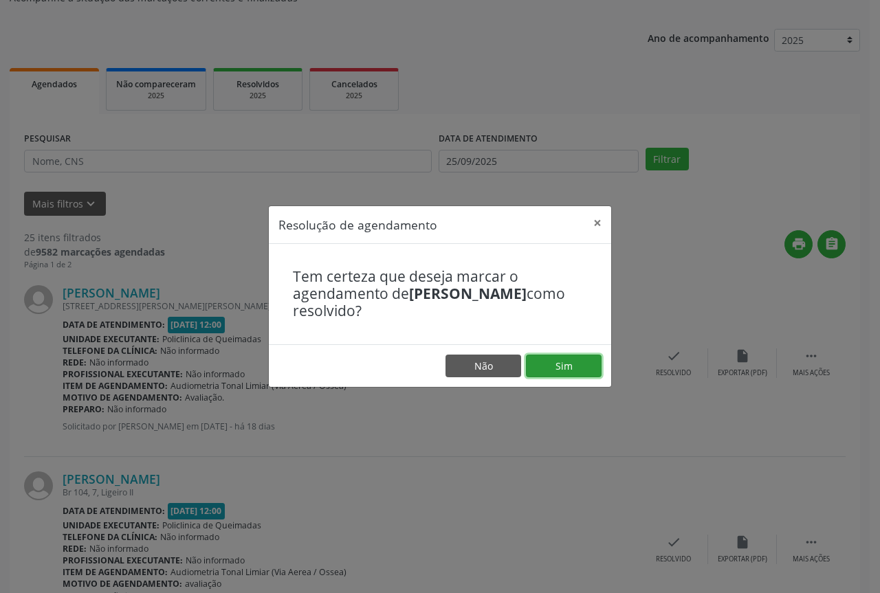
click at [596, 373] on button "Sim" at bounding box center [564, 366] width 76 height 23
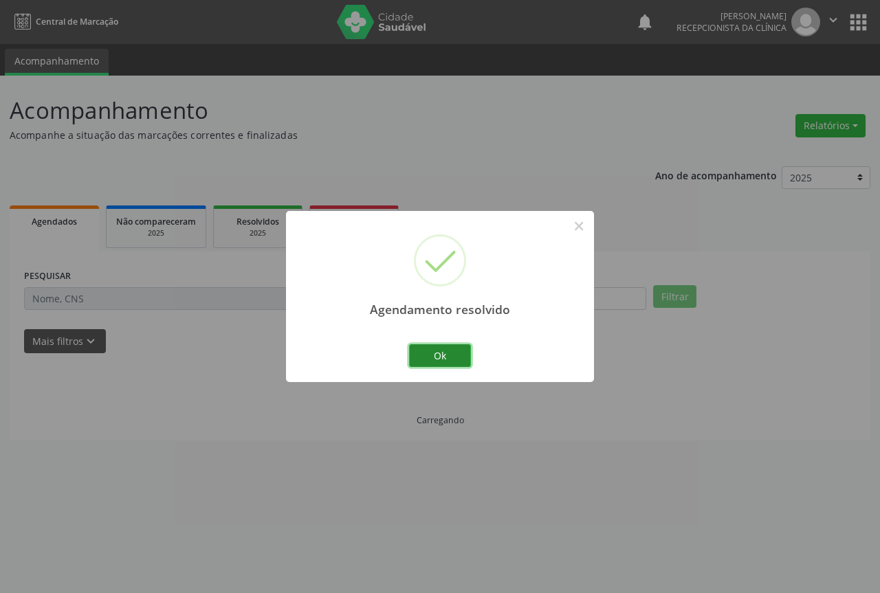
click at [442, 347] on button "Ok" at bounding box center [440, 356] width 62 height 23
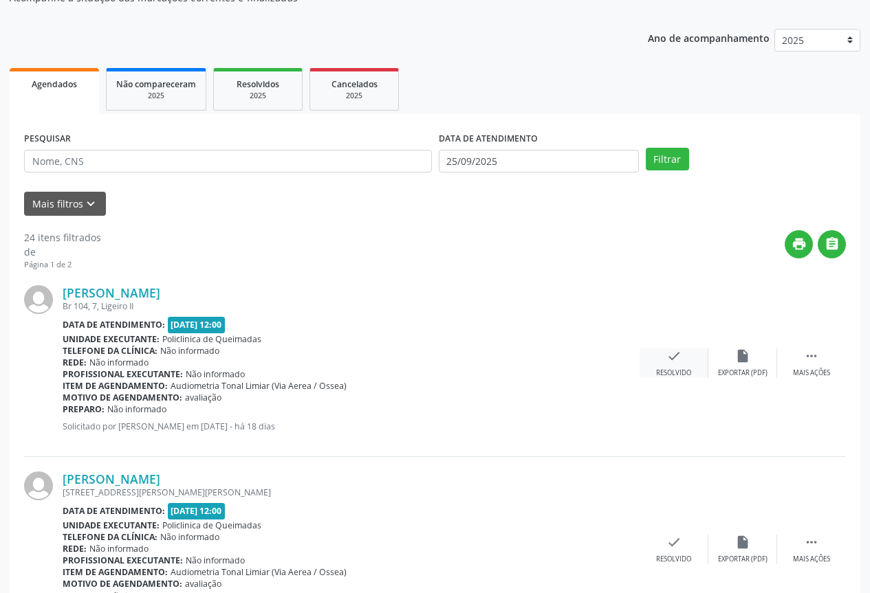
click at [666, 364] on div "check Resolvido" at bounding box center [674, 364] width 69 height 30
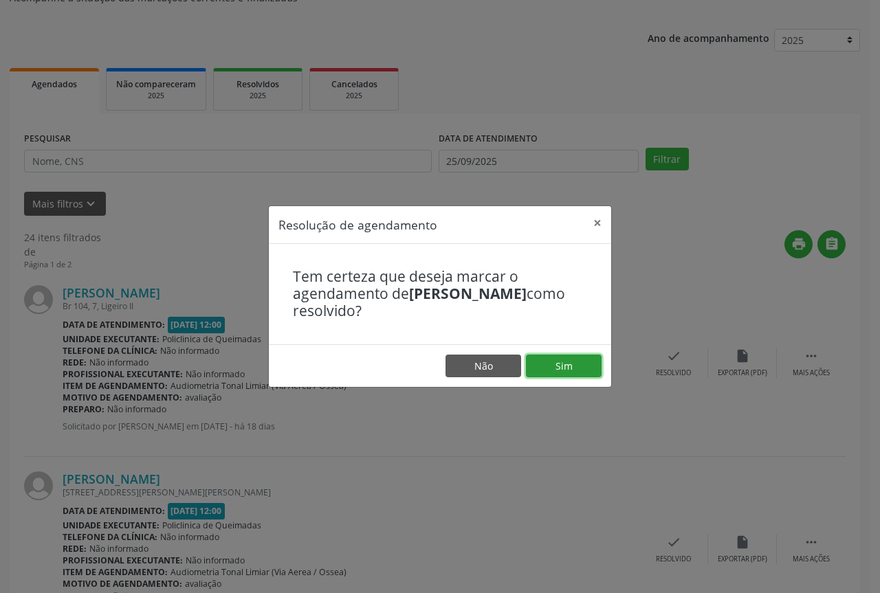
click at [559, 372] on button "Sim" at bounding box center [564, 366] width 76 height 23
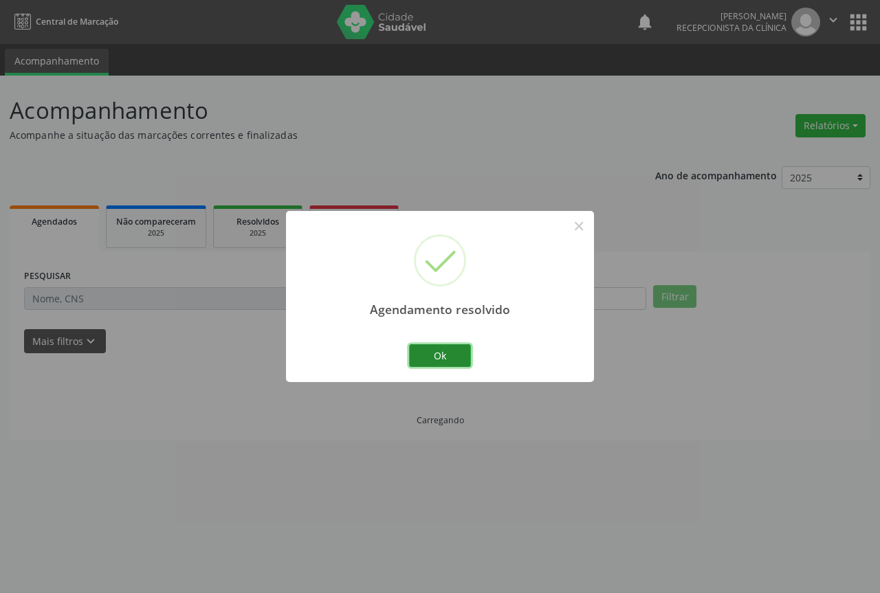
click at [466, 361] on button "Ok" at bounding box center [440, 356] width 62 height 23
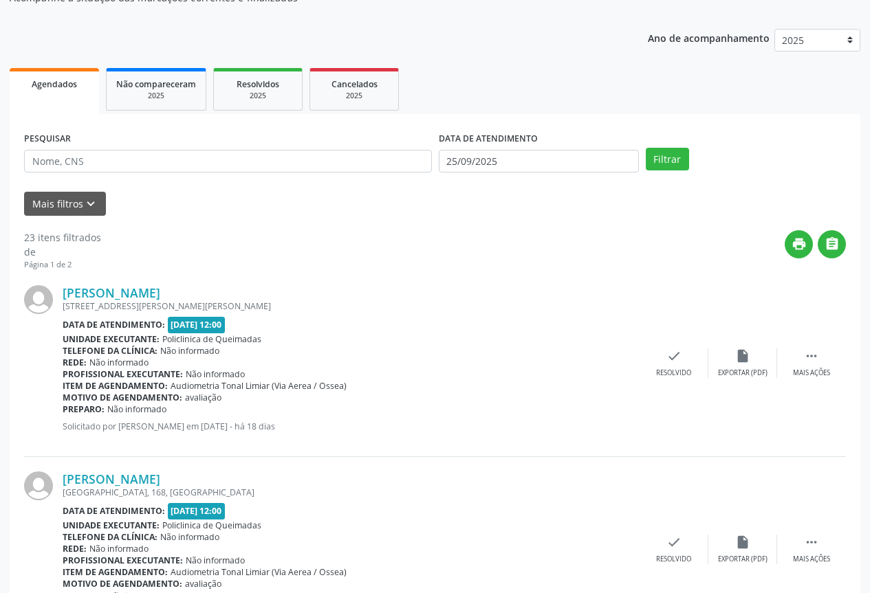
click at [673, 386] on div "[PERSON_NAME] [STREET_ADDRESS][PERSON_NAME][PERSON_NAME] Data de atendimento: […" at bounding box center [435, 364] width 822 height 186
click at [673, 379] on div "[PERSON_NAME] [STREET_ADDRESS][PERSON_NAME][PERSON_NAME] Data de atendimento: […" at bounding box center [435, 364] width 822 height 186
click at [671, 367] on div "check Resolvido" at bounding box center [674, 364] width 69 height 30
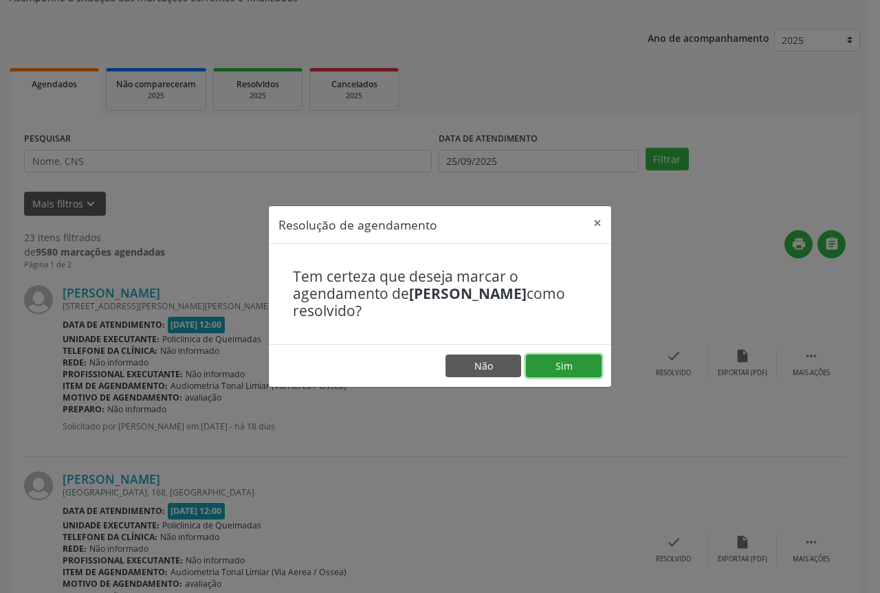
drag, startPoint x: 601, startPoint y: 371, endPoint x: 567, endPoint y: 371, distance: 34.4
click at [600, 371] on button "Sim" at bounding box center [564, 366] width 76 height 23
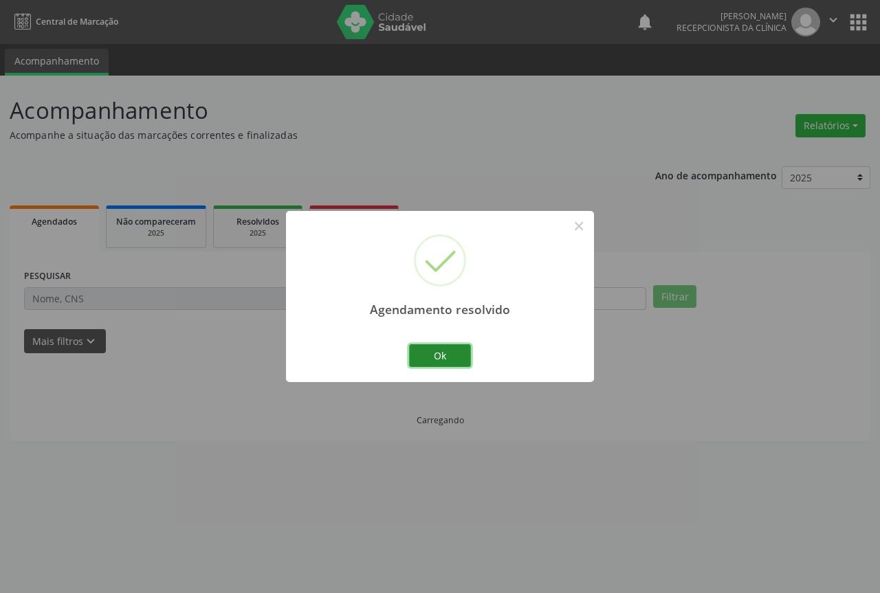
click at [447, 351] on button "Ok" at bounding box center [440, 356] width 62 height 23
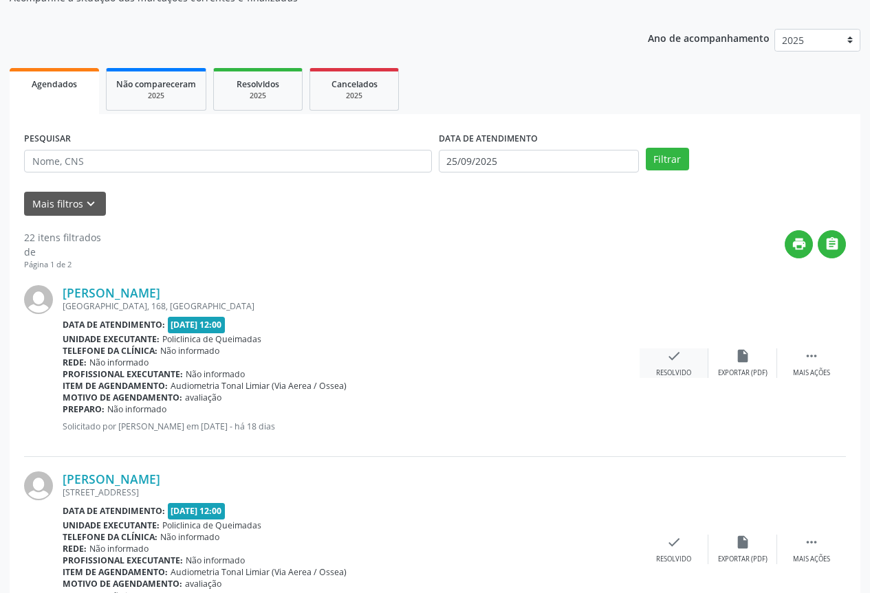
click at [659, 362] on div "check Resolvido" at bounding box center [674, 364] width 69 height 30
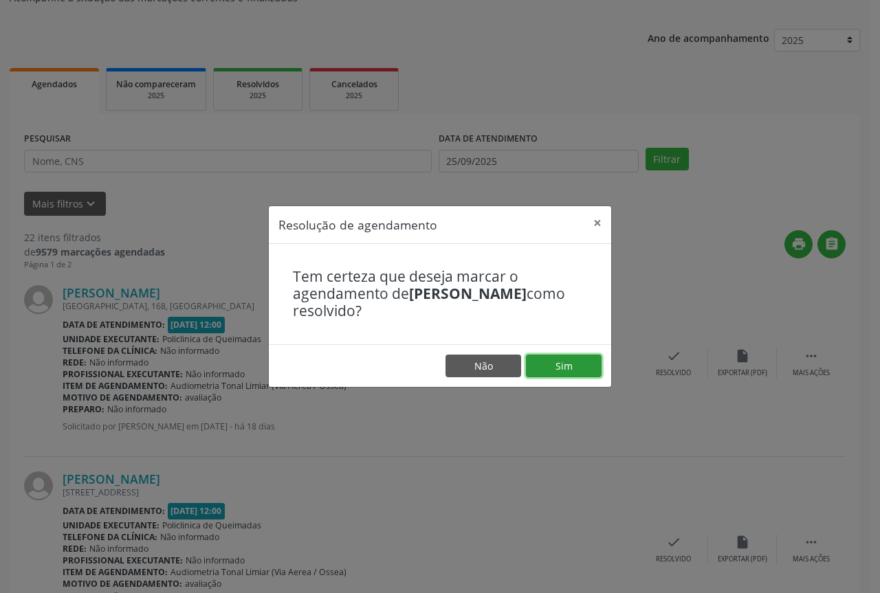
click at [566, 358] on button "Sim" at bounding box center [564, 366] width 76 height 23
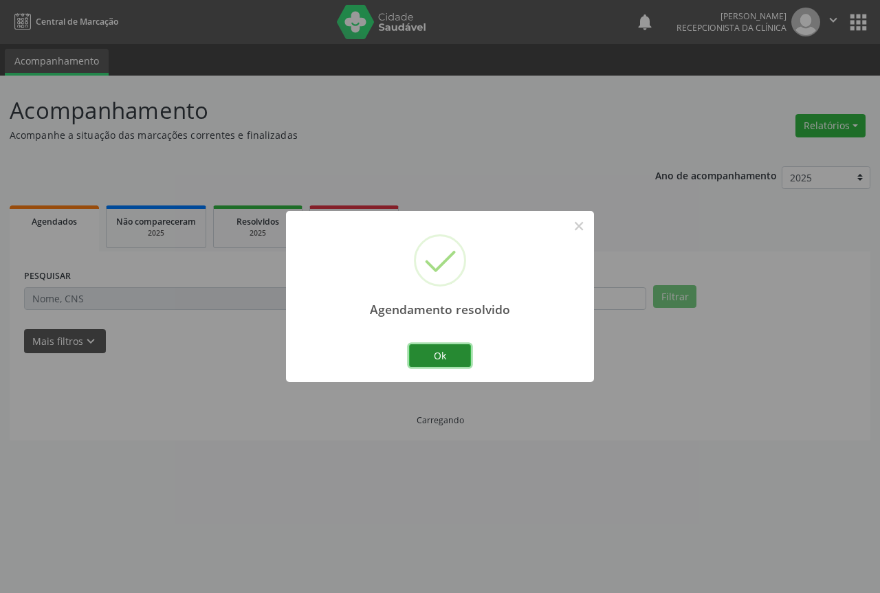
click at [448, 351] on button "Ok" at bounding box center [440, 356] width 62 height 23
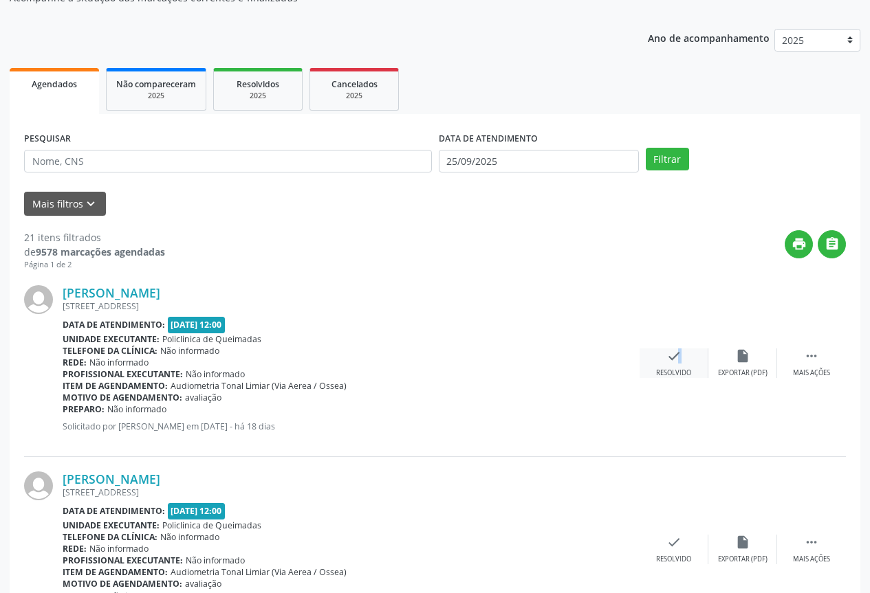
click at [671, 353] on icon "check" at bounding box center [673, 356] width 15 height 15
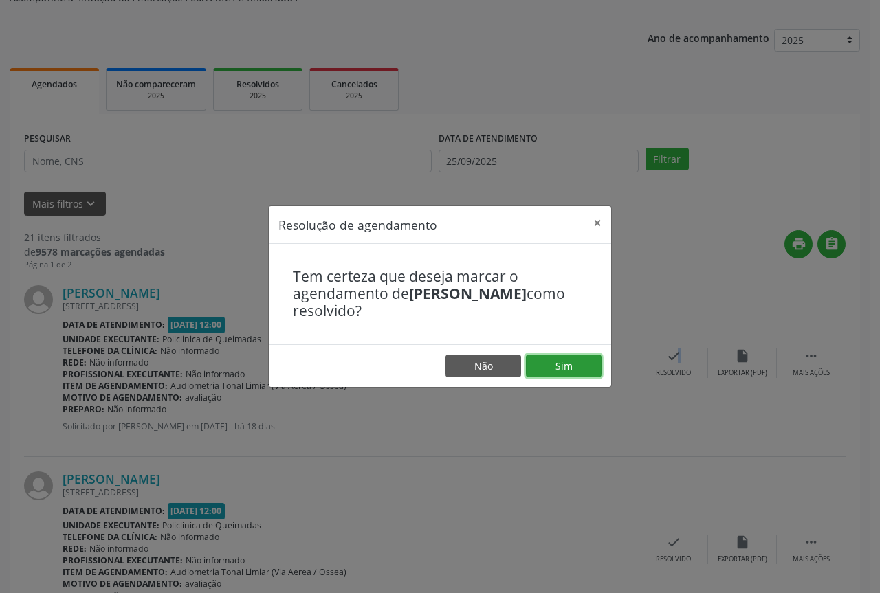
click at [549, 358] on button "Sim" at bounding box center [564, 366] width 76 height 23
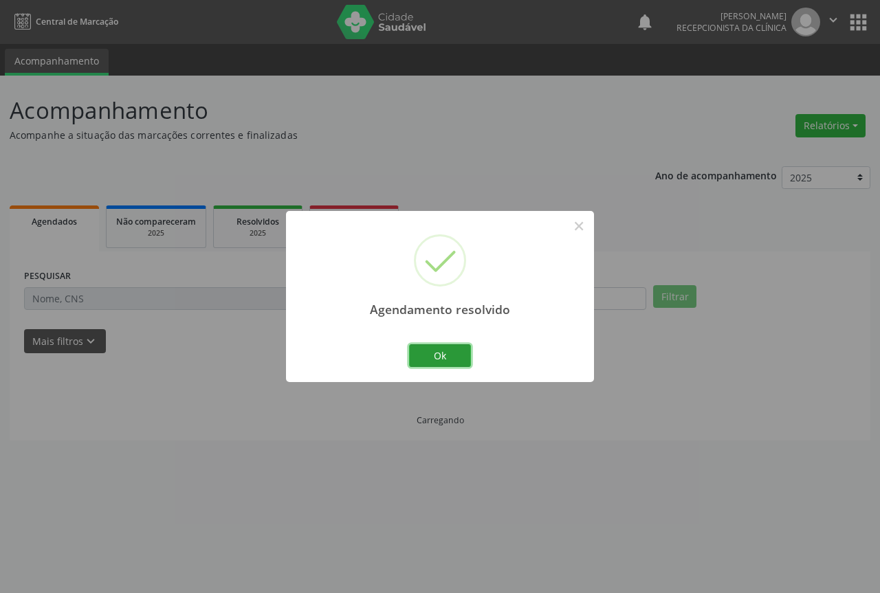
click at [452, 361] on button "Ok" at bounding box center [440, 356] width 62 height 23
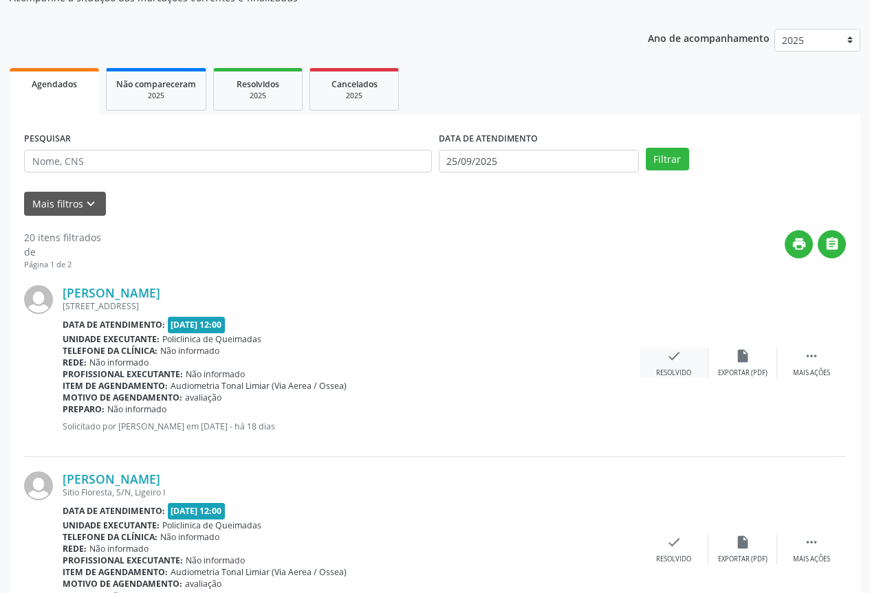
click at [643, 364] on div "check Resolvido" at bounding box center [674, 364] width 69 height 30
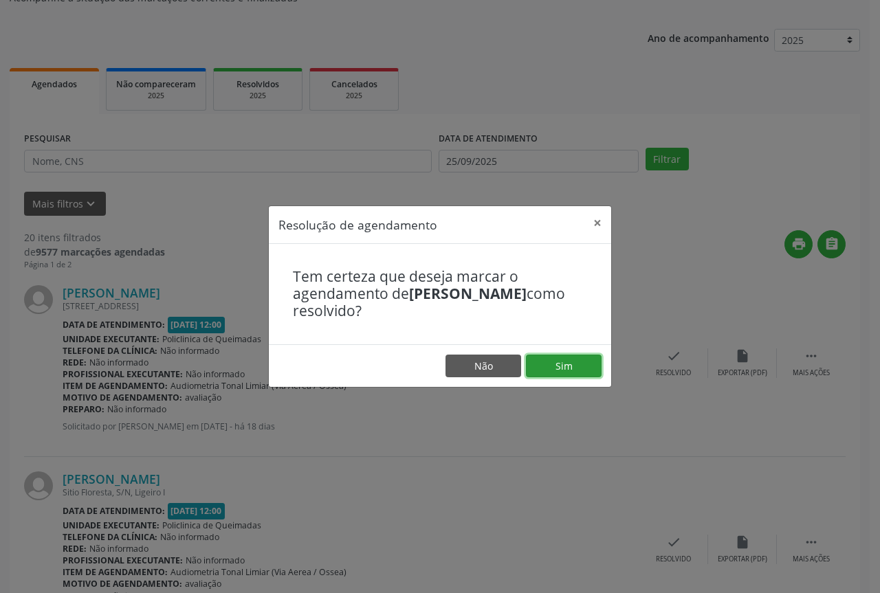
drag, startPoint x: 576, startPoint y: 366, endPoint x: 525, endPoint y: 360, distance: 51.9
click at [572, 367] on button "Sim" at bounding box center [564, 366] width 76 height 23
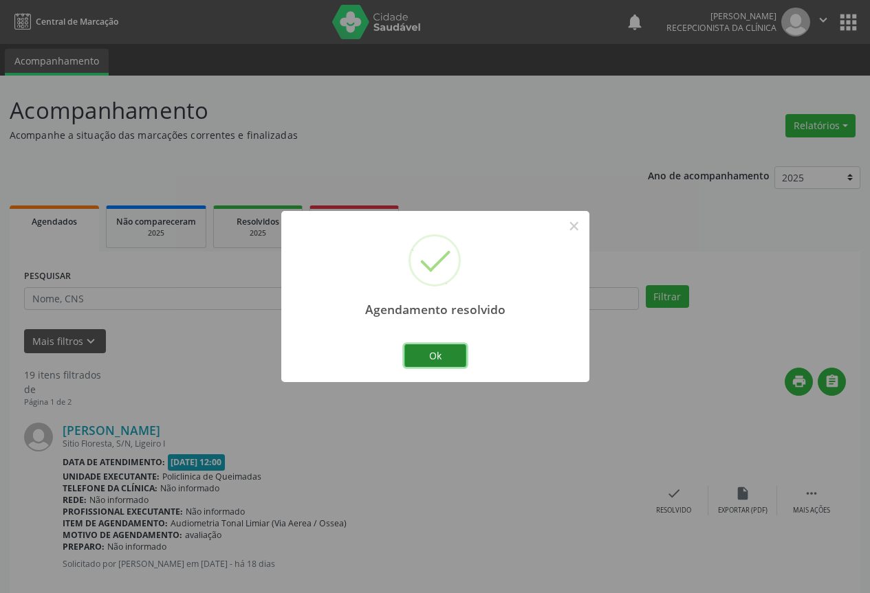
click at [456, 355] on button "Ok" at bounding box center [435, 356] width 62 height 23
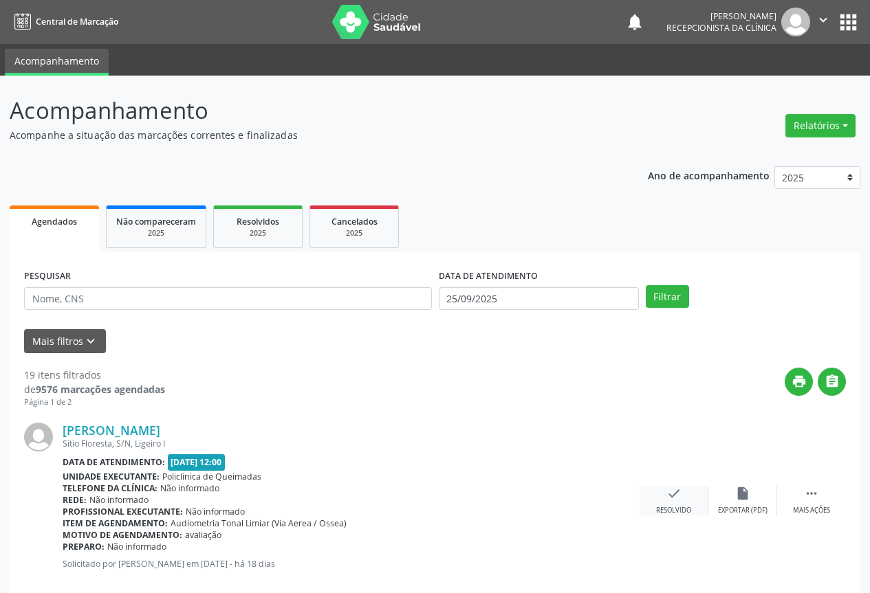
click at [673, 499] on icon "check" at bounding box center [673, 493] width 15 height 15
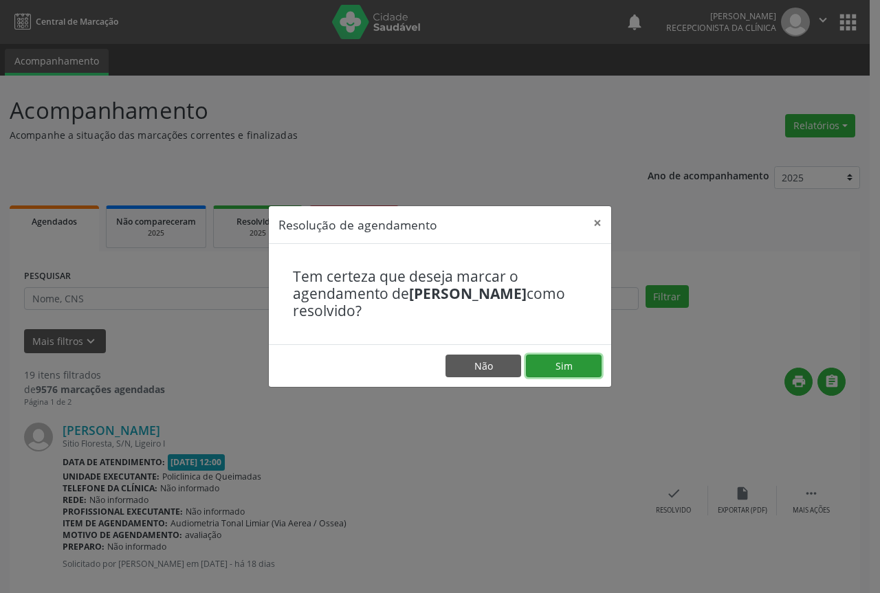
click at [581, 375] on button "Sim" at bounding box center [564, 366] width 76 height 23
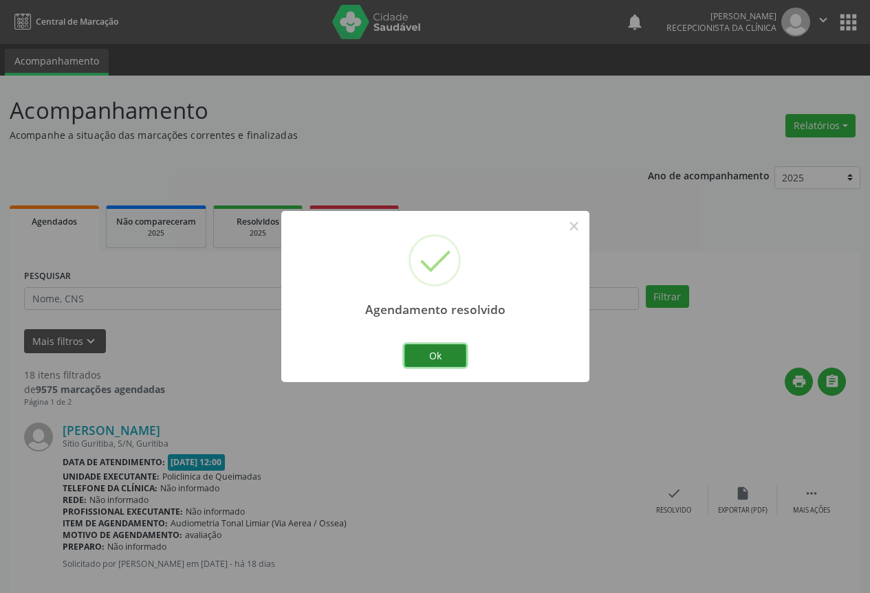
click at [444, 359] on button "Ok" at bounding box center [435, 356] width 62 height 23
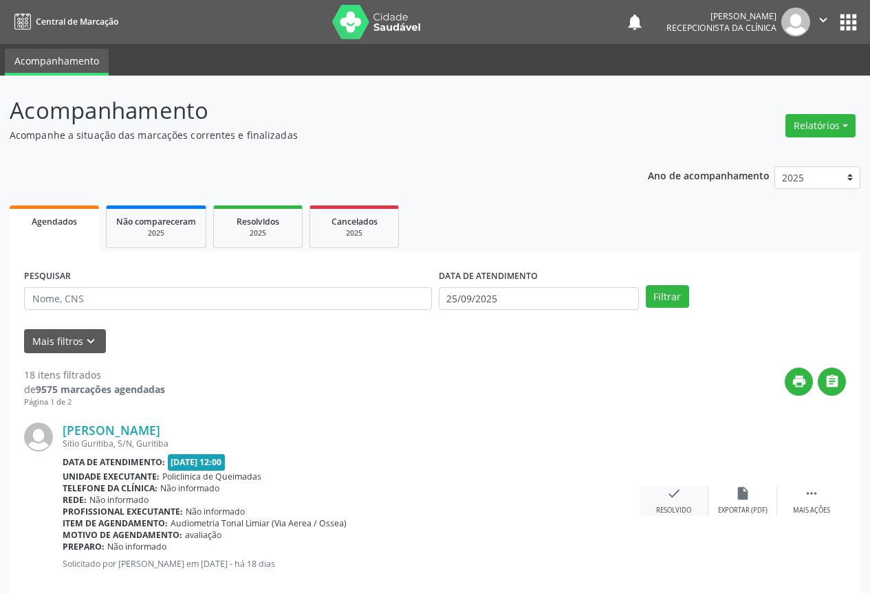
click at [699, 507] on div "check Resolvido" at bounding box center [674, 501] width 69 height 30
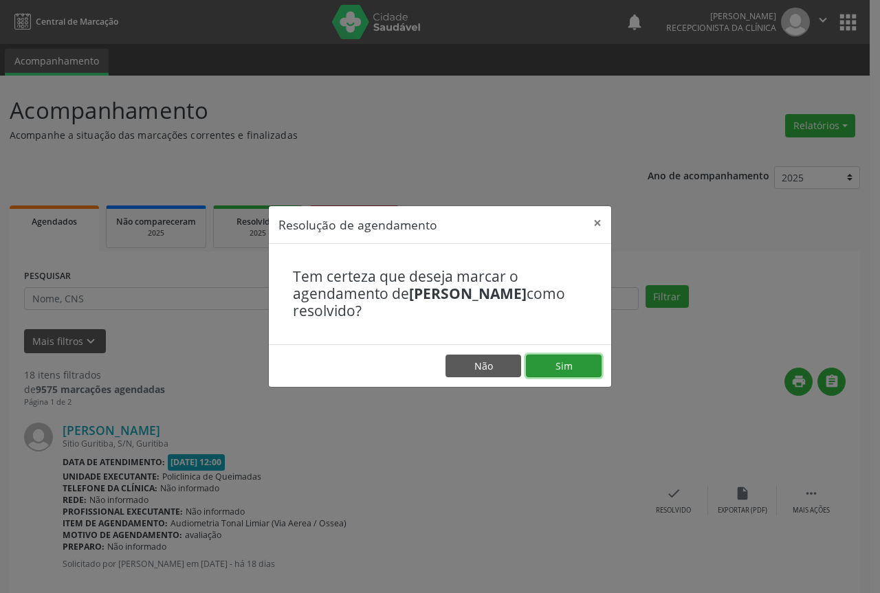
click at [560, 377] on button "Sim" at bounding box center [564, 366] width 76 height 23
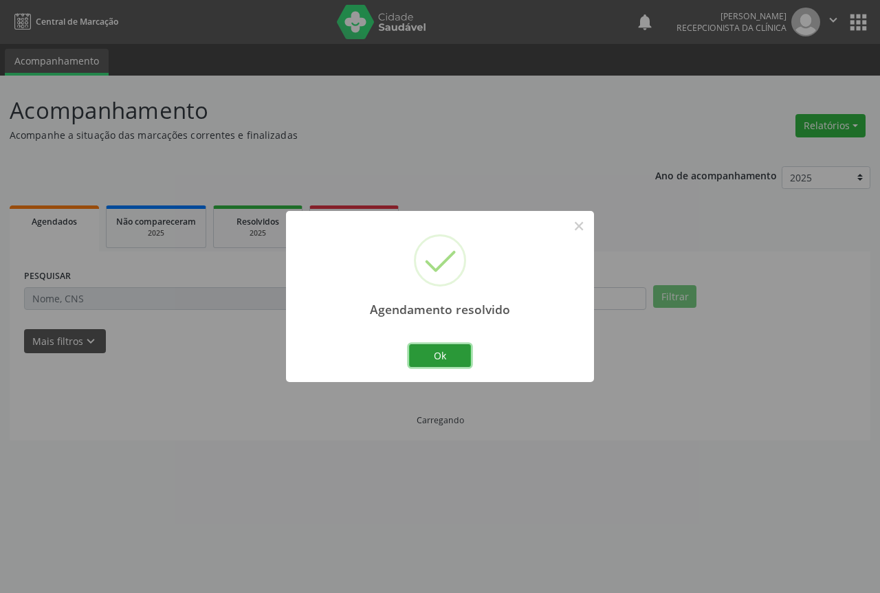
drag, startPoint x: 437, startPoint y: 363, endPoint x: 444, endPoint y: 367, distance: 7.7
click at [440, 364] on button "Ok" at bounding box center [440, 356] width 62 height 23
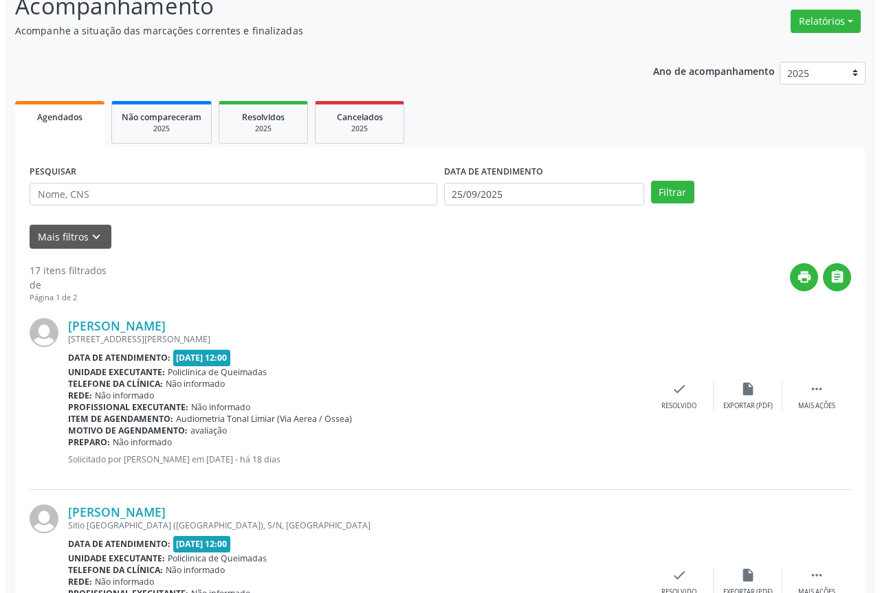
scroll to position [138, 0]
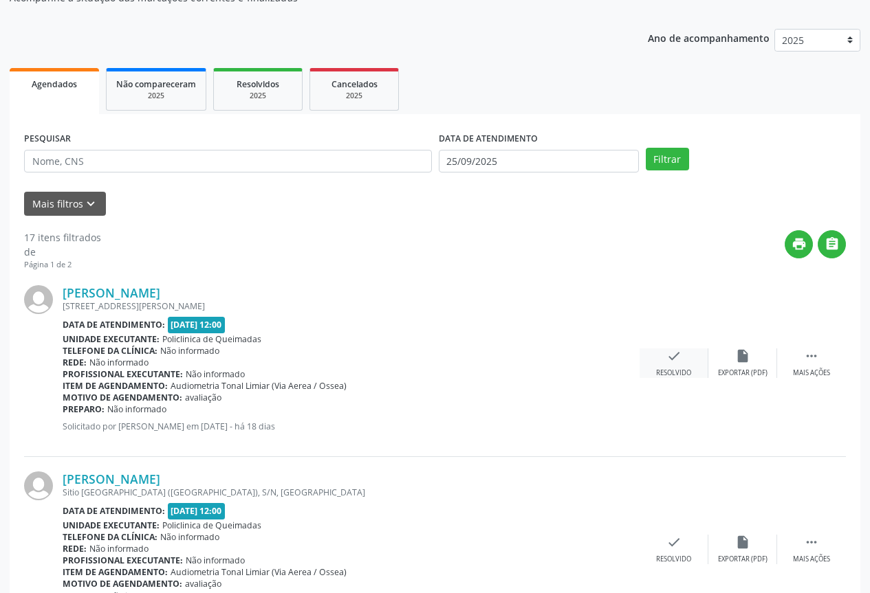
click at [673, 361] on icon "check" at bounding box center [673, 356] width 15 height 15
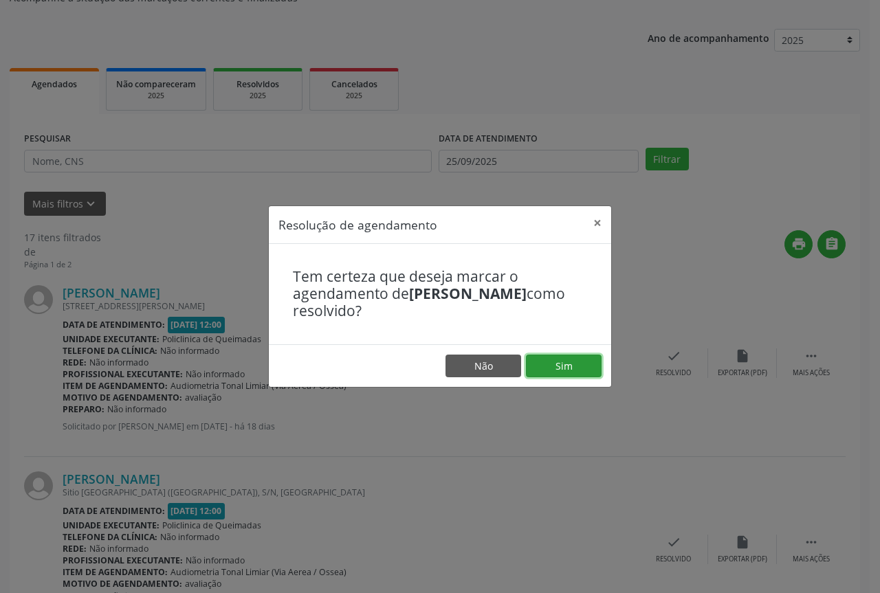
drag, startPoint x: 555, startPoint y: 361, endPoint x: 538, endPoint y: 362, distance: 17.2
click at [553, 361] on button "Sim" at bounding box center [564, 366] width 76 height 23
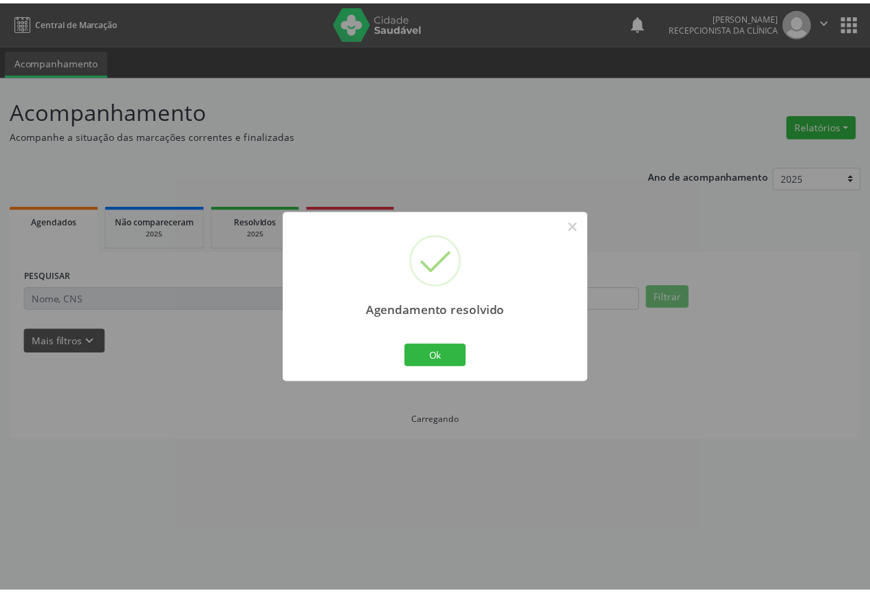
scroll to position [0, 0]
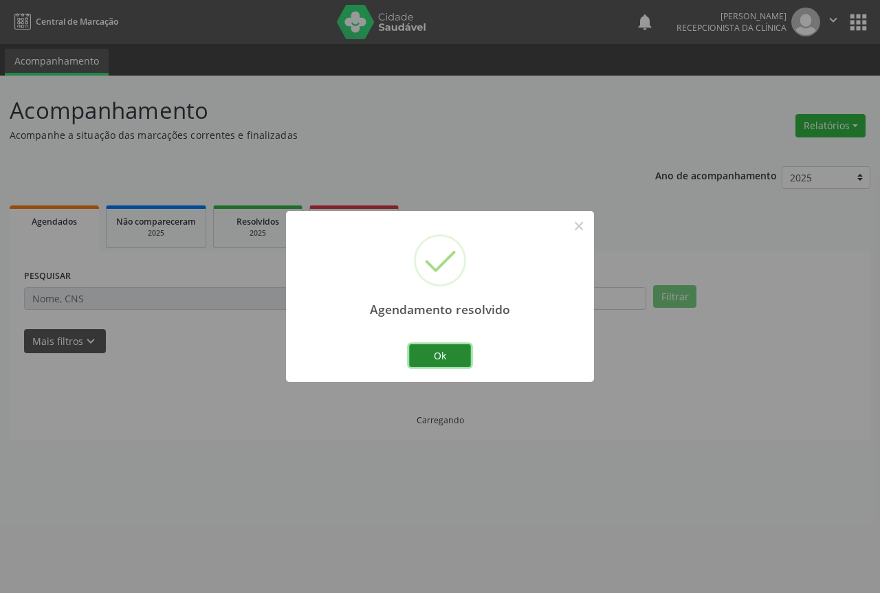
click at [445, 352] on button "Ok" at bounding box center [440, 356] width 62 height 23
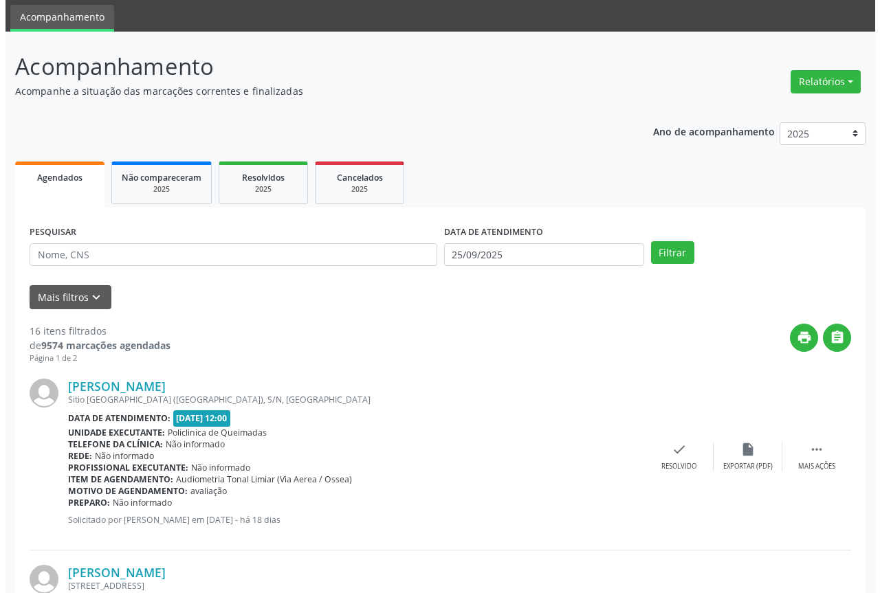
scroll to position [69, 0]
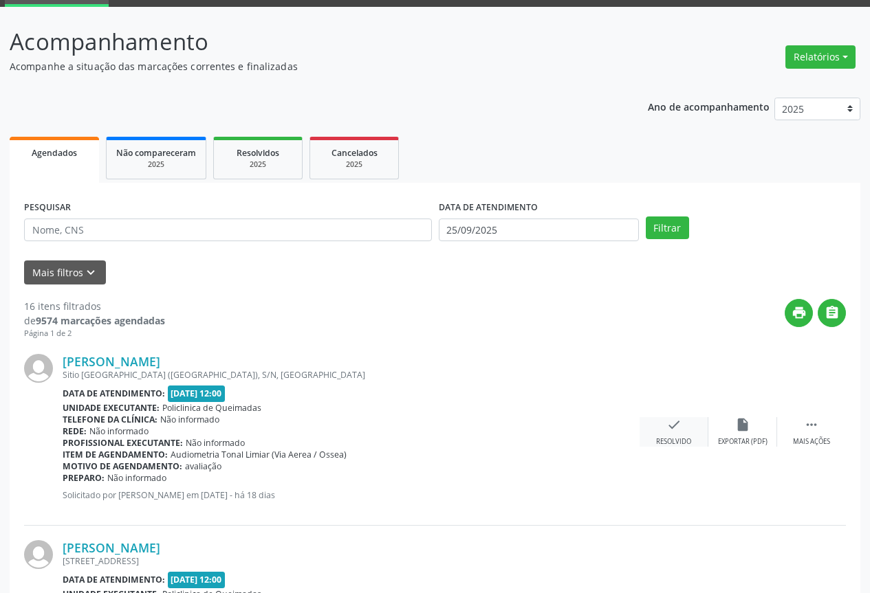
click at [679, 424] on icon "check" at bounding box center [673, 424] width 15 height 15
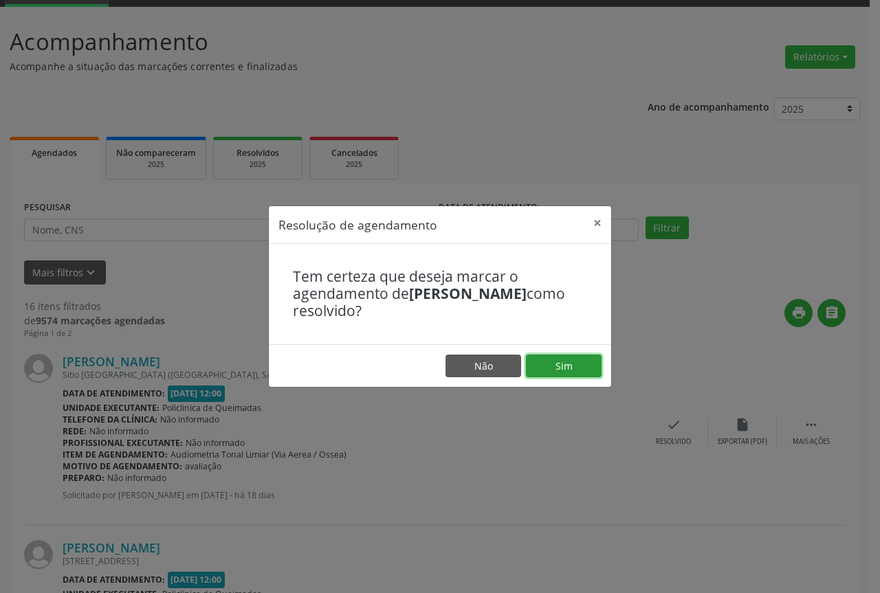
click at [557, 369] on button "Sim" at bounding box center [564, 366] width 76 height 23
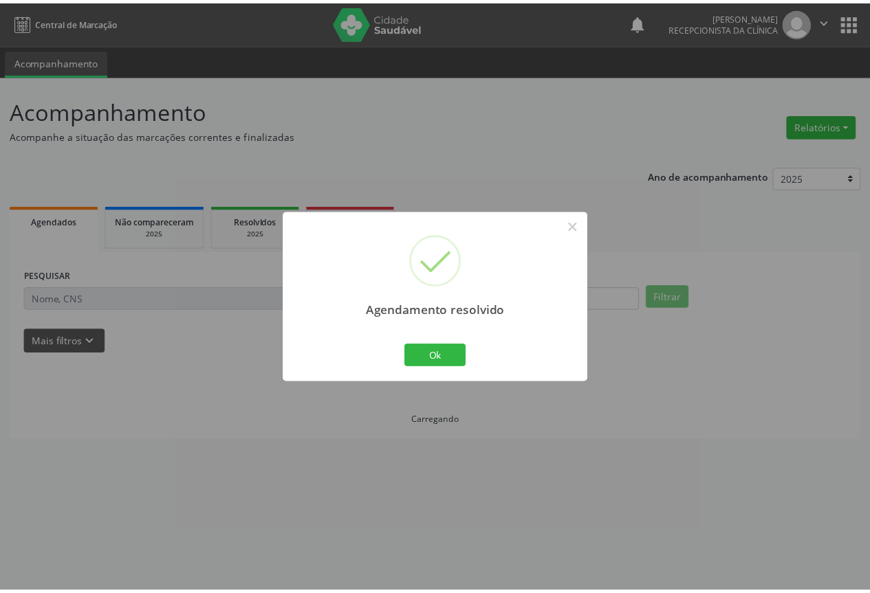
scroll to position [0, 0]
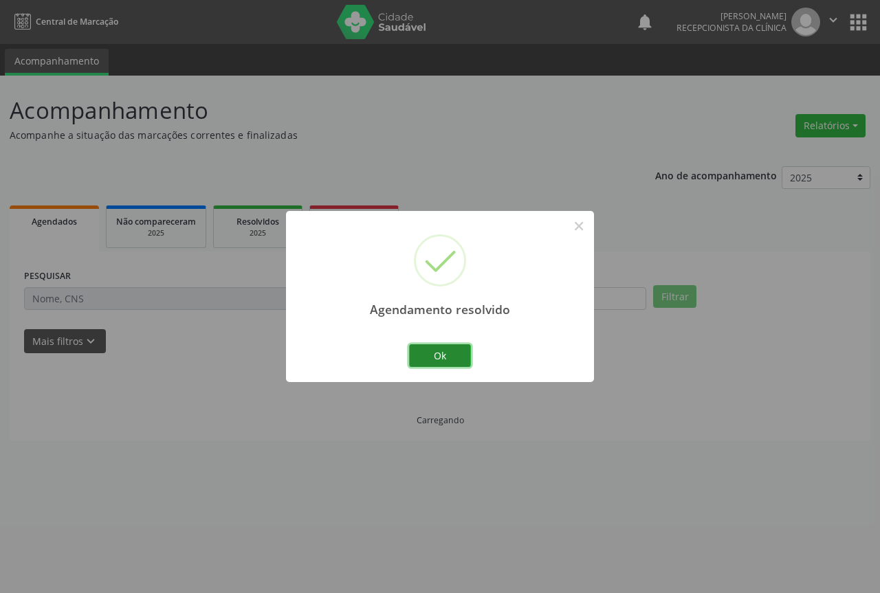
click at [434, 362] on button "Ok" at bounding box center [440, 356] width 62 height 23
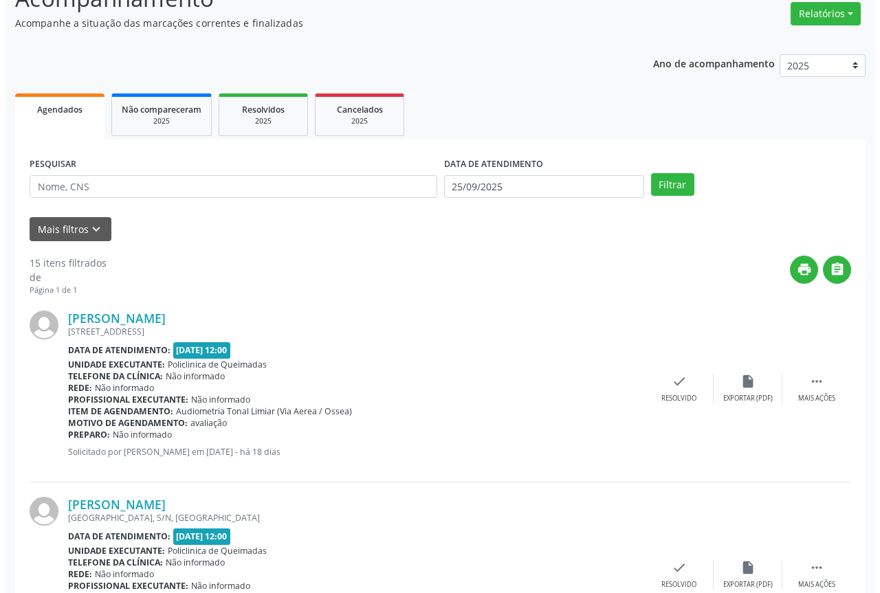
scroll to position [138, 0]
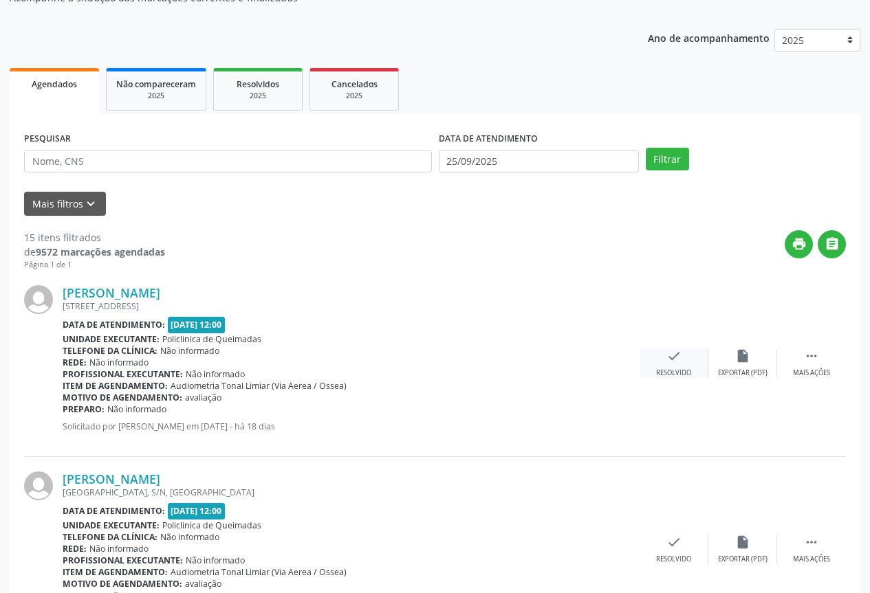
click at [653, 368] on div "check Resolvido" at bounding box center [674, 364] width 69 height 30
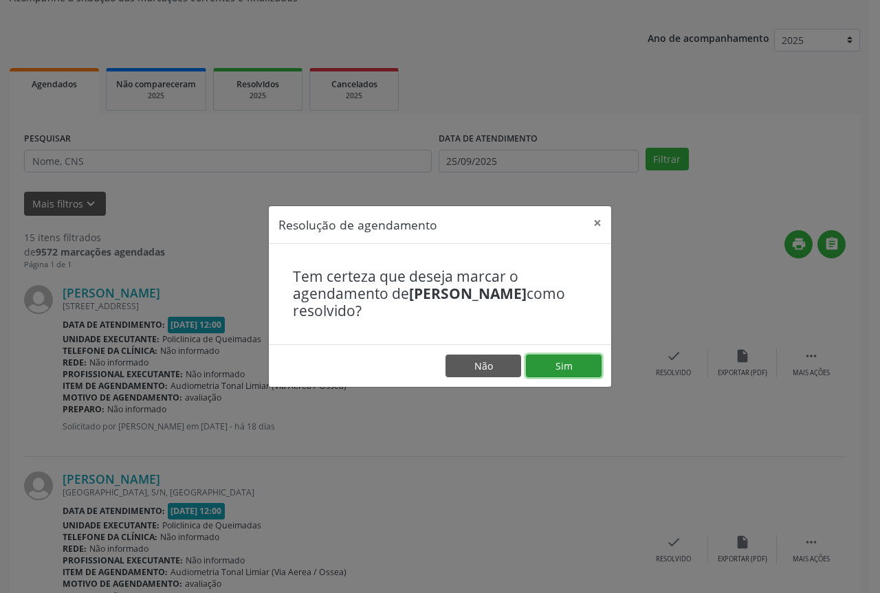
click at [557, 375] on button "Sim" at bounding box center [564, 366] width 76 height 23
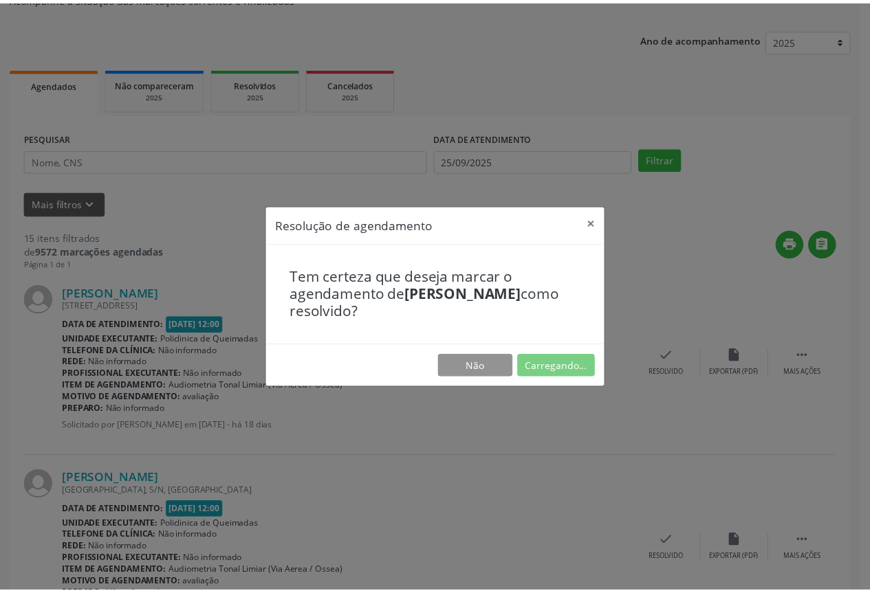
scroll to position [0, 0]
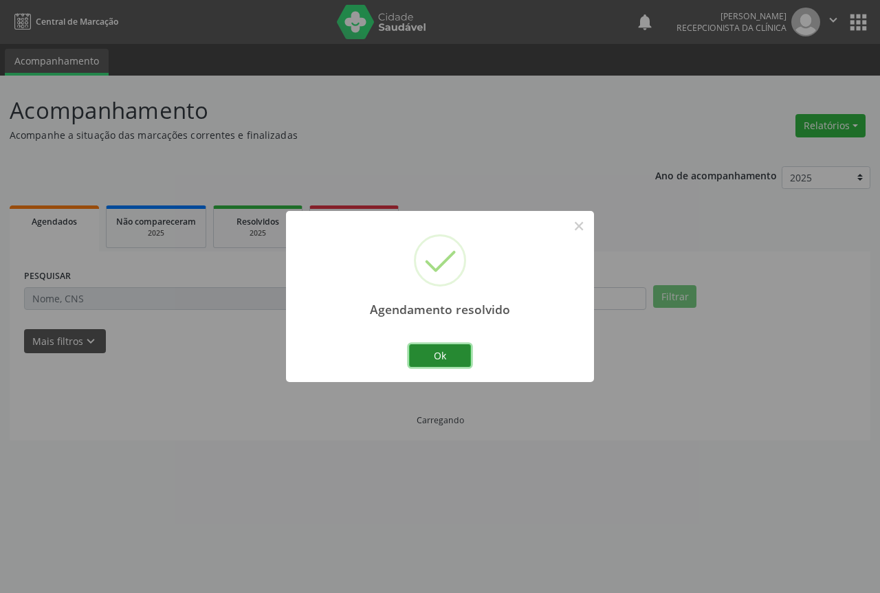
click at [430, 354] on button "Ok" at bounding box center [440, 356] width 62 height 23
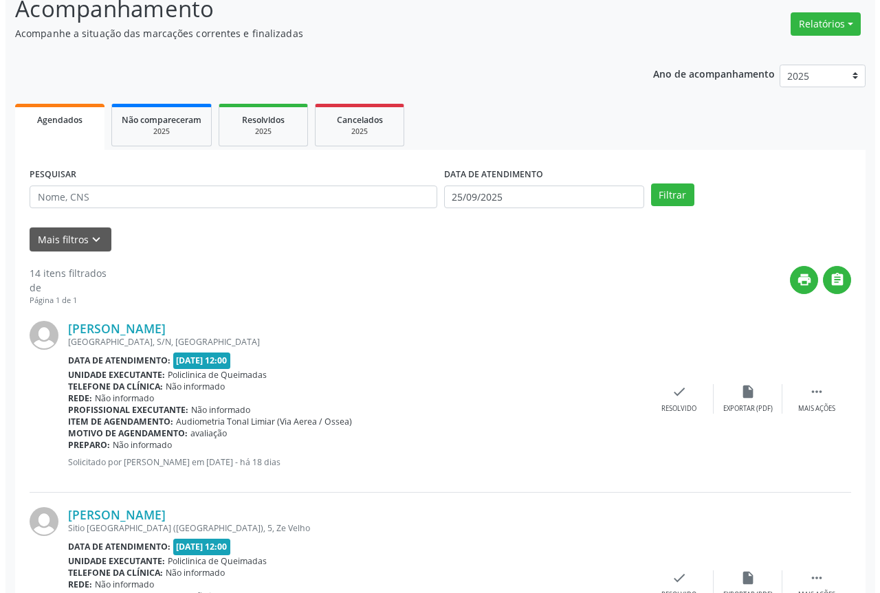
scroll to position [206, 0]
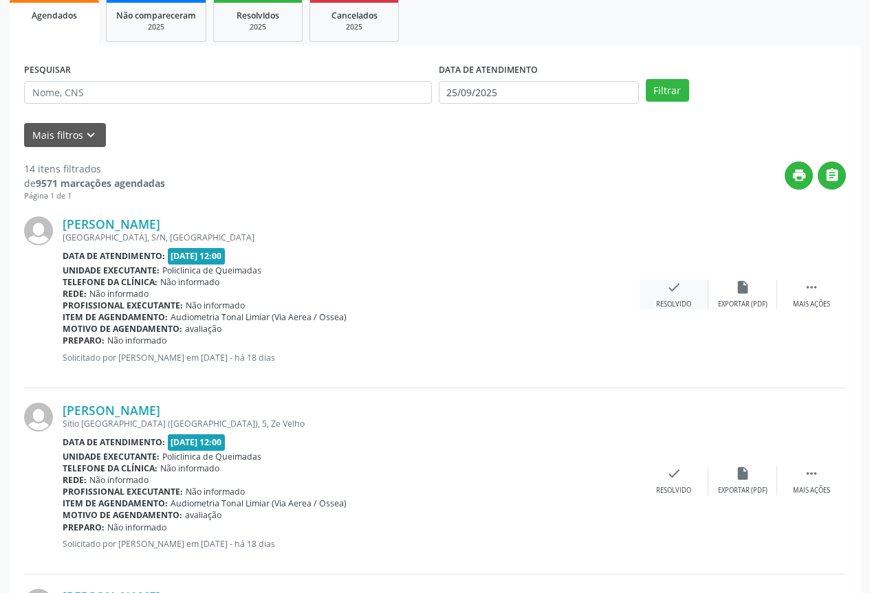
click at [686, 305] on div "Resolvido" at bounding box center [673, 305] width 35 height 10
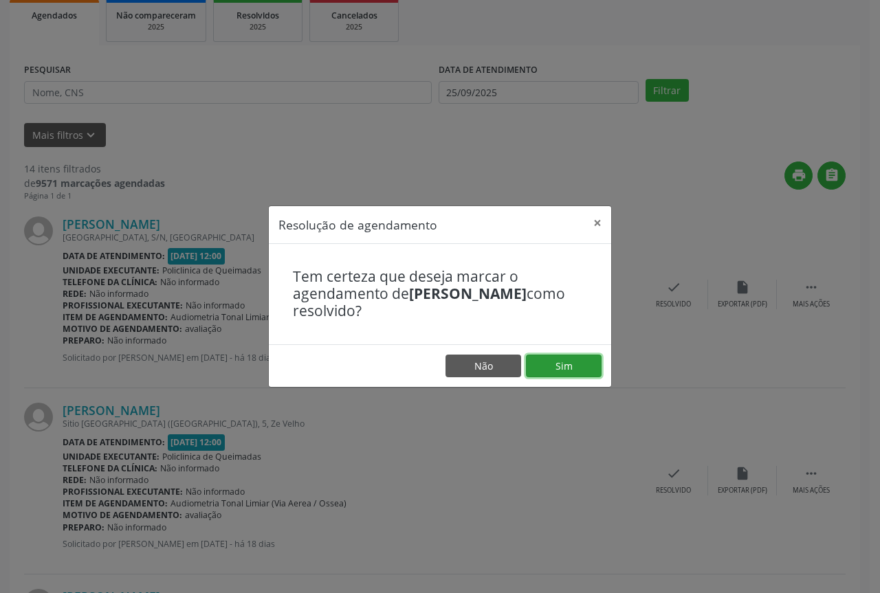
click at [547, 364] on button "Sim" at bounding box center [564, 366] width 76 height 23
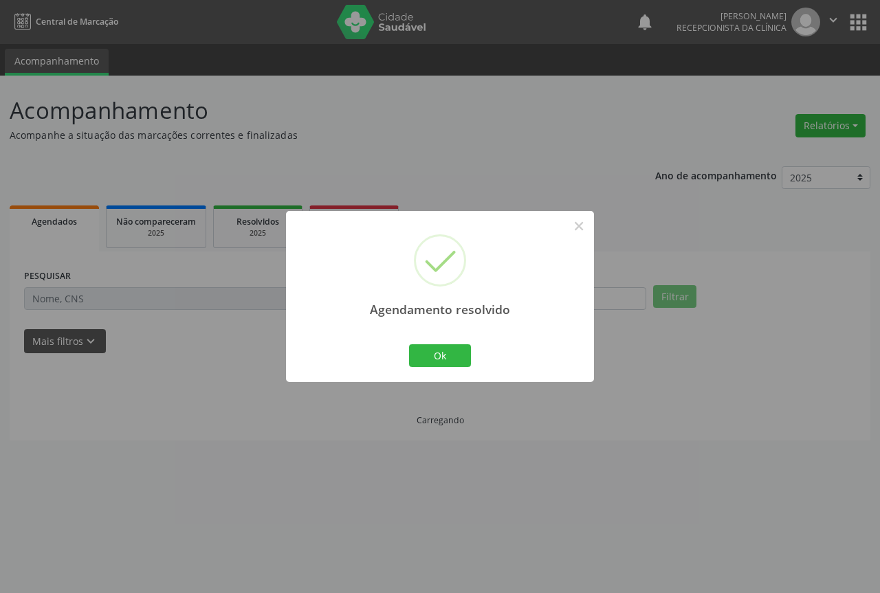
scroll to position [0, 0]
click at [448, 359] on button "Ok" at bounding box center [440, 356] width 62 height 23
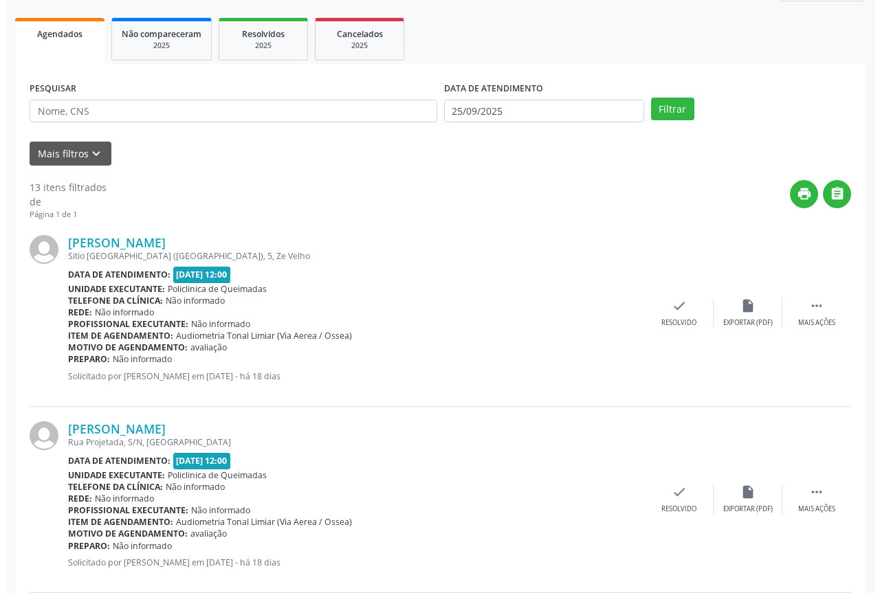
scroll to position [206, 0]
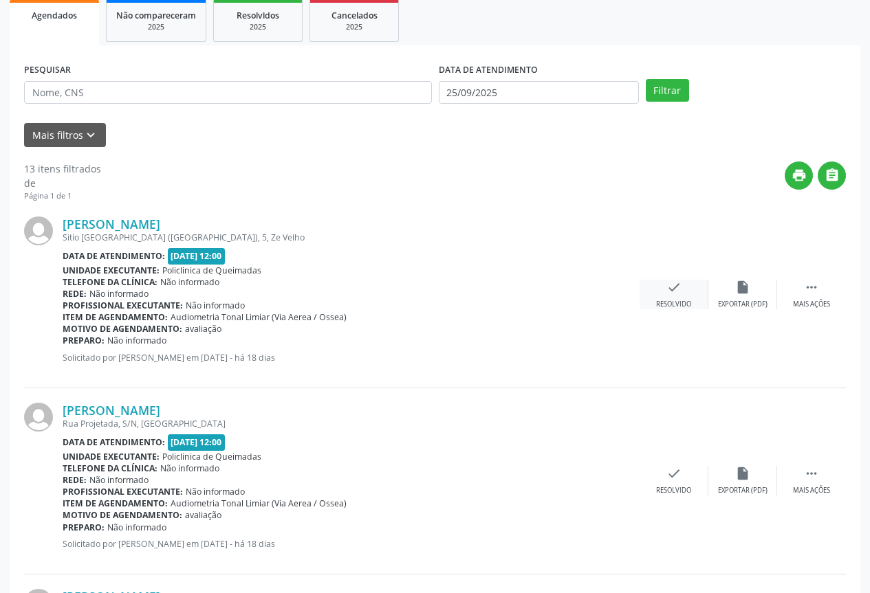
click at [684, 294] on div "check Resolvido" at bounding box center [674, 295] width 69 height 30
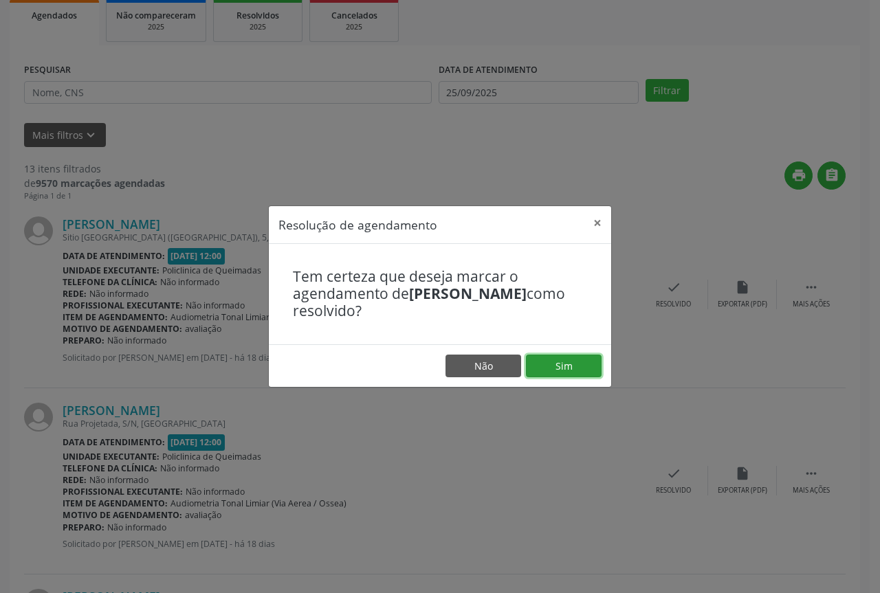
click at [547, 364] on button "Sim" at bounding box center [564, 366] width 76 height 23
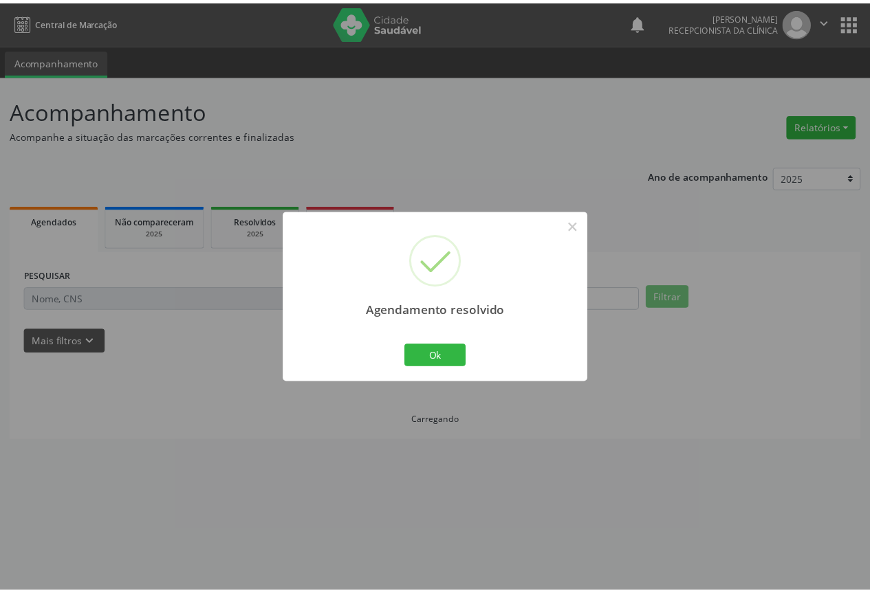
scroll to position [0, 0]
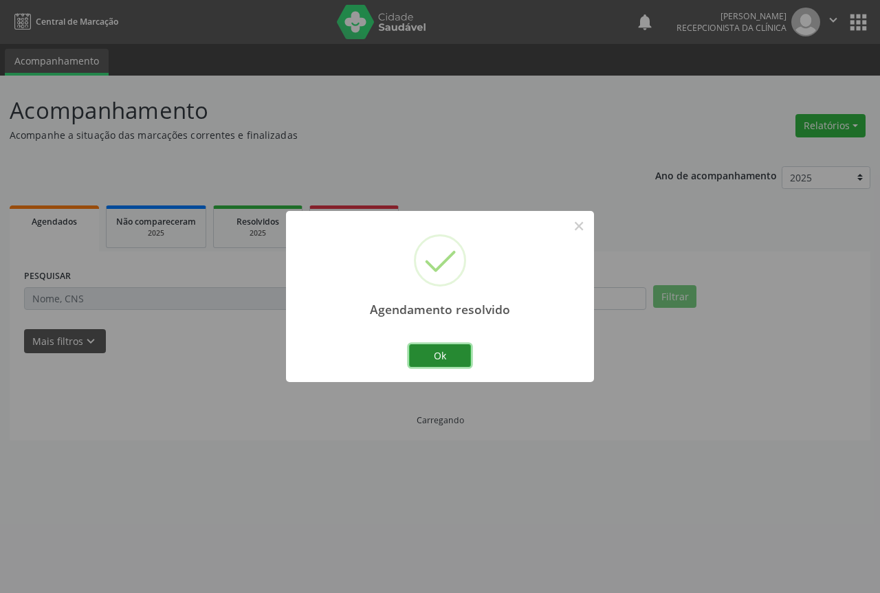
click at [419, 351] on button "Ok" at bounding box center [440, 356] width 62 height 23
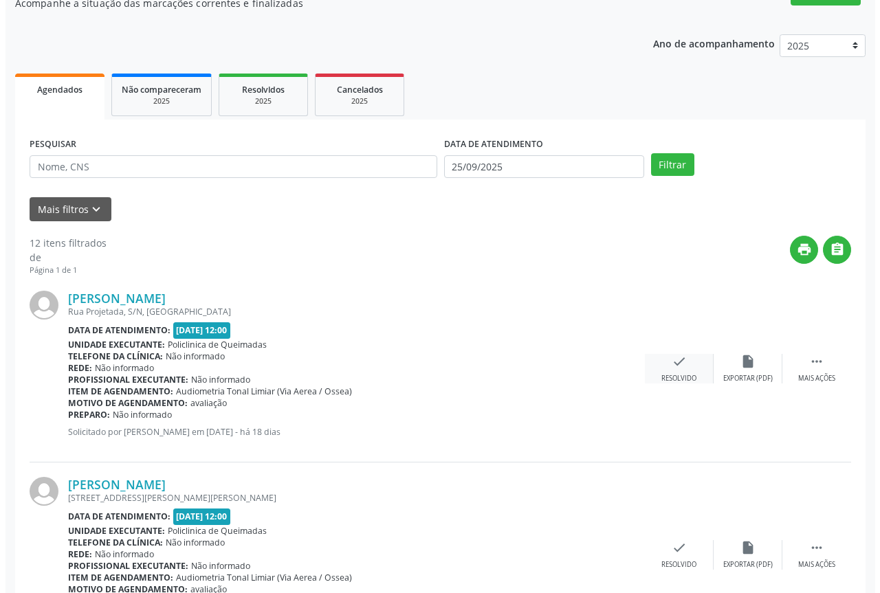
scroll to position [138, 0]
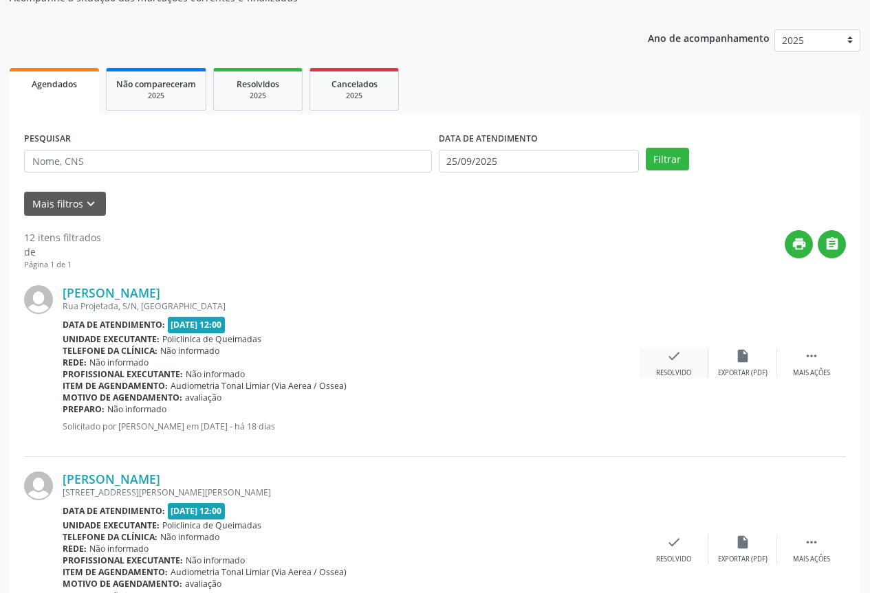
click at [674, 364] on div "check Resolvido" at bounding box center [674, 364] width 69 height 30
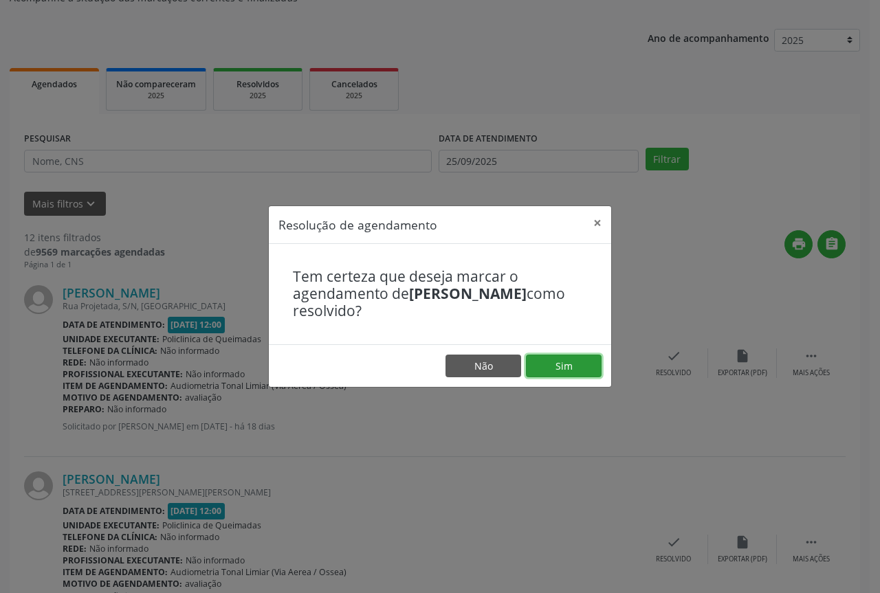
click at [550, 365] on button "Sim" at bounding box center [564, 366] width 76 height 23
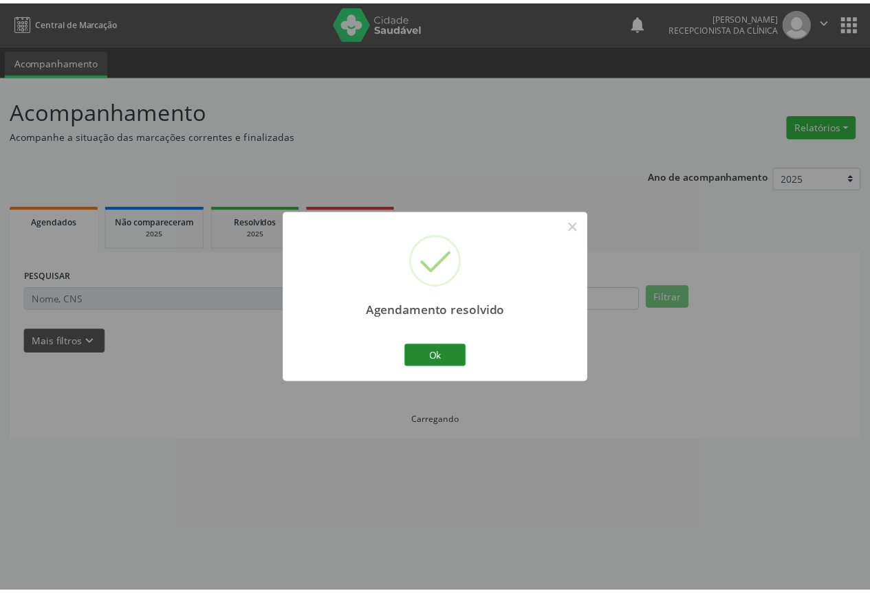
scroll to position [0, 0]
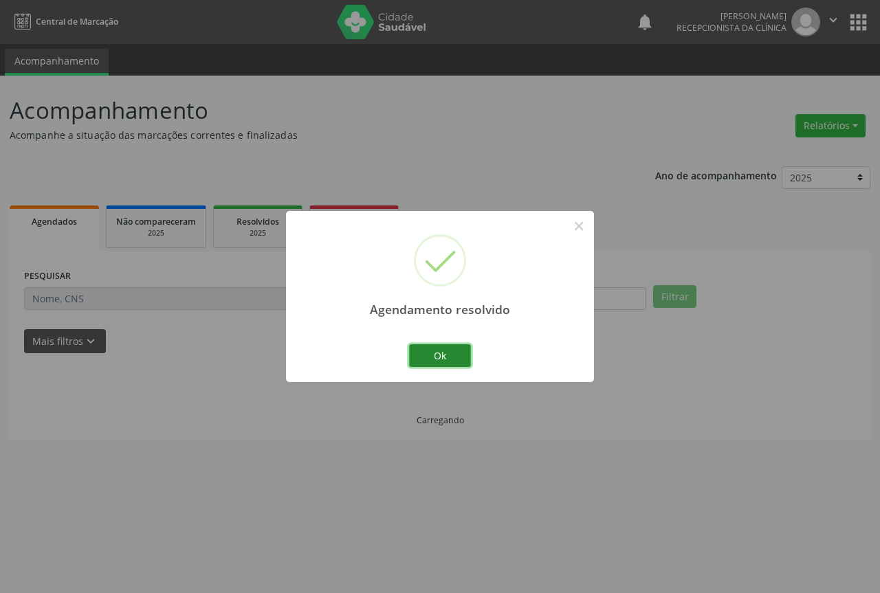
click at [429, 356] on button "Ok" at bounding box center [440, 356] width 62 height 23
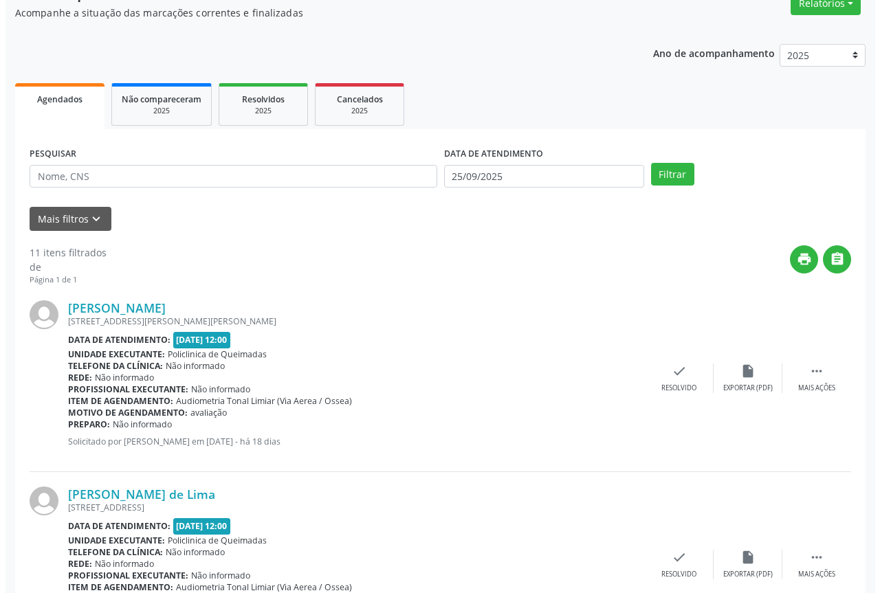
scroll to position [138, 0]
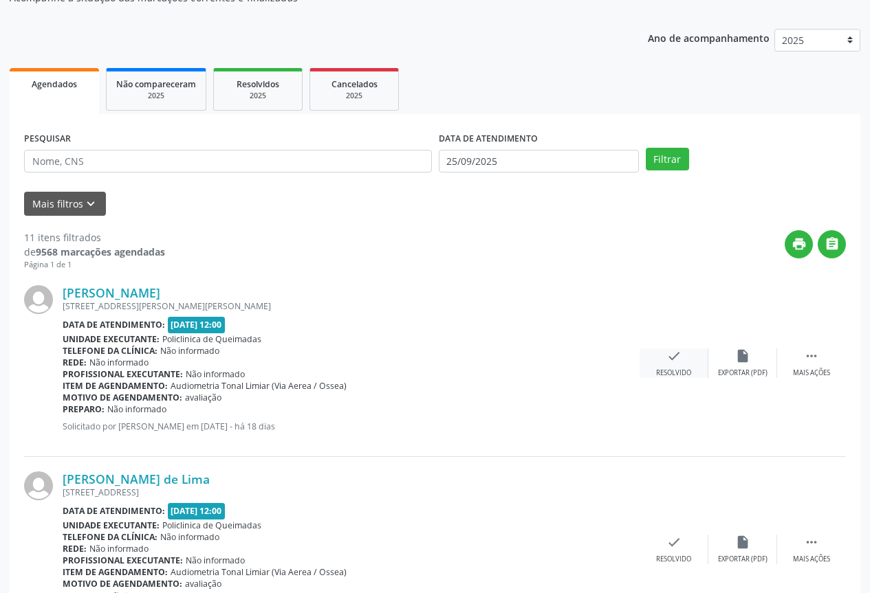
click at [664, 365] on div "check Resolvido" at bounding box center [674, 364] width 69 height 30
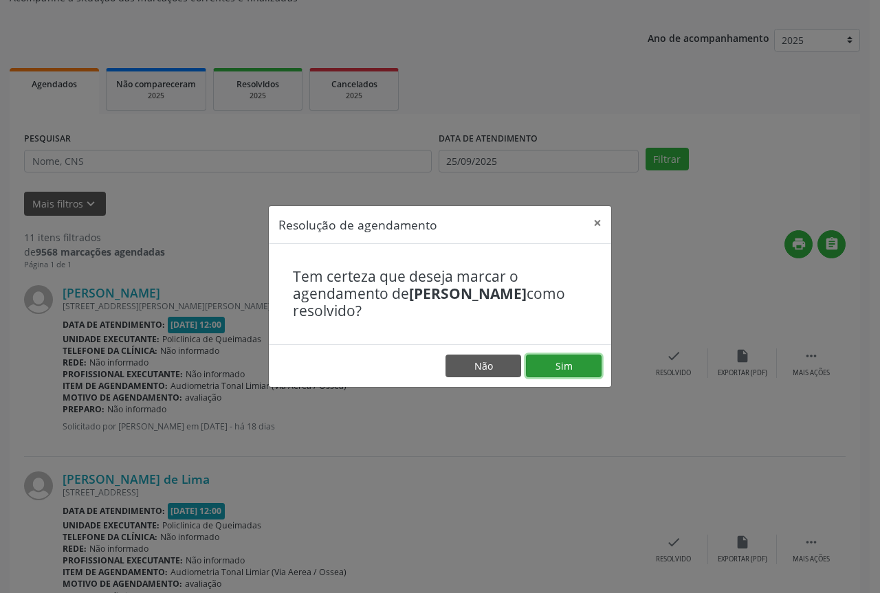
click at [552, 367] on button "Sim" at bounding box center [564, 366] width 76 height 23
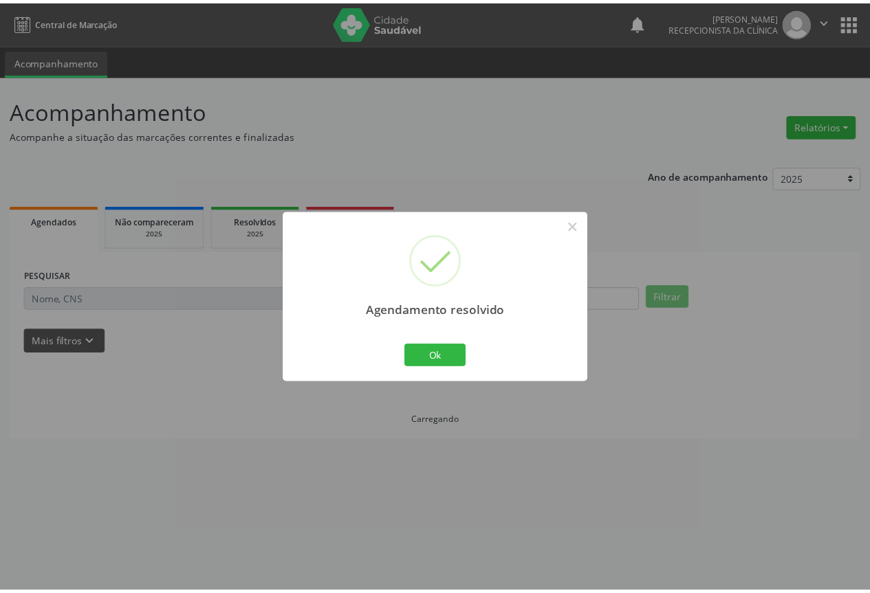
scroll to position [0, 0]
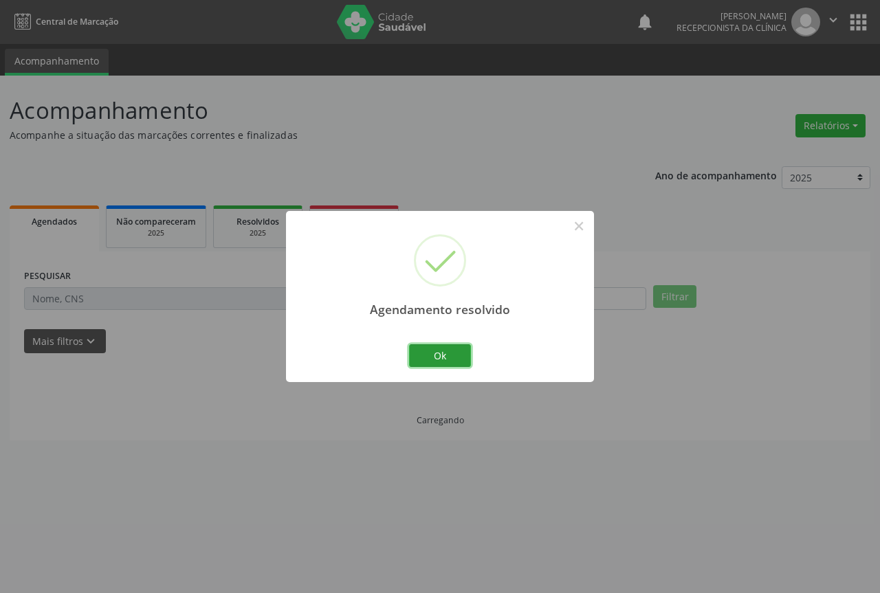
click at [447, 353] on button "Ok" at bounding box center [440, 356] width 62 height 23
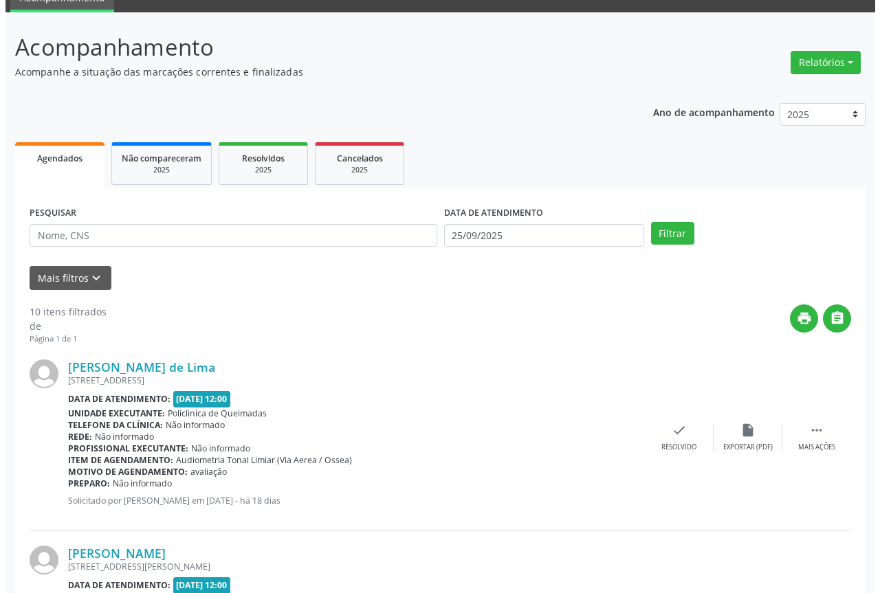
scroll to position [69, 0]
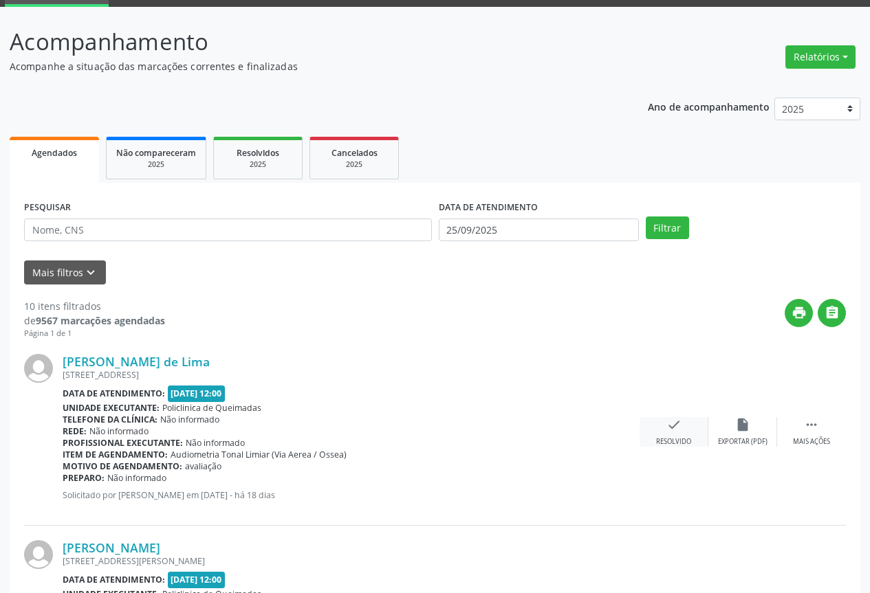
click at [663, 422] on div "check Resolvido" at bounding box center [674, 432] width 69 height 30
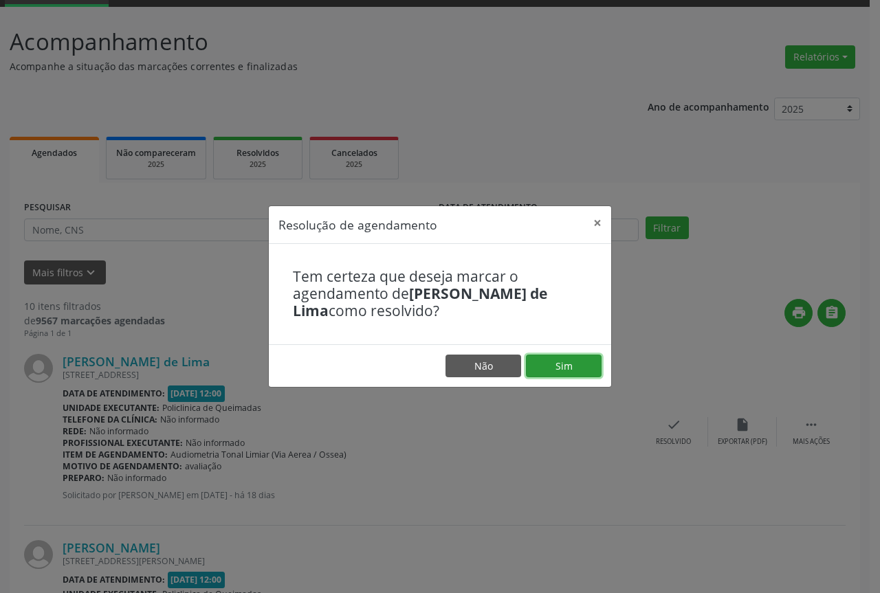
click at [545, 367] on button "Sim" at bounding box center [564, 366] width 76 height 23
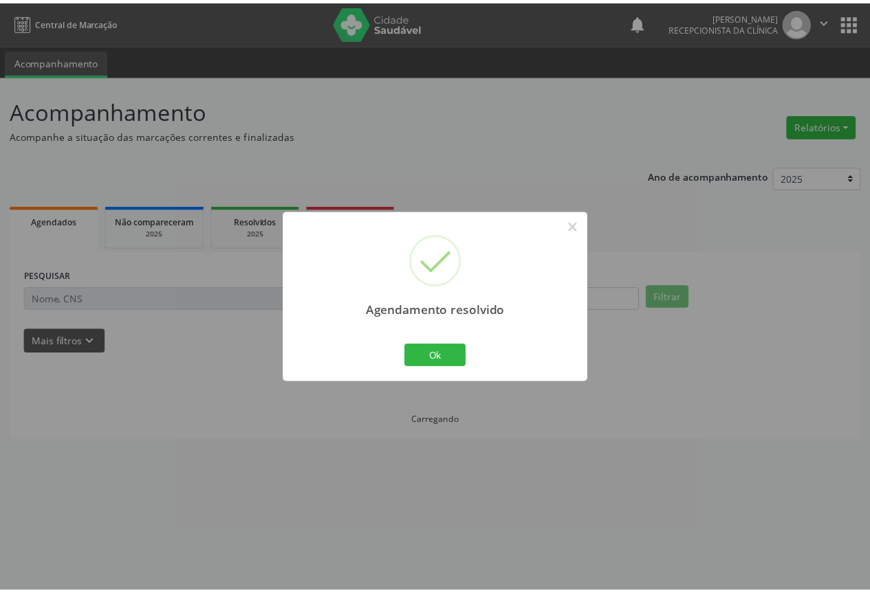
scroll to position [0, 0]
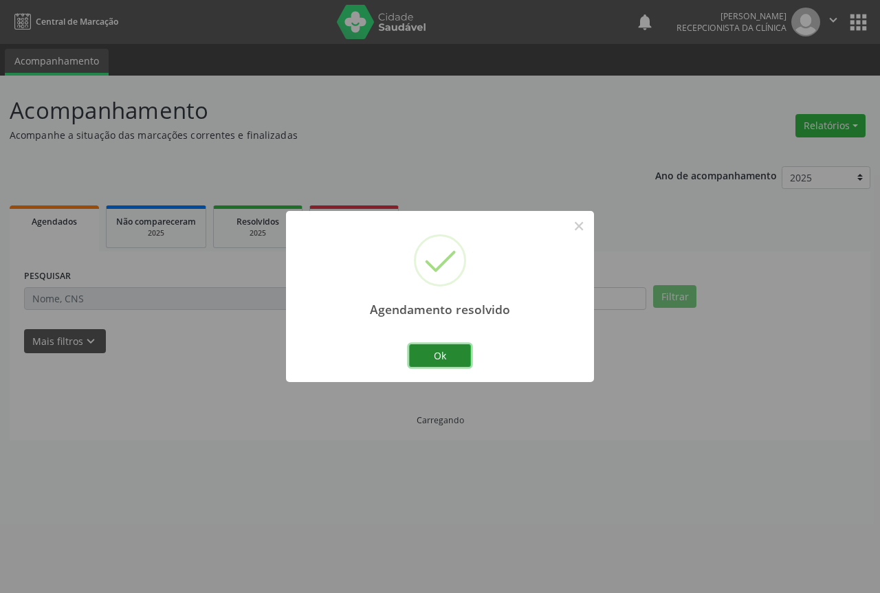
click at [430, 356] on button "Ok" at bounding box center [440, 356] width 62 height 23
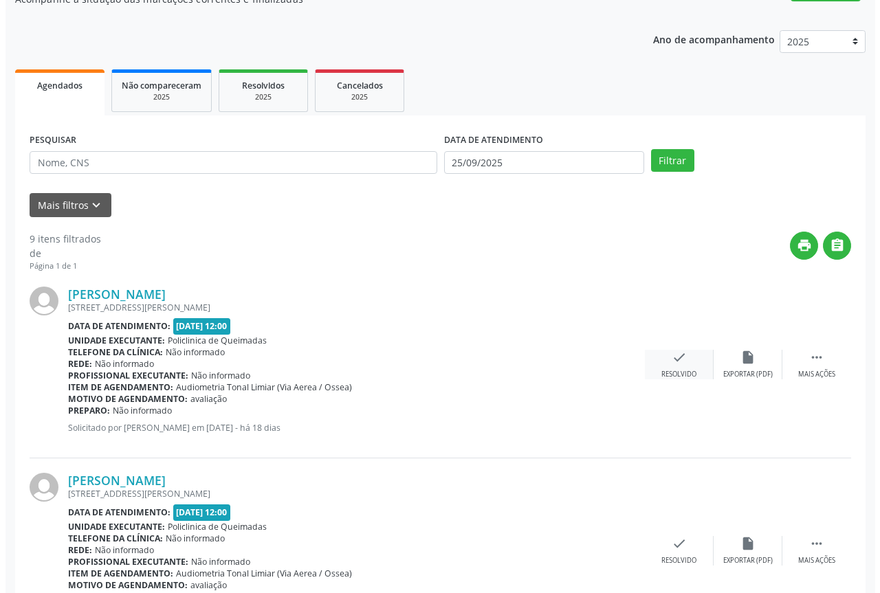
scroll to position [138, 0]
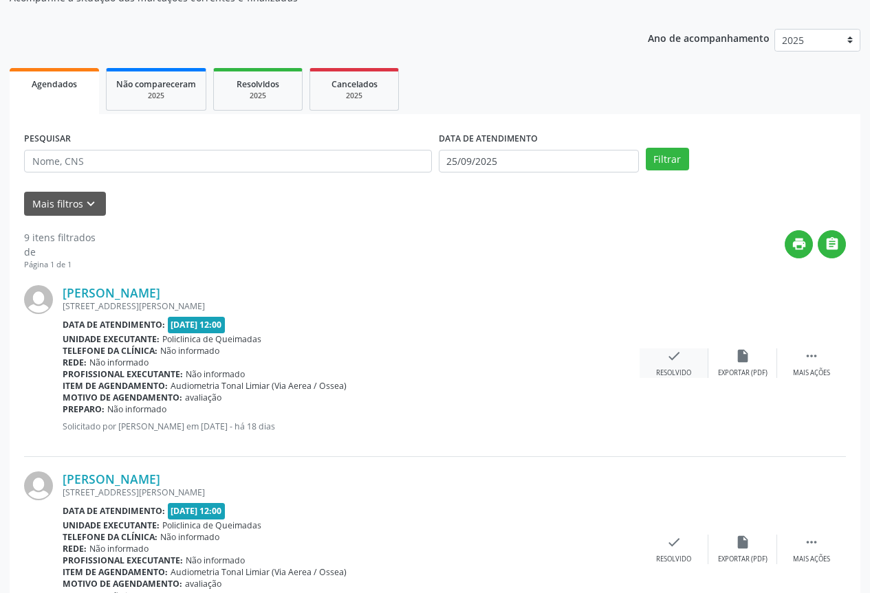
click at [661, 361] on div "check Resolvido" at bounding box center [674, 364] width 69 height 30
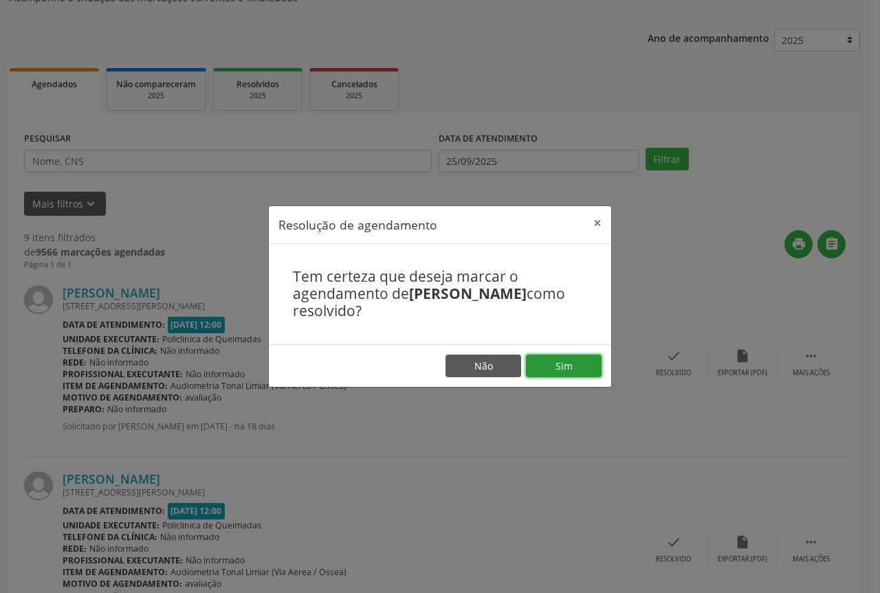
click at [562, 366] on button "Sim" at bounding box center [564, 366] width 76 height 23
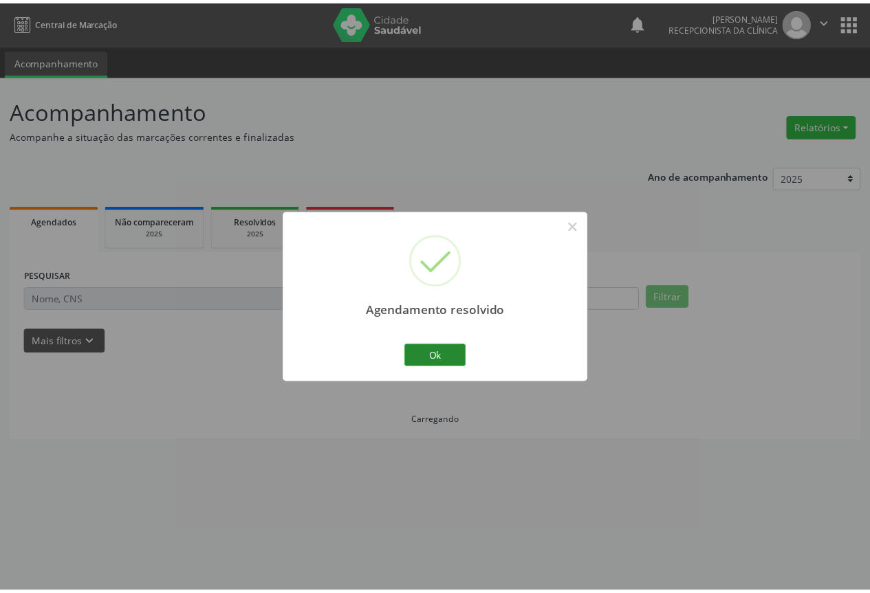
scroll to position [0, 0]
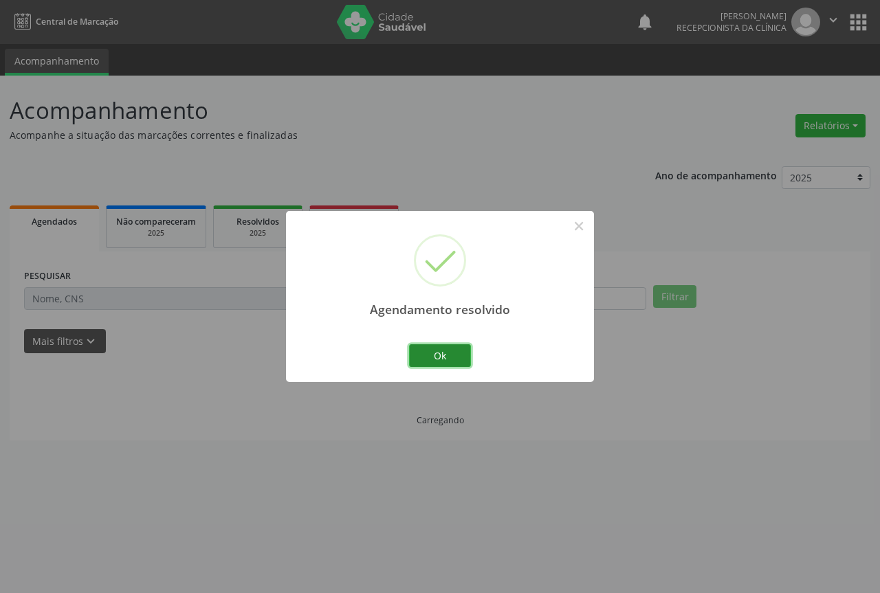
click at [444, 355] on button "Ok" at bounding box center [440, 356] width 62 height 23
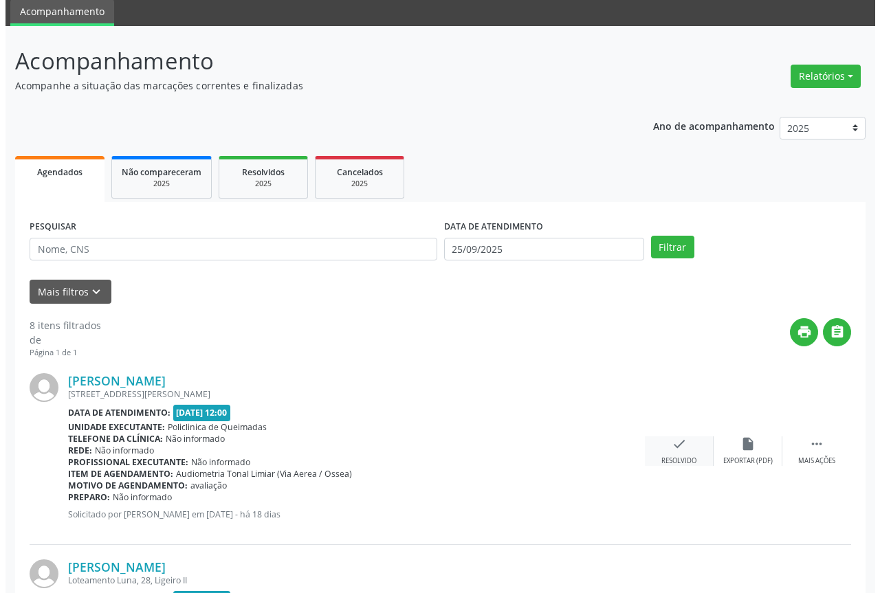
scroll to position [138, 0]
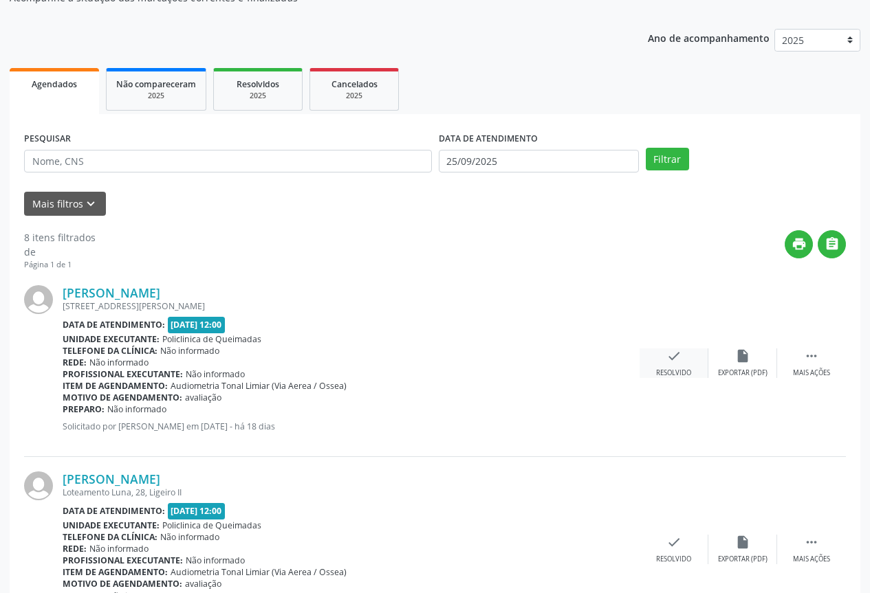
click at [656, 373] on div "Resolvido" at bounding box center [673, 374] width 35 height 10
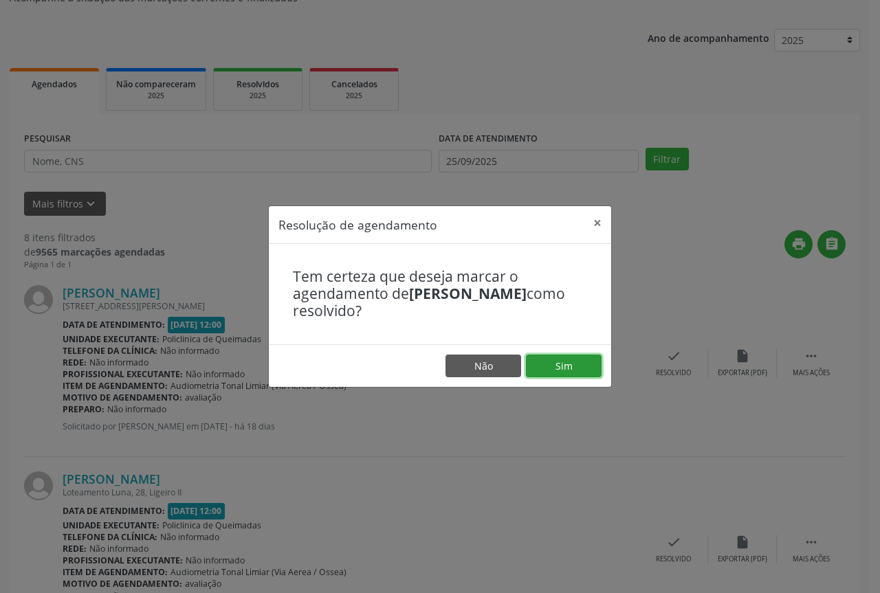
click at [567, 370] on button "Sim" at bounding box center [564, 366] width 76 height 23
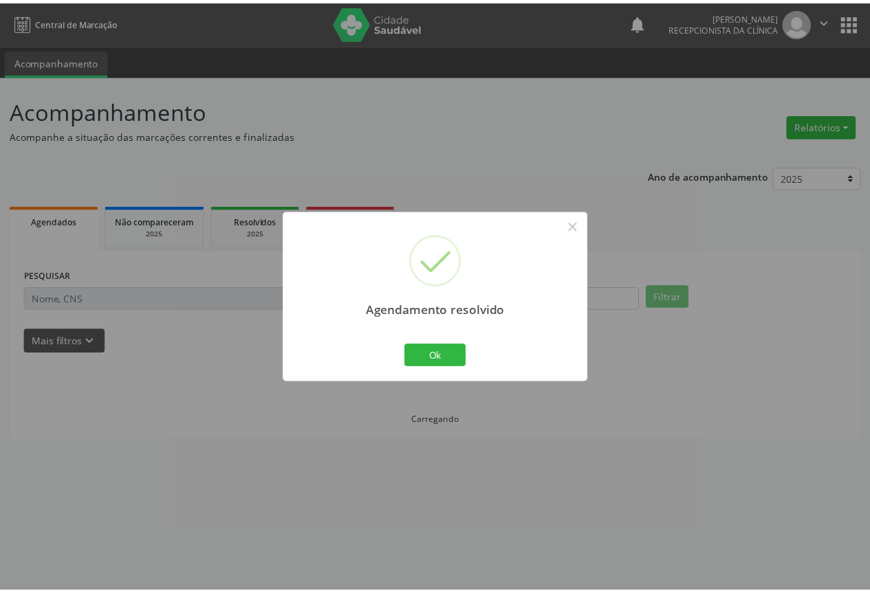
scroll to position [0, 0]
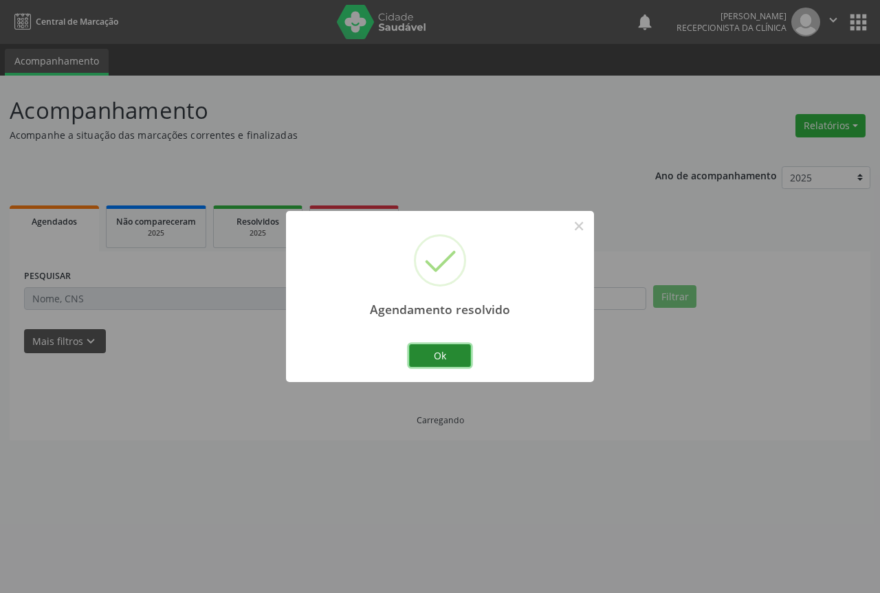
click at [446, 359] on button "Ok" at bounding box center [440, 356] width 62 height 23
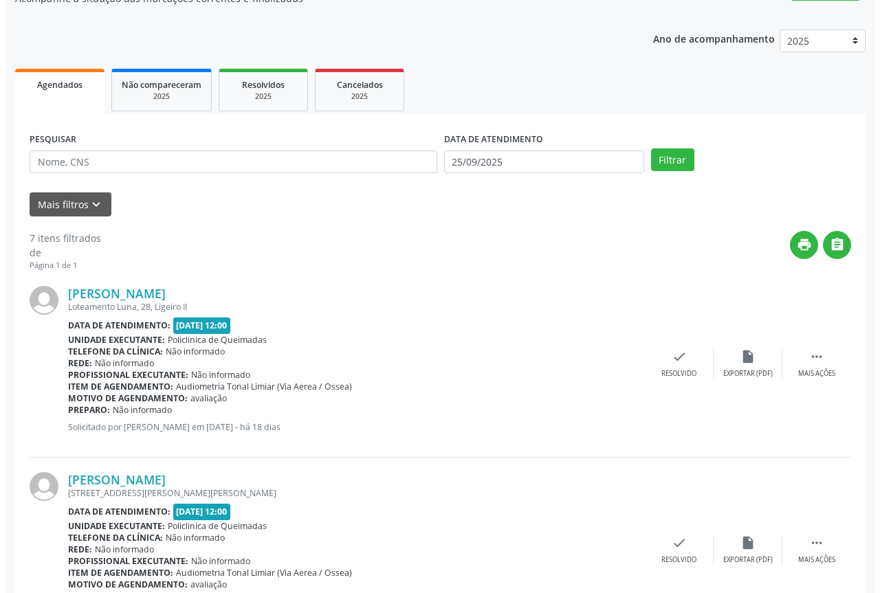
scroll to position [138, 0]
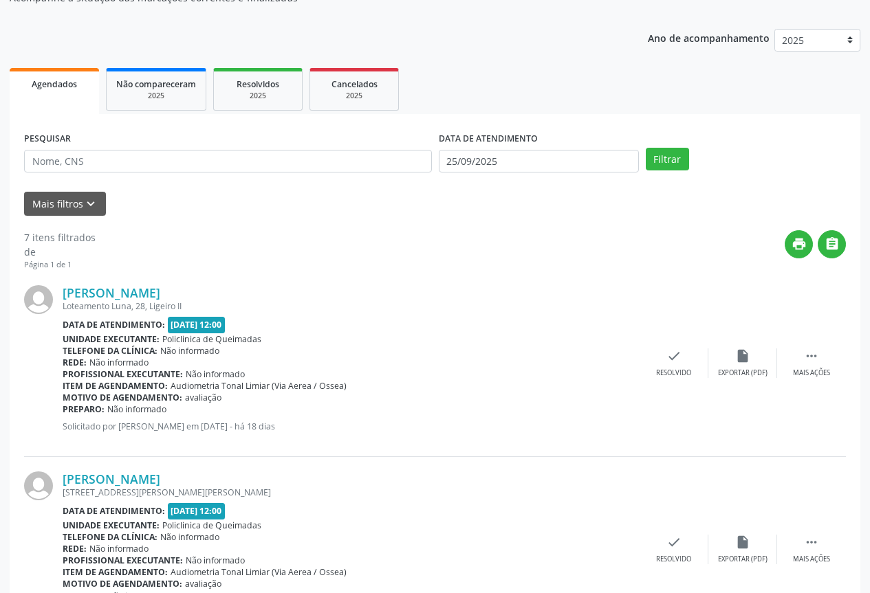
click at [638, 357] on div "Rede: Não informado" at bounding box center [351, 363] width 577 height 12
click at [672, 361] on icon "check" at bounding box center [673, 356] width 15 height 15
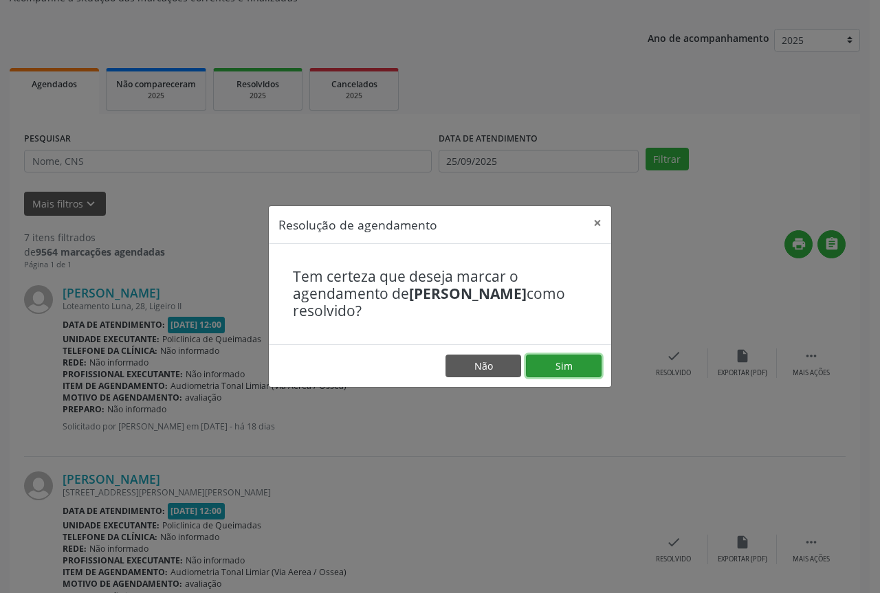
drag, startPoint x: 557, startPoint y: 359, endPoint x: 536, endPoint y: 362, distance: 20.9
click at [556, 359] on button "Sim" at bounding box center [564, 366] width 76 height 23
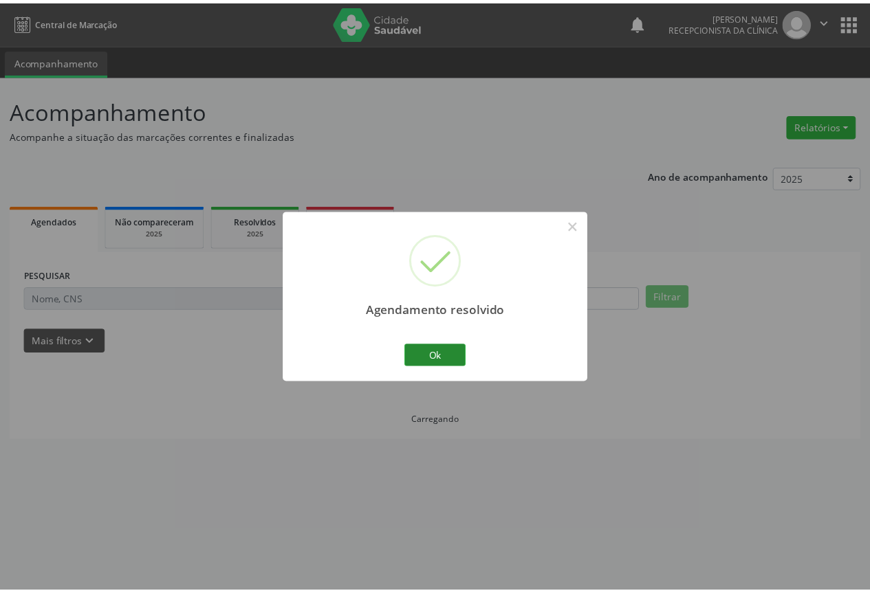
scroll to position [0, 0]
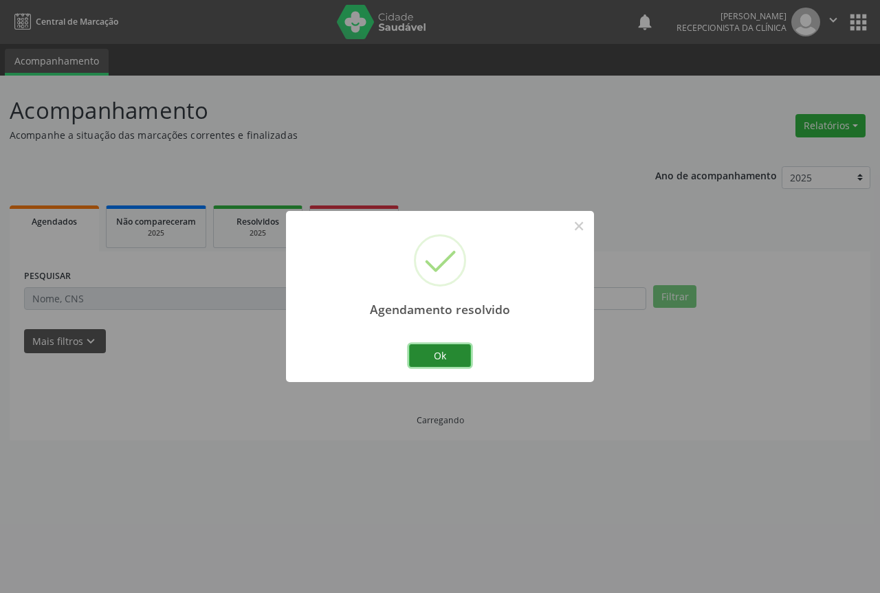
click at [435, 349] on button "Ok" at bounding box center [440, 356] width 62 height 23
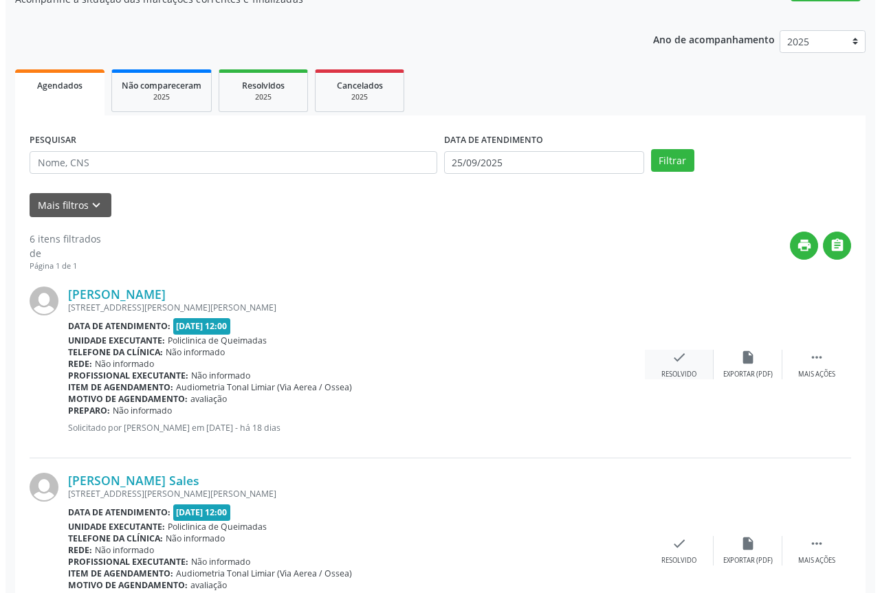
scroll to position [138, 0]
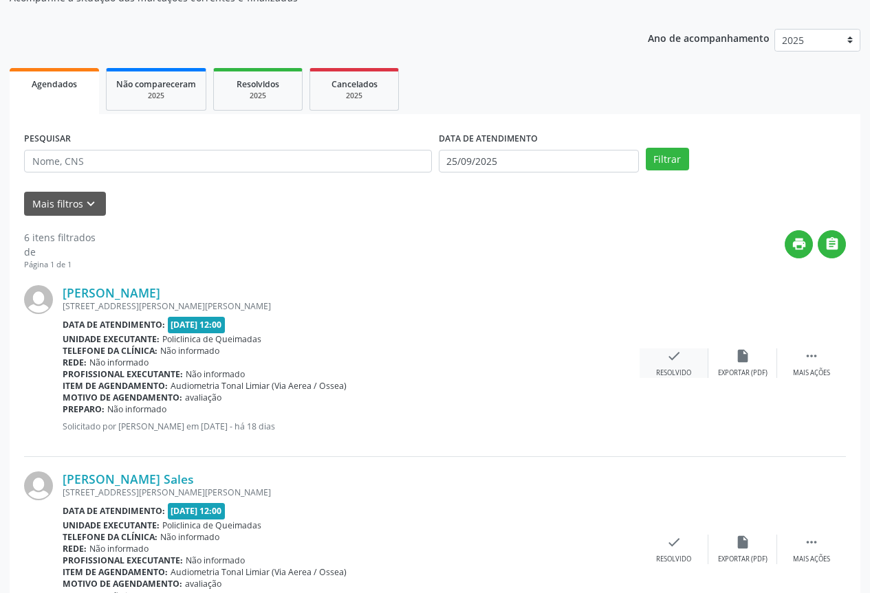
click at [659, 357] on div "check Resolvido" at bounding box center [674, 364] width 69 height 30
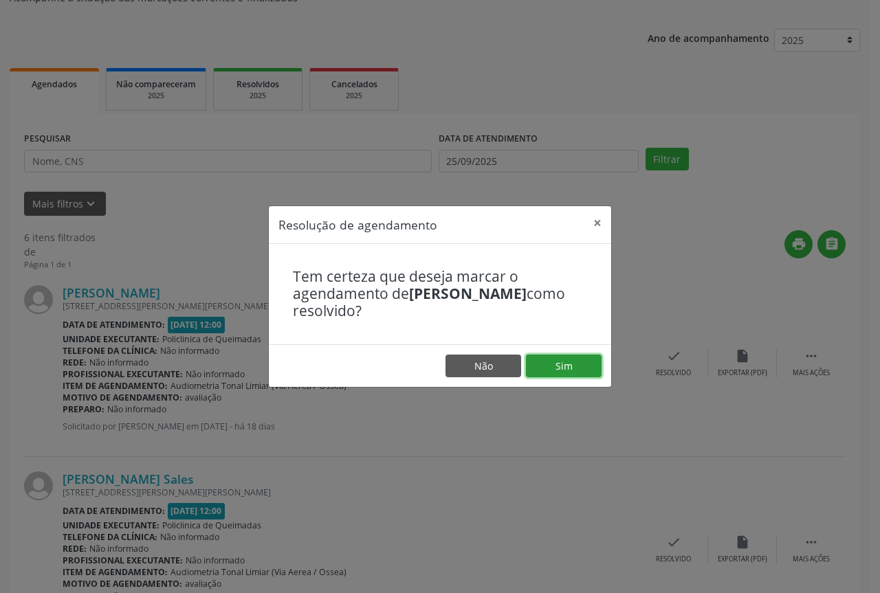
drag, startPoint x: 565, startPoint y: 359, endPoint x: 530, endPoint y: 360, distance: 34.4
click at [561, 360] on button "Sim" at bounding box center [564, 366] width 76 height 23
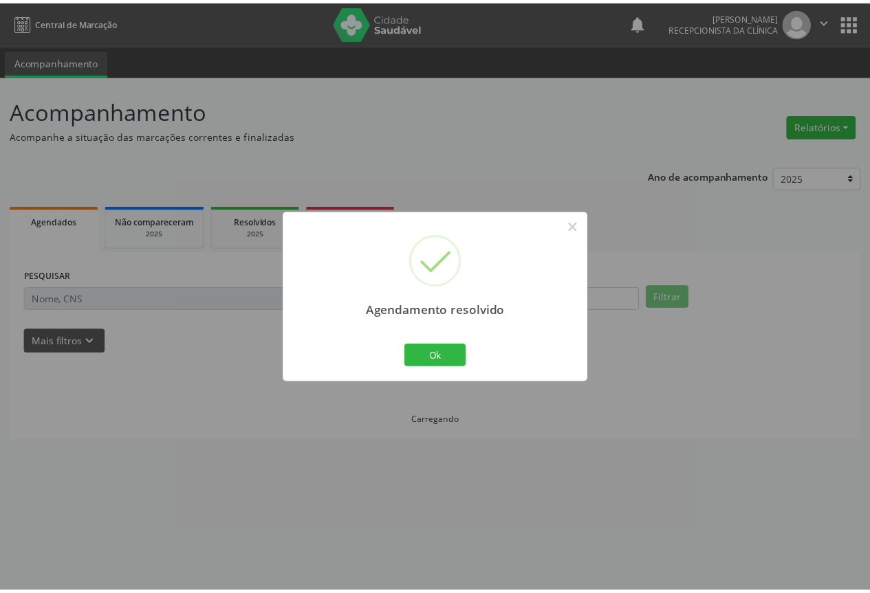
scroll to position [0, 0]
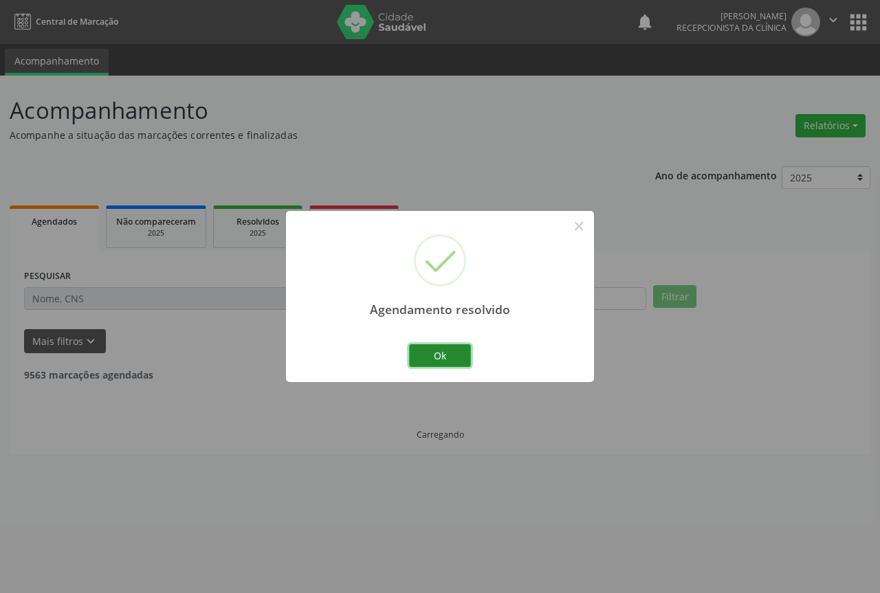
click at [432, 358] on button "Ok" at bounding box center [440, 356] width 62 height 23
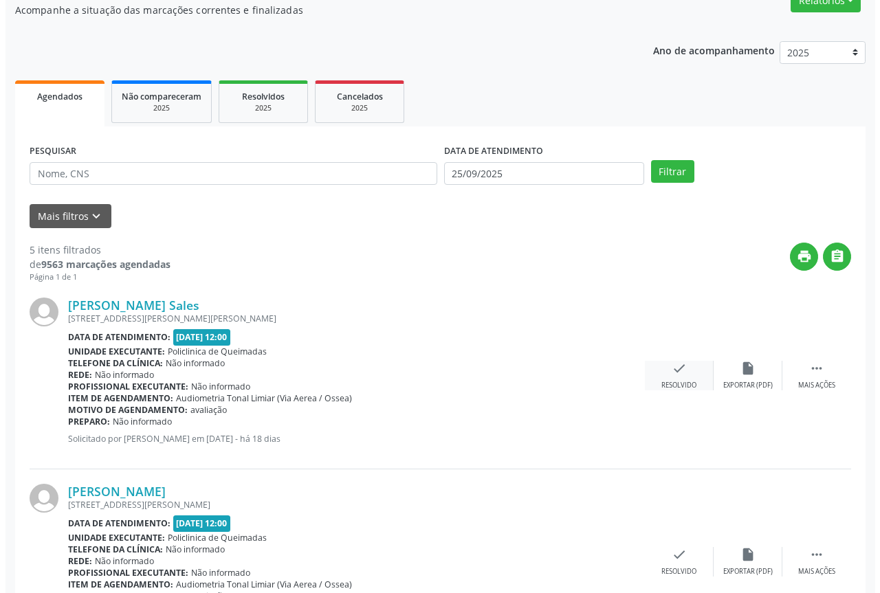
scroll to position [138, 0]
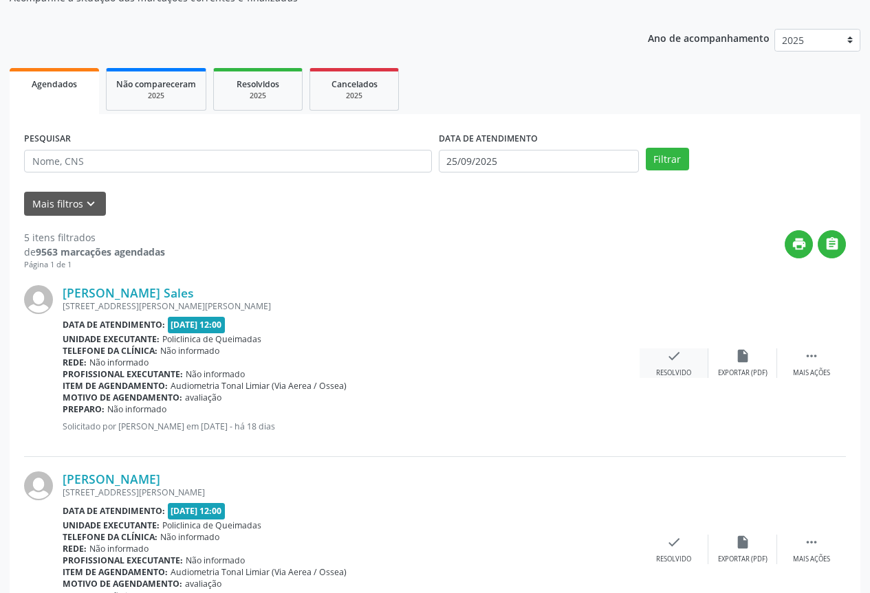
click at [667, 370] on div "Resolvido" at bounding box center [673, 374] width 35 height 10
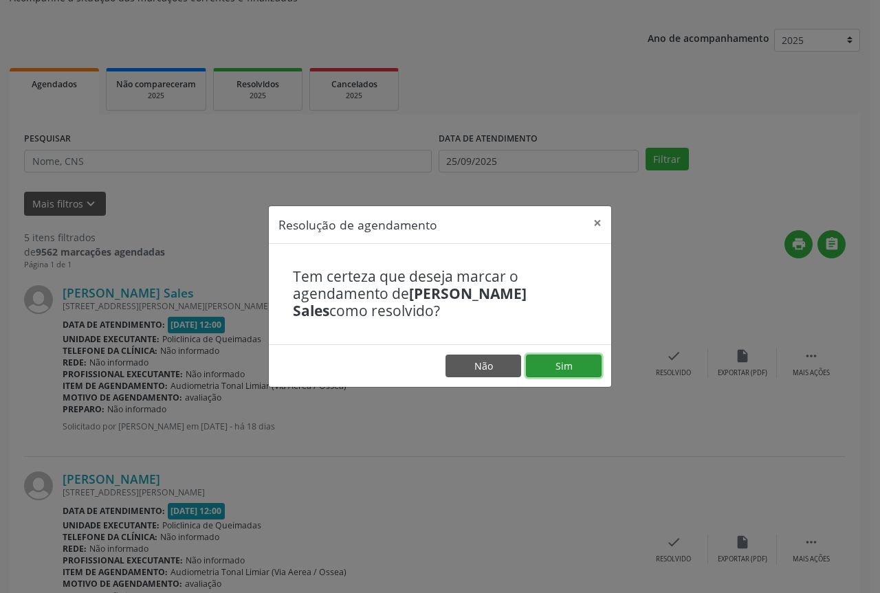
click at [578, 360] on button "Sim" at bounding box center [564, 366] width 76 height 23
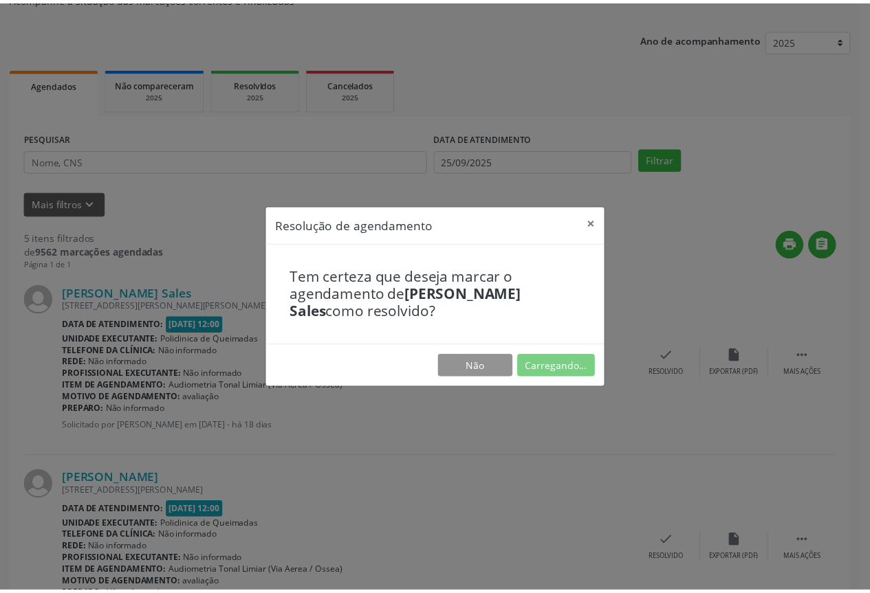
scroll to position [0, 0]
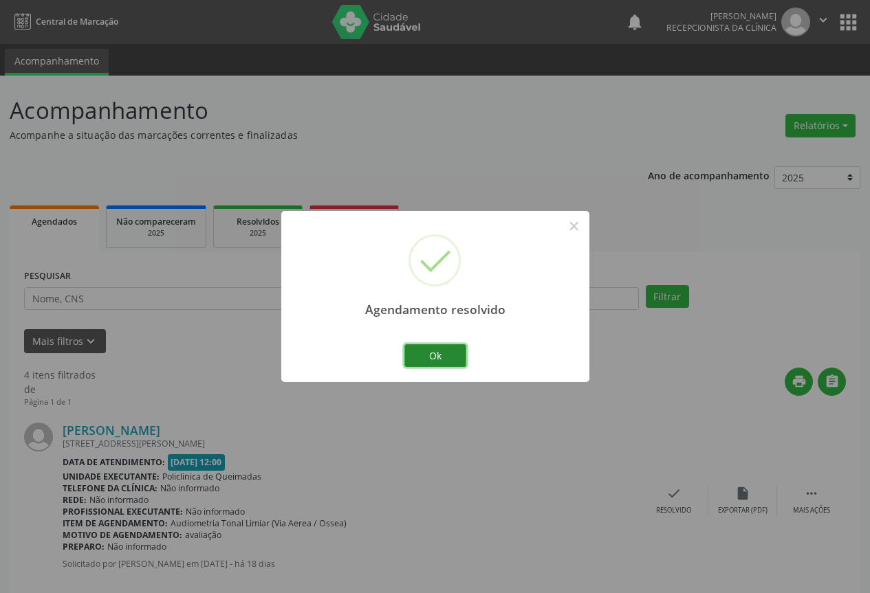
click at [437, 362] on button "Ok" at bounding box center [435, 356] width 62 height 23
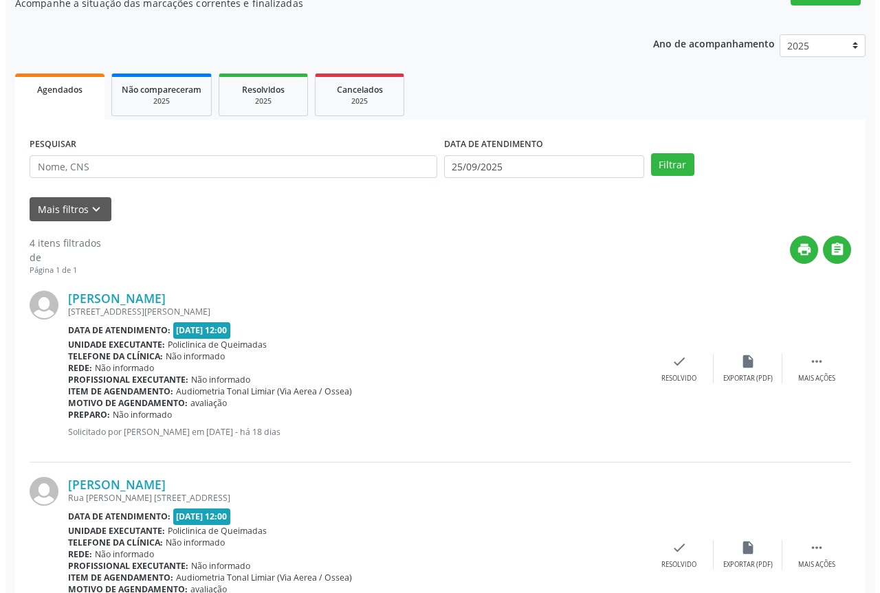
scroll to position [138, 0]
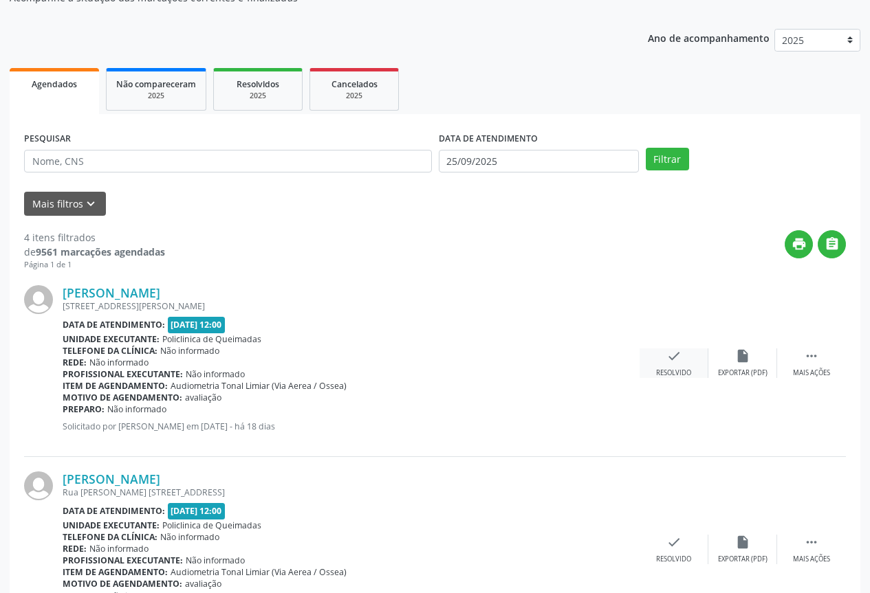
click at [668, 362] on icon "check" at bounding box center [673, 356] width 15 height 15
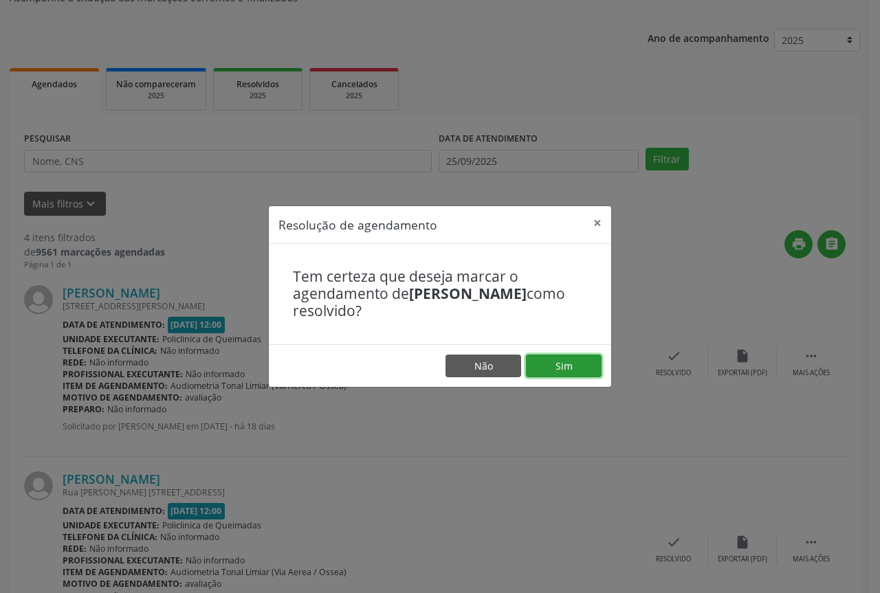
click at [534, 361] on button "Sim" at bounding box center [564, 366] width 76 height 23
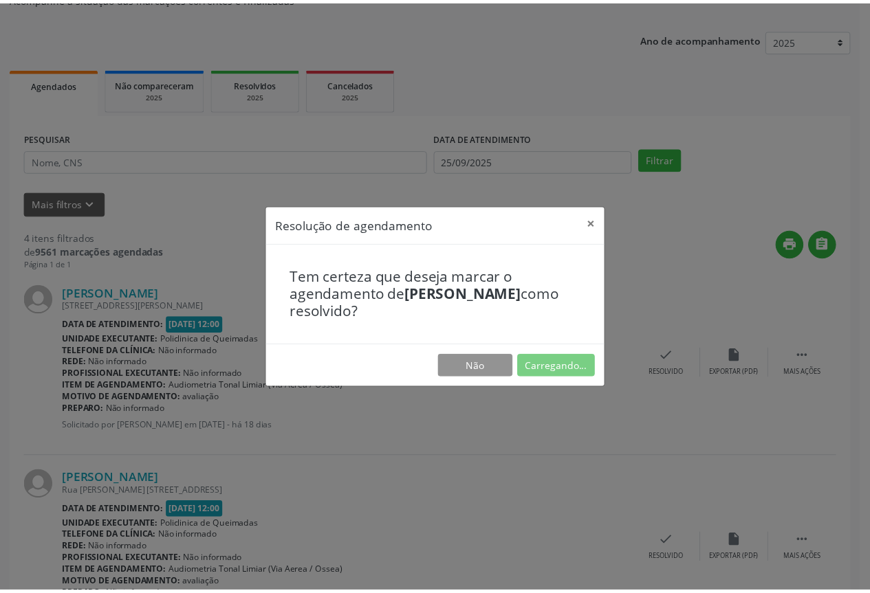
scroll to position [0, 0]
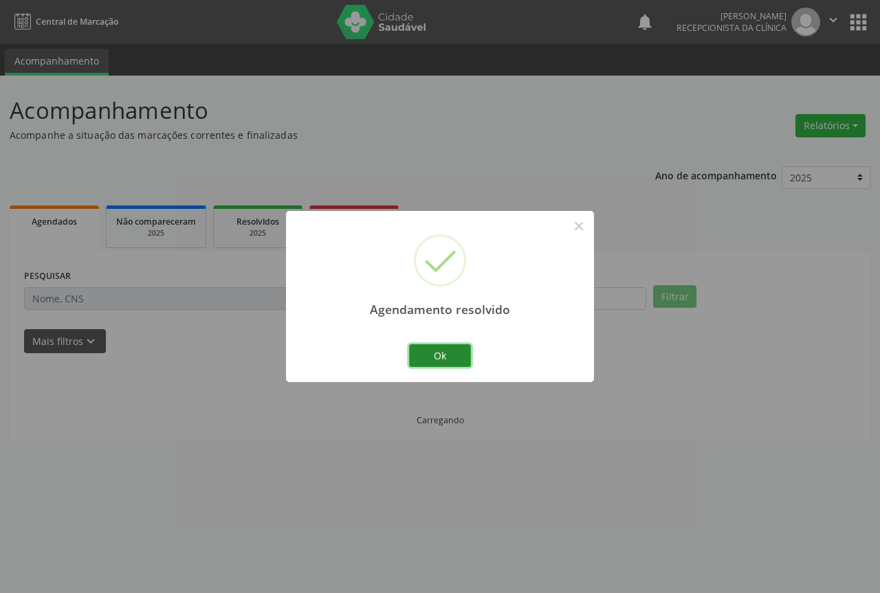
click at [454, 355] on button "Ok" at bounding box center [440, 356] width 62 height 23
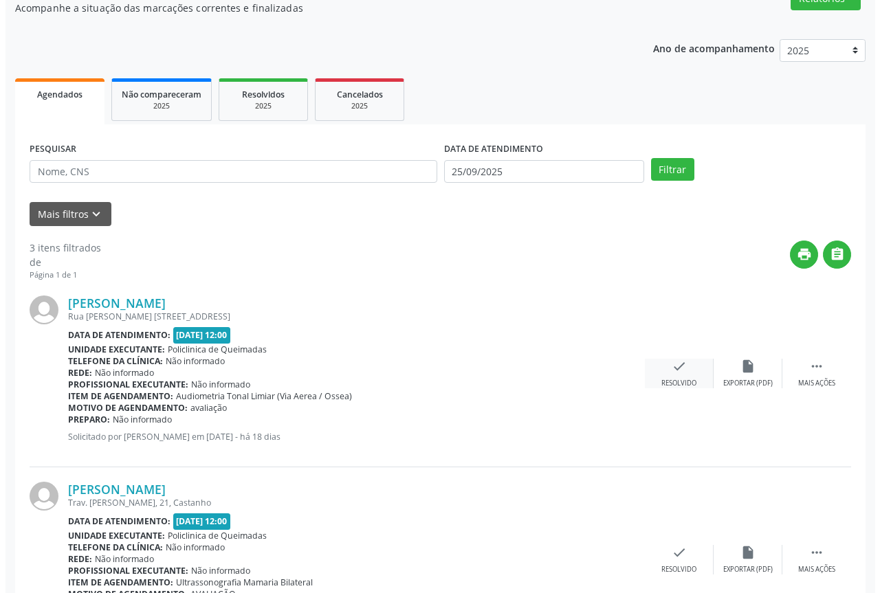
scroll to position [138, 0]
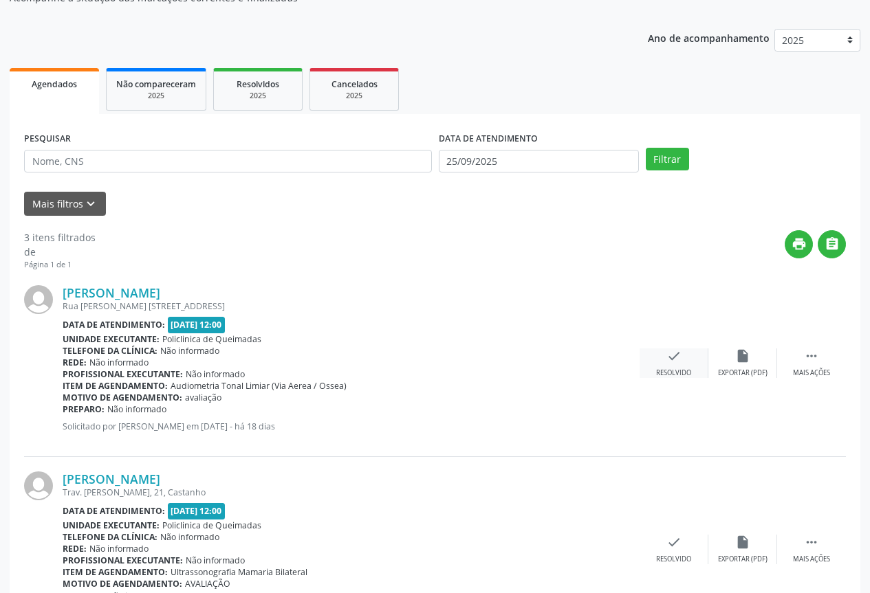
click at [671, 368] on div "check Resolvido" at bounding box center [674, 364] width 69 height 30
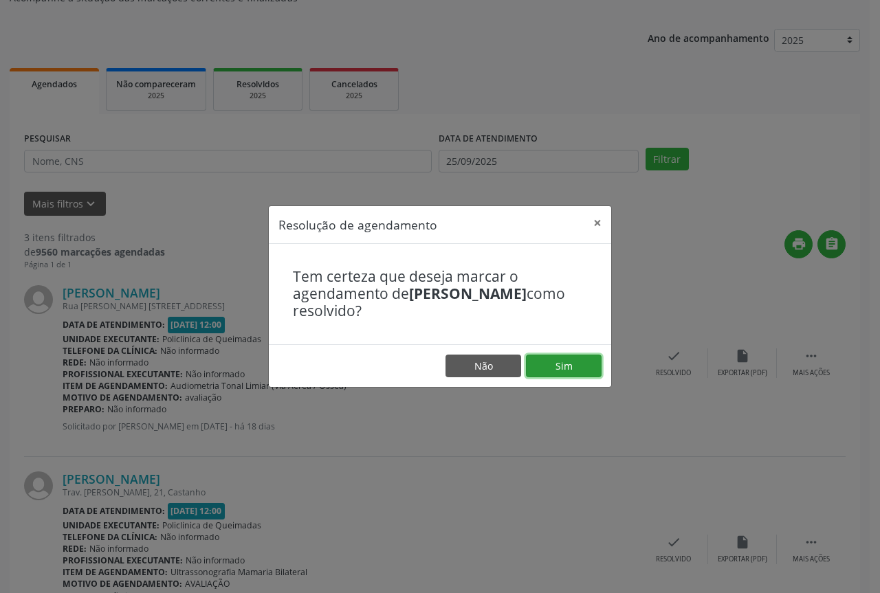
click at [585, 368] on button "Sim" at bounding box center [564, 366] width 76 height 23
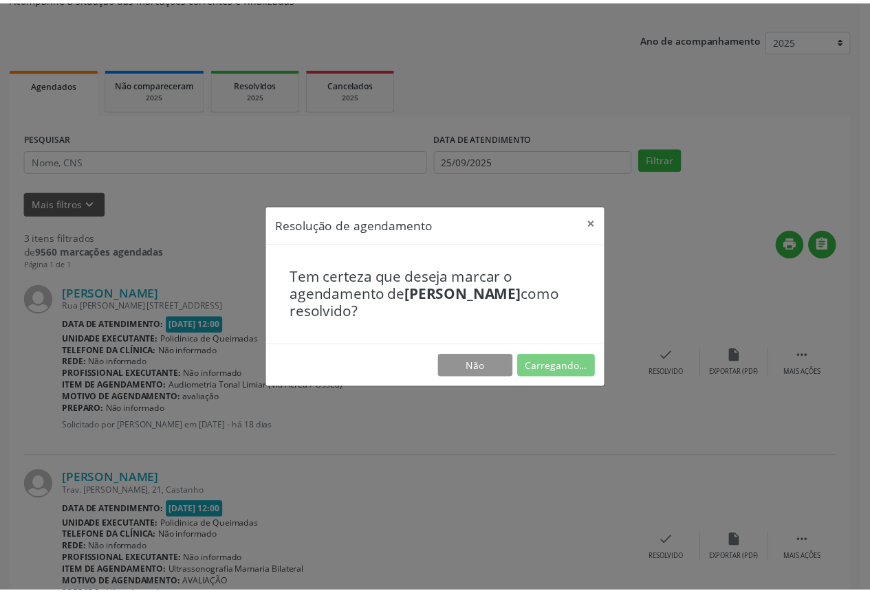
scroll to position [0, 0]
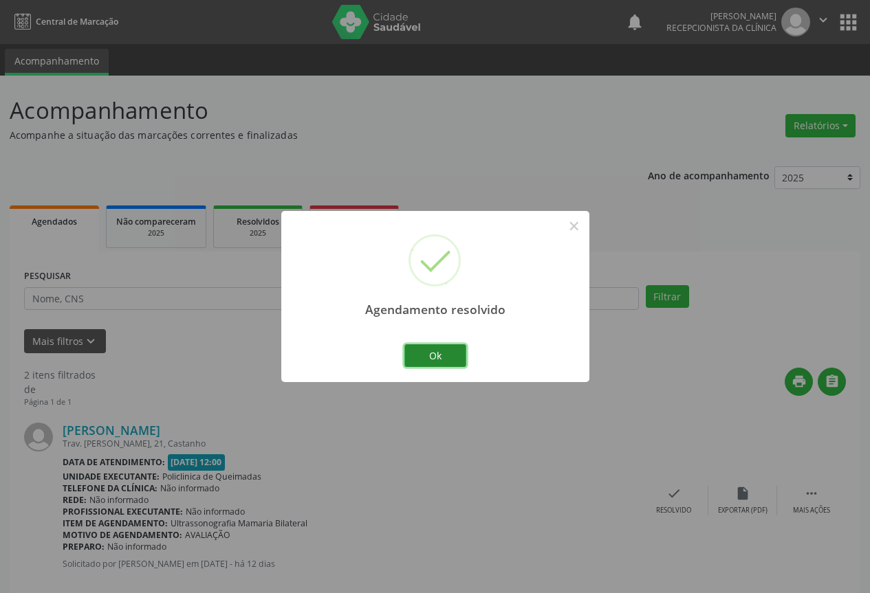
click at [439, 354] on button "Ok" at bounding box center [435, 356] width 62 height 23
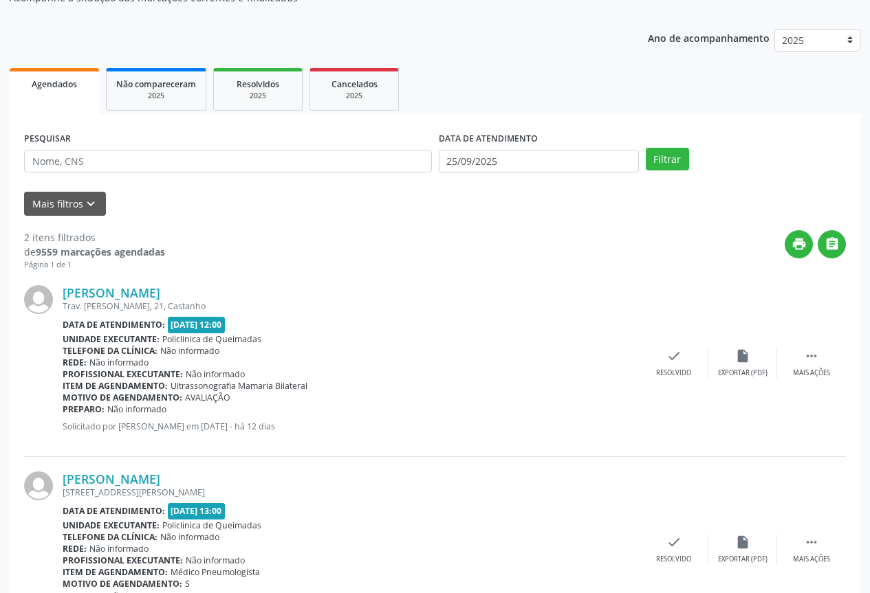
click at [635, 361] on div "Rede: Não informado" at bounding box center [351, 363] width 577 height 12
click at [668, 364] on icon "check" at bounding box center [673, 356] width 15 height 15
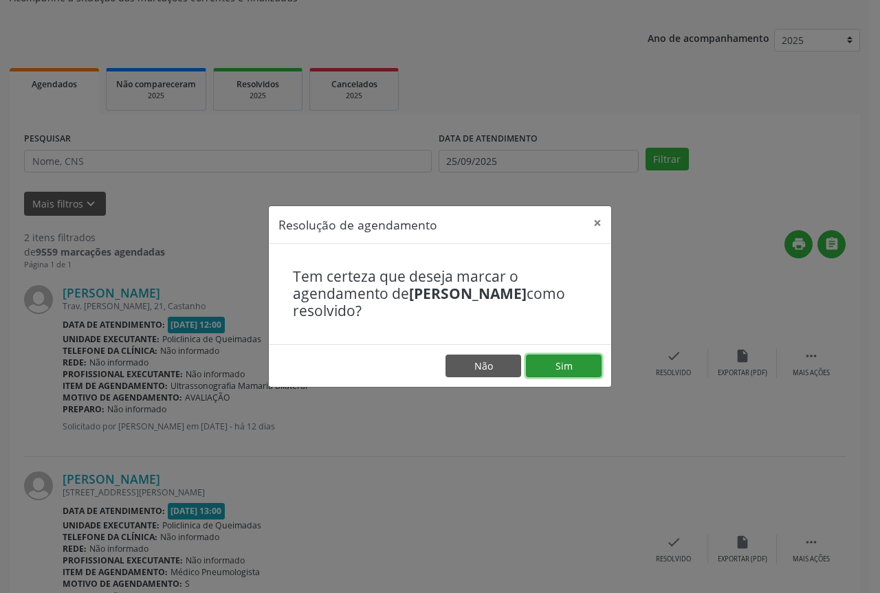
click at [566, 369] on button "Sim" at bounding box center [564, 366] width 76 height 23
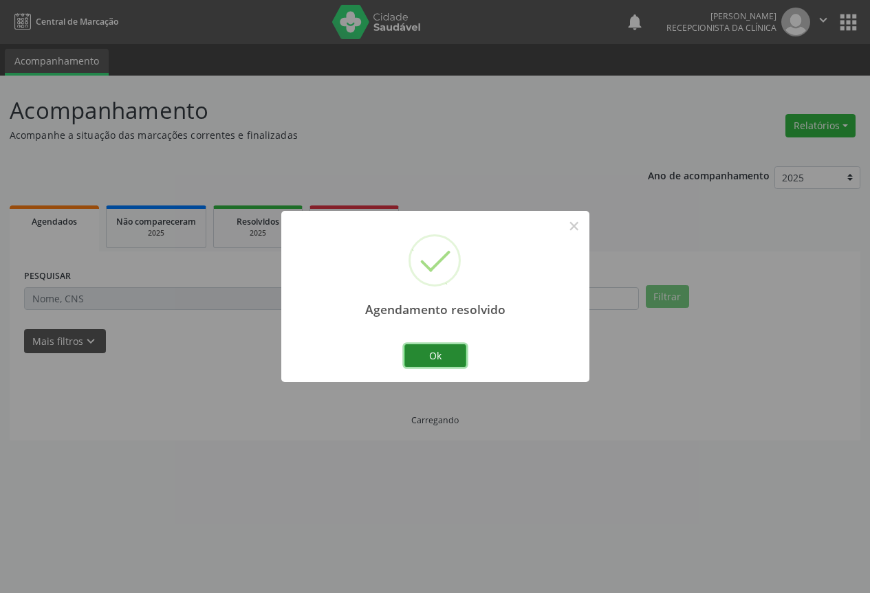
click at [433, 353] on button "Ok" at bounding box center [435, 356] width 62 height 23
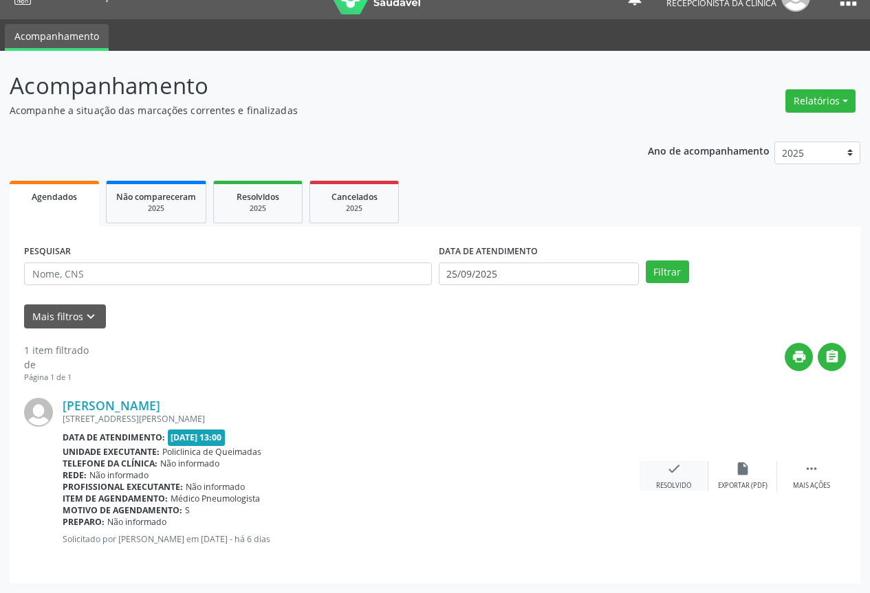
click at [652, 467] on div "check Resolvido" at bounding box center [674, 476] width 69 height 30
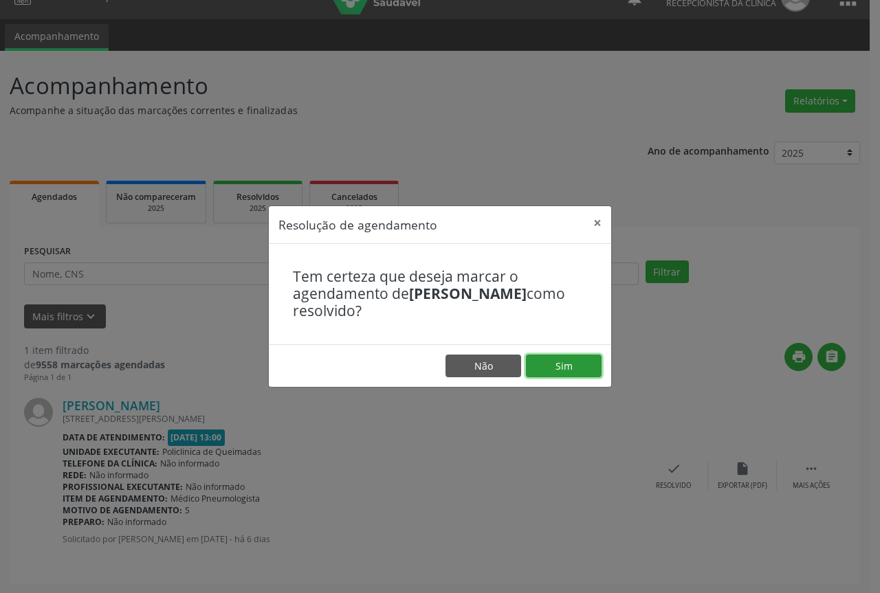
click at [549, 362] on button "Sim" at bounding box center [564, 366] width 76 height 23
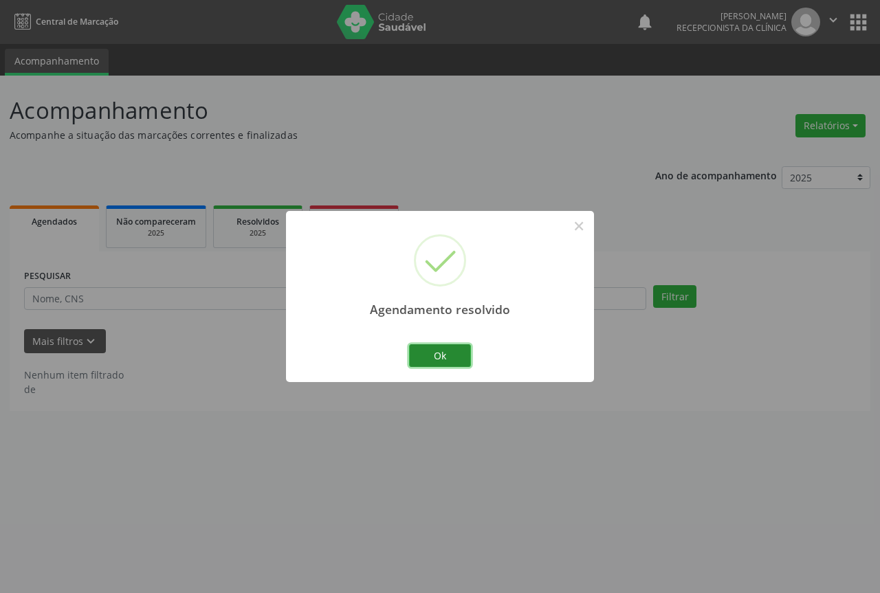
click at [452, 362] on button "Ok" at bounding box center [440, 356] width 62 height 23
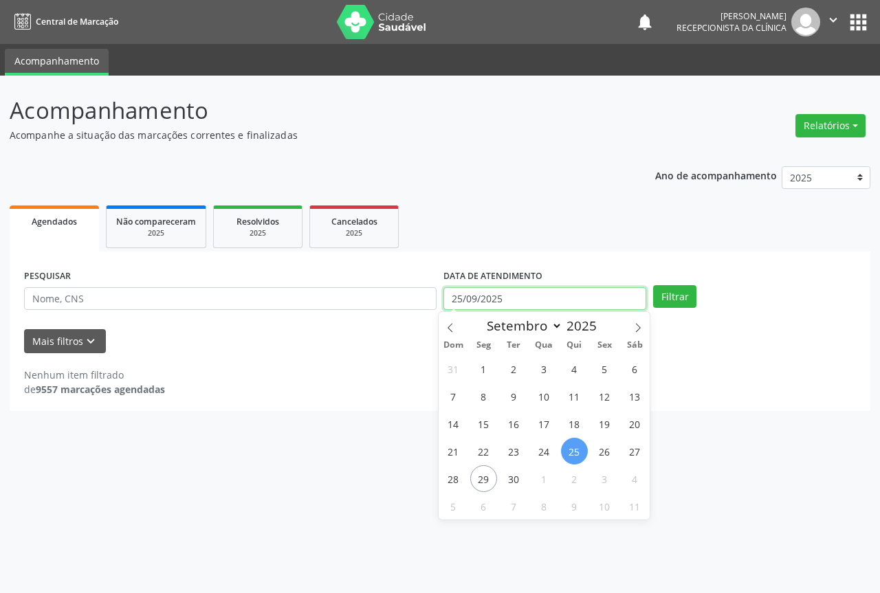
click at [522, 298] on input "25/09/2025" at bounding box center [545, 298] width 203 height 23
click at [575, 447] on span "25" at bounding box center [574, 451] width 27 height 27
type input "25/09/2025"
select select "8"
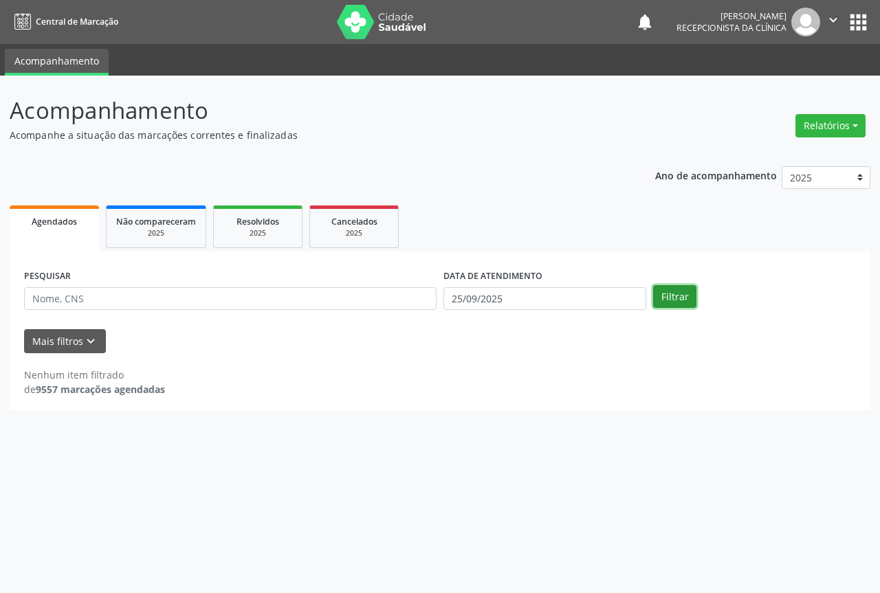
click at [664, 296] on button "Filtrar" at bounding box center [674, 296] width 43 height 23
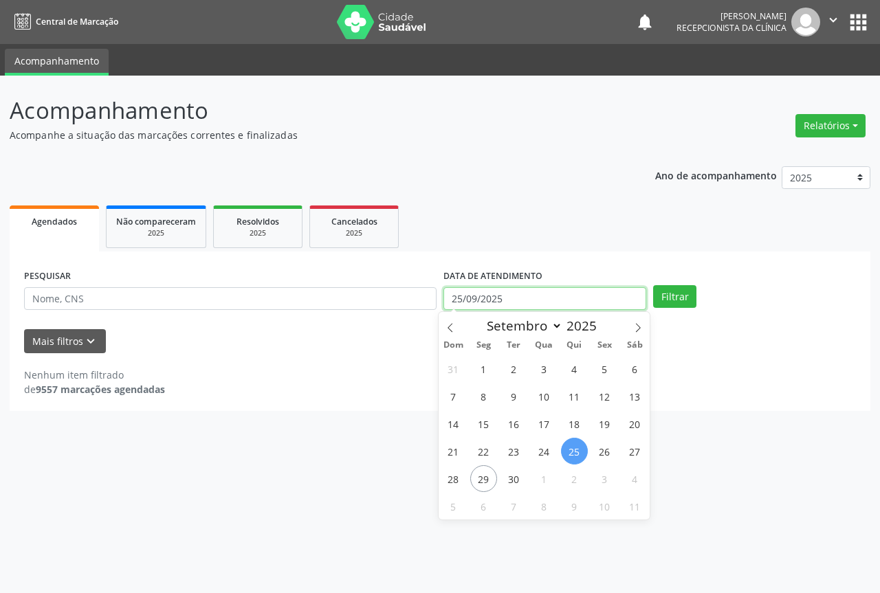
click at [547, 301] on input "25/09/2025" at bounding box center [545, 298] width 203 height 23
click at [607, 452] on span "26" at bounding box center [604, 451] width 27 height 27
type input "[DATE]"
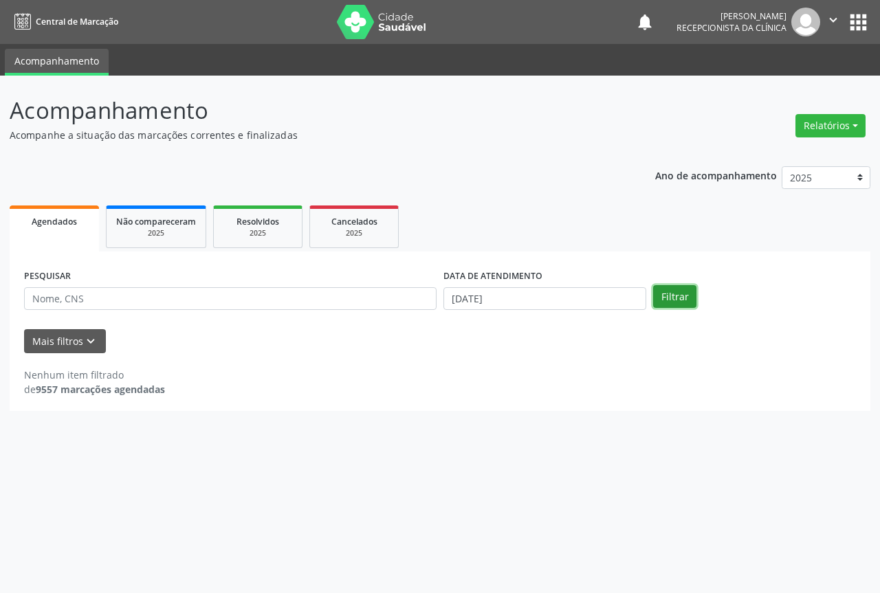
click at [695, 297] on button "Filtrar" at bounding box center [674, 296] width 43 height 23
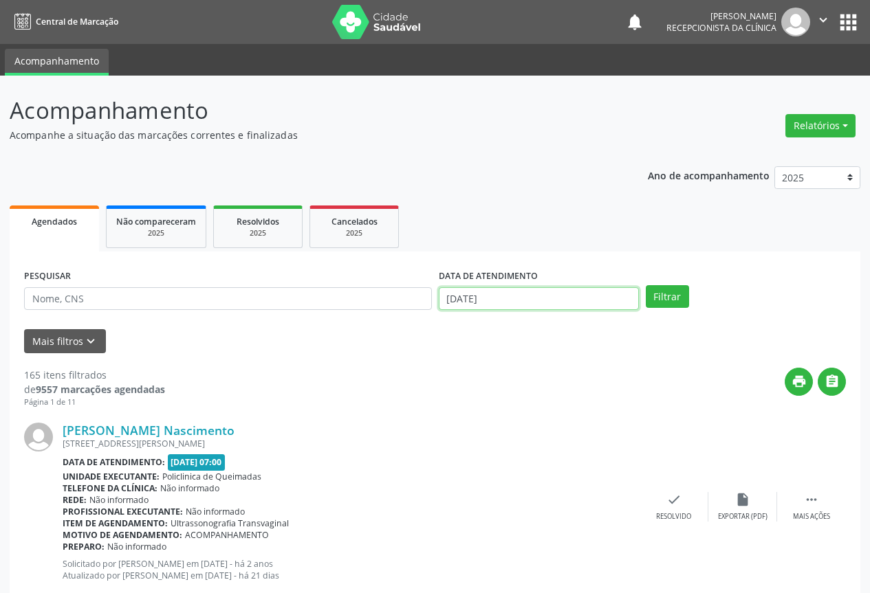
drag, startPoint x: 519, startPoint y: 298, endPoint x: 541, endPoint y: 315, distance: 27.5
click at [519, 299] on input "[DATE]" at bounding box center [539, 298] width 200 height 23
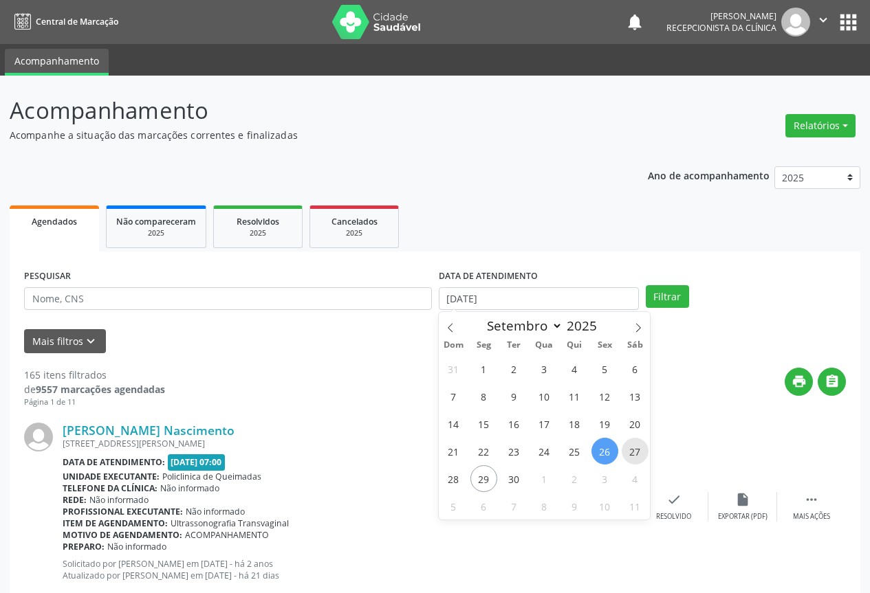
click at [635, 452] on span "27" at bounding box center [635, 451] width 27 height 27
type input "[DATE]"
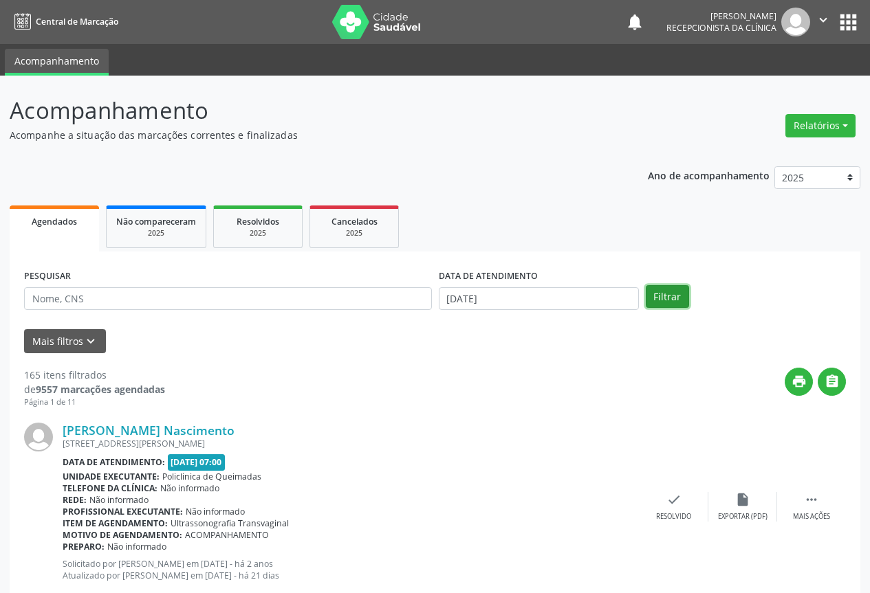
click at [653, 296] on button "Filtrar" at bounding box center [667, 296] width 43 height 23
drag, startPoint x: 668, startPoint y: 532, endPoint x: 669, endPoint y: 511, distance: 20.6
click at [668, 529] on div "[PERSON_NAME] [GEOGRAPHIC_DATA], S/N, [GEOGRAPHIC_DATA] I Data de atendimento: …" at bounding box center [435, 507] width 822 height 198
click at [669, 501] on icon "check" at bounding box center [673, 499] width 15 height 15
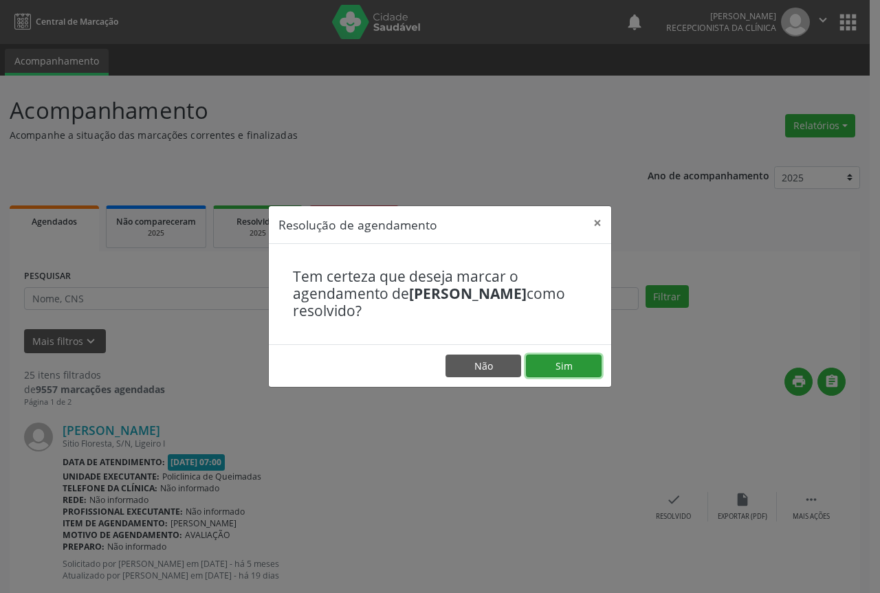
click at [586, 378] on button "Sim" at bounding box center [564, 366] width 76 height 23
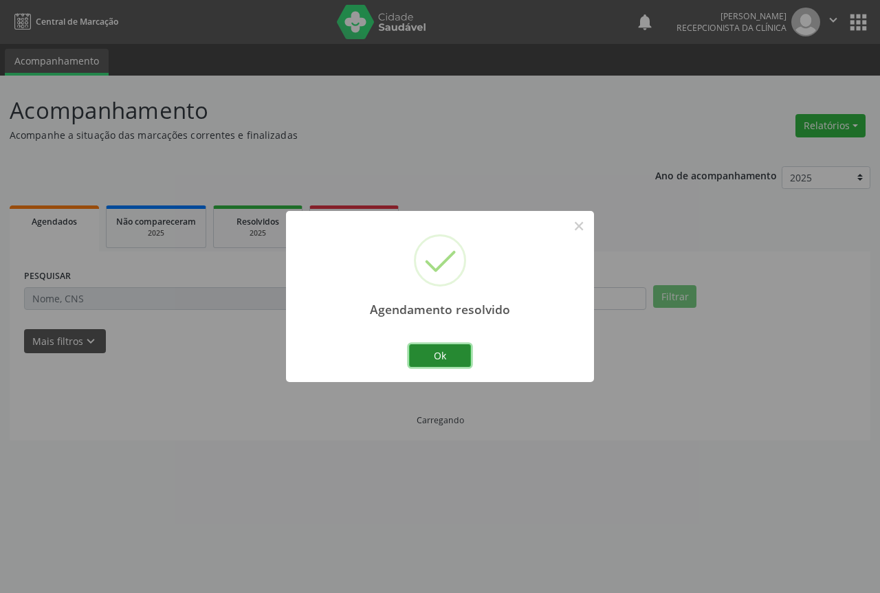
click at [448, 363] on button "Ok" at bounding box center [440, 356] width 62 height 23
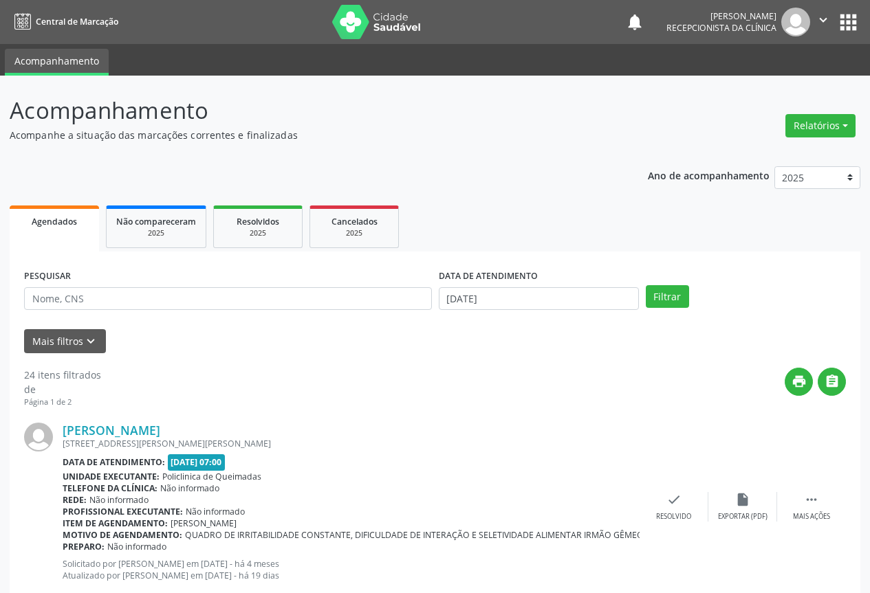
click at [668, 522] on div "[PERSON_NAME] [STREET_ADDRESS][PERSON_NAME][PERSON_NAME] Data de atendimento: […" at bounding box center [435, 507] width 822 height 198
click at [664, 512] on div "Resolvido" at bounding box center [673, 517] width 35 height 10
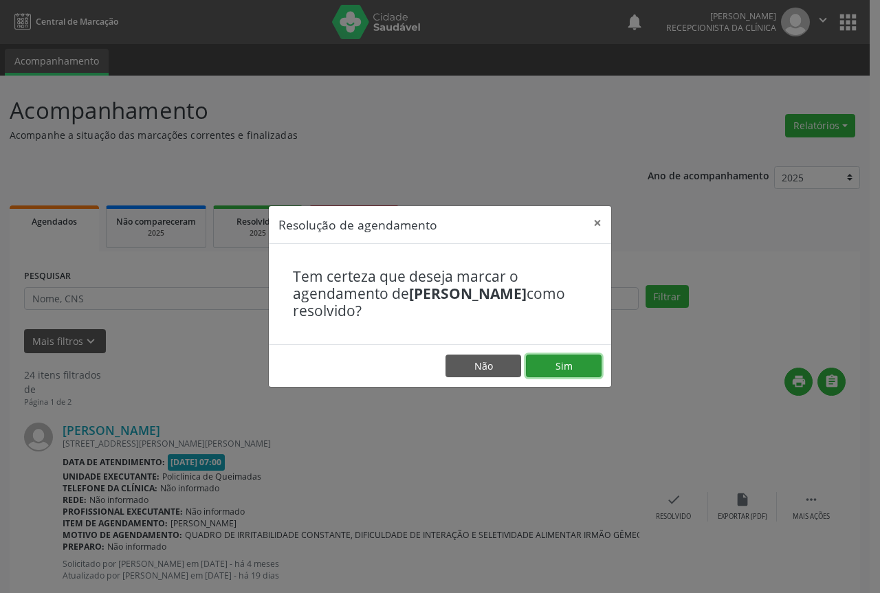
click at [545, 371] on button "Sim" at bounding box center [564, 366] width 76 height 23
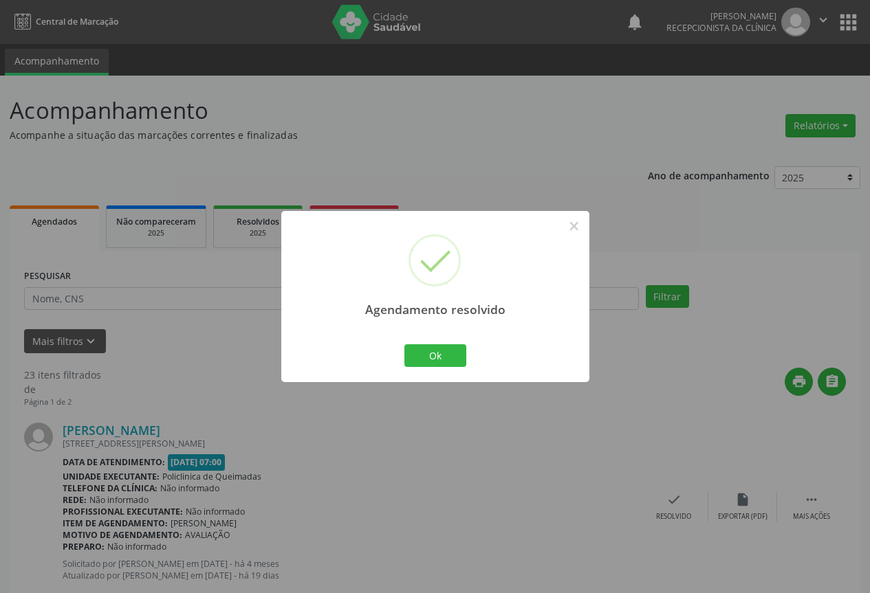
click at [467, 357] on div "Ok Cancel" at bounding box center [435, 355] width 68 height 29
click at [424, 349] on button "Ok" at bounding box center [435, 356] width 62 height 23
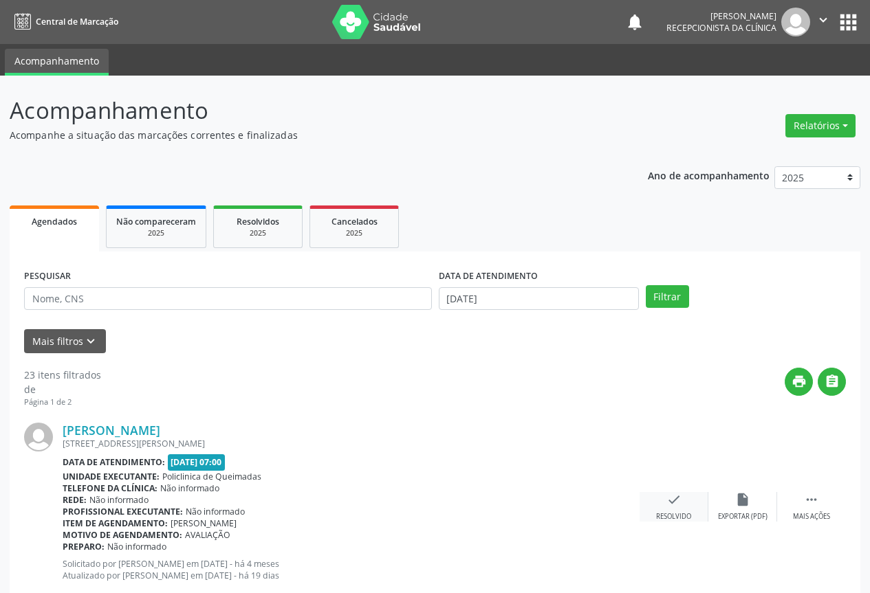
click at [651, 497] on div "check Resolvido" at bounding box center [674, 507] width 69 height 30
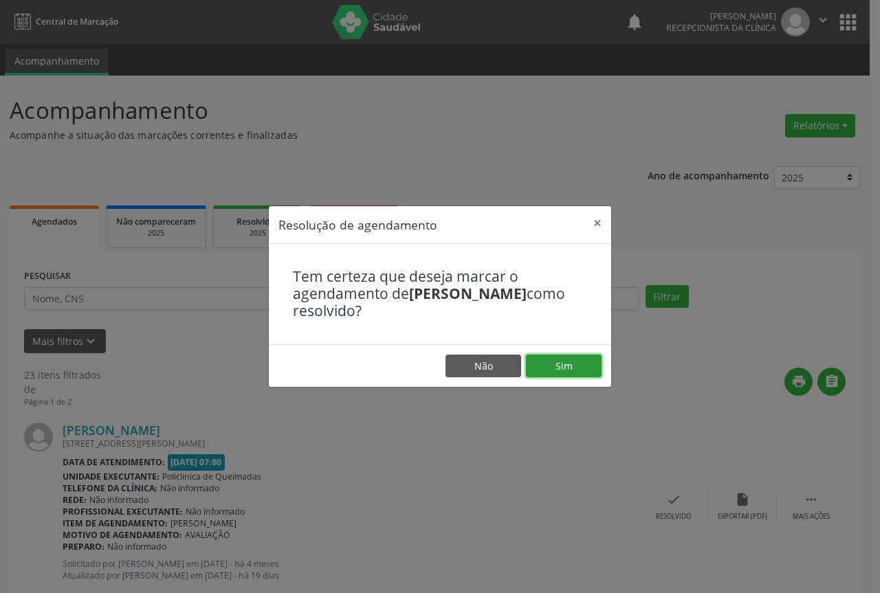
click at [572, 359] on button "Sim" at bounding box center [564, 366] width 76 height 23
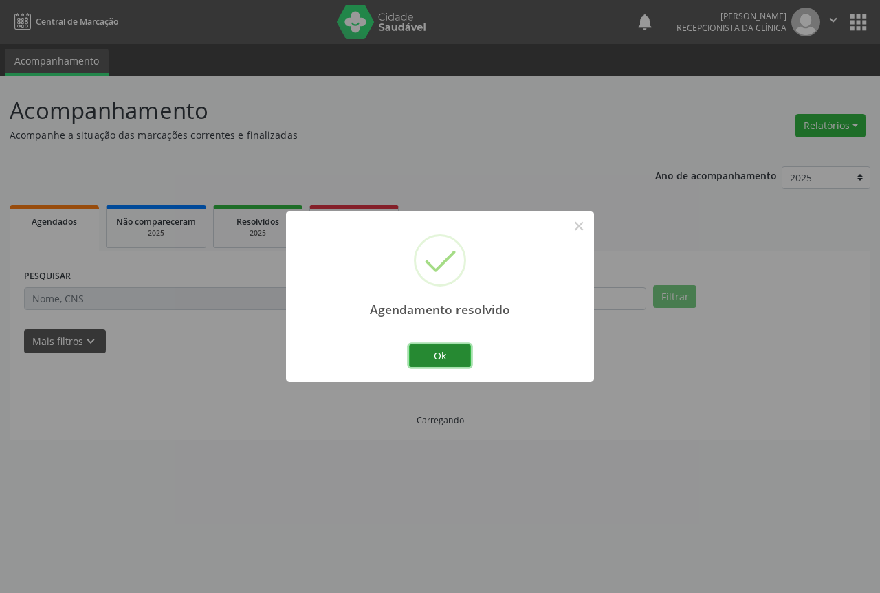
click at [463, 347] on button "Ok" at bounding box center [440, 356] width 62 height 23
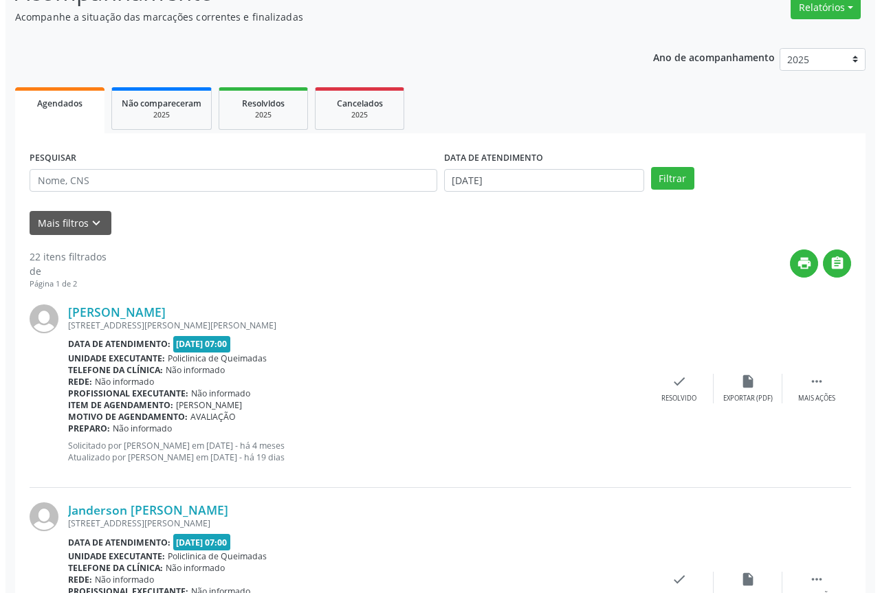
scroll to position [138, 0]
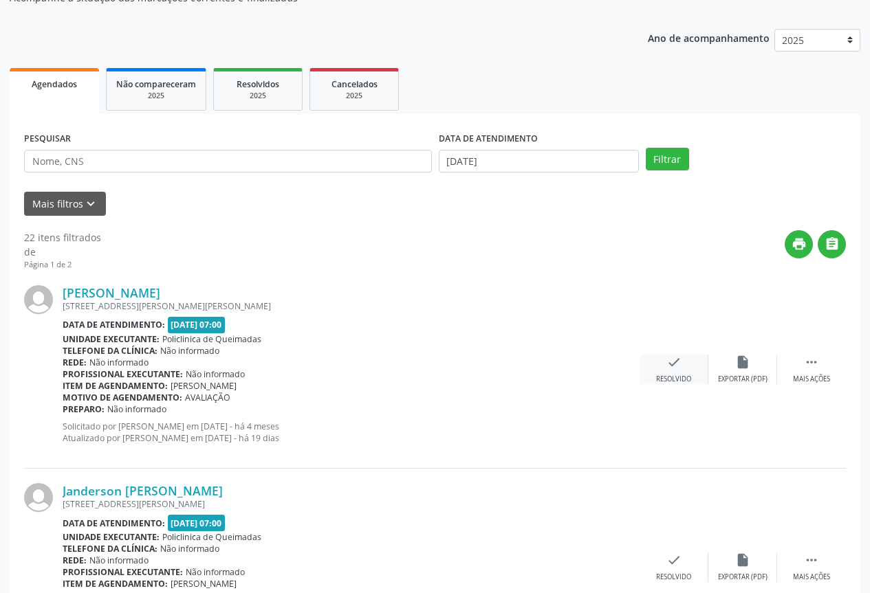
click at [661, 375] on div "Resolvido" at bounding box center [673, 380] width 35 height 10
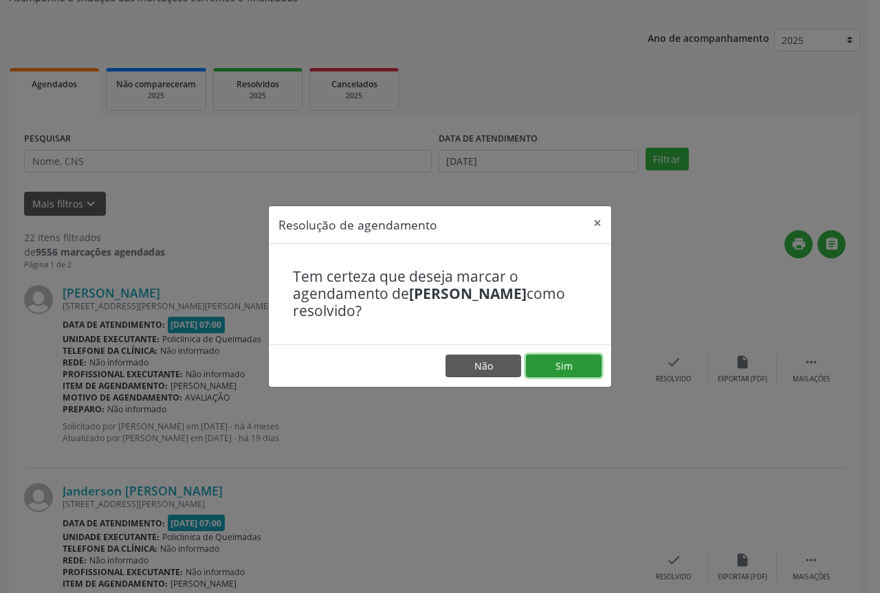
click at [575, 373] on button "Sim" at bounding box center [564, 366] width 76 height 23
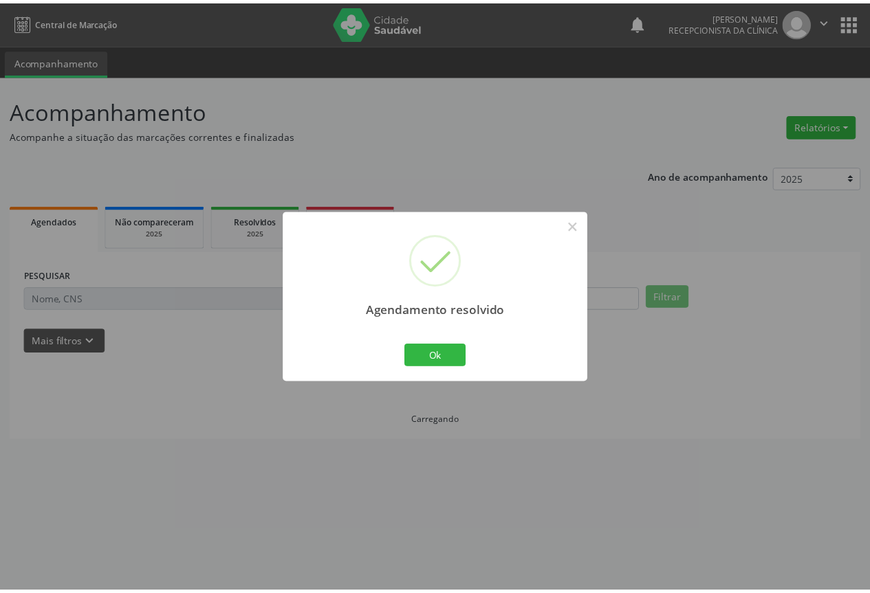
scroll to position [0, 0]
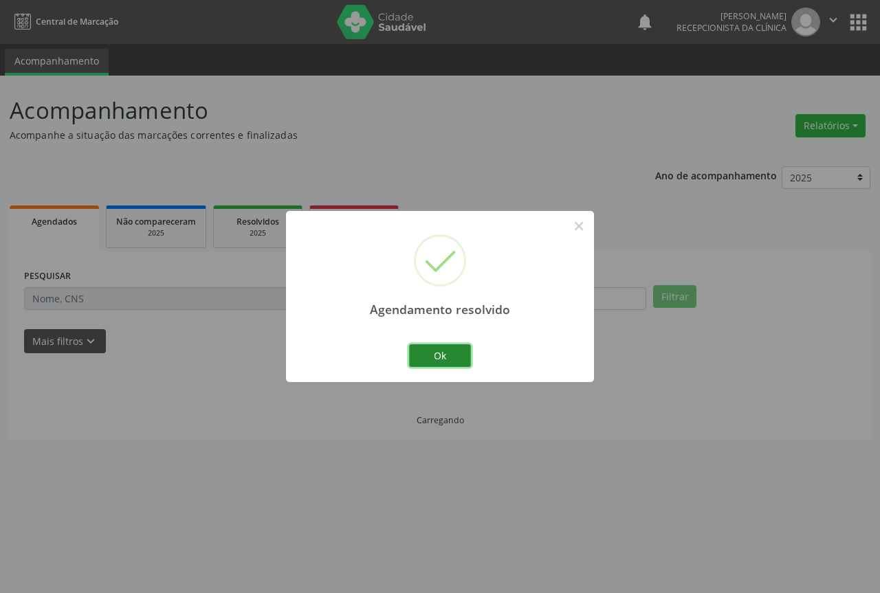
click at [449, 352] on button "Ok" at bounding box center [440, 356] width 62 height 23
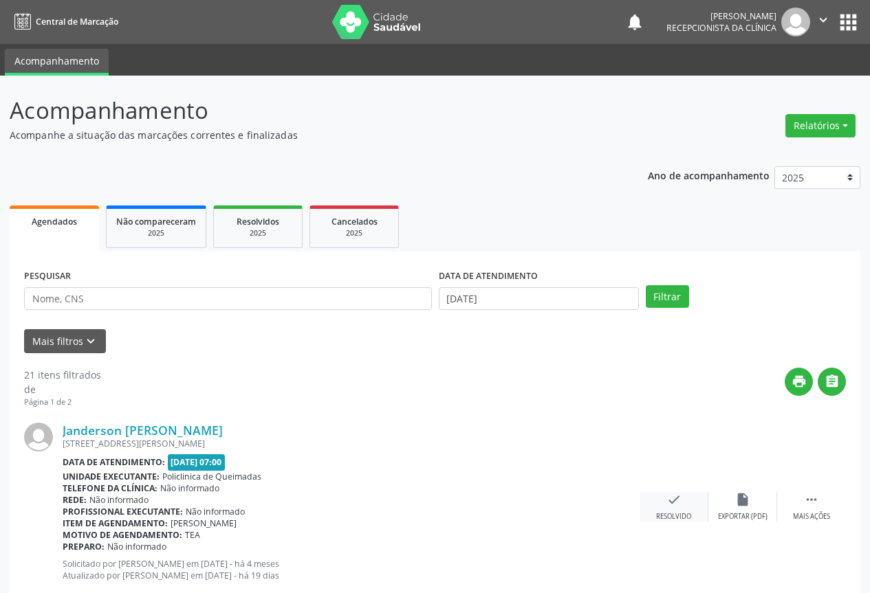
click at [670, 503] on icon "check" at bounding box center [673, 499] width 15 height 15
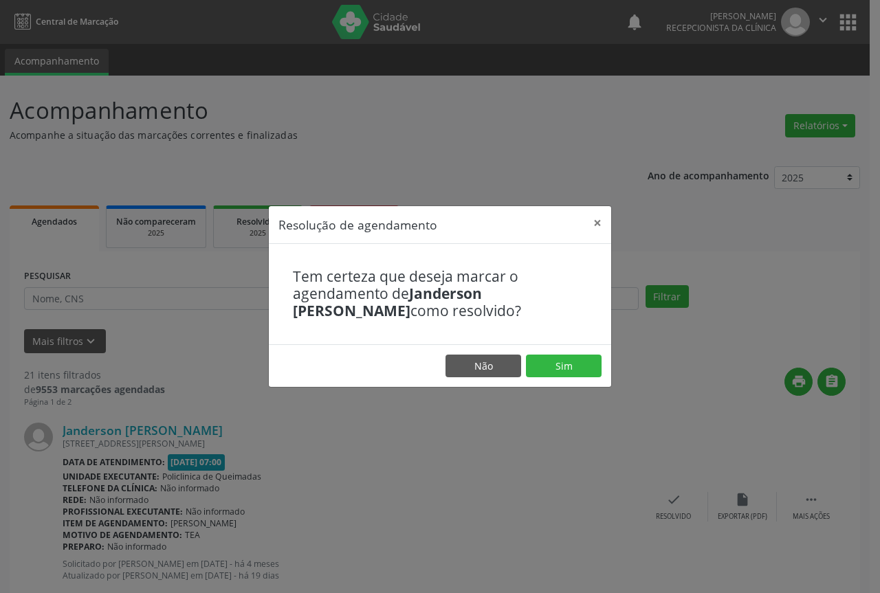
click at [606, 370] on footer "Não Sim" at bounding box center [440, 366] width 342 height 43
click at [571, 371] on button "Sim" at bounding box center [564, 366] width 76 height 23
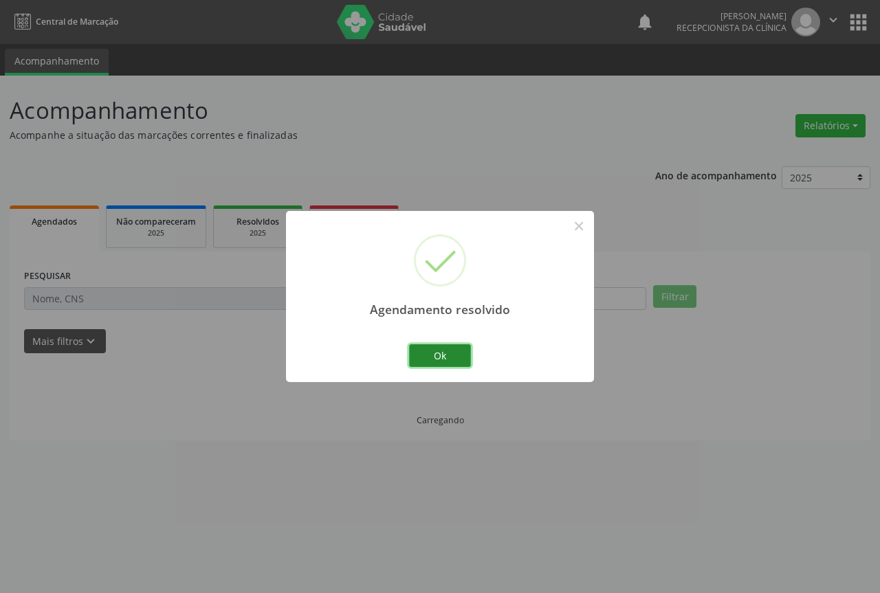
click at [448, 356] on button "Ok" at bounding box center [440, 356] width 62 height 23
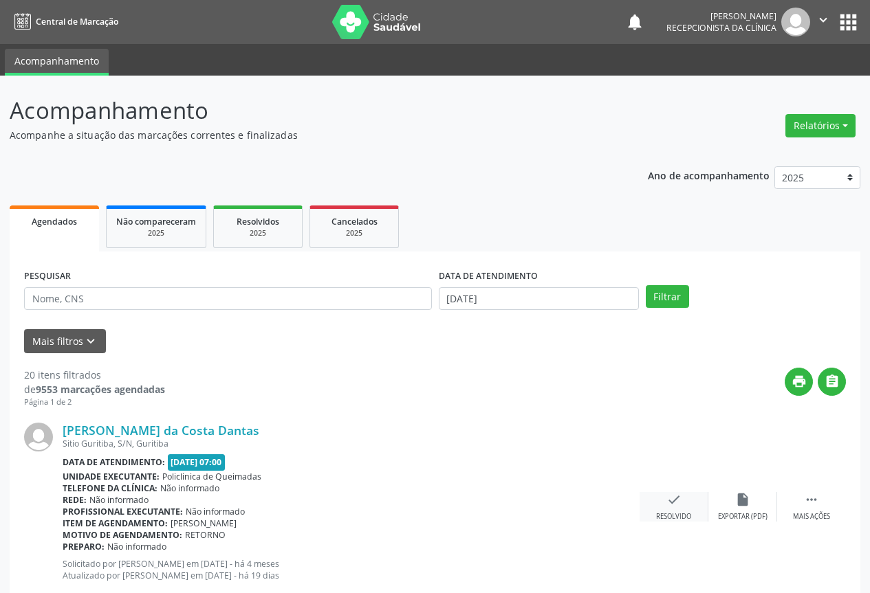
click at [675, 499] on icon "check" at bounding box center [673, 499] width 15 height 15
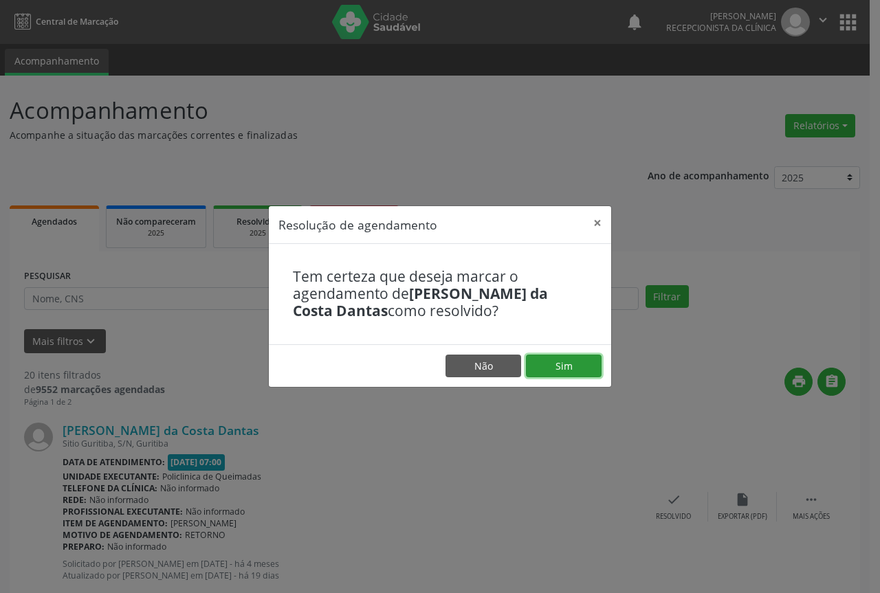
click at [569, 372] on button "Sim" at bounding box center [564, 366] width 76 height 23
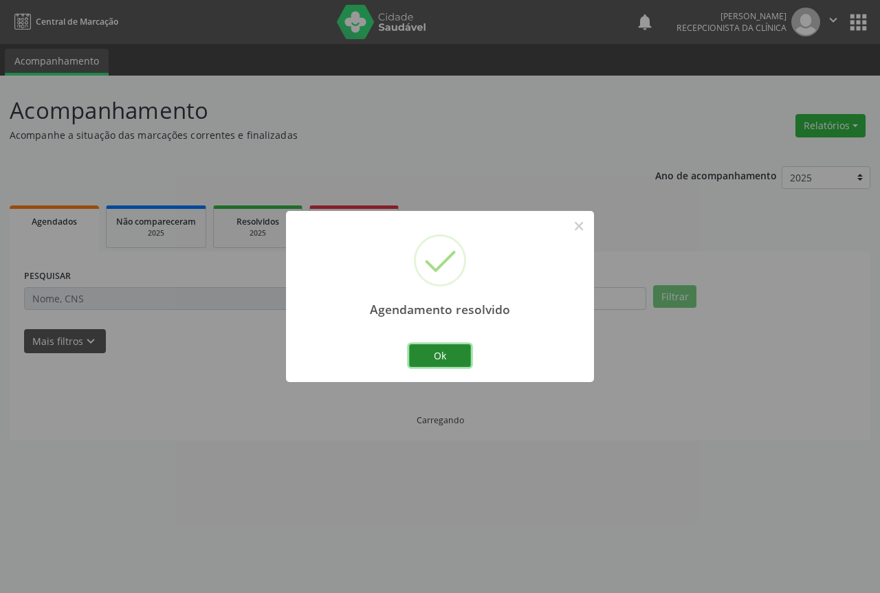
click at [444, 356] on button "Ok" at bounding box center [440, 356] width 62 height 23
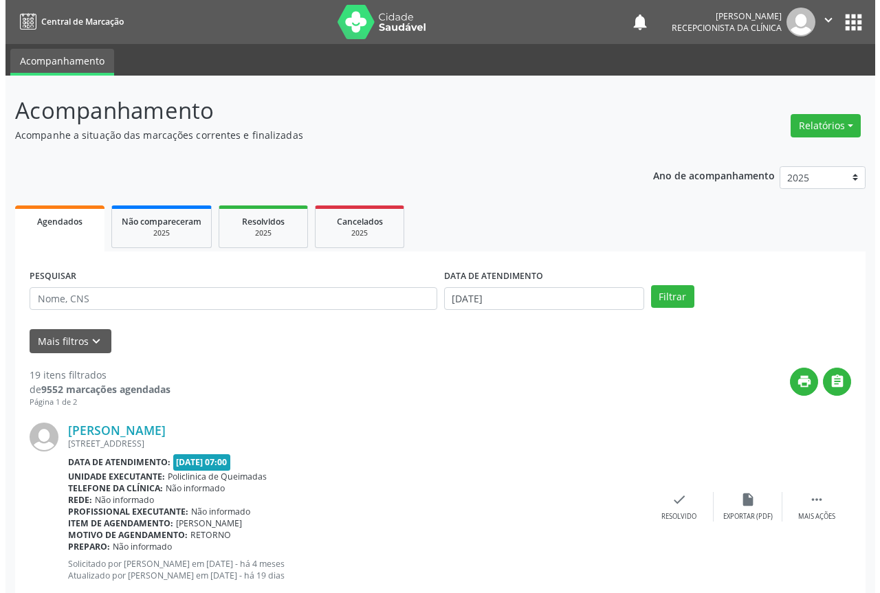
scroll to position [69, 0]
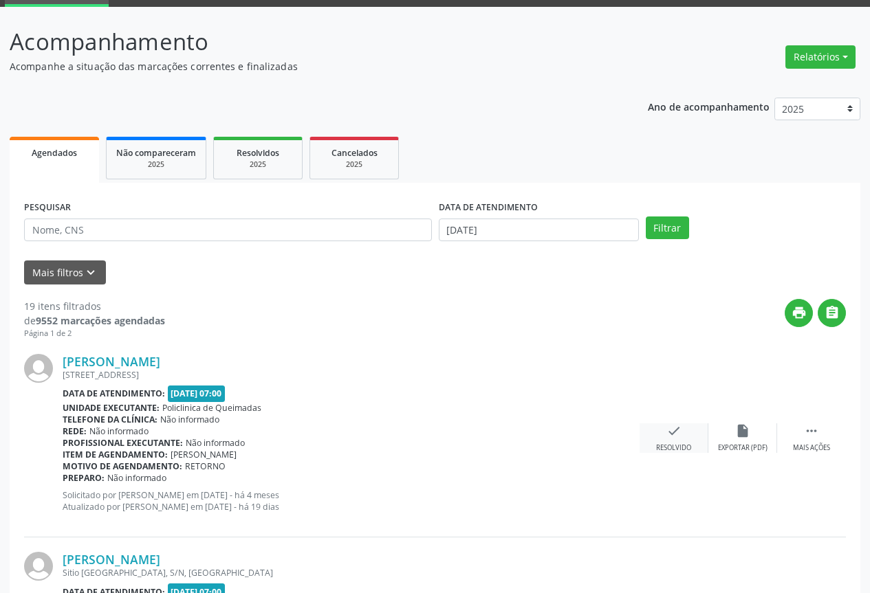
click at [692, 437] on div "check Resolvido" at bounding box center [674, 439] width 69 height 30
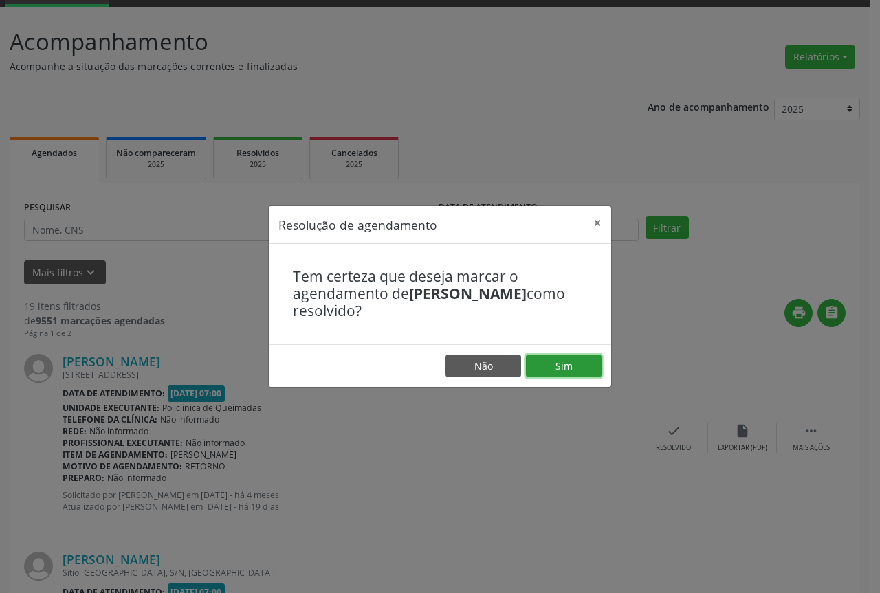
click at [562, 365] on button "Sim" at bounding box center [564, 366] width 76 height 23
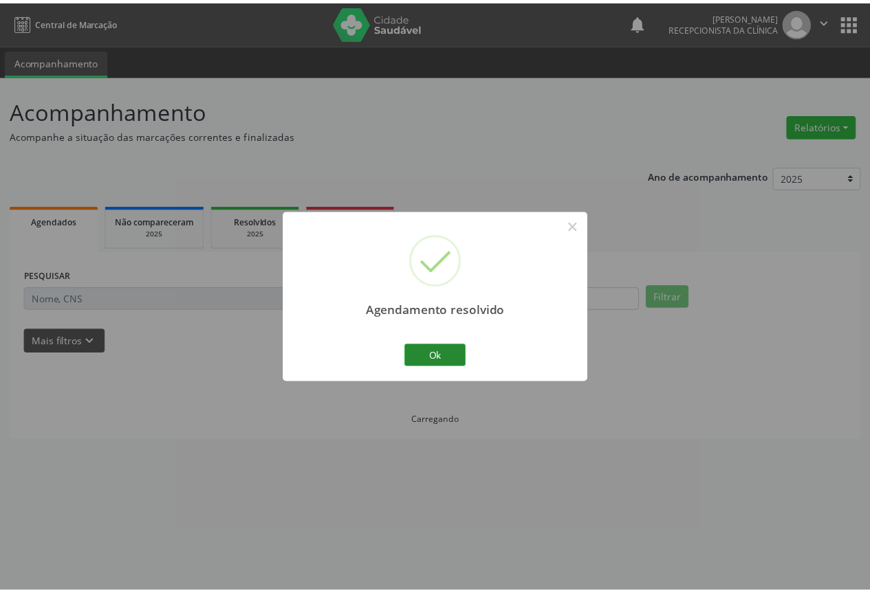
scroll to position [0, 0]
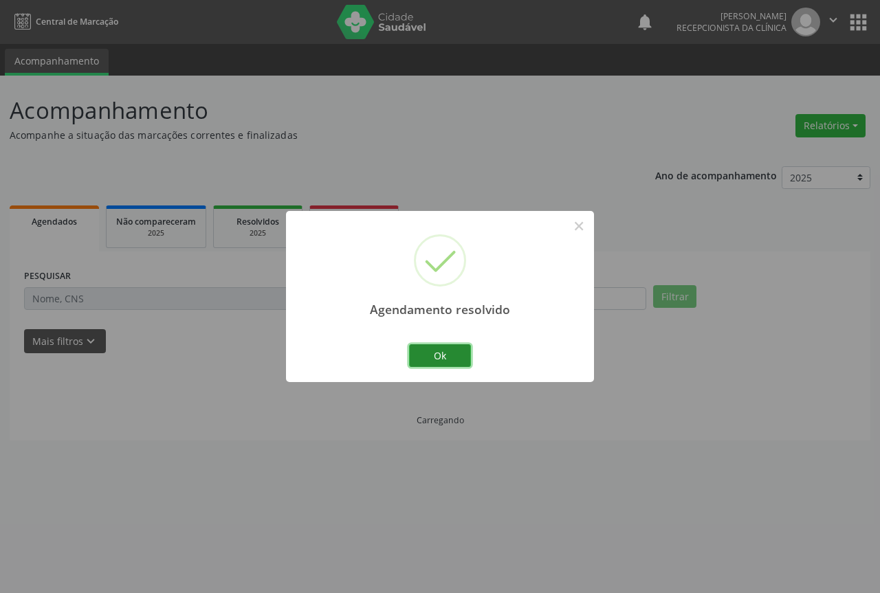
click at [445, 358] on button "Ok" at bounding box center [440, 356] width 62 height 23
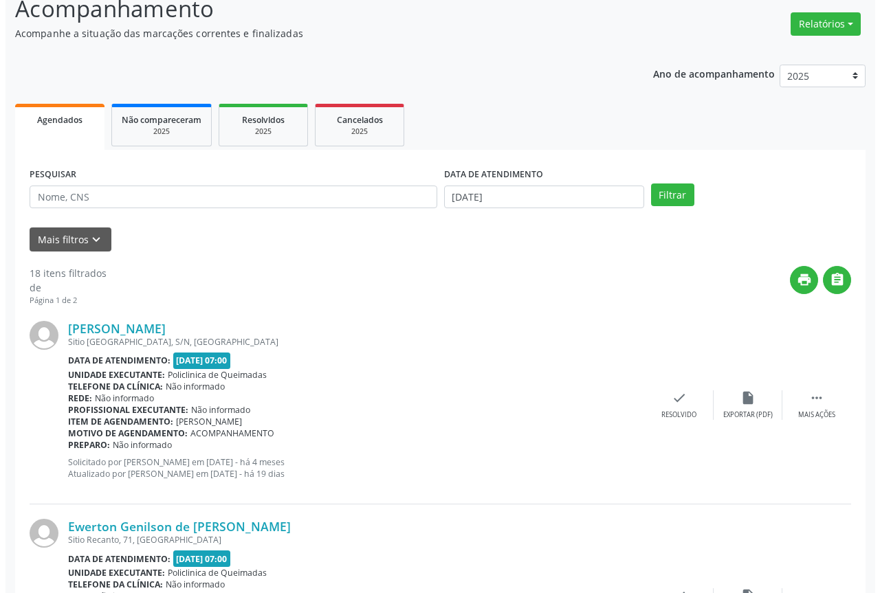
scroll to position [138, 0]
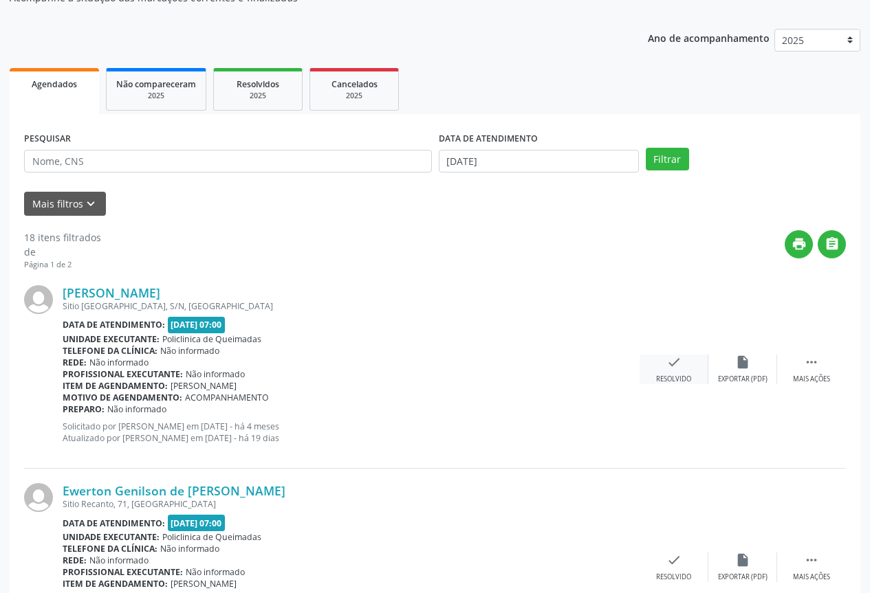
click at [667, 373] on div "check Resolvido" at bounding box center [674, 370] width 69 height 30
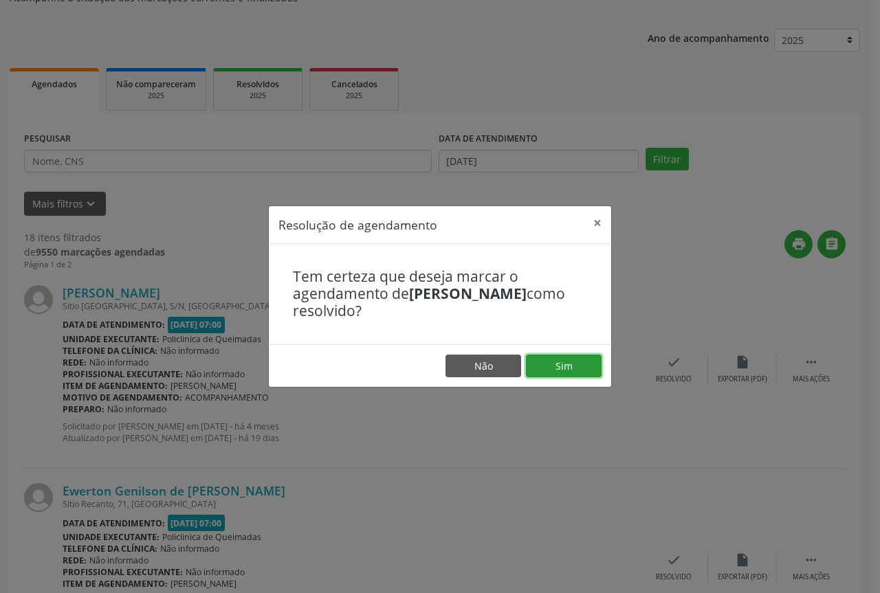
click at [551, 368] on button "Sim" at bounding box center [564, 366] width 76 height 23
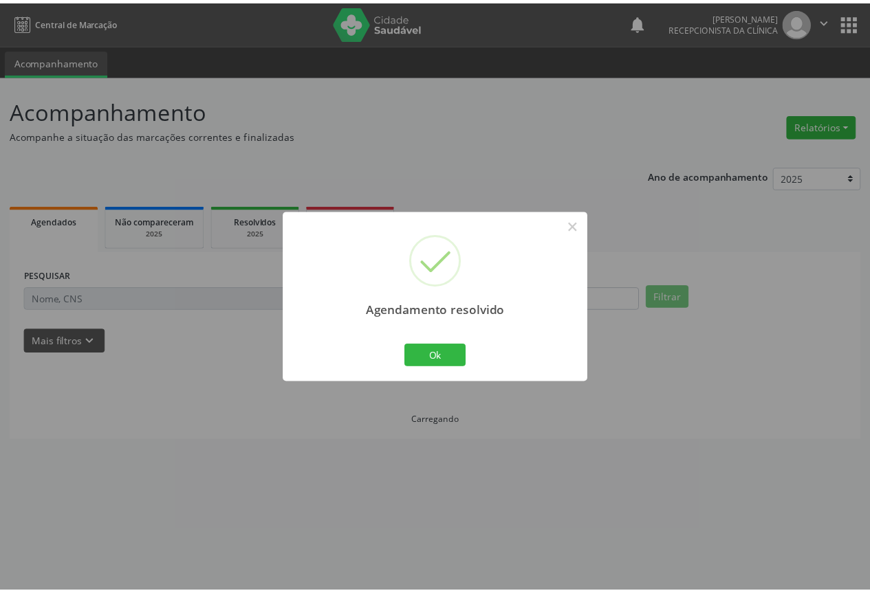
scroll to position [0, 0]
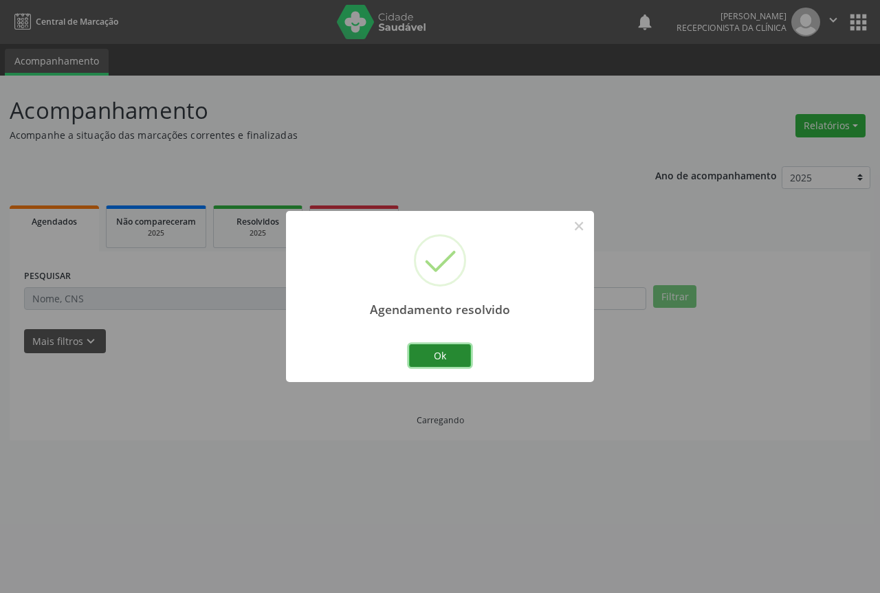
click at [448, 364] on button "Ok" at bounding box center [440, 356] width 62 height 23
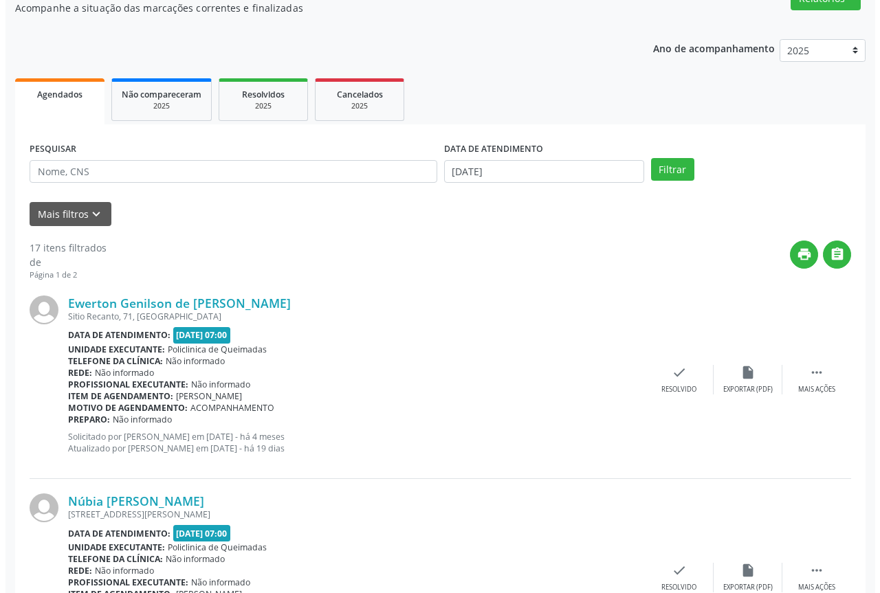
scroll to position [138, 0]
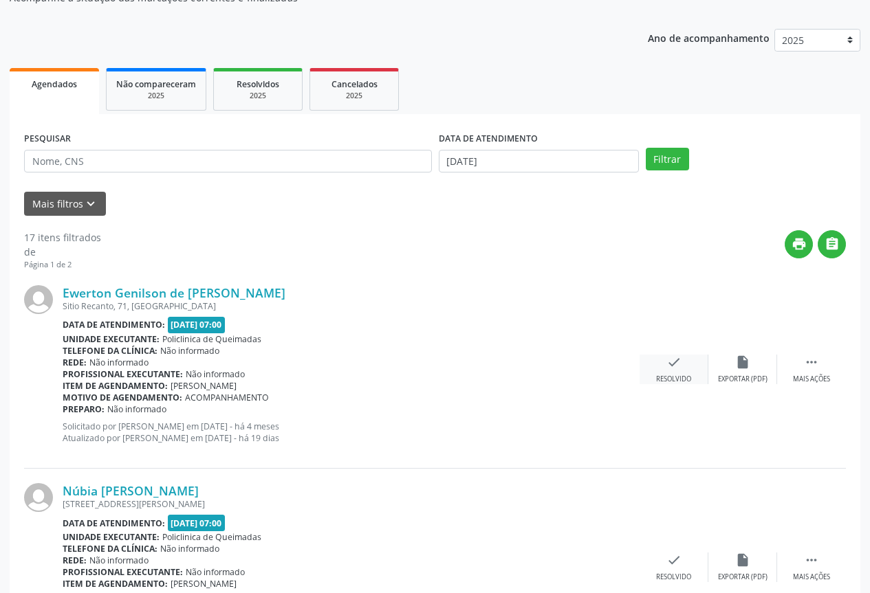
click at [662, 386] on div "Ewerton Genilson de [PERSON_NAME] Sitio Recanto, 71, [GEOGRAPHIC_DATA] Data de …" at bounding box center [435, 370] width 822 height 198
click at [659, 375] on div "Resolvido" at bounding box center [673, 380] width 35 height 10
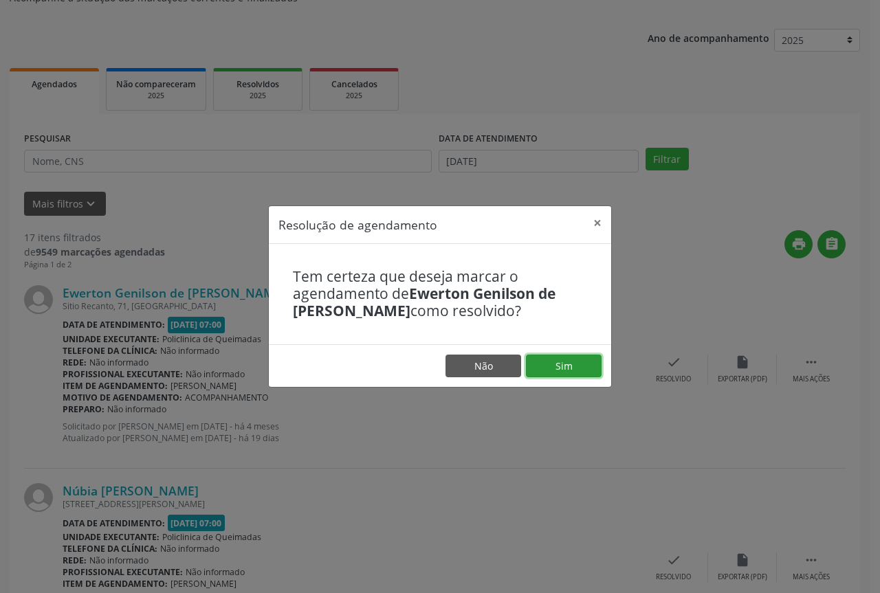
click at [573, 372] on button "Sim" at bounding box center [564, 366] width 76 height 23
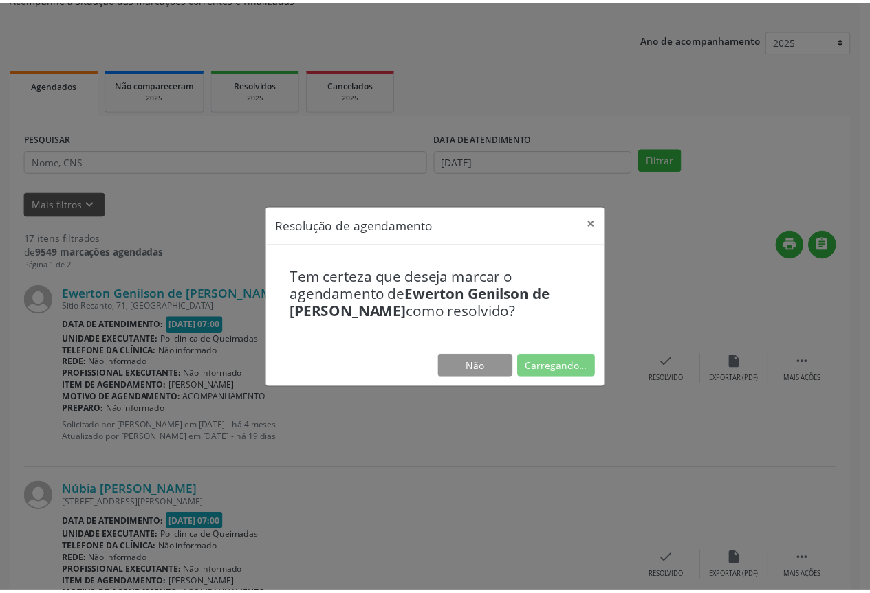
scroll to position [0, 0]
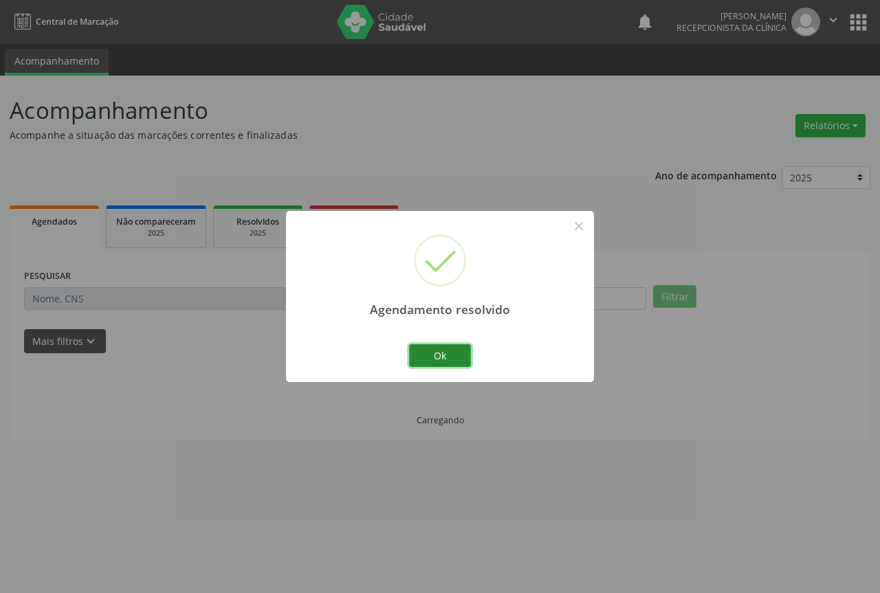
click at [417, 350] on button "Ok" at bounding box center [440, 356] width 62 height 23
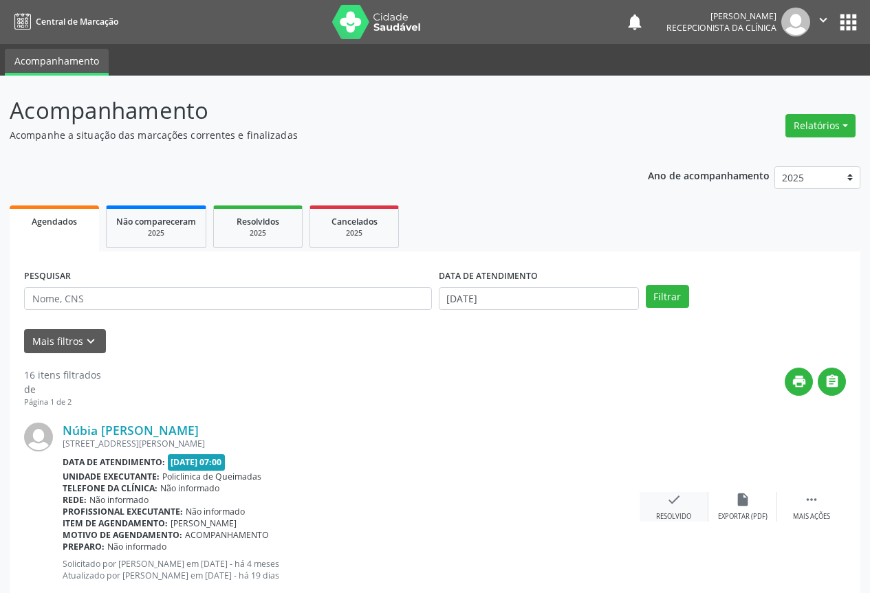
click at [661, 510] on div "check Resolvido" at bounding box center [674, 507] width 69 height 30
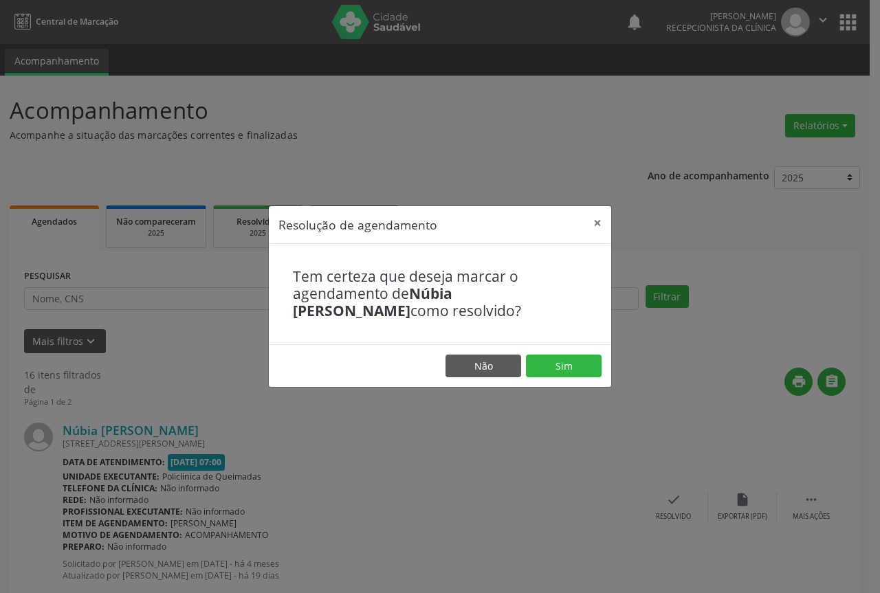
click at [607, 364] on footer "Não Sim" at bounding box center [440, 366] width 342 height 43
click at [587, 364] on button "Sim" at bounding box center [564, 366] width 76 height 23
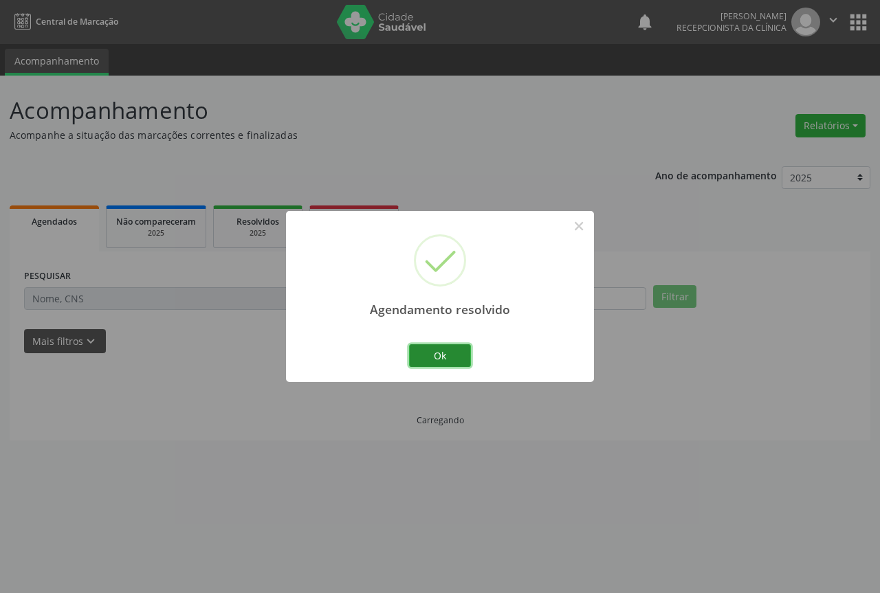
click at [433, 363] on button "Ok" at bounding box center [440, 356] width 62 height 23
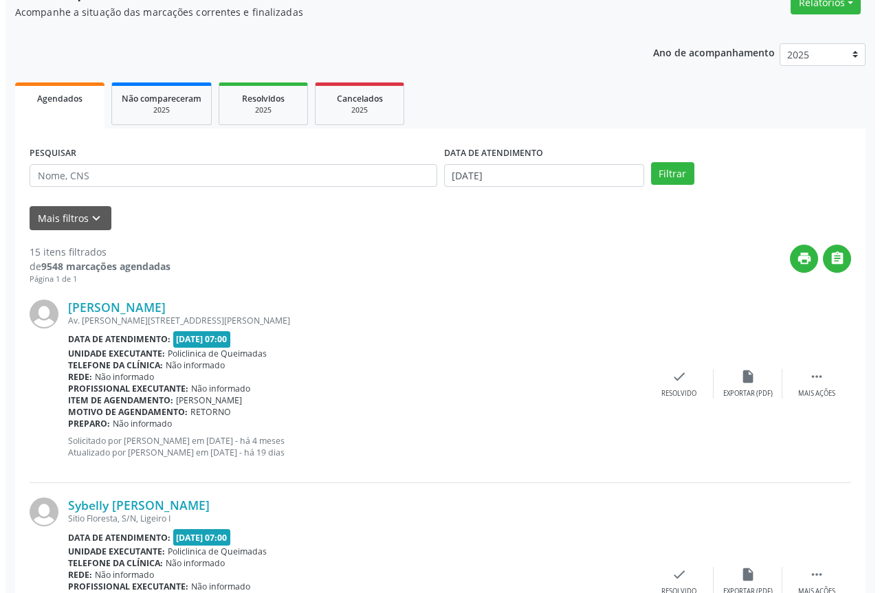
scroll to position [138, 0]
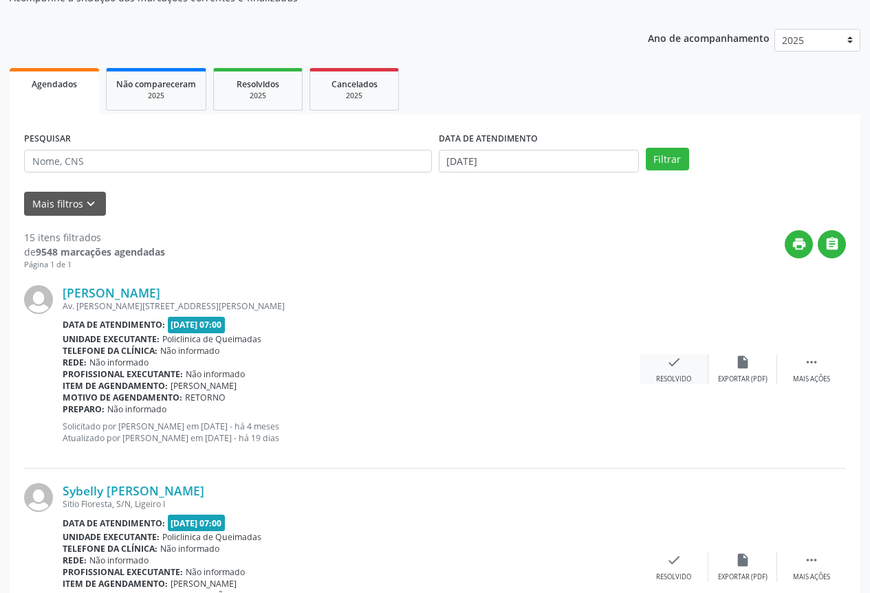
click at [679, 375] on div "Resolvido" at bounding box center [673, 380] width 35 height 10
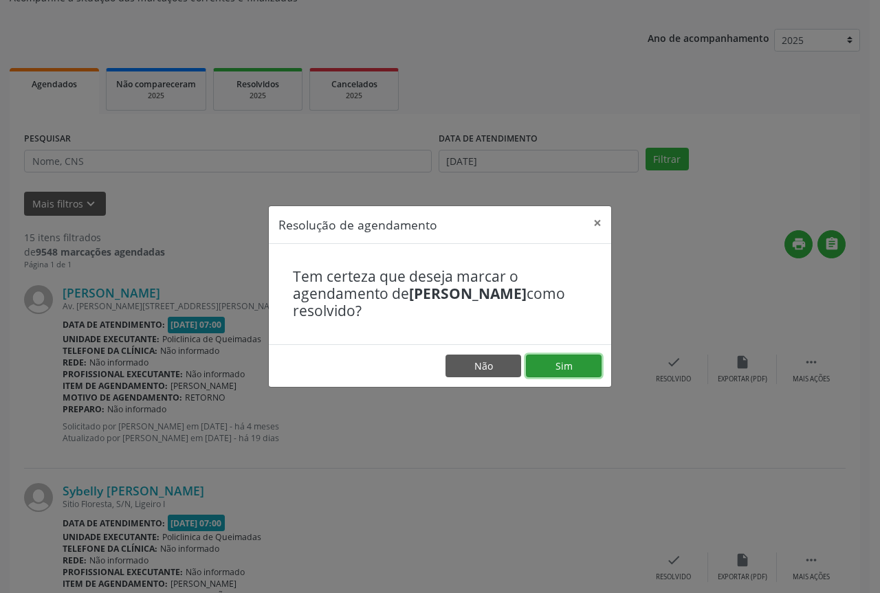
click at [571, 369] on button "Sim" at bounding box center [564, 366] width 76 height 23
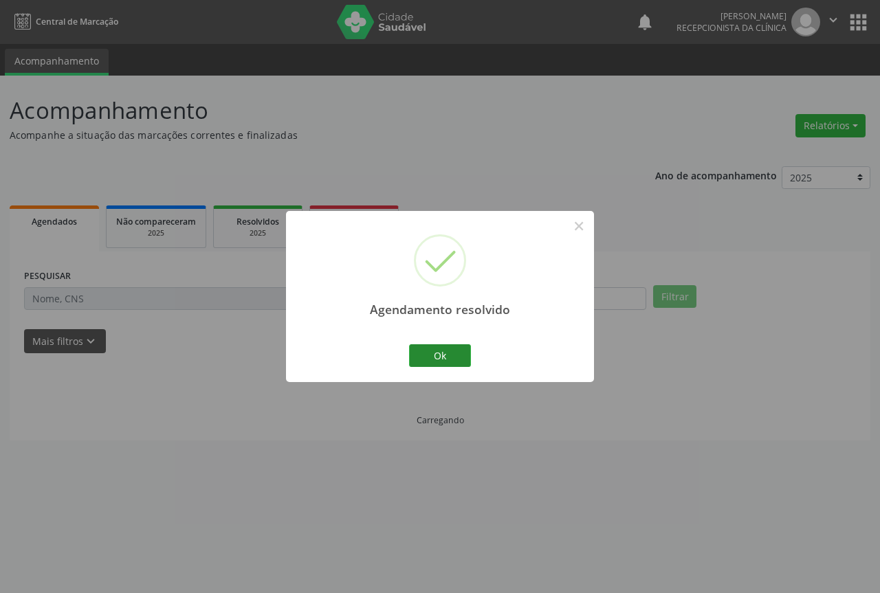
scroll to position [0, 0]
click at [453, 354] on button "Ok" at bounding box center [440, 356] width 62 height 23
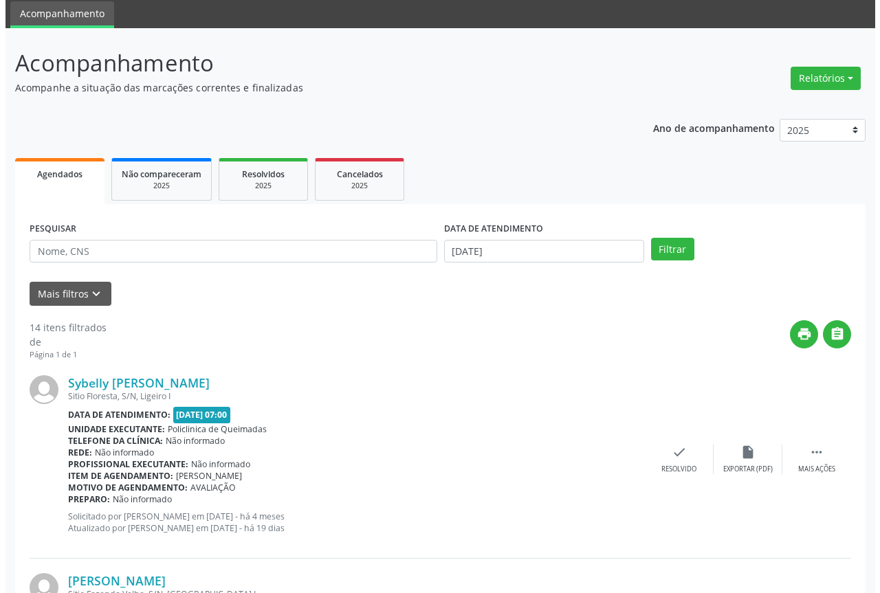
scroll to position [69, 0]
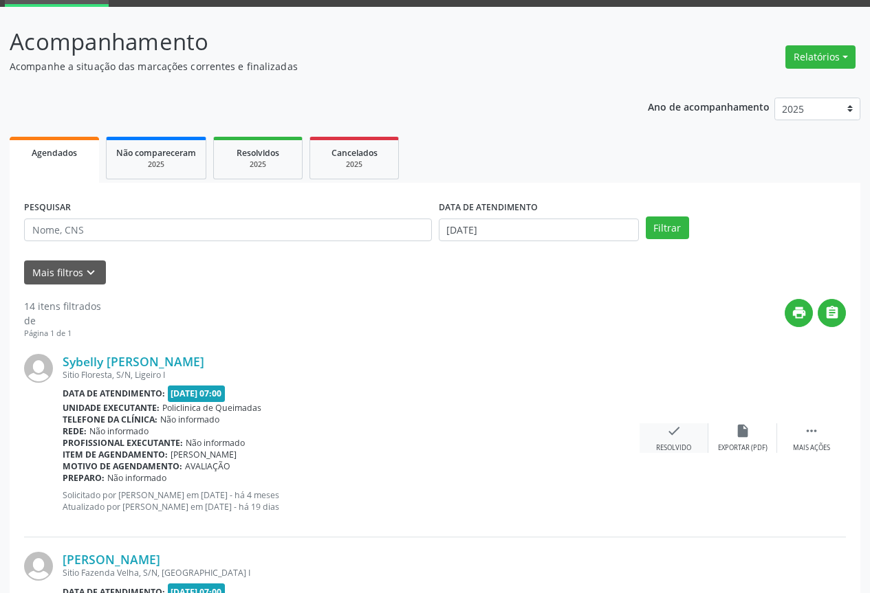
click at [672, 444] on div "Resolvido" at bounding box center [673, 449] width 35 height 10
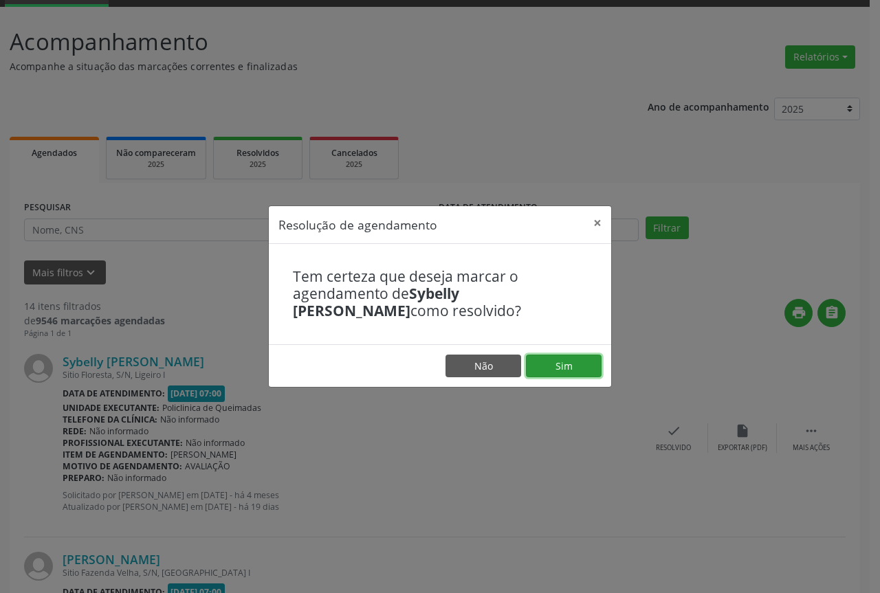
click at [543, 369] on button "Sim" at bounding box center [564, 366] width 76 height 23
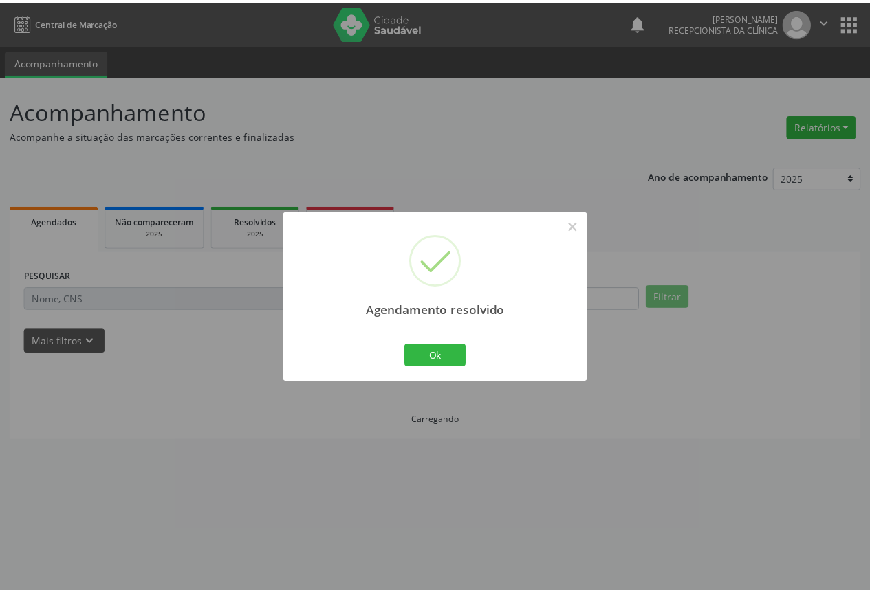
scroll to position [0, 0]
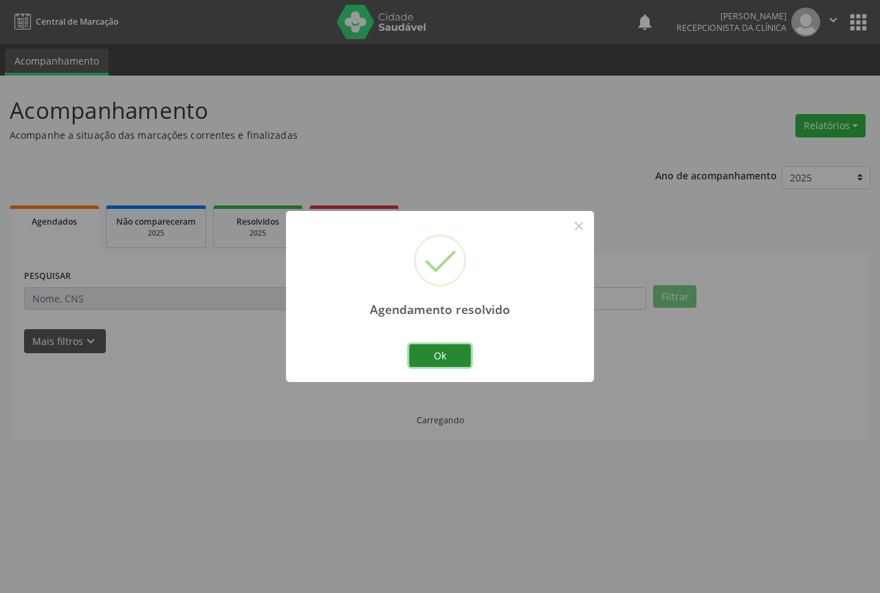
click at [437, 353] on button "Ok" at bounding box center [440, 356] width 62 height 23
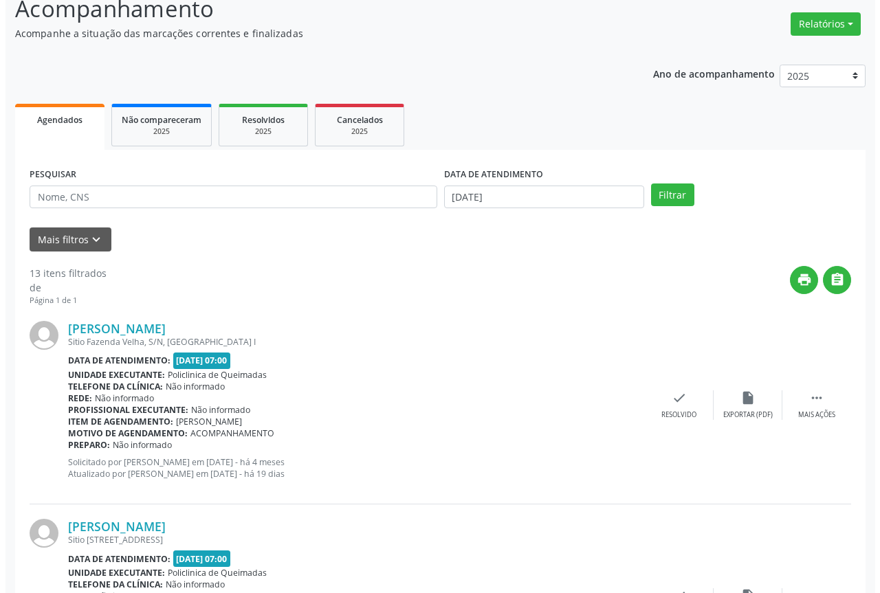
scroll to position [138, 0]
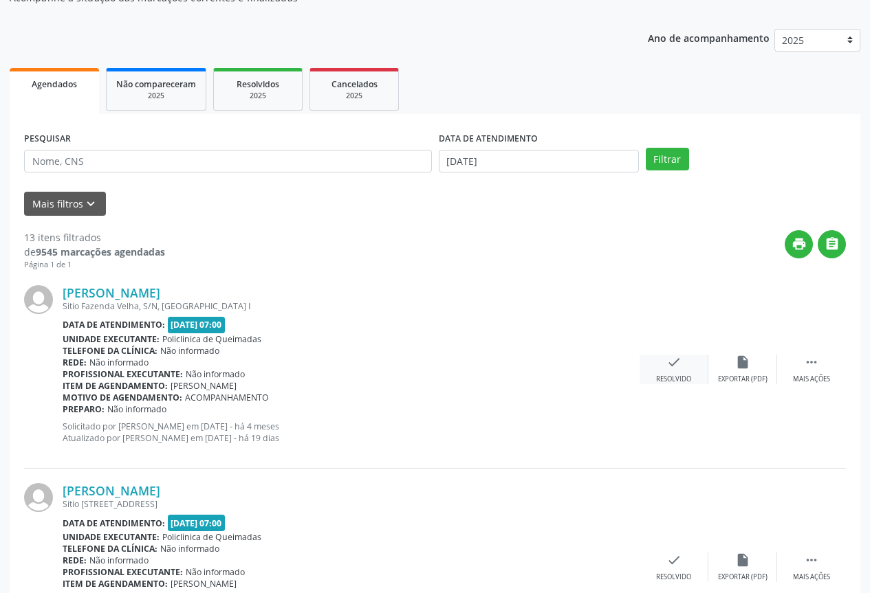
click at [680, 370] on div "check Resolvido" at bounding box center [674, 370] width 69 height 30
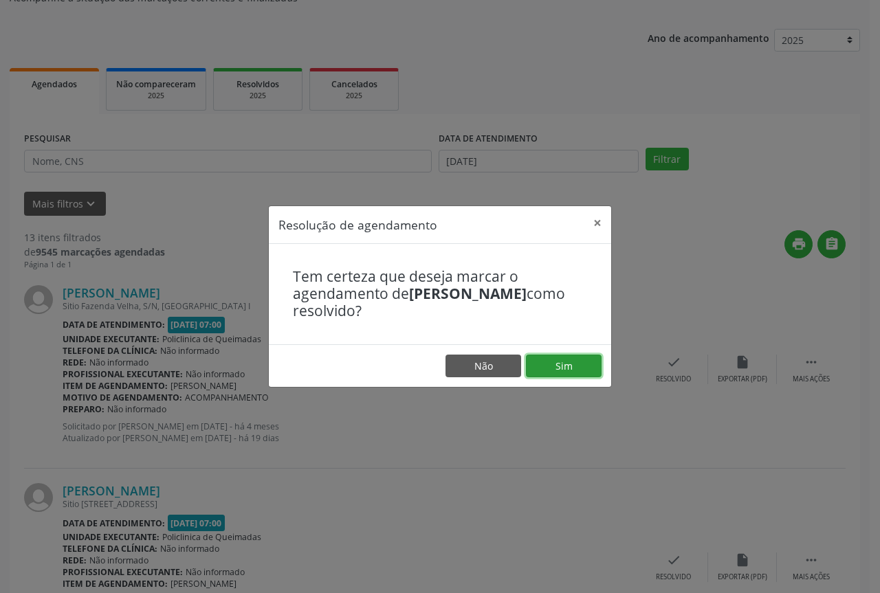
click at [558, 362] on button "Sim" at bounding box center [564, 366] width 76 height 23
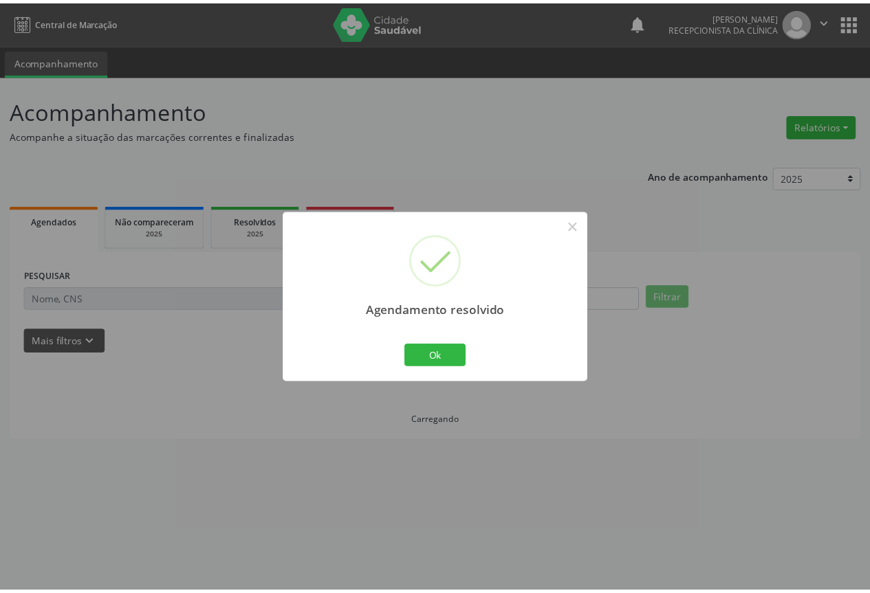
scroll to position [0, 0]
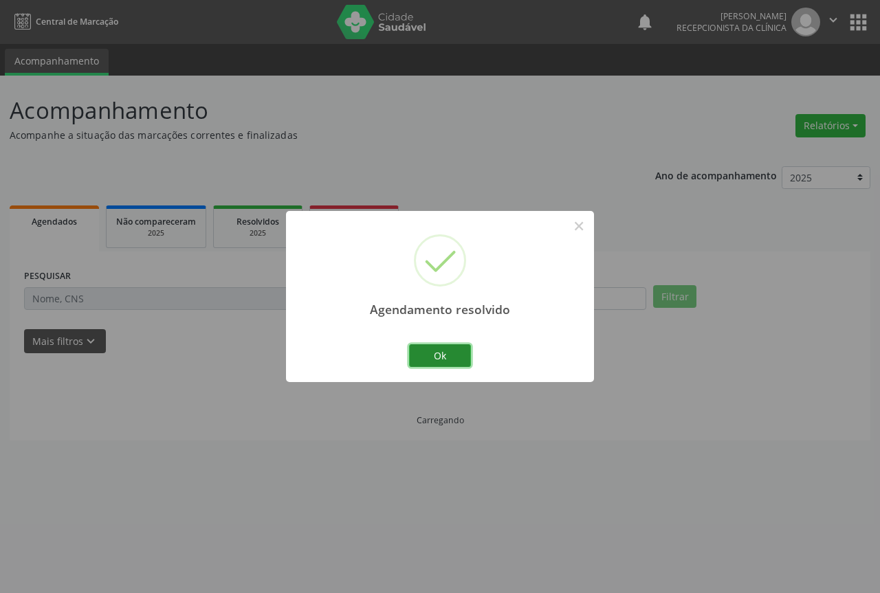
click at [459, 354] on button "Ok" at bounding box center [440, 356] width 62 height 23
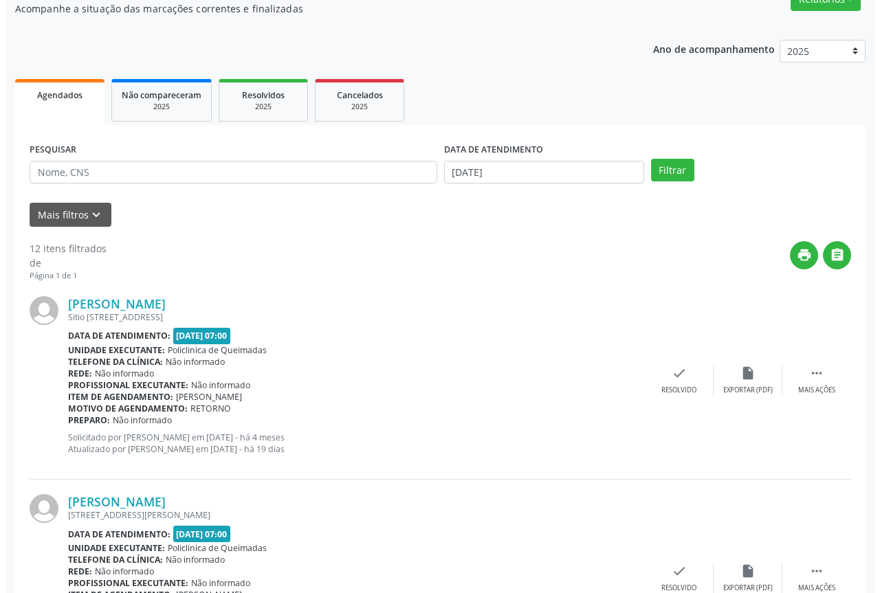
scroll to position [138, 0]
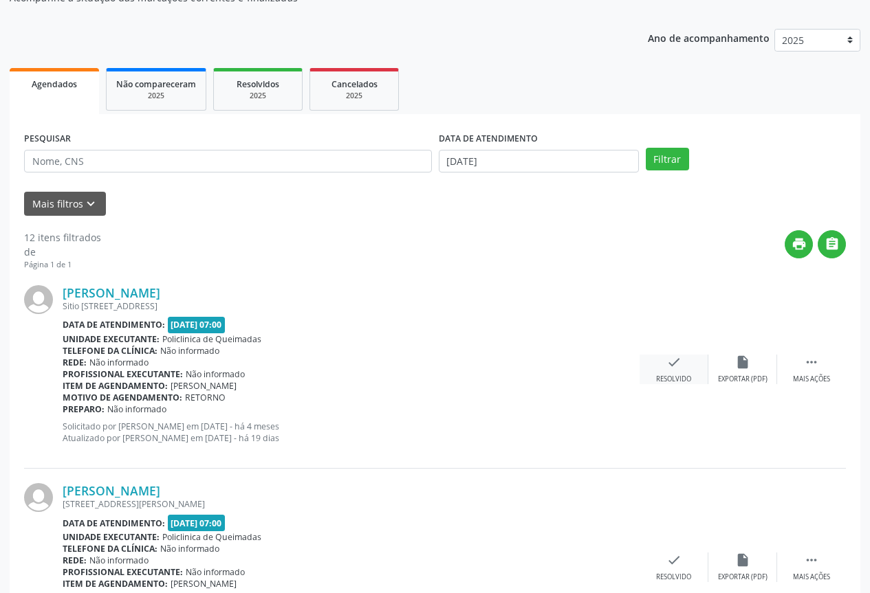
click at [657, 373] on div "check Resolvido" at bounding box center [674, 370] width 69 height 30
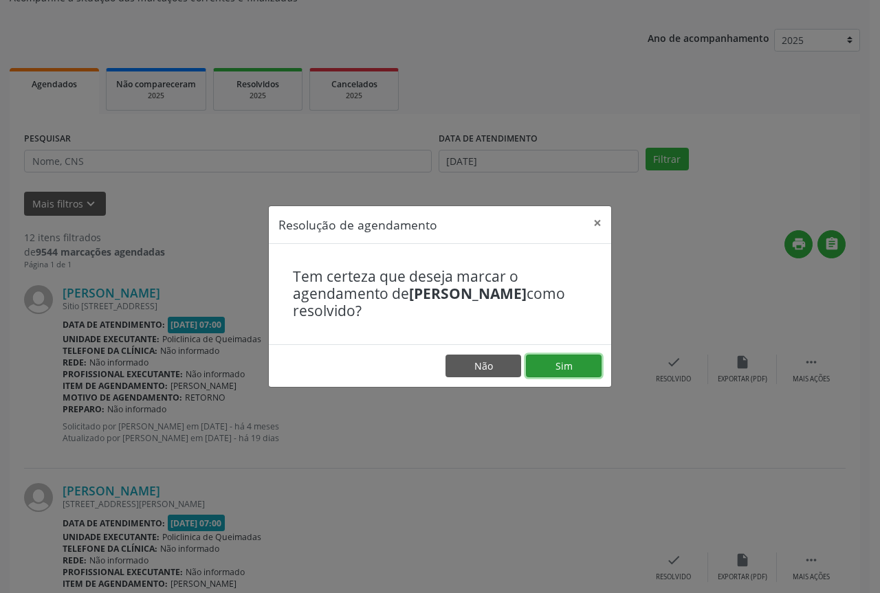
click at [550, 369] on button "Sim" at bounding box center [564, 366] width 76 height 23
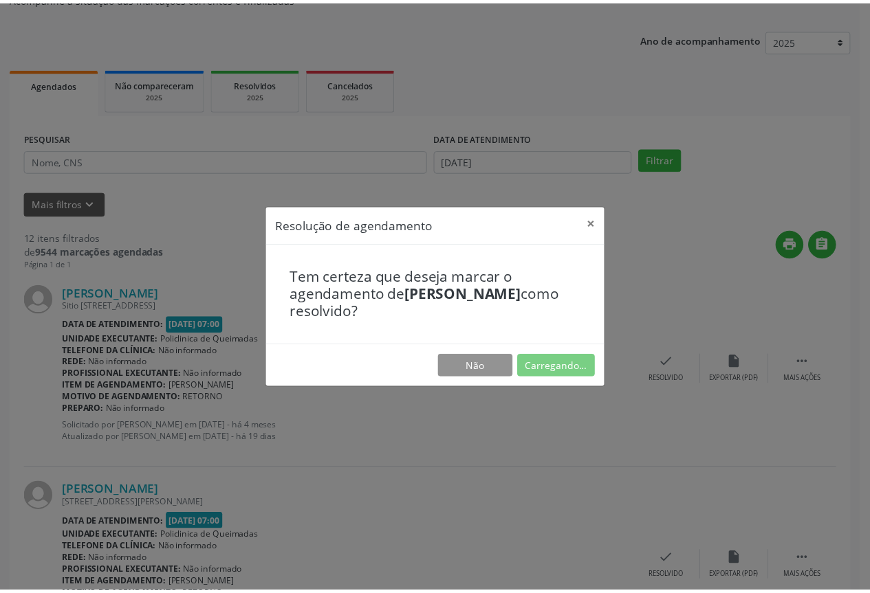
scroll to position [0, 0]
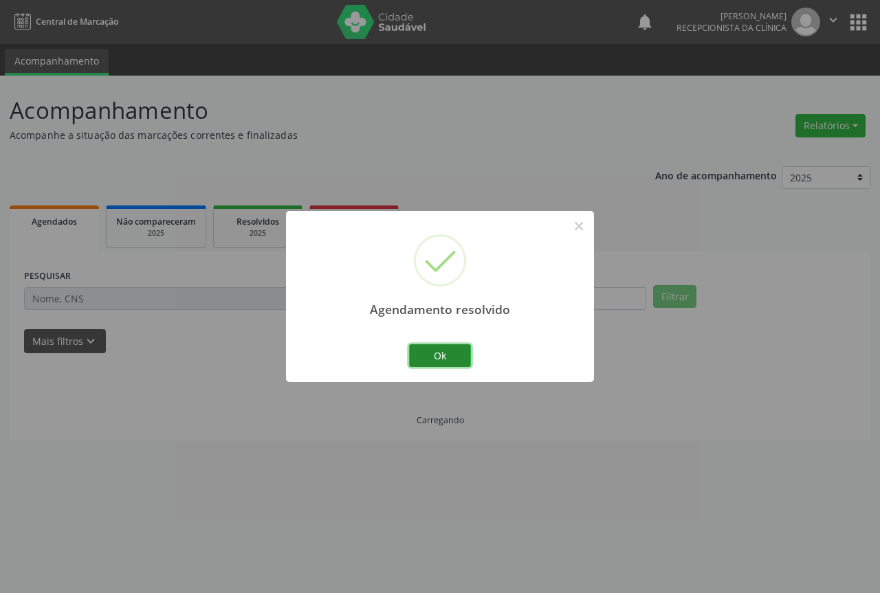
click at [435, 353] on button "Ok" at bounding box center [440, 356] width 62 height 23
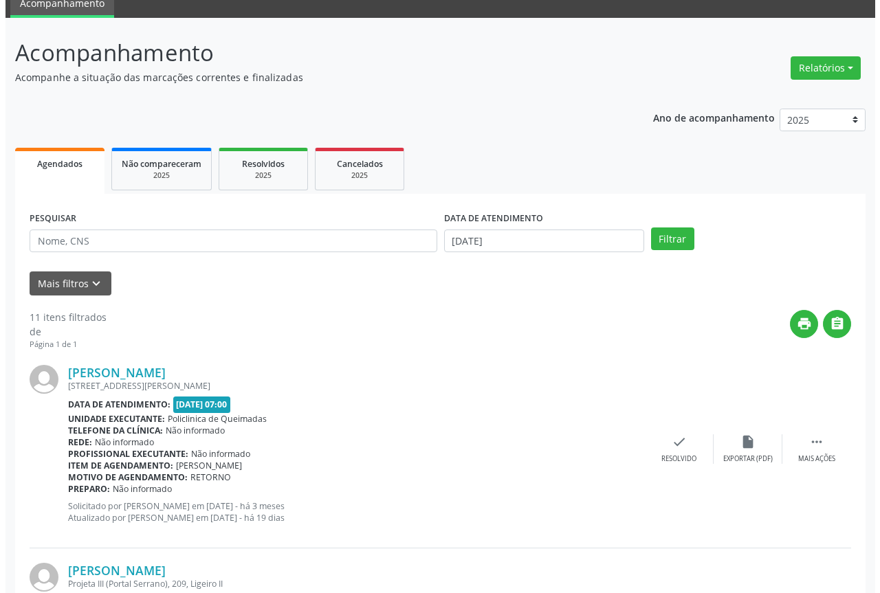
scroll to position [138, 0]
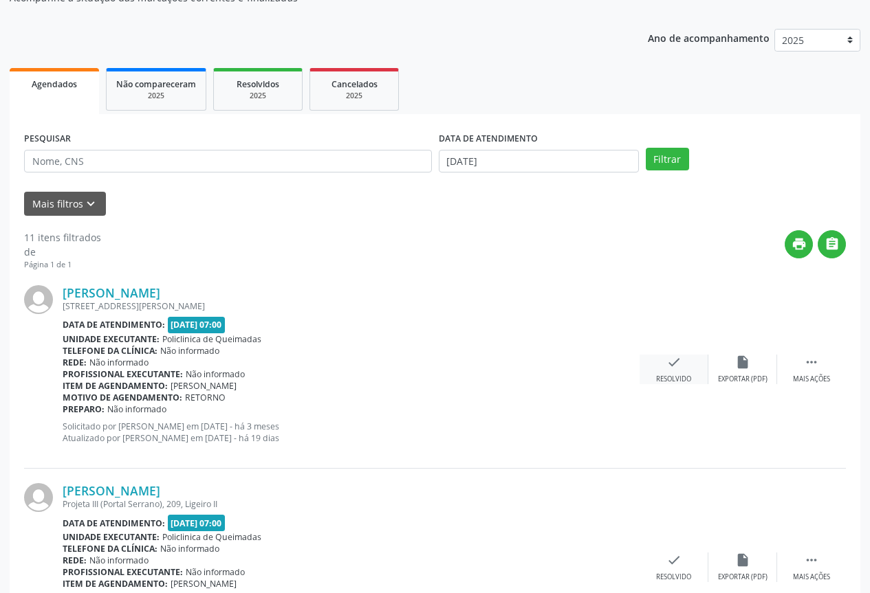
click at [681, 362] on icon "check" at bounding box center [673, 362] width 15 height 15
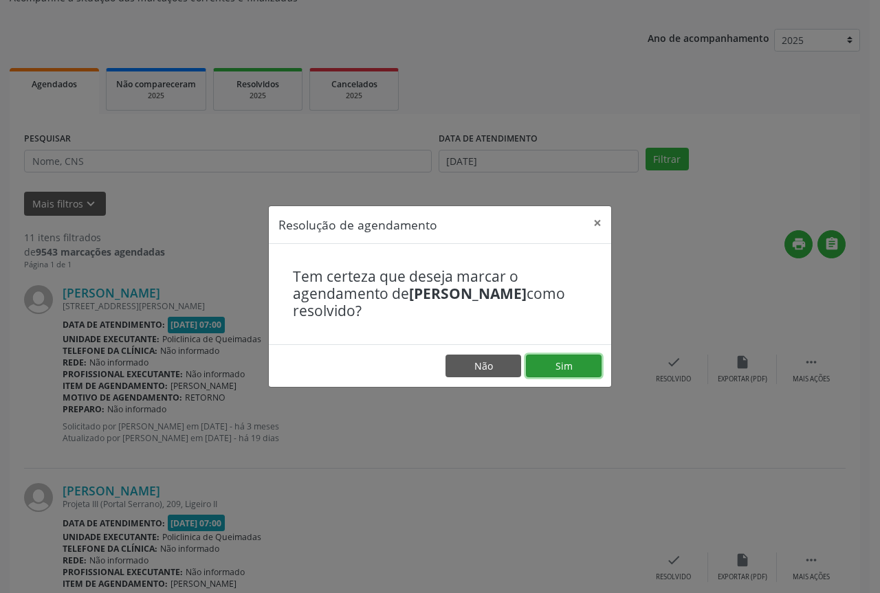
click at [562, 376] on button "Sim" at bounding box center [564, 366] width 76 height 23
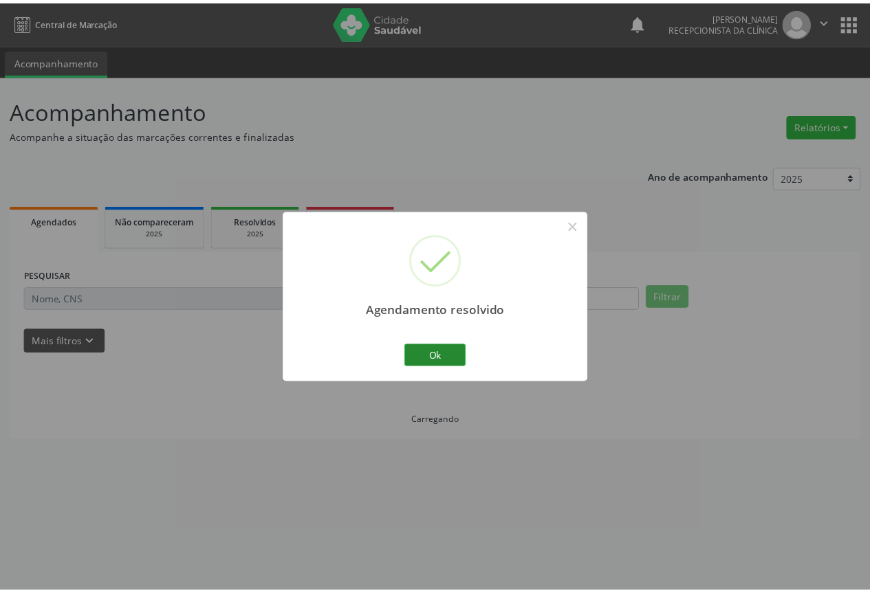
scroll to position [0, 0]
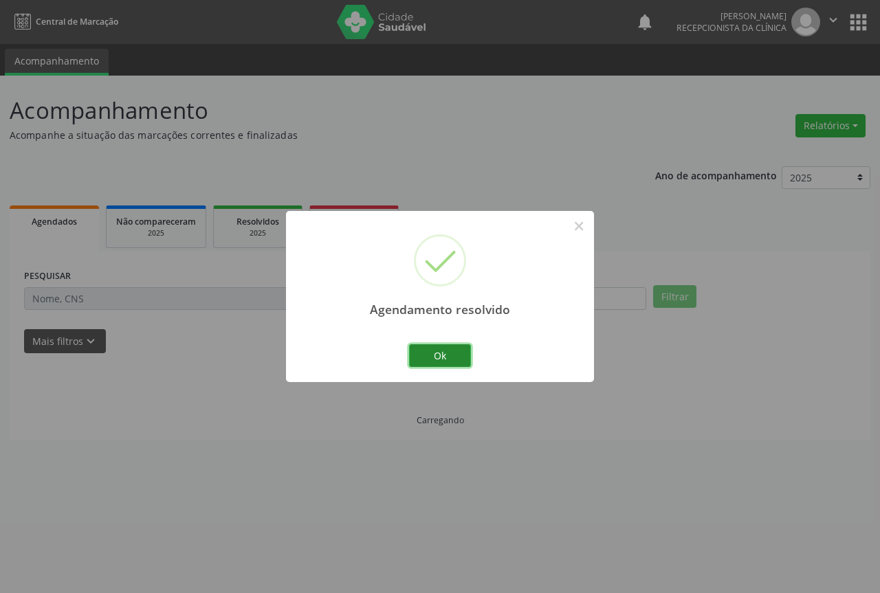
click at [452, 360] on button "Ok" at bounding box center [440, 356] width 62 height 23
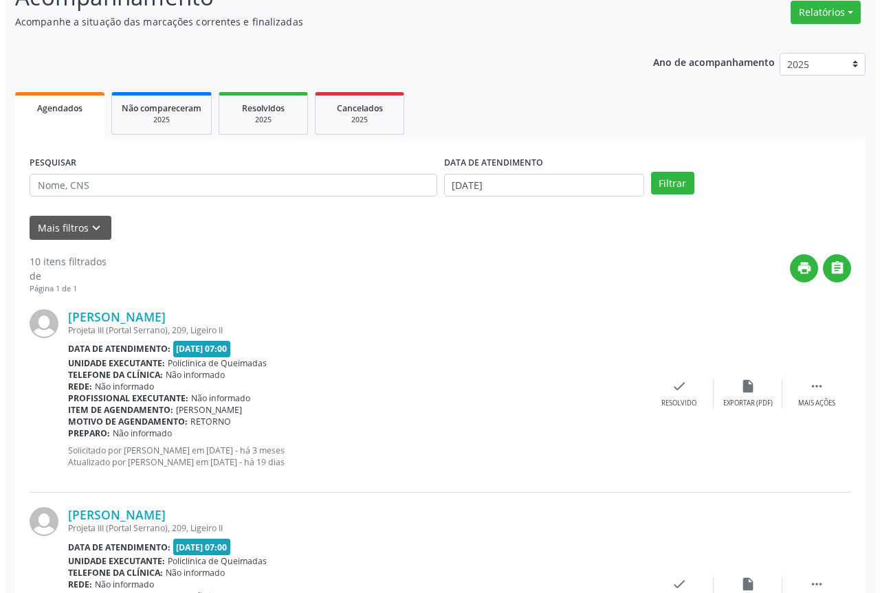
scroll to position [138, 0]
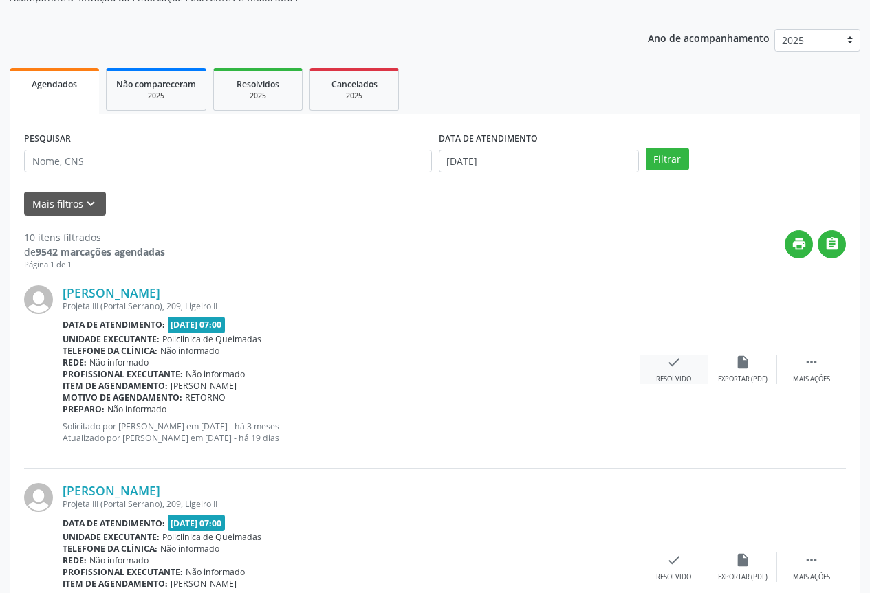
click at [676, 366] on icon "check" at bounding box center [673, 362] width 15 height 15
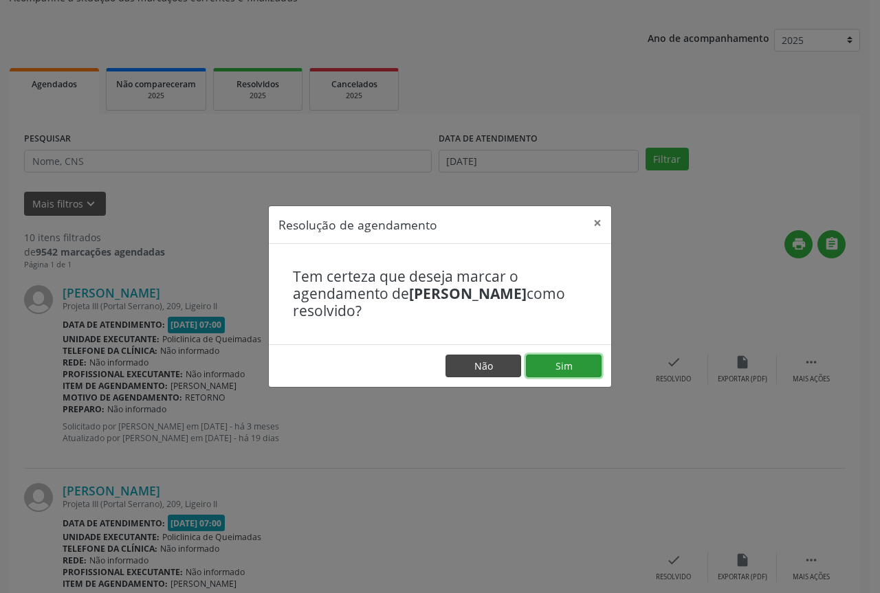
drag, startPoint x: 571, startPoint y: 373, endPoint x: 518, endPoint y: 369, distance: 53.8
click at [562, 373] on button "Sim" at bounding box center [564, 366] width 76 height 23
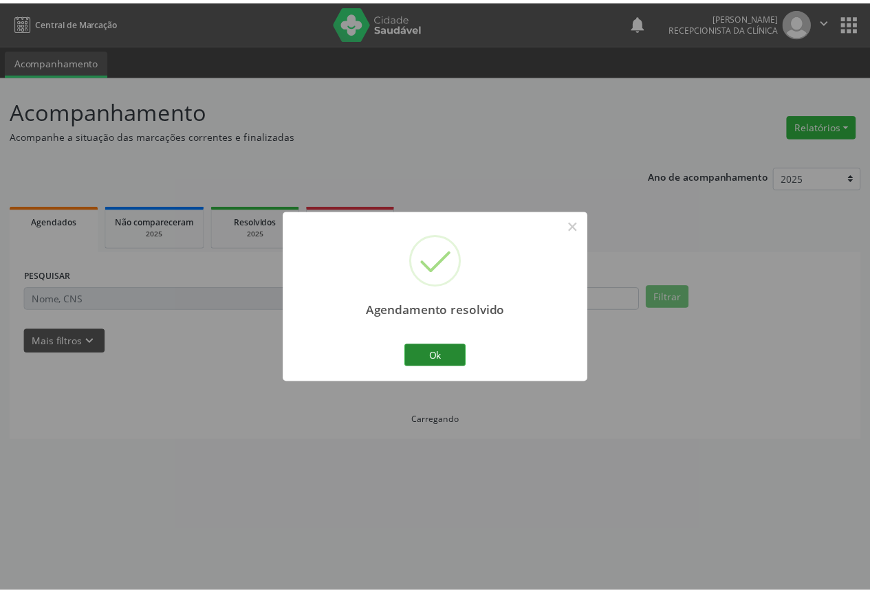
scroll to position [0, 0]
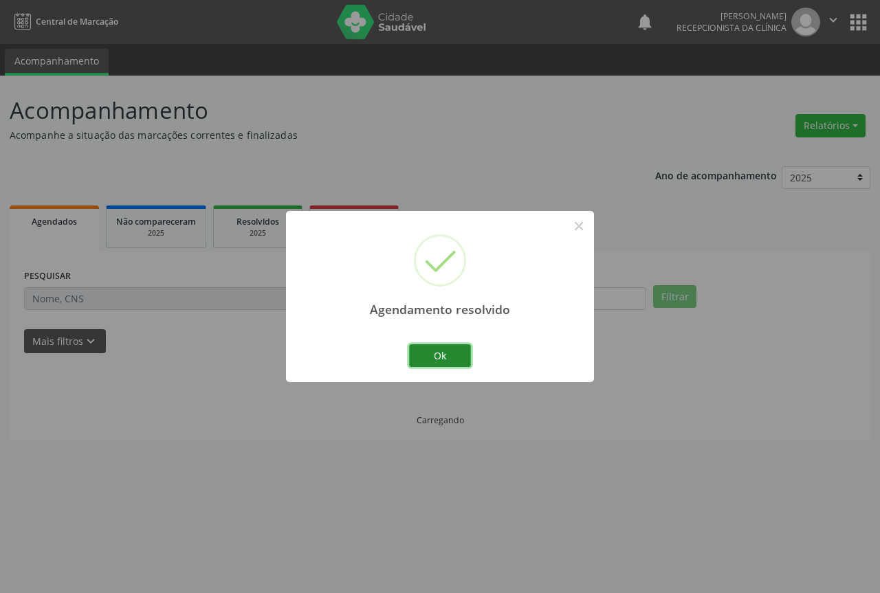
click at [450, 364] on button "Ok" at bounding box center [440, 356] width 62 height 23
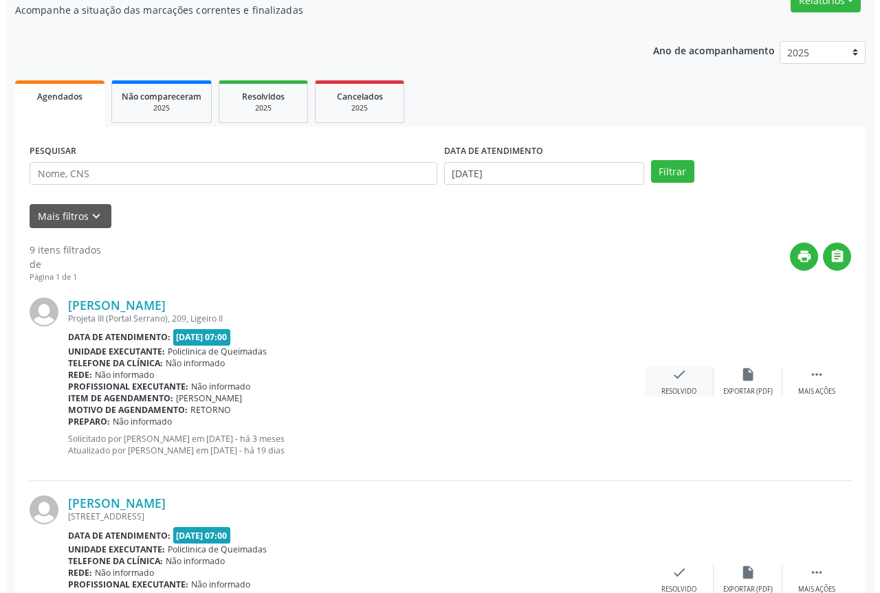
scroll to position [138, 0]
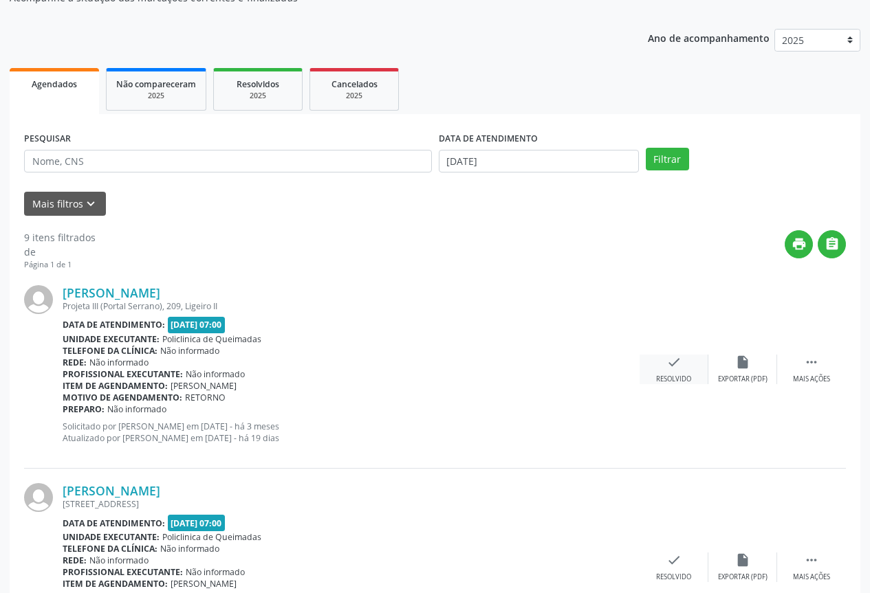
click at [664, 356] on div "check Resolvido" at bounding box center [674, 370] width 69 height 30
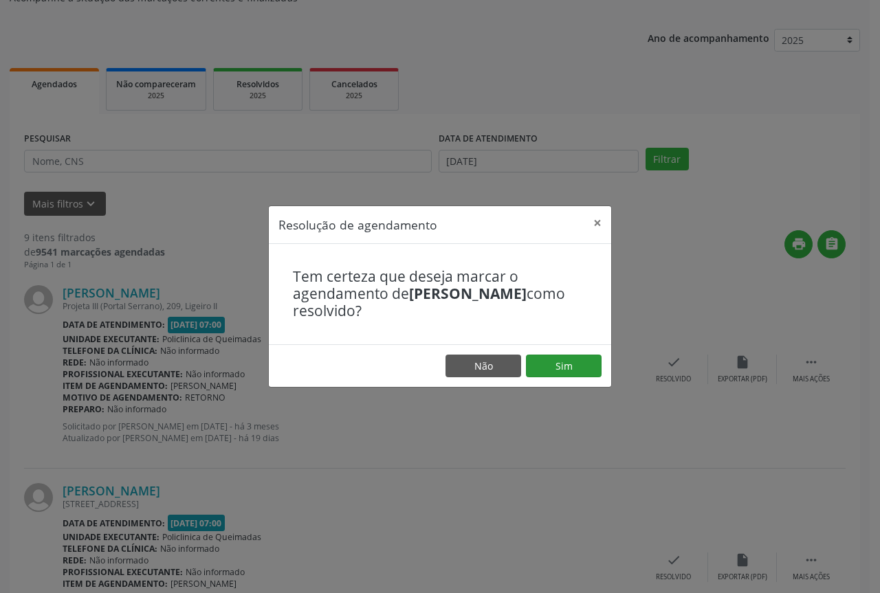
click at [538, 382] on footer "Não Sim" at bounding box center [440, 366] width 342 height 43
click at [536, 375] on button "Sim" at bounding box center [564, 366] width 76 height 23
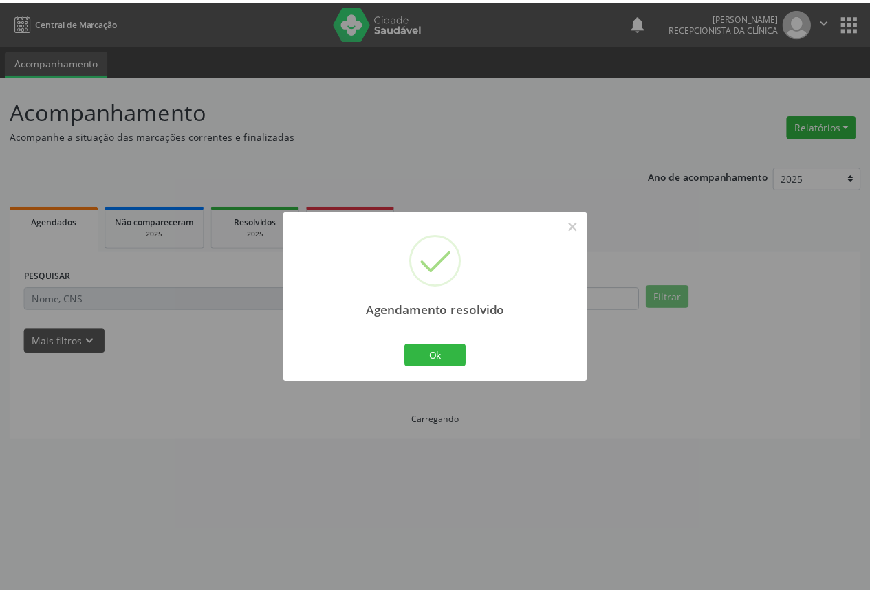
scroll to position [0, 0]
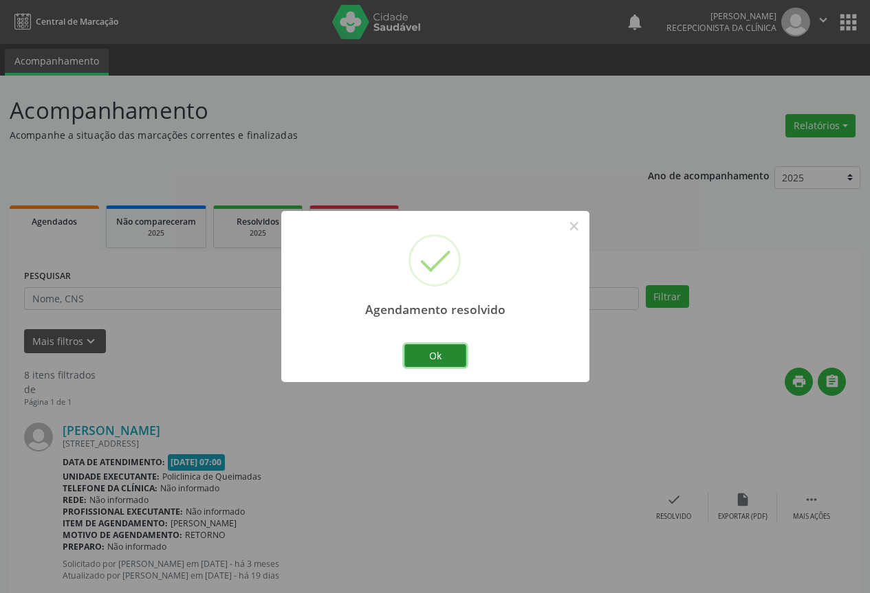
click at [459, 356] on button "Ok" at bounding box center [435, 356] width 62 height 23
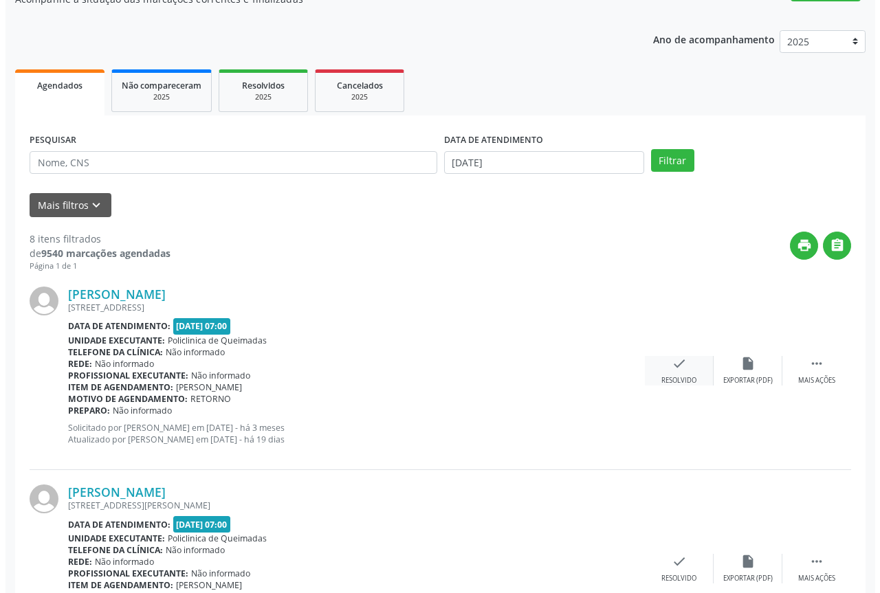
scroll to position [138, 0]
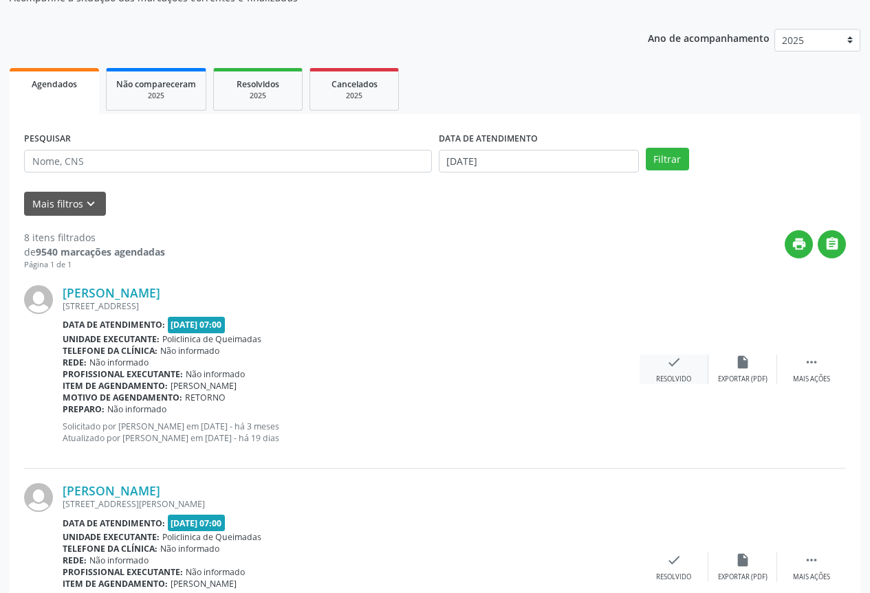
click at [682, 362] on div "check Resolvido" at bounding box center [674, 370] width 69 height 30
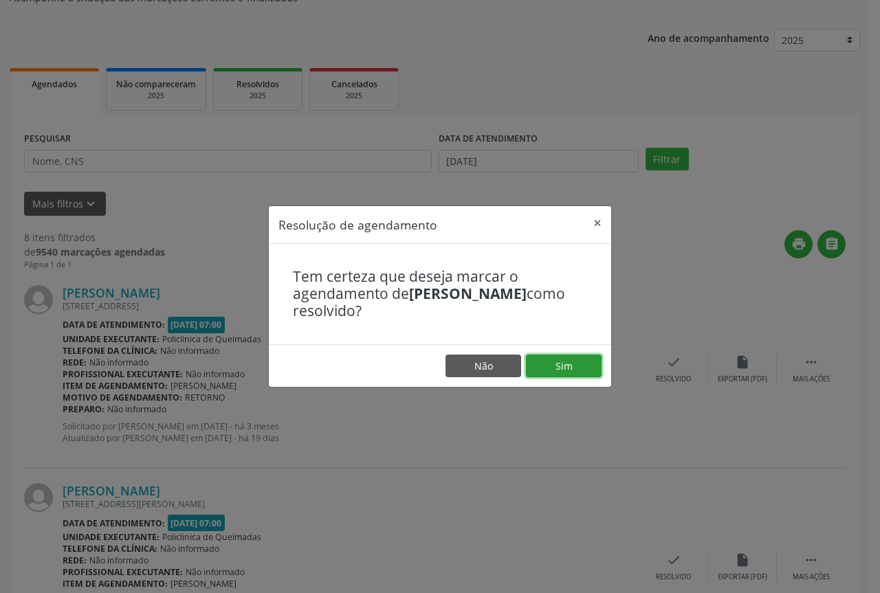
click at [573, 373] on button "Sim" at bounding box center [564, 366] width 76 height 23
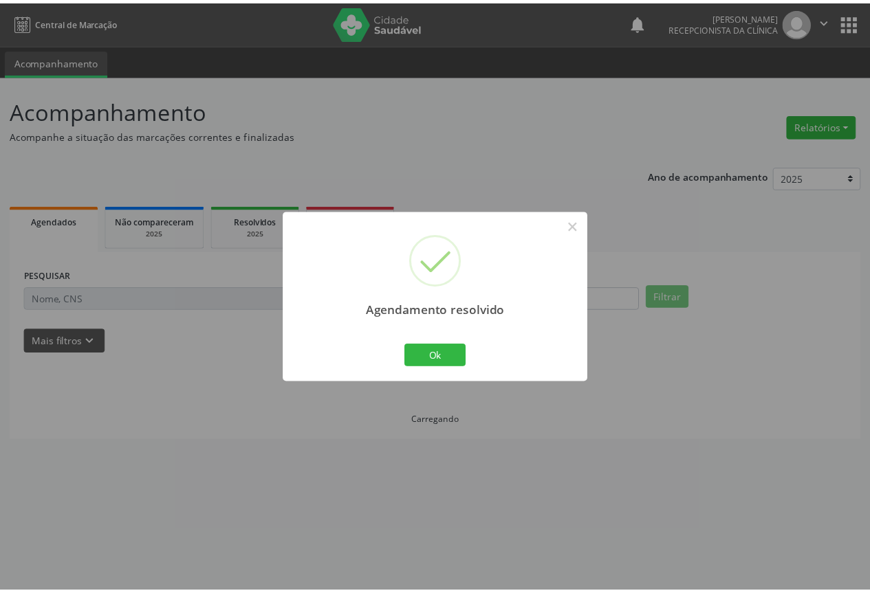
scroll to position [0, 0]
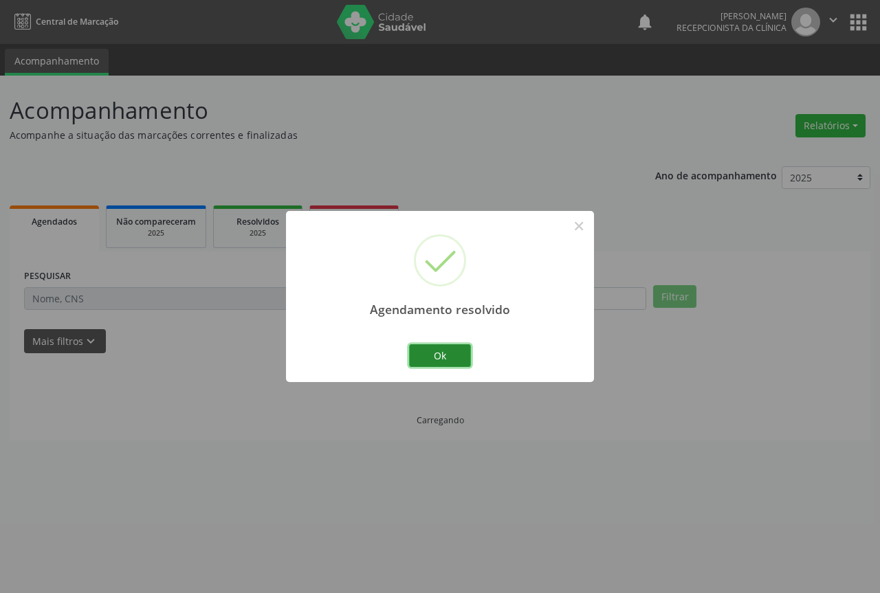
click at [457, 362] on button "Ok" at bounding box center [440, 356] width 62 height 23
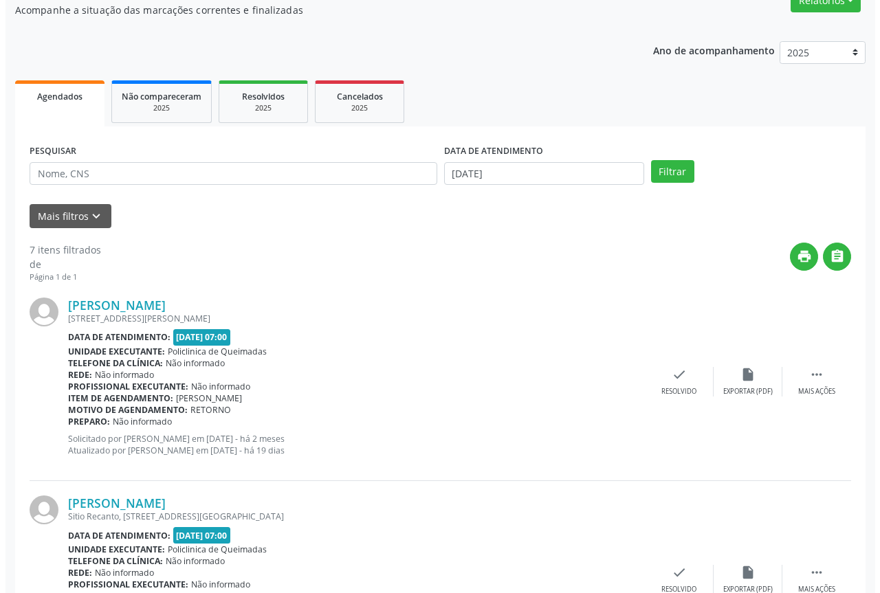
scroll to position [138, 0]
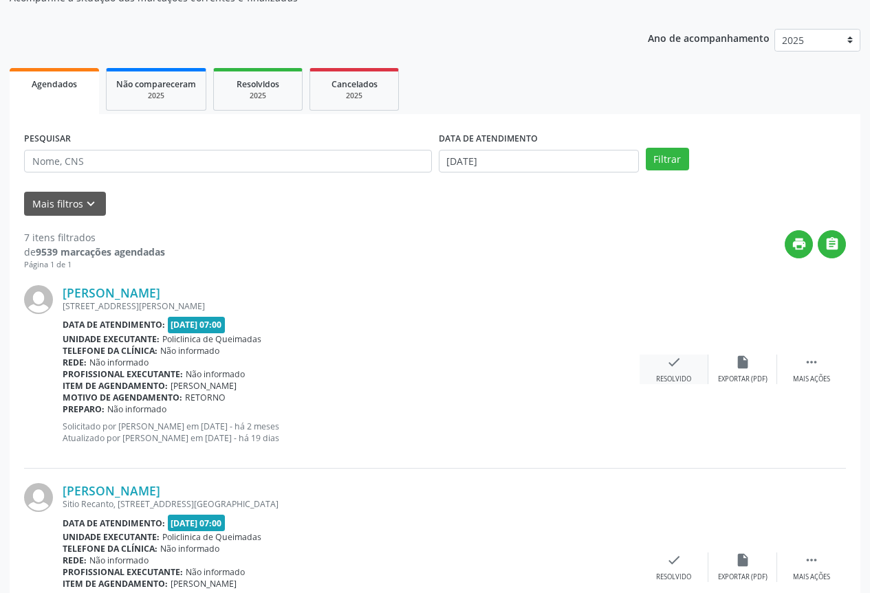
click at [668, 368] on icon "check" at bounding box center [673, 362] width 15 height 15
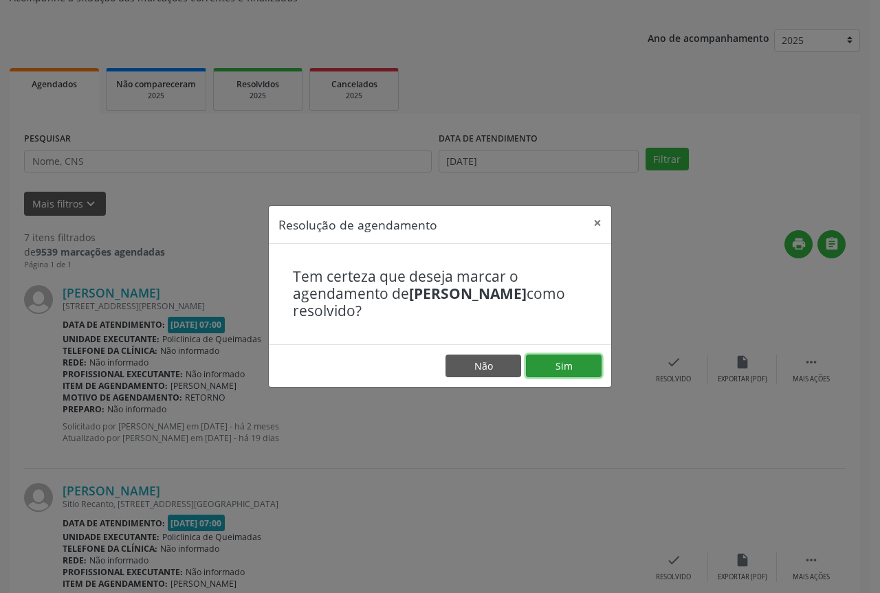
click at [545, 368] on button "Sim" at bounding box center [564, 366] width 76 height 23
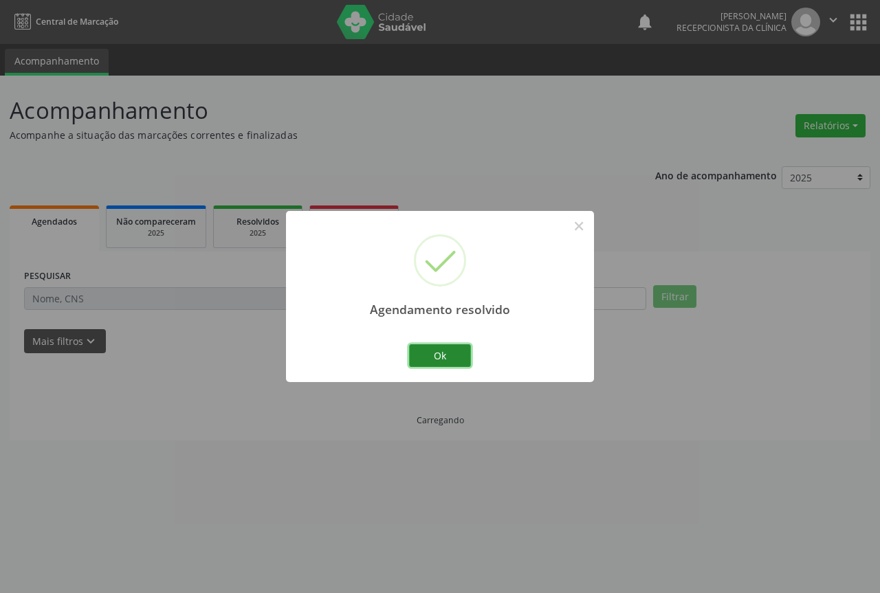
click at [447, 359] on button "Ok" at bounding box center [440, 356] width 62 height 23
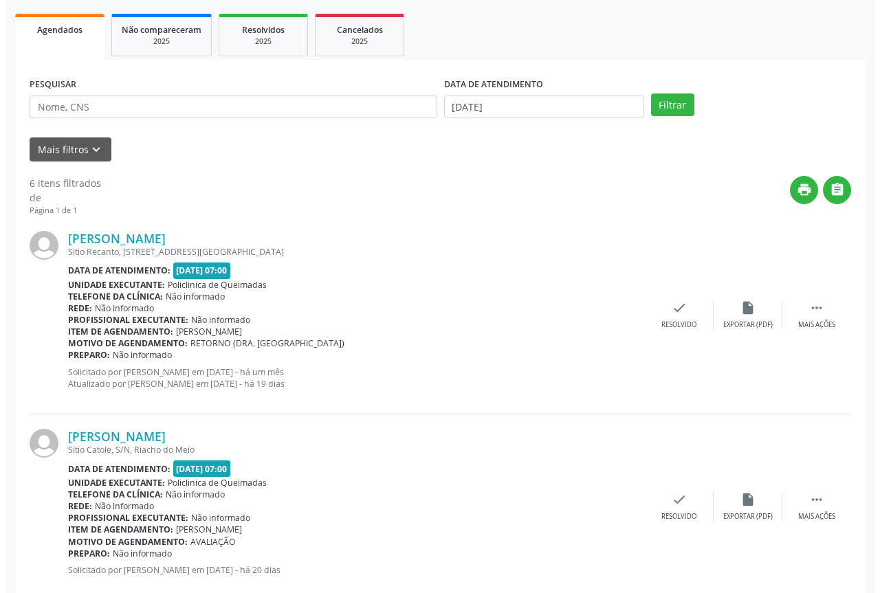
scroll to position [206, 0]
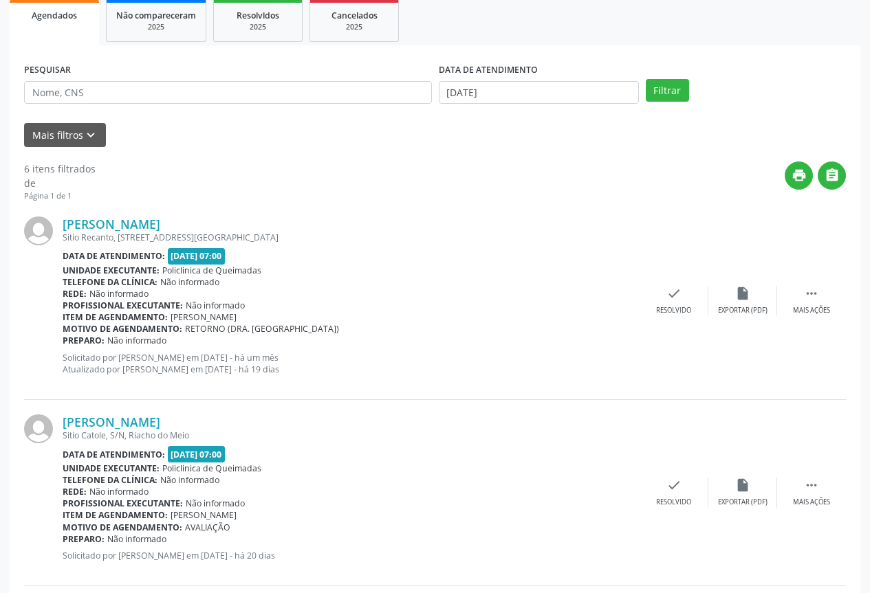
click at [695, 318] on div "[PERSON_NAME] [STREET_ADDRESS] Data de atendimento: [DATE] 07:00 Unidade execut…" at bounding box center [435, 301] width 822 height 198
click at [655, 296] on div "check Resolvido" at bounding box center [674, 301] width 69 height 30
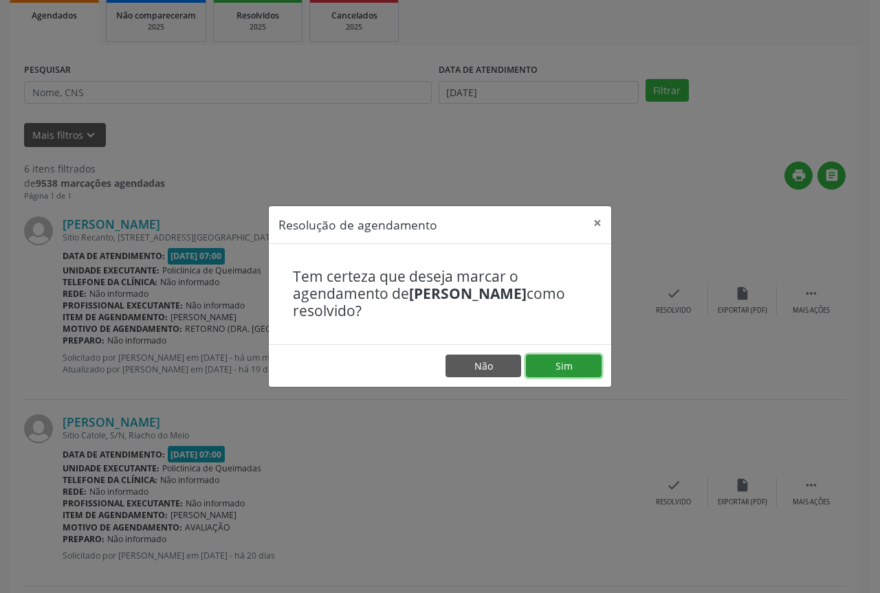
click at [548, 364] on button "Sim" at bounding box center [564, 366] width 76 height 23
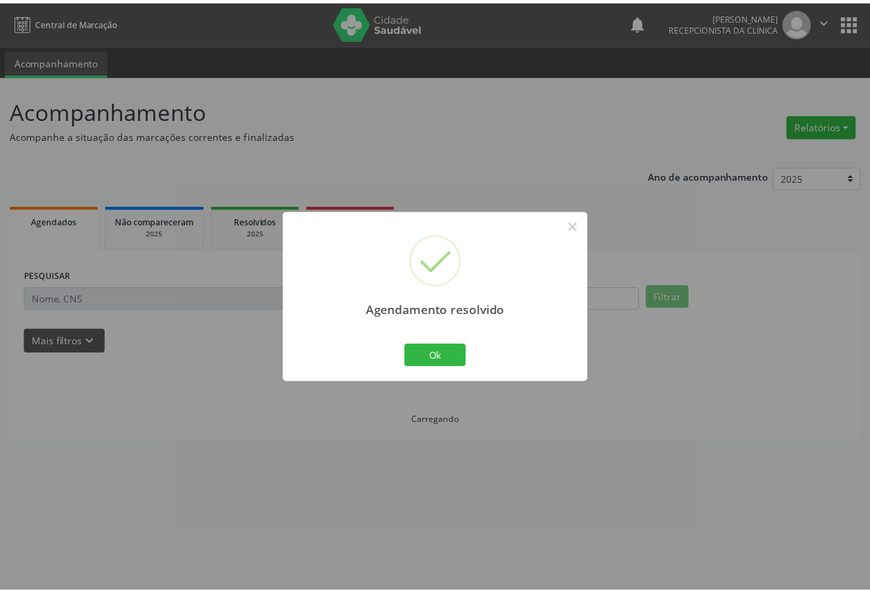
scroll to position [0, 0]
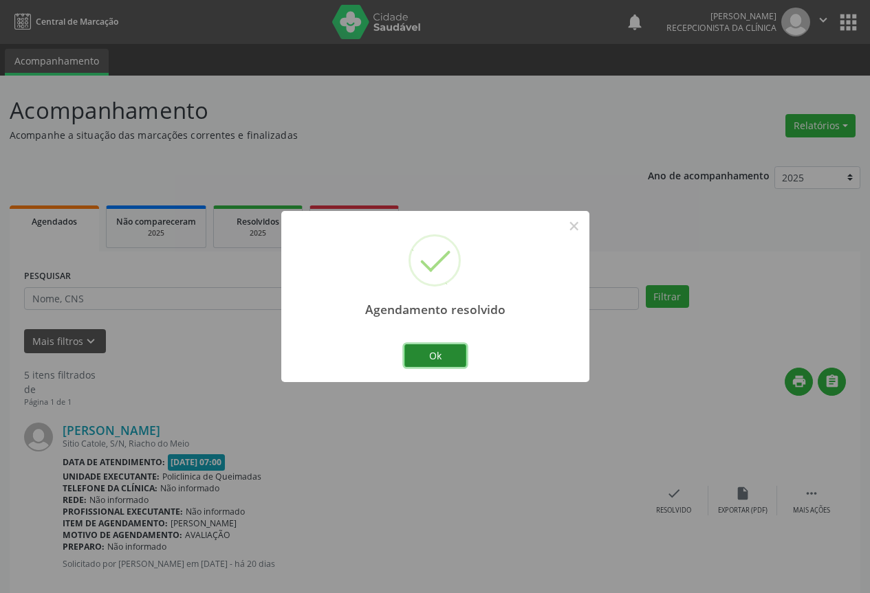
click at [440, 360] on button "Ok" at bounding box center [435, 356] width 62 height 23
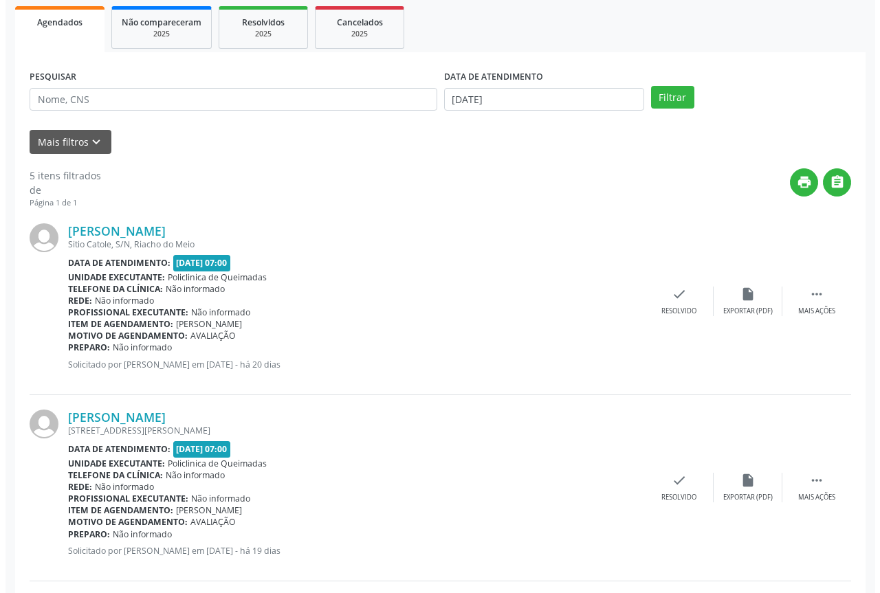
scroll to position [206, 0]
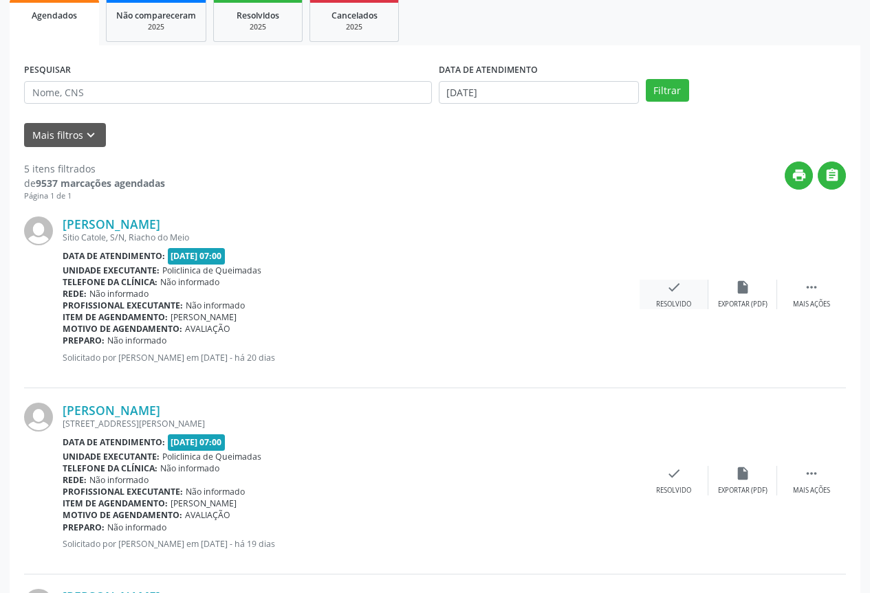
click at [685, 290] on div "check Resolvido" at bounding box center [674, 295] width 69 height 30
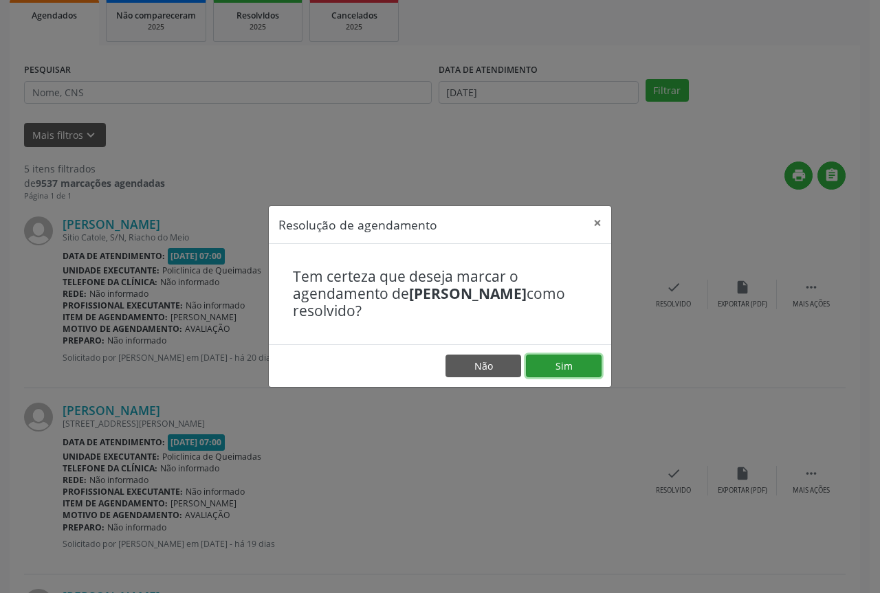
click at [566, 358] on button "Sim" at bounding box center [564, 366] width 76 height 23
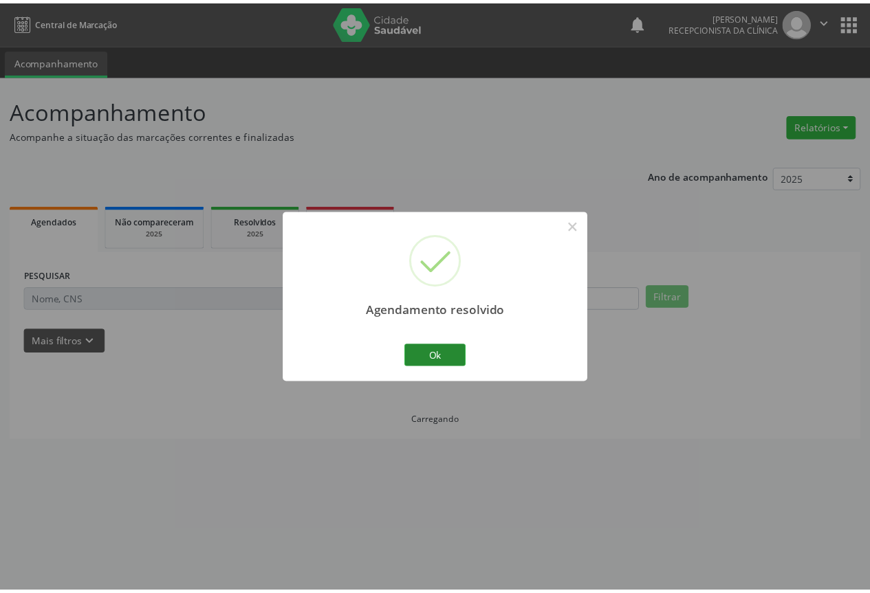
scroll to position [0, 0]
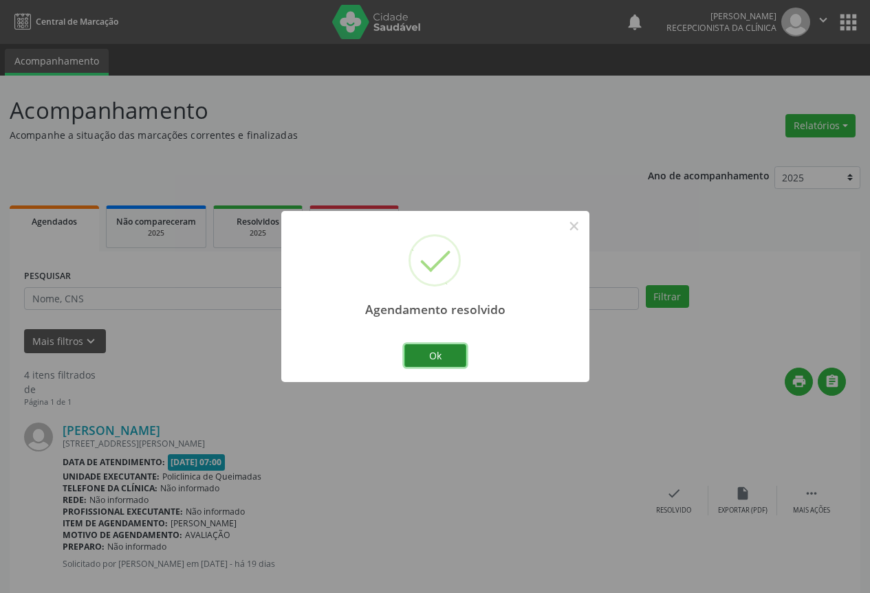
click at [436, 352] on button "Ok" at bounding box center [435, 356] width 62 height 23
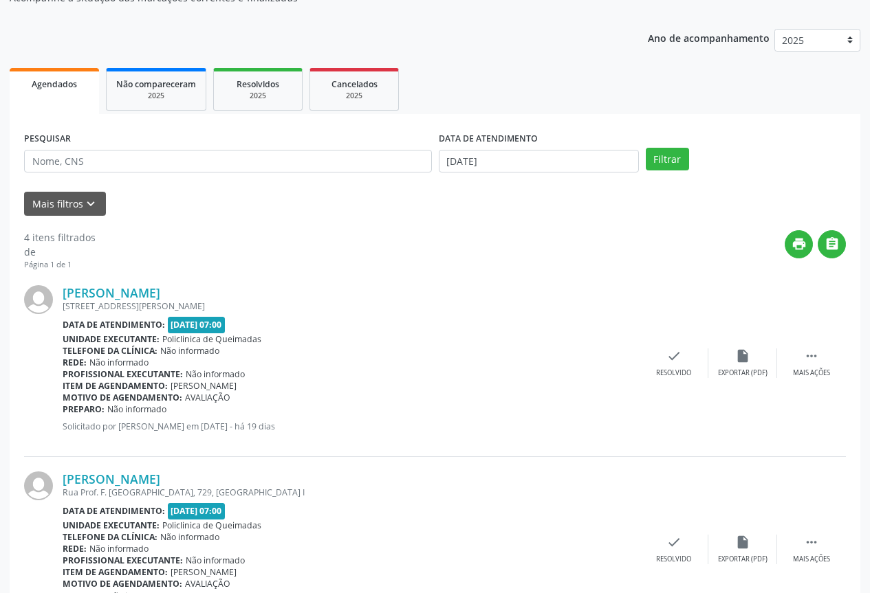
click at [653, 347] on div "[PERSON_NAME] [STREET_ADDRESS][PERSON_NAME] Data de atendimento: [DATE] 07:00 U…" at bounding box center [435, 364] width 822 height 186
click at [663, 362] on div "check Resolvido" at bounding box center [674, 364] width 69 height 30
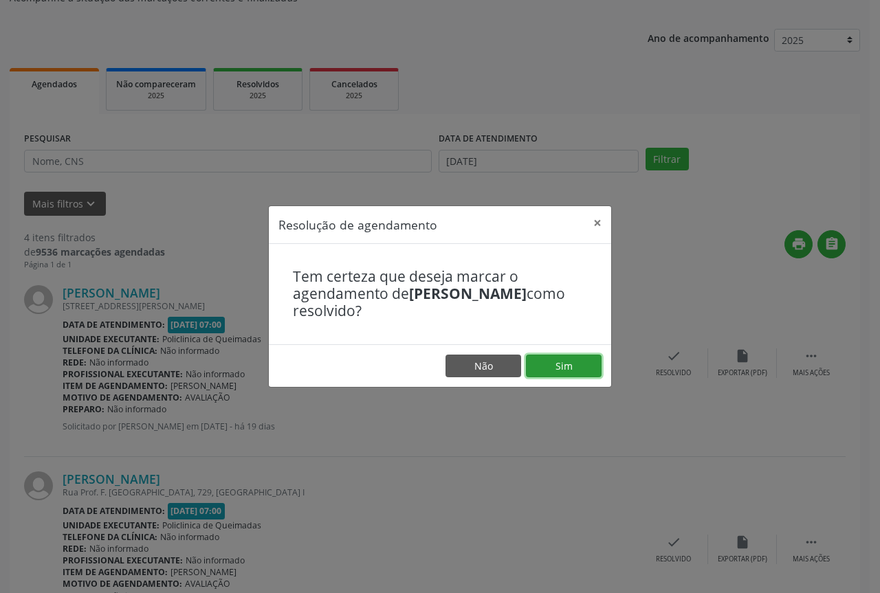
click at [572, 363] on button "Sim" at bounding box center [564, 366] width 76 height 23
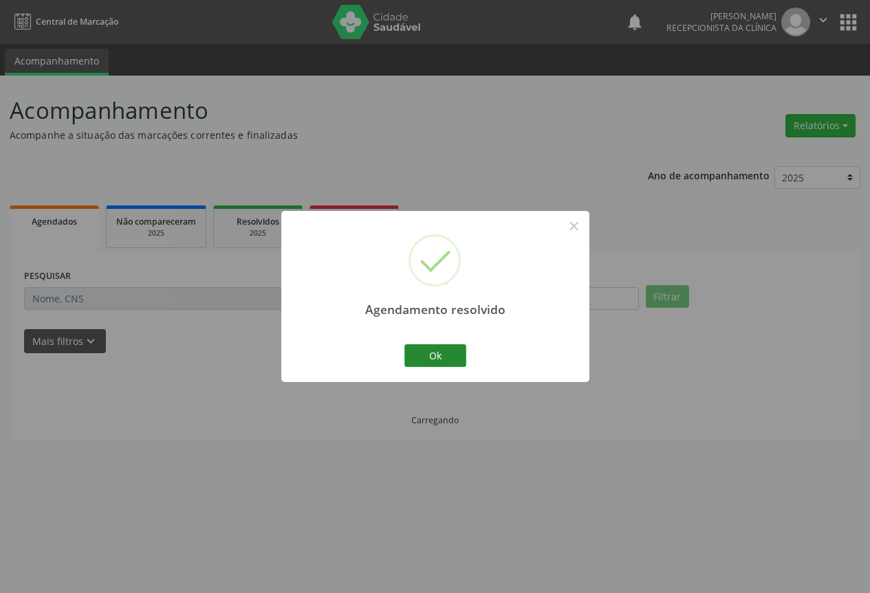
click at [469, 358] on div "Agendamento resolvido × Ok Cancel" at bounding box center [435, 296] width 308 height 171
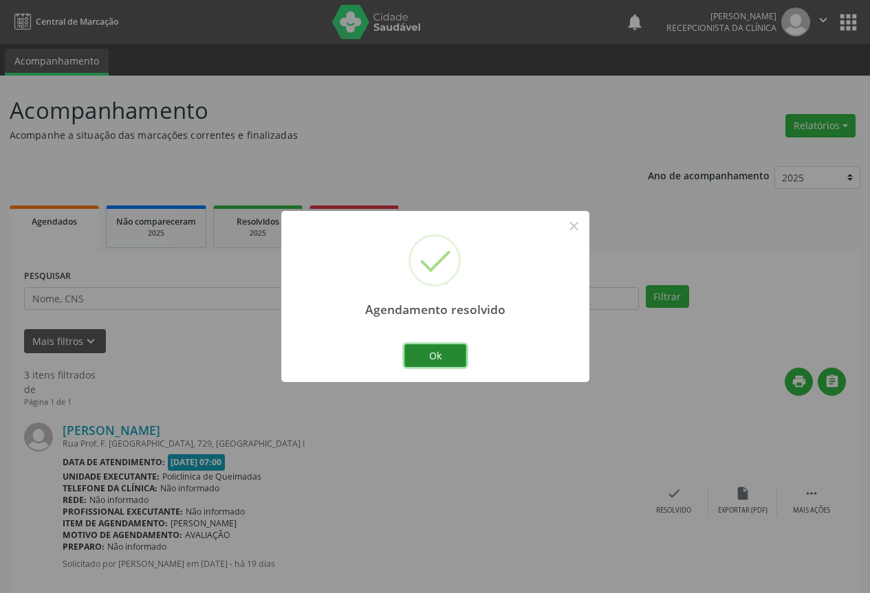
click at [439, 358] on button "Ok" at bounding box center [435, 356] width 62 height 23
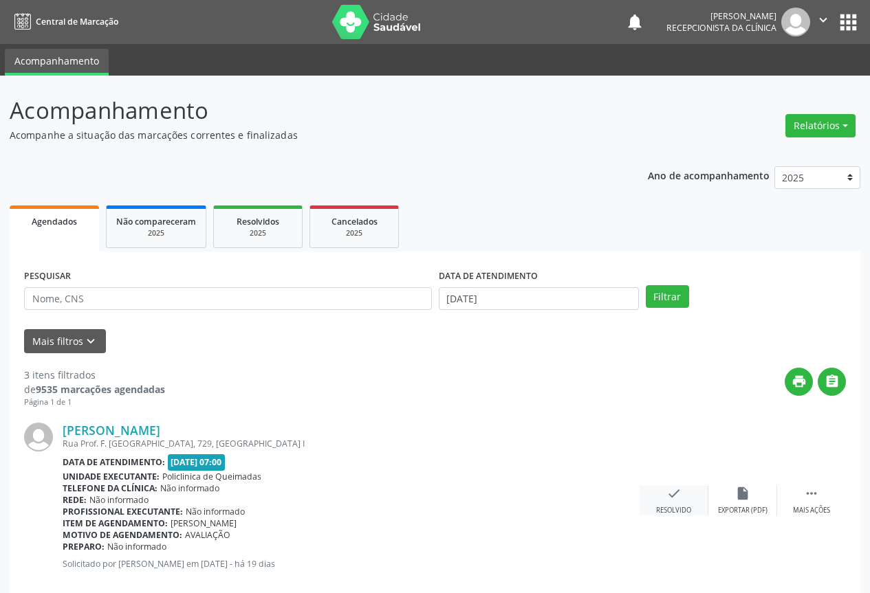
click at [651, 487] on div "check Resolvido" at bounding box center [674, 501] width 69 height 30
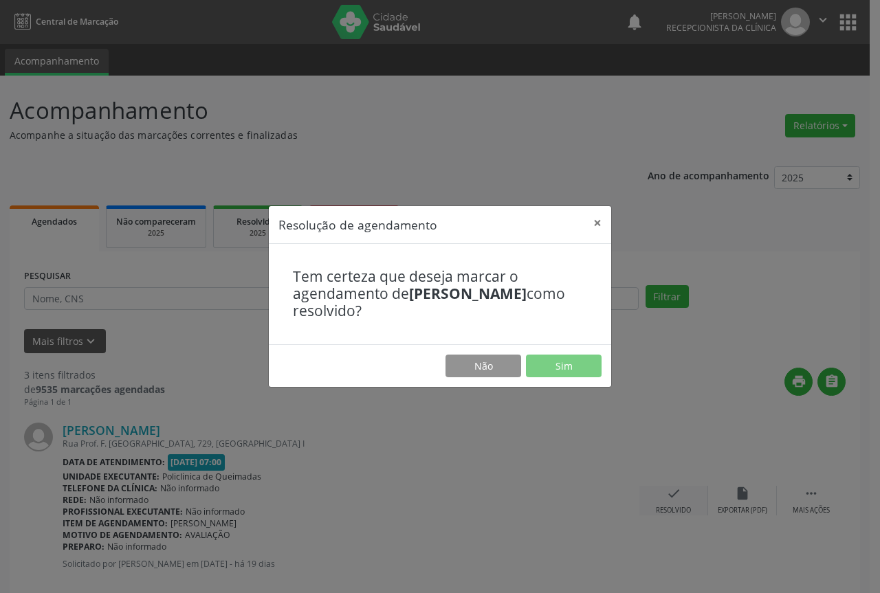
click at [668, 503] on div "Resolução de agendamento × Tem certeza que deseja marcar o agendamento de [PERS…" at bounding box center [440, 296] width 880 height 593
click at [578, 369] on button "Sim" at bounding box center [564, 366] width 76 height 23
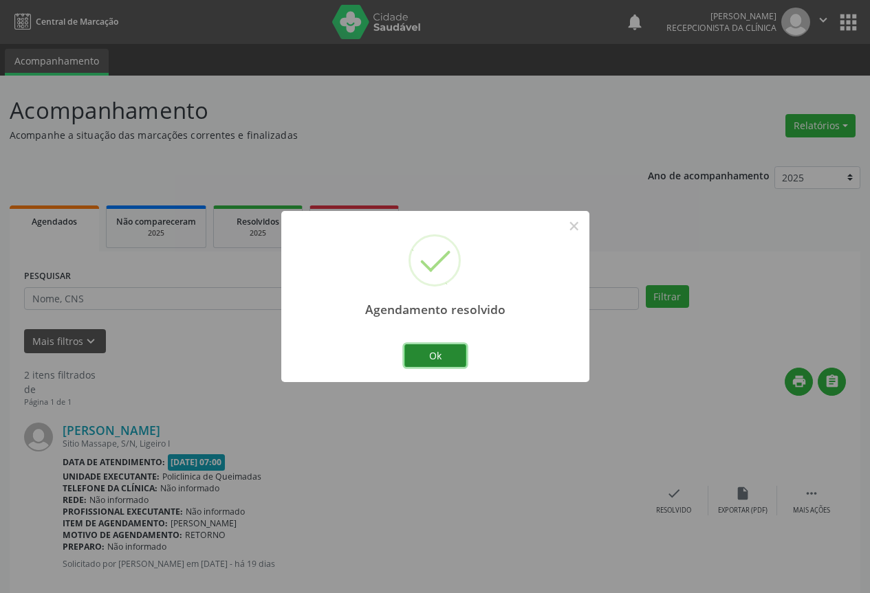
click at [446, 349] on button "Ok" at bounding box center [435, 356] width 62 height 23
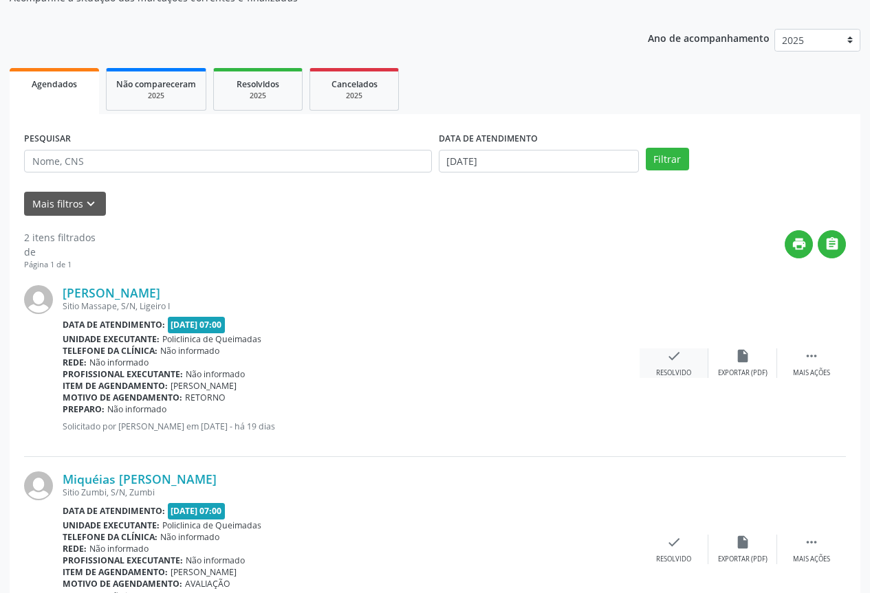
click at [675, 369] on div "Resolvido" at bounding box center [673, 374] width 35 height 10
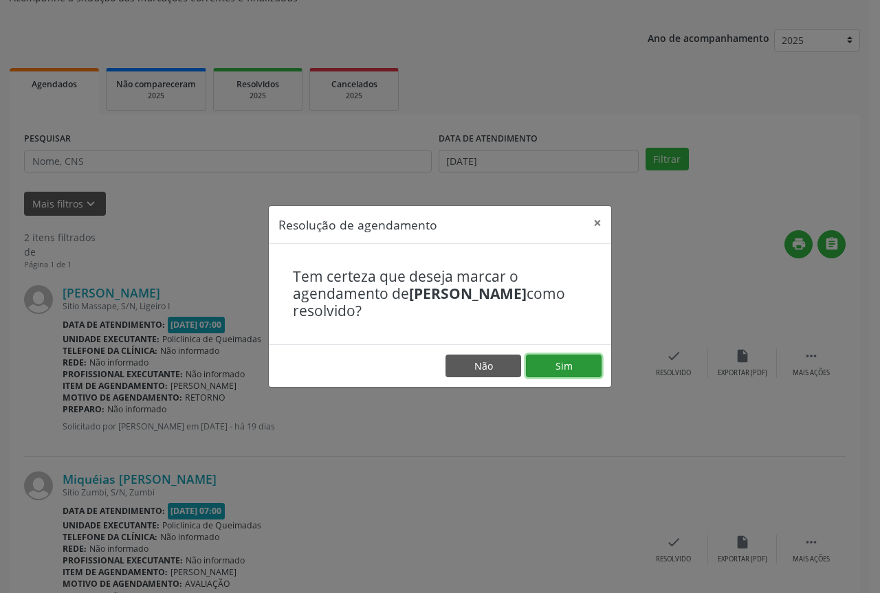
click at [554, 359] on button "Sim" at bounding box center [564, 366] width 76 height 23
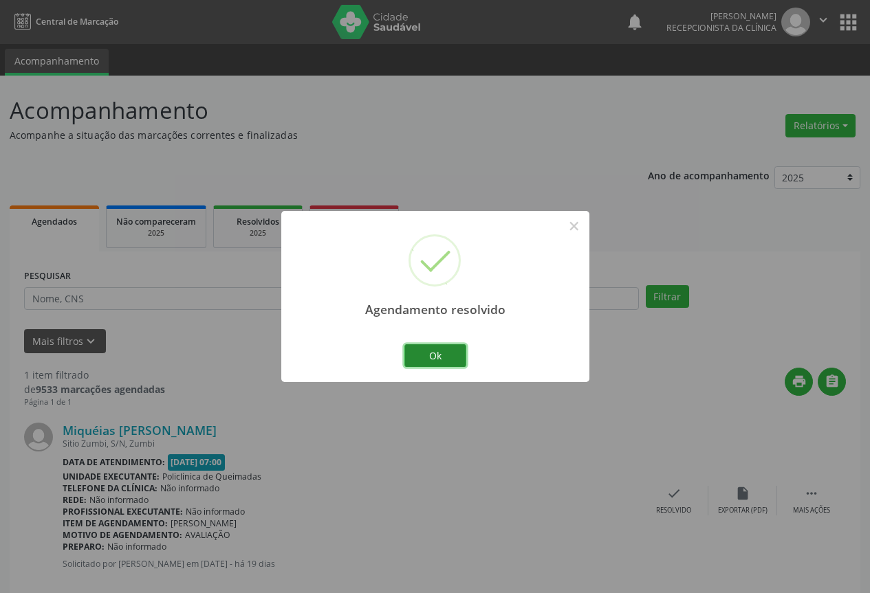
click at [446, 359] on button "Ok" at bounding box center [435, 356] width 62 height 23
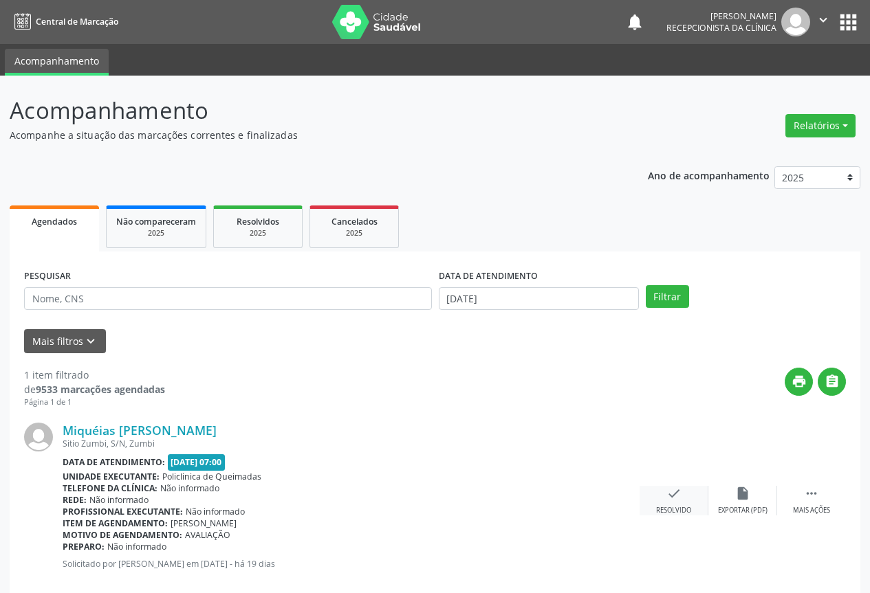
click at [662, 490] on div "check Resolvido" at bounding box center [674, 501] width 69 height 30
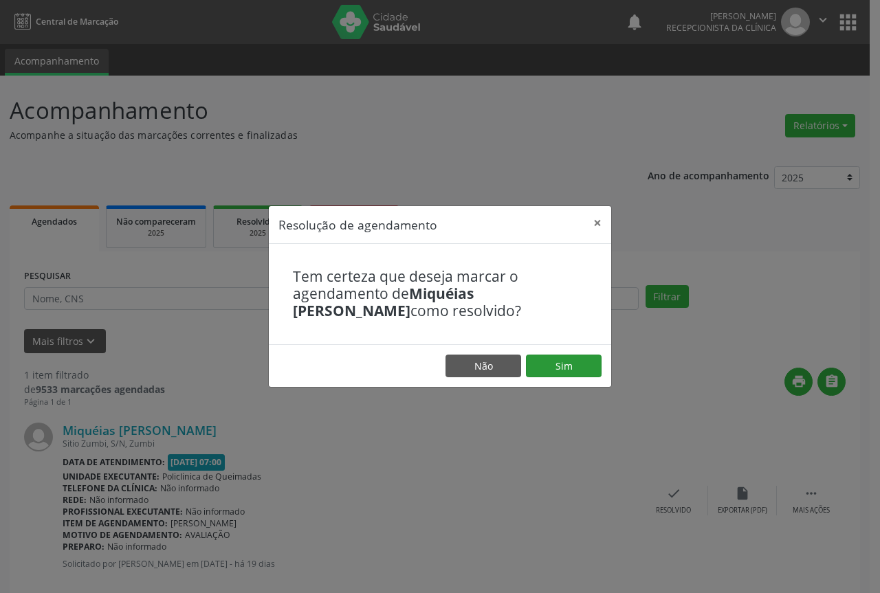
drag, startPoint x: 546, startPoint y: 386, endPoint x: 548, endPoint y: 375, distance: 11.2
click at [547, 378] on footer "Não Sim" at bounding box center [440, 366] width 342 height 43
click at [555, 364] on button "Sim" at bounding box center [564, 366] width 76 height 23
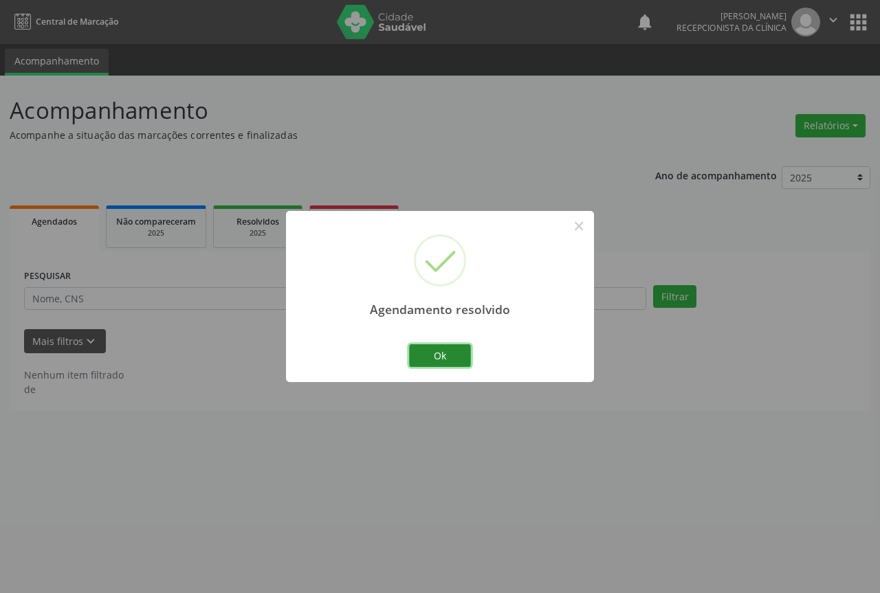
click at [454, 357] on button "Ok" at bounding box center [440, 356] width 62 height 23
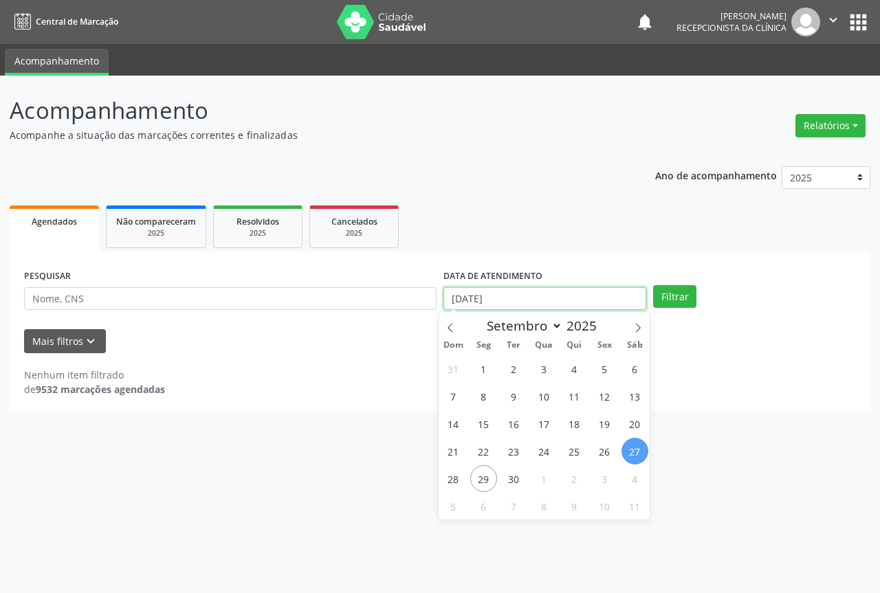
click at [525, 290] on input "[DATE]" at bounding box center [545, 298] width 203 height 23
click at [446, 477] on span "28" at bounding box center [453, 479] width 27 height 27
type input "[DATE]"
click at [446, 476] on span "28" at bounding box center [453, 479] width 27 height 27
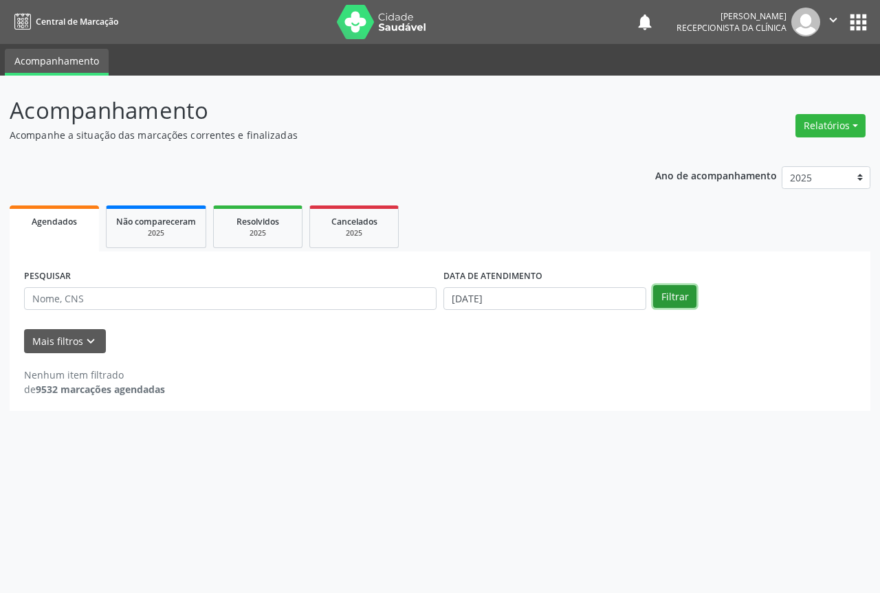
click at [676, 294] on button "Filtrar" at bounding box center [674, 296] width 43 height 23
click at [560, 296] on input "[DATE]" at bounding box center [545, 298] width 203 height 23
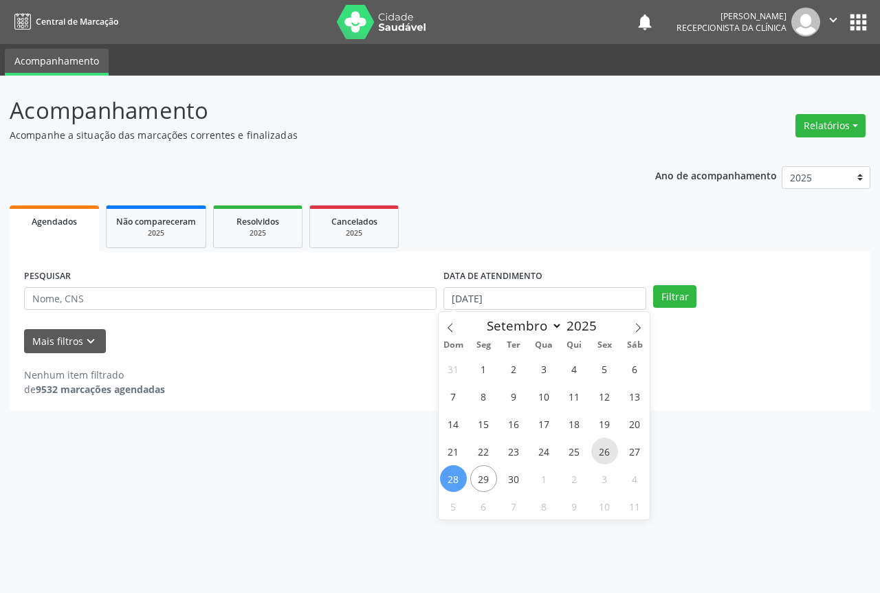
click at [602, 458] on span "26" at bounding box center [604, 451] width 27 height 27
type input "[DATE]"
click at [602, 458] on span "26" at bounding box center [604, 451] width 27 height 27
select select "8"
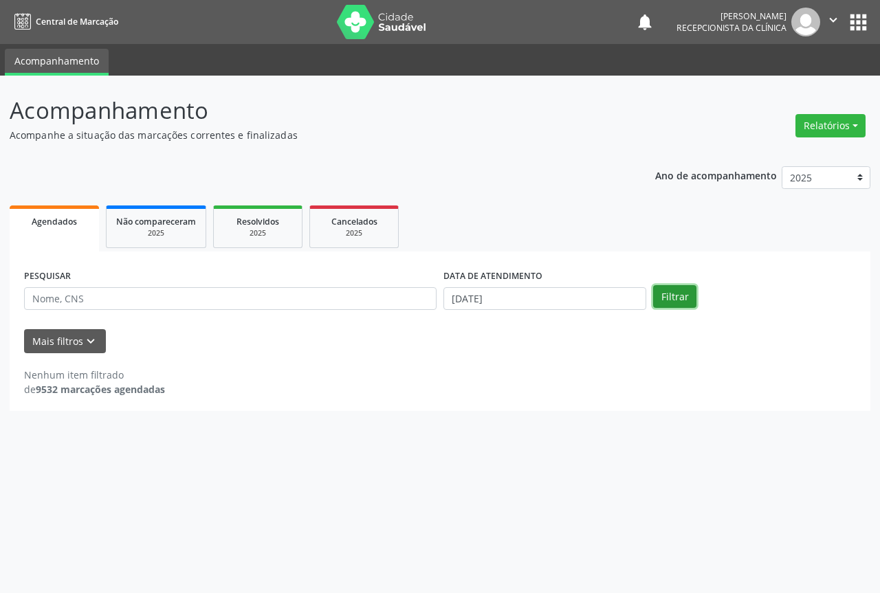
click at [678, 293] on button "Filtrar" at bounding box center [674, 296] width 43 height 23
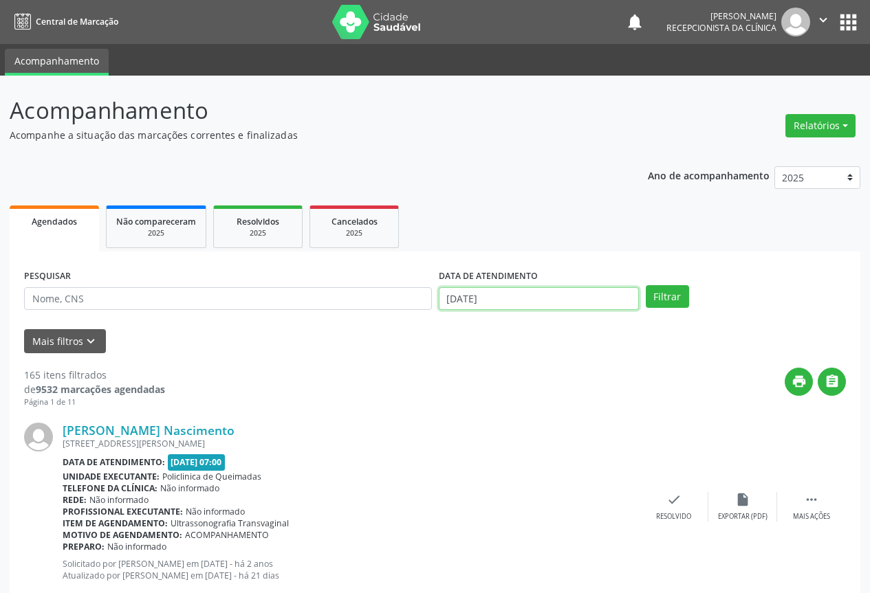
click at [560, 298] on input "[DATE]" at bounding box center [539, 298] width 200 height 23
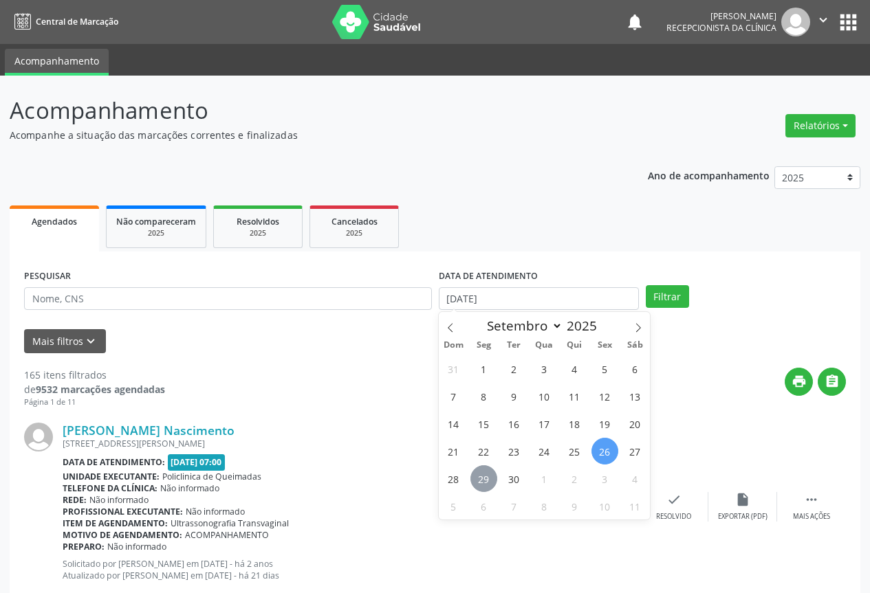
click at [483, 468] on span "29" at bounding box center [483, 479] width 27 height 27
type input "[DATE]"
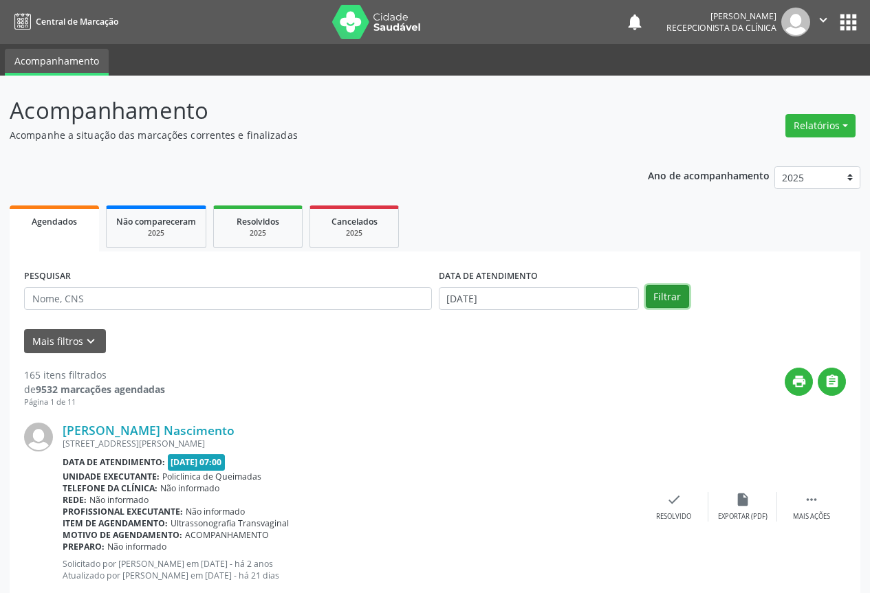
click at [657, 304] on button "Filtrar" at bounding box center [667, 296] width 43 height 23
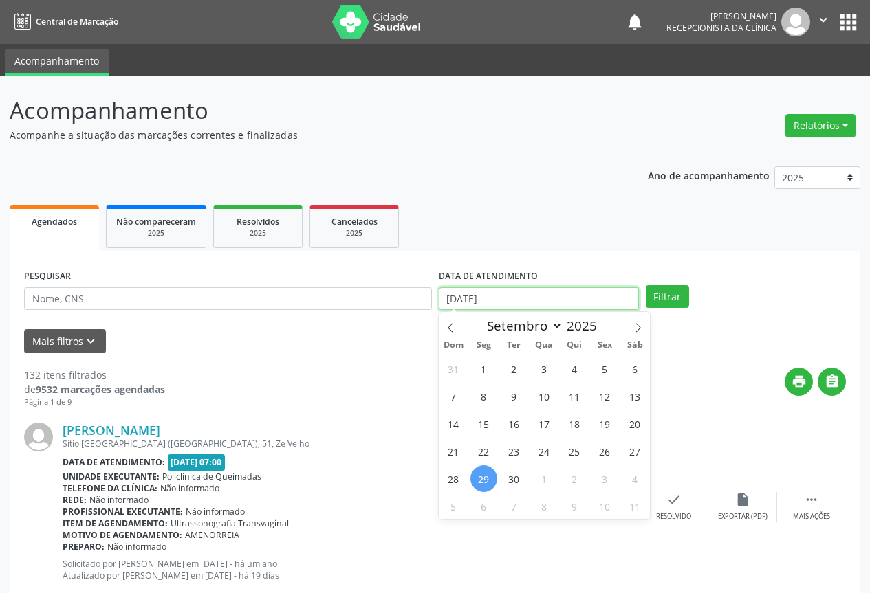
click at [529, 294] on input "[DATE]" at bounding box center [539, 298] width 200 height 23
click at [509, 470] on span "30" at bounding box center [514, 479] width 27 height 27
type input "[DATE]"
click at [509, 470] on span "30" at bounding box center [514, 479] width 27 height 27
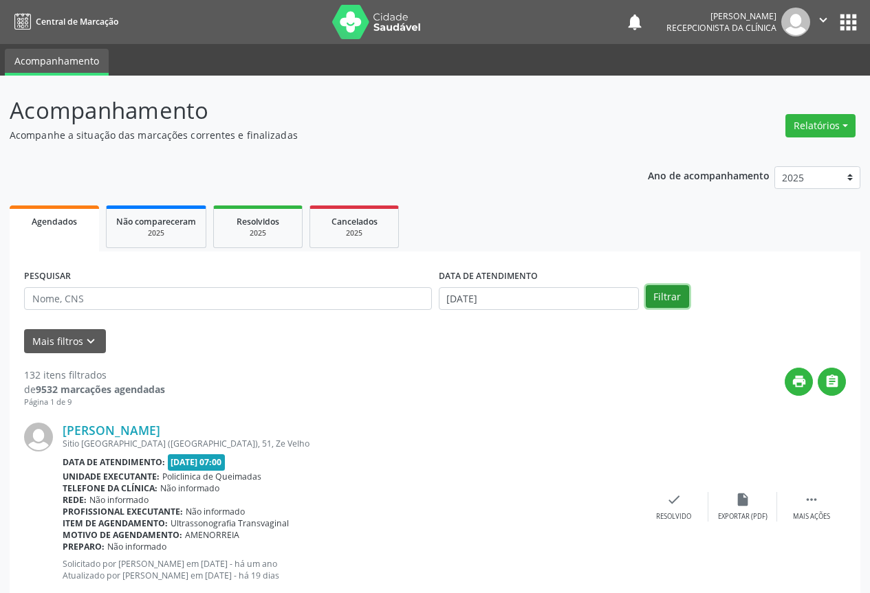
click at [657, 303] on button "Filtrar" at bounding box center [667, 296] width 43 height 23
click at [499, 312] on div "DATA DE ATENDIMENTO [DATE]" at bounding box center [538, 293] width 207 height 54
click at [514, 293] on input "[DATE]" at bounding box center [539, 298] width 200 height 23
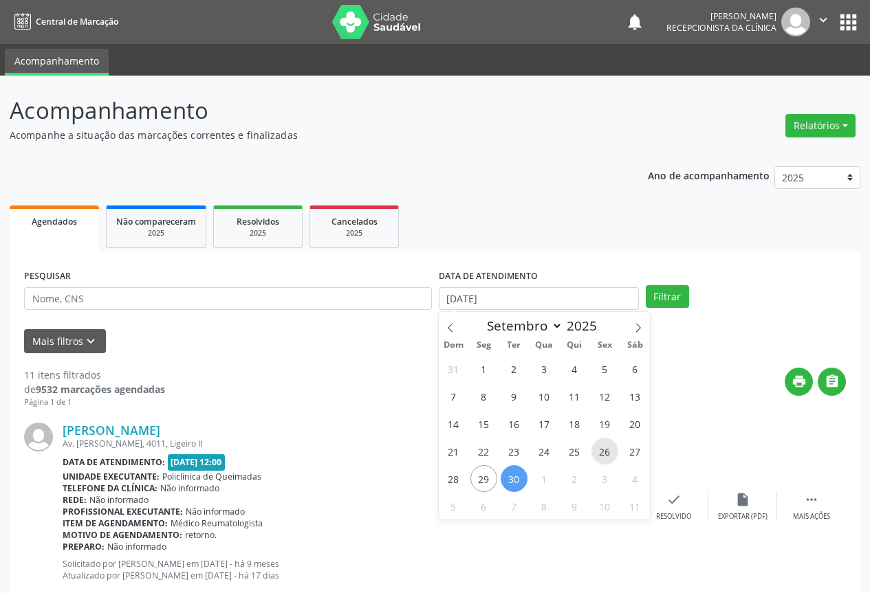
click at [599, 446] on span "26" at bounding box center [604, 451] width 27 height 27
type input "[DATE]"
drag, startPoint x: 598, startPoint y: 445, endPoint x: 618, endPoint y: 393, distance: 55.1
click at [598, 443] on span "26" at bounding box center [604, 451] width 27 height 27
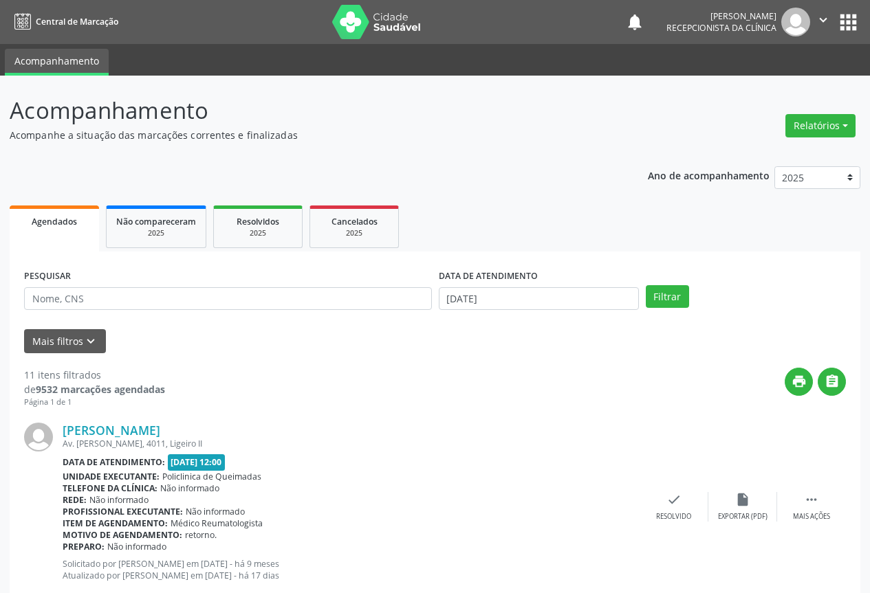
click at [679, 283] on div "PESQUISAR DATA DE ATENDIMENTO [DATE] Filtrar" at bounding box center [435, 293] width 829 height 54
click at [673, 285] on button "Filtrar" at bounding box center [667, 296] width 43 height 23
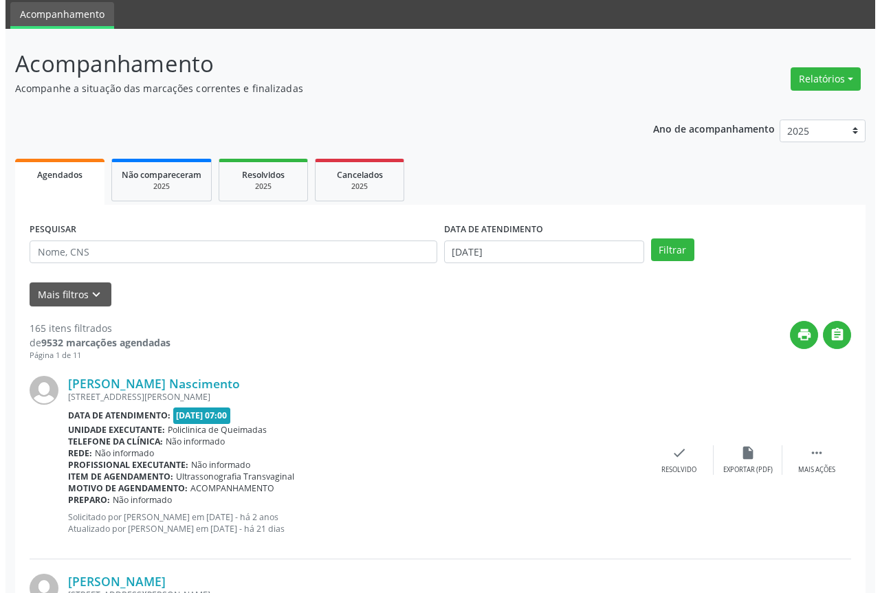
scroll to position [69, 0]
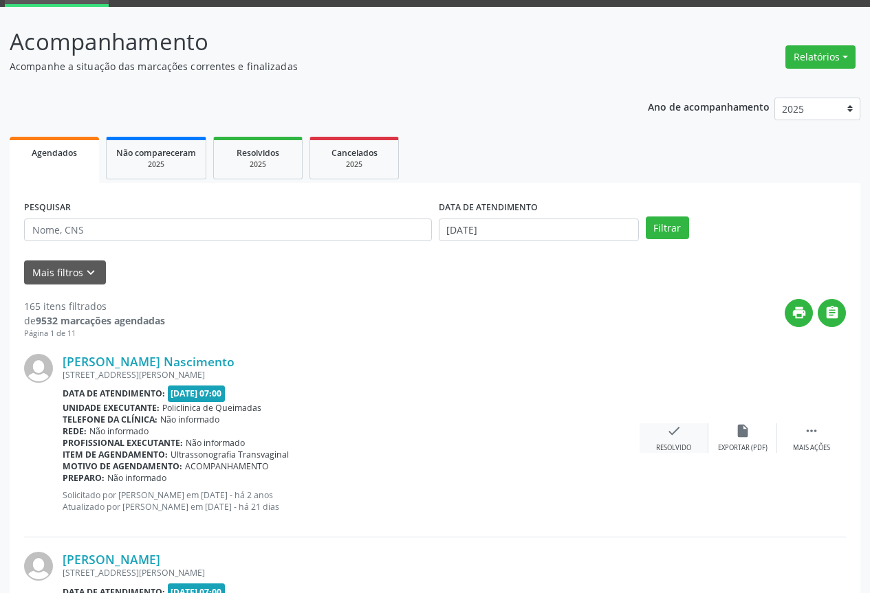
click at [655, 433] on div "check Resolvido" at bounding box center [674, 439] width 69 height 30
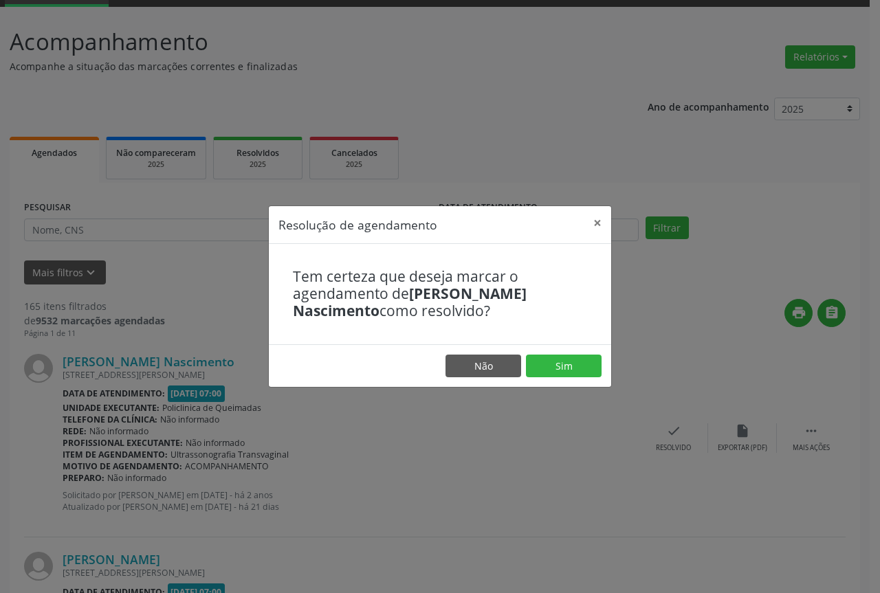
drag, startPoint x: 527, startPoint y: 341, endPoint x: 533, endPoint y: 348, distance: 9.3
click at [532, 347] on div "Resolução de agendamento × Tem certeza que deseja marcar o agendamento de [PERS…" at bounding box center [440, 297] width 344 height 182
click at [540, 358] on button "Sim" at bounding box center [564, 366] width 76 height 23
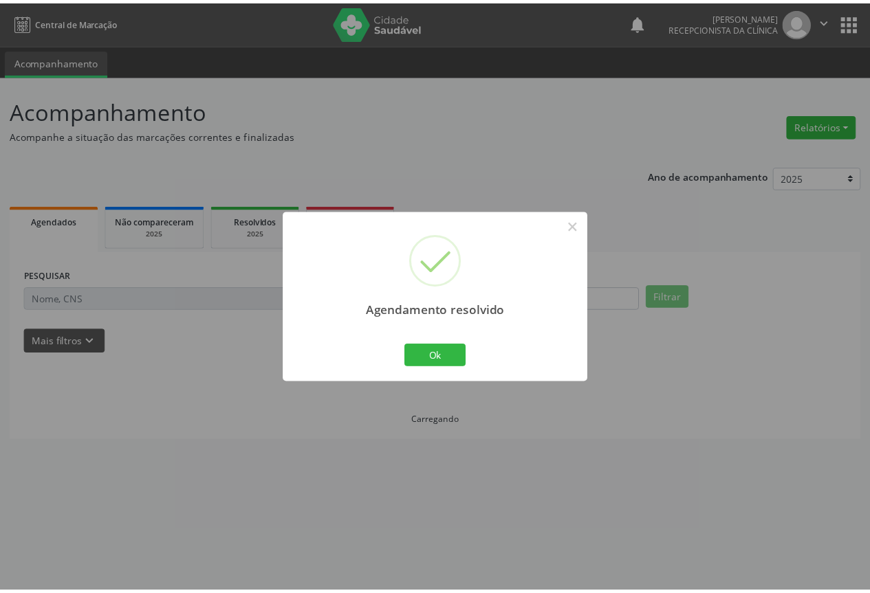
scroll to position [0, 0]
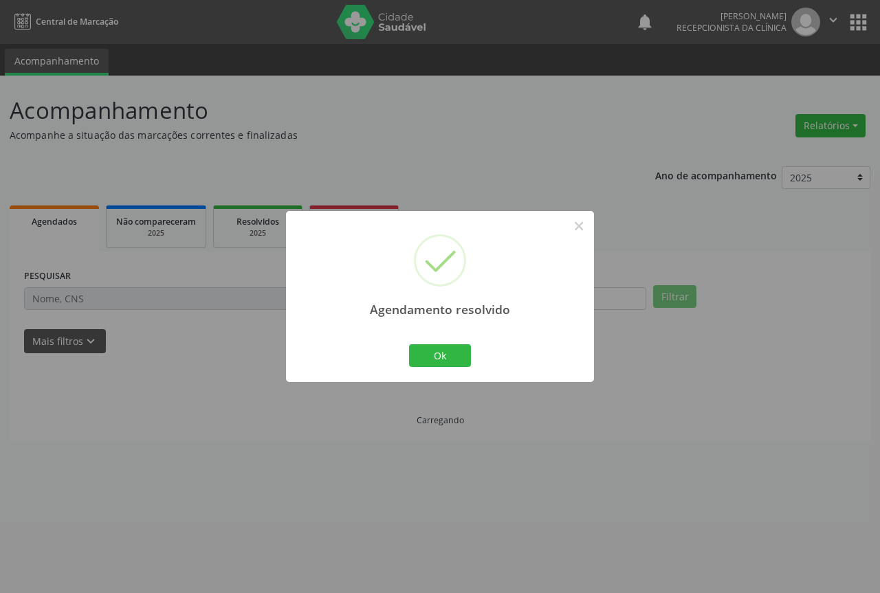
click at [428, 342] on div "Ok Cancel" at bounding box center [440, 355] width 68 height 29
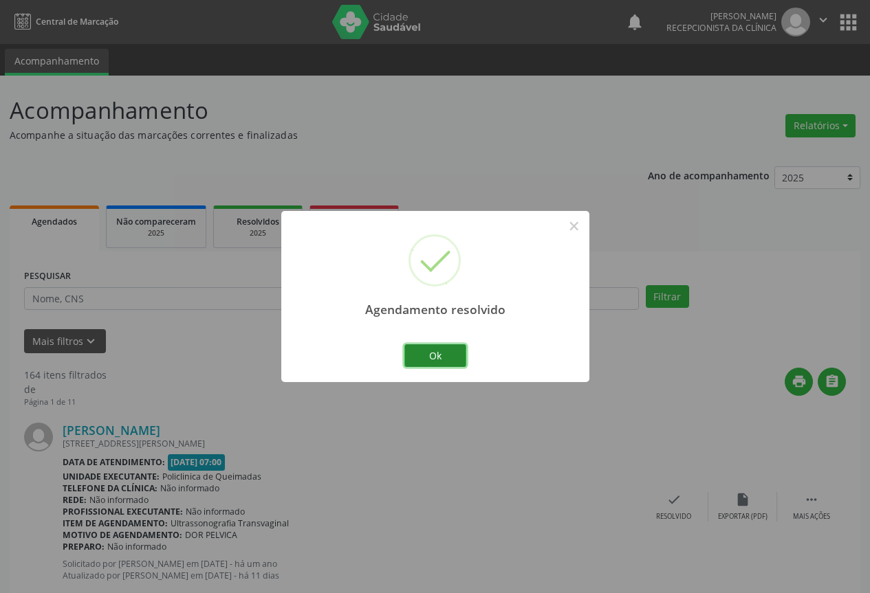
click at [434, 353] on button "Ok" at bounding box center [435, 356] width 62 height 23
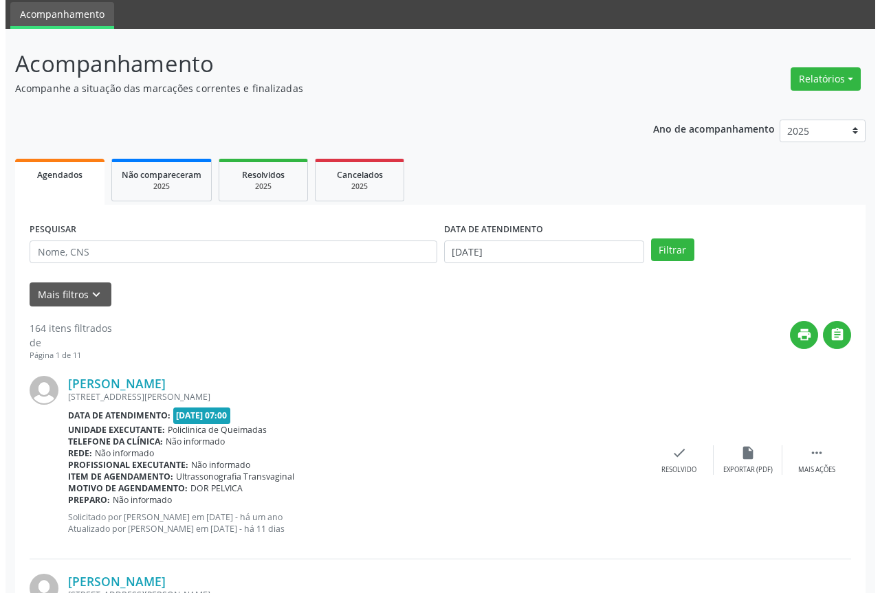
scroll to position [69, 0]
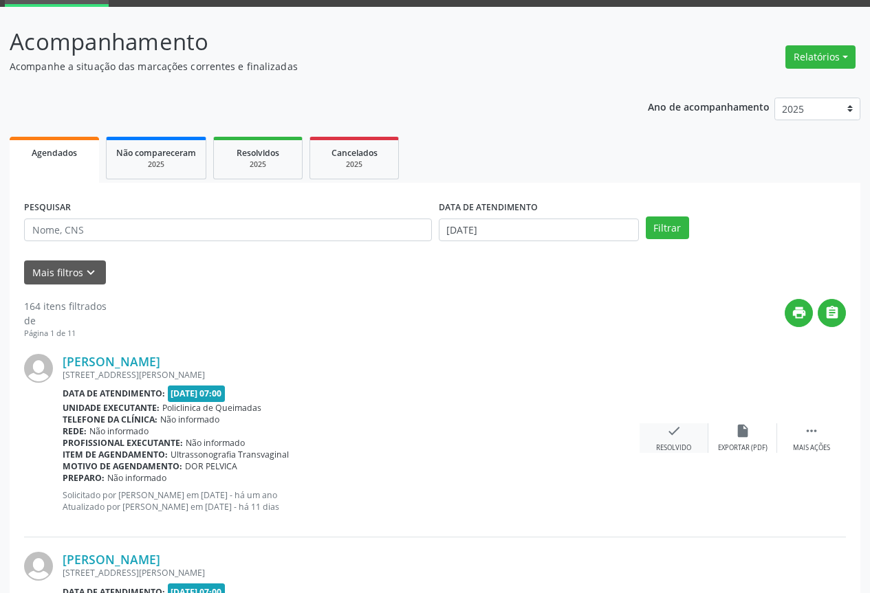
click at [662, 424] on div "check Resolvido" at bounding box center [674, 439] width 69 height 30
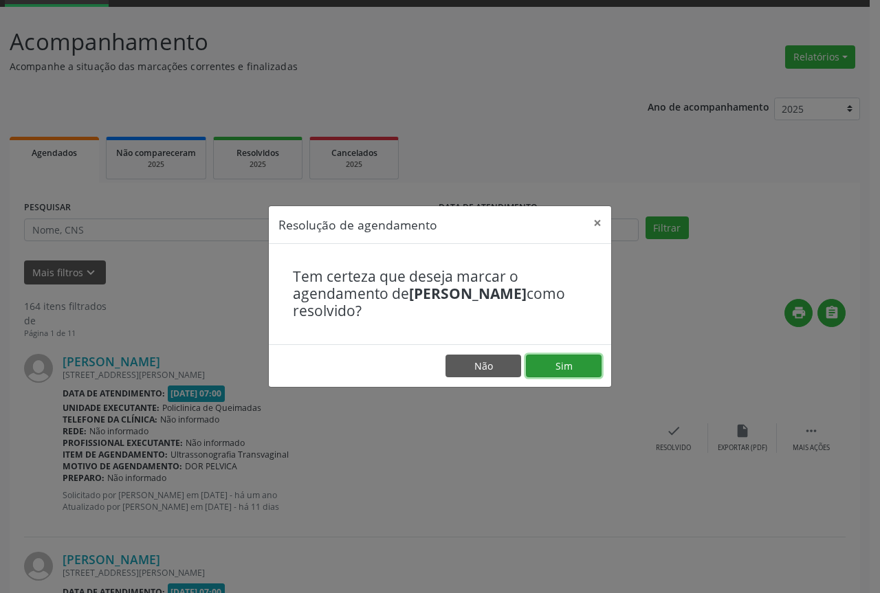
click at [543, 377] on button "Sim" at bounding box center [564, 366] width 76 height 23
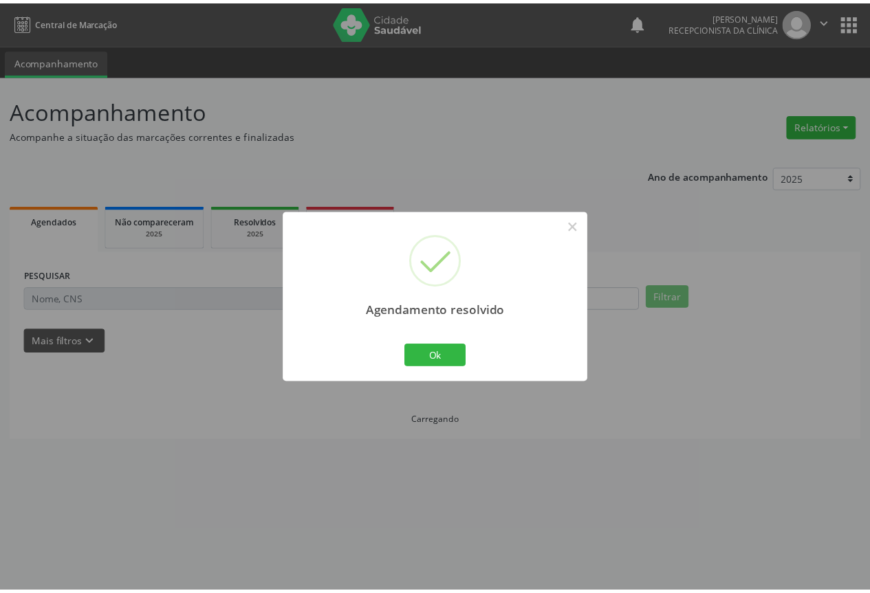
scroll to position [0, 0]
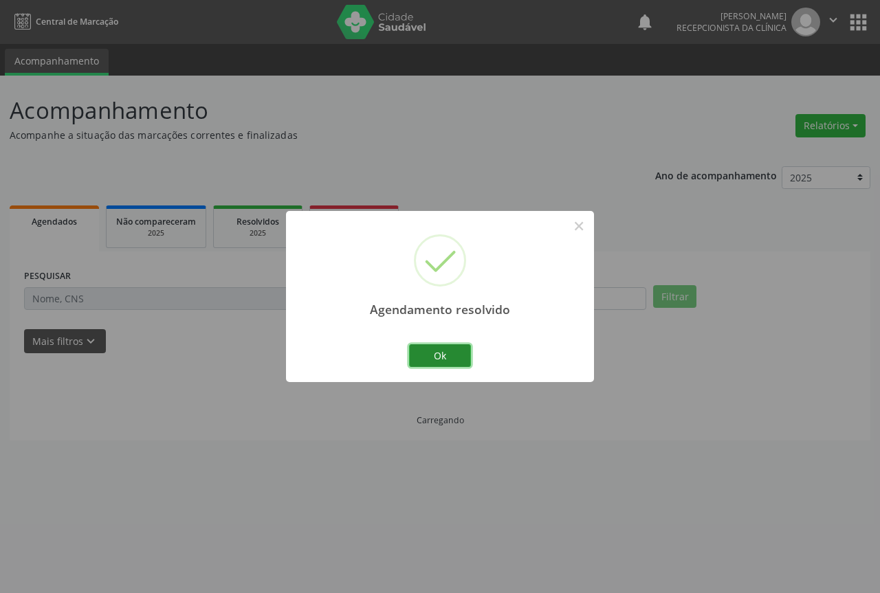
click at [452, 349] on button "Ok" at bounding box center [440, 356] width 62 height 23
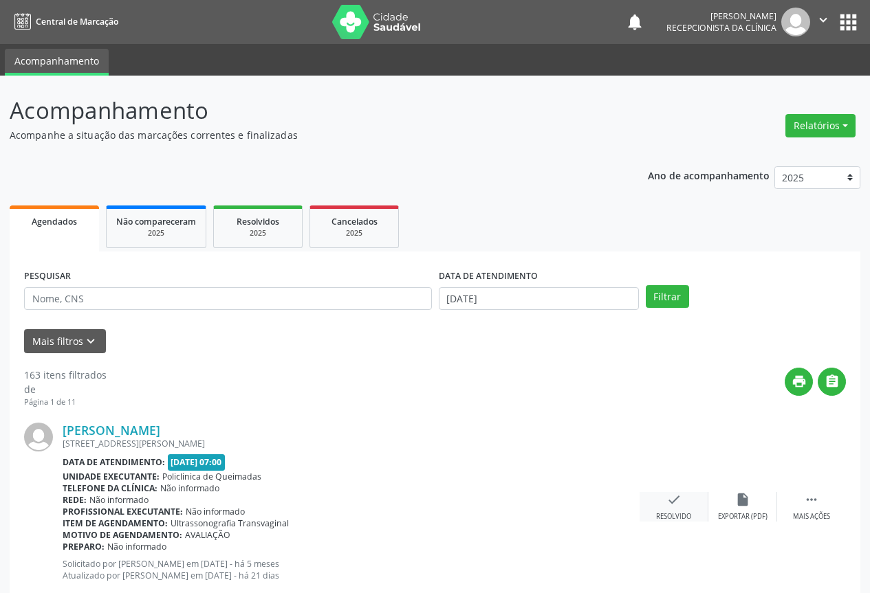
drag, startPoint x: 680, startPoint y: 488, endPoint x: 673, endPoint y: 499, distance: 13.6
click at [678, 492] on div "[PERSON_NAME] [STREET_ADDRESS][PERSON_NAME] Data de atendimento: [DATE] 07:00 U…" at bounding box center [435, 507] width 822 height 198
click at [665, 516] on div "Resolvido" at bounding box center [673, 517] width 35 height 10
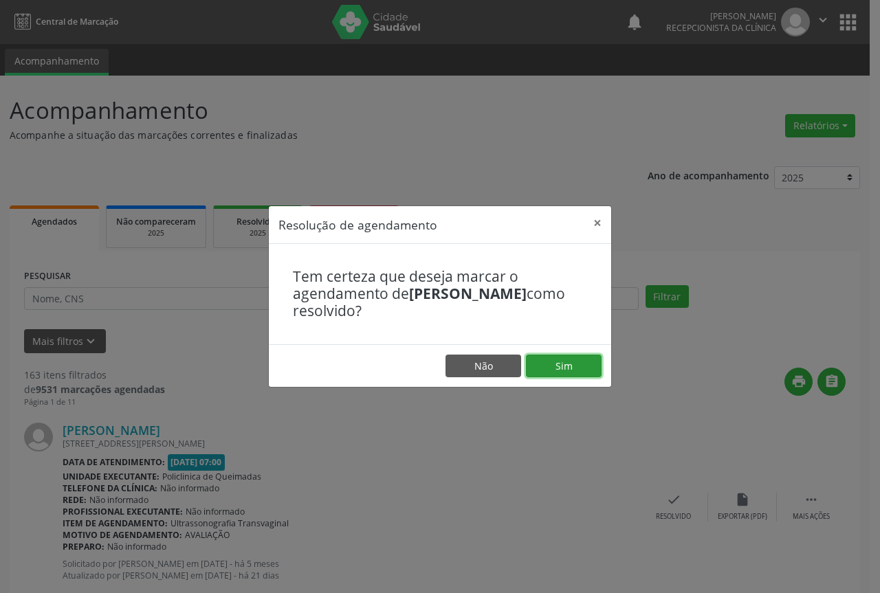
click at [545, 372] on button "Sim" at bounding box center [564, 366] width 76 height 23
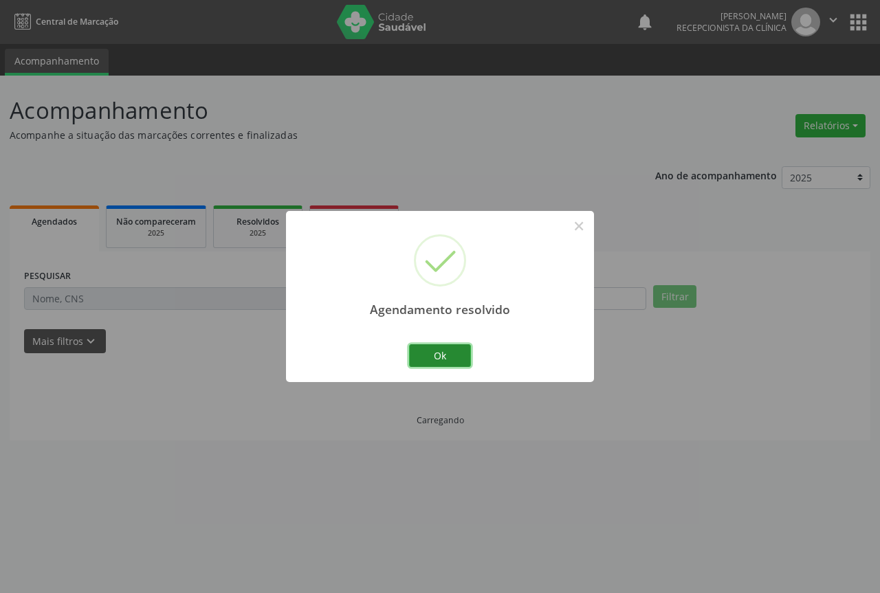
click at [420, 355] on button "Ok" at bounding box center [440, 356] width 62 height 23
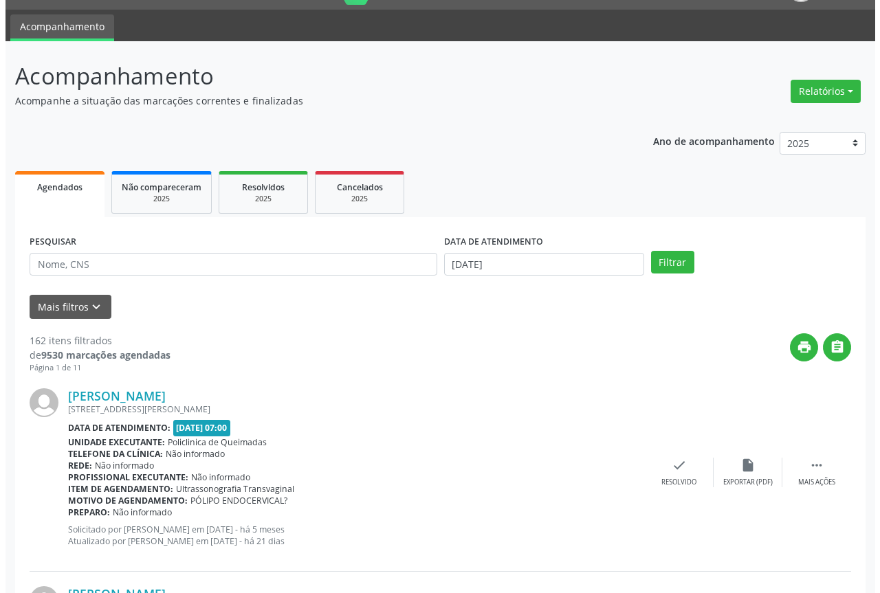
scroll to position [69, 0]
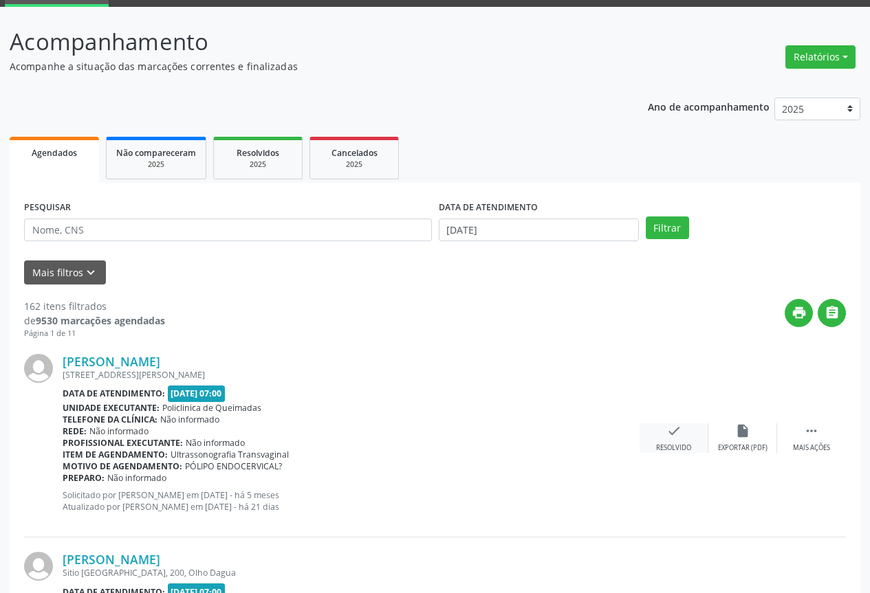
click at [663, 440] on div "check Resolvido" at bounding box center [674, 439] width 69 height 30
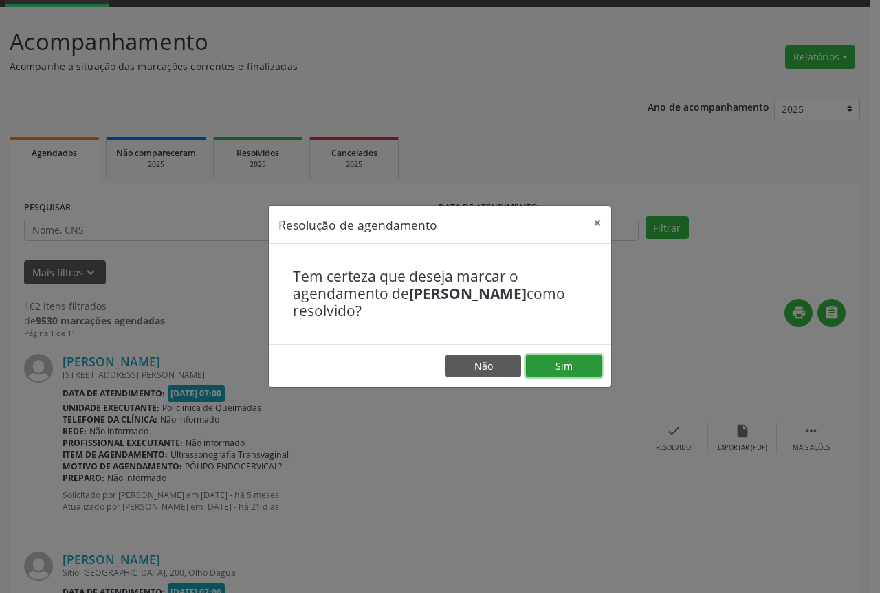
click at [555, 373] on button "Sim" at bounding box center [564, 366] width 76 height 23
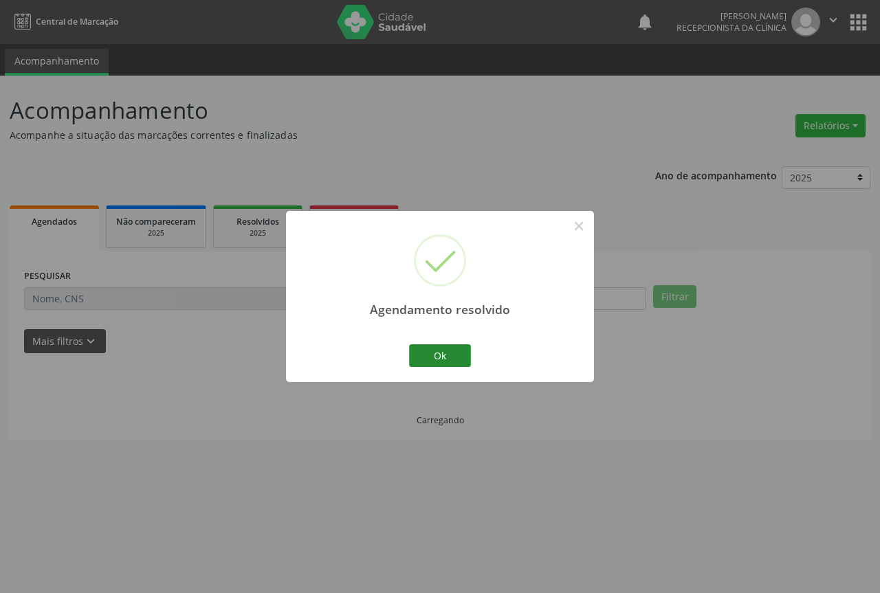
scroll to position [0, 0]
click at [460, 348] on button "Ok" at bounding box center [440, 356] width 62 height 23
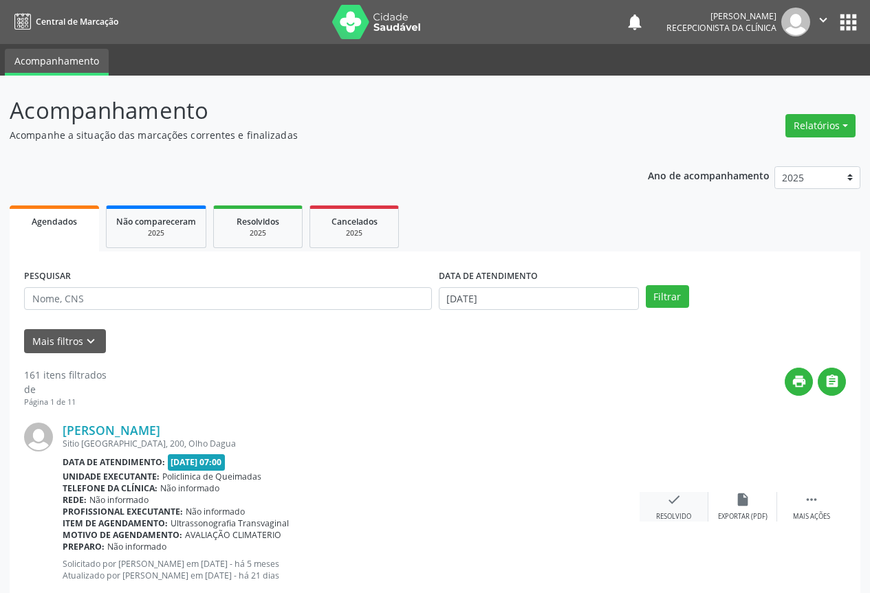
click at [664, 497] on div "check Resolvido" at bounding box center [674, 507] width 69 height 30
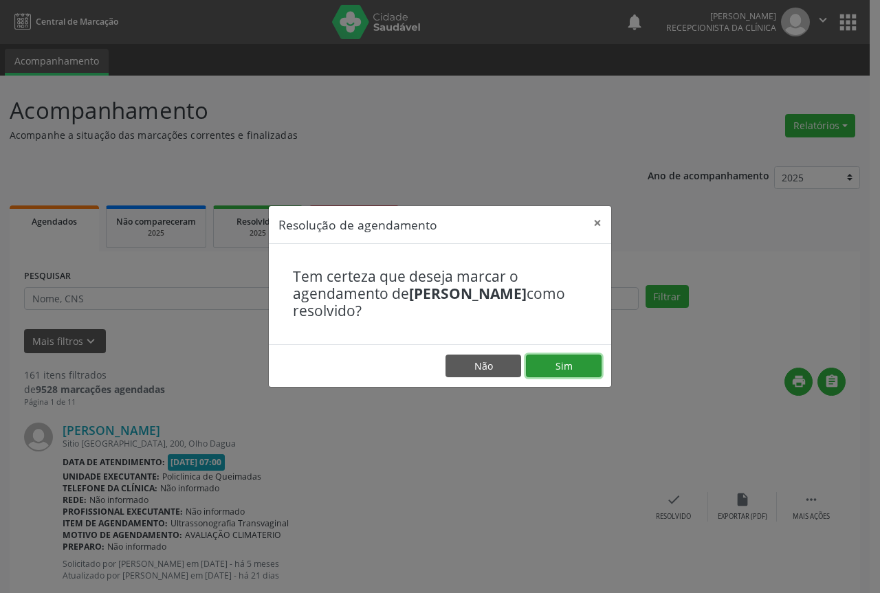
click at [540, 375] on button "Sim" at bounding box center [564, 366] width 76 height 23
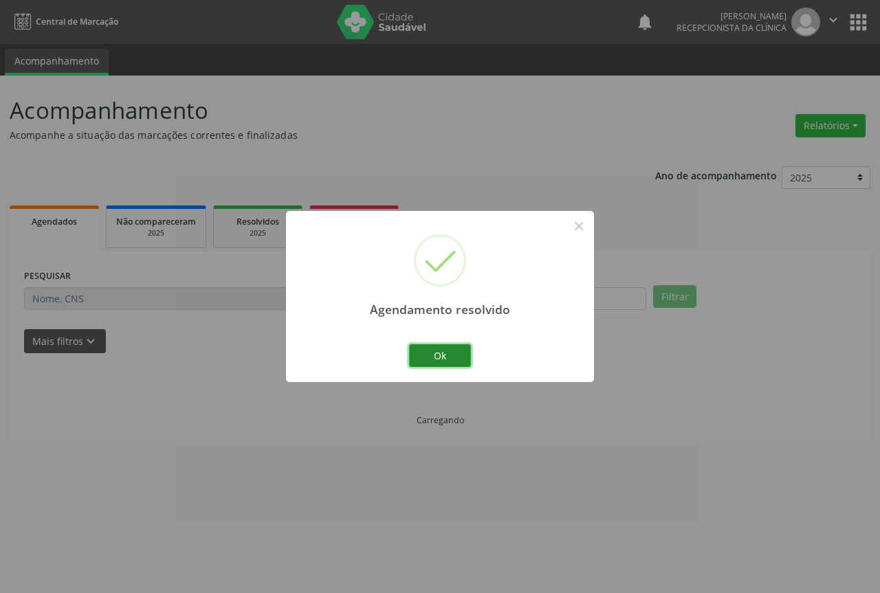
click at [458, 361] on button "Ok" at bounding box center [440, 356] width 62 height 23
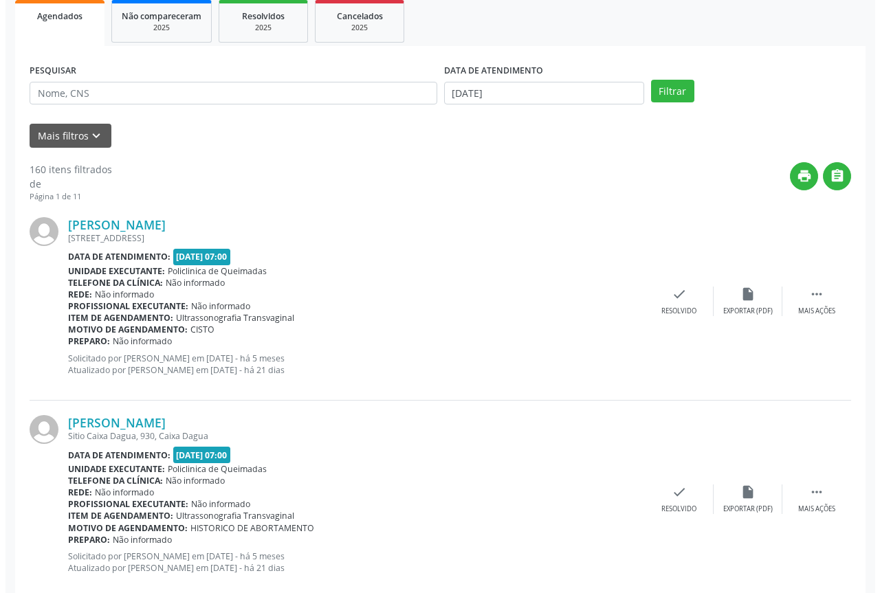
scroll to position [206, 0]
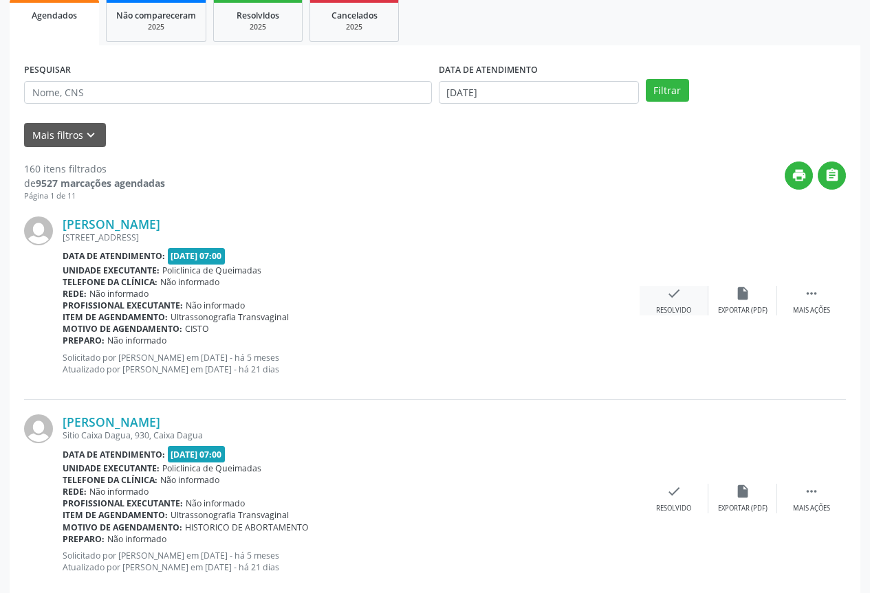
click at [676, 315] on div "Resolvido" at bounding box center [673, 311] width 35 height 10
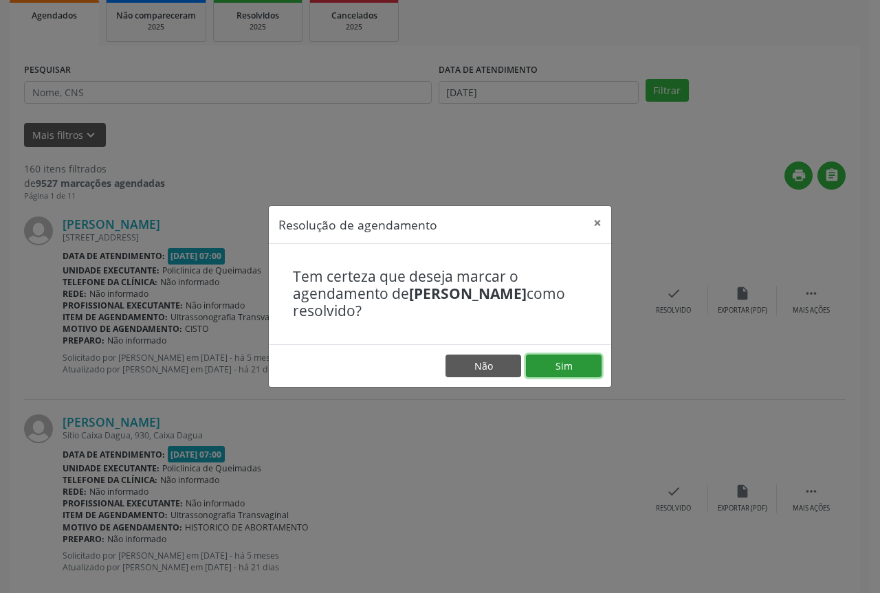
click at [547, 361] on button "Sim" at bounding box center [564, 366] width 76 height 23
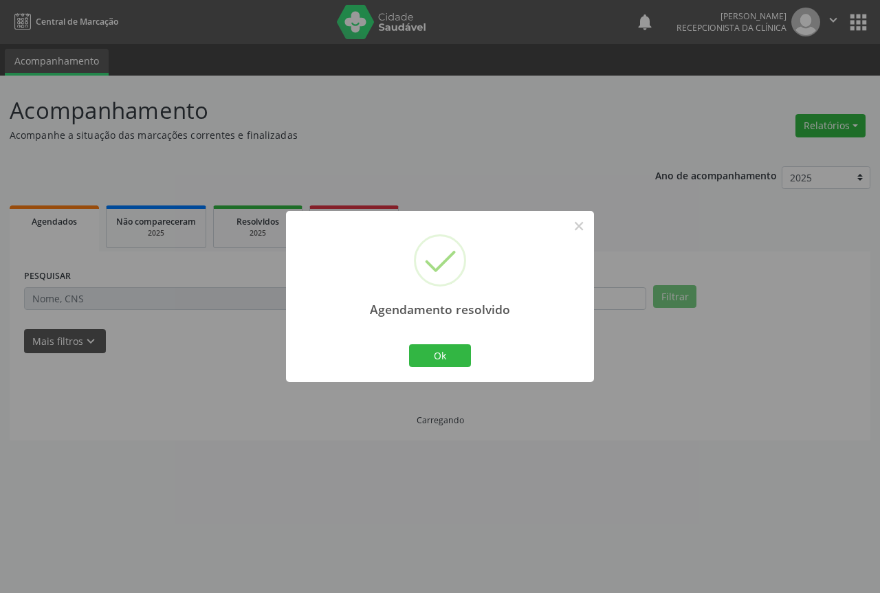
scroll to position [0, 0]
click at [449, 349] on button "Ok" at bounding box center [440, 356] width 62 height 23
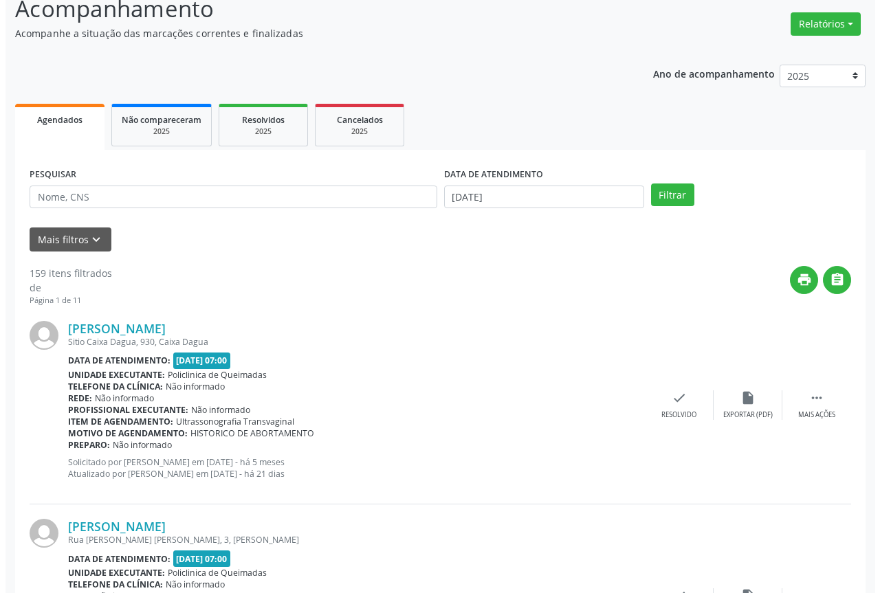
scroll to position [138, 0]
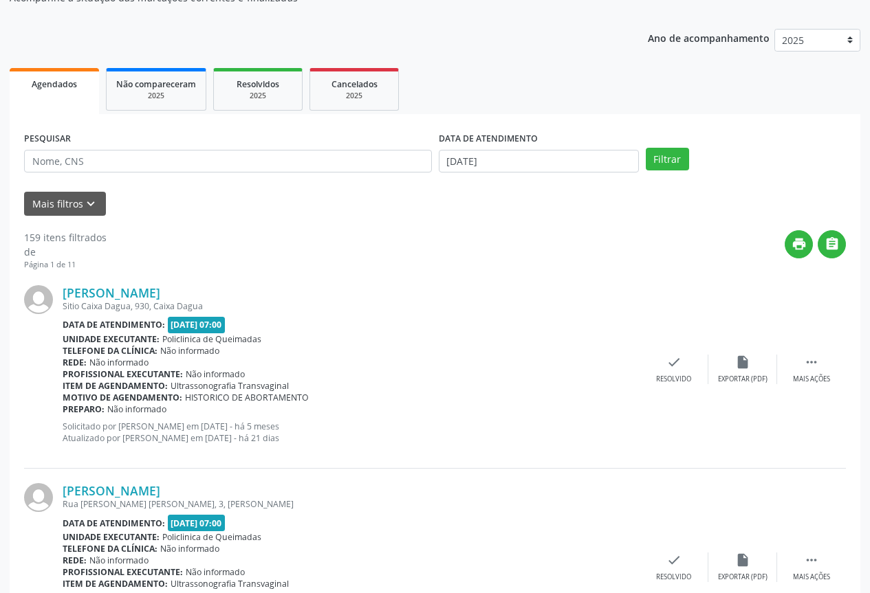
click at [638, 362] on div "Rede: Não informado" at bounding box center [351, 363] width 577 height 12
click at [653, 369] on div "check Resolvido" at bounding box center [674, 370] width 69 height 30
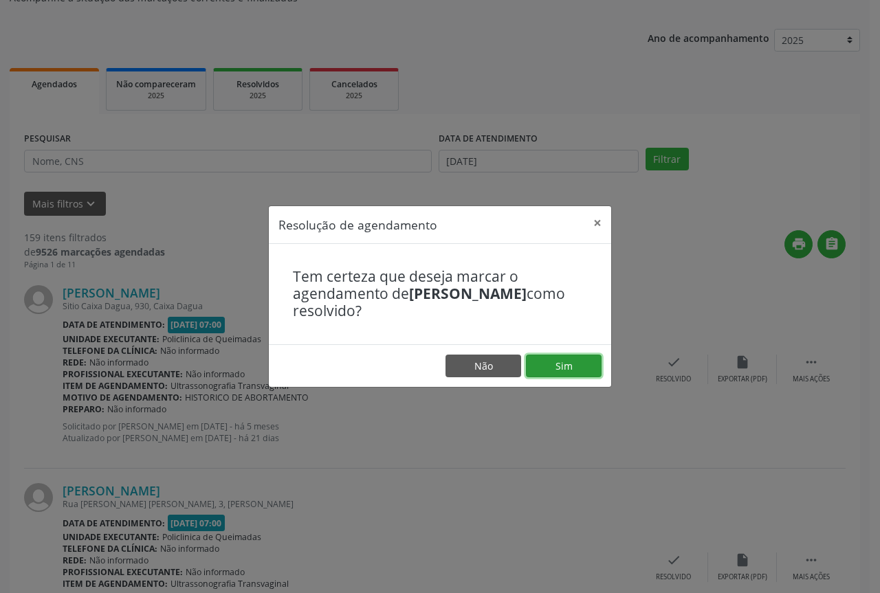
click at [535, 356] on button "Sim" at bounding box center [564, 366] width 76 height 23
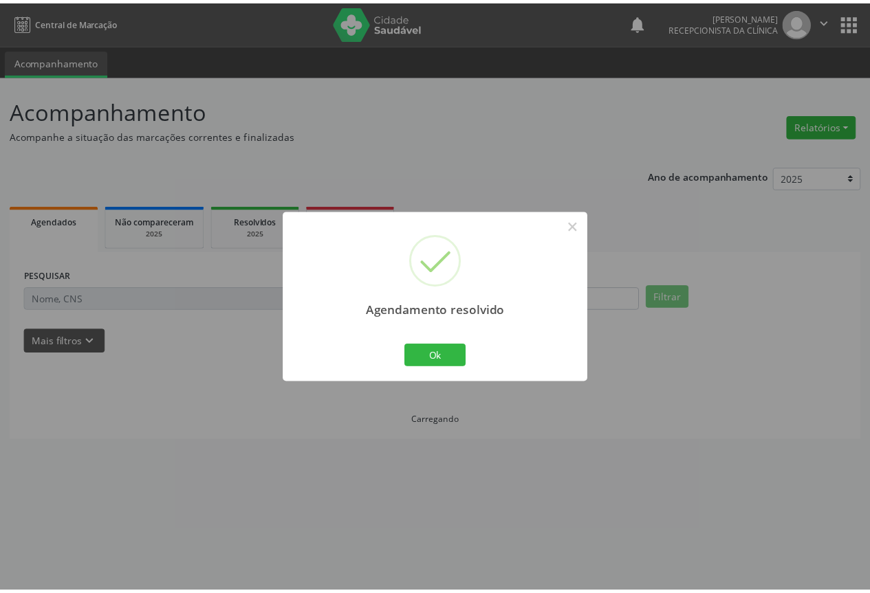
scroll to position [0, 0]
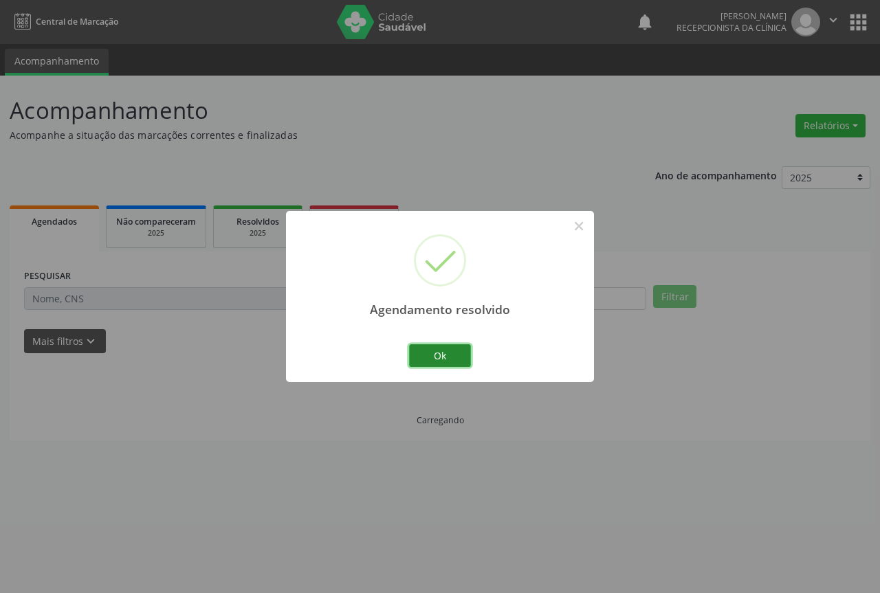
click at [441, 349] on button "Ok" at bounding box center [440, 356] width 62 height 23
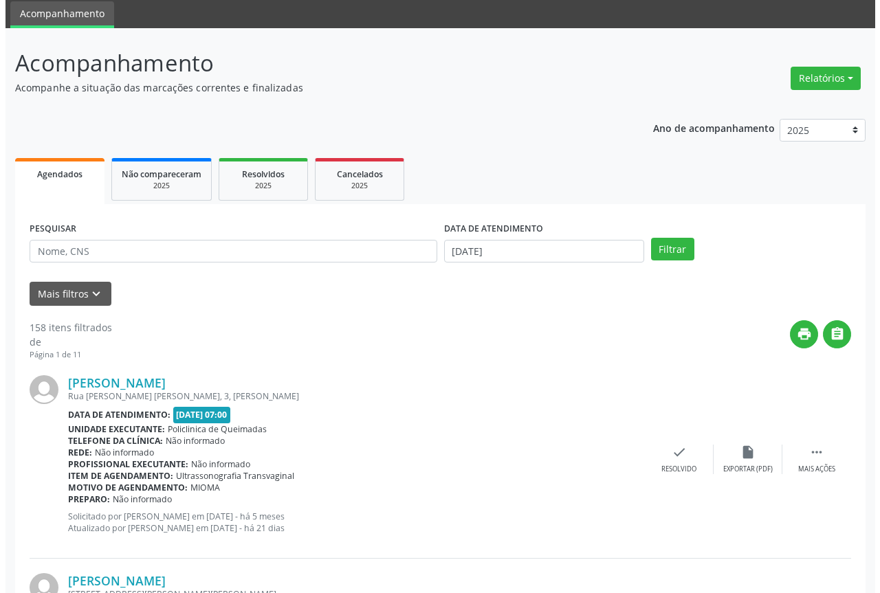
scroll to position [69, 0]
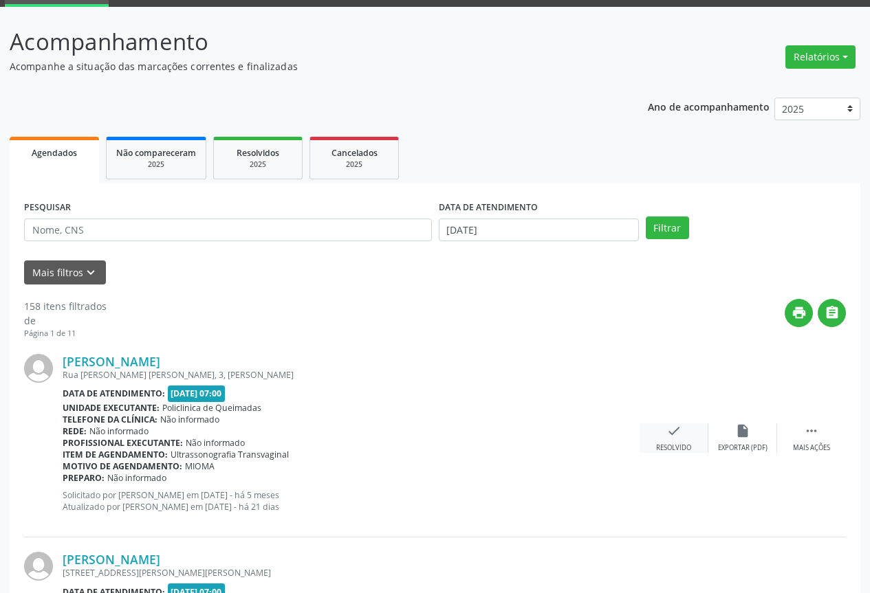
click at [677, 425] on div "check Resolvido" at bounding box center [674, 439] width 69 height 30
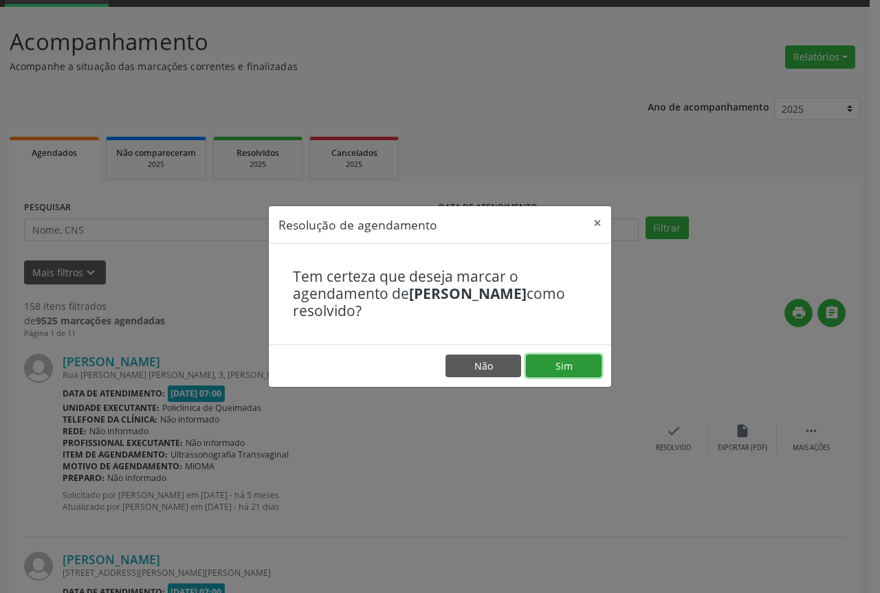
click at [560, 373] on button "Sim" at bounding box center [564, 366] width 76 height 23
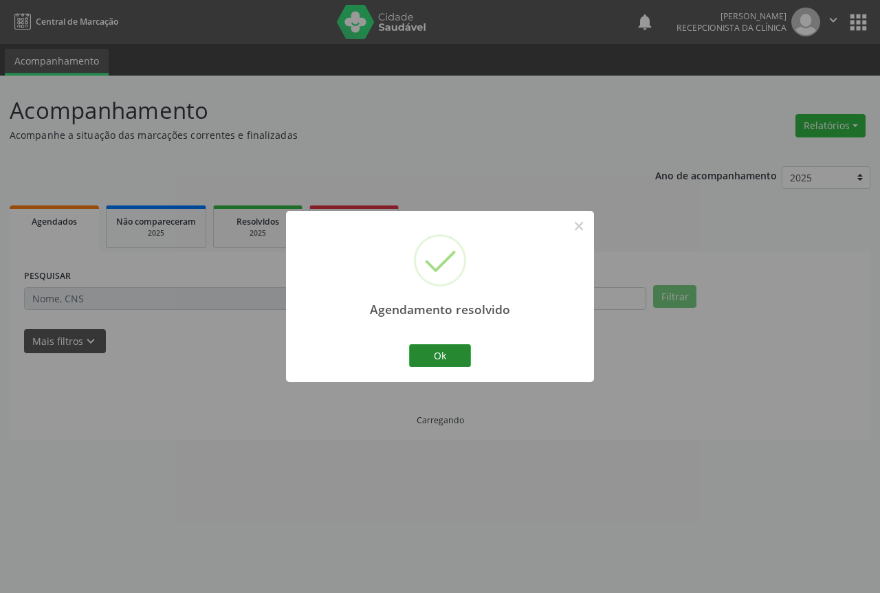
scroll to position [0, 0]
click at [468, 362] on button "Ok" at bounding box center [440, 356] width 62 height 23
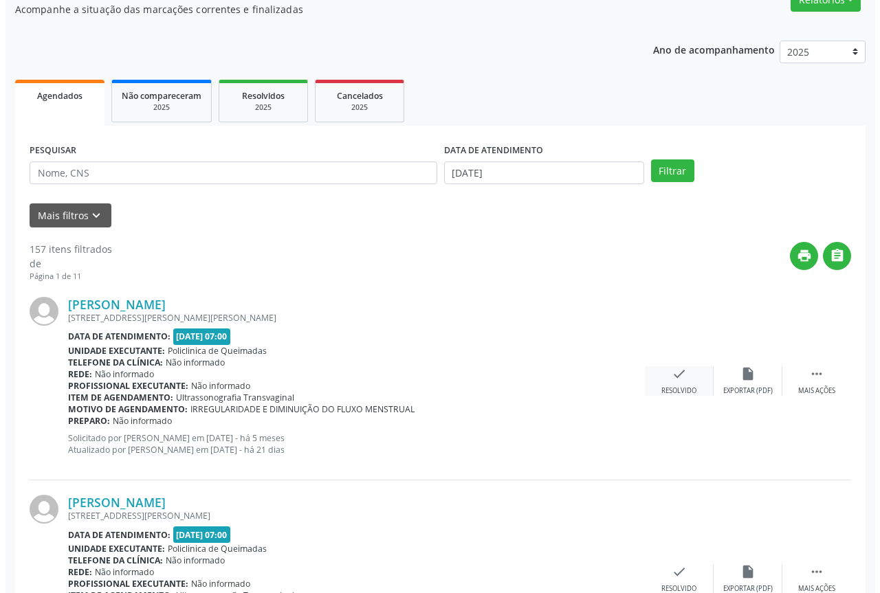
scroll to position [138, 0]
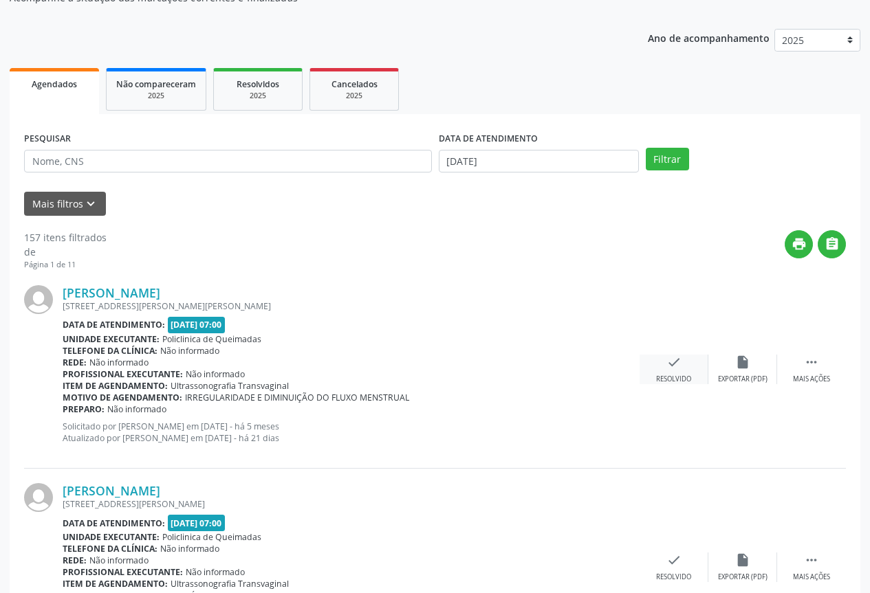
click at [662, 380] on div "Resolvido" at bounding box center [673, 380] width 35 height 10
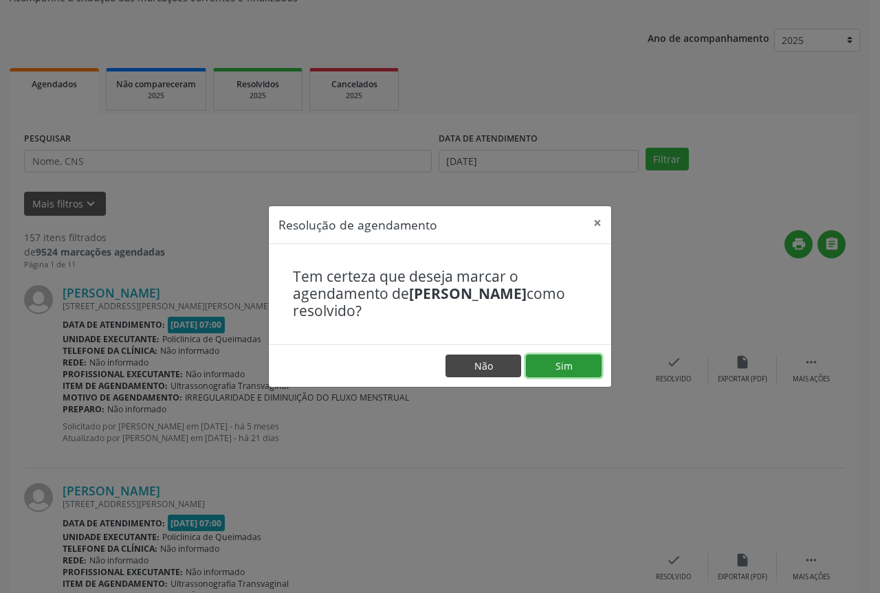
drag, startPoint x: 552, startPoint y: 364, endPoint x: 494, endPoint y: 361, distance: 58.5
click at [550, 363] on button "Sim" at bounding box center [564, 366] width 76 height 23
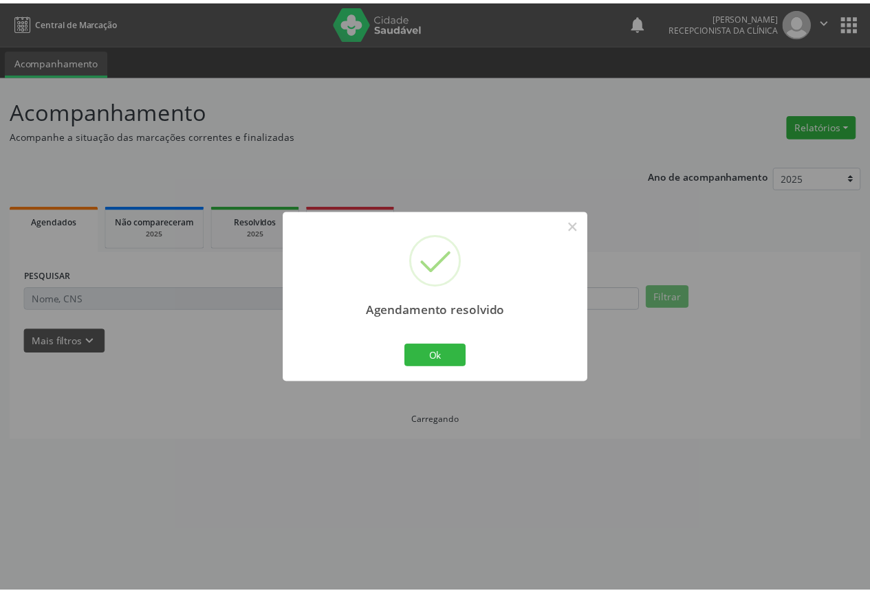
scroll to position [0, 0]
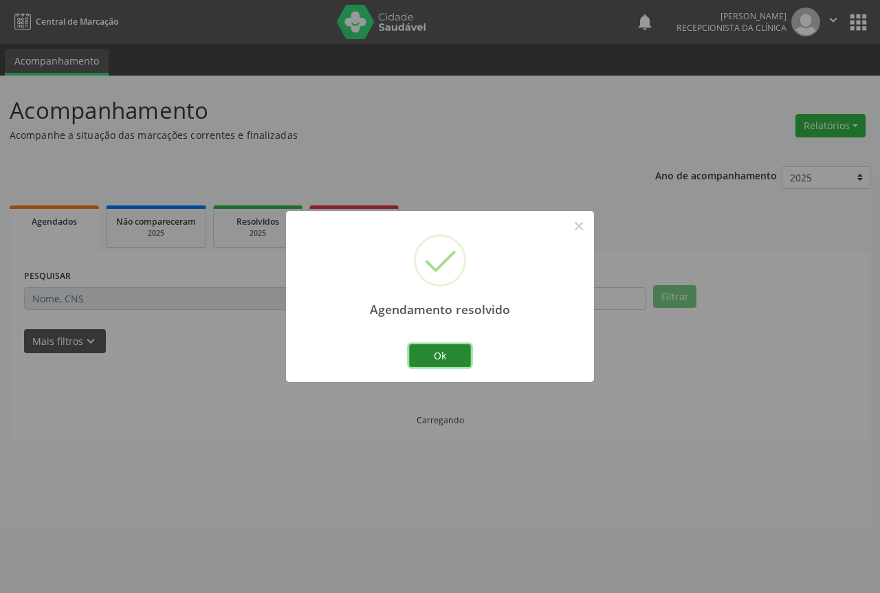
click at [462, 348] on button "Ok" at bounding box center [440, 356] width 62 height 23
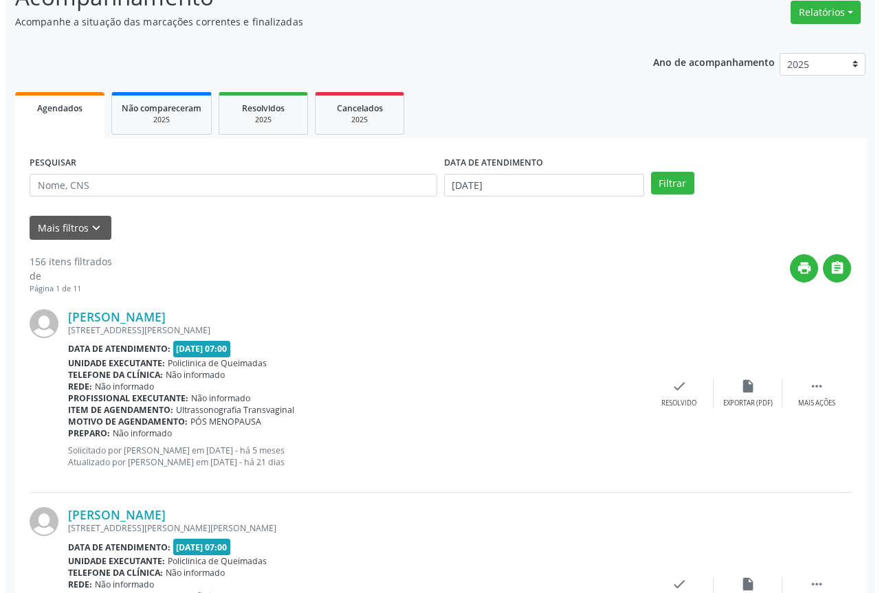
scroll to position [138, 0]
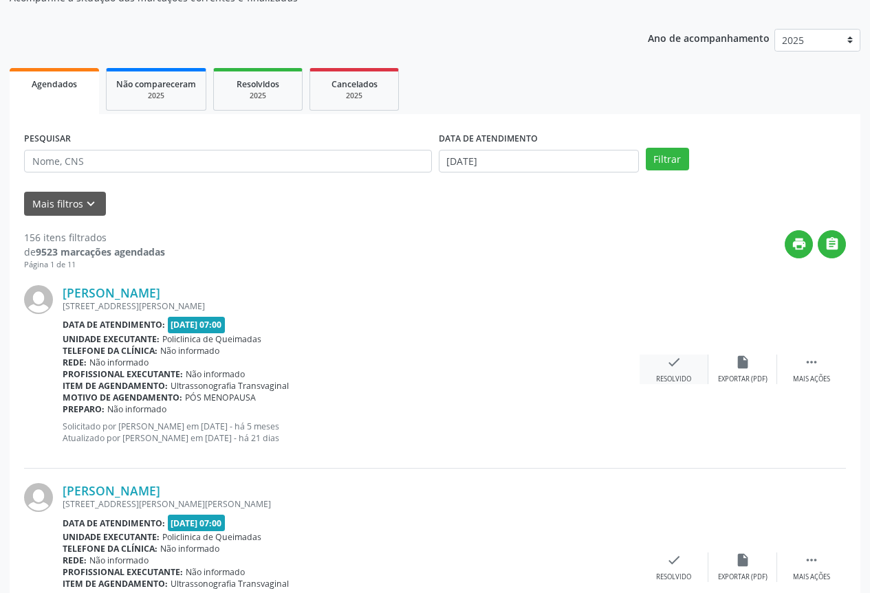
drag, startPoint x: 650, startPoint y: 384, endPoint x: 648, endPoint y: 375, distance: 9.7
click at [649, 382] on div "[PERSON_NAME] [STREET_ADDRESS][PERSON_NAME] Data de atendimento: [DATE] 07:00 U…" at bounding box center [435, 370] width 822 height 198
click at [648, 375] on div "check Resolvido" at bounding box center [674, 370] width 69 height 30
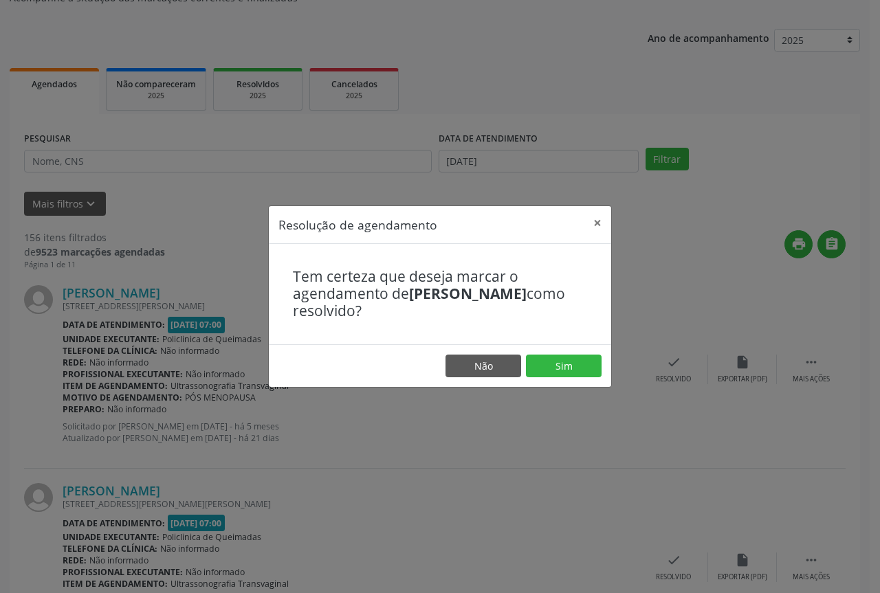
click at [526, 353] on footer "Não Sim" at bounding box center [440, 366] width 342 height 43
click at [536, 360] on button "Sim" at bounding box center [564, 366] width 76 height 23
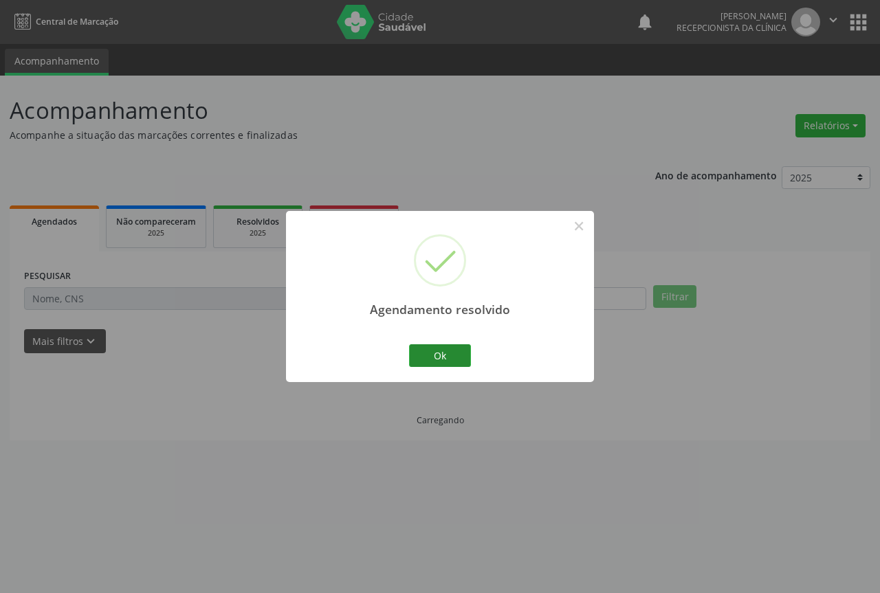
scroll to position [0, 0]
click at [455, 351] on button "Ok" at bounding box center [440, 356] width 62 height 23
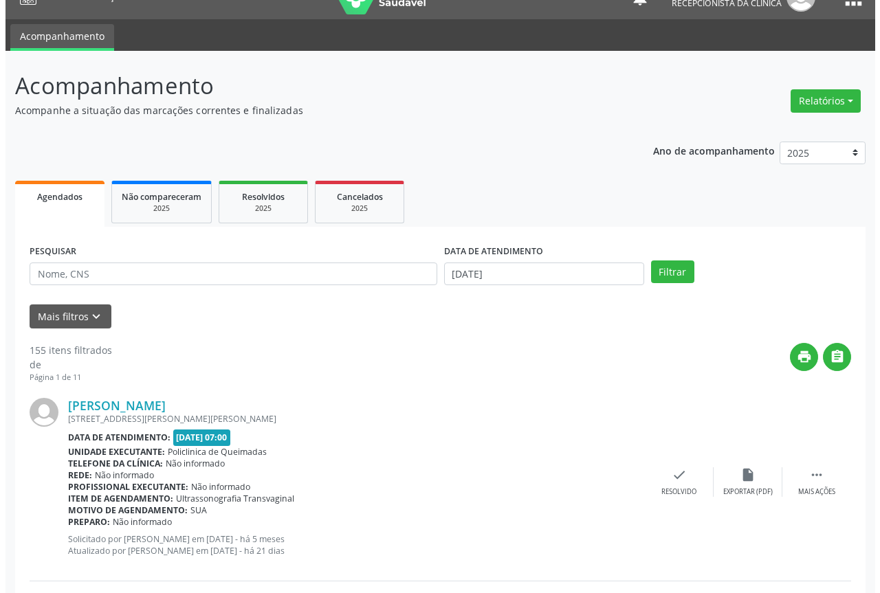
scroll to position [69, 0]
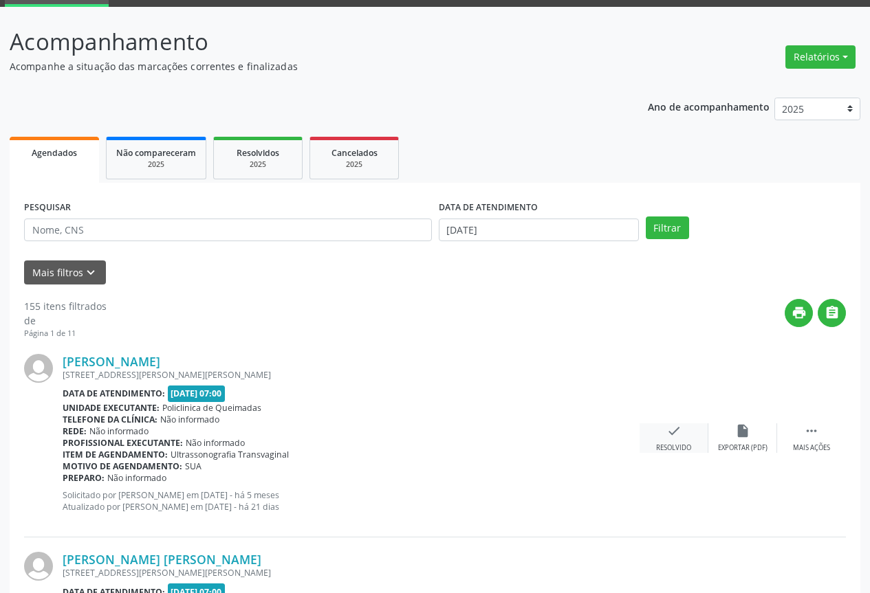
click at [656, 428] on div "check Resolvido" at bounding box center [674, 439] width 69 height 30
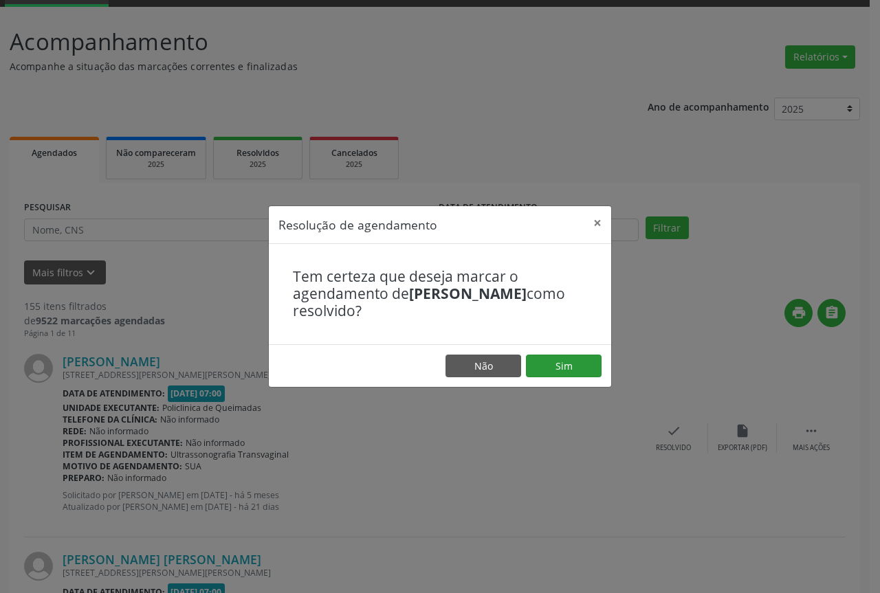
drag, startPoint x: 555, startPoint y: 379, endPoint x: 545, endPoint y: 375, distance: 10.2
click at [554, 378] on footer "Não Sim" at bounding box center [440, 366] width 342 height 43
click at [517, 367] on button "Não" at bounding box center [484, 366] width 76 height 23
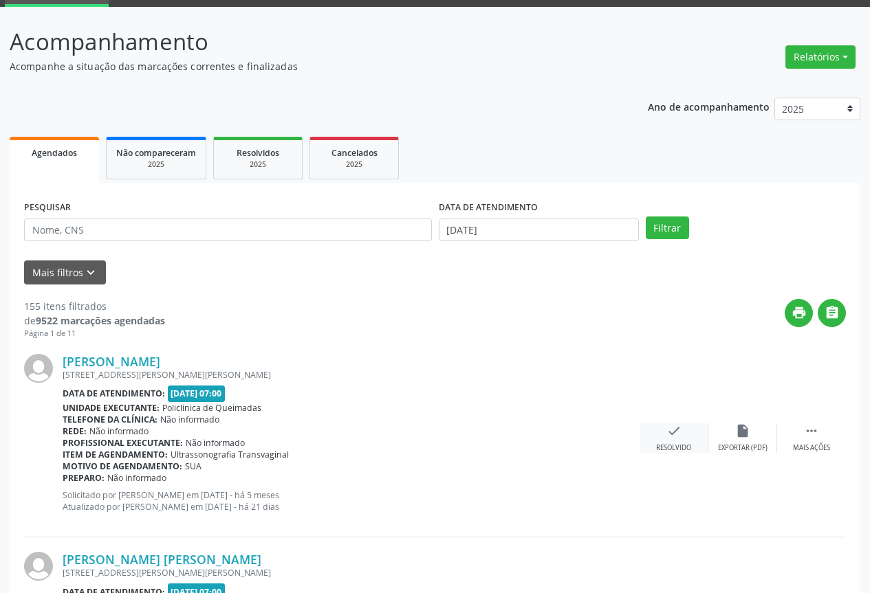
click at [651, 426] on div "[PERSON_NAME] [STREET_ADDRESS][PERSON_NAME] Data de atendimento: [DATE] 07:00 U…" at bounding box center [435, 439] width 822 height 198
click at [660, 435] on div "check Resolvido" at bounding box center [674, 439] width 69 height 30
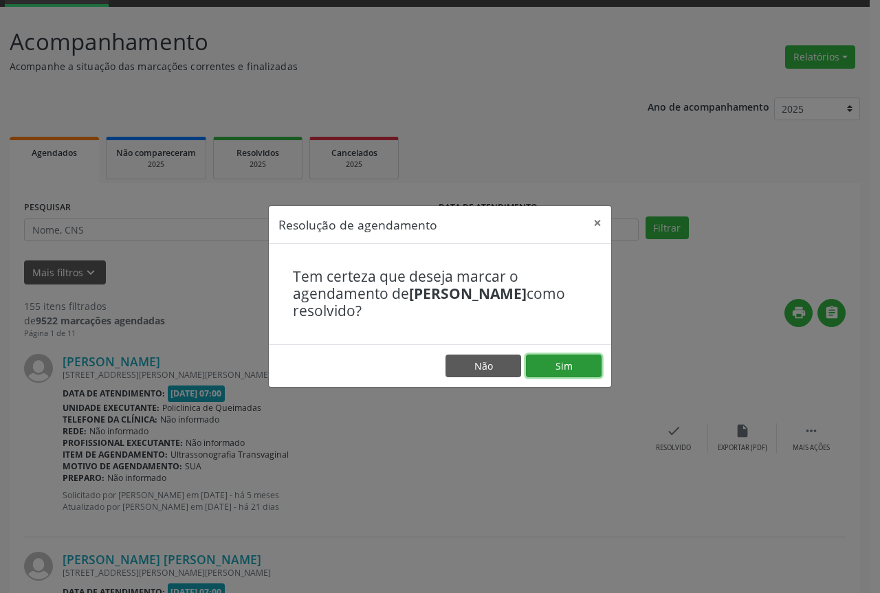
click at [547, 368] on button "Sim" at bounding box center [564, 366] width 76 height 23
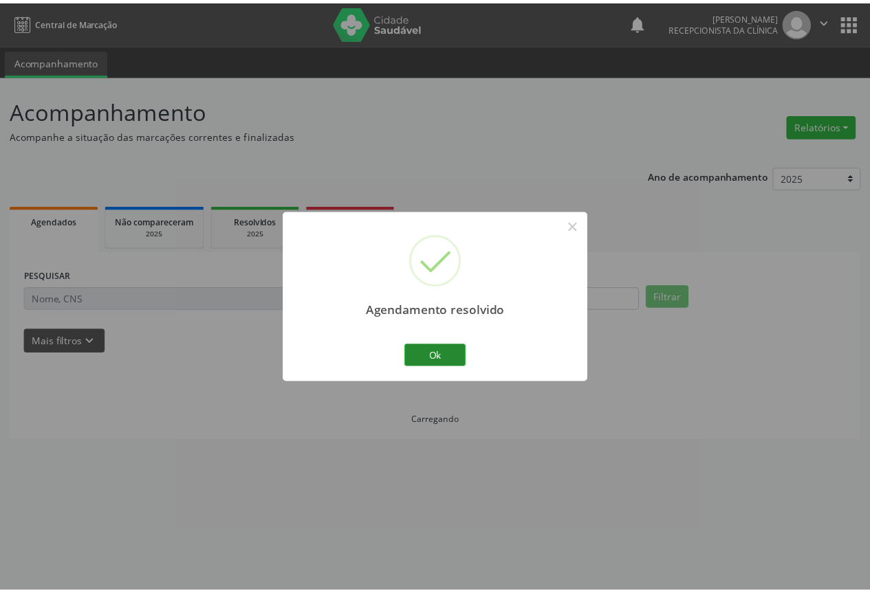
scroll to position [0, 0]
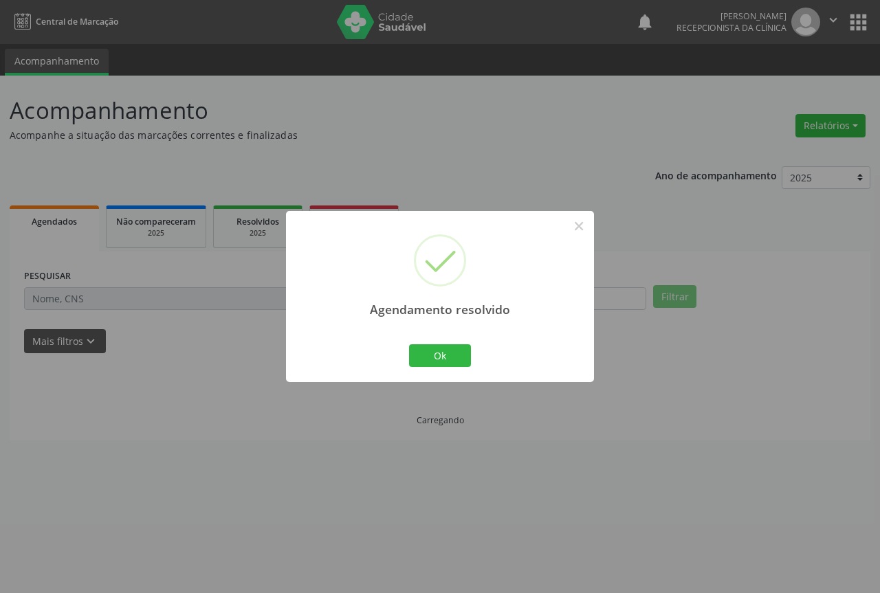
click at [437, 343] on div "Ok Cancel" at bounding box center [440, 355] width 68 height 29
click at [443, 351] on button "Ok" at bounding box center [440, 356] width 62 height 23
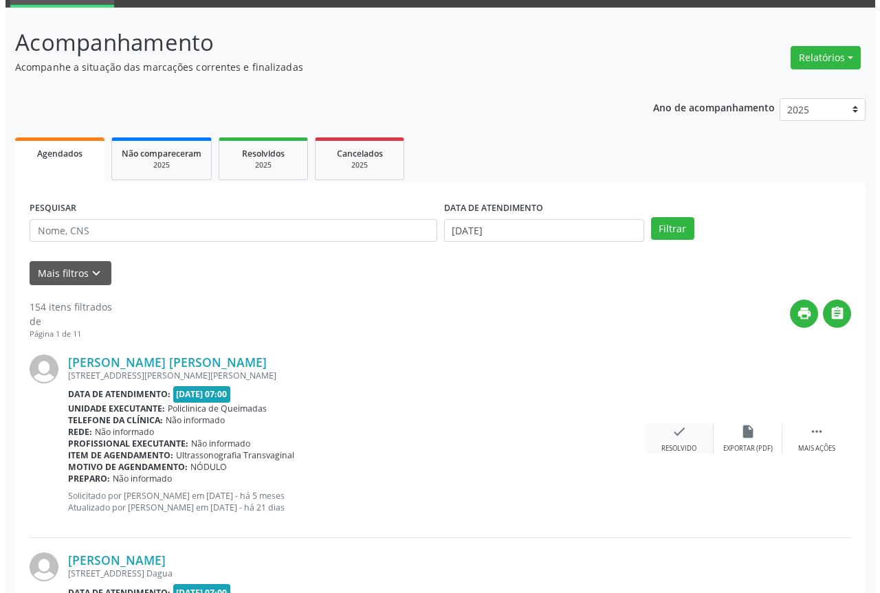
scroll to position [69, 0]
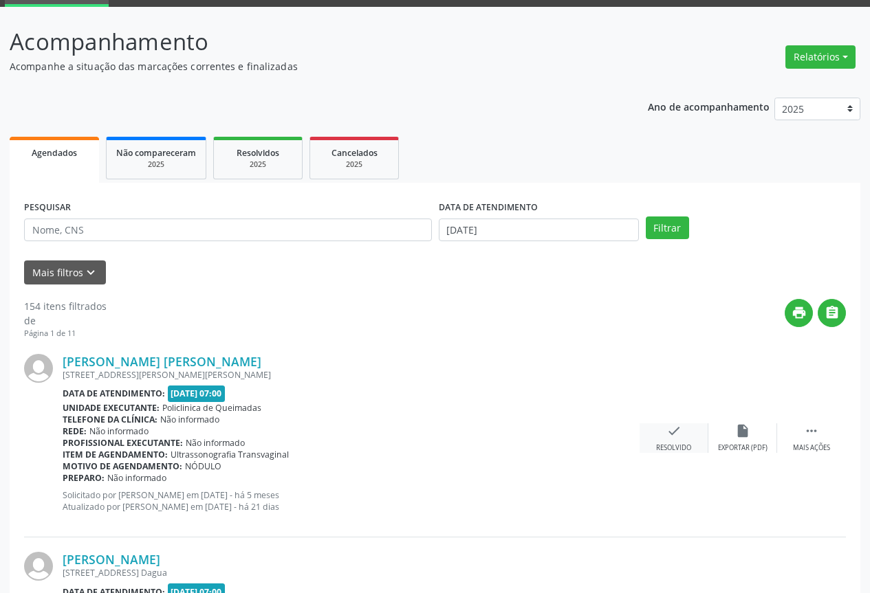
click at [669, 438] on icon "check" at bounding box center [673, 431] width 15 height 15
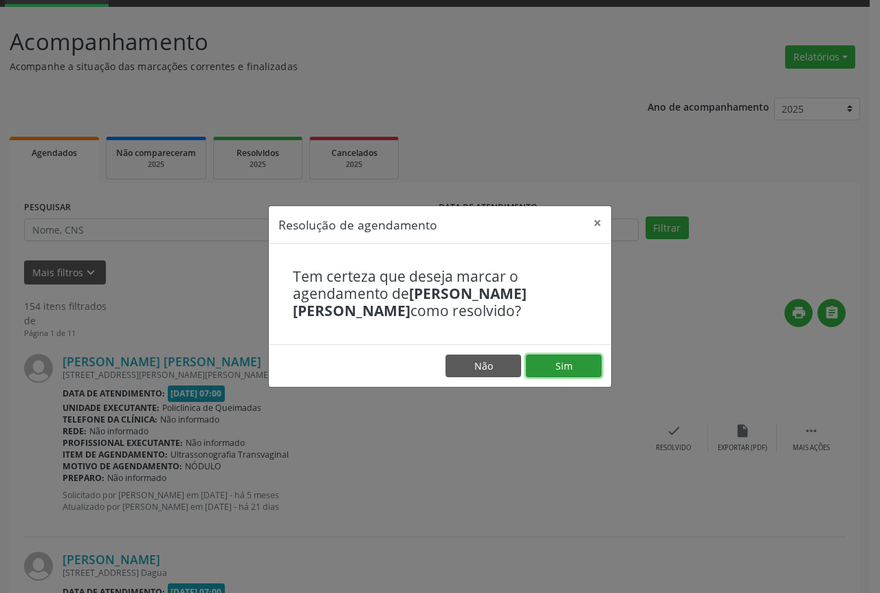
click at [571, 367] on button "Sim" at bounding box center [564, 366] width 76 height 23
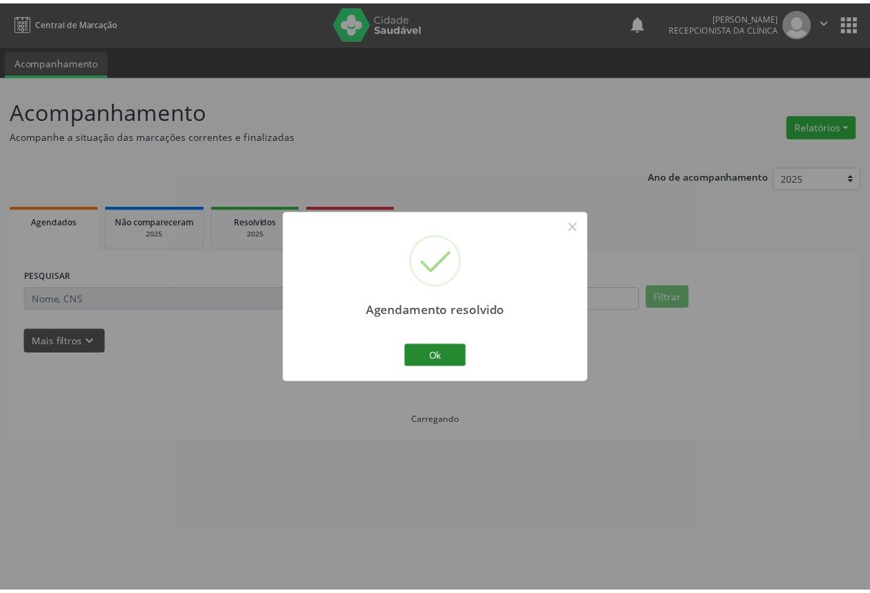
scroll to position [0, 0]
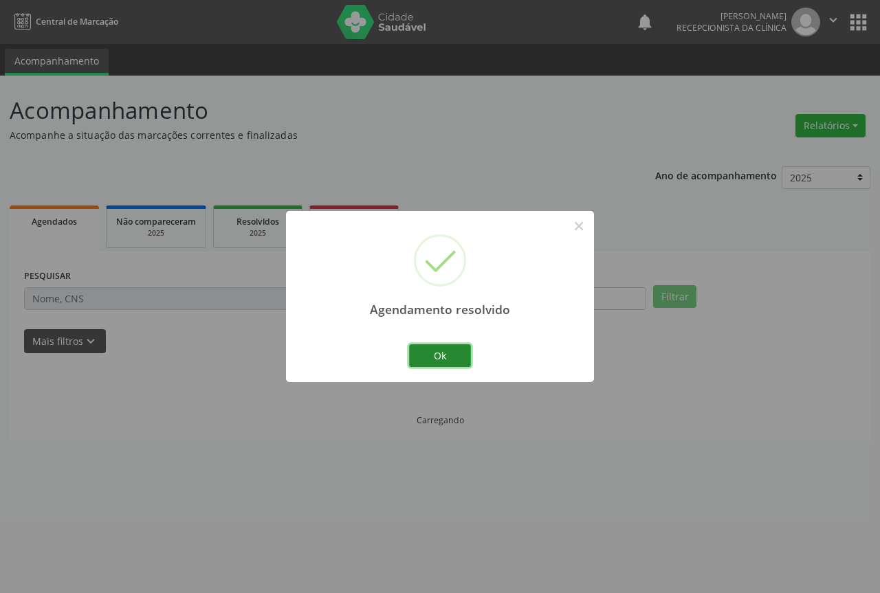
click at [440, 356] on button "Ok" at bounding box center [440, 356] width 62 height 23
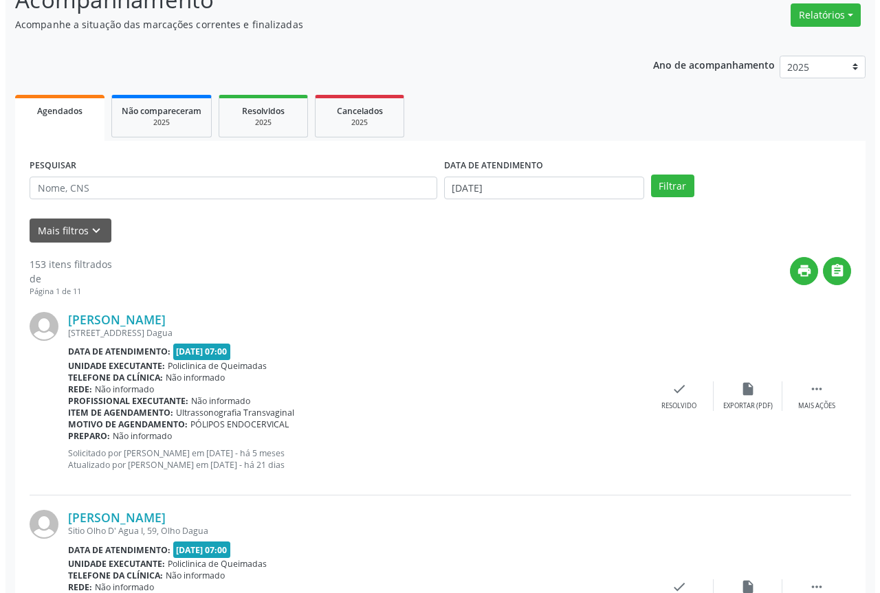
scroll to position [138, 0]
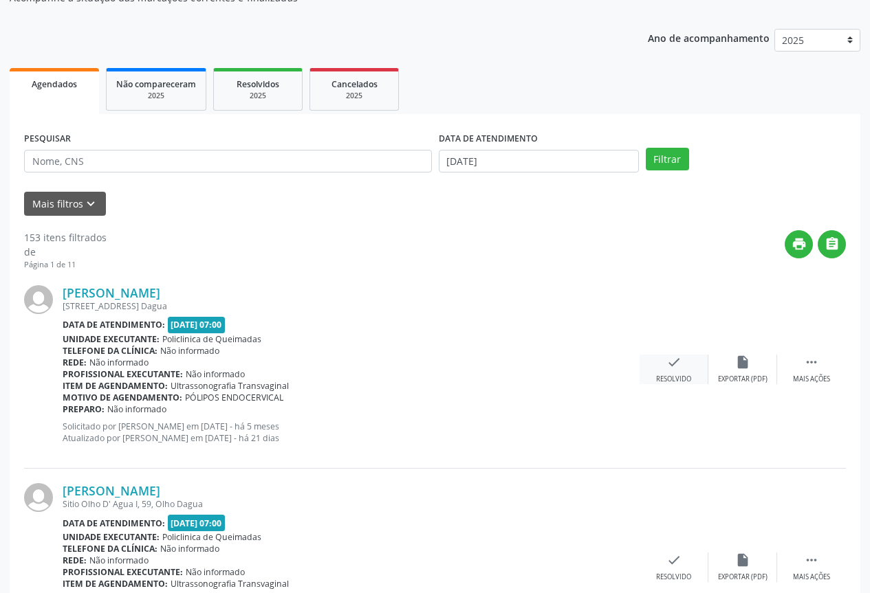
drag, startPoint x: 670, startPoint y: 384, endPoint x: 649, endPoint y: 382, distance: 21.5
click at [670, 384] on div "[PERSON_NAME] [STREET_ADDRESS] Dagua Data de atendimento: [DATE] 07:00 Unidade …" at bounding box center [435, 370] width 822 height 198
click at [665, 367] on div "check Resolvido" at bounding box center [674, 370] width 69 height 30
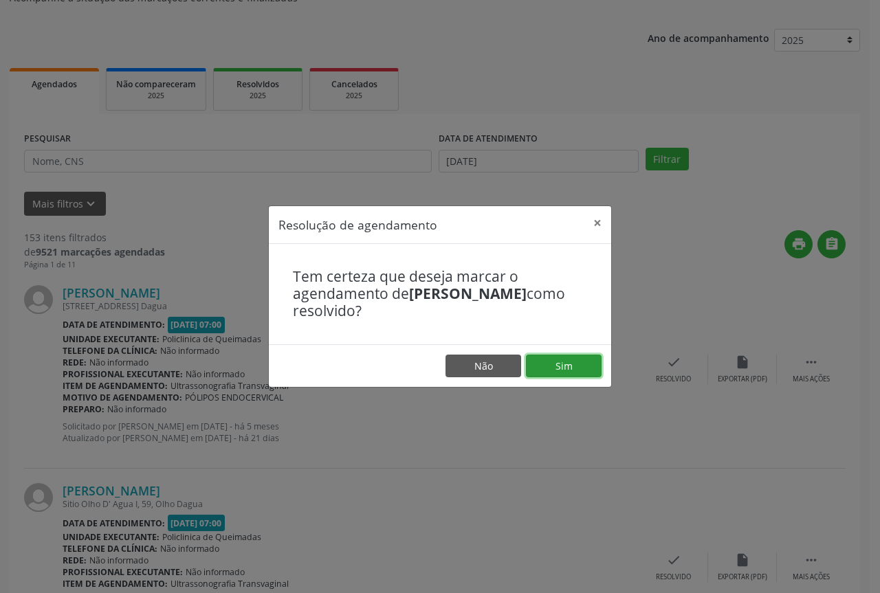
click at [574, 375] on button "Sim" at bounding box center [564, 366] width 76 height 23
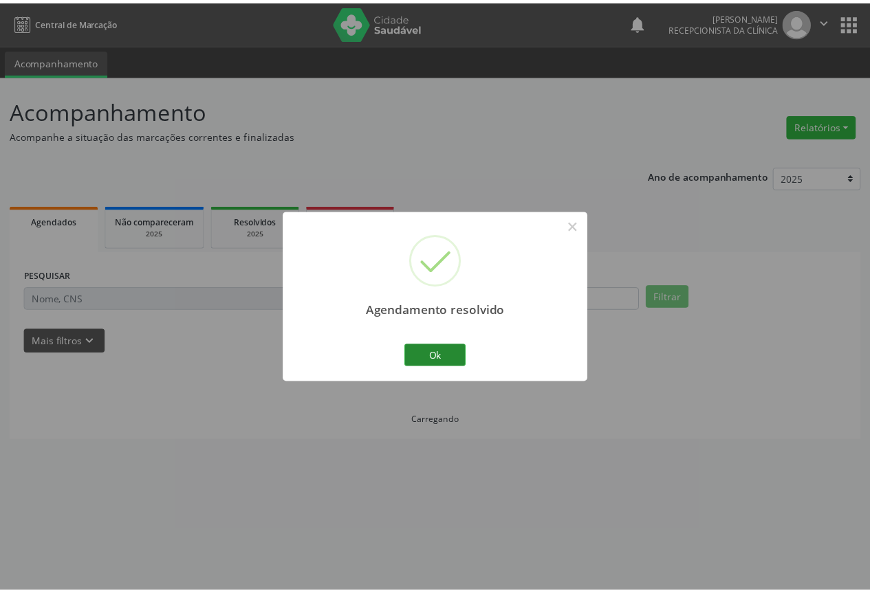
scroll to position [0, 0]
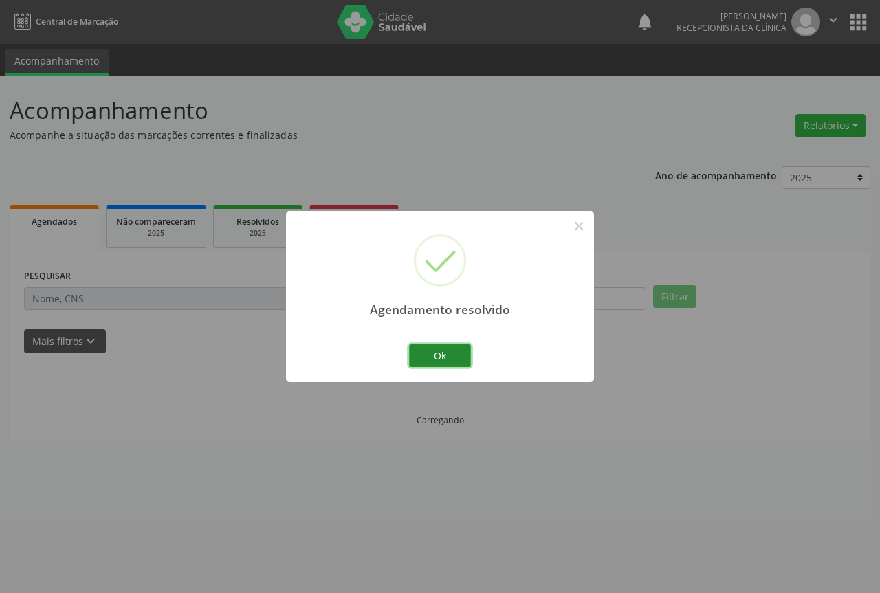
click at [465, 353] on button "Ok" at bounding box center [440, 356] width 62 height 23
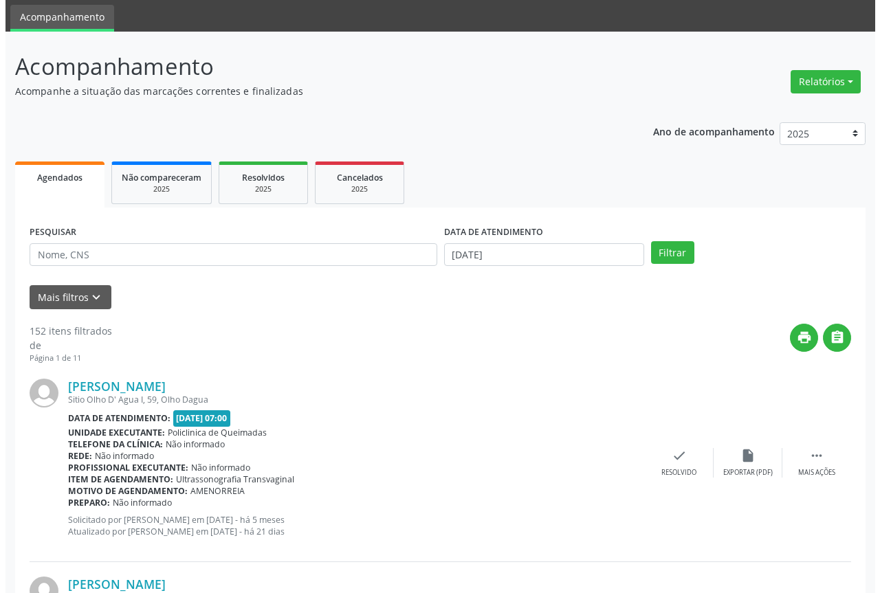
scroll to position [69, 0]
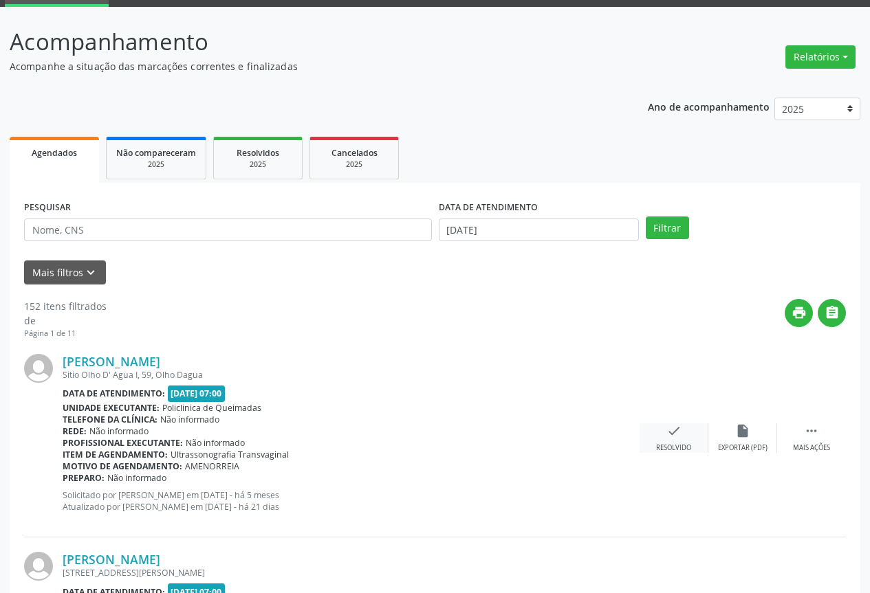
click at [668, 435] on icon "check" at bounding box center [673, 431] width 15 height 15
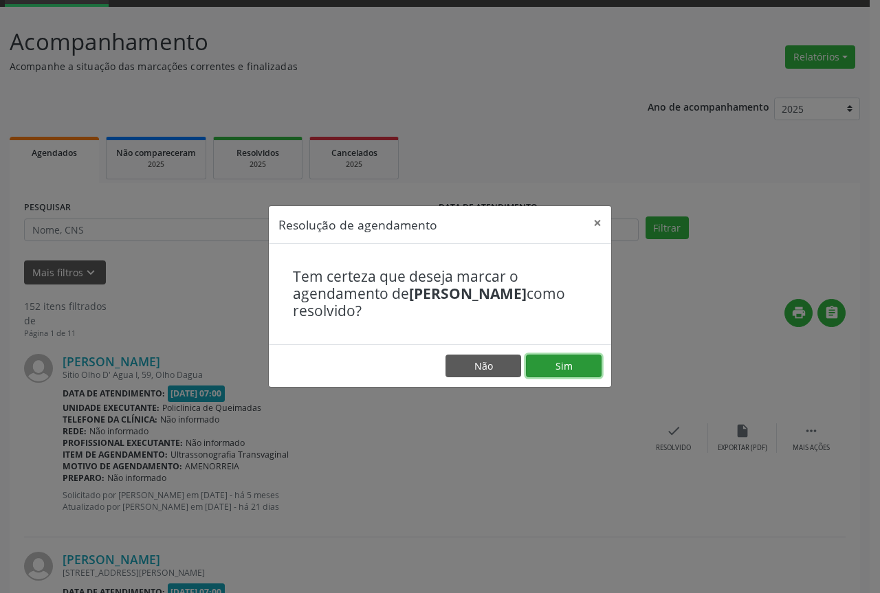
click at [553, 372] on button "Sim" at bounding box center [564, 366] width 76 height 23
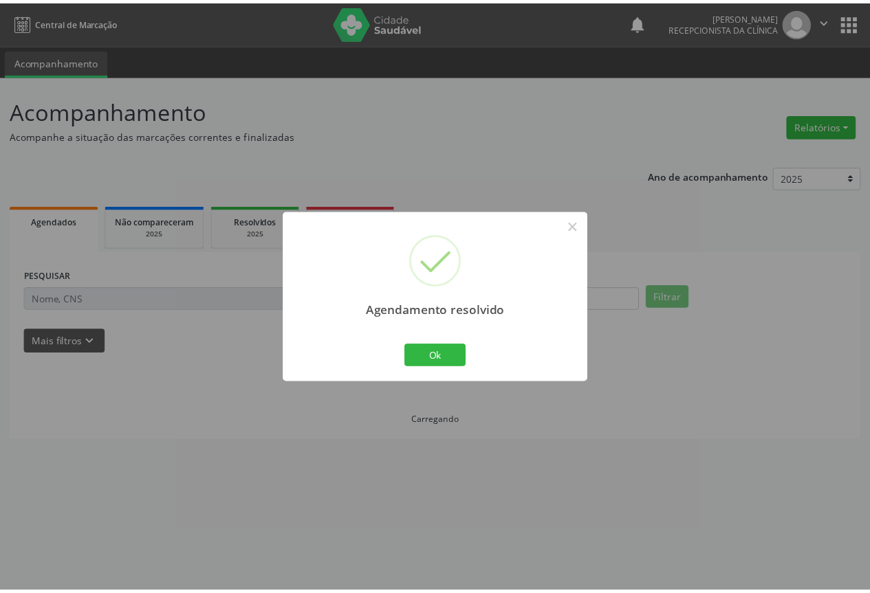
scroll to position [0, 0]
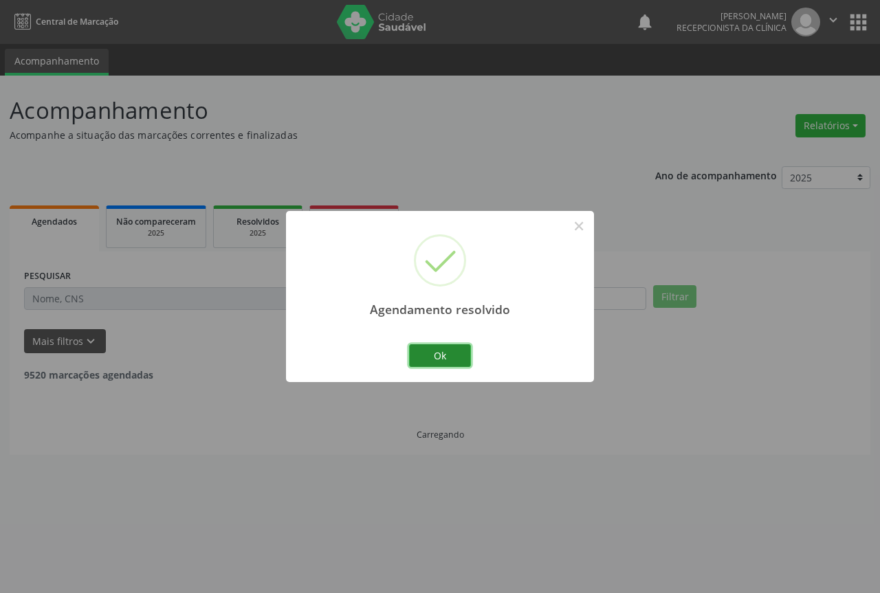
click at [440, 355] on button "Ok" at bounding box center [440, 356] width 62 height 23
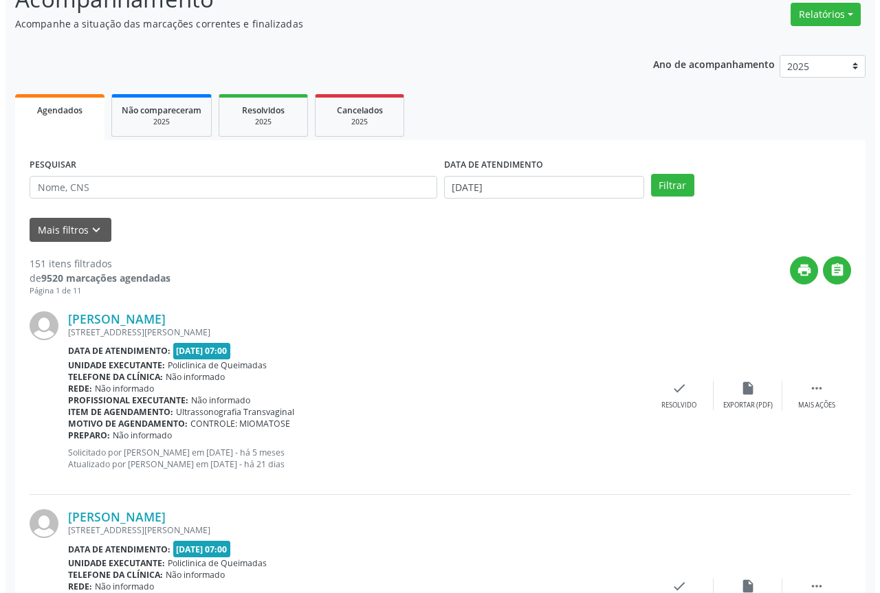
scroll to position [138, 0]
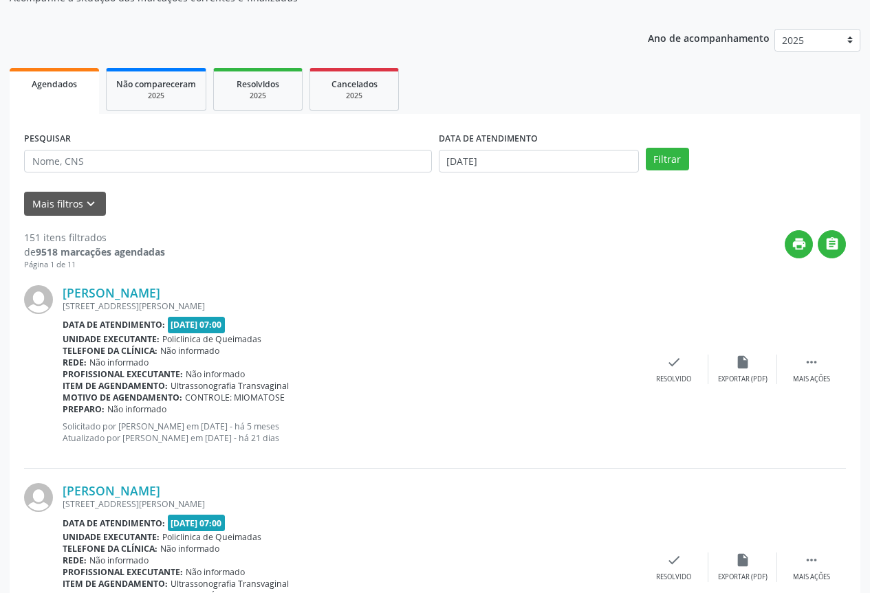
drag, startPoint x: 662, startPoint y: 391, endPoint x: 657, endPoint y: 379, distance: 12.4
click at [659, 388] on div "[PERSON_NAME] [STREET_ADDRESS][PERSON_NAME] Data de atendimento: [DATE] 07:00 U…" at bounding box center [435, 370] width 822 height 198
click at [657, 378] on div "Resolvido" at bounding box center [673, 380] width 35 height 10
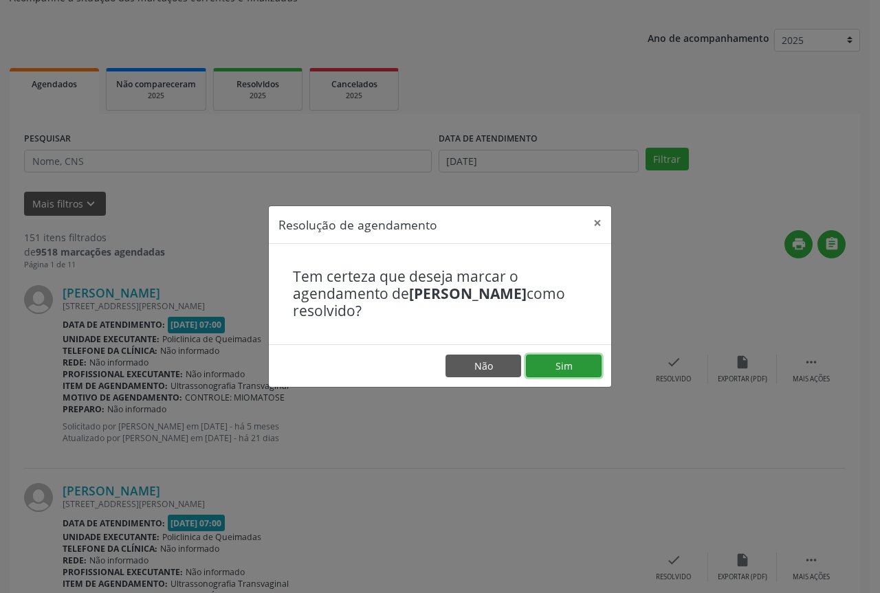
click at [569, 370] on button "Sim" at bounding box center [564, 366] width 76 height 23
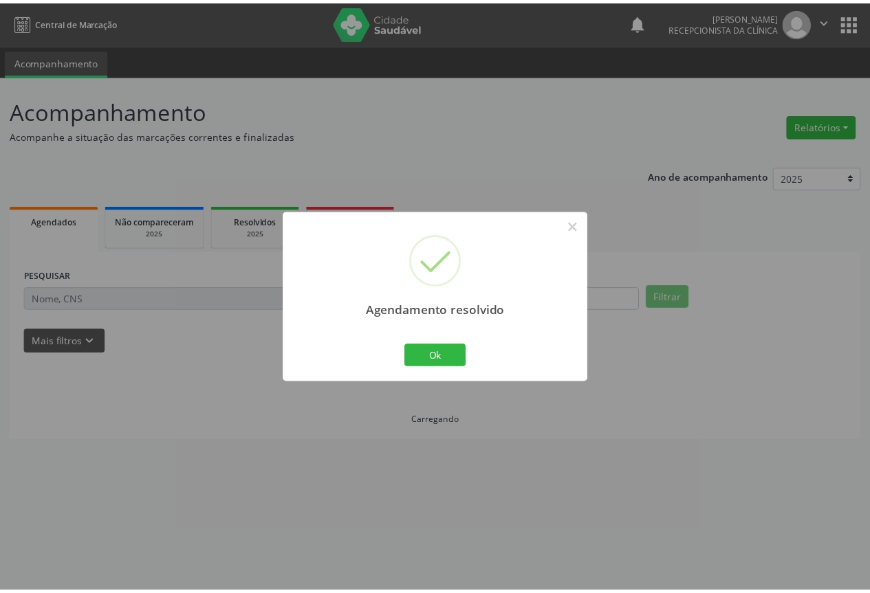
scroll to position [0, 0]
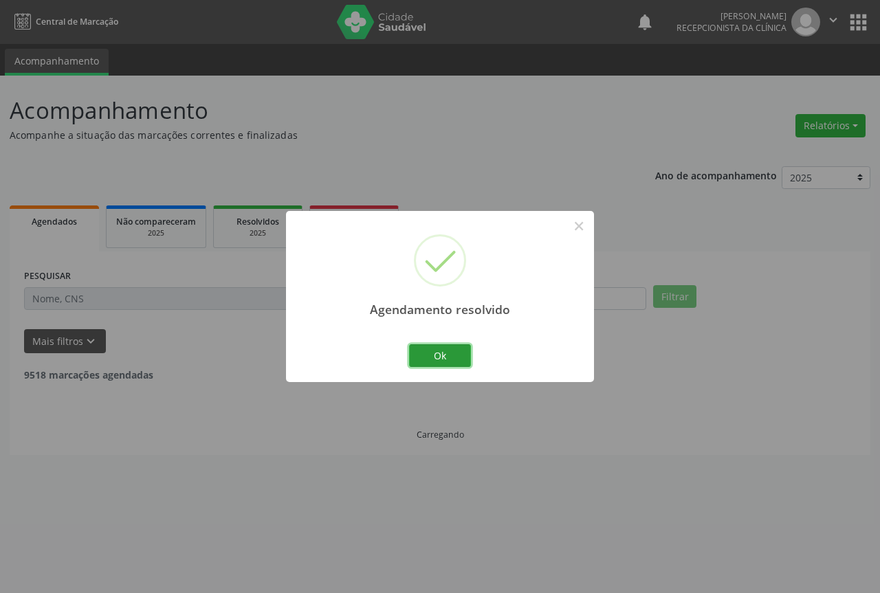
click at [450, 351] on button "Ok" at bounding box center [440, 356] width 62 height 23
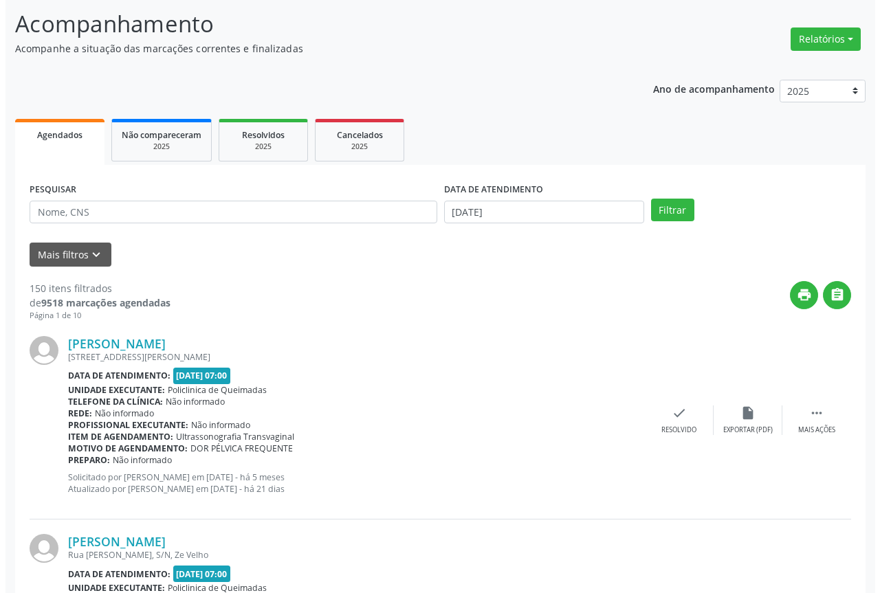
scroll to position [138, 0]
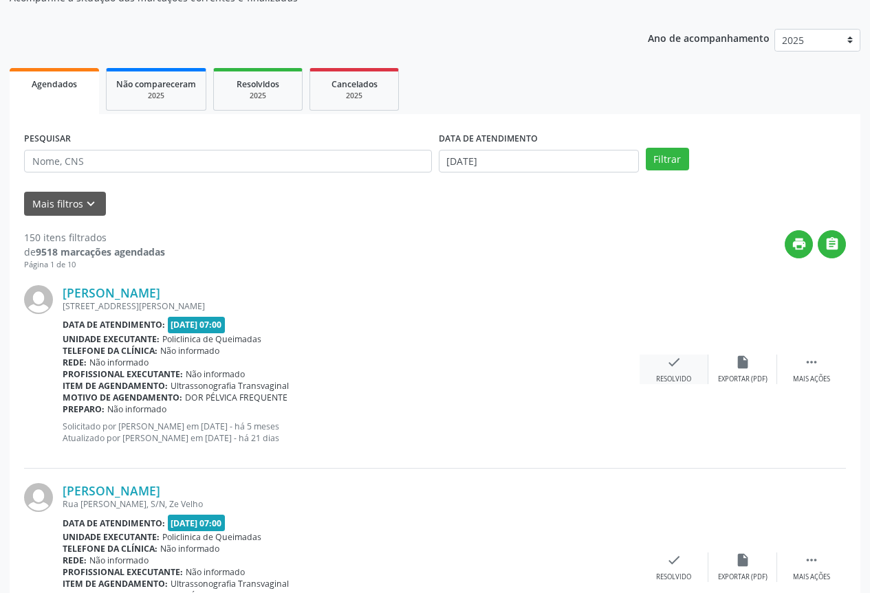
click at [652, 373] on div "check Resolvido" at bounding box center [674, 370] width 69 height 30
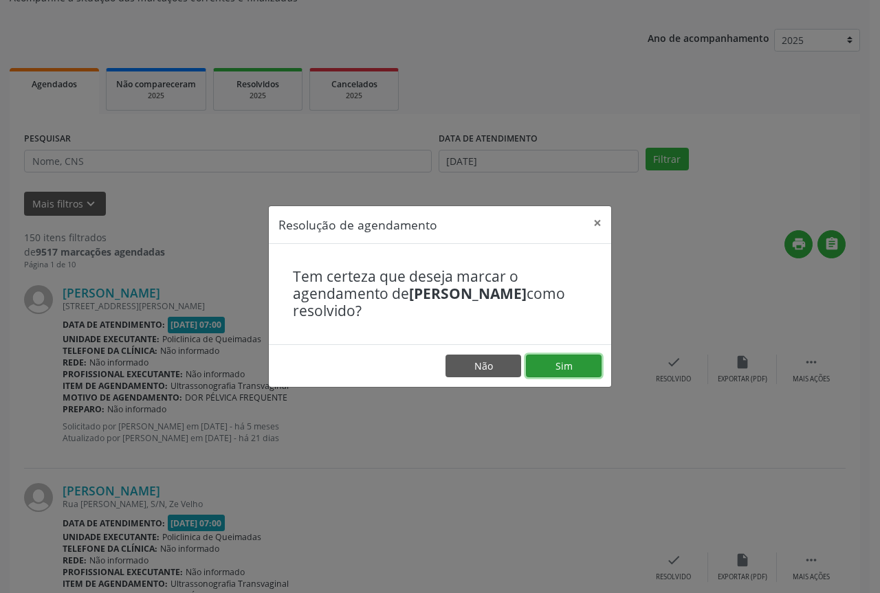
click at [532, 365] on button "Sim" at bounding box center [564, 366] width 76 height 23
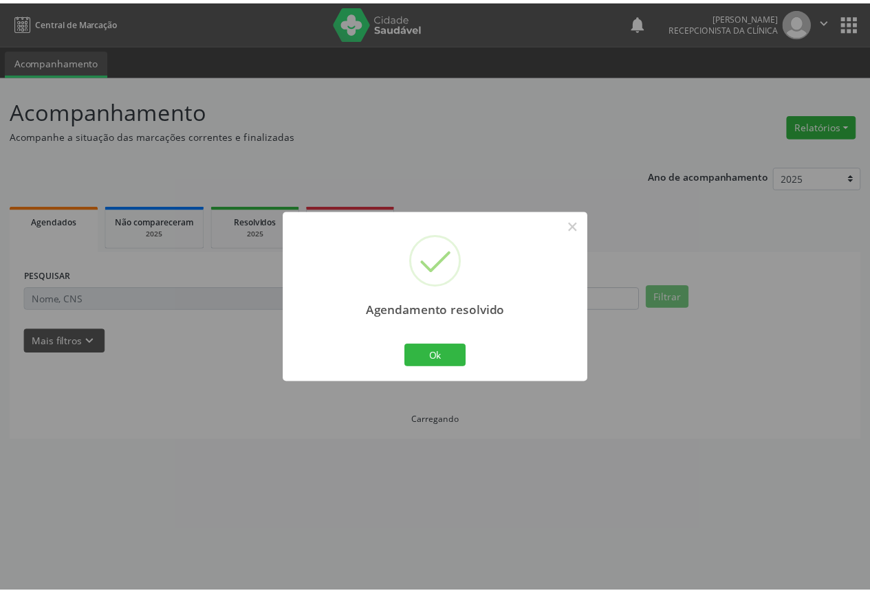
scroll to position [0, 0]
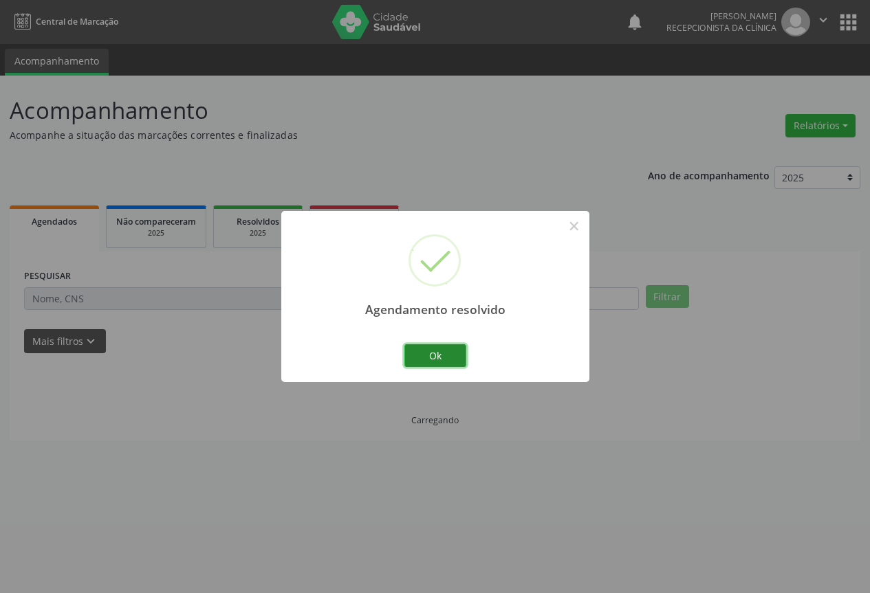
click at [435, 353] on button "Ok" at bounding box center [435, 356] width 62 height 23
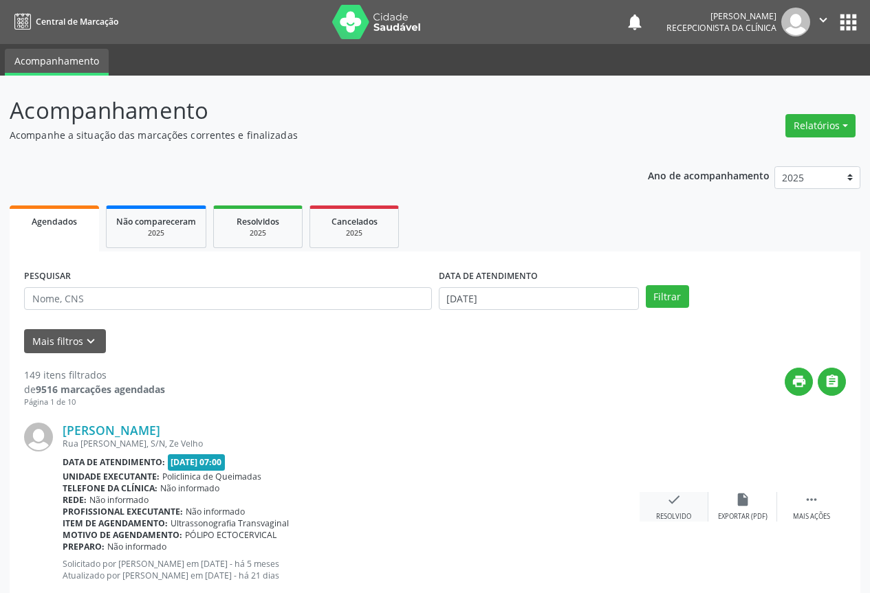
click at [674, 509] on div "check Resolvido" at bounding box center [674, 507] width 69 height 30
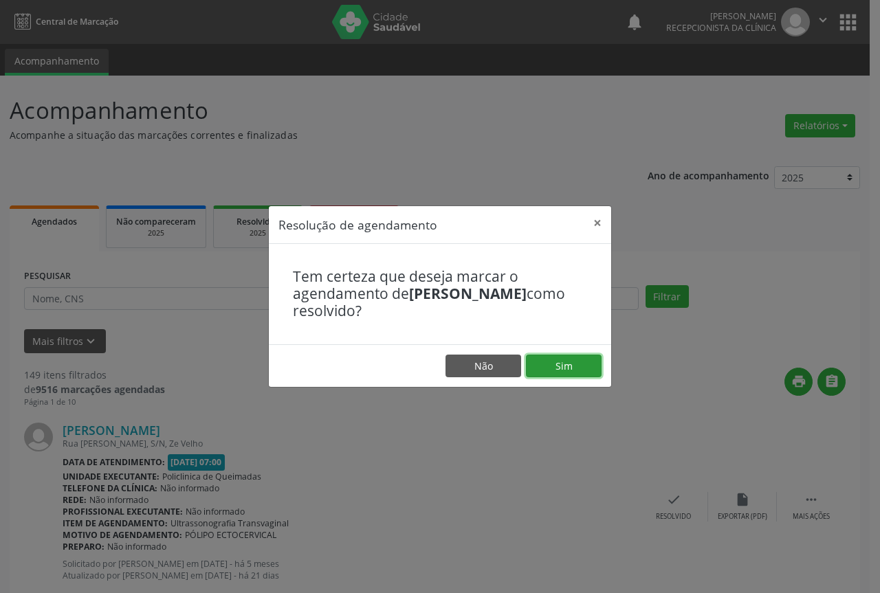
click at [552, 365] on button "Sim" at bounding box center [564, 366] width 76 height 23
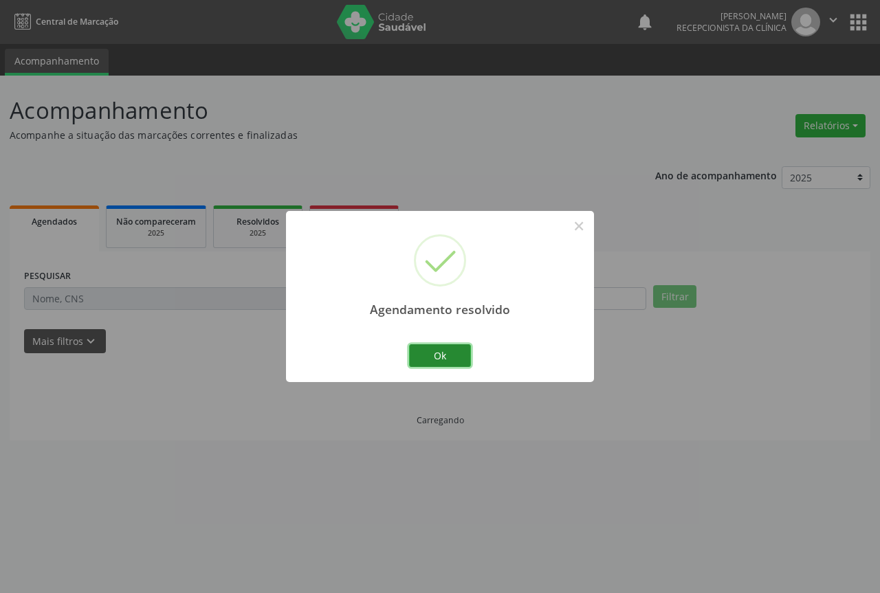
click at [431, 355] on button "Ok" at bounding box center [440, 356] width 62 height 23
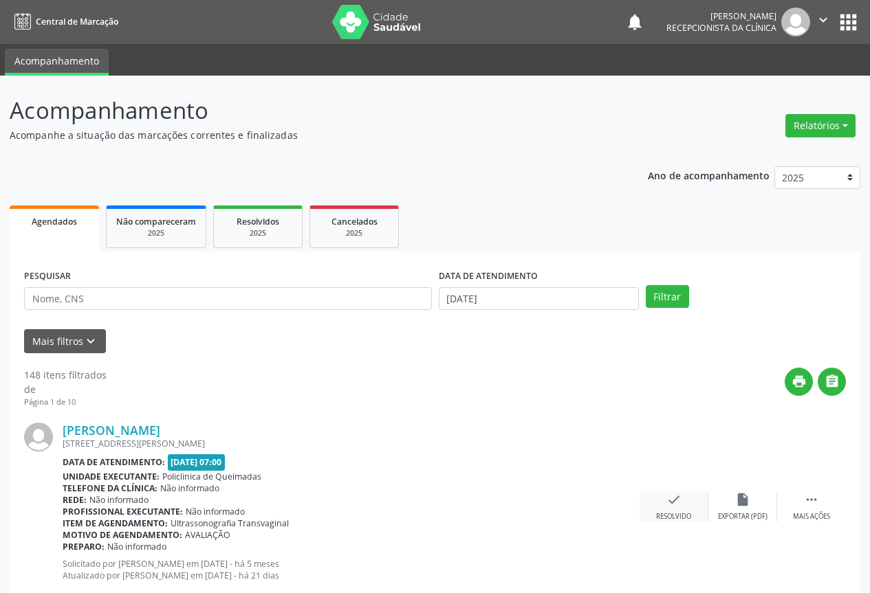
click at [672, 492] on icon "check" at bounding box center [673, 499] width 15 height 15
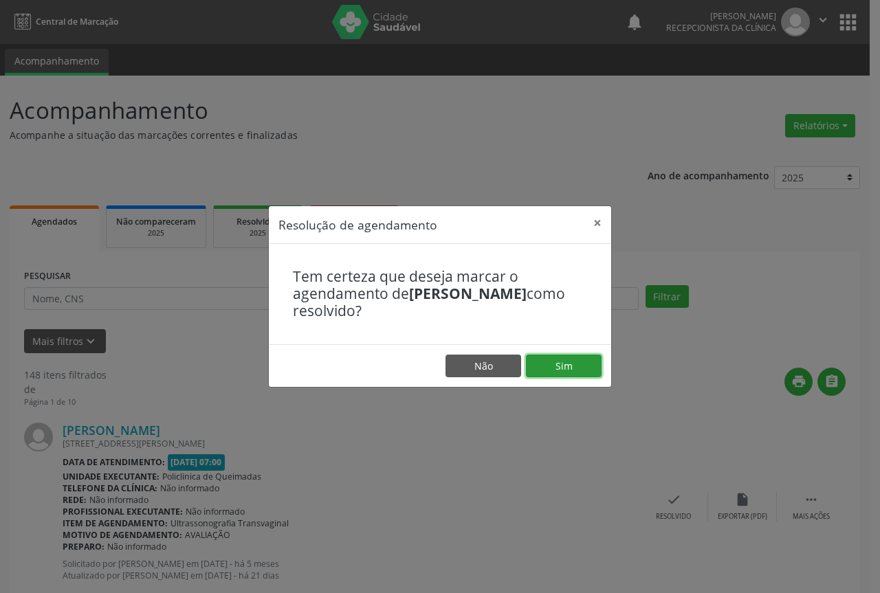
click at [555, 364] on button "Sim" at bounding box center [564, 366] width 76 height 23
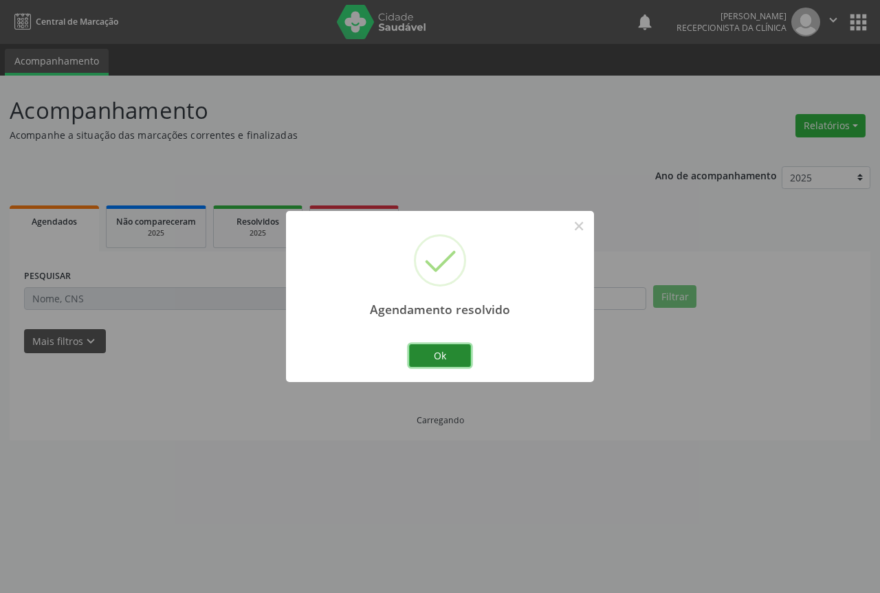
click at [442, 363] on button "Ok" at bounding box center [440, 356] width 62 height 23
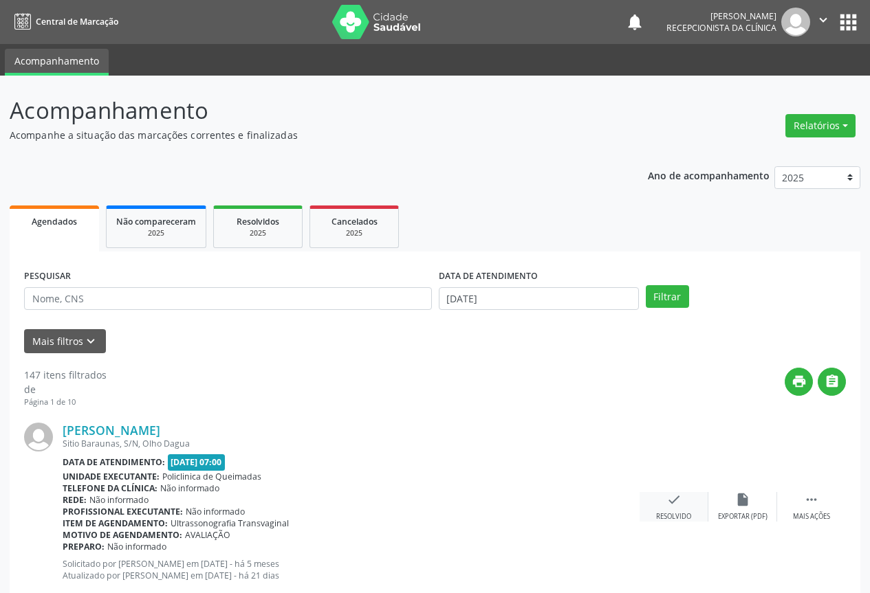
click at [684, 503] on div "check Resolvido" at bounding box center [674, 507] width 69 height 30
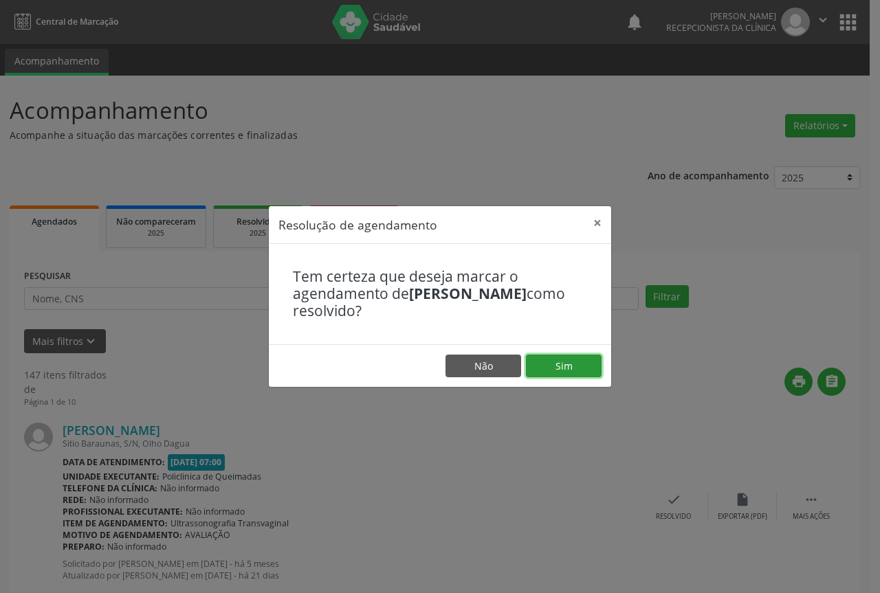
click at [560, 362] on button "Sim" at bounding box center [564, 366] width 76 height 23
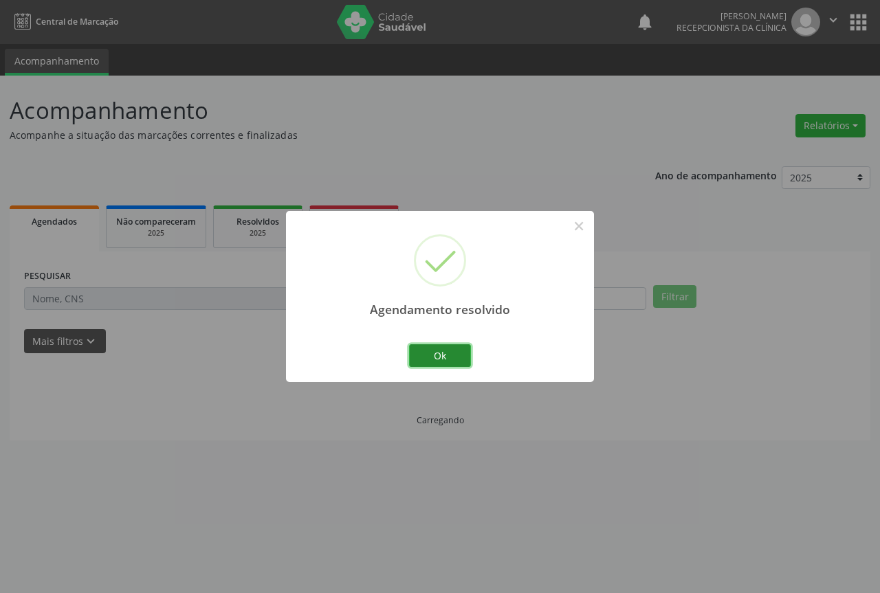
click at [450, 356] on button "Ok" at bounding box center [440, 356] width 62 height 23
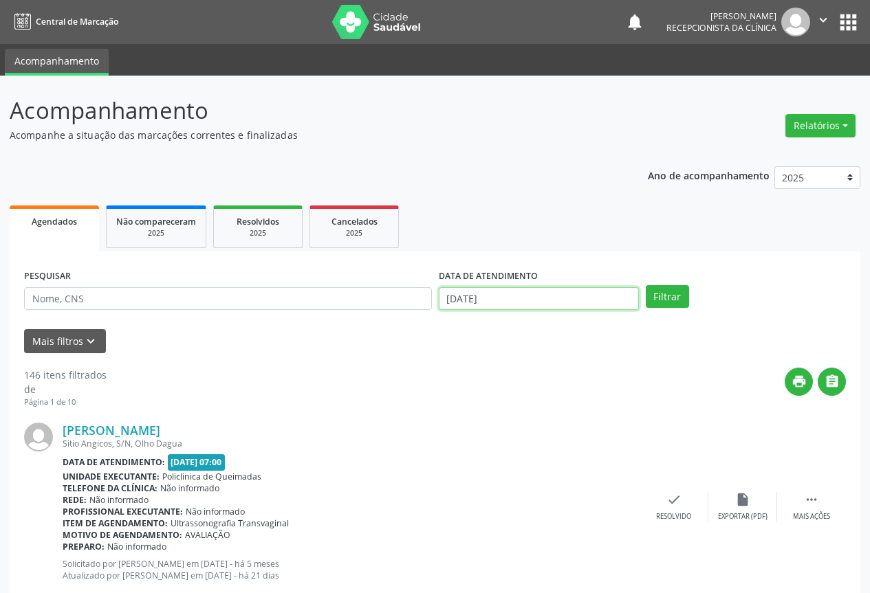
click at [526, 303] on input "[DATE]" at bounding box center [539, 298] width 200 height 23
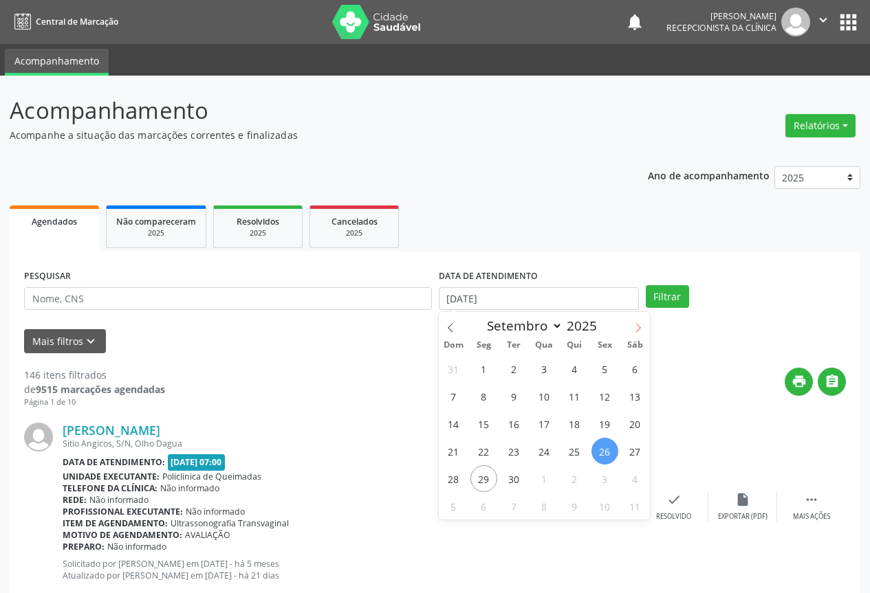
click at [633, 326] on span at bounding box center [637, 323] width 23 height 23
select select "9"
click at [632, 370] on span "4" at bounding box center [635, 369] width 27 height 27
type input "[DATE]"
click at [630, 370] on span "4" at bounding box center [635, 369] width 27 height 27
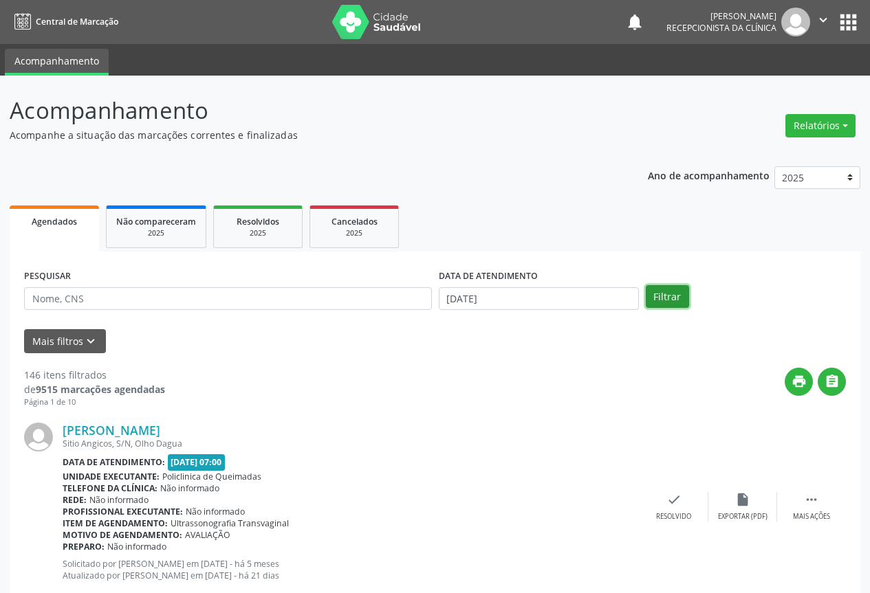
click at [655, 289] on button "Filtrar" at bounding box center [667, 296] width 43 height 23
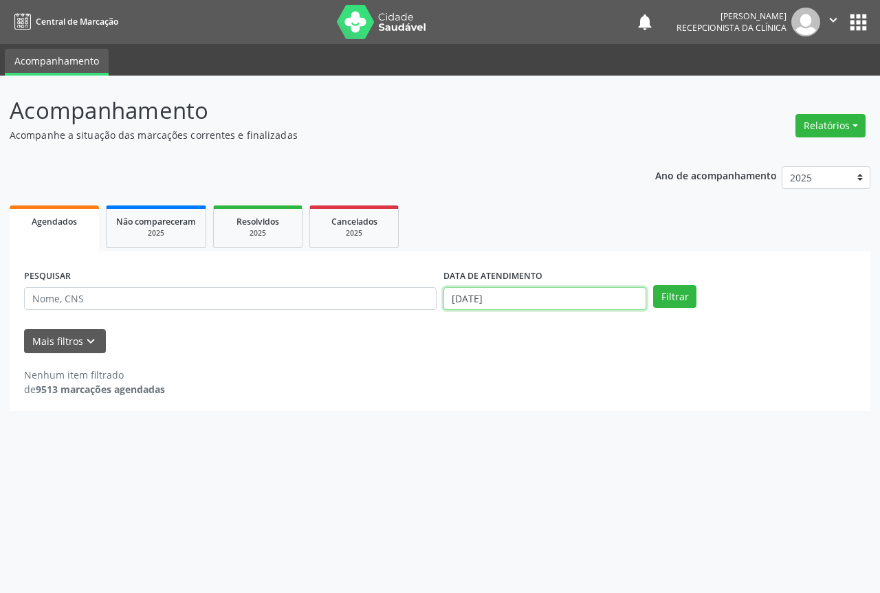
click at [571, 304] on input "[DATE]" at bounding box center [545, 298] width 203 height 23
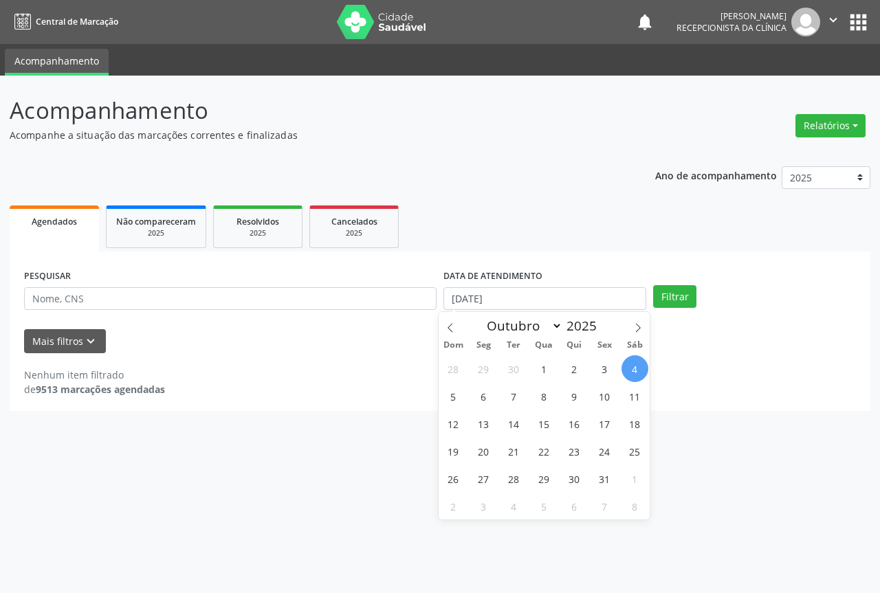
click at [635, 364] on span "4" at bounding box center [635, 369] width 27 height 27
type input "[DATE]"
click at [635, 364] on span "4" at bounding box center [635, 369] width 27 height 27
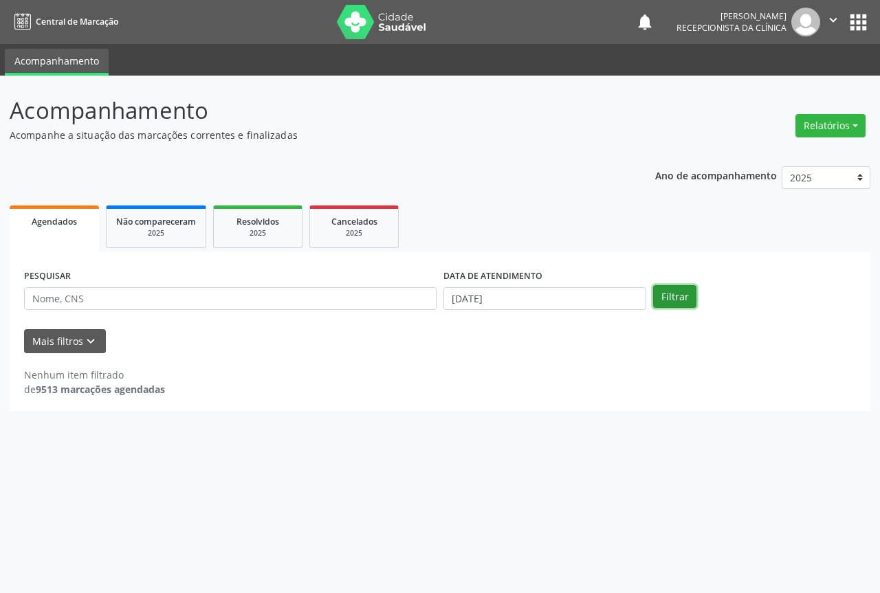
click at [662, 289] on button "Filtrar" at bounding box center [674, 296] width 43 height 23
click at [565, 304] on input "[DATE]" at bounding box center [545, 298] width 203 height 23
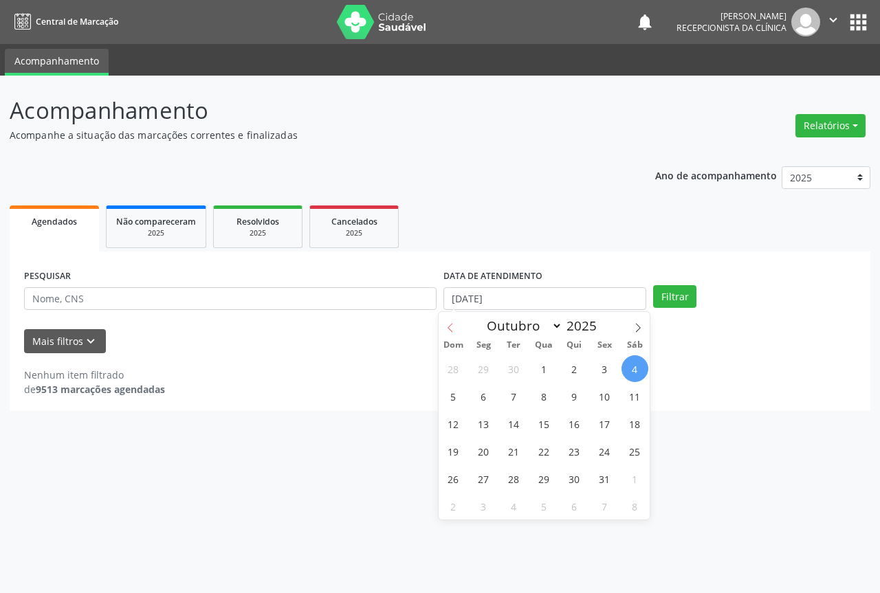
click at [450, 327] on icon at bounding box center [451, 328] width 10 height 10
click at [637, 327] on icon at bounding box center [638, 328] width 10 height 10
select select "9"
click at [636, 400] on span "11" at bounding box center [635, 396] width 27 height 27
type input "[DATE]"
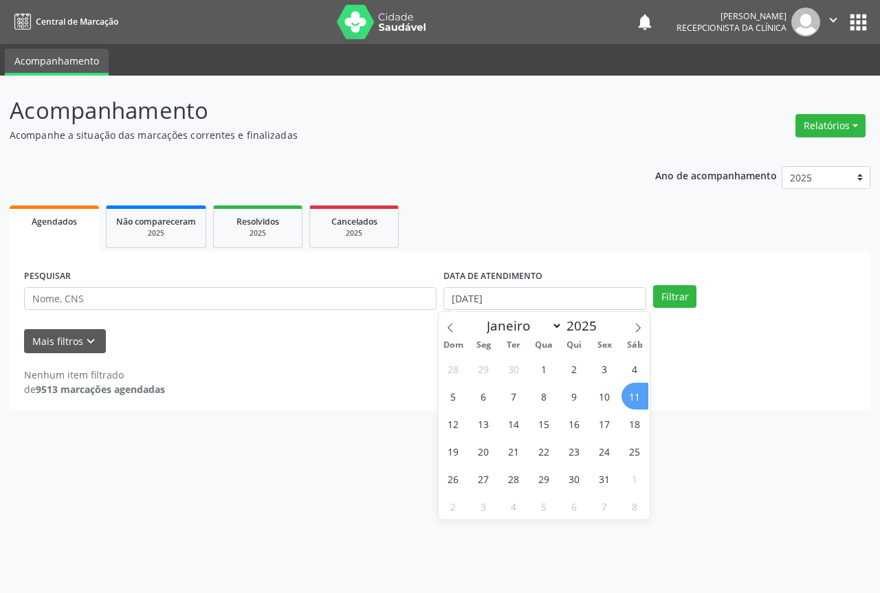
click at [636, 400] on span "11" at bounding box center [635, 396] width 27 height 27
select select "9"
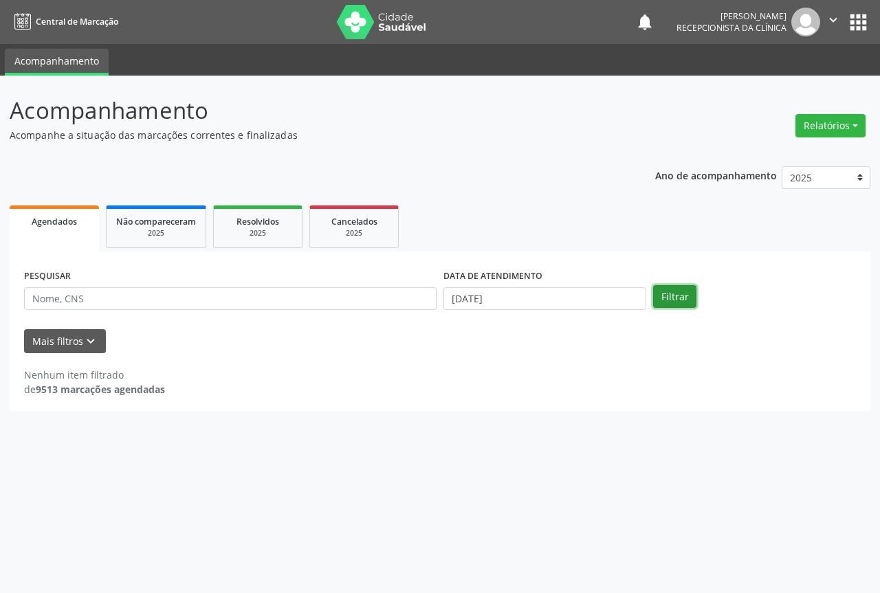
click at [671, 295] on button "Filtrar" at bounding box center [674, 296] width 43 height 23
click at [598, 298] on input "[DATE]" at bounding box center [545, 298] width 203 height 23
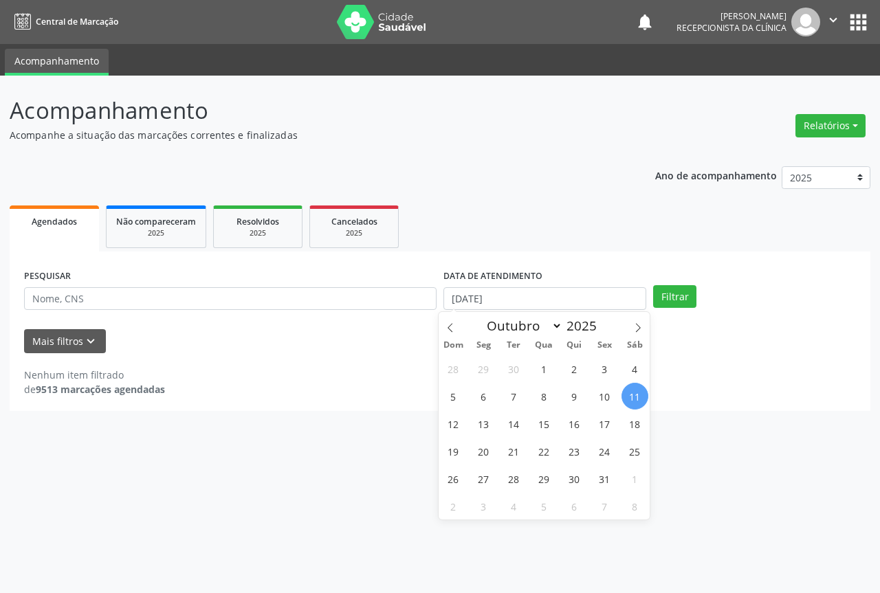
click at [635, 400] on span "11" at bounding box center [635, 396] width 27 height 27
type input "[DATE]"
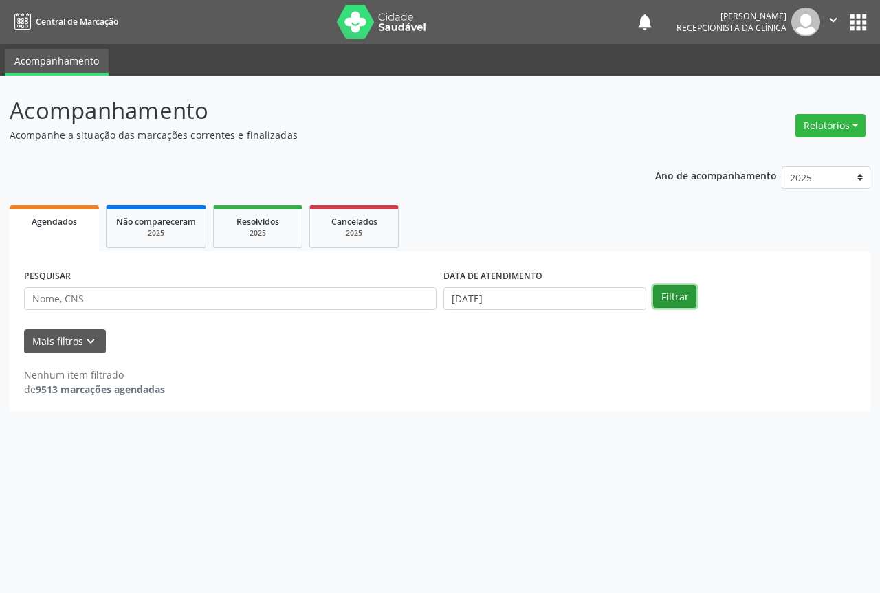
click at [673, 305] on button "Filtrar" at bounding box center [674, 296] width 43 height 23
click at [562, 312] on div "DATA DE ATENDIMENTO [DATE]" at bounding box center [545, 293] width 210 height 54
click at [562, 306] on body "Central de Marcação notifications [PERSON_NAME] Recepcionista da clínica  Conf…" at bounding box center [440, 296] width 880 height 593
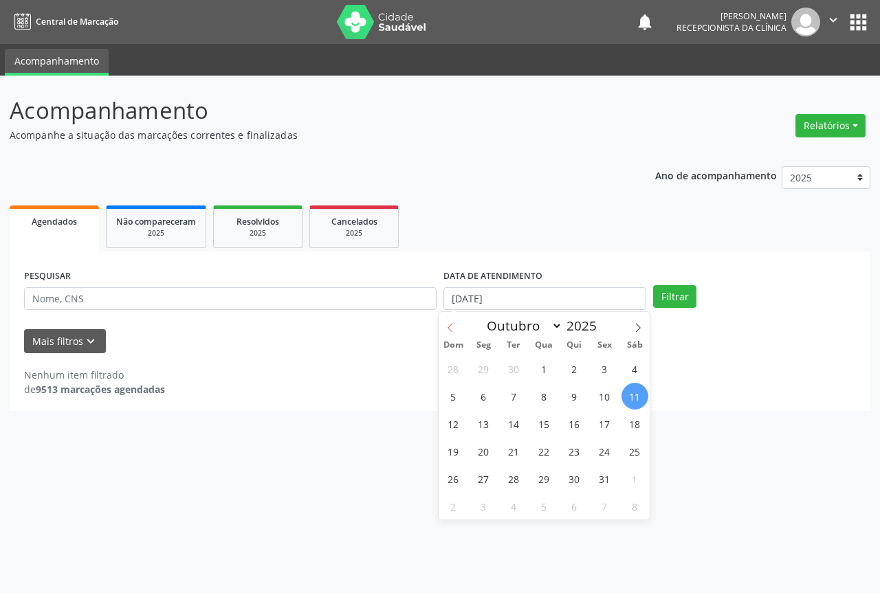
click at [442, 321] on span at bounding box center [450, 323] width 23 height 23
select select "8"
click at [480, 479] on span "29" at bounding box center [483, 479] width 27 height 27
type input "[DATE]"
click at [480, 479] on span "29" at bounding box center [483, 479] width 27 height 27
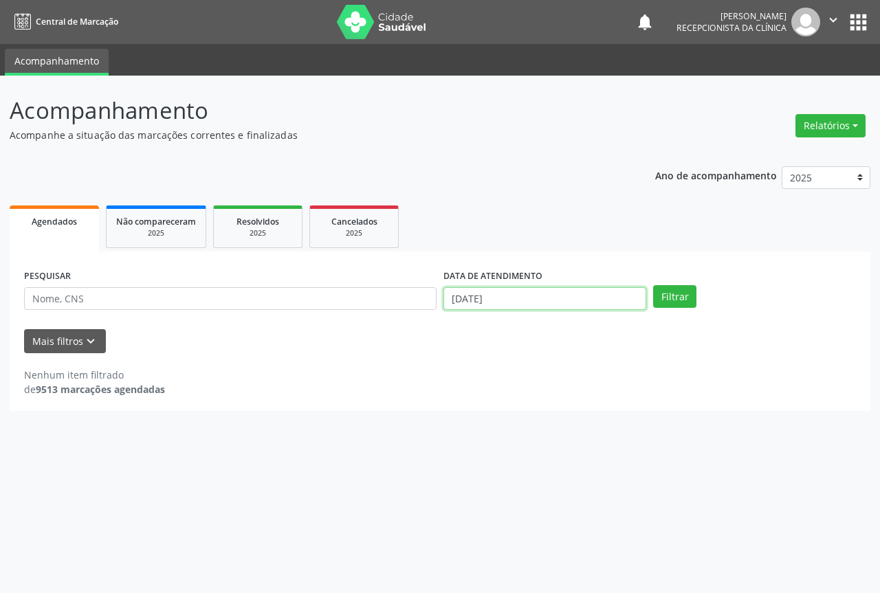
click at [629, 299] on input "[DATE]" at bounding box center [545, 298] width 203 height 23
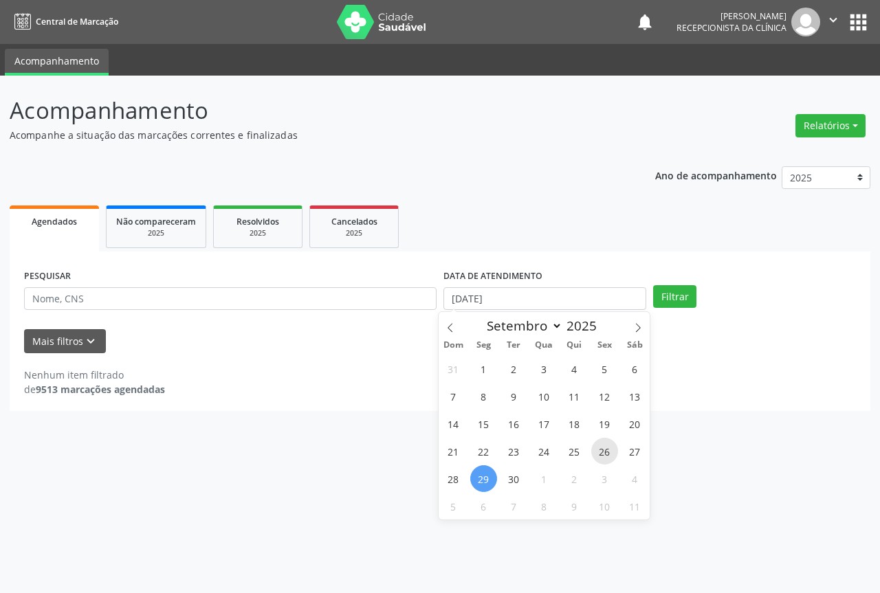
click at [611, 451] on span "26" at bounding box center [604, 451] width 27 height 27
type input "[DATE]"
click at [611, 451] on span "26" at bounding box center [604, 451] width 27 height 27
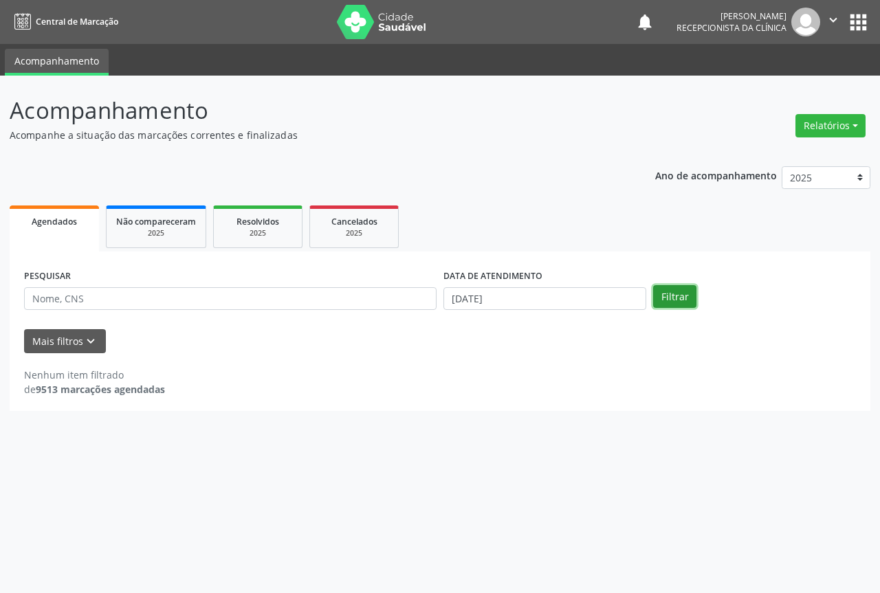
click at [671, 304] on button "Filtrar" at bounding box center [674, 296] width 43 height 23
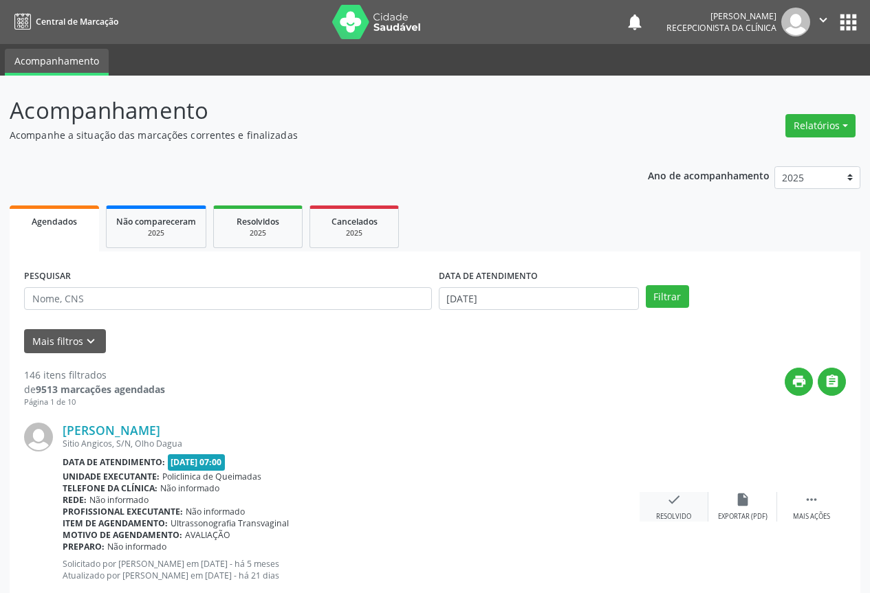
click at [677, 519] on div "Resolvido" at bounding box center [673, 517] width 35 height 10
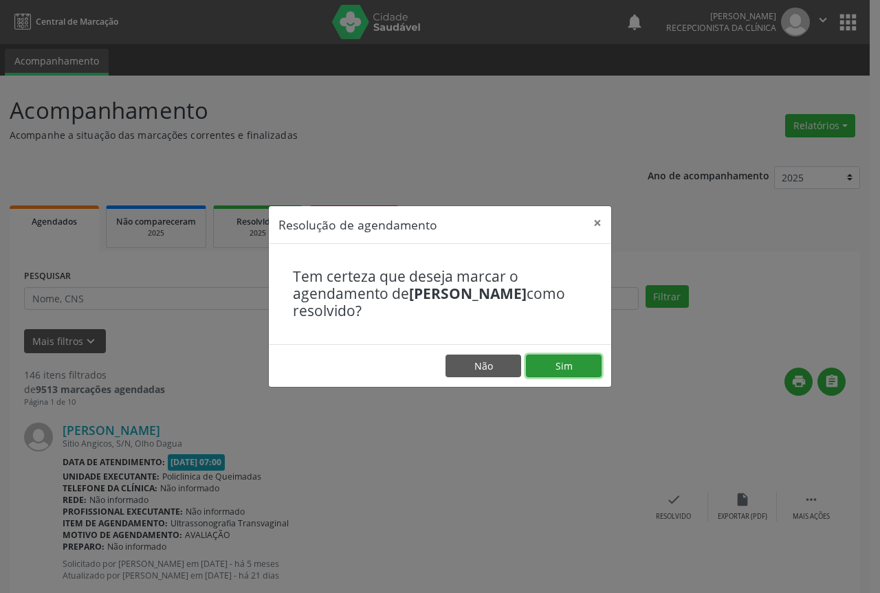
click at [560, 365] on button "Sim" at bounding box center [564, 366] width 76 height 23
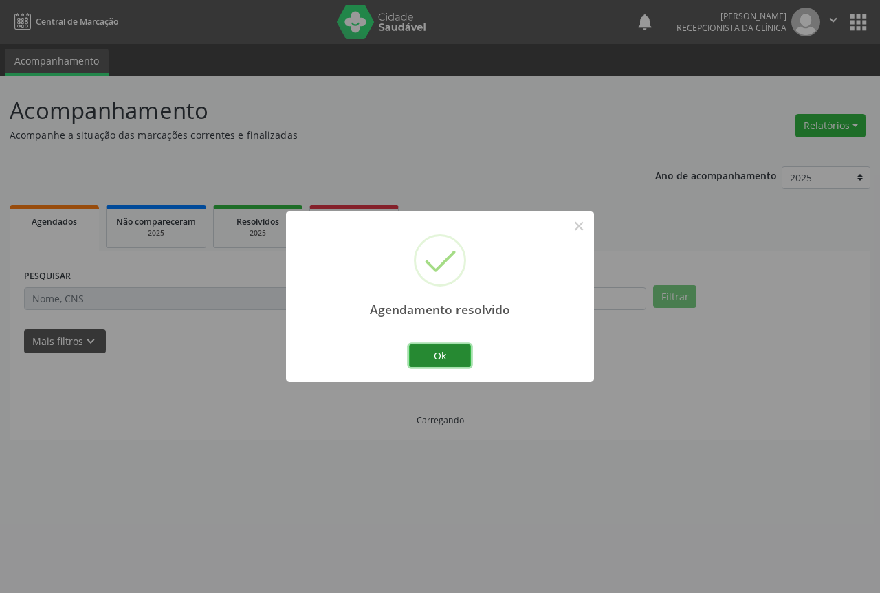
click at [449, 353] on button "Ok" at bounding box center [440, 356] width 62 height 23
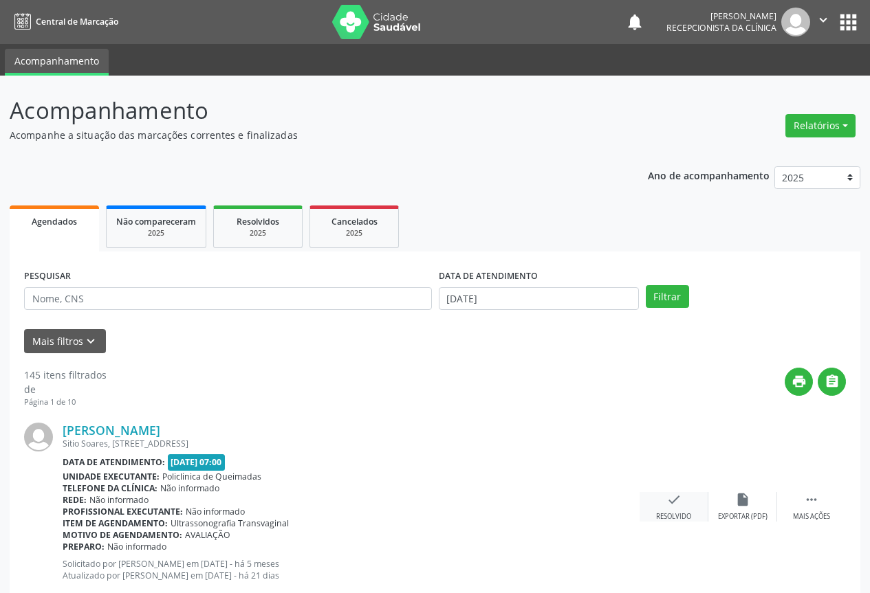
drag, startPoint x: 691, startPoint y: 522, endPoint x: 681, endPoint y: 512, distance: 14.1
click at [690, 521] on div "[PERSON_NAME] Sitio Soares, [STREET_ADDRESS] Data de atendimento: [DATE] 07:00 …" at bounding box center [435, 507] width 822 height 198
click at [681, 512] on div "Resolvido" at bounding box center [673, 517] width 35 height 10
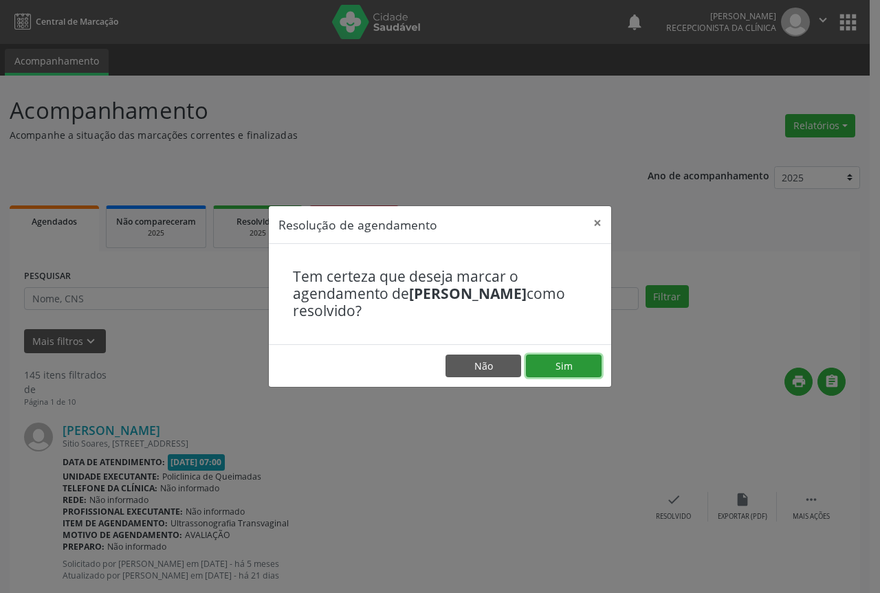
click at [569, 360] on button "Sim" at bounding box center [564, 366] width 76 height 23
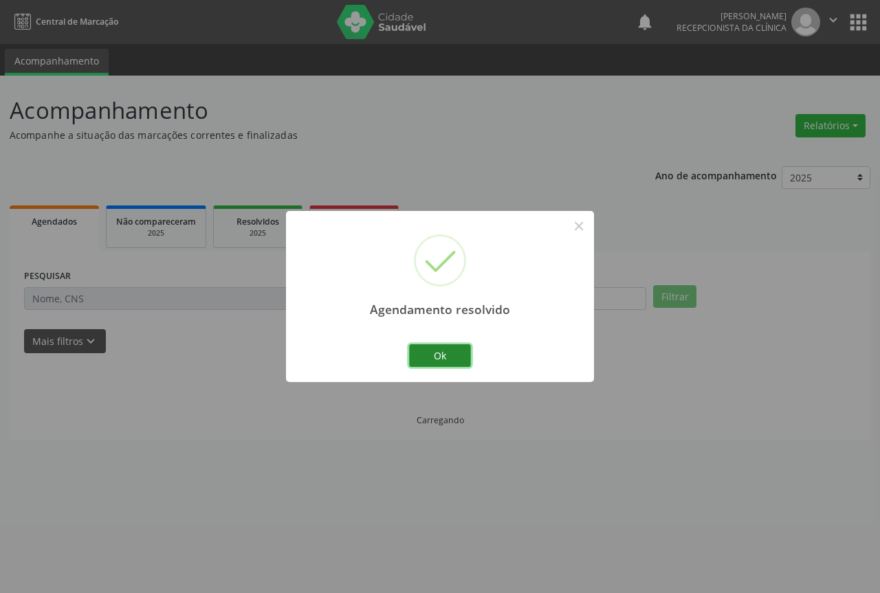
click at [432, 353] on button "Ok" at bounding box center [440, 356] width 62 height 23
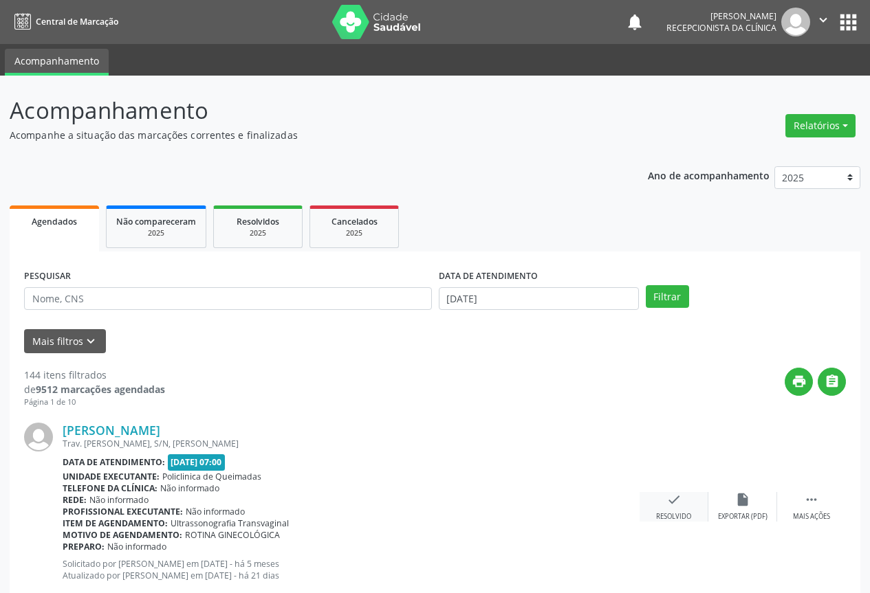
click at [687, 510] on div "check Resolvido" at bounding box center [674, 507] width 69 height 30
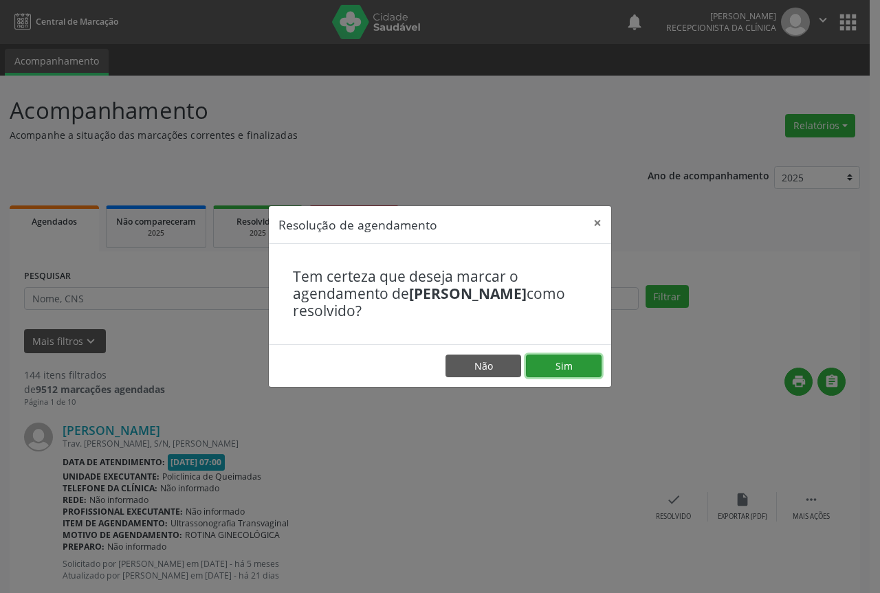
click at [549, 371] on button "Sim" at bounding box center [564, 366] width 76 height 23
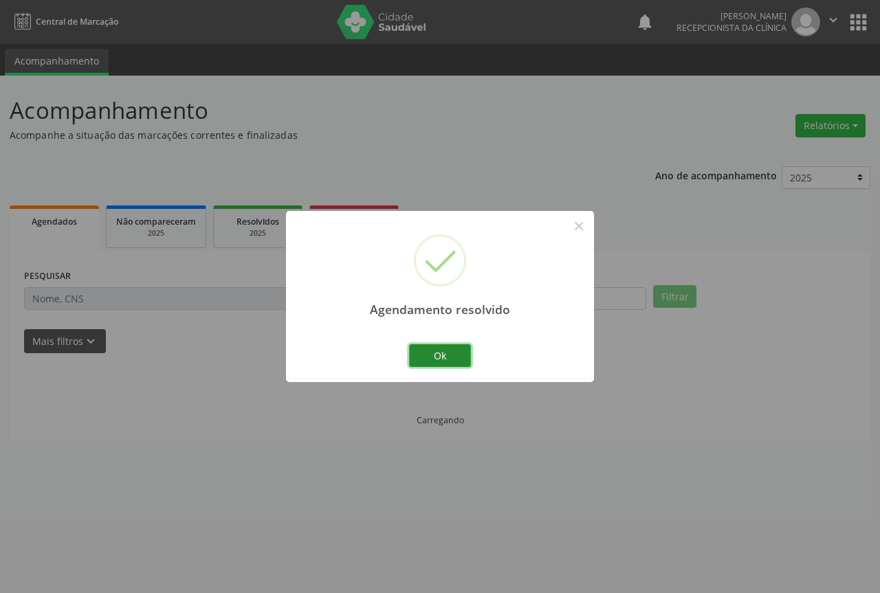
click at [437, 357] on button "Ok" at bounding box center [440, 356] width 62 height 23
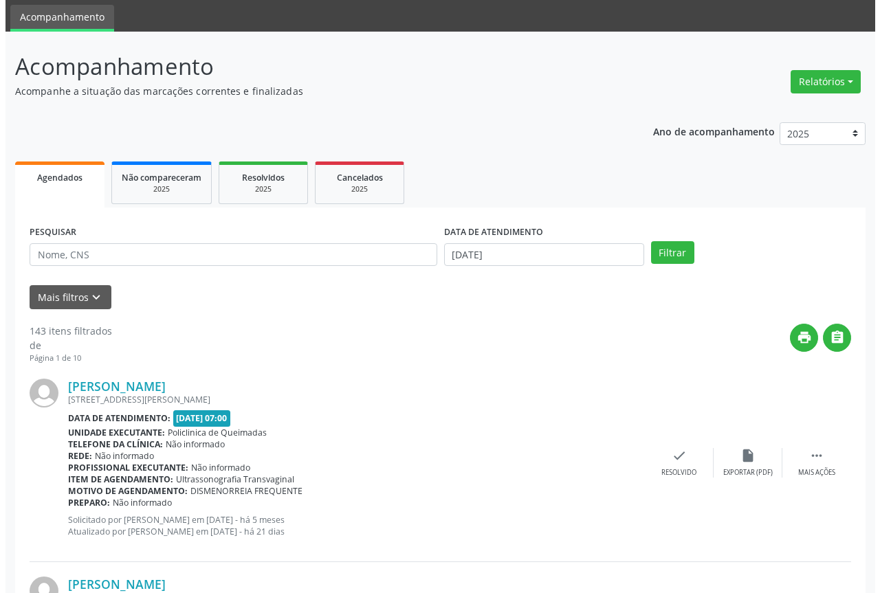
scroll to position [69, 0]
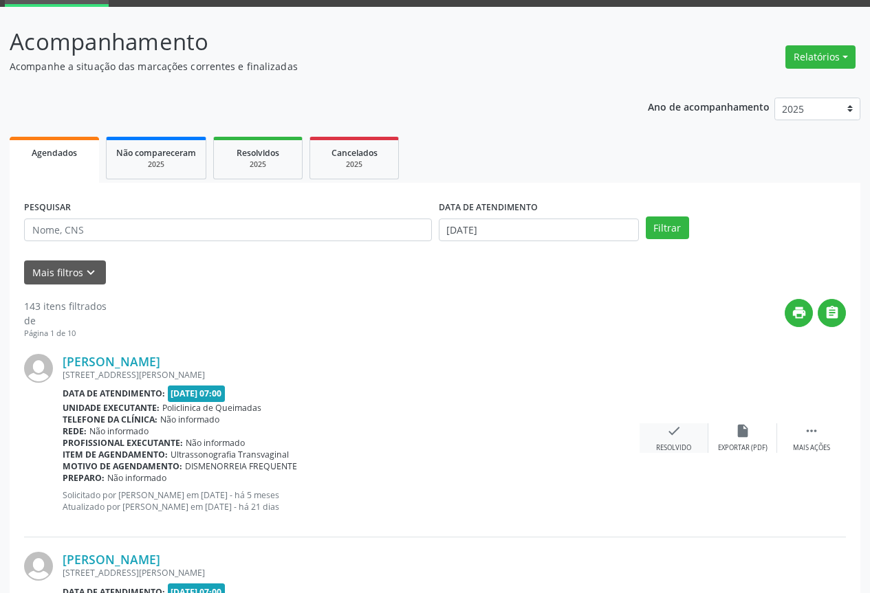
click at [686, 439] on div "check Resolvido" at bounding box center [674, 439] width 69 height 30
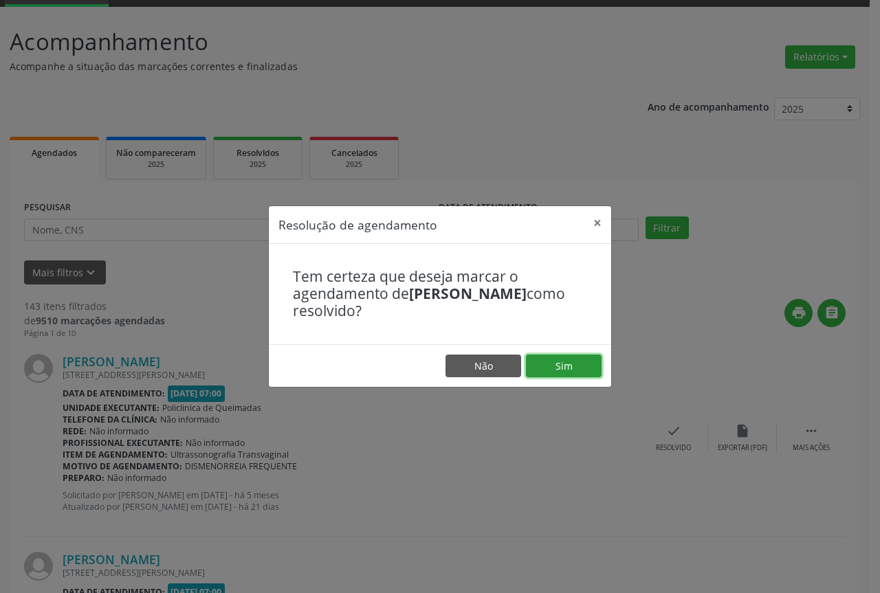
click at [541, 370] on button "Sim" at bounding box center [564, 366] width 76 height 23
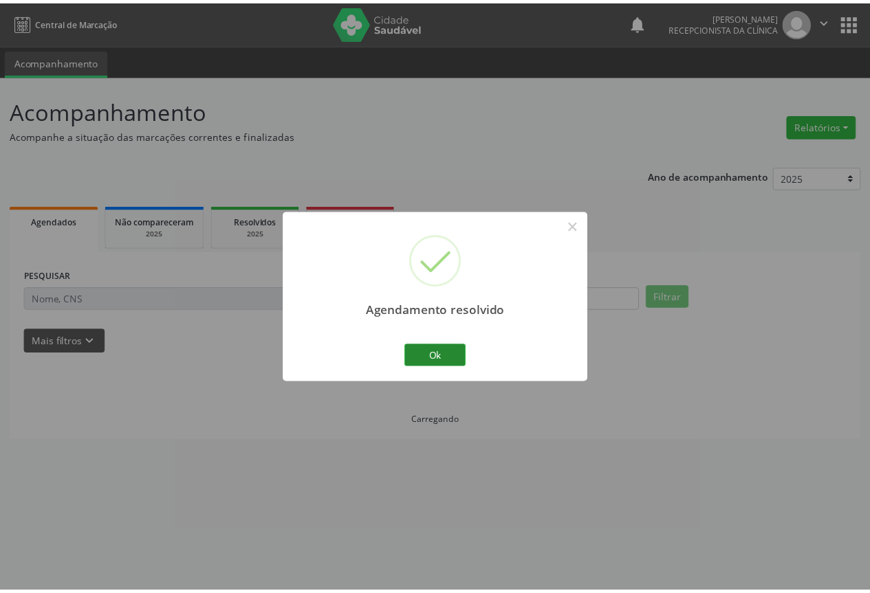
scroll to position [0, 0]
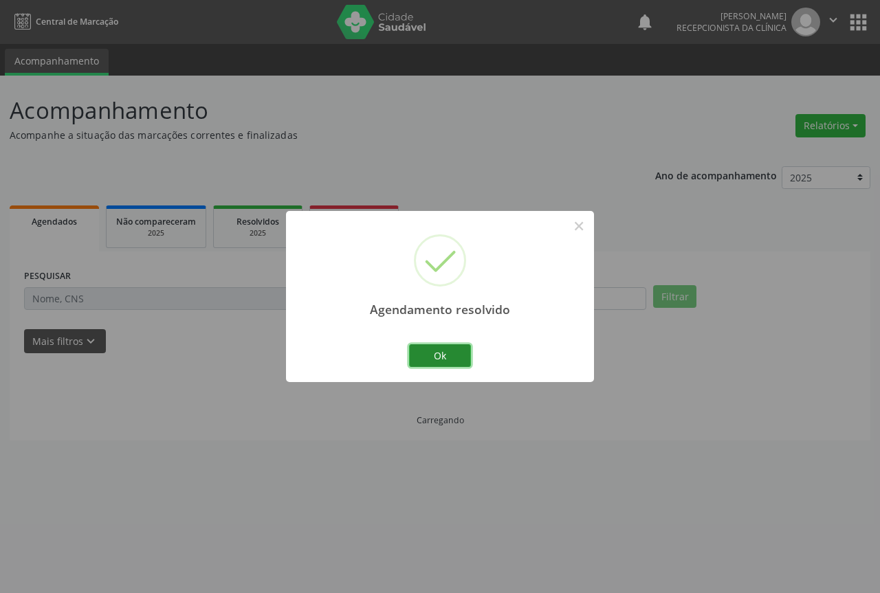
click at [421, 360] on button "Ok" at bounding box center [440, 356] width 62 height 23
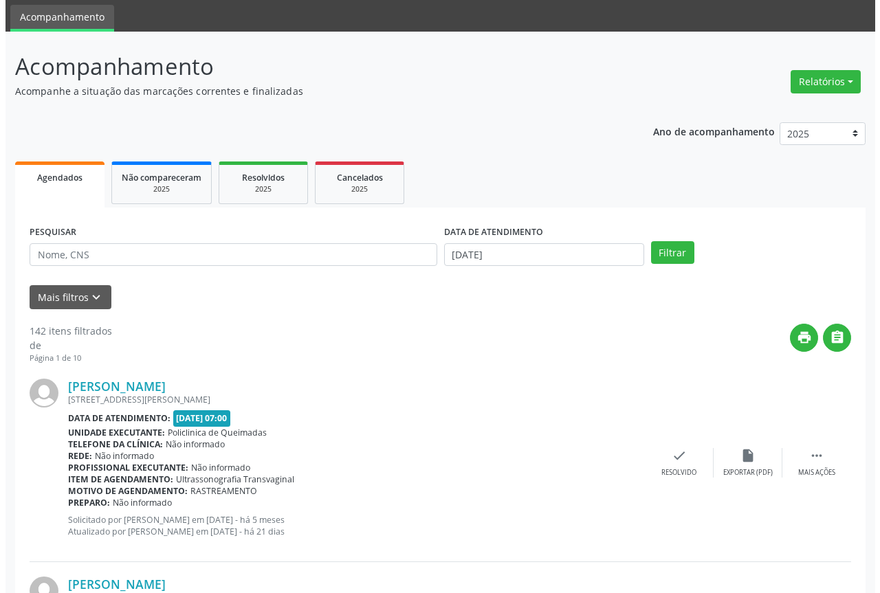
scroll to position [69, 0]
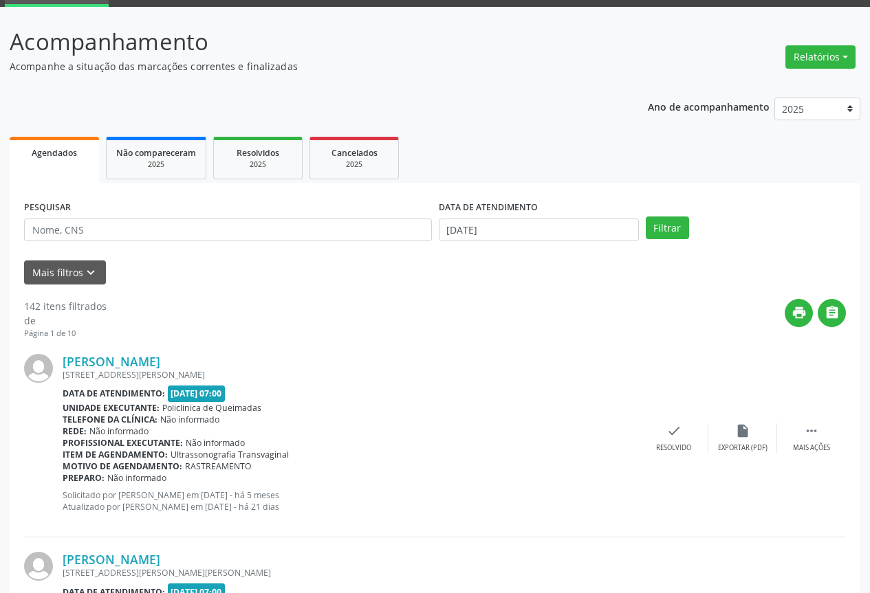
click at [666, 419] on div "[PERSON_NAME] [STREET_ADDRESS][PERSON_NAME] Data de atendimento: [DATE] 07:00 U…" at bounding box center [435, 439] width 822 height 198
click at [670, 437] on icon "check" at bounding box center [673, 431] width 15 height 15
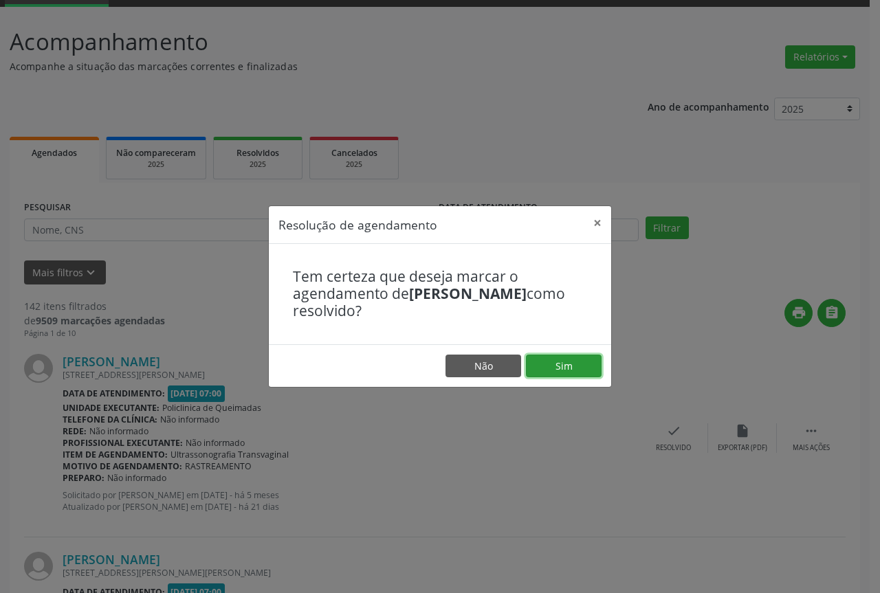
click at [564, 367] on button "Sim" at bounding box center [564, 366] width 76 height 23
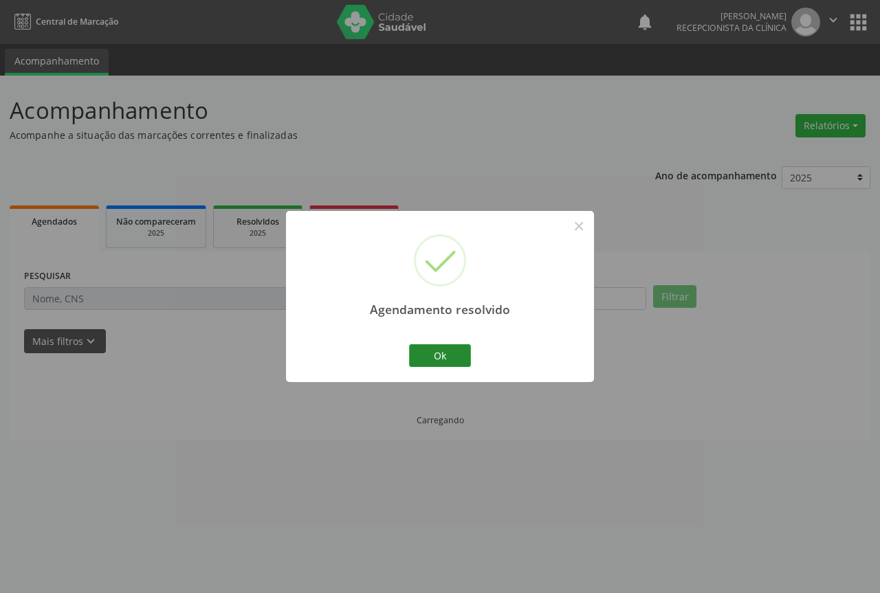
scroll to position [0, 0]
click at [435, 358] on button "Ok" at bounding box center [440, 356] width 62 height 23
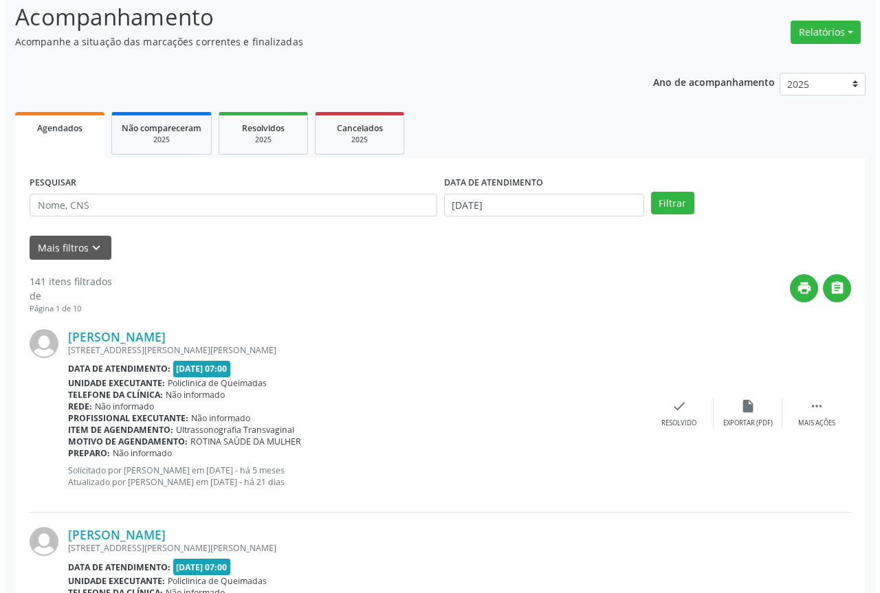
scroll to position [138, 0]
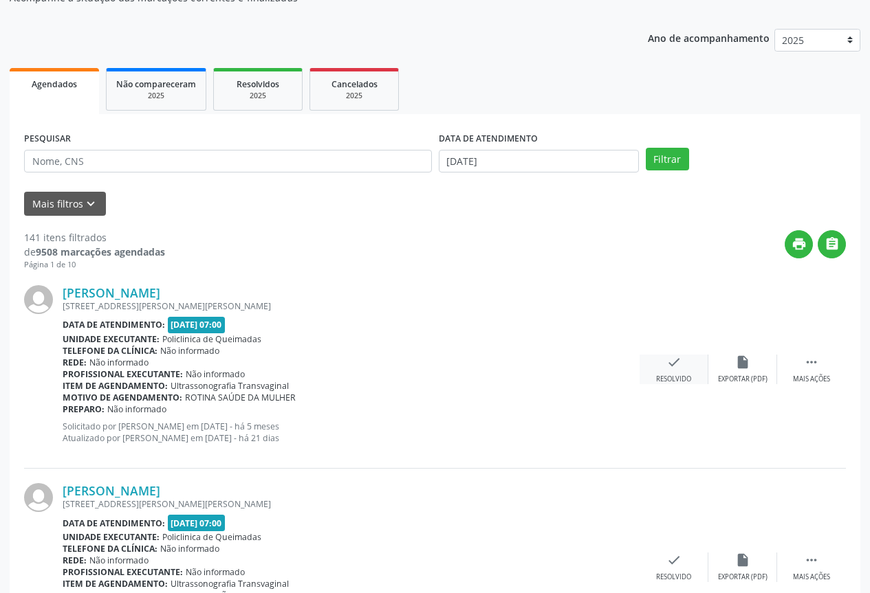
click at [680, 376] on div "Resolvido" at bounding box center [673, 380] width 35 height 10
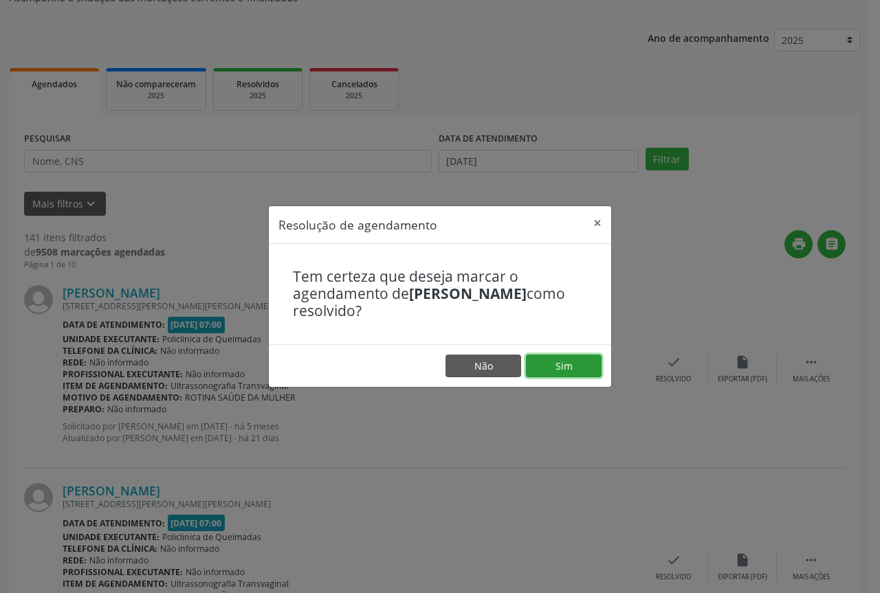
click at [539, 365] on button "Sim" at bounding box center [564, 366] width 76 height 23
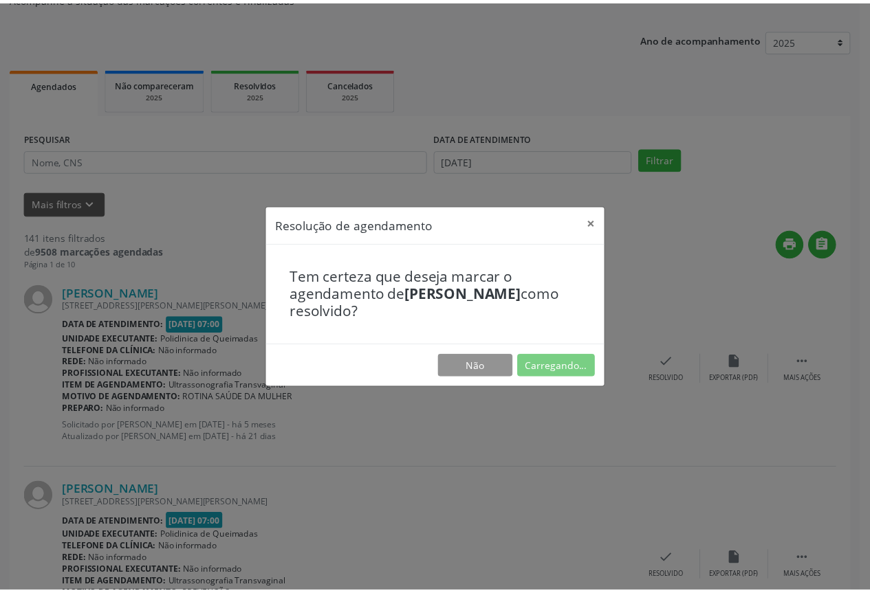
scroll to position [0, 0]
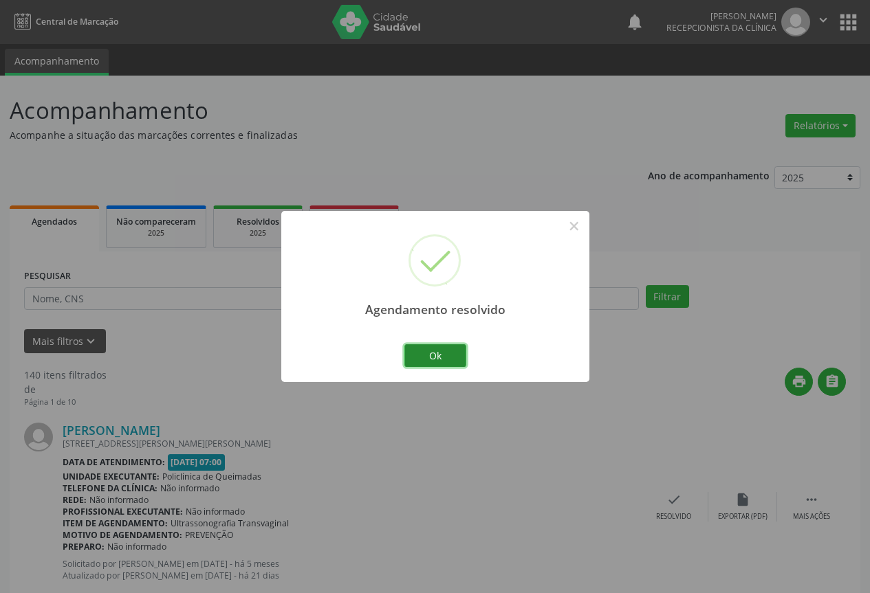
click at [430, 350] on button "Ok" at bounding box center [435, 356] width 62 height 23
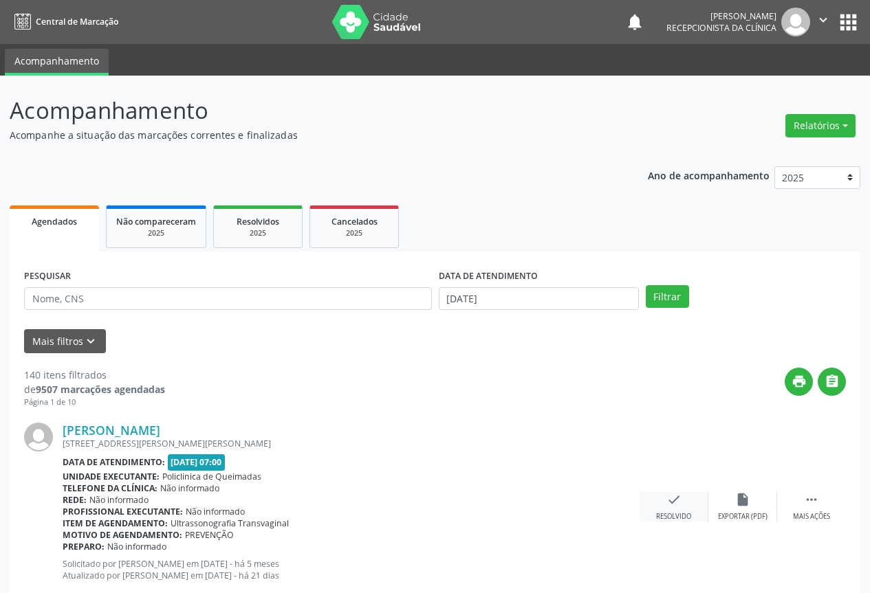
click at [664, 497] on div "check Resolvido" at bounding box center [674, 507] width 69 height 30
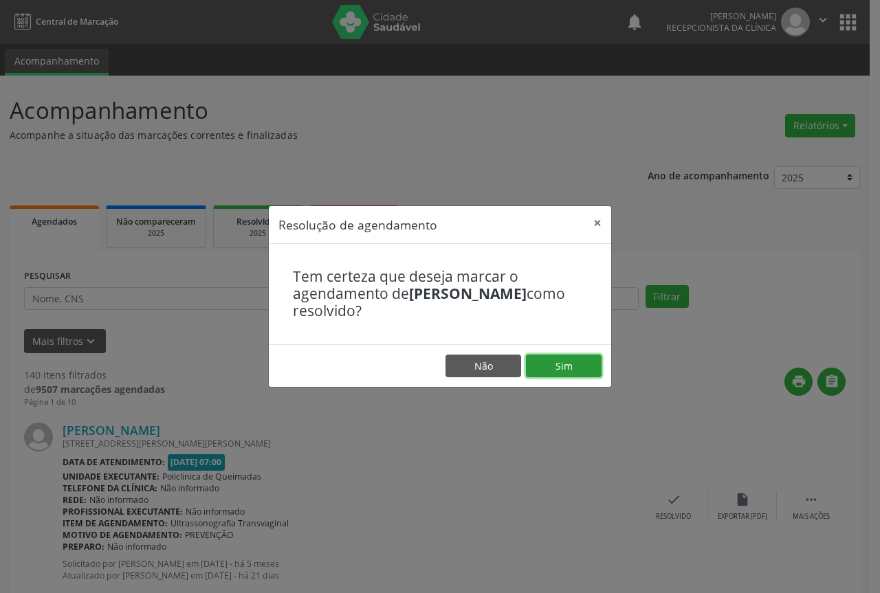
click at [543, 356] on button "Sim" at bounding box center [564, 366] width 76 height 23
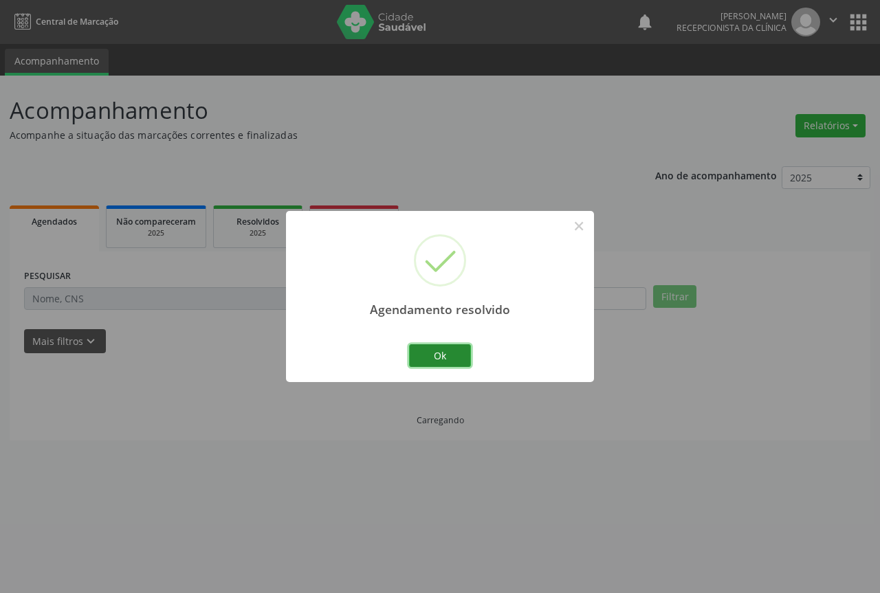
click at [438, 356] on button "Ok" at bounding box center [440, 356] width 62 height 23
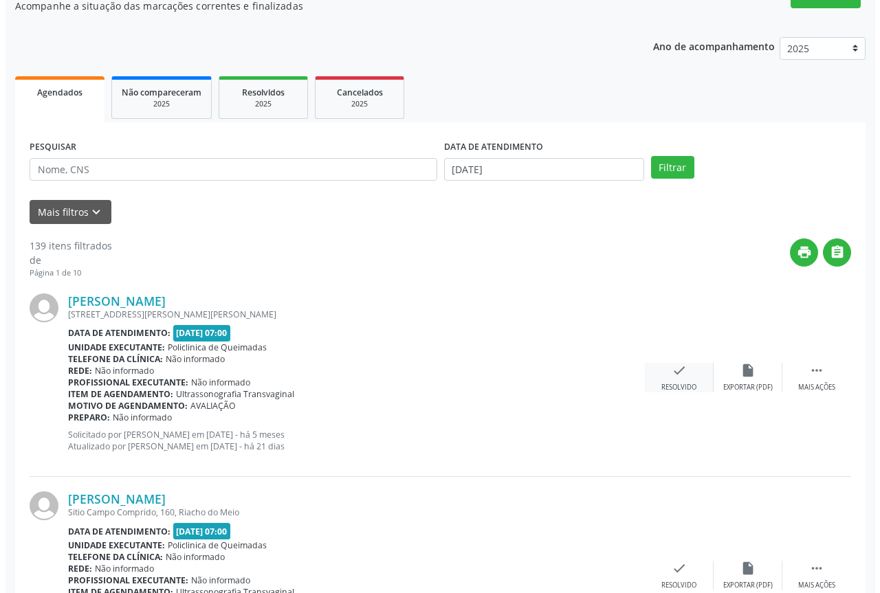
scroll to position [138, 0]
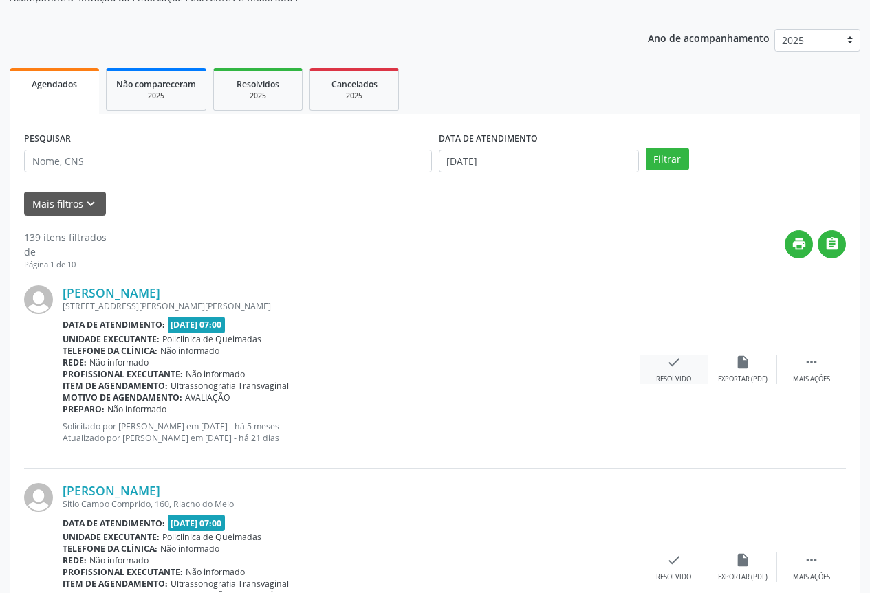
click at [684, 373] on div "check Resolvido" at bounding box center [674, 370] width 69 height 30
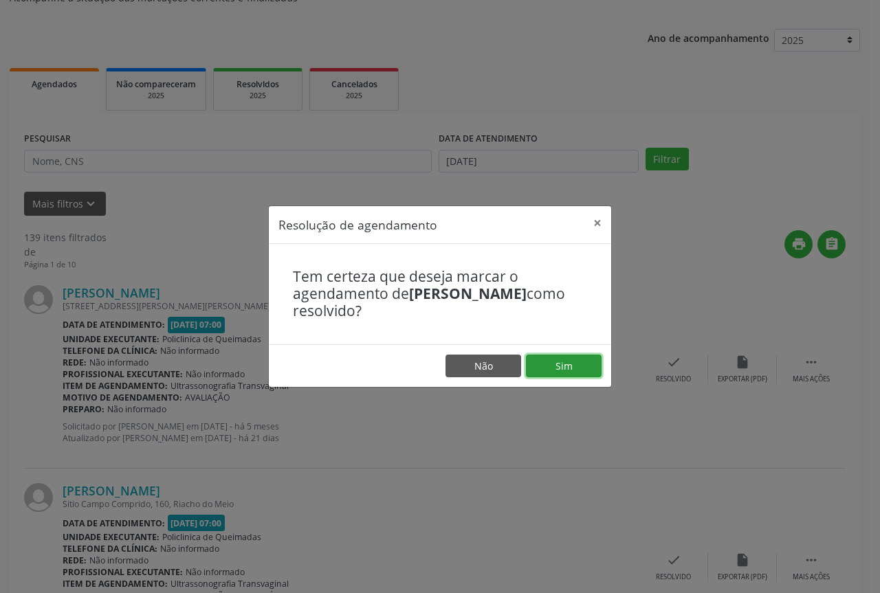
click at [571, 365] on button "Sim" at bounding box center [564, 366] width 76 height 23
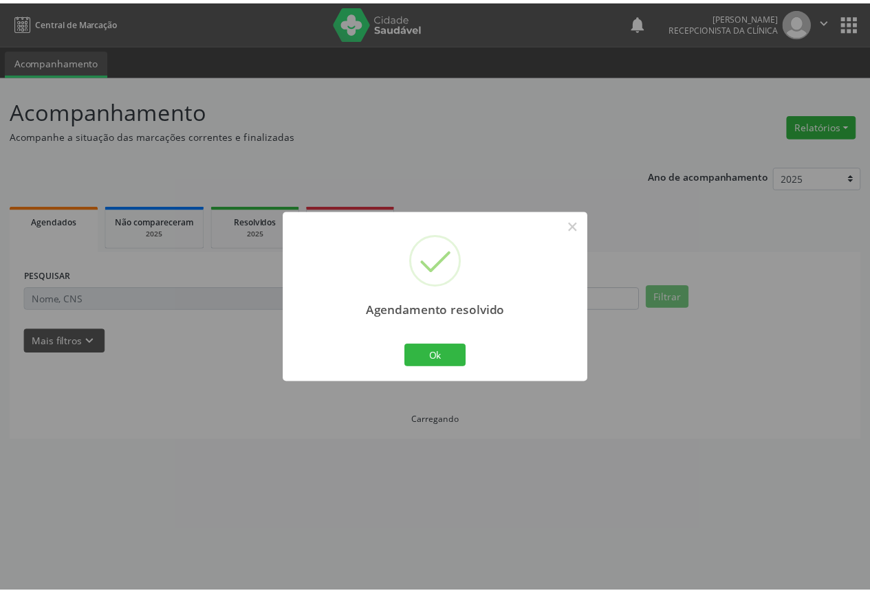
scroll to position [0, 0]
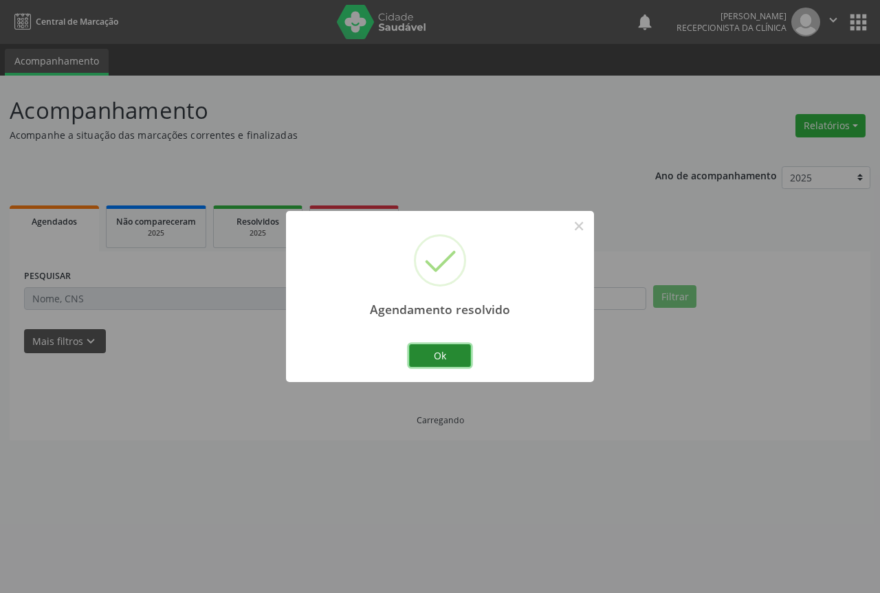
click at [453, 354] on button "Ok" at bounding box center [440, 356] width 62 height 23
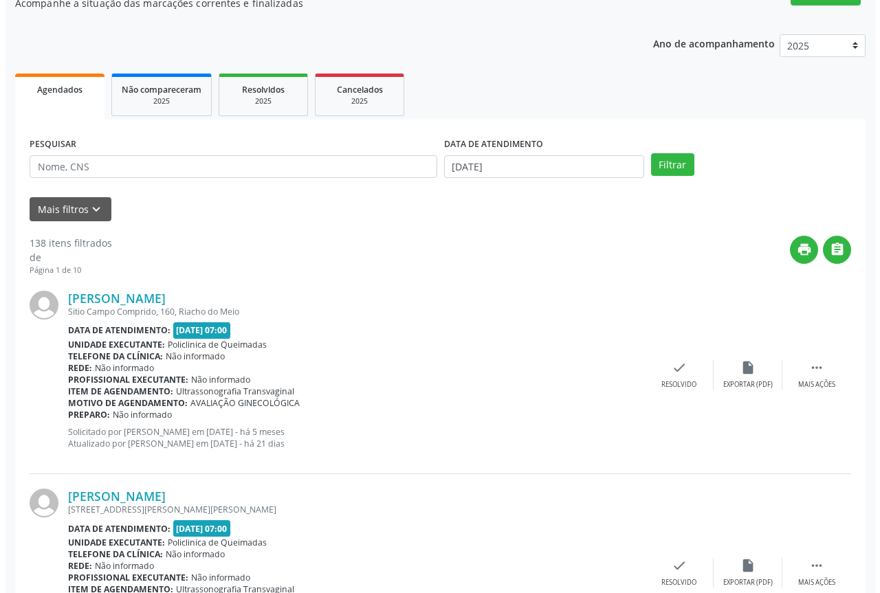
scroll to position [138, 0]
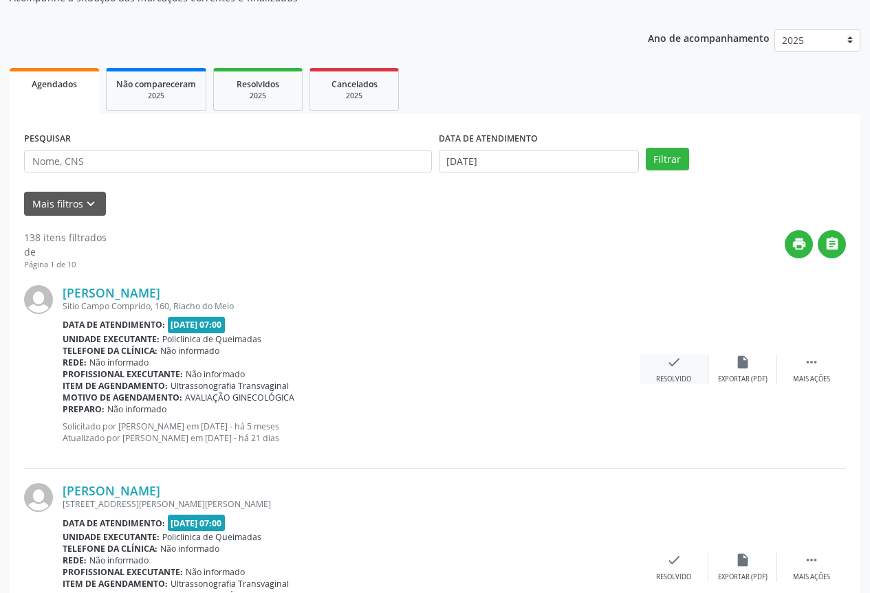
click at [670, 384] on div "Resolvido" at bounding box center [673, 380] width 35 height 10
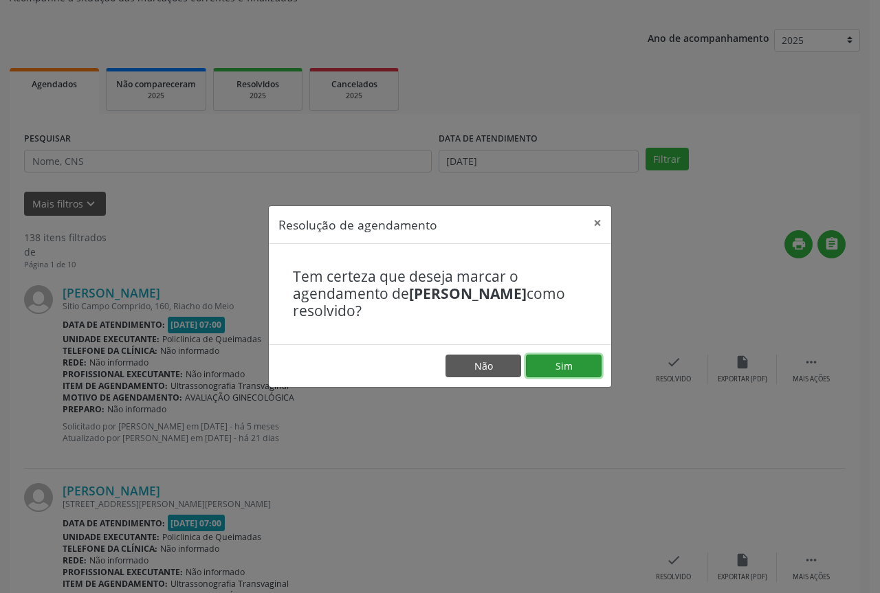
click at [550, 369] on button "Sim" at bounding box center [564, 366] width 76 height 23
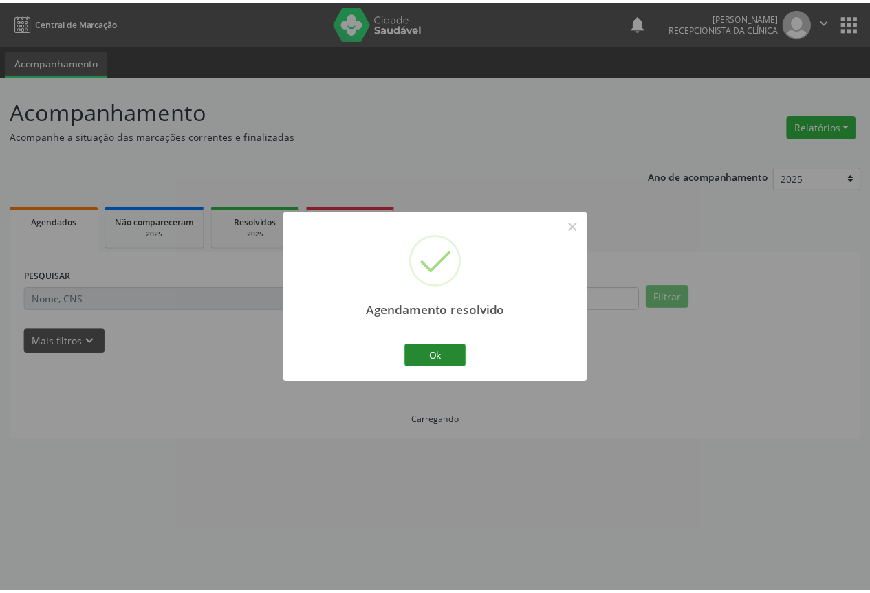
scroll to position [0, 0]
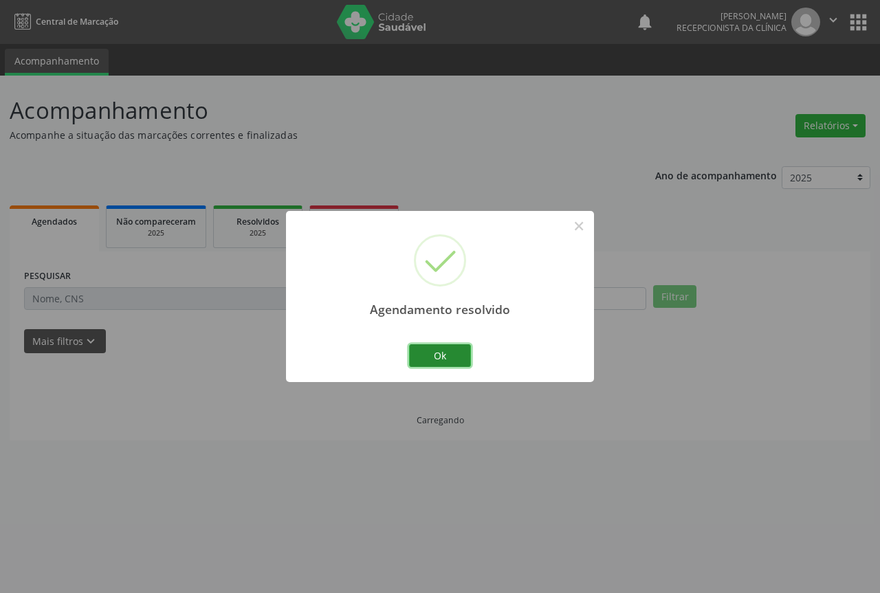
click at [427, 355] on button "Ok" at bounding box center [440, 356] width 62 height 23
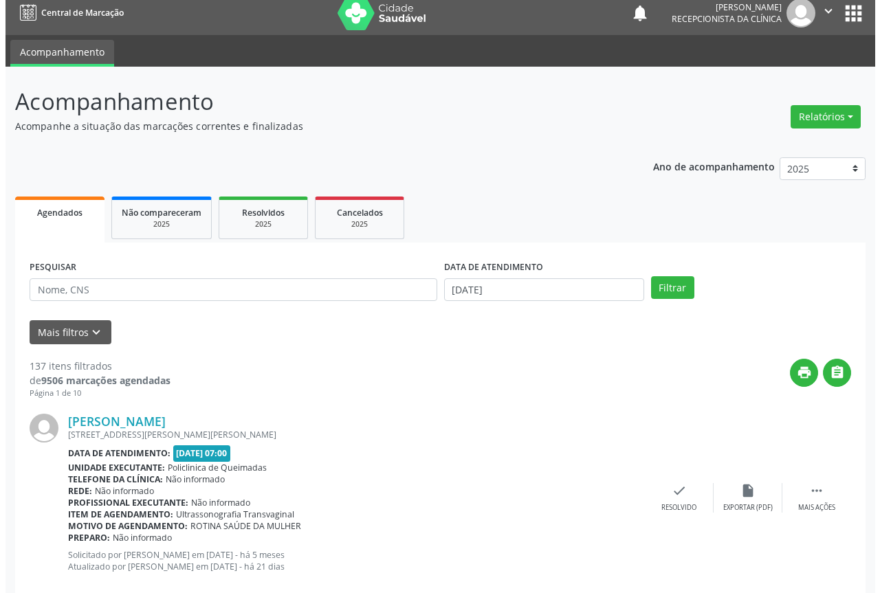
scroll to position [69, 0]
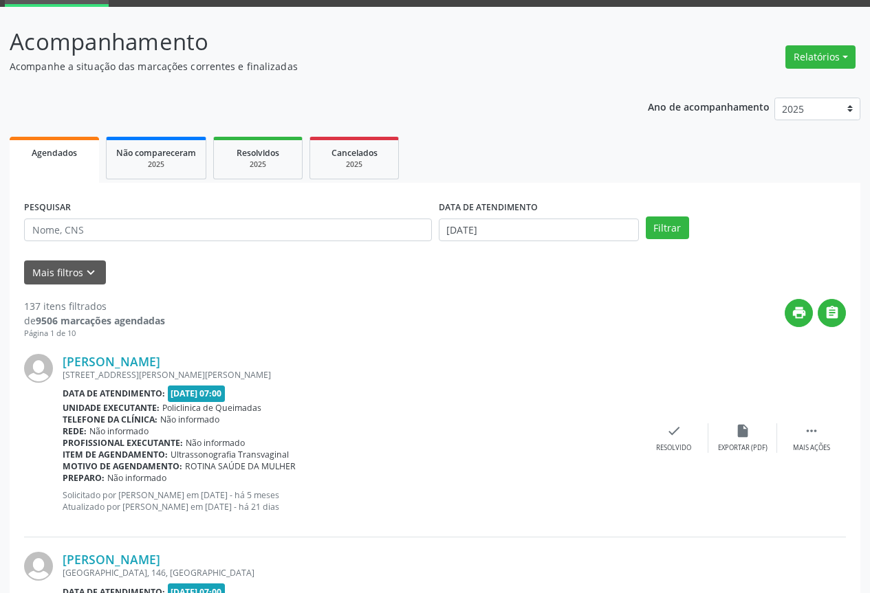
click at [671, 418] on div "[PERSON_NAME] [STREET_ADDRESS][PERSON_NAME] Data de atendimento: [DATE] 07:00 U…" at bounding box center [435, 439] width 822 height 198
click at [670, 431] on icon "check" at bounding box center [673, 431] width 15 height 15
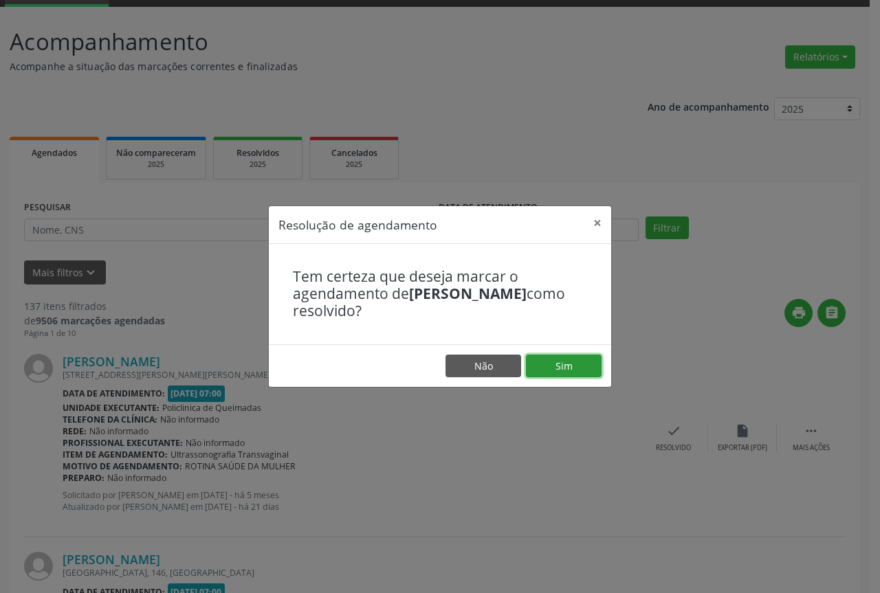
click at [555, 365] on button "Sim" at bounding box center [564, 366] width 76 height 23
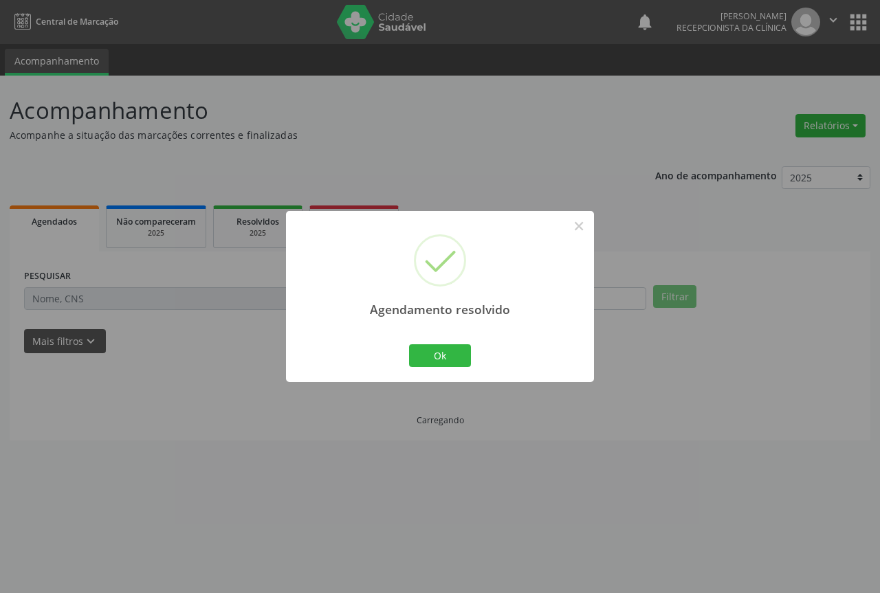
scroll to position [0, 0]
click at [421, 351] on button "Ok" at bounding box center [440, 356] width 62 height 23
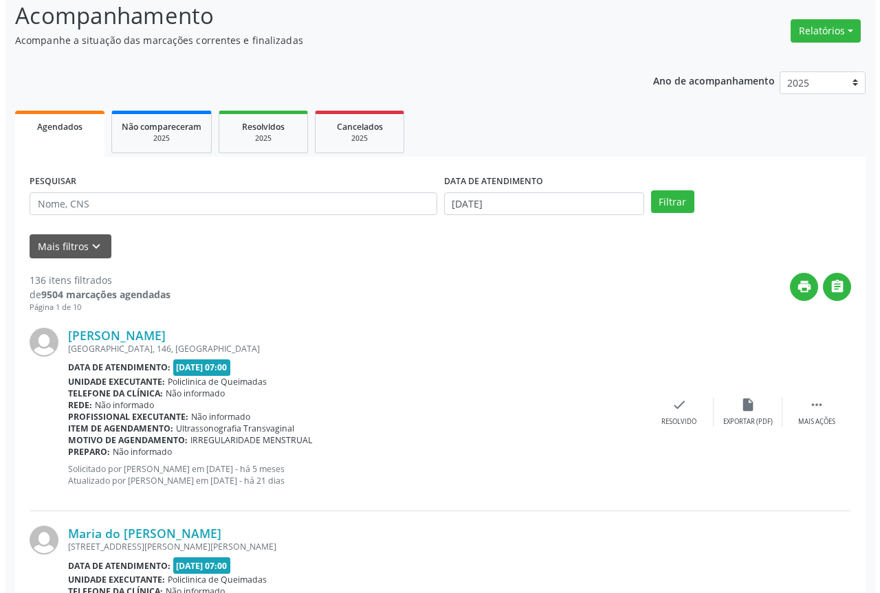
scroll to position [138, 0]
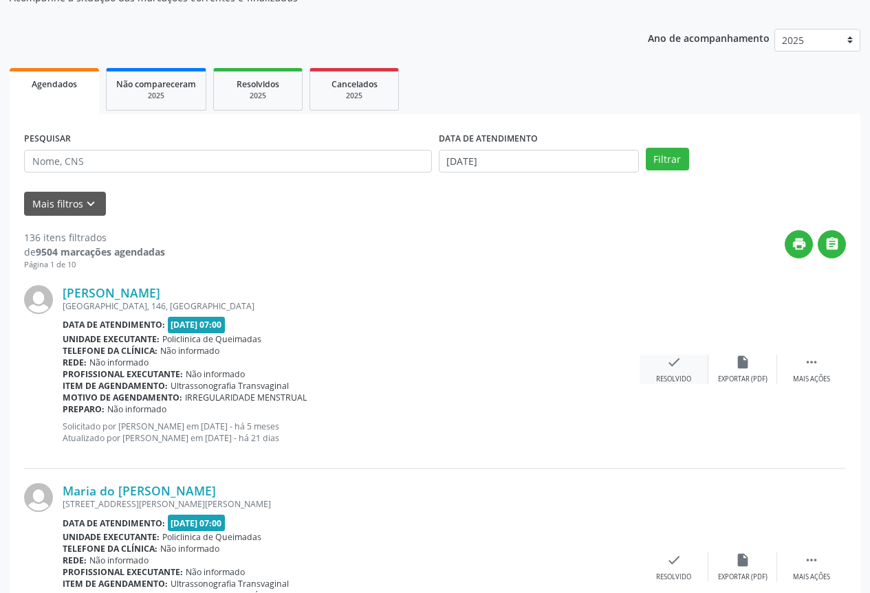
click at [666, 375] on div "Resolvido" at bounding box center [673, 380] width 35 height 10
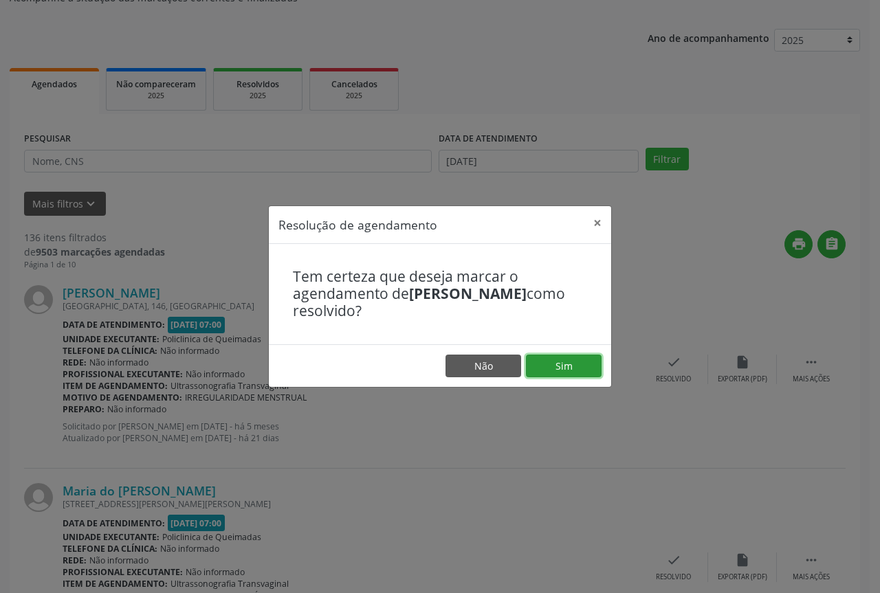
click at [536, 364] on button "Sim" at bounding box center [564, 366] width 76 height 23
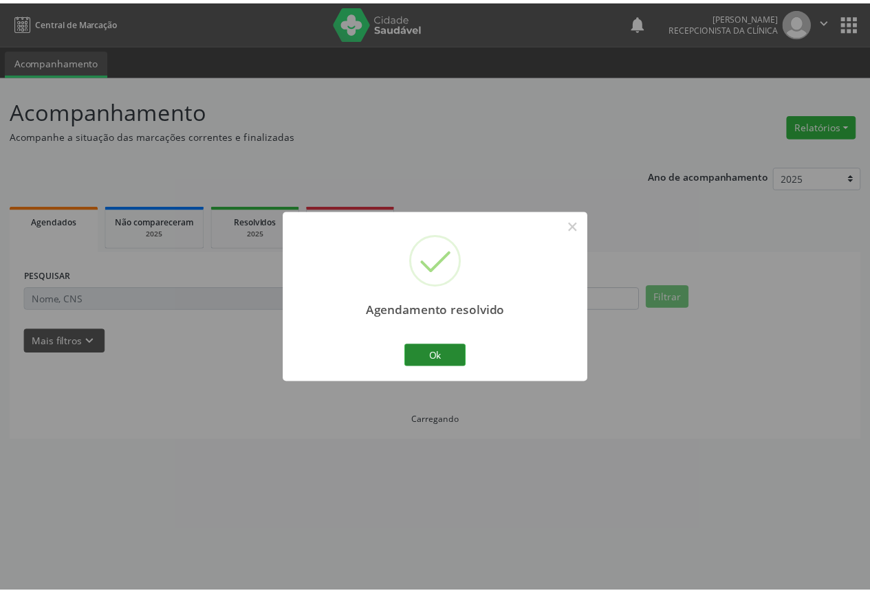
scroll to position [0, 0]
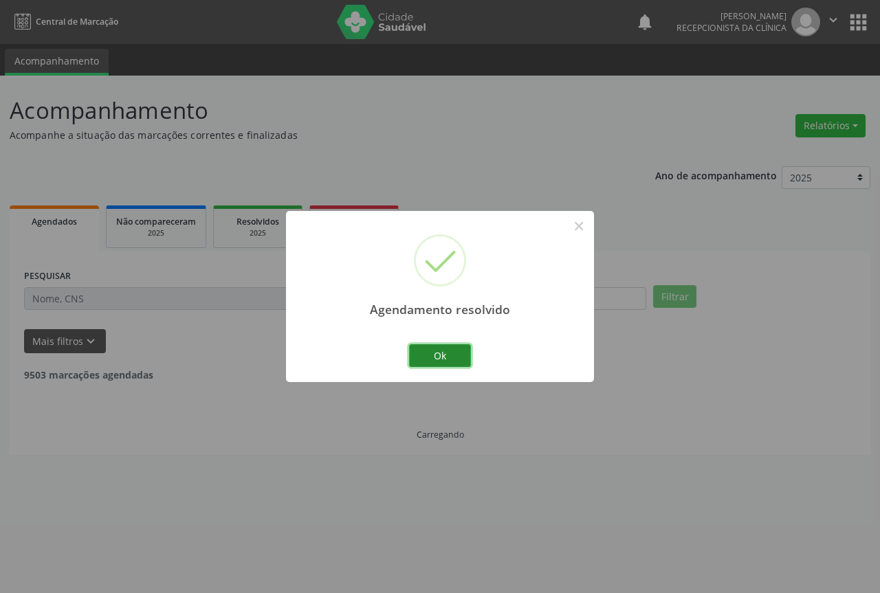
click at [433, 357] on button "Ok" at bounding box center [440, 356] width 62 height 23
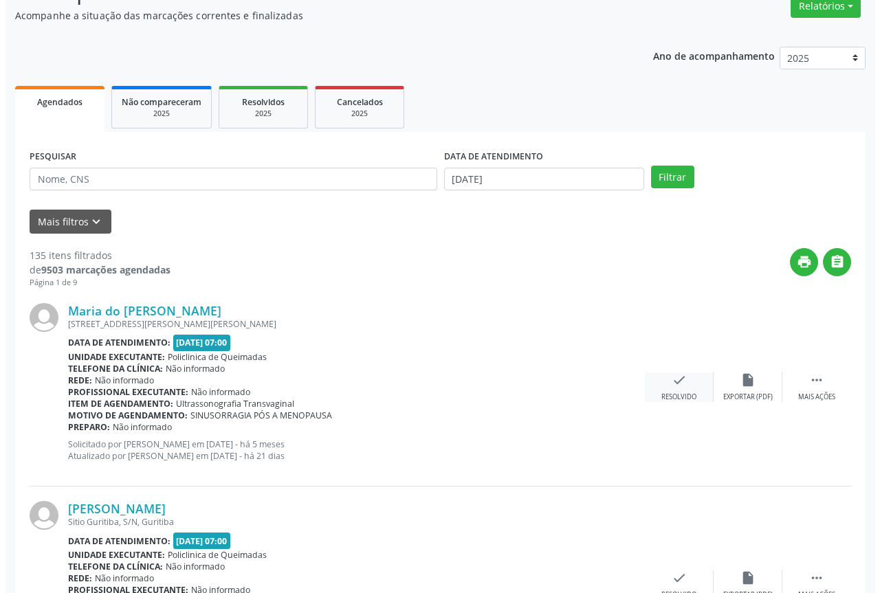
scroll to position [138, 0]
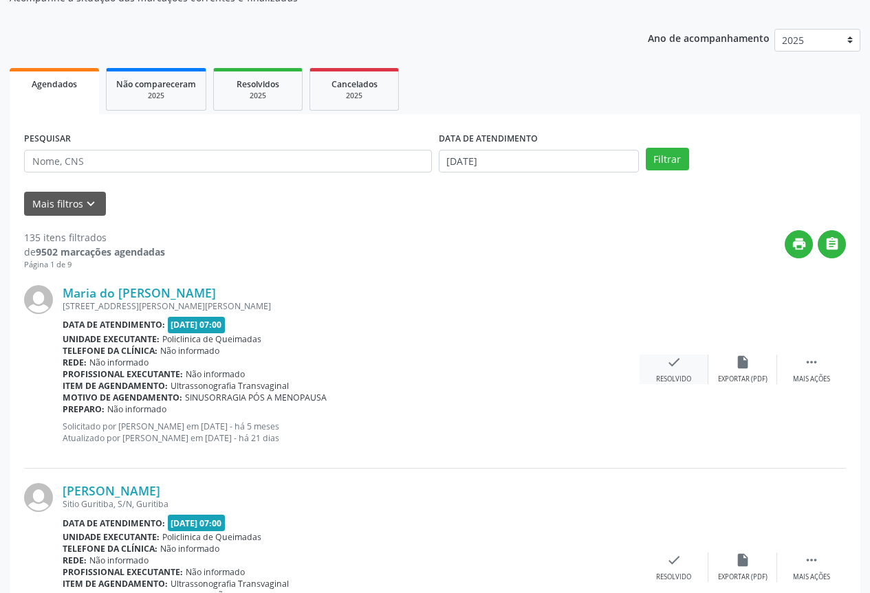
click at [678, 365] on icon "check" at bounding box center [673, 362] width 15 height 15
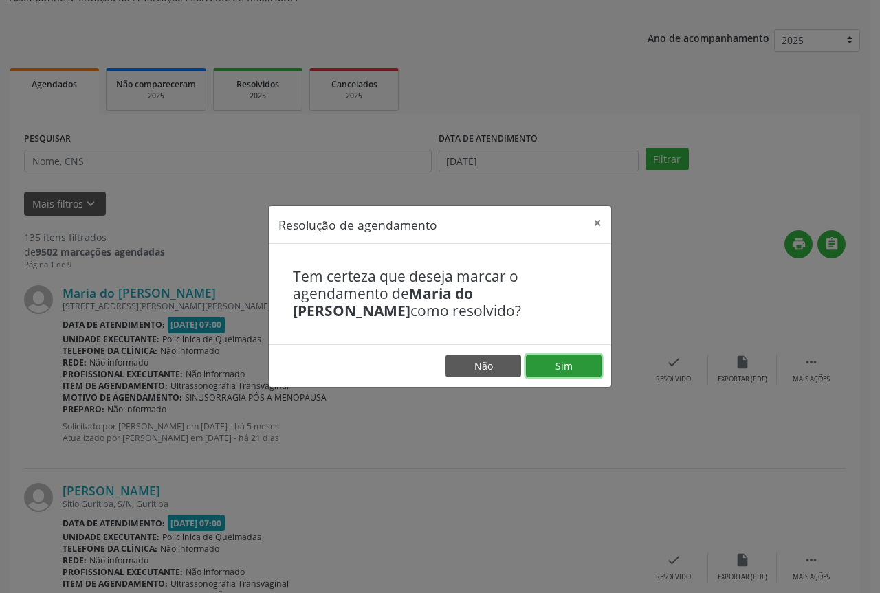
click at [560, 369] on button "Sim" at bounding box center [564, 366] width 76 height 23
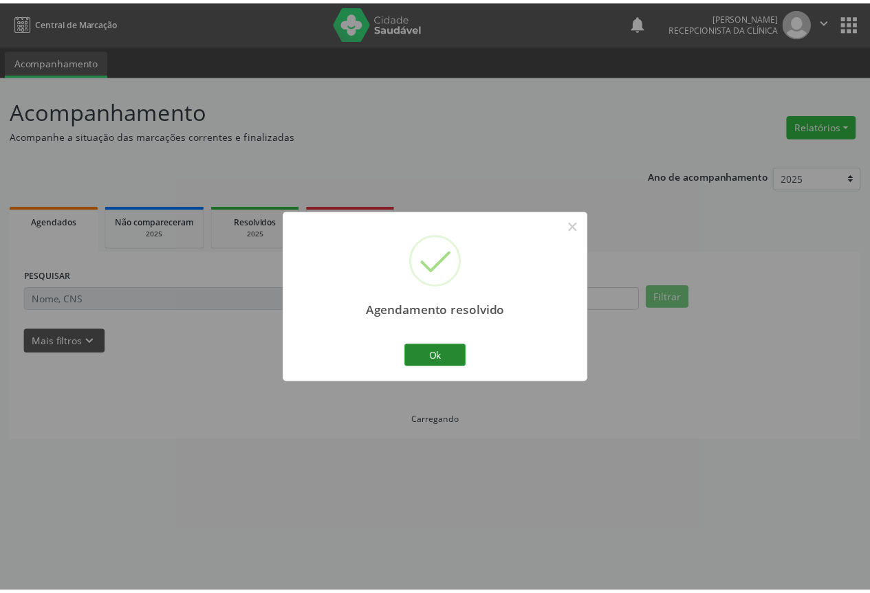
scroll to position [0, 0]
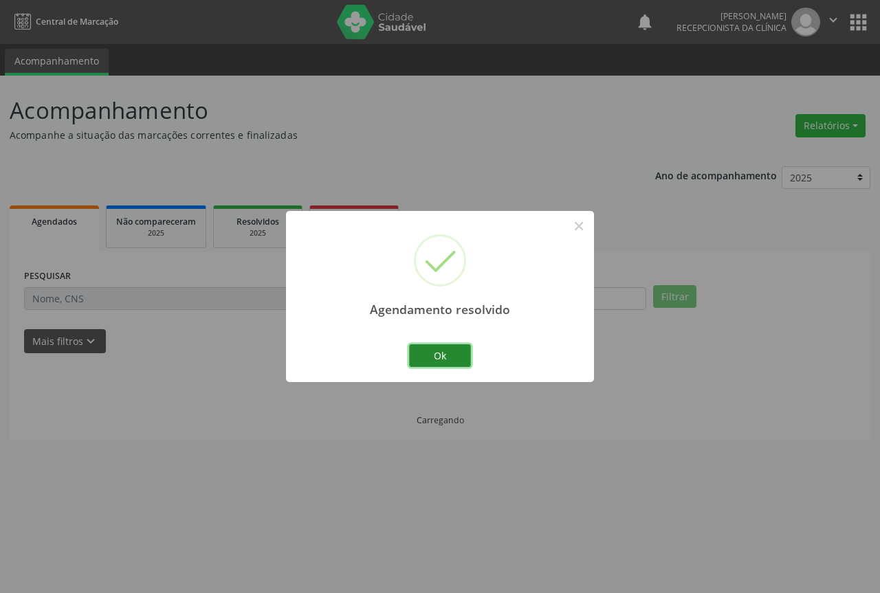
click at [434, 353] on button "Ok" at bounding box center [440, 356] width 62 height 23
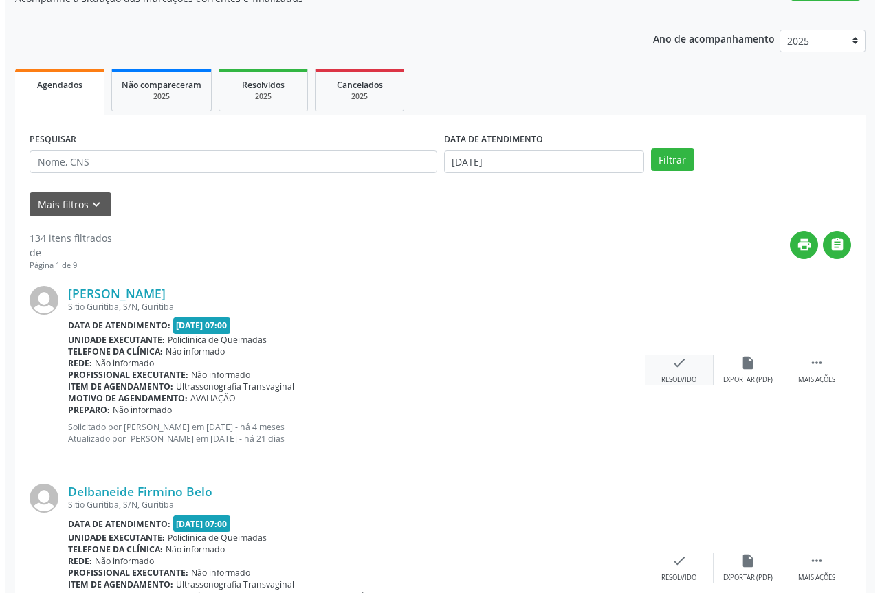
scroll to position [138, 0]
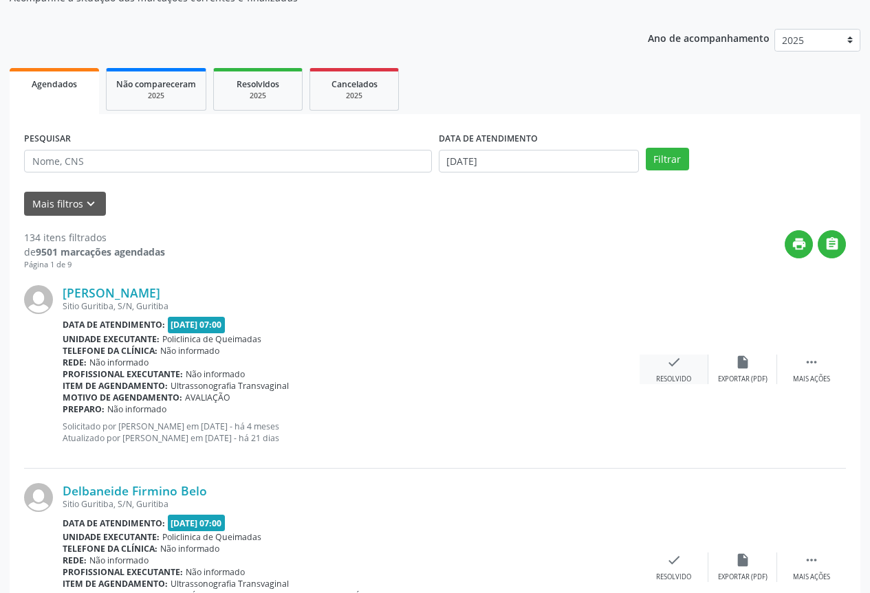
click at [670, 367] on icon "check" at bounding box center [673, 362] width 15 height 15
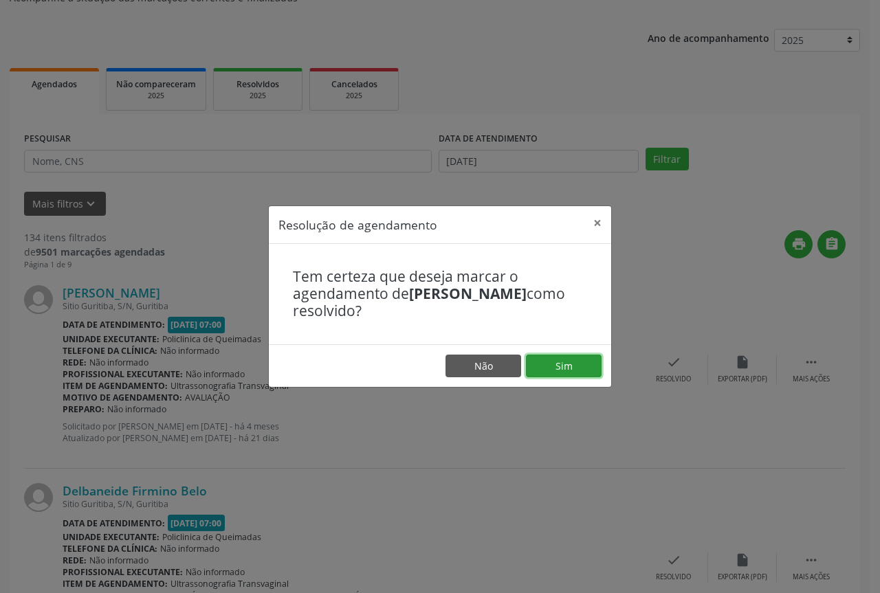
click at [585, 358] on button "Sim" at bounding box center [564, 366] width 76 height 23
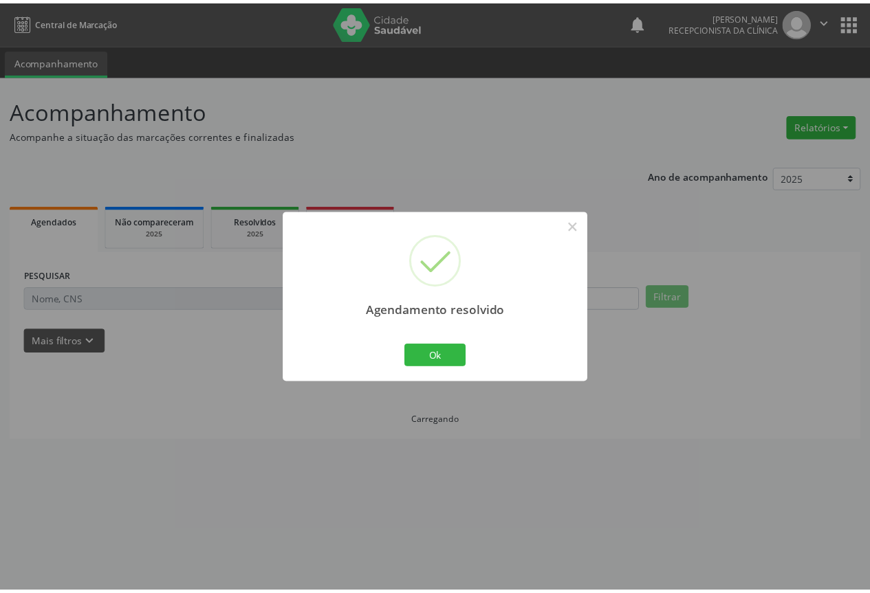
scroll to position [0, 0]
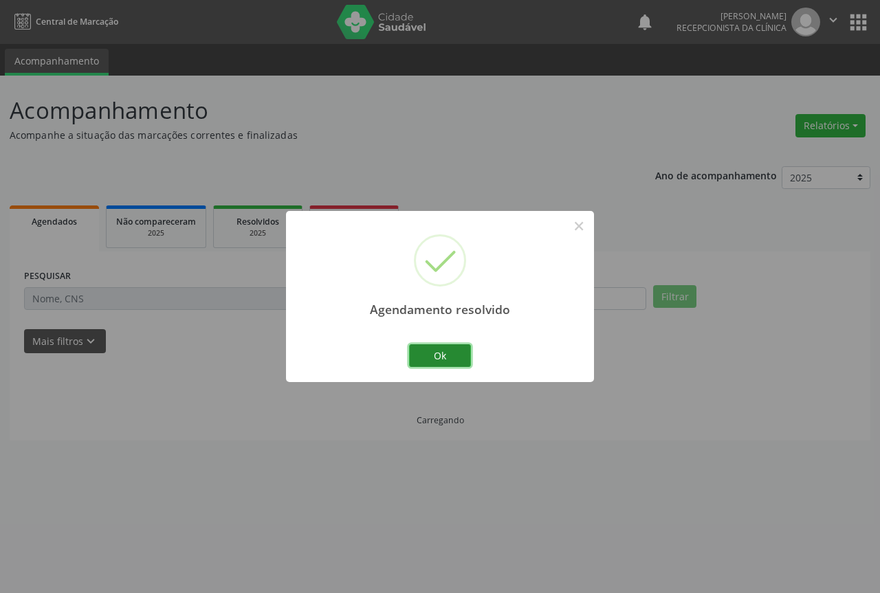
click at [435, 353] on button "Ok" at bounding box center [440, 356] width 62 height 23
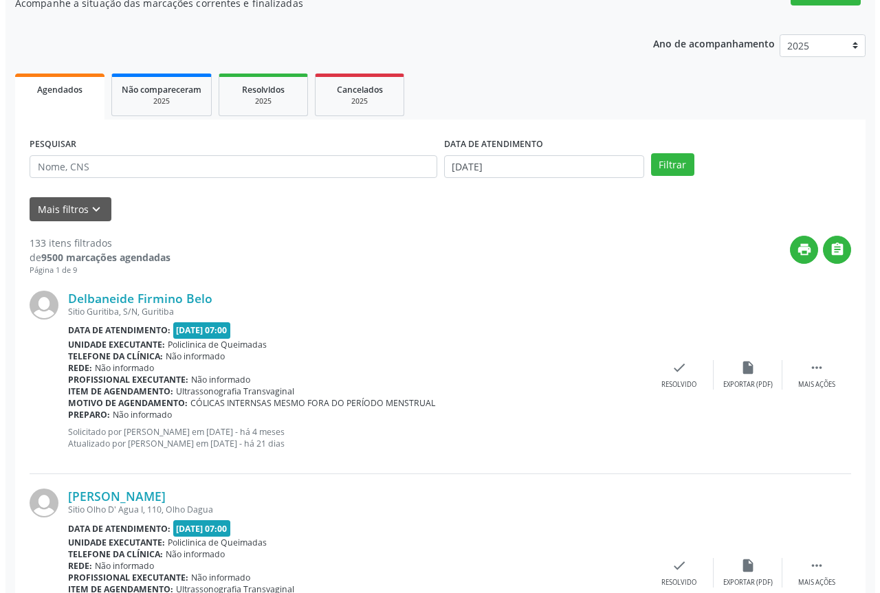
scroll to position [138, 0]
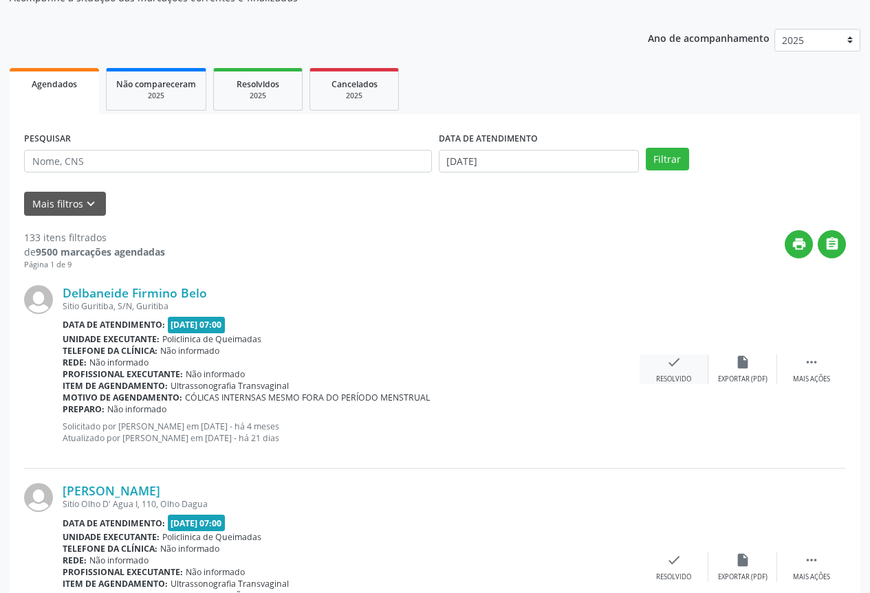
click at [686, 372] on div "check Resolvido" at bounding box center [674, 370] width 69 height 30
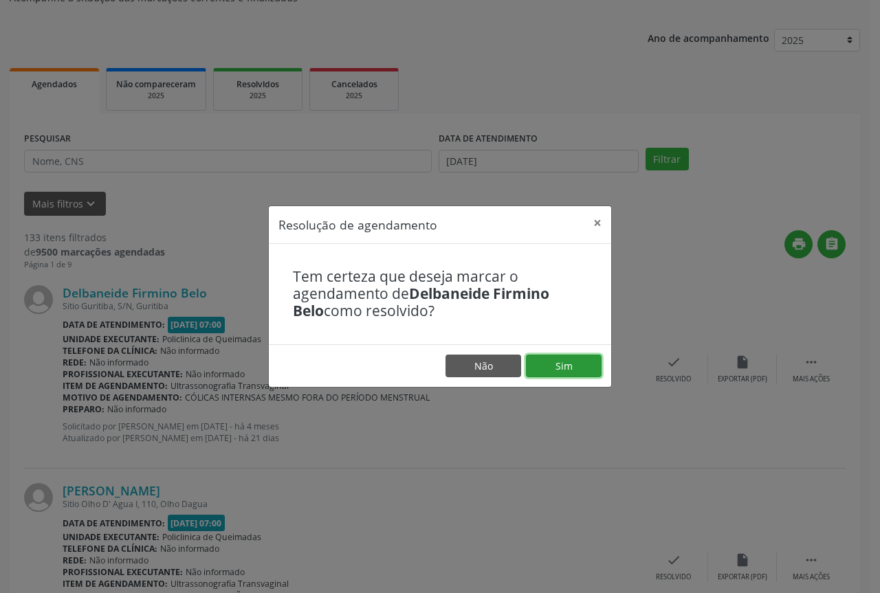
click at [583, 373] on button "Sim" at bounding box center [564, 366] width 76 height 23
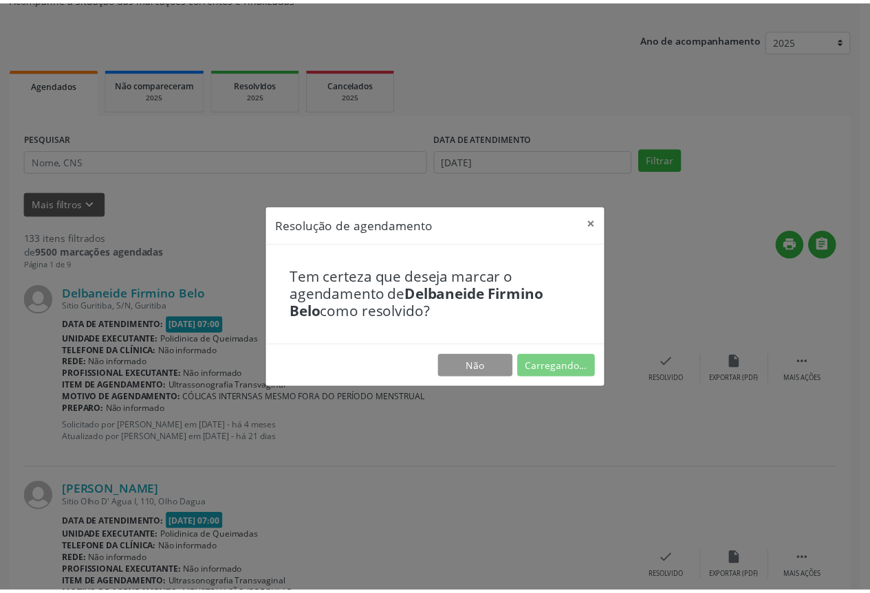
scroll to position [0, 0]
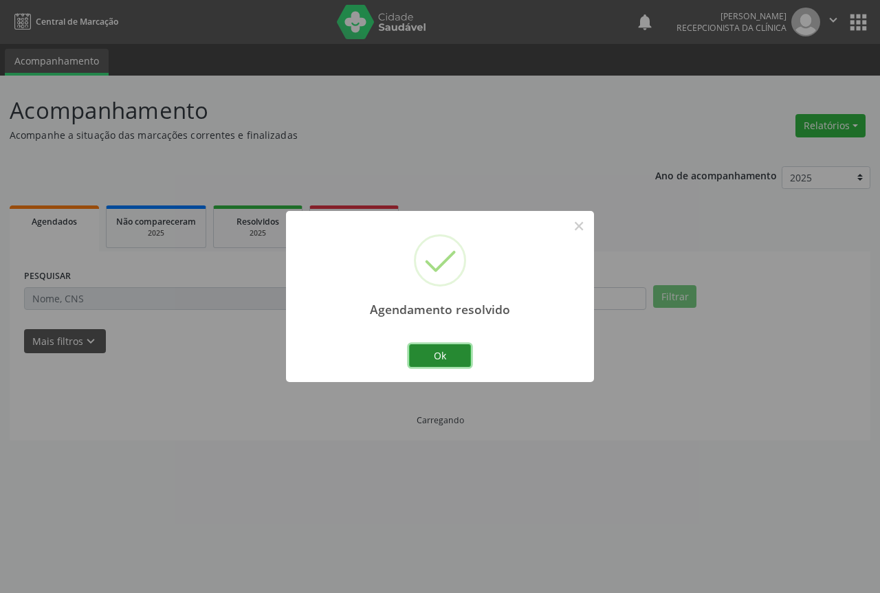
click at [450, 357] on button "Ok" at bounding box center [440, 356] width 62 height 23
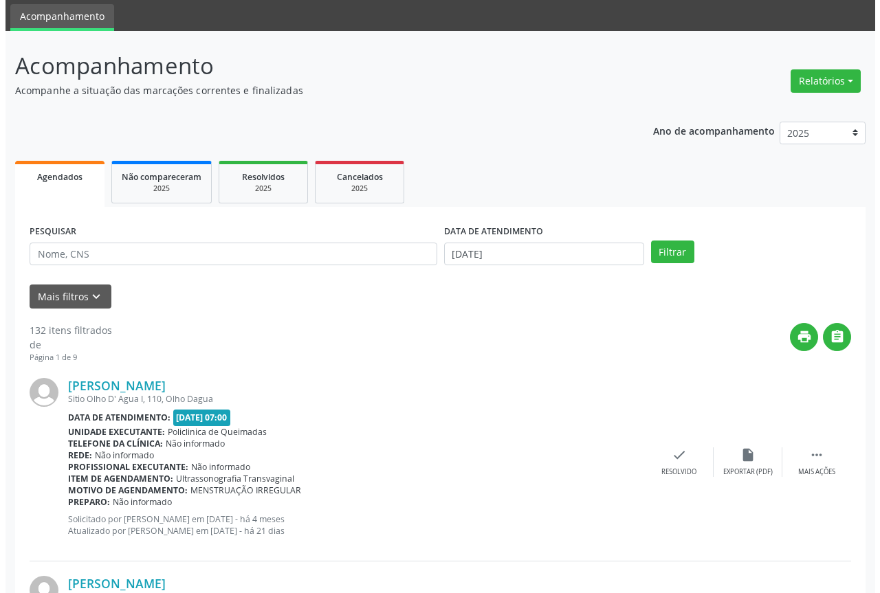
scroll to position [69, 0]
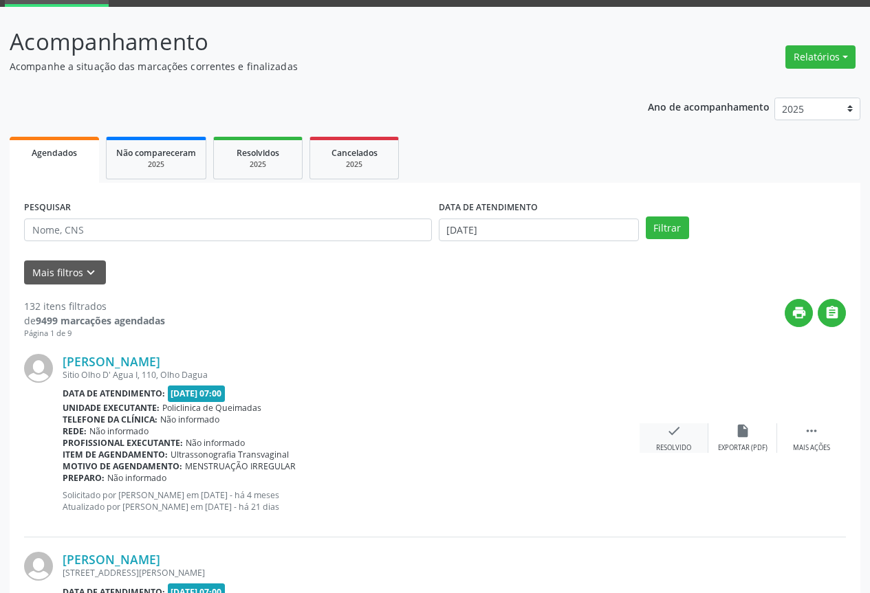
click at [683, 437] on div "check Resolvido" at bounding box center [674, 439] width 69 height 30
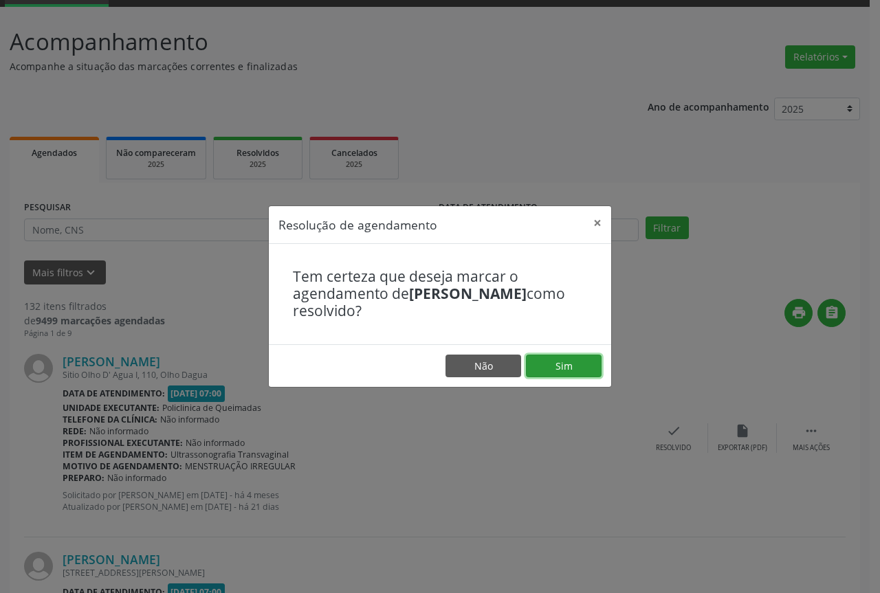
click at [556, 360] on button "Sim" at bounding box center [564, 366] width 76 height 23
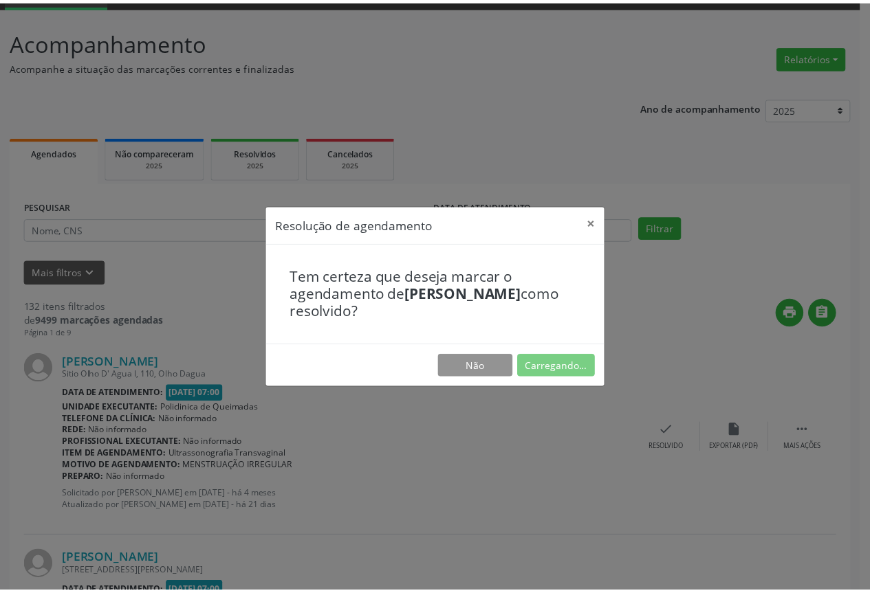
scroll to position [0, 0]
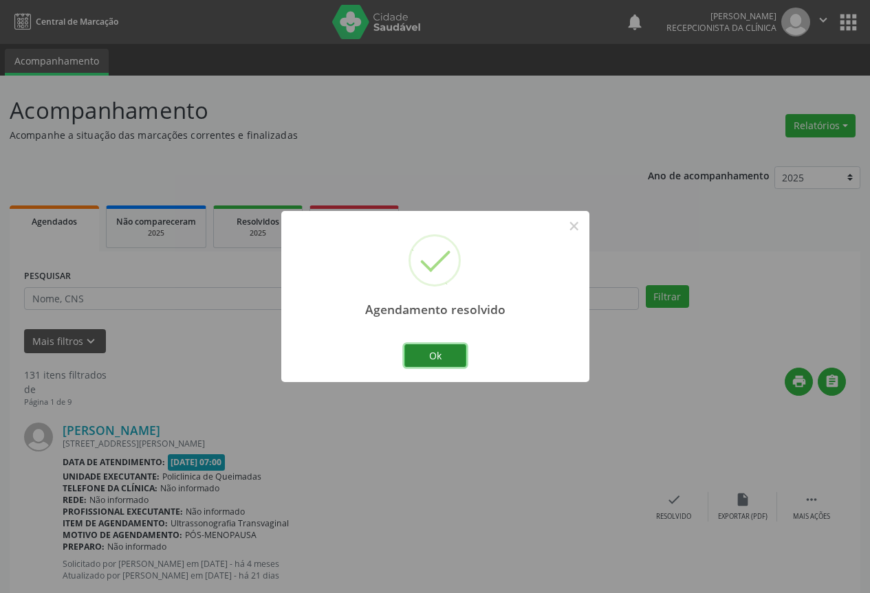
click at [458, 361] on button "Ok" at bounding box center [435, 356] width 62 height 23
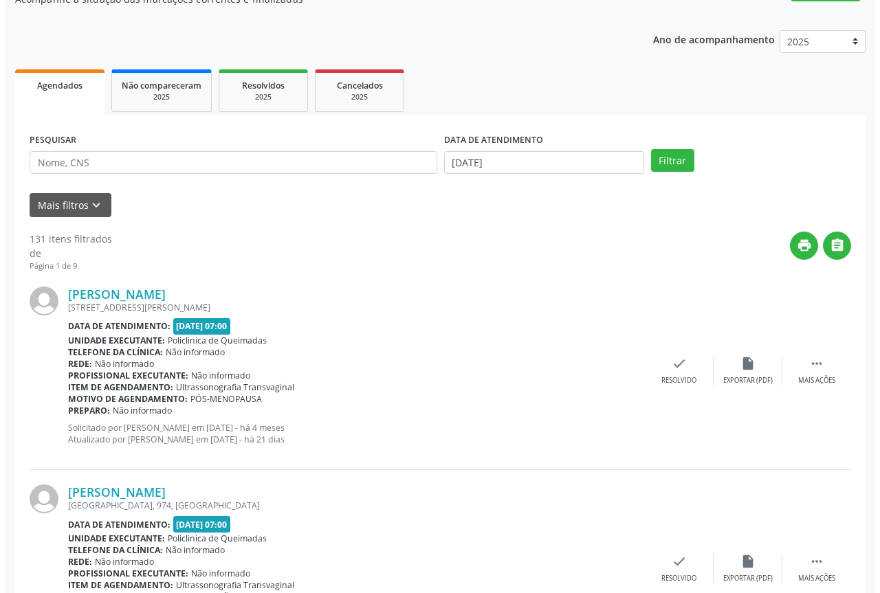
scroll to position [138, 0]
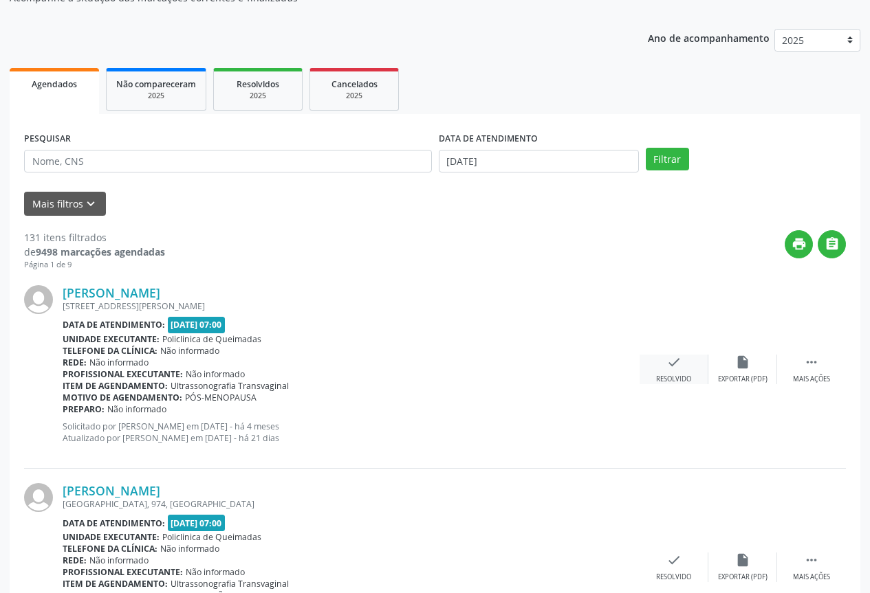
click at [679, 384] on div "Resolvido" at bounding box center [673, 380] width 35 height 10
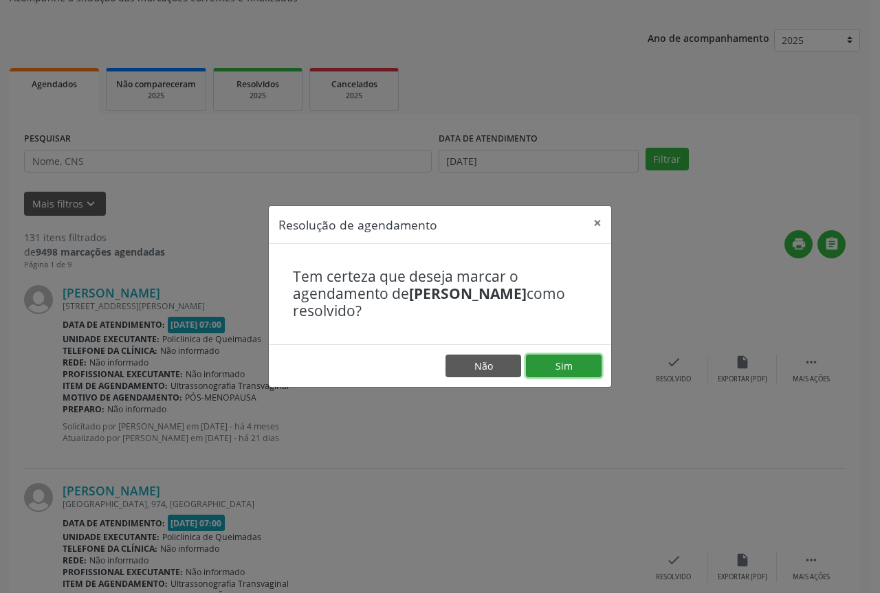
click at [560, 373] on button "Sim" at bounding box center [564, 366] width 76 height 23
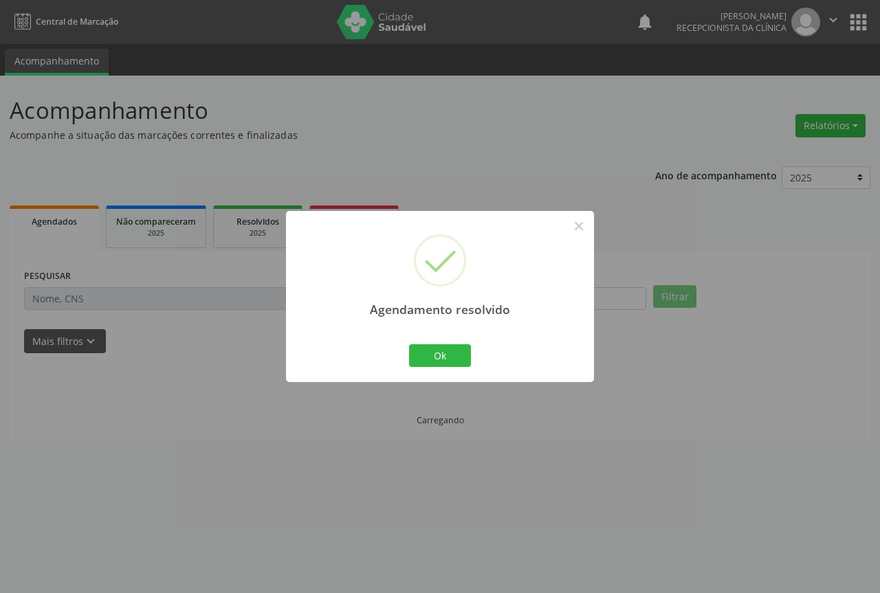
scroll to position [0, 0]
click at [429, 350] on button "Ok" at bounding box center [440, 356] width 62 height 23
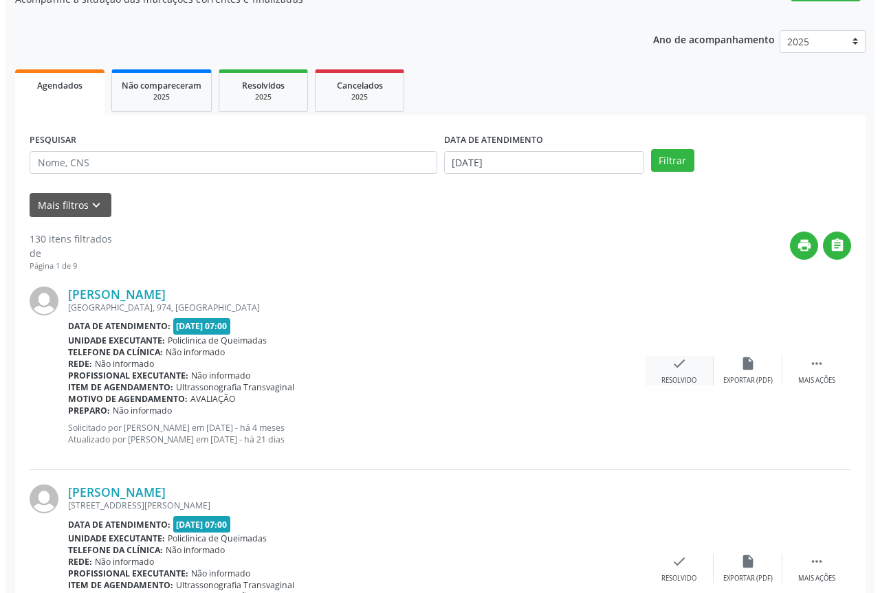
scroll to position [138, 0]
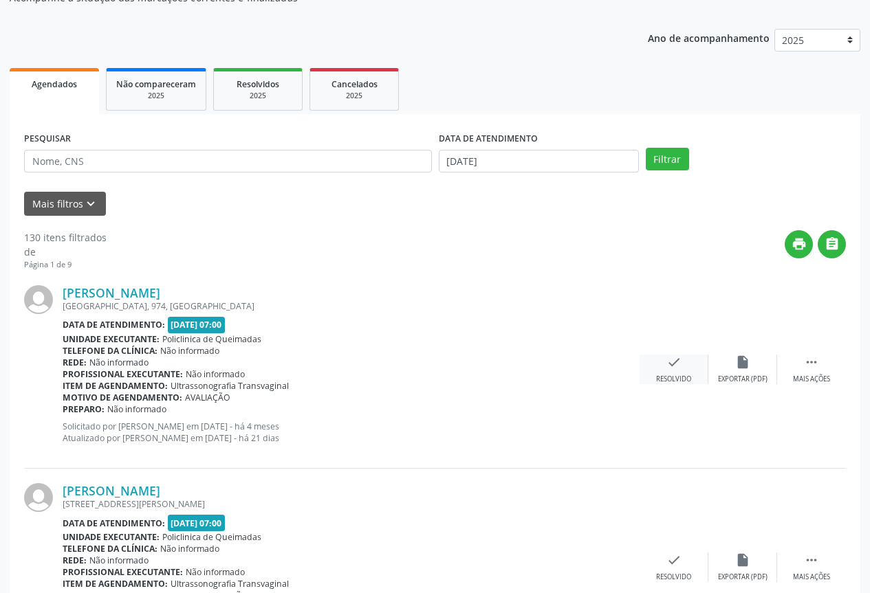
click at [669, 363] on icon "check" at bounding box center [673, 362] width 15 height 15
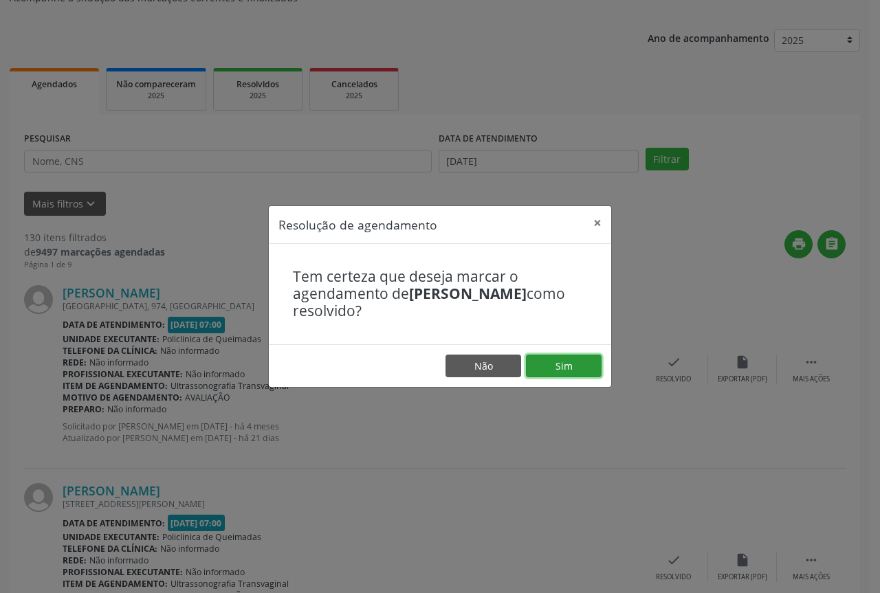
click at [569, 358] on button "Sim" at bounding box center [564, 366] width 76 height 23
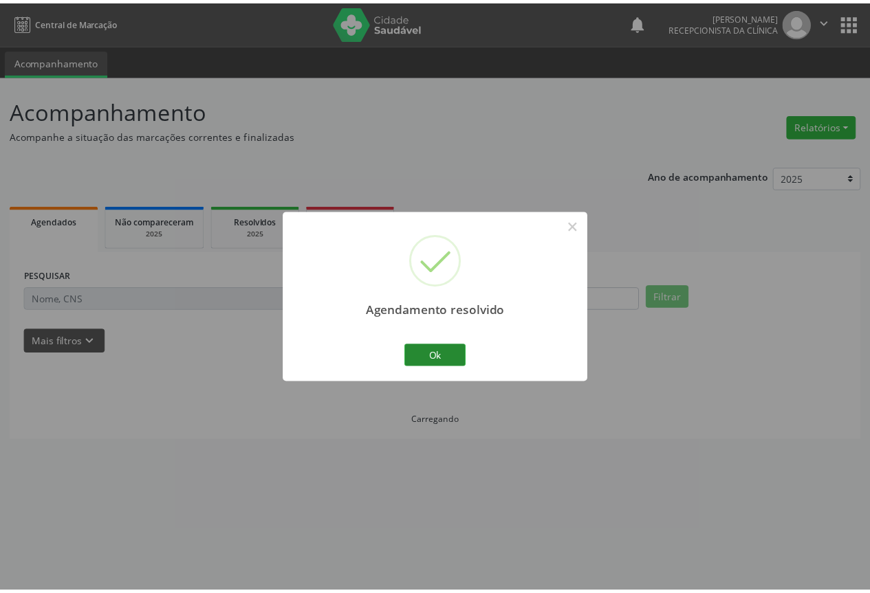
scroll to position [0, 0]
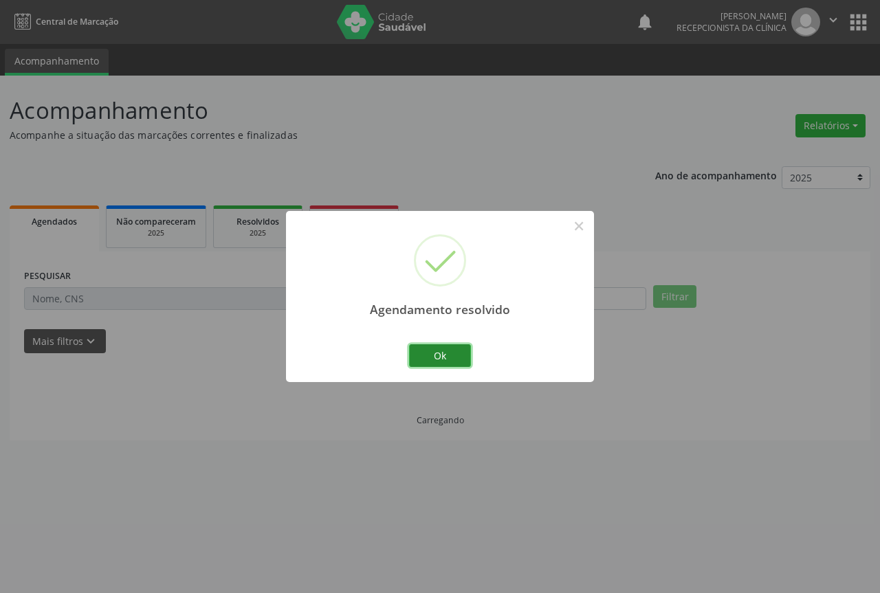
click at [426, 352] on button "Ok" at bounding box center [440, 356] width 62 height 23
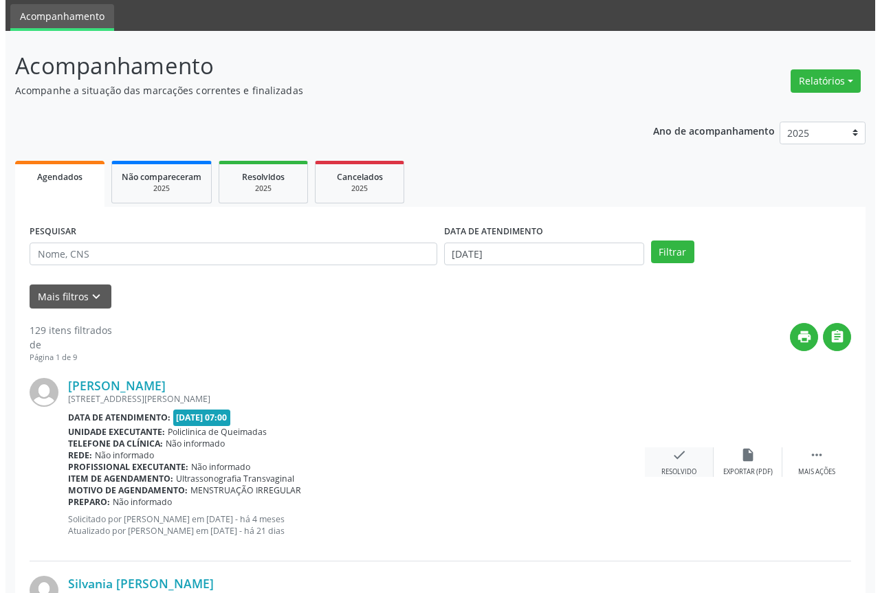
scroll to position [138, 0]
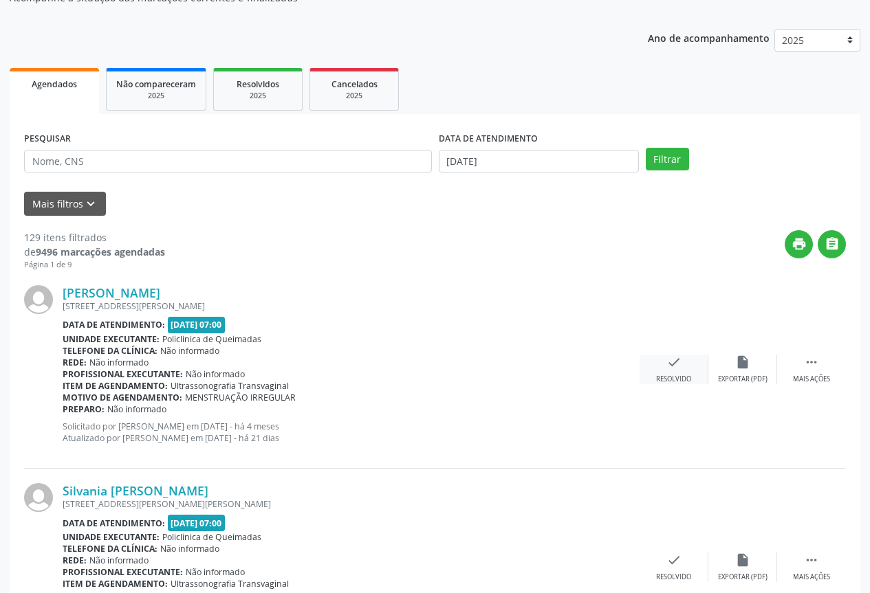
click at [666, 364] on icon "check" at bounding box center [673, 362] width 15 height 15
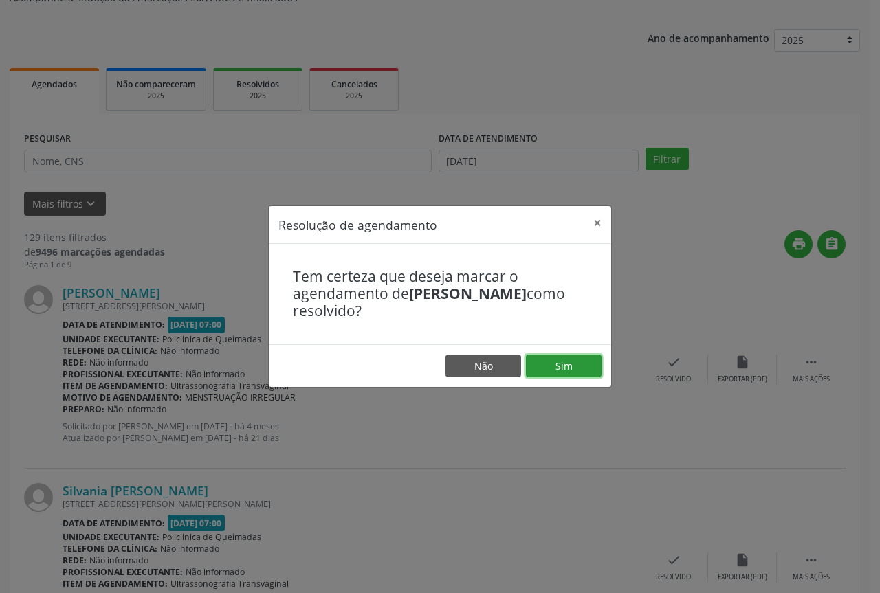
click at [537, 369] on button "Sim" at bounding box center [564, 366] width 76 height 23
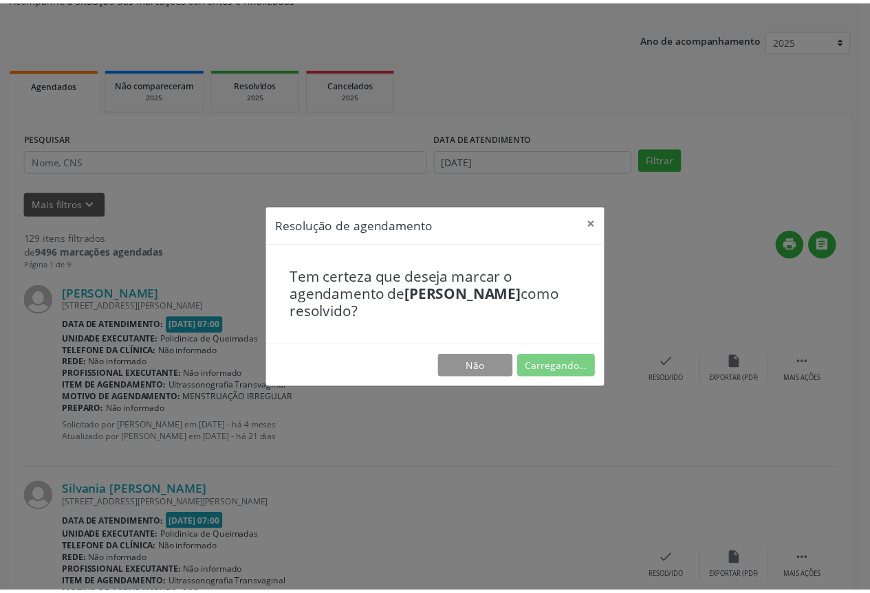
scroll to position [0, 0]
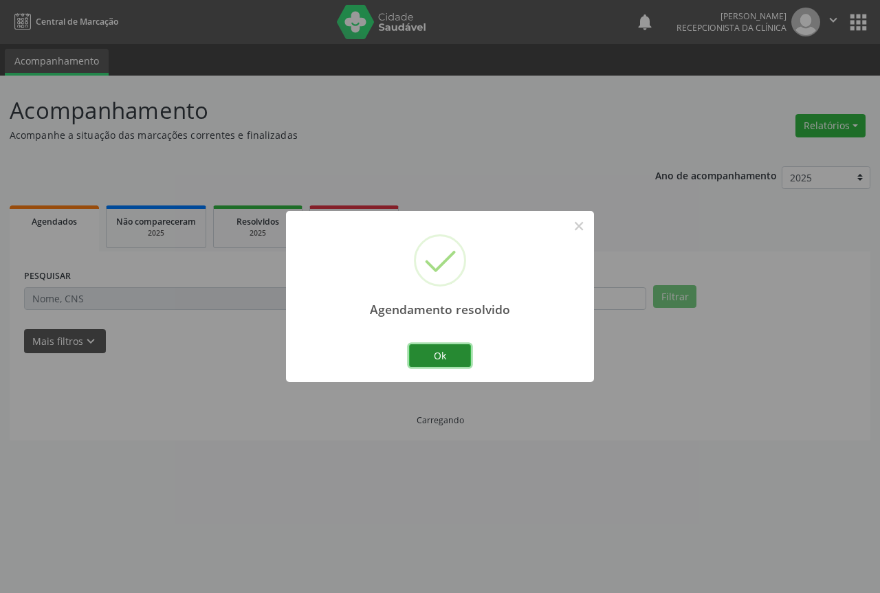
click at [423, 347] on button "Ok" at bounding box center [440, 356] width 62 height 23
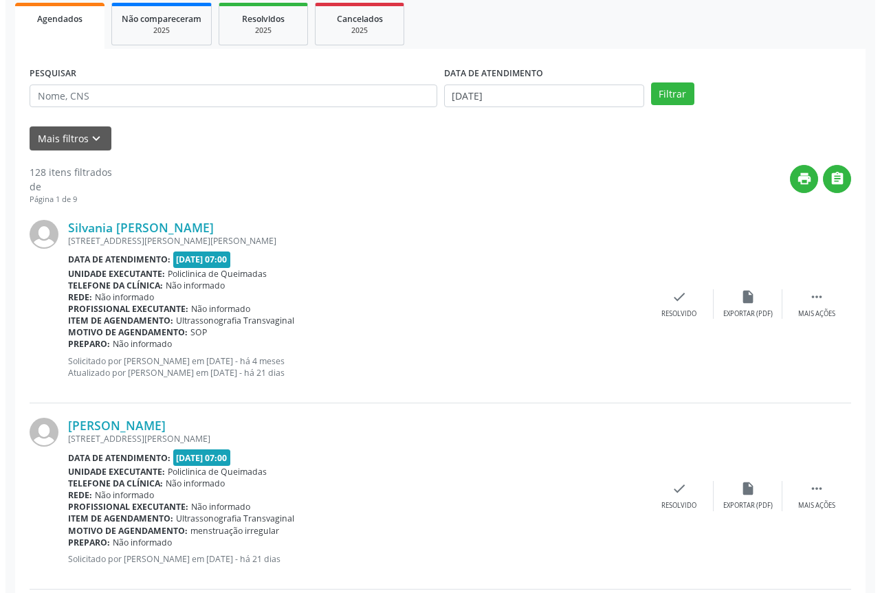
scroll to position [206, 0]
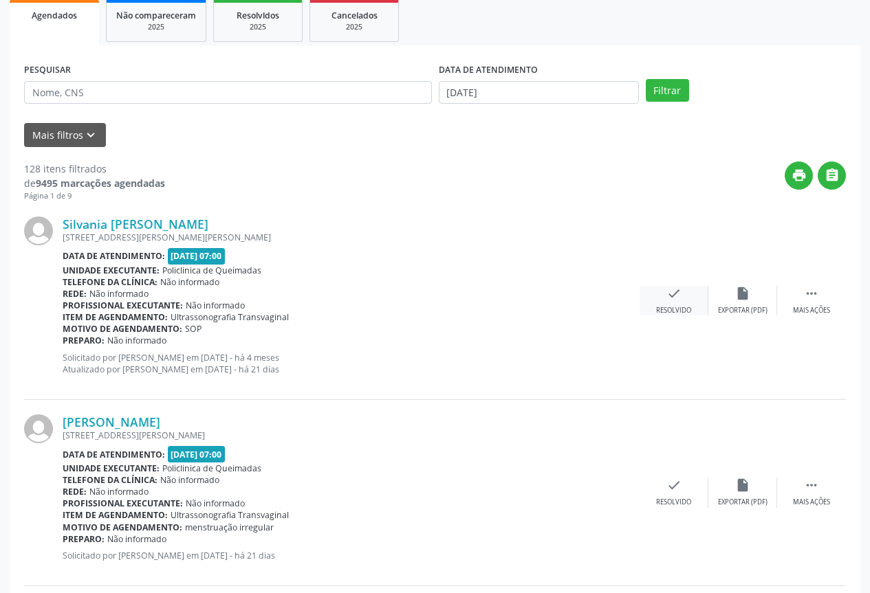
click at [675, 290] on icon "check" at bounding box center [673, 293] width 15 height 15
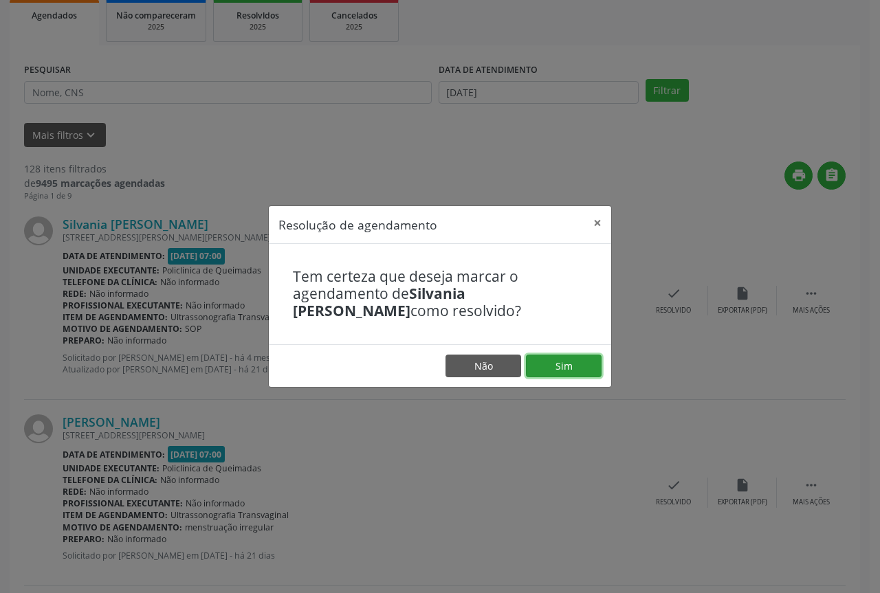
click at [554, 361] on button "Sim" at bounding box center [564, 366] width 76 height 23
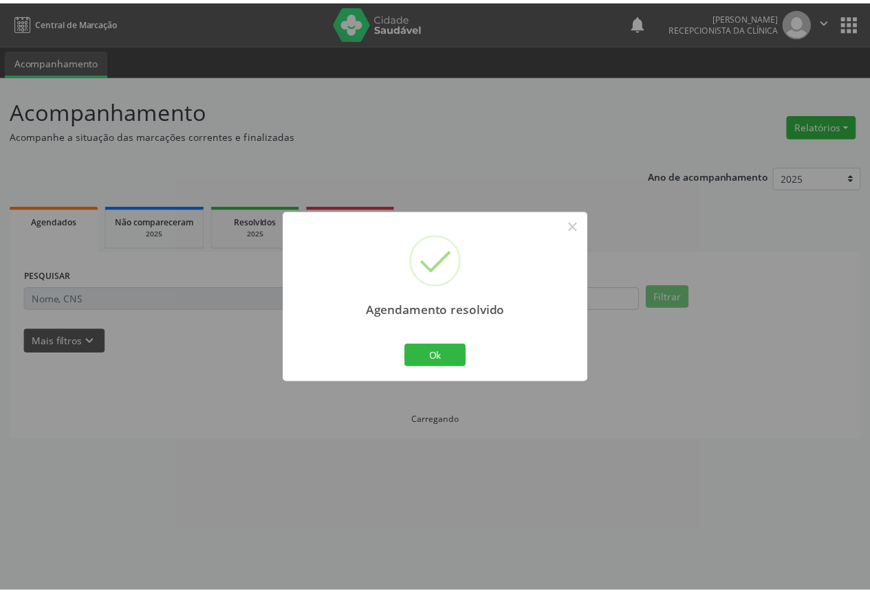
scroll to position [0, 0]
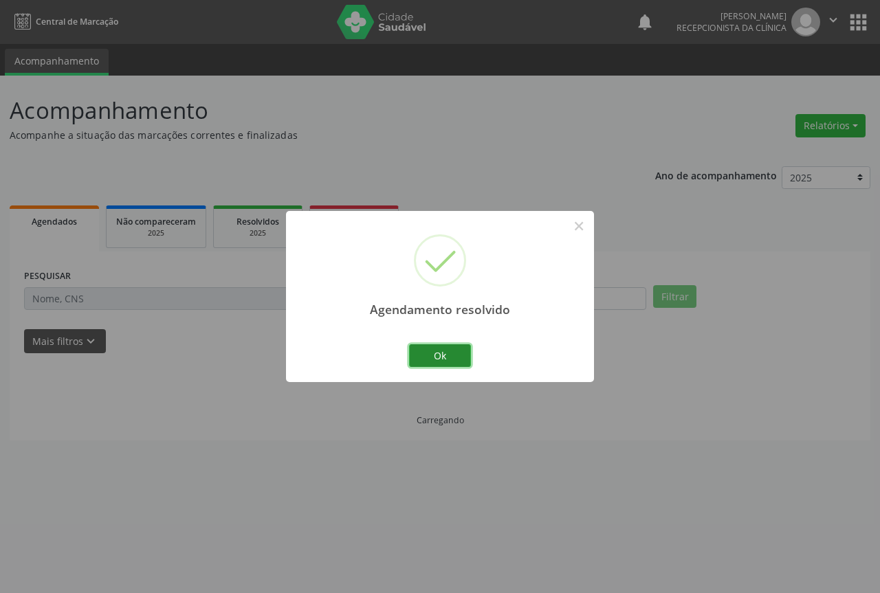
click at [424, 349] on button "Ok" at bounding box center [440, 356] width 62 height 23
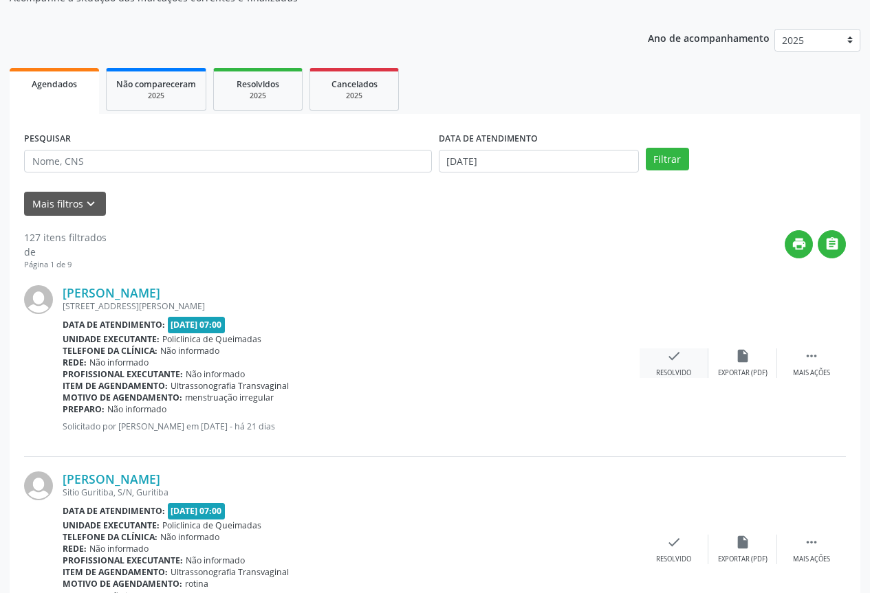
click at [677, 373] on div "Resolvido" at bounding box center [673, 374] width 35 height 10
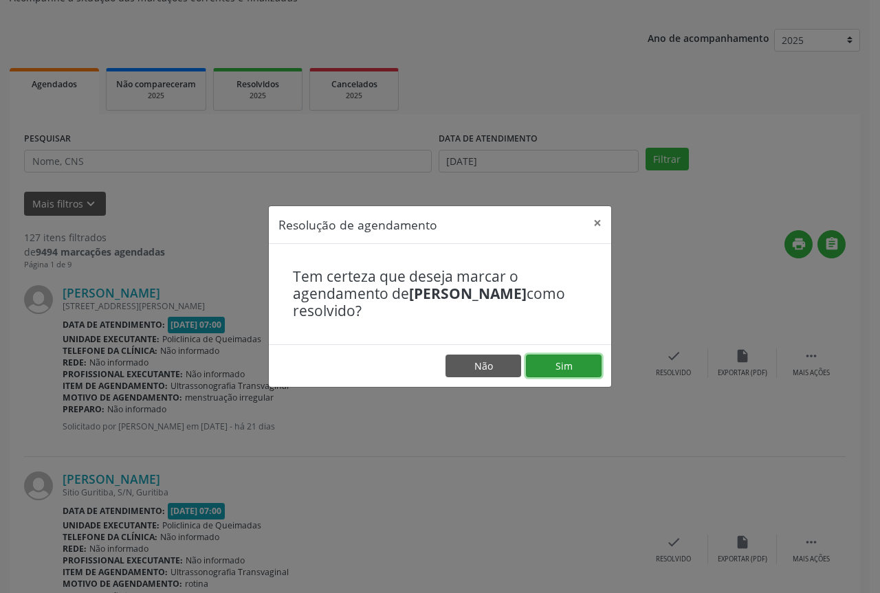
click at [558, 360] on button "Sim" at bounding box center [564, 366] width 76 height 23
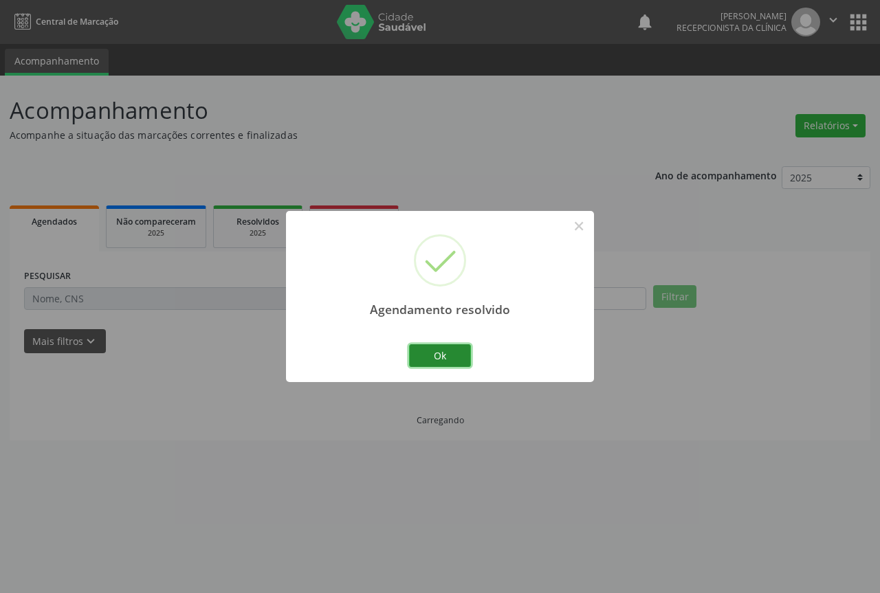
click at [434, 361] on button "Ok" at bounding box center [440, 356] width 62 height 23
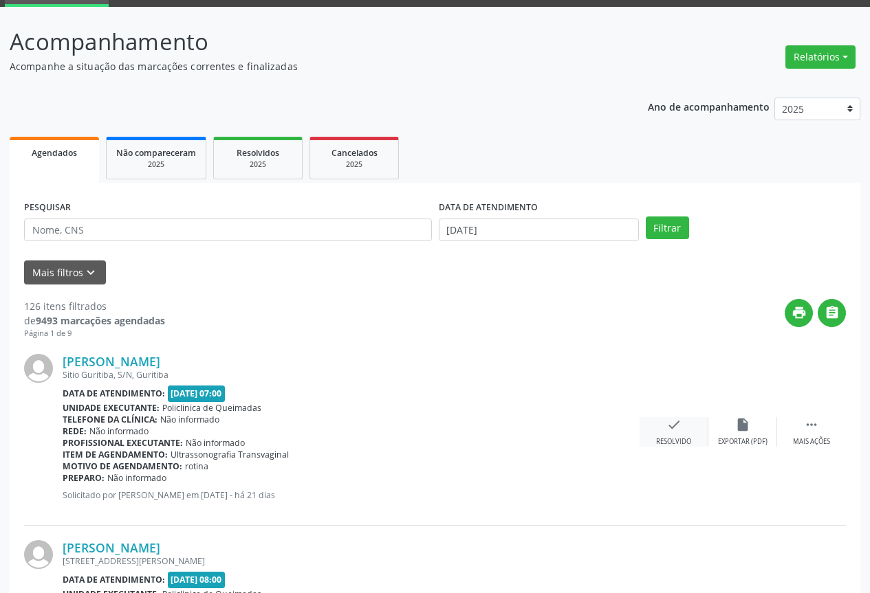
click at [670, 432] on icon "check" at bounding box center [673, 424] width 15 height 15
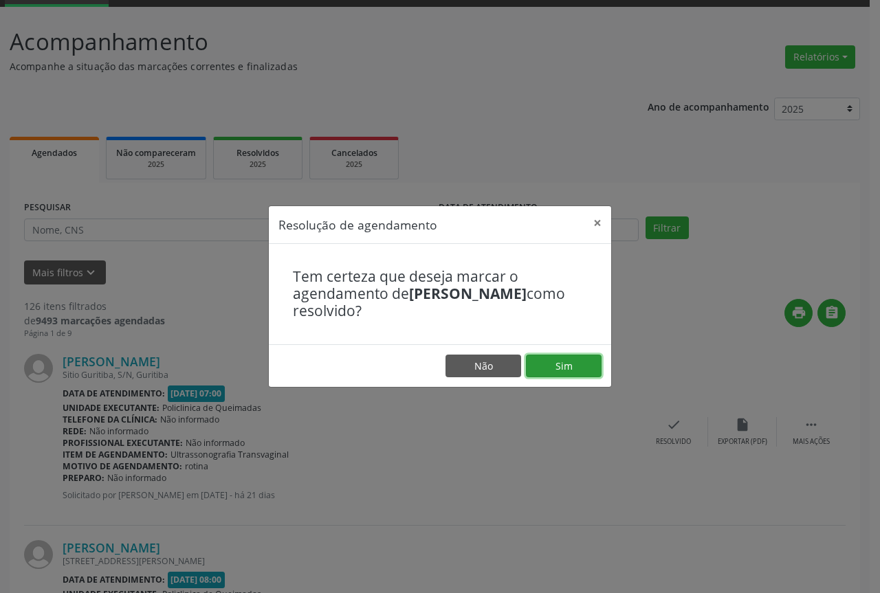
click at [548, 370] on button "Sim" at bounding box center [564, 366] width 76 height 23
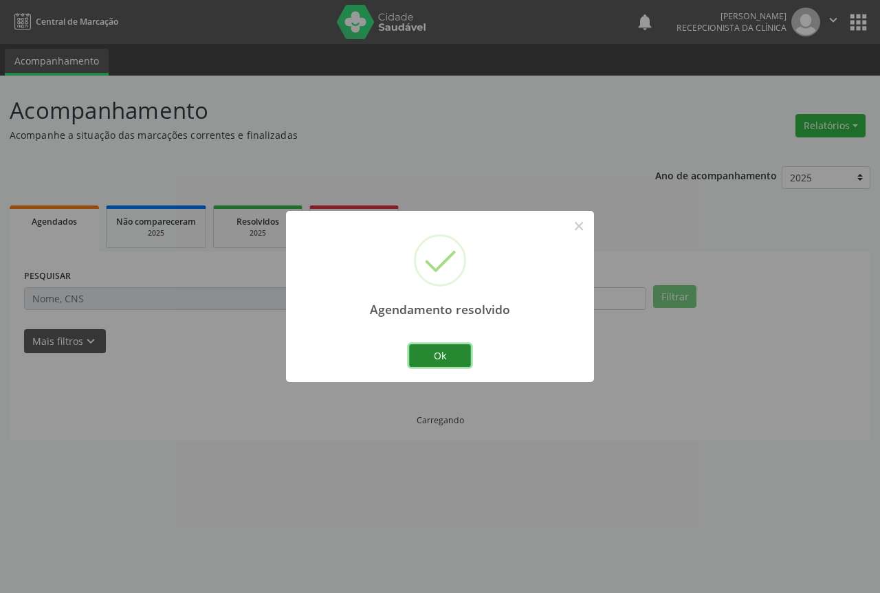
drag, startPoint x: 430, startPoint y: 347, endPoint x: 459, endPoint y: 356, distance: 30.0
click at [432, 347] on button "Ok" at bounding box center [440, 356] width 62 height 23
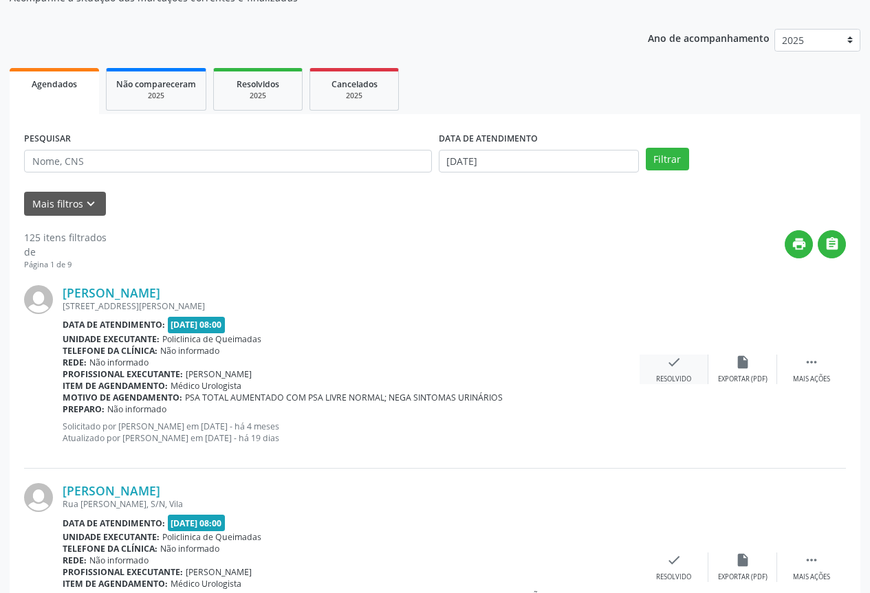
click at [677, 378] on div "Resolvido" at bounding box center [673, 380] width 35 height 10
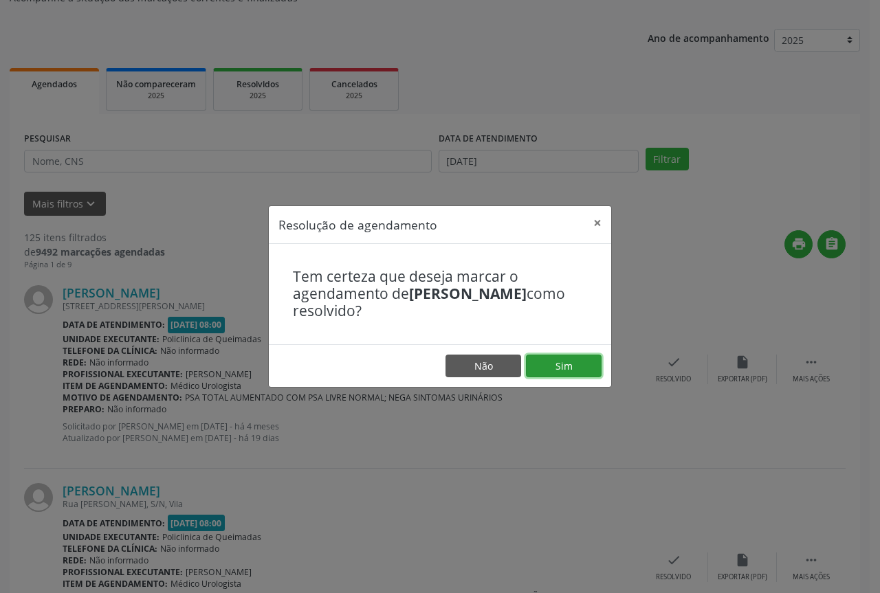
click at [566, 369] on button "Sim" at bounding box center [564, 366] width 76 height 23
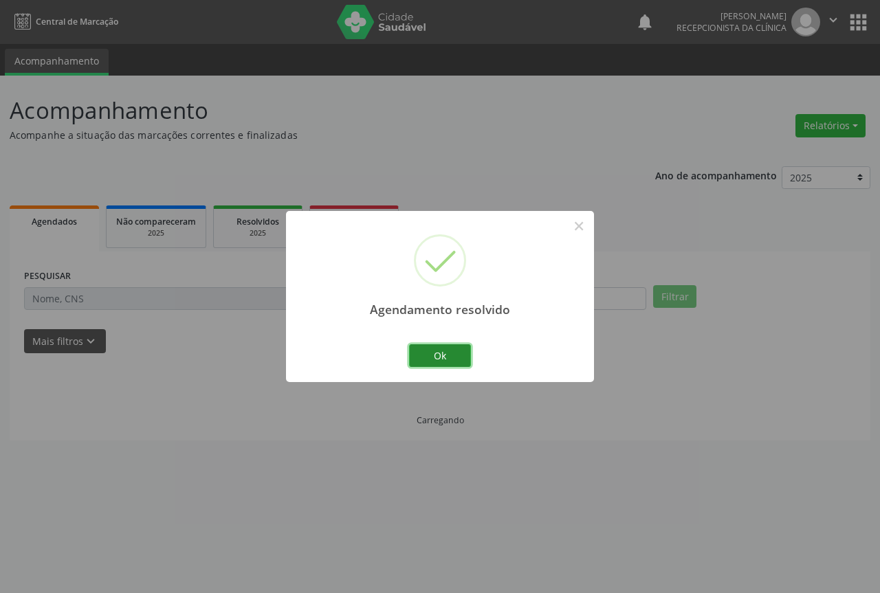
click at [424, 351] on button "Ok" at bounding box center [440, 356] width 62 height 23
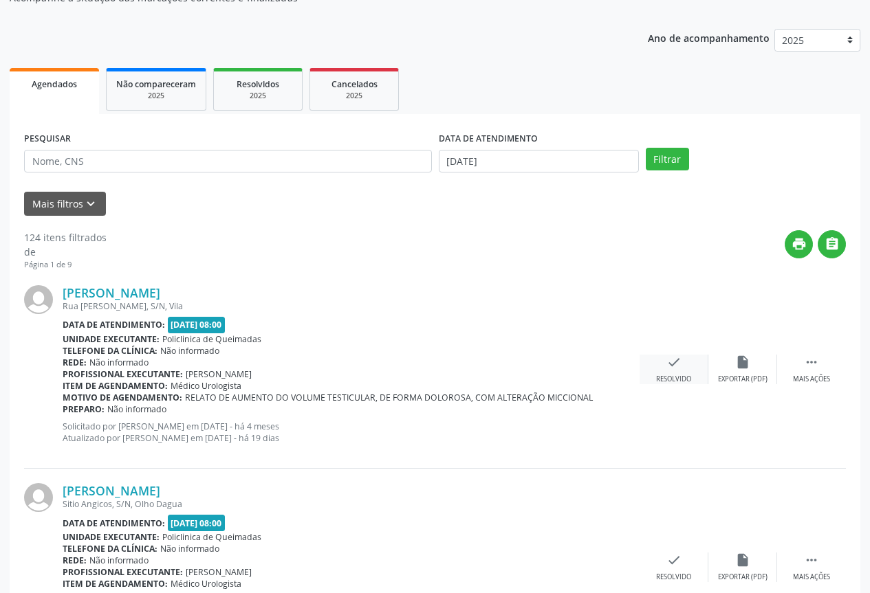
click at [684, 377] on div "Resolvido" at bounding box center [673, 380] width 35 height 10
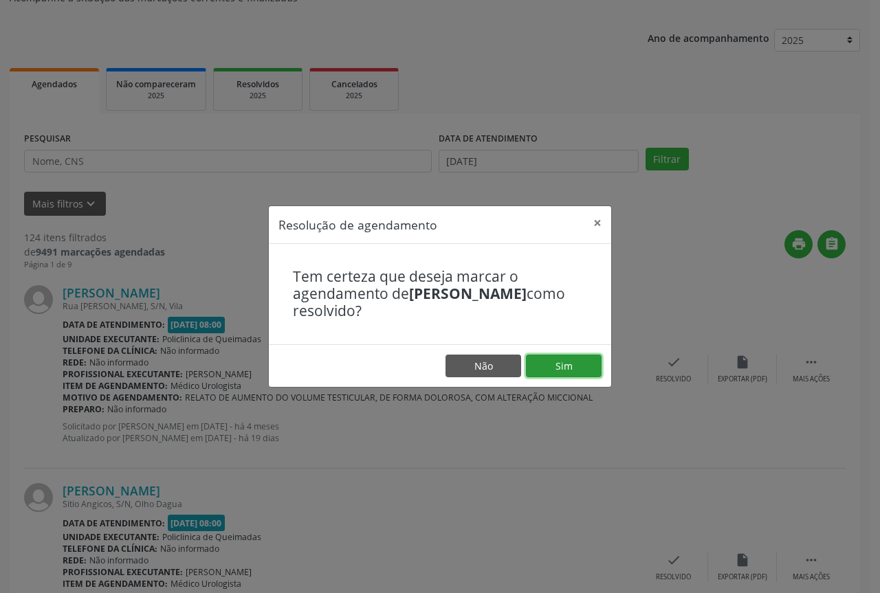
click at [536, 367] on button "Sim" at bounding box center [564, 366] width 76 height 23
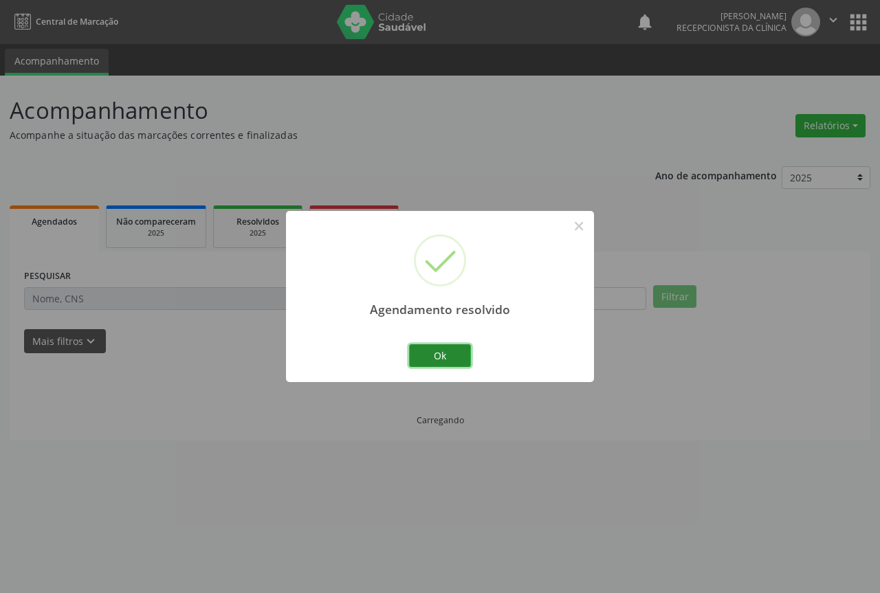
click at [444, 356] on button "Ok" at bounding box center [440, 356] width 62 height 23
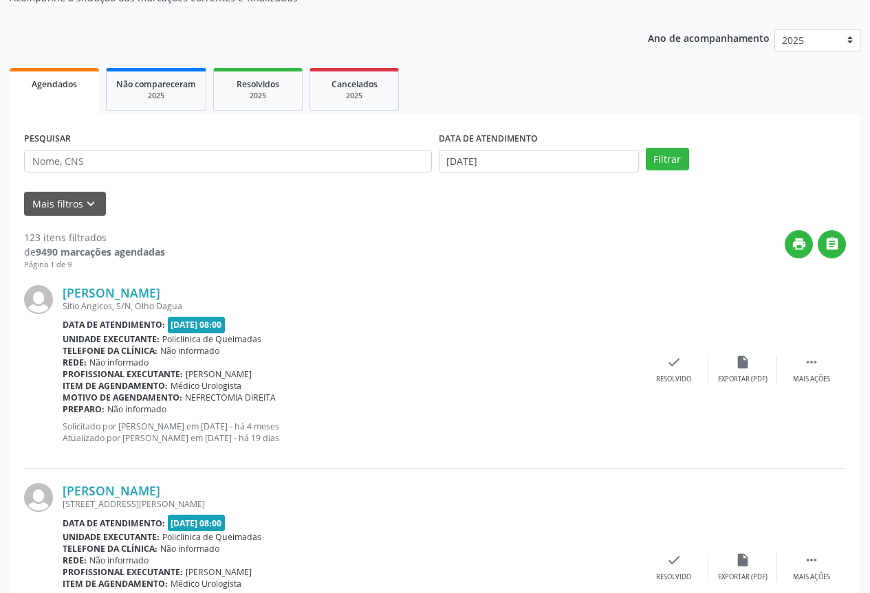
click at [586, 292] on div "[PERSON_NAME]" at bounding box center [351, 292] width 577 height 15
click at [671, 363] on icon "check" at bounding box center [673, 362] width 15 height 15
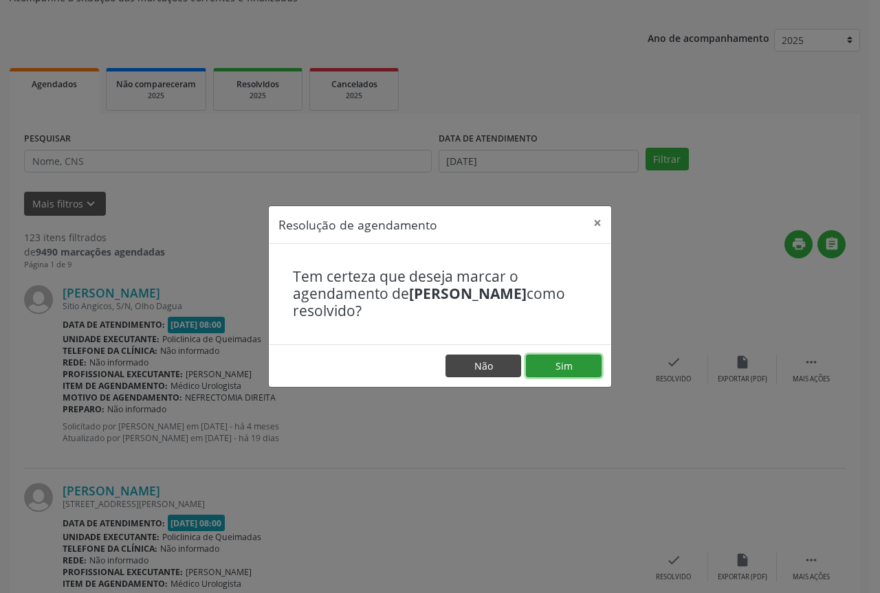
drag, startPoint x: 548, startPoint y: 365, endPoint x: 517, endPoint y: 364, distance: 31.0
click at [540, 367] on button "Sim" at bounding box center [564, 366] width 76 height 23
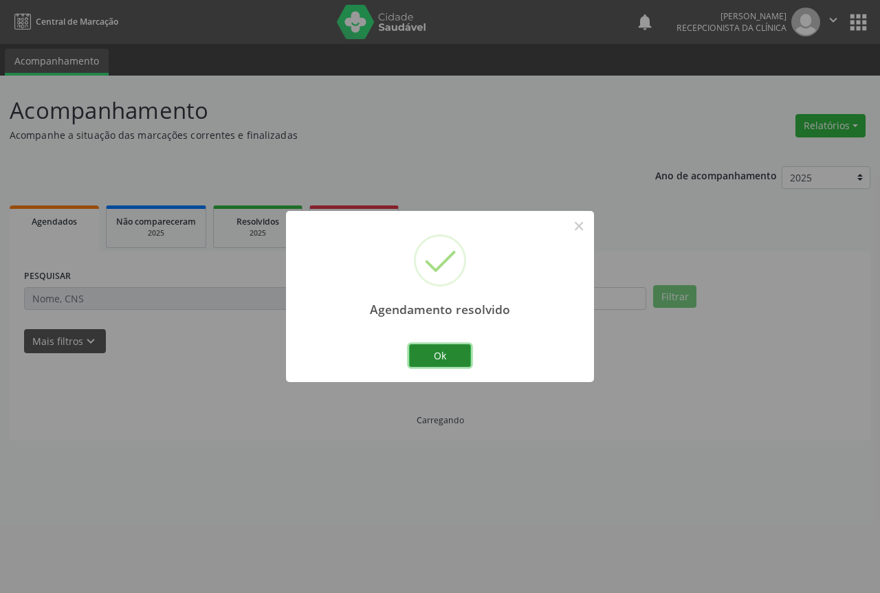
click at [420, 352] on button "Ok" at bounding box center [440, 356] width 62 height 23
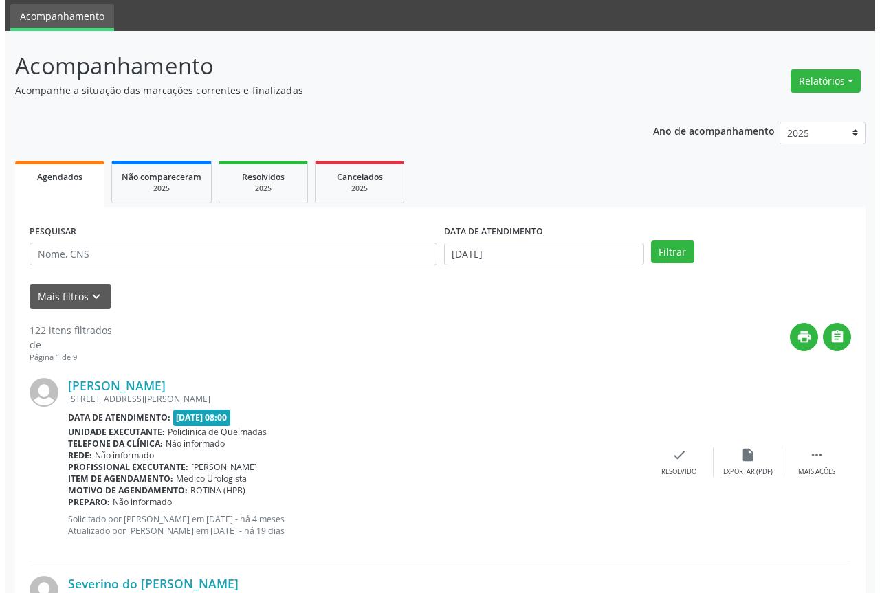
scroll to position [69, 0]
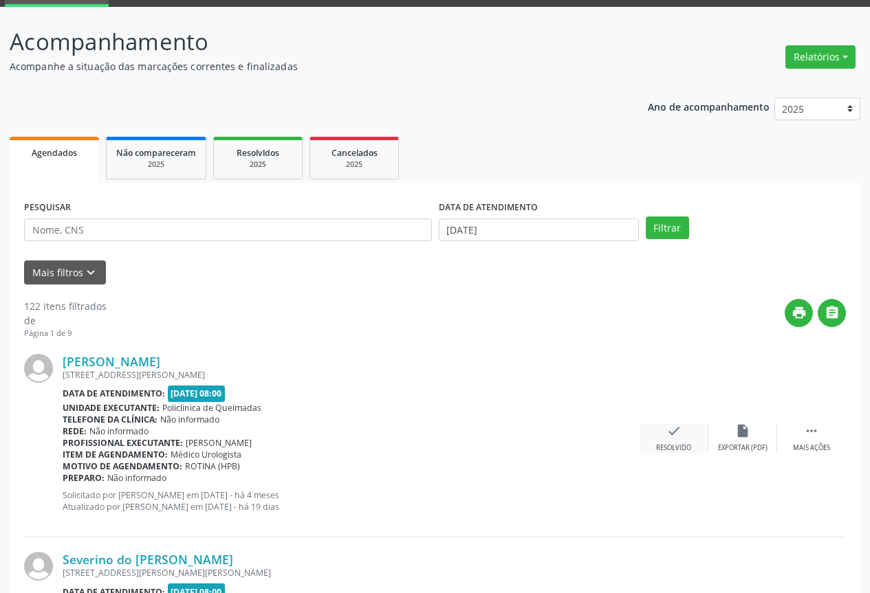
click at [680, 430] on icon "check" at bounding box center [673, 431] width 15 height 15
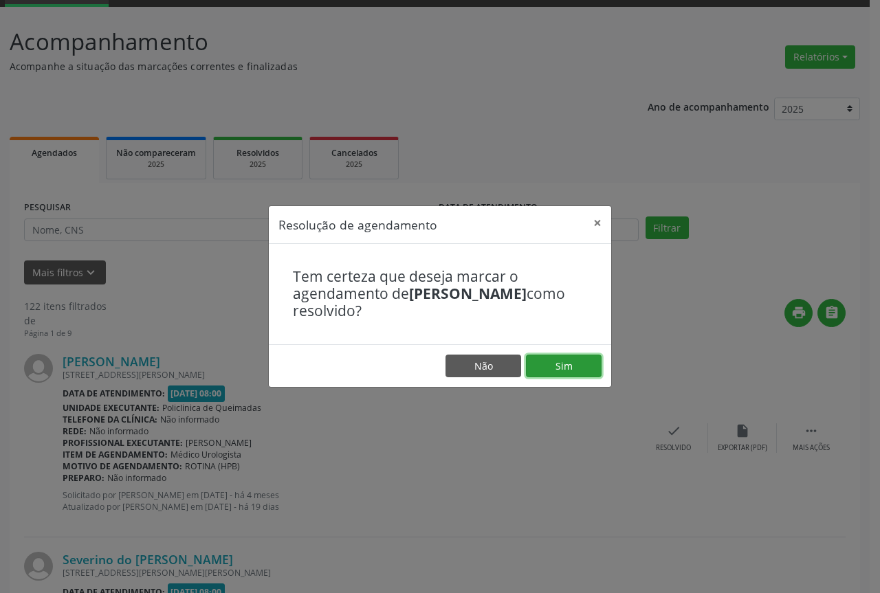
drag, startPoint x: 576, startPoint y: 363, endPoint x: 557, endPoint y: 364, distance: 19.3
click at [576, 363] on button "Sim" at bounding box center [564, 366] width 76 height 23
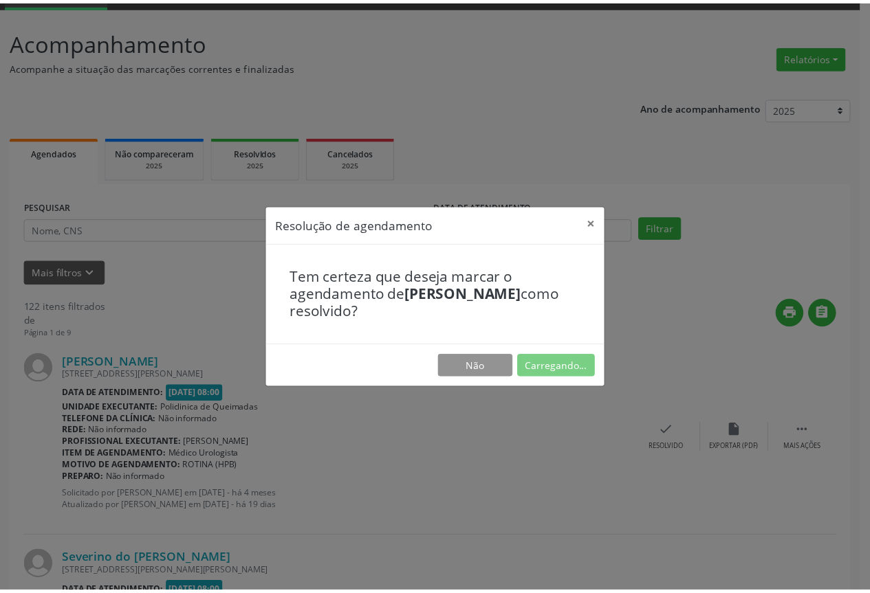
scroll to position [0, 0]
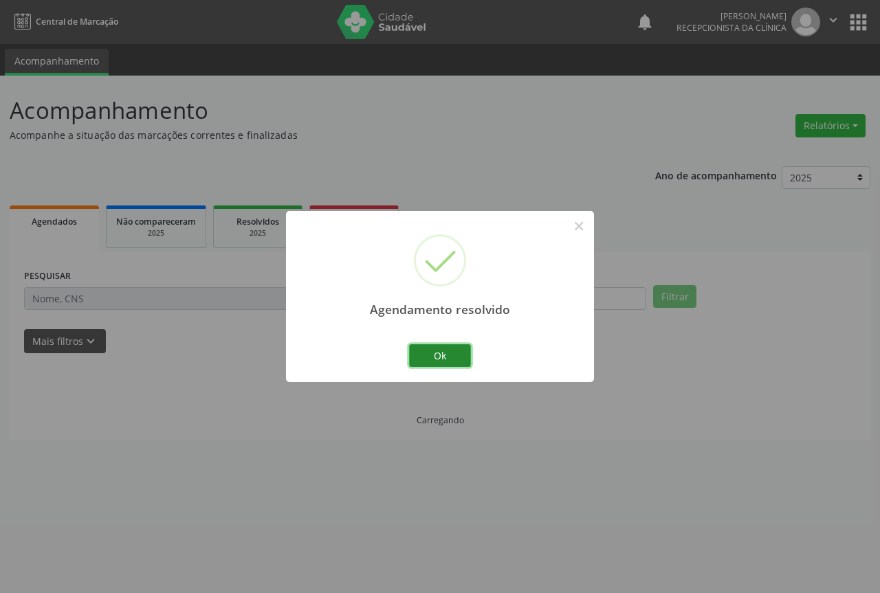
click at [418, 359] on button "Ok" at bounding box center [440, 356] width 62 height 23
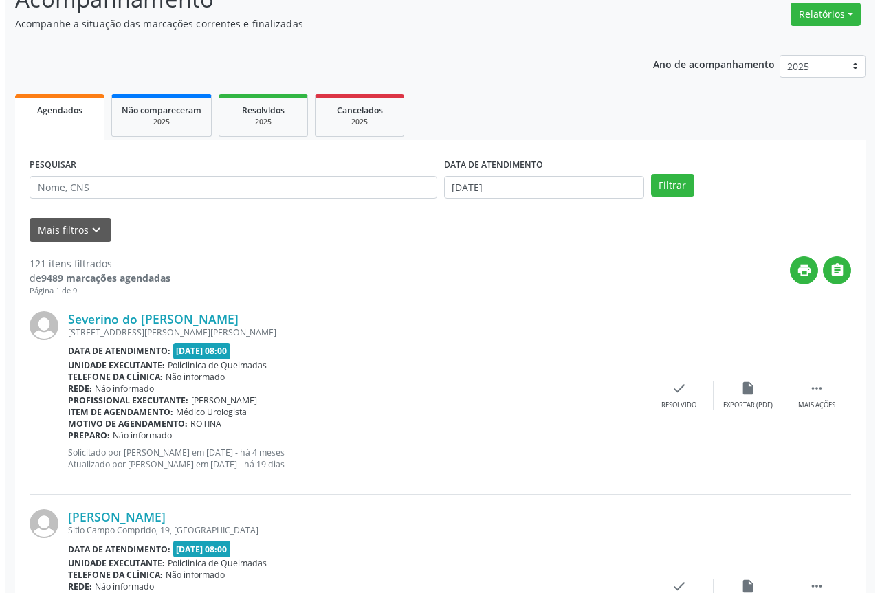
scroll to position [138, 0]
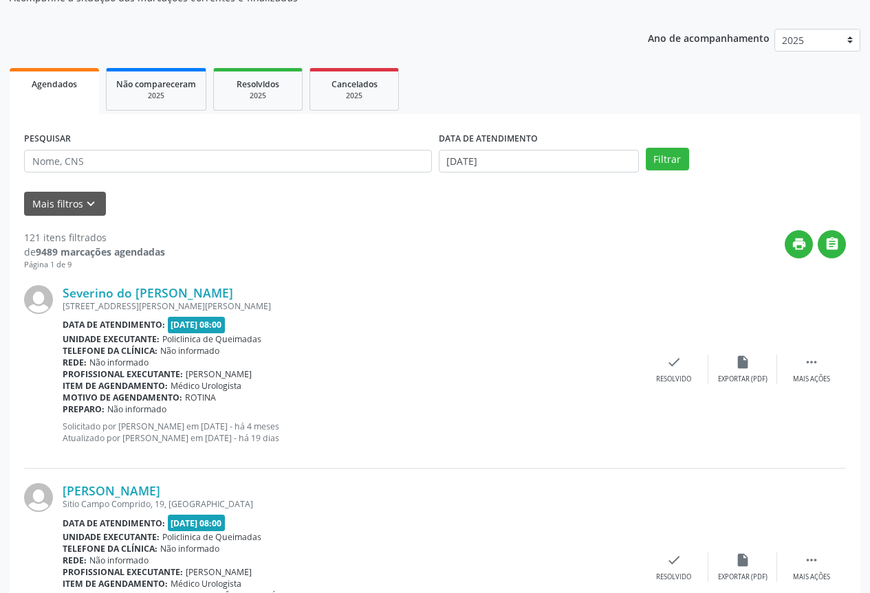
click at [625, 382] on div "Item de agendamento: Médico Urologista" at bounding box center [351, 386] width 577 height 12
click at [687, 369] on div "check Resolvido" at bounding box center [674, 370] width 69 height 30
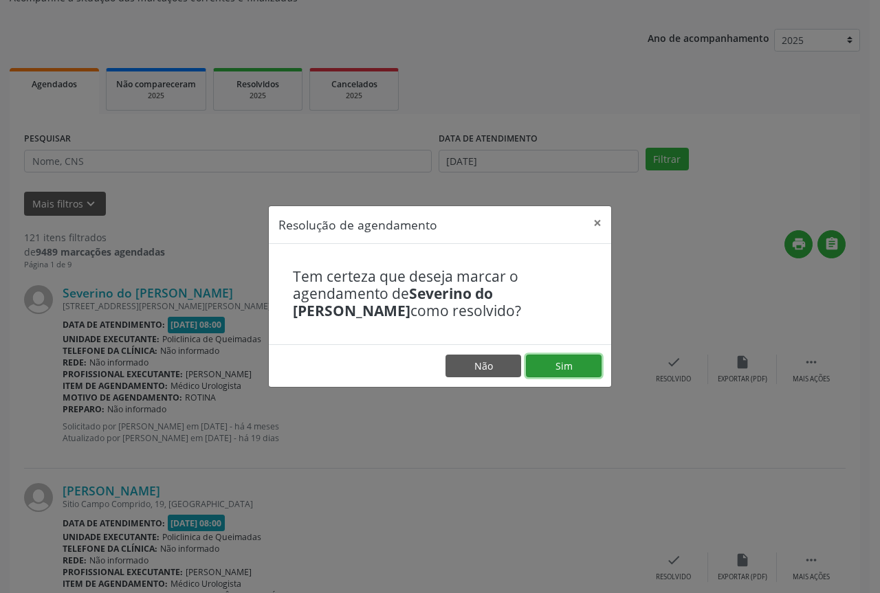
click at [578, 364] on button "Sim" at bounding box center [564, 366] width 76 height 23
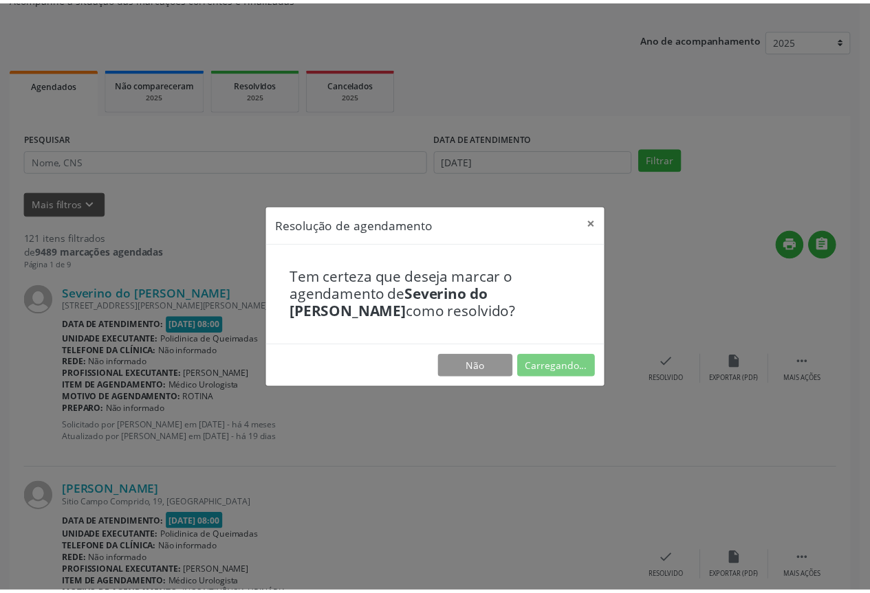
scroll to position [0, 0]
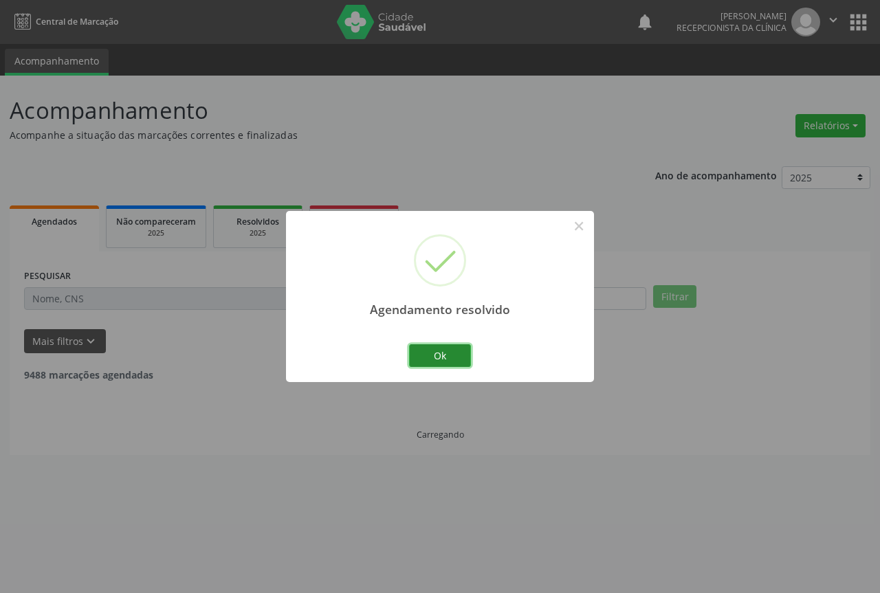
click at [430, 360] on button "Ok" at bounding box center [440, 356] width 62 height 23
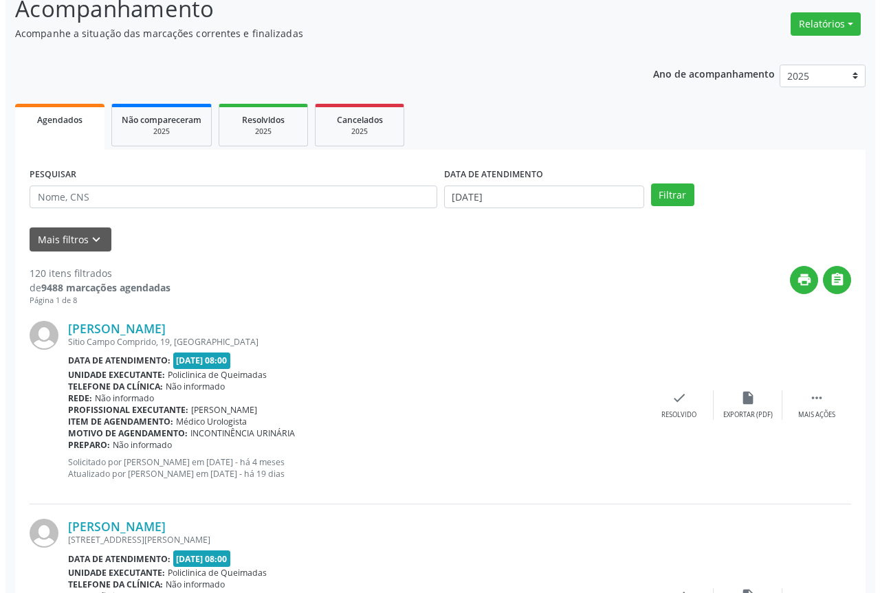
scroll to position [138, 0]
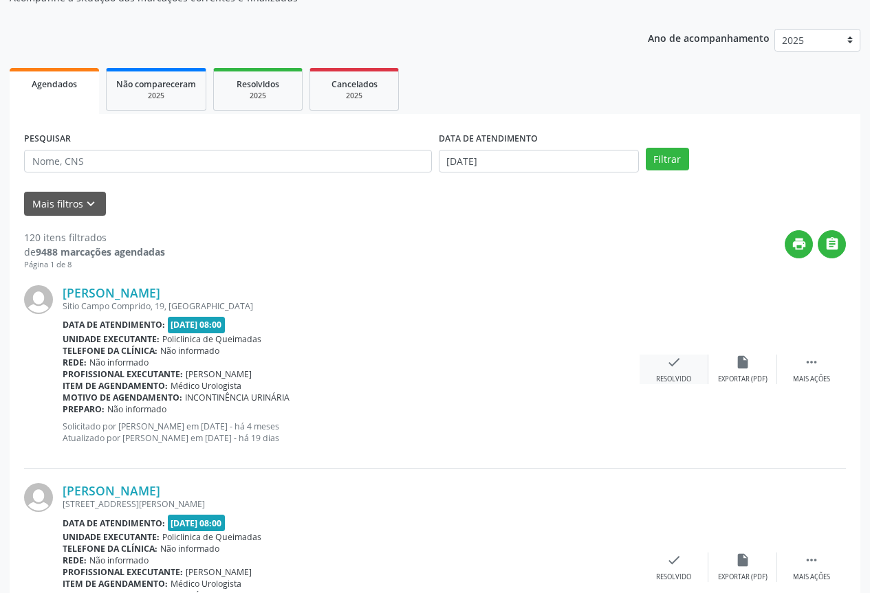
click at [679, 380] on div "Resolvido" at bounding box center [673, 380] width 35 height 10
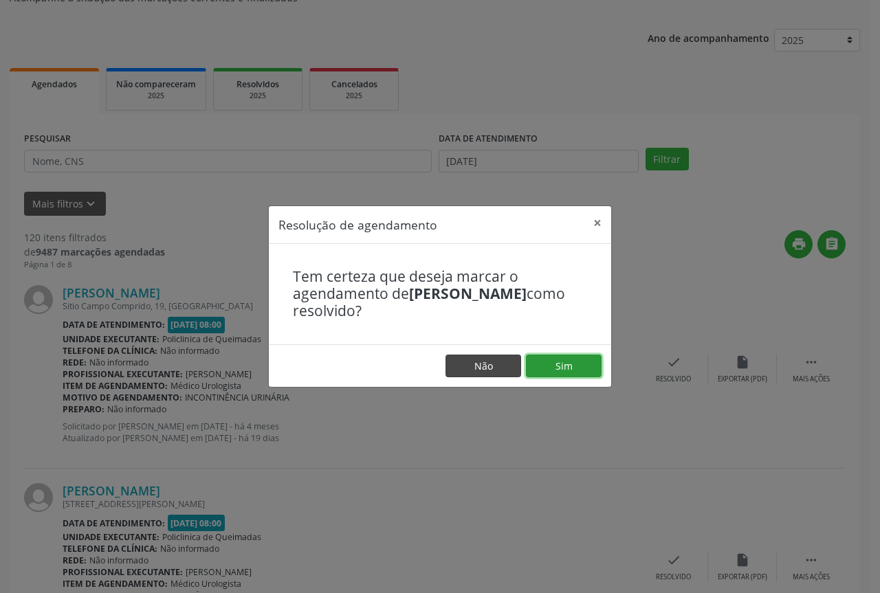
drag, startPoint x: 580, startPoint y: 369, endPoint x: 518, endPoint y: 369, distance: 61.9
click at [569, 369] on button "Sim" at bounding box center [564, 366] width 76 height 23
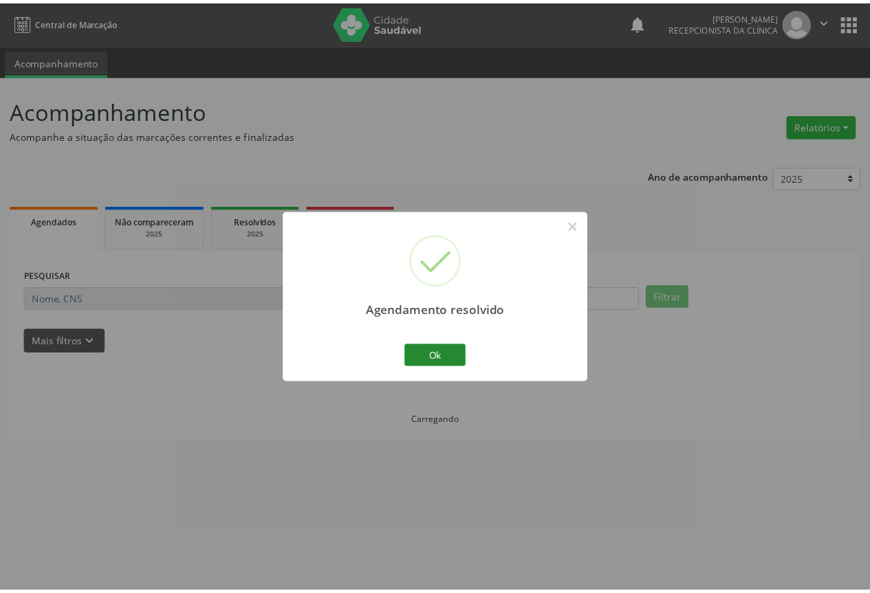
scroll to position [0, 0]
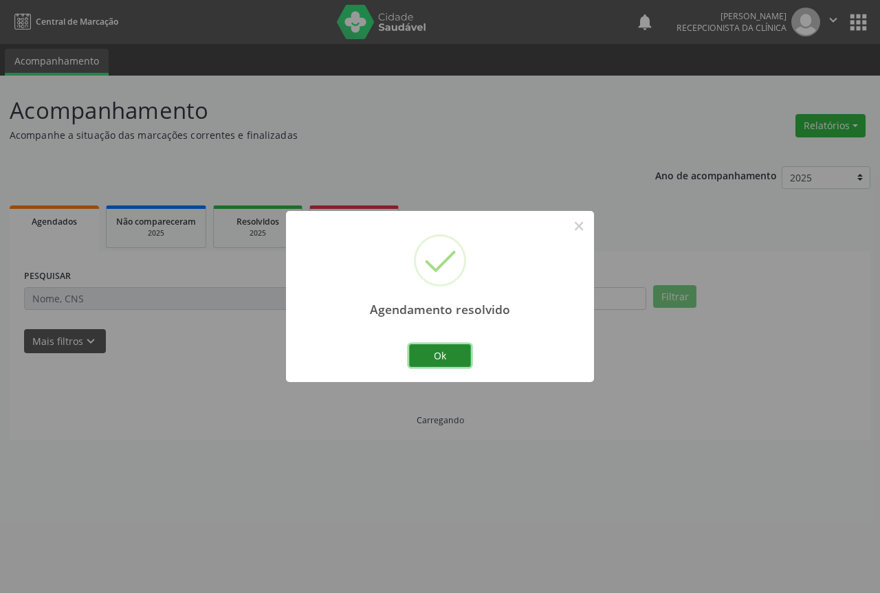
click at [419, 357] on button "Ok" at bounding box center [440, 356] width 62 height 23
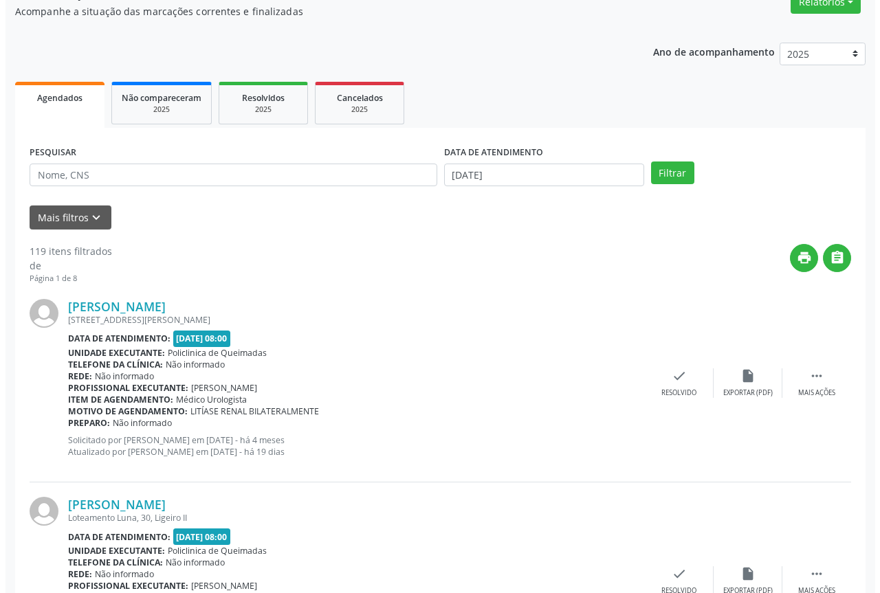
scroll to position [138, 0]
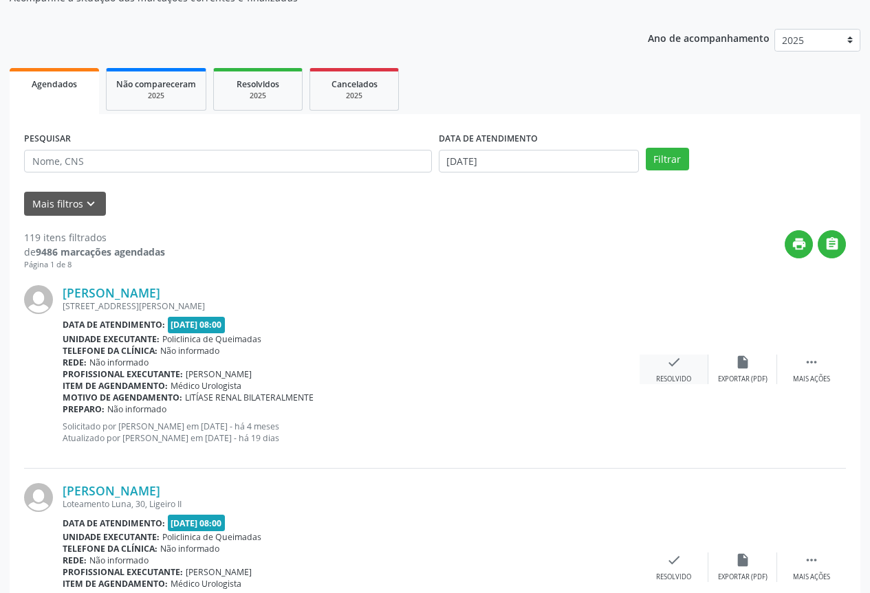
drag, startPoint x: 670, startPoint y: 389, endPoint x: 674, endPoint y: 363, distance: 25.8
click at [670, 386] on div "[PERSON_NAME] [STREET_ADDRESS][PERSON_NAME] Data de atendimento: [DATE] 08:00 U…" at bounding box center [435, 370] width 822 height 198
click at [674, 363] on icon "check" at bounding box center [673, 362] width 15 height 15
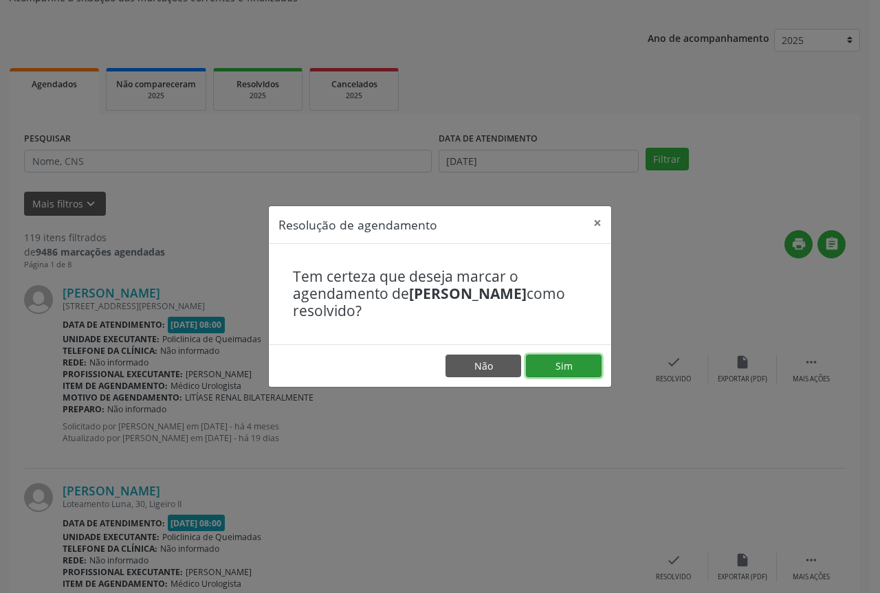
click at [569, 357] on button "Sim" at bounding box center [564, 366] width 76 height 23
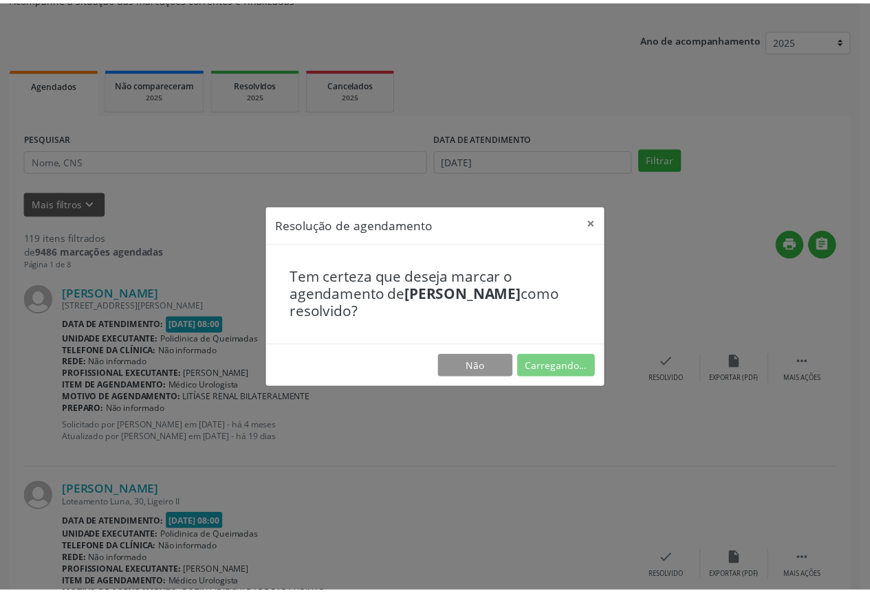
scroll to position [0, 0]
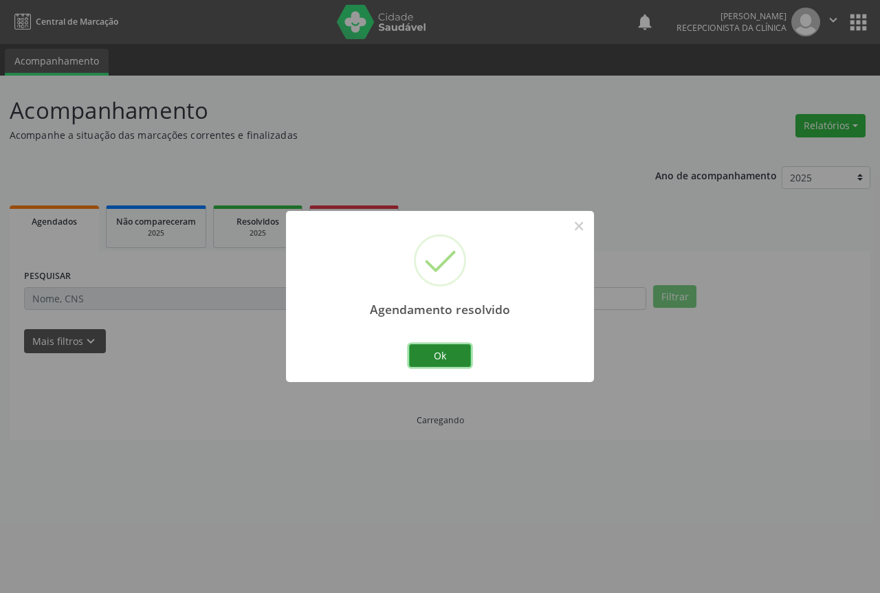
click at [422, 354] on button "Ok" at bounding box center [440, 356] width 62 height 23
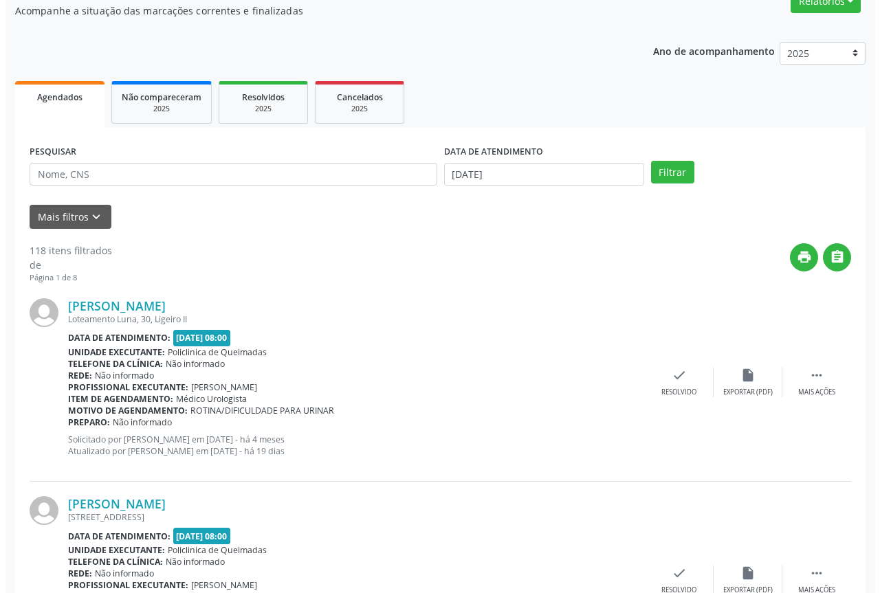
scroll to position [206, 0]
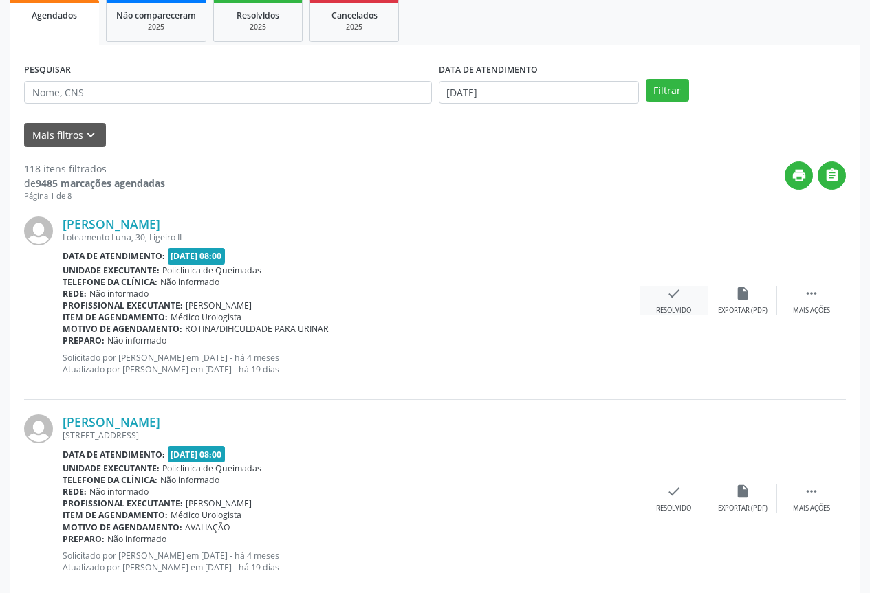
click at [657, 303] on div "check Resolvido" at bounding box center [674, 301] width 69 height 30
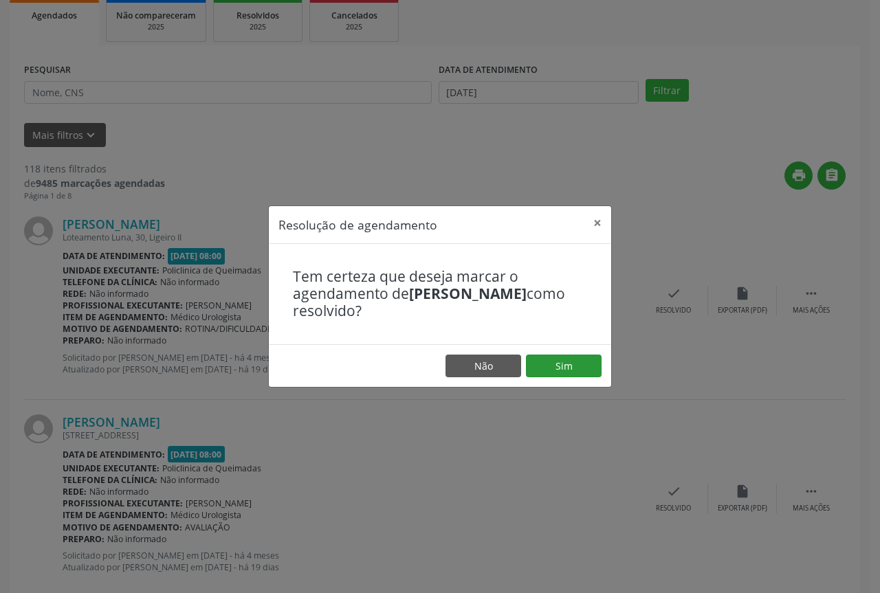
drag, startPoint x: 558, startPoint y: 350, endPoint x: 555, endPoint y: 360, distance: 10.9
click at [556, 358] on footer "Não Sim" at bounding box center [440, 366] width 342 height 43
click at [555, 360] on button "Sim" at bounding box center [564, 366] width 76 height 23
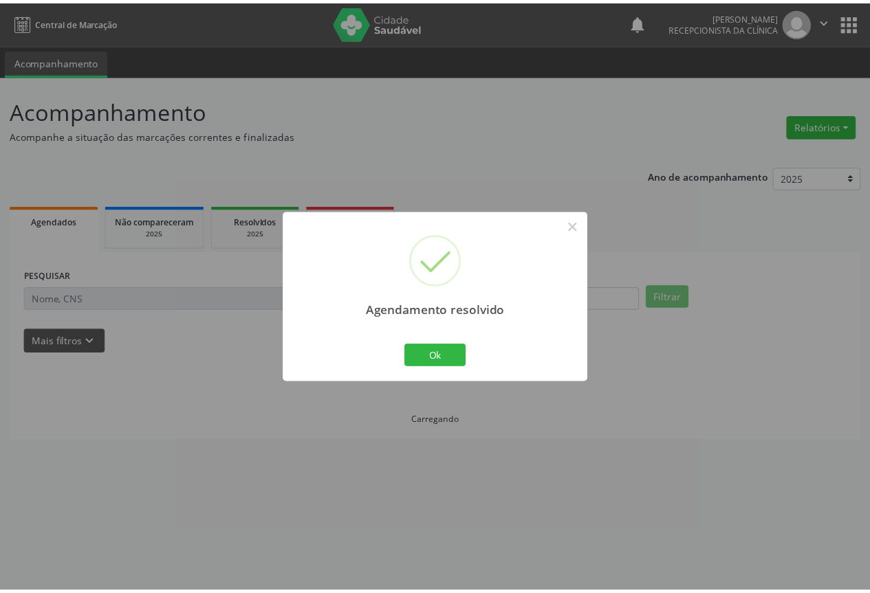
scroll to position [0, 0]
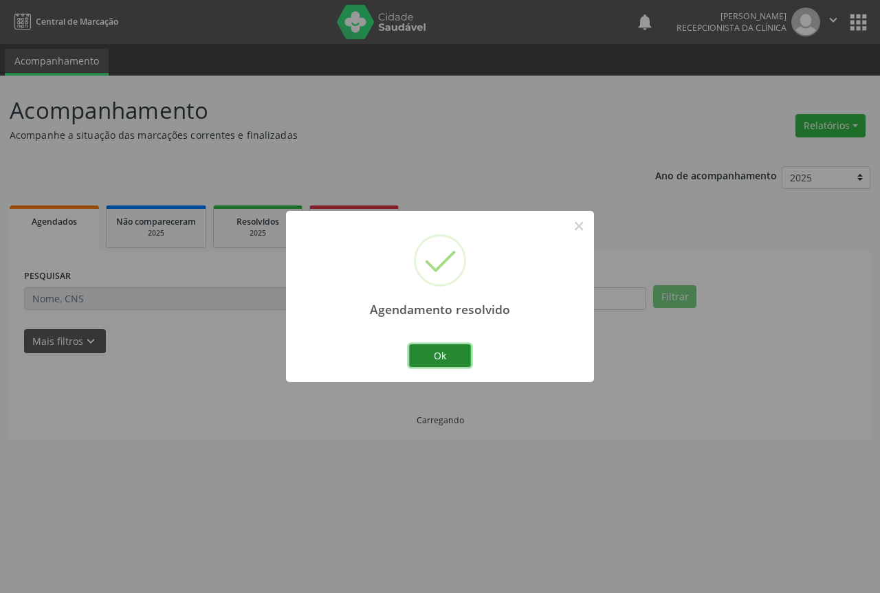
click at [428, 351] on button "Ok" at bounding box center [440, 356] width 62 height 23
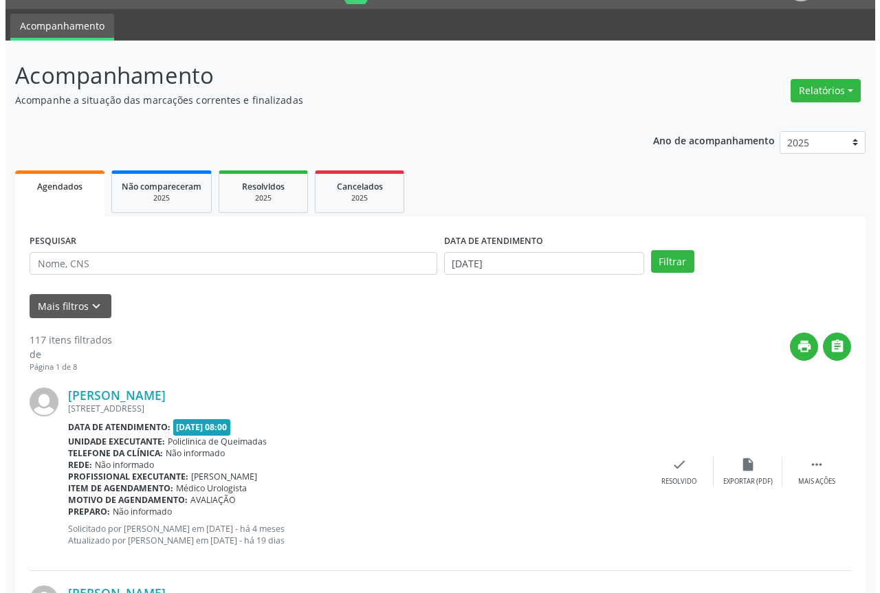
scroll to position [69, 0]
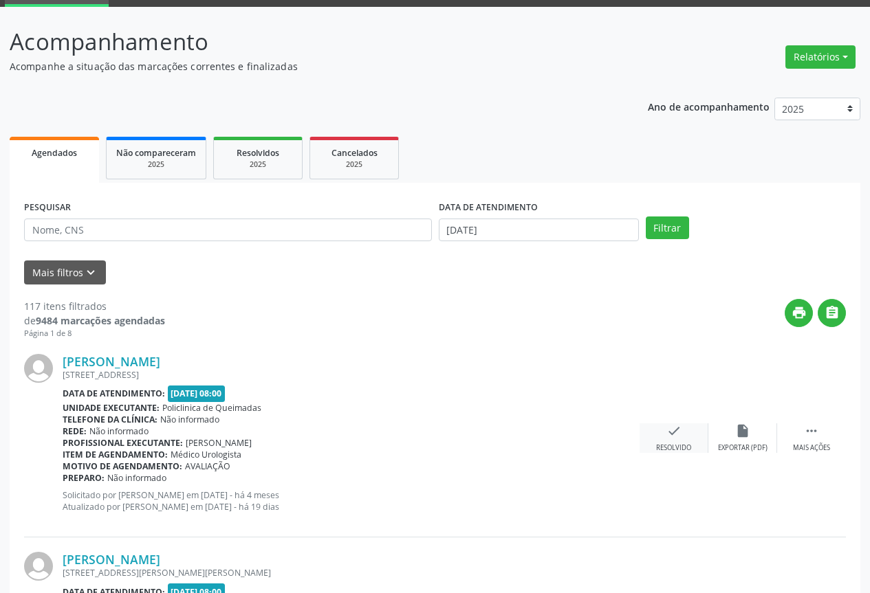
click at [673, 422] on div "[PERSON_NAME] [STREET_ADDRESS] Data de atendimento: [DATE] 08:00 Unidade execut…" at bounding box center [435, 439] width 822 height 198
click at [671, 428] on icon "check" at bounding box center [673, 431] width 15 height 15
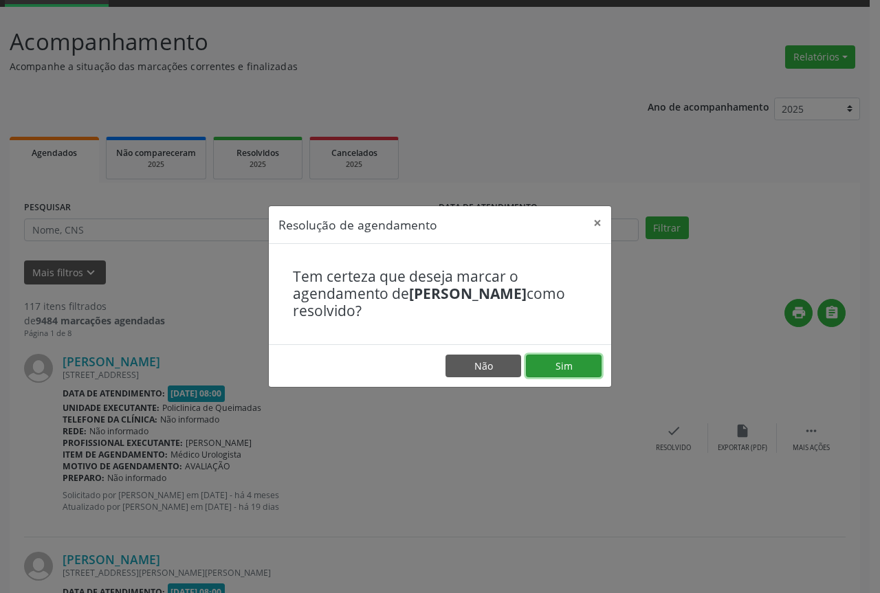
click at [545, 371] on button "Sim" at bounding box center [564, 366] width 76 height 23
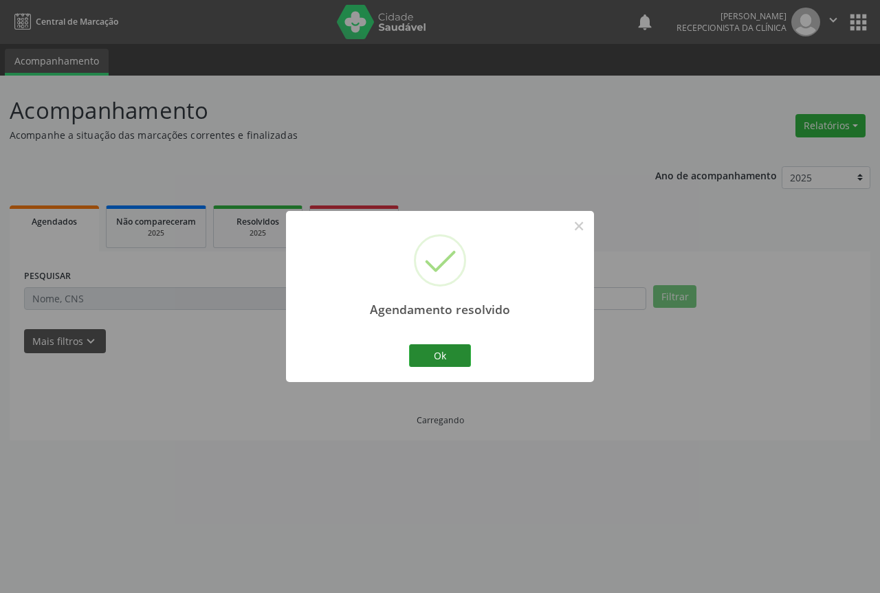
scroll to position [0, 0]
click at [417, 361] on button "Ok" at bounding box center [440, 356] width 62 height 23
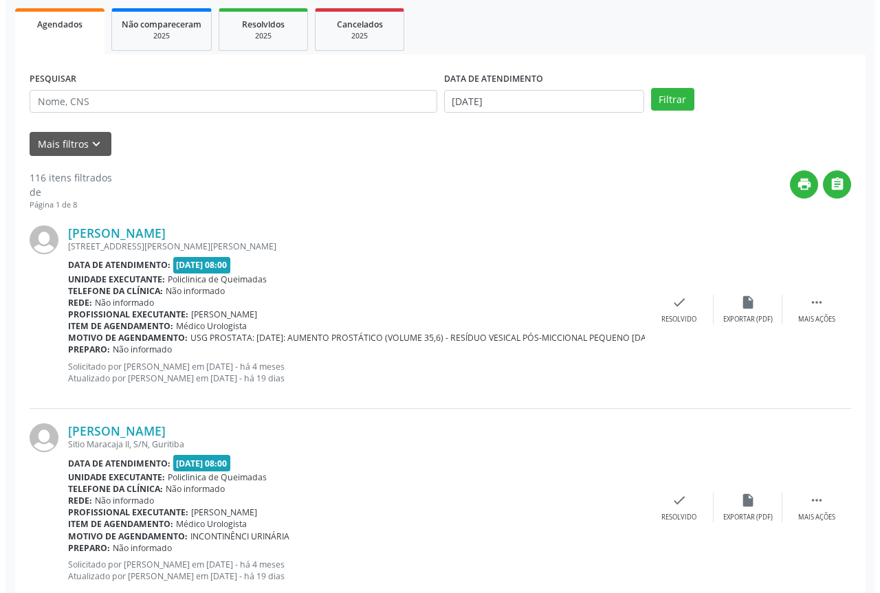
scroll to position [206, 0]
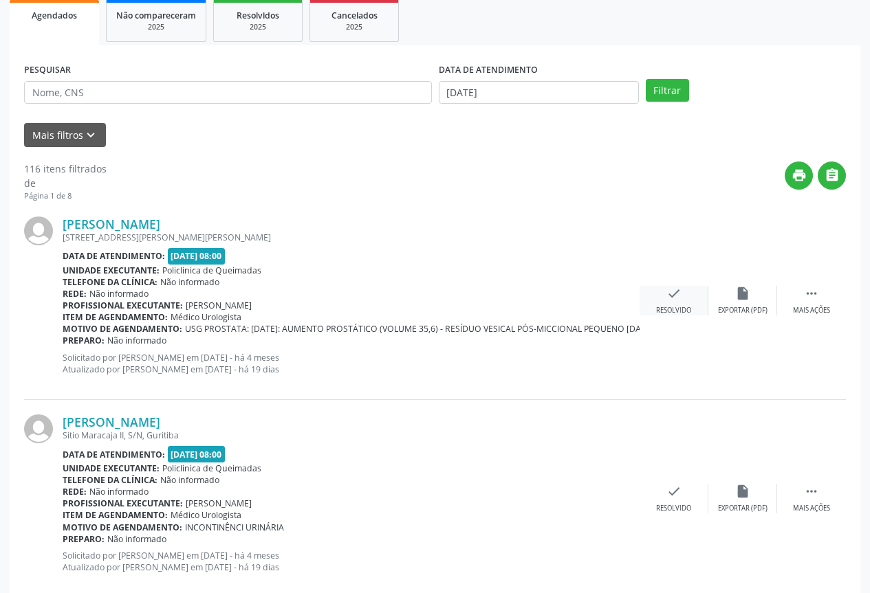
click at [681, 303] on div "check Resolvido" at bounding box center [674, 301] width 69 height 30
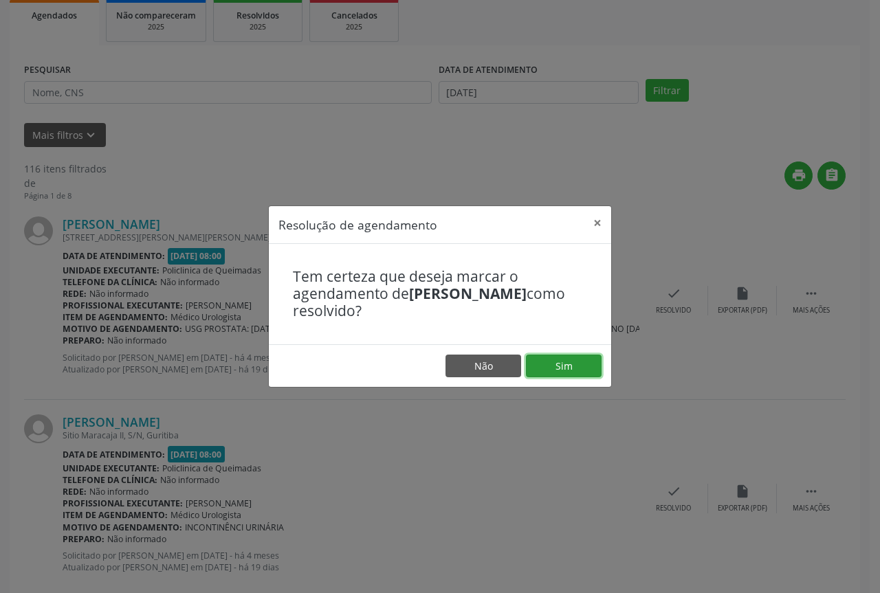
drag, startPoint x: 557, startPoint y: 374, endPoint x: 524, endPoint y: 369, distance: 33.5
click at [556, 375] on button "Sim" at bounding box center [564, 366] width 76 height 23
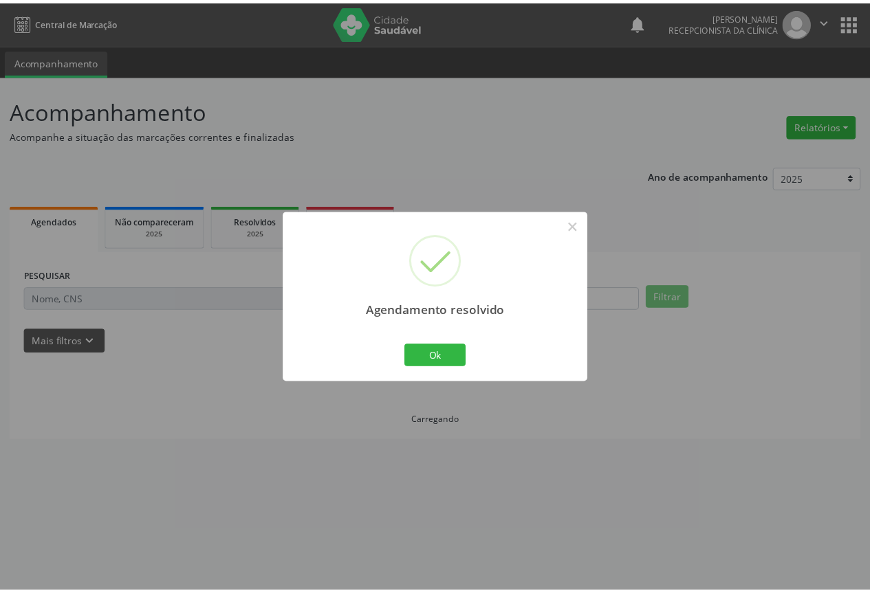
scroll to position [0, 0]
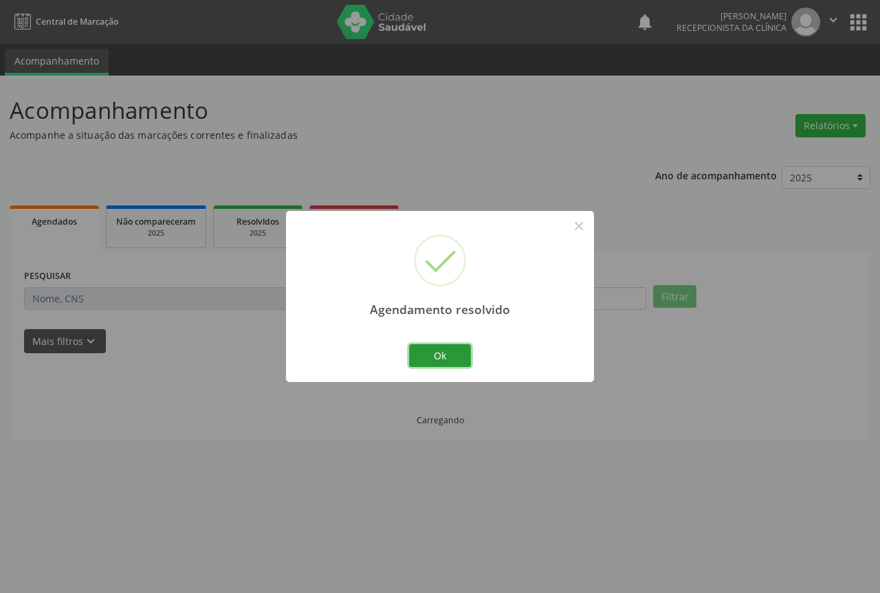
drag, startPoint x: 425, startPoint y: 358, endPoint x: 486, endPoint y: 383, distance: 66.3
click at [426, 358] on button "Ok" at bounding box center [440, 356] width 62 height 23
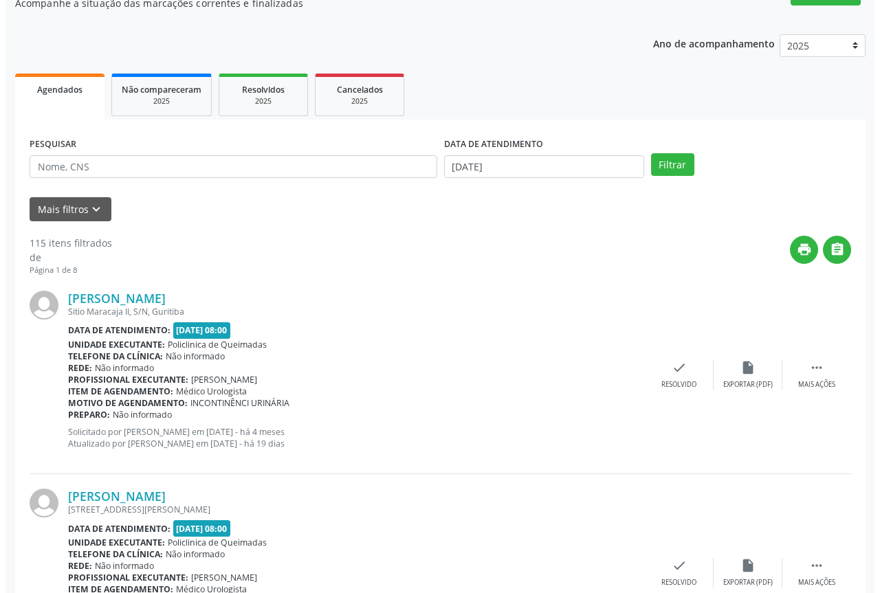
scroll to position [138, 0]
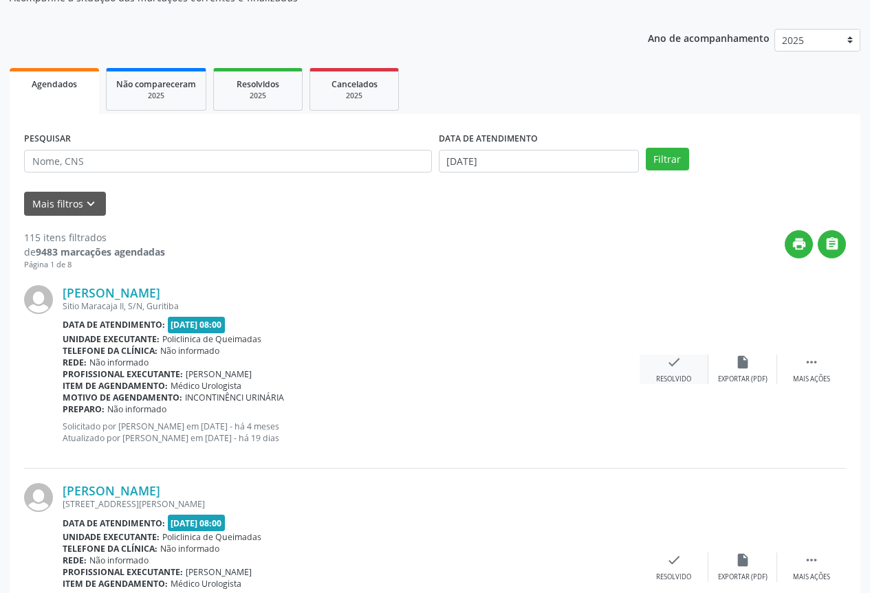
click at [664, 371] on div "check Resolvido" at bounding box center [674, 370] width 69 height 30
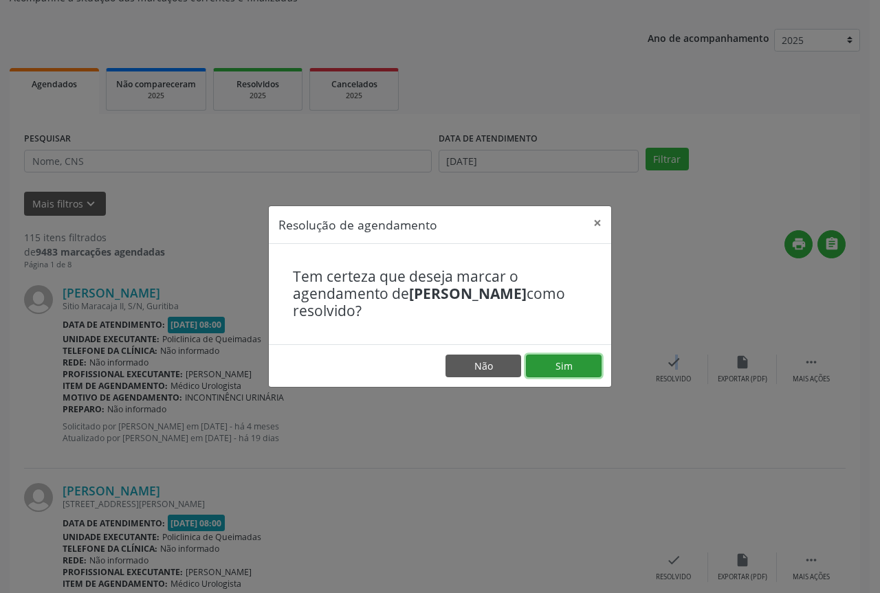
click at [565, 369] on button "Sim" at bounding box center [564, 366] width 76 height 23
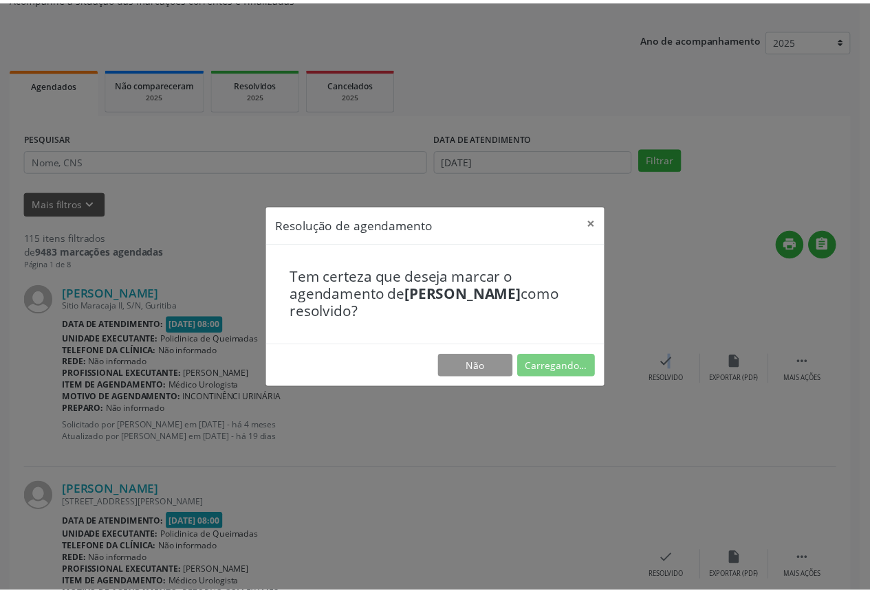
scroll to position [0, 0]
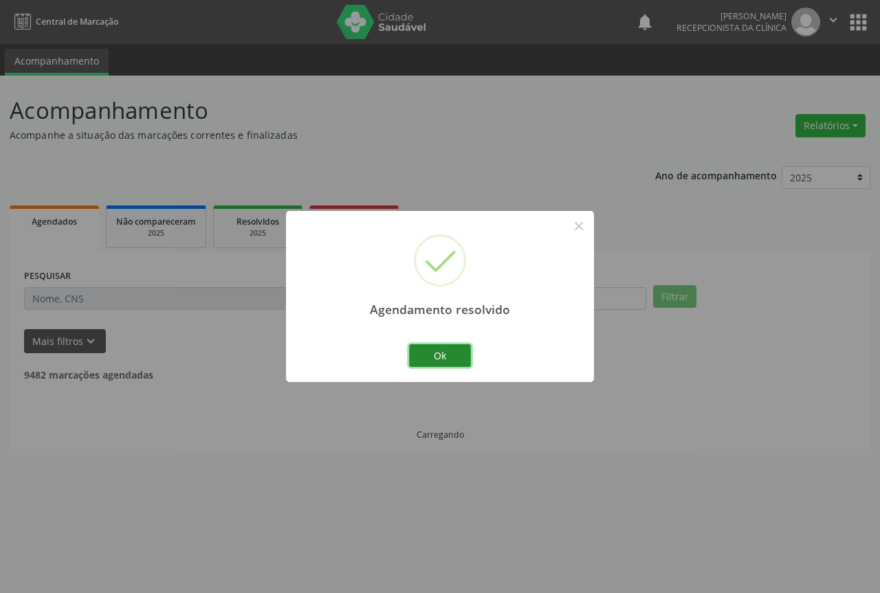
click at [449, 353] on button "Ok" at bounding box center [440, 356] width 62 height 23
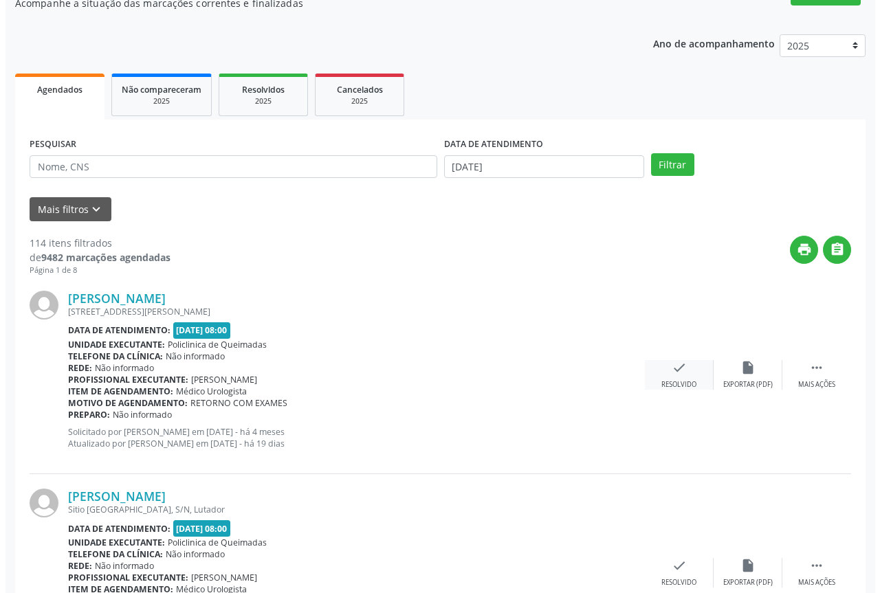
scroll to position [138, 0]
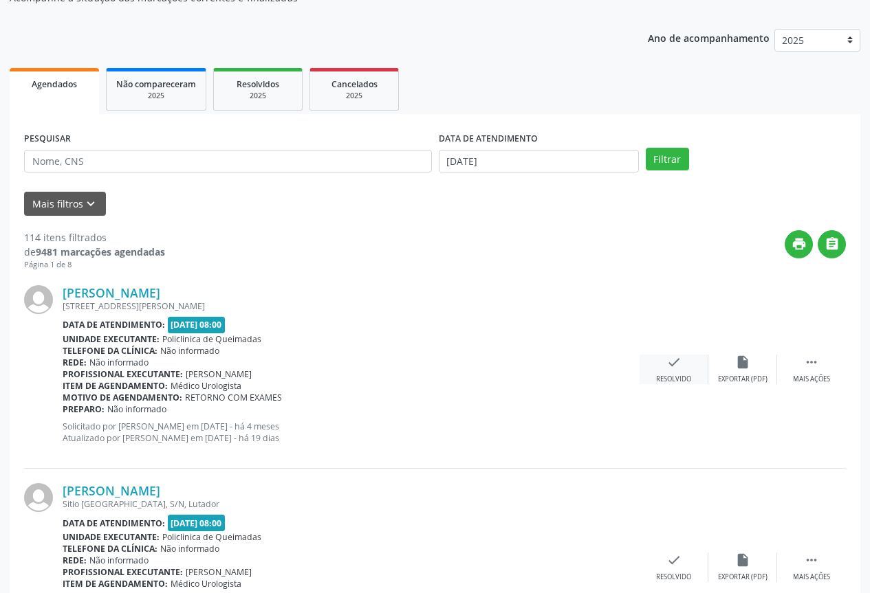
click at [675, 371] on div "check Resolvido" at bounding box center [674, 370] width 69 height 30
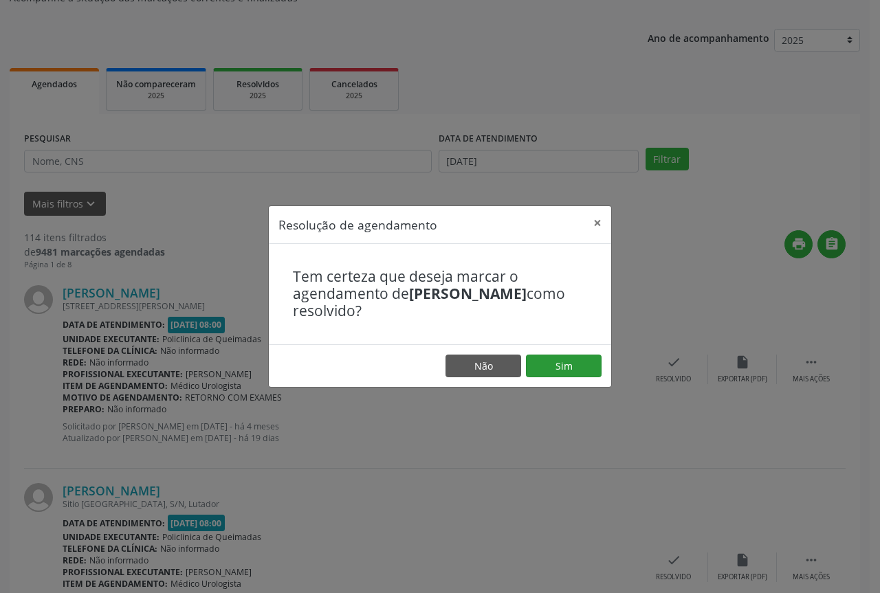
drag, startPoint x: 582, startPoint y: 380, endPoint x: 571, endPoint y: 369, distance: 15.1
click at [576, 378] on footer "Não Sim" at bounding box center [440, 366] width 342 height 43
click at [571, 369] on button "Sim" at bounding box center [564, 366] width 76 height 23
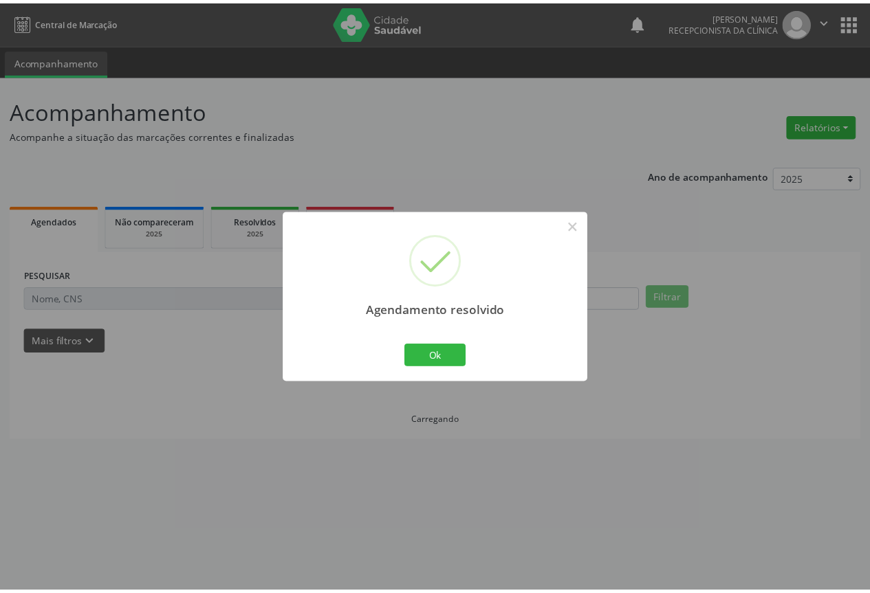
scroll to position [0, 0]
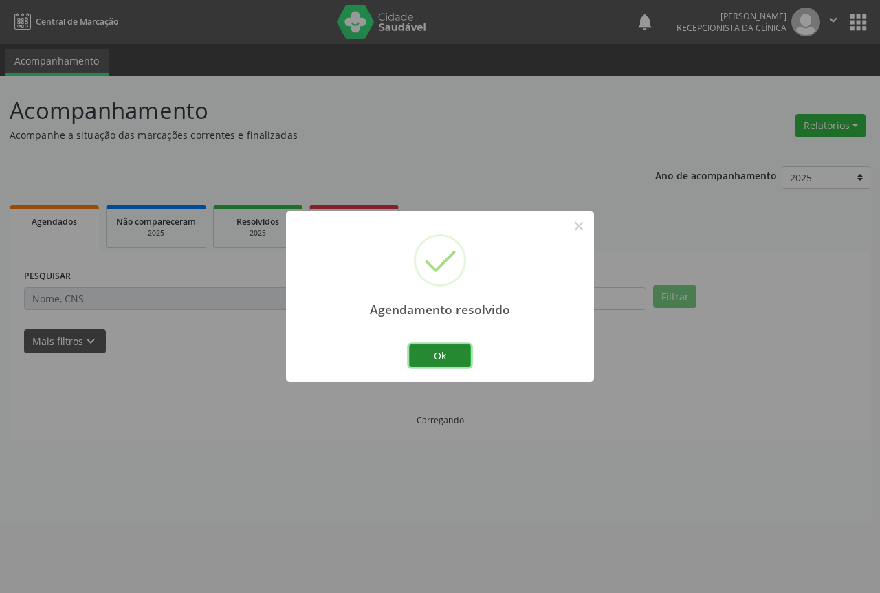
click at [444, 358] on button "Ok" at bounding box center [440, 356] width 62 height 23
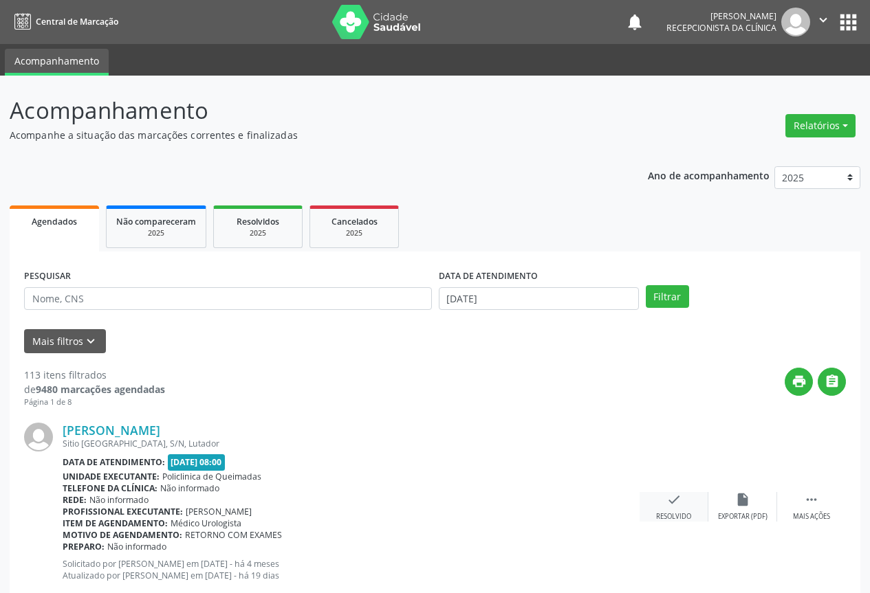
click at [671, 507] on icon "check" at bounding box center [673, 499] width 15 height 15
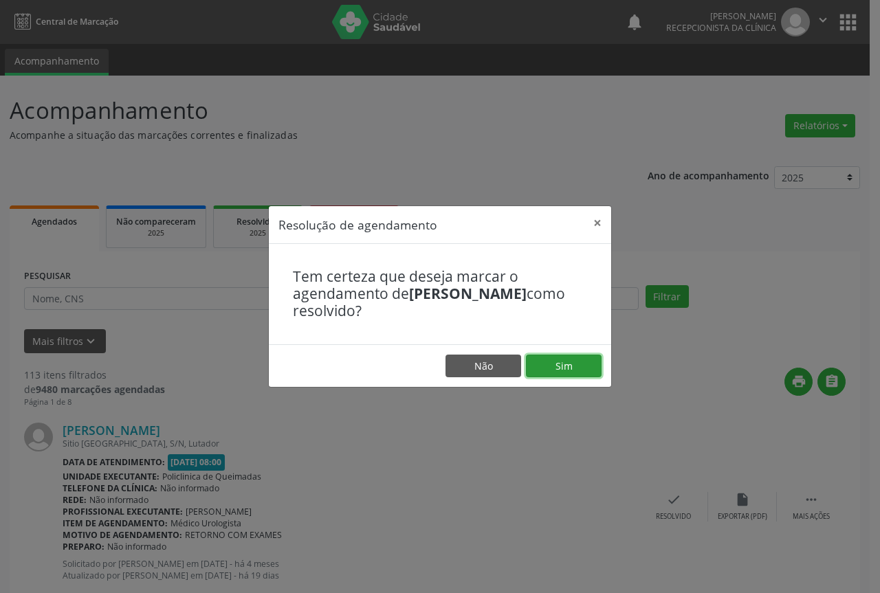
click at [548, 358] on button "Sim" at bounding box center [564, 366] width 76 height 23
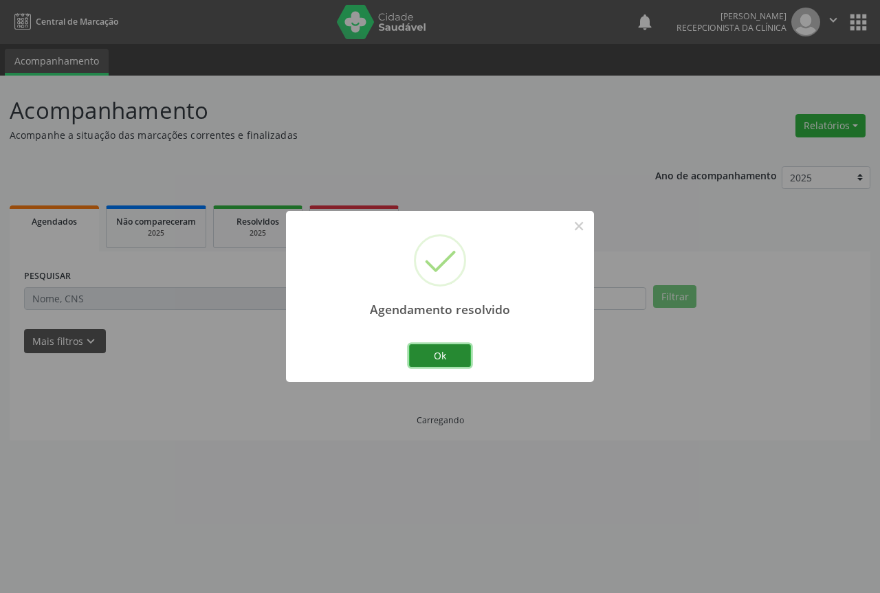
click at [460, 354] on button "Ok" at bounding box center [440, 356] width 62 height 23
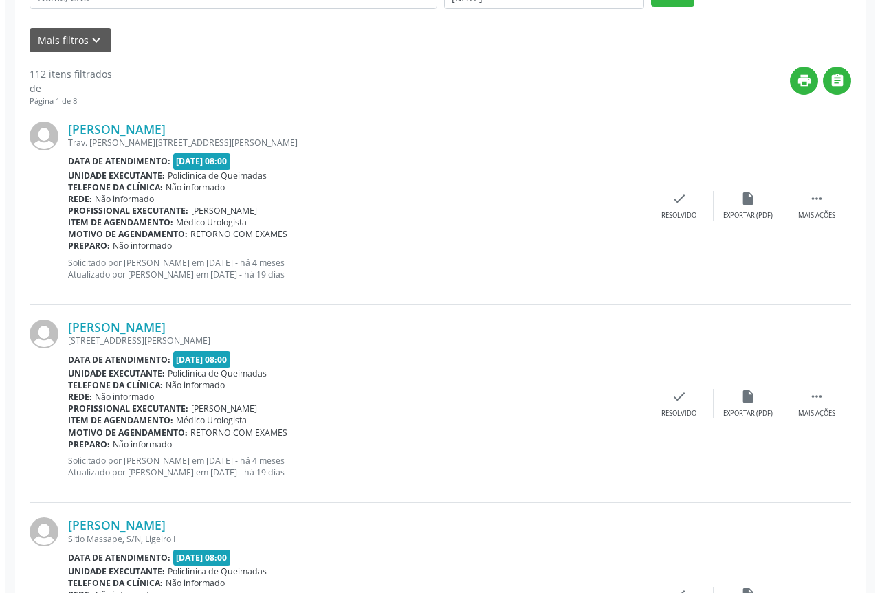
scroll to position [344, 0]
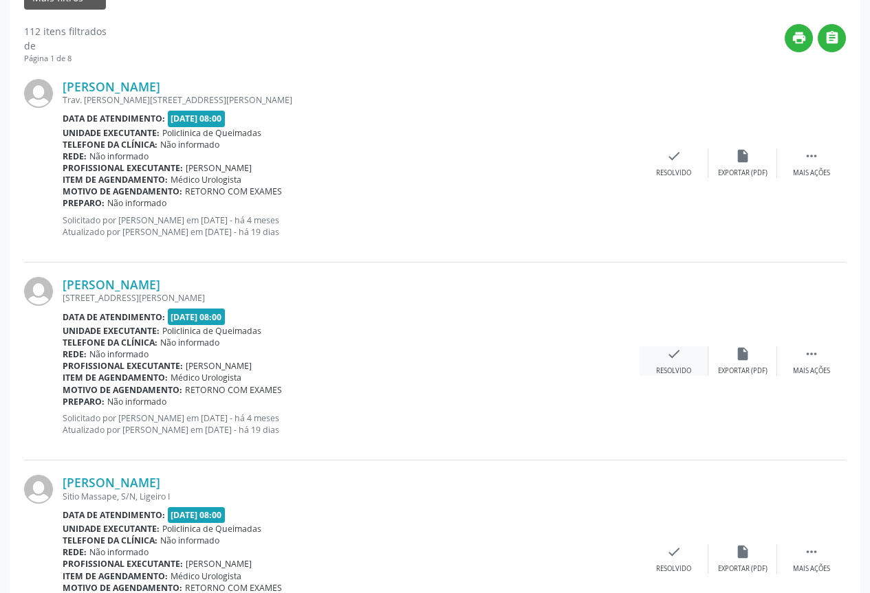
click at [687, 355] on div "check Resolvido" at bounding box center [674, 362] width 69 height 30
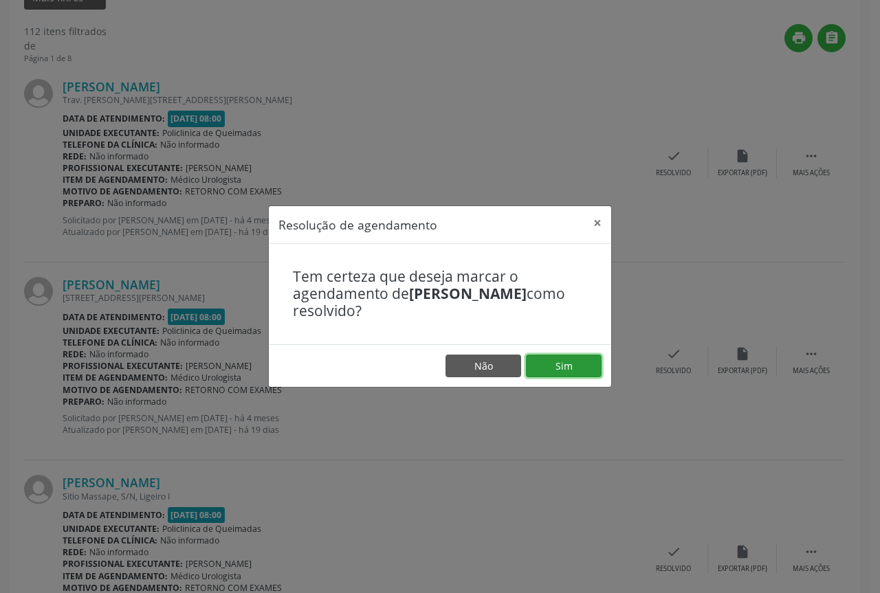
drag, startPoint x: 560, startPoint y: 364, endPoint x: 525, endPoint y: 365, distance: 35.1
click at [560, 364] on button "Sim" at bounding box center [564, 366] width 76 height 23
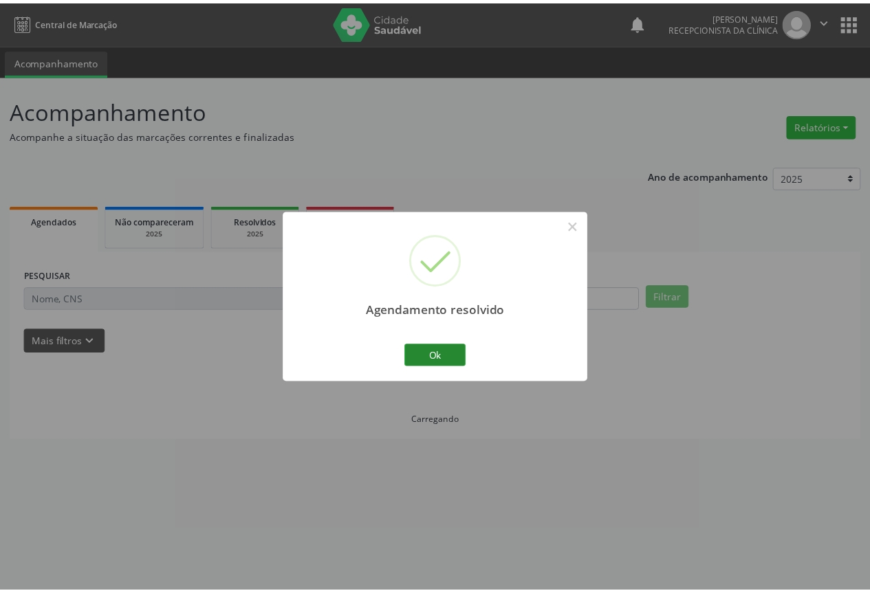
scroll to position [0, 0]
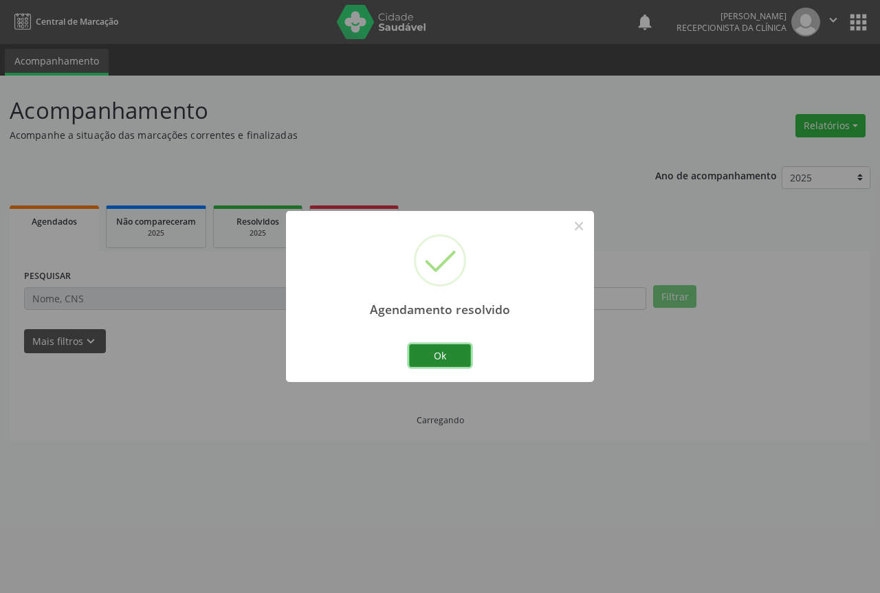
click at [457, 351] on button "Ok" at bounding box center [440, 356] width 62 height 23
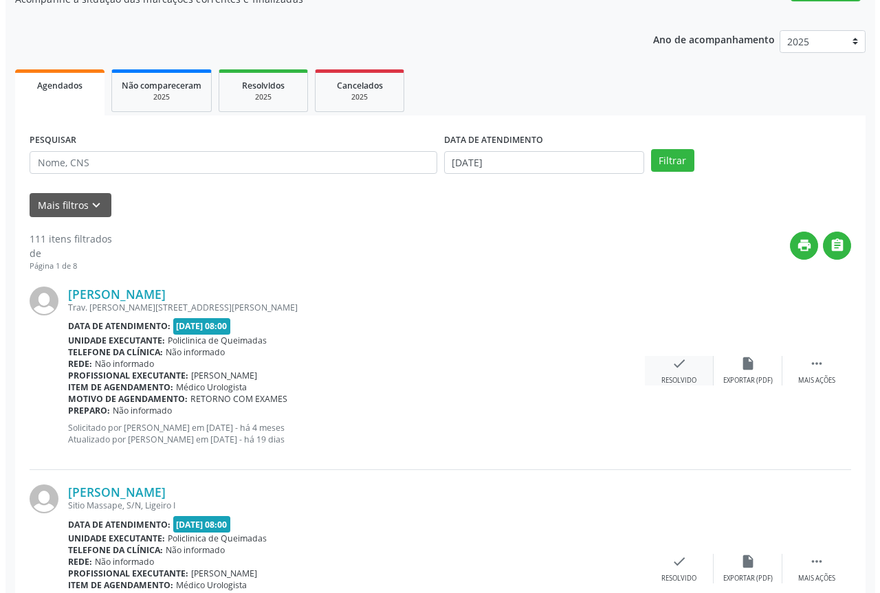
scroll to position [138, 0]
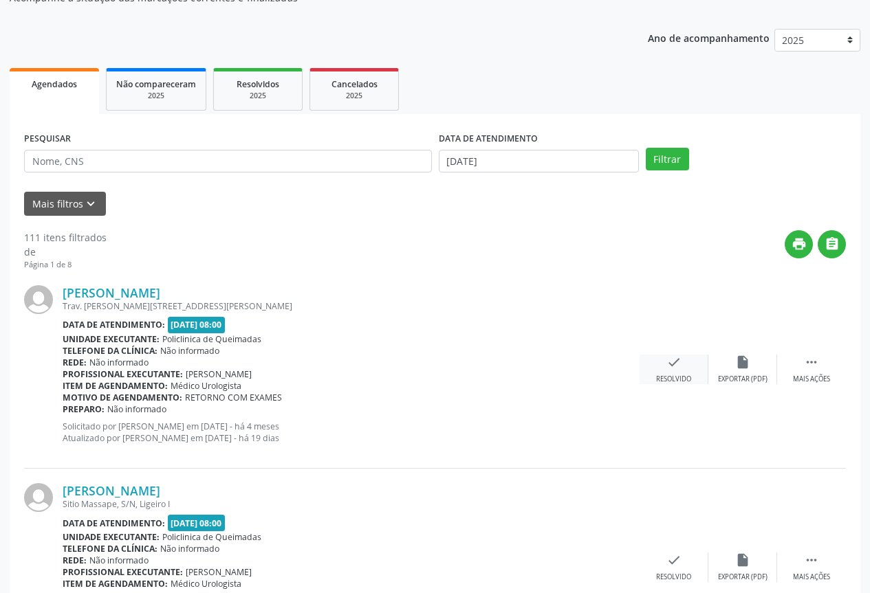
click at [680, 362] on icon "check" at bounding box center [673, 362] width 15 height 15
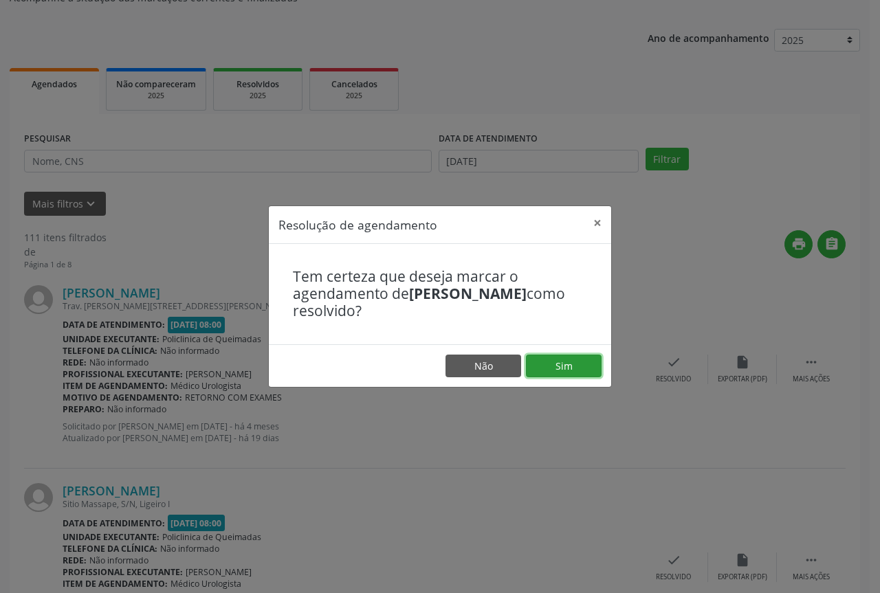
click at [567, 364] on button "Sim" at bounding box center [564, 366] width 76 height 23
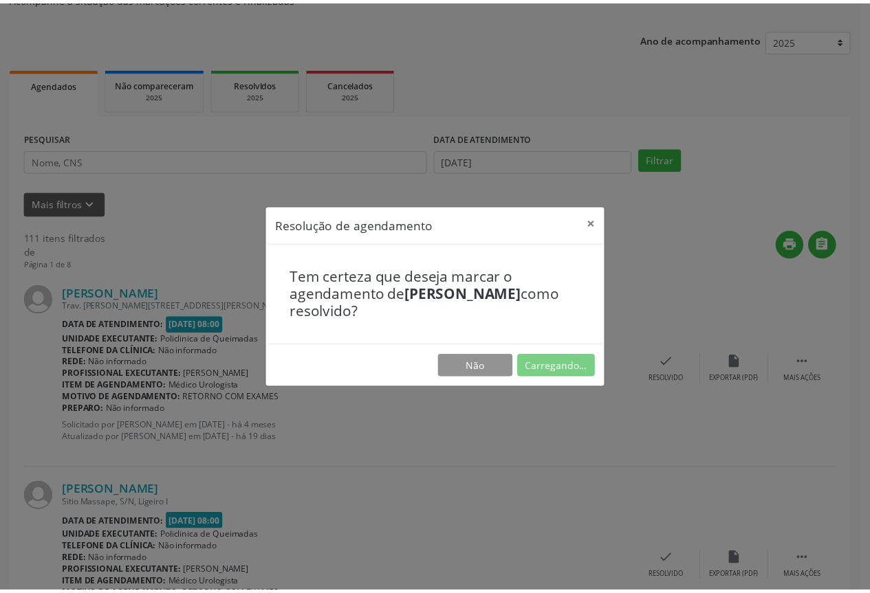
scroll to position [0, 0]
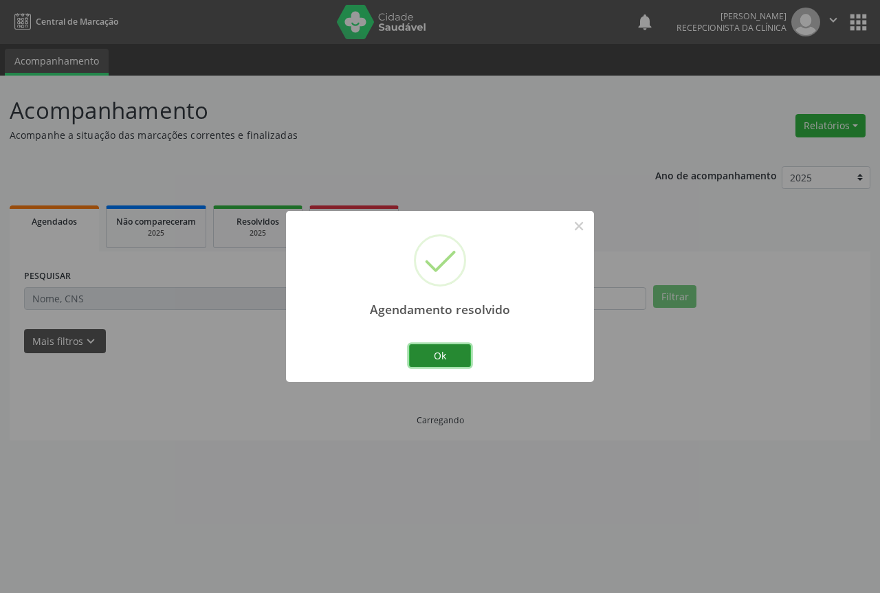
click at [434, 346] on button "Ok" at bounding box center [440, 356] width 62 height 23
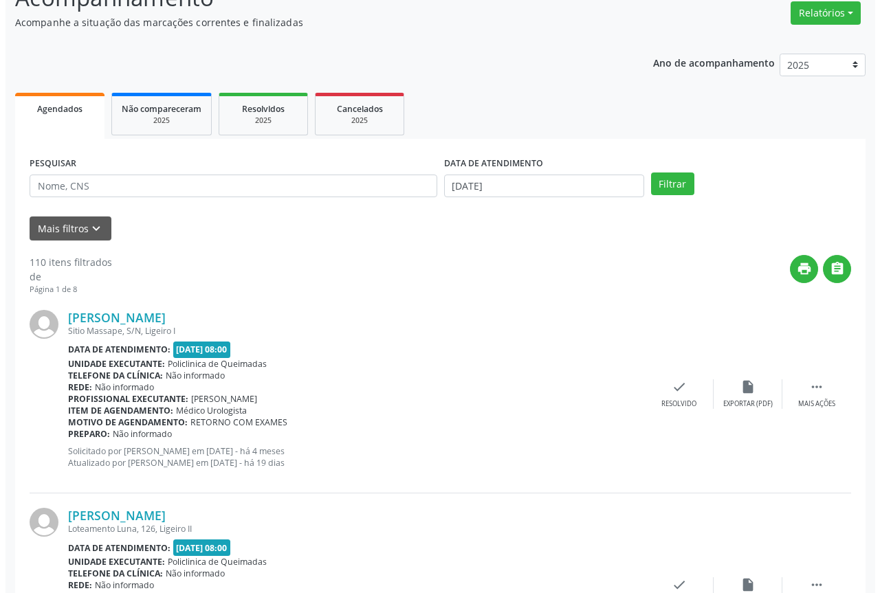
scroll to position [138, 0]
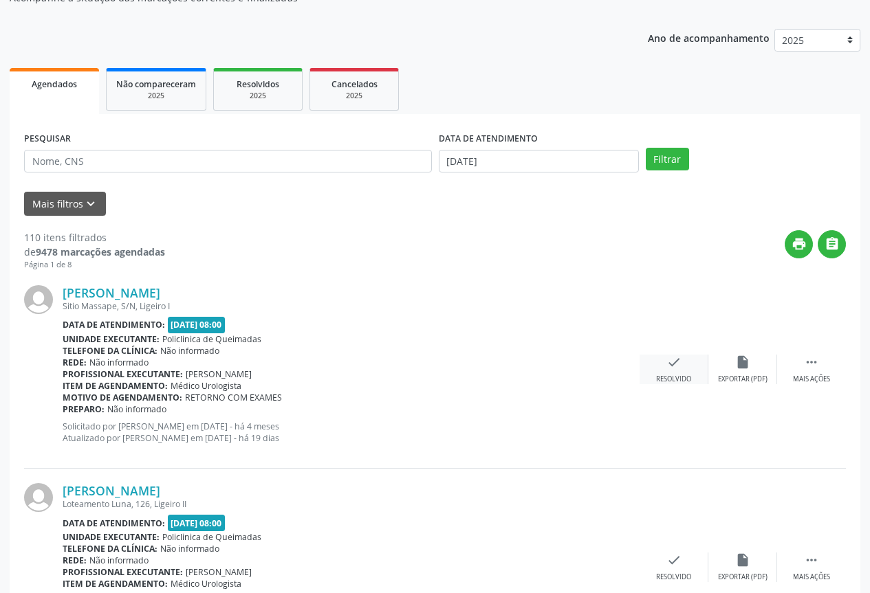
click at [675, 368] on icon "check" at bounding box center [673, 362] width 15 height 15
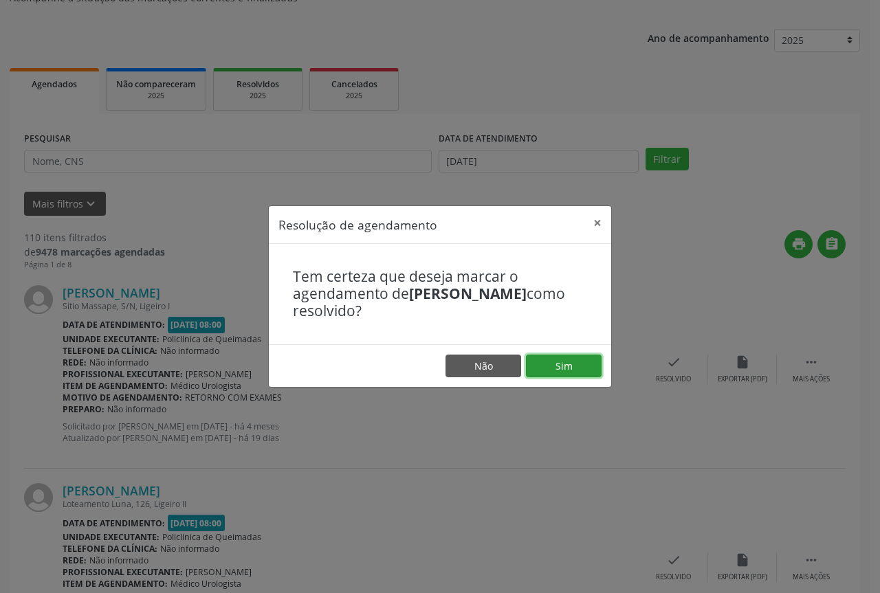
click at [558, 373] on button "Sim" at bounding box center [564, 366] width 76 height 23
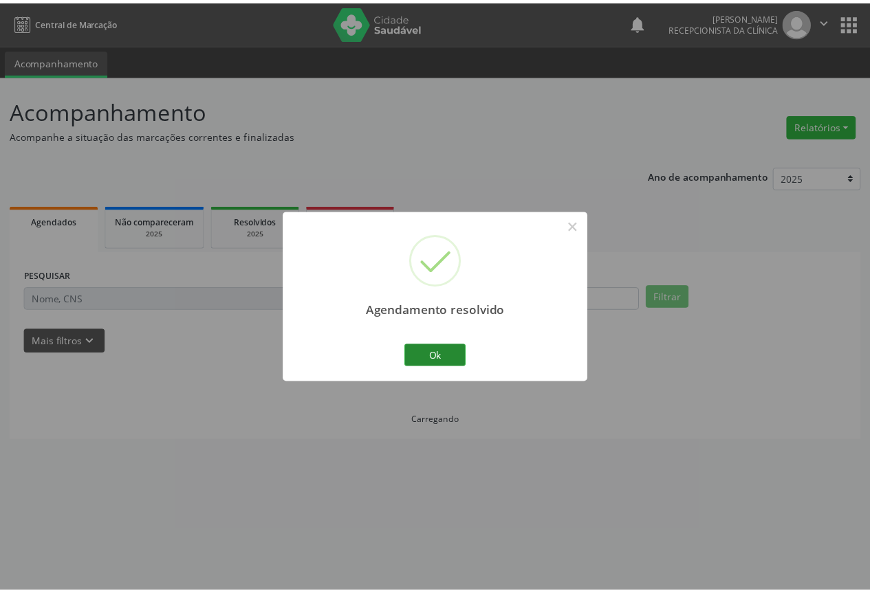
scroll to position [0, 0]
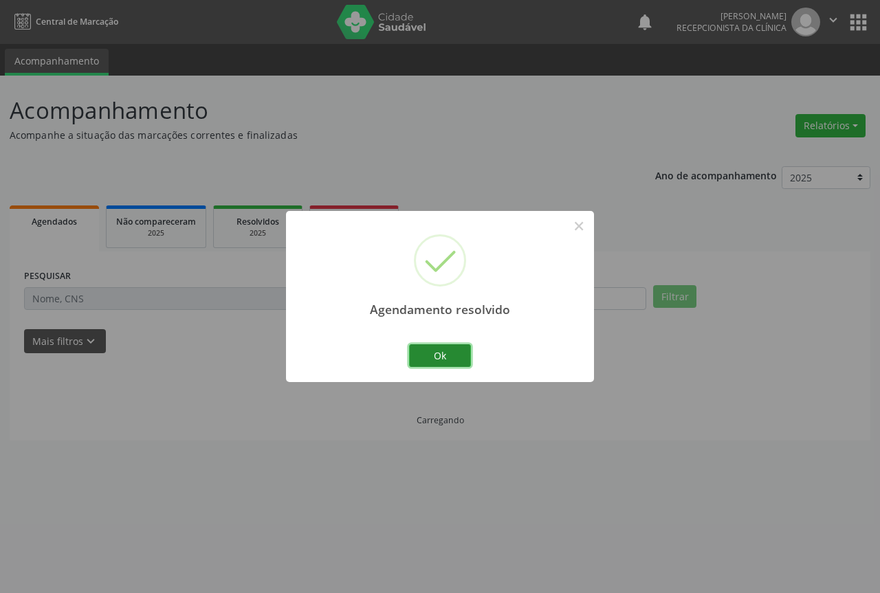
click at [436, 357] on button "Ok" at bounding box center [440, 356] width 62 height 23
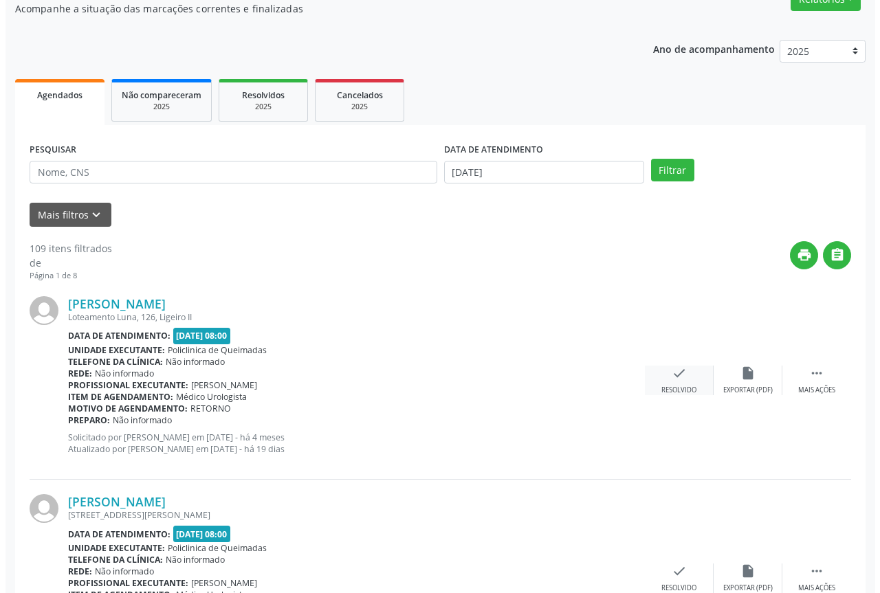
scroll to position [138, 0]
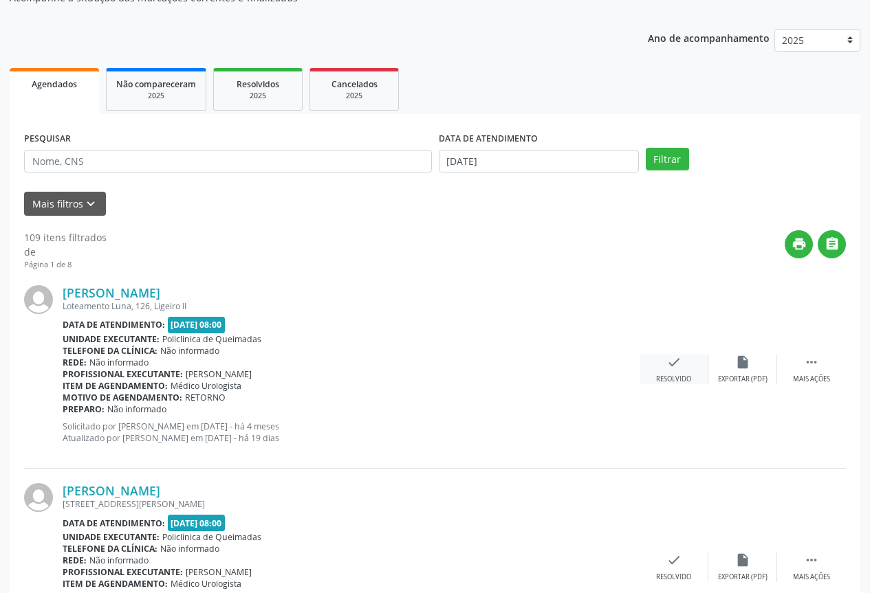
click at [667, 369] on icon "check" at bounding box center [673, 362] width 15 height 15
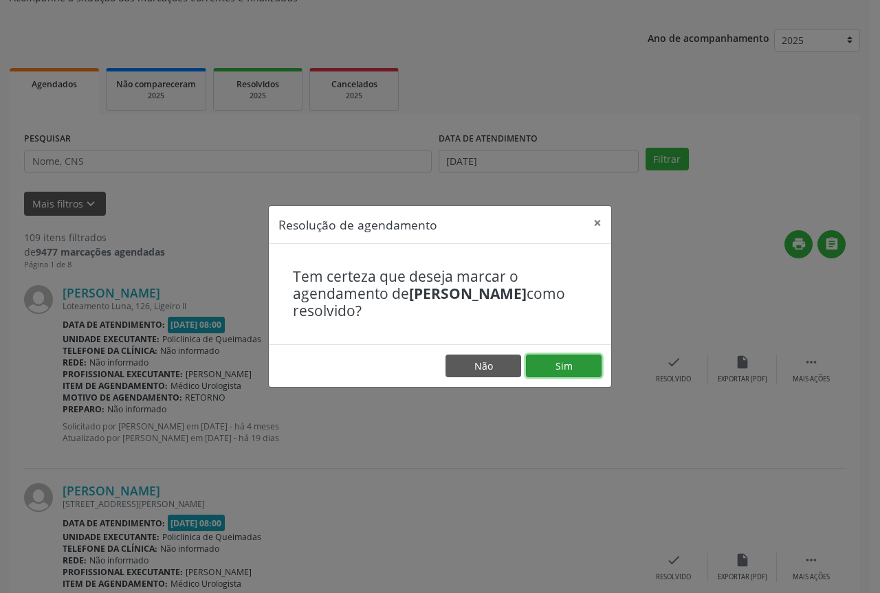
click at [537, 357] on button "Sim" at bounding box center [564, 366] width 76 height 23
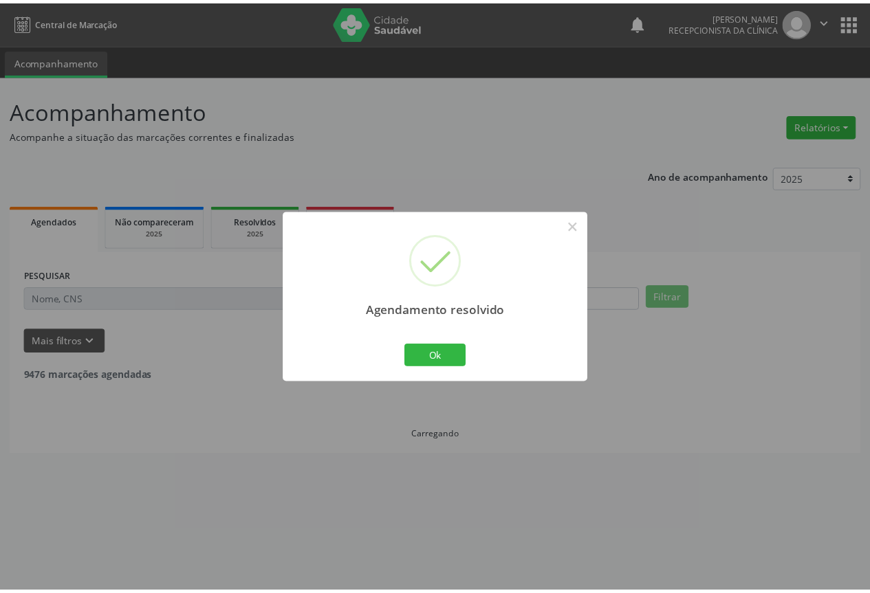
scroll to position [0, 0]
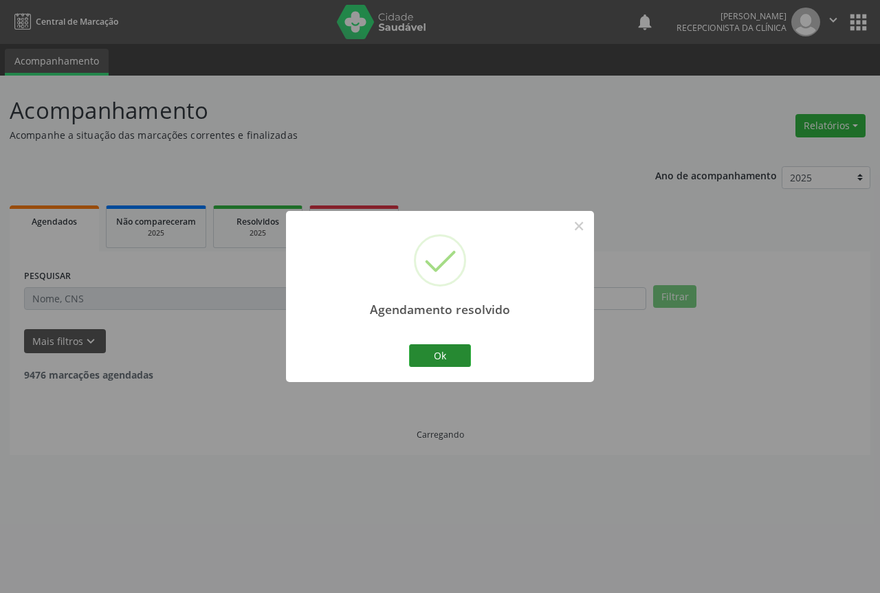
click at [455, 359] on button "Ok" at bounding box center [440, 356] width 62 height 23
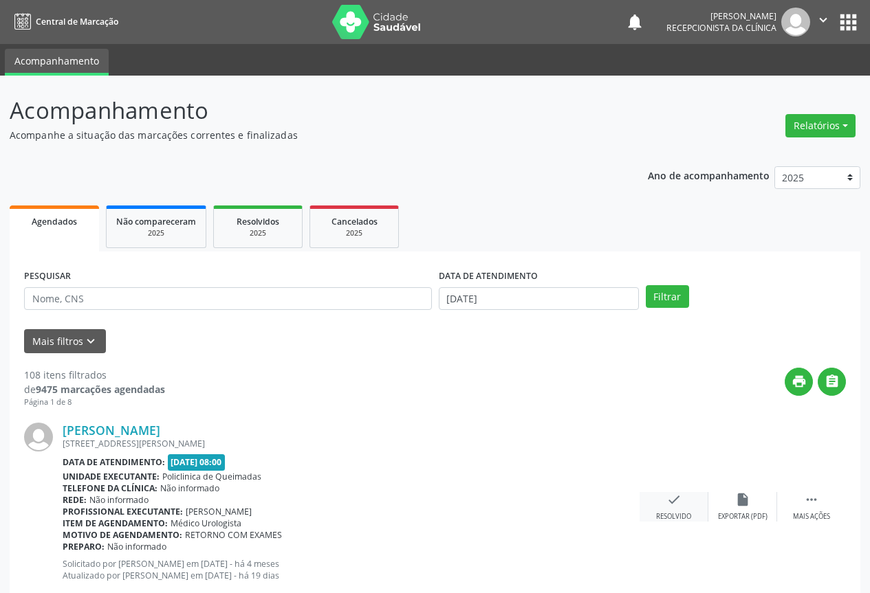
click at [667, 507] on div "check Resolvido" at bounding box center [674, 507] width 69 height 30
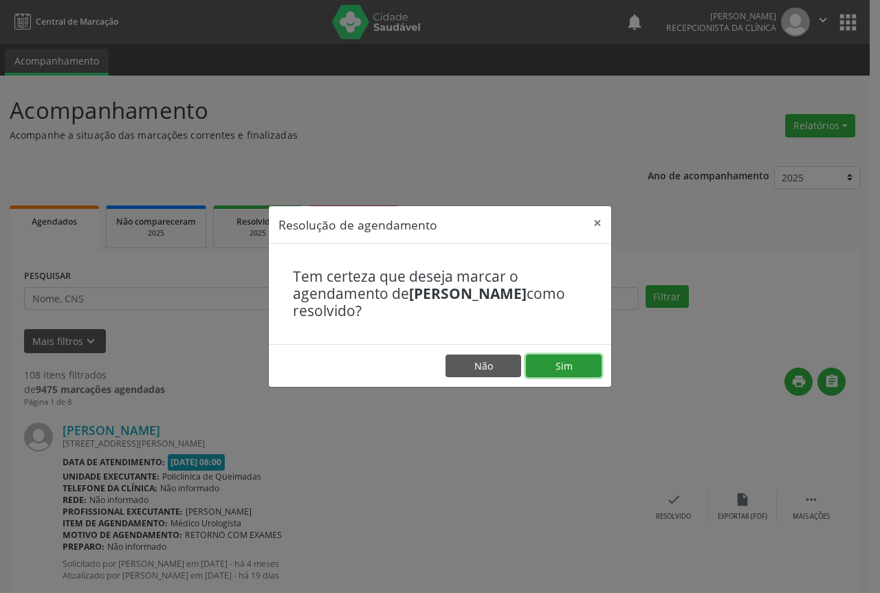
click at [558, 373] on button "Sim" at bounding box center [564, 366] width 76 height 23
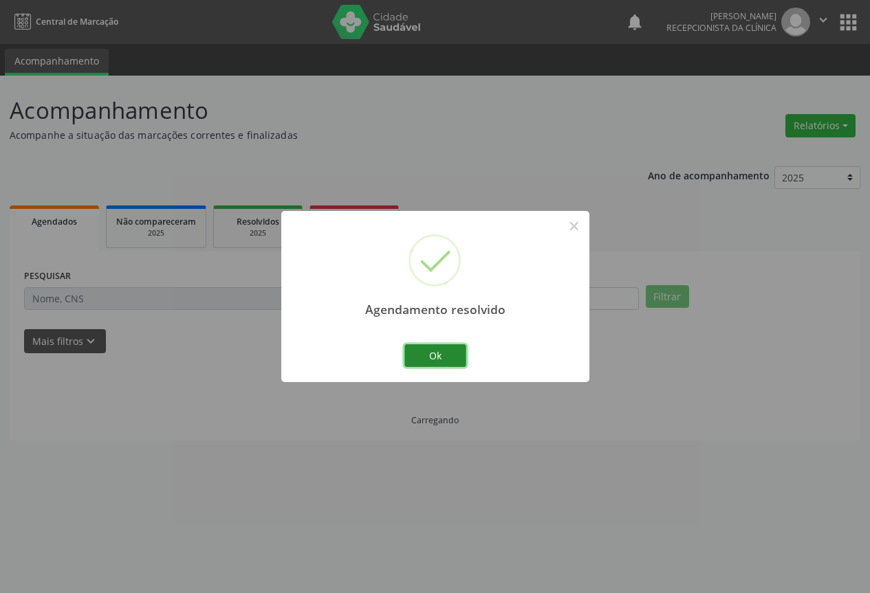
click at [437, 356] on button "Ok" at bounding box center [435, 356] width 62 height 23
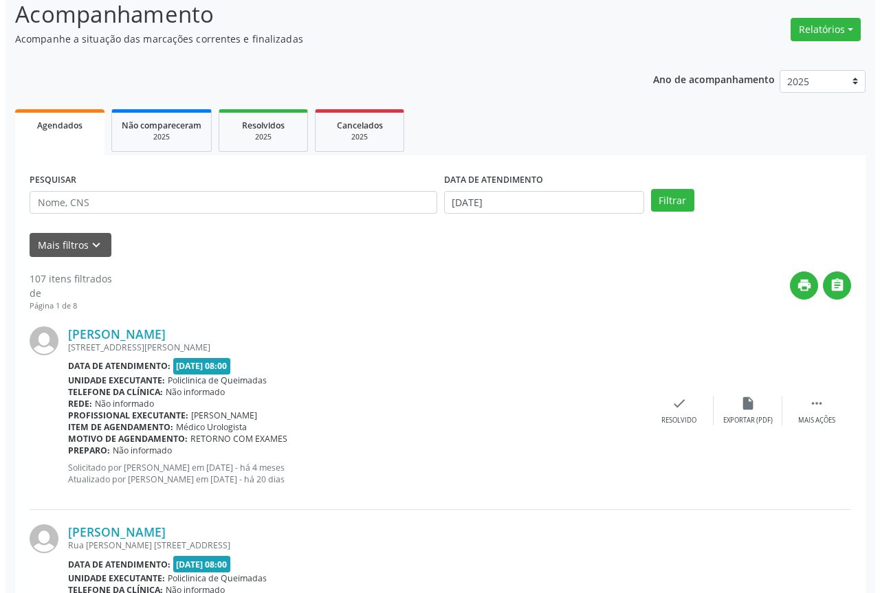
scroll to position [138, 0]
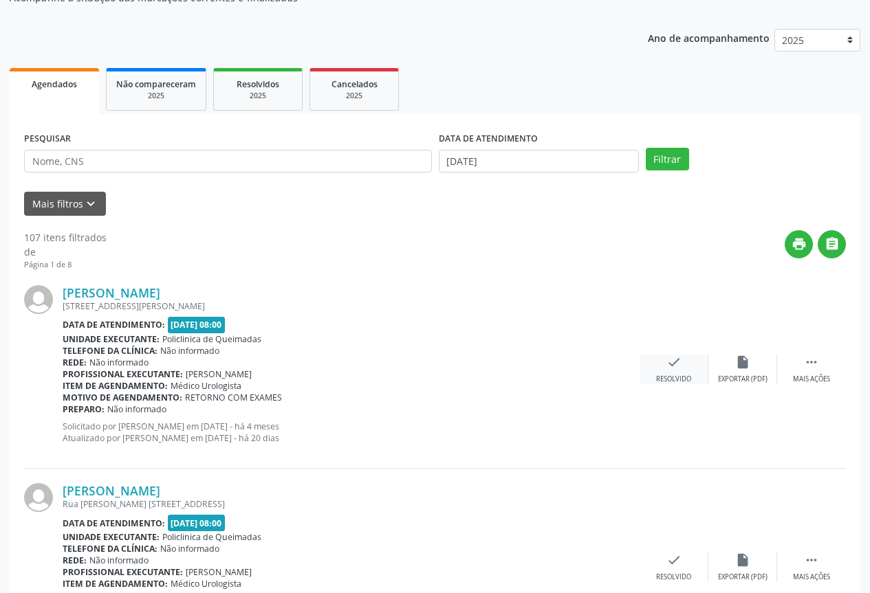
click at [647, 367] on div "check Resolvido" at bounding box center [674, 370] width 69 height 30
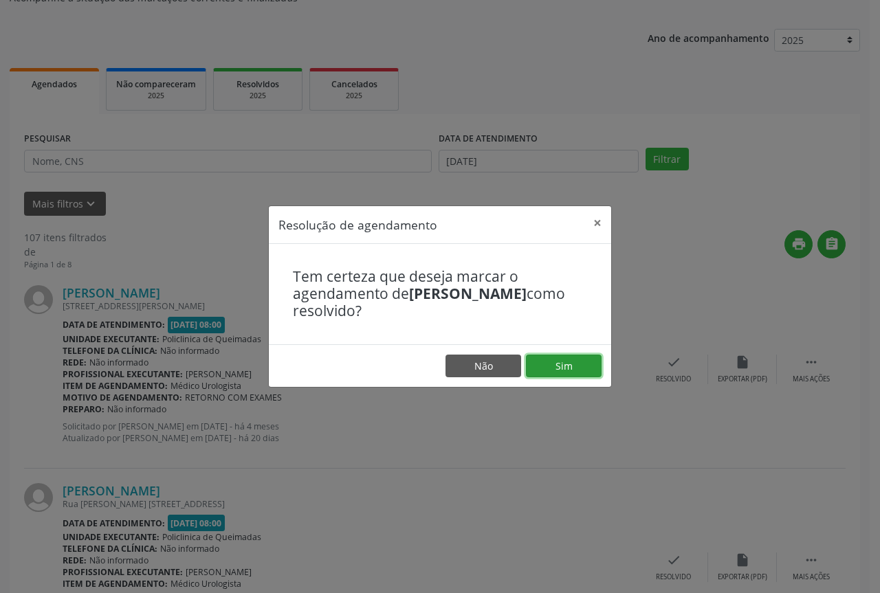
drag, startPoint x: 585, startPoint y: 362, endPoint x: 527, endPoint y: 366, distance: 57.9
click at [582, 363] on button "Sim" at bounding box center [564, 366] width 76 height 23
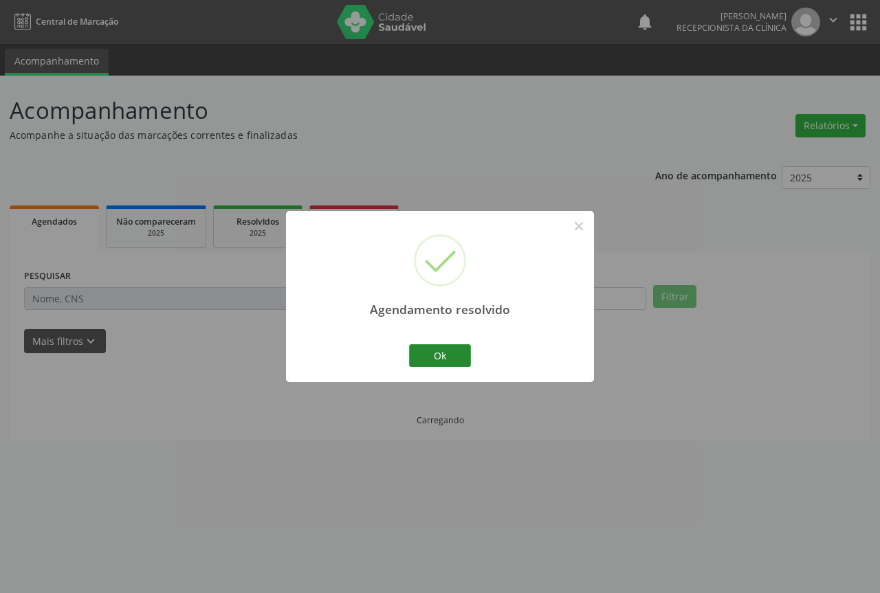
scroll to position [0, 0]
click at [435, 355] on button "Ok" at bounding box center [440, 356] width 62 height 23
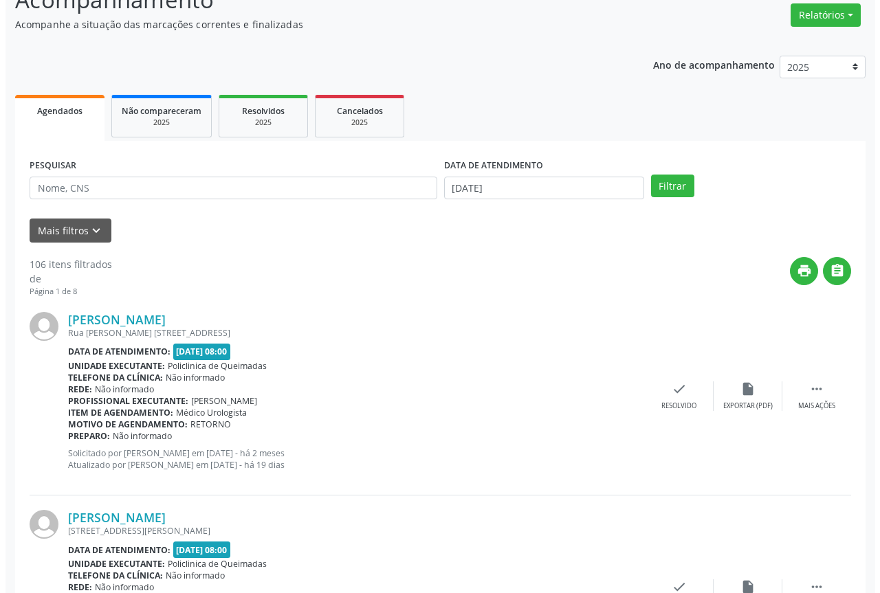
scroll to position [138, 0]
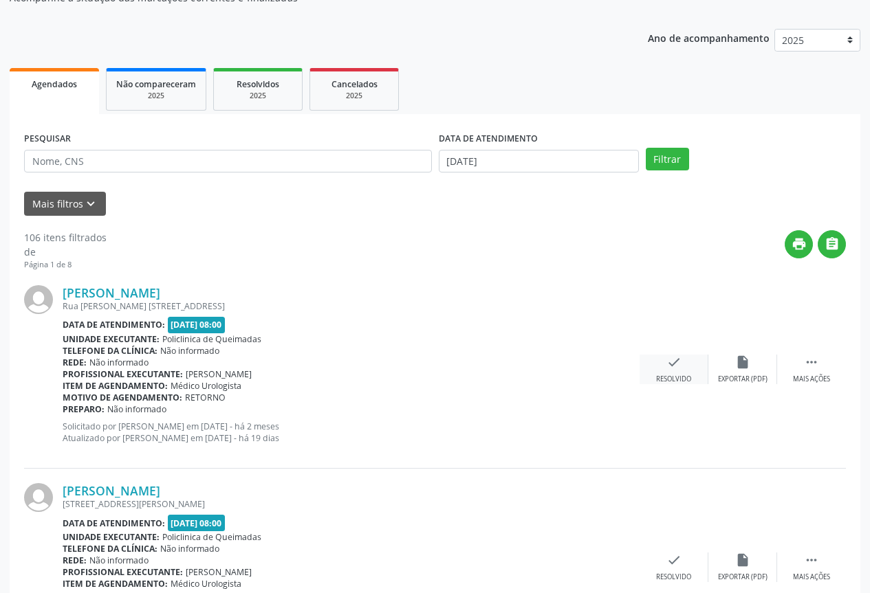
click at [687, 360] on div "check Resolvido" at bounding box center [674, 370] width 69 height 30
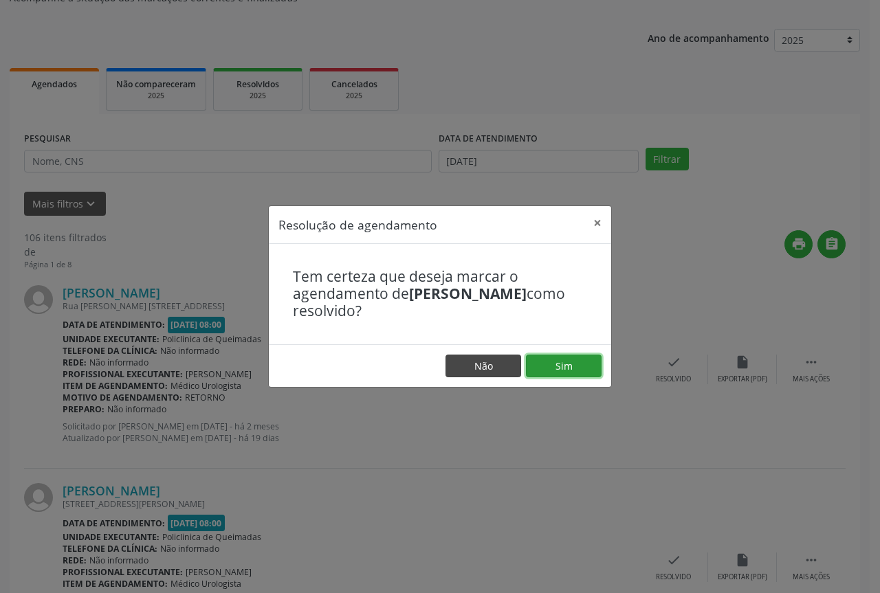
drag, startPoint x: 589, startPoint y: 362, endPoint x: 477, endPoint y: 357, distance: 111.5
click at [582, 362] on button "Sim" at bounding box center [564, 366] width 76 height 23
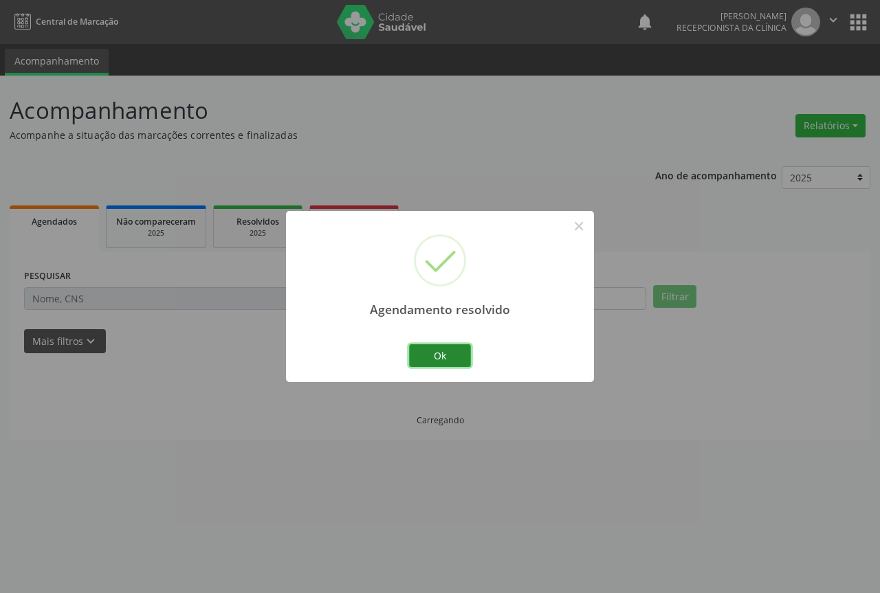
click at [417, 351] on button "Ok" at bounding box center [440, 356] width 62 height 23
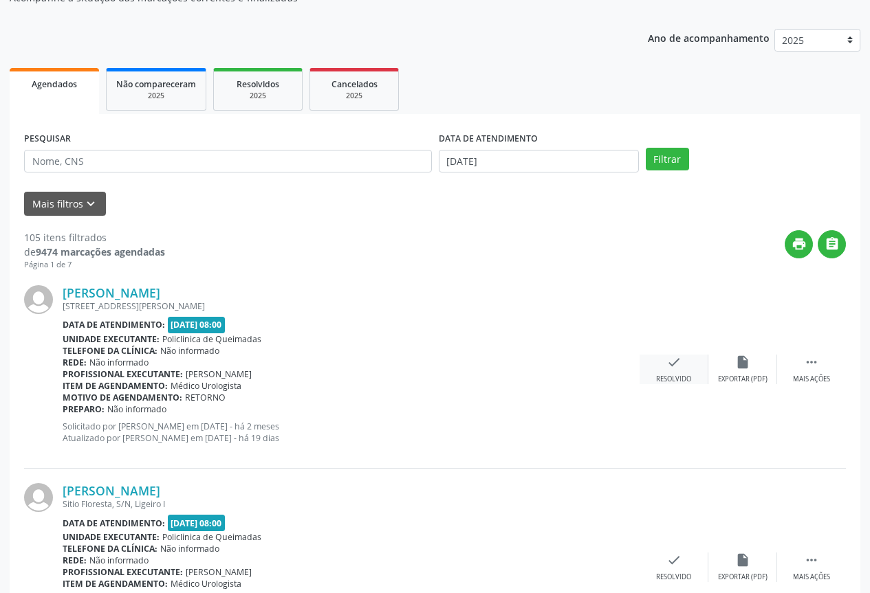
click at [682, 372] on div "check Resolvido" at bounding box center [674, 370] width 69 height 30
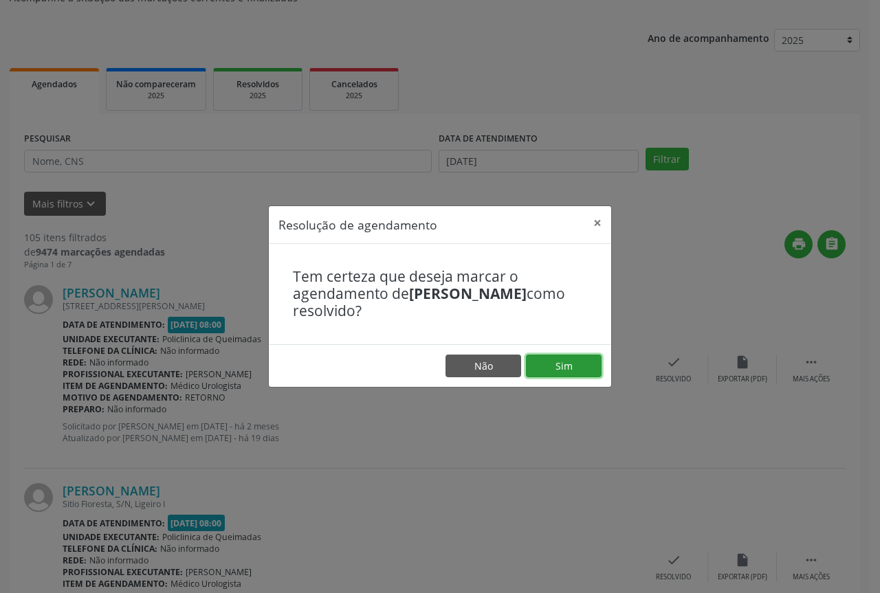
click at [578, 377] on button "Sim" at bounding box center [564, 366] width 76 height 23
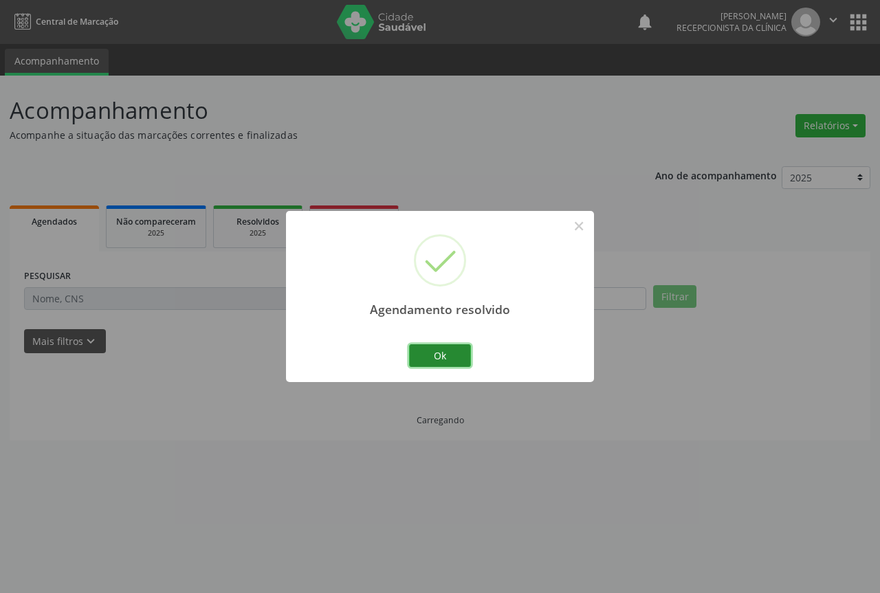
click at [428, 357] on button "Ok" at bounding box center [440, 356] width 62 height 23
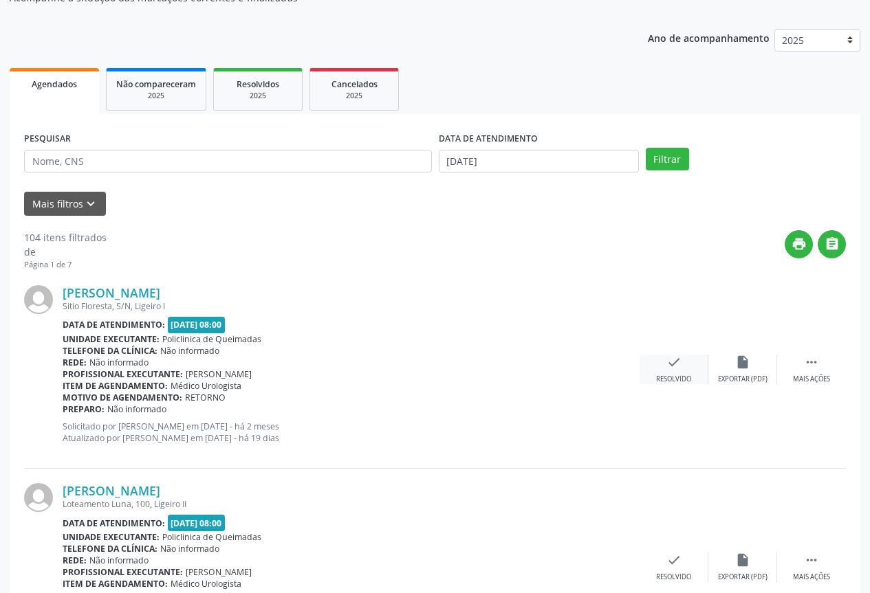
click at [679, 378] on div "Resolvido" at bounding box center [673, 380] width 35 height 10
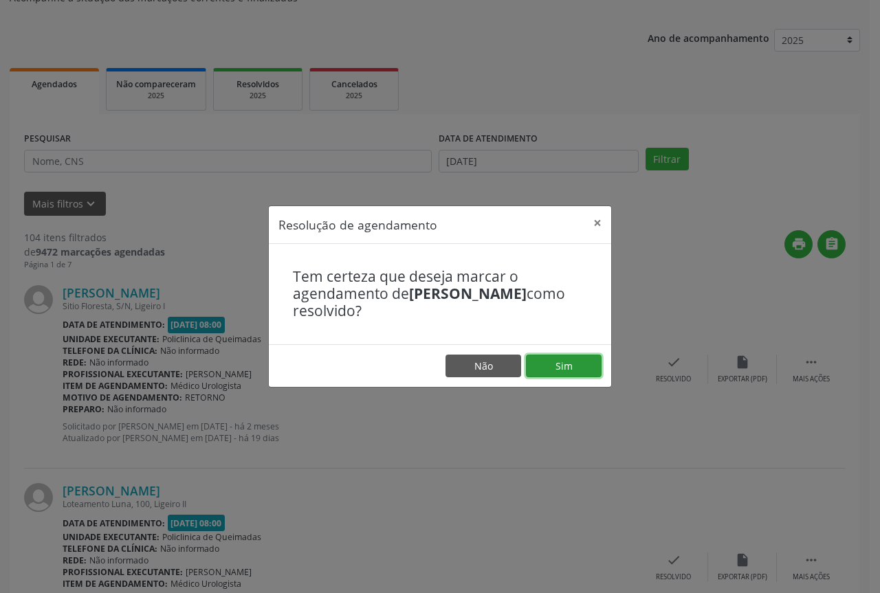
click at [537, 370] on button "Sim" at bounding box center [564, 366] width 76 height 23
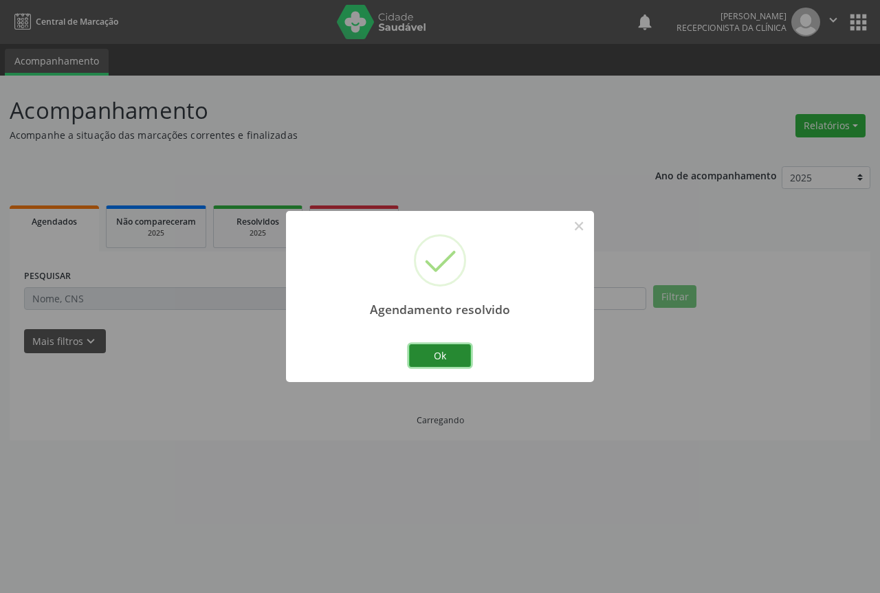
click at [430, 358] on button "Ok" at bounding box center [440, 356] width 62 height 23
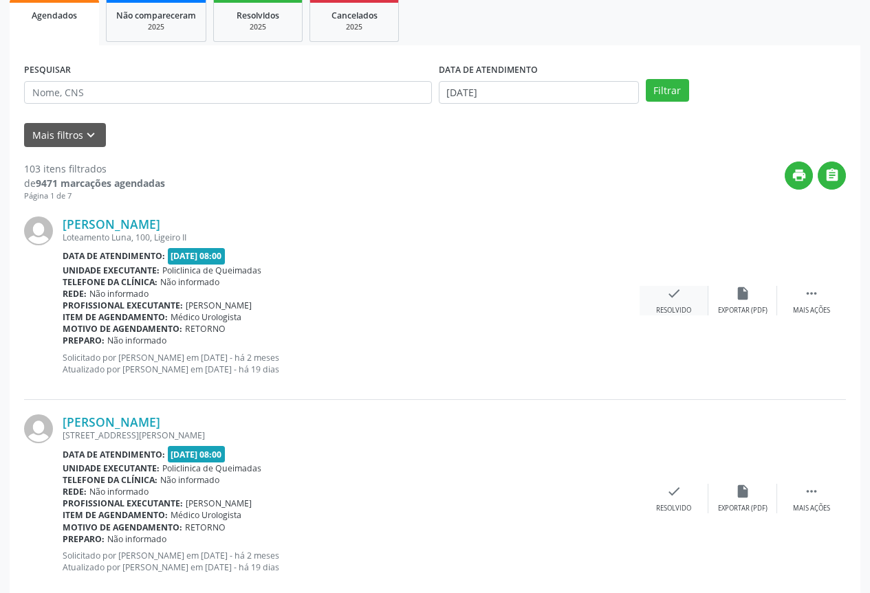
click at [684, 301] on div "check Resolvido" at bounding box center [674, 301] width 69 height 30
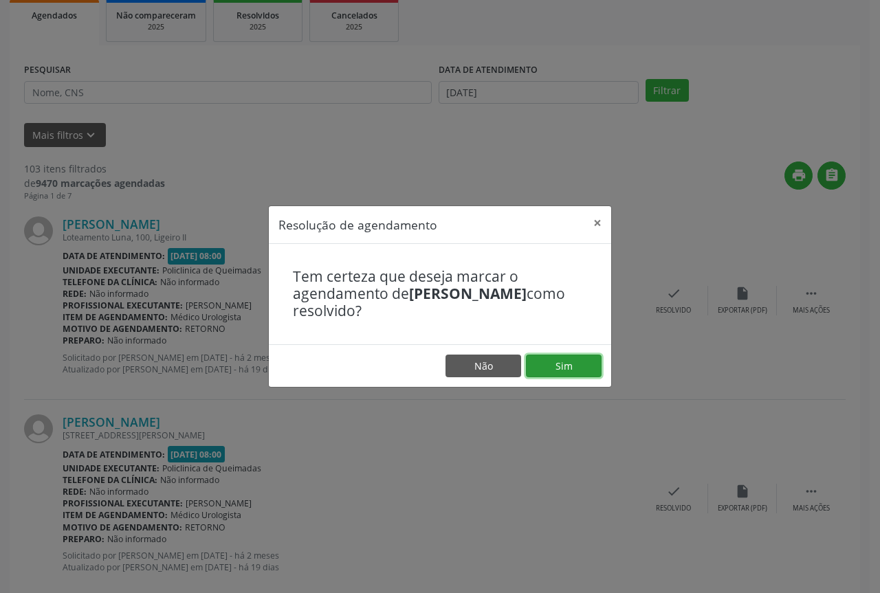
click at [549, 364] on button "Sim" at bounding box center [564, 366] width 76 height 23
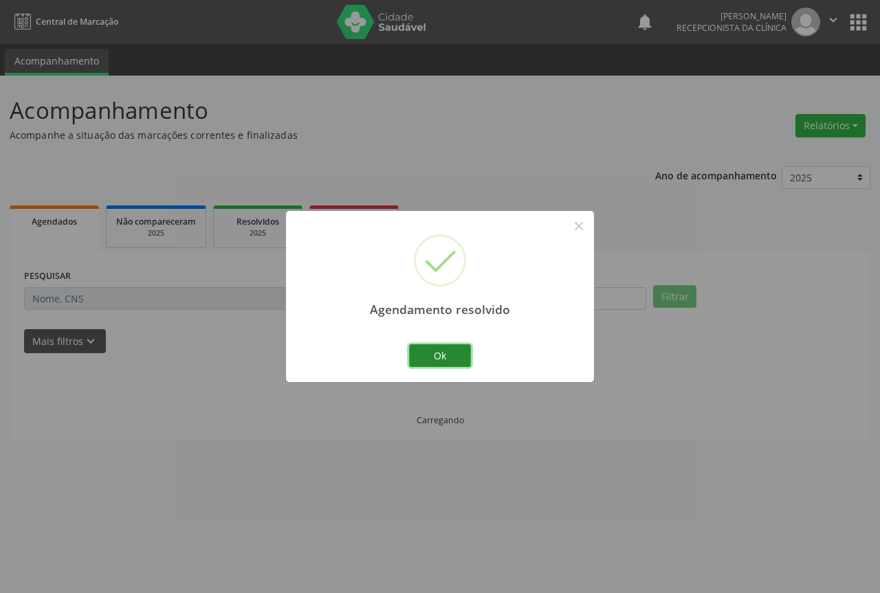
click at [441, 351] on button "Ok" at bounding box center [440, 356] width 62 height 23
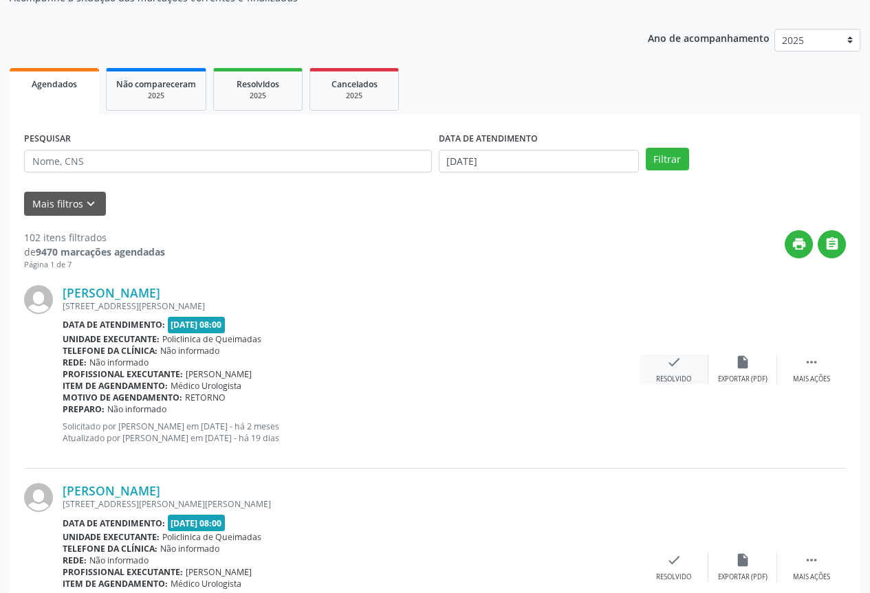
click at [668, 358] on icon "check" at bounding box center [673, 362] width 15 height 15
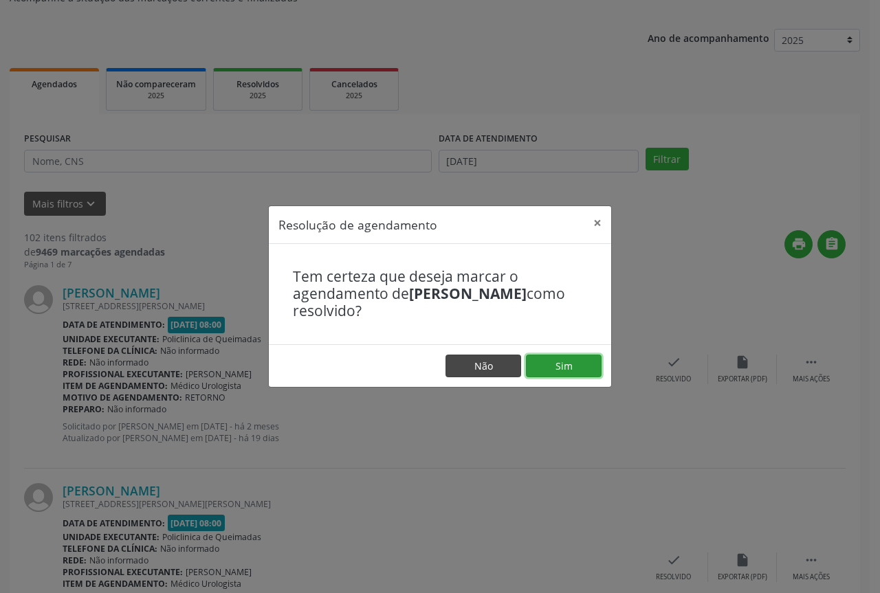
drag, startPoint x: 530, startPoint y: 363, endPoint x: 502, endPoint y: 369, distance: 28.7
click at [531, 364] on button "Sim" at bounding box center [564, 366] width 76 height 23
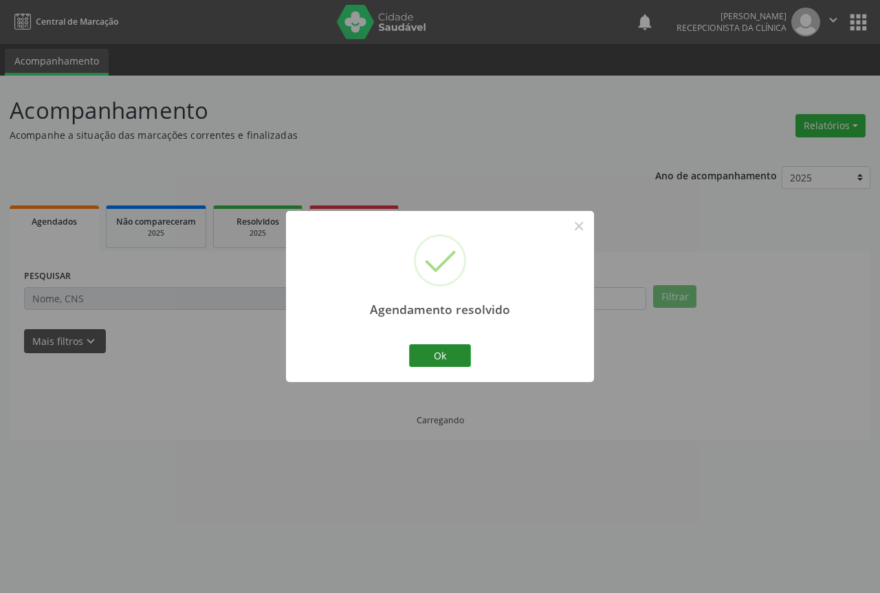
click at [455, 364] on button "Ok" at bounding box center [440, 356] width 62 height 23
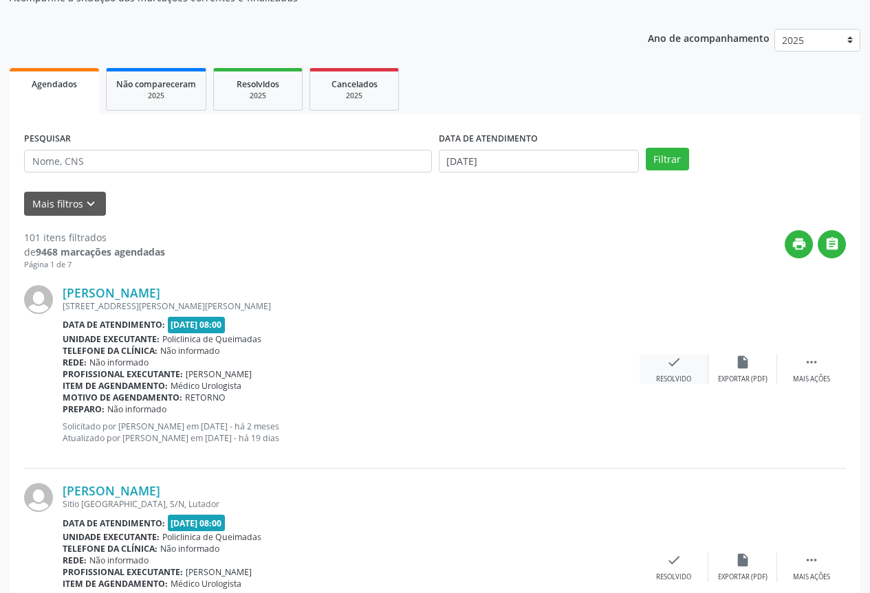
click at [675, 358] on icon "check" at bounding box center [673, 362] width 15 height 15
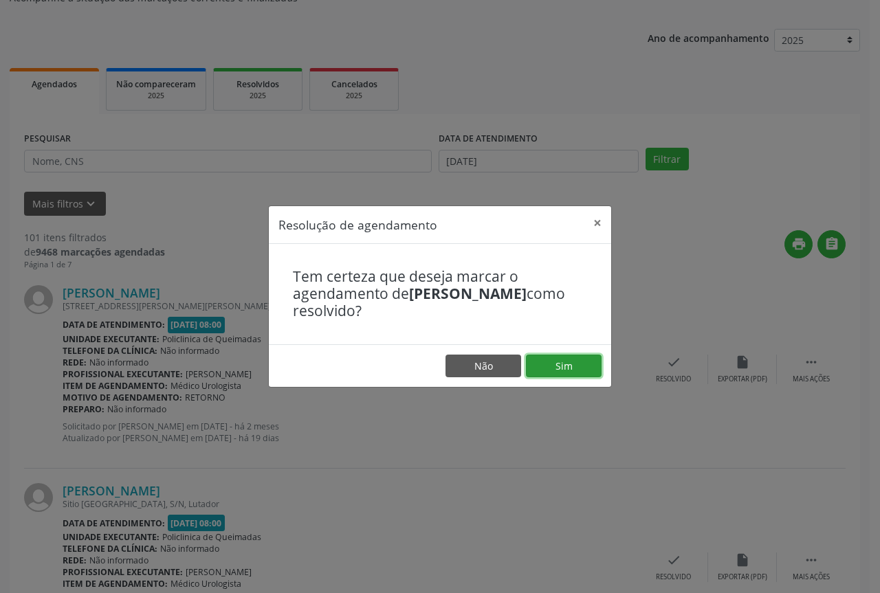
click at [556, 372] on button "Sim" at bounding box center [564, 366] width 76 height 23
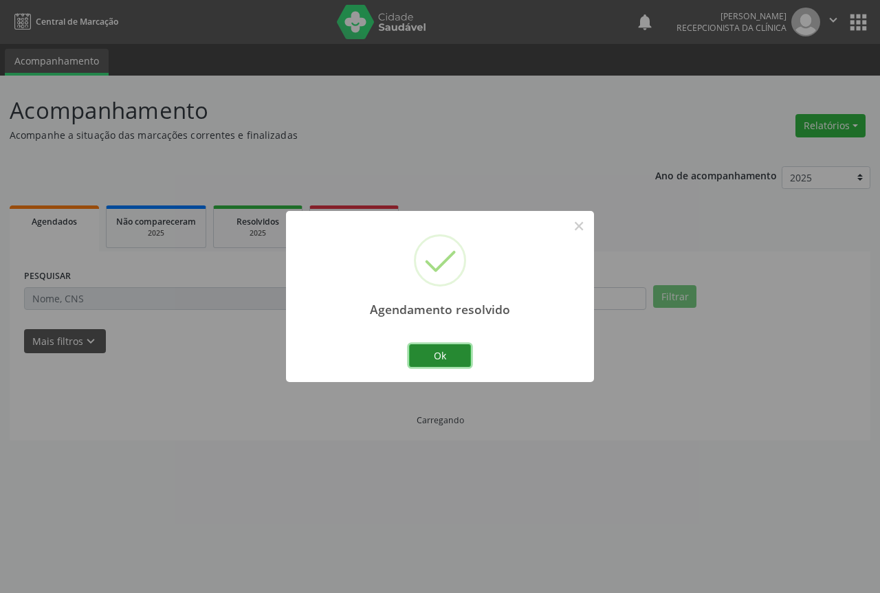
click at [426, 353] on button "Ok" at bounding box center [440, 356] width 62 height 23
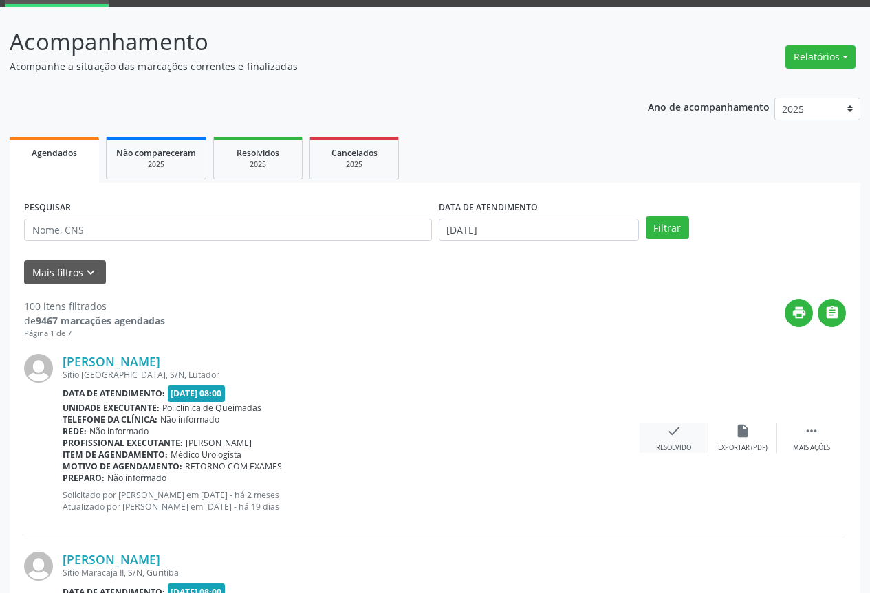
click at [675, 417] on div "[PERSON_NAME] [GEOGRAPHIC_DATA], S/N, Lutador Data de atendimento: [DATE] 08:00…" at bounding box center [435, 439] width 822 height 198
click at [669, 433] on icon "check" at bounding box center [673, 431] width 15 height 15
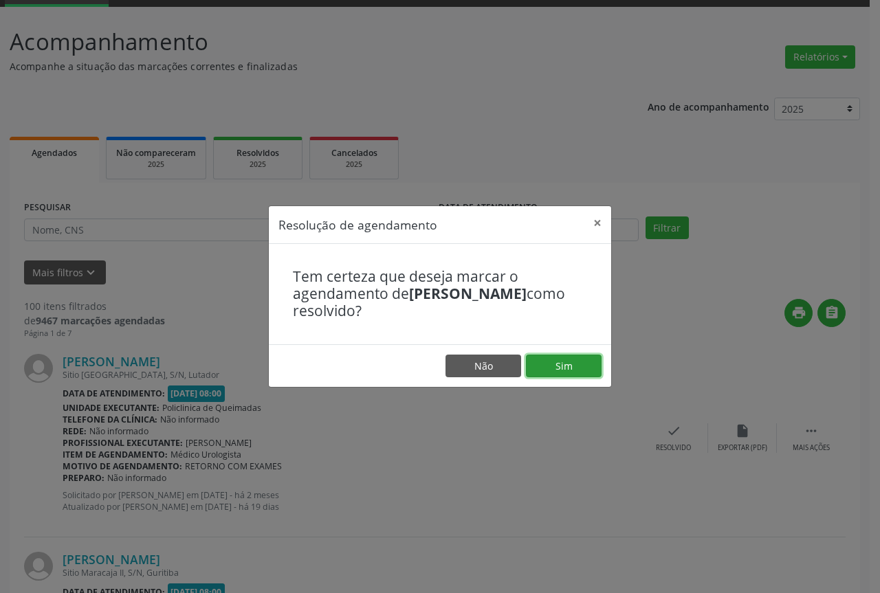
click at [551, 364] on button "Sim" at bounding box center [564, 366] width 76 height 23
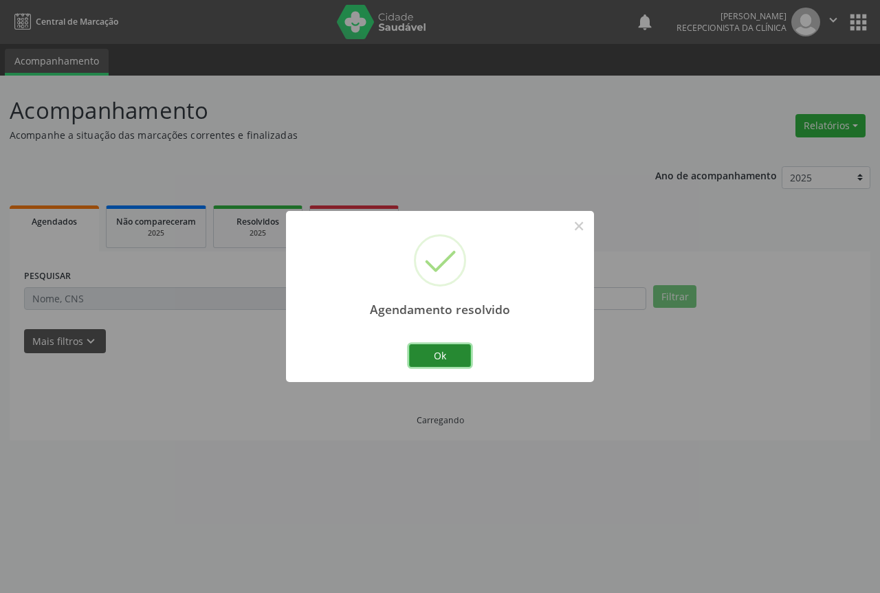
click at [420, 359] on button "Ok" at bounding box center [440, 356] width 62 height 23
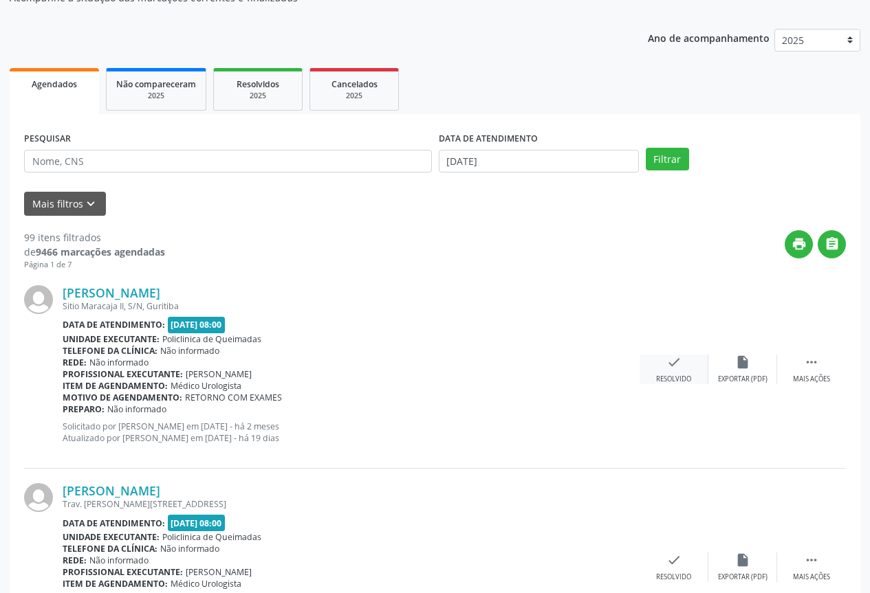
click at [673, 373] on div "check Resolvido" at bounding box center [674, 370] width 69 height 30
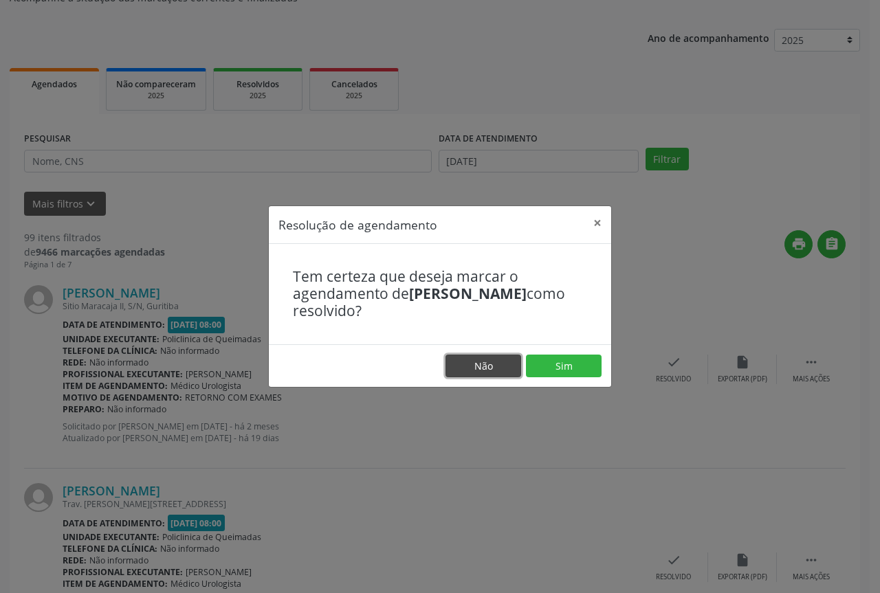
click at [517, 365] on button "Não" at bounding box center [484, 366] width 76 height 23
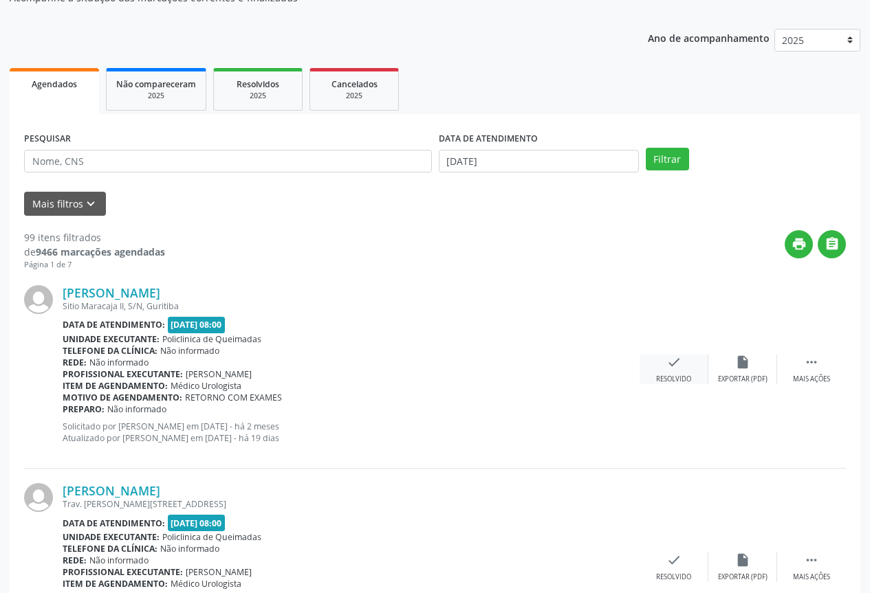
click at [695, 383] on div "check Resolvido" at bounding box center [674, 370] width 69 height 30
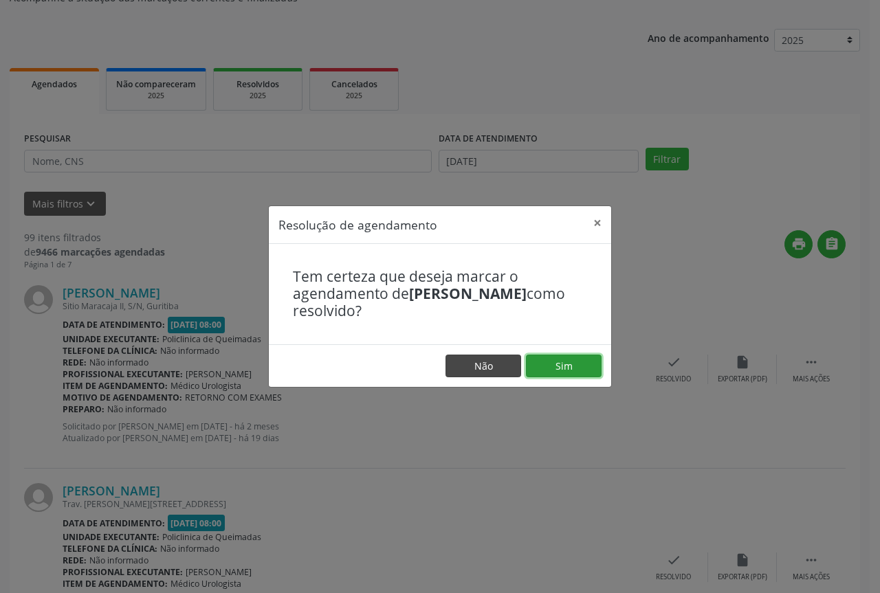
drag, startPoint x: 567, startPoint y: 367, endPoint x: 461, endPoint y: 356, distance: 106.5
click at [565, 368] on button "Sim" at bounding box center [564, 366] width 76 height 23
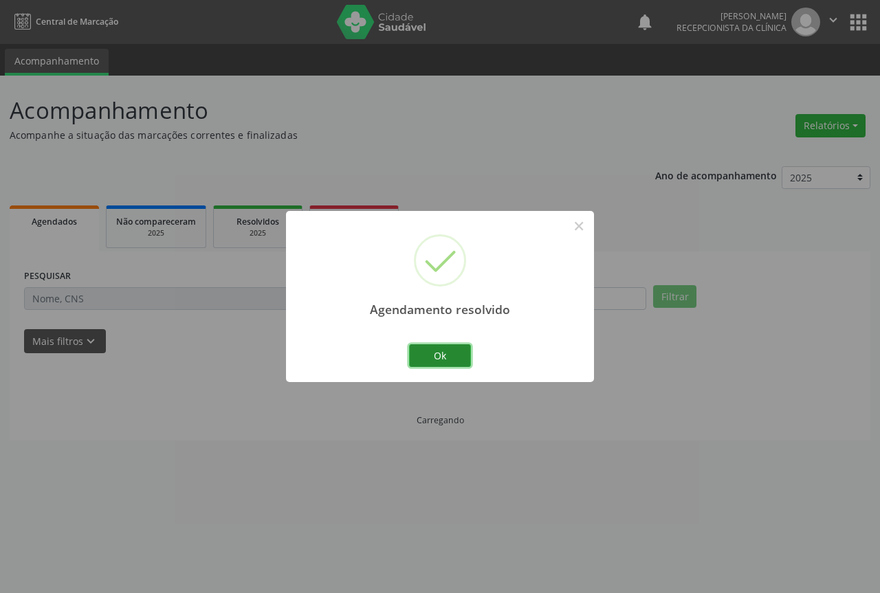
click at [430, 354] on button "Ok" at bounding box center [440, 356] width 62 height 23
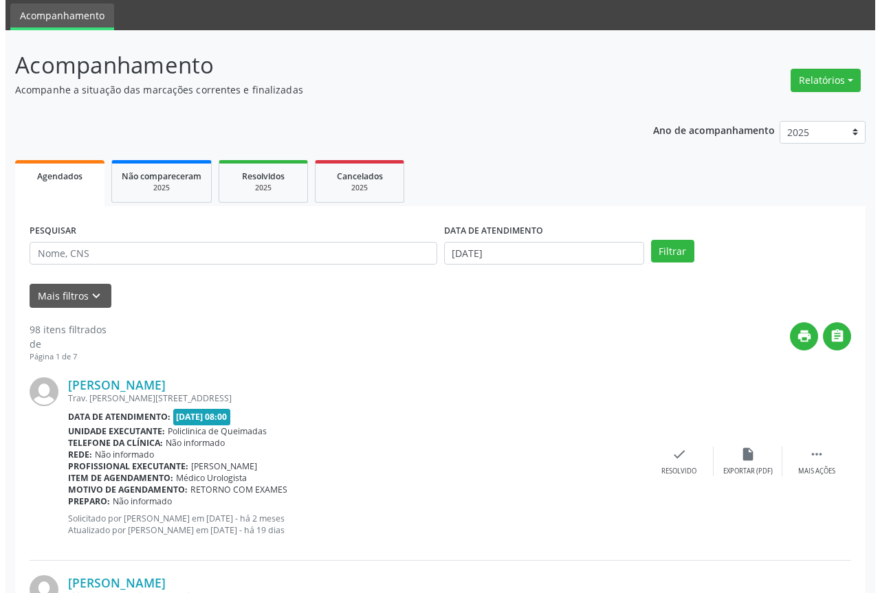
scroll to position [69, 0]
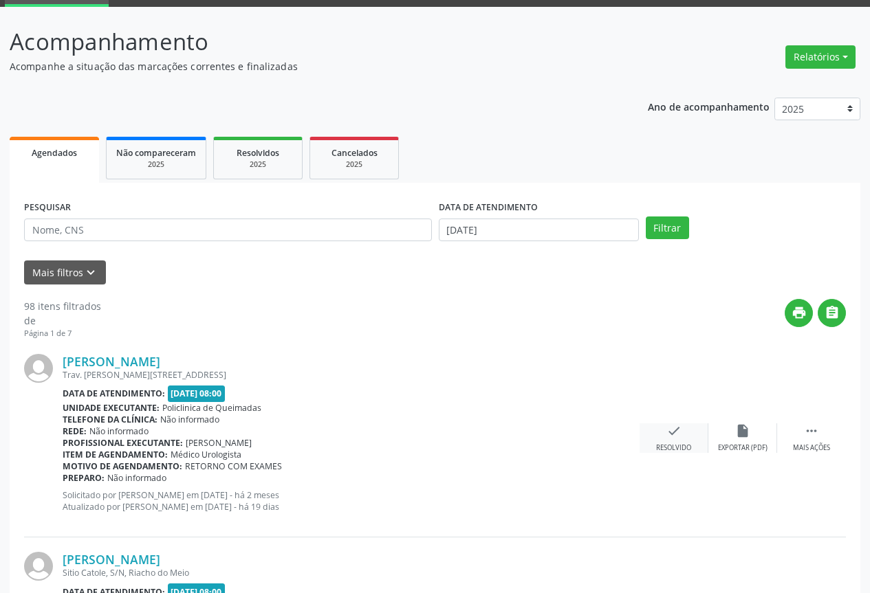
click at [676, 437] on icon "check" at bounding box center [673, 431] width 15 height 15
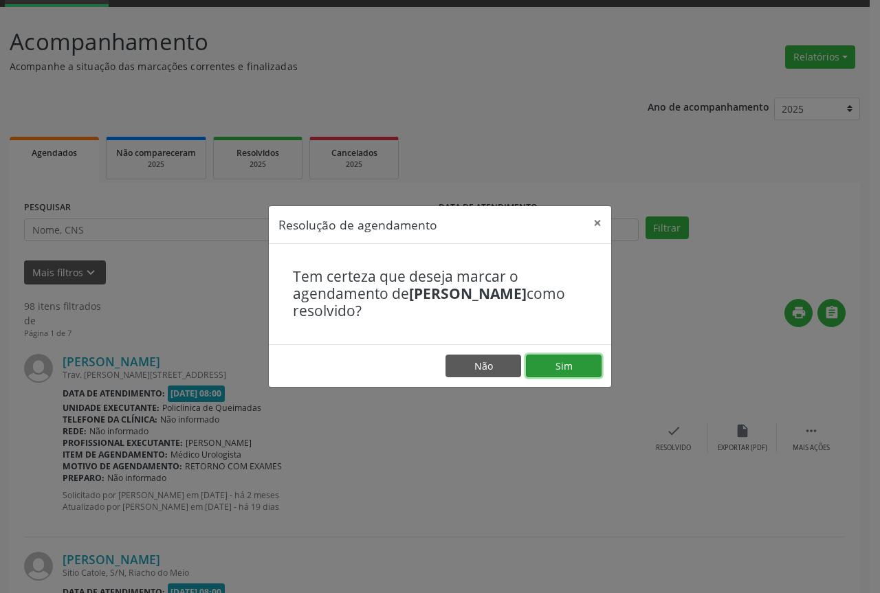
drag, startPoint x: 580, startPoint y: 368, endPoint x: 483, endPoint y: 368, distance: 97.0
click at [573, 368] on button "Sim" at bounding box center [564, 366] width 76 height 23
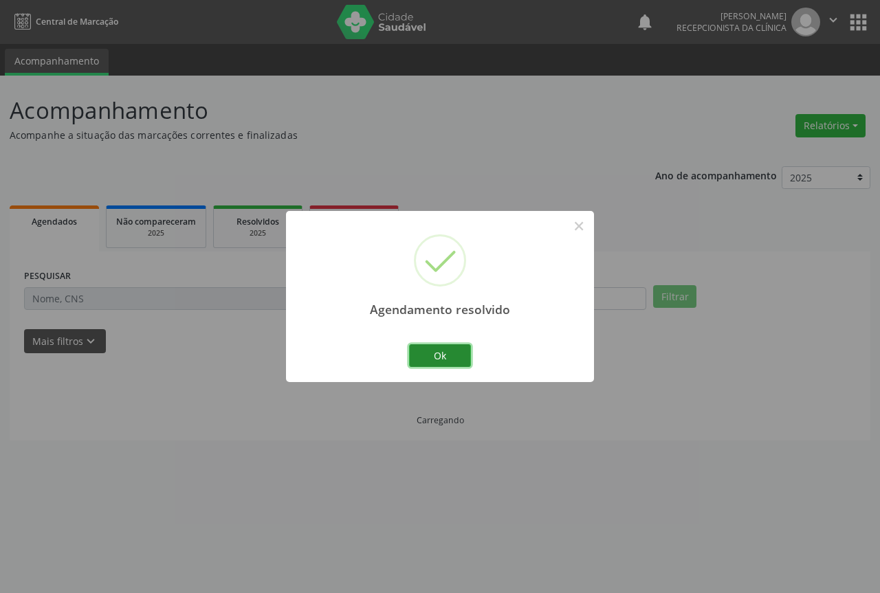
click at [430, 357] on button "Ok" at bounding box center [440, 356] width 62 height 23
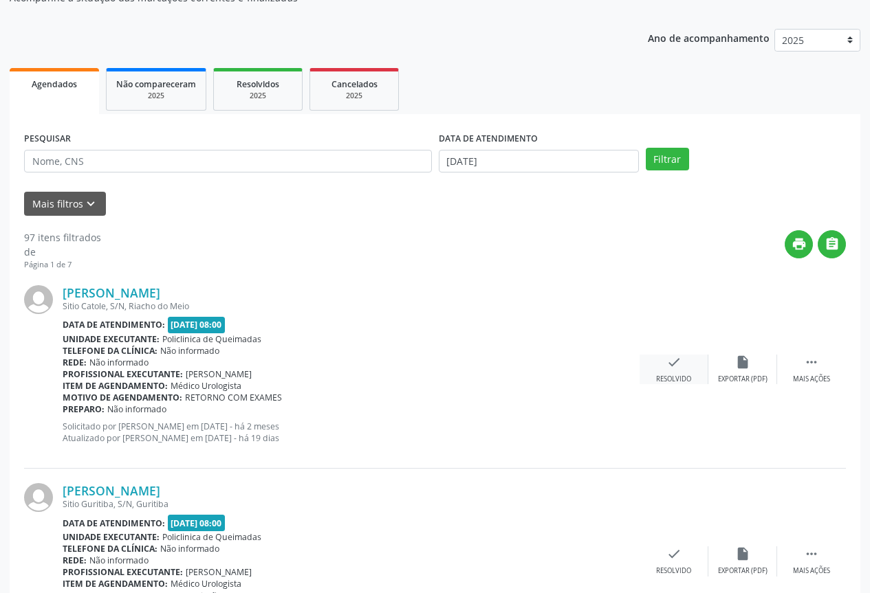
click at [670, 366] on icon "check" at bounding box center [673, 362] width 15 height 15
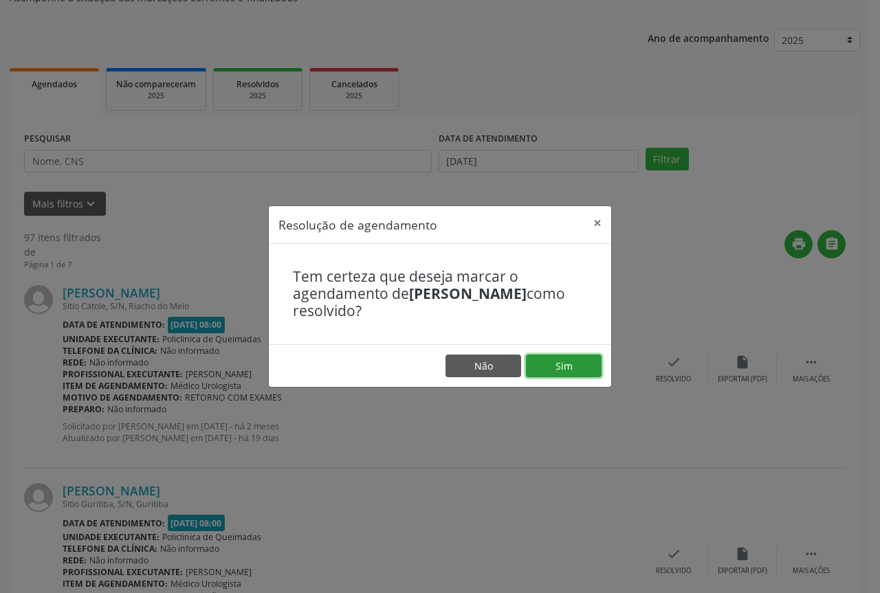
click at [564, 371] on button "Sim" at bounding box center [564, 366] width 76 height 23
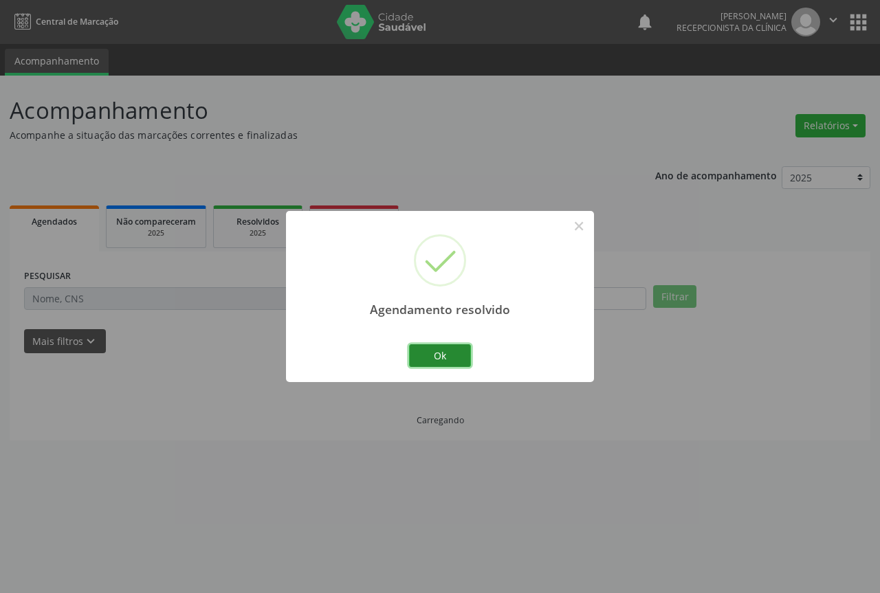
click at [433, 352] on button "Ok" at bounding box center [440, 356] width 62 height 23
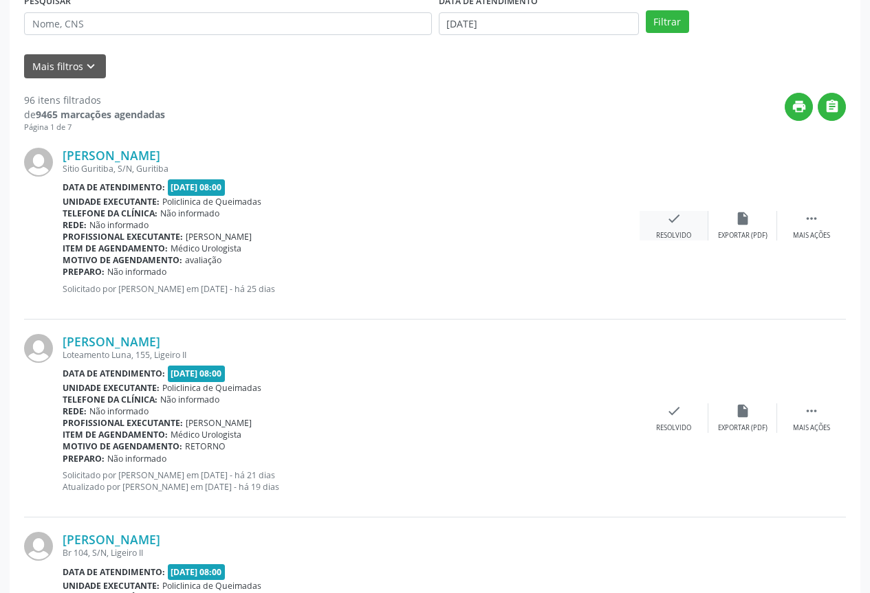
click at [662, 216] on div "check Resolvido" at bounding box center [674, 226] width 69 height 30
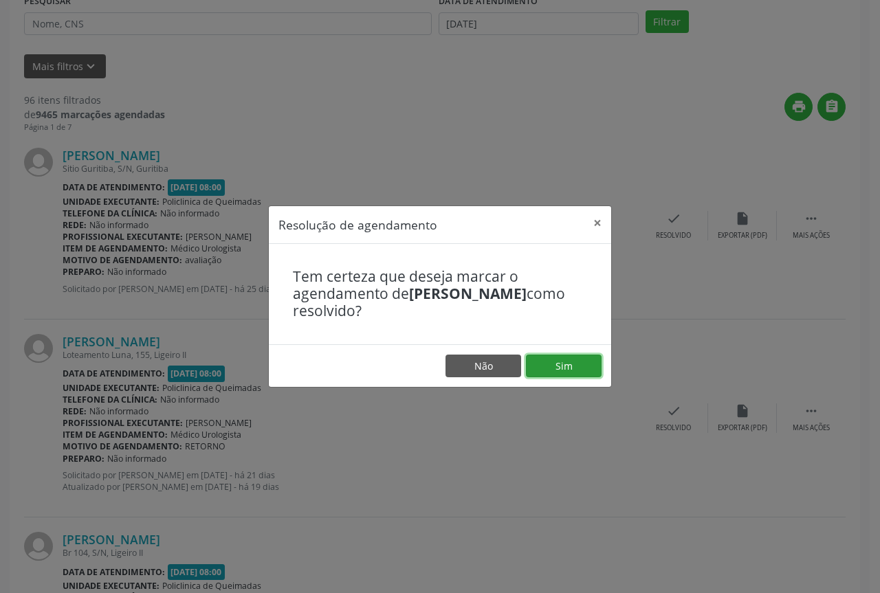
click at [585, 375] on button "Sim" at bounding box center [564, 366] width 76 height 23
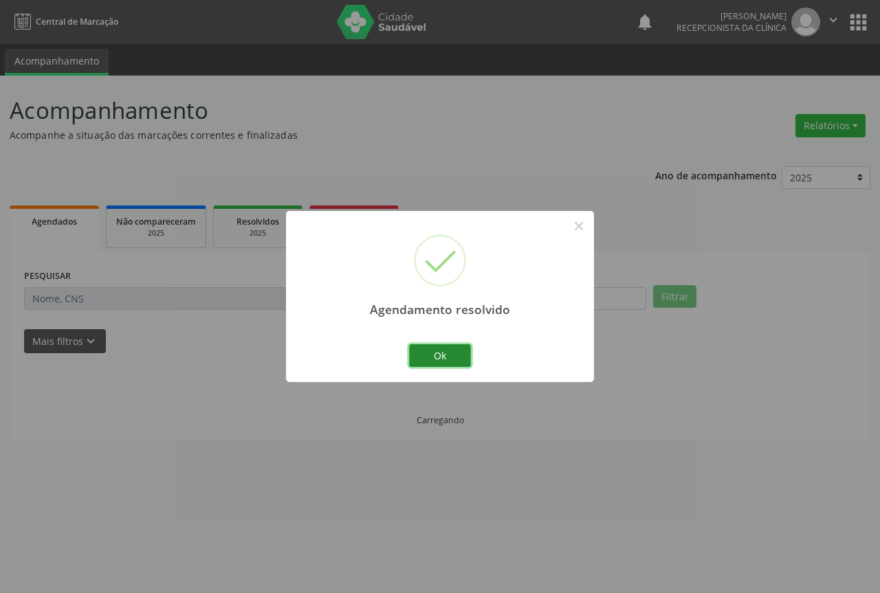
click at [438, 349] on button "Ok" at bounding box center [440, 356] width 62 height 23
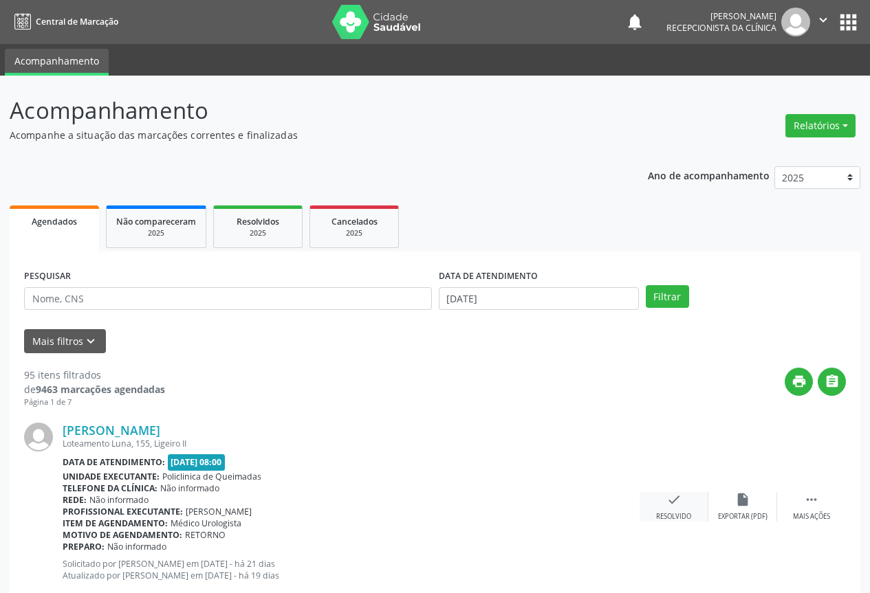
click at [670, 509] on div "check Resolvido" at bounding box center [674, 507] width 69 height 30
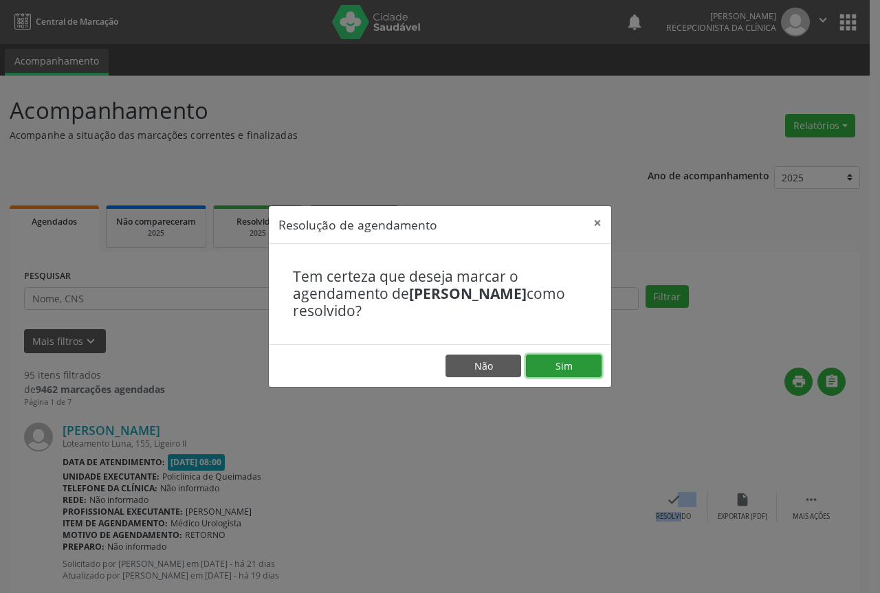
click at [558, 375] on button "Sim" at bounding box center [564, 366] width 76 height 23
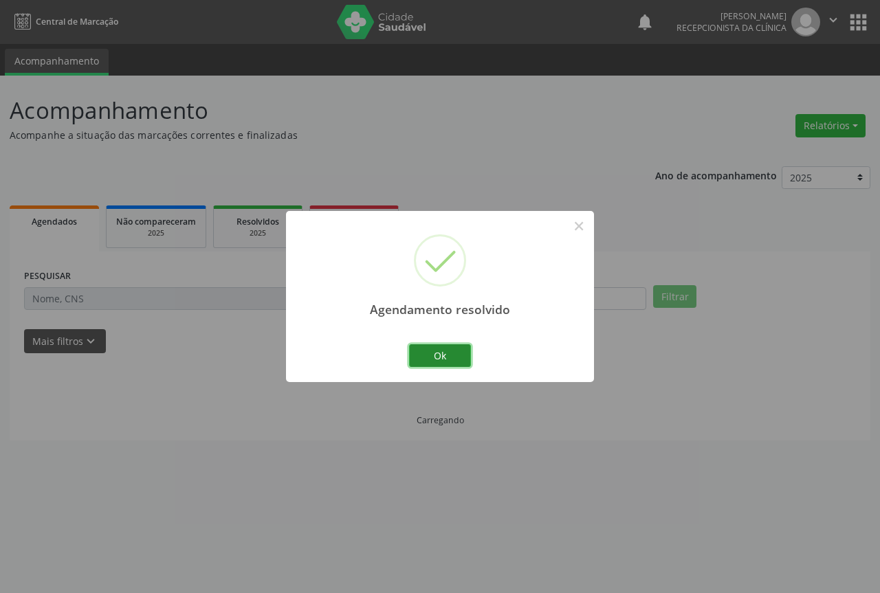
click at [445, 360] on button "Ok" at bounding box center [440, 356] width 62 height 23
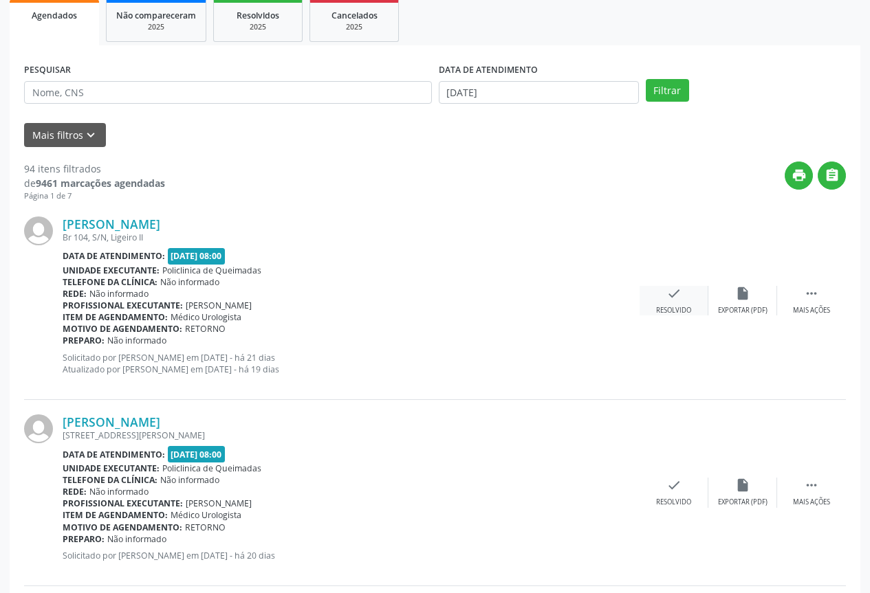
click at [664, 294] on div "check Resolvido" at bounding box center [674, 301] width 69 height 30
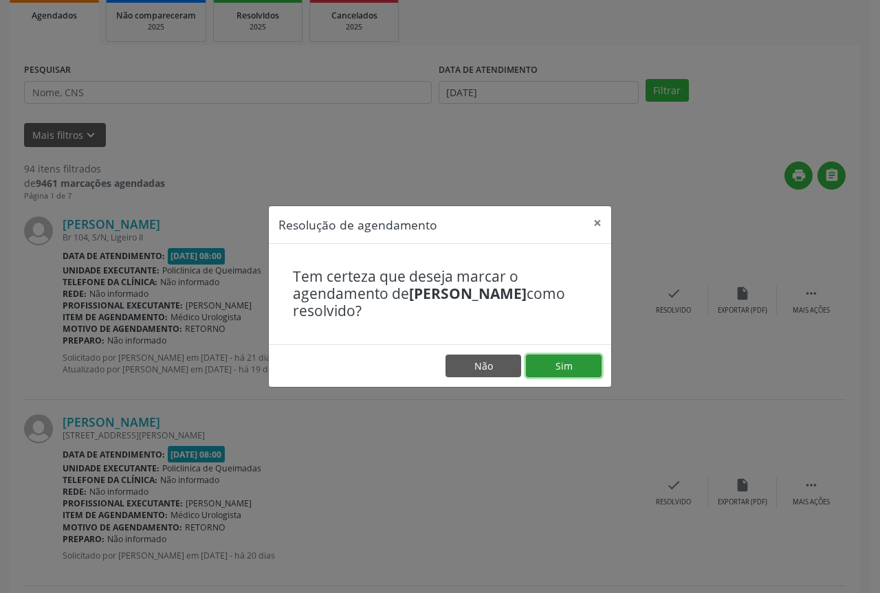
drag, startPoint x: 564, startPoint y: 358, endPoint x: 523, endPoint y: 362, distance: 40.7
click at [564, 359] on button "Sim" at bounding box center [564, 366] width 76 height 23
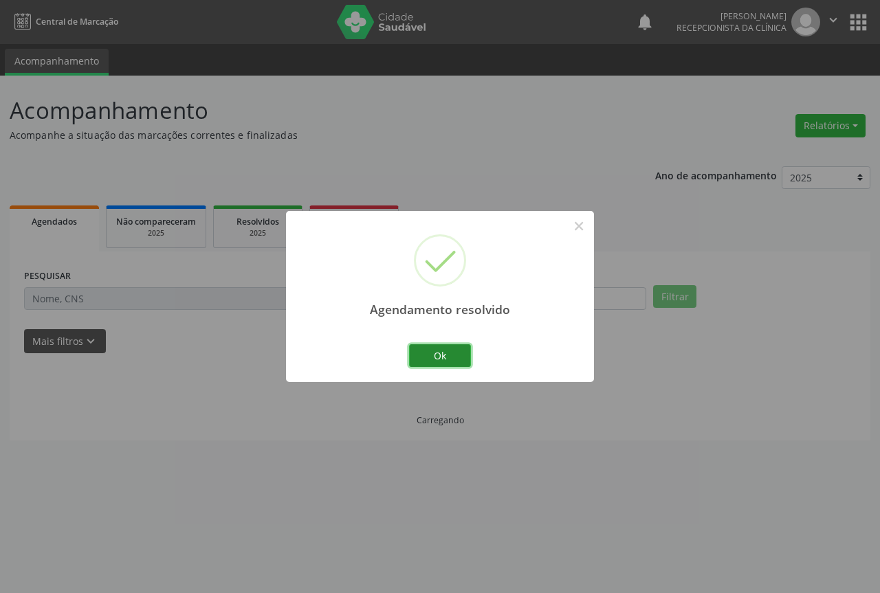
drag, startPoint x: 450, startPoint y: 356, endPoint x: 502, endPoint y: 373, distance: 54.8
click at [450, 356] on button "Ok" at bounding box center [440, 356] width 62 height 23
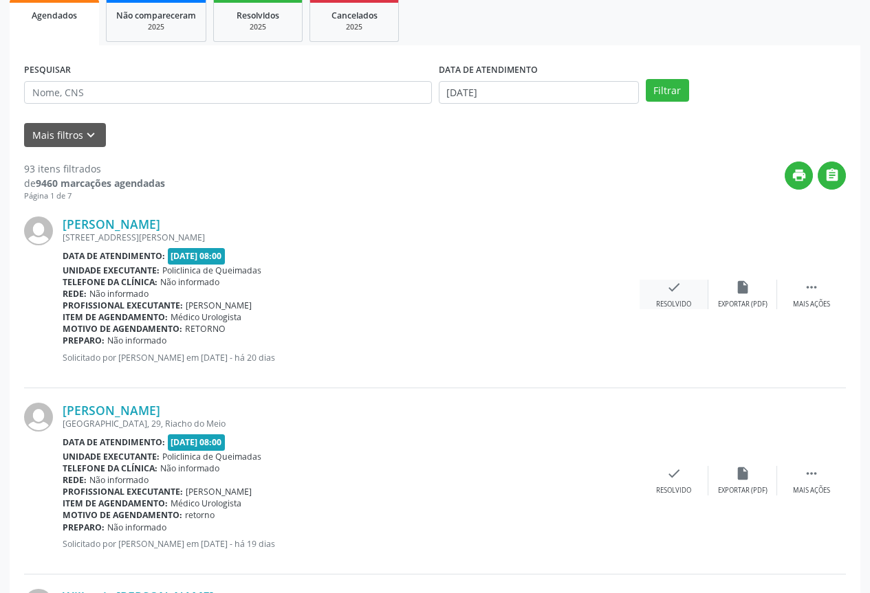
click at [679, 292] on icon "check" at bounding box center [673, 287] width 15 height 15
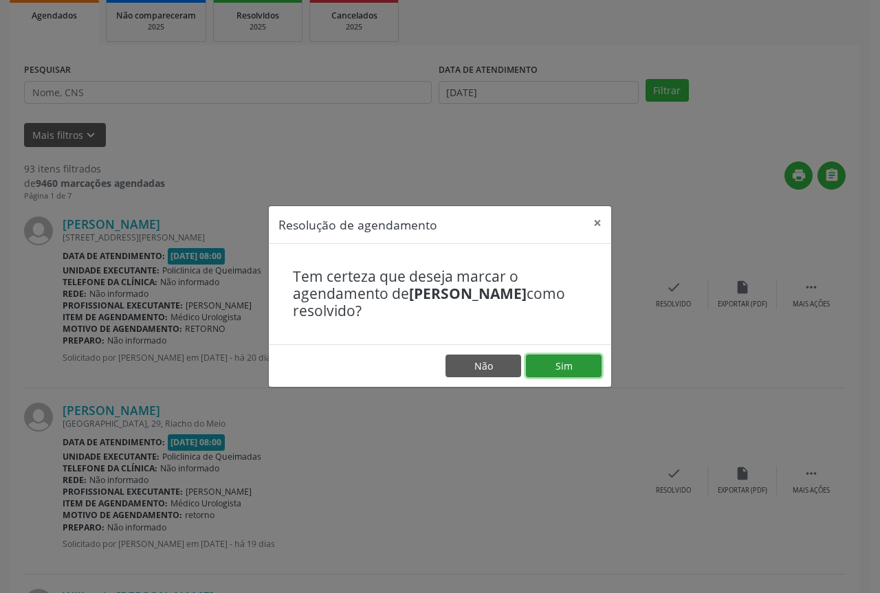
click at [572, 367] on button "Sim" at bounding box center [564, 366] width 76 height 23
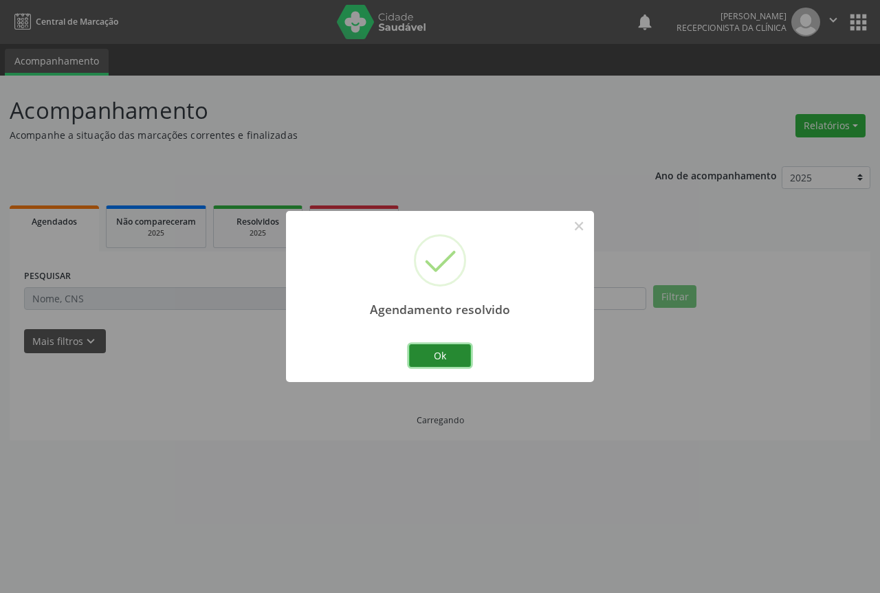
click at [448, 349] on button "Ok" at bounding box center [440, 356] width 62 height 23
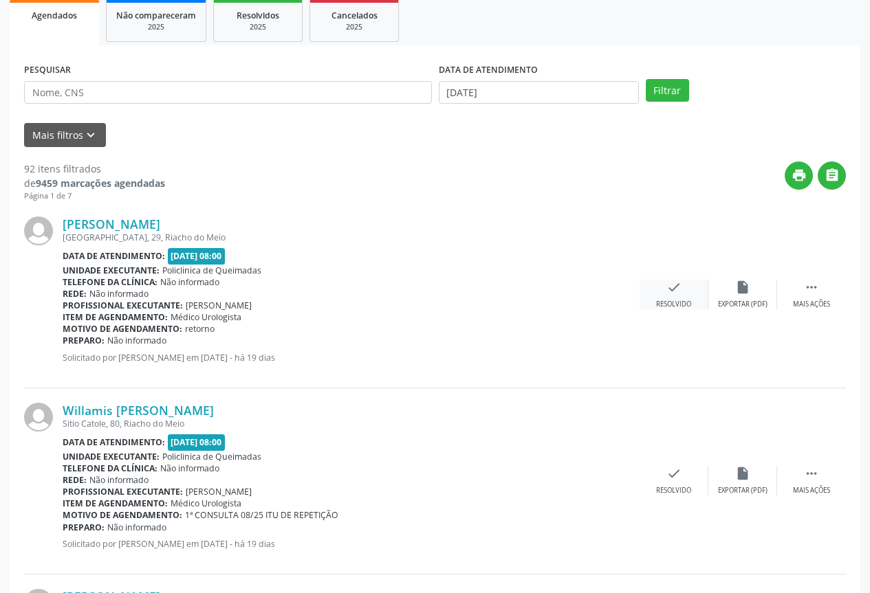
click at [672, 301] on div "Resolvido" at bounding box center [673, 305] width 35 height 10
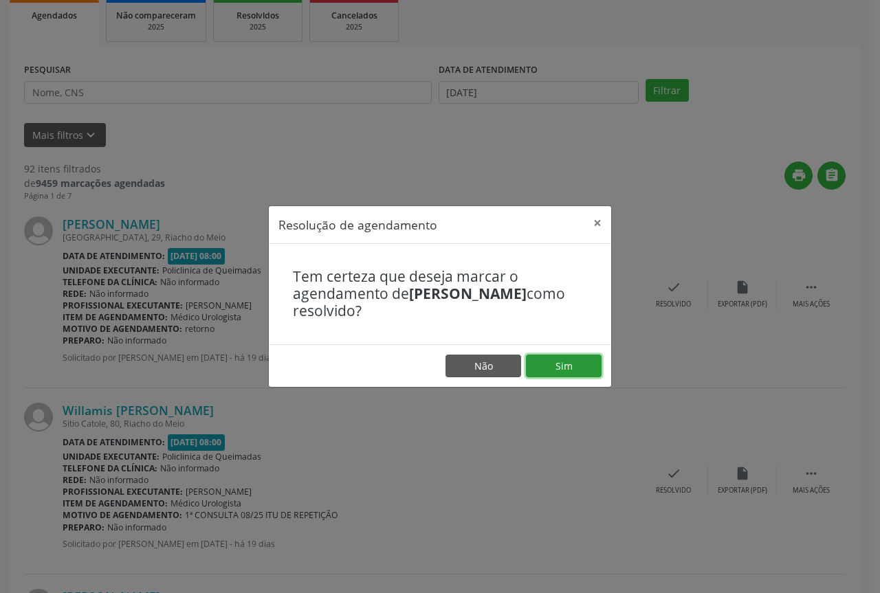
drag, startPoint x: 580, startPoint y: 371, endPoint x: 569, endPoint y: 370, distance: 11.8
click at [579, 371] on button "Sim" at bounding box center [564, 366] width 76 height 23
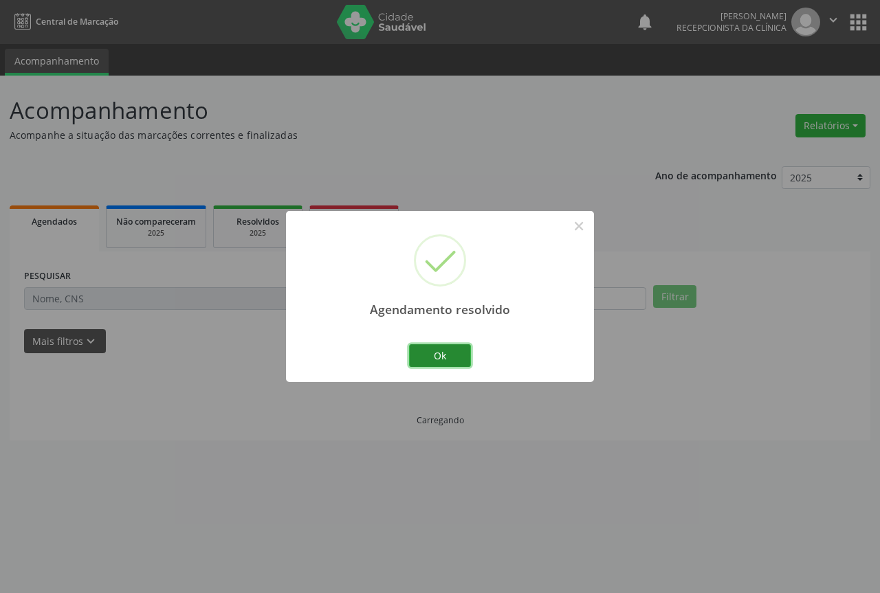
click at [447, 348] on button "Ok" at bounding box center [440, 356] width 62 height 23
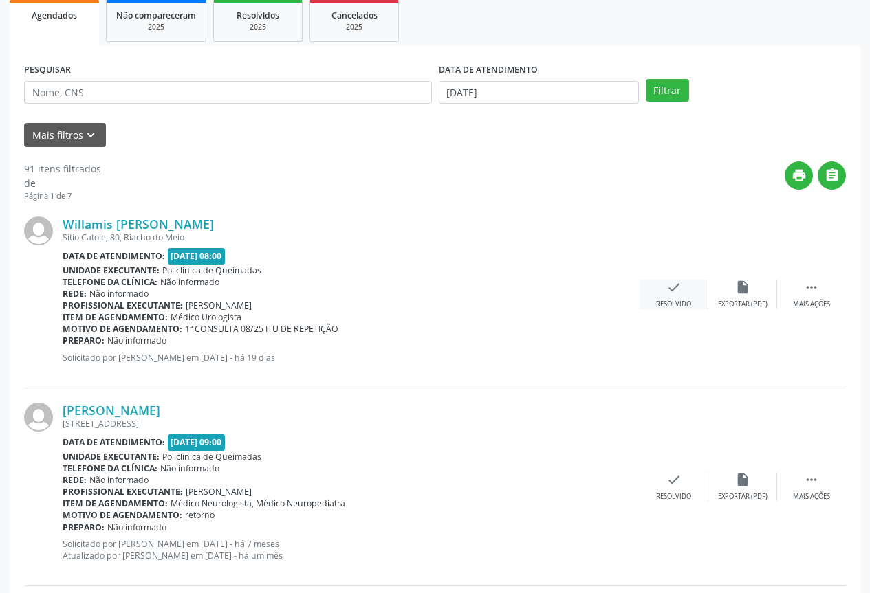
click at [671, 282] on icon "check" at bounding box center [673, 287] width 15 height 15
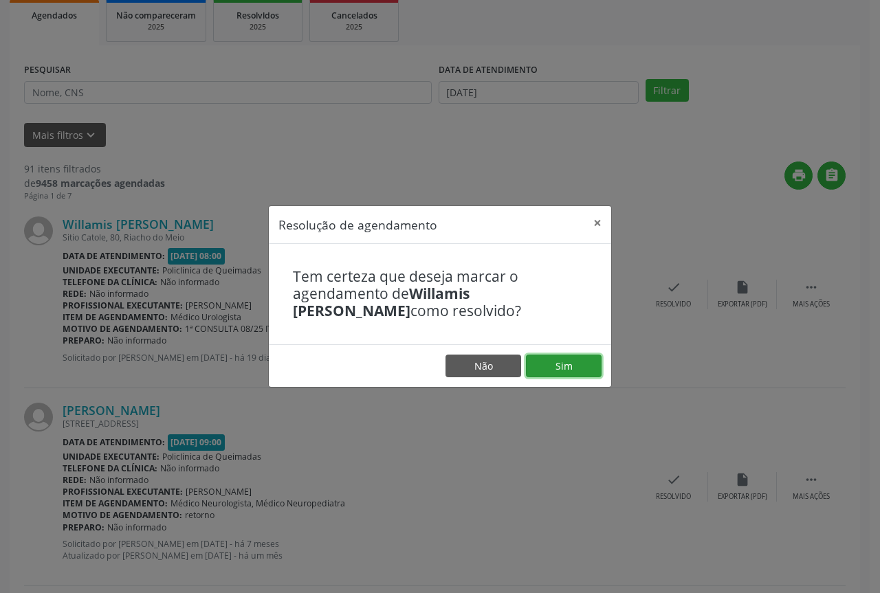
click at [570, 361] on button "Sim" at bounding box center [564, 366] width 76 height 23
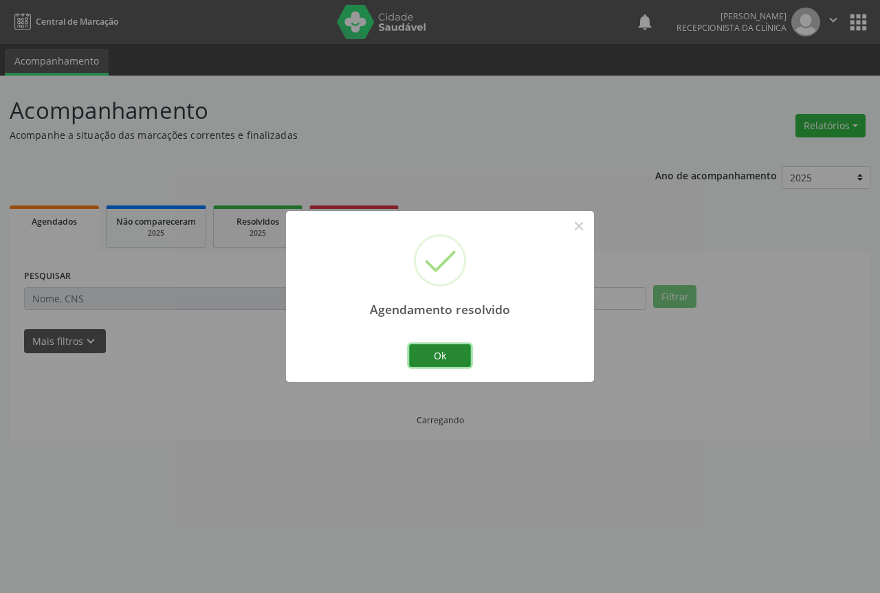
click at [432, 352] on button "Ok" at bounding box center [440, 356] width 62 height 23
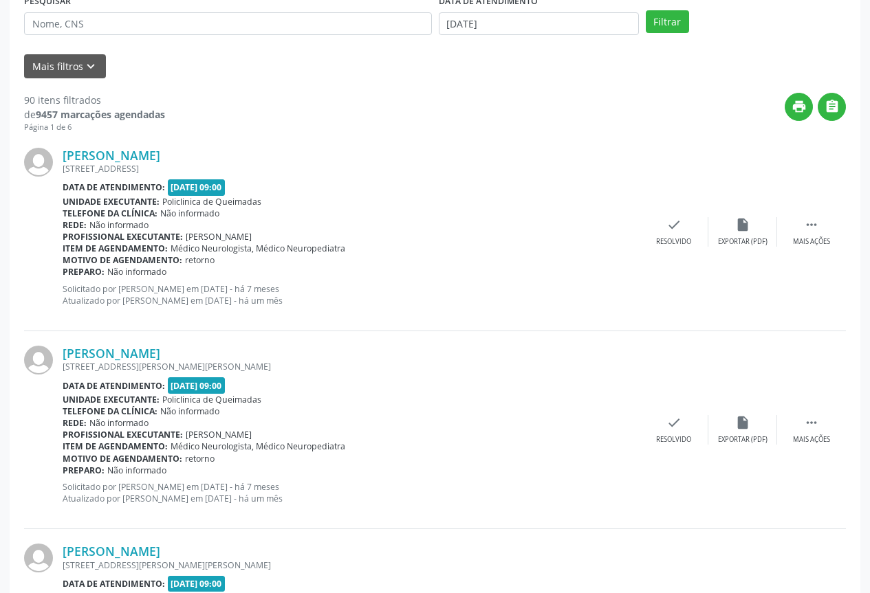
click at [689, 254] on div "[PERSON_NAME] [STREET_ADDRESS] Data de atendimento: [DATE] 09:00 Unidade execut…" at bounding box center [435, 232] width 822 height 198
click at [686, 245] on div "Resolvido" at bounding box center [673, 242] width 35 height 10
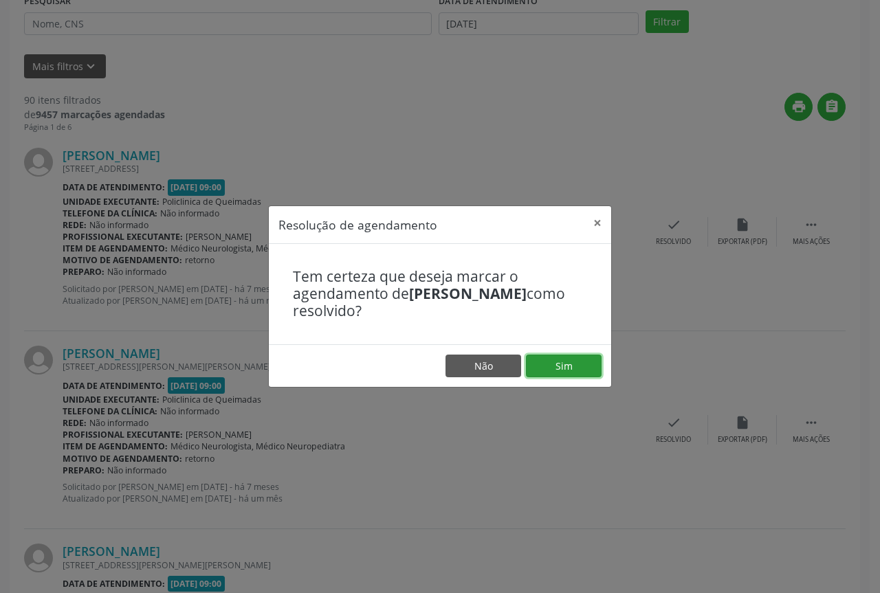
click at [543, 372] on button "Sim" at bounding box center [564, 366] width 76 height 23
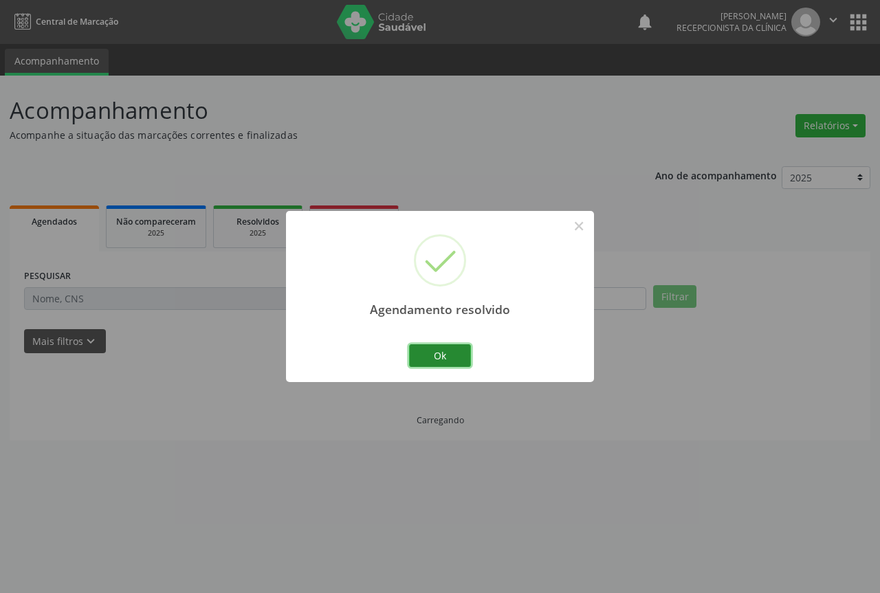
click at [437, 357] on button "Ok" at bounding box center [440, 356] width 62 height 23
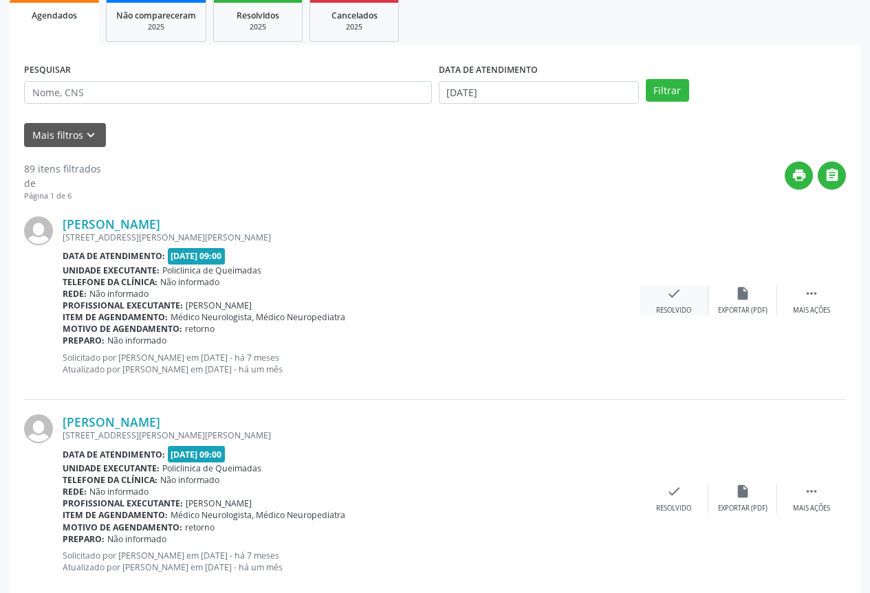
click at [679, 297] on icon "check" at bounding box center [673, 293] width 15 height 15
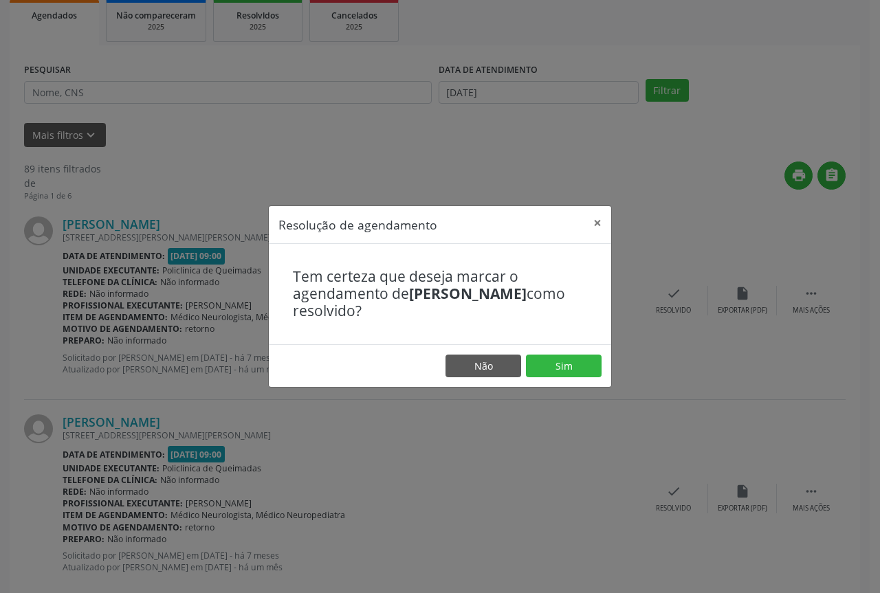
click at [543, 379] on footer "Não Sim" at bounding box center [440, 366] width 342 height 43
click at [543, 363] on button "Sim" at bounding box center [564, 366] width 76 height 23
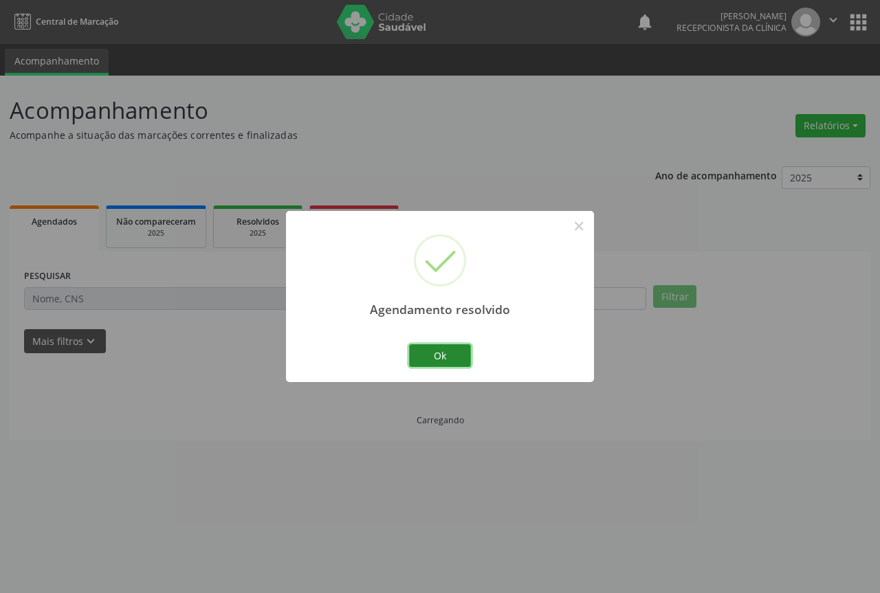
click at [455, 356] on button "Ok" at bounding box center [440, 356] width 62 height 23
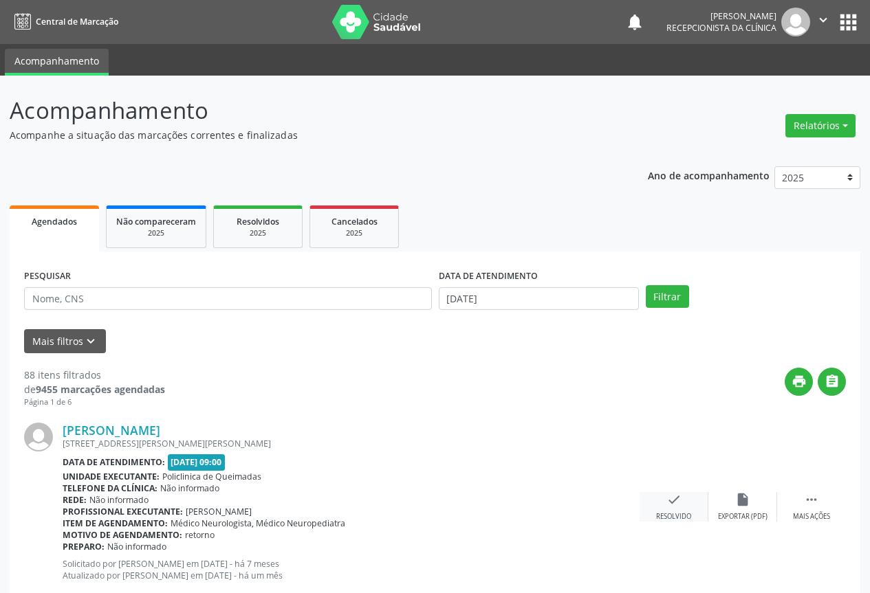
click at [675, 508] on div "check Resolvido" at bounding box center [674, 507] width 69 height 30
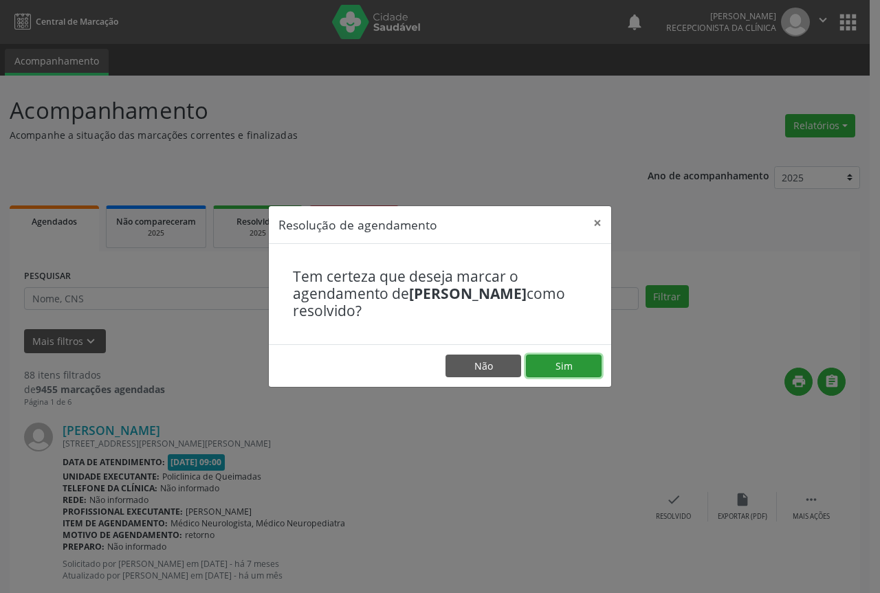
click at [567, 371] on button "Sim" at bounding box center [564, 366] width 76 height 23
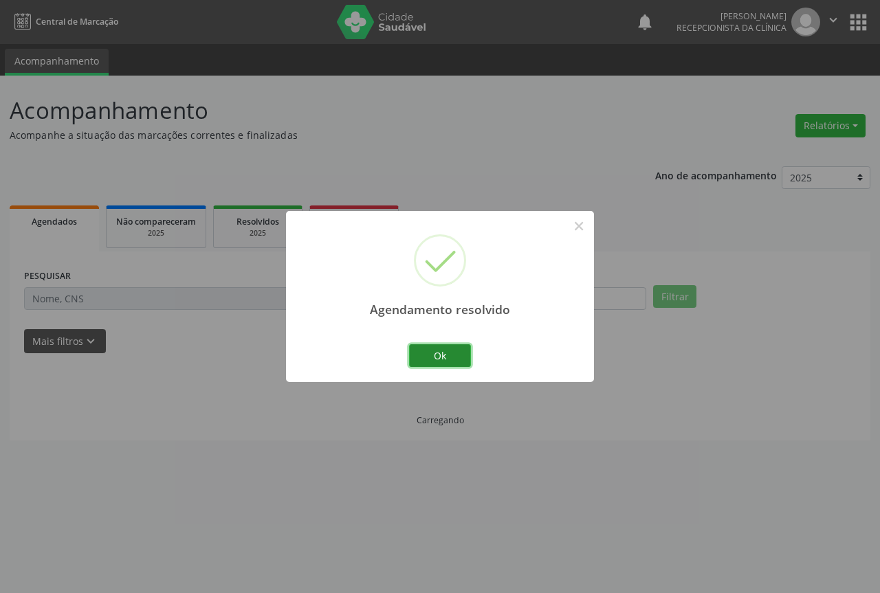
click at [413, 362] on button "Ok" at bounding box center [440, 356] width 62 height 23
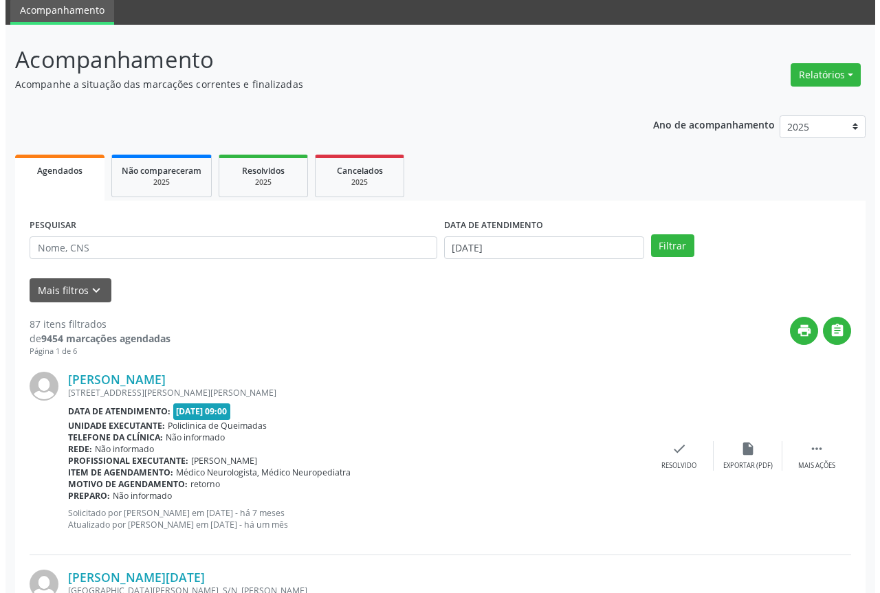
scroll to position [138, 0]
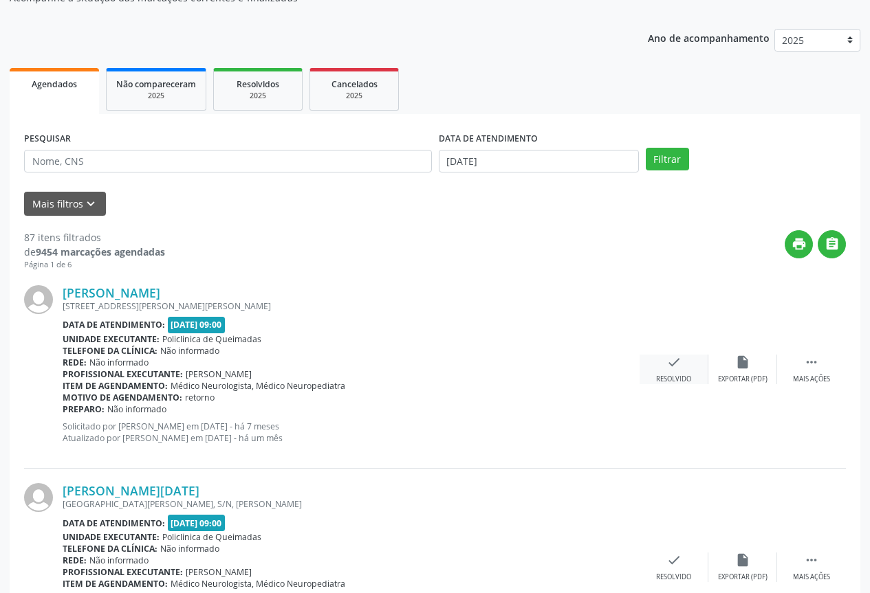
click at [684, 367] on div "check Resolvido" at bounding box center [674, 370] width 69 height 30
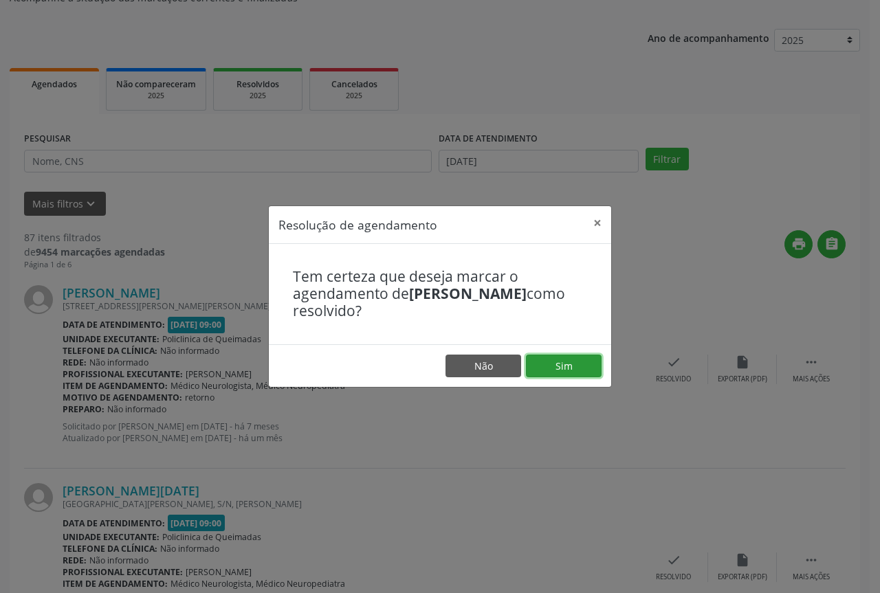
click at [567, 368] on button "Sim" at bounding box center [564, 366] width 76 height 23
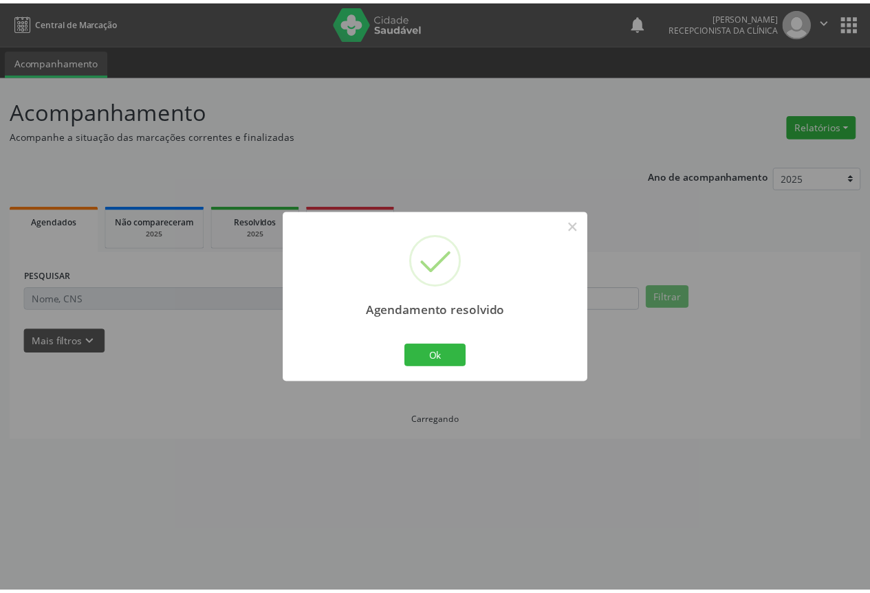
scroll to position [0, 0]
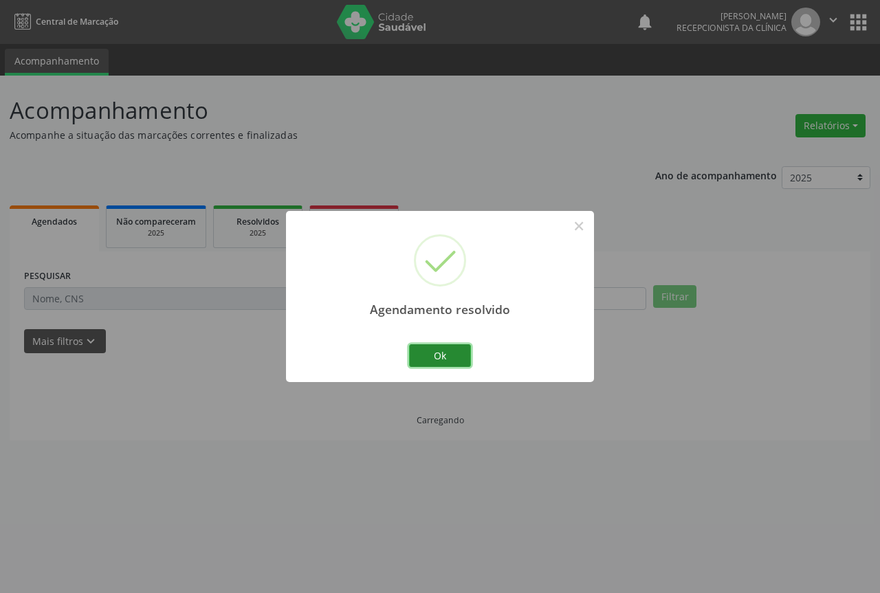
click at [422, 352] on button "Ok" at bounding box center [440, 356] width 62 height 23
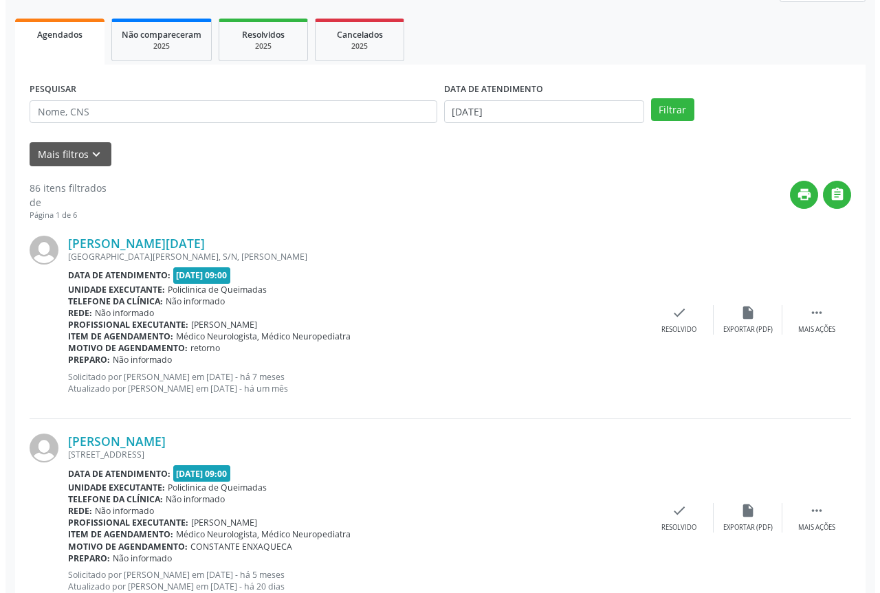
scroll to position [206, 0]
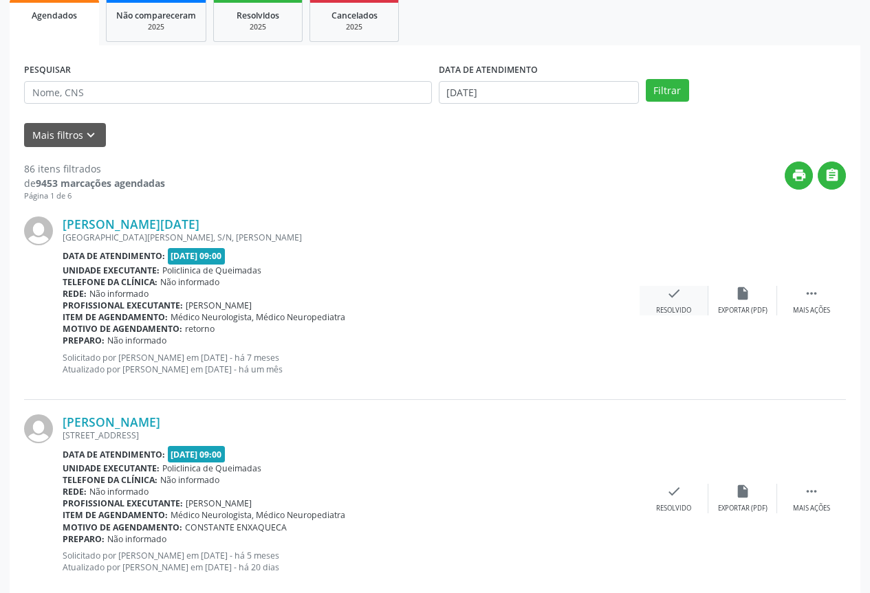
click at [651, 301] on div "check Resolvido" at bounding box center [674, 301] width 69 height 30
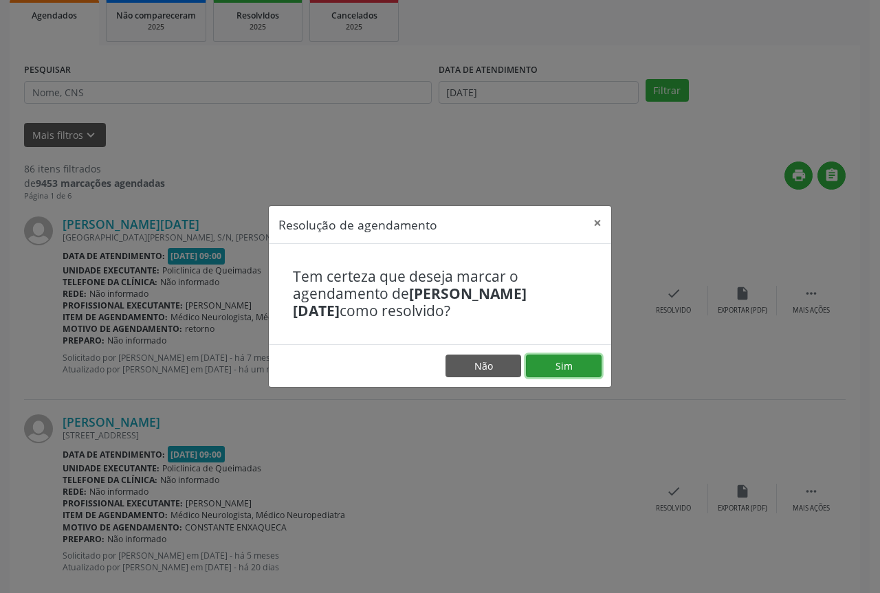
click at [543, 367] on button "Sim" at bounding box center [564, 366] width 76 height 23
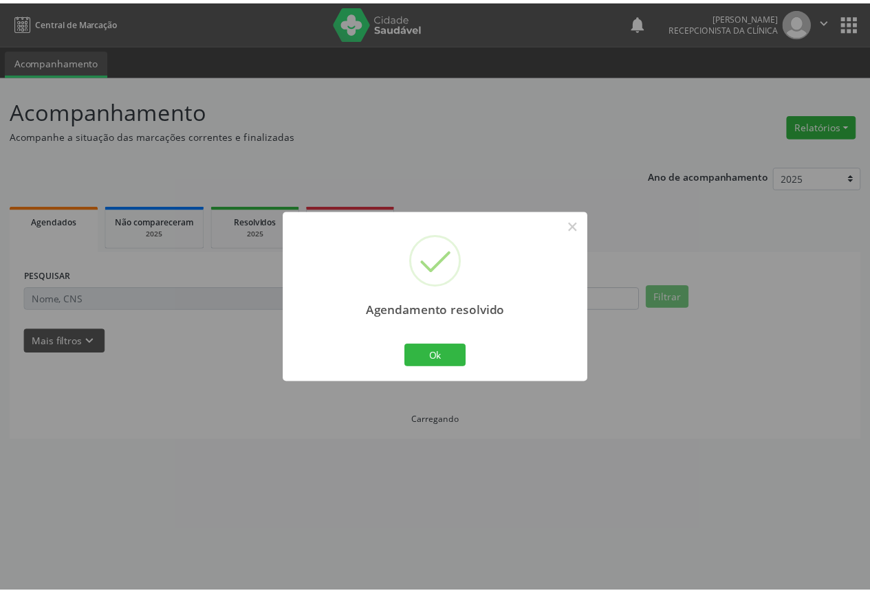
scroll to position [0, 0]
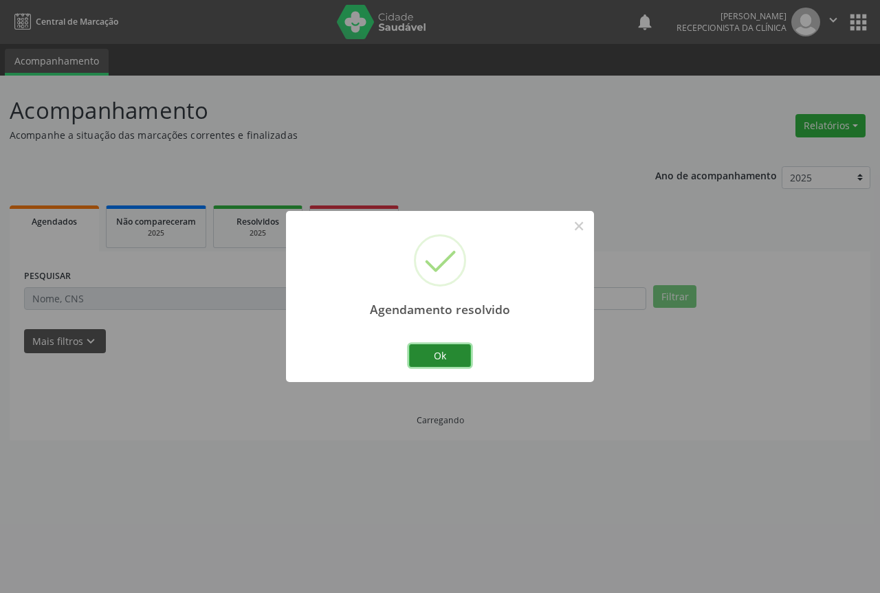
click at [430, 358] on button "Ok" at bounding box center [440, 356] width 62 height 23
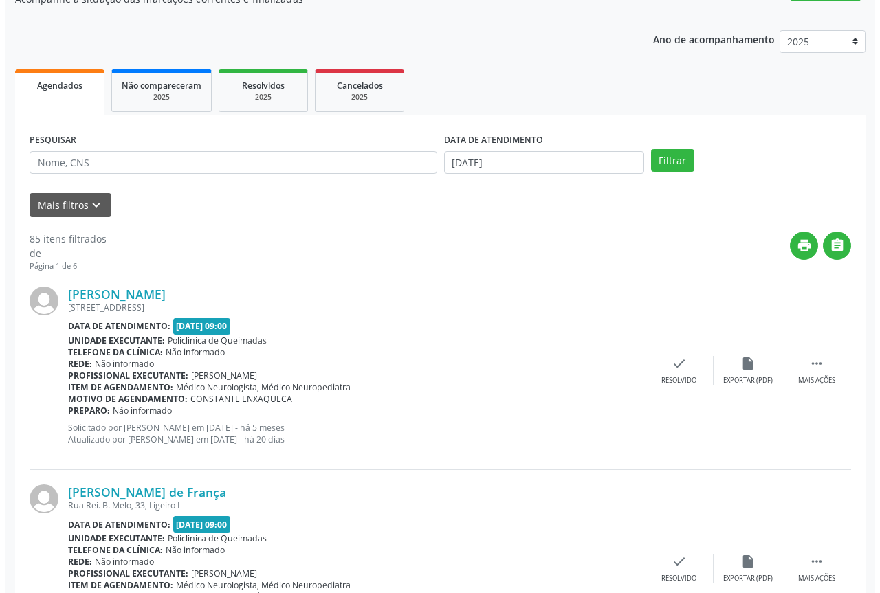
scroll to position [138, 0]
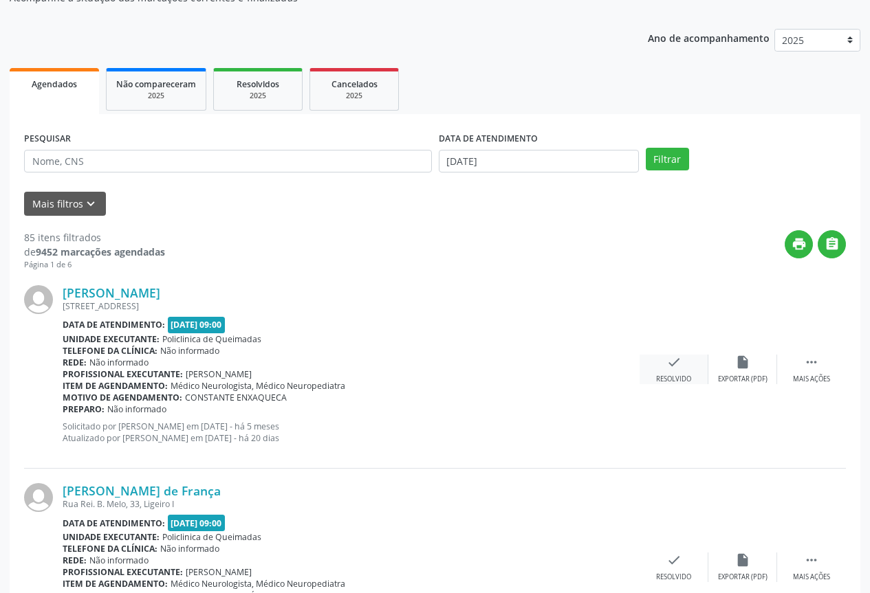
click at [688, 361] on div "check Resolvido" at bounding box center [674, 370] width 69 height 30
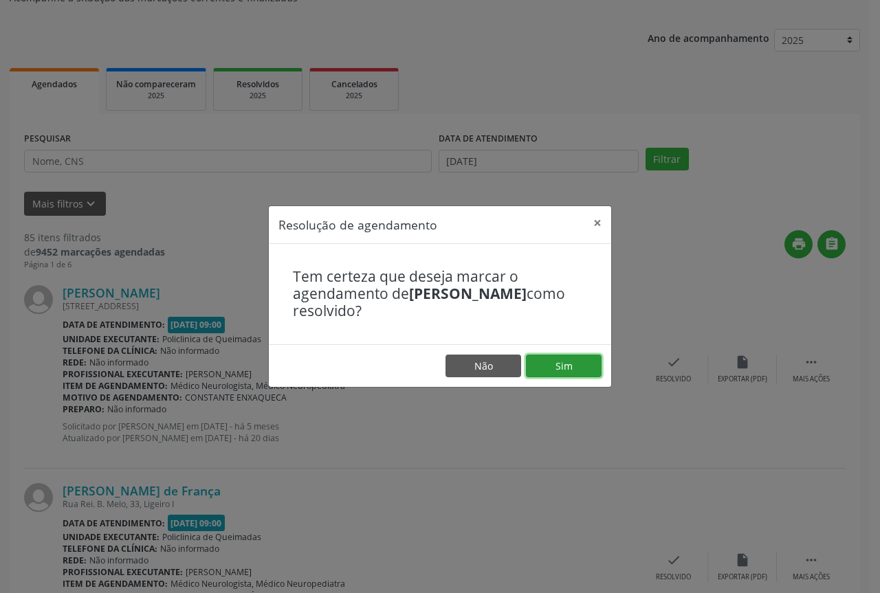
click at [547, 372] on button "Sim" at bounding box center [564, 366] width 76 height 23
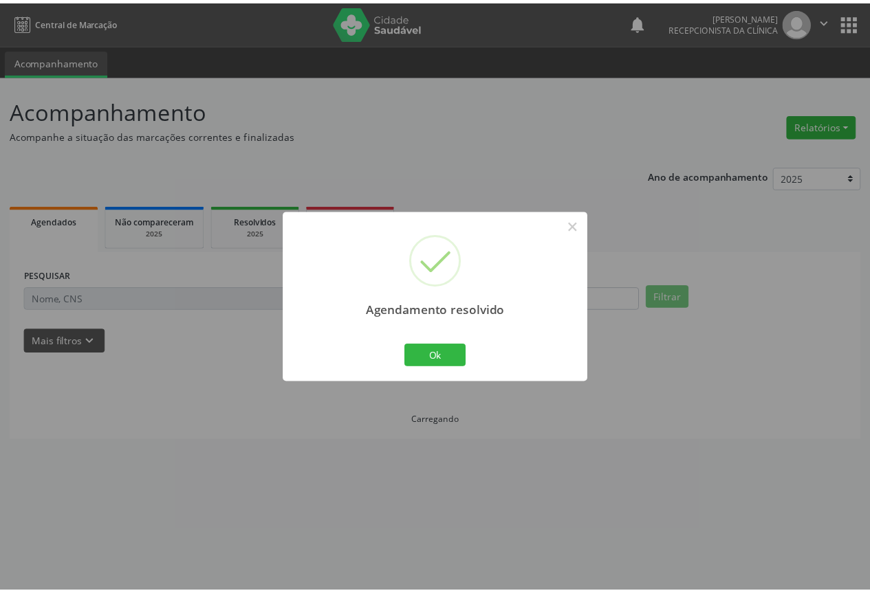
scroll to position [0, 0]
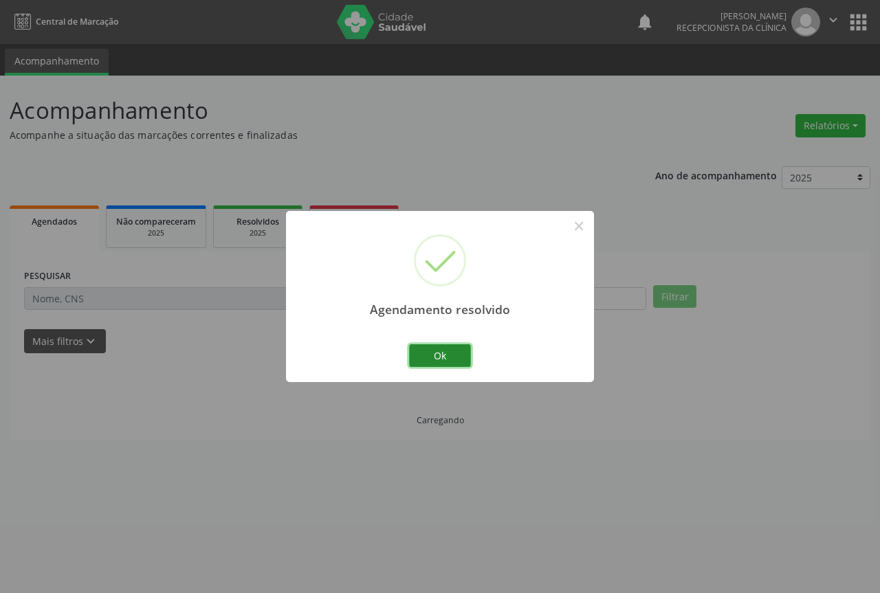
click at [435, 355] on button "Ok" at bounding box center [440, 356] width 62 height 23
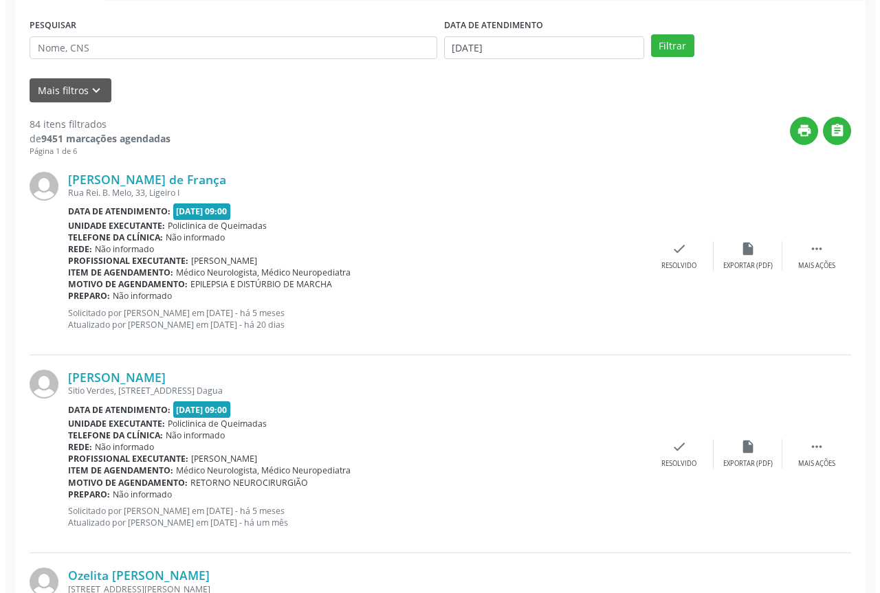
scroll to position [275, 0]
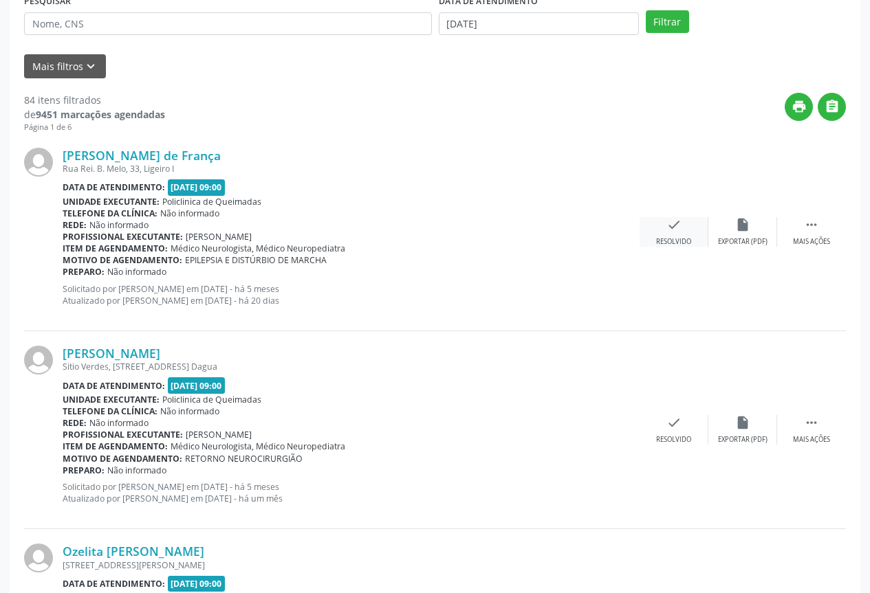
click at [674, 229] on icon "check" at bounding box center [673, 224] width 15 height 15
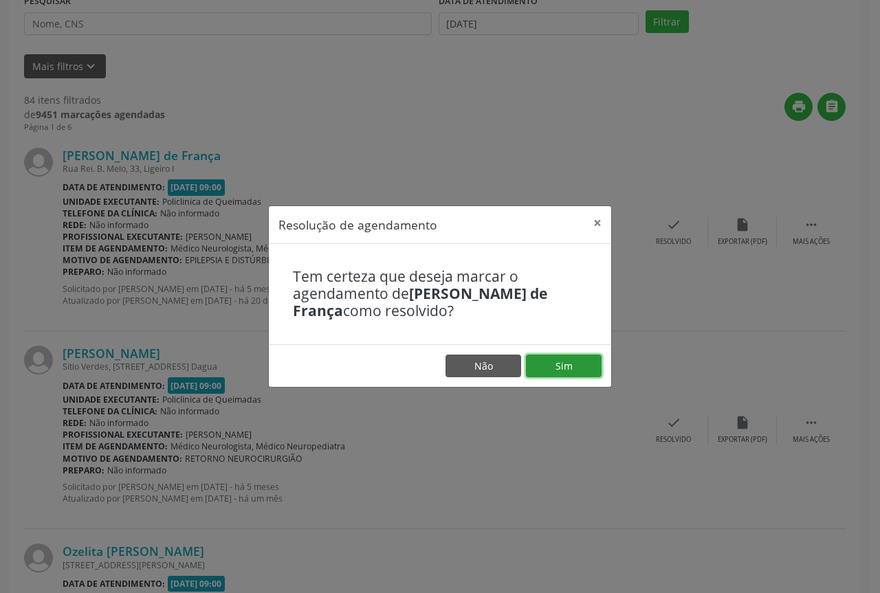
click at [547, 361] on button "Sim" at bounding box center [564, 366] width 76 height 23
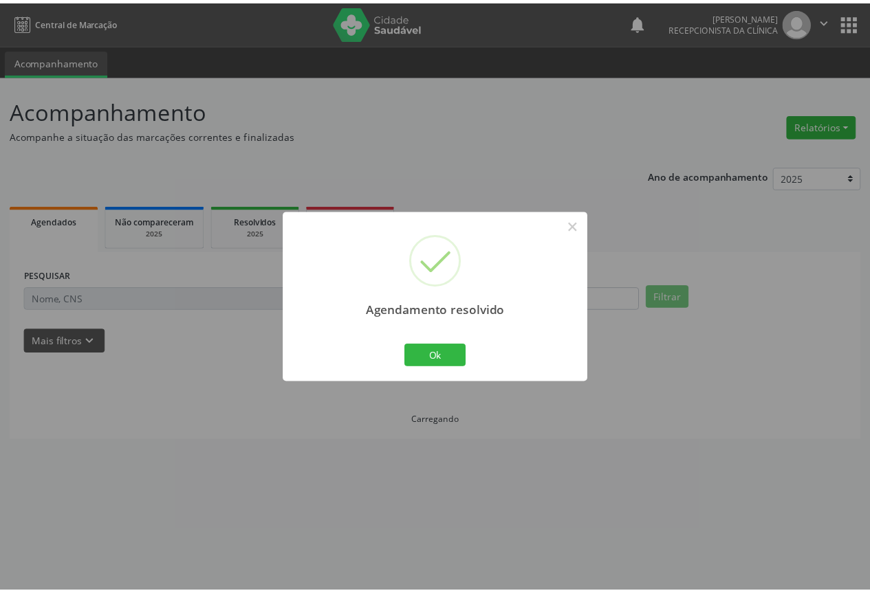
scroll to position [0, 0]
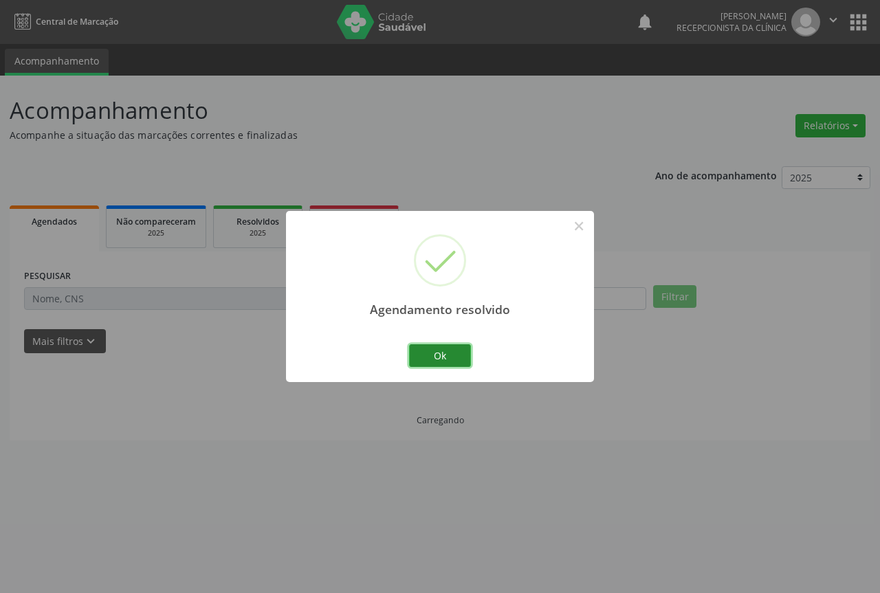
click at [458, 345] on button "Ok" at bounding box center [440, 356] width 62 height 23
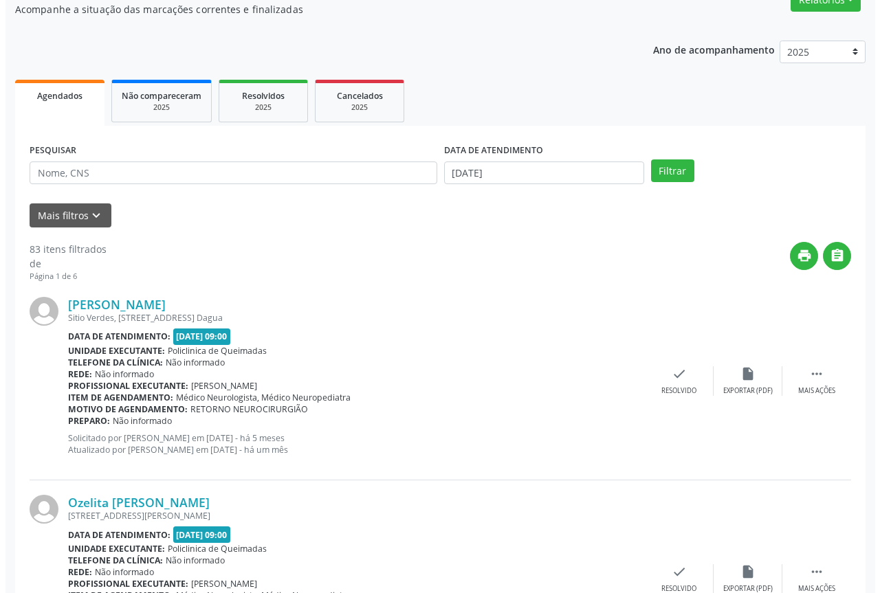
scroll to position [138, 0]
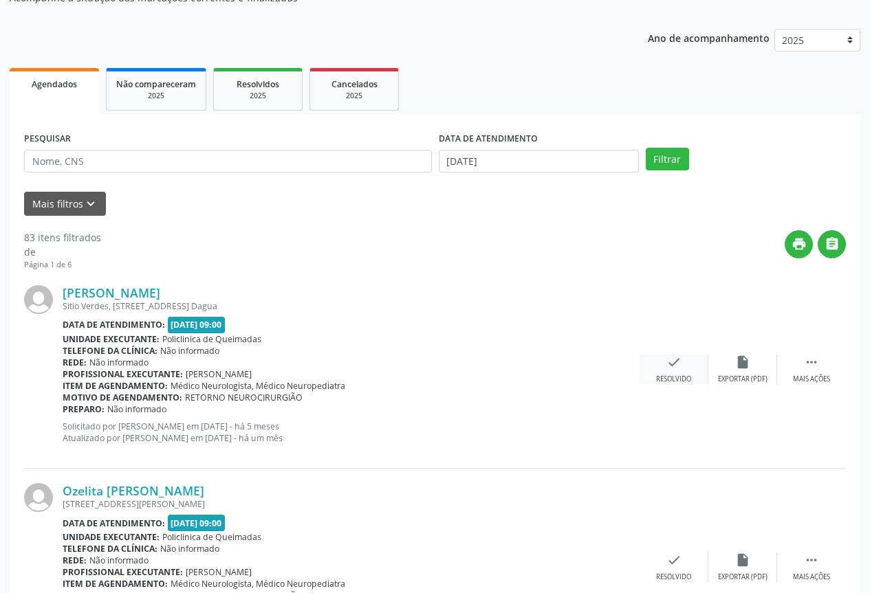
click at [649, 377] on div "check Resolvido" at bounding box center [674, 370] width 69 height 30
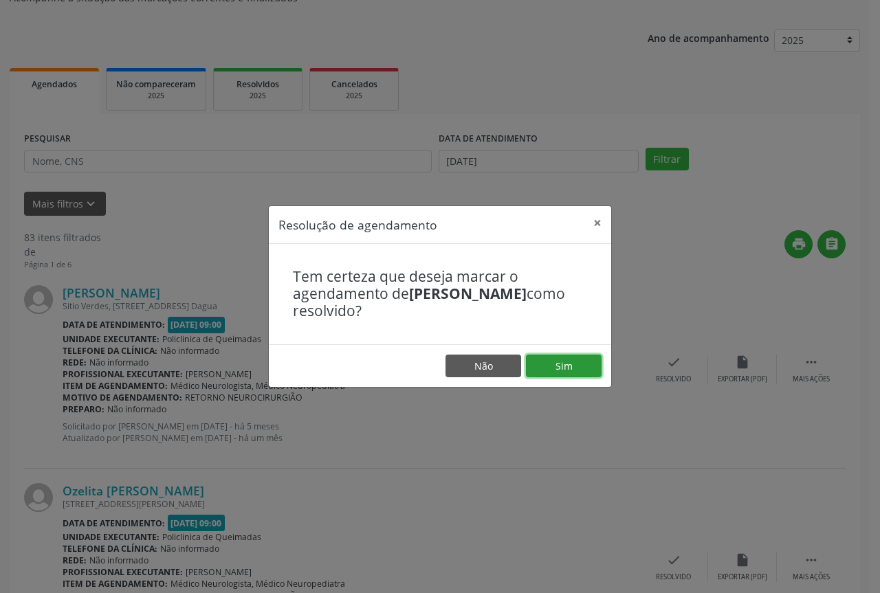
click at [562, 375] on button "Sim" at bounding box center [564, 366] width 76 height 23
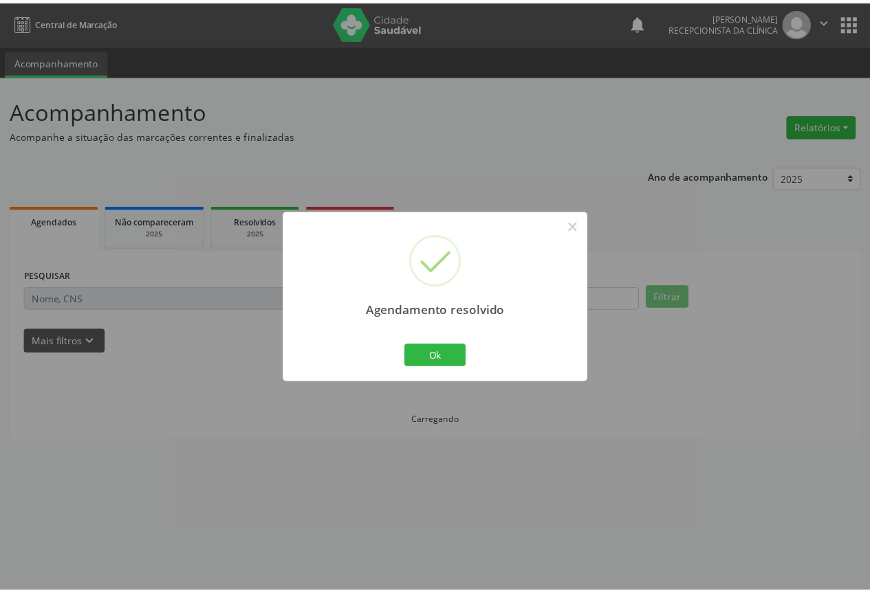
scroll to position [0, 0]
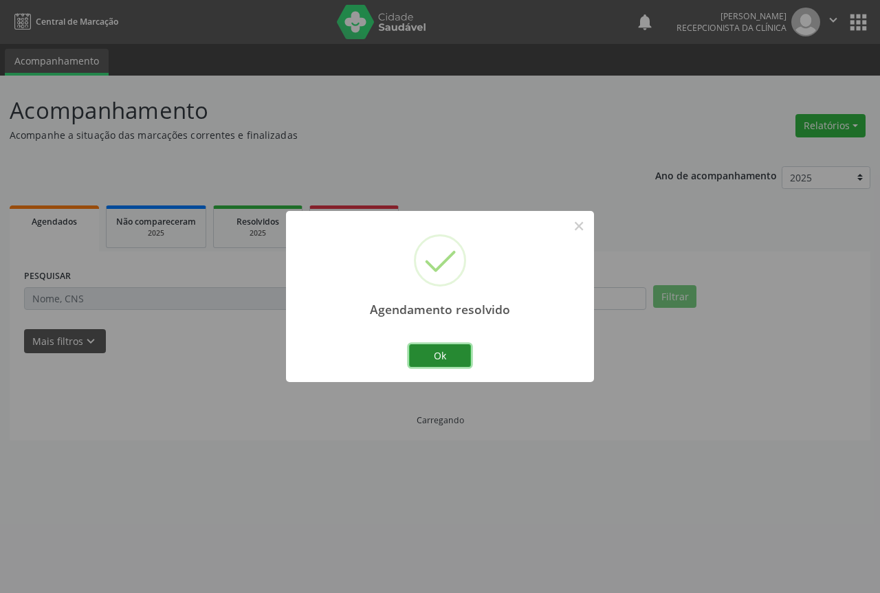
click at [450, 358] on button "Ok" at bounding box center [440, 356] width 62 height 23
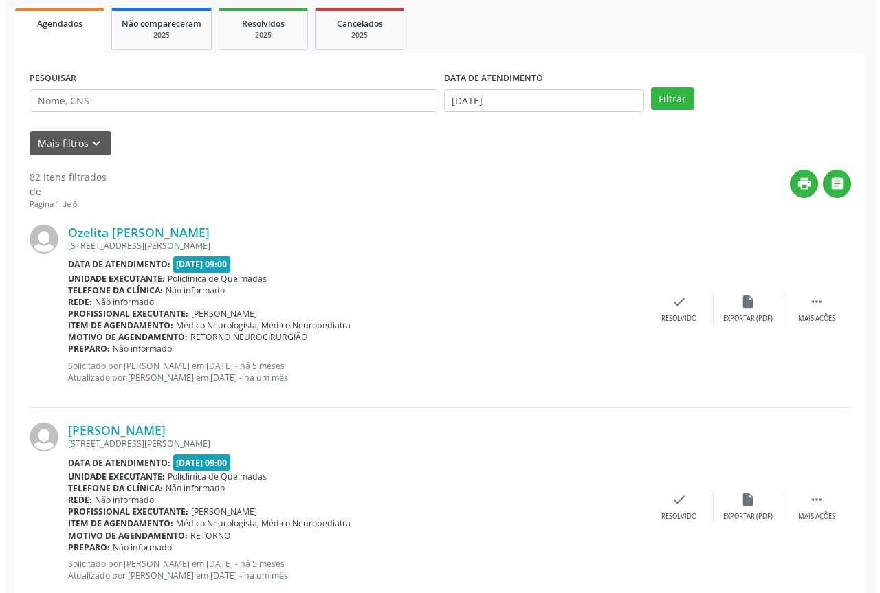
scroll to position [206, 0]
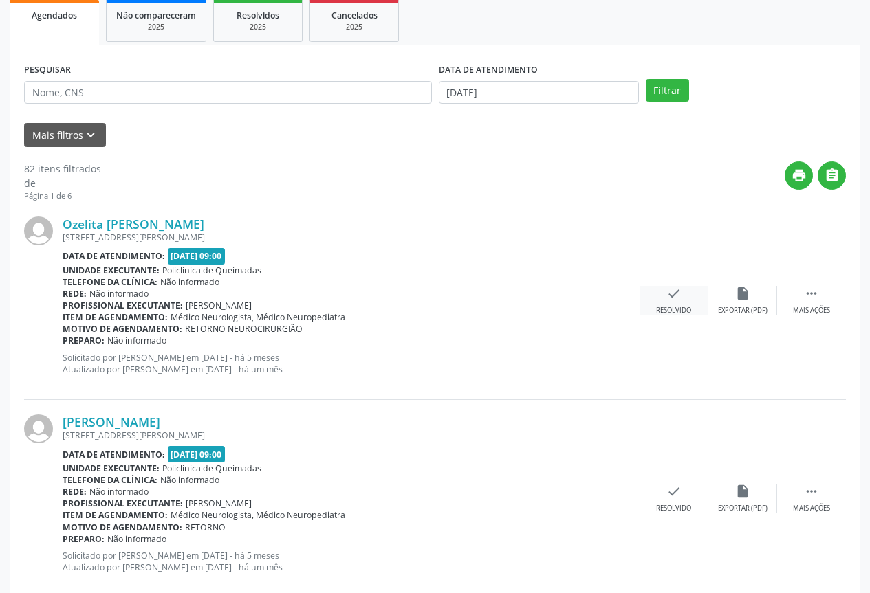
click at [664, 313] on div "Resolvido" at bounding box center [673, 311] width 35 height 10
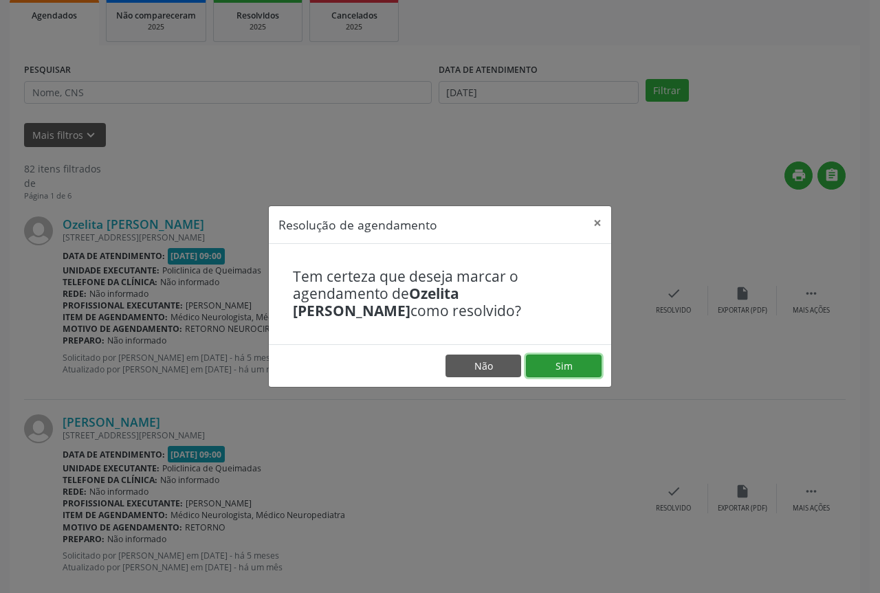
click at [542, 367] on button "Sim" at bounding box center [564, 366] width 76 height 23
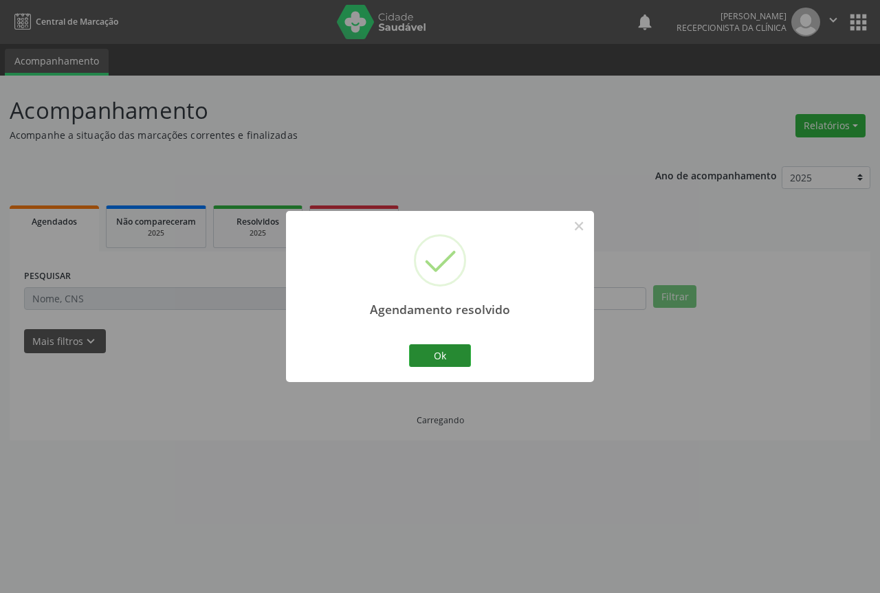
scroll to position [0, 0]
click at [434, 361] on button "Ok" at bounding box center [440, 356] width 62 height 23
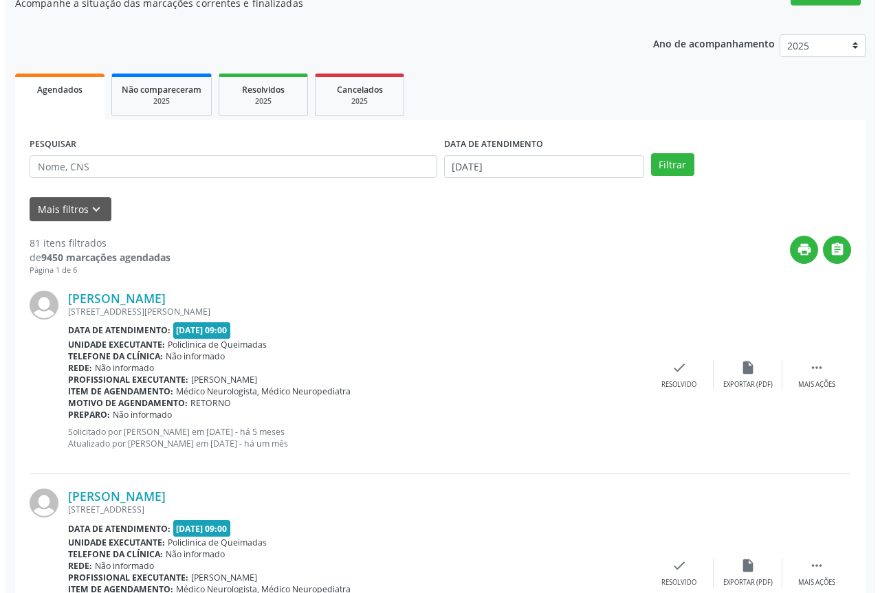
scroll to position [138, 0]
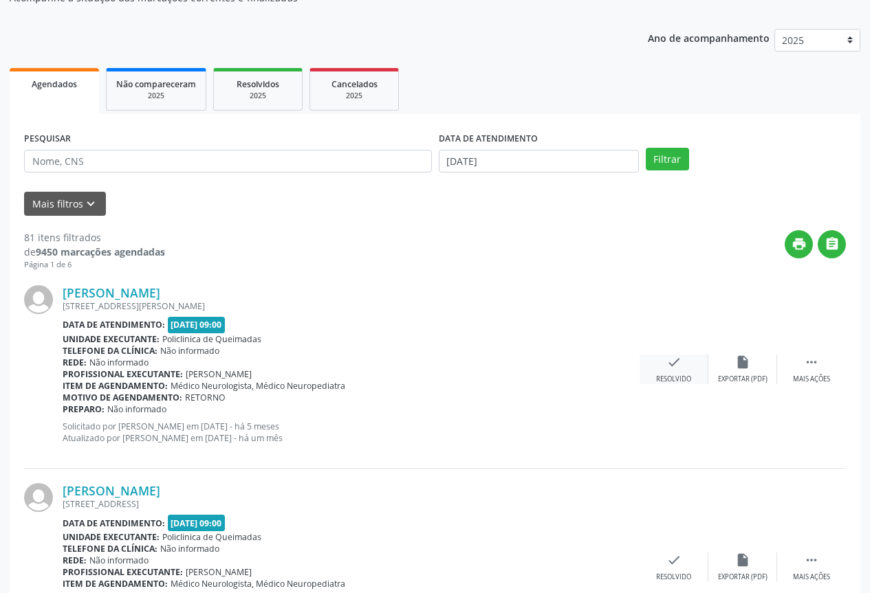
click at [657, 385] on div "[PERSON_NAME] [STREET_ADDRESS][PERSON_NAME] Data de atendimento: [DATE] 09:00 U…" at bounding box center [435, 370] width 822 height 198
click at [654, 378] on div "check Resolvido" at bounding box center [674, 370] width 69 height 30
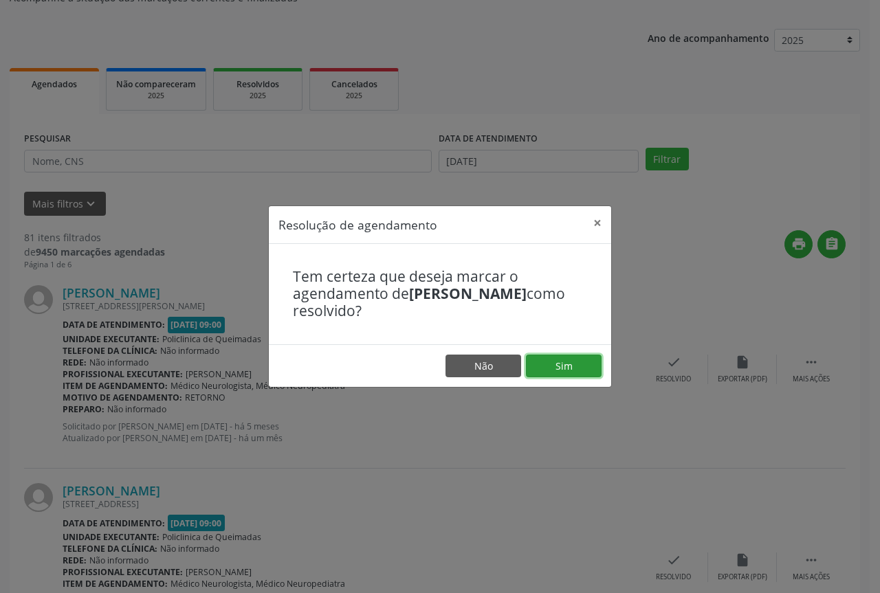
click at [569, 373] on button "Sim" at bounding box center [564, 366] width 76 height 23
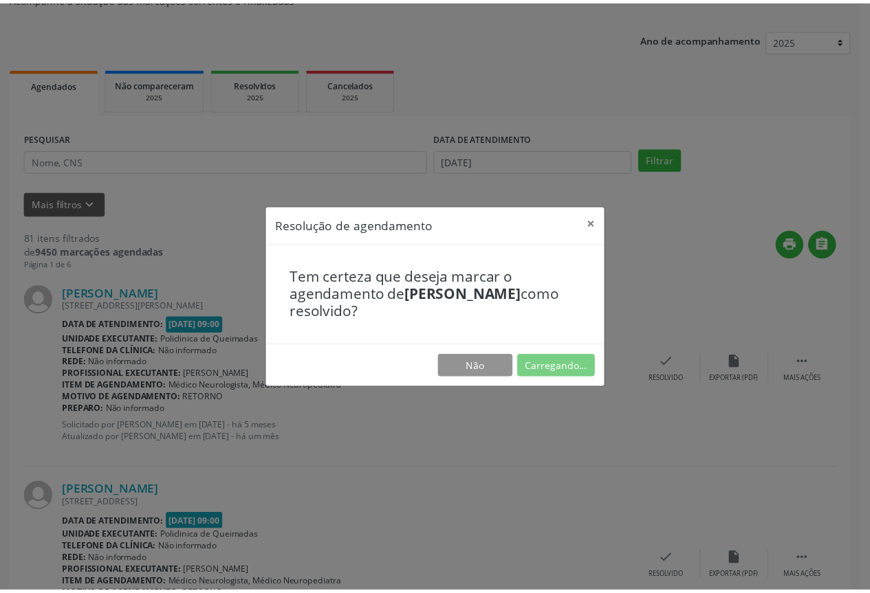
scroll to position [0, 0]
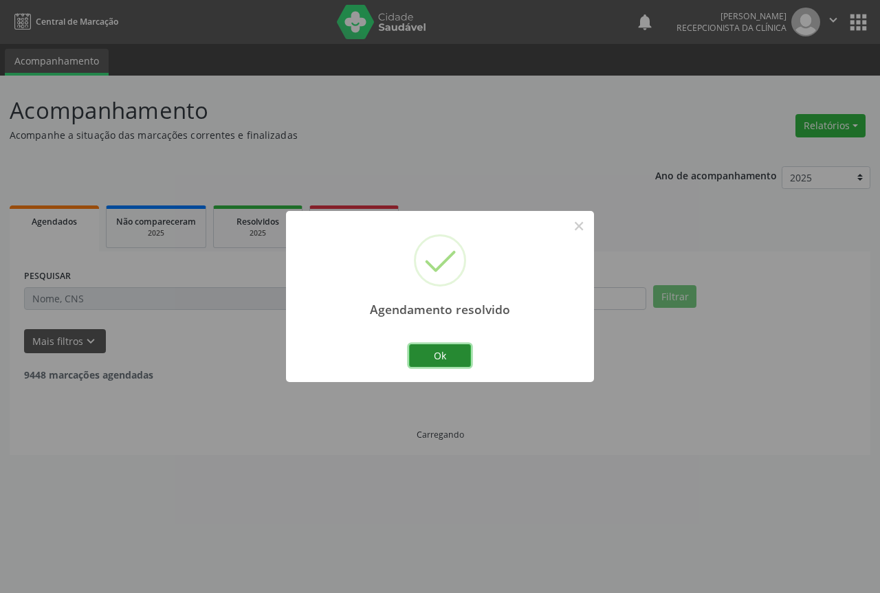
click at [459, 353] on button "Ok" at bounding box center [440, 356] width 62 height 23
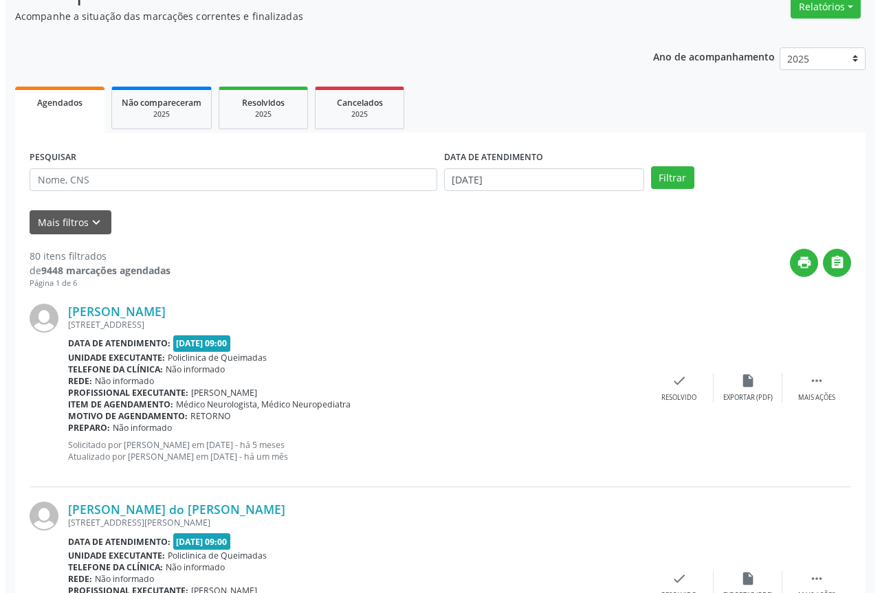
scroll to position [138, 0]
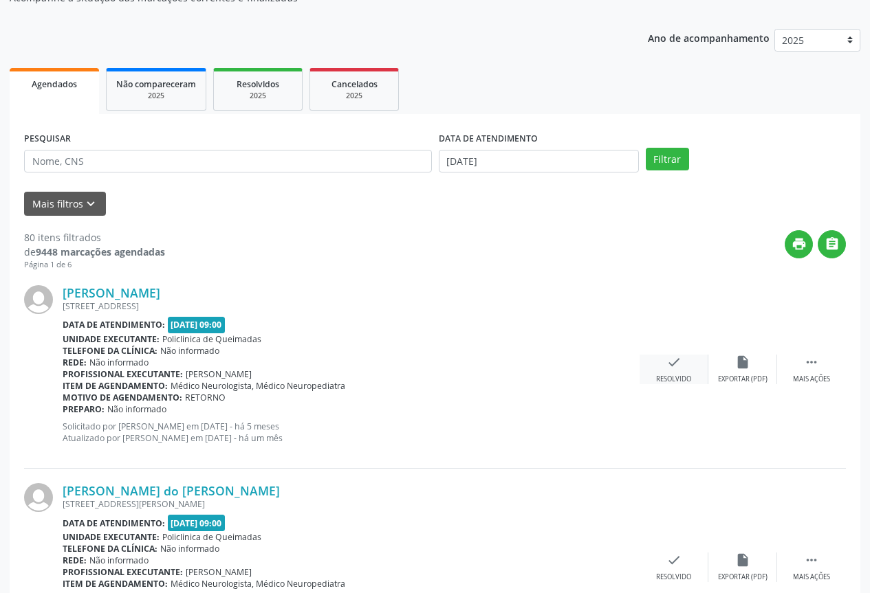
click at [679, 358] on icon "check" at bounding box center [673, 362] width 15 height 15
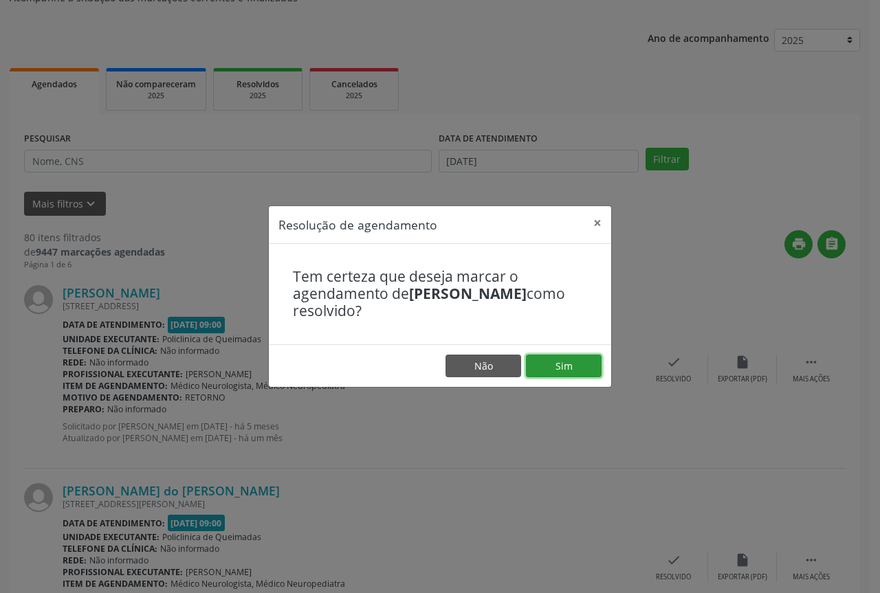
click at [532, 364] on button "Sim" at bounding box center [564, 366] width 76 height 23
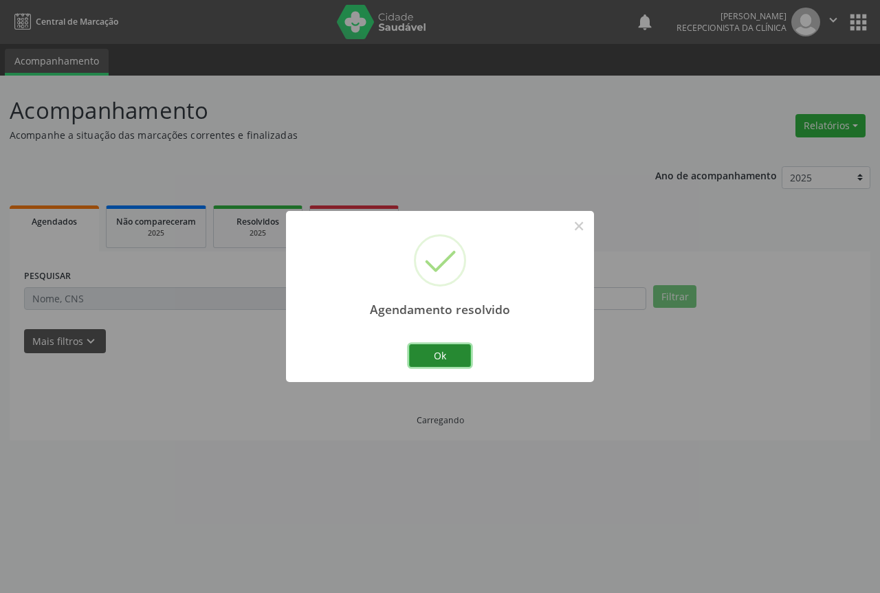
click at [458, 359] on button "Ok" at bounding box center [440, 356] width 62 height 23
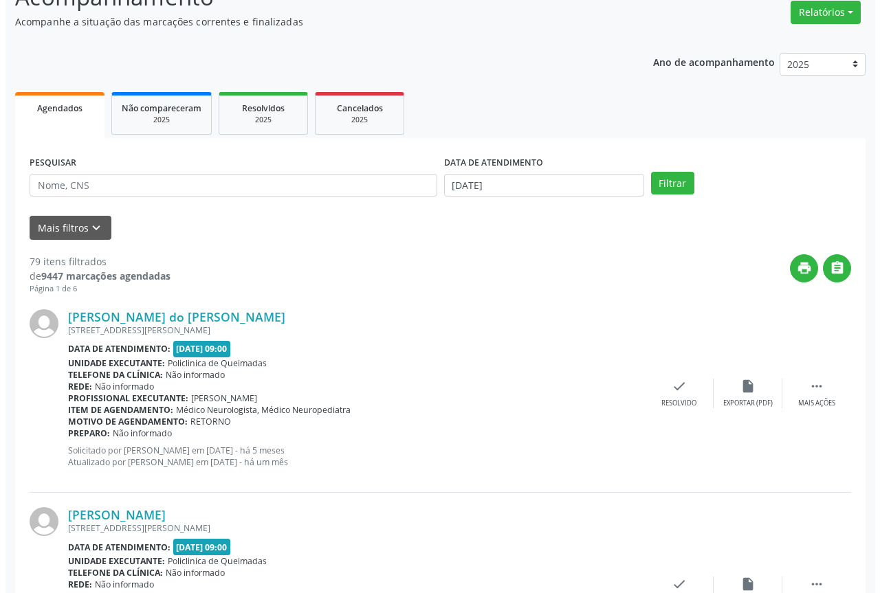
scroll to position [138, 0]
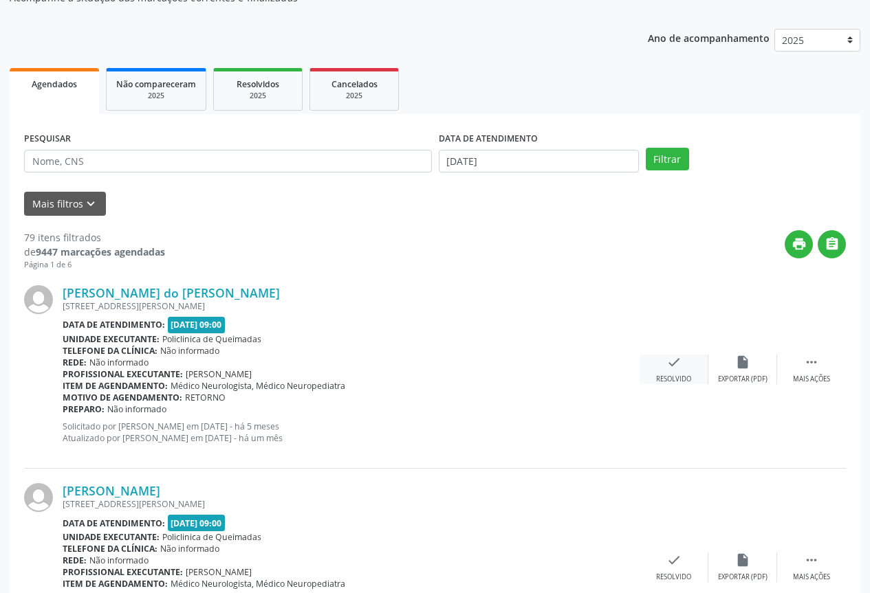
click at [673, 380] on div "Resolvido" at bounding box center [673, 380] width 35 height 10
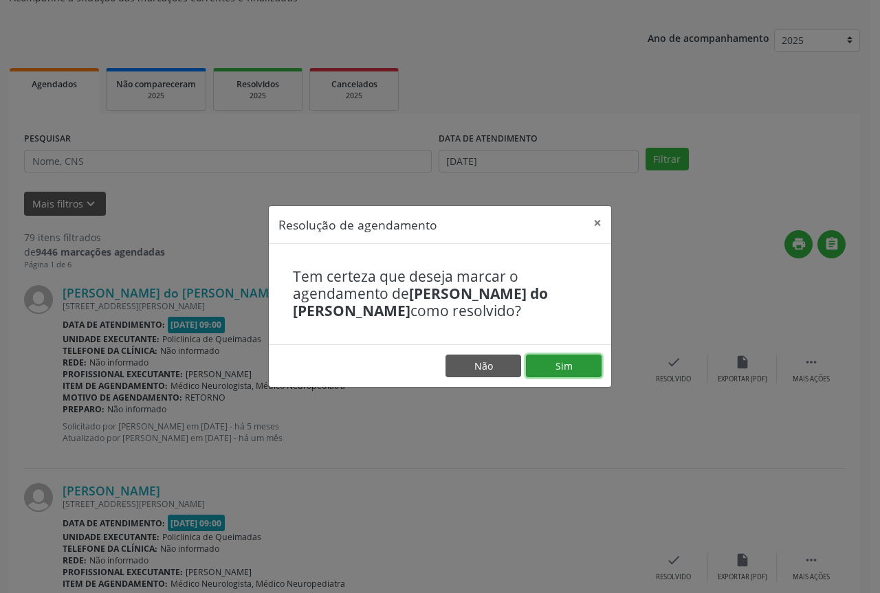
click at [562, 366] on button "Sim" at bounding box center [564, 366] width 76 height 23
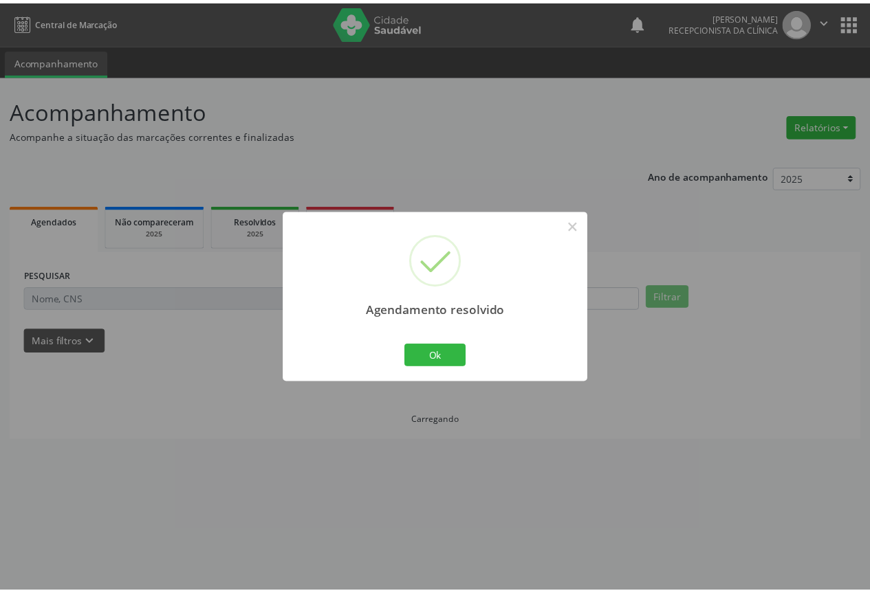
scroll to position [0, 0]
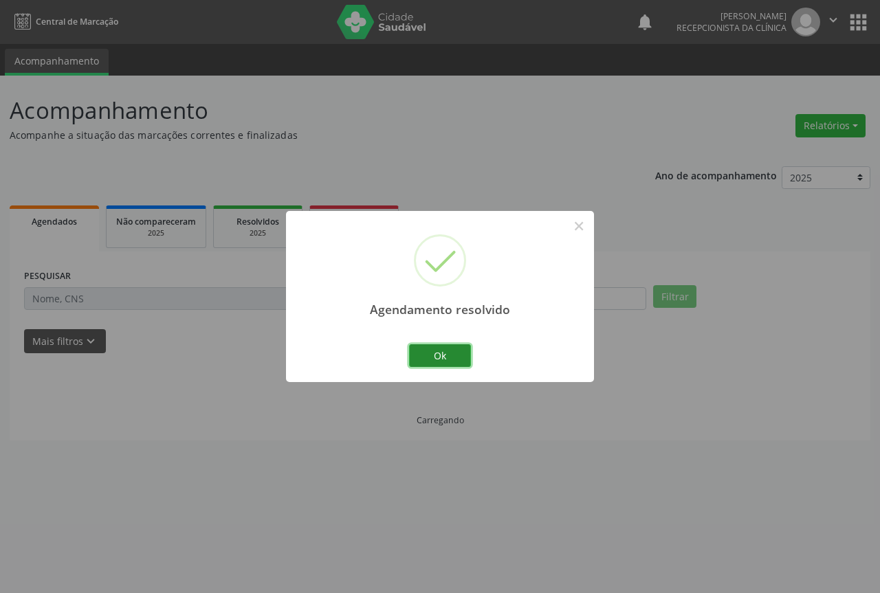
click at [417, 359] on button "Ok" at bounding box center [440, 356] width 62 height 23
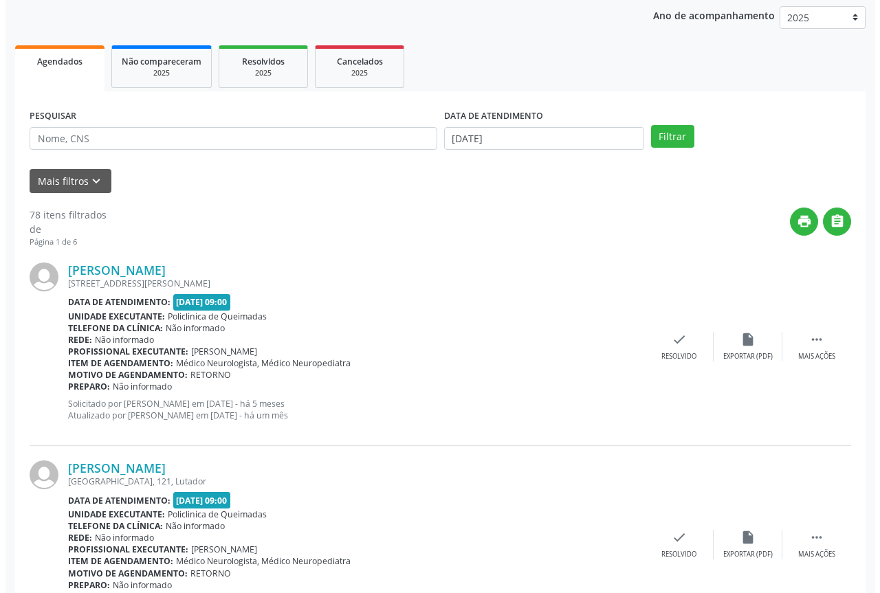
scroll to position [206, 0]
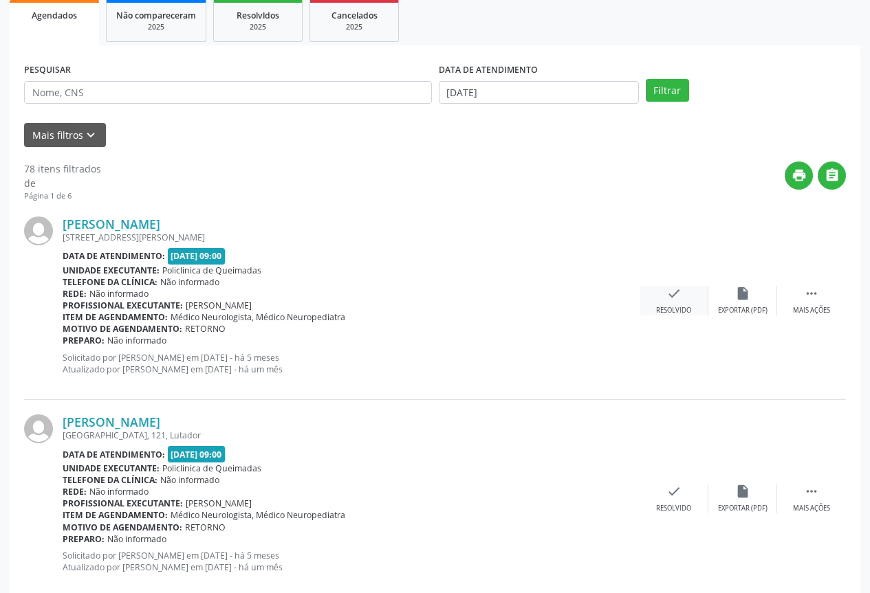
click at [673, 314] on div "Resolvido" at bounding box center [673, 311] width 35 height 10
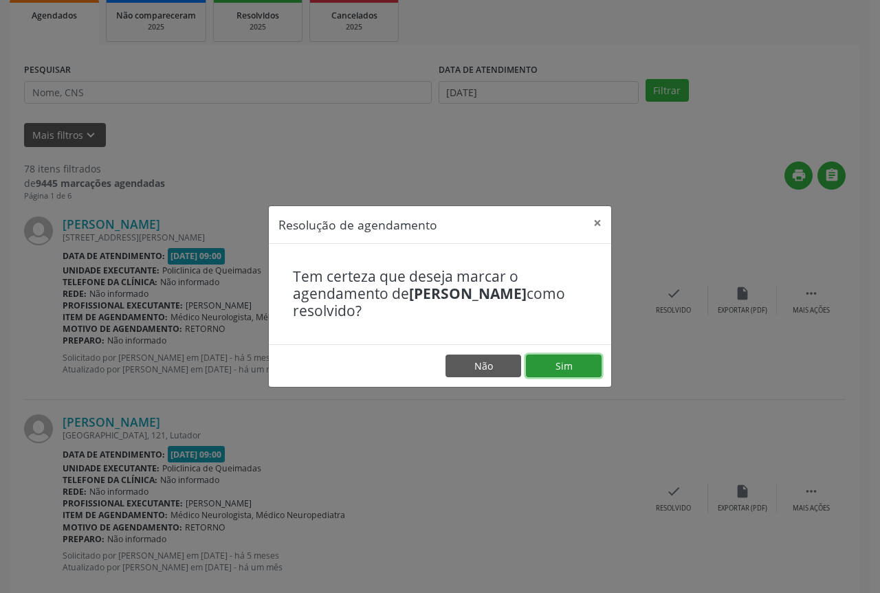
drag, startPoint x: 558, startPoint y: 364, endPoint x: 546, endPoint y: 363, distance: 12.5
click at [557, 364] on button "Sim" at bounding box center [564, 366] width 76 height 23
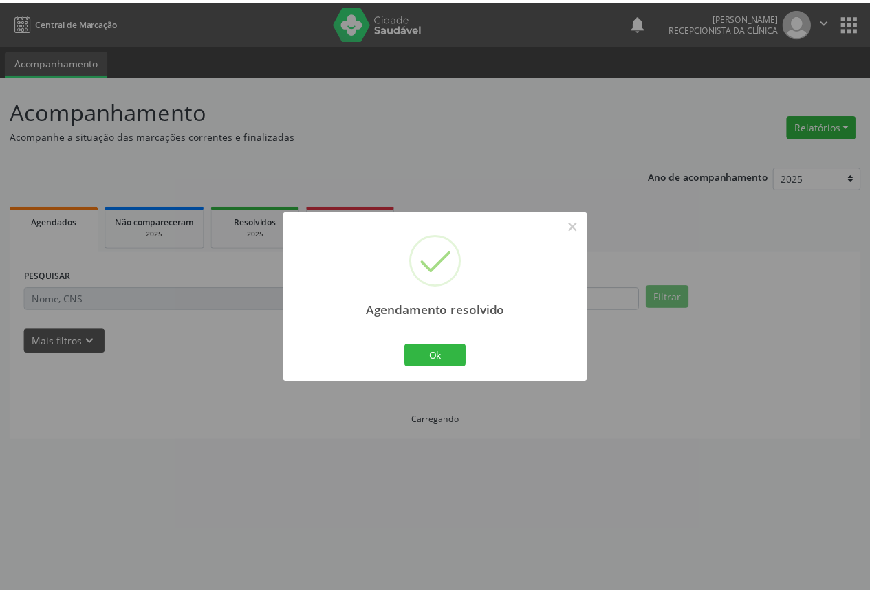
scroll to position [0, 0]
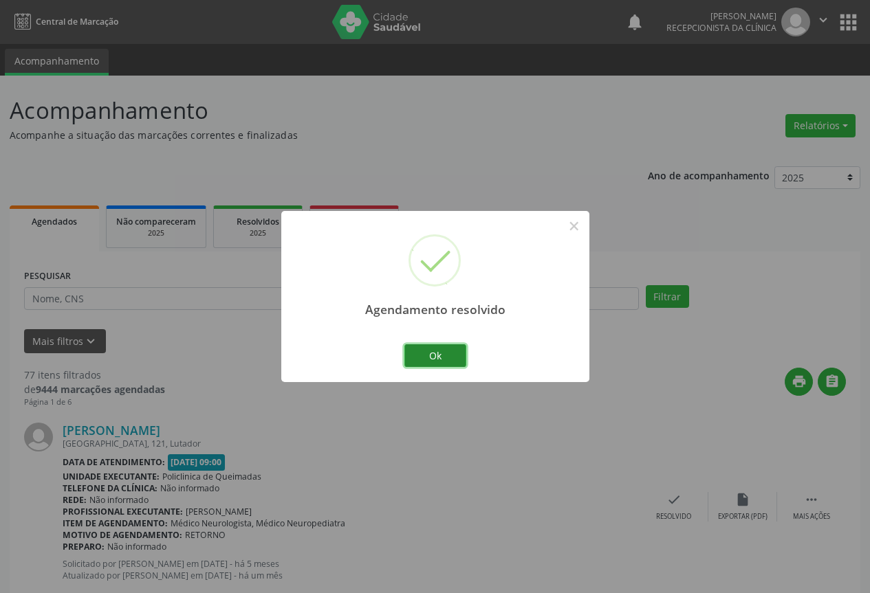
click at [437, 356] on button "Ok" at bounding box center [435, 356] width 62 height 23
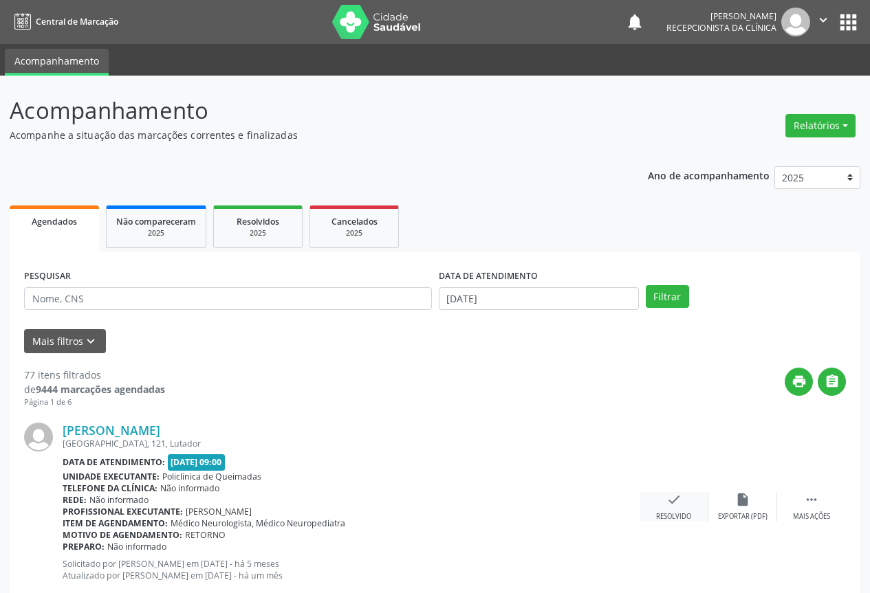
click at [701, 504] on div "check Resolvido" at bounding box center [674, 507] width 69 height 30
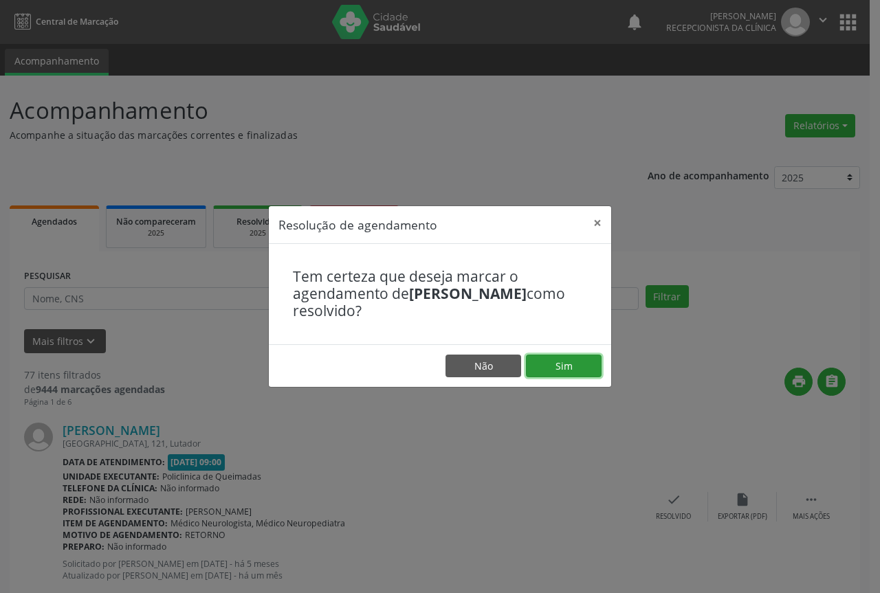
click at [579, 369] on button "Sim" at bounding box center [564, 366] width 76 height 23
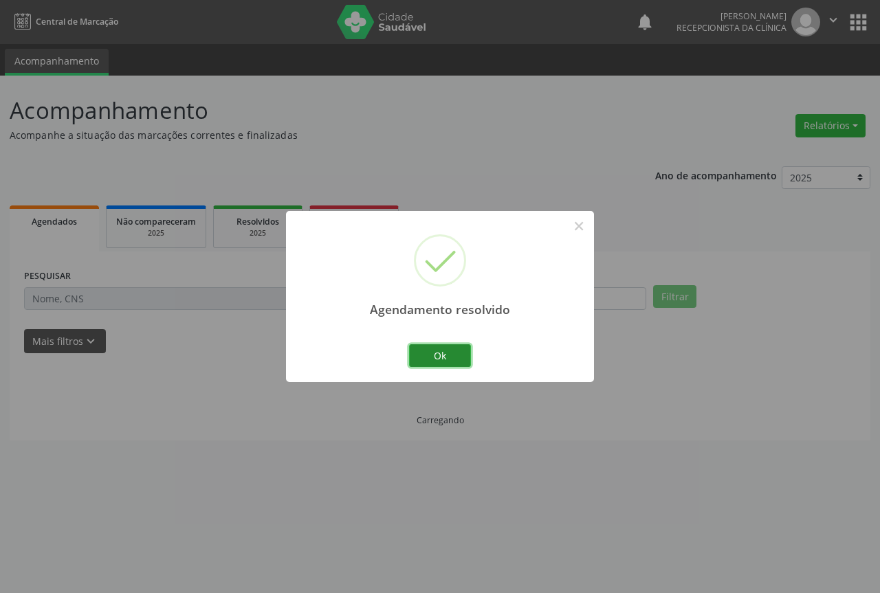
click at [458, 360] on button "Ok" at bounding box center [440, 356] width 62 height 23
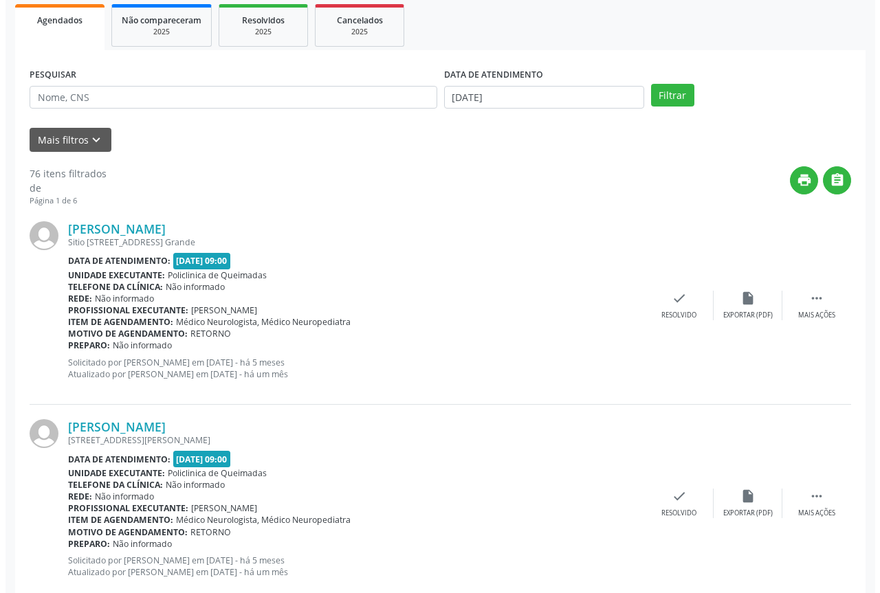
scroll to position [206, 0]
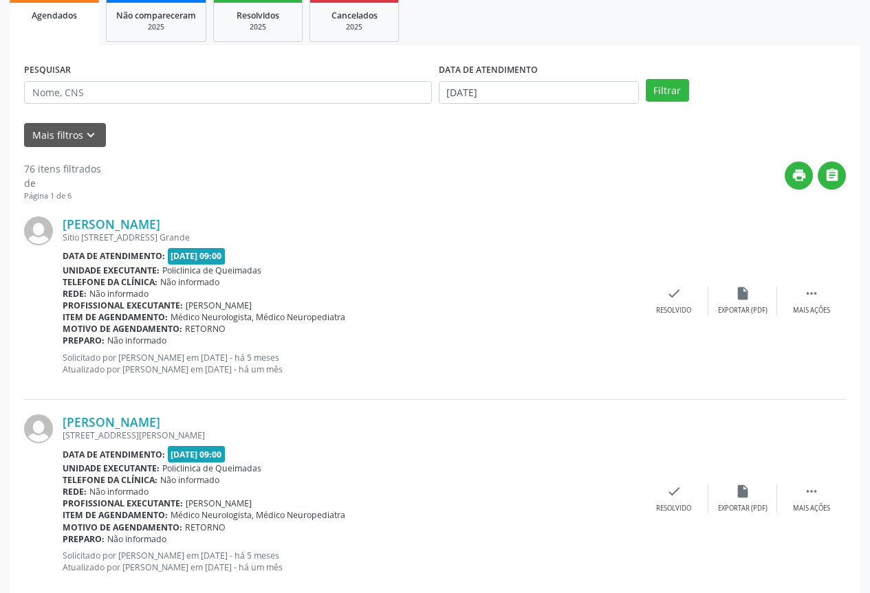
click at [679, 278] on div "[PERSON_NAME] [STREET_ADDRESS] Grande Data de atendimento: [DATE] 09:00 Unidade…" at bounding box center [435, 301] width 822 height 198
click at [679, 303] on div "check Resolvido" at bounding box center [674, 301] width 69 height 30
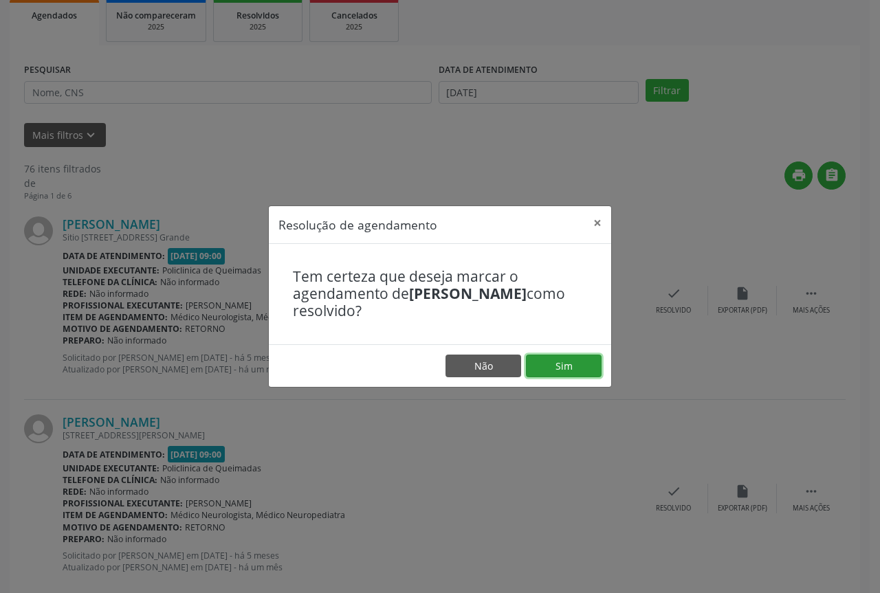
drag, startPoint x: 576, startPoint y: 356, endPoint x: 500, endPoint y: 360, distance: 75.8
click at [574, 357] on button "Sim" at bounding box center [564, 366] width 76 height 23
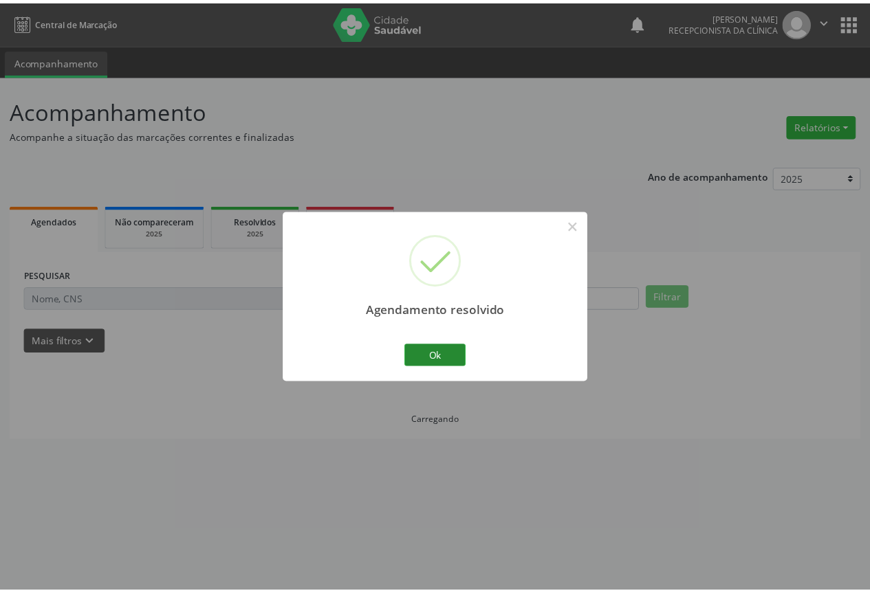
scroll to position [0, 0]
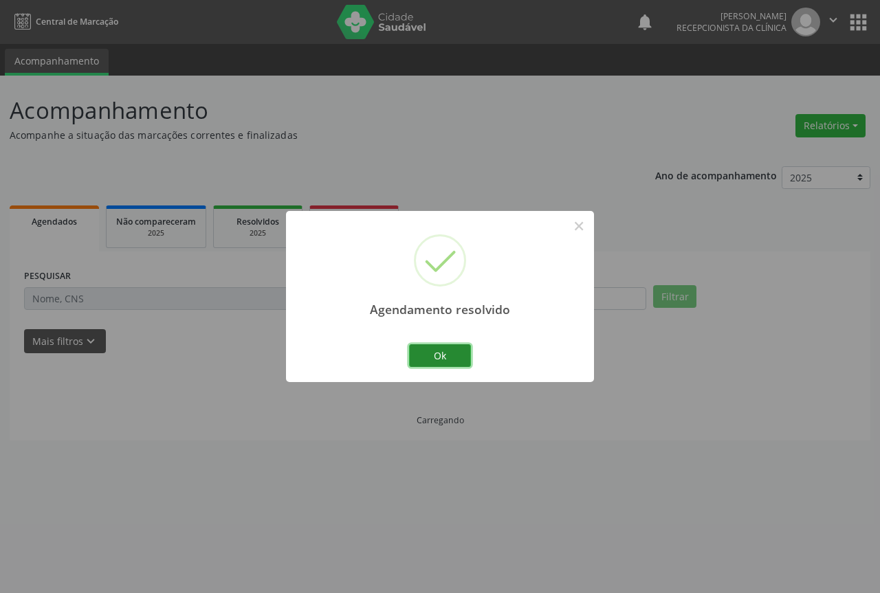
click at [432, 360] on button "Ok" at bounding box center [440, 356] width 62 height 23
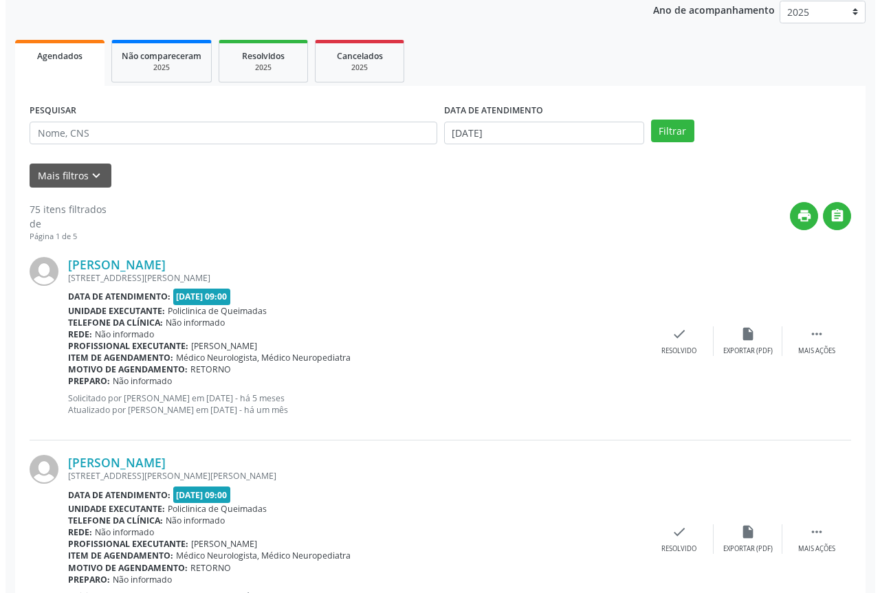
scroll to position [206, 0]
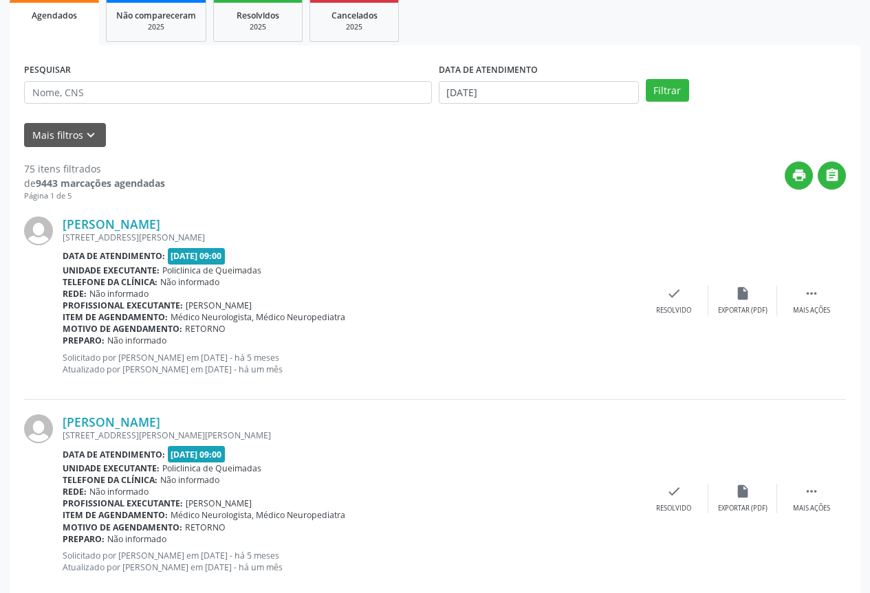
drag, startPoint x: 671, startPoint y: 327, endPoint x: 668, endPoint y: 308, distance: 19.6
click at [671, 325] on div "[PERSON_NAME] [STREET_ADDRESS][PERSON_NAME] Data de atendimento: [DATE] 09:00 U…" at bounding box center [435, 301] width 822 height 198
click at [668, 308] on div "Resolvido" at bounding box center [673, 311] width 35 height 10
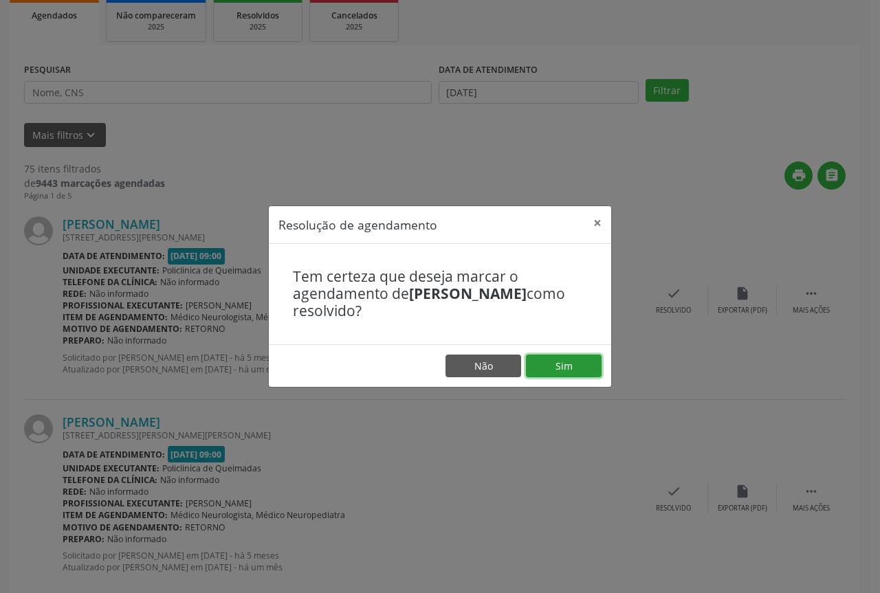
click at [554, 373] on button "Sim" at bounding box center [564, 366] width 76 height 23
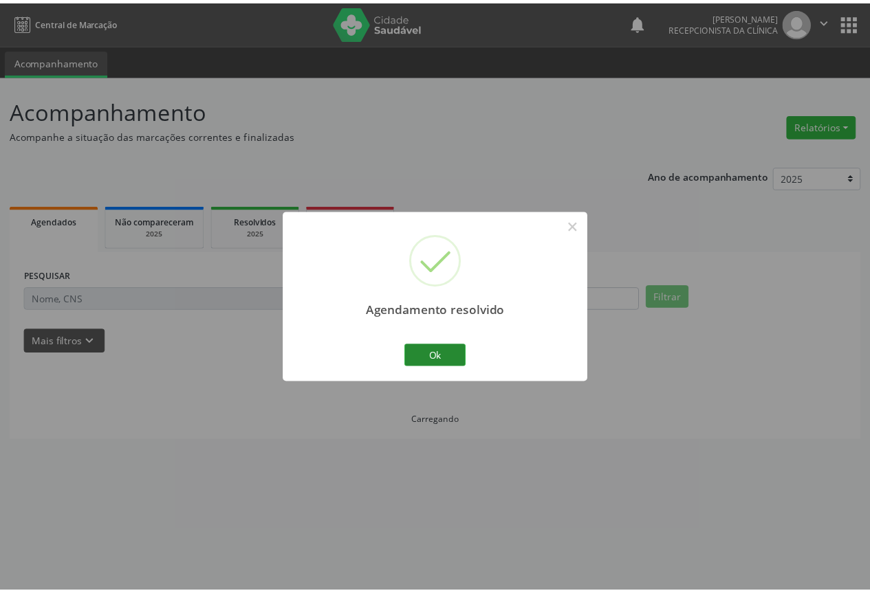
scroll to position [0, 0]
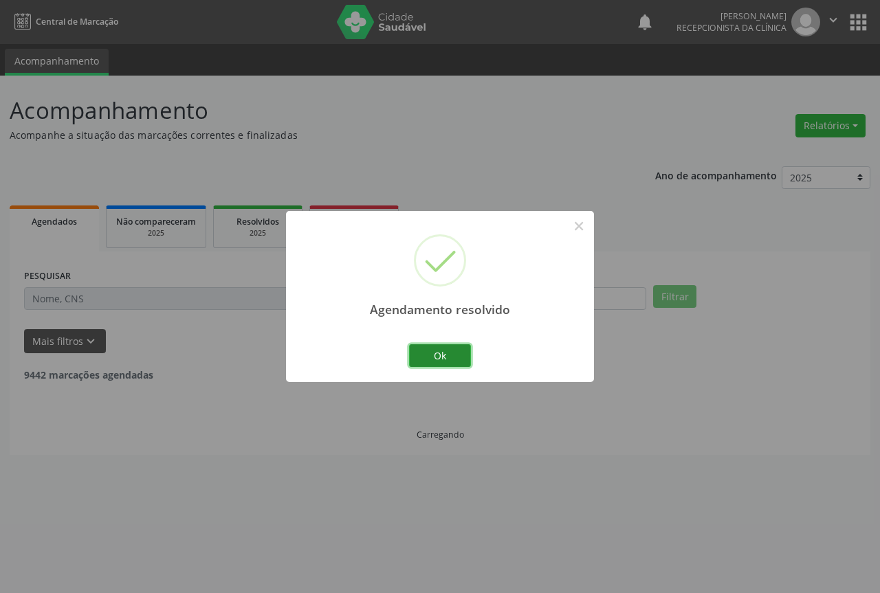
click at [414, 360] on button "Ok" at bounding box center [440, 356] width 62 height 23
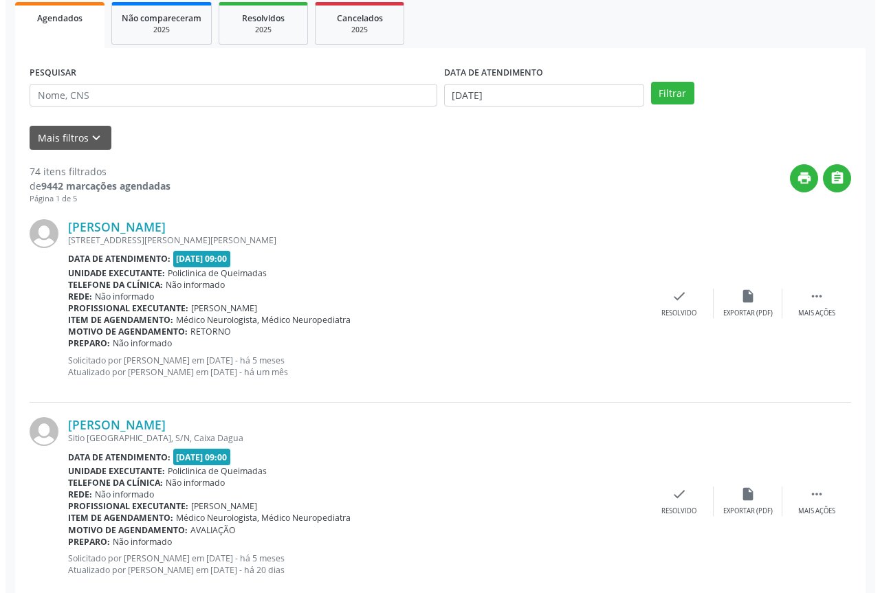
scroll to position [206, 0]
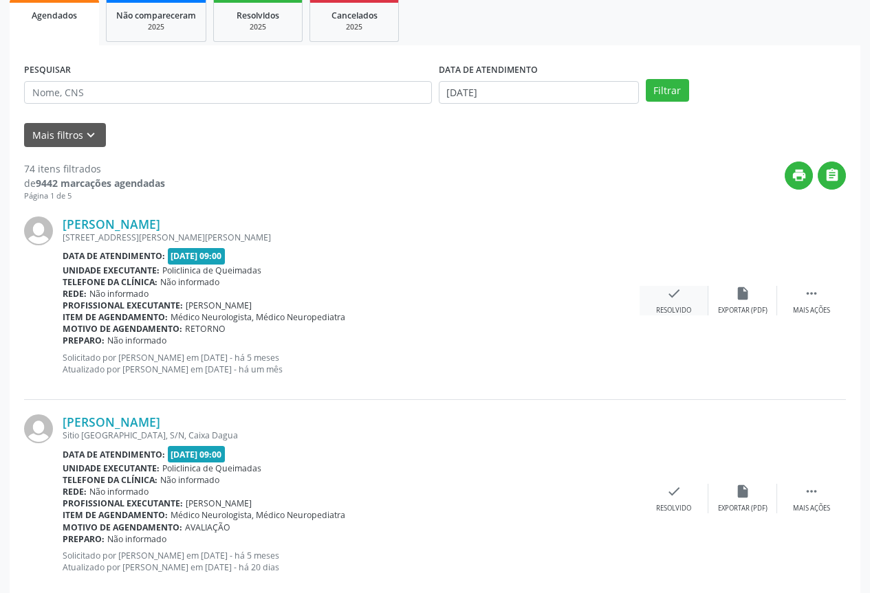
click at [677, 306] on div "Resolvido" at bounding box center [673, 311] width 35 height 10
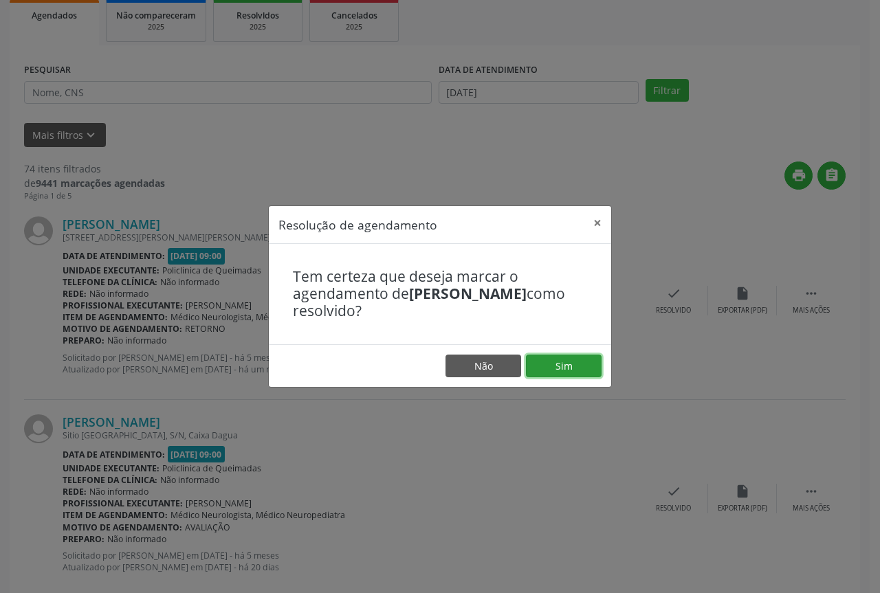
drag, startPoint x: 600, startPoint y: 375, endPoint x: 524, endPoint y: 366, distance: 76.2
click at [598, 375] on button "Sim" at bounding box center [564, 366] width 76 height 23
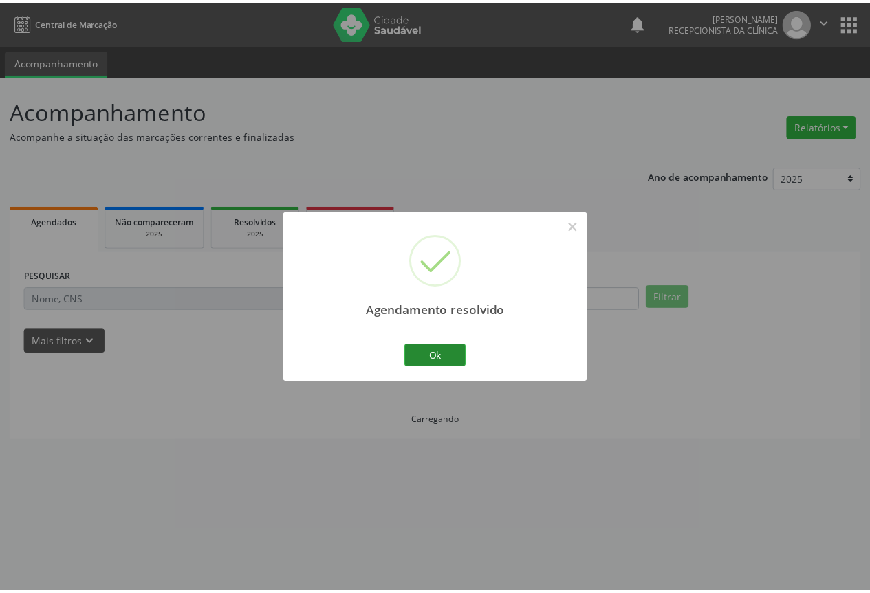
scroll to position [0, 0]
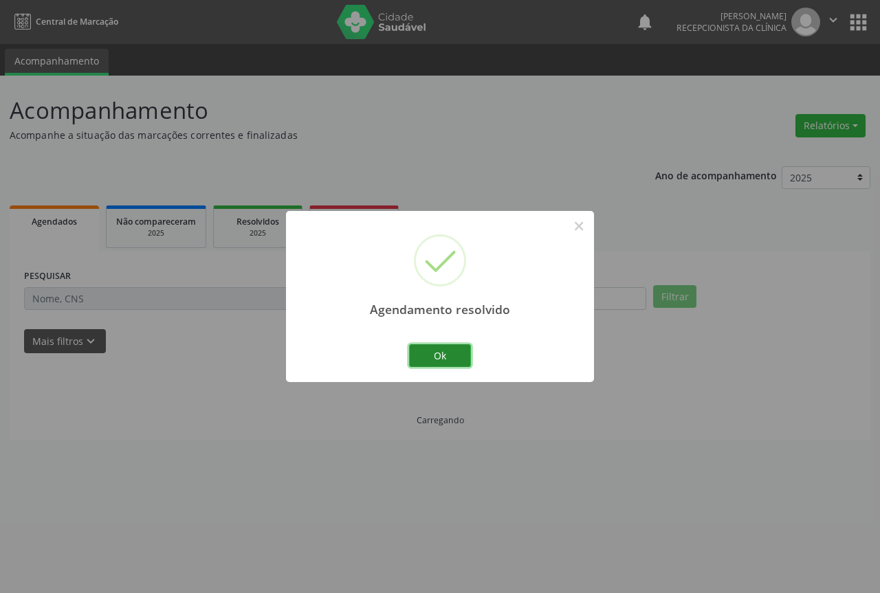
click at [446, 358] on button "Ok" at bounding box center [440, 356] width 62 height 23
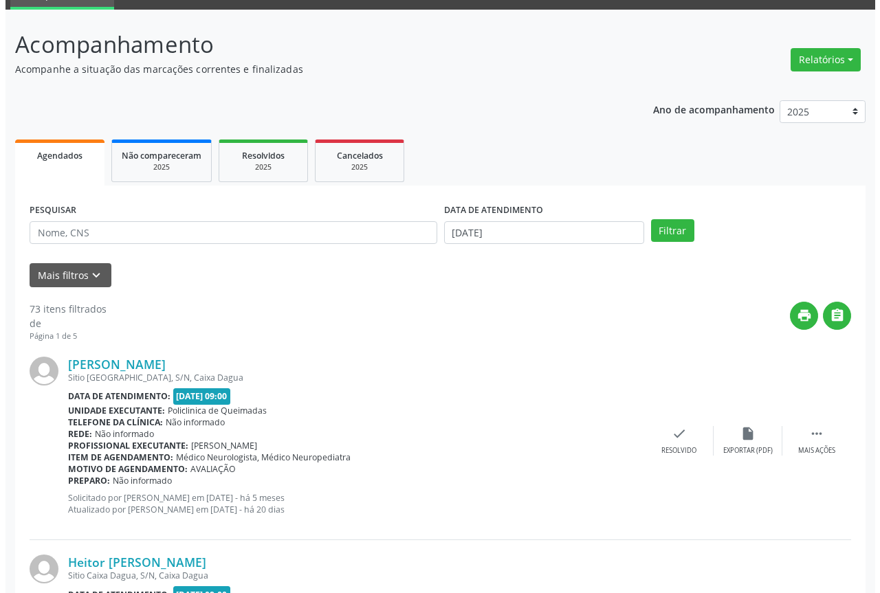
scroll to position [69, 0]
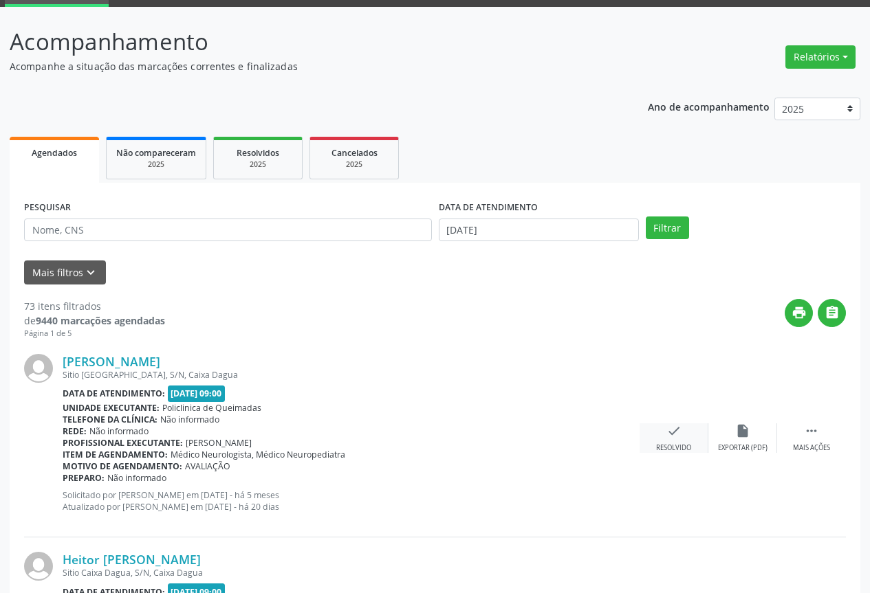
click at [677, 424] on icon "check" at bounding box center [673, 431] width 15 height 15
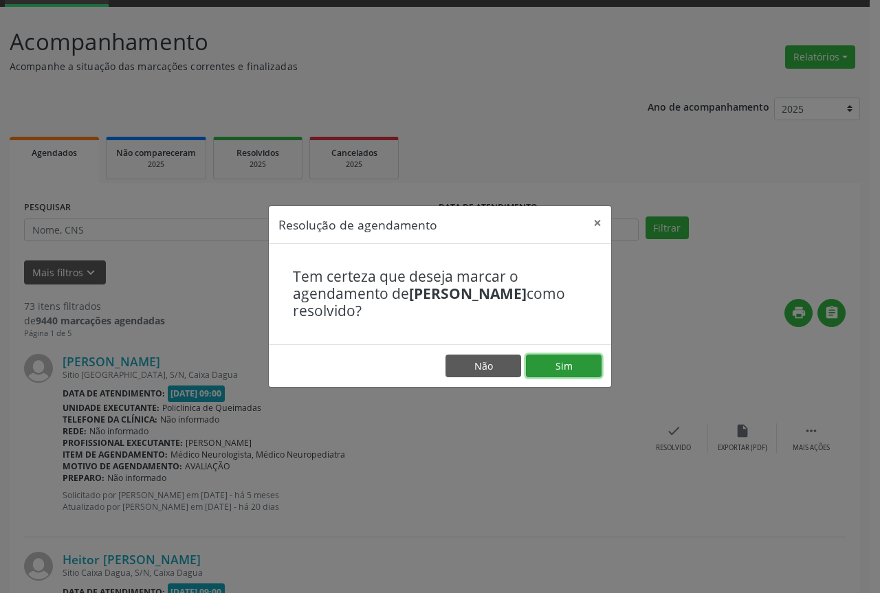
click at [547, 366] on button "Sim" at bounding box center [564, 366] width 76 height 23
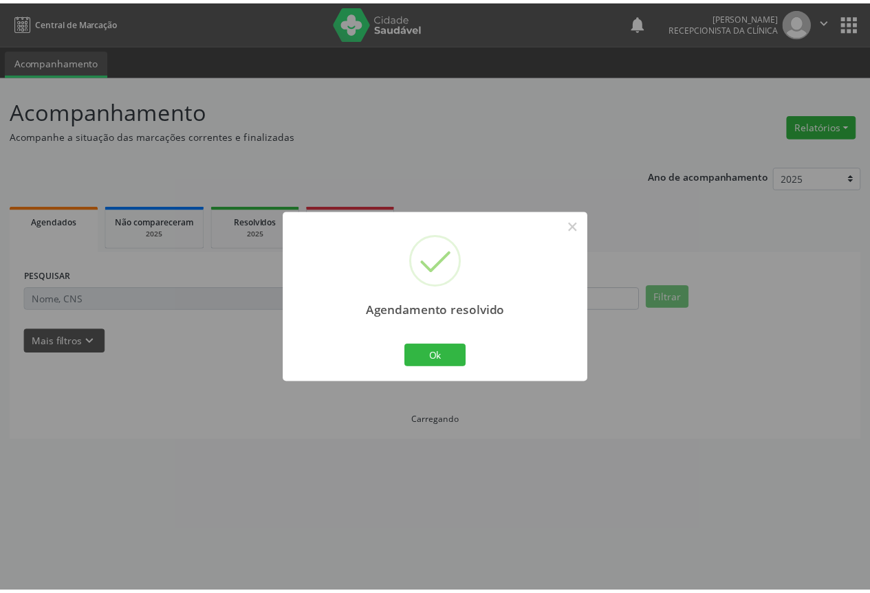
scroll to position [0, 0]
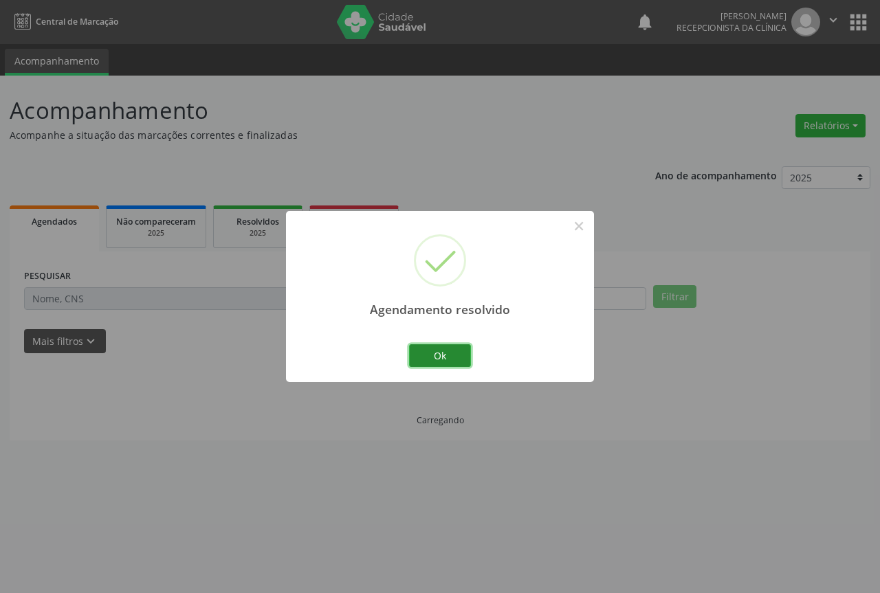
click at [428, 353] on button "Ok" at bounding box center [440, 356] width 62 height 23
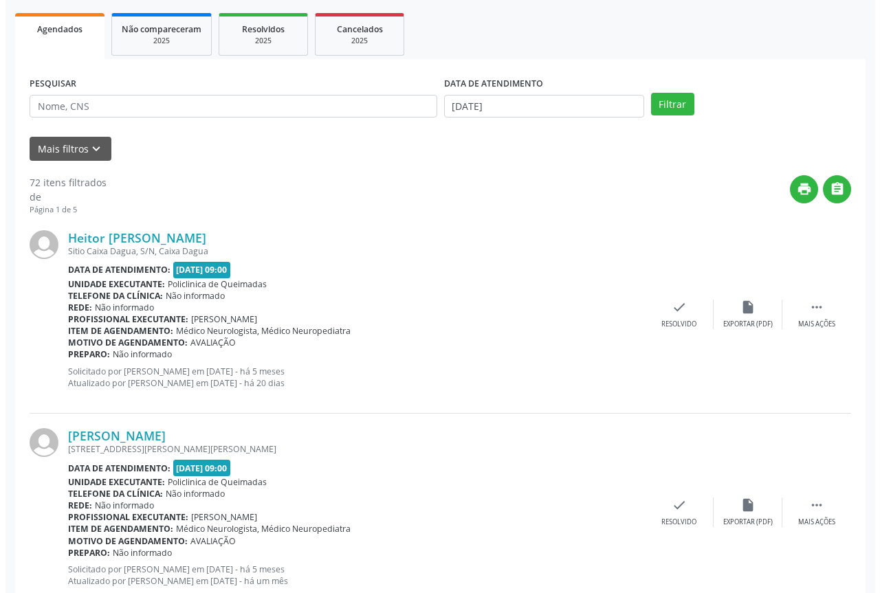
scroll to position [206, 0]
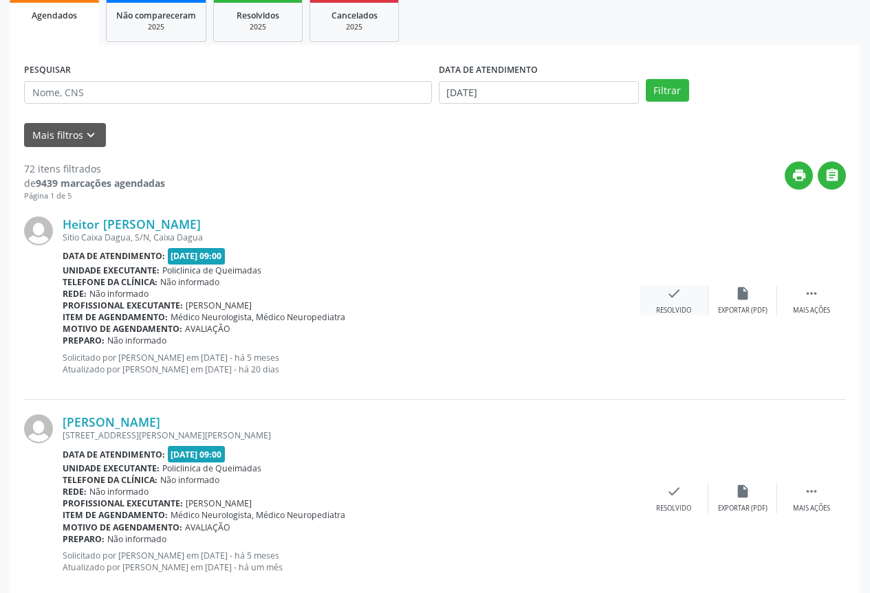
click at [678, 301] on div "check Resolvido" at bounding box center [674, 301] width 69 height 30
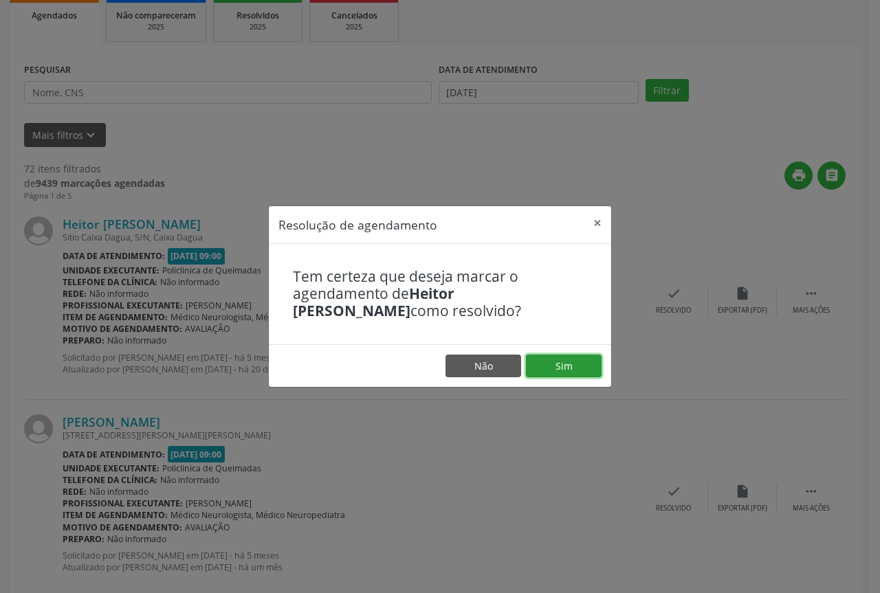
click at [571, 364] on button "Sim" at bounding box center [564, 366] width 76 height 23
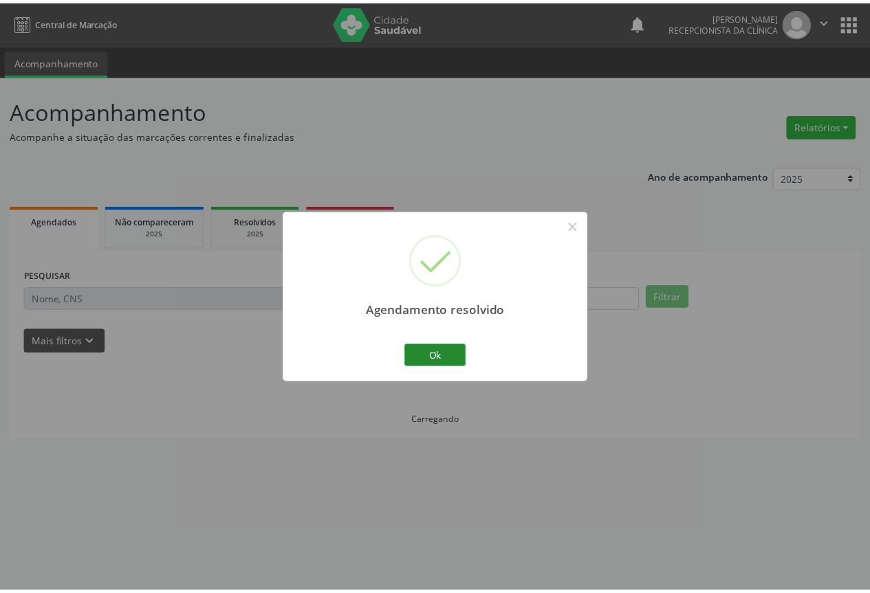
scroll to position [0, 0]
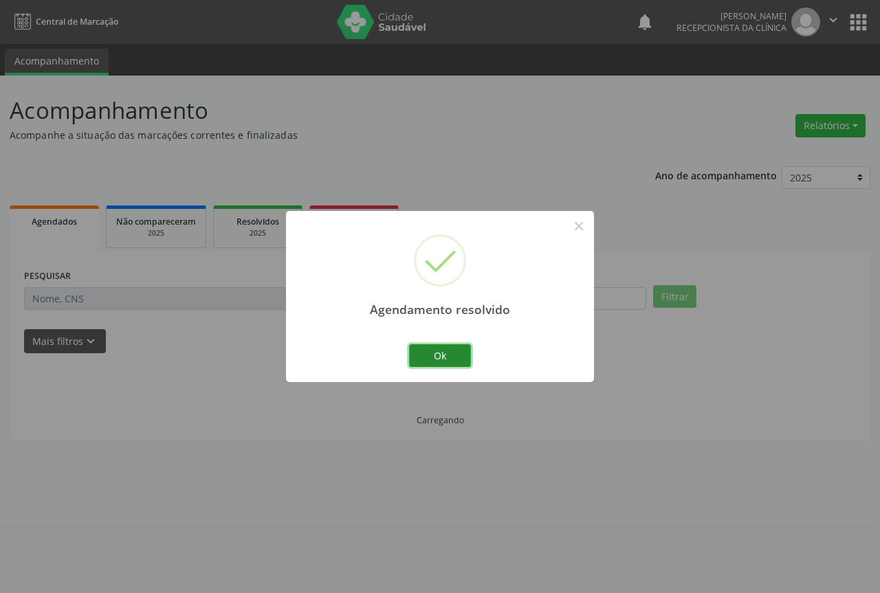
click at [423, 362] on button "Ok" at bounding box center [440, 356] width 62 height 23
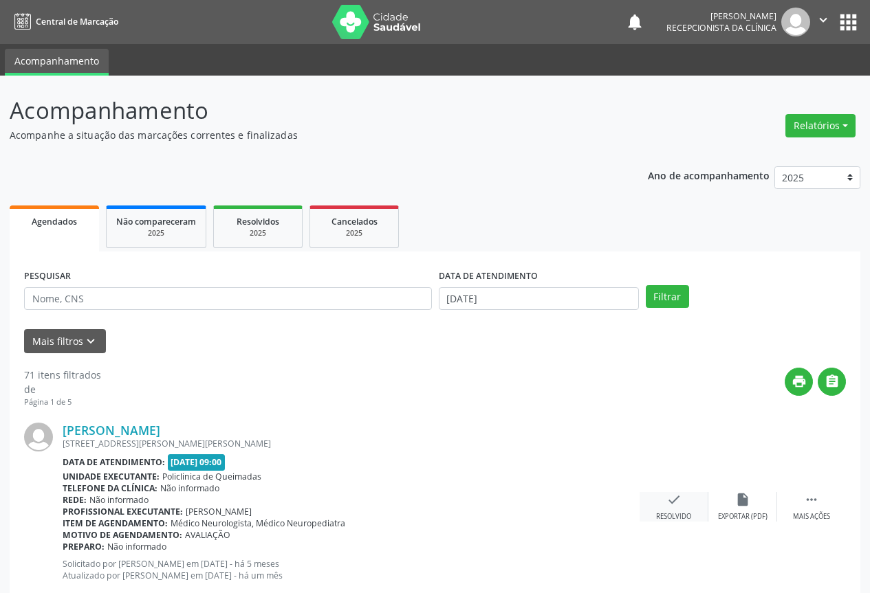
click at [668, 501] on icon "check" at bounding box center [673, 499] width 15 height 15
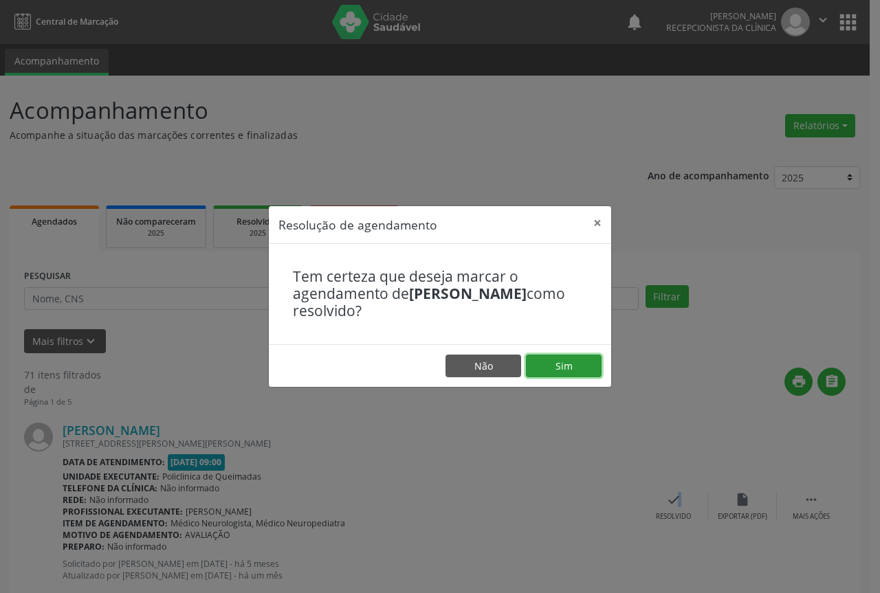
click at [540, 356] on button "Sim" at bounding box center [564, 366] width 76 height 23
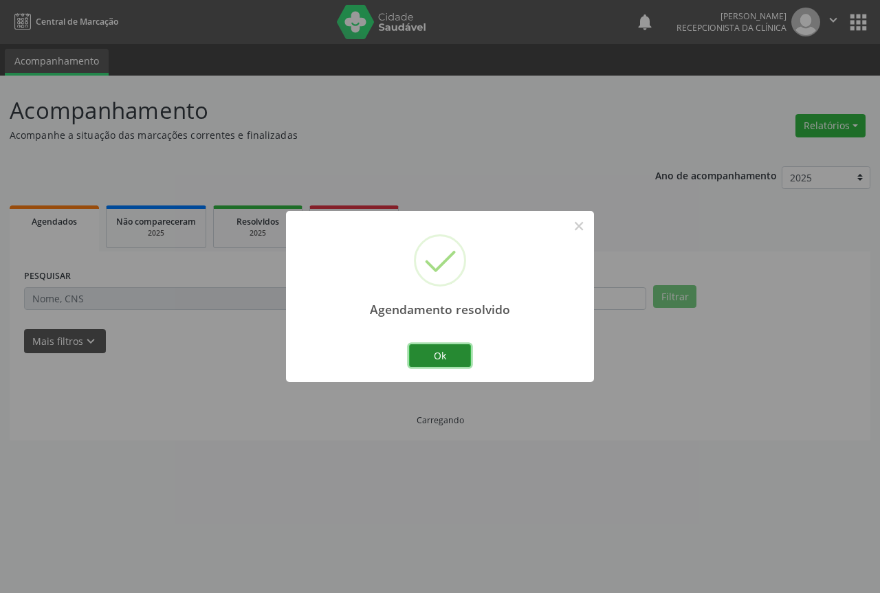
click at [455, 362] on button "Ok" at bounding box center [440, 356] width 62 height 23
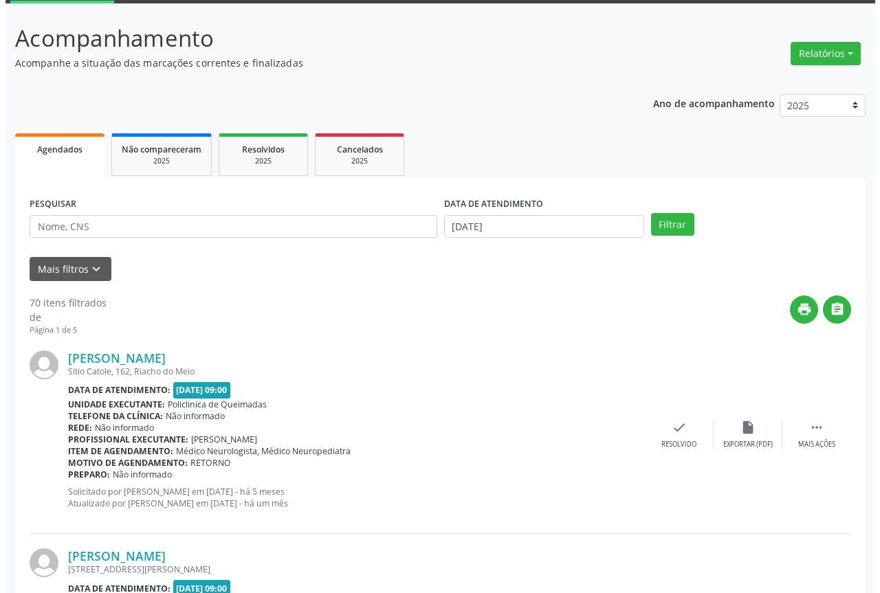
scroll to position [138, 0]
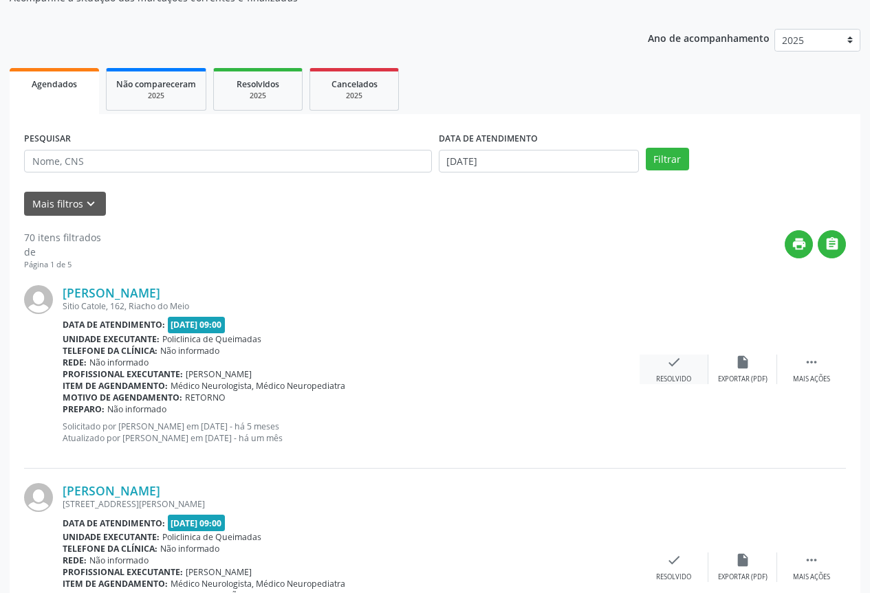
click at [688, 371] on div "check Resolvido" at bounding box center [674, 370] width 69 height 30
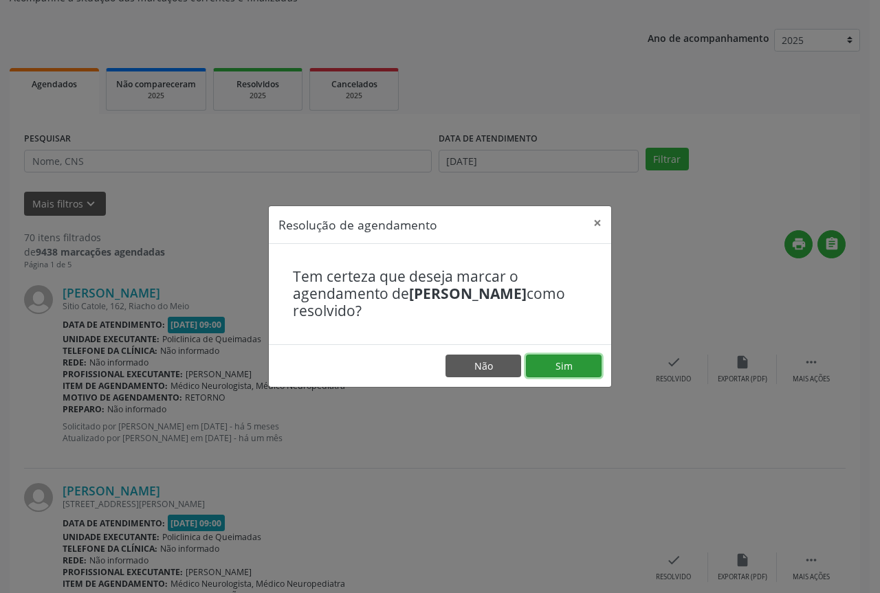
click at [542, 367] on button "Sim" at bounding box center [564, 366] width 76 height 23
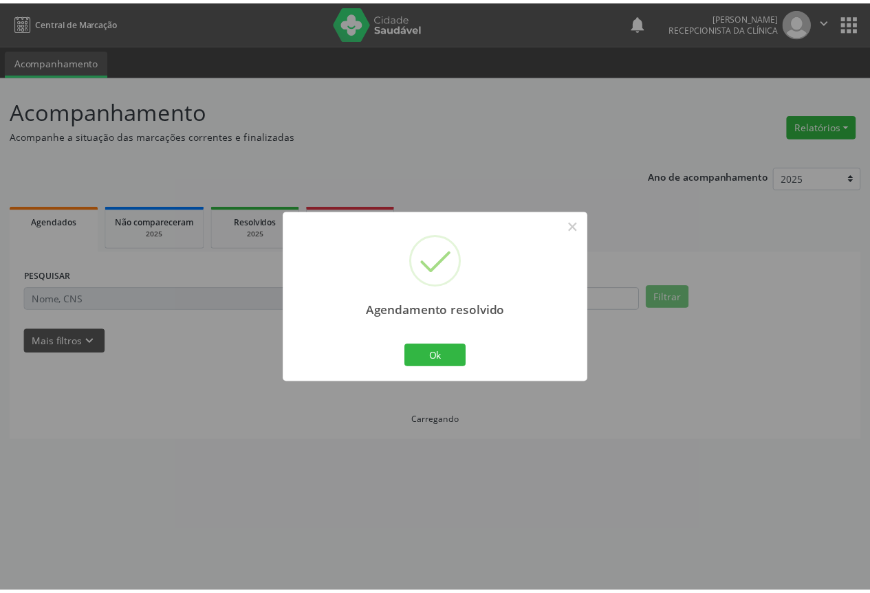
scroll to position [0, 0]
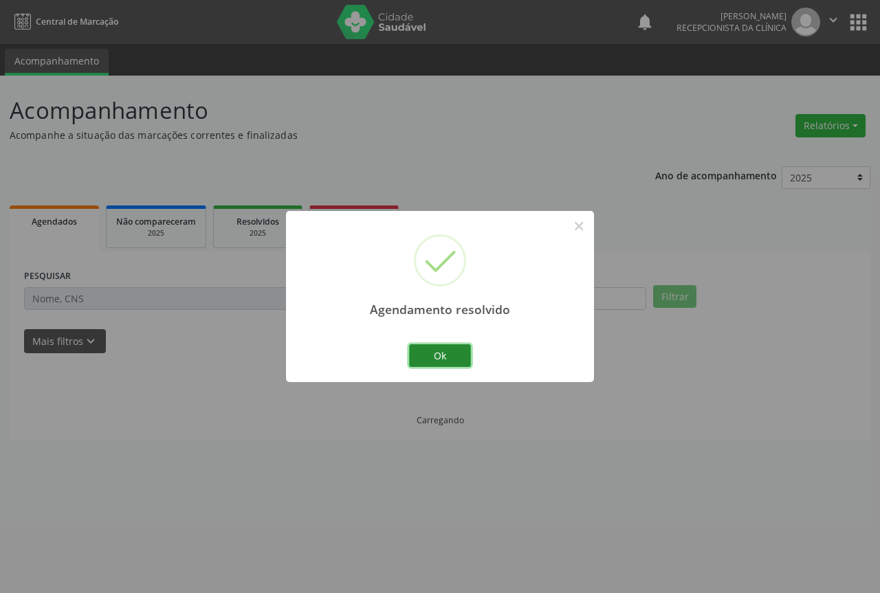
click at [446, 362] on button "Ok" at bounding box center [440, 356] width 62 height 23
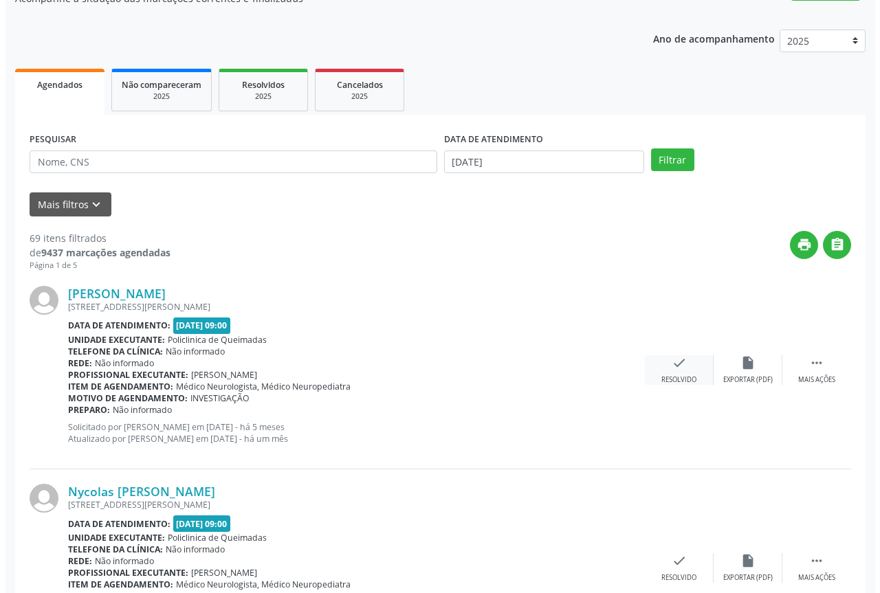
scroll to position [138, 0]
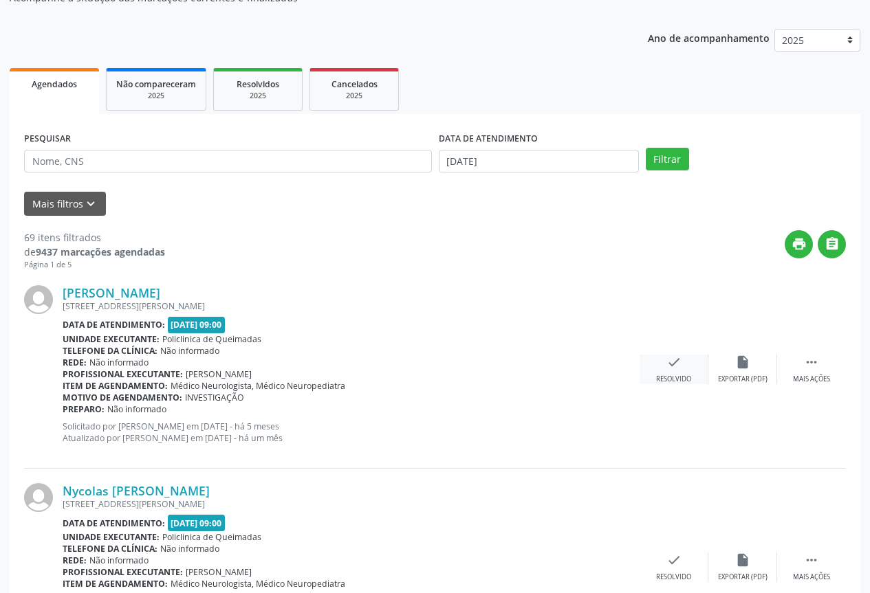
click at [670, 361] on icon "check" at bounding box center [673, 362] width 15 height 15
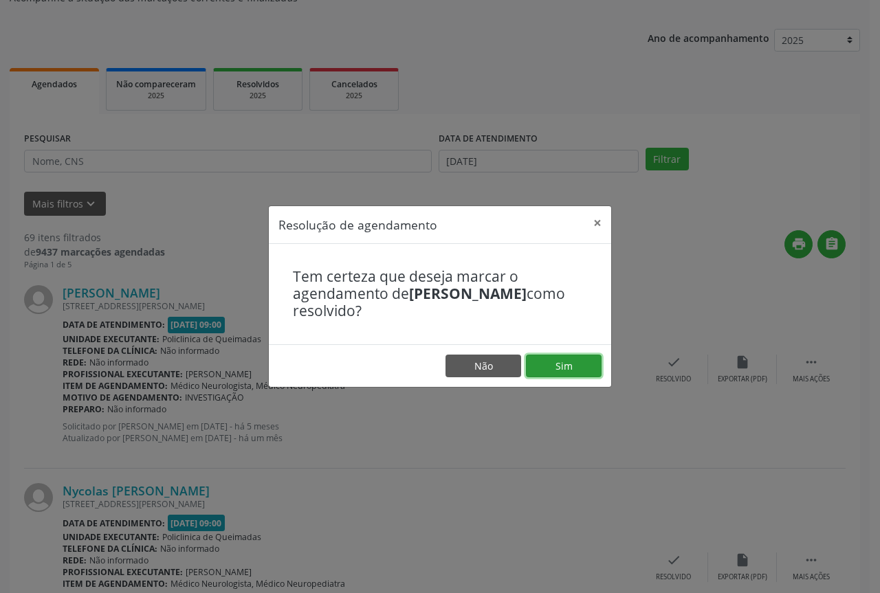
click at [552, 365] on button "Sim" at bounding box center [564, 366] width 76 height 23
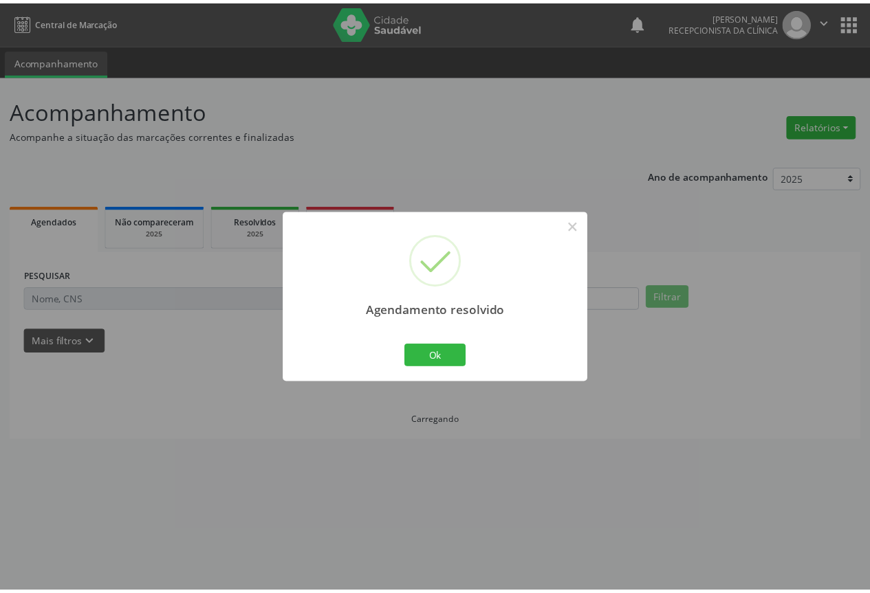
scroll to position [0, 0]
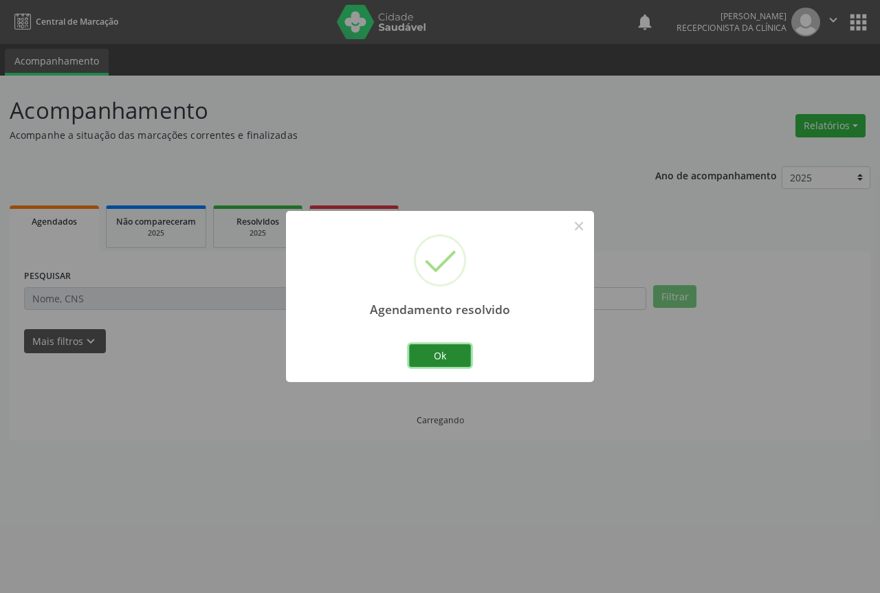
click at [444, 352] on button "Ok" at bounding box center [440, 356] width 62 height 23
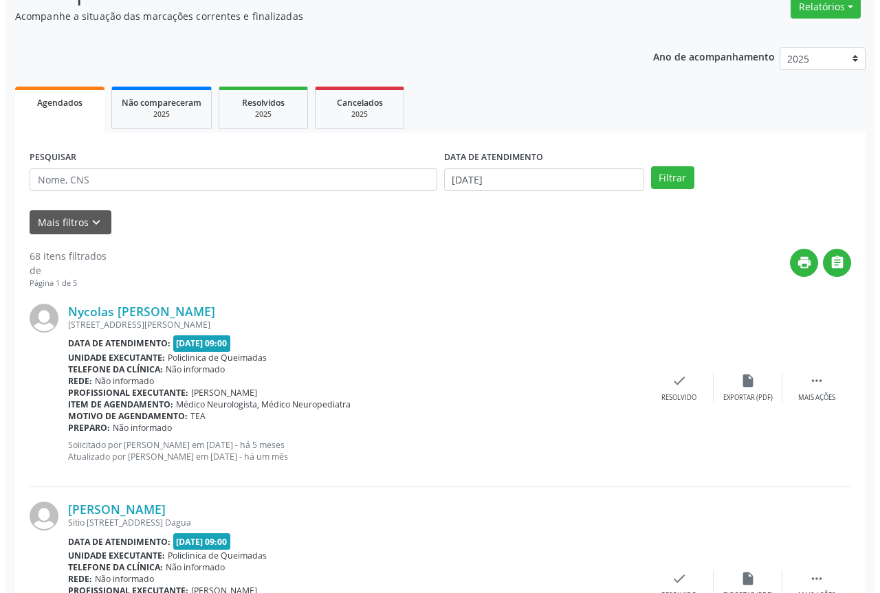
scroll to position [138, 0]
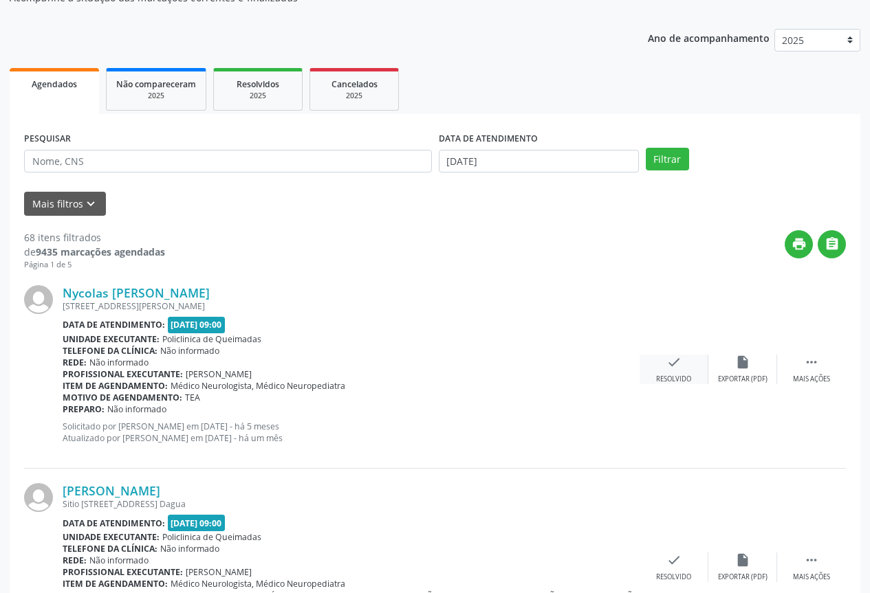
click at [670, 373] on div "check Resolvido" at bounding box center [674, 370] width 69 height 30
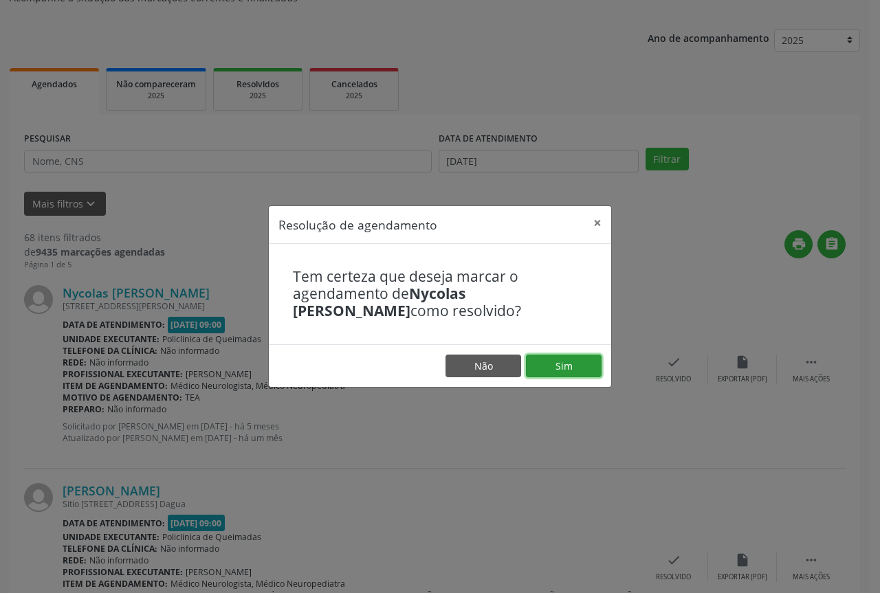
click at [554, 371] on button "Sim" at bounding box center [564, 366] width 76 height 23
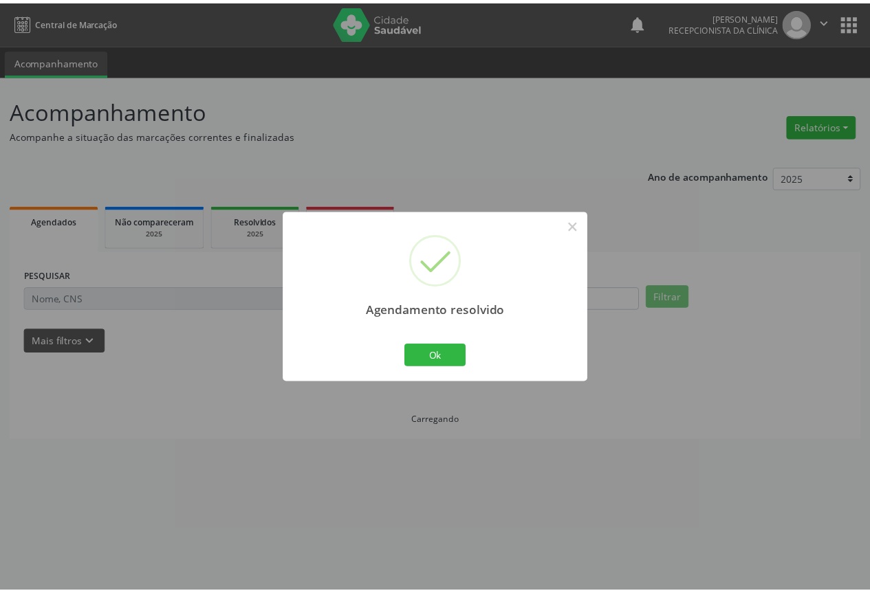
scroll to position [0, 0]
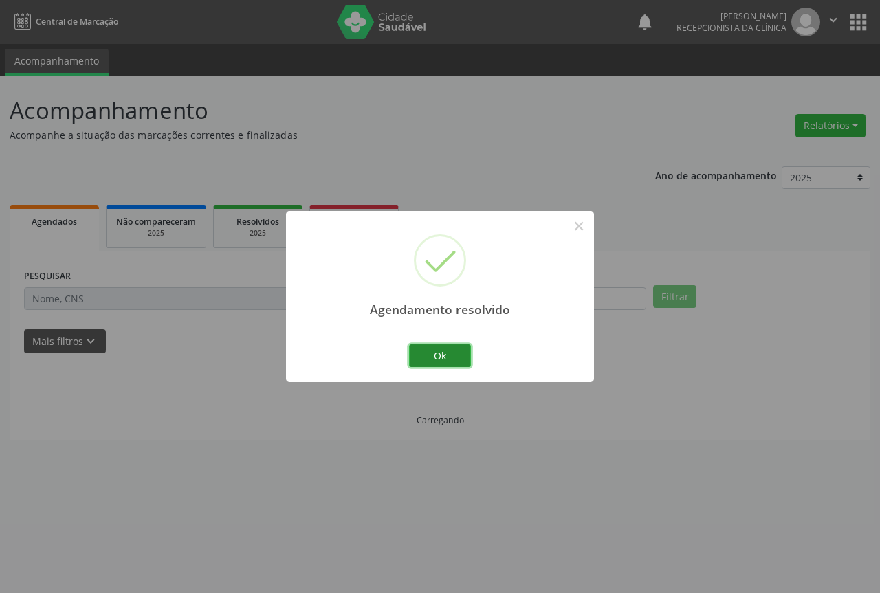
click at [455, 353] on button "Ok" at bounding box center [440, 356] width 62 height 23
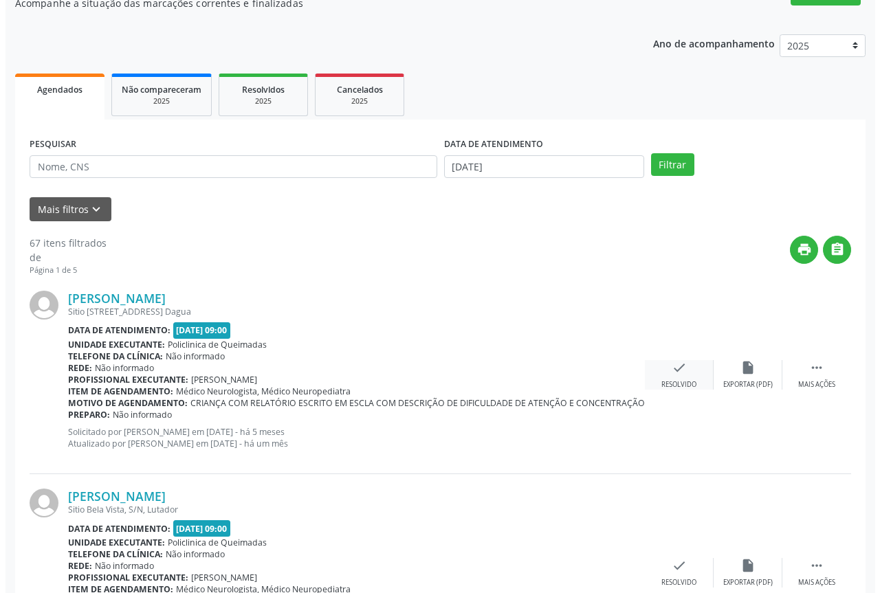
scroll to position [138, 0]
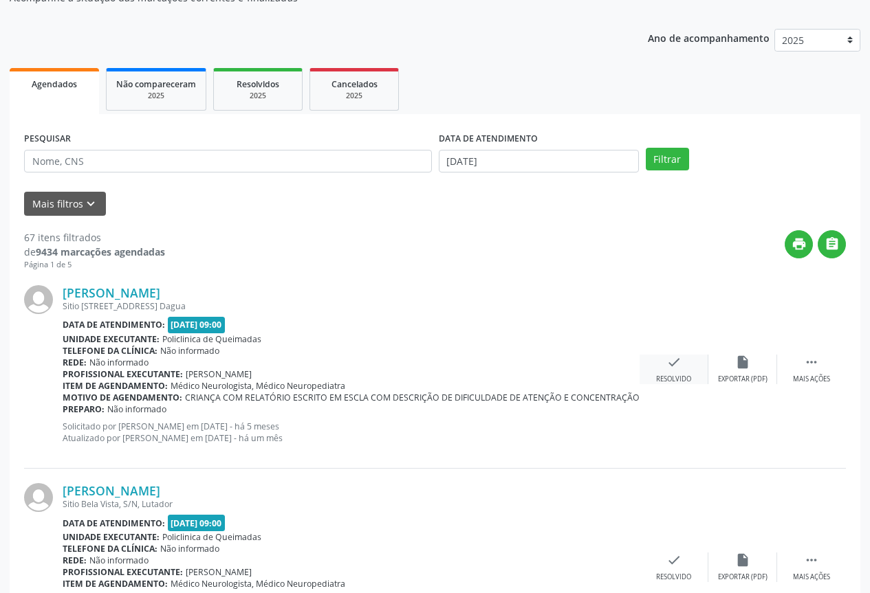
click at [676, 364] on icon "check" at bounding box center [673, 362] width 15 height 15
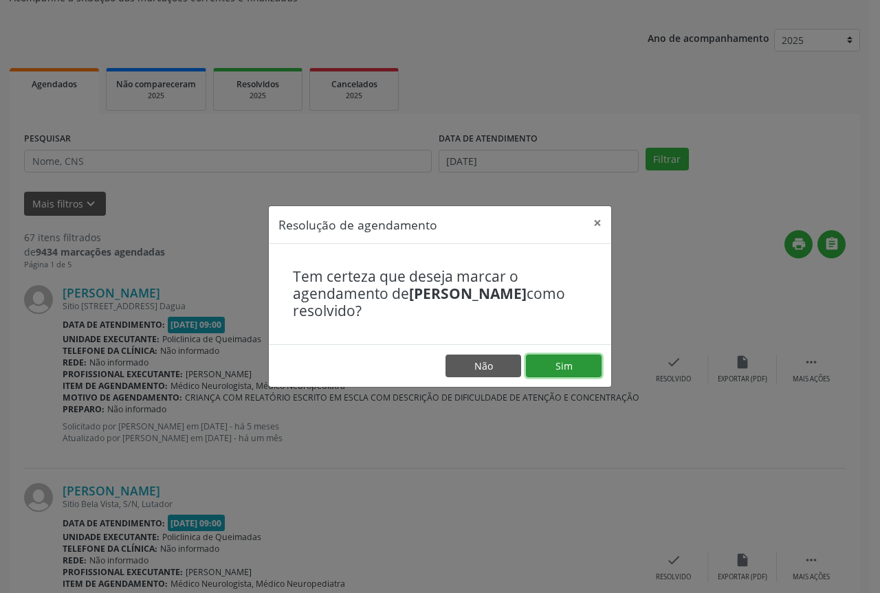
drag, startPoint x: 580, startPoint y: 373, endPoint x: 509, endPoint y: 373, distance: 70.8
click at [579, 373] on button "Sim" at bounding box center [564, 366] width 76 height 23
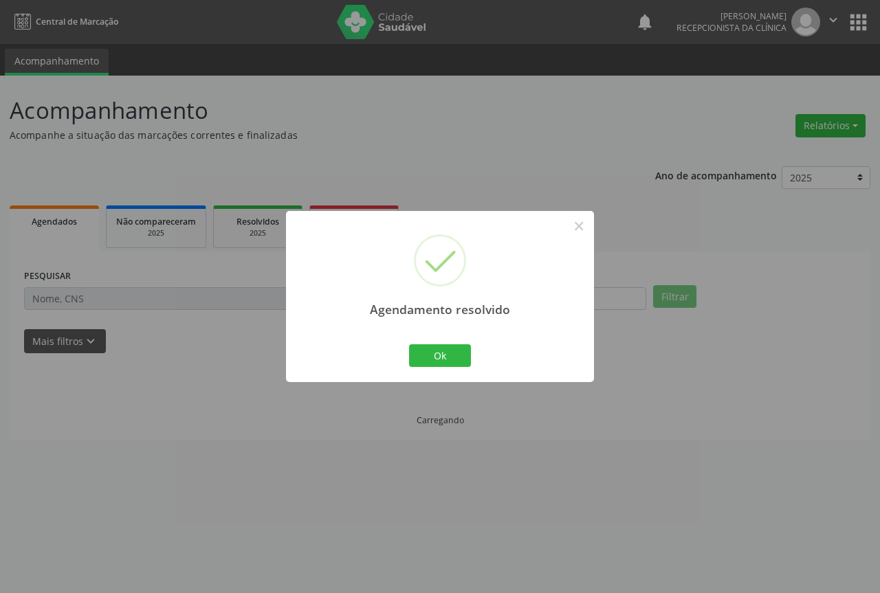
scroll to position [0, 0]
click at [433, 370] on div "Agendamento resolvido × Ok Cancel" at bounding box center [440, 296] width 308 height 171
click at [440, 358] on button "Ok" at bounding box center [440, 356] width 62 height 23
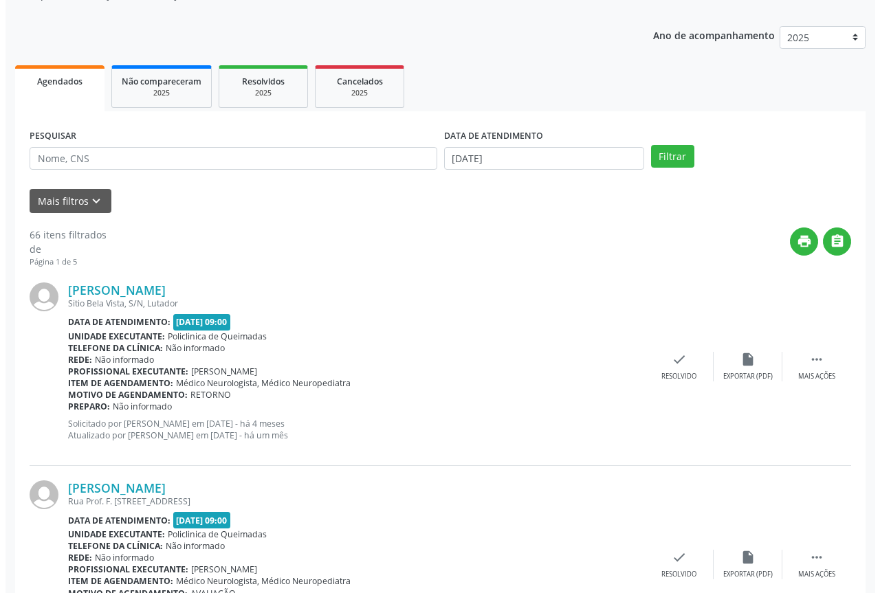
scroll to position [206, 0]
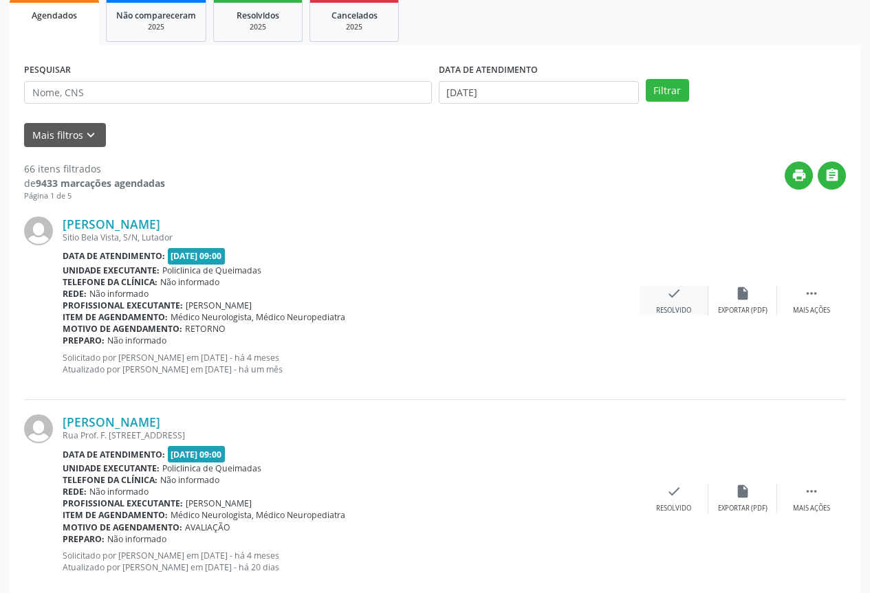
click at [663, 303] on div "check Resolvido" at bounding box center [674, 301] width 69 height 30
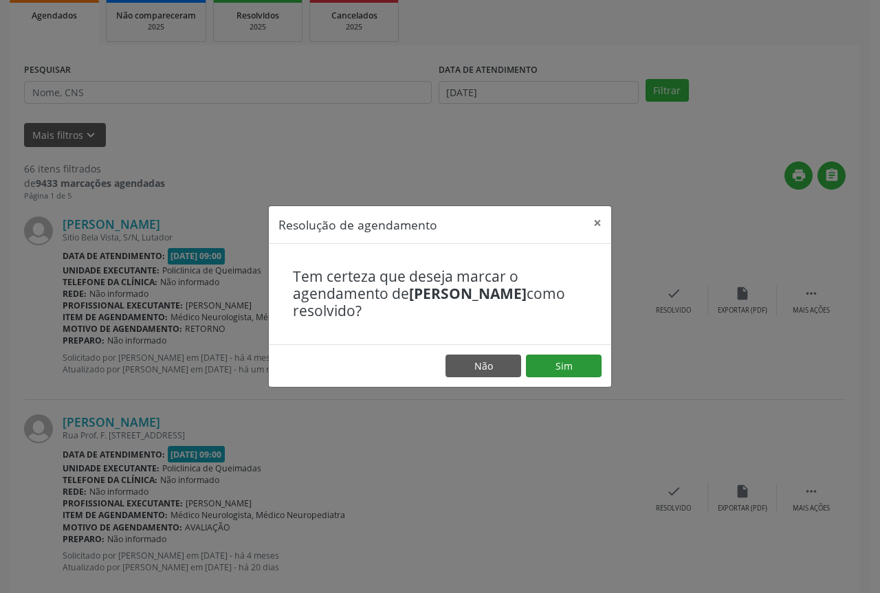
drag, startPoint x: 551, startPoint y: 381, endPoint x: 548, endPoint y: 366, distance: 15.4
click at [550, 378] on footer "Não Sim" at bounding box center [440, 366] width 342 height 43
click at [548, 366] on button "Sim" at bounding box center [564, 366] width 76 height 23
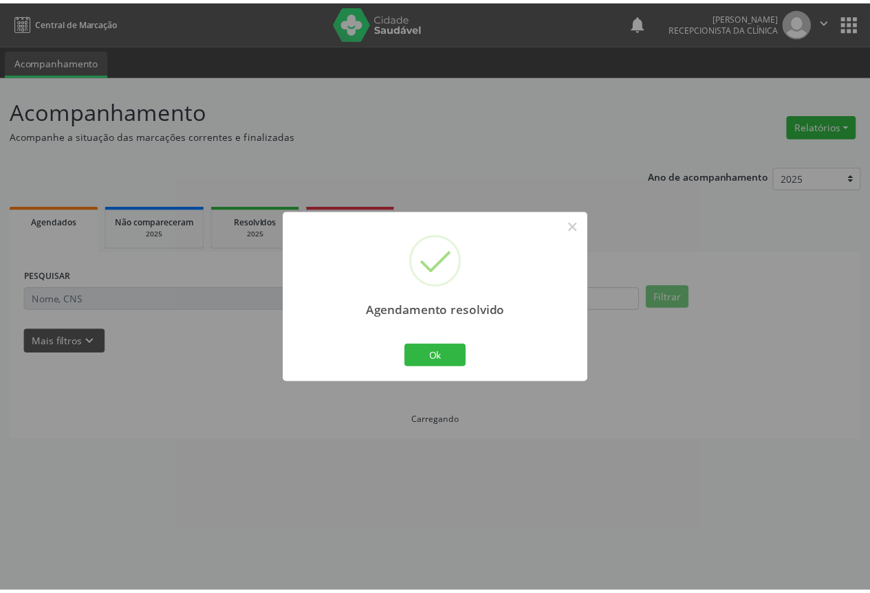
scroll to position [0, 0]
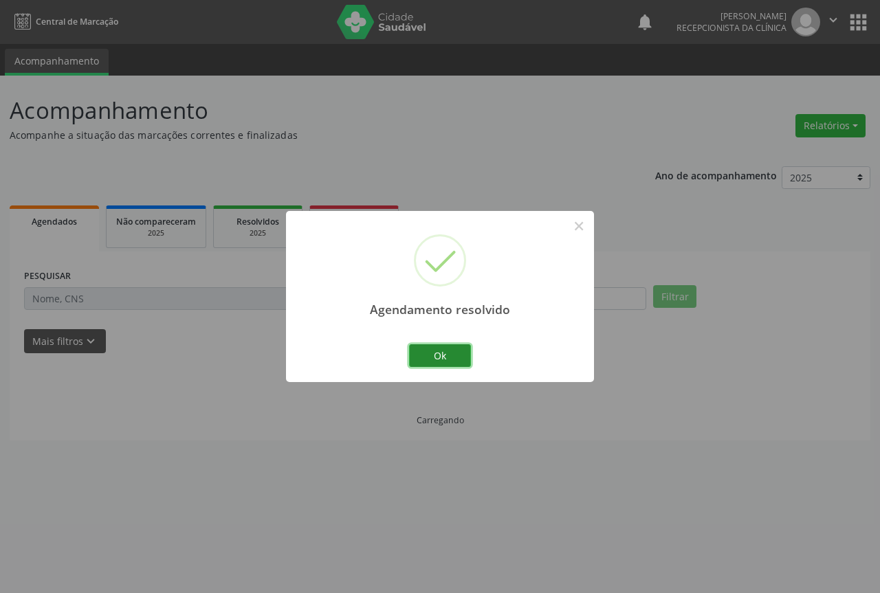
click at [450, 358] on button "Ok" at bounding box center [440, 356] width 62 height 23
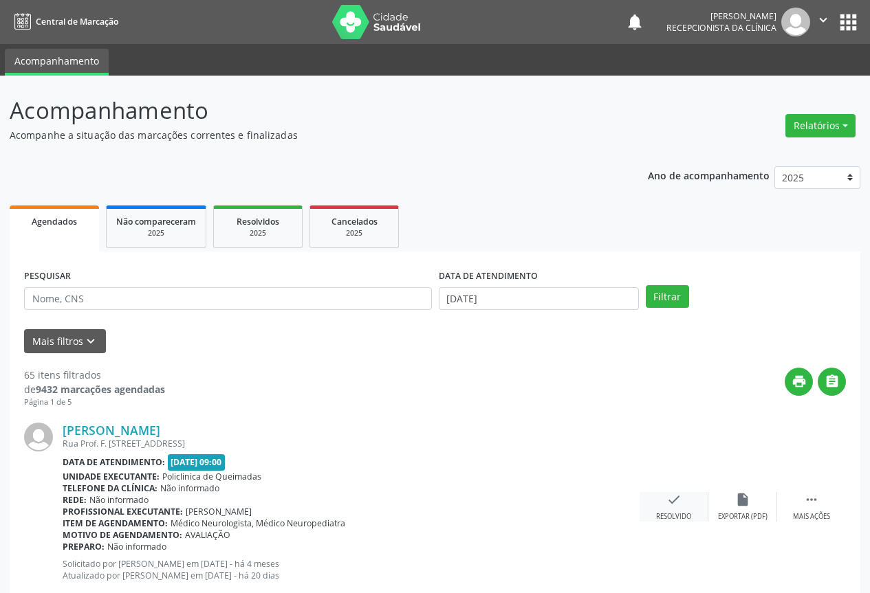
click at [674, 516] on div "Resolvido" at bounding box center [673, 517] width 35 height 10
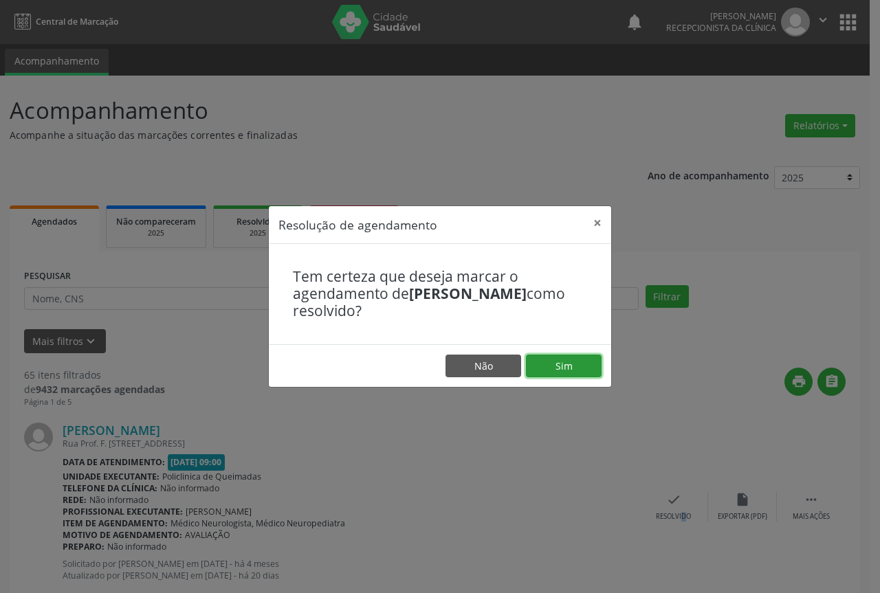
click at [543, 364] on button "Sim" at bounding box center [564, 366] width 76 height 23
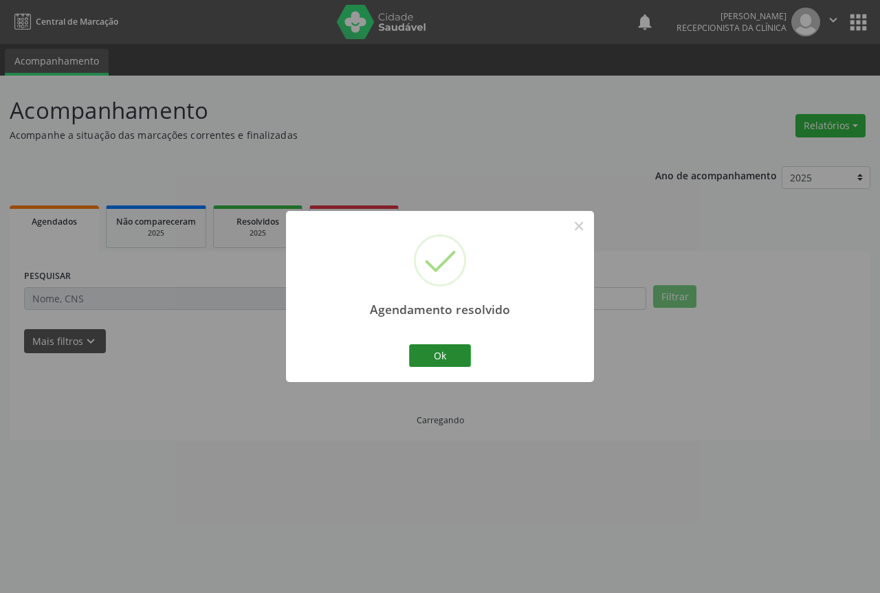
click at [469, 362] on div "Agendamento resolvido × Ok Cancel" at bounding box center [440, 296] width 308 height 171
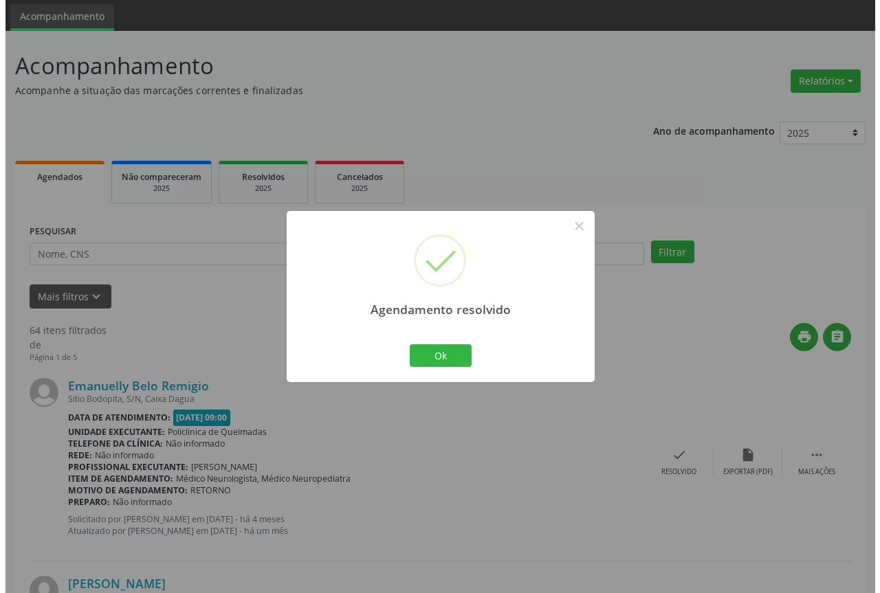
scroll to position [69, 0]
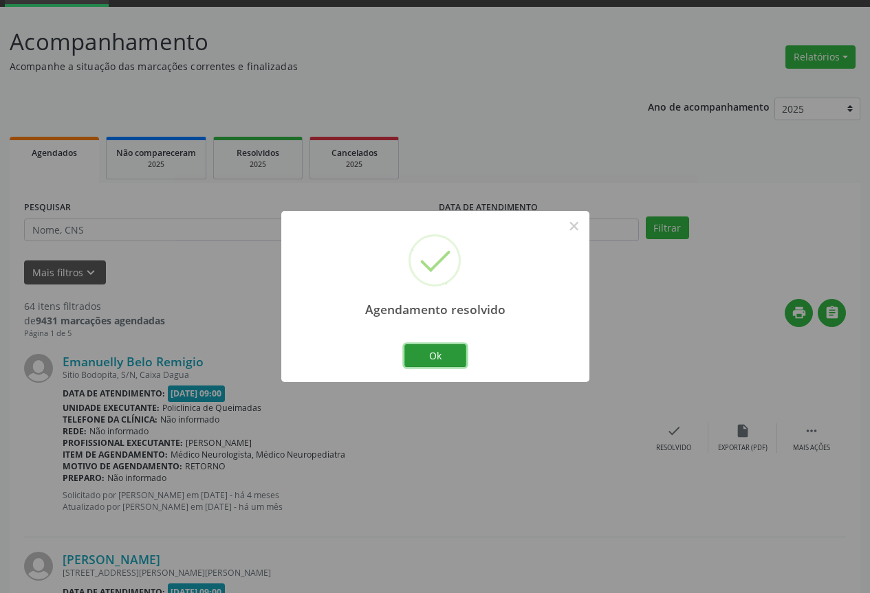
drag, startPoint x: 446, startPoint y: 357, endPoint x: 494, endPoint y: 380, distance: 53.2
click at [446, 358] on button "Ok" at bounding box center [435, 356] width 62 height 23
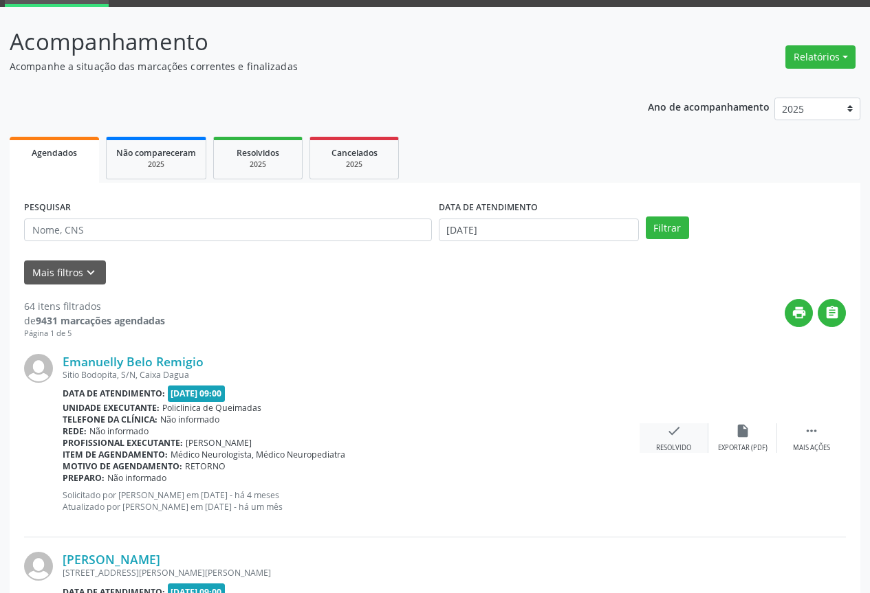
click at [668, 435] on icon "check" at bounding box center [673, 431] width 15 height 15
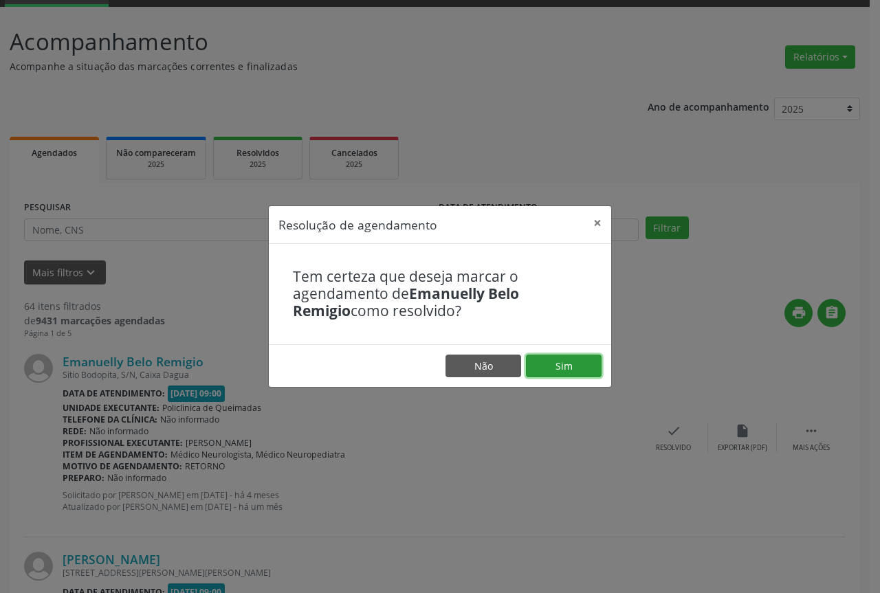
click at [562, 364] on button "Sim" at bounding box center [564, 366] width 76 height 23
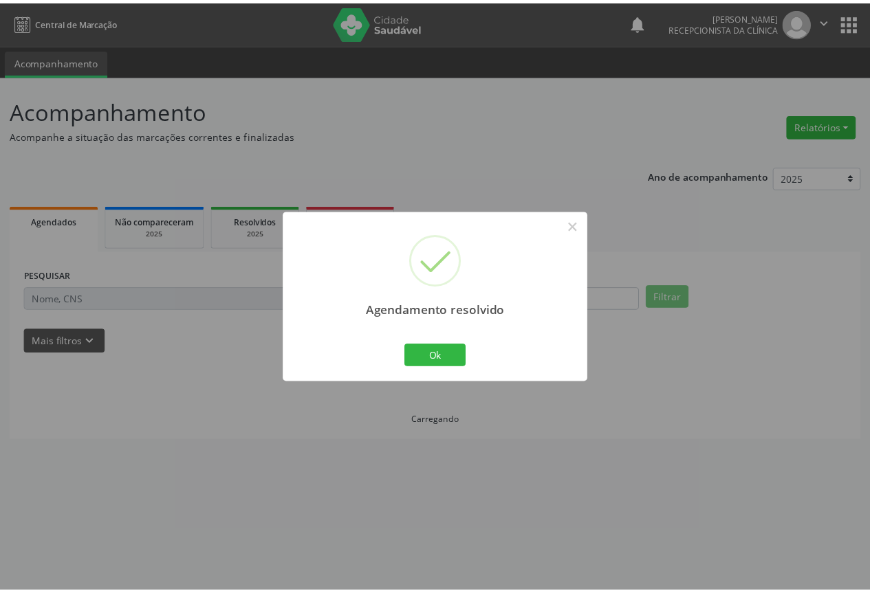
scroll to position [0, 0]
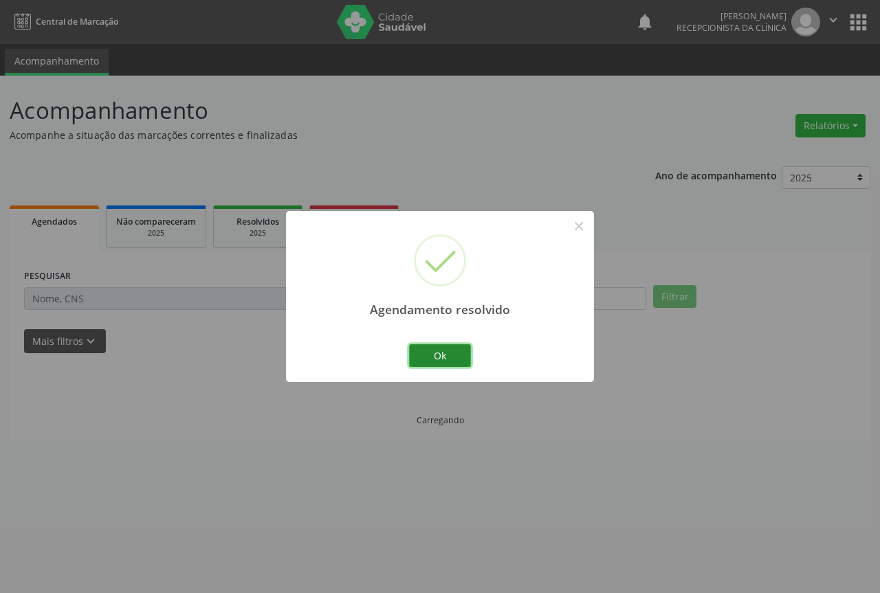
click at [430, 358] on button "Ok" at bounding box center [440, 356] width 62 height 23
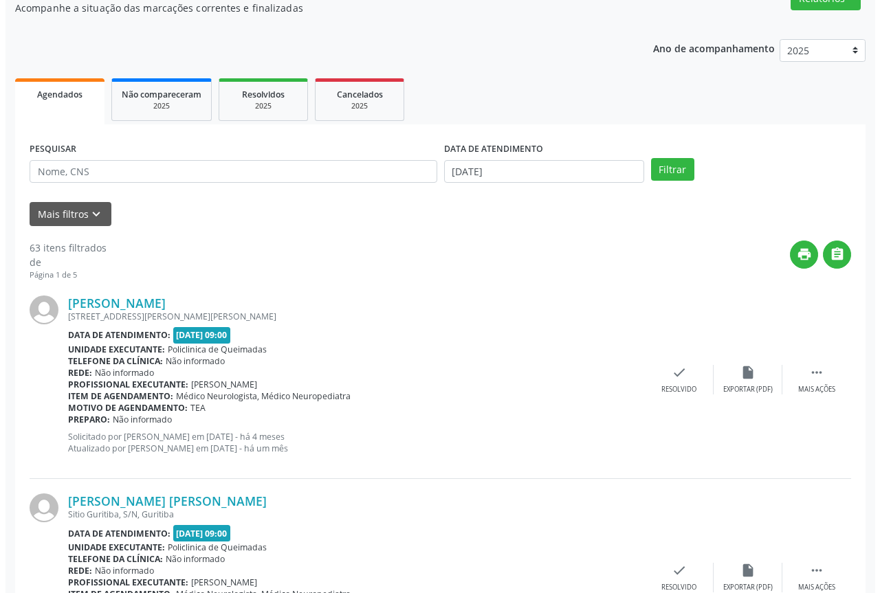
scroll to position [138, 0]
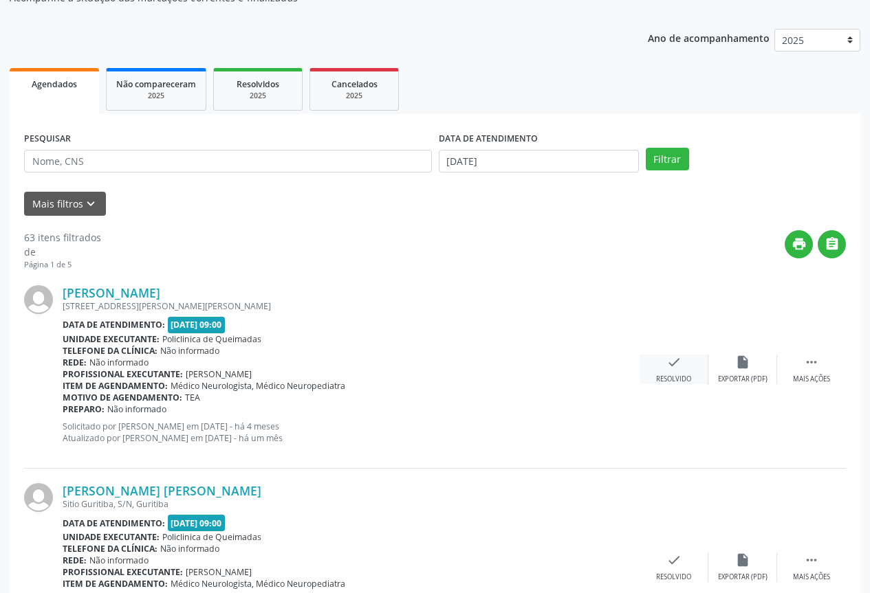
click at [663, 369] on div "check Resolvido" at bounding box center [674, 370] width 69 height 30
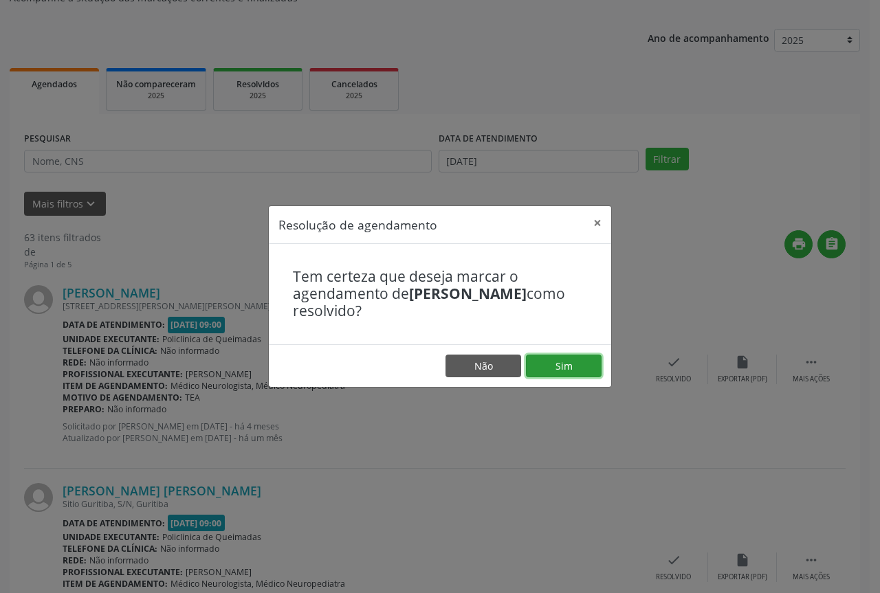
click at [556, 364] on button "Sim" at bounding box center [564, 366] width 76 height 23
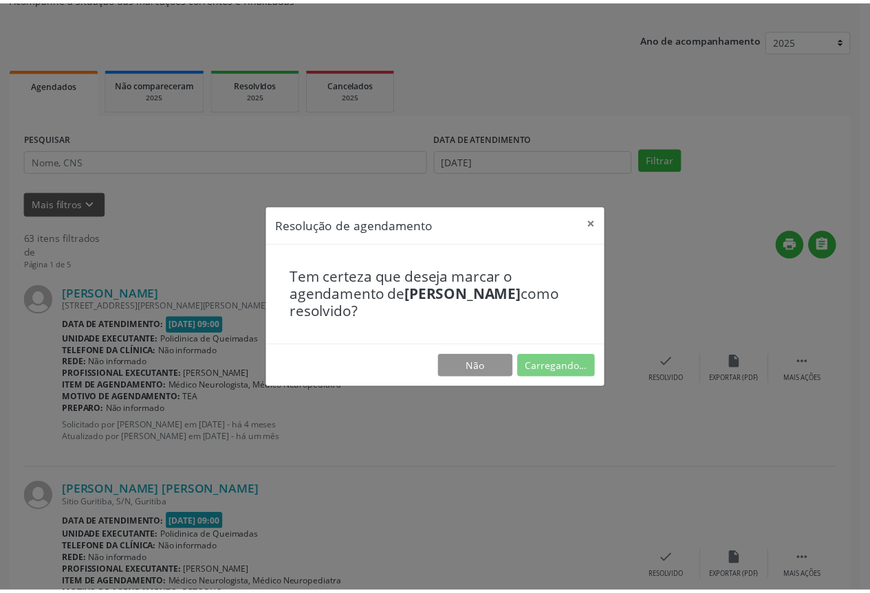
scroll to position [0, 0]
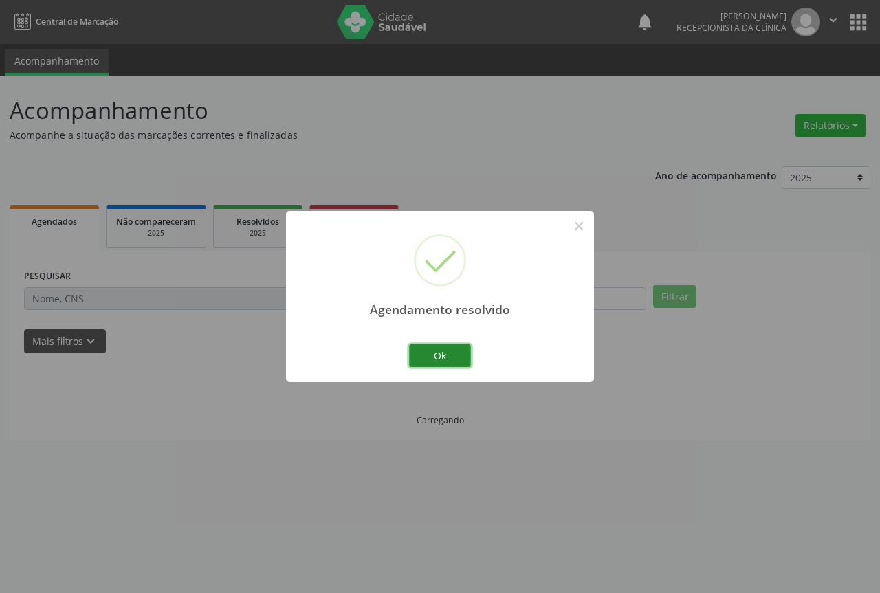
click at [425, 356] on button "Ok" at bounding box center [440, 356] width 62 height 23
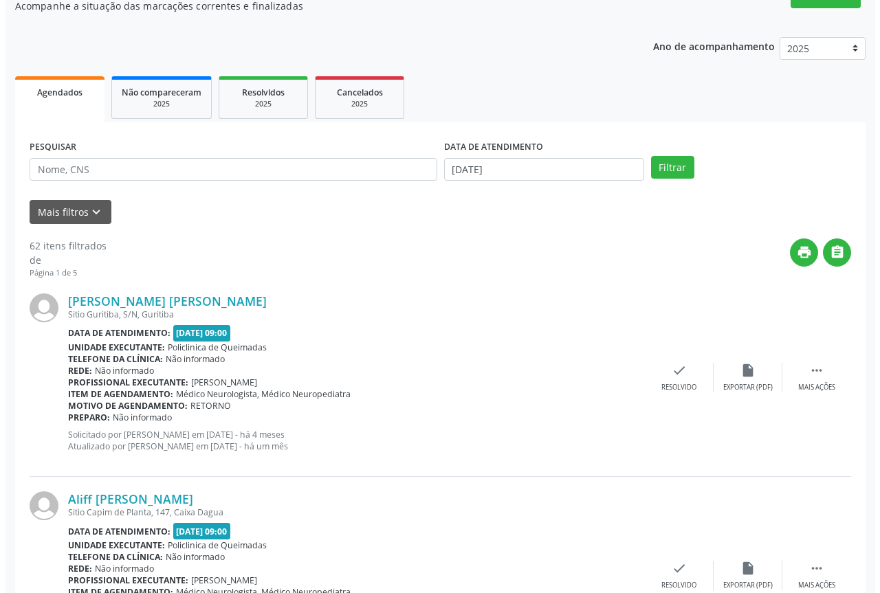
scroll to position [138, 0]
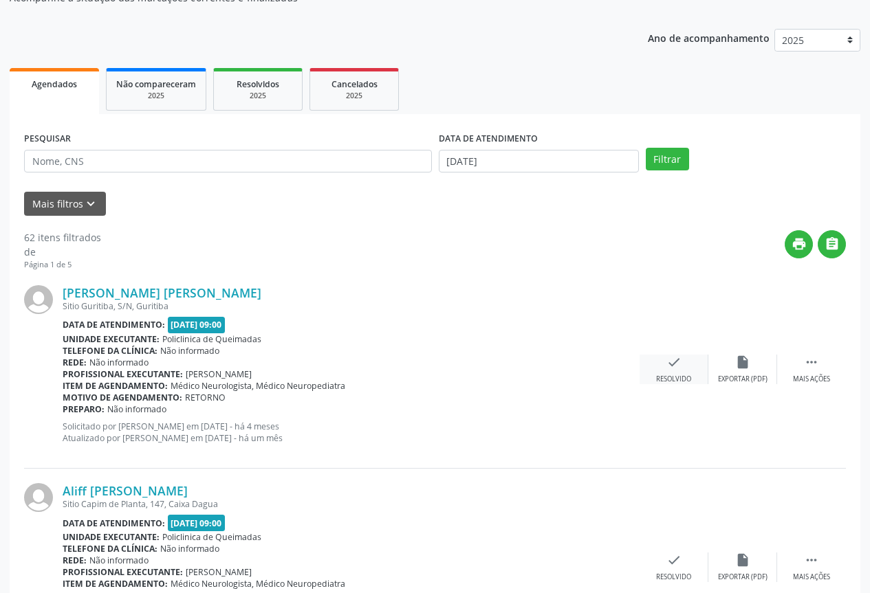
click at [666, 375] on div "Resolvido" at bounding box center [673, 380] width 35 height 10
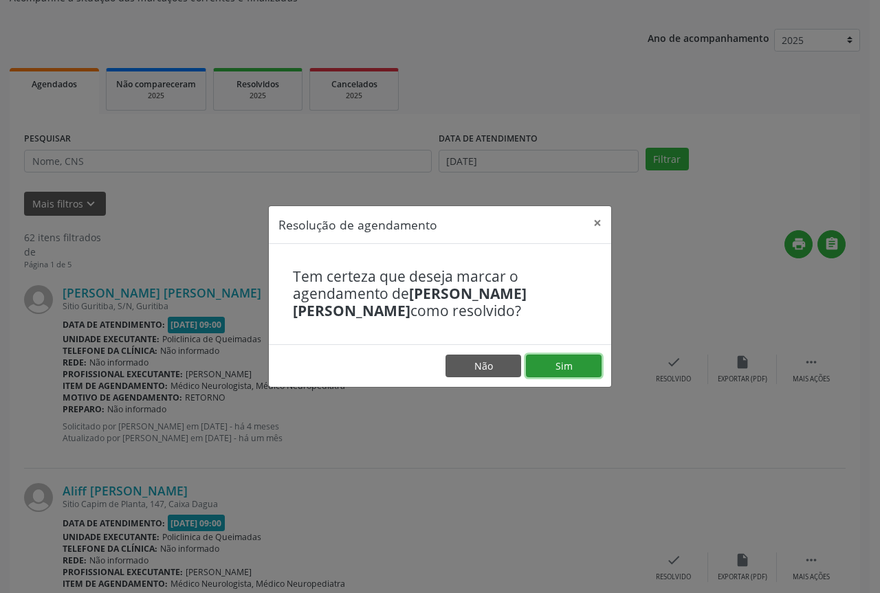
click at [544, 371] on button "Sim" at bounding box center [564, 366] width 76 height 23
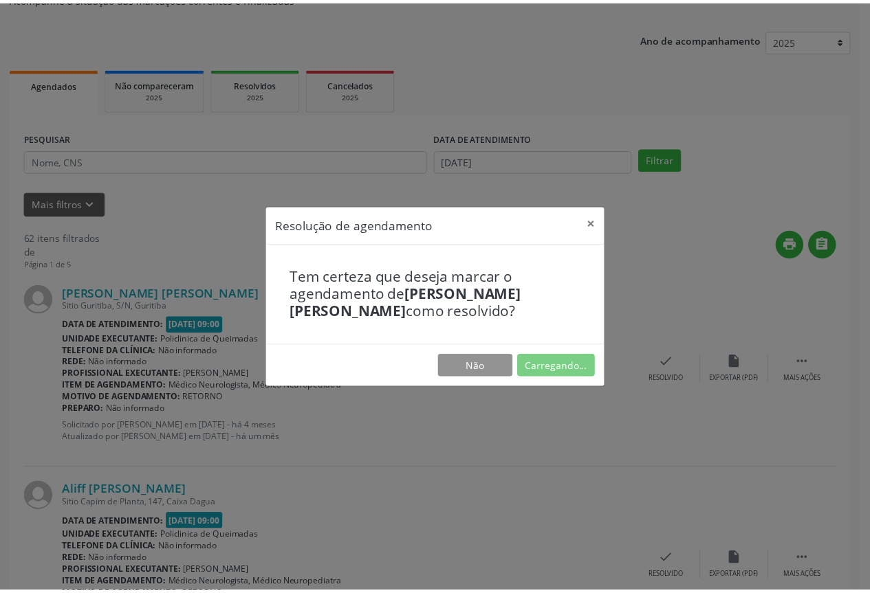
scroll to position [0, 0]
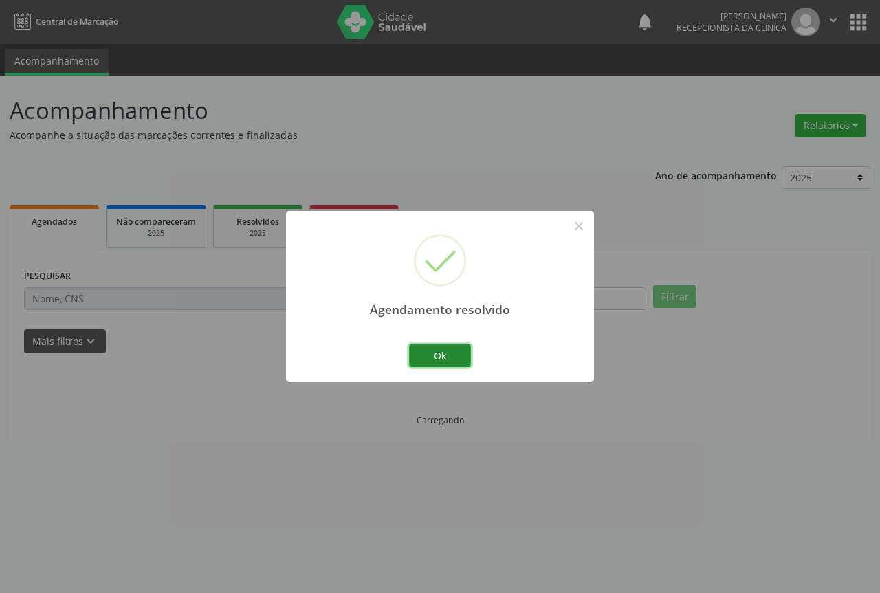
click at [439, 363] on button "Ok" at bounding box center [440, 356] width 62 height 23
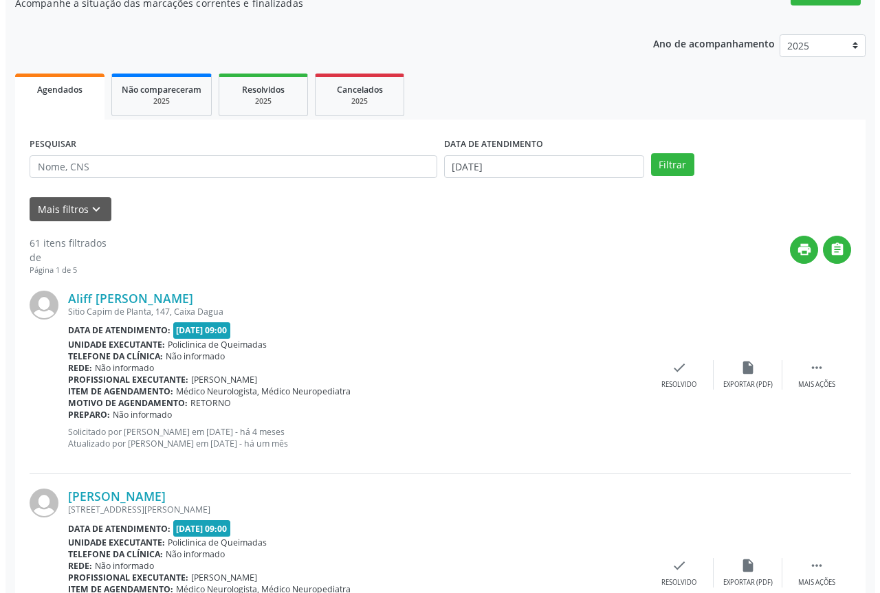
scroll to position [138, 0]
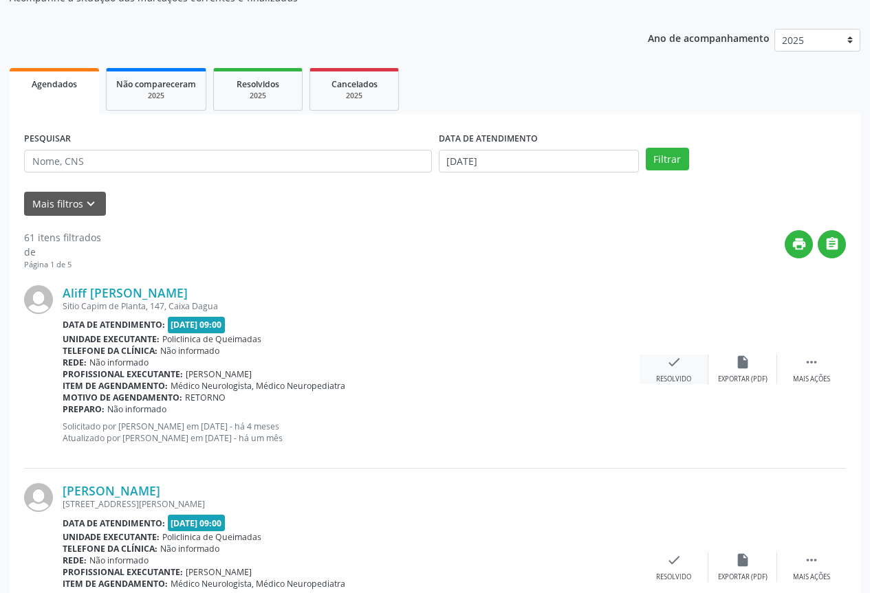
click at [654, 373] on div "check Resolvido" at bounding box center [674, 370] width 69 height 30
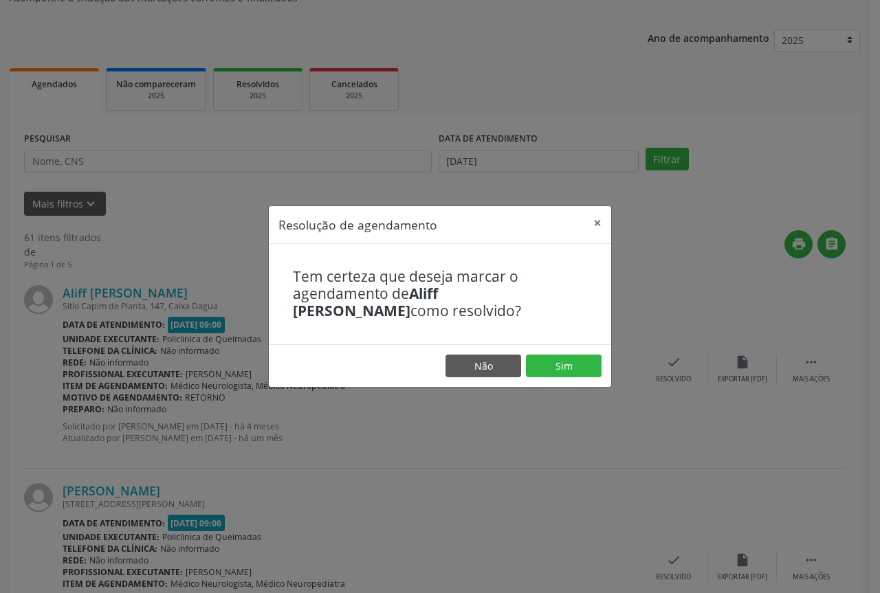
click at [571, 380] on footer "Não Sim" at bounding box center [440, 366] width 342 height 43
click at [557, 371] on button "Sim" at bounding box center [564, 366] width 76 height 23
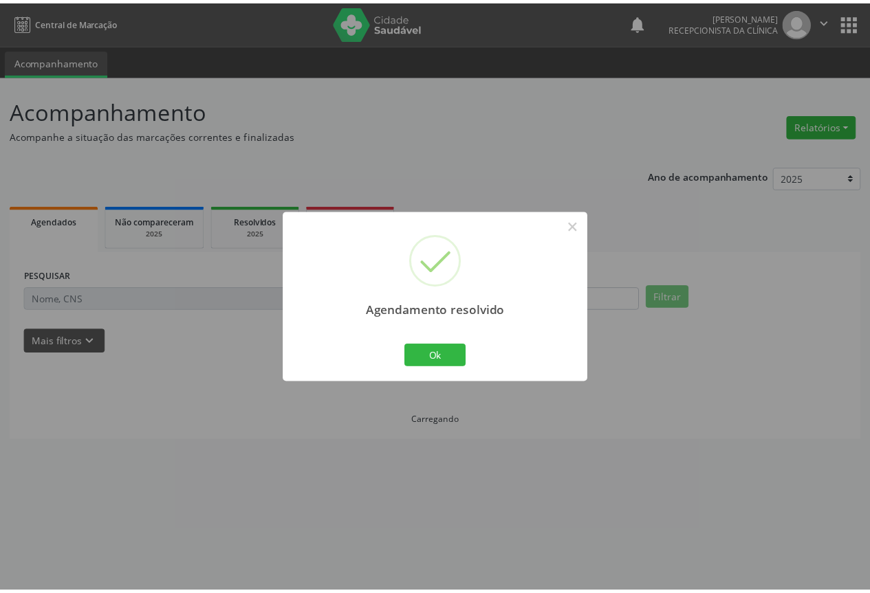
scroll to position [0, 0]
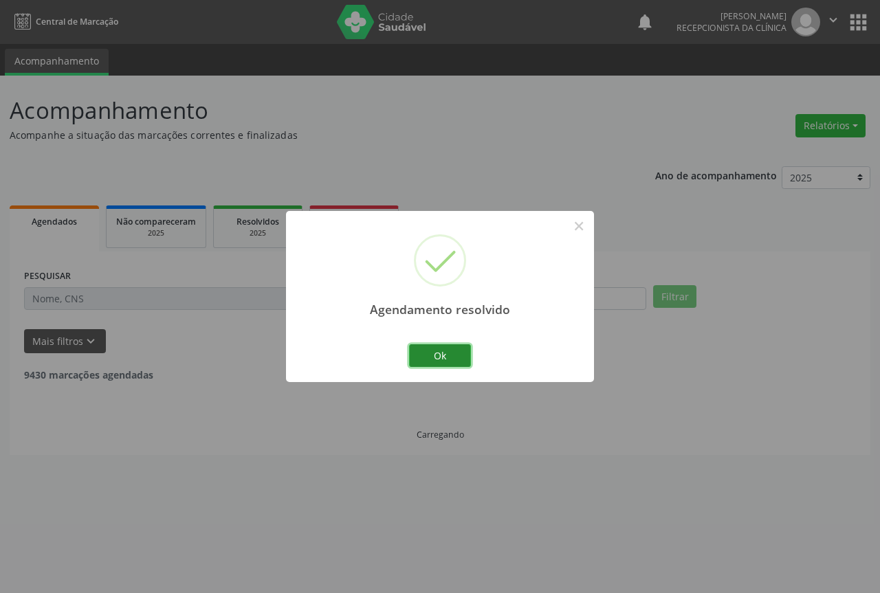
click at [446, 365] on button "Ok" at bounding box center [440, 356] width 62 height 23
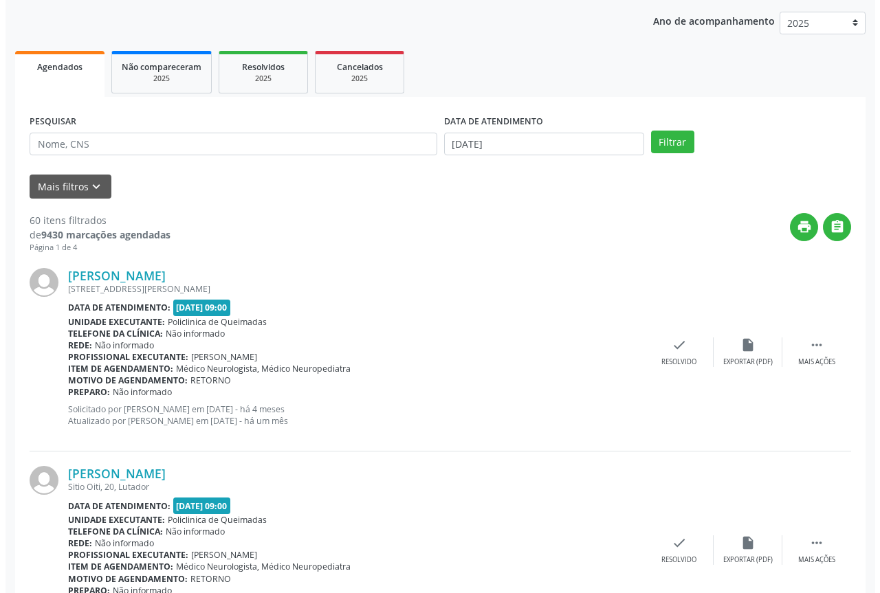
scroll to position [206, 0]
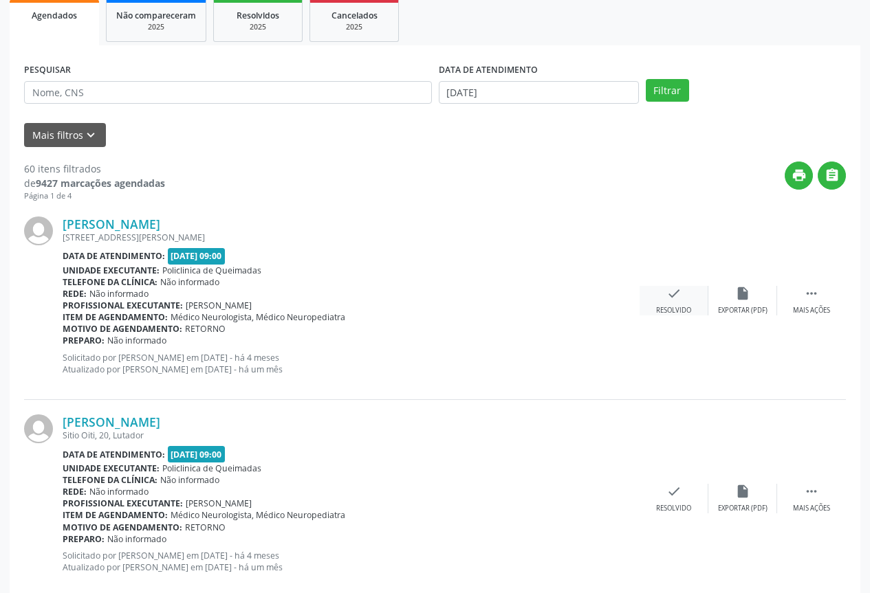
click at [684, 309] on div "Resolvido" at bounding box center [673, 311] width 35 height 10
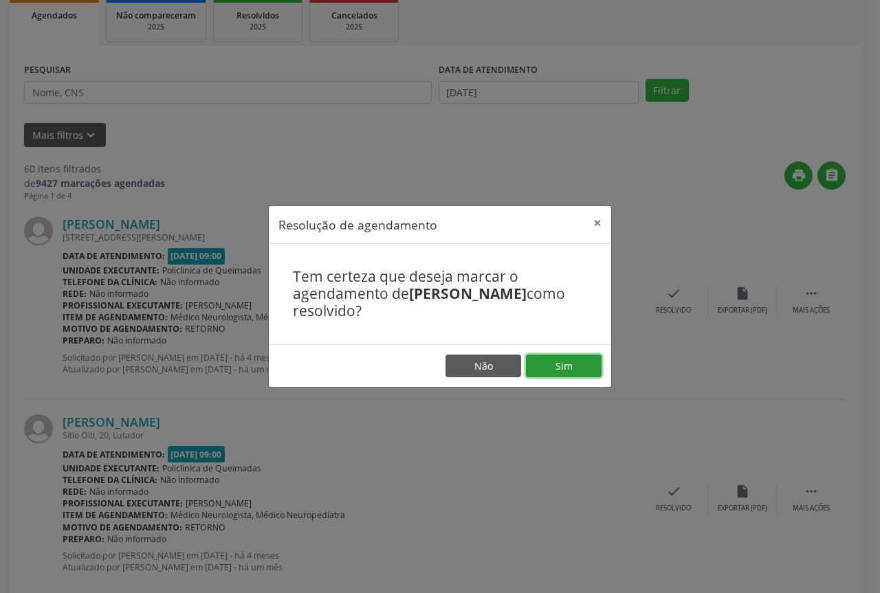
click at [568, 369] on button "Sim" at bounding box center [564, 366] width 76 height 23
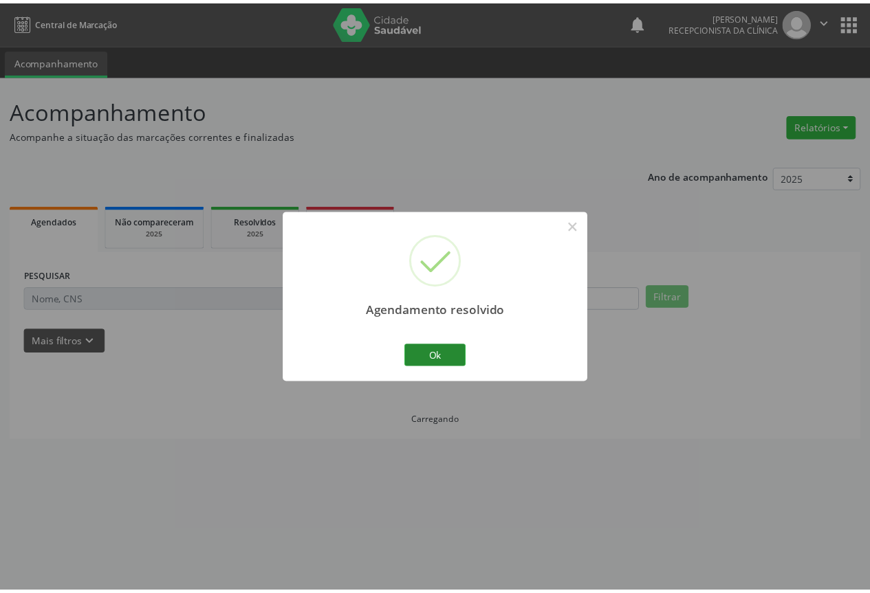
scroll to position [0, 0]
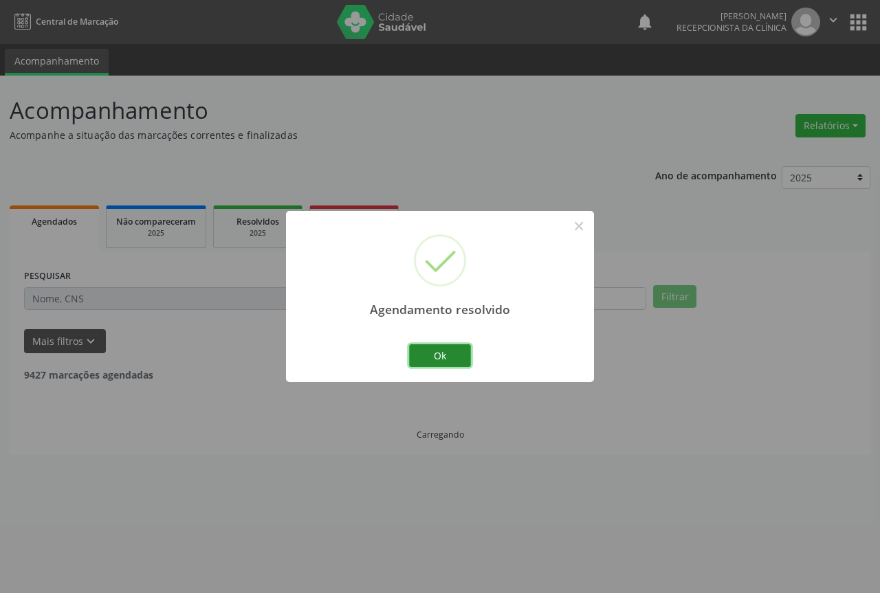
click at [438, 362] on button "Ok" at bounding box center [440, 356] width 62 height 23
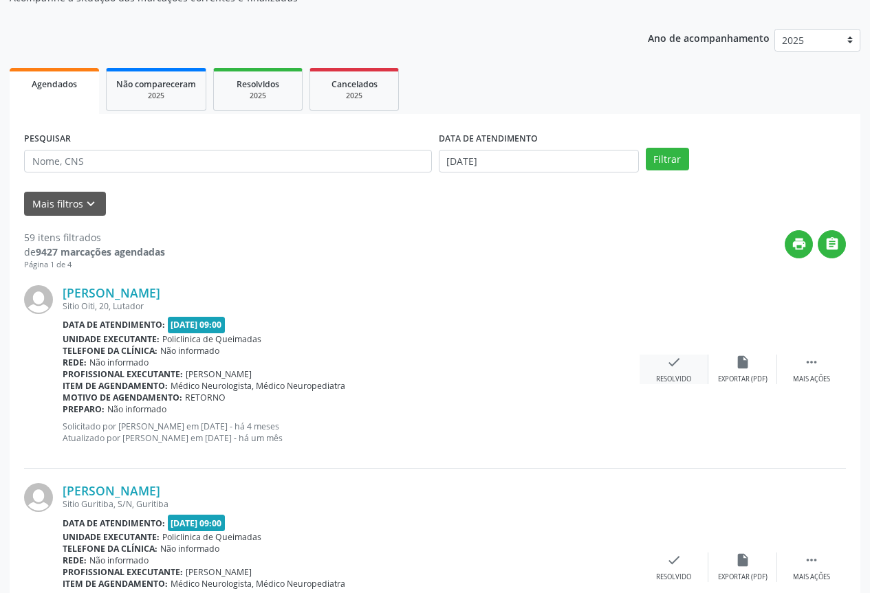
click at [655, 370] on div "check Resolvido" at bounding box center [674, 370] width 69 height 30
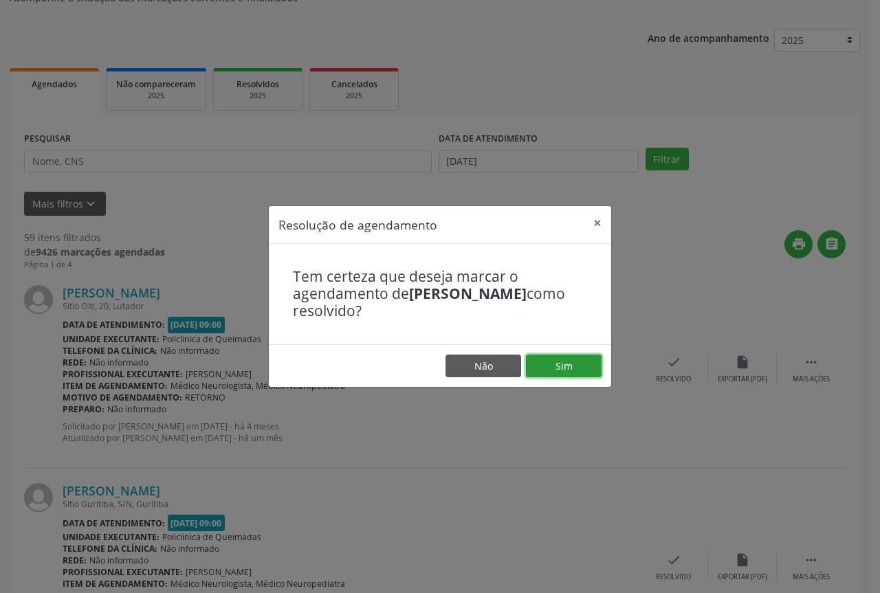
click at [541, 369] on button "Sim" at bounding box center [564, 366] width 76 height 23
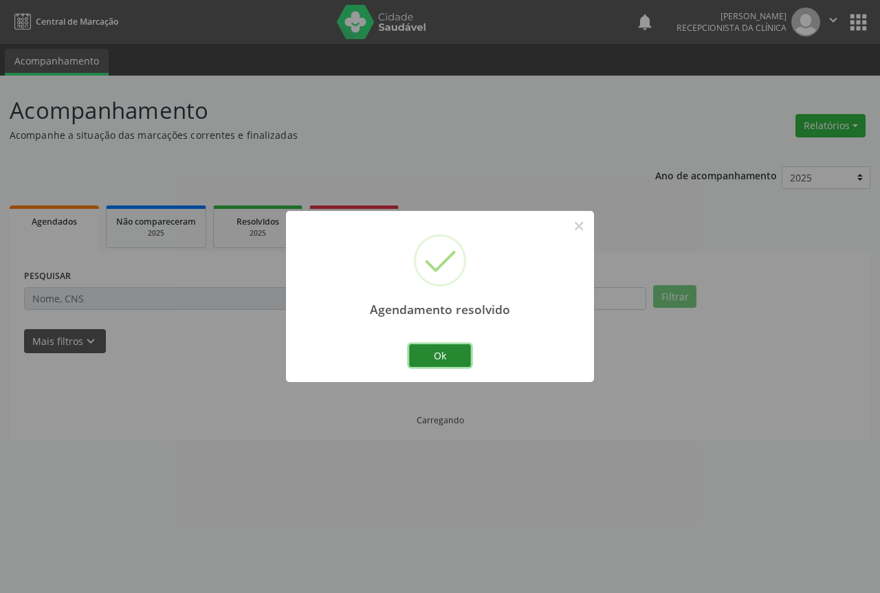
click at [427, 362] on button "Ok" at bounding box center [440, 356] width 62 height 23
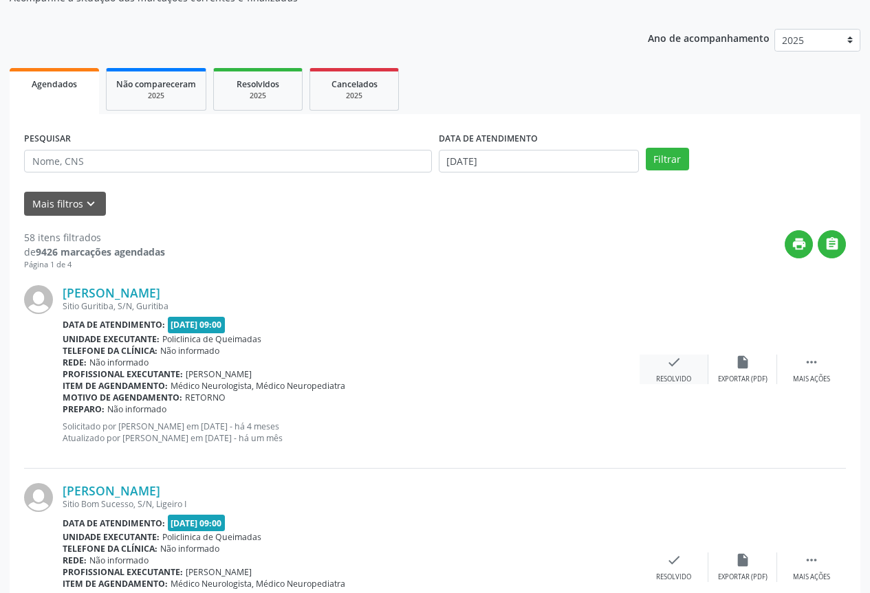
click at [650, 384] on div "check Resolvido" at bounding box center [674, 370] width 69 height 30
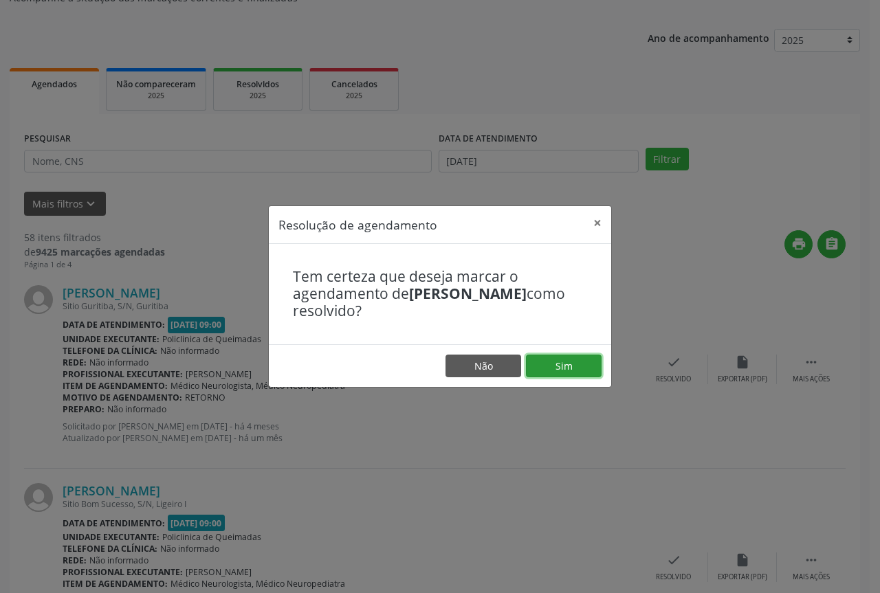
click at [552, 375] on button "Sim" at bounding box center [564, 366] width 76 height 23
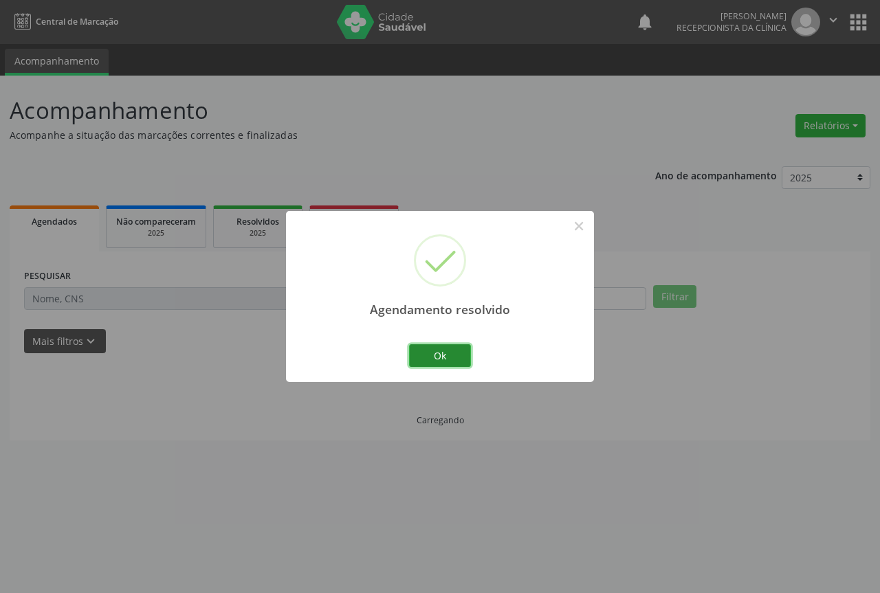
click at [424, 356] on button "Ok" at bounding box center [440, 356] width 62 height 23
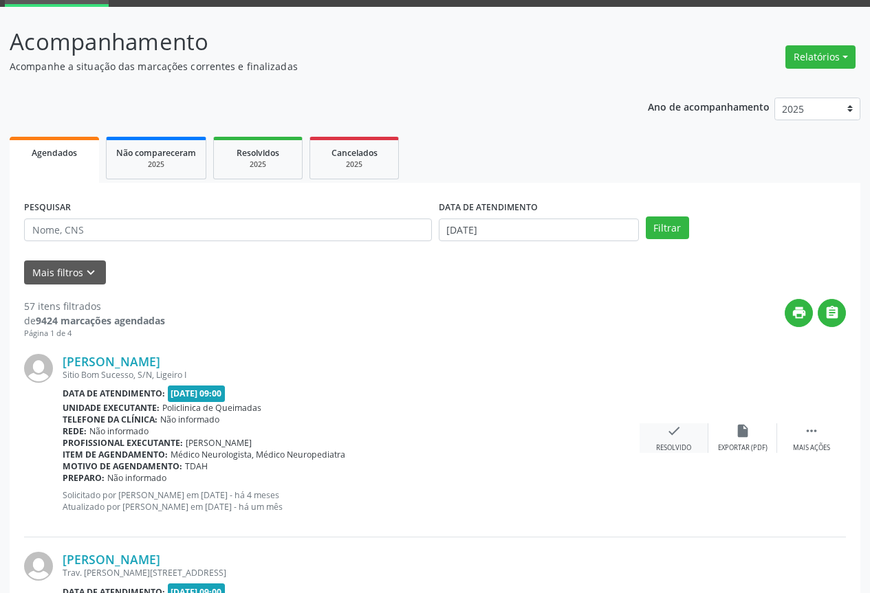
click at [664, 428] on div "check Resolvido" at bounding box center [674, 439] width 69 height 30
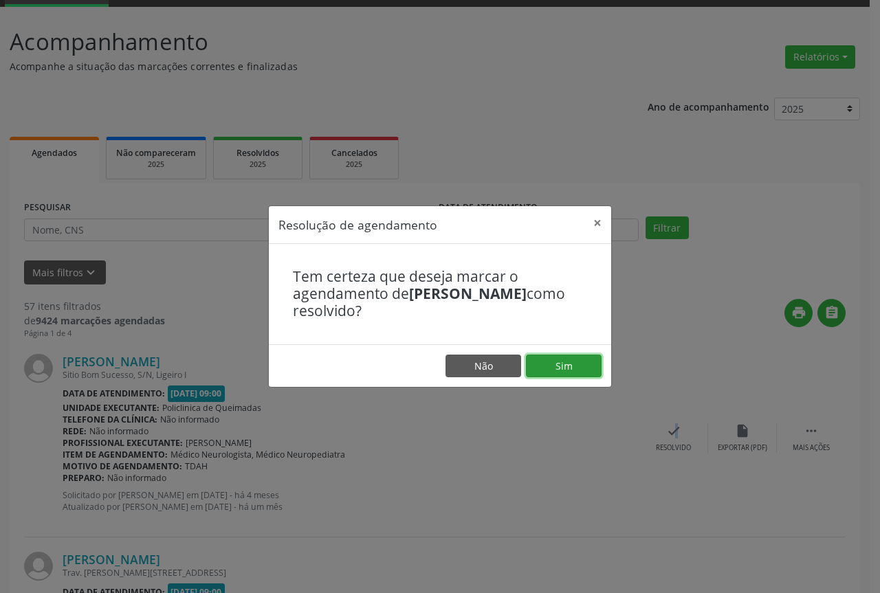
click at [536, 362] on button "Sim" at bounding box center [564, 366] width 76 height 23
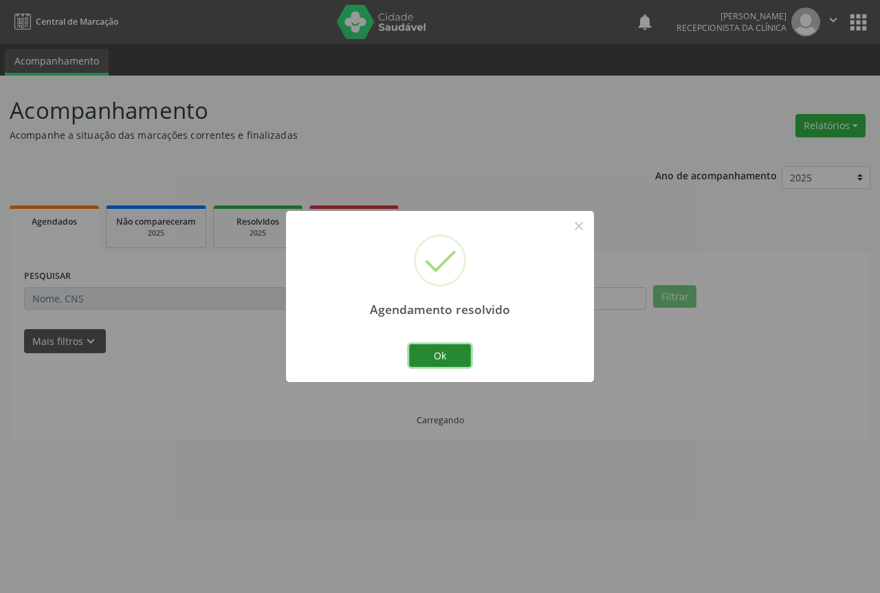
click at [424, 351] on button "Ok" at bounding box center [440, 356] width 62 height 23
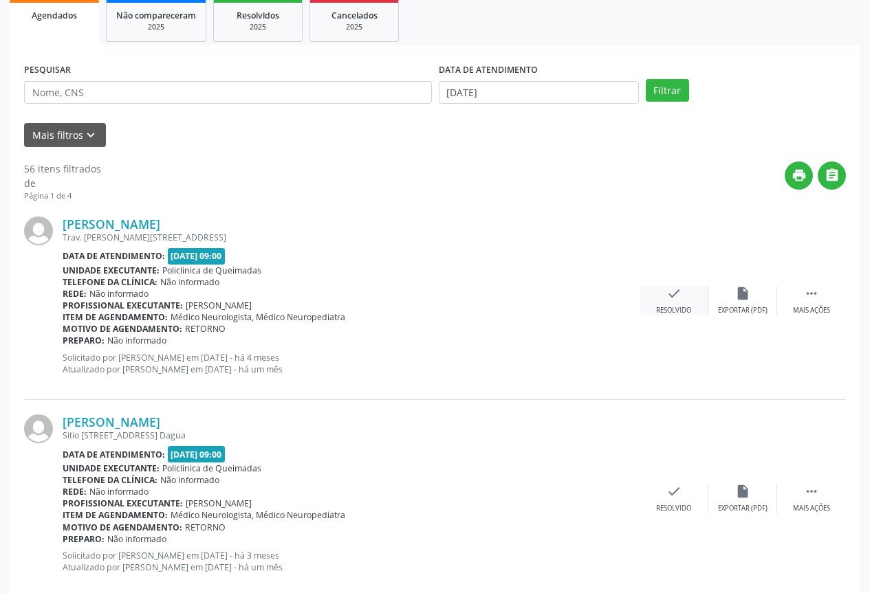
click at [655, 303] on div "check Resolvido" at bounding box center [674, 301] width 69 height 30
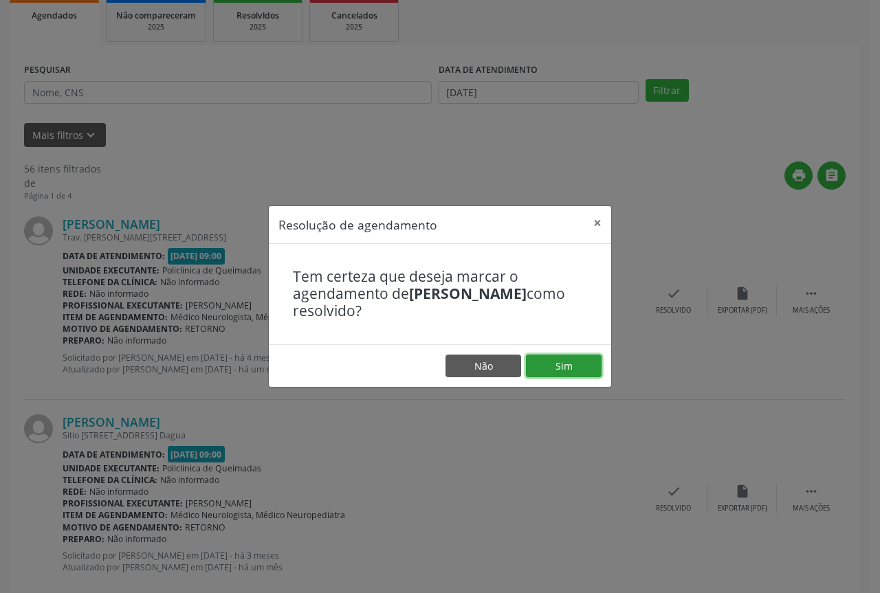
click at [541, 362] on button "Sim" at bounding box center [564, 366] width 76 height 23
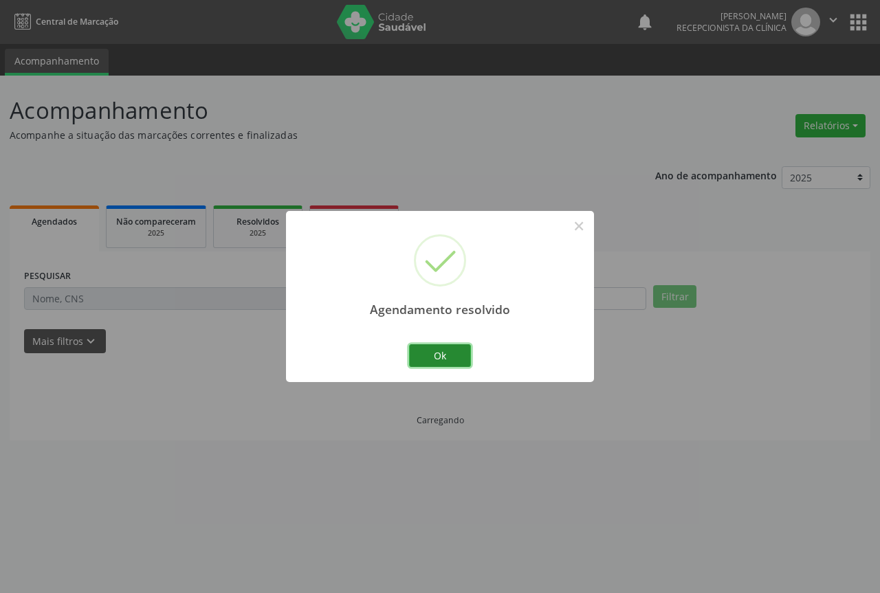
click at [419, 355] on button "Ok" at bounding box center [440, 356] width 62 height 23
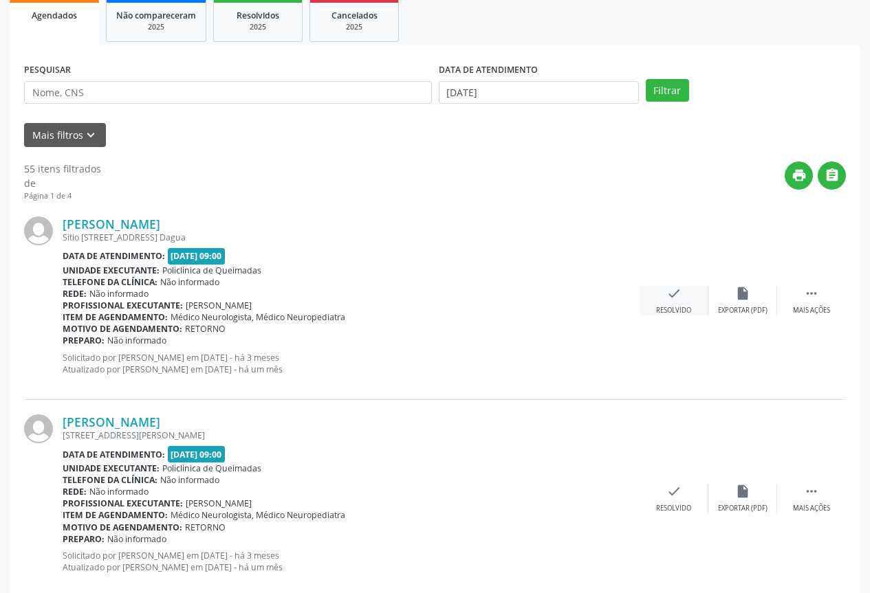
click at [660, 303] on div "check Resolvido" at bounding box center [674, 301] width 69 height 30
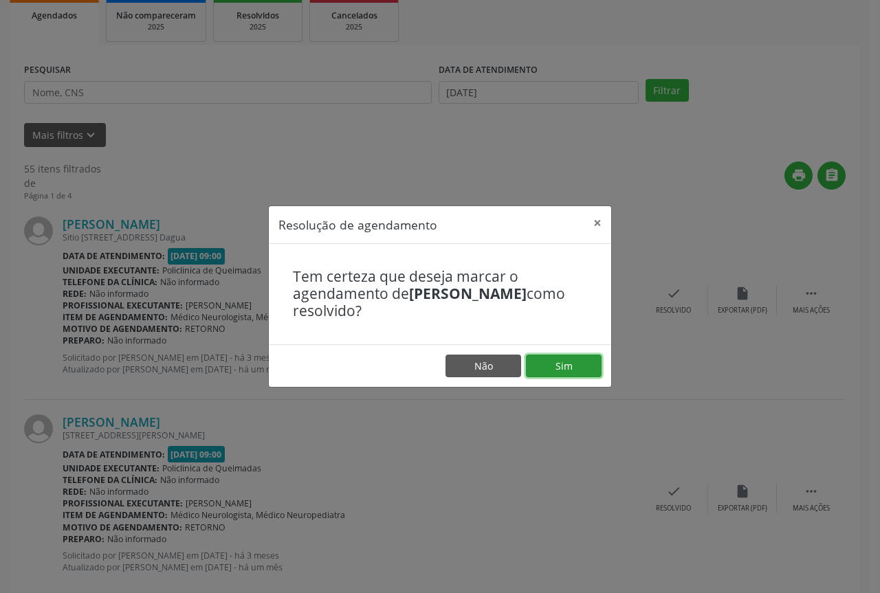
click at [557, 360] on button "Sim" at bounding box center [564, 366] width 76 height 23
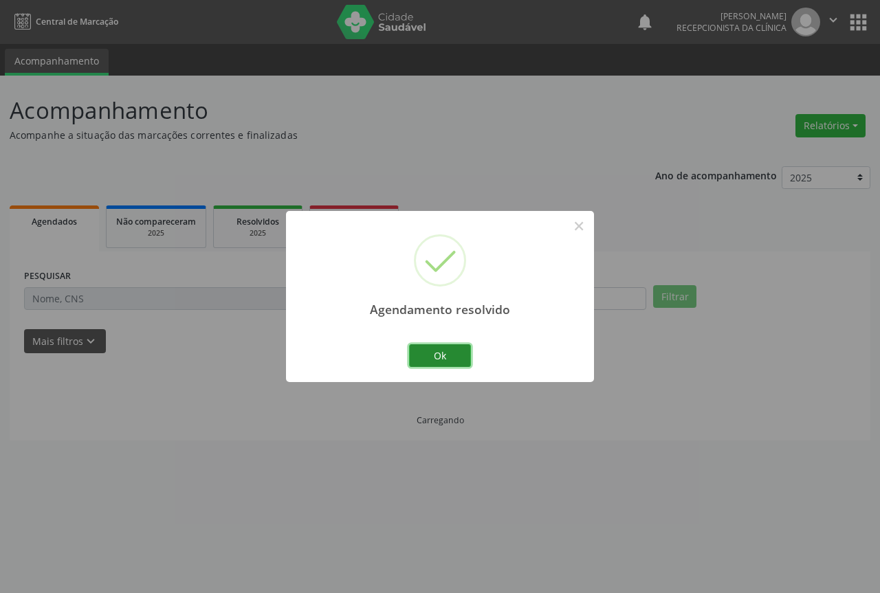
click at [435, 356] on button "Ok" at bounding box center [440, 356] width 62 height 23
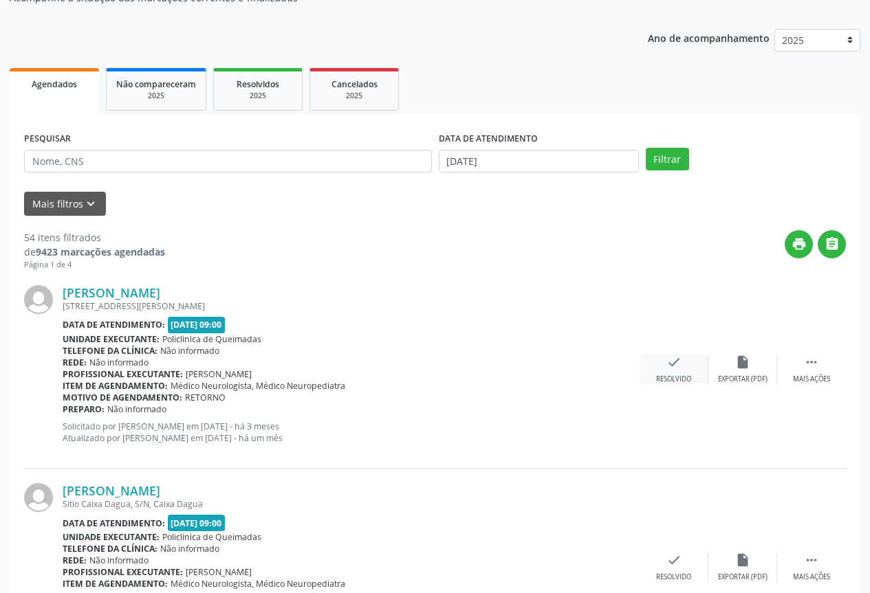
click at [666, 373] on div "check Resolvido" at bounding box center [674, 370] width 69 height 30
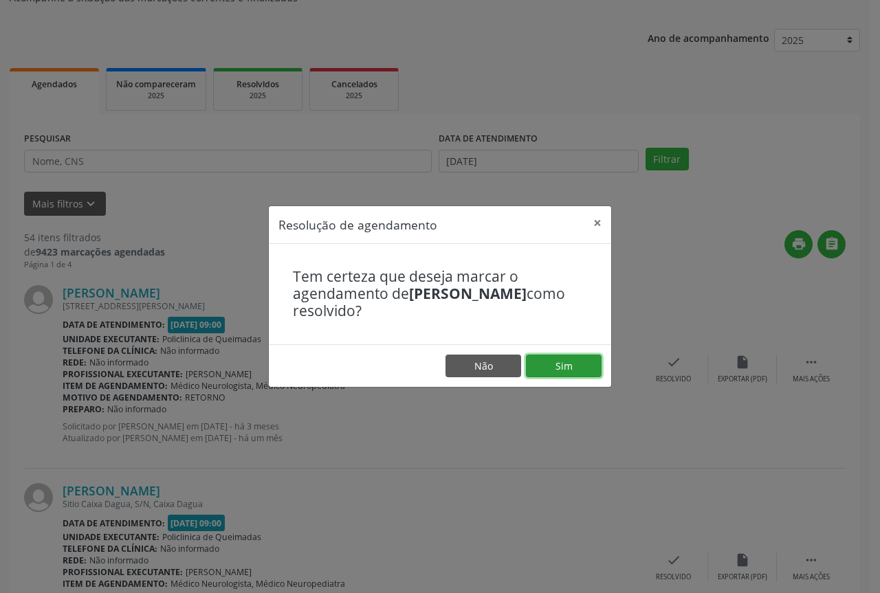
click at [563, 377] on button "Sim" at bounding box center [564, 366] width 76 height 23
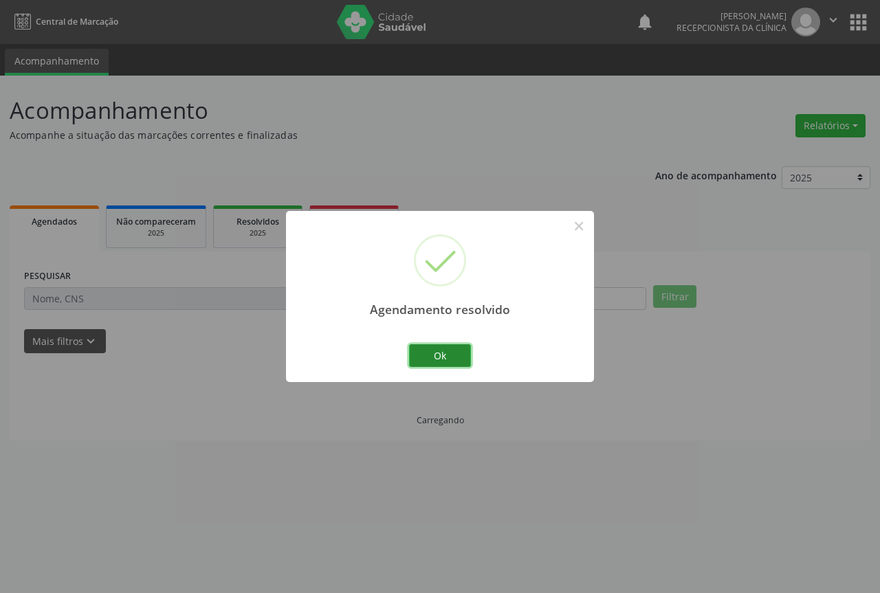
click at [434, 345] on button "Ok" at bounding box center [440, 356] width 62 height 23
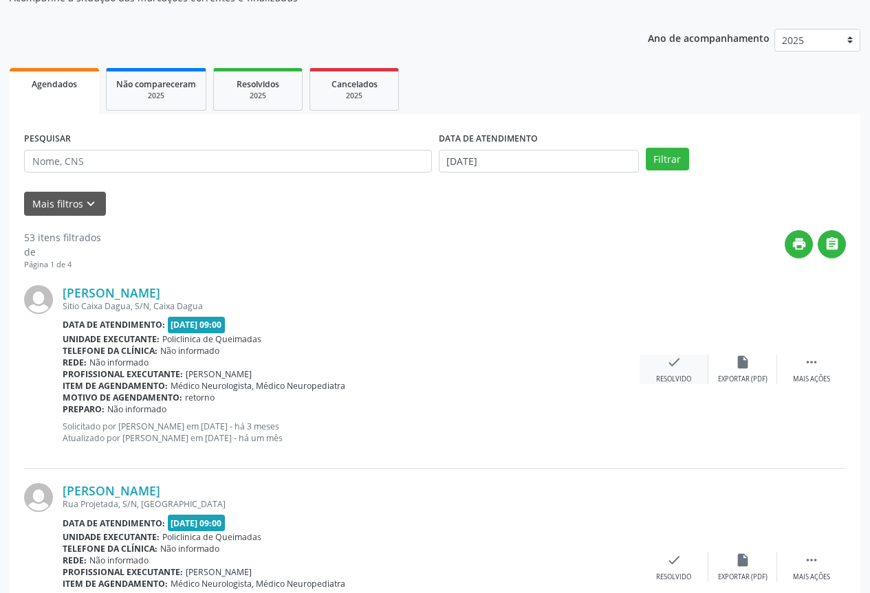
click at [645, 358] on div "check Resolvido" at bounding box center [674, 370] width 69 height 30
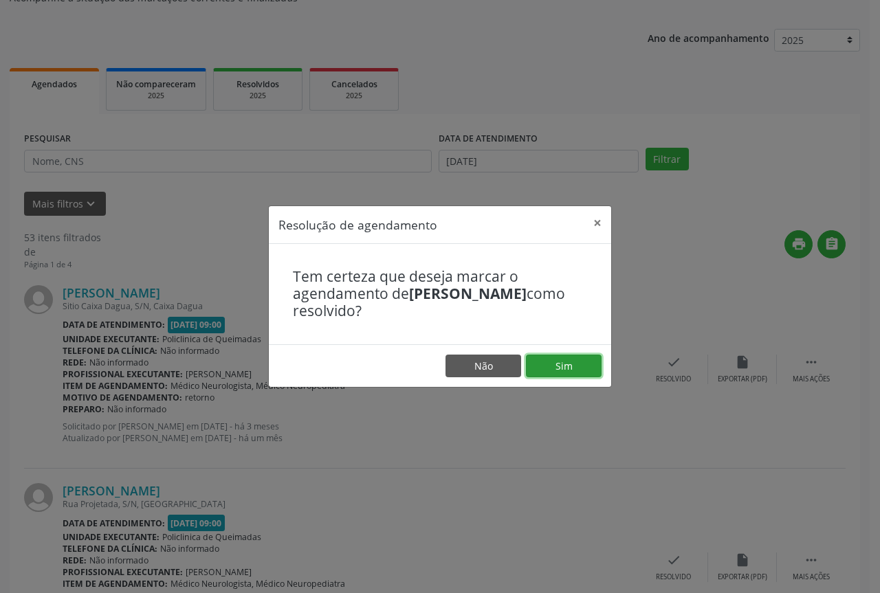
click at [578, 374] on button "Sim" at bounding box center [564, 366] width 76 height 23
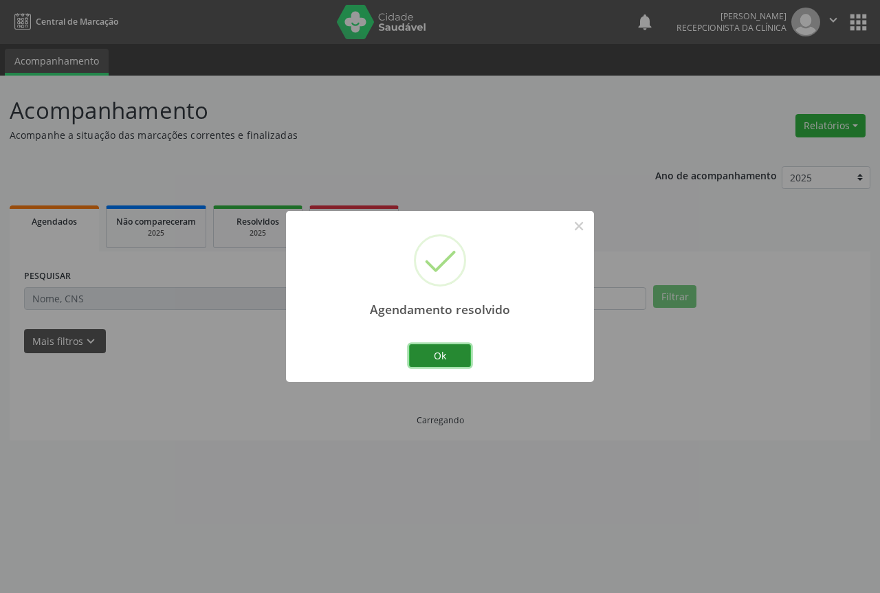
click at [450, 362] on button "Ok" at bounding box center [440, 356] width 62 height 23
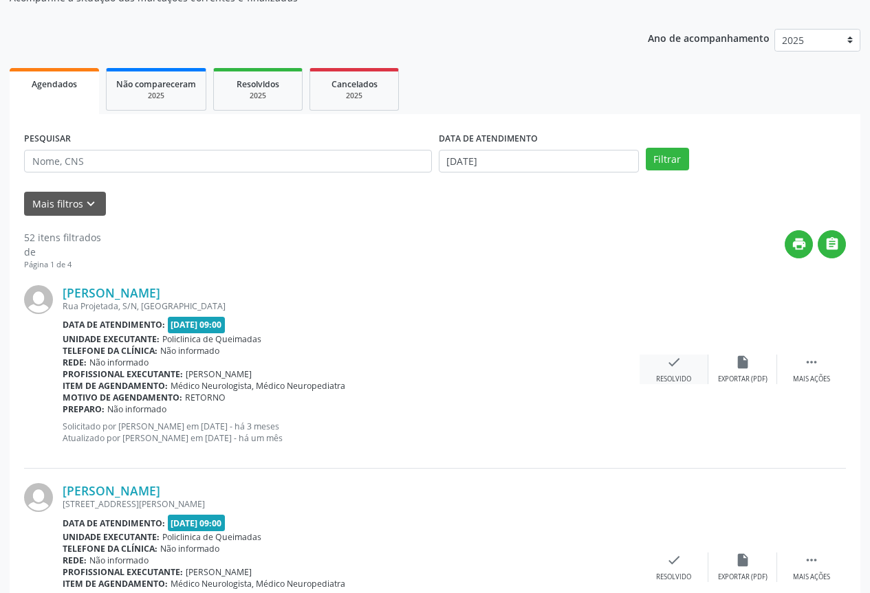
click at [668, 379] on div "Resolvido" at bounding box center [673, 380] width 35 height 10
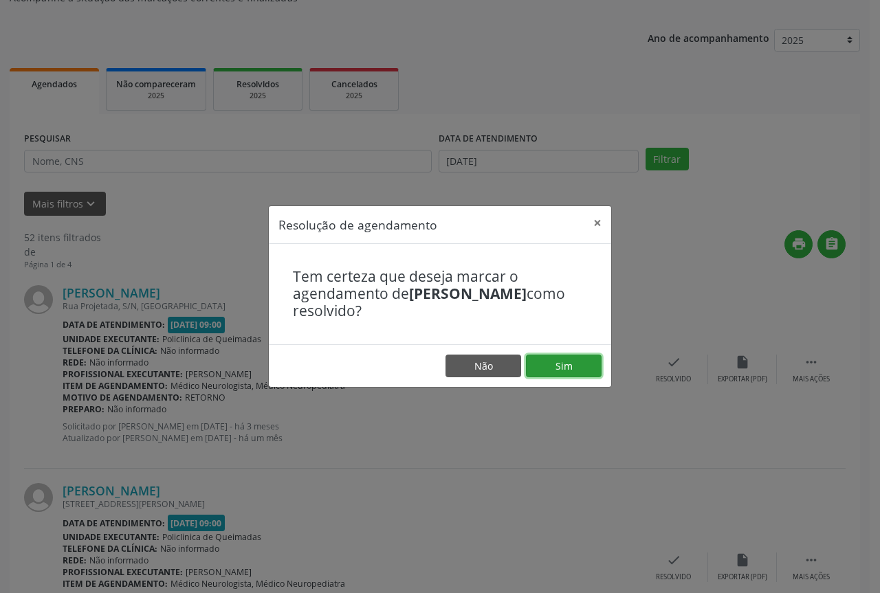
click at [577, 371] on button "Sim" at bounding box center [564, 366] width 76 height 23
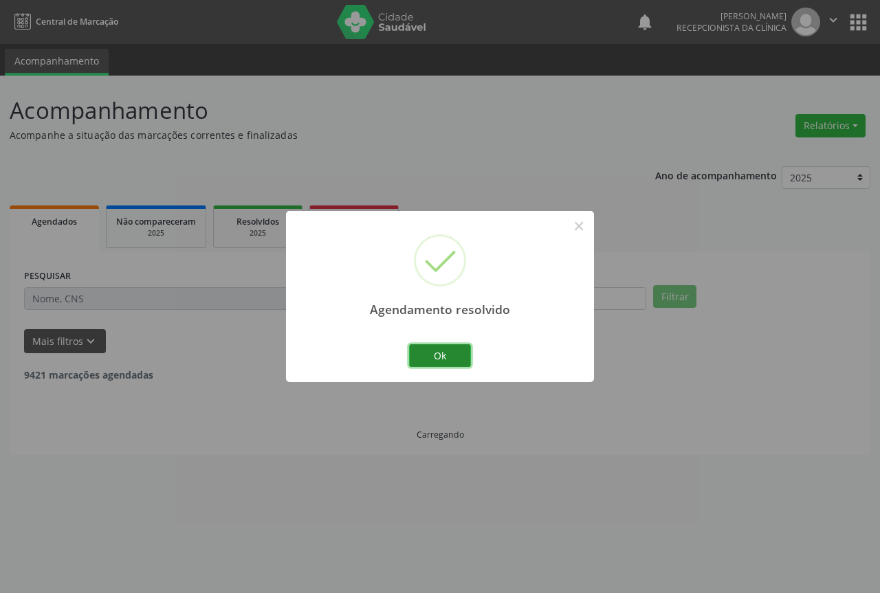
click at [446, 359] on button "Ok" at bounding box center [440, 356] width 62 height 23
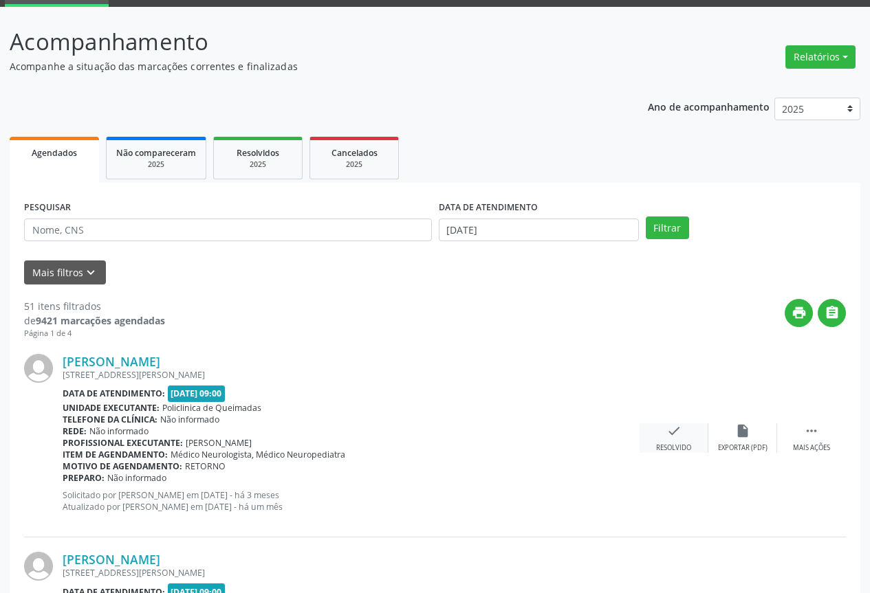
click at [670, 438] on icon "check" at bounding box center [673, 431] width 15 height 15
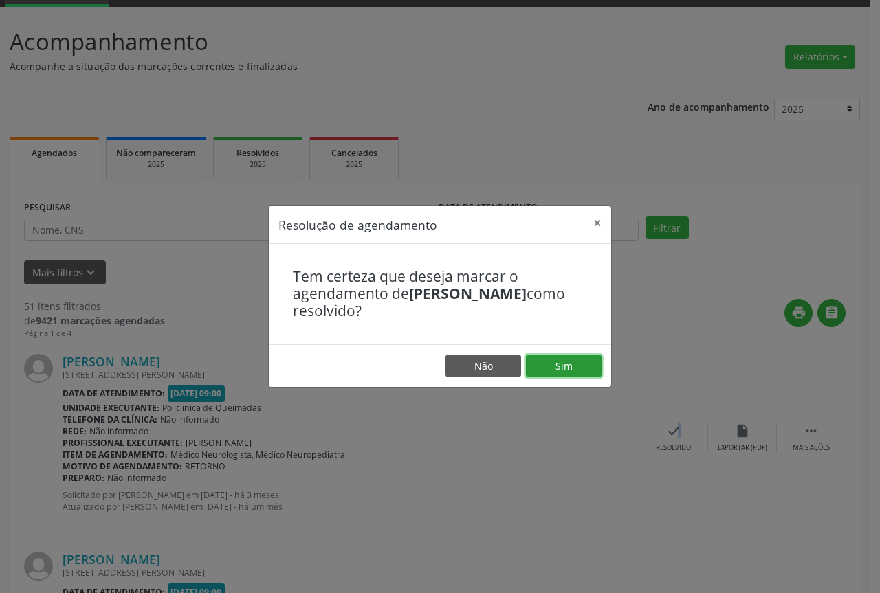
click at [563, 369] on button "Sim" at bounding box center [564, 366] width 76 height 23
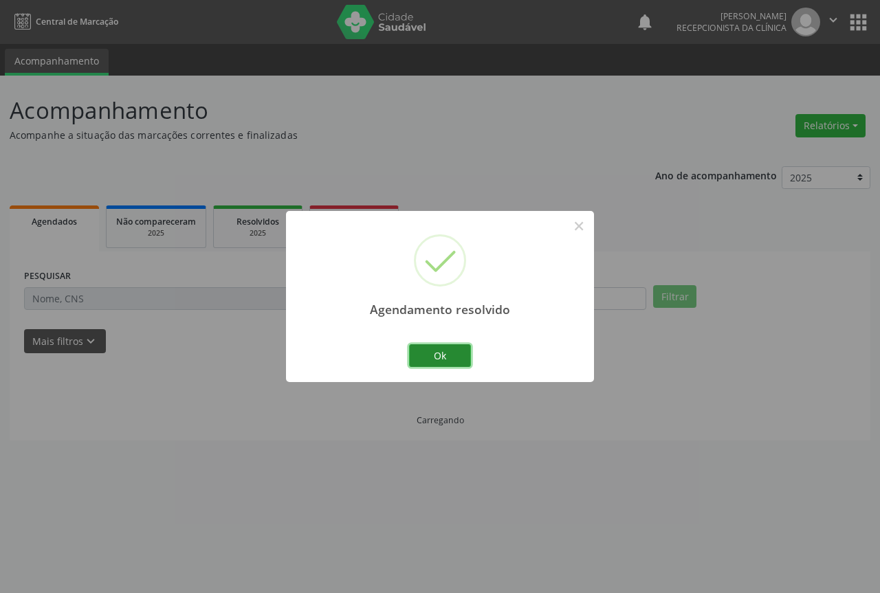
click at [433, 348] on button "Ok" at bounding box center [440, 356] width 62 height 23
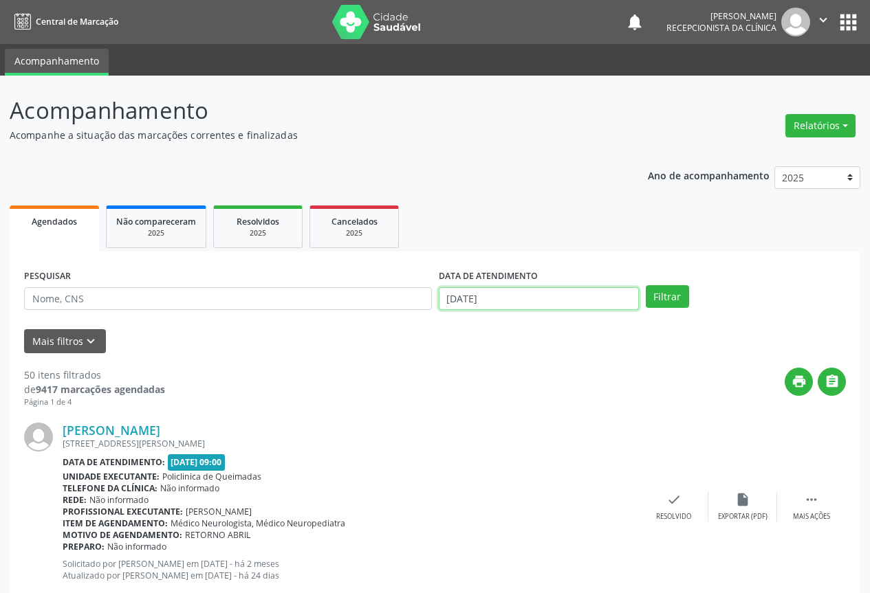
click at [502, 302] on input "[DATE]" at bounding box center [539, 298] width 200 height 23
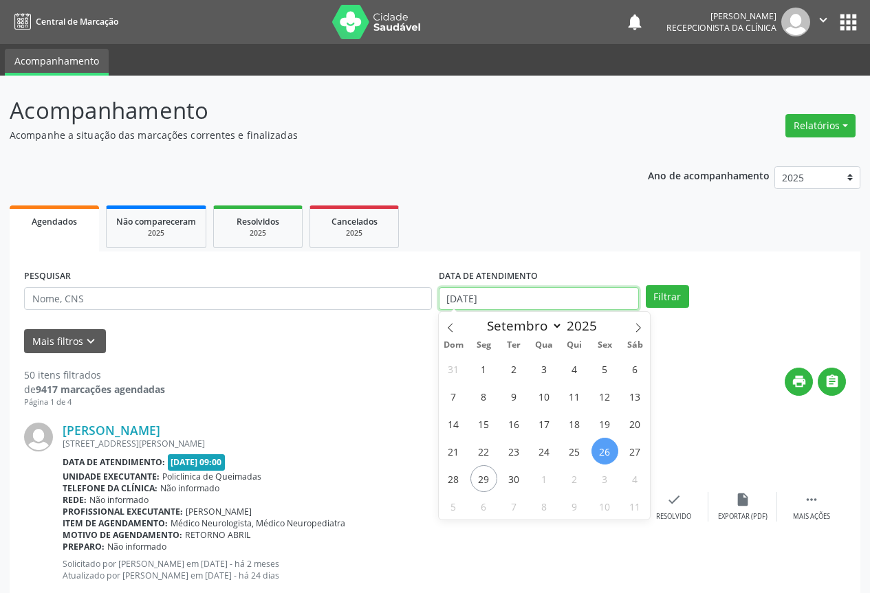
click at [502, 302] on input "[DATE]" at bounding box center [539, 298] width 200 height 23
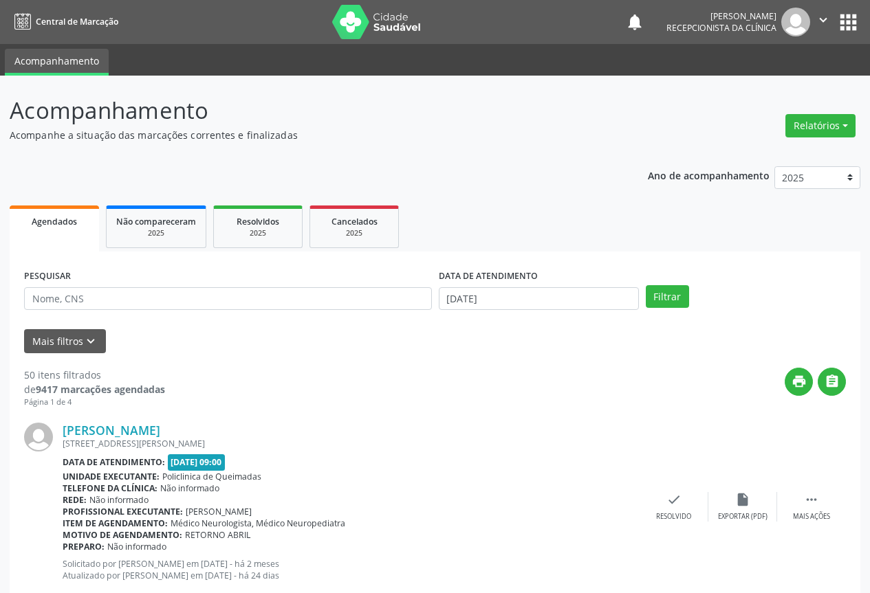
click at [677, 516] on div "Resolvido" at bounding box center [673, 517] width 35 height 10
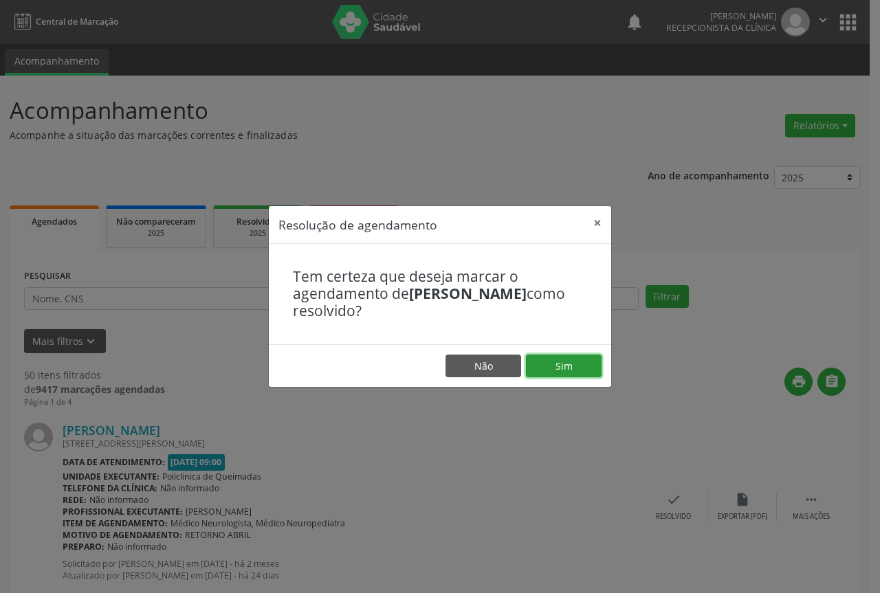
click at [591, 369] on button "Sim" at bounding box center [564, 366] width 76 height 23
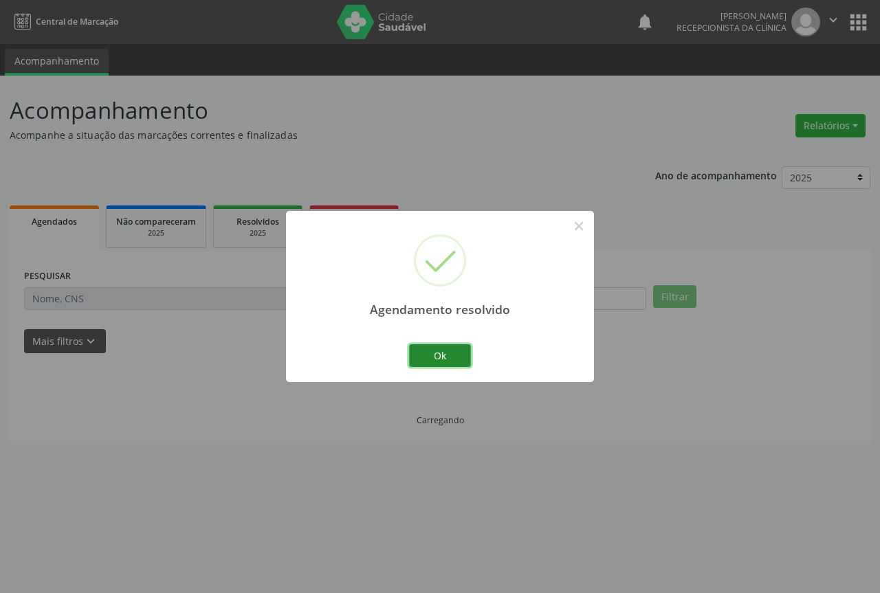
click at [448, 361] on button "Ok" at bounding box center [440, 356] width 62 height 23
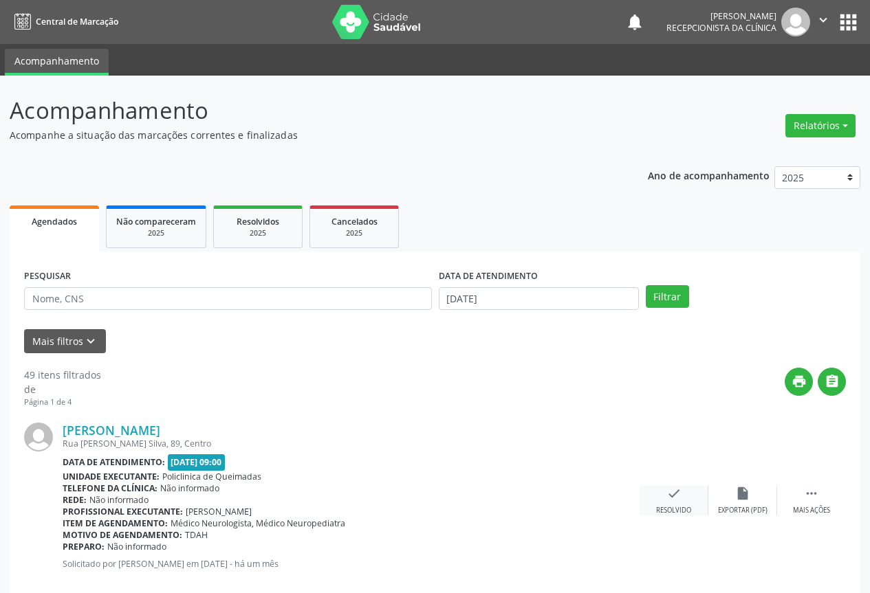
click at [662, 490] on div "check Resolvido" at bounding box center [674, 501] width 69 height 30
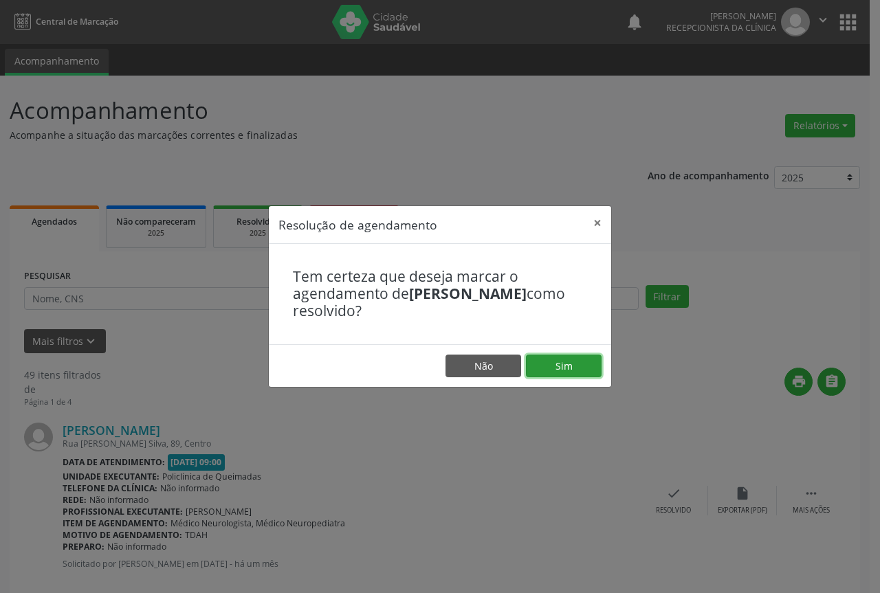
click at [584, 372] on button "Sim" at bounding box center [564, 366] width 76 height 23
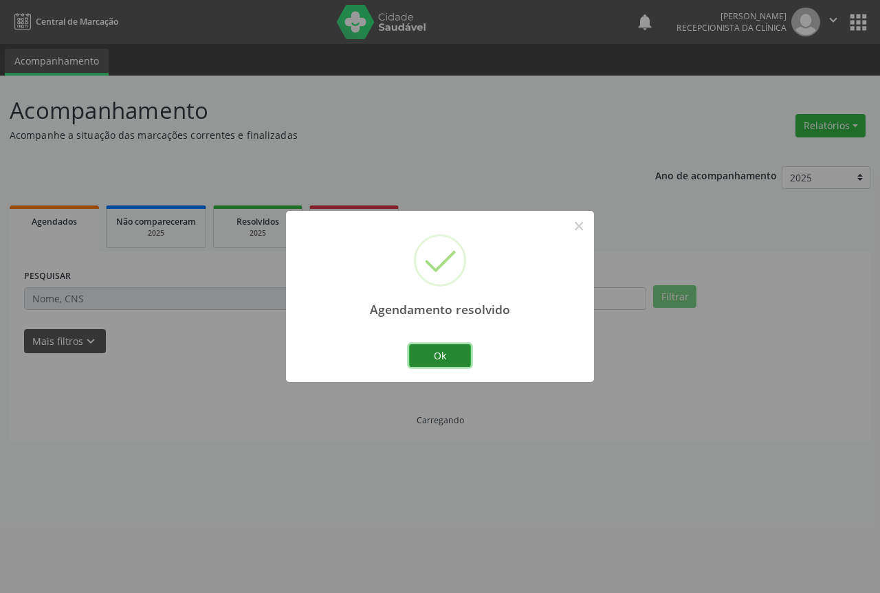
click at [418, 347] on button "Ok" at bounding box center [440, 356] width 62 height 23
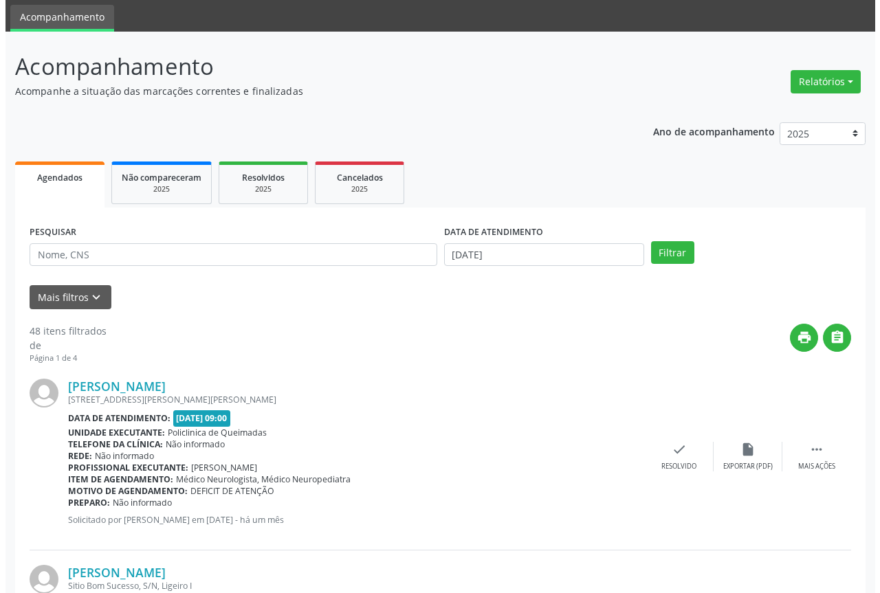
scroll to position [69, 0]
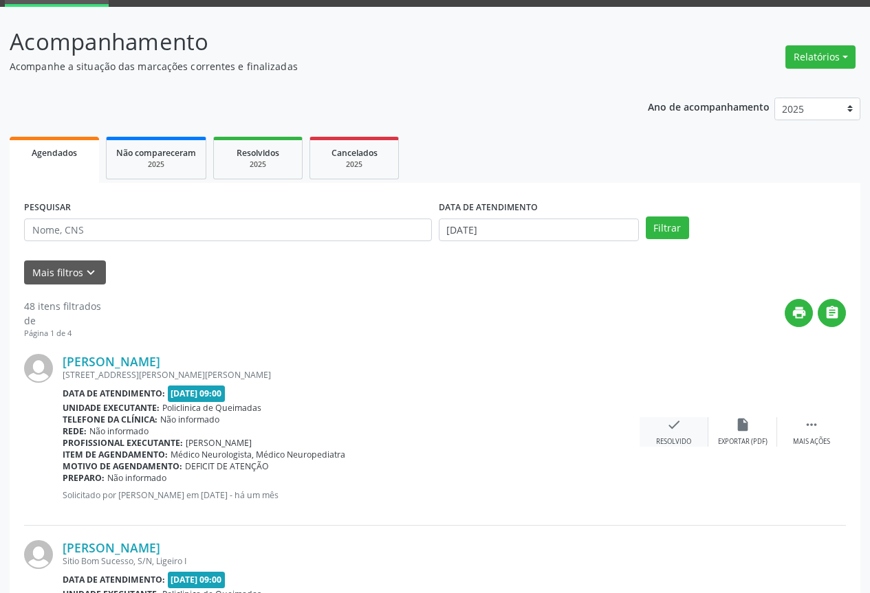
click at [659, 442] on div "Resolvido" at bounding box center [673, 442] width 35 height 10
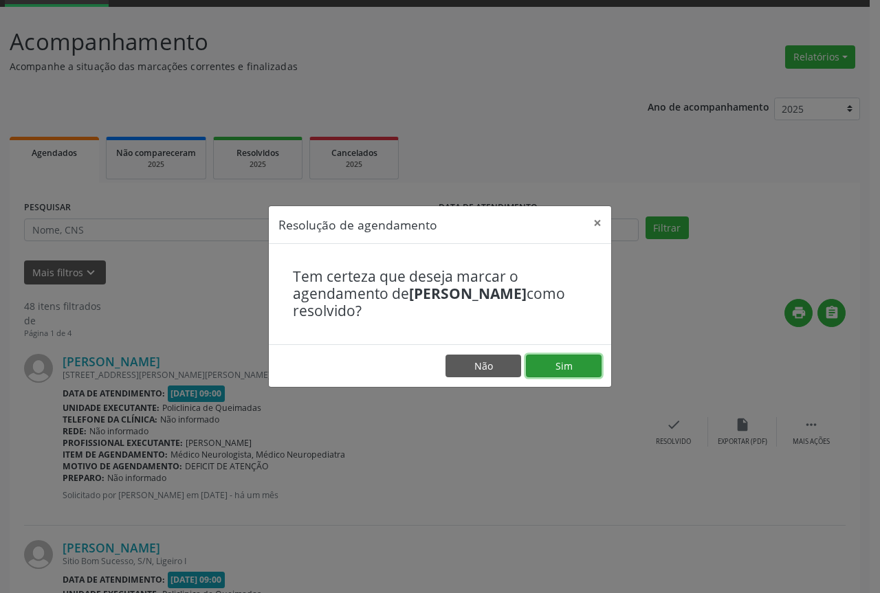
click at [569, 371] on button "Sim" at bounding box center [564, 366] width 76 height 23
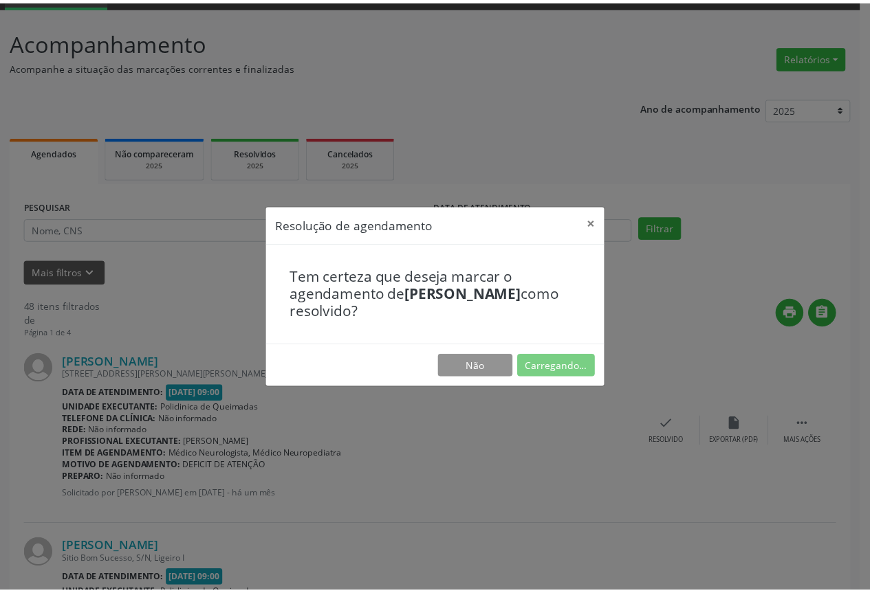
scroll to position [0, 0]
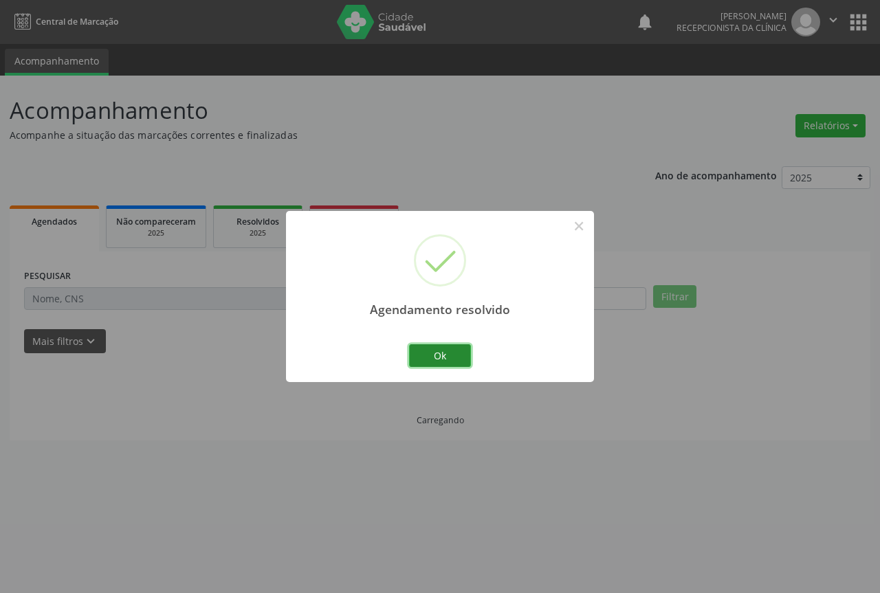
click at [460, 355] on button "Ok" at bounding box center [440, 356] width 62 height 23
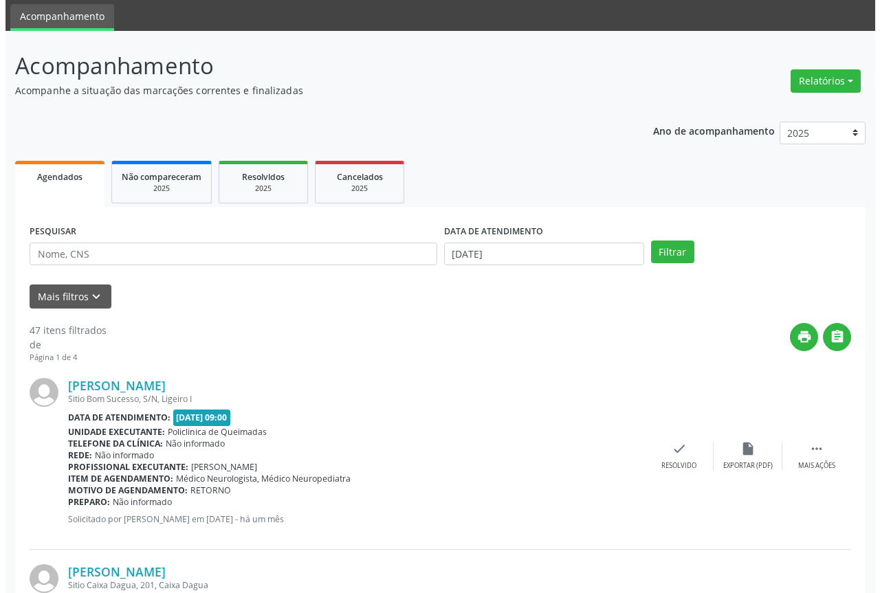
scroll to position [69, 0]
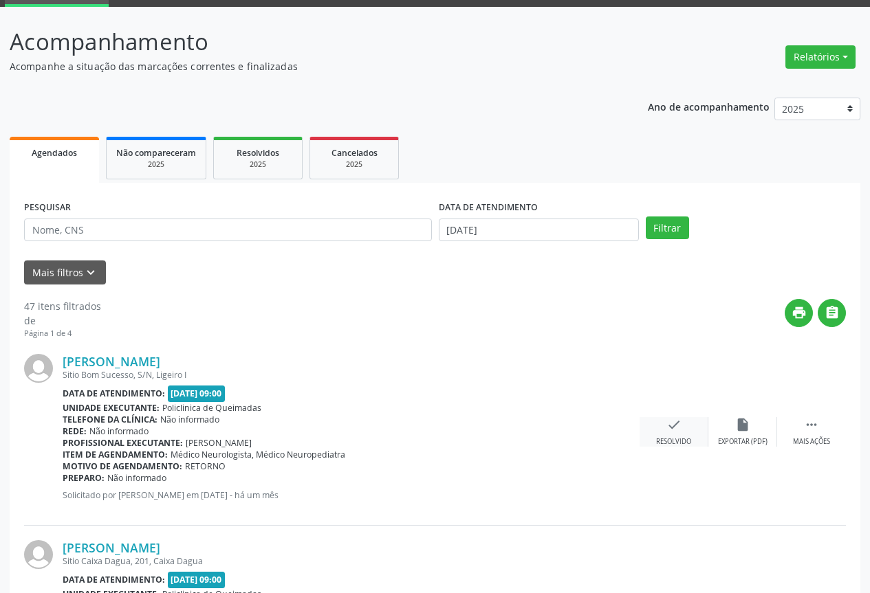
click at [681, 422] on icon "check" at bounding box center [673, 424] width 15 height 15
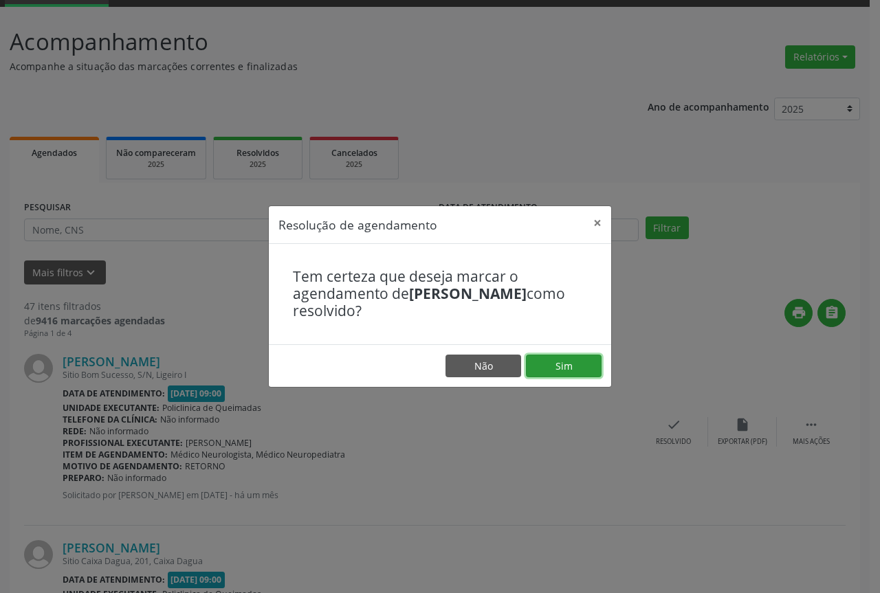
click at [556, 364] on button "Sim" at bounding box center [564, 366] width 76 height 23
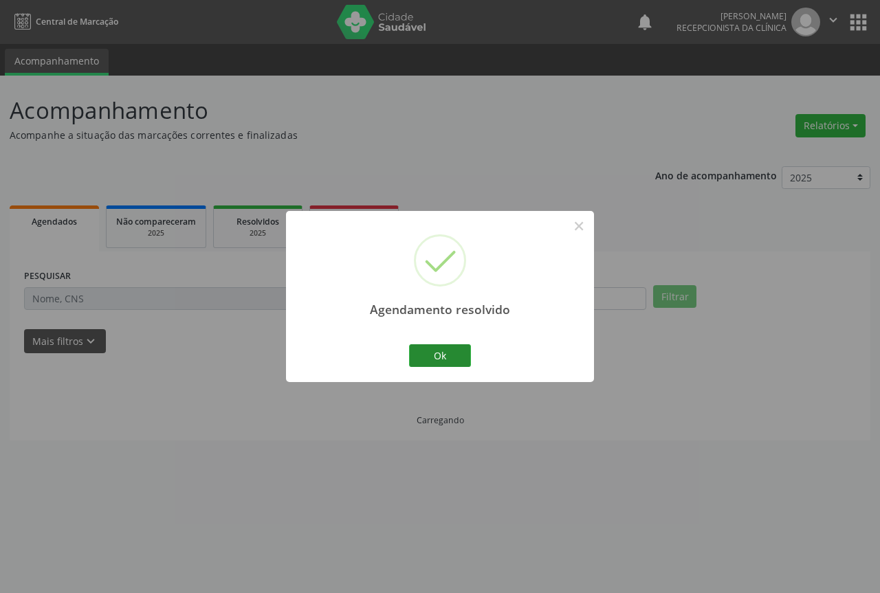
scroll to position [0, 0]
click at [455, 357] on button "Ok" at bounding box center [440, 356] width 62 height 23
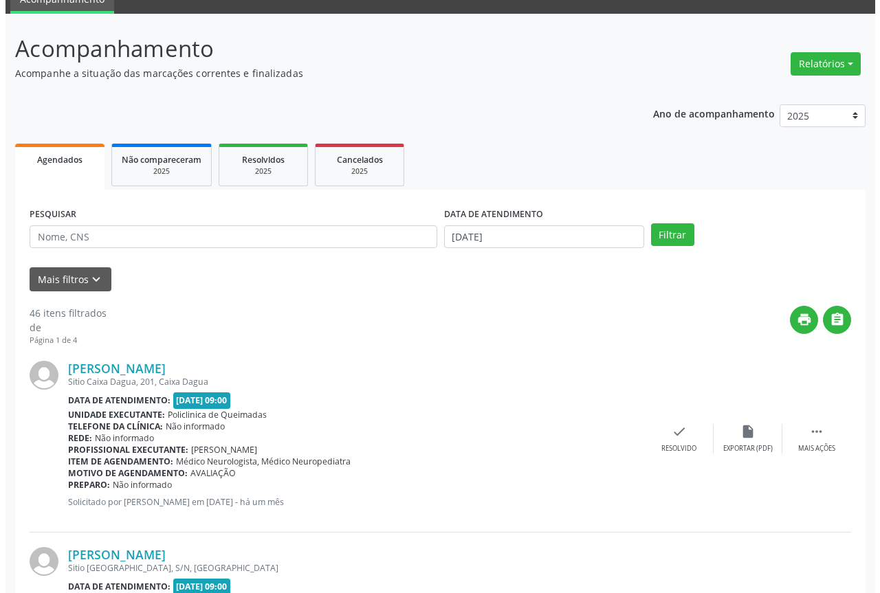
scroll to position [69, 0]
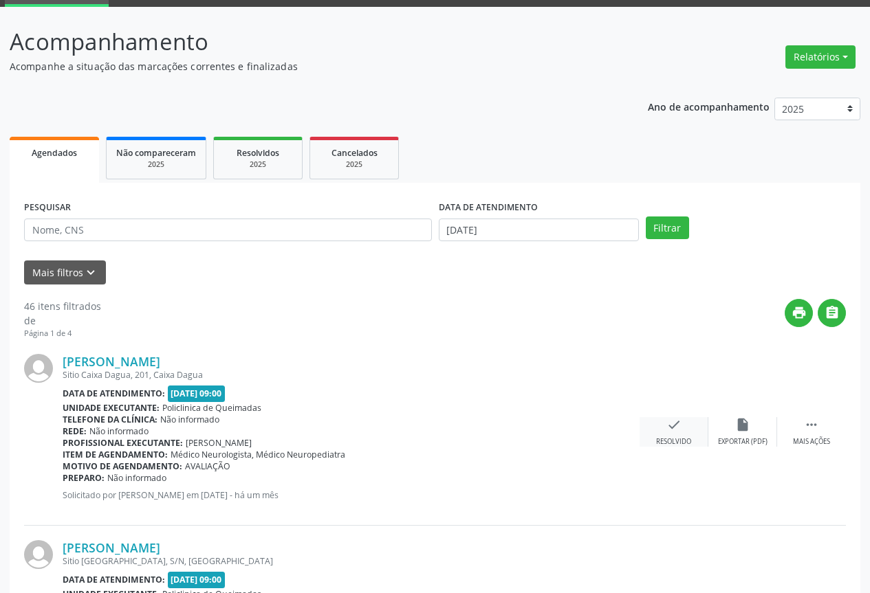
click at [675, 426] on icon "check" at bounding box center [673, 424] width 15 height 15
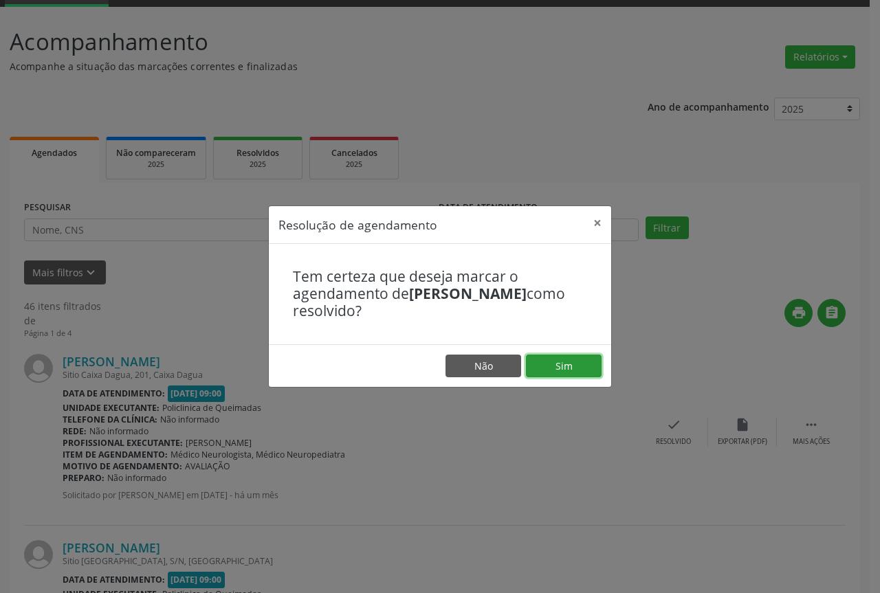
click at [548, 360] on button "Sim" at bounding box center [564, 366] width 76 height 23
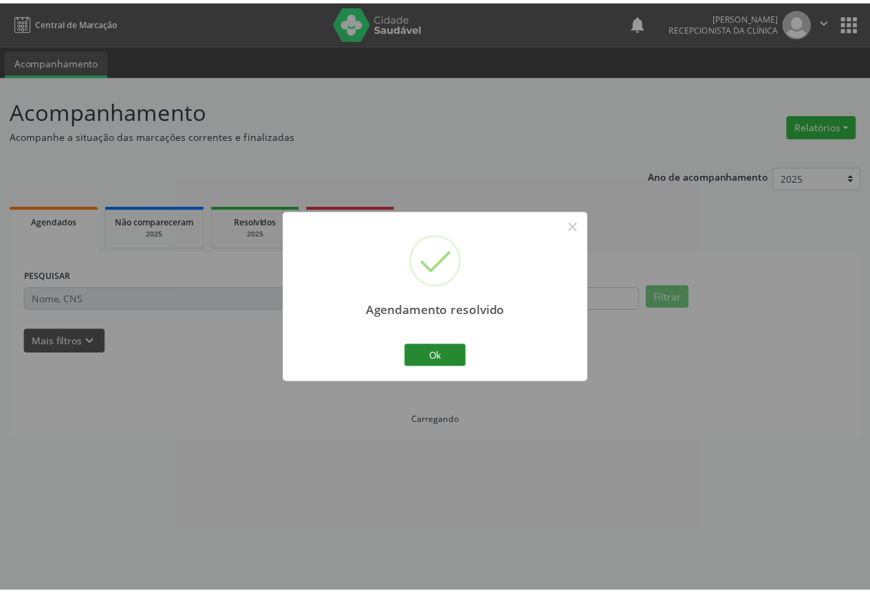
scroll to position [0, 0]
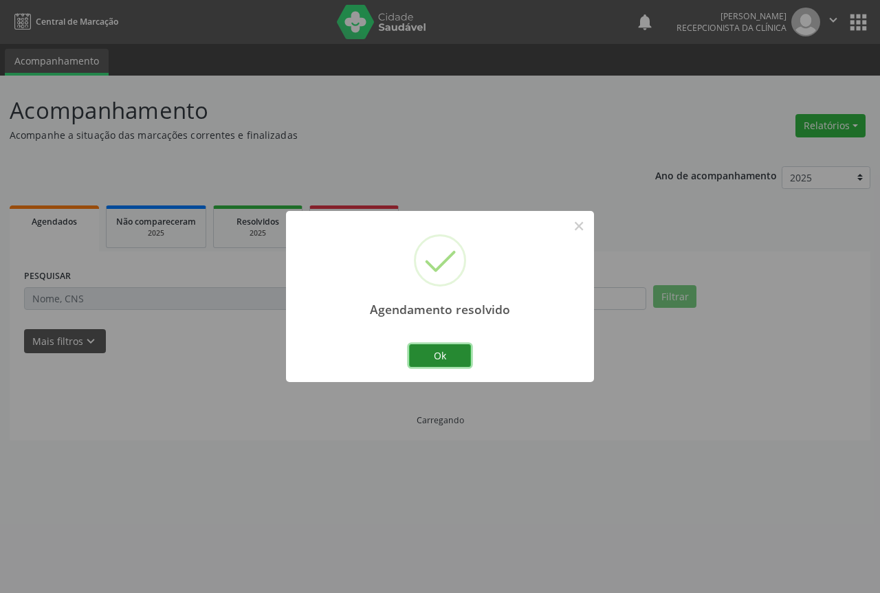
click at [430, 358] on button "Ok" at bounding box center [440, 356] width 62 height 23
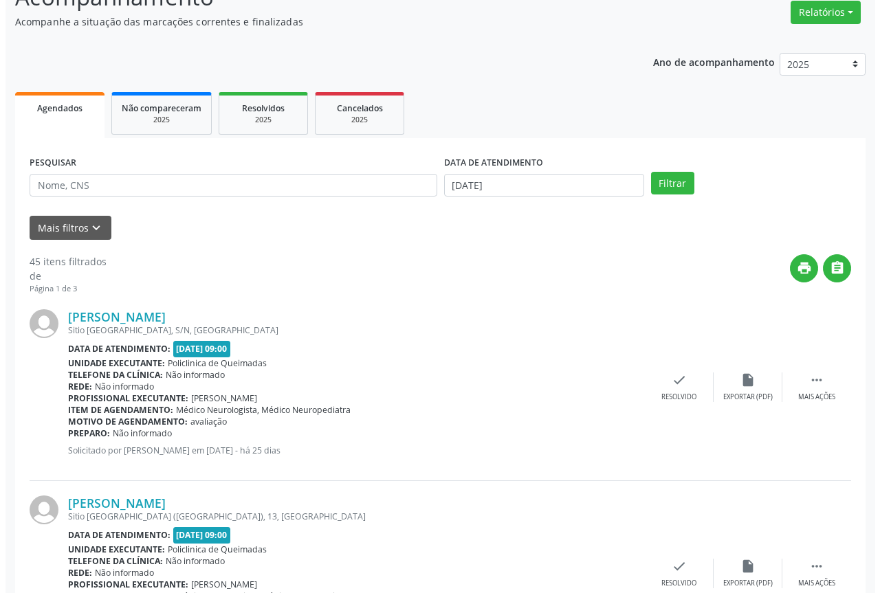
scroll to position [138, 0]
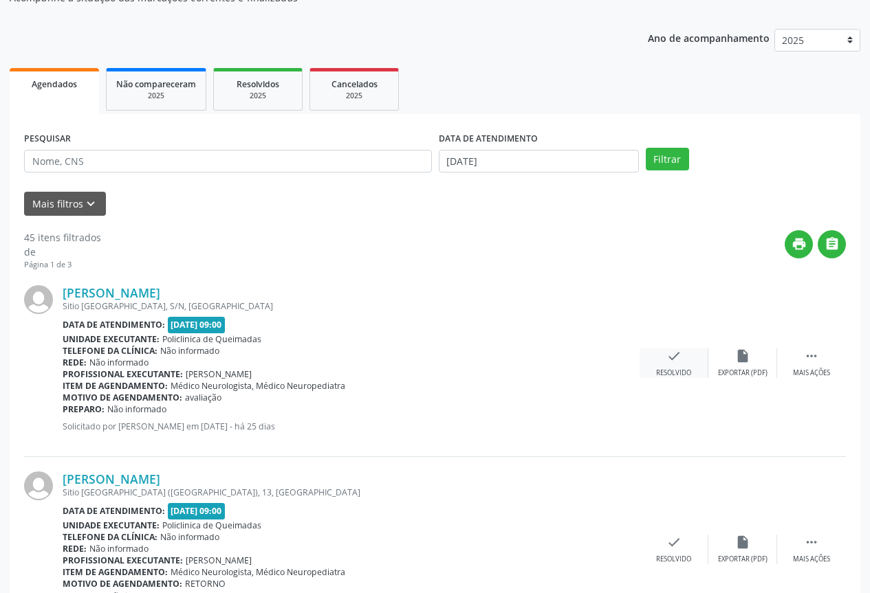
click at [665, 361] on div "check Resolvido" at bounding box center [674, 364] width 69 height 30
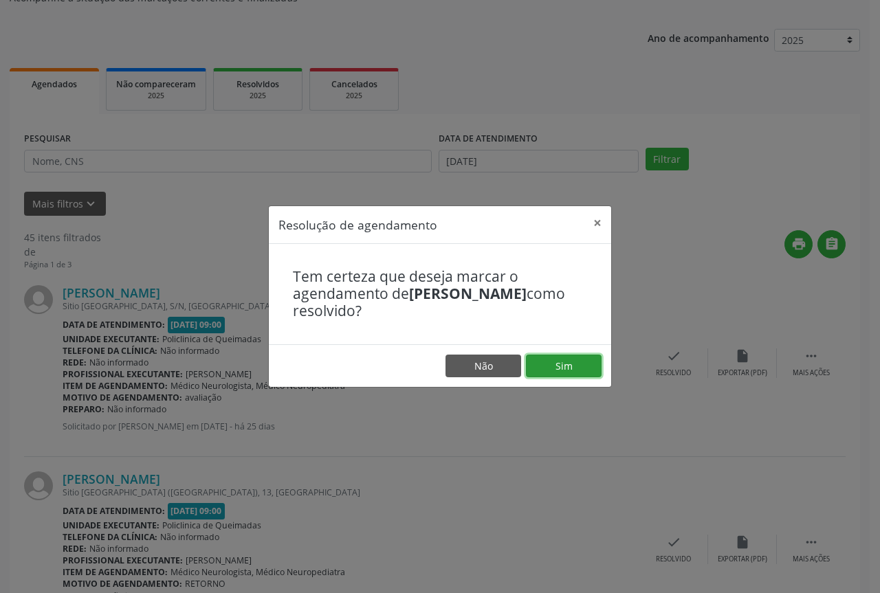
click at [568, 361] on button "Sim" at bounding box center [564, 366] width 76 height 23
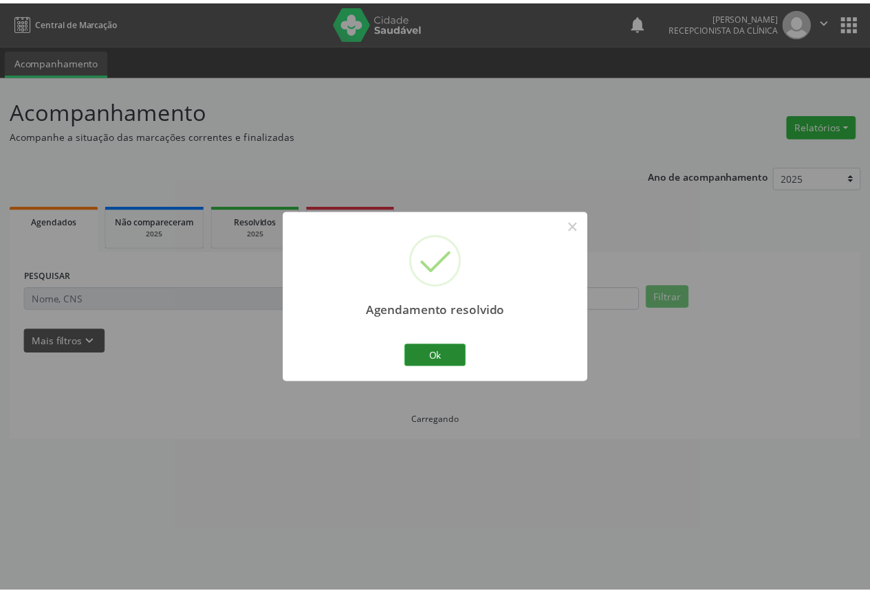
scroll to position [0, 0]
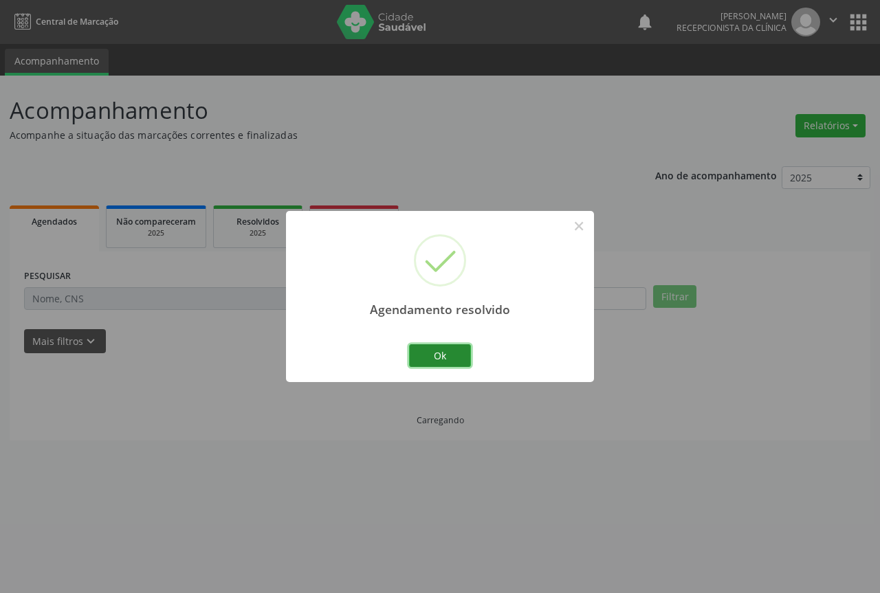
click at [444, 349] on button "Ok" at bounding box center [440, 356] width 62 height 23
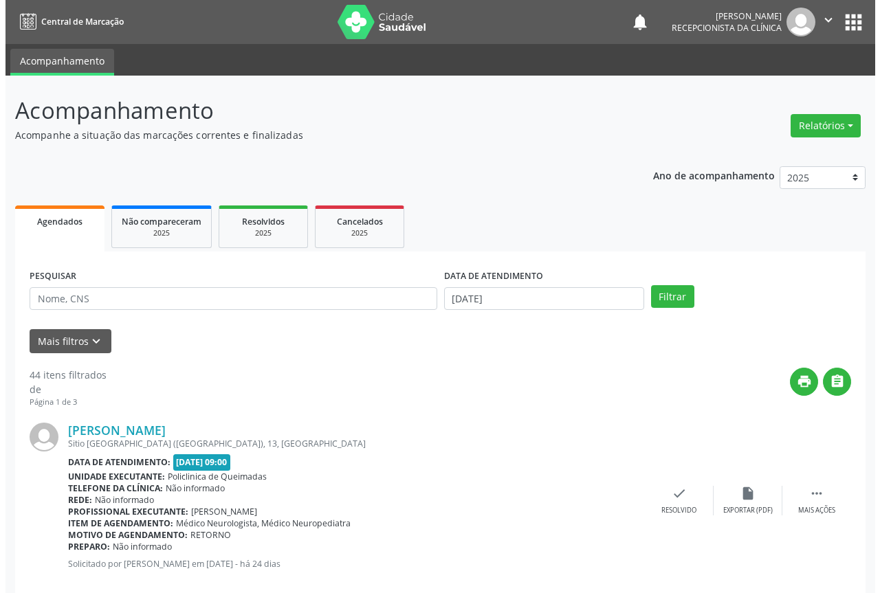
scroll to position [69, 0]
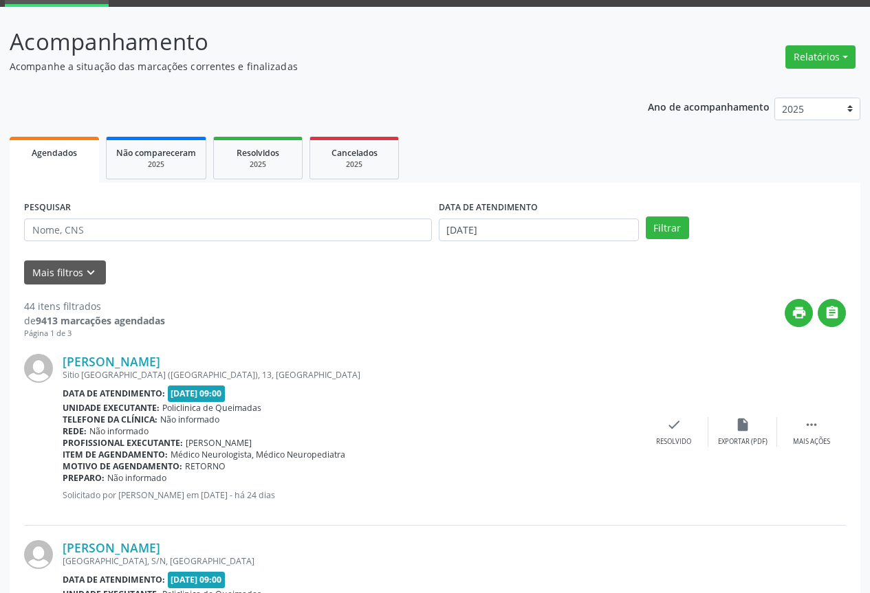
drag, startPoint x: 676, startPoint y: 415, endPoint x: 668, endPoint y: 415, distance: 7.6
click at [675, 415] on div "[PERSON_NAME] [GEOGRAPHIC_DATA] ([GEOGRAPHIC_DATA]), 13, [GEOGRAPHIC_DATA] Data…" at bounding box center [435, 433] width 822 height 186
click at [658, 437] on div "Resolvido" at bounding box center [673, 442] width 35 height 10
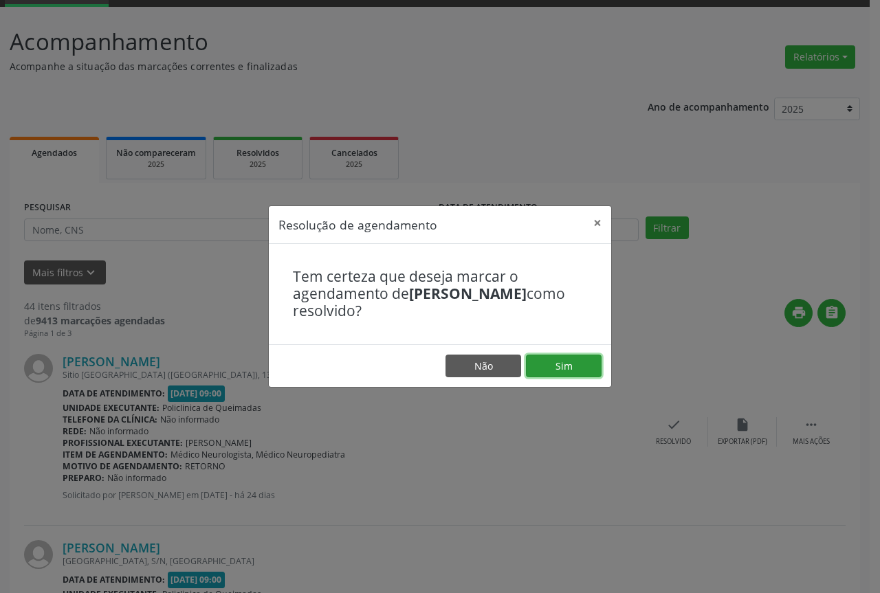
click at [561, 358] on button "Sim" at bounding box center [564, 366] width 76 height 23
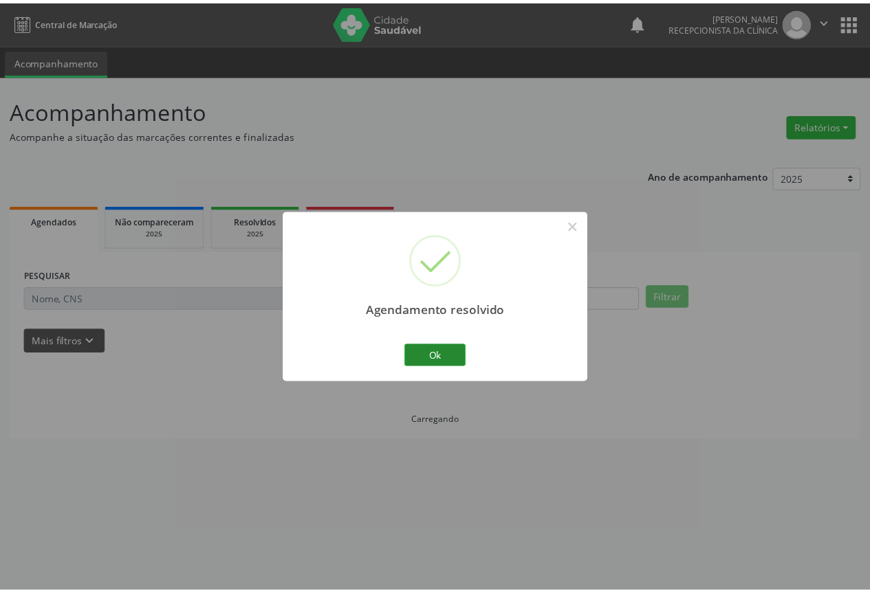
scroll to position [0, 0]
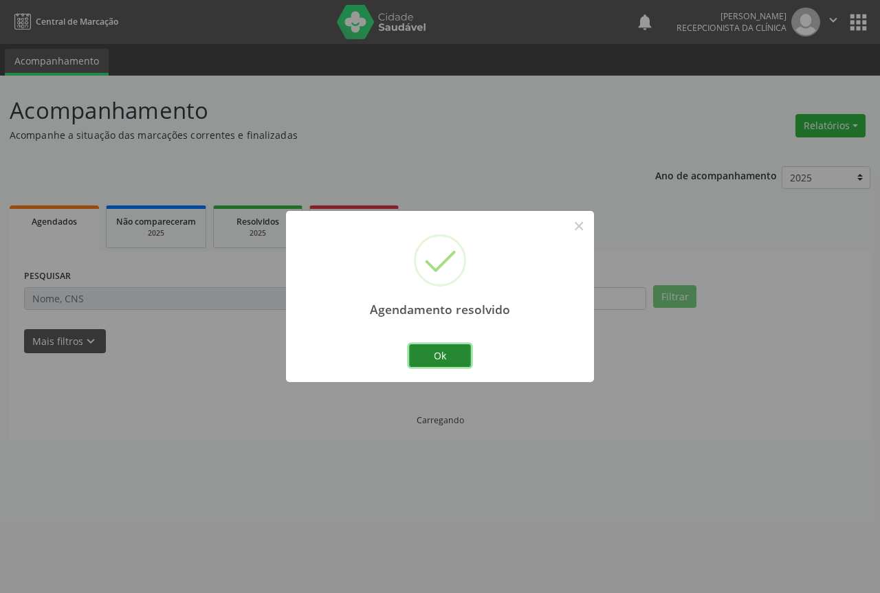
click at [417, 357] on button "Ok" at bounding box center [440, 356] width 62 height 23
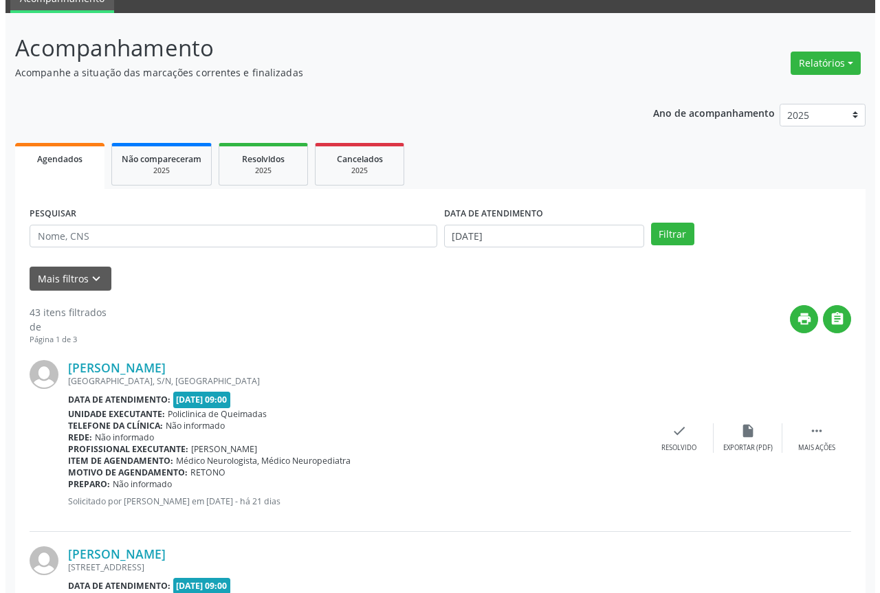
scroll to position [275, 0]
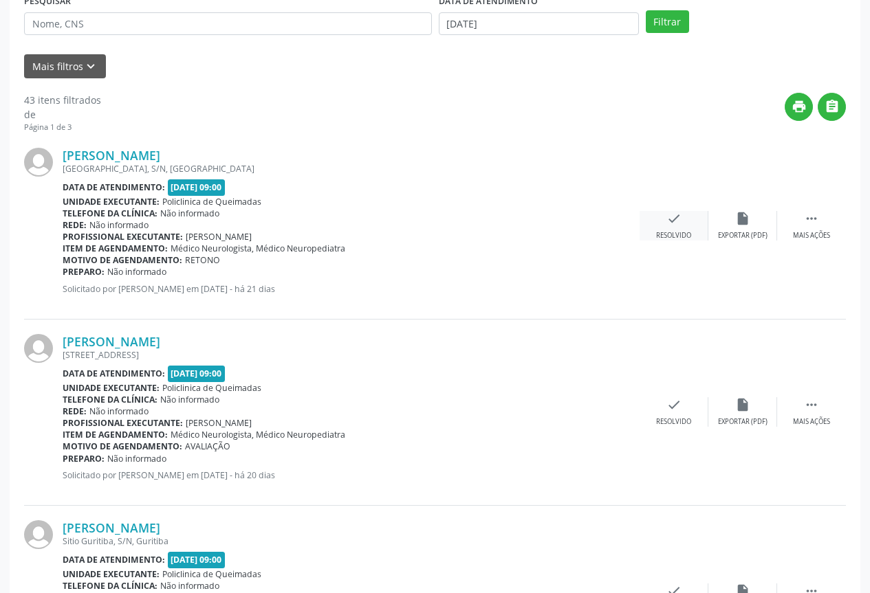
click at [673, 228] on div "check Resolvido" at bounding box center [674, 226] width 69 height 30
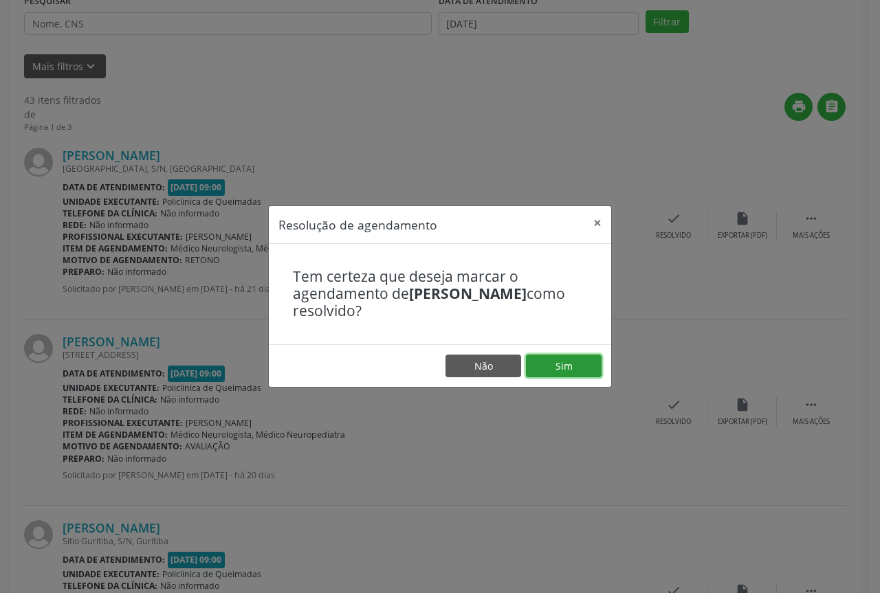
click at [556, 355] on button "Sim" at bounding box center [564, 366] width 76 height 23
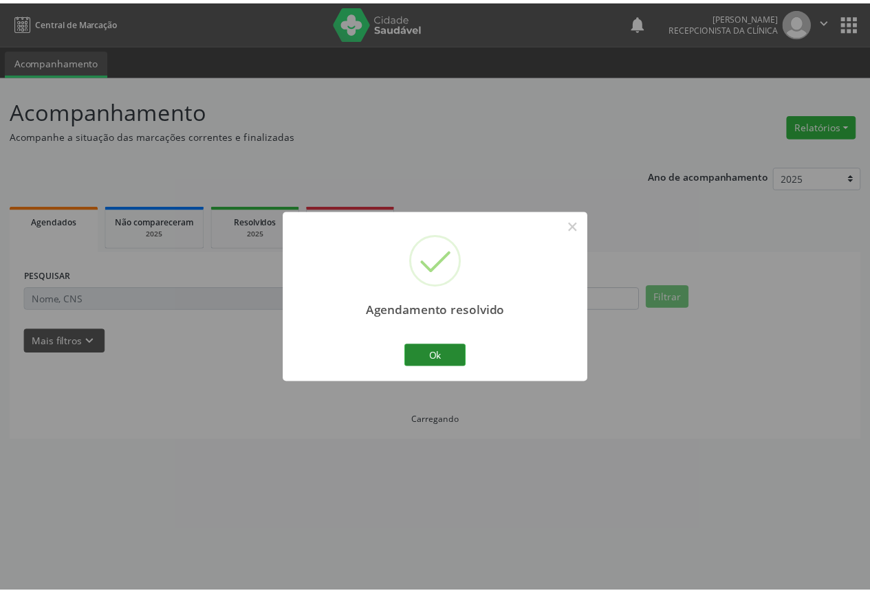
scroll to position [0, 0]
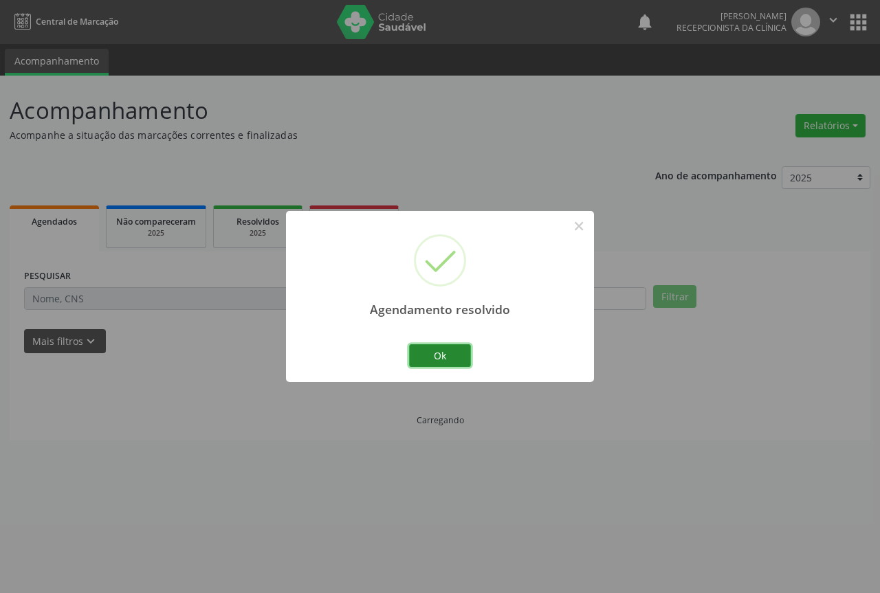
click at [416, 349] on button "Ok" at bounding box center [440, 356] width 62 height 23
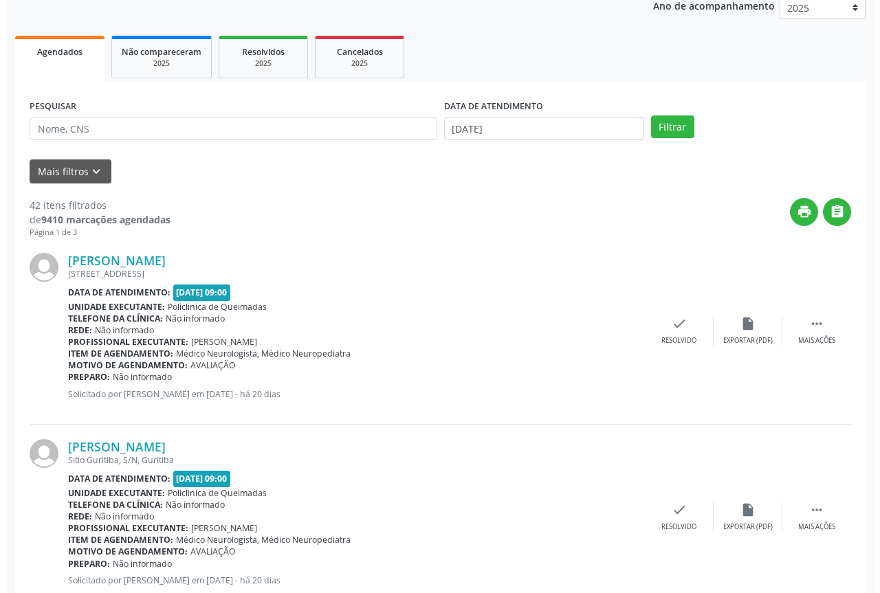
scroll to position [206, 0]
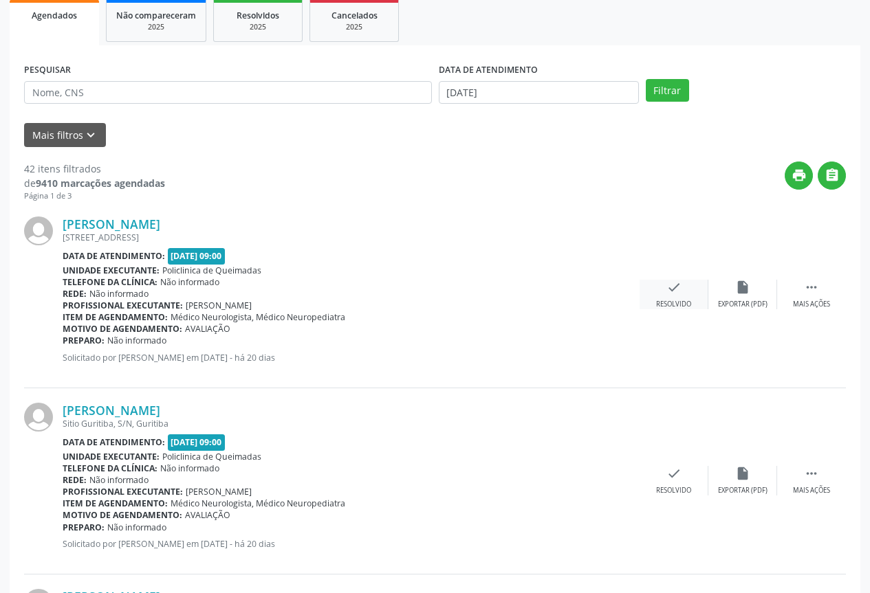
click at [674, 301] on div "Resolvido" at bounding box center [673, 305] width 35 height 10
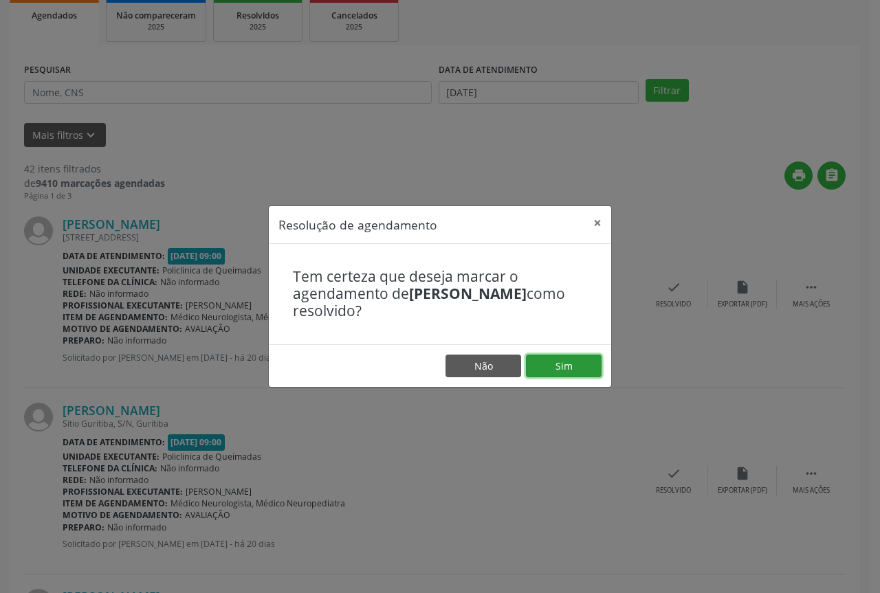
click at [562, 360] on button "Sim" at bounding box center [564, 366] width 76 height 23
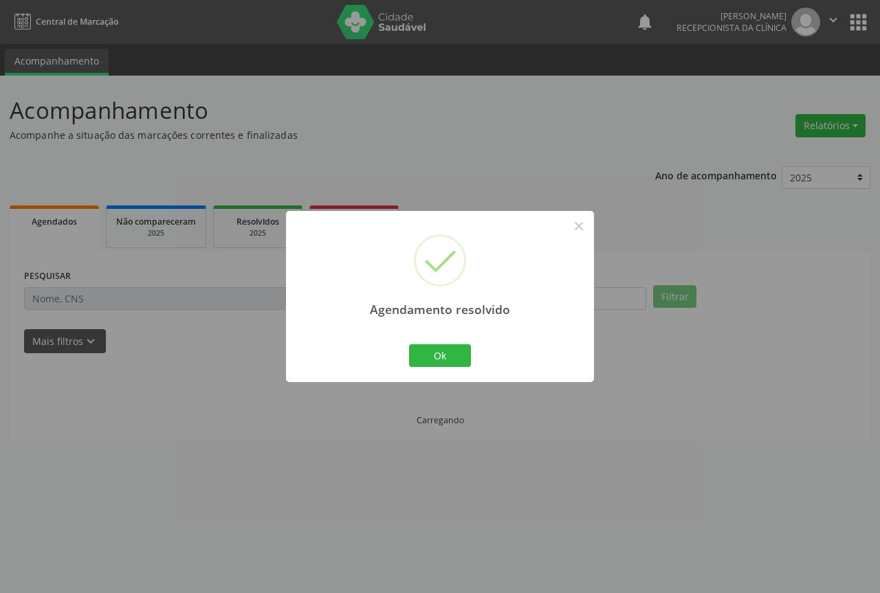
scroll to position [0, 0]
click at [413, 355] on button "Ok" at bounding box center [440, 356] width 62 height 23
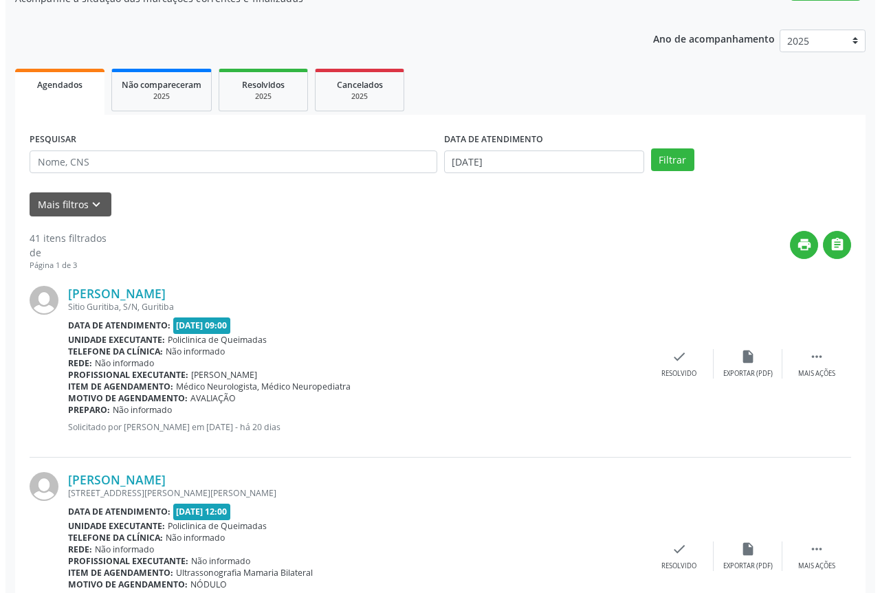
scroll to position [138, 0]
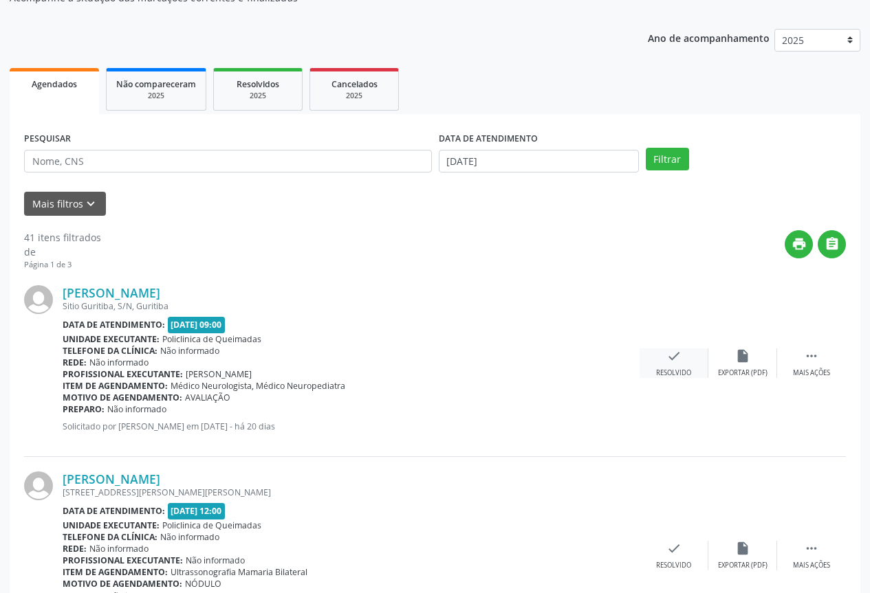
drag, startPoint x: 653, startPoint y: 338, endPoint x: 657, endPoint y: 350, distance: 12.6
click at [653, 340] on div "[PERSON_NAME] Sitio Guritiba, S/N, Guritiba Data de atendimento: [DATE] 09:00 U…" at bounding box center [435, 364] width 822 height 186
click at [658, 351] on div "check Resolvido" at bounding box center [674, 364] width 69 height 30
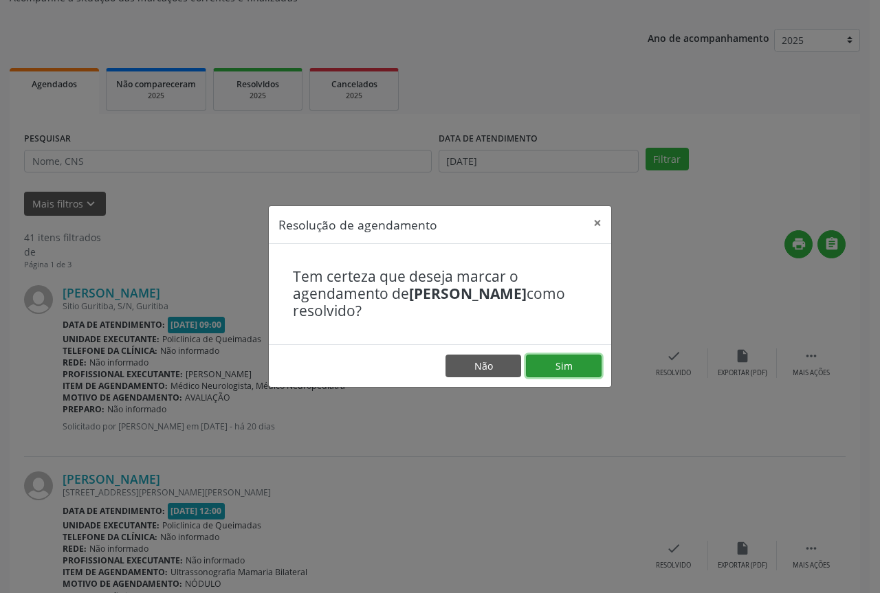
click at [549, 367] on button "Sim" at bounding box center [564, 366] width 76 height 23
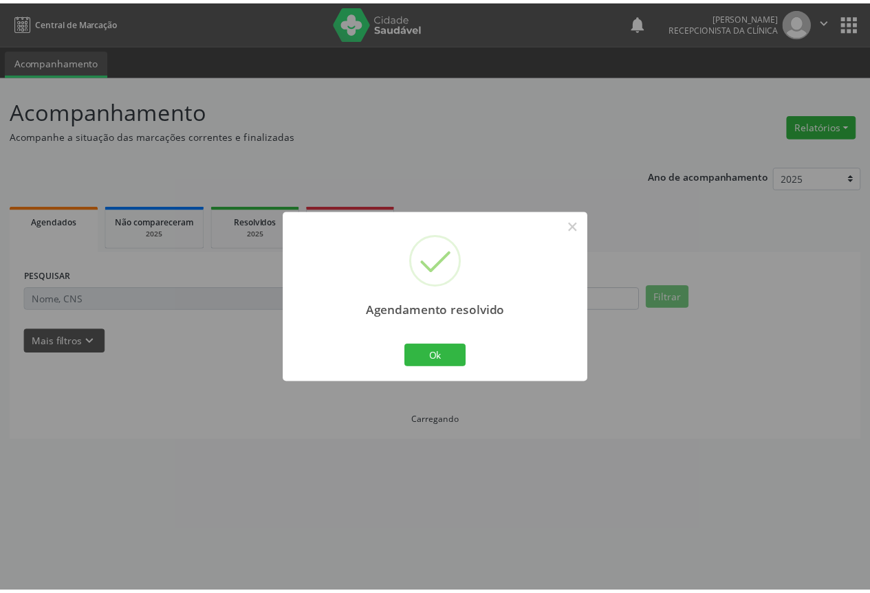
scroll to position [0, 0]
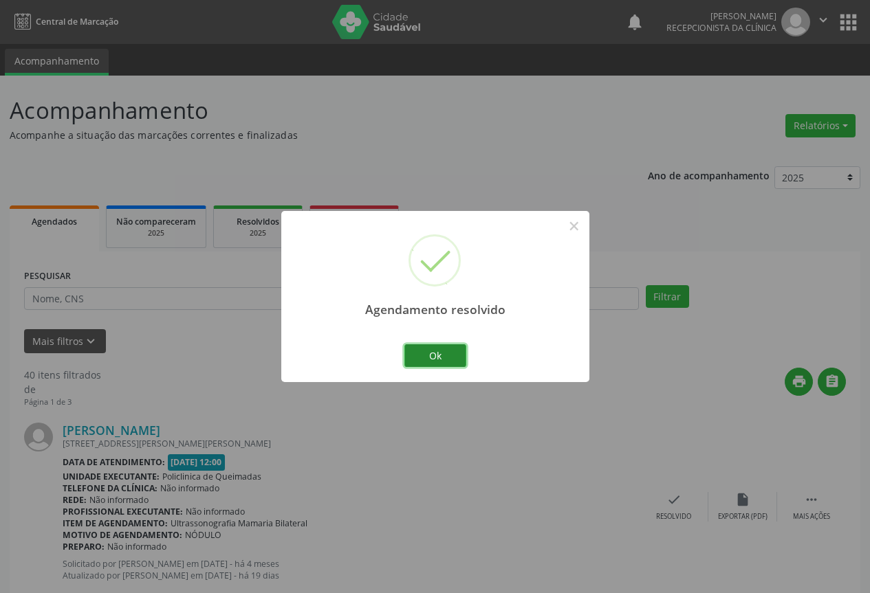
click at [425, 358] on button "Ok" at bounding box center [435, 356] width 62 height 23
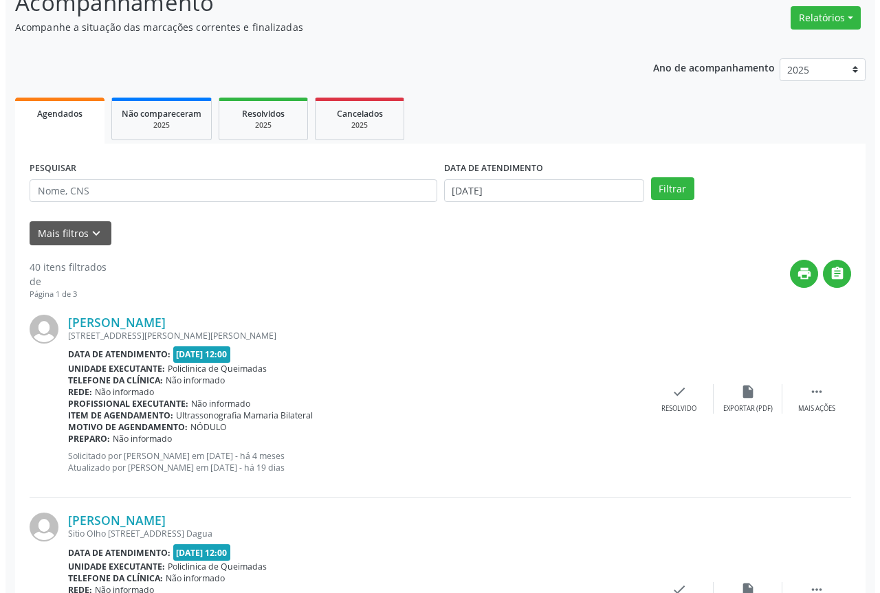
scroll to position [138, 0]
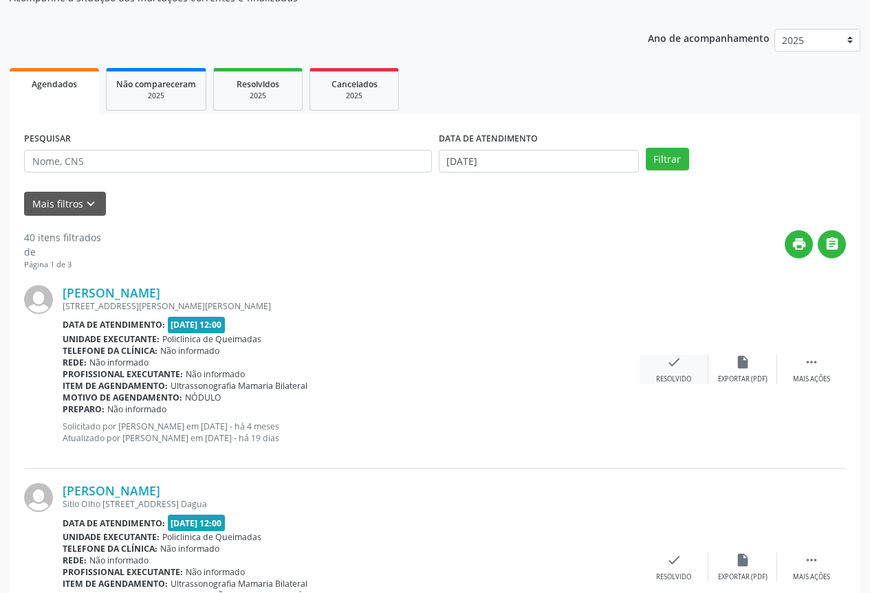
click at [662, 378] on div "Resolvido" at bounding box center [673, 380] width 35 height 10
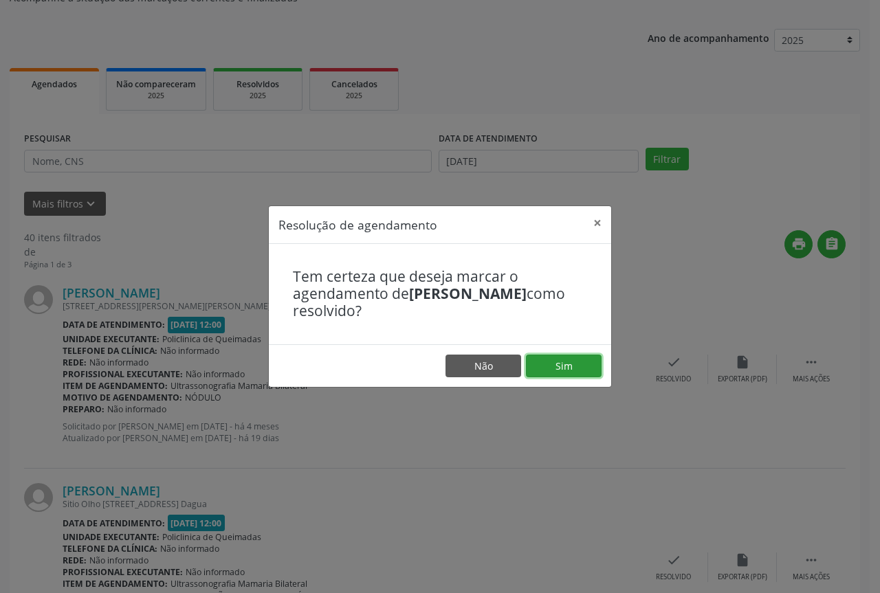
click at [547, 369] on button "Sim" at bounding box center [564, 366] width 76 height 23
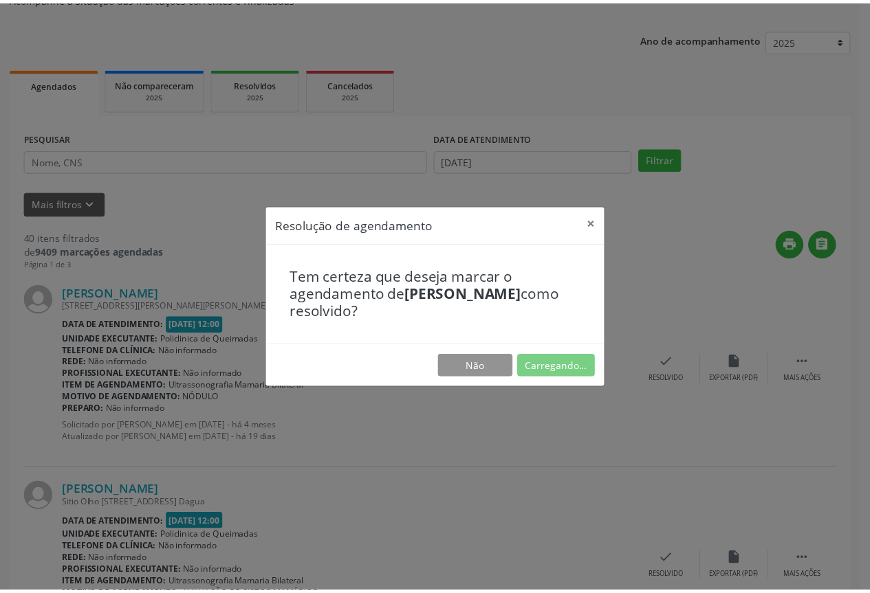
scroll to position [0, 0]
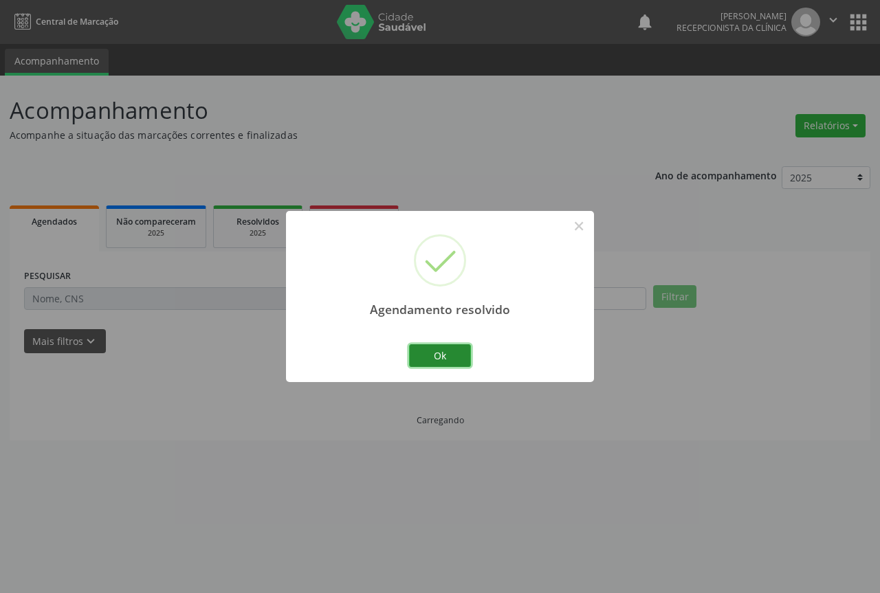
click at [417, 361] on button "Ok" at bounding box center [440, 356] width 62 height 23
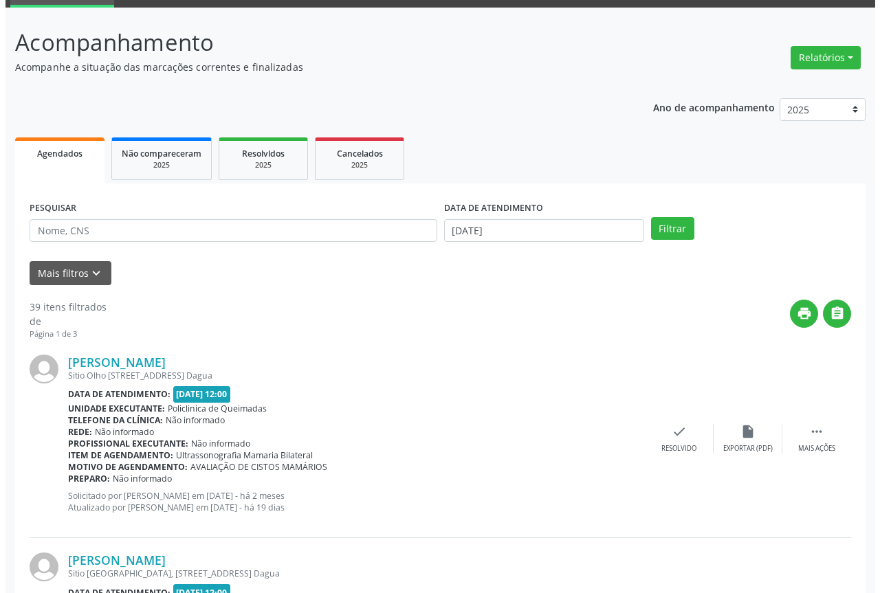
scroll to position [69, 0]
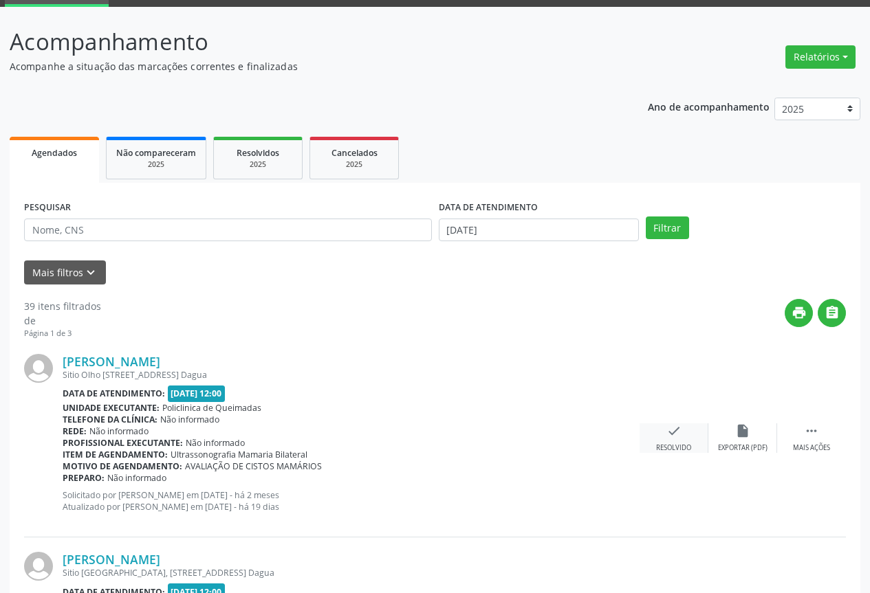
click at [688, 434] on div "check Resolvido" at bounding box center [674, 439] width 69 height 30
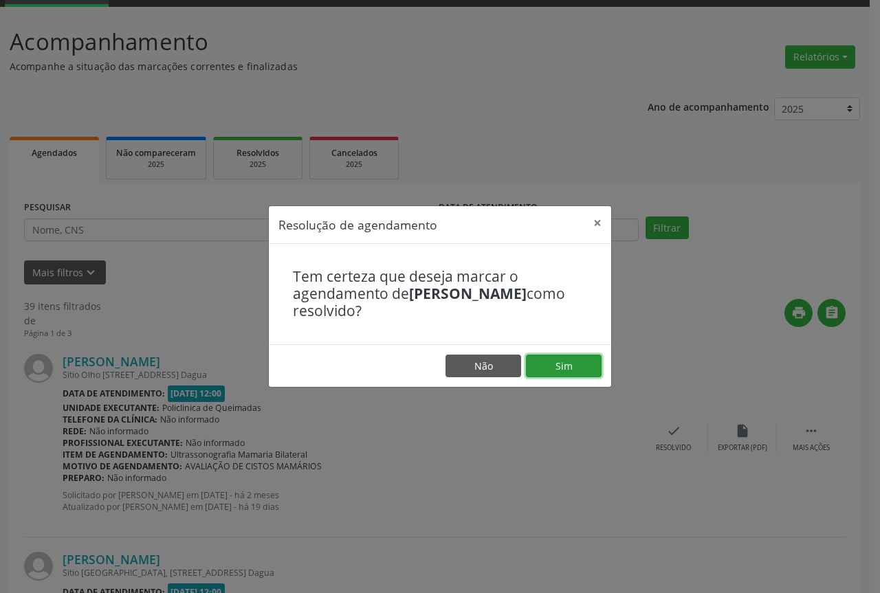
click at [560, 368] on button "Sim" at bounding box center [564, 366] width 76 height 23
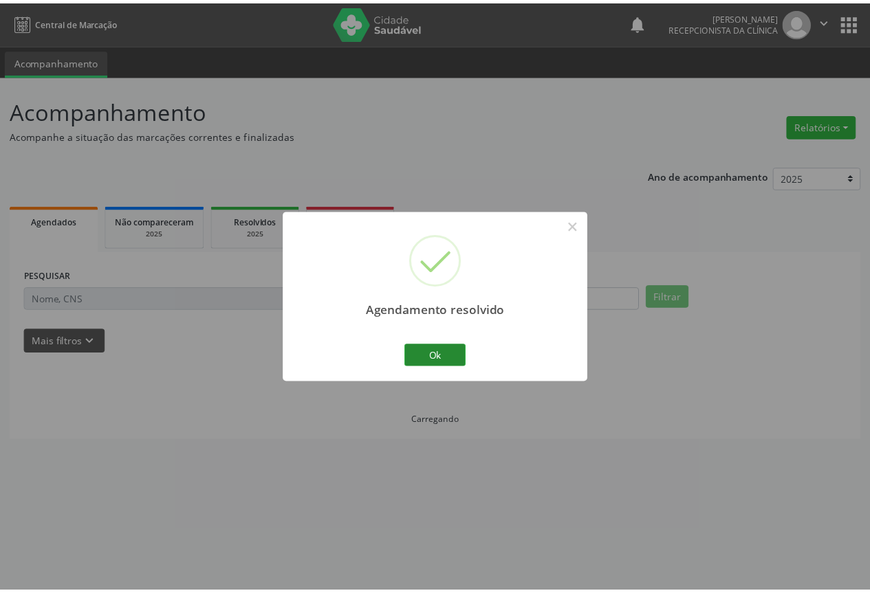
scroll to position [0, 0]
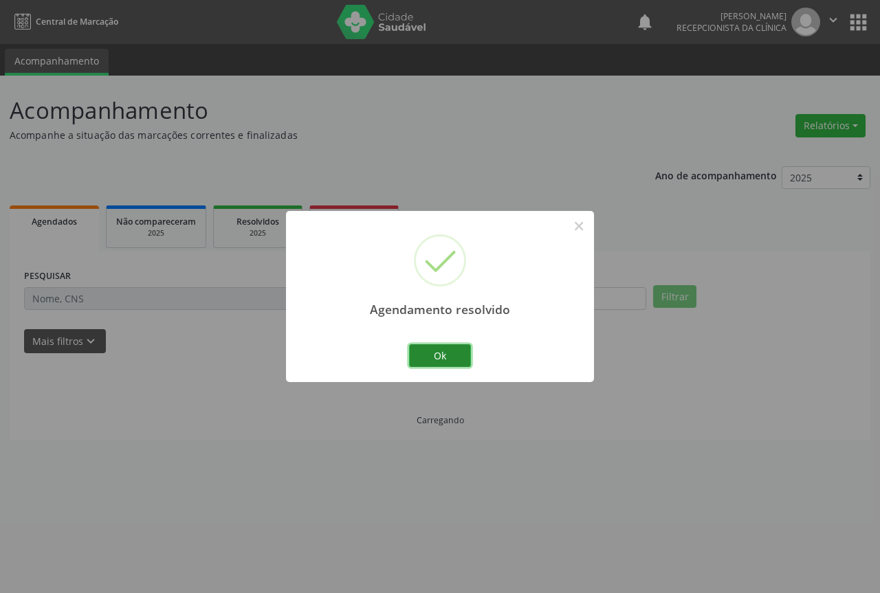
click at [444, 354] on button "Ok" at bounding box center [440, 356] width 62 height 23
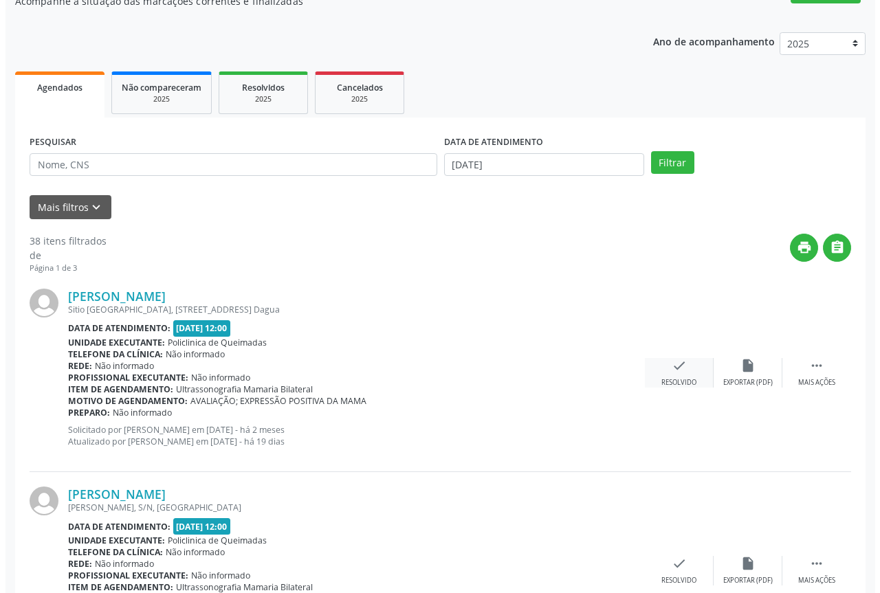
scroll to position [138, 0]
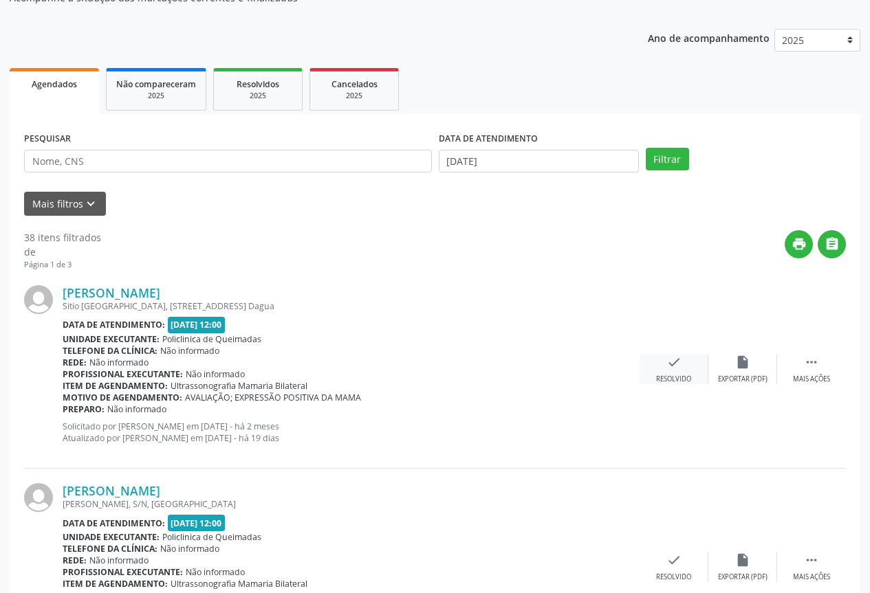
click at [663, 372] on div "check Resolvido" at bounding box center [674, 370] width 69 height 30
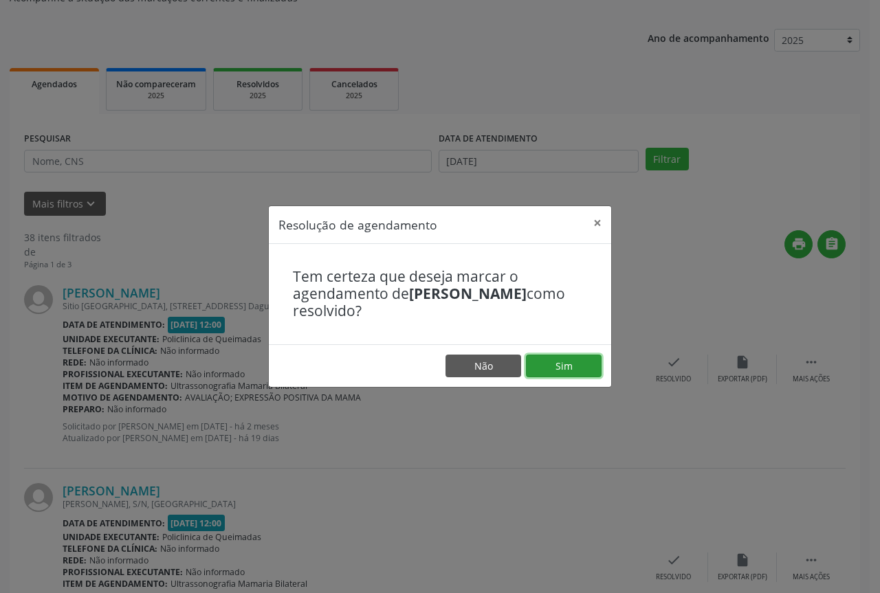
click at [582, 375] on button "Sim" at bounding box center [564, 366] width 76 height 23
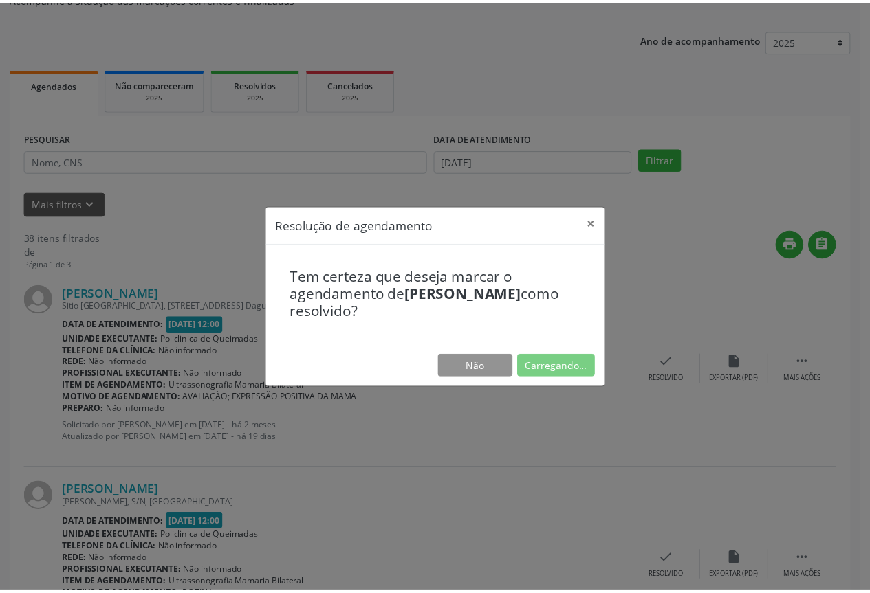
scroll to position [0, 0]
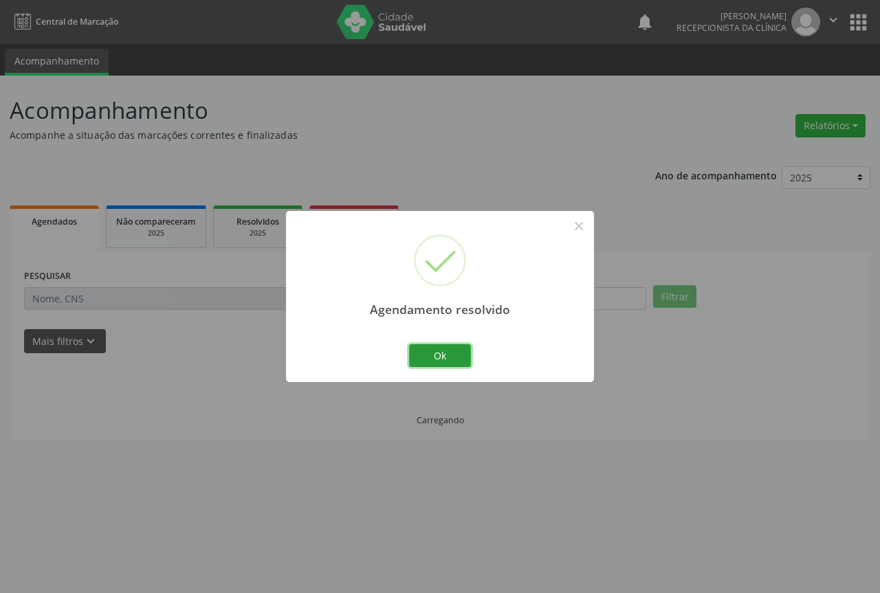
click at [444, 360] on button "Ok" at bounding box center [440, 356] width 62 height 23
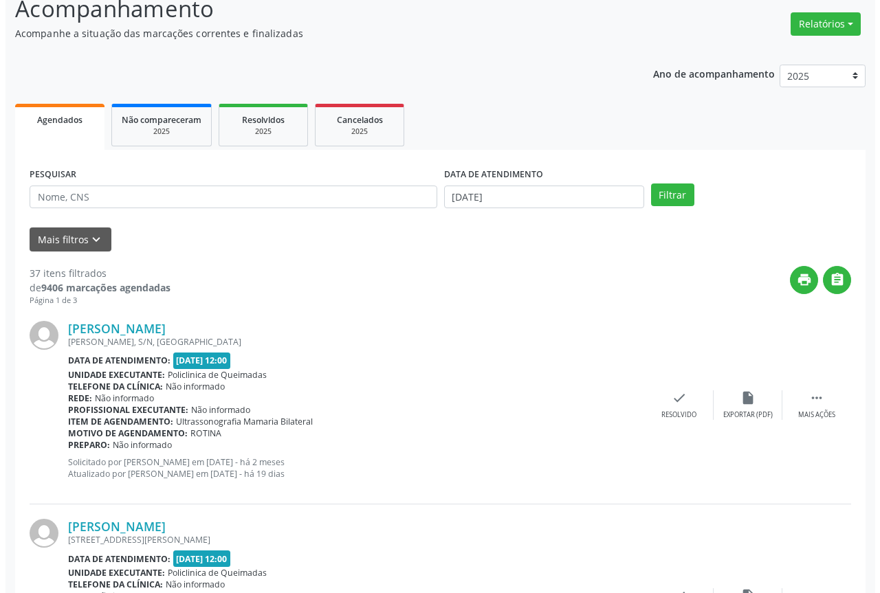
scroll to position [138, 0]
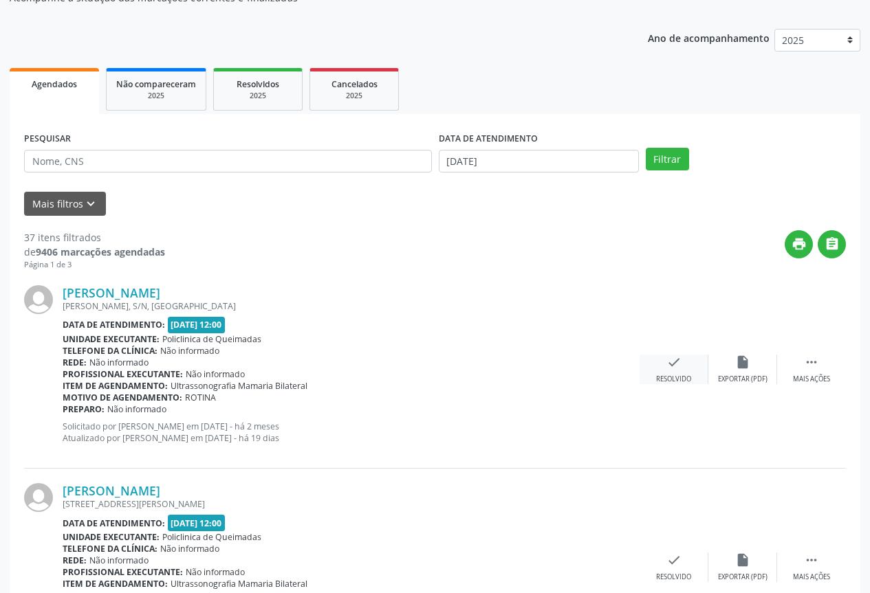
click at [685, 373] on div "check Resolvido" at bounding box center [674, 370] width 69 height 30
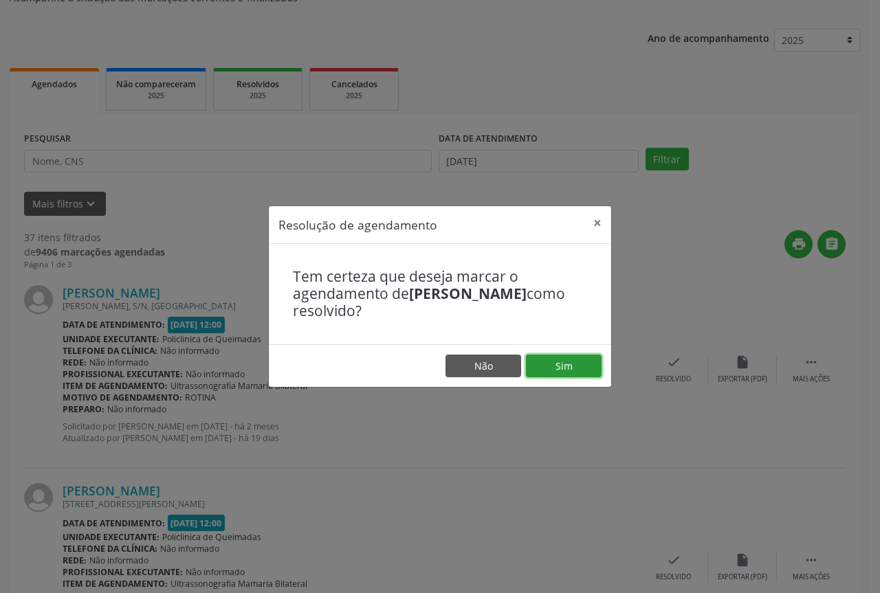
drag, startPoint x: 543, startPoint y: 368, endPoint x: 526, endPoint y: 368, distance: 17.2
click at [541, 368] on button "Sim" at bounding box center [564, 366] width 76 height 23
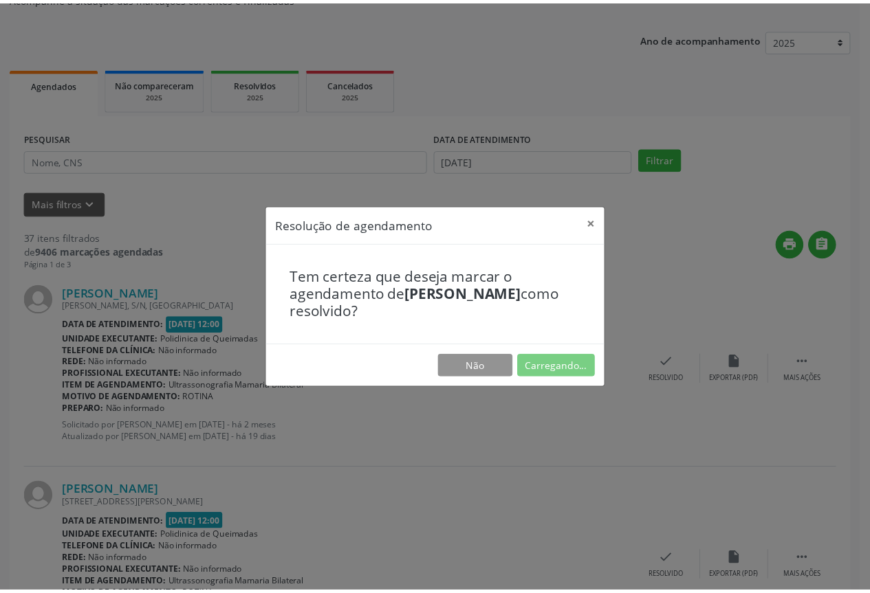
scroll to position [0, 0]
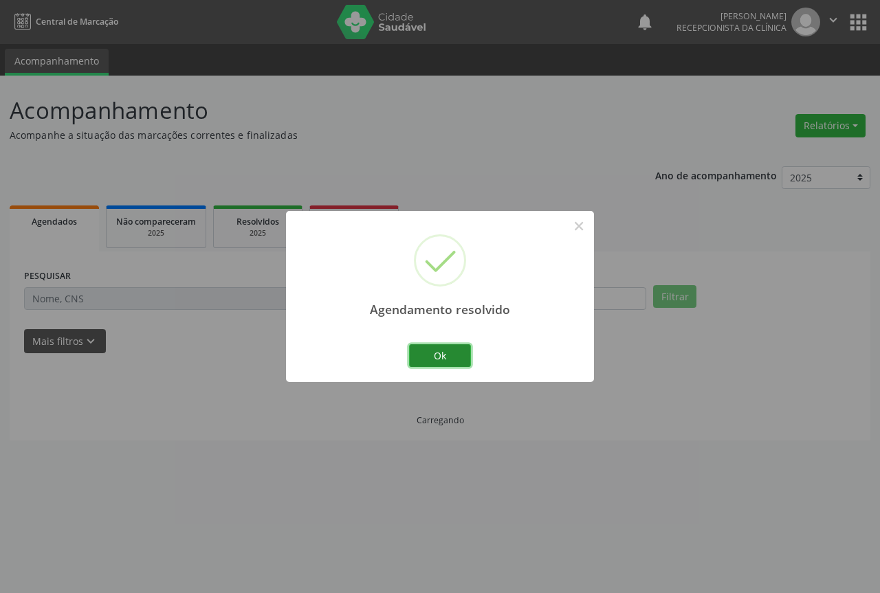
drag, startPoint x: 445, startPoint y: 362, endPoint x: 454, endPoint y: 360, distance: 9.0
click at [445, 361] on button "Ok" at bounding box center [440, 356] width 62 height 23
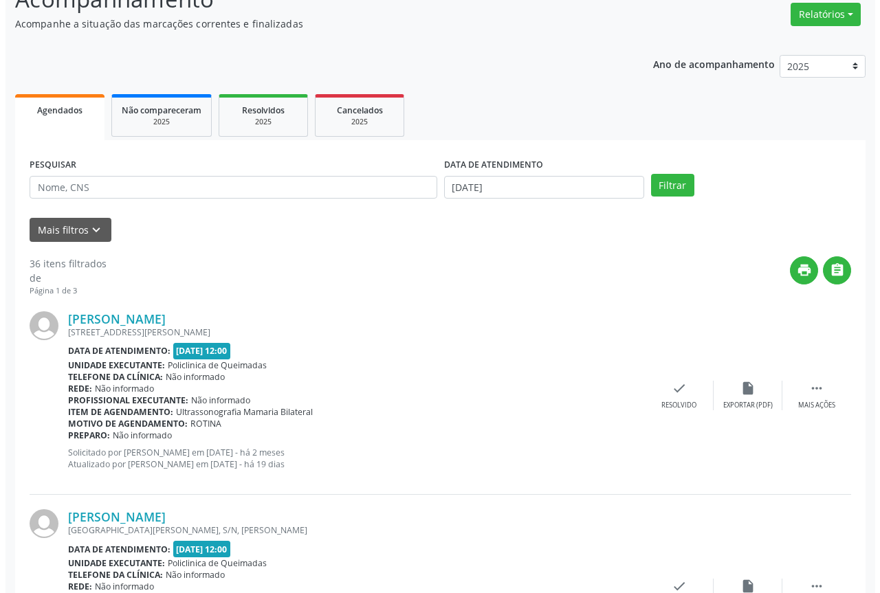
scroll to position [138, 0]
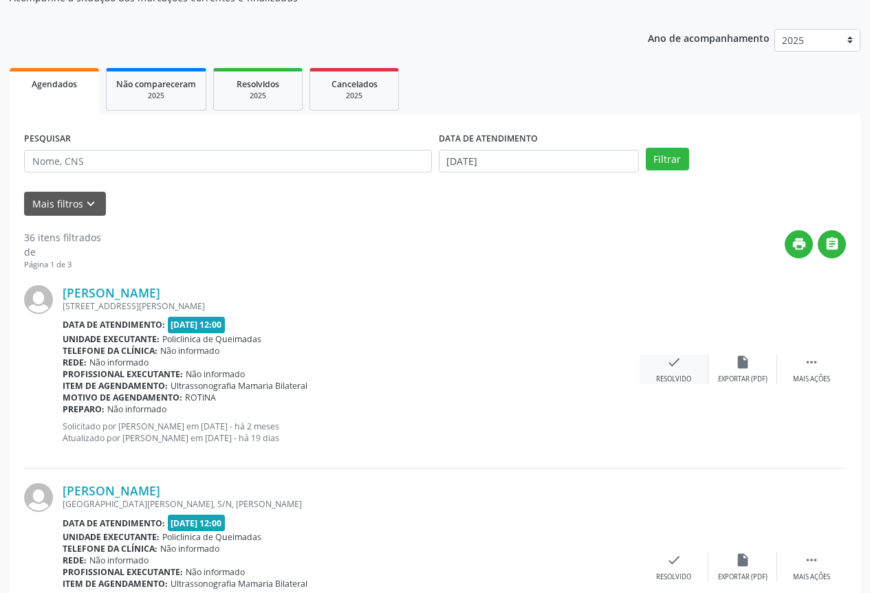
click at [683, 375] on div "Resolvido" at bounding box center [673, 380] width 35 height 10
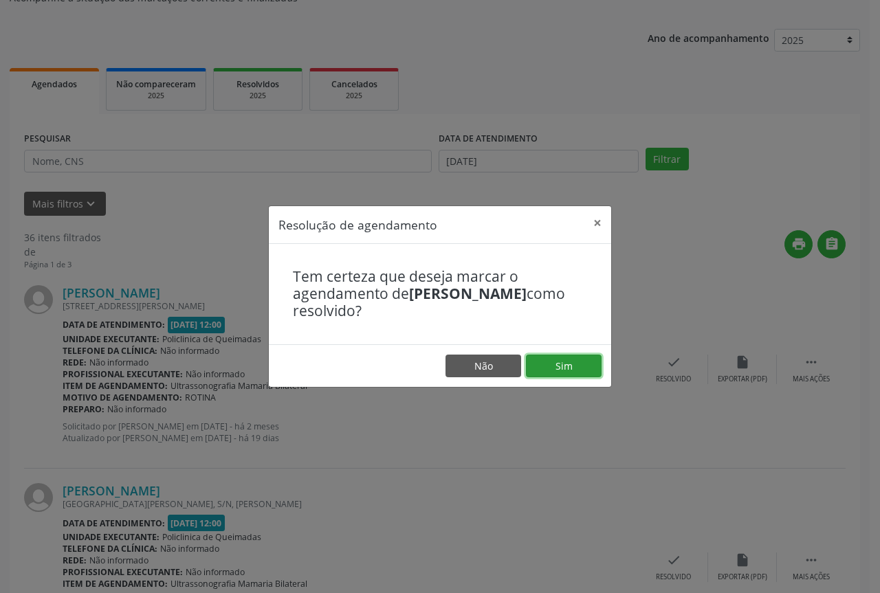
click at [571, 375] on button "Sim" at bounding box center [564, 366] width 76 height 23
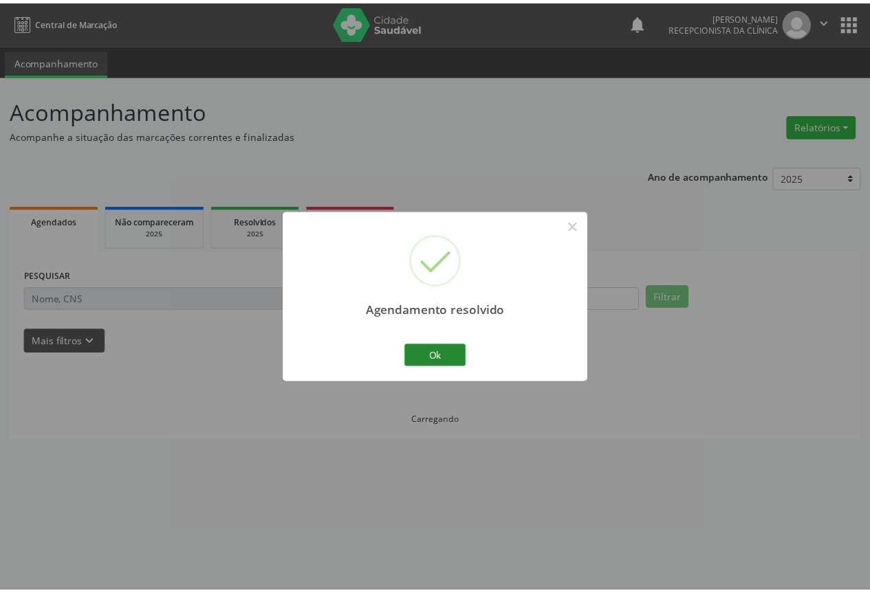
scroll to position [0, 0]
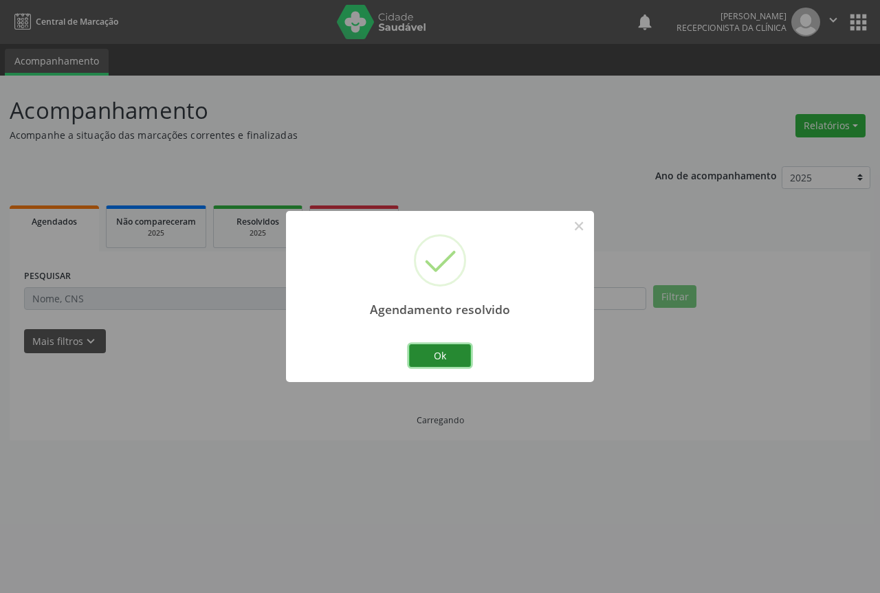
click at [438, 355] on button "Ok" at bounding box center [440, 356] width 62 height 23
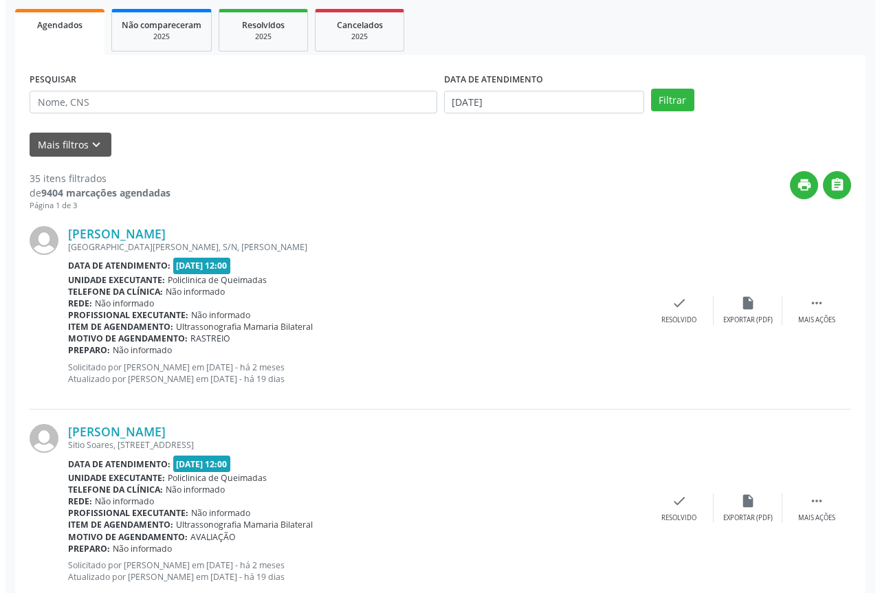
scroll to position [206, 0]
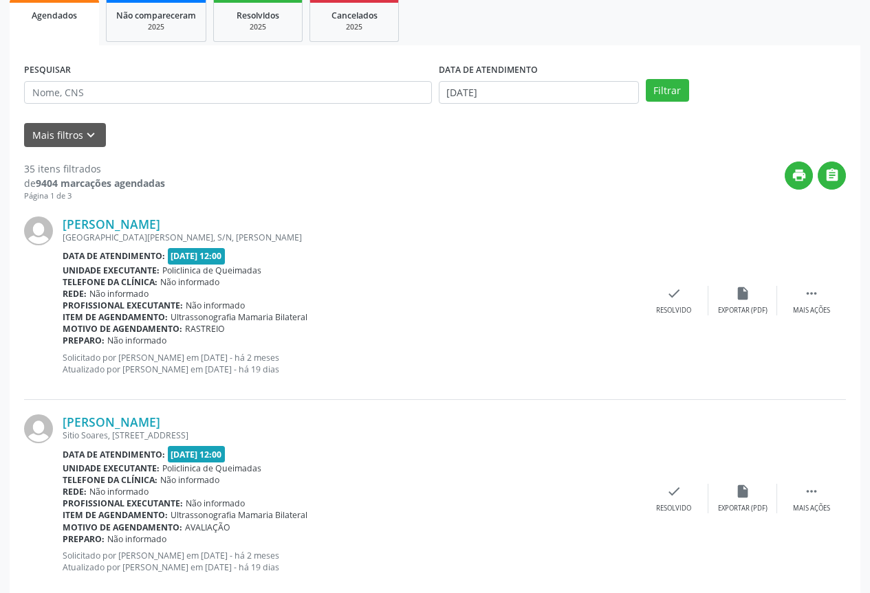
click at [667, 327] on div "[PERSON_NAME] [GEOGRAPHIC_DATA][PERSON_NAME], S/N, Guritiba Data de atendimento…" at bounding box center [435, 301] width 822 height 198
click at [664, 306] on div "Resolvido" at bounding box center [673, 311] width 35 height 10
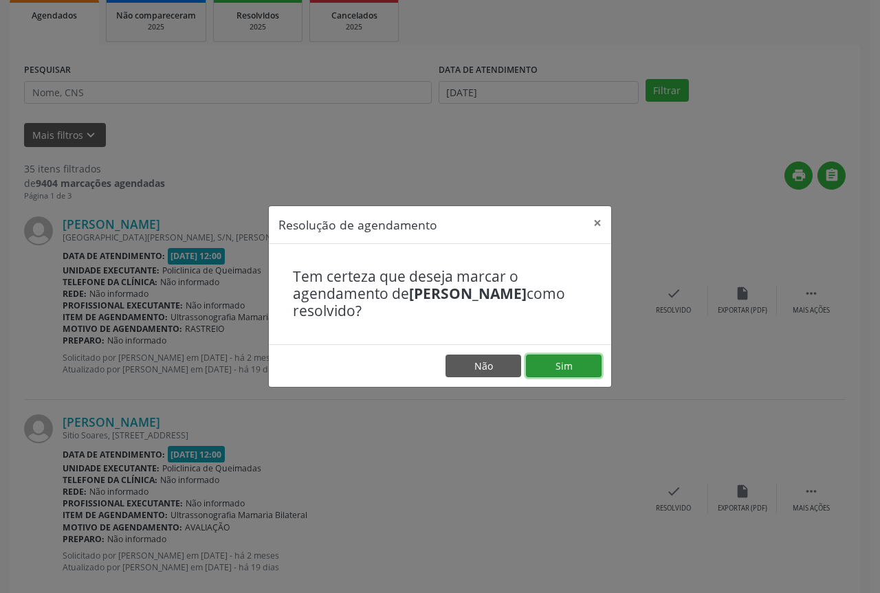
click at [548, 362] on button "Sim" at bounding box center [564, 366] width 76 height 23
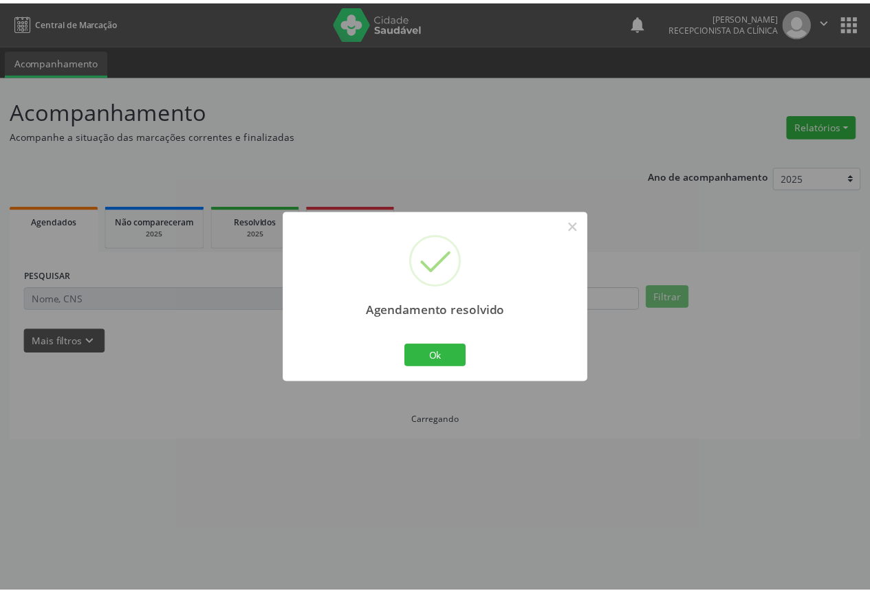
scroll to position [0, 0]
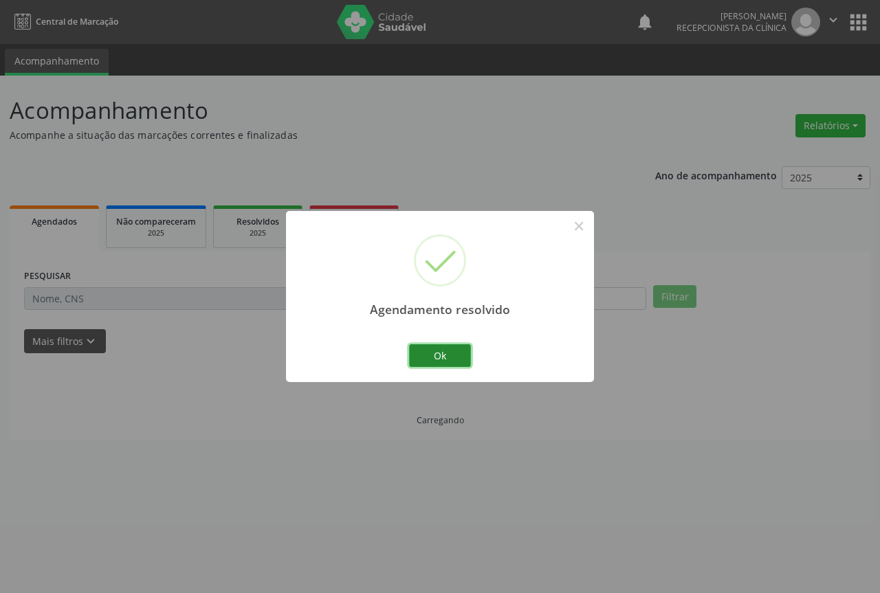
click at [429, 355] on button "Ok" at bounding box center [440, 356] width 62 height 23
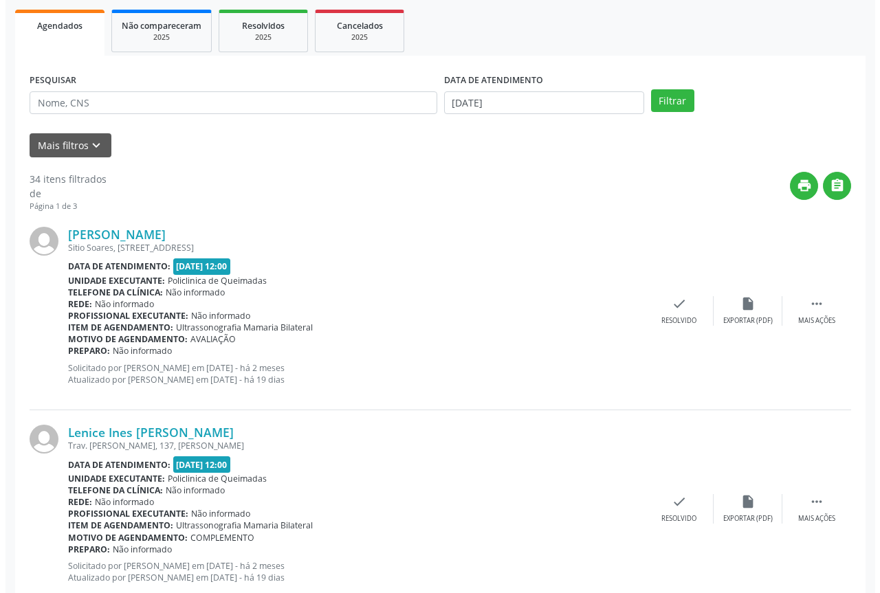
scroll to position [206, 0]
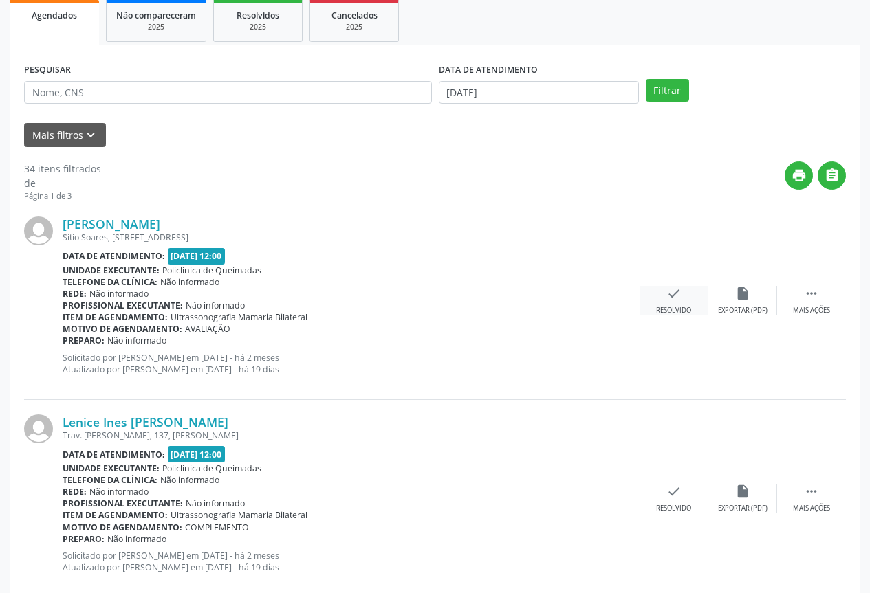
click at [673, 313] on div "Resolvido" at bounding box center [673, 311] width 35 height 10
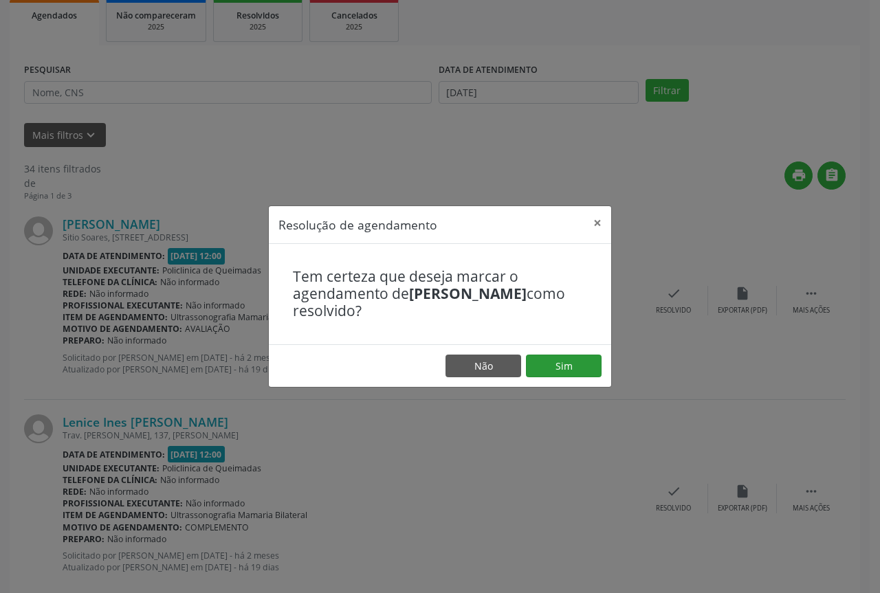
click at [562, 354] on footer "Não Sim" at bounding box center [440, 366] width 342 height 43
click at [559, 361] on button "Sim" at bounding box center [564, 366] width 76 height 23
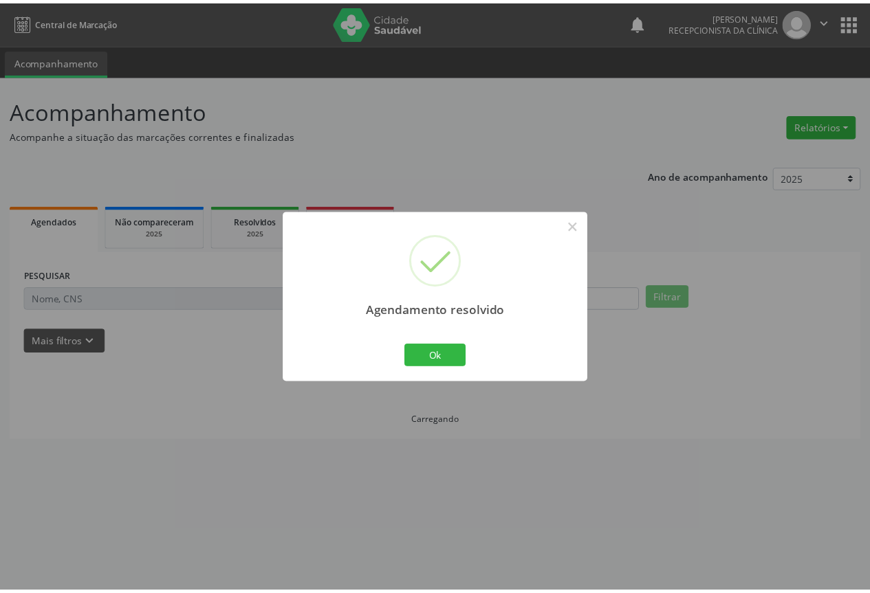
scroll to position [0, 0]
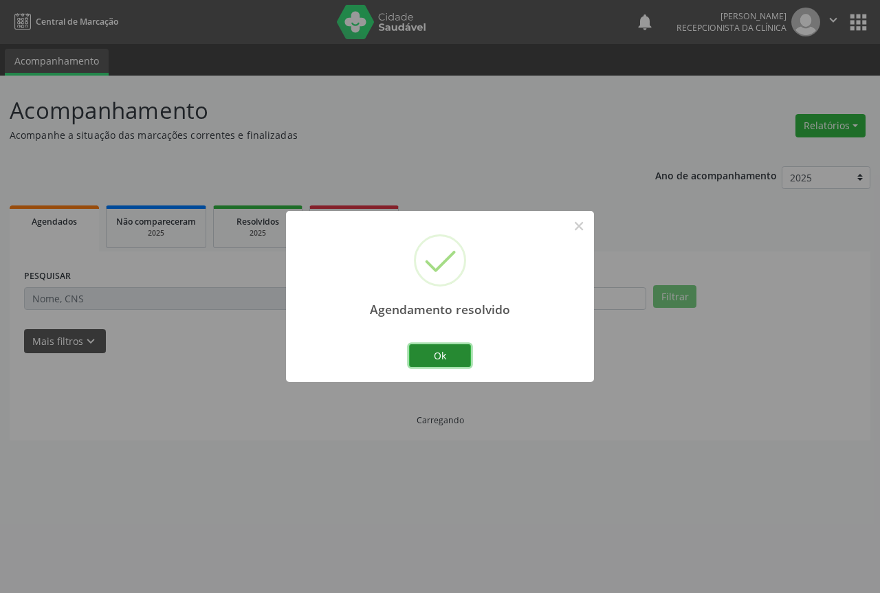
click
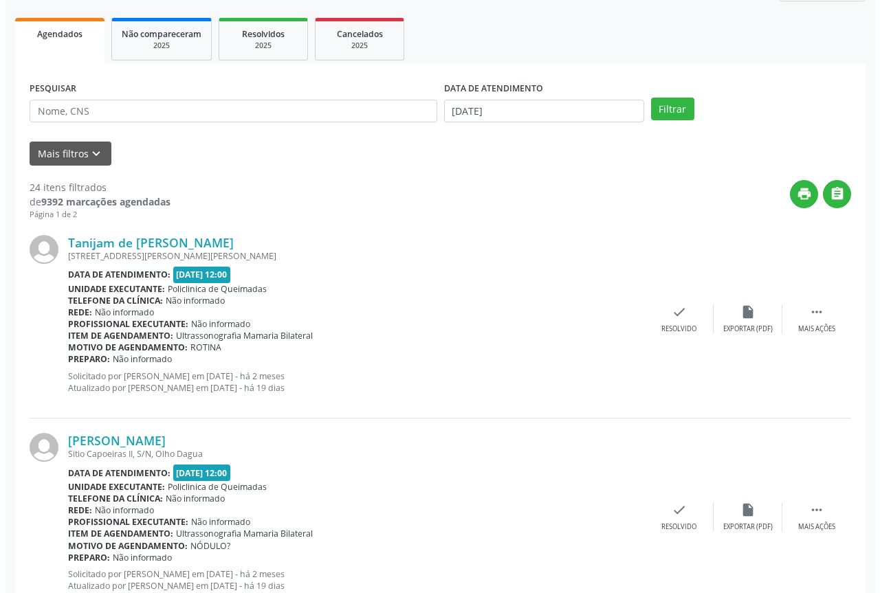
scroll to position [206, 0]
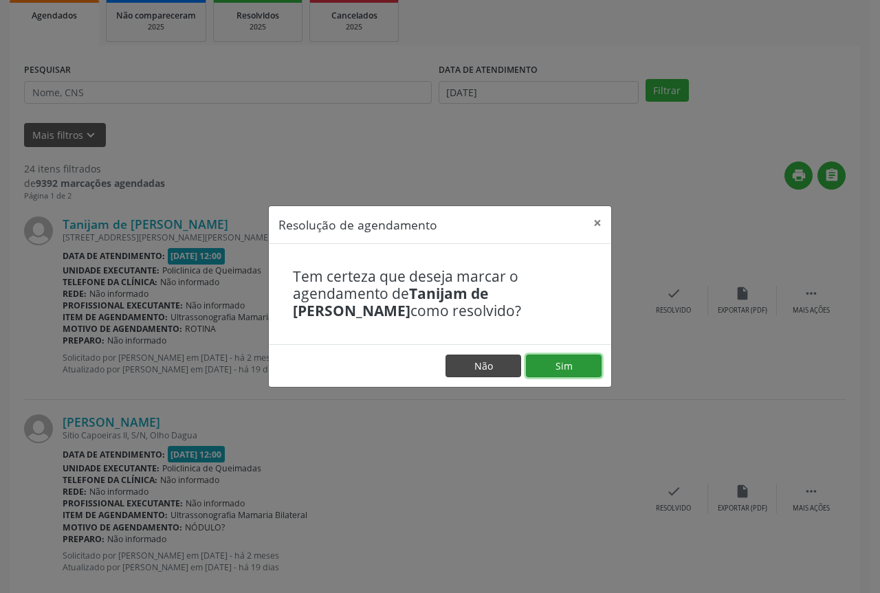
drag, startPoint x: 545, startPoint y: 362, endPoint x: 493, endPoint y: 360, distance: 51.6
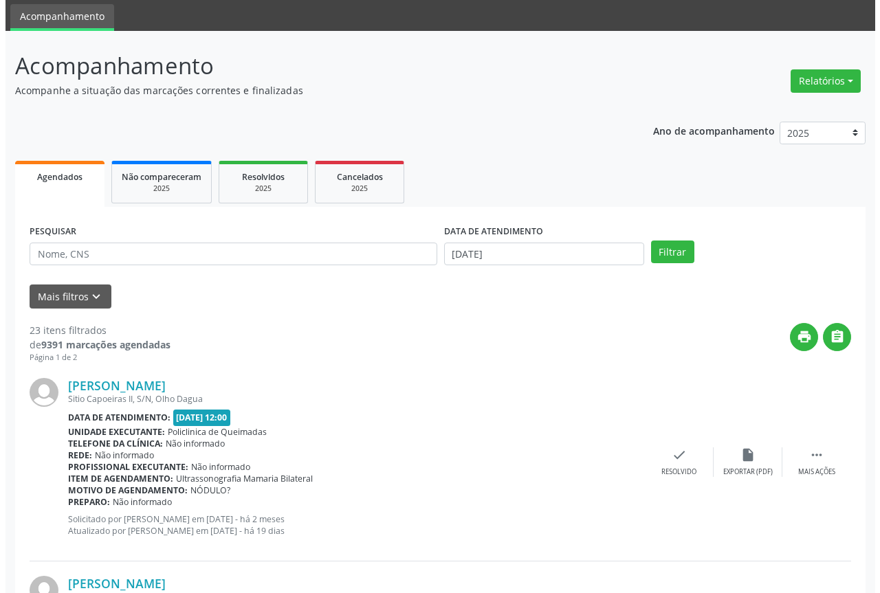
scroll to position [138, 0]
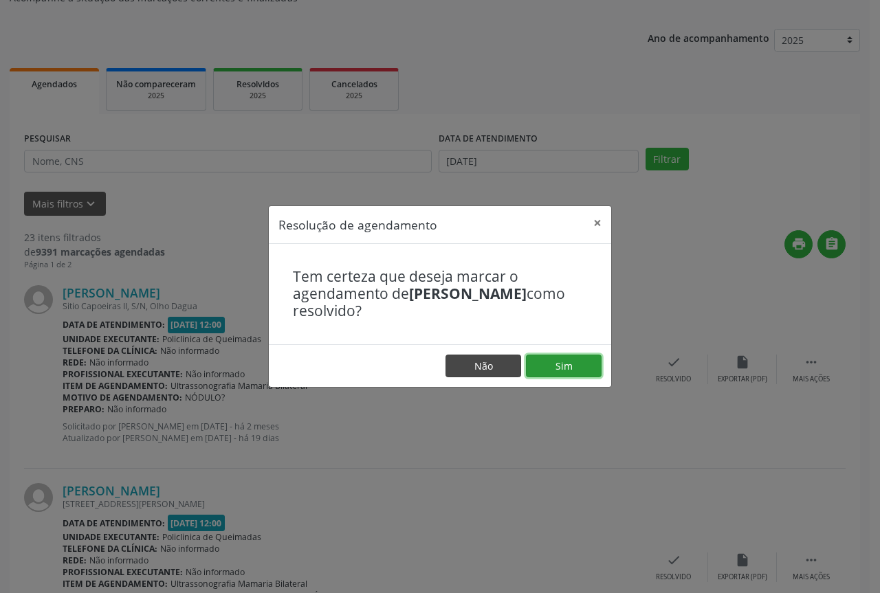
drag, startPoint x: 571, startPoint y: 372, endPoint x: 515, endPoint y: 365, distance: 56.1
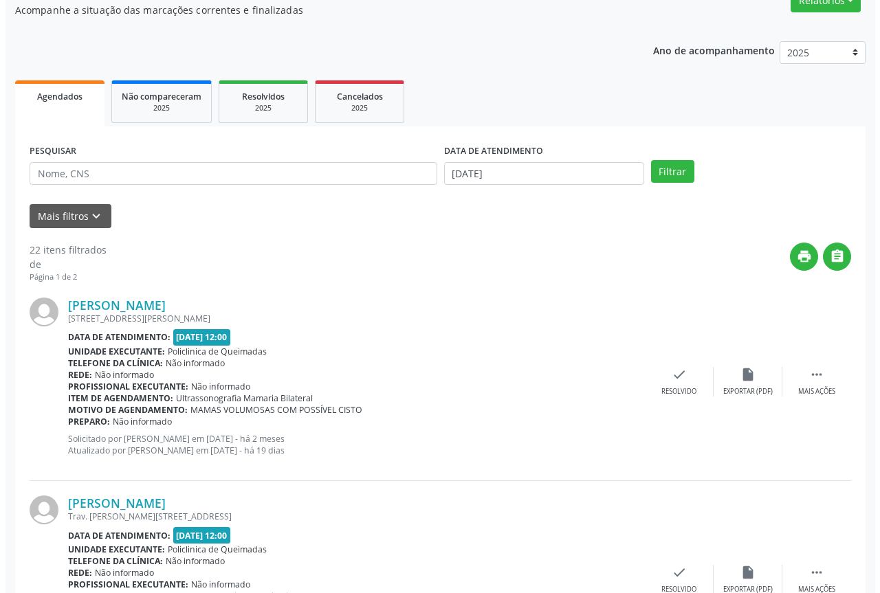
scroll to position [206, 0]
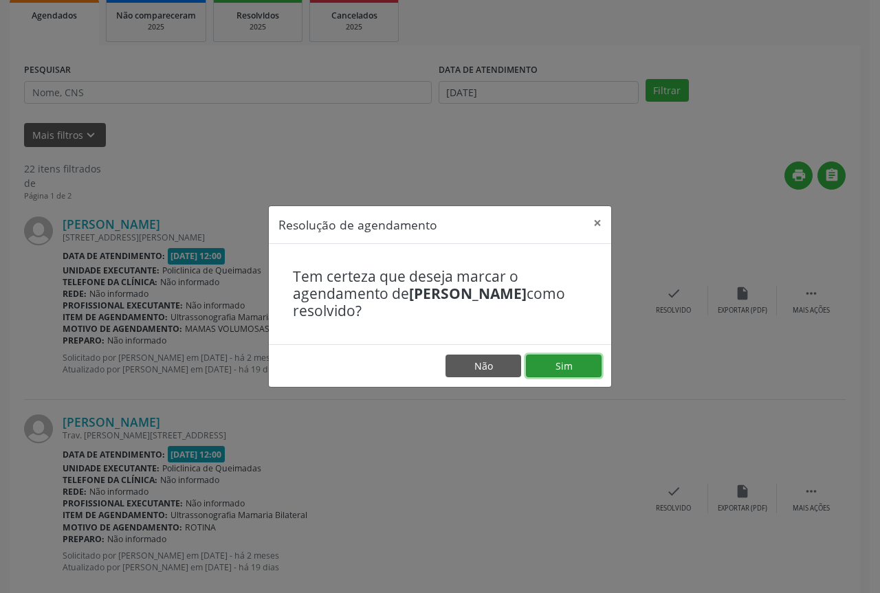
drag, startPoint x: 563, startPoint y: 368, endPoint x: 551, endPoint y: 369, distance: 11.8
drag, startPoint x: 581, startPoint y: 358, endPoint x: 510, endPoint y: 359, distance: 71.5
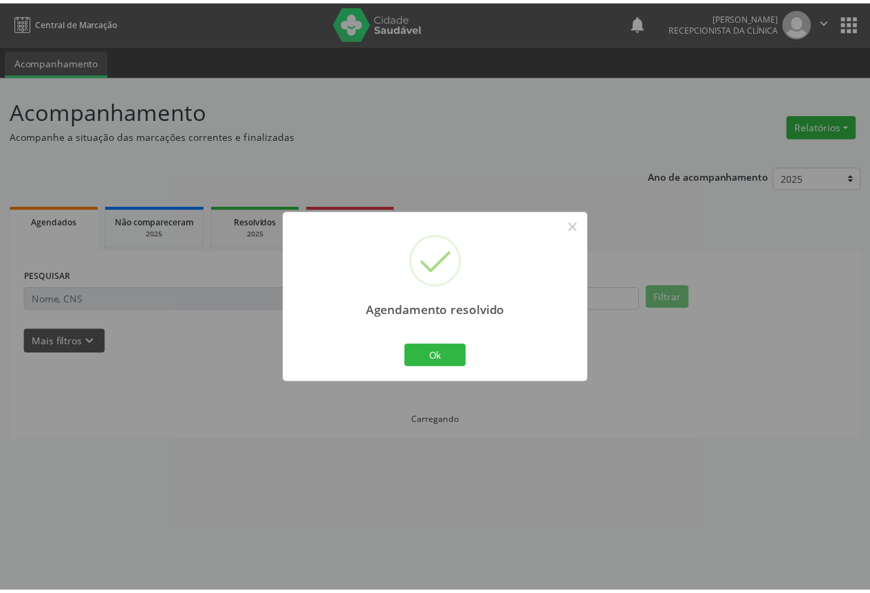
scroll to position [0, 0]
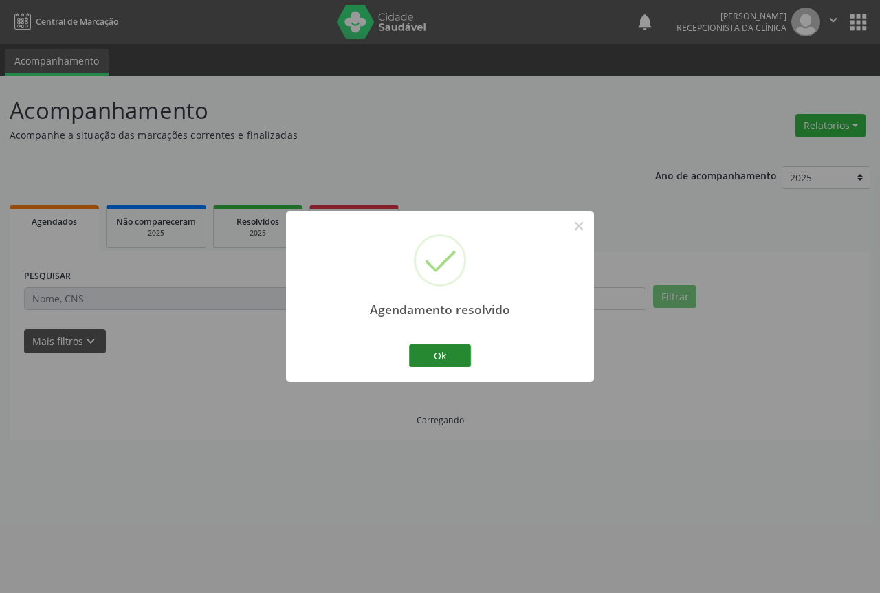
drag, startPoint x: 363, startPoint y: 386, endPoint x: 427, endPoint y: 351, distance: 72.6
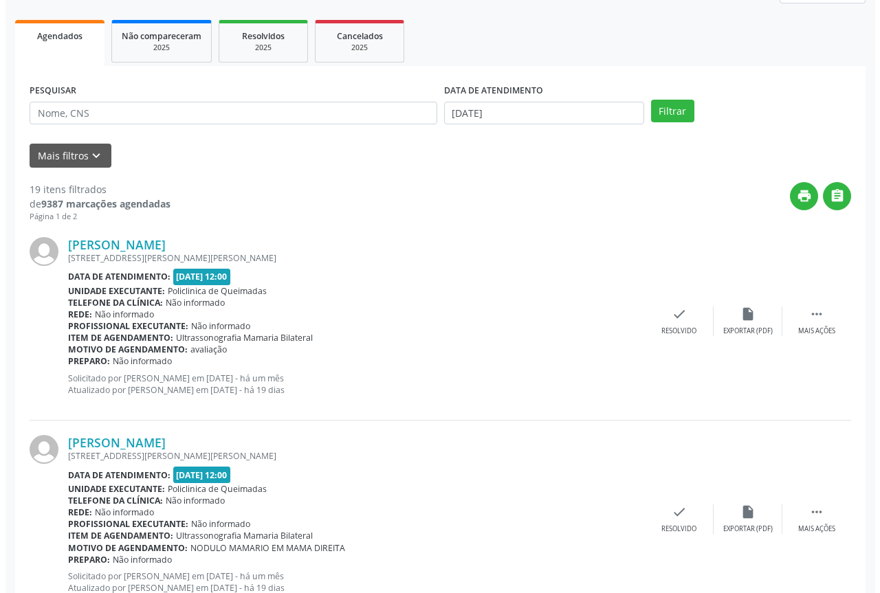
scroll to position [206, 0]
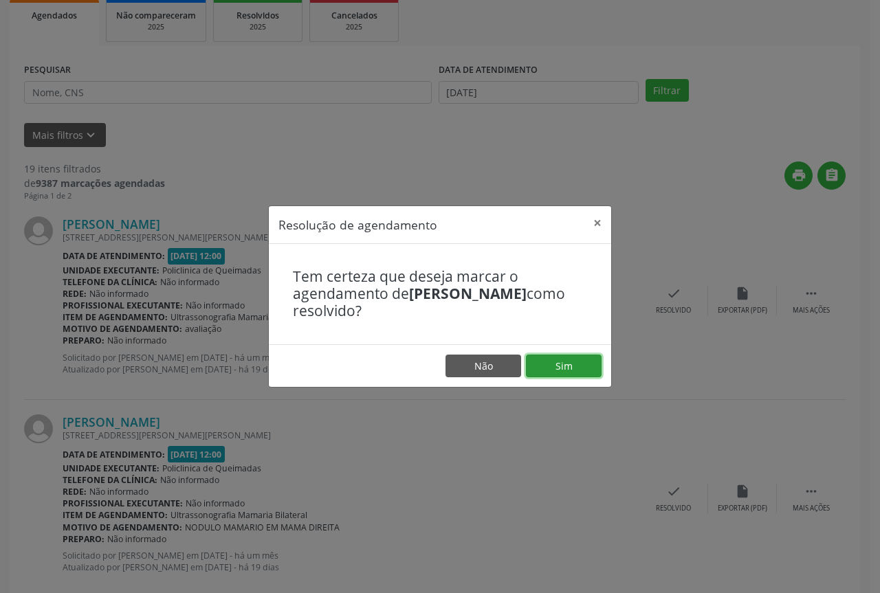
drag, startPoint x: 538, startPoint y: 373, endPoint x: 507, endPoint y: 374, distance: 31.6
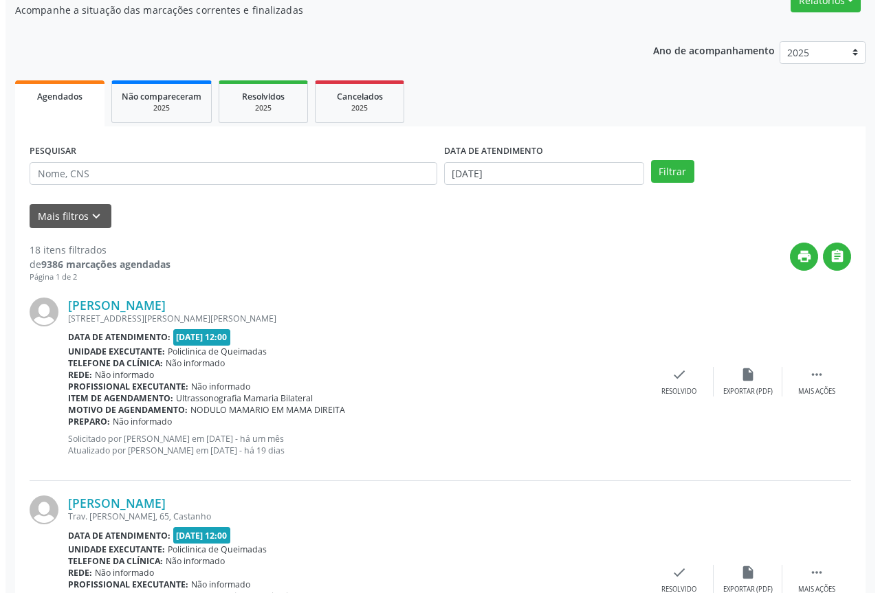
scroll to position [138, 0]
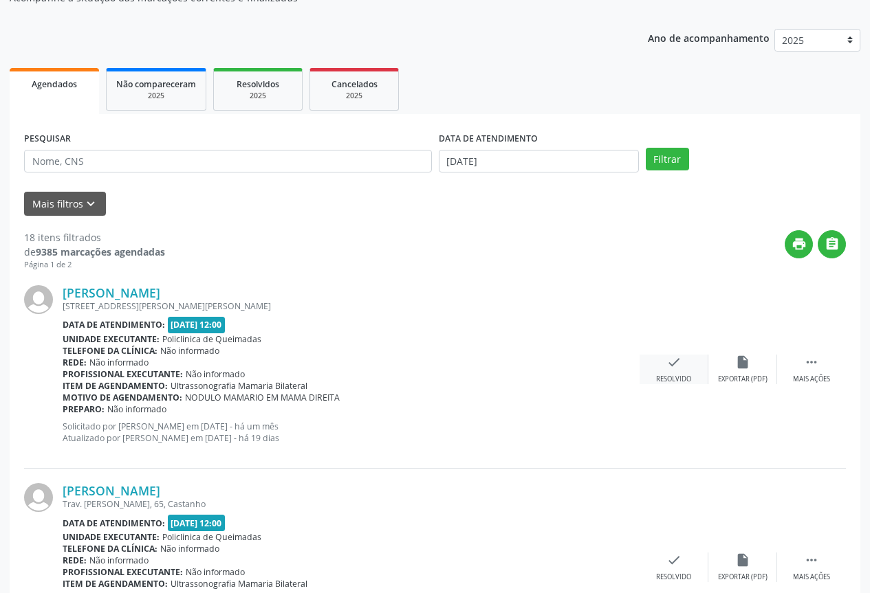
drag, startPoint x: 692, startPoint y: 347, endPoint x: 678, endPoint y: 368, distance: 25.4
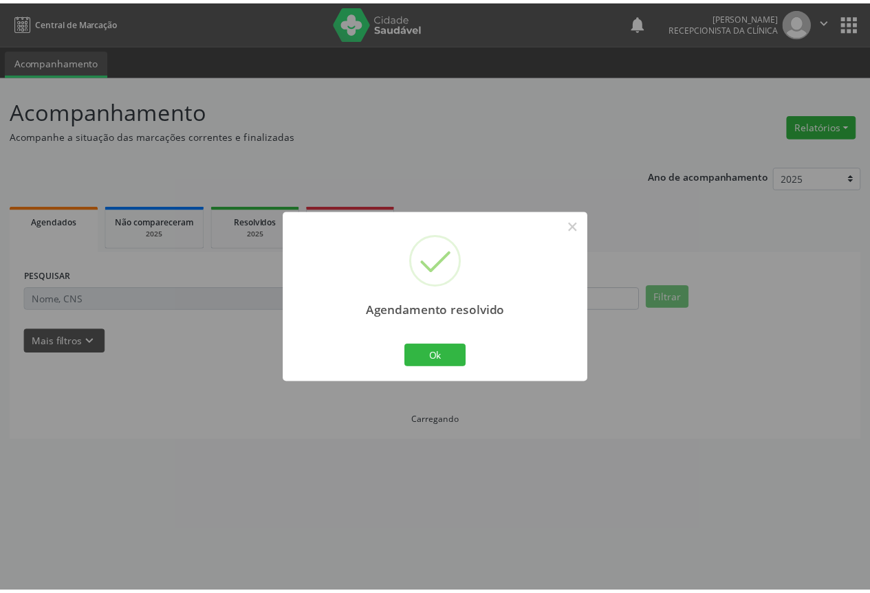
scroll to position [0, 0]
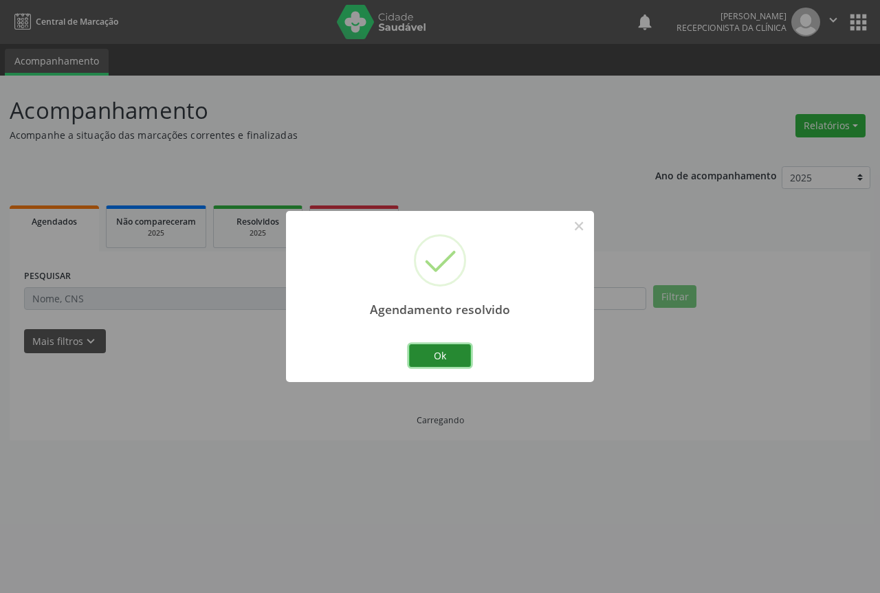
drag, startPoint x: 430, startPoint y: 352, endPoint x: 440, endPoint y: 355, distance: 10.7
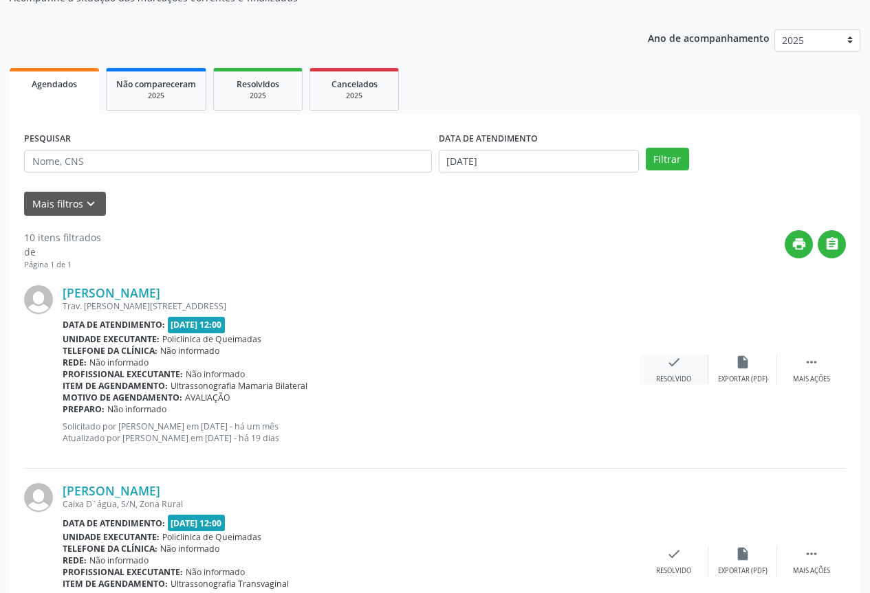
drag, startPoint x: 668, startPoint y: 351, endPoint x: 668, endPoint y: 358, distance: 7.6
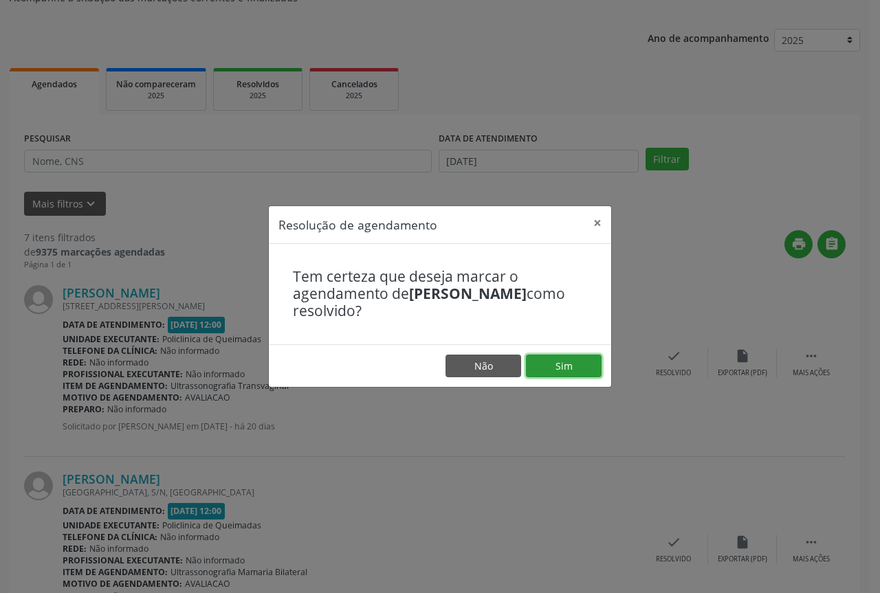
drag, startPoint x: 558, startPoint y: 370, endPoint x: 500, endPoint y: 367, distance: 58.5
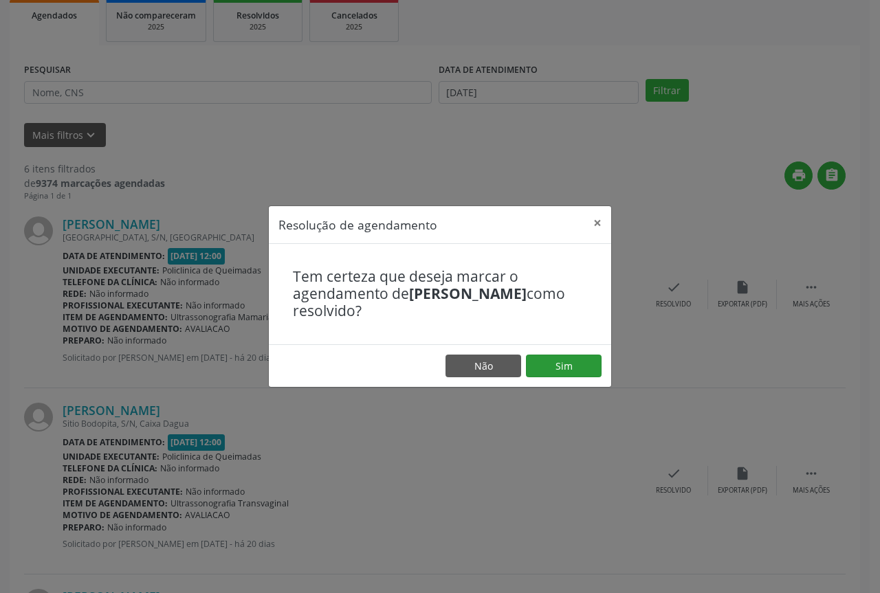
drag, startPoint x: 574, startPoint y: 342, endPoint x: 547, endPoint y: 355, distance: 29.8
drag, startPoint x: 589, startPoint y: 373, endPoint x: 574, endPoint y: 369, distance: 16.2
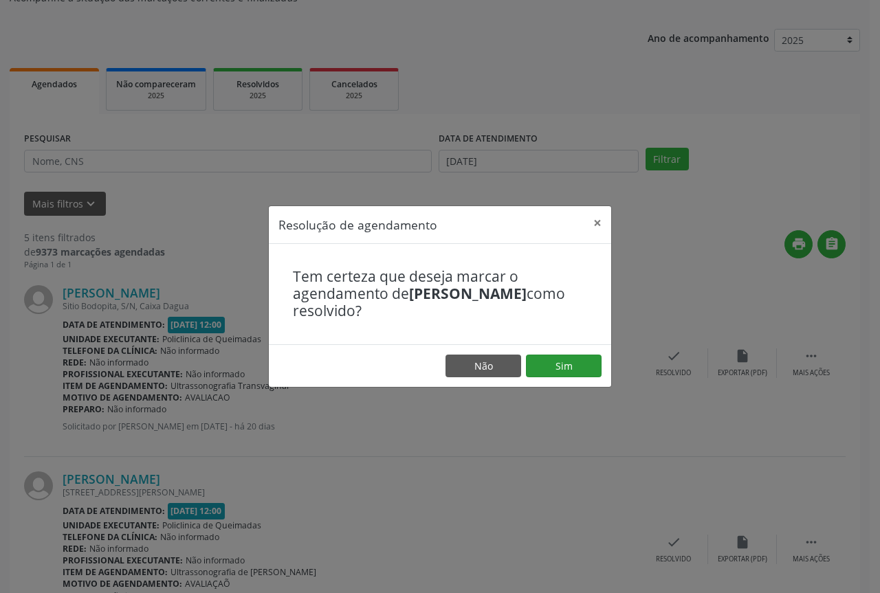
drag, startPoint x: 602, startPoint y: 368, endPoint x: 553, endPoint y: 368, distance: 49.5
drag, startPoint x: 552, startPoint y: 368, endPoint x: 542, endPoint y: 369, distance: 10.3
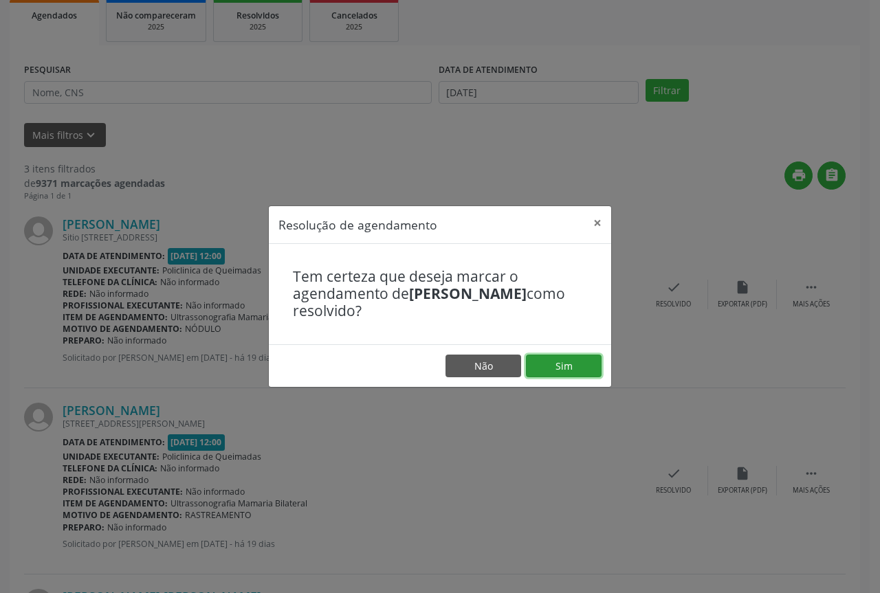
drag, startPoint x: 570, startPoint y: 373, endPoint x: 557, endPoint y: 373, distance: 13.1
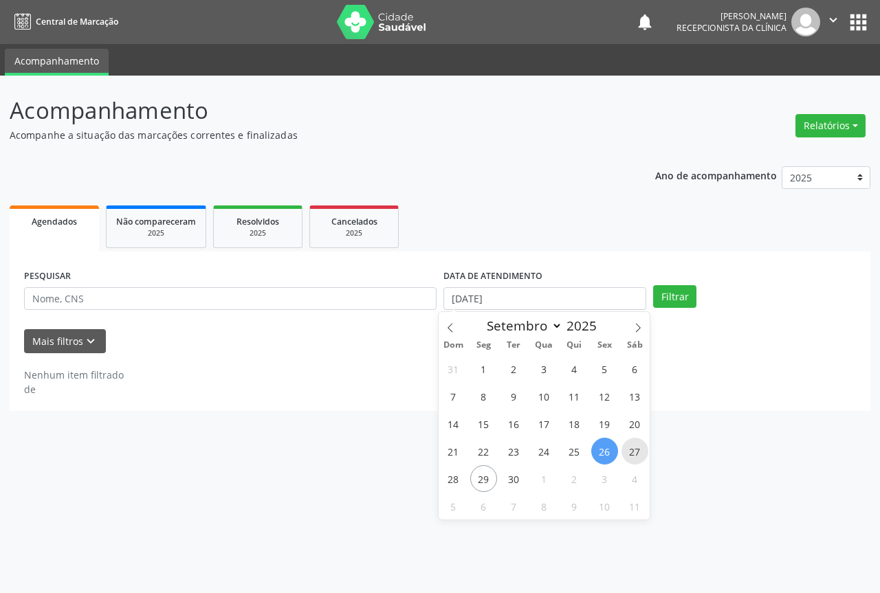
type input "[DATE]"
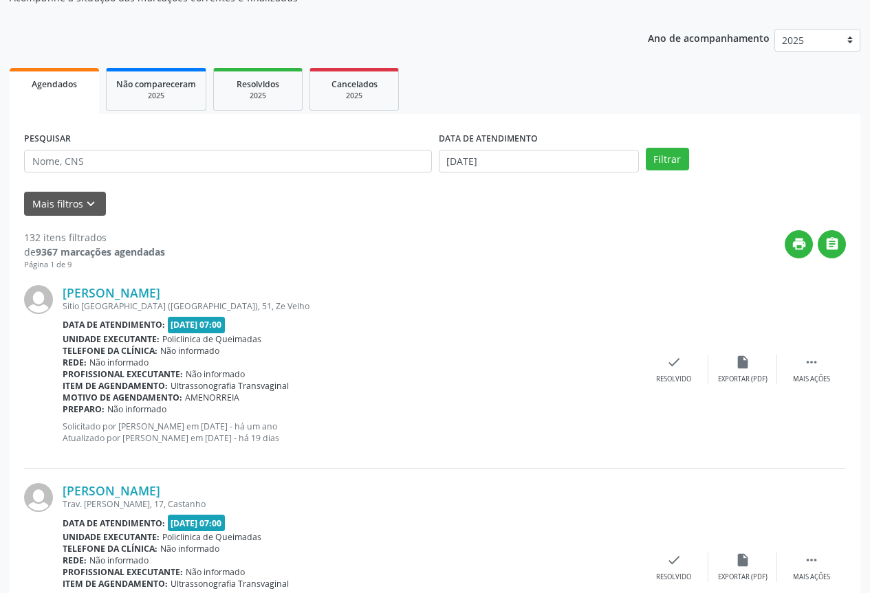
drag, startPoint x: 653, startPoint y: 373, endPoint x: 566, endPoint y: 373, distance: 87.3
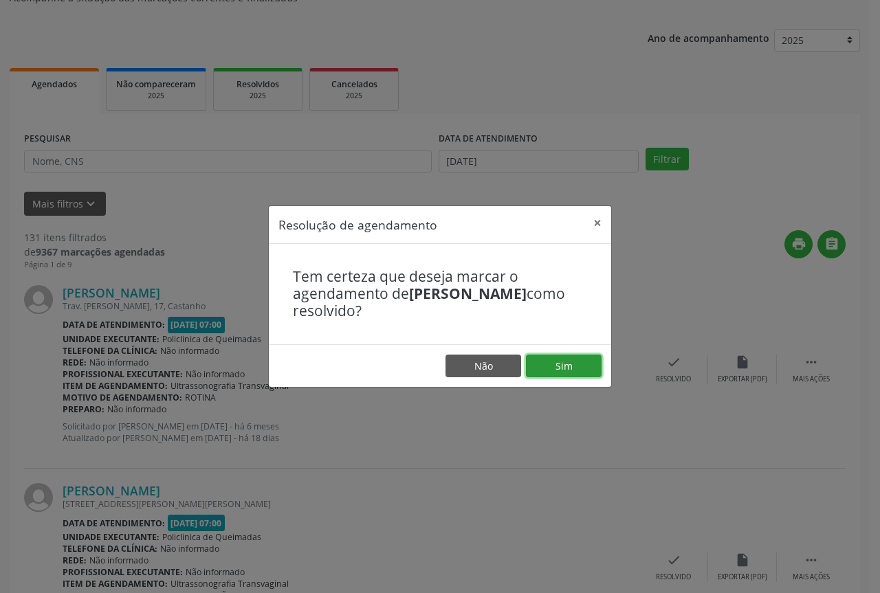
drag, startPoint x: 575, startPoint y: 369, endPoint x: 521, endPoint y: 368, distance: 54.3
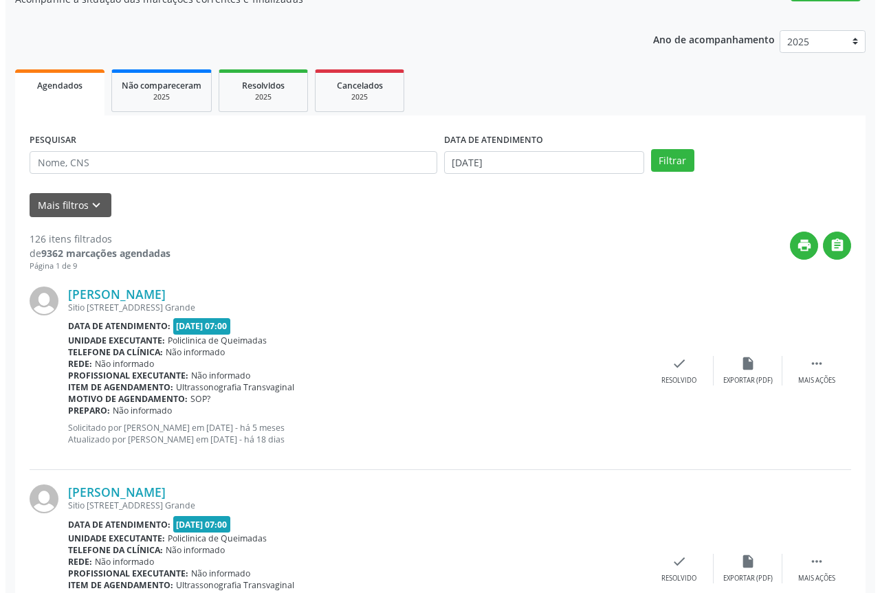
scroll to position [138, 0]
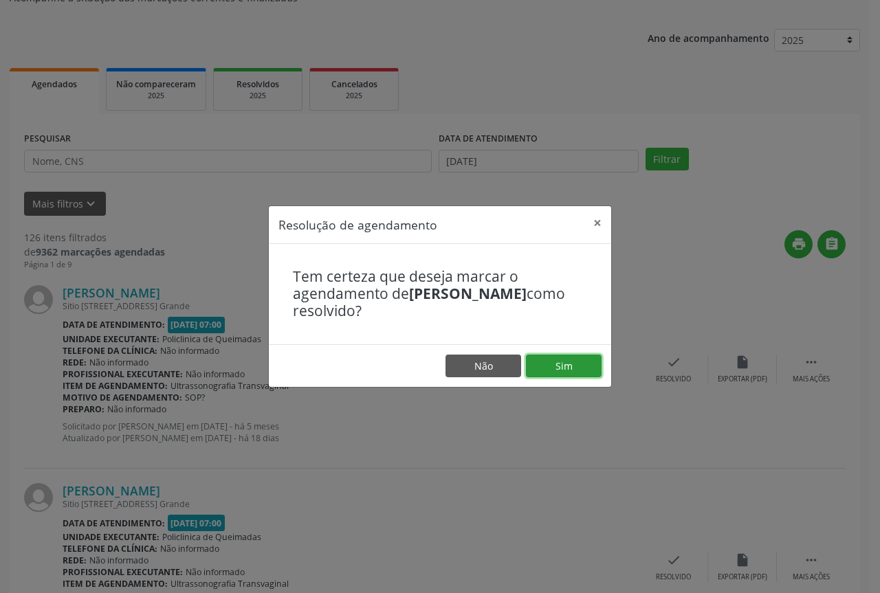
drag, startPoint x: 596, startPoint y: 371, endPoint x: 530, endPoint y: 365, distance: 65.6
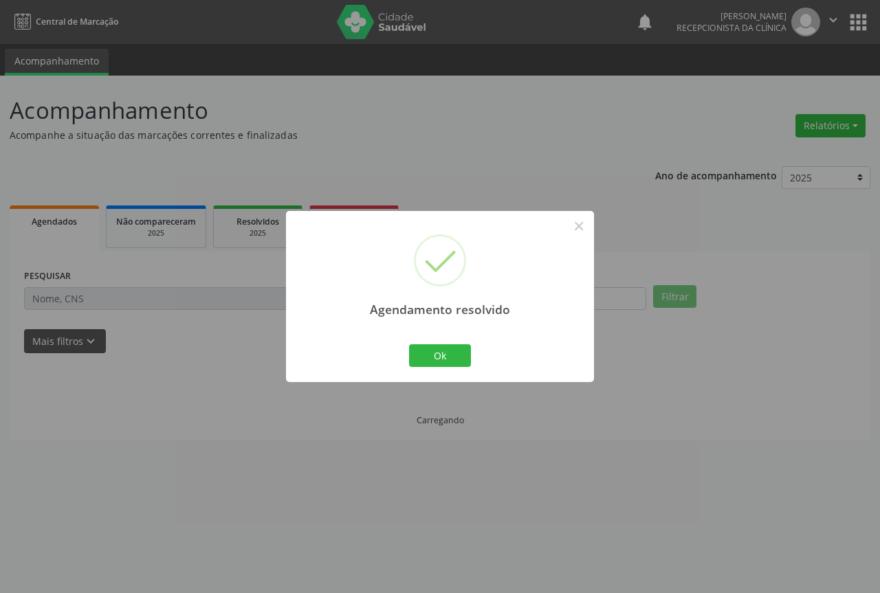
scroll to position [0, 0]
drag, startPoint x: 463, startPoint y: 358, endPoint x: 535, endPoint y: 362, distance: 72.3
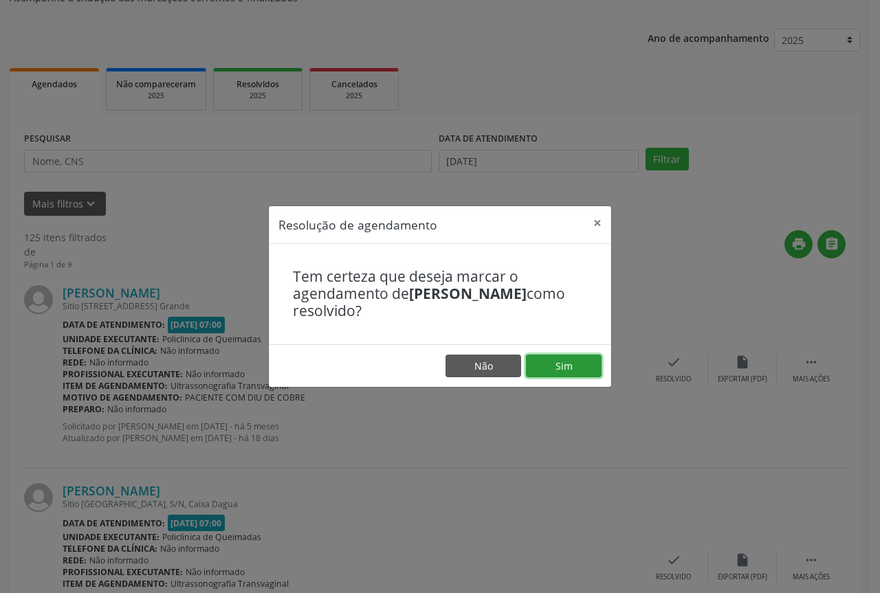
drag, startPoint x: 591, startPoint y: 363, endPoint x: 561, endPoint y: 362, distance: 30.3
drag, startPoint x: 594, startPoint y: 367, endPoint x: 541, endPoint y: 362, distance: 53.2
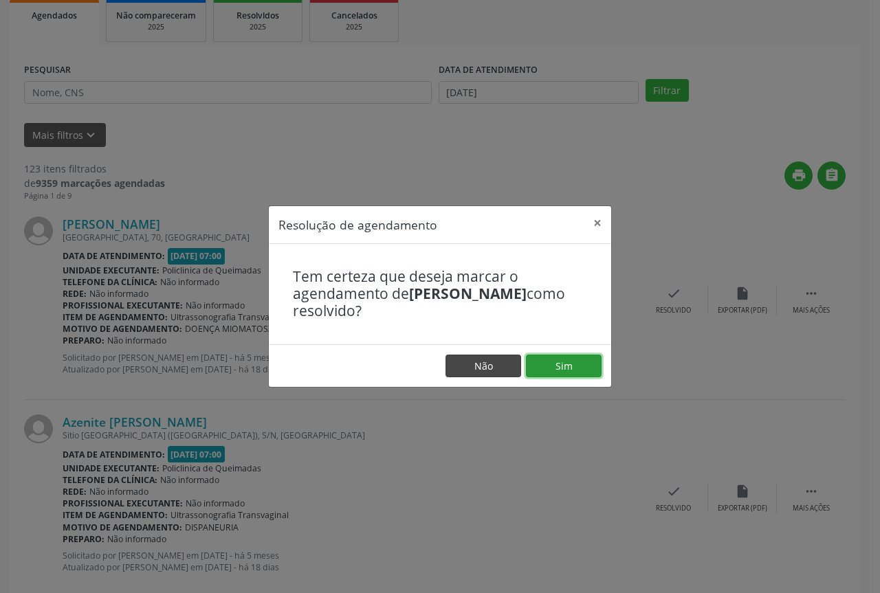
drag, startPoint x: 551, startPoint y: 360, endPoint x: 506, endPoint y: 362, distance: 44.7
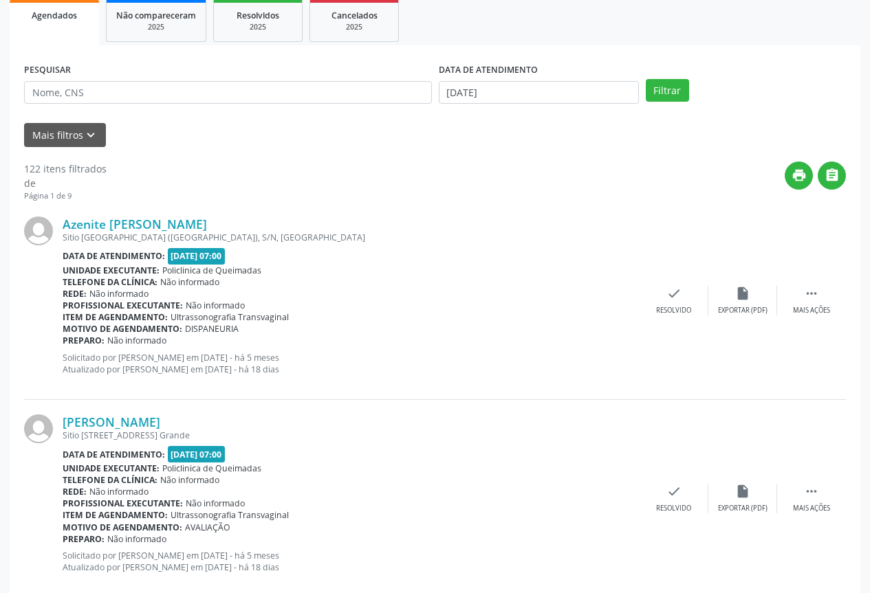
drag, startPoint x: 688, startPoint y: 281, endPoint x: 684, endPoint y: 286, distance: 7.3
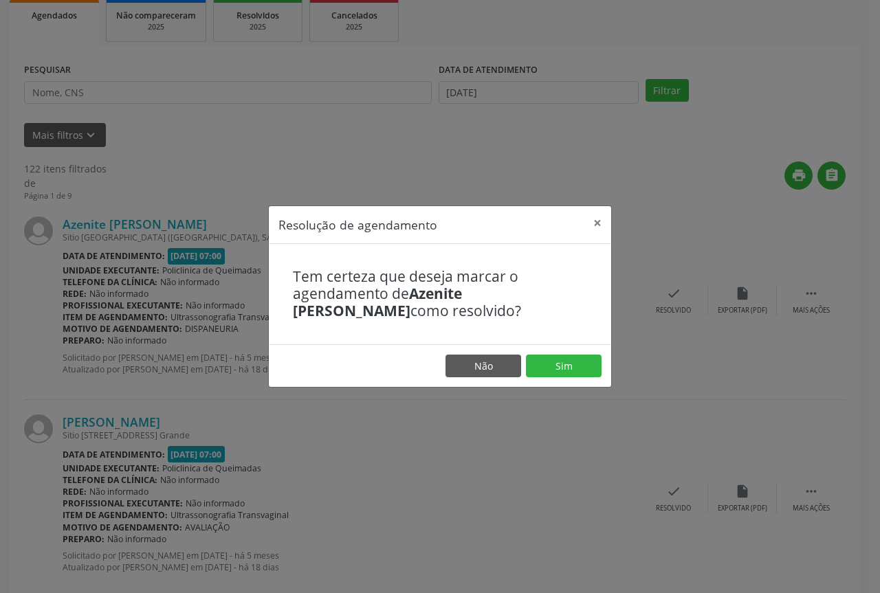
drag, startPoint x: 556, startPoint y: 323, endPoint x: 551, endPoint y: 341, distance: 19.2
drag, startPoint x: 574, startPoint y: 351, endPoint x: 574, endPoint y: 359, distance: 8.3
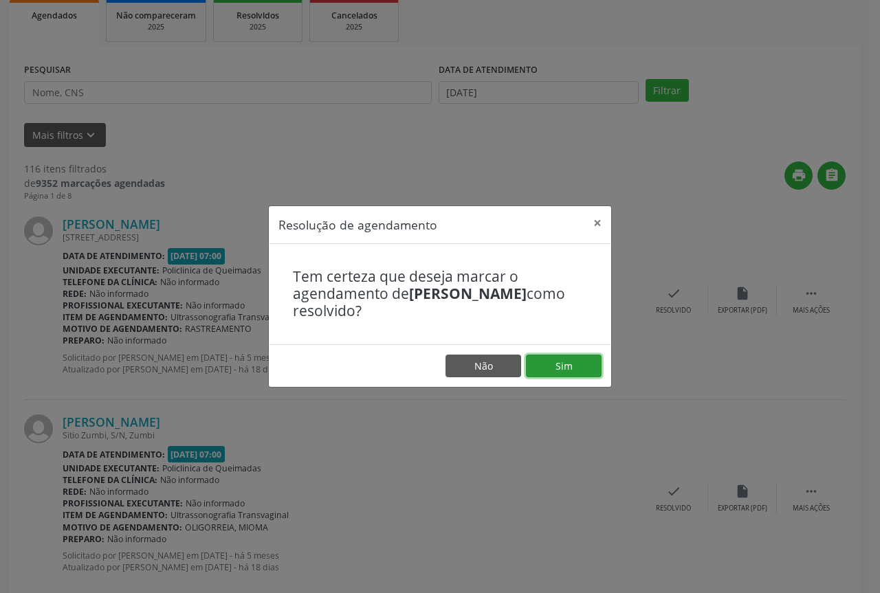
drag, startPoint x: 544, startPoint y: 371, endPoint x: 523, endPoint y: 372, distance: 20.7
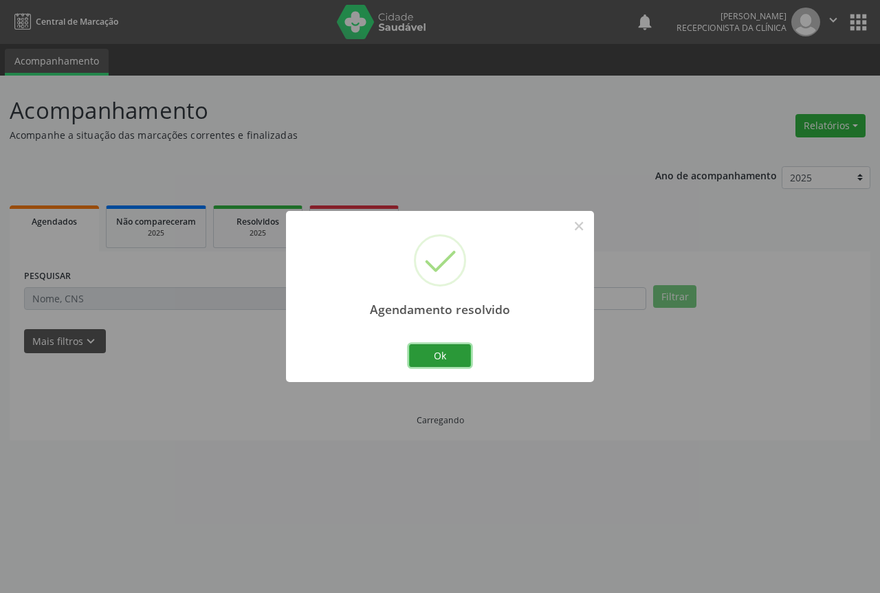
drag, startPoint x: 457, startPoint y: 356, endPoint x: 484, endPoint y: 355, distance: 27.5
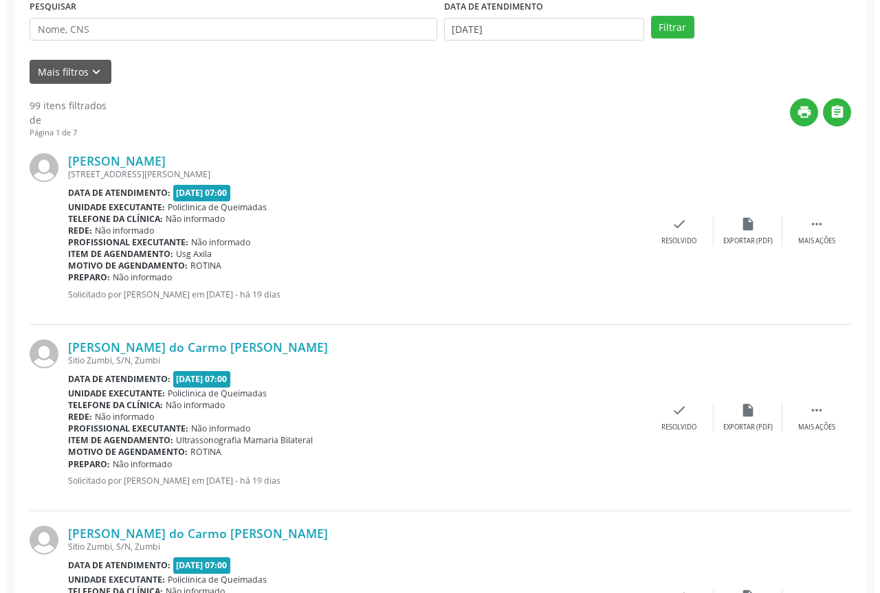
scroll to position [275, 0]
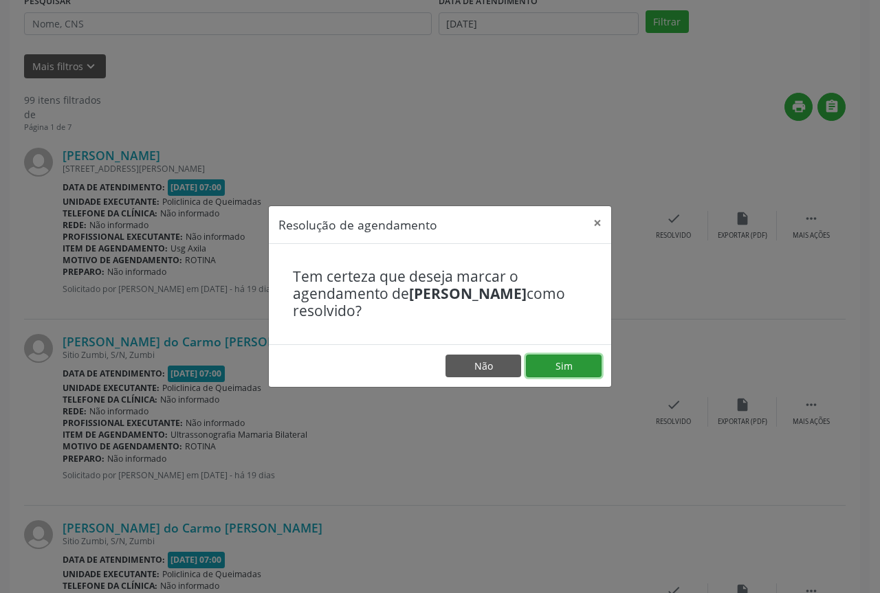
drag, startPoint x: 558, startPoint y: 364, endPoint x: 545, endPoint y: 362, distance: 13.1
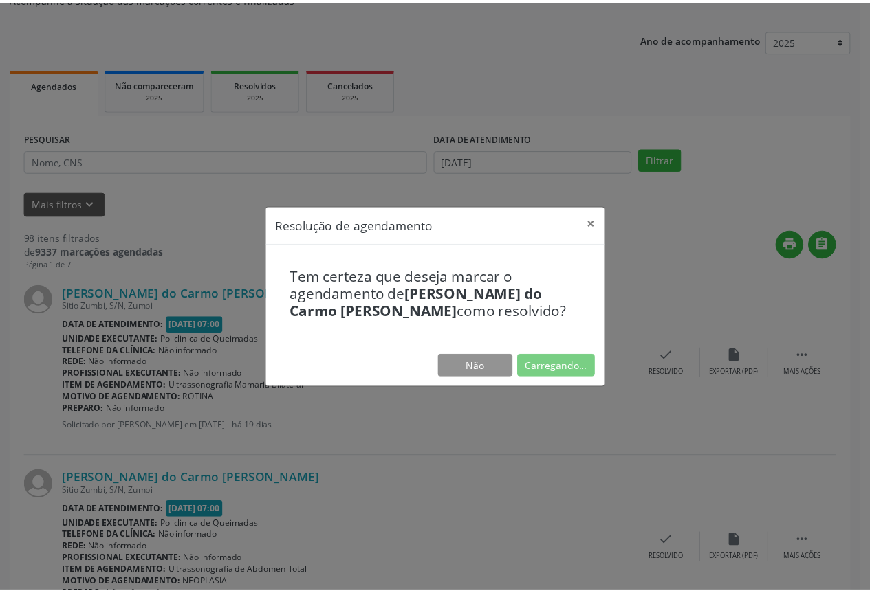
scroll to position [0, 0]
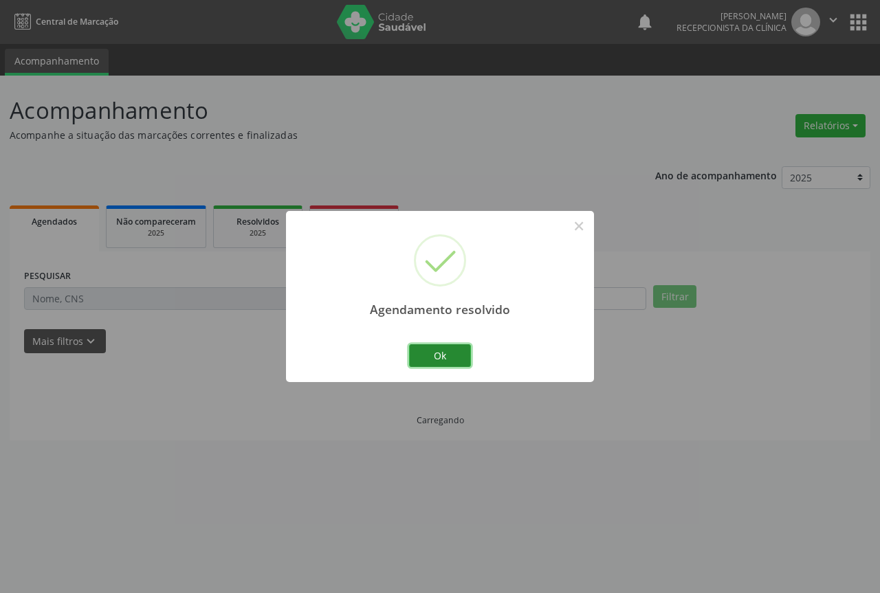
drag, startPoint x: 411, startPoint y: 351, endPoint x: 439, endPoint y: 347, distance: 27.7
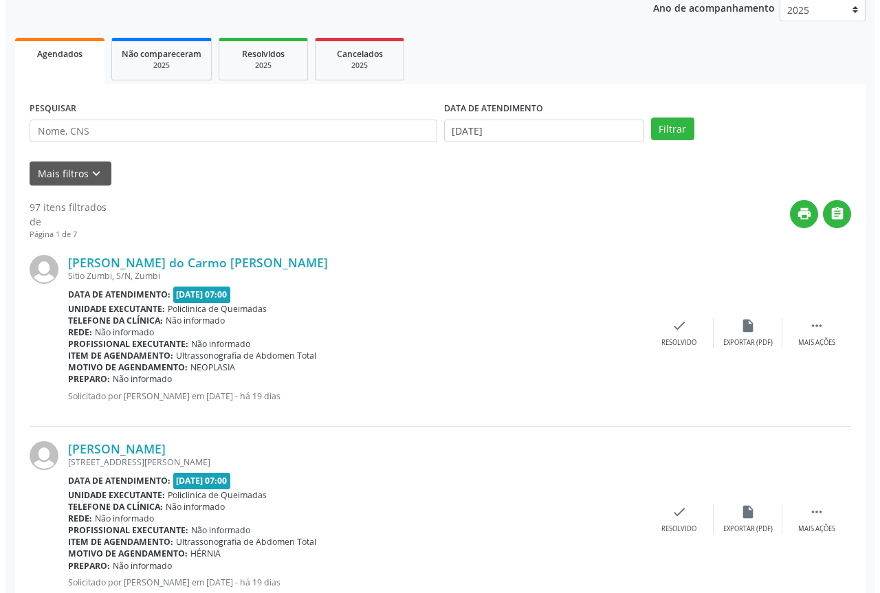
scroll to position [206, 0]
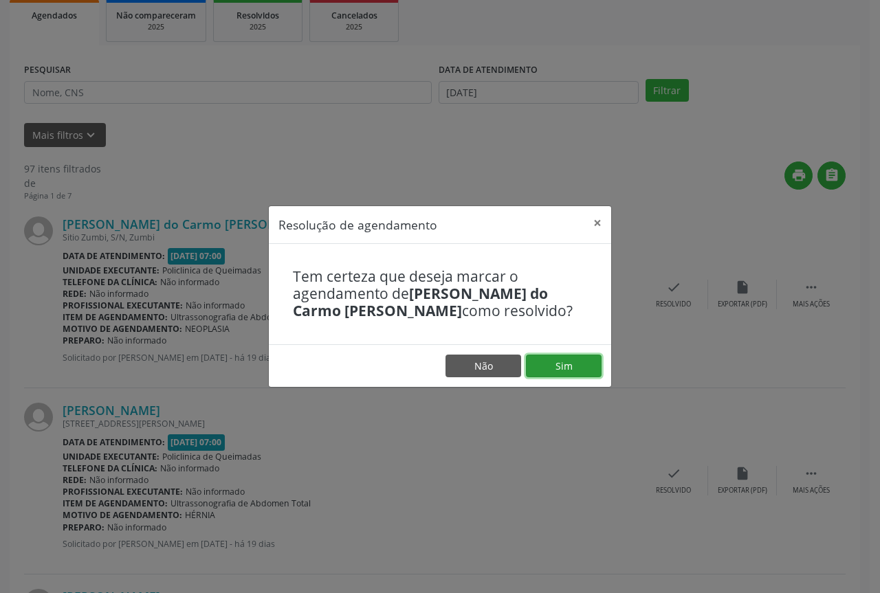
drag, startPoint x: 543, startPoint y: 360, endPoint x: 536, endPoint y: 361, distance: 7.6
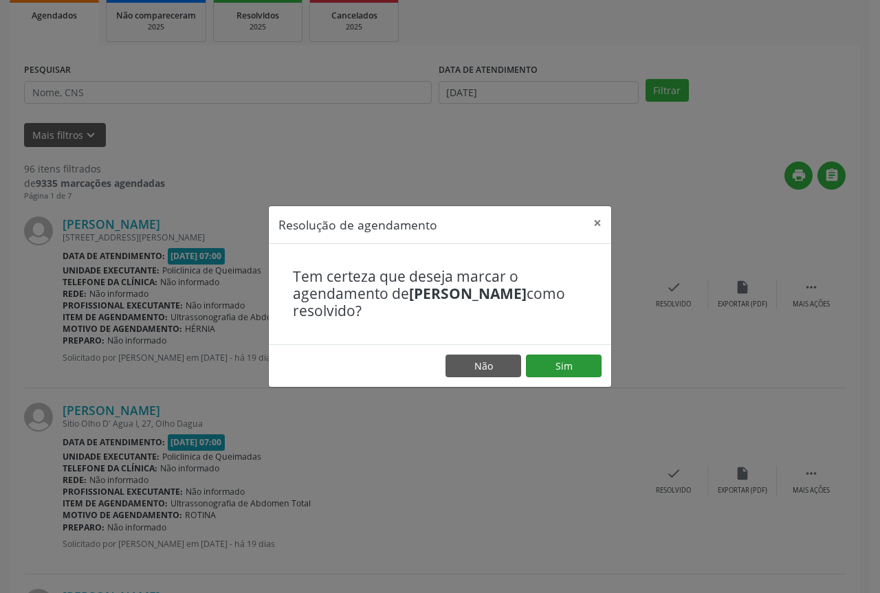
drag, startPoint x: 546, startPoint y: 349, endPoint x: 542, endPoint y: 356, distance: 8.6
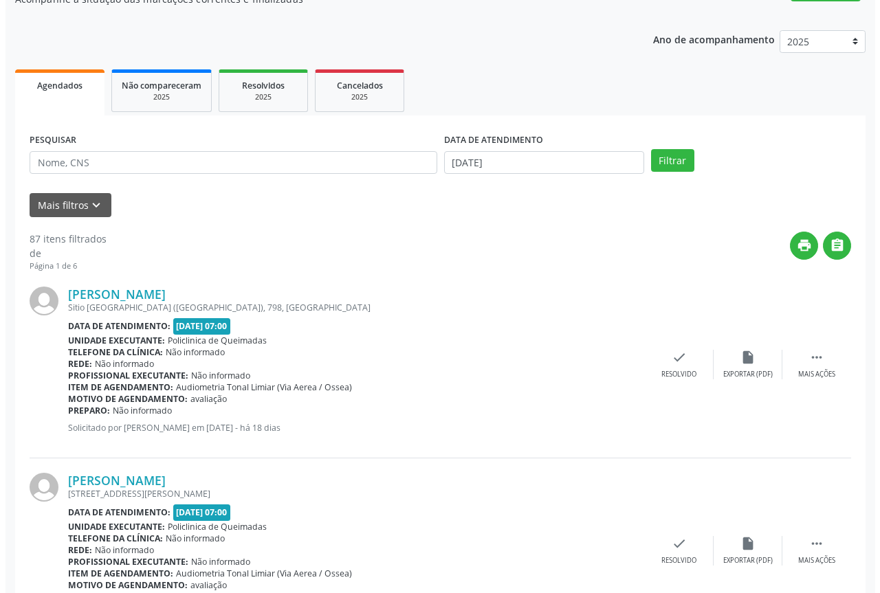
scroll to position [138, 0]
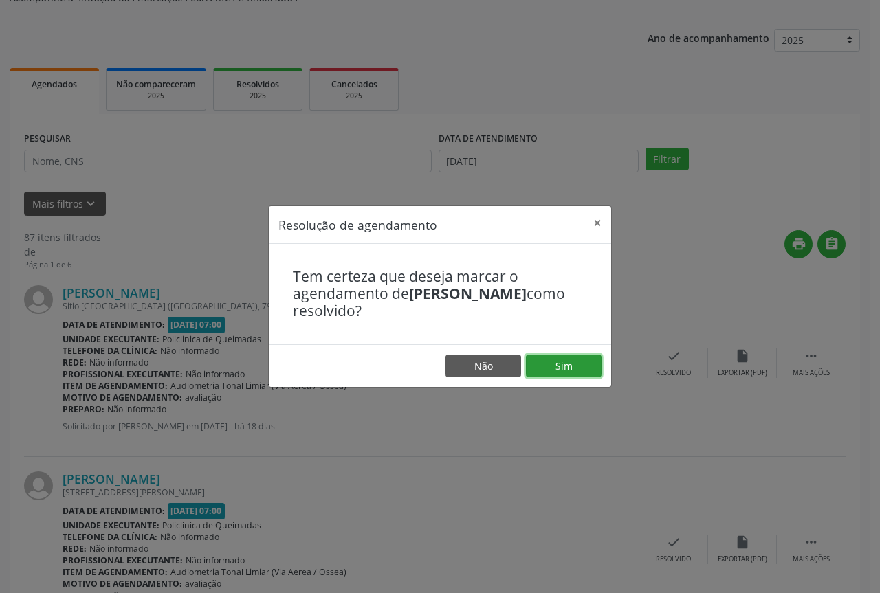
drag, startPoint x: 559, startPoint y: 359, endPoint x: 551, endPoint y: 360, distance: 7.6
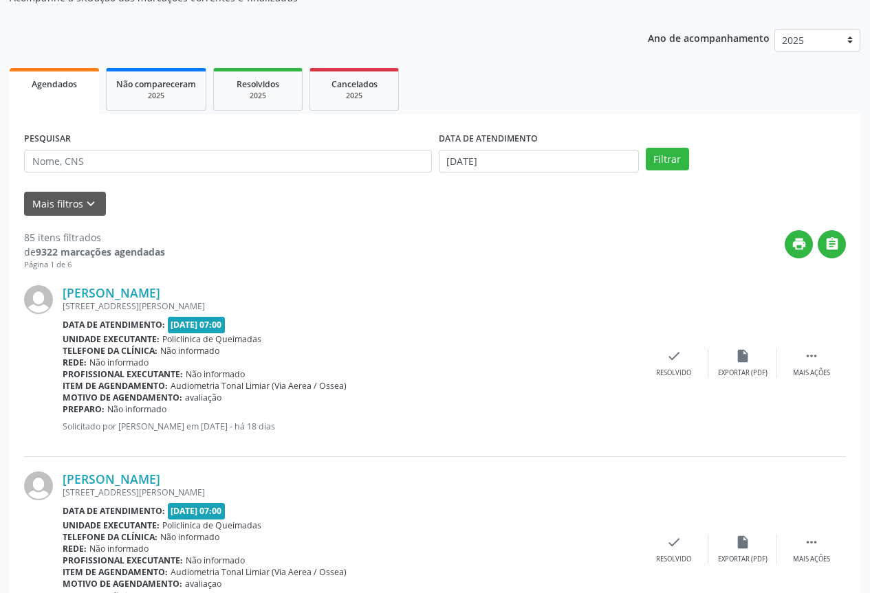
drag, startPoint x: 637, startPoint y: 342, endPoint x: 672, endPoint y: 362, distance: 40.0
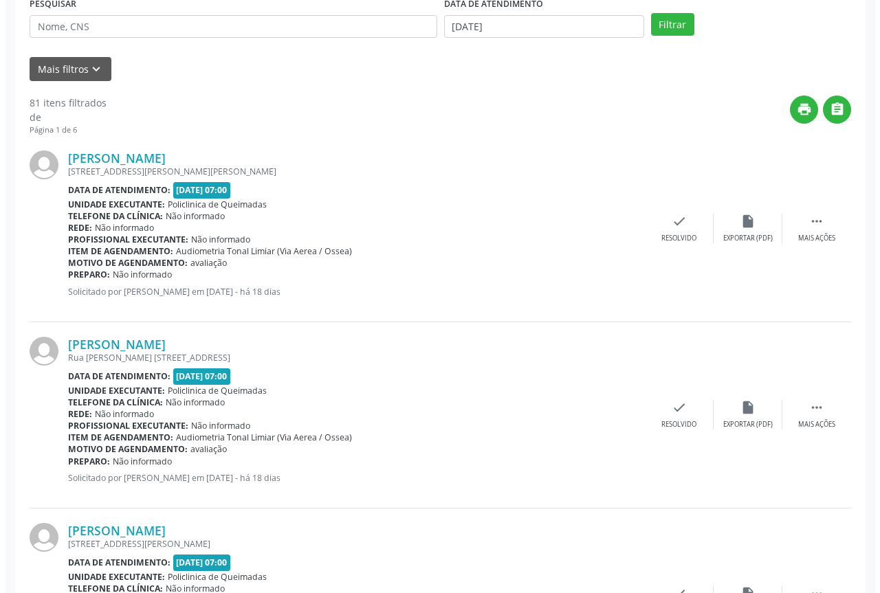
scroll to position [275, 0]
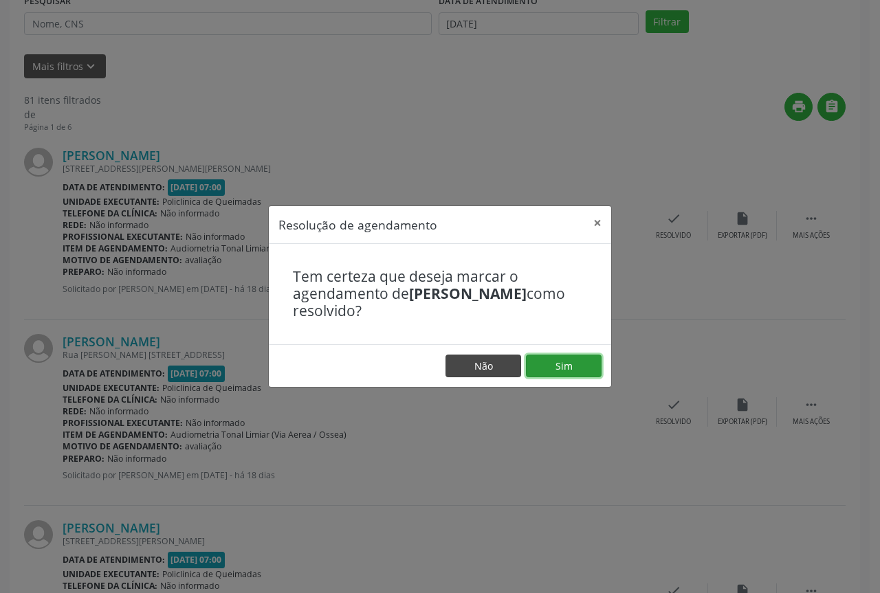
drag, startPoint x: 527, startPoint y: 362, endPoint x: 503, endPoint y: 364, distance: 23.5
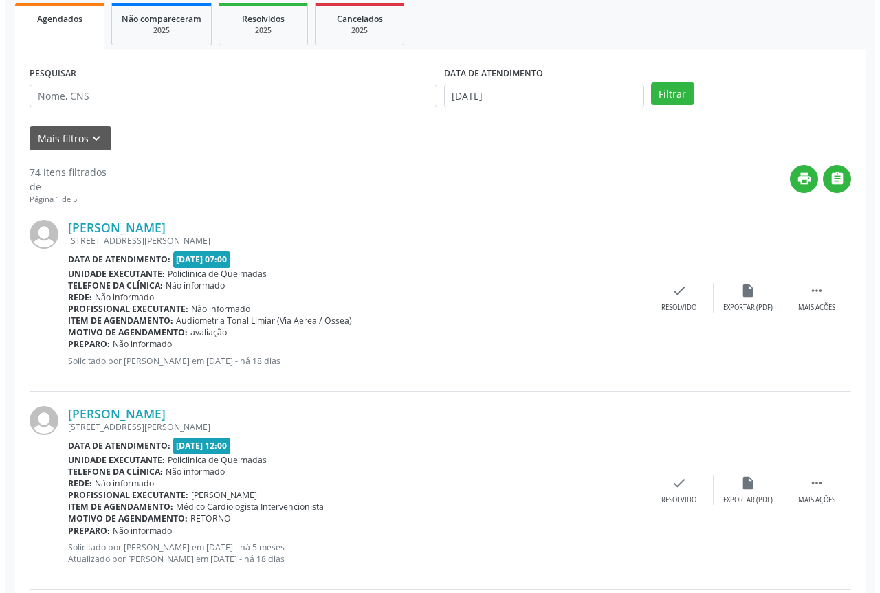
scroll to position [206, 0]
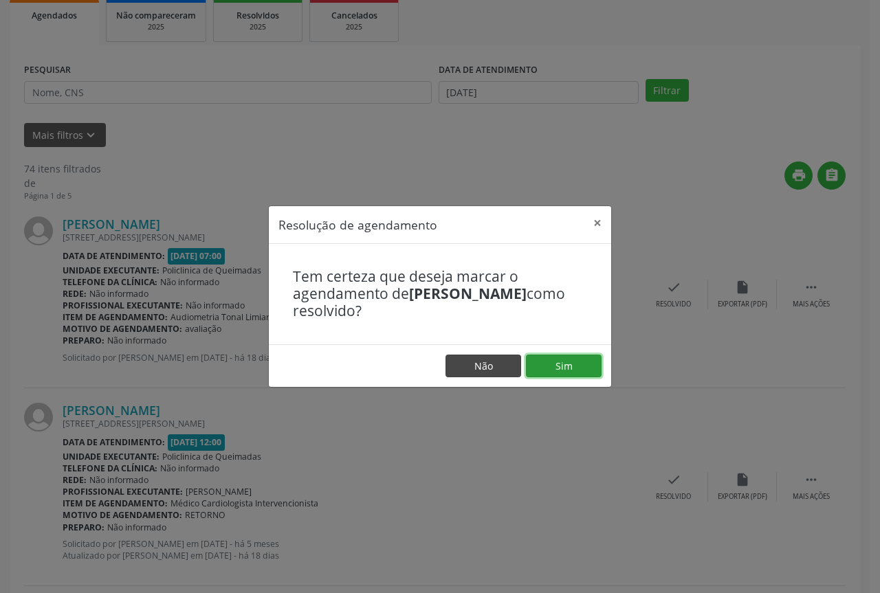
drag, startPoint x: 567, startPoint y: 364, endPoint x: 503, endPoint y: 365, distance: 63.3
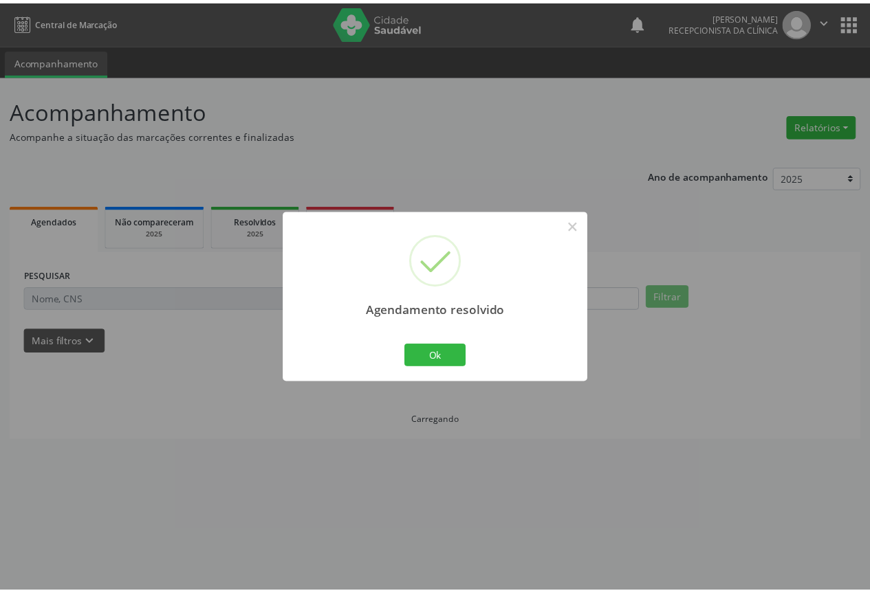
scroll to position [0, 0]
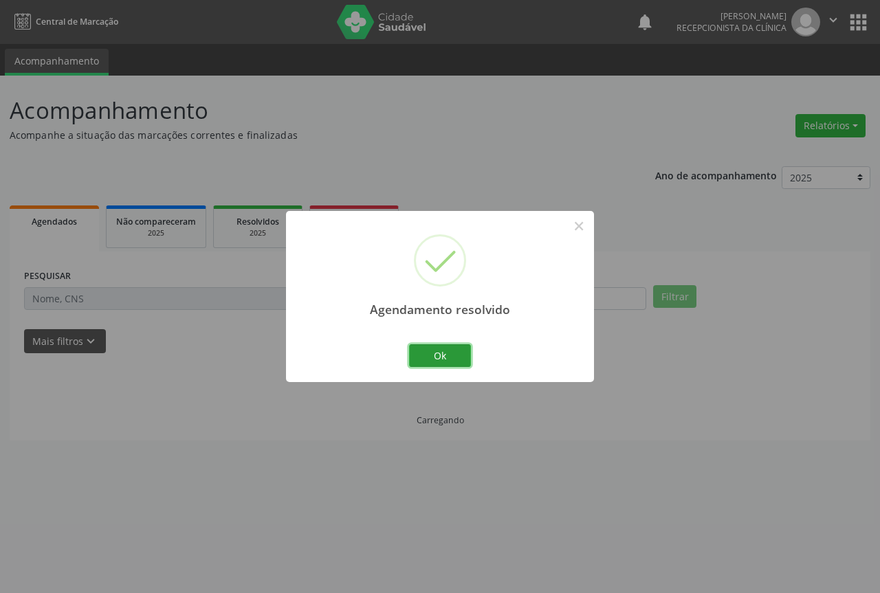
drag, startPoint x: 448, startPoint y: 358, endPoint x: 461, endPoint y: 360, distance: 13.9
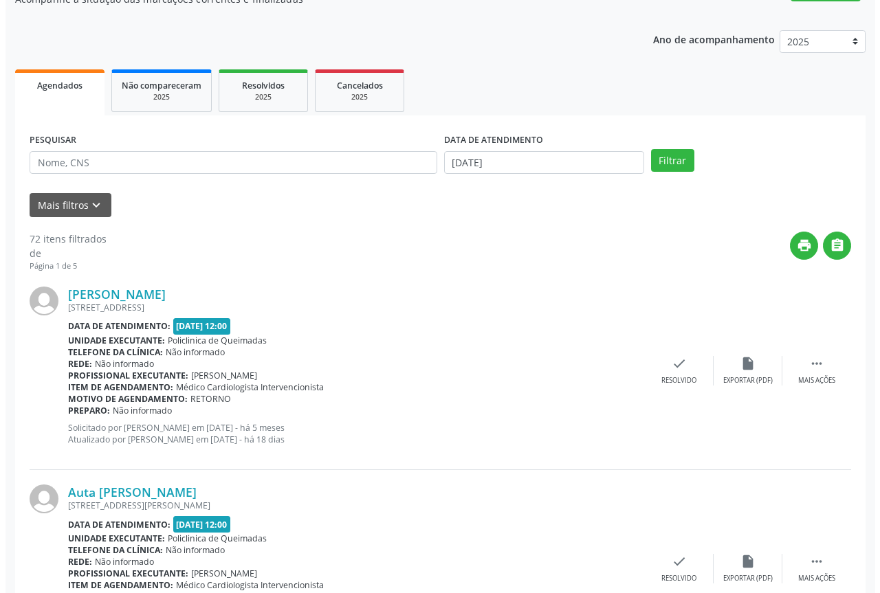
scroll to position [206, 0]
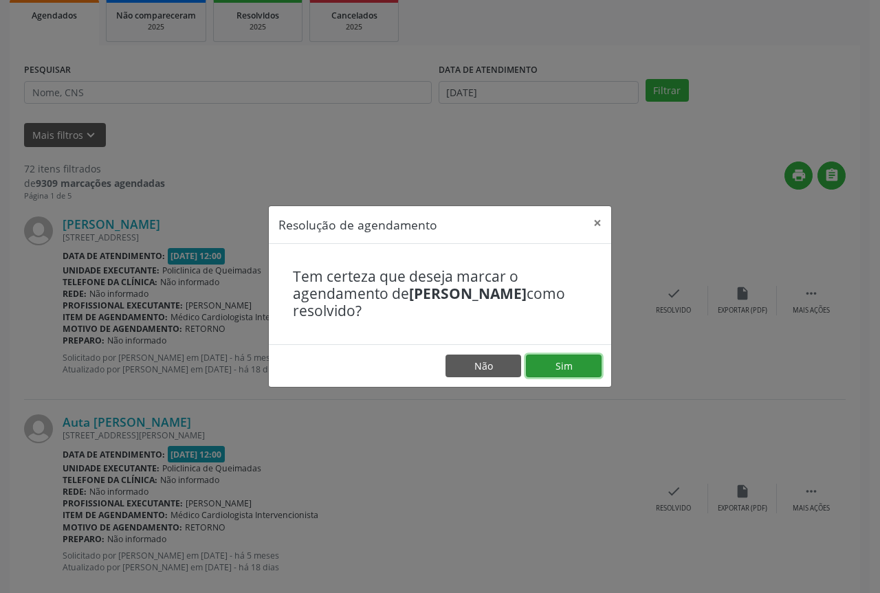
drag, startPoint x: 547, startPoint y: 364, endPoint x: 481, endPoint y: 362, distance: 66.0
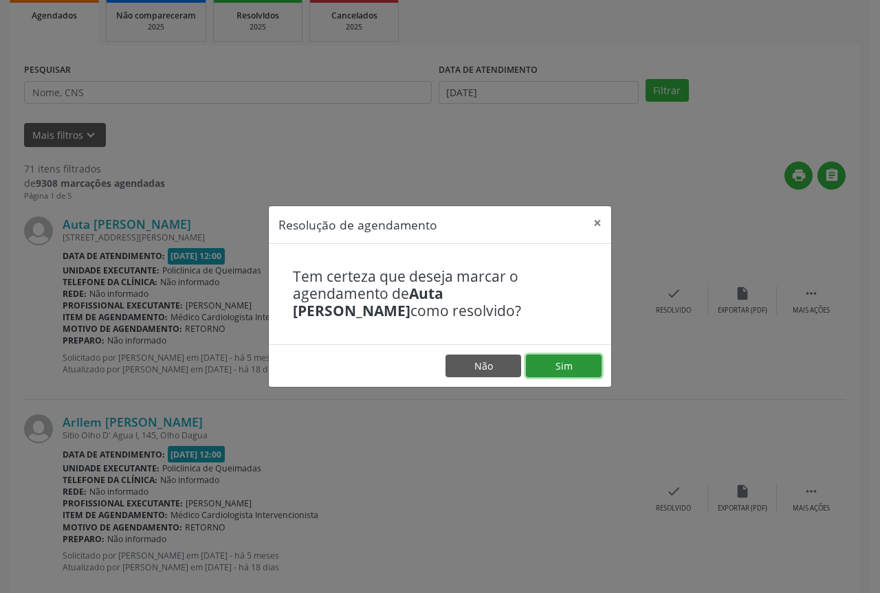
drag, startPoint x: 554, startPoint y: 363, endPoint x: 538, endPoint y: 363, distance: 15.8
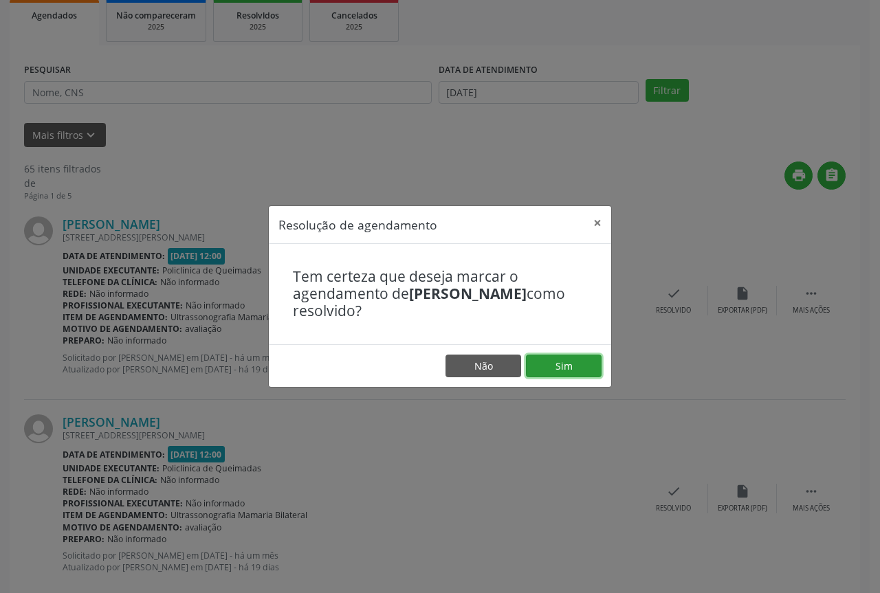
drag, startPoint x: 575, startPoint y: 363, endPoint x: 449, endPoint y: 350, distance: 126.5
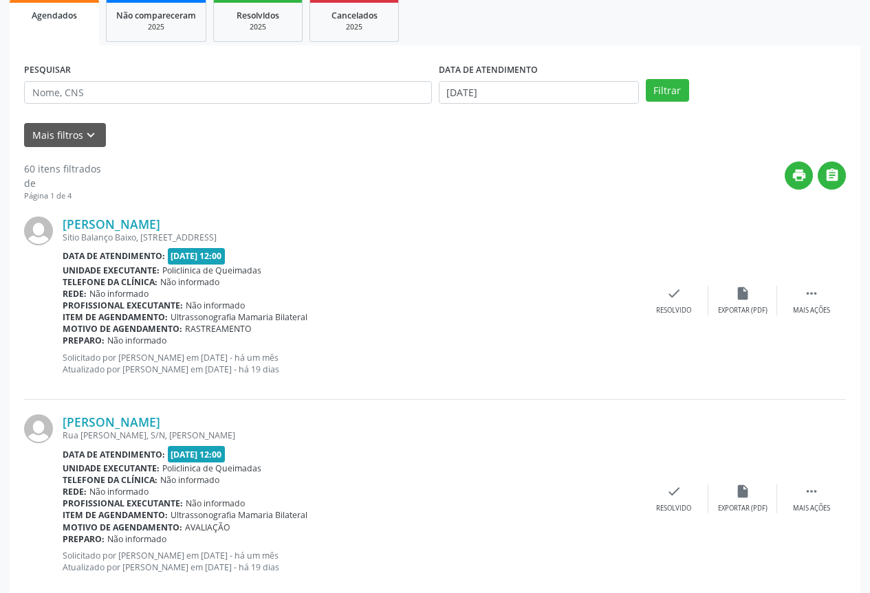
drag, startPoint x: 670, startPoint y: 349, endPoint x: 670, endPoint y: 338, distance: 11.0
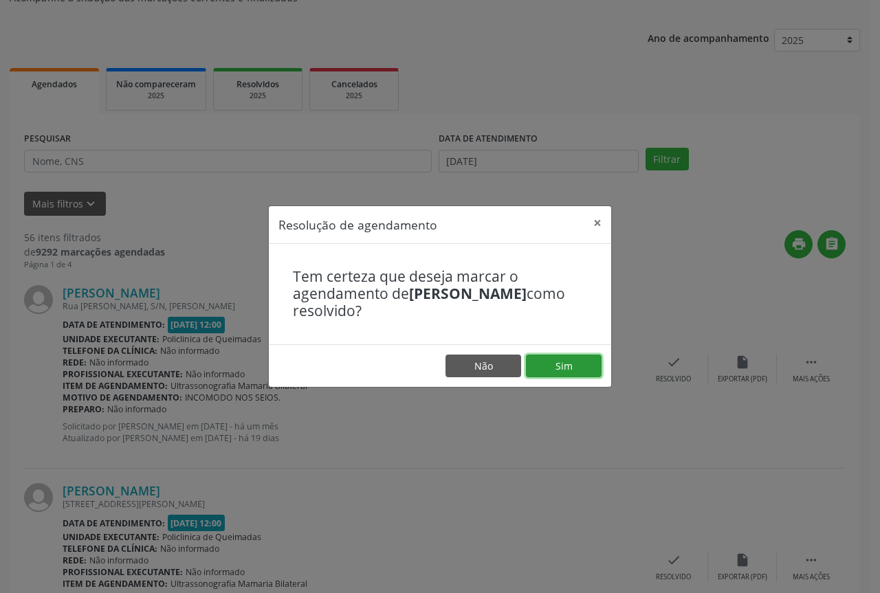
drag, startPoint x: 587, startPoint y: 364, endPoint x: 567, endPoint y: 364, distance: 19.9
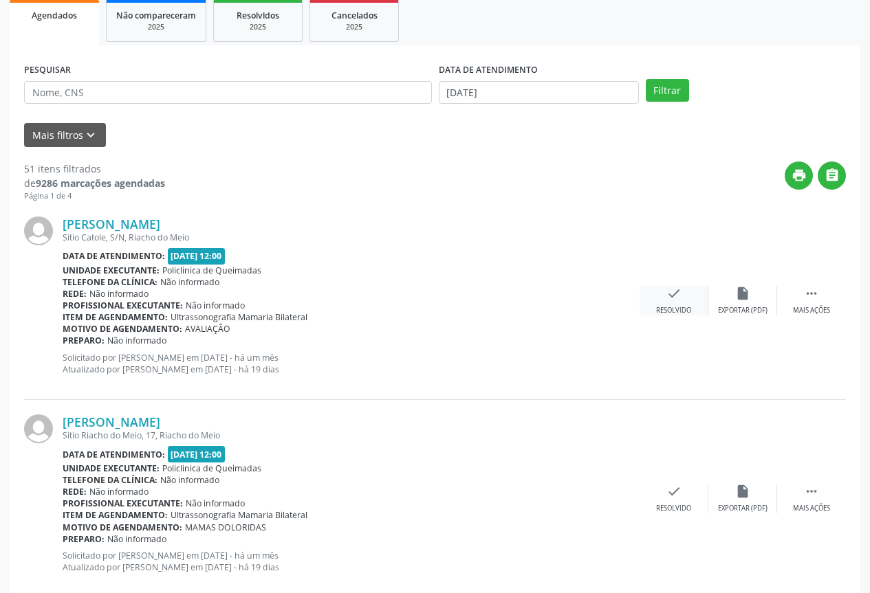
drag, startPoint x: 675, startPoint y: 325, endPoint x: 675, endPoint y: 314, distance: 11.0
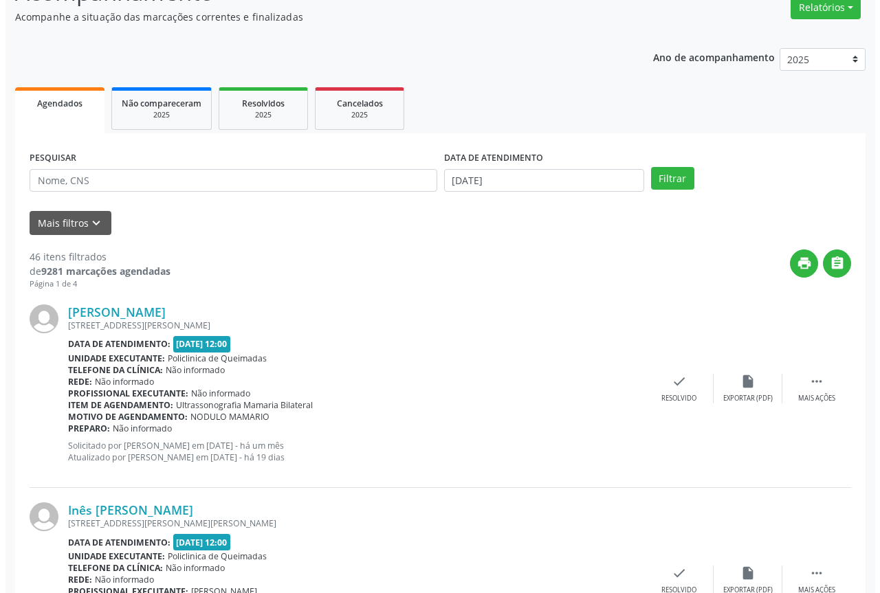
scroll to position [138, 0]
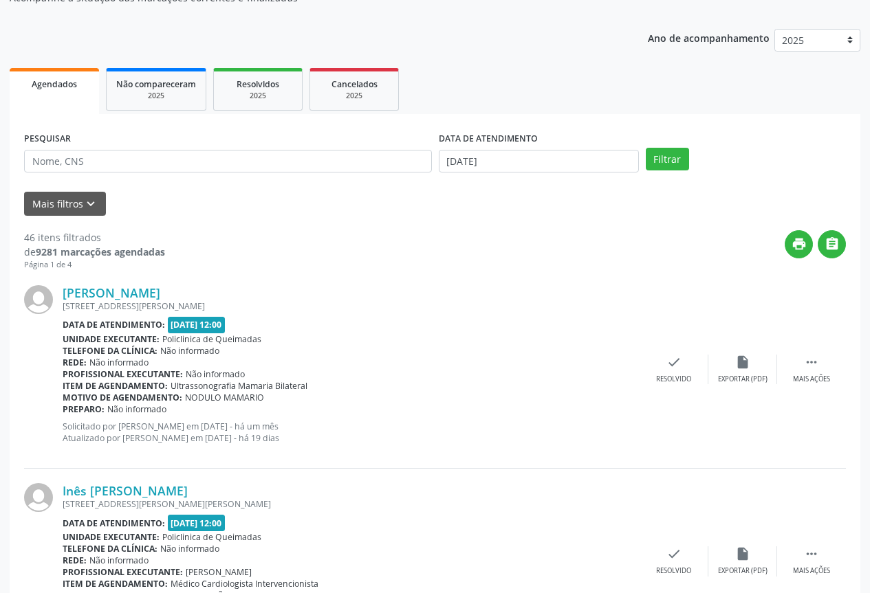
drag, startPoint x: 671, startPoint y: 382, endPoint x: 669, endPoint y: 389, distance: 7.2
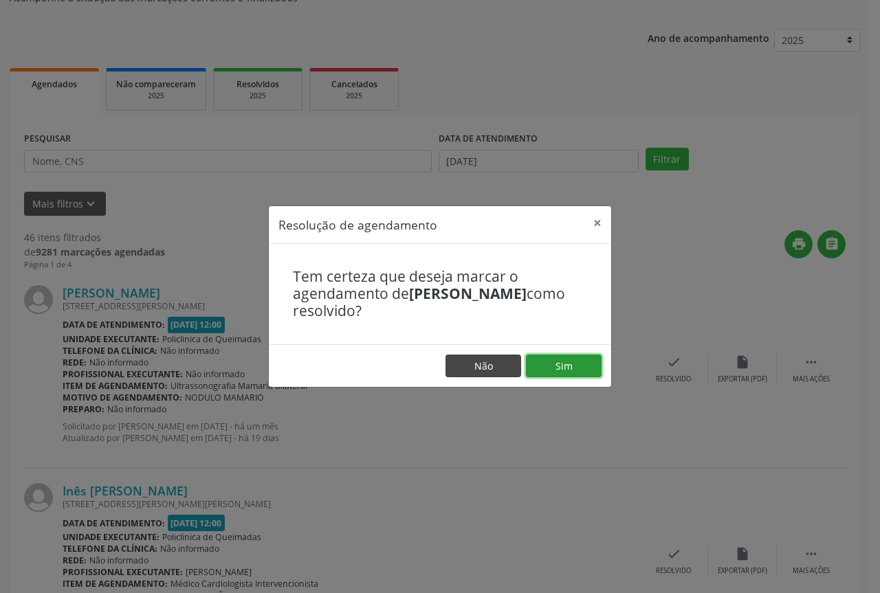
drag, startPoint x: 579, startPoint y: 367, endPoint x: 490, endPoint y: 367, distance: 89.4
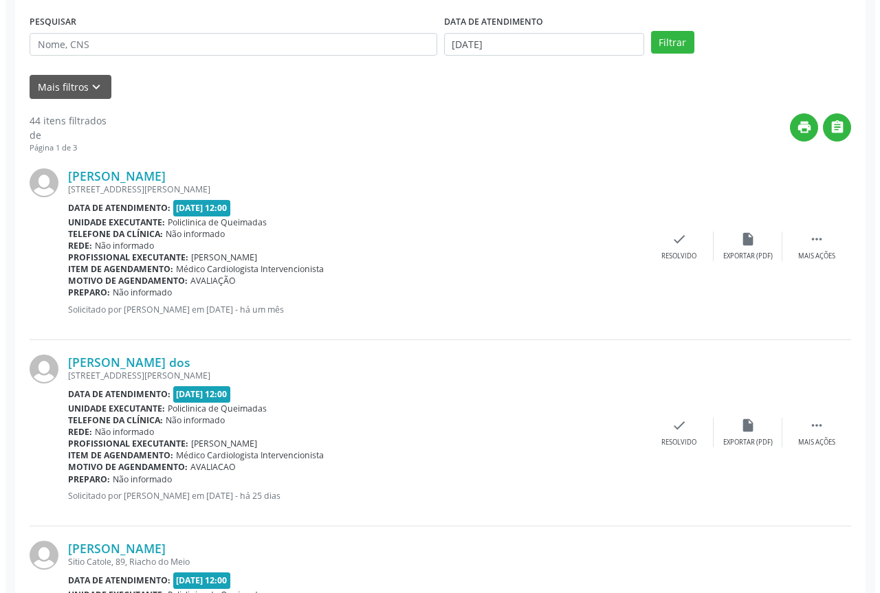
scroll to position [275, 0]
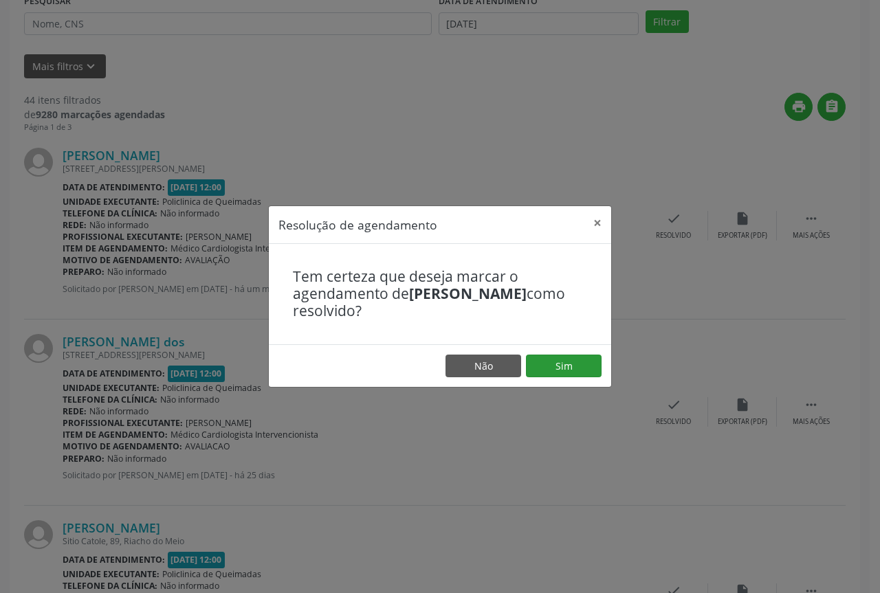
drag, startPoint x: 575, startPoint y: 346, endPoint x: 551, endPoint y: 368, distance: 32.6
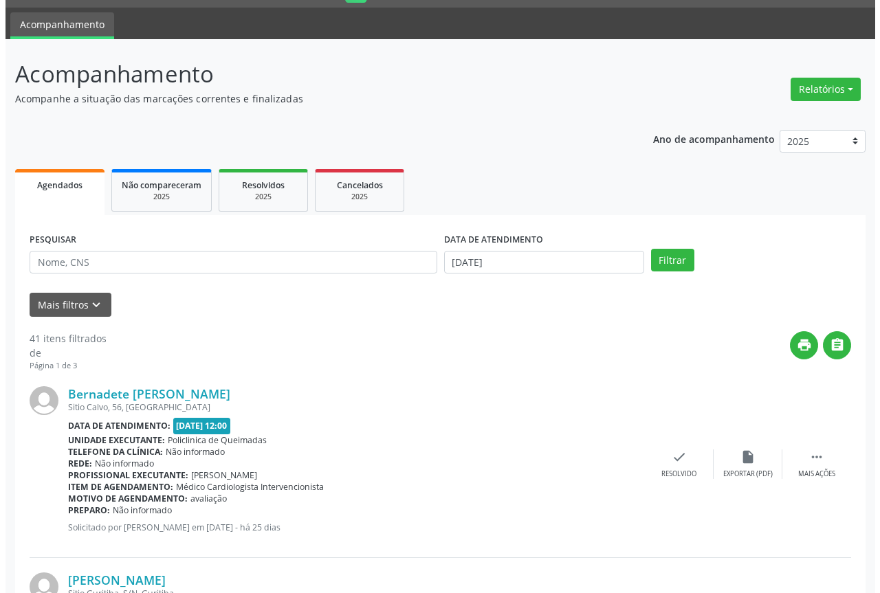
scroll to position [69, 0]
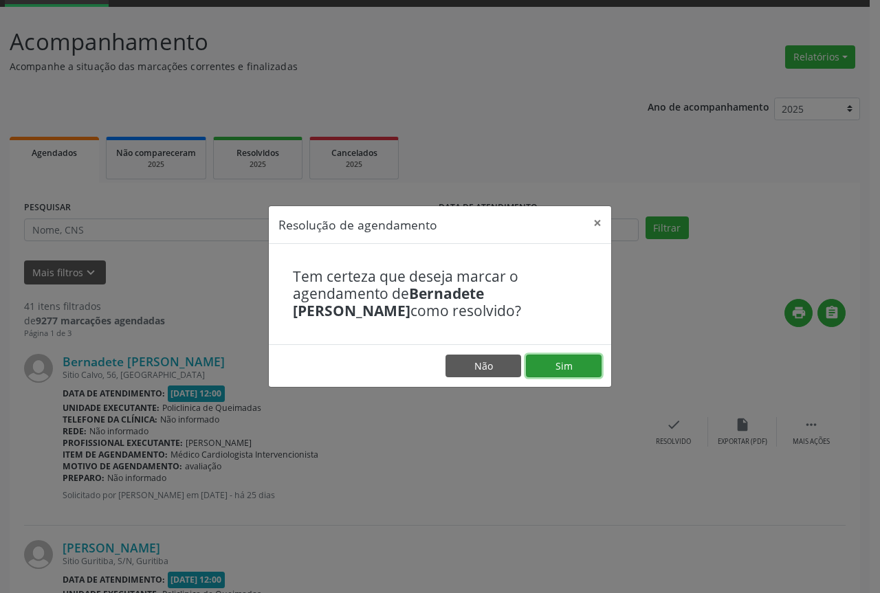
drag, startPoint x: 567, startPoint y: 360, endPoint x: 560, endPoint y: 362, distance: 7.8
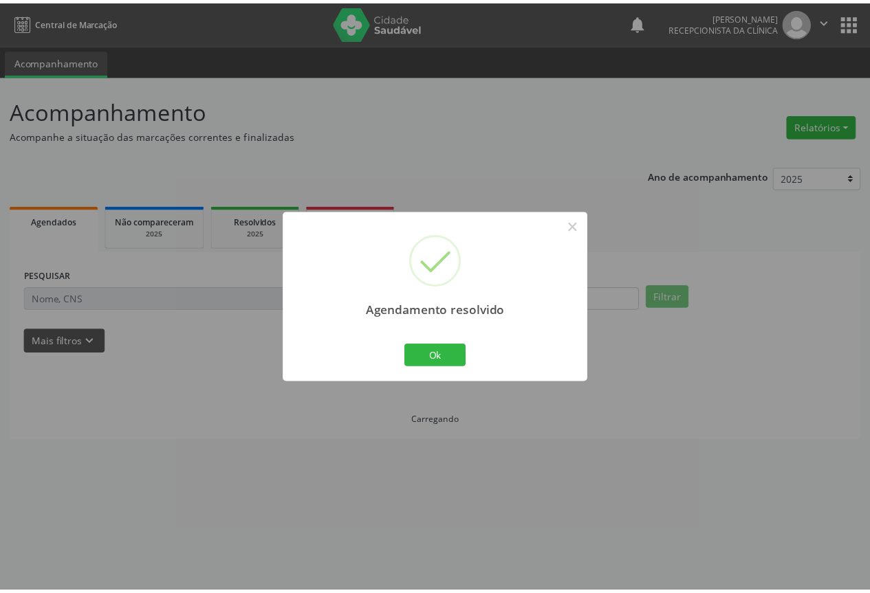
scroll to position [0, 0]
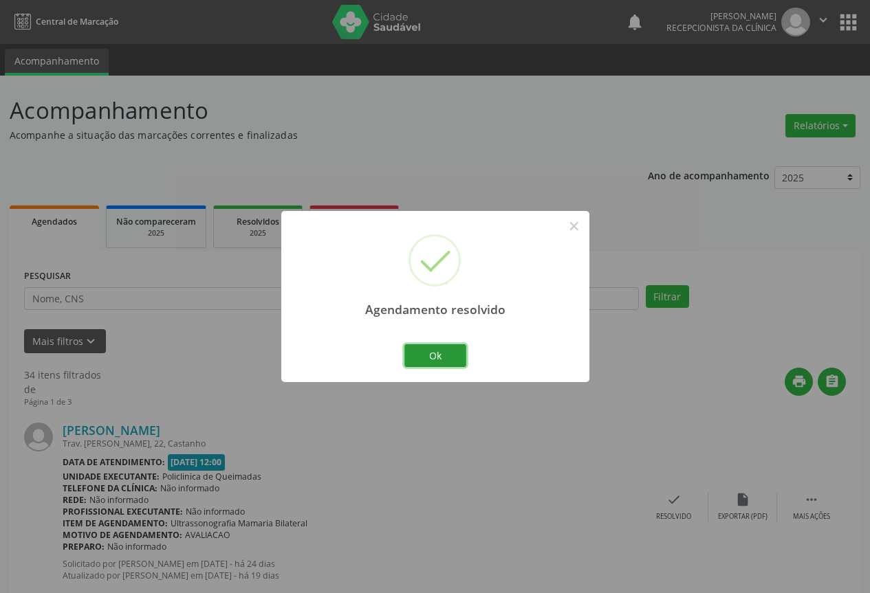
drag, startPoint x: 410, startPoint y: 360, endPoint x: 446, endPoint y: 362, distance: 35.8
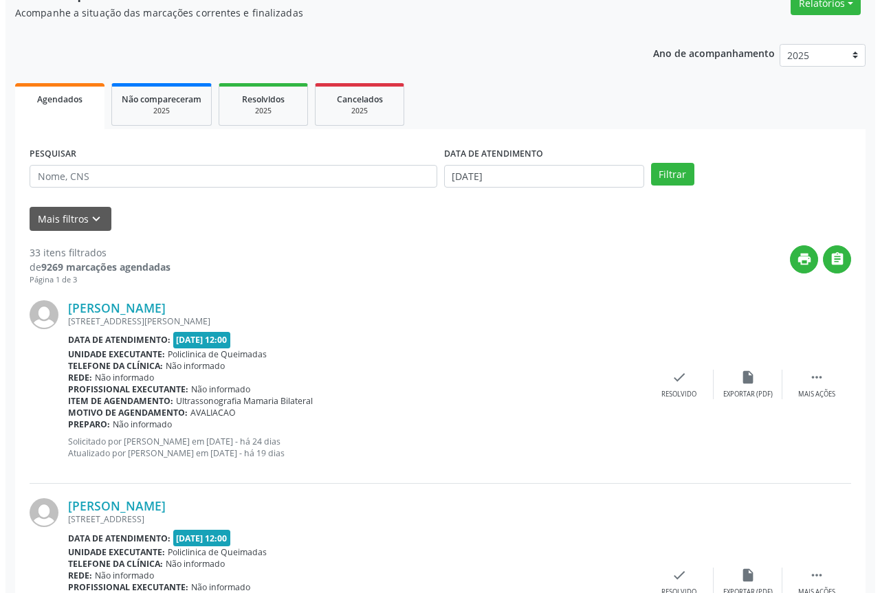
scroll to position [138, 0]
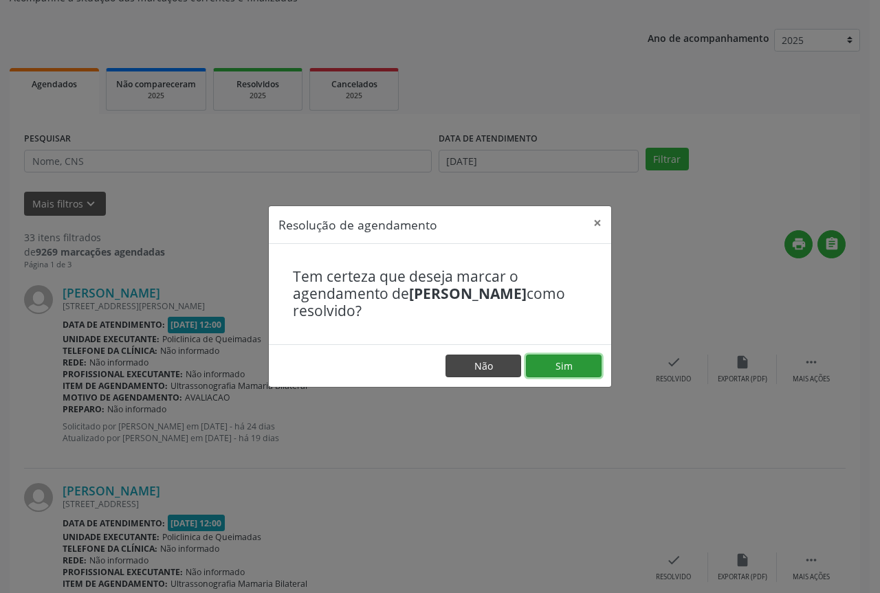
drag, startPoint x: 567, startPoint y: 371, endPoint x: 504, endPoint y: 375, distance: 63.4
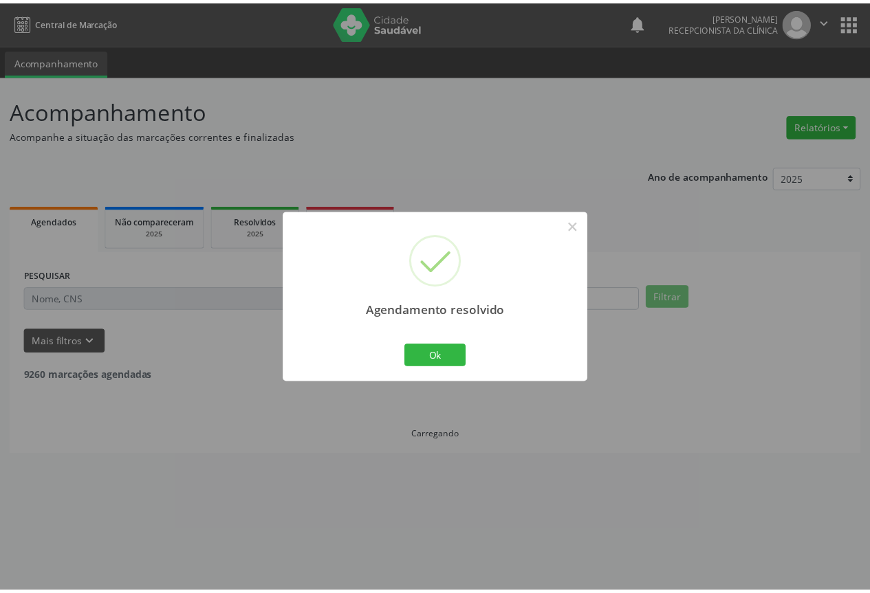
scroll to position [0, 0]
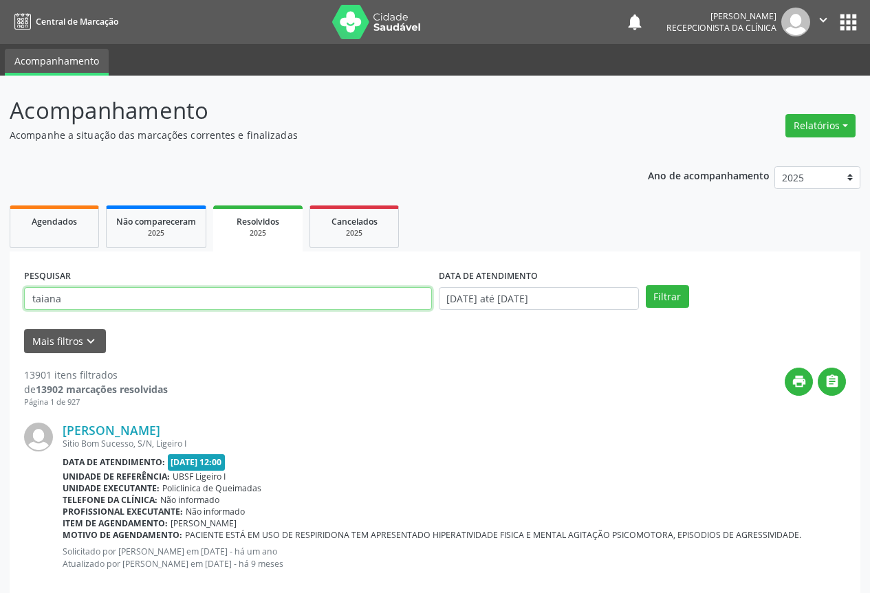
type input "taiana"
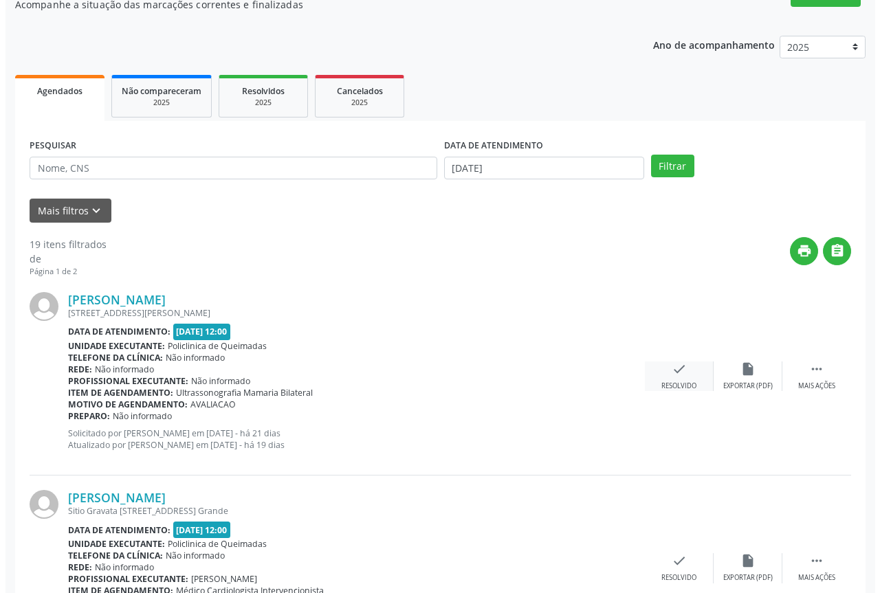
scroll to position [138, 0]
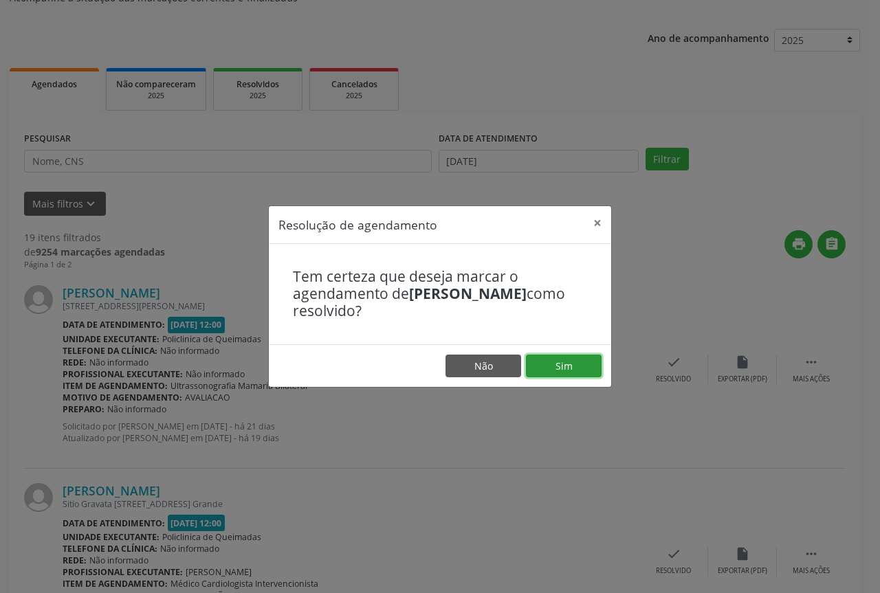
drag, startPoint x: 543, startPoint y: 358, endPoint x: 493, endPoint y: 353, distance: 50.5
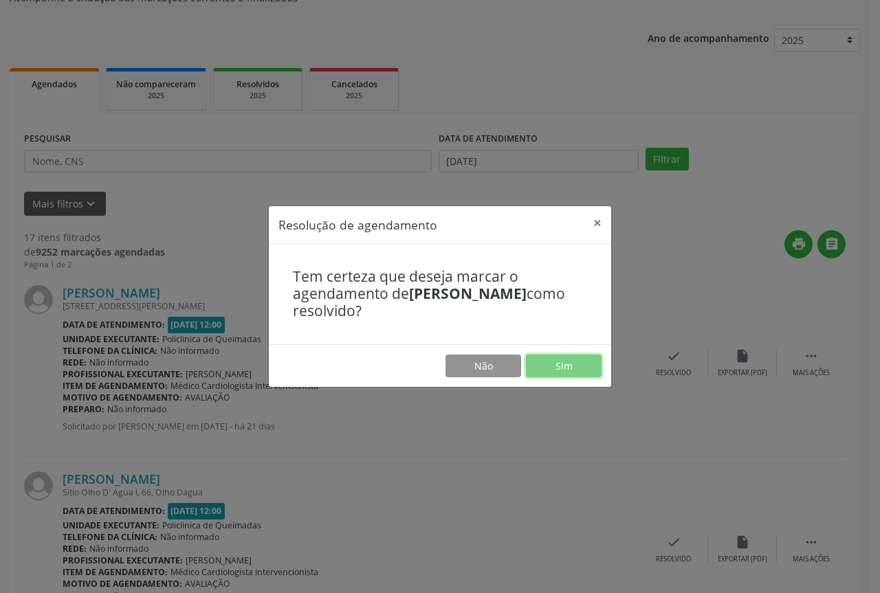
drag, startPoint x: 677, startPoint y: 366, endPoint x: 562, endPoint y: 369, distance: 115.6
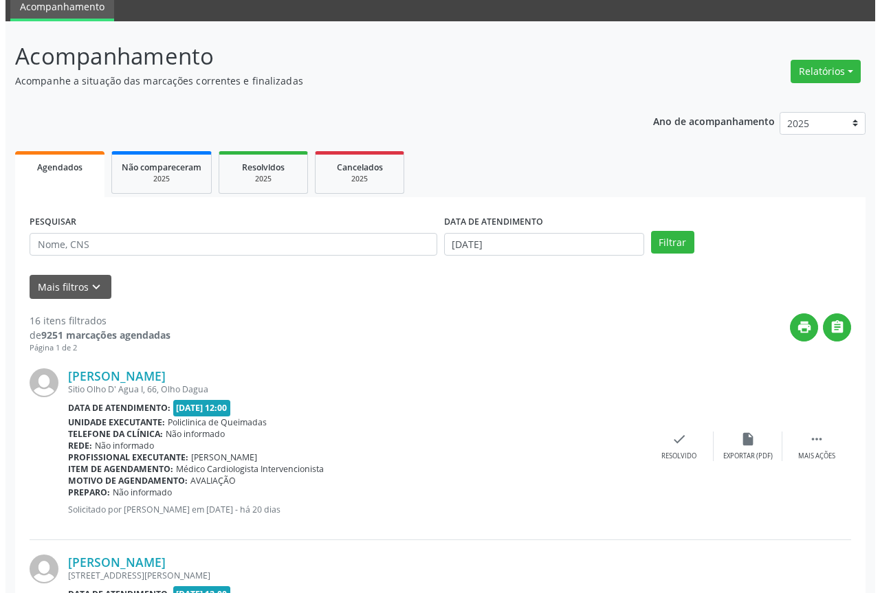
scroll to position [206, 0]
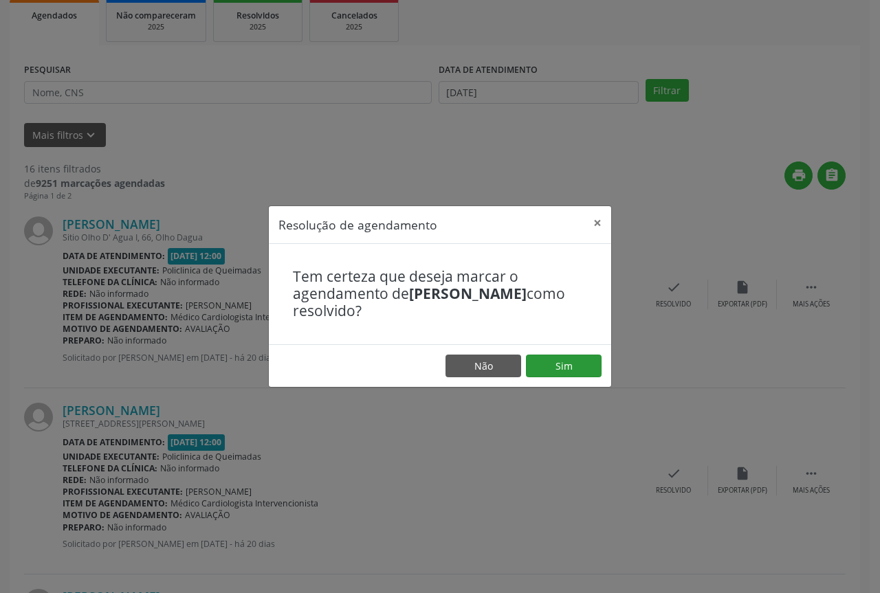
drag, startPoint x: 538, startPoint y: 351, endPoint x: 541, endPoint y: 359, distance: 8.7
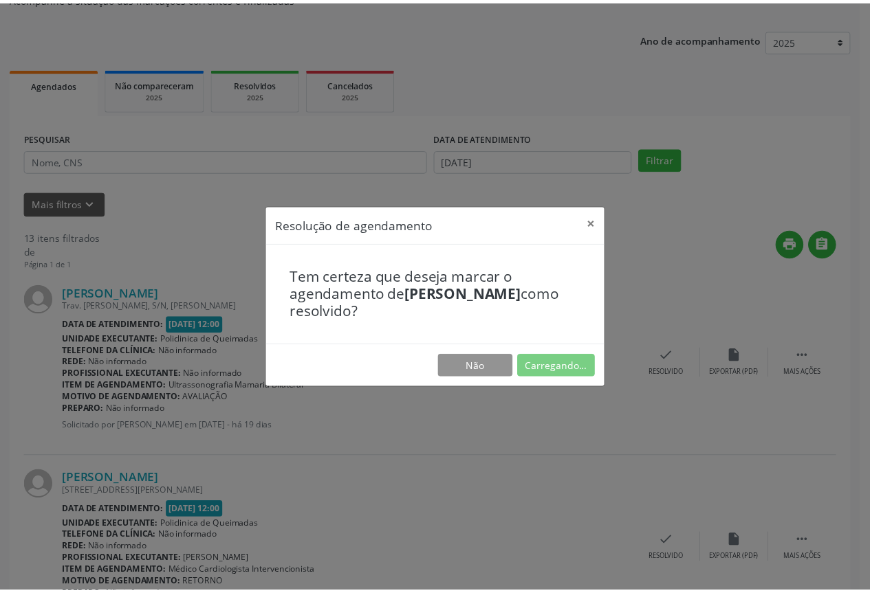
scroll to position [0, 0]
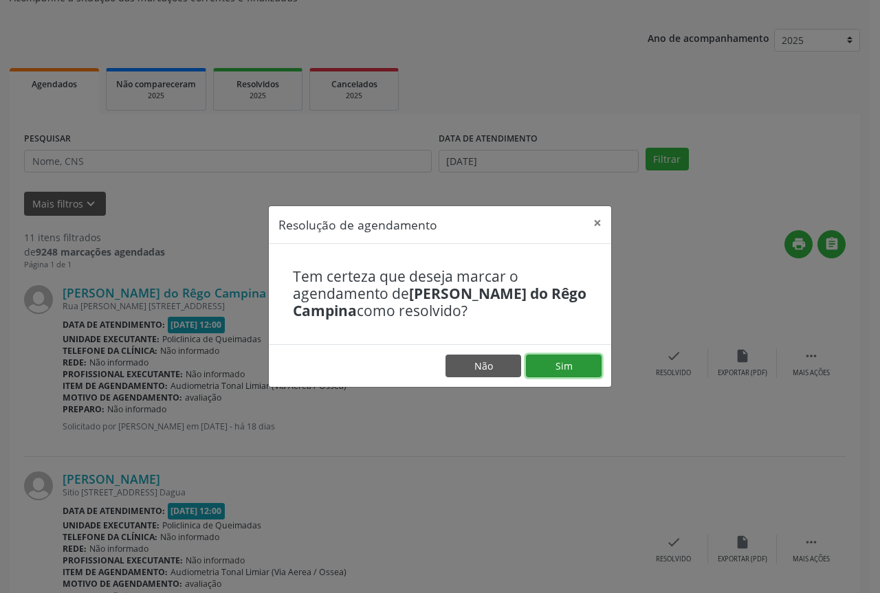
drag, startPoint x: 576, startPoint y: 371, endPoint x: 529, endPoint y: 365, distance: 47.1
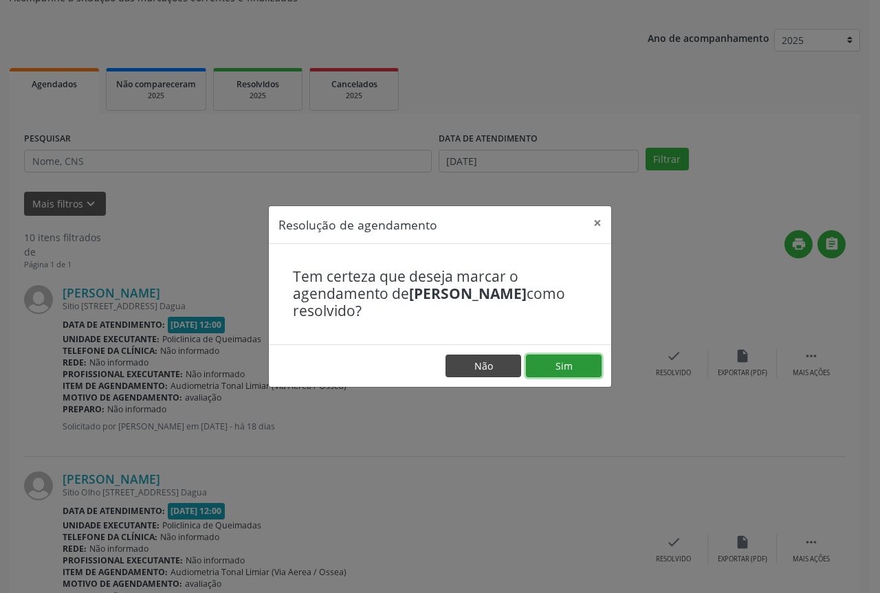
drag, startPoint x: 600, startPoint y: 368, endPoint x: 514, endPoint y: 356, distance: 86.1
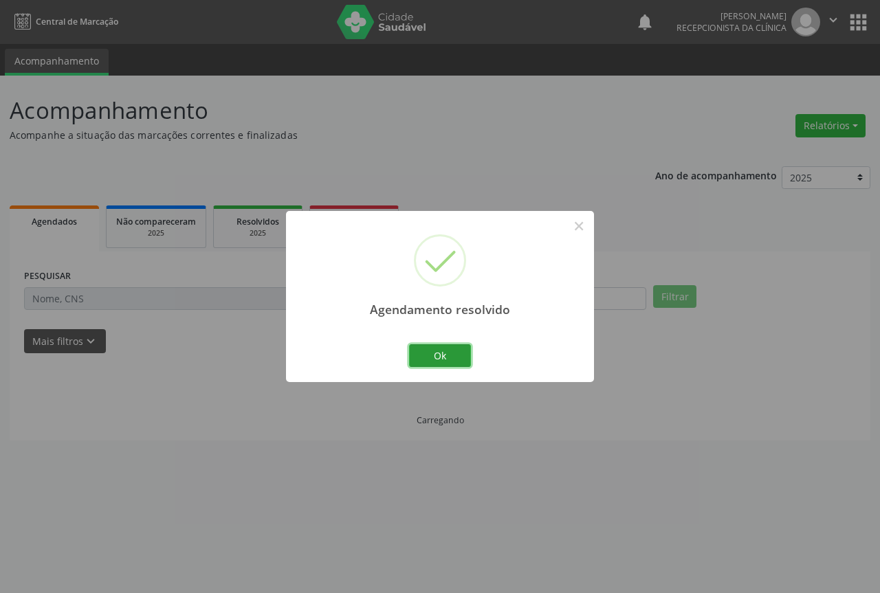
drag, startPoint x: 430, startPoint y: 347, endPoint x: 510, endPoint y: 364, distance: 82.4
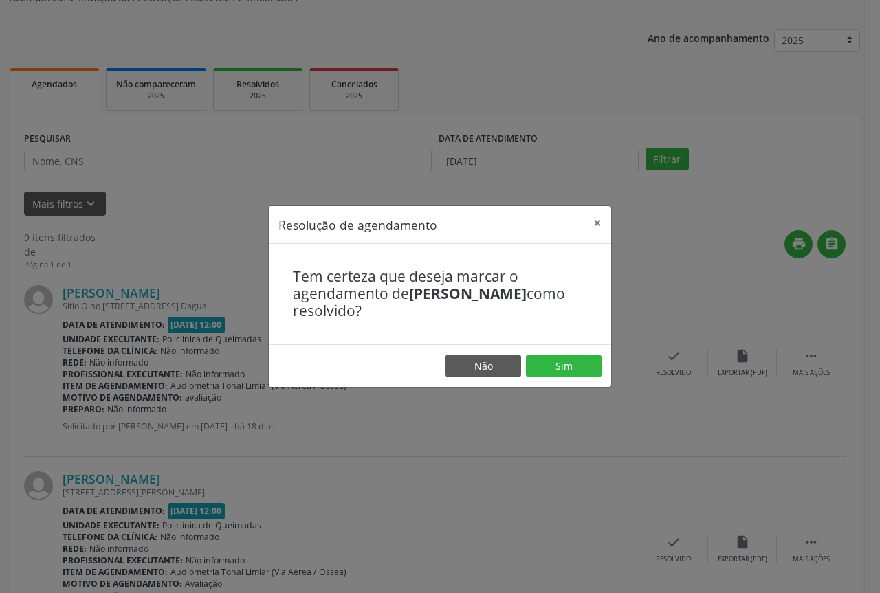
drag, startPoint x: 574, startPoint y: 349, endPoint x: 531, endPoint y: 349, distance: 43.3
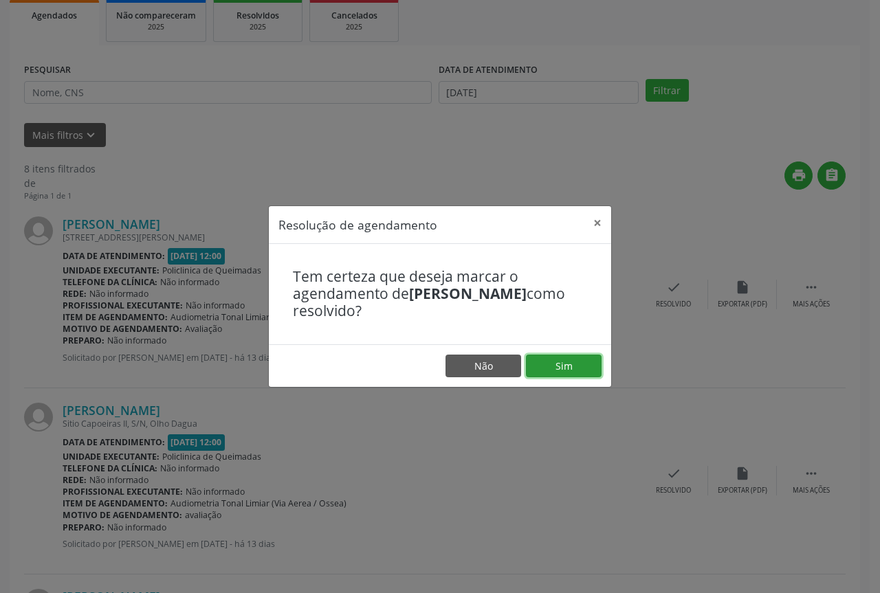
drag, startPoint x: 556, startPoint y: 357, endPoint x: 500, endPoint y: 347, distance: 57.3
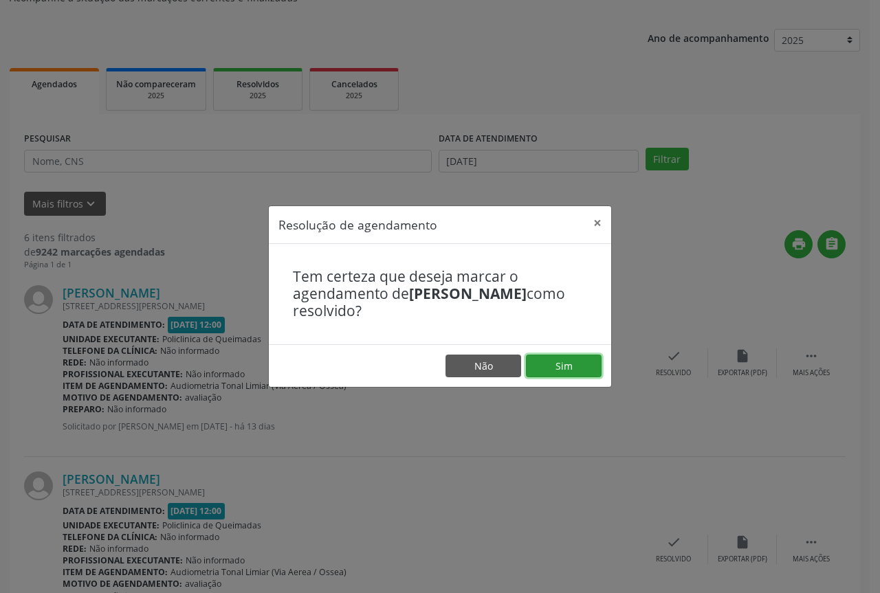
drag, startPoint x: 549, startPoint y: 370, endPoint x: 525, endPoint y: 368, distance: 23.5
drag, startPoint x: 573, startPoint y: 373, endPoint x: 558, endPoint y: 371, distance: 14.7
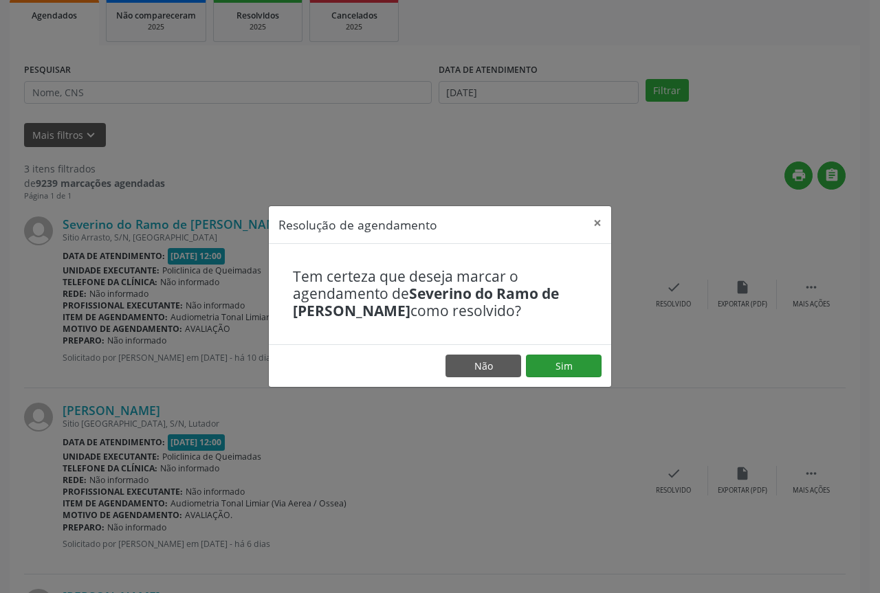
drag, startPoint x: 567, startPoint y: 351, endPoint x: 550, endPoint y: 362, distance: 20.8
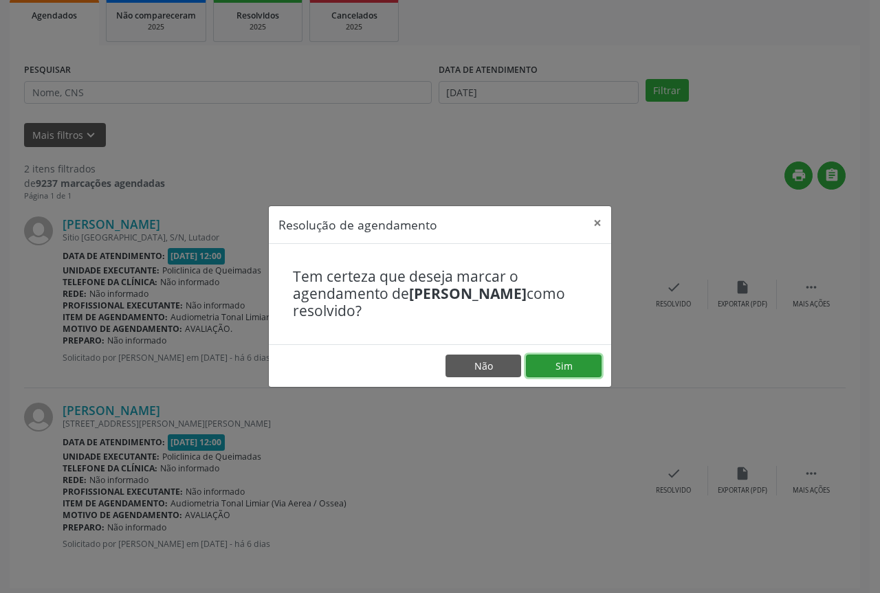
drag, startPoint x: 576, startPoint y: 378, endPoint x: 503, endPoint y: 356, distance: 75.5
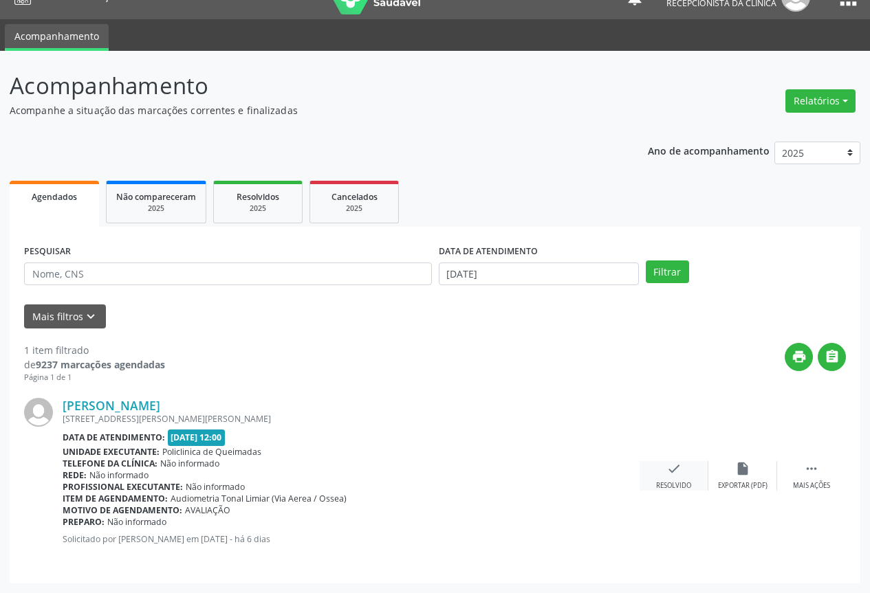
drag, startPoint x: 674, startPoint y: 496, endPoint x: 668, endPoint y: 488, distance: 9.9
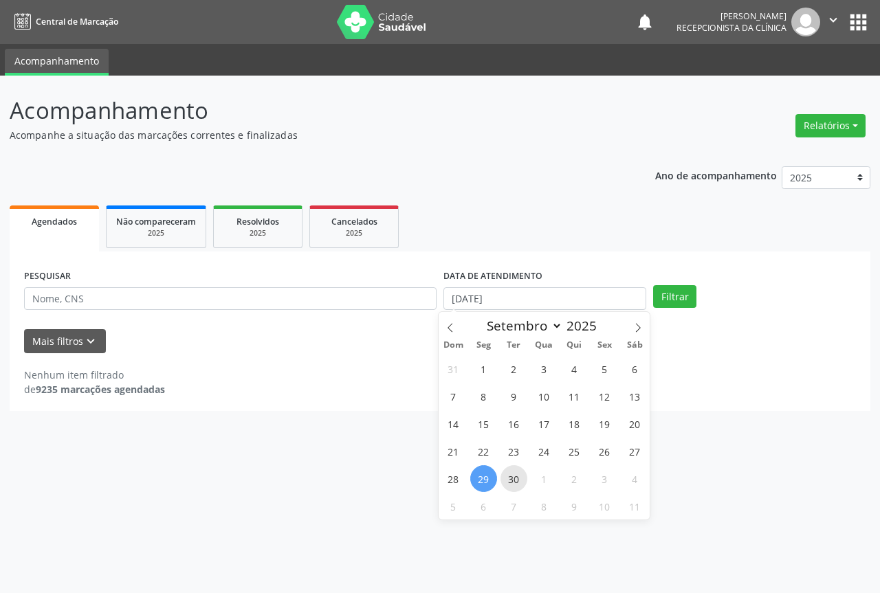
type input "[DATE]"
